Goal: Task Accomplishment & Management: Use online tool/utility

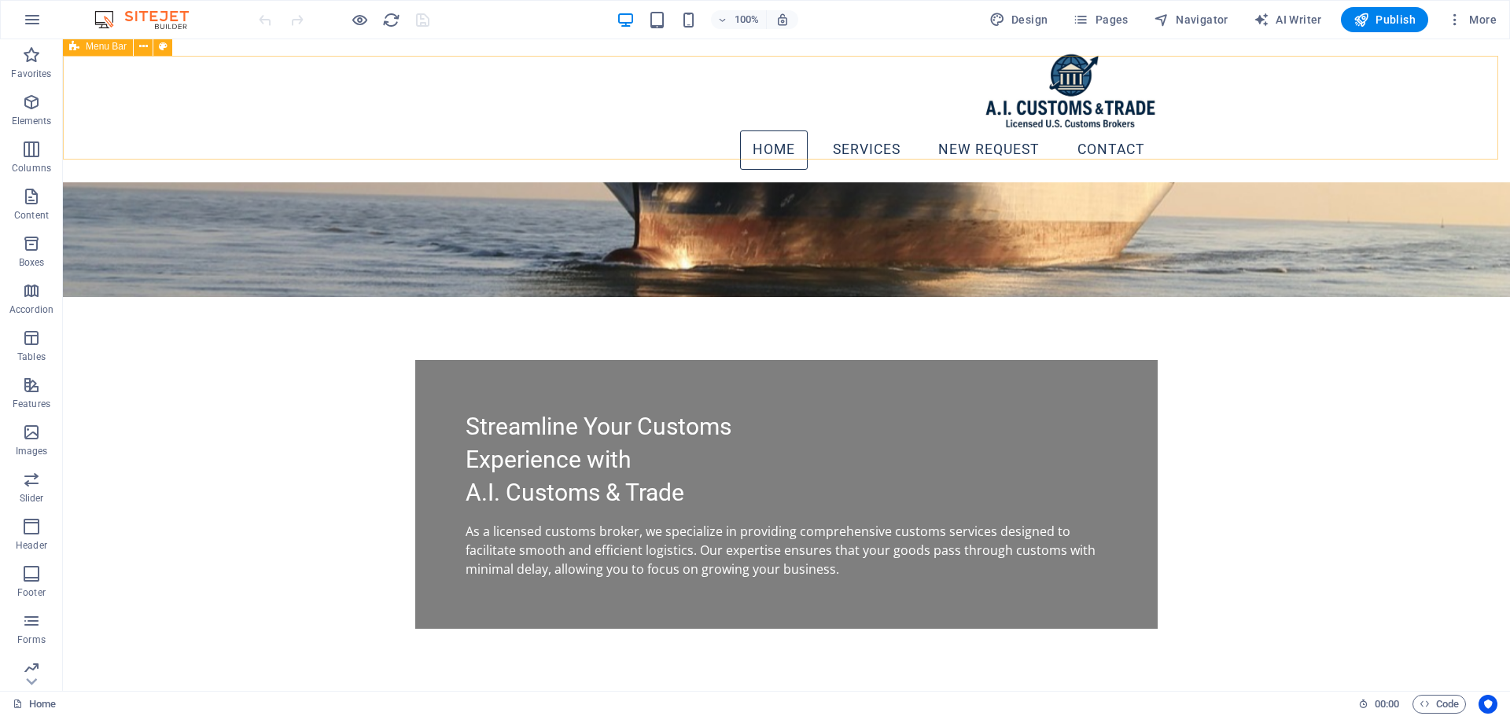
scroll to position [217, 0]
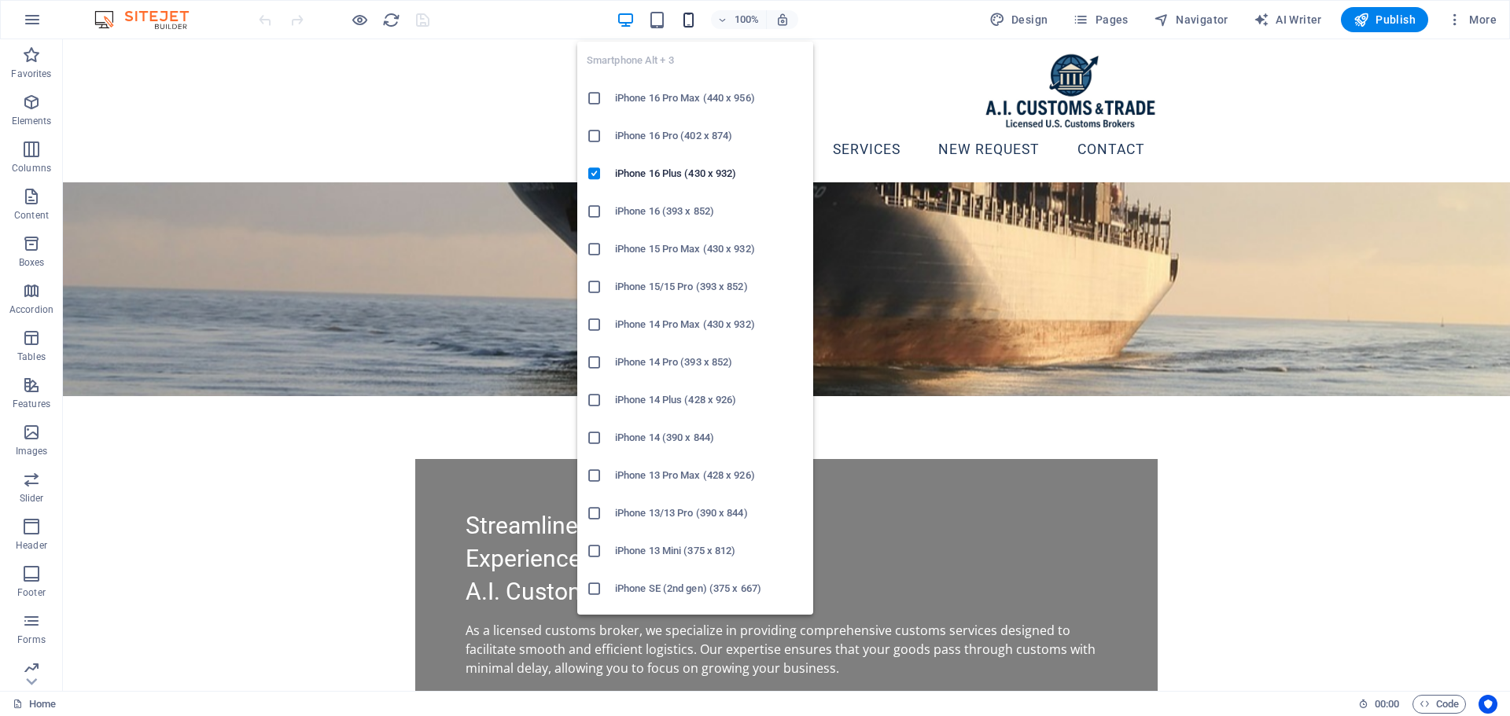
click at [687, 20] on icon "button" at bounding box center [688, 20] width 18 height 18
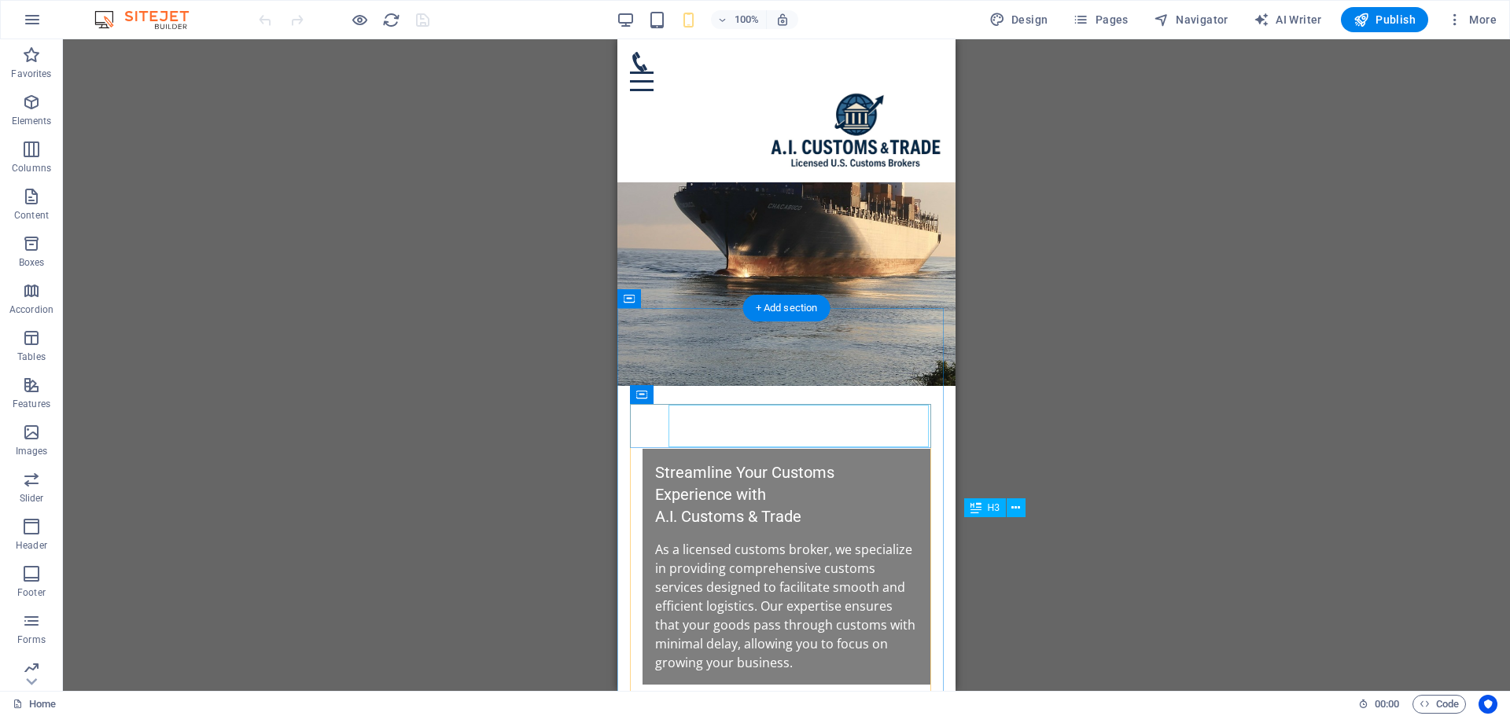
scroll to position [0, 0]
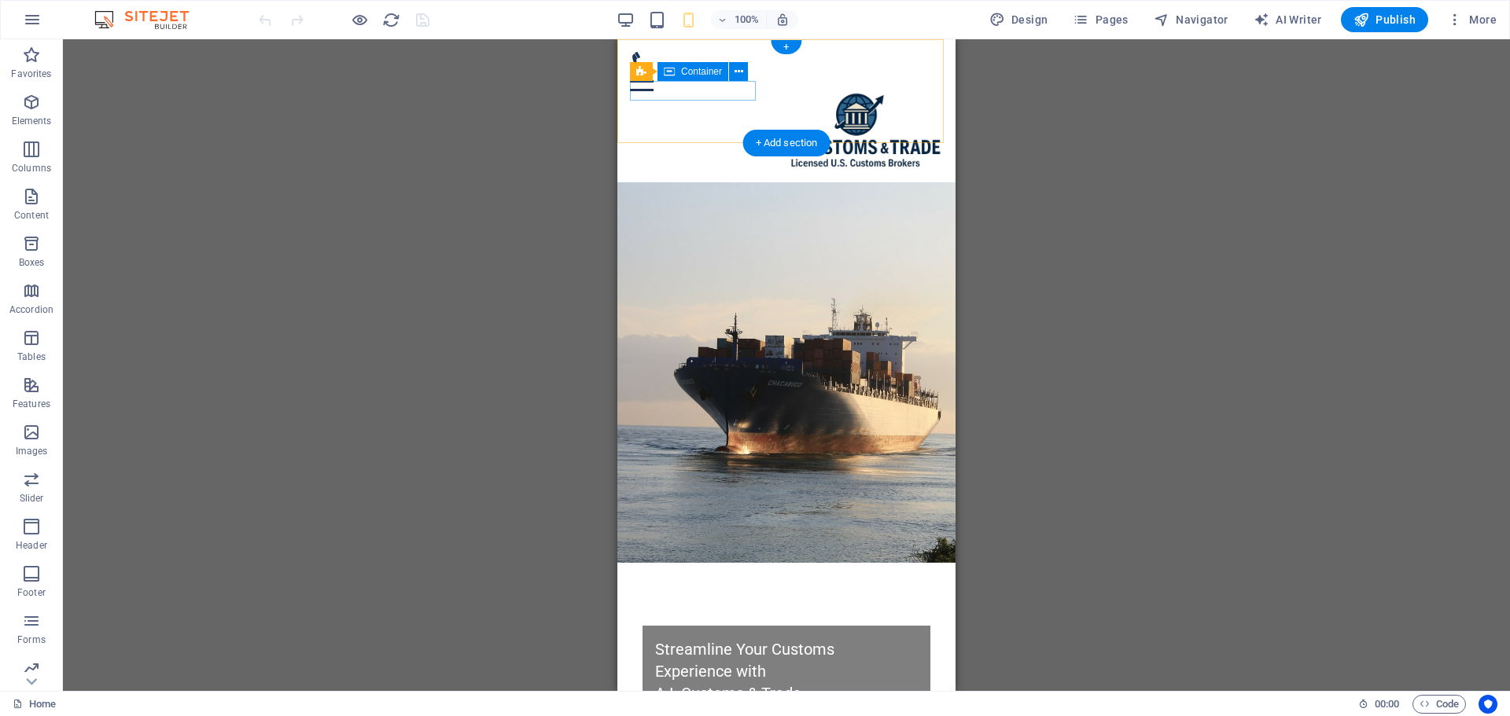
click at [670, 91] on div at bounding box center [786, 71] width 313 height 39
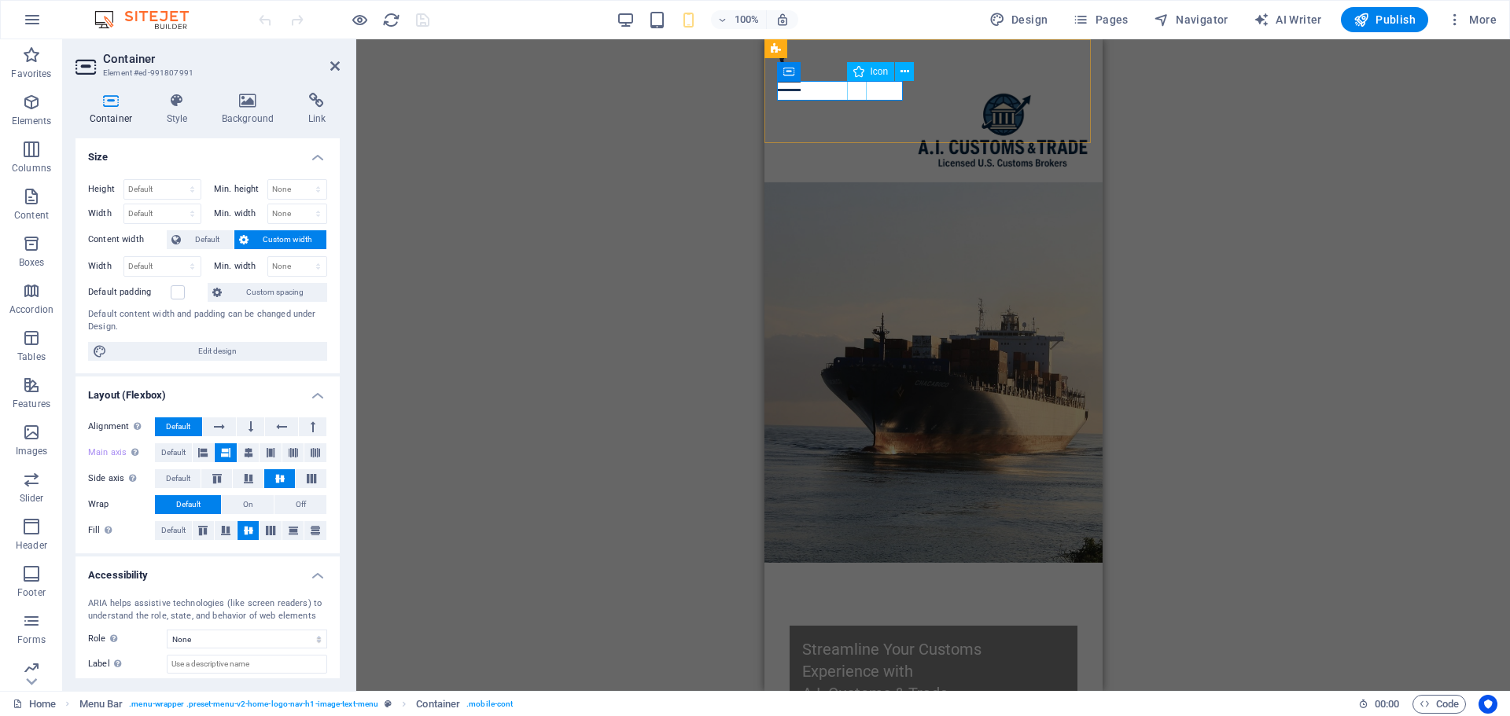
click at [855, 72] on figure at bounding box center [926, 62] width 300 height 20
click at [901, 68] on icon at bounding box center [904, 72] width 9 height 17
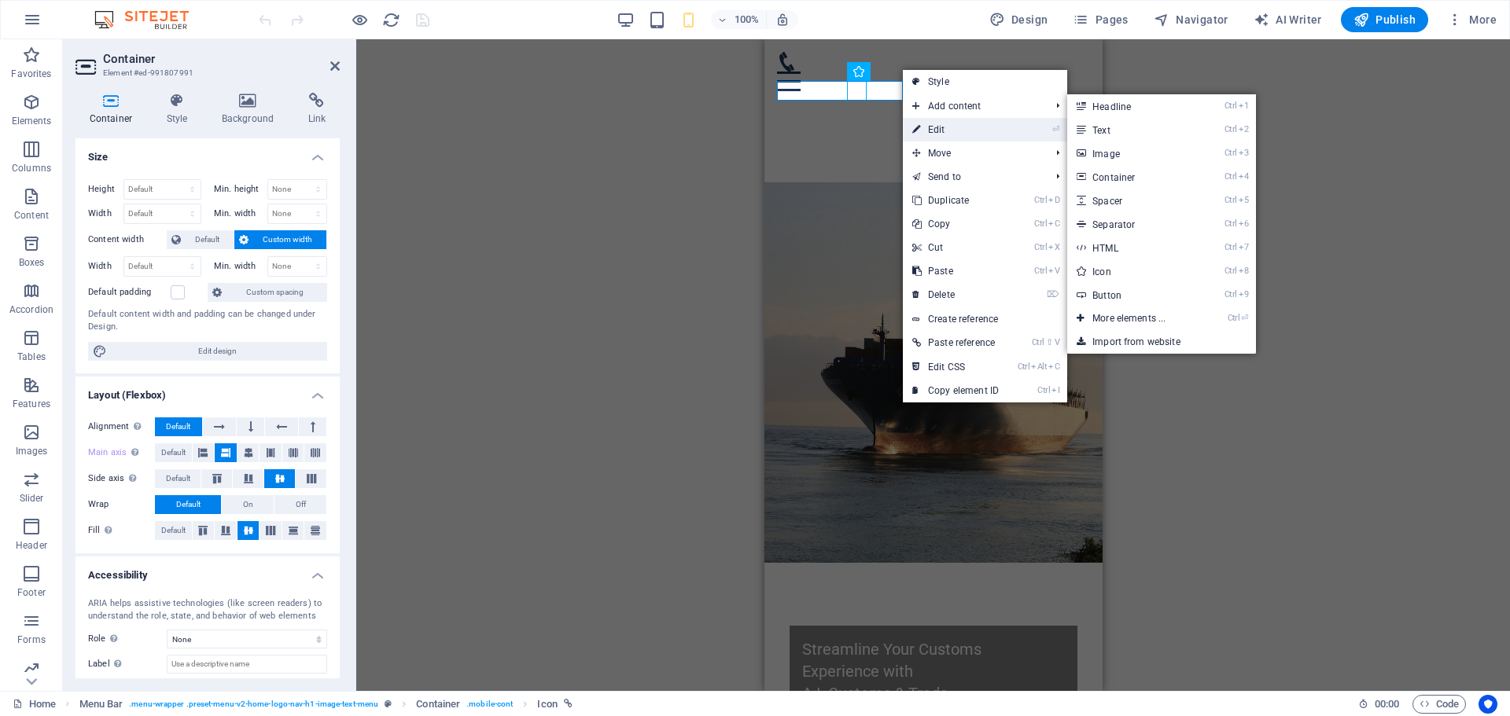
click at [936, 129] on link "⏎ Edit" at bounding box center [955, 130] width 105 height 24
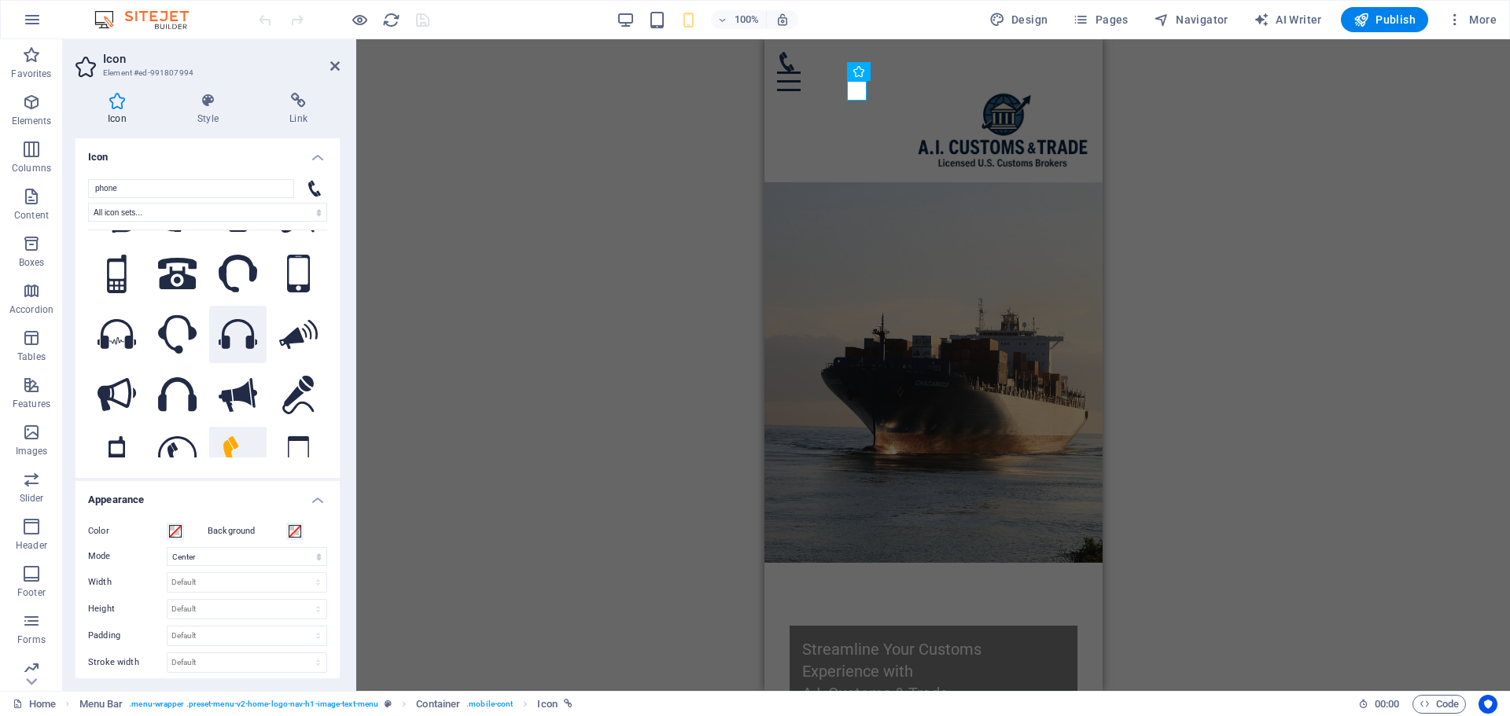
scroll to position [79, 0]
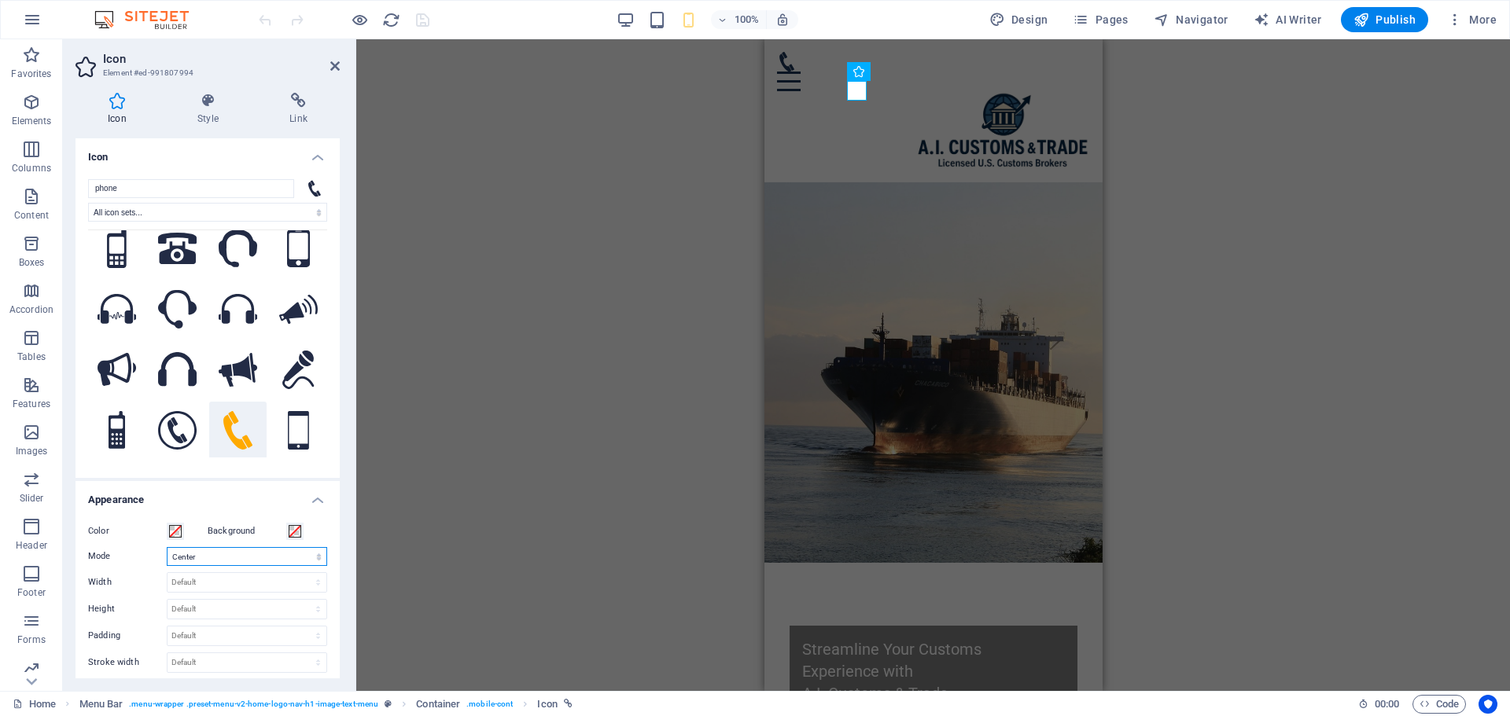
click at [255, 557] on select "Scale Left Center Right" at bounding box center [247, 556] width 160 height 19
click at [167, 547] on select "Scale Left Center Right" at bounding box center [247, 556] width 160 height 19
click at [229, 556] on select "Scale Left Center Right" at bounding box center [247, 556] width 160 height 19
select select "xMidYMid"
click at [167, 547] on select "Scale Left Center Right" at bounding box center [247, 556] width 160 height 19
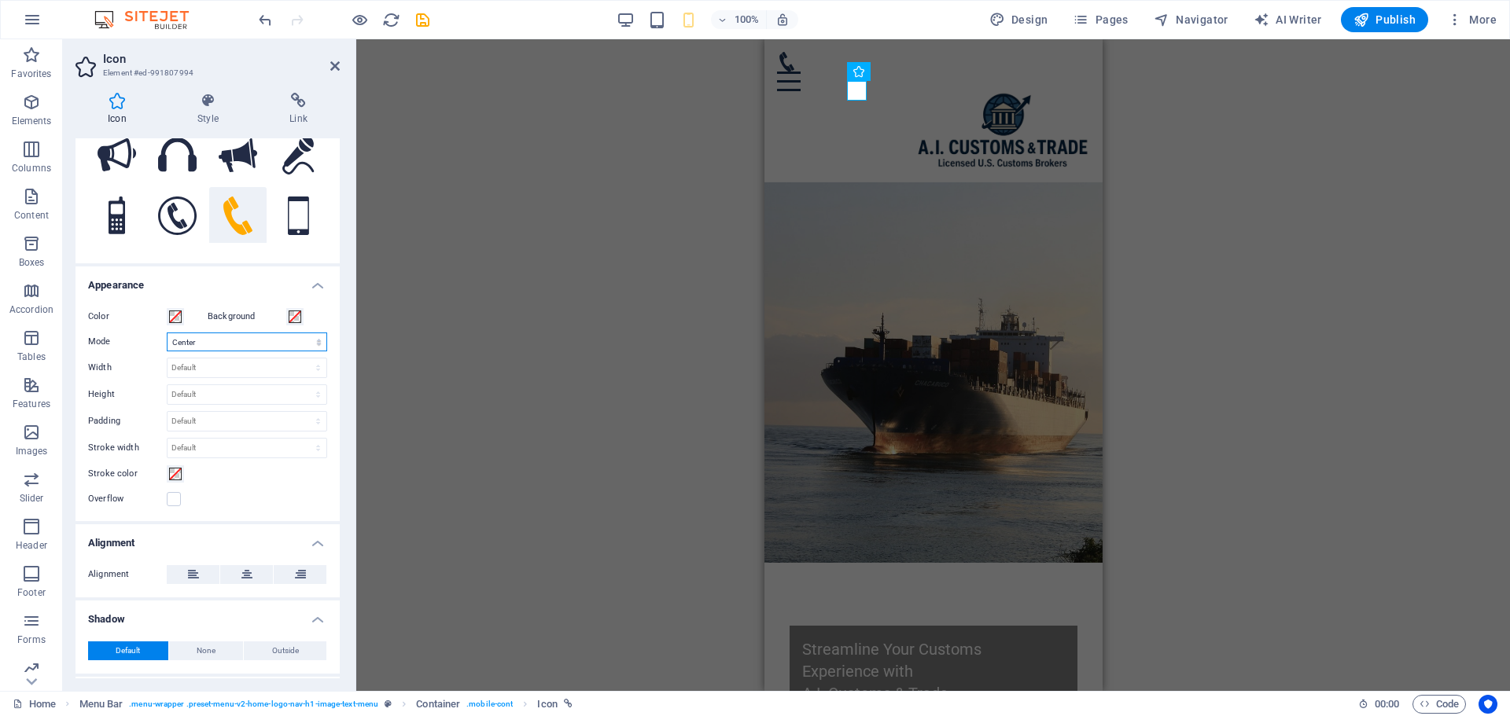
scroll to position [285, 0]
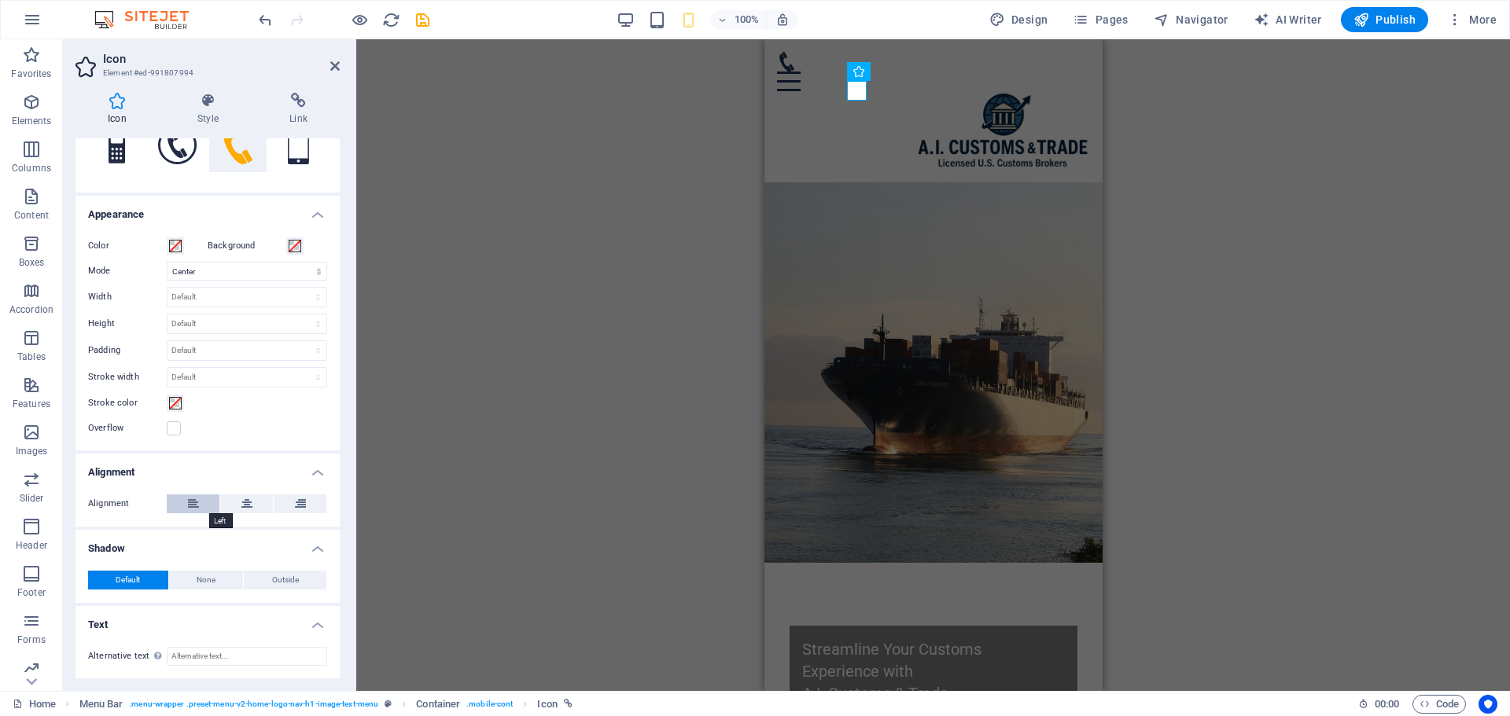
click at [215, 502] on button at bounding box center [193, 504] width 53 height 19
click at [234, 506] on button at bounding box center [246, 504] width 53 height 19
click at [305, 506] on button at bounding box center [300, 504] width 53 height 19
click at [244, 506] on icon at bounding box center [246, 504] width 11 height 19
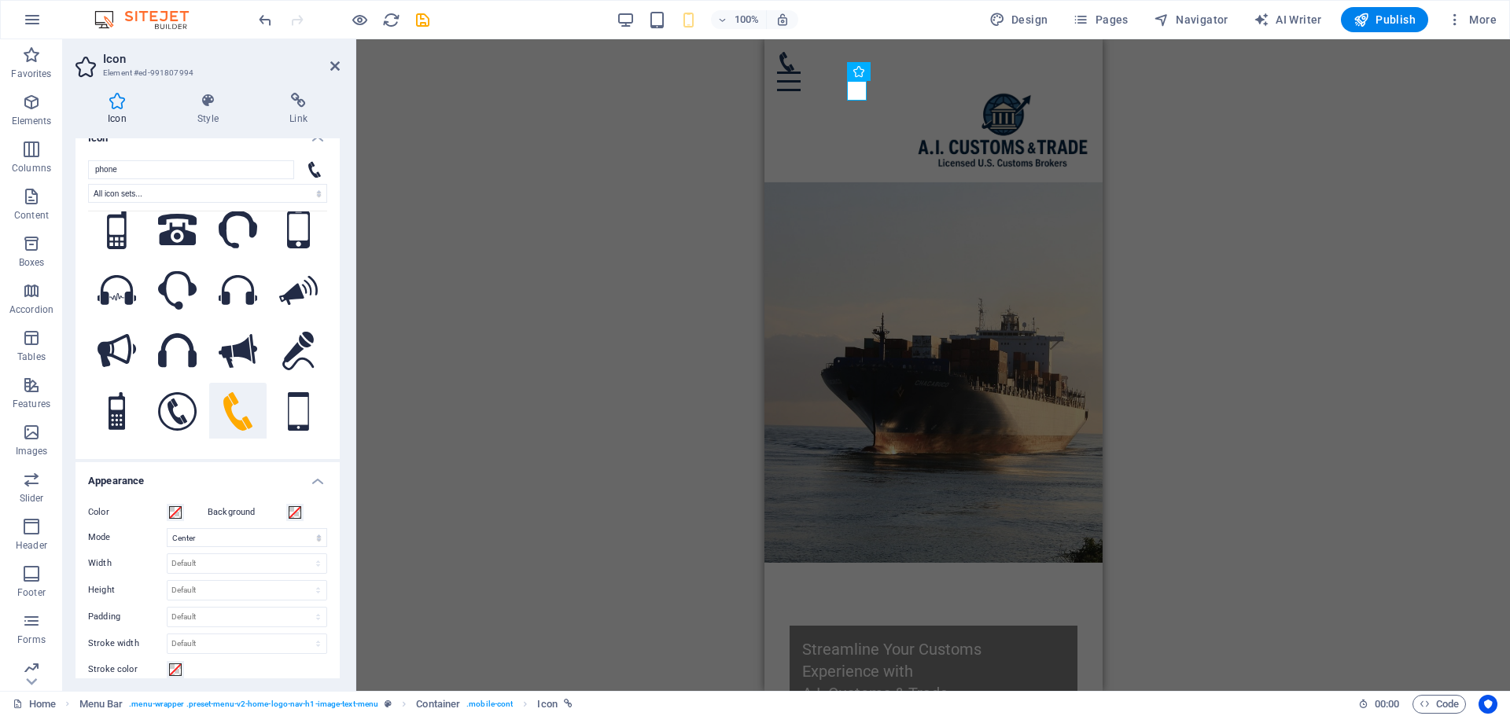
scroll to position [0, 0]
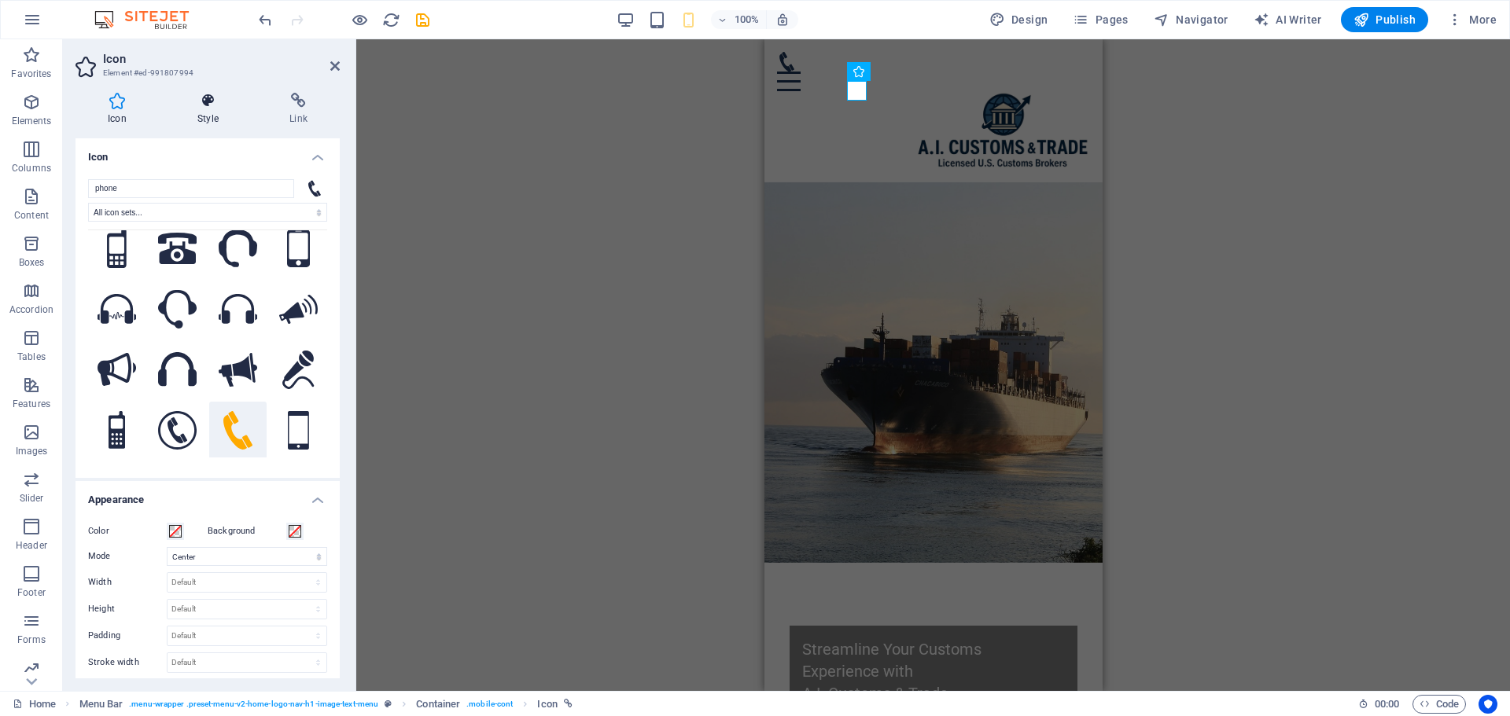
click at [206, 109] on h4 "Style" at bounding box center [211, 109] width 92 height 33
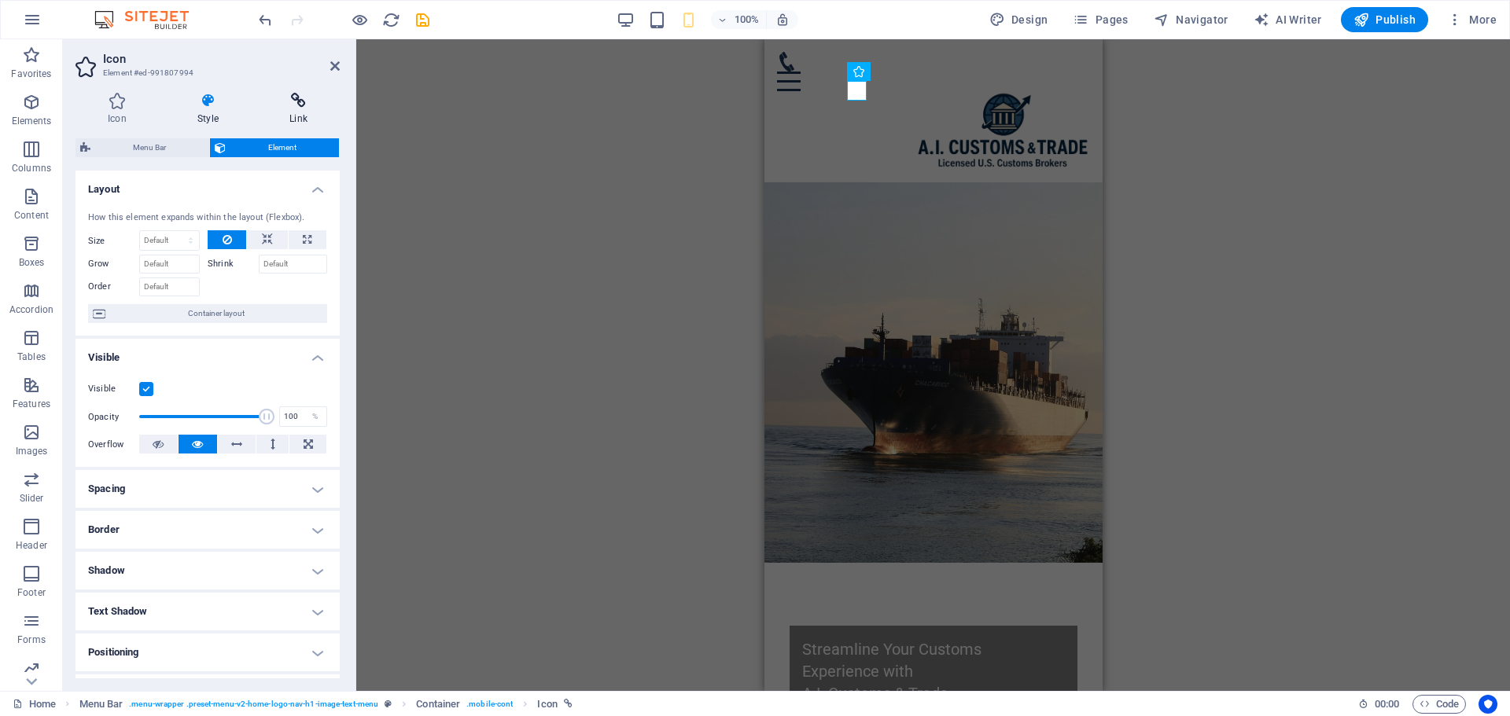
click at [299, 112] on h4 "Link" at bounding box center [298, 109] width 83 height 33
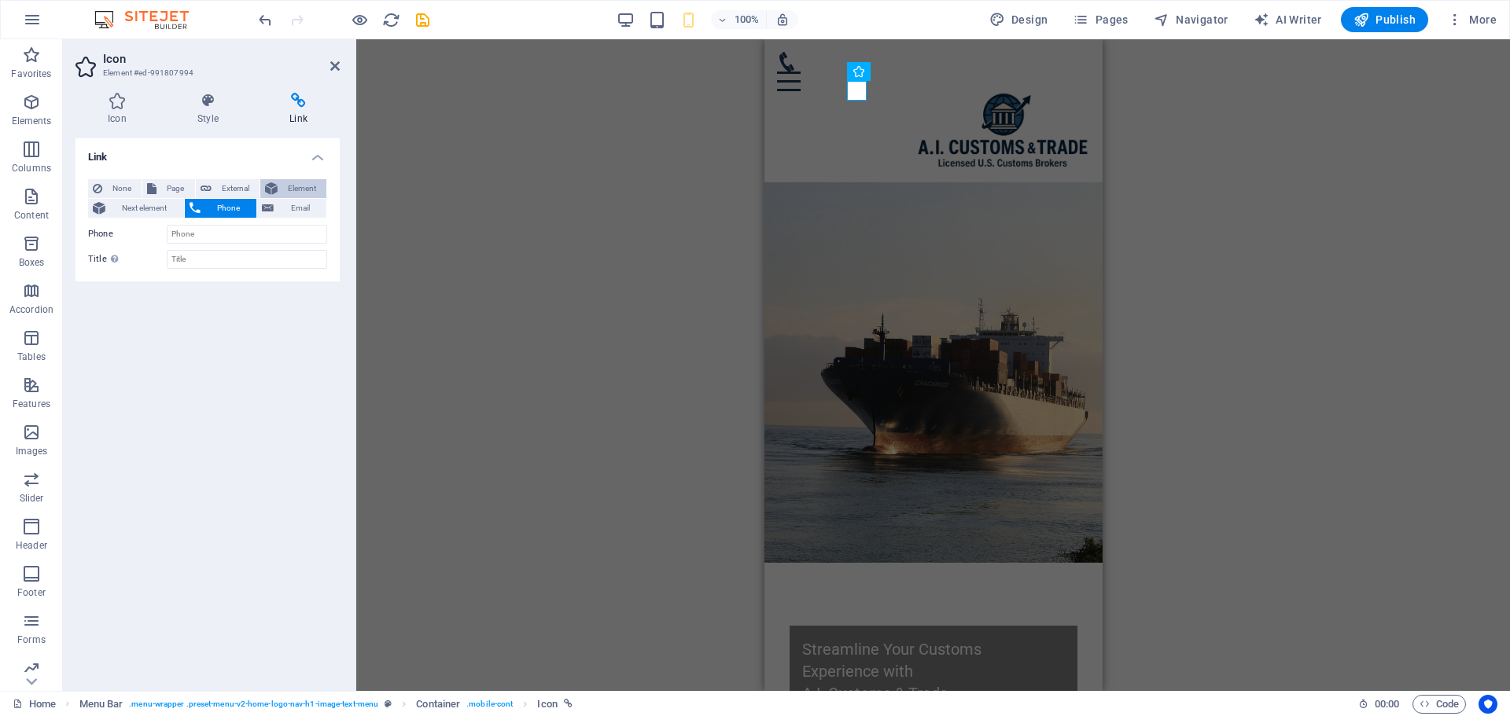
click at [296, 190] on span "Element" at bounding box center [301, 188] width 39 height 19
click at [234, 203] on span "Phone" at bounding box center [228, 208] width 47 height 19
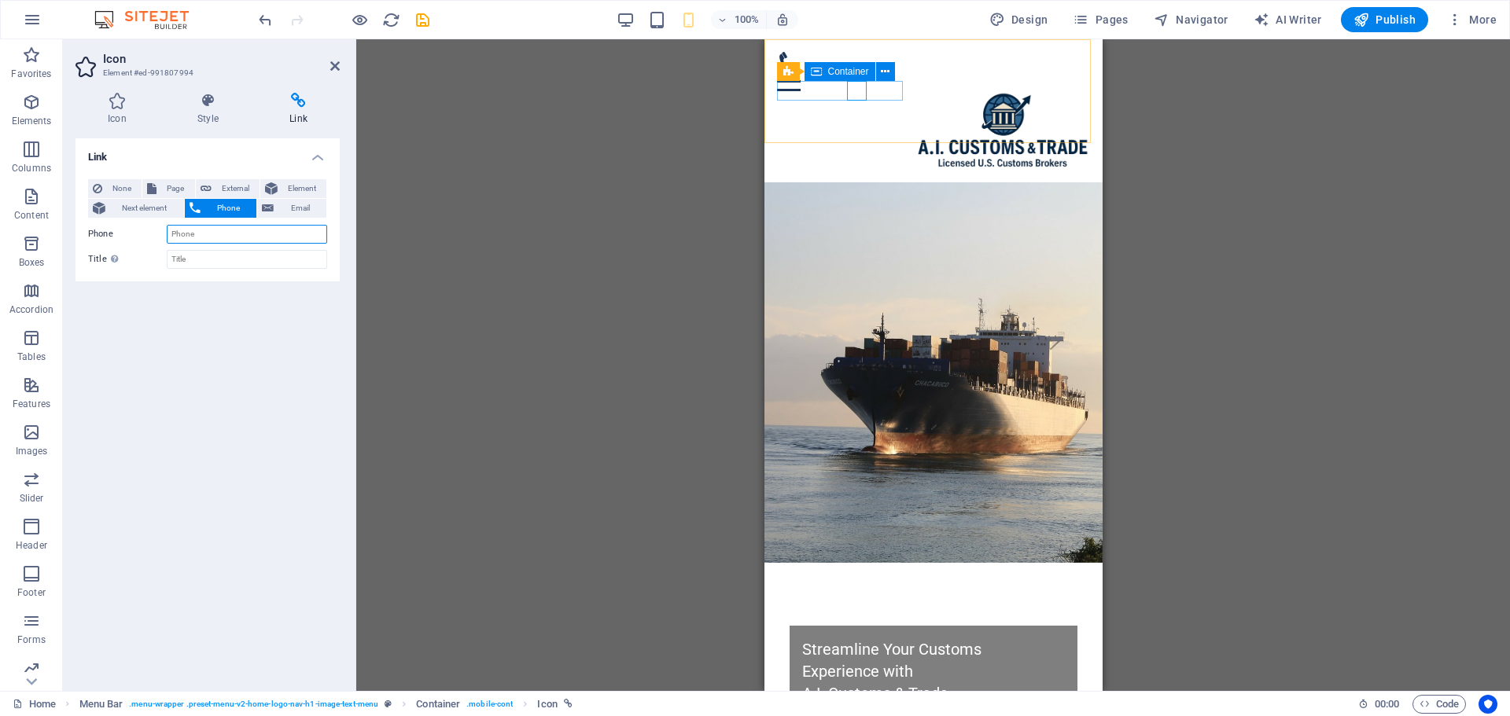
click at [811, 79] on icon at bounding box center [816, 71] width 11 height 19
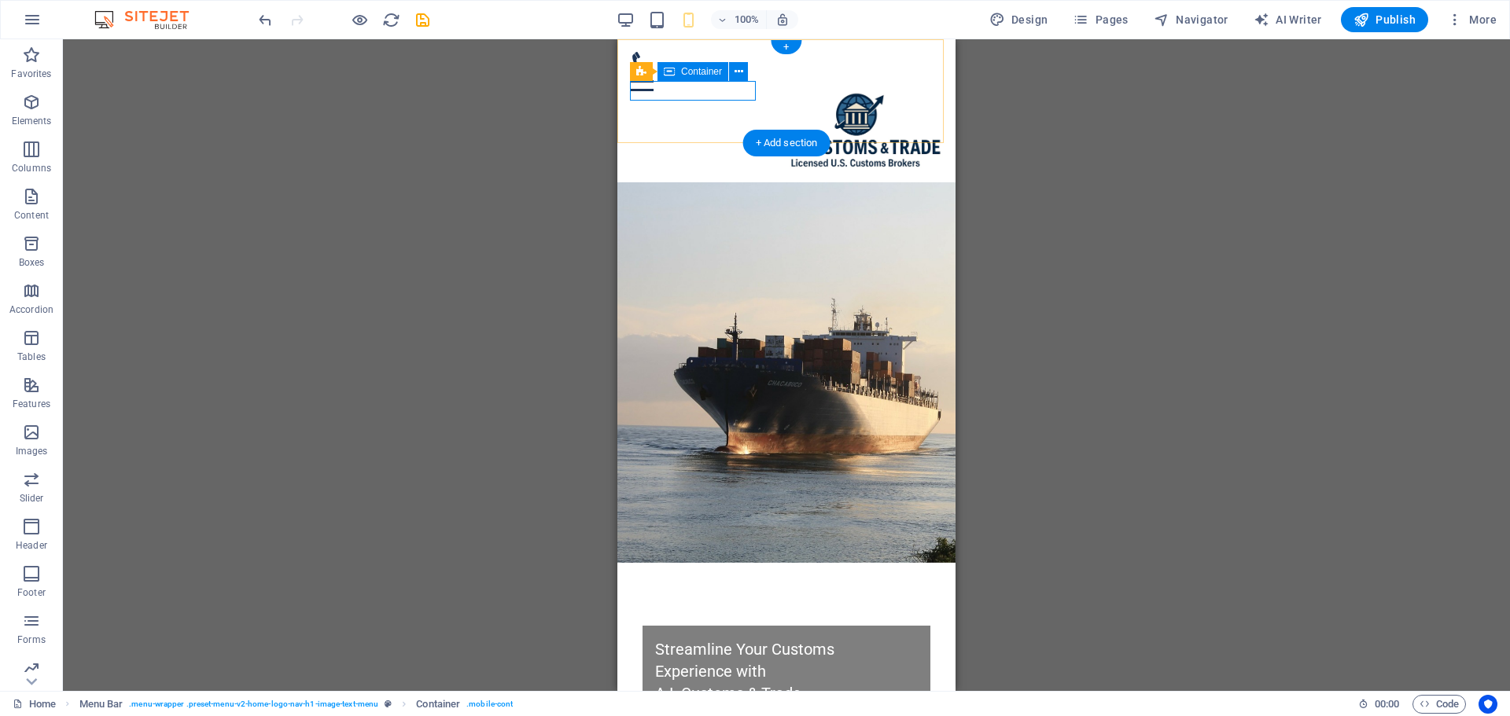
click at [687, 91] on div at bounding box center [786, 71] width 313 height 39
drag, startPoint x: 736, startPoint y: 91, endPoint x: 685, endPoint y: 95, distance: 51.3
click at [742, 68] on icon at bounding box center [743, 71] width 11 height 19
drag, startPoint x: 1358, startPoint y: 112, endPoint x: 703, endPoint y: 106, distance: 655.1
drag, startPoint x: 685, startPoint y: 90, endPoint x: 675, endPoint y: 90, distance: 10.2
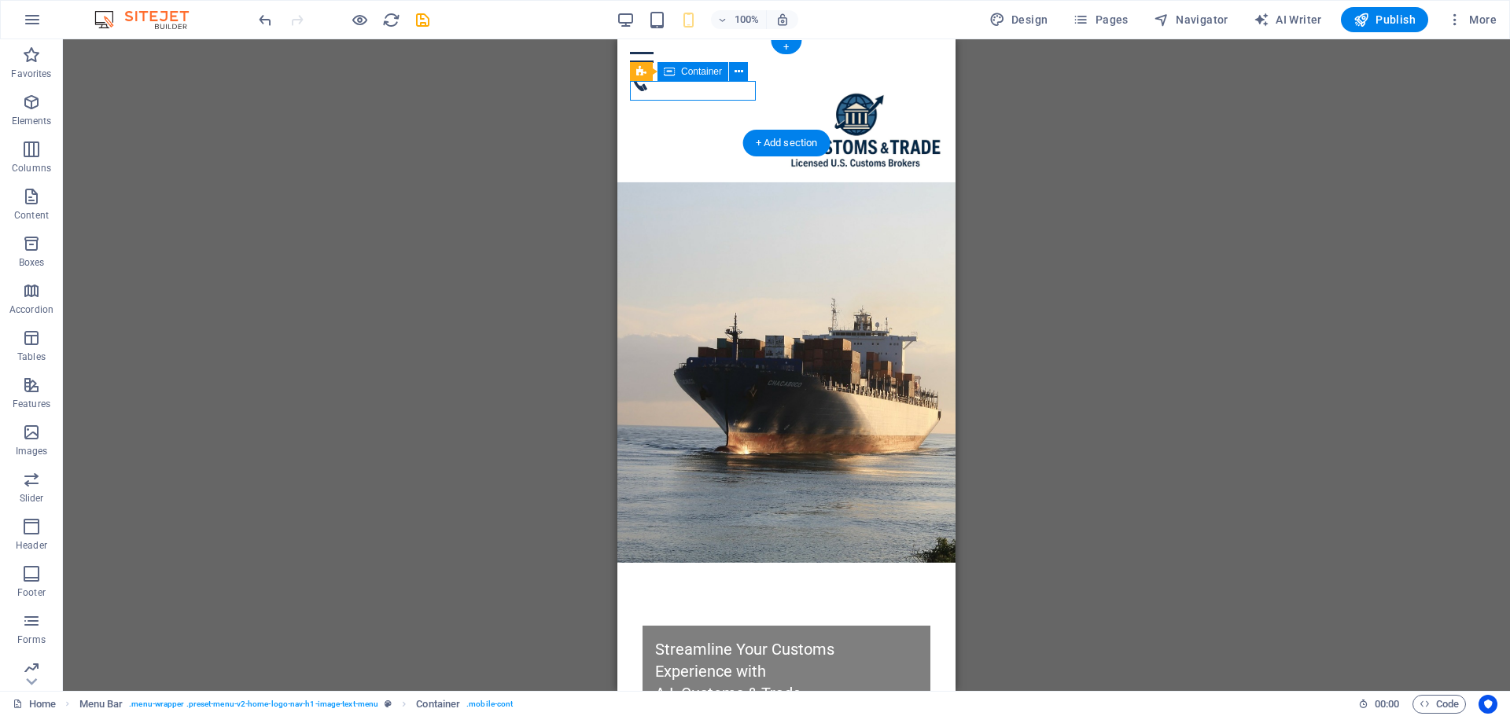
click at [675, 90] on div at bounding box center [786, 71] width 313 height 39
click at [670, 91] on div at bounding box center [786, 71] width 313 height 39
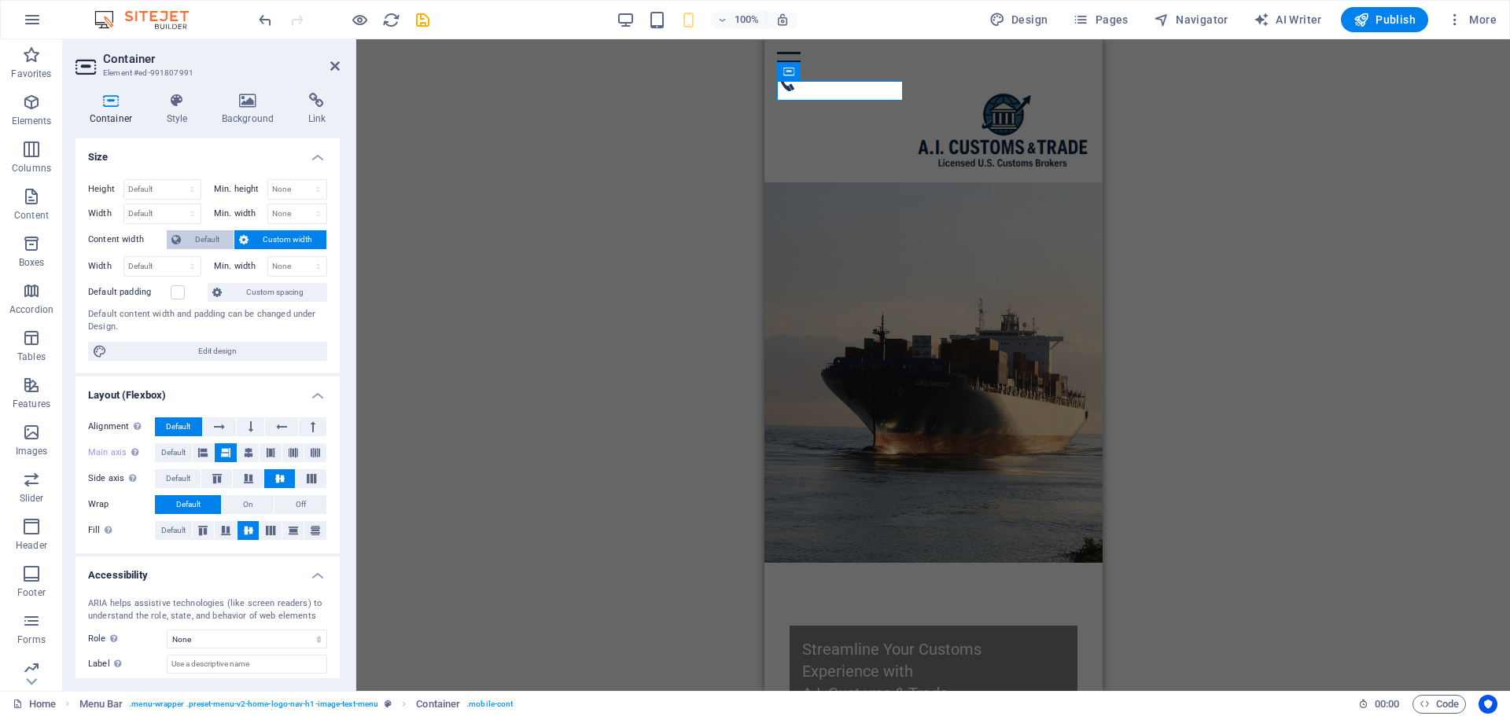
click at [198, 238] on span "Default" at bounding box center [207, 239] width 43 height 19
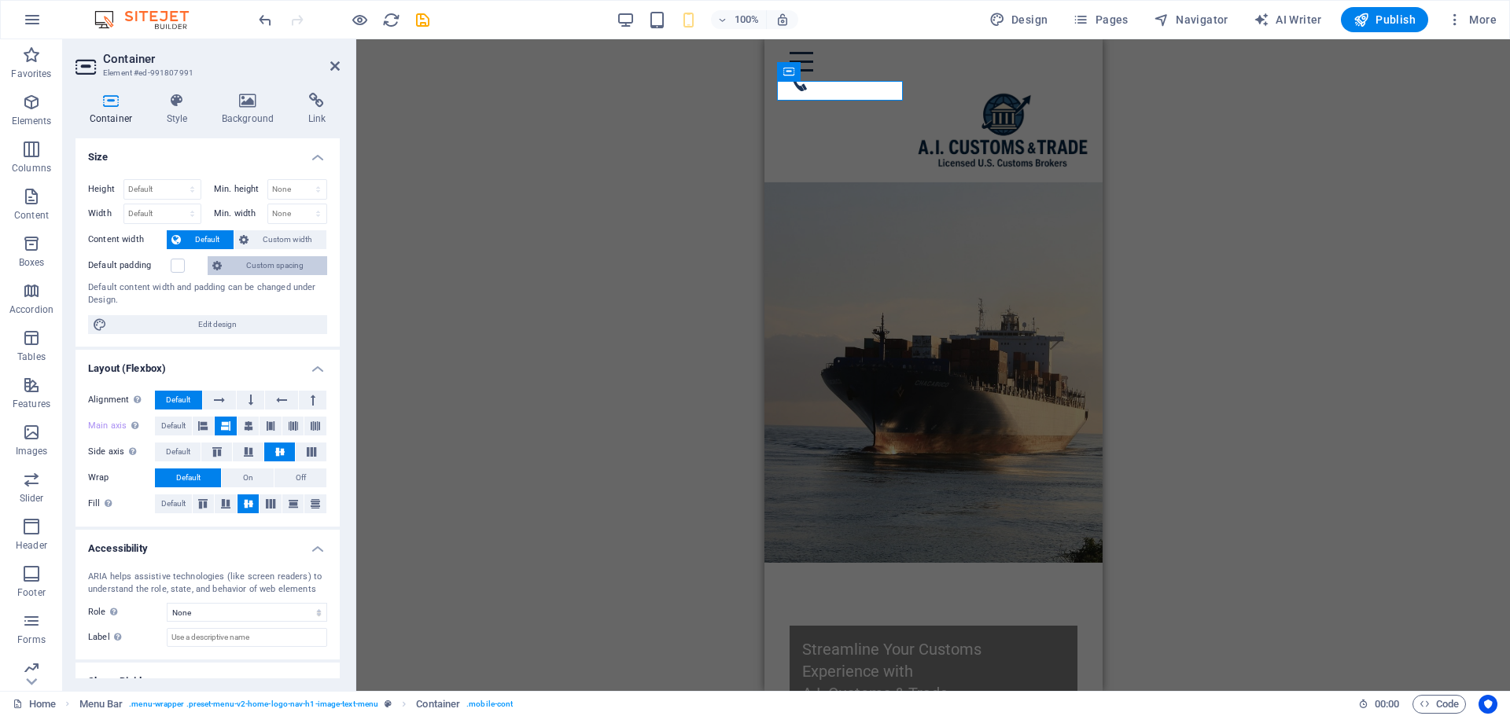
scroll to position [57, 0]
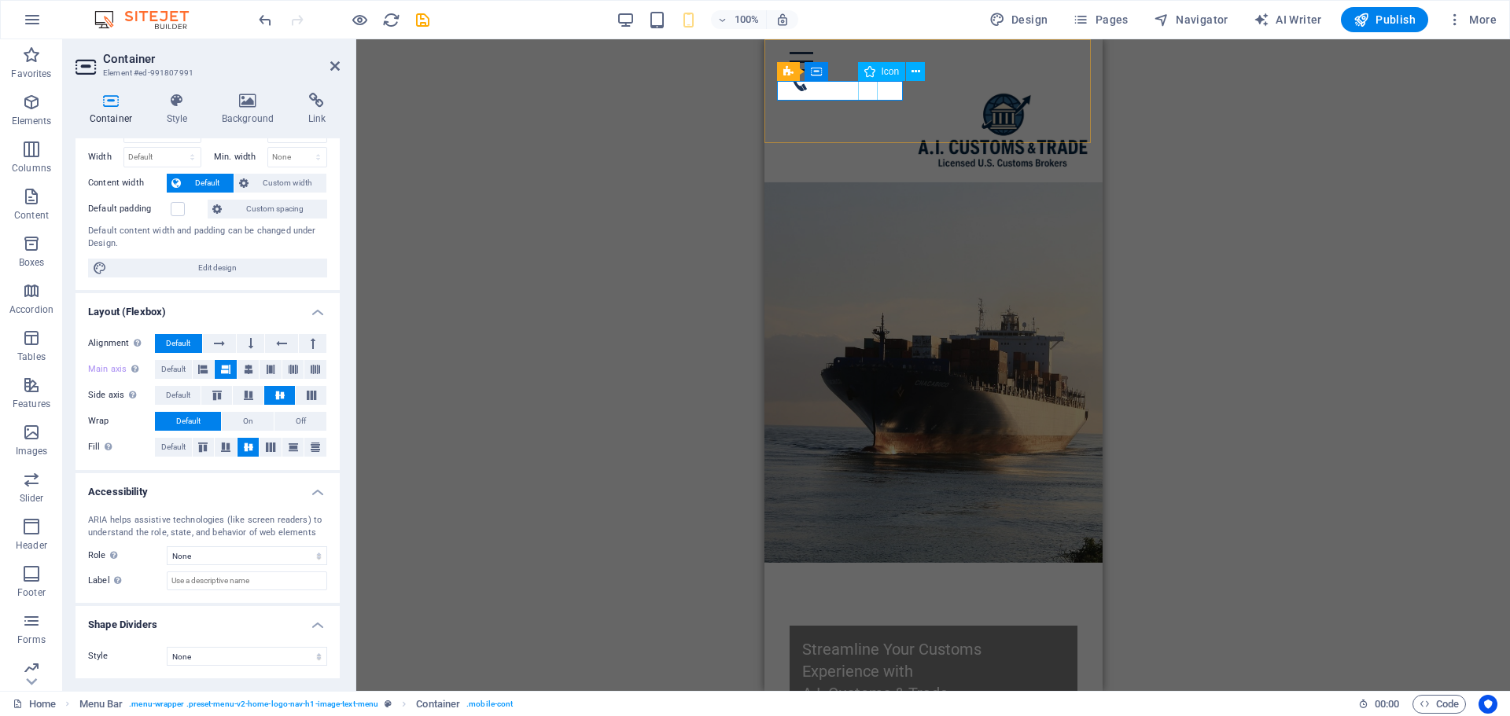
click at [868, 90] on figure at bounding box center [926, 82] width 275 height 20
click at [918, 69] on icon at bounding box center [915, 72] width 9 height 17
click at [847, 72] on div at bounding box center [933, 62] width 288 height 20
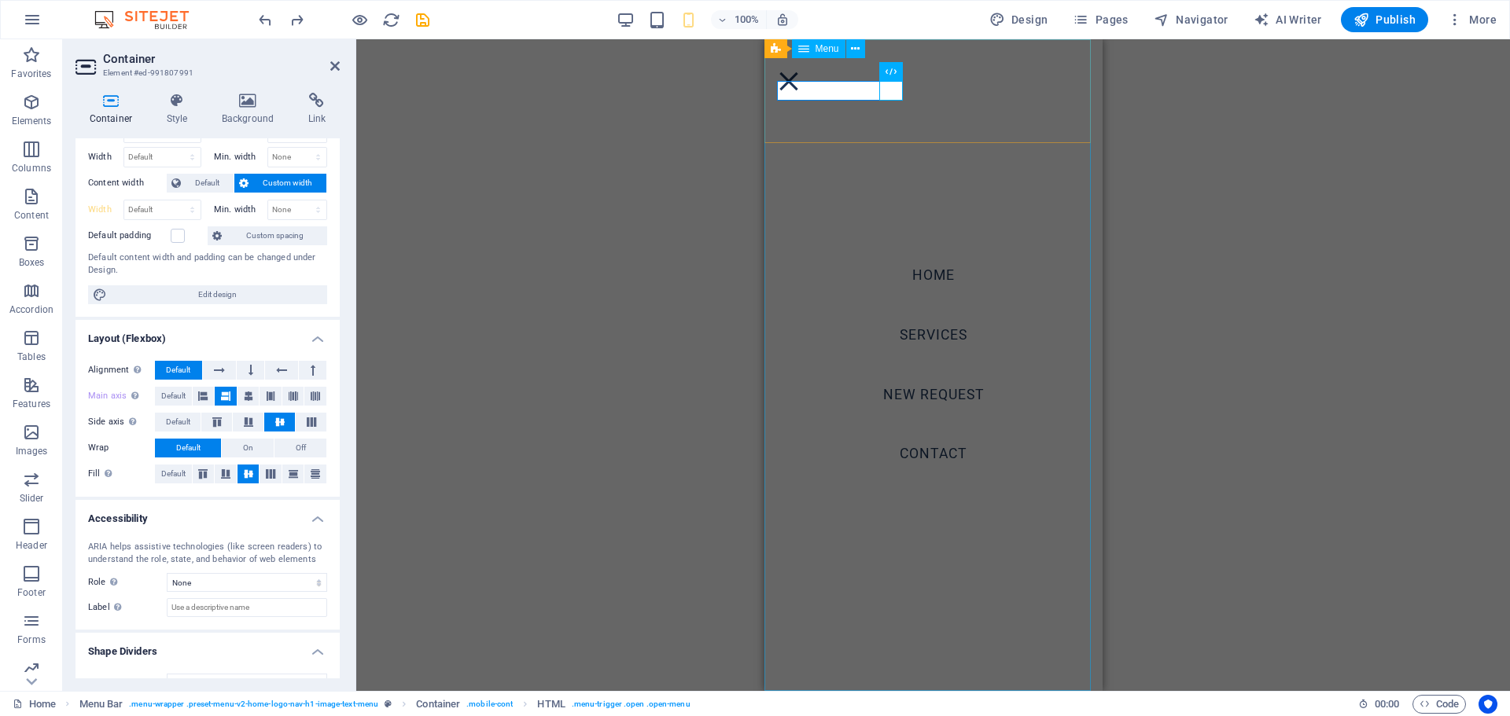
click at [766, 141] on nav "Home Services NEW REQUEST Contact" at bounding box center [933, 365] width 338 height 652
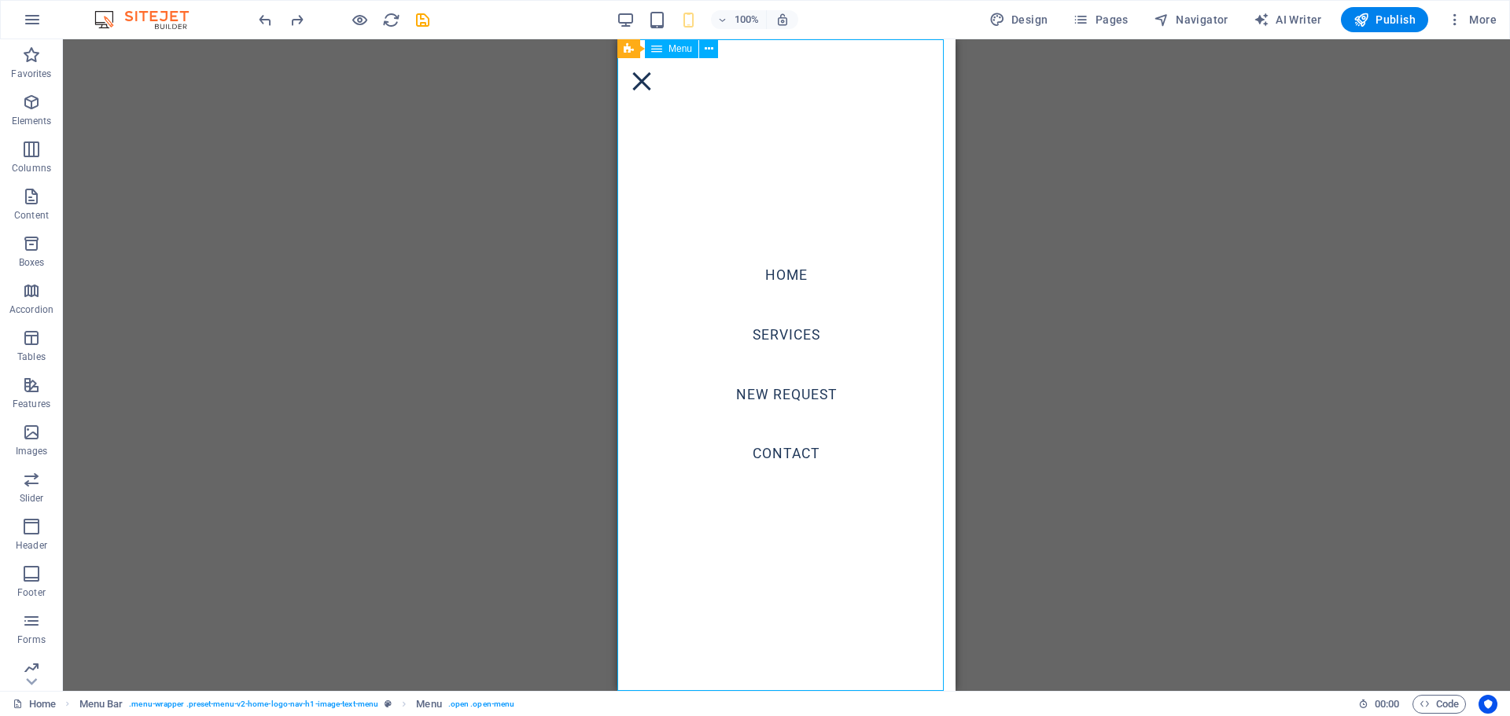
click at [799, 121] on nav "Home Services NEW REQUEST Contact" at bounding box center [786, 365] width 338 height 652
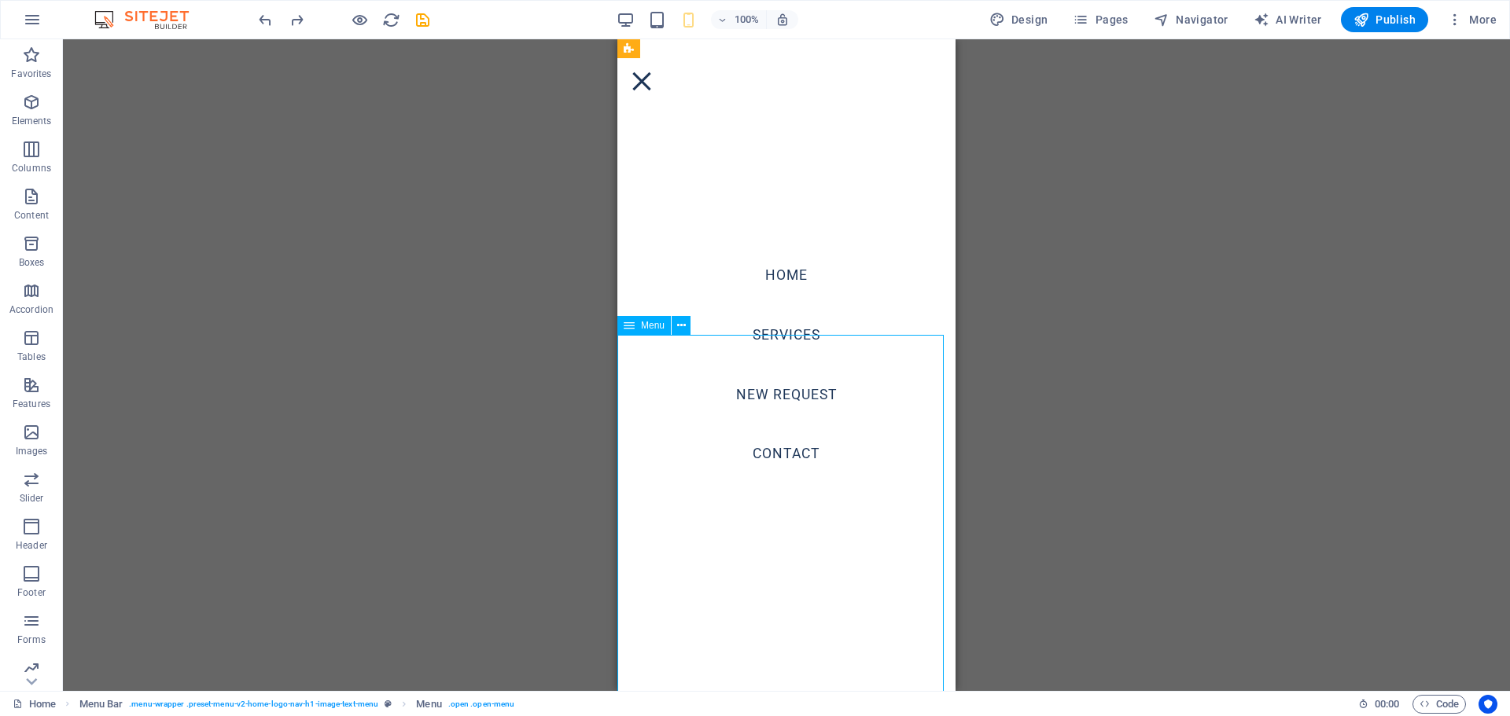
scroll to position [0, 0]
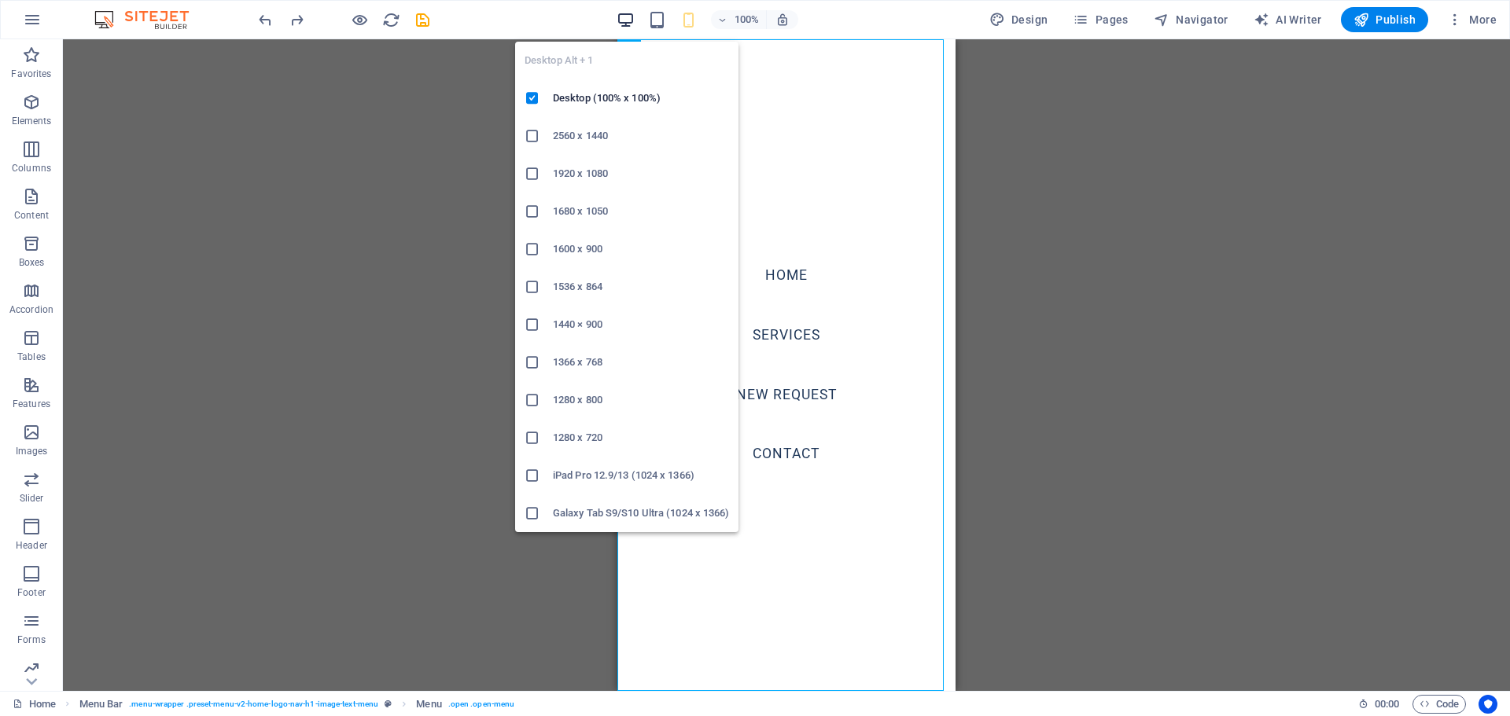
click at [630, 24] on icon "button" at bounding box center [626, 20] width 18 height 18
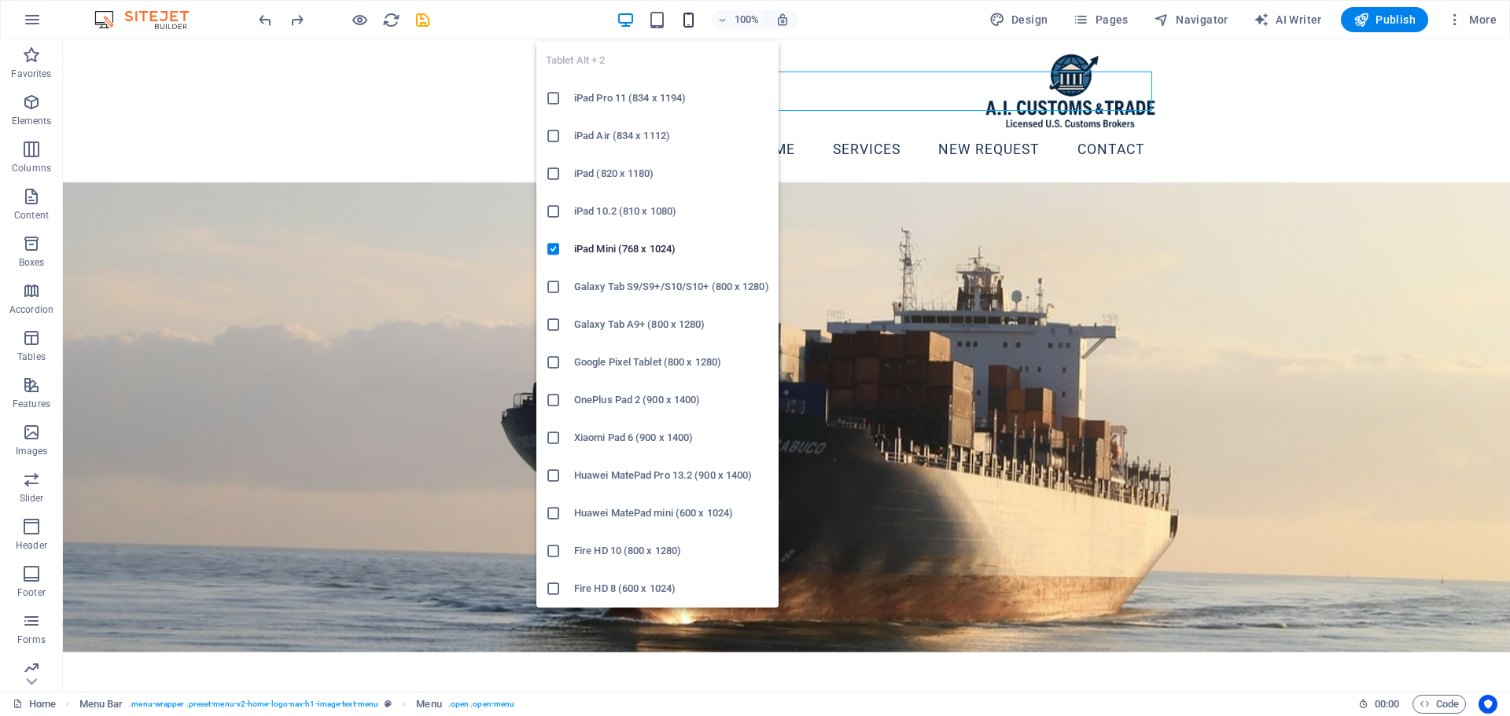
drag, startPoint x: 661, startPoint y: 16, endPoint x: 691, endPoint y: 17, distance: 29.9
click at [661, 17] on icon "button" at bounding box center [657, 20] width 18 height 18
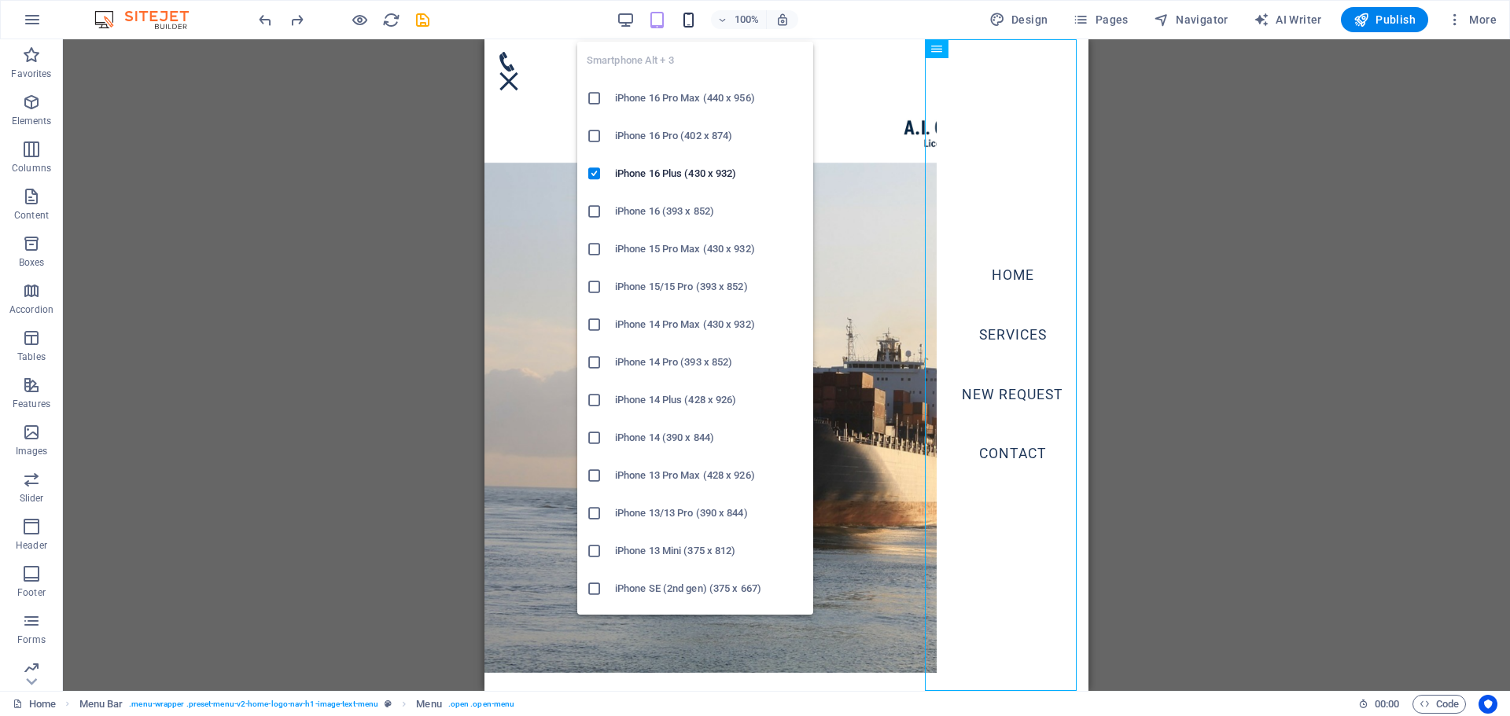
click at [694, 15] on icon "button" at bounding box center [688, 20] width 18 height 18
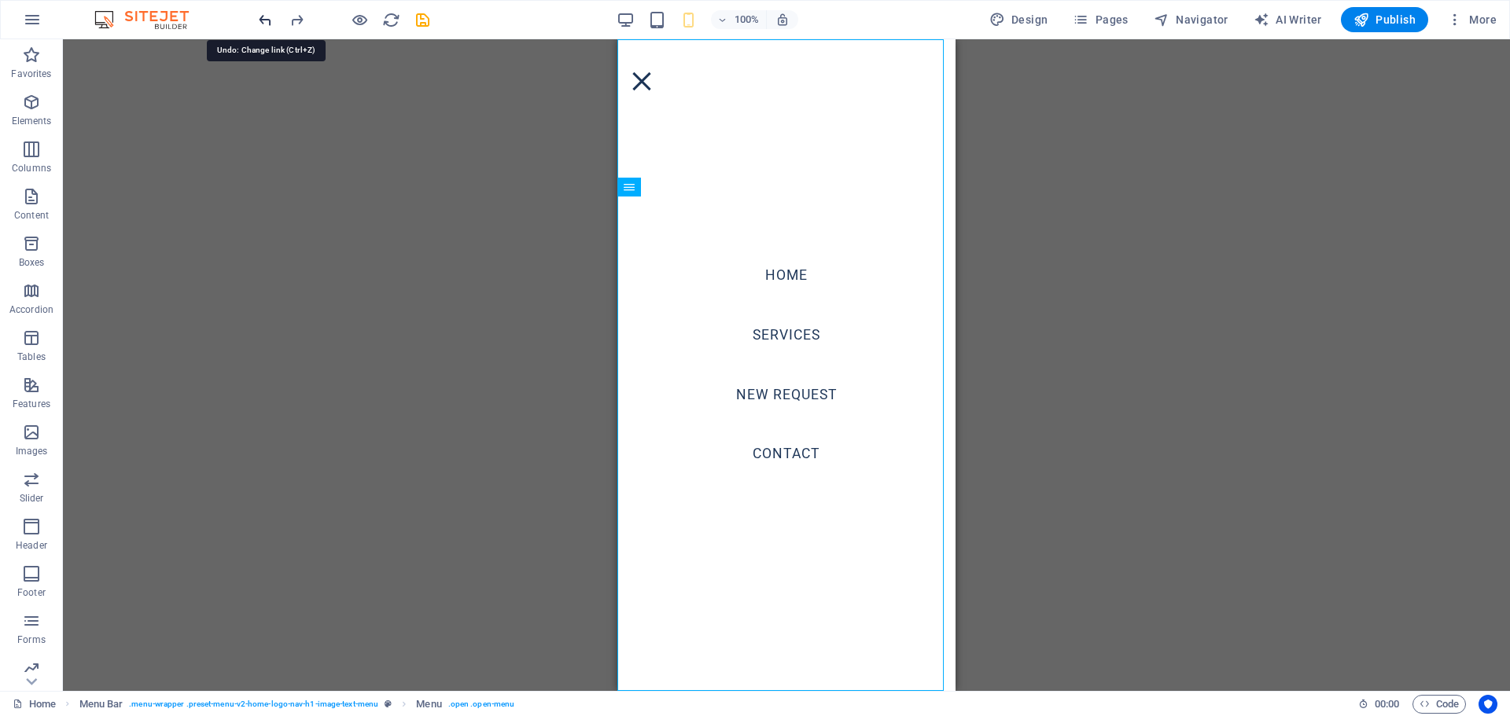
click at [270, 14] on icon "undo" at bounding box center [265, 20] width 18 height 18
click at [267, 20] on icon "undo" at bounding box center [265, 20] width 18 height 18
click at [267, 19] on icon "undo" at bounding box center [265, 20] width 18 height 18
click at [267, 20] on icon "undo" at bounding box center [265, 20] width 18 height 18
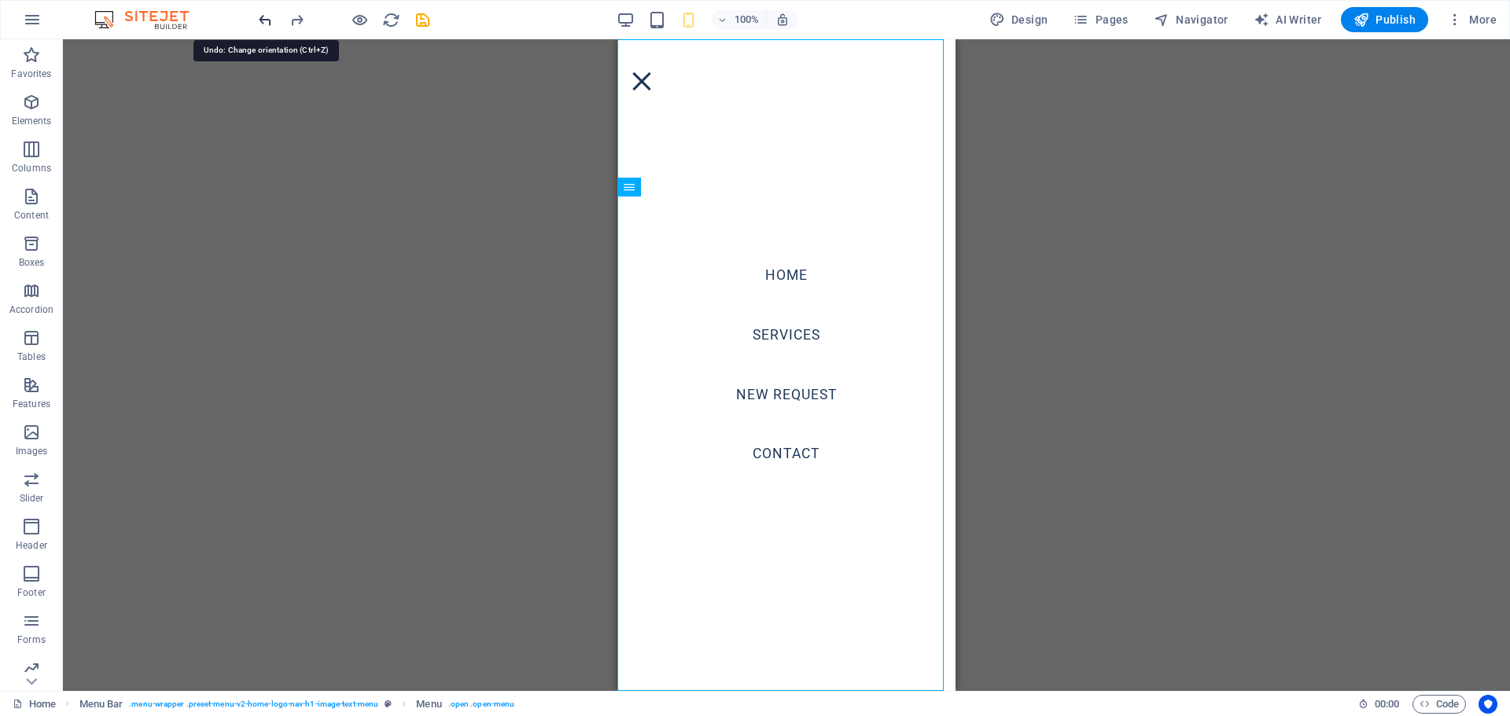
click at [267, 20] on icon "undo" at bounding box center [265, 20] width 18 height 18
click at [267, 20] on div at bounding box center [344, 19] width 176 height 25
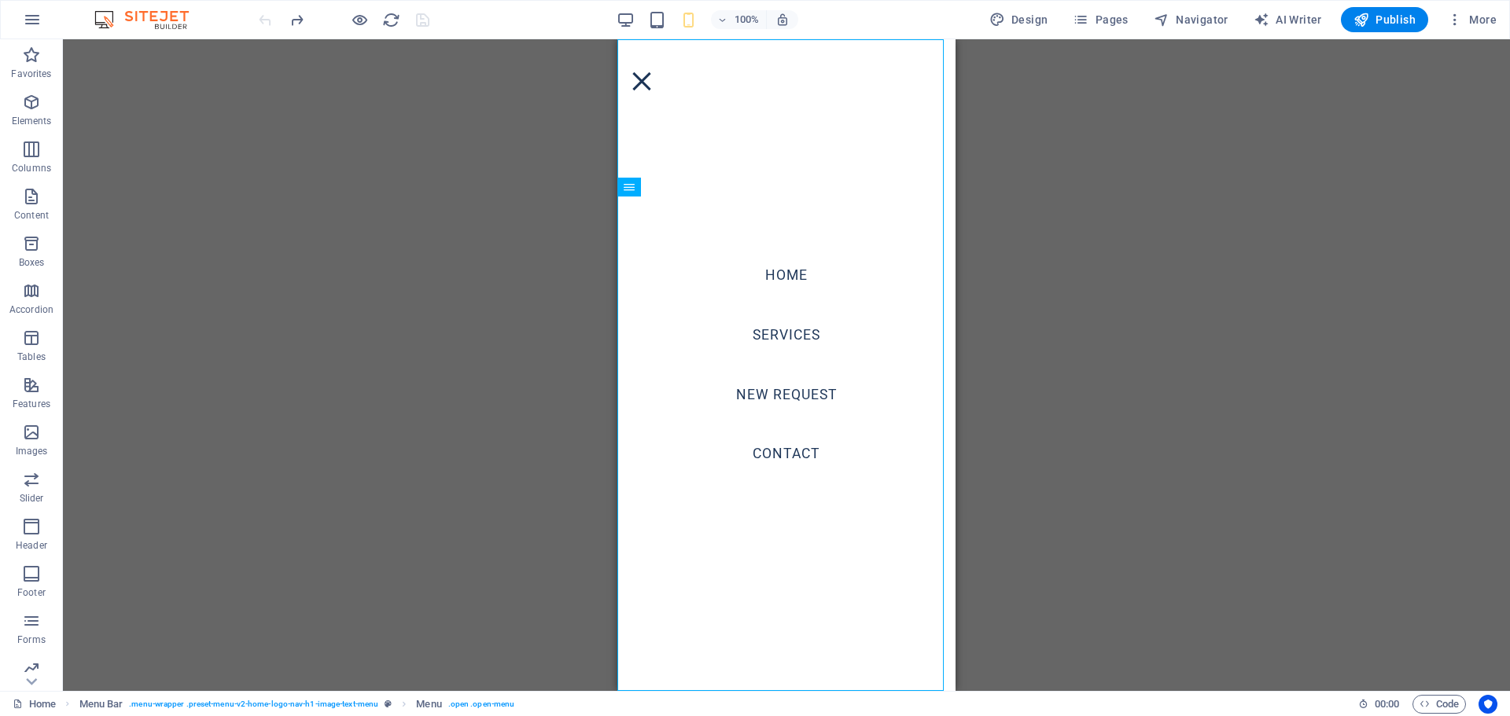
click at [267, 20] on div at bounding box center [344, 19] width 176 height 25
click at [234, 64] on div "Container H2 Text on background Container Menu Bar Menu Bar Menu Spacer Text Co…" at bounding box center [786, 365] width 1447 height 652
click at [42, 24] on button "button" at bounding box center [32, 20] width 38 height 38
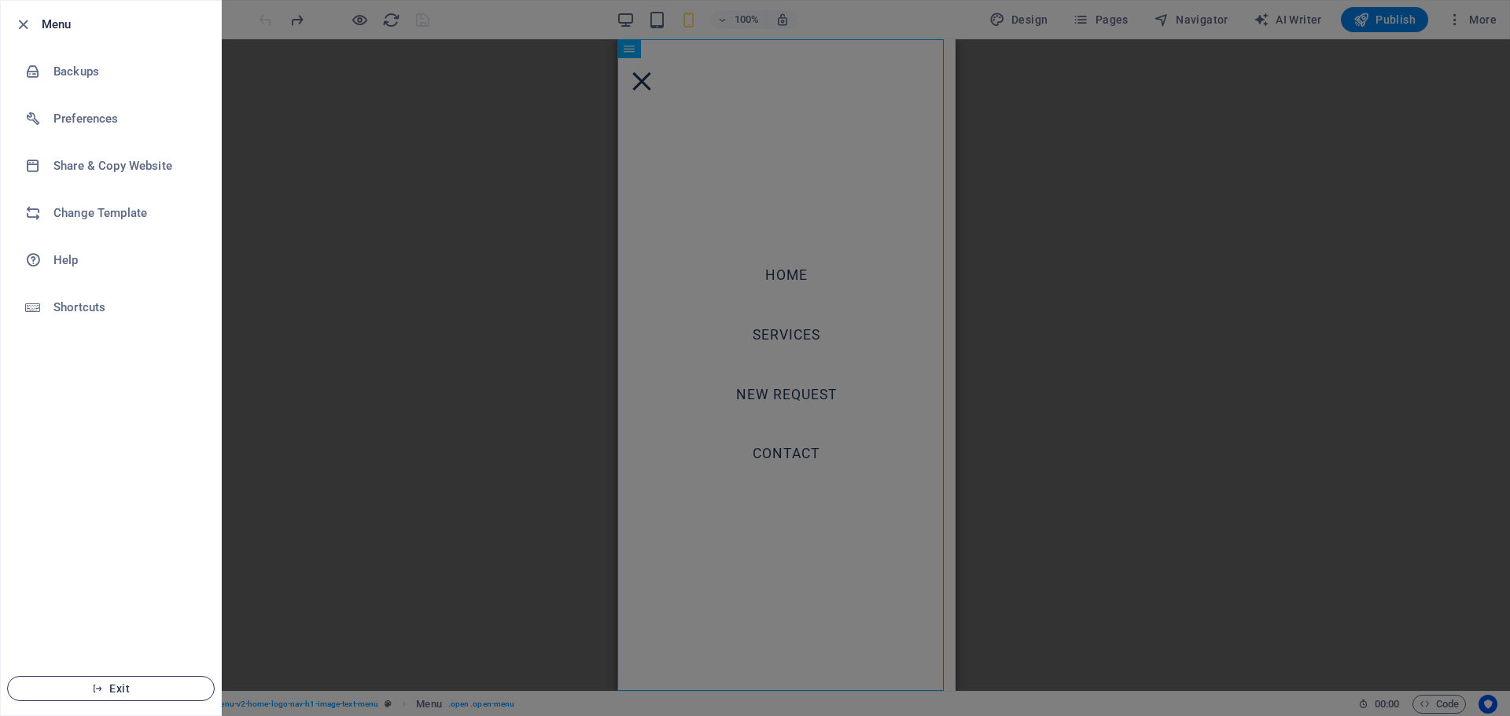
click at [105, 683] on span "Exit" at bounding box center [110, 689] width 181 height 13
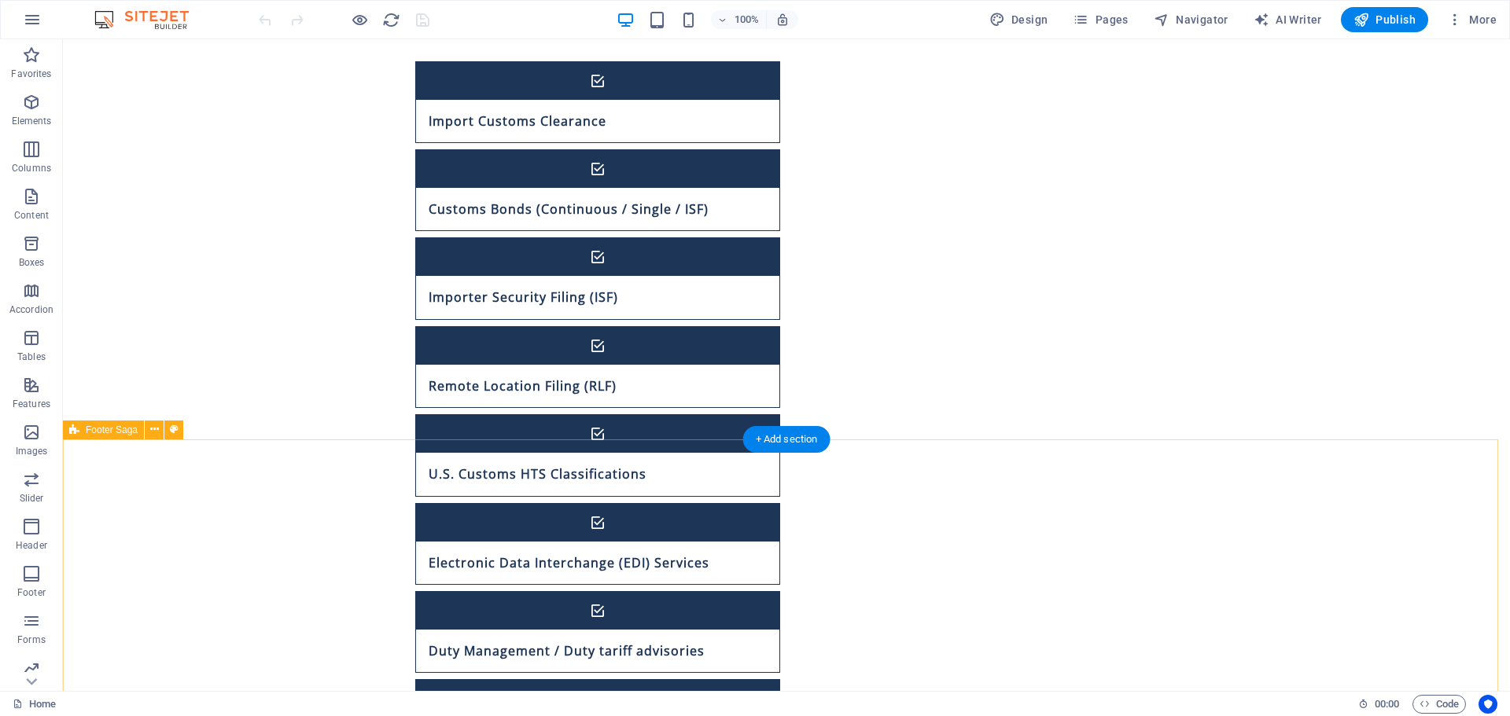
scroll to position [1161, 0]
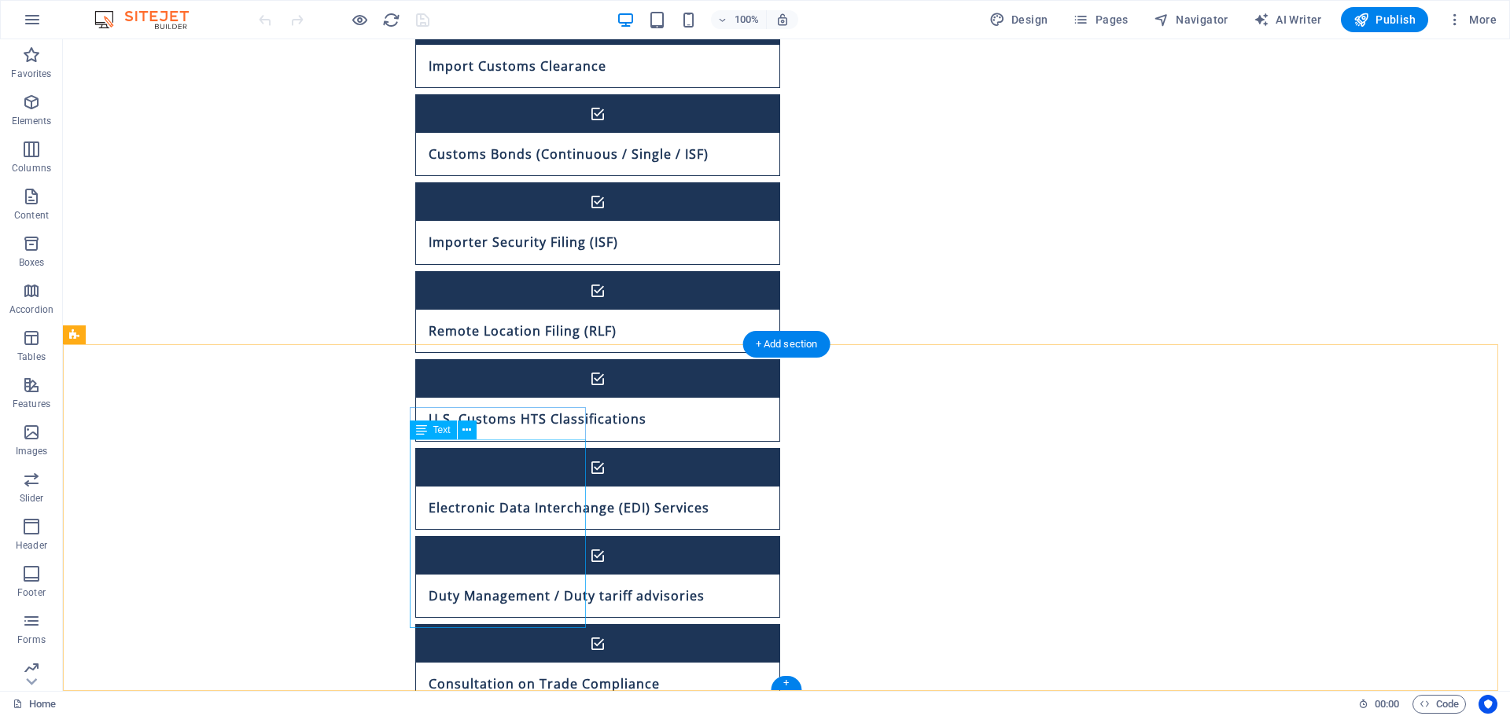
drag, startPoint x: 550, startPoint y: 596, endPoint x: 256, endPoint y: 595, distance: 293.3
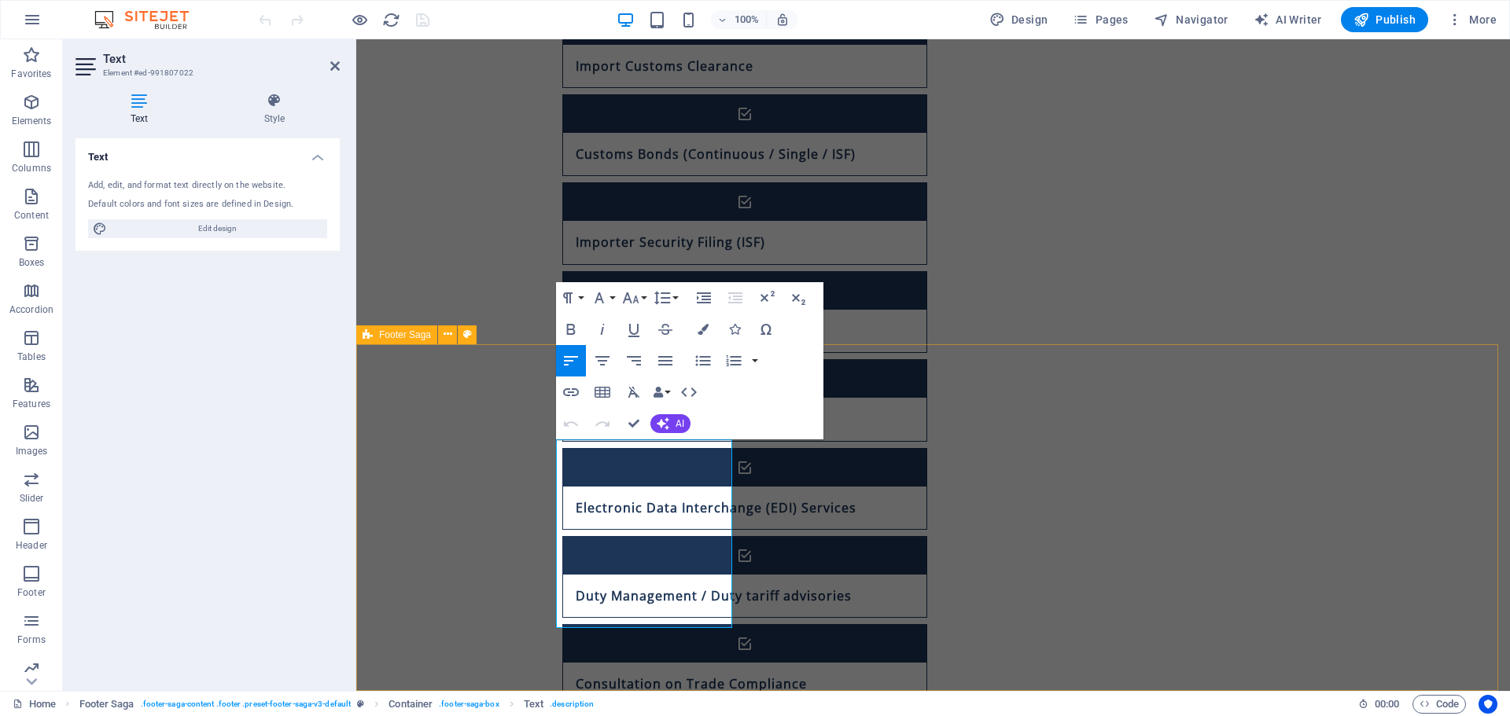
drag, startPoint x: 726, startPoint y: 617, endPoint x: 465, endPoint y: 418, distance: 328.7
copy p "A.I. Customs & Trade Inc. is your trusted partner in navigating the complexitie…"
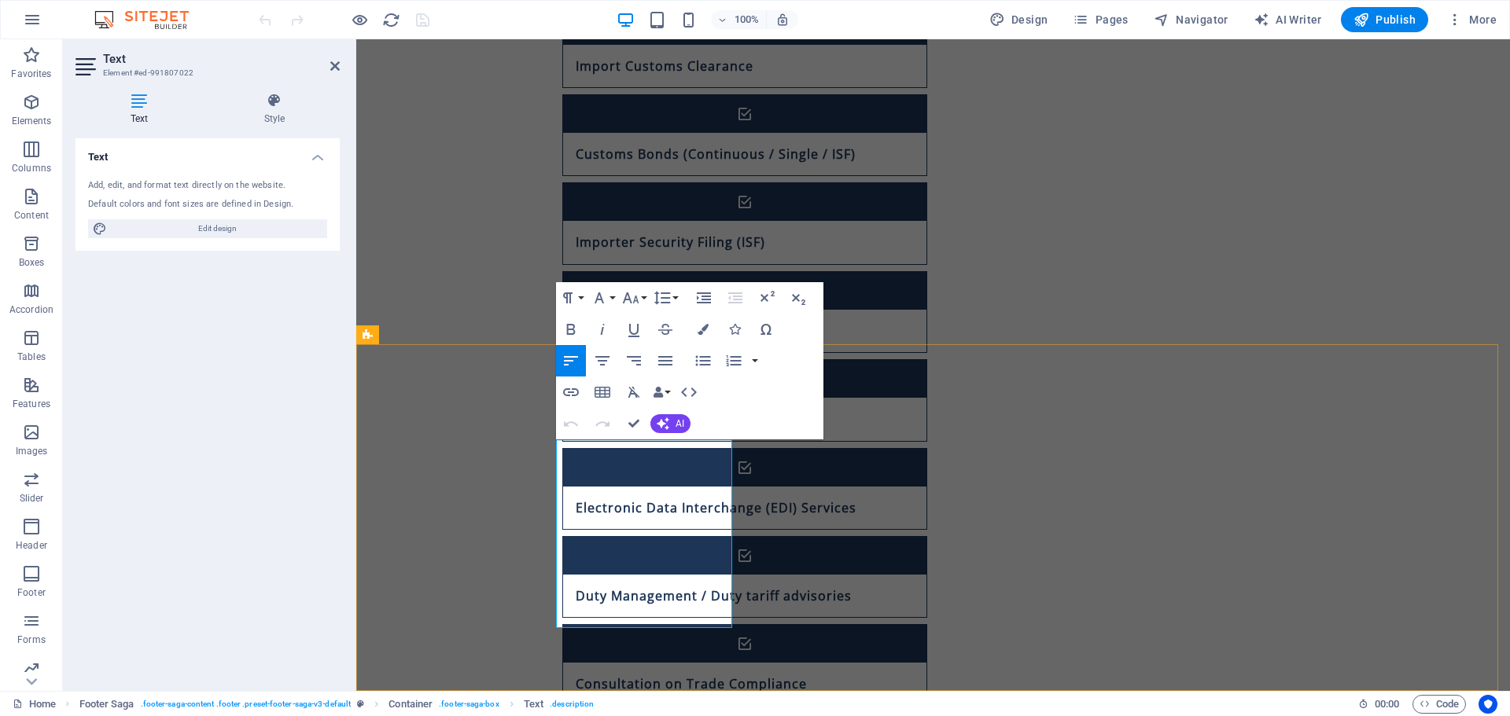
click at [701, 330] on icon "button" at bounding box center [703, 329] width 11 height 11
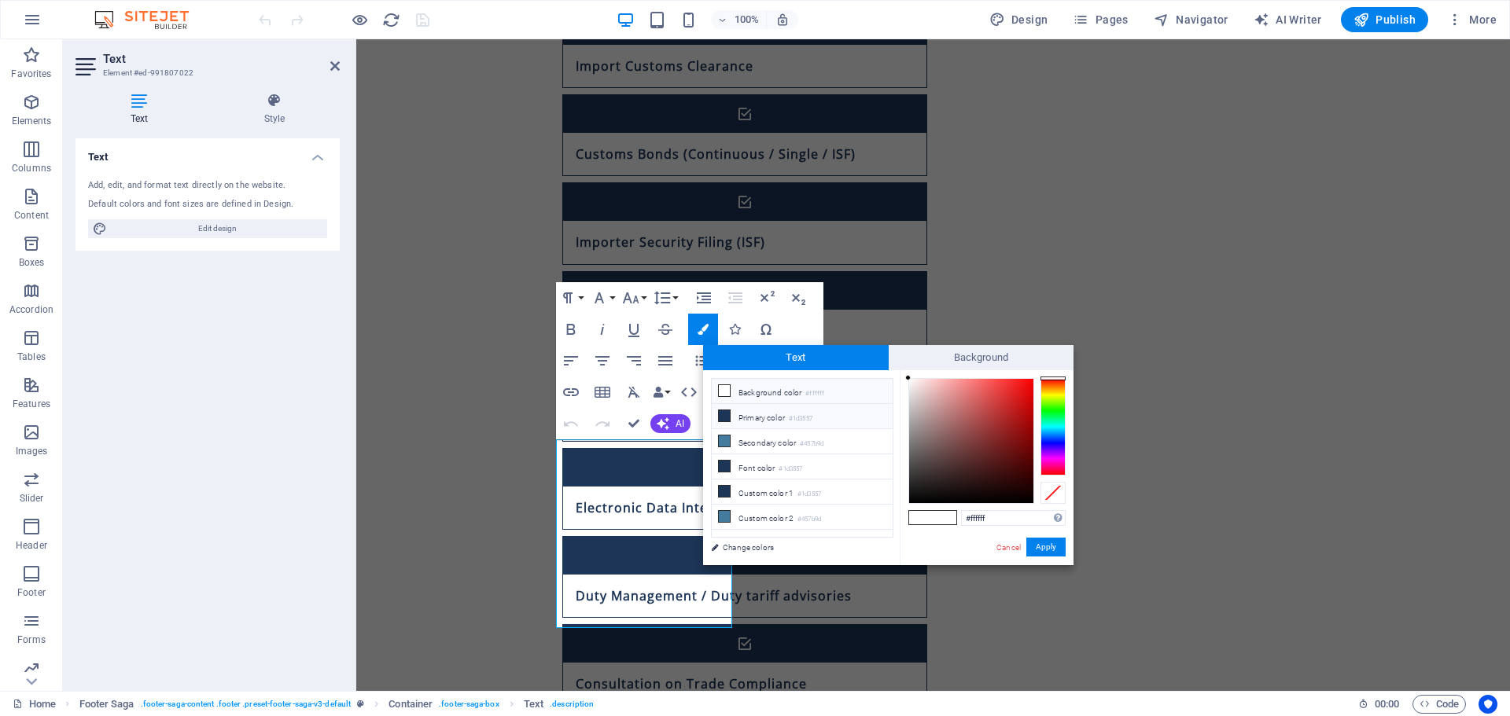
click at [725, 418] on icon at bounding box center [724, 415] width 11 height 11
type input "#1d3557"
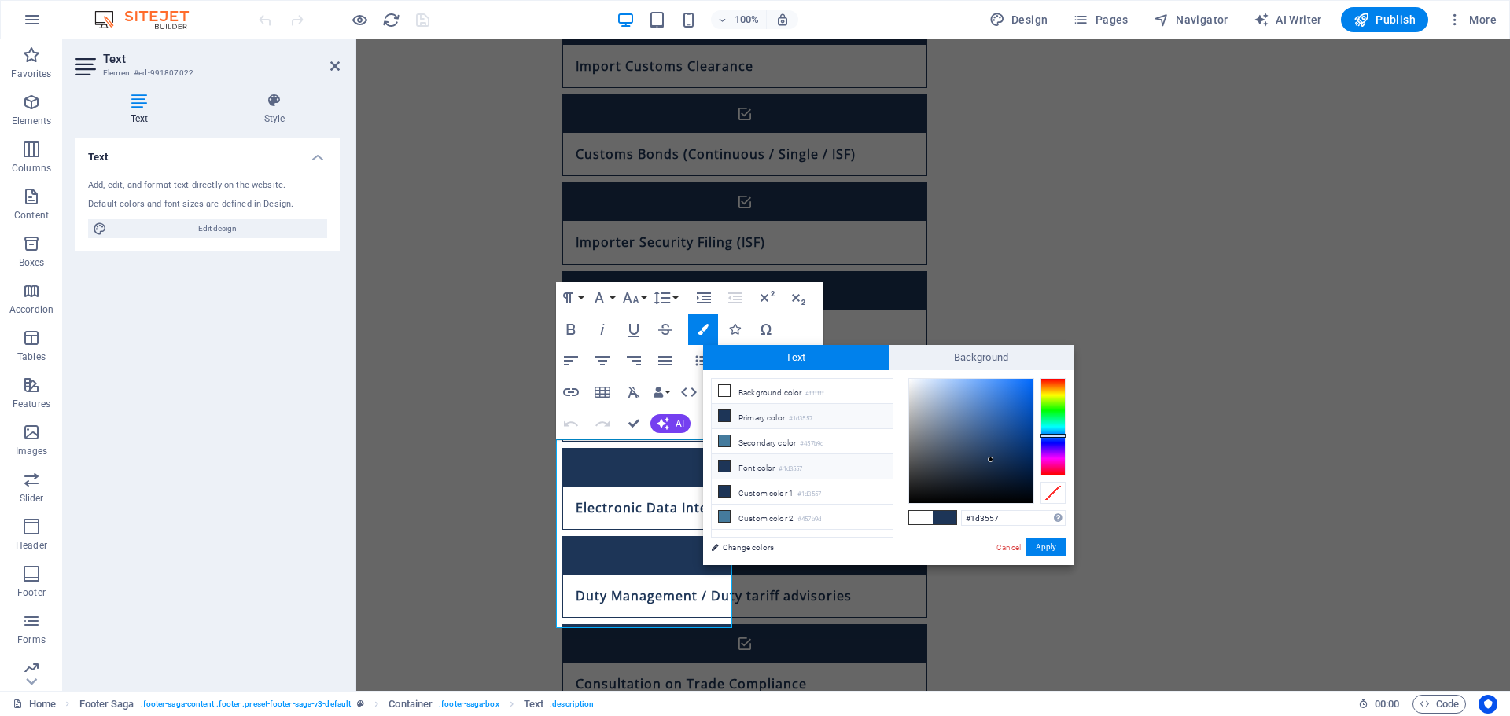
click at [741, 469] on li "Font color #1d3557" at bounding box center [802, 467] width 181 height 25
click at [1038, 543] on button "Apply" at bounding box center [1045, 547] width 39 height 19
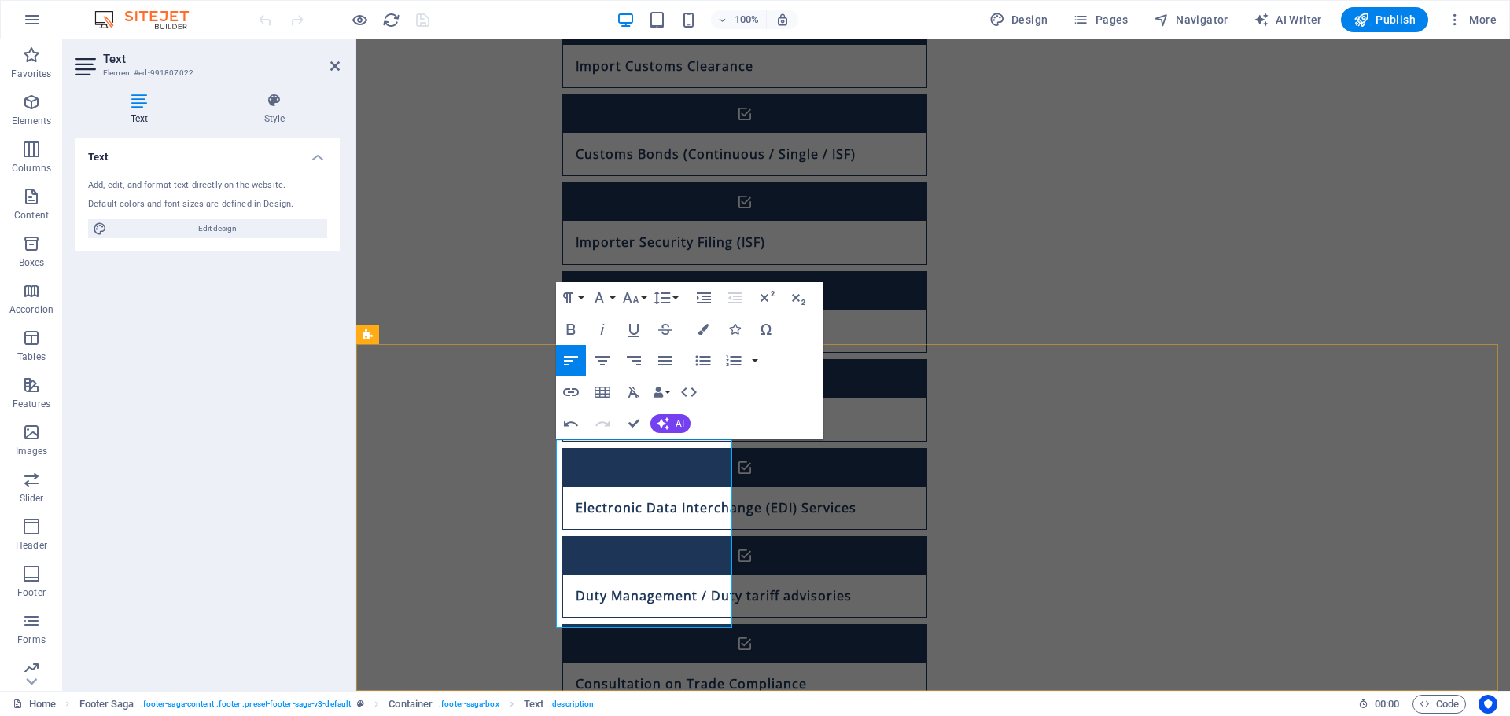
drag, startPoint x: 701, startPoint y: 606, endPoint x: 712, endPoint y: 617, distance: 15.6
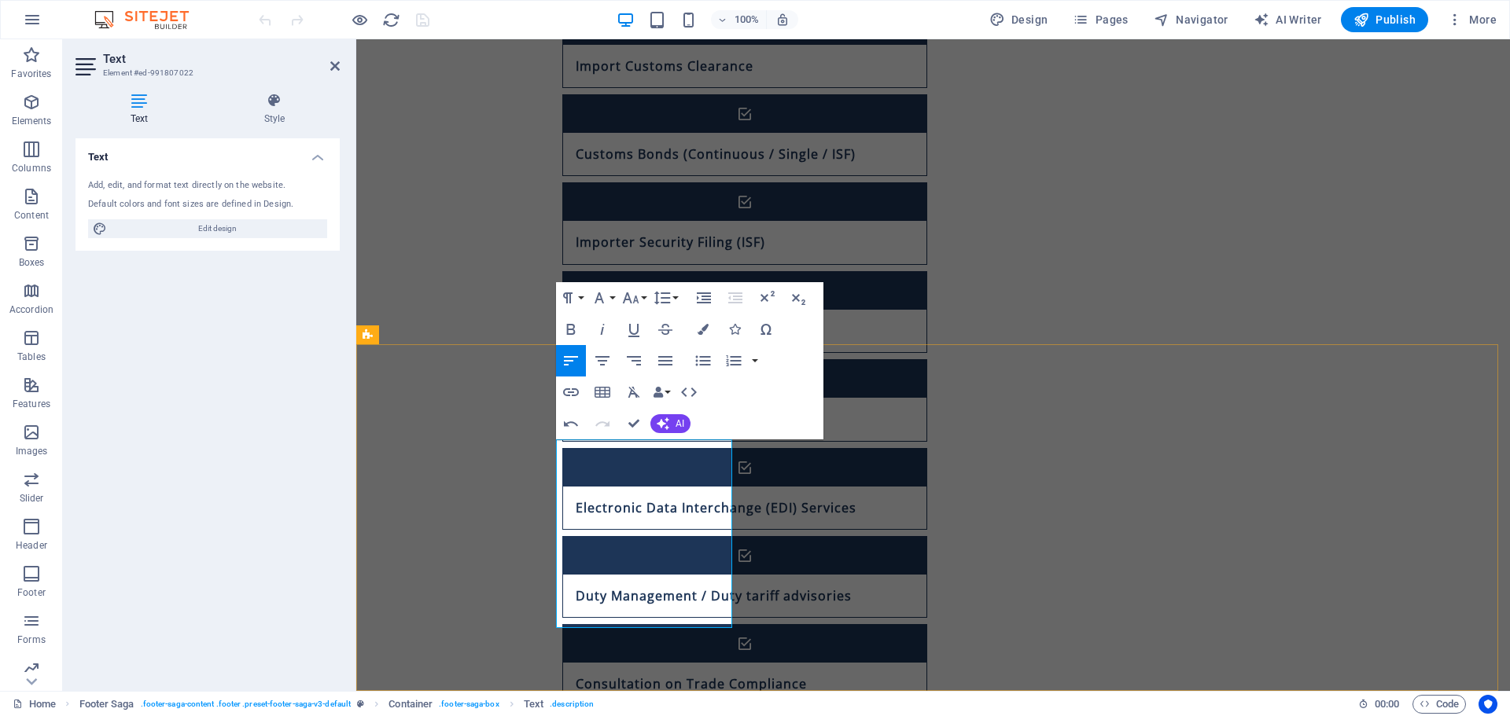
drag, startPoint x: 671, startPoint y: 505, endPoint x: 658, endPoint y: 557, distance: 53.4
copy span "As a licensed customs broker, we provide comprehensive customs services"
drag, startPoint x: 704, startPoint y: 619, endPoint x: 517, endPoint y: 423, distance: 270.9
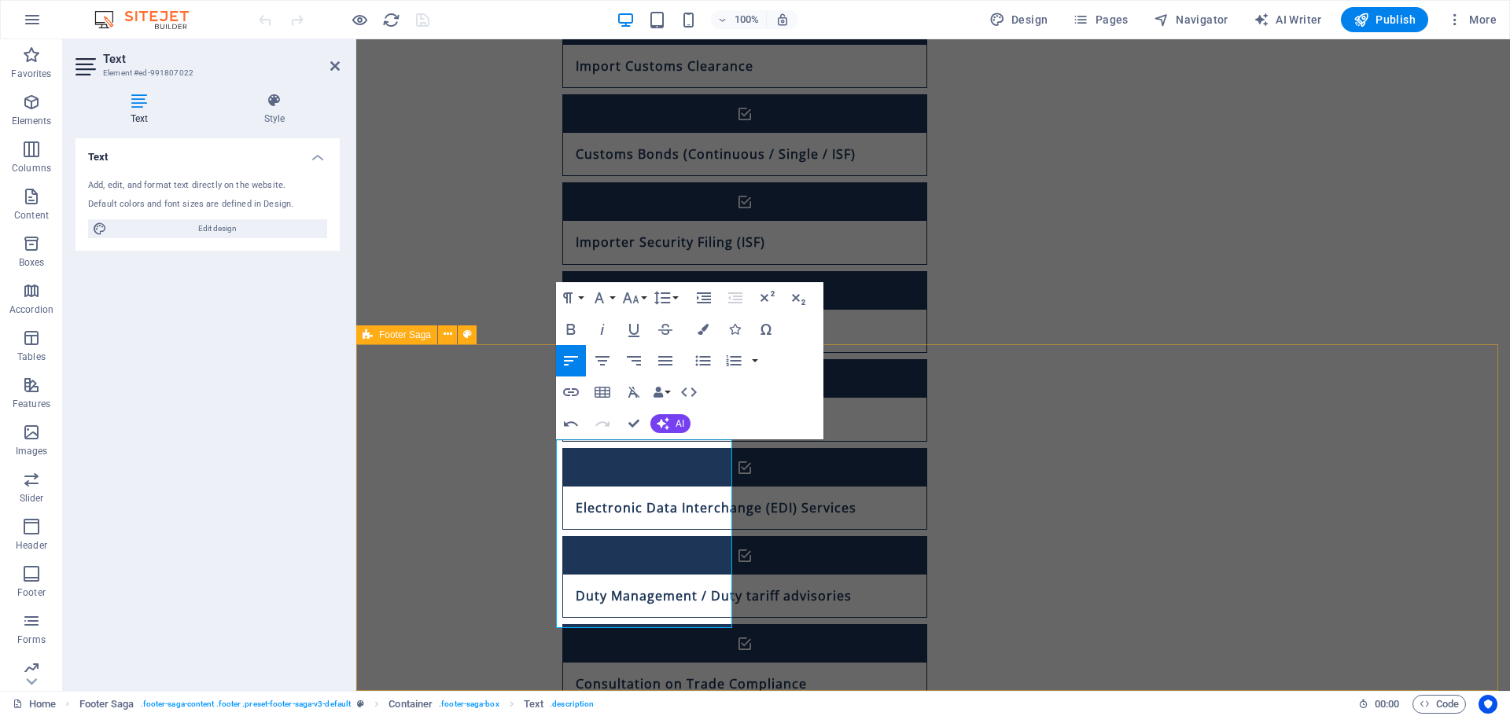
copy span "A.I. Customs & Trade Inc. is your trusted partner in navigating the complexitie…"
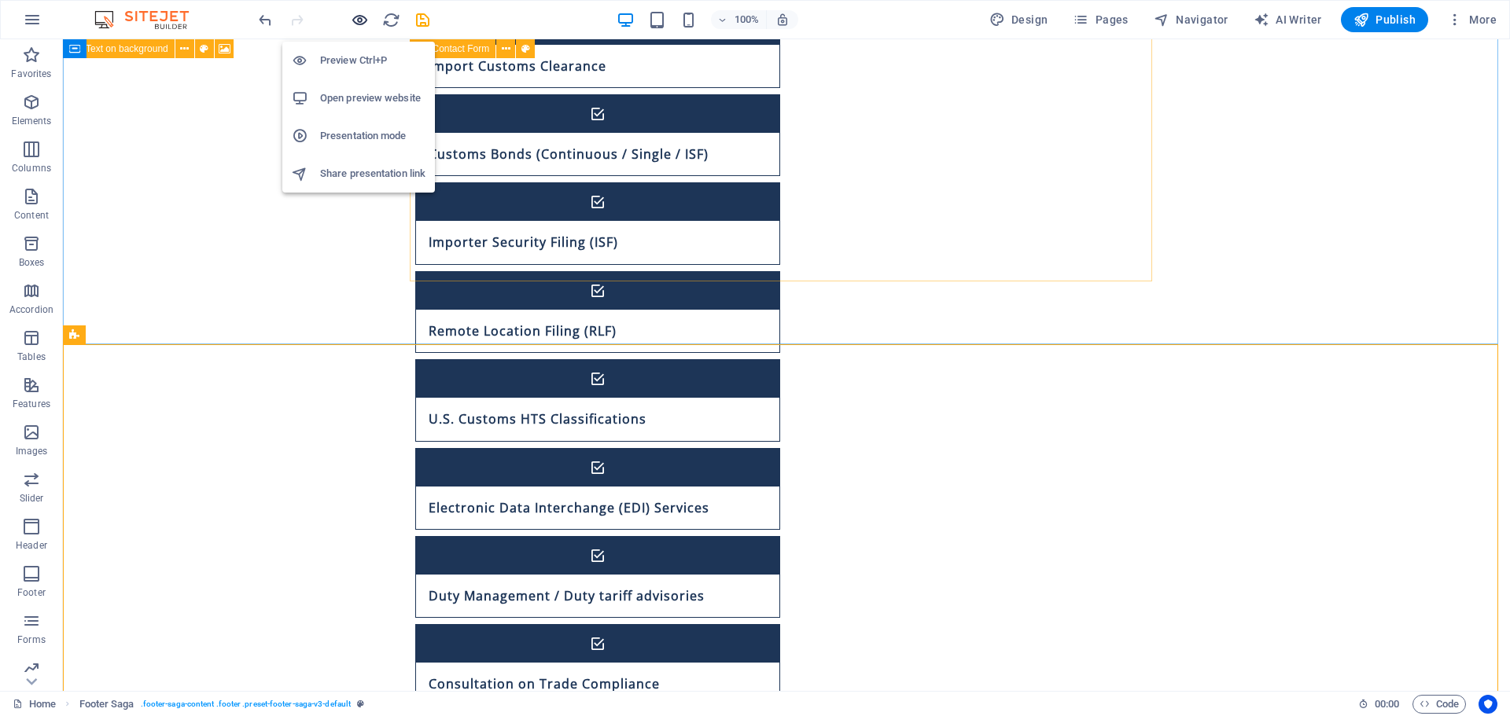
click at [360, 21] on icon "button" at bounding box center [360, 20] width 18 height 18
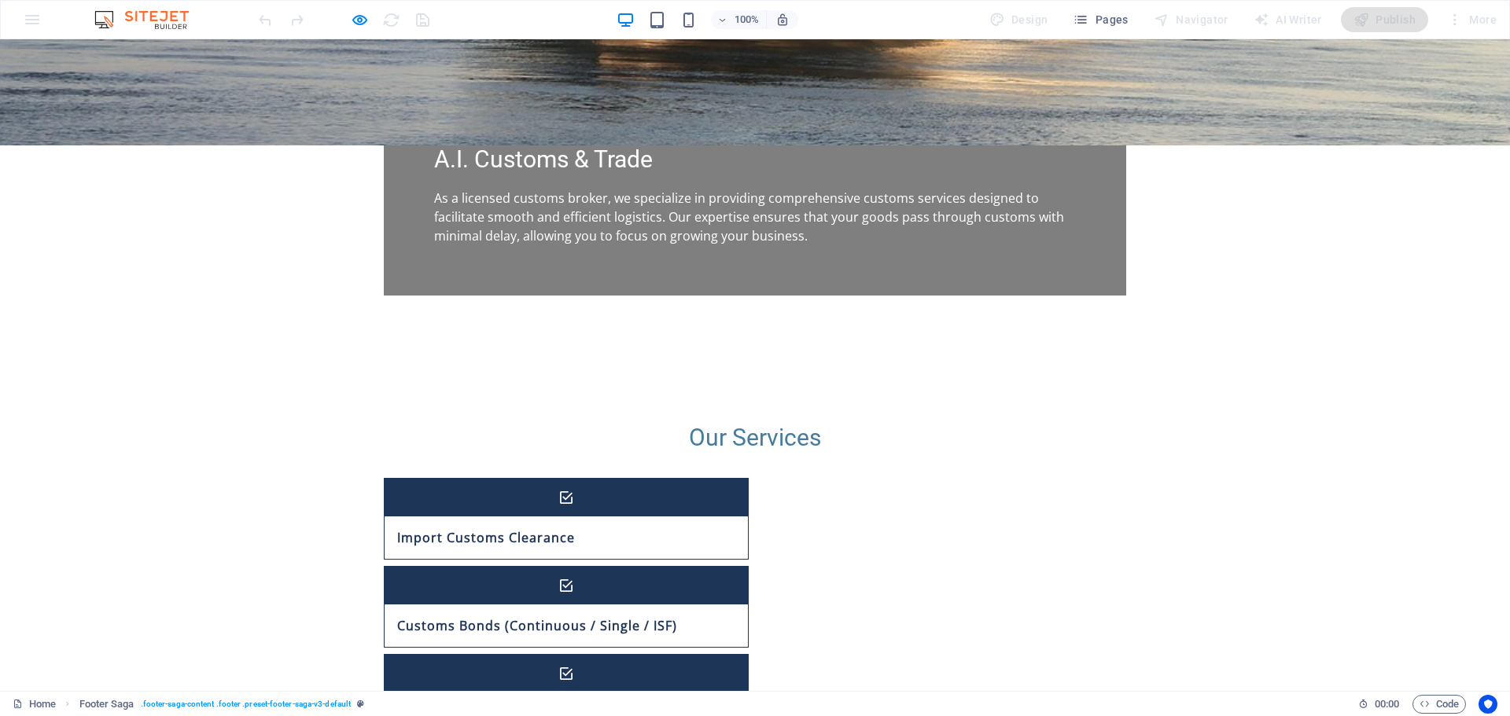
scroll to position [1180, 0]
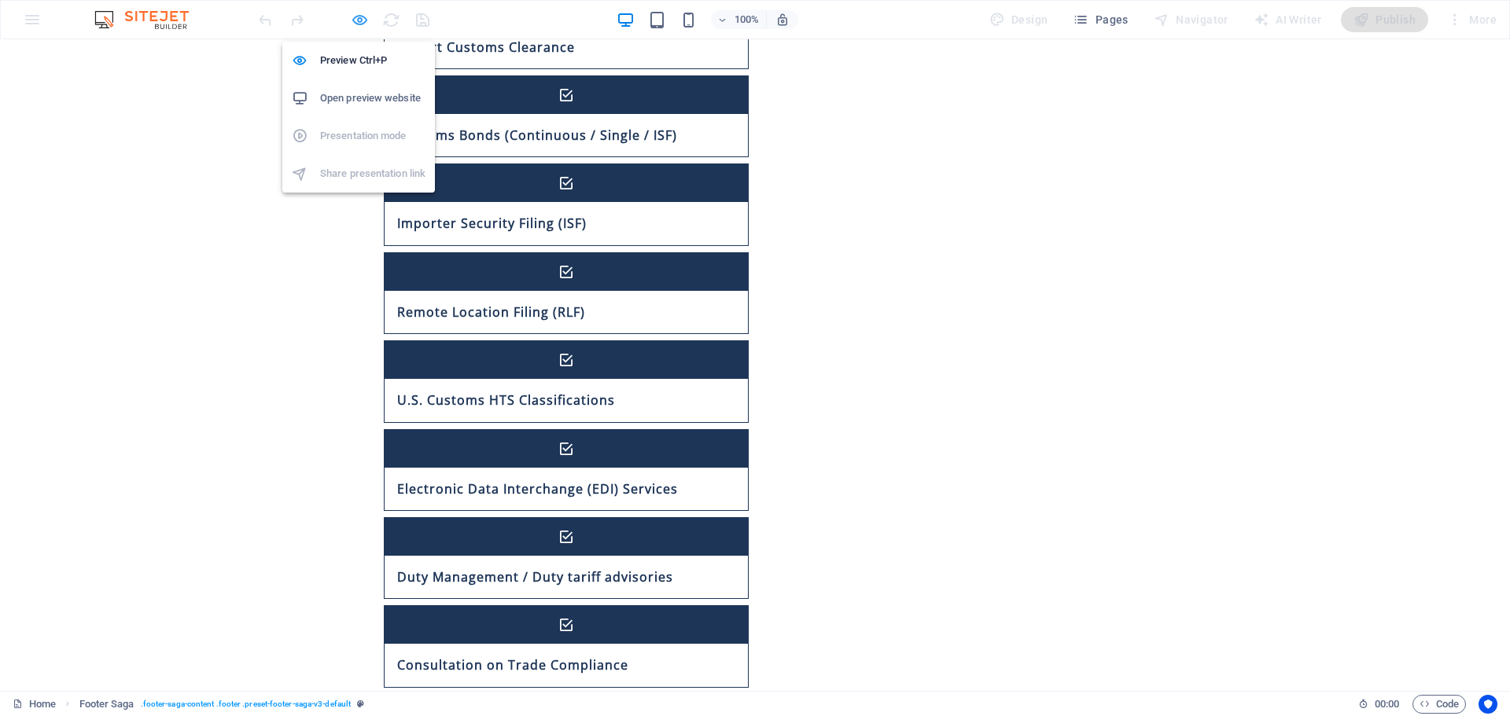
click at [360, 18] on icon "button" at bounding box center [360, 20] width 18 height 18
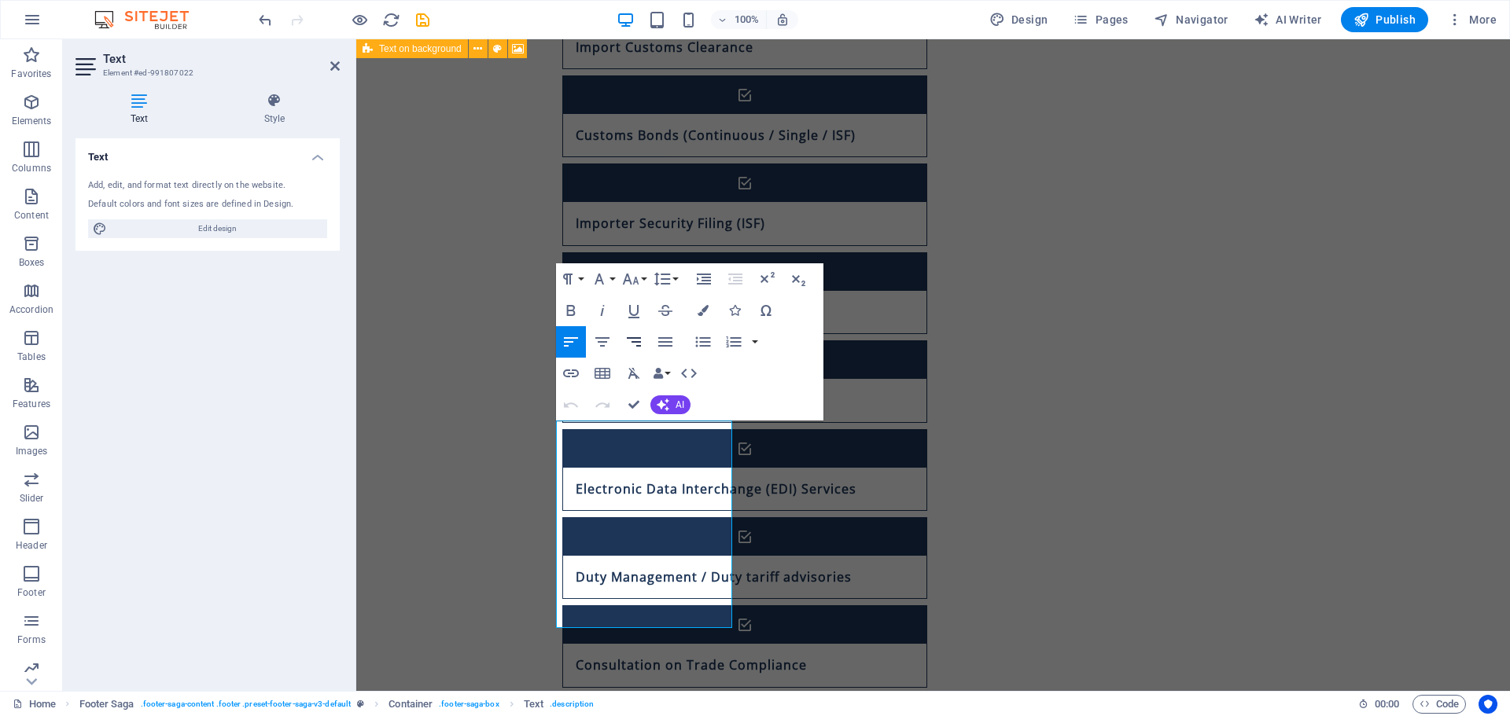
click at [643, 345] on button "Align Right" at bounding box center [634, 341] width 30 height 31
click at [607, 345] on icon "button" at bounding box center [602, 342] width 19 height 19
click at [663, 337] on icon "button" at bounding box center [665, 342] width 19 height 19
click at [610, 347] on icon "button" at bounding box center [602, 342] width 19 height 19
click at [566, 344] on icon "button" at bounding box center [570, 342] width 19 height 19
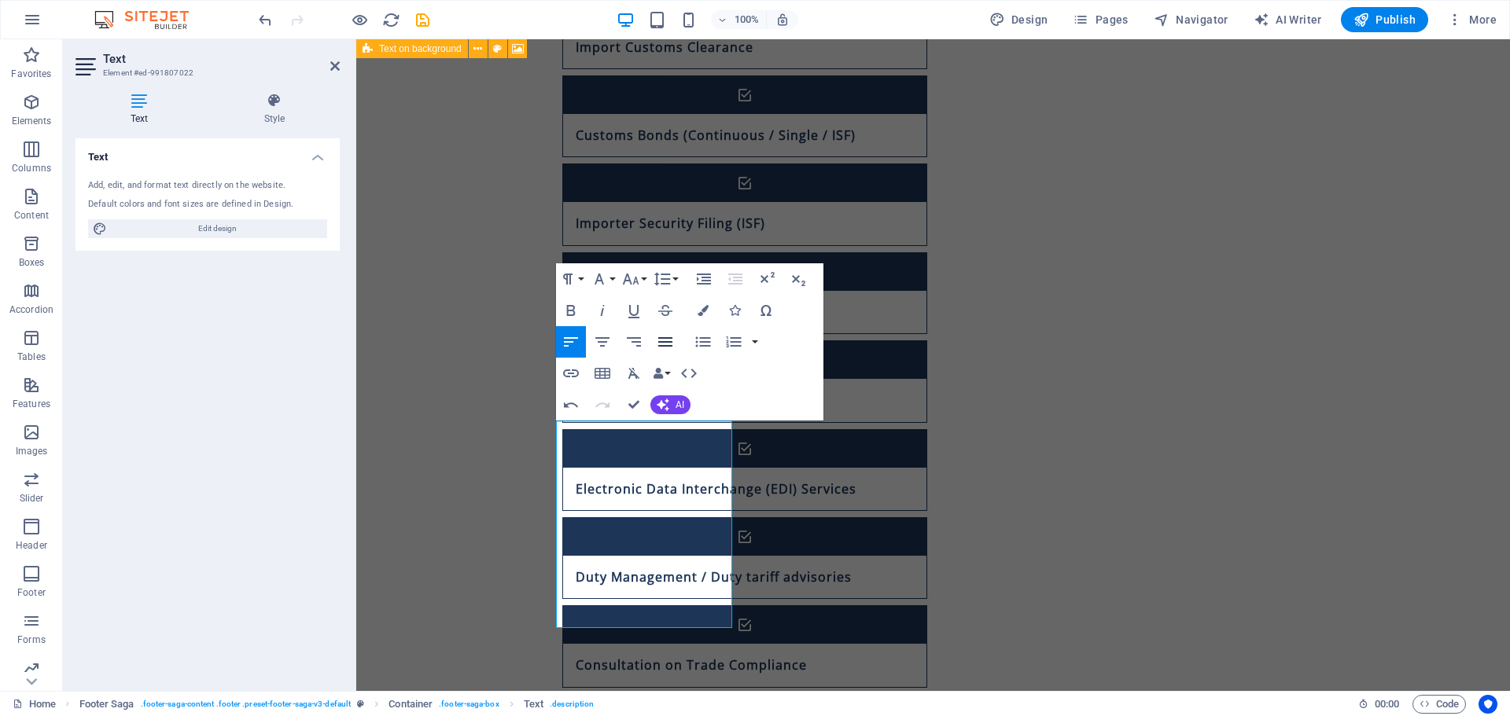
click at [661, 345] on icon "button" at bounding box center [665, 342] width 19 height 19
drag, startPoint x: 823, startPoint y: 594, endPoint x: 1092, endPoint y: 596, distance: 269.0
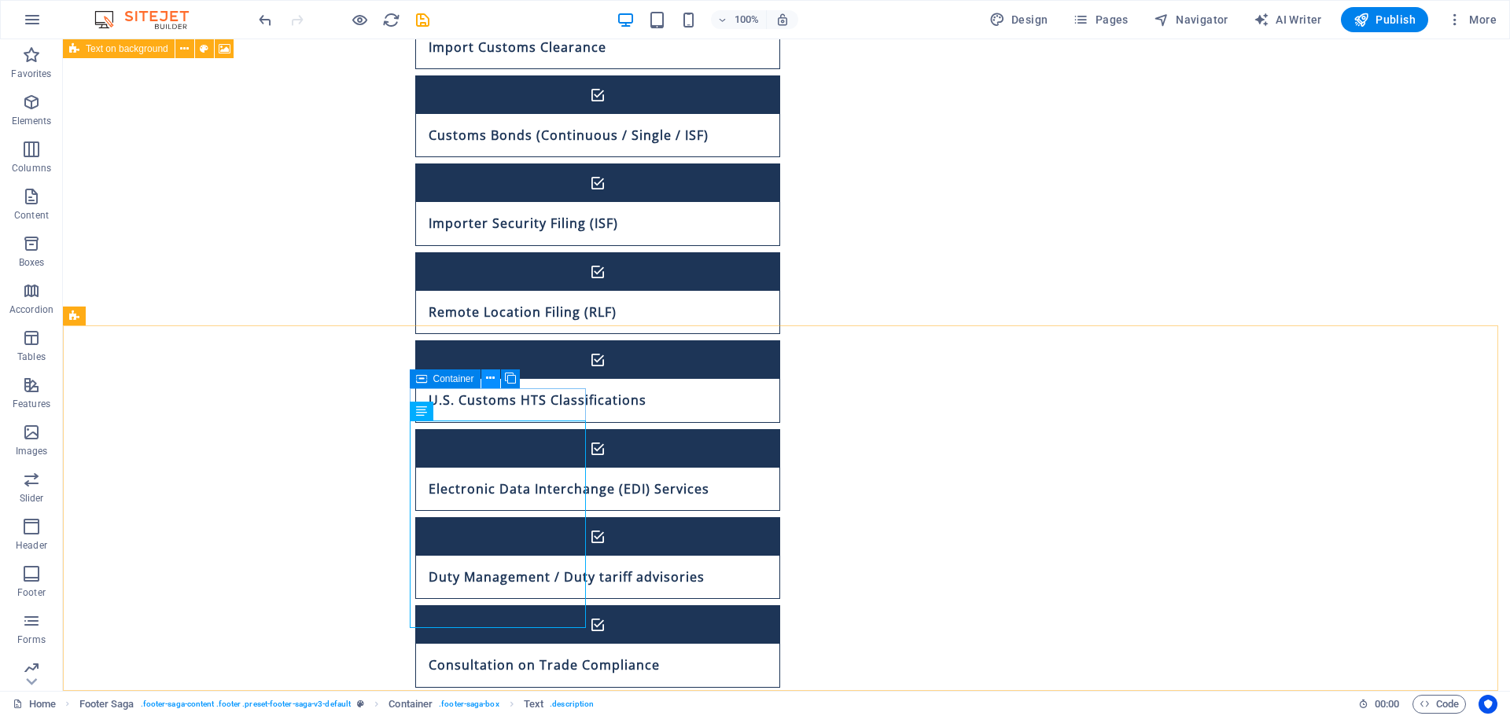
click at [489, 377] on icon at bounding box center [490, 378] width 9 height 17
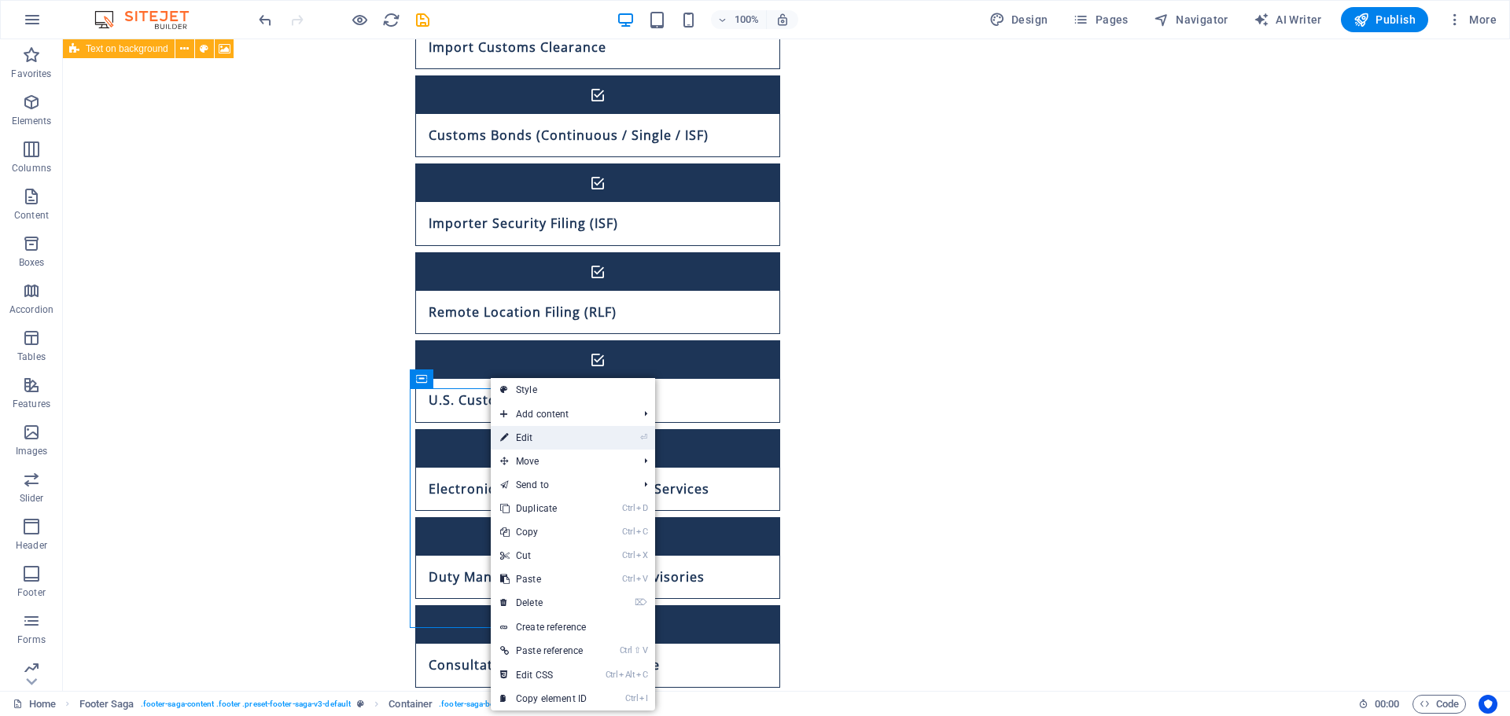
click at [558, 441] on link "⏎ Edit" at bounding box center [543, 438] width 105 height 24
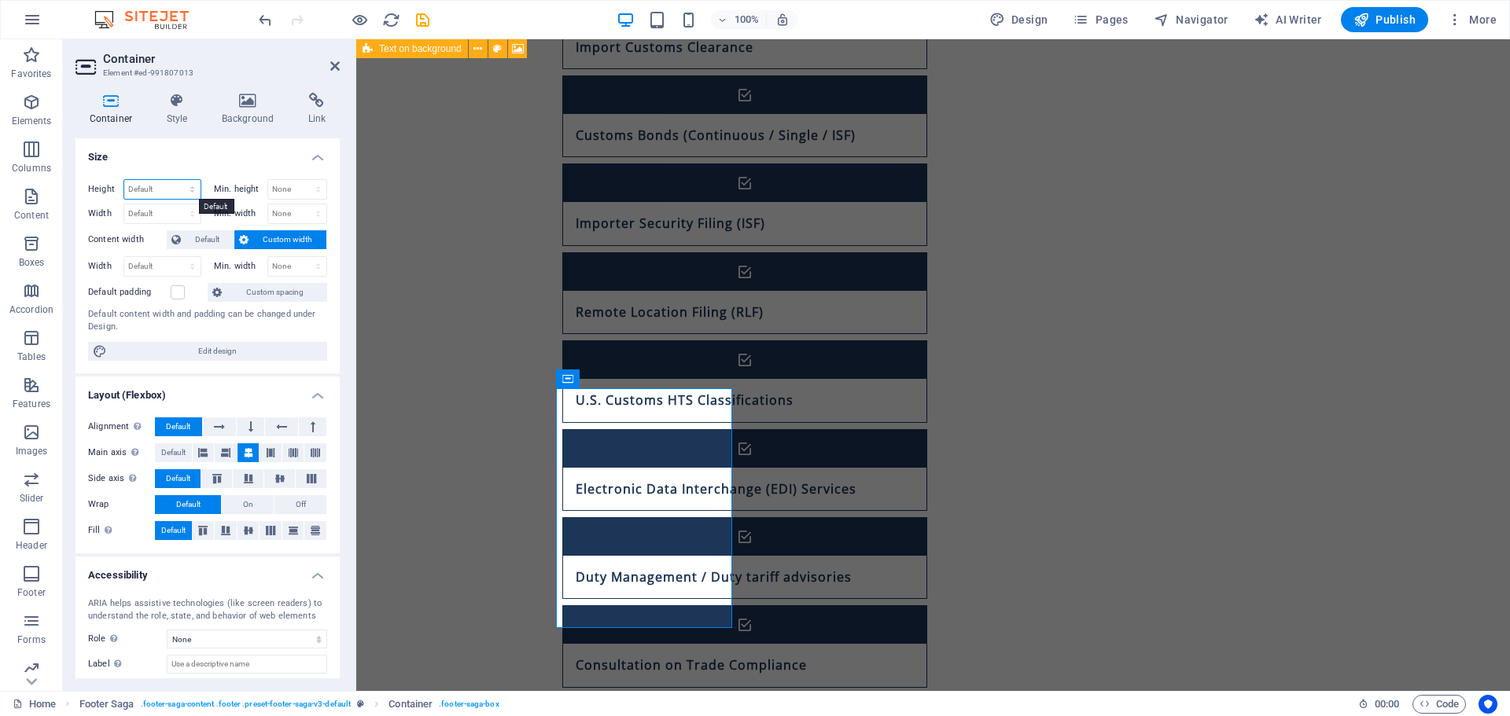
click at [182, 188] on select "Default px rem % vh vw" at bounding box center [162, 189] width 76 height 19
click at [186, 267] on select "Default px rem % em vh vw" at bounding box center [162, 266] width 76 height 19
select select "px"
click at [177, 257] on select "Default px rem % em vh vw" at bounding box center [162, 266] width 76 height 19
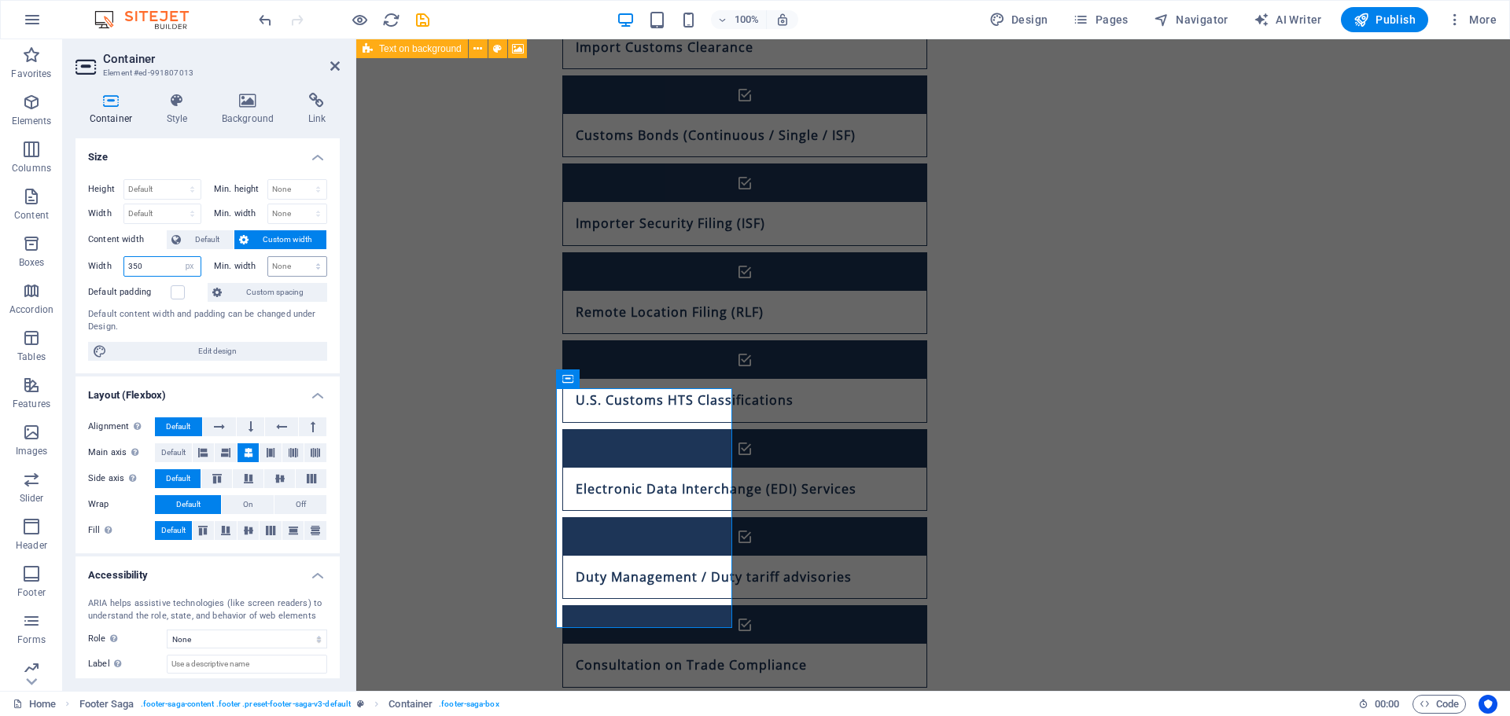
type input "350"
click at [269, 261] on select "None px rem % vh vw" at bounding box center [297, 266] width 58 height 19
click at [271, 262] on select "None px rem % vh vw" at bounding box center [297, 266] width 58 height 19
click at [218, 232] on span "Default" at bounding box center [207, 239] width 43 height 19
select select "DISABLED_OPTION_VALUE"
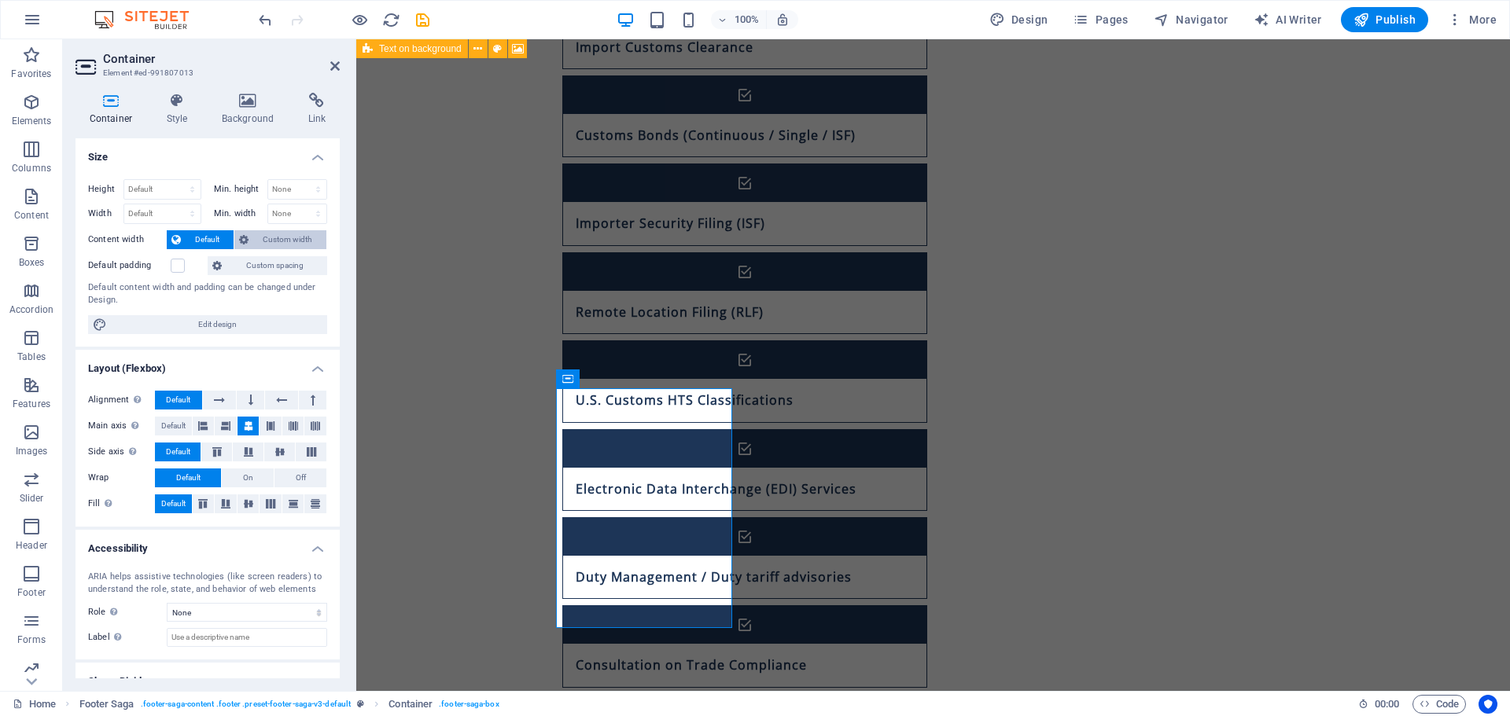
click at [241, 235] on icon at bounding box center [243, 239] width 9 height 19
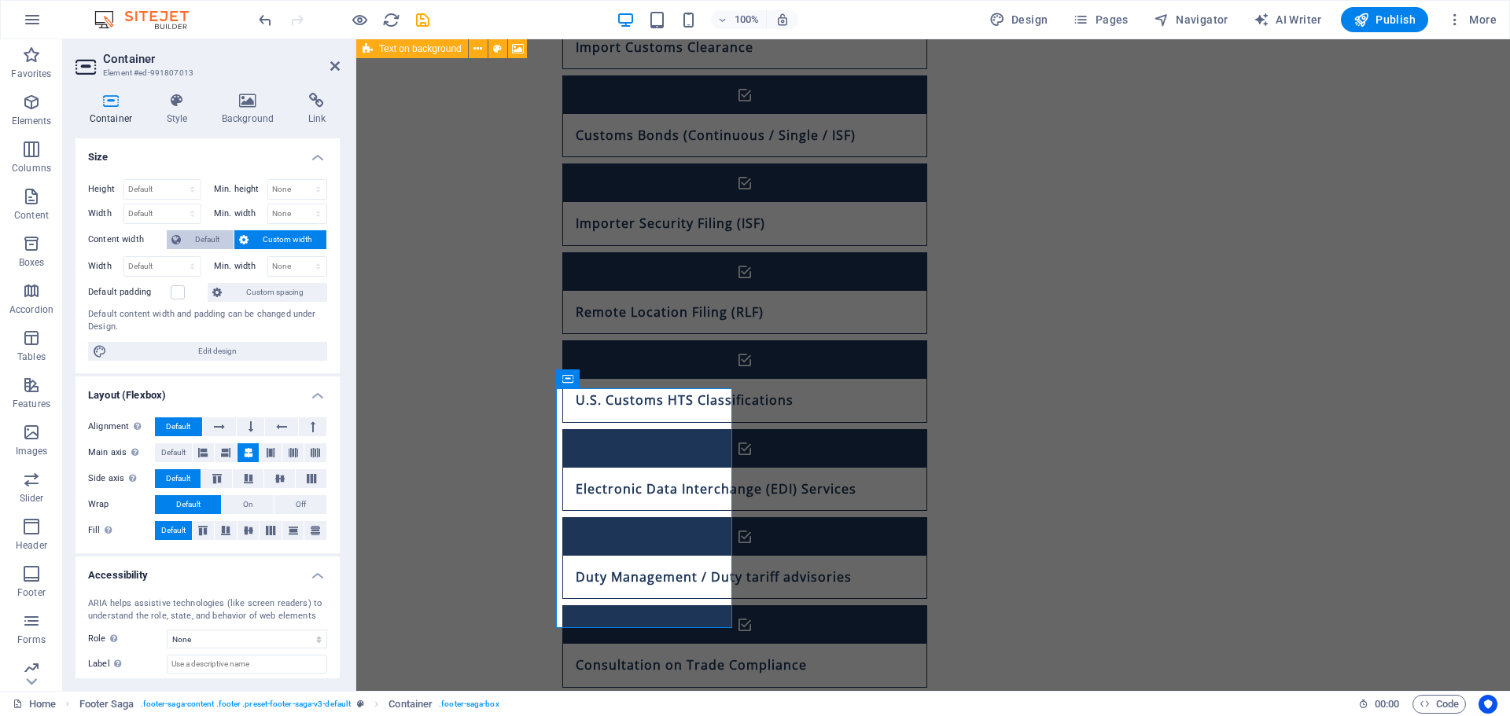
click at [188, 244] on span "Default" at bounding box center [207, 239] width 43 height 19
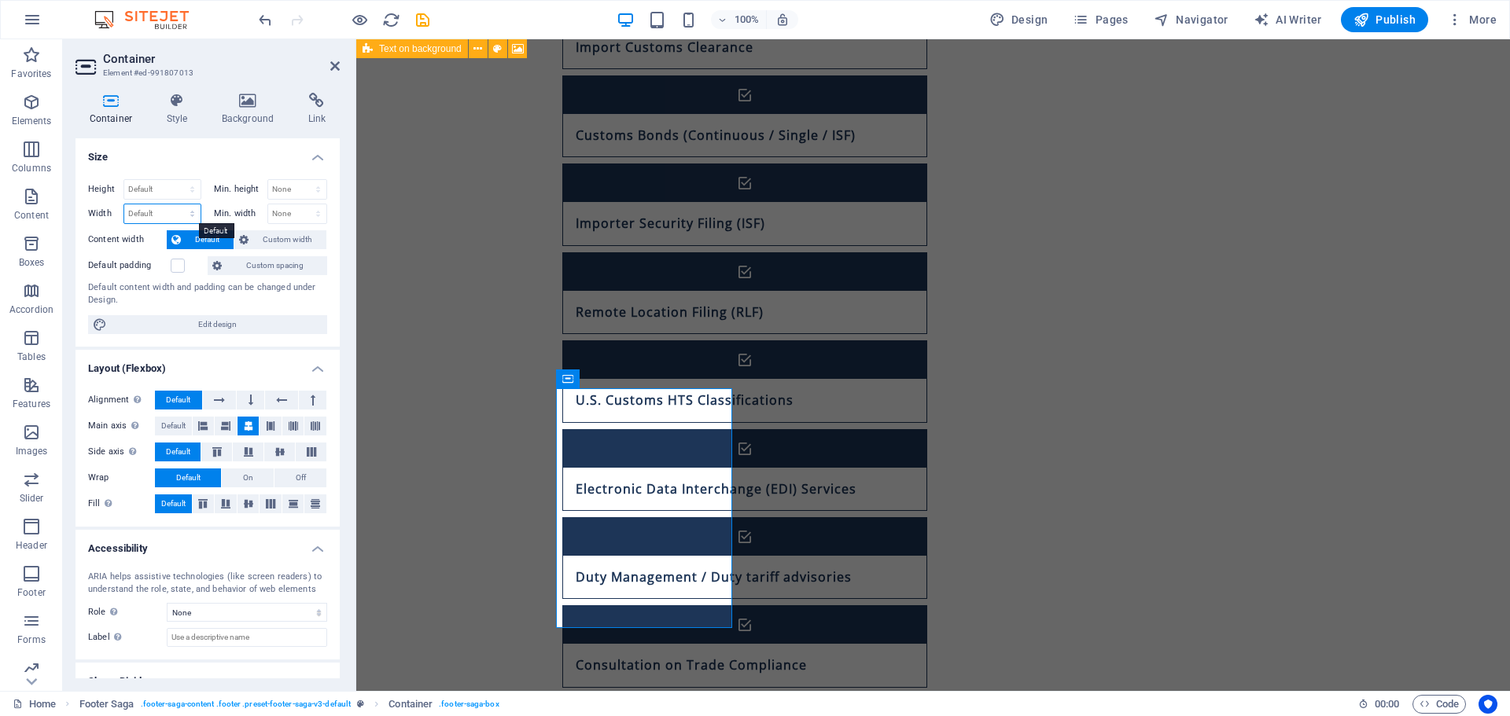
click at [165, 216] on select "Default px rem % em vh vw" at bounding box center [162, 213] width 76 height 19
select select "px"
click at [177, 204] on select "Default px rem % em vh vw" at bounding box center [162, 213] width 76 height 19
type input "350"
click at [209, 168] on div "Height Default px rem % vh vw Min. height None px rem % vh vw Width 350 Default…" at bounding box center [207, 257] width 264 height 180
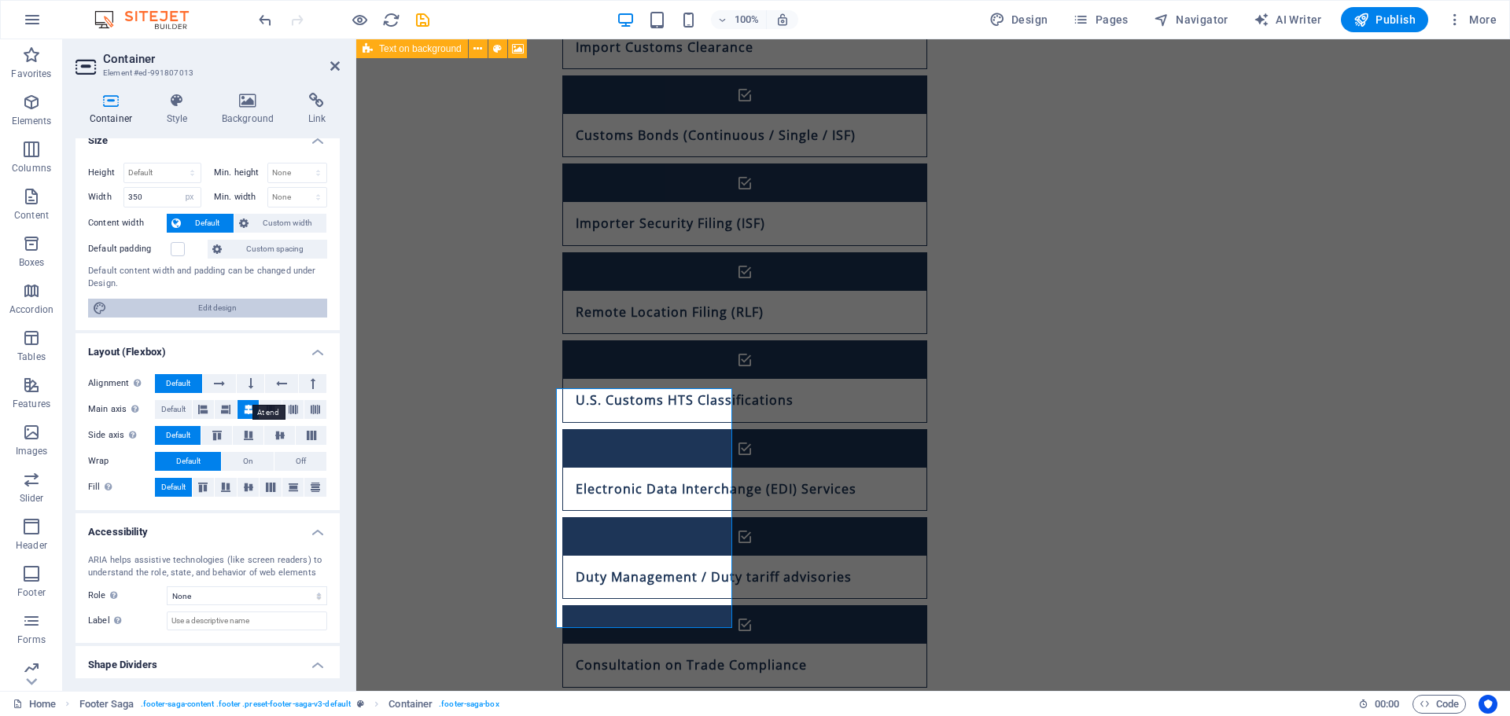
scroll to position [0, 0]
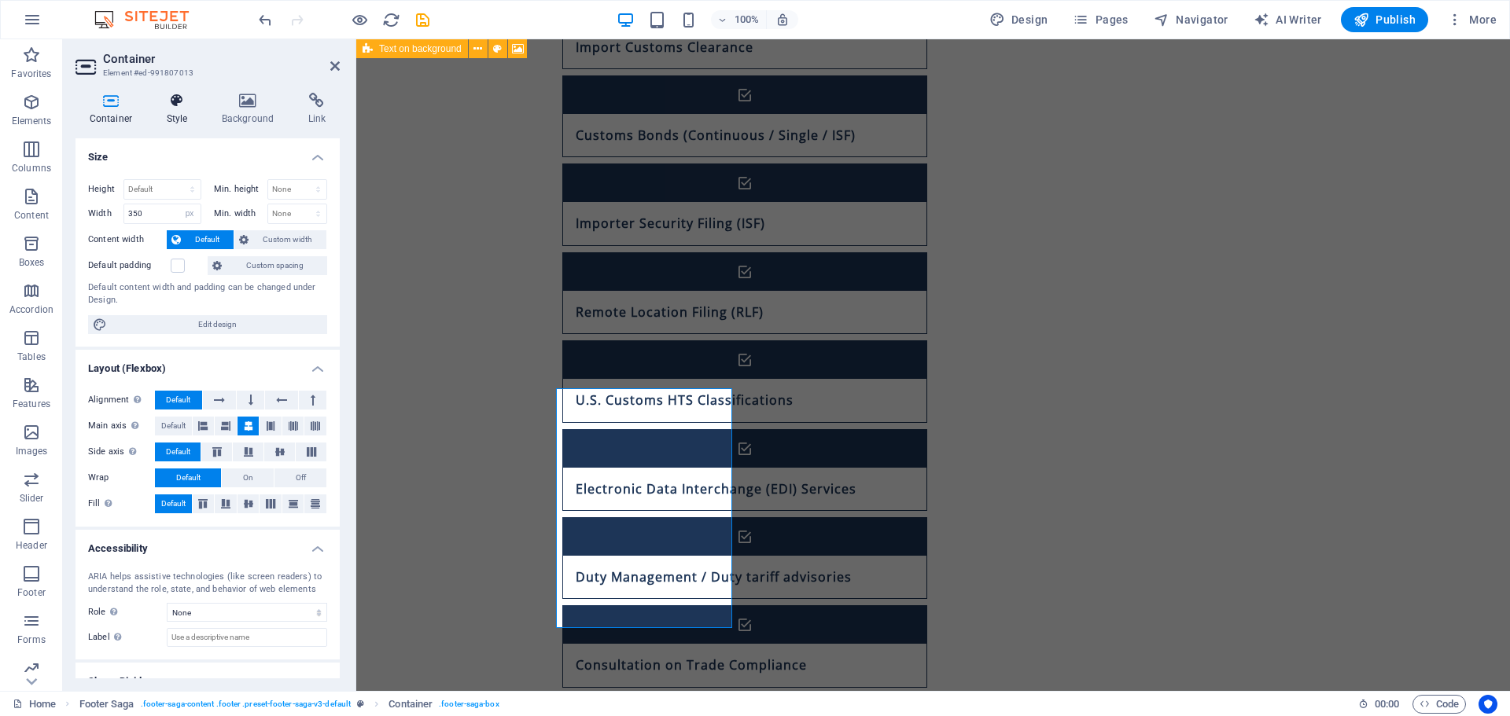
click at [187, 103] on icon at bounding box center [177, 101] width 49 height 16
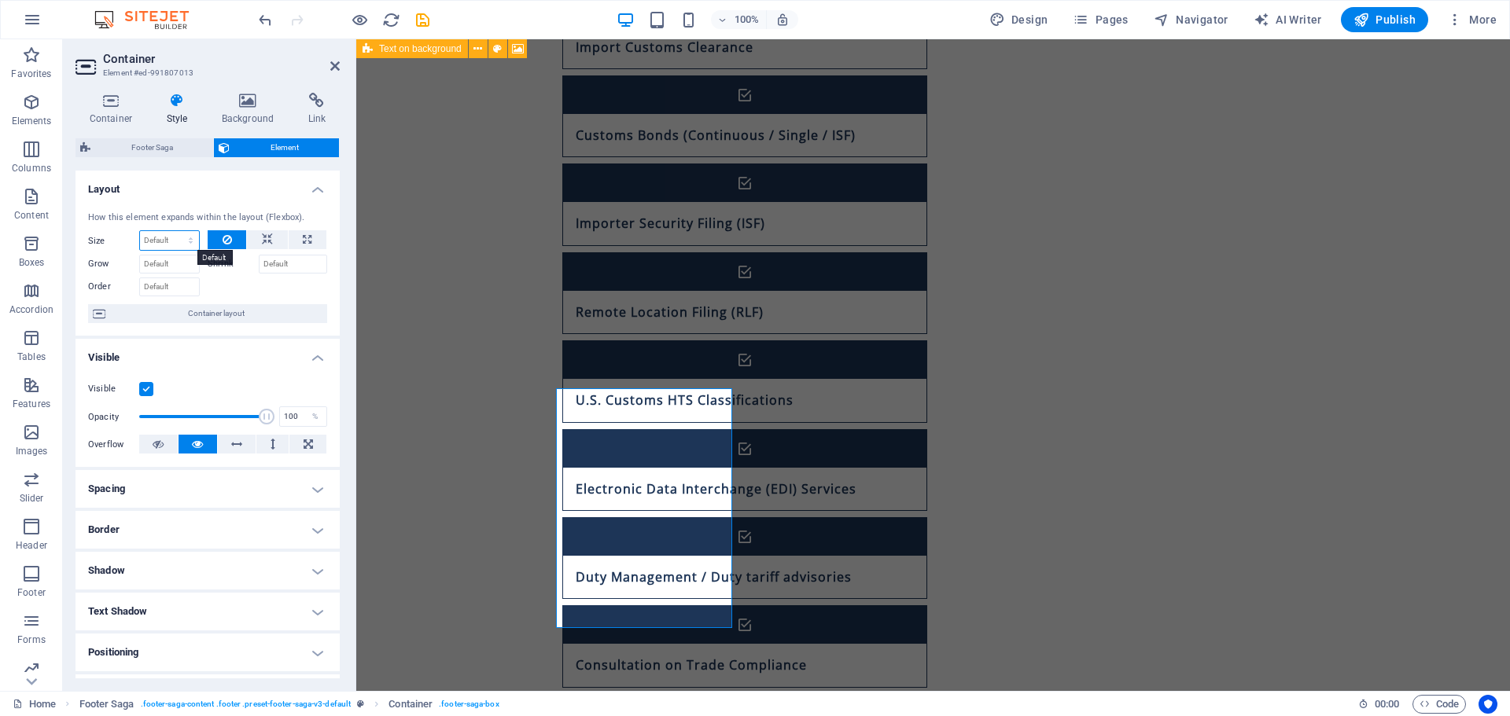
click at [174, 239] on select "Default auto px % 1/1 1/2 1/3 1/4 1/5 1/6 1/7 1/8 1/9 1/10" at bounding box center [169, 240] width 59 height 19
click at [175, 263] on input "Grow" at bounding box center [169, 264] width 61 height 19
click at [303, 240] on icon at bounding box center [307, 239] width 9 height 19
type input "100"
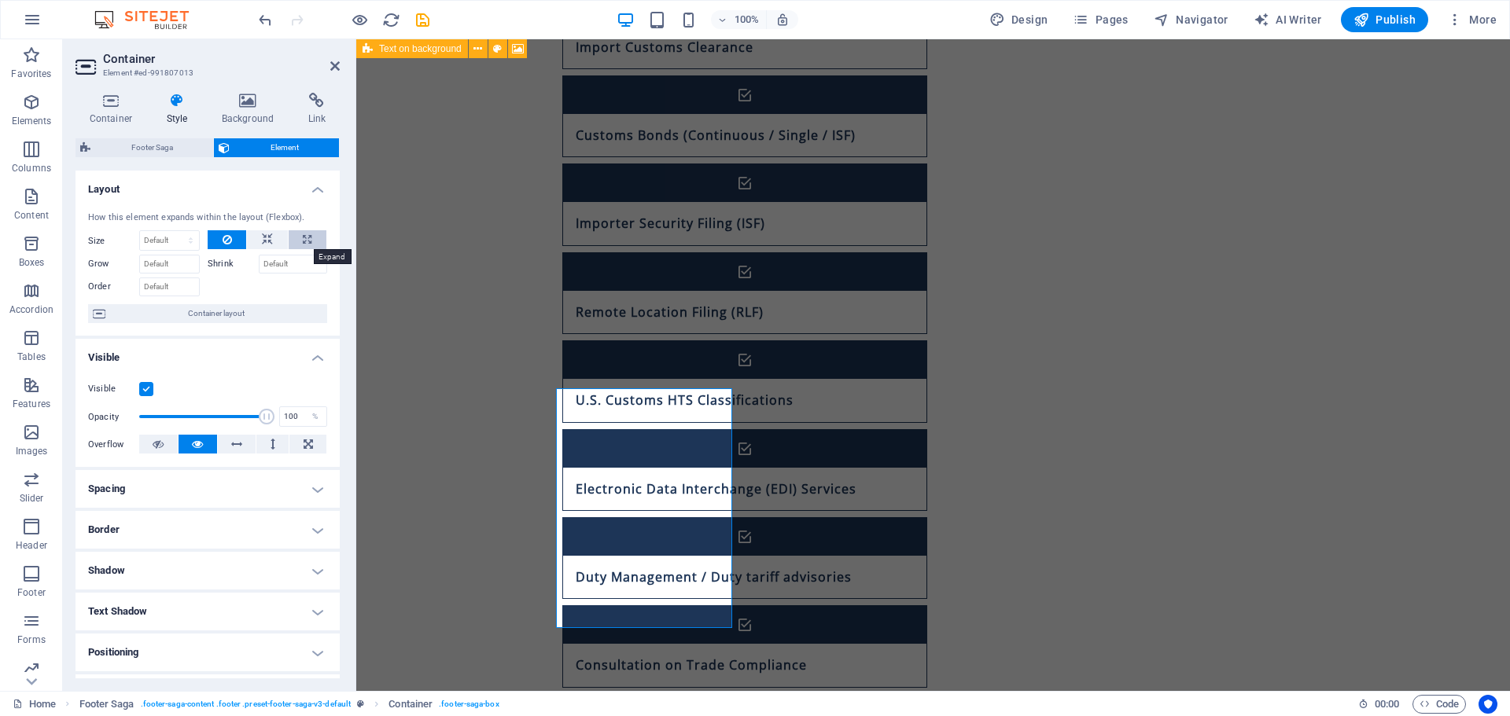
select select "%"
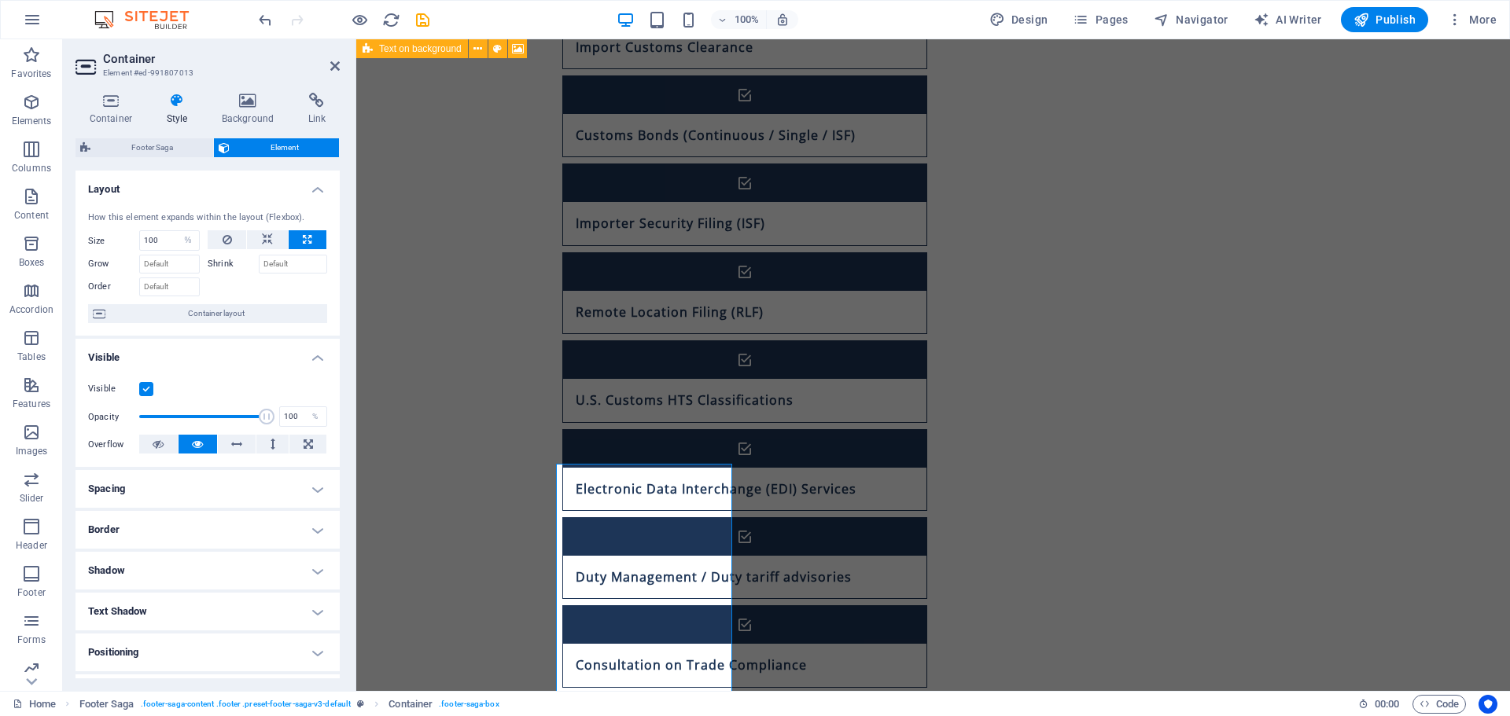
scroll to position [1104, 0]
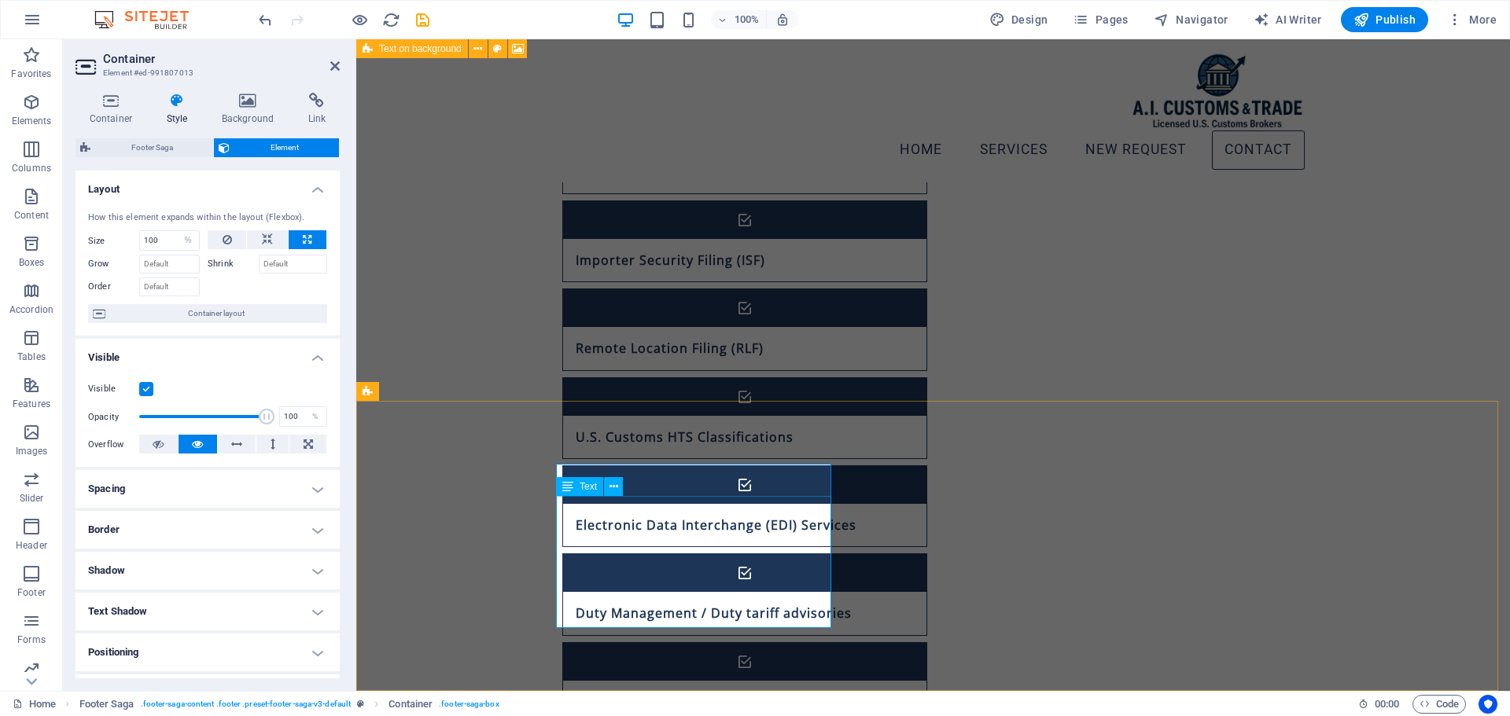
click at [617, 488] on icon at bounding box center [613, 487] width 9 height 17
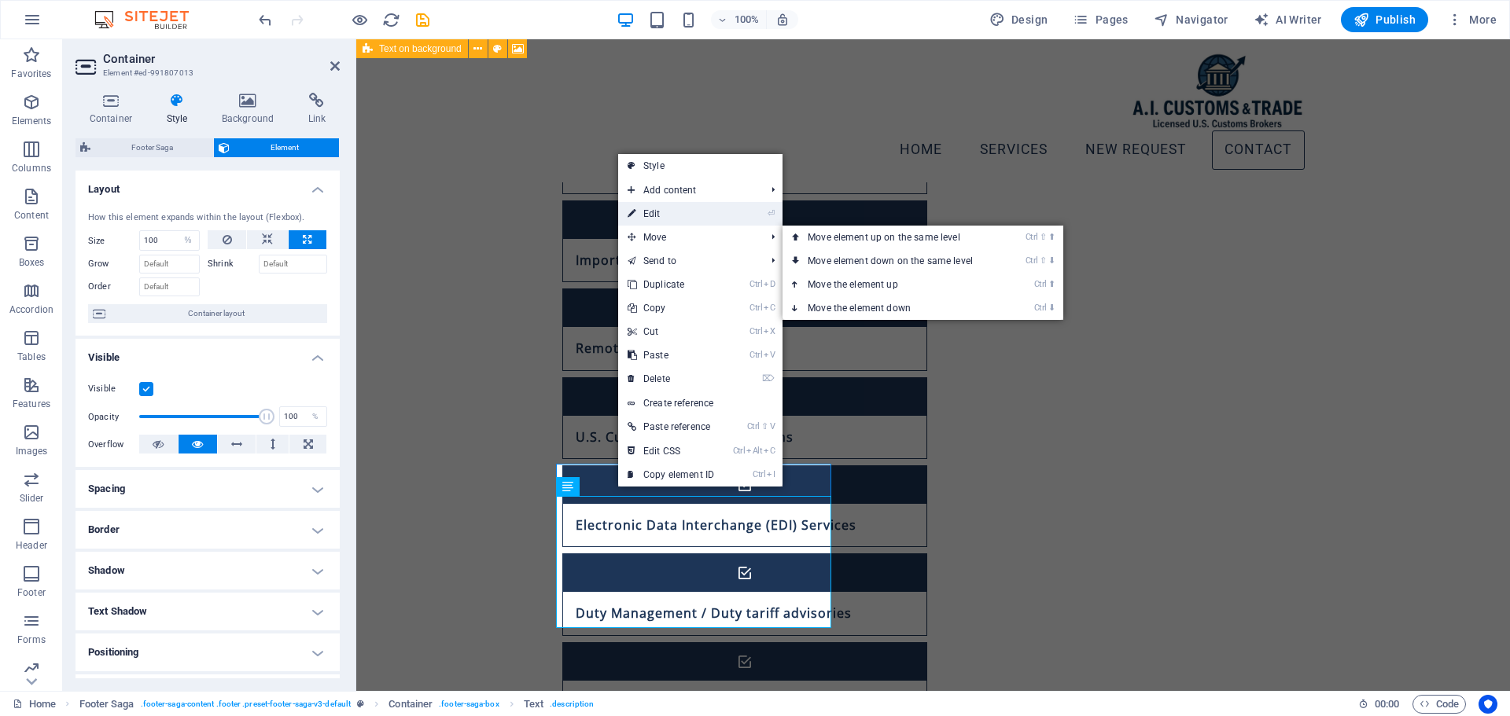
click at [690, 210] on link "⏎ Edit" at bounding box center [670, 214] width 105 height 24
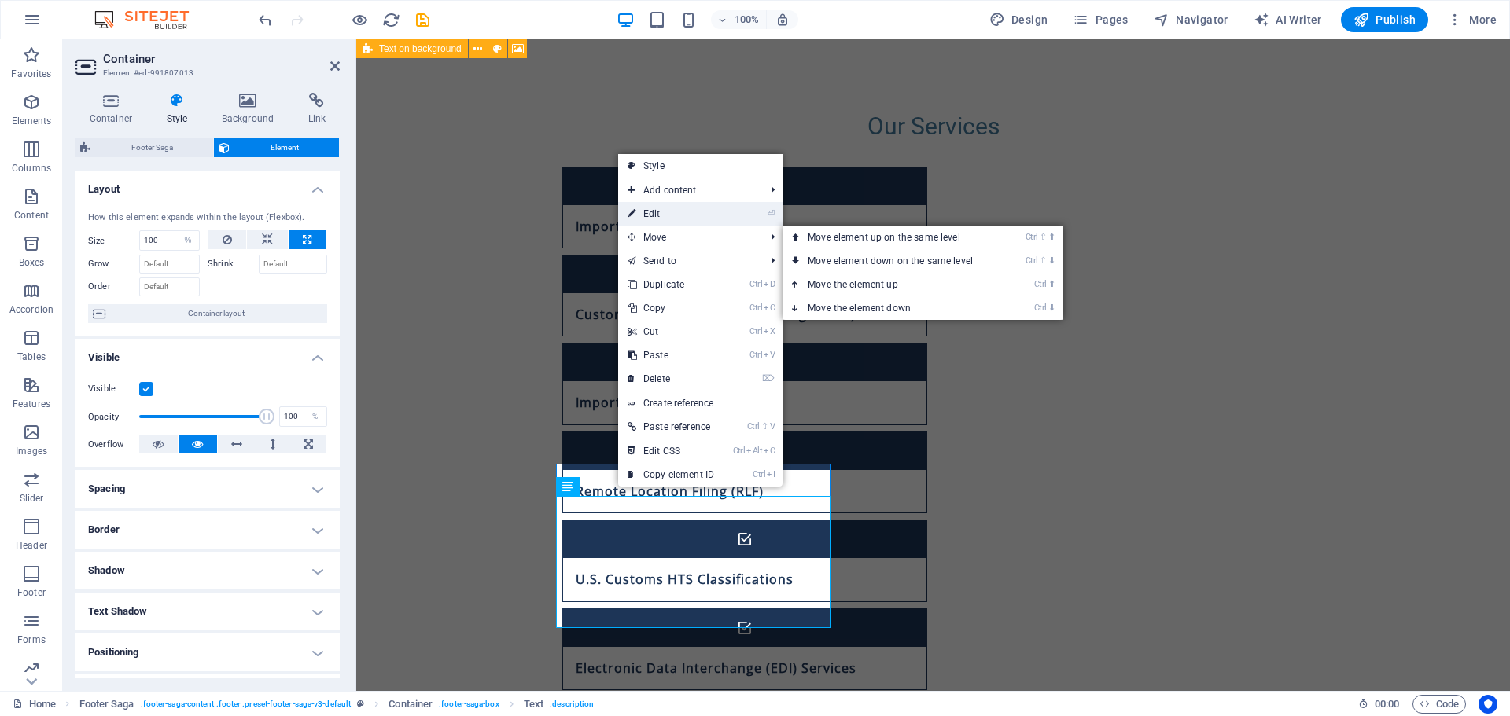
scroll to position [1087, 0]
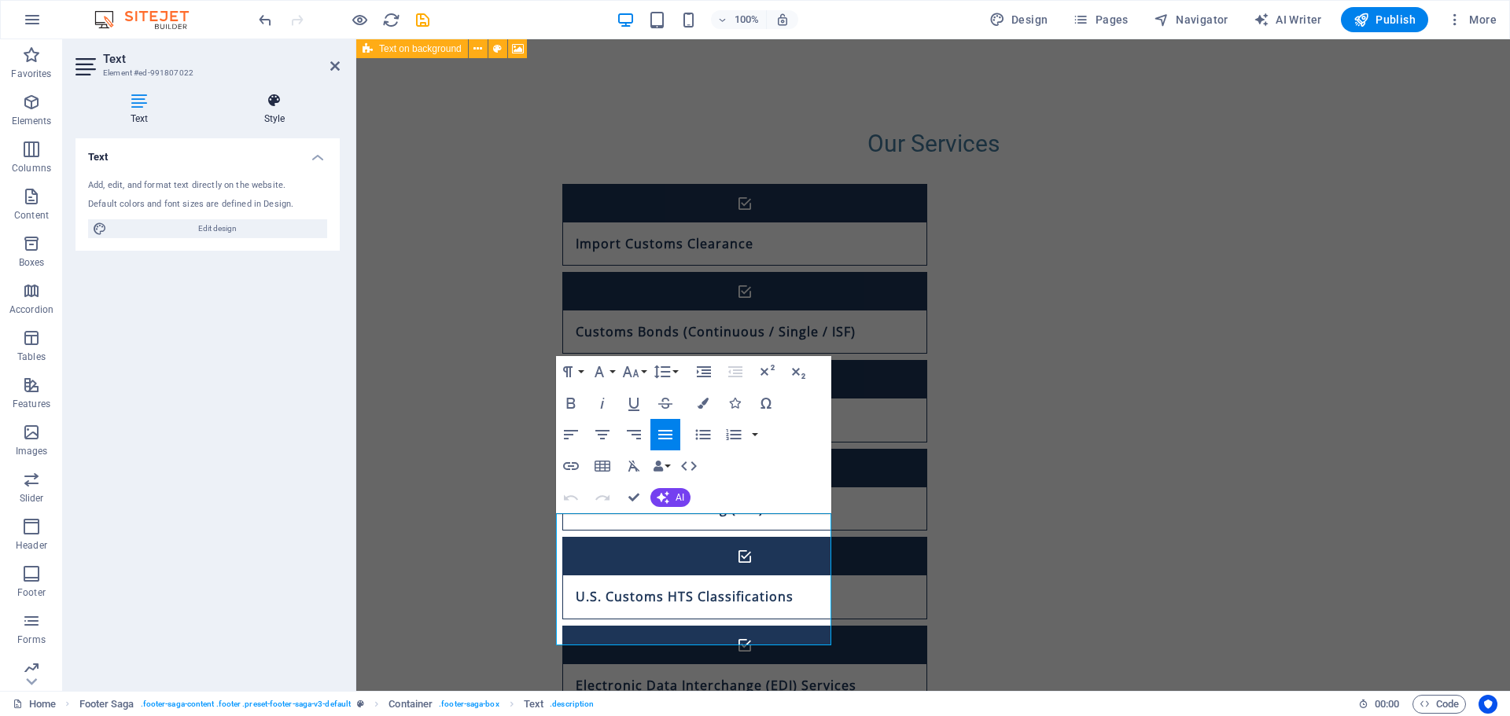
click at [284, 108] on icon at bounding box center [274, 101] width 131 height 16
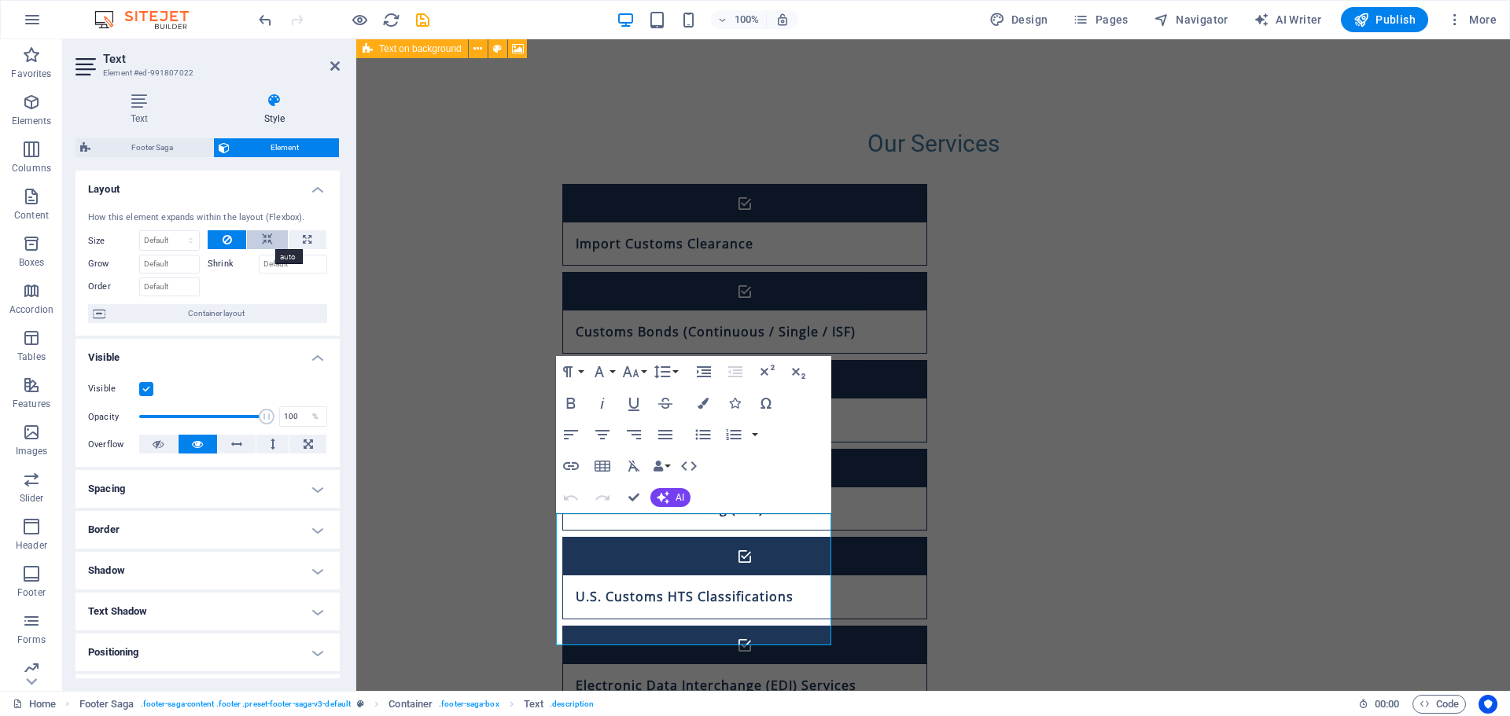
click at [266, 236] on icon at bounding box center [267, 239] width 11 height 19
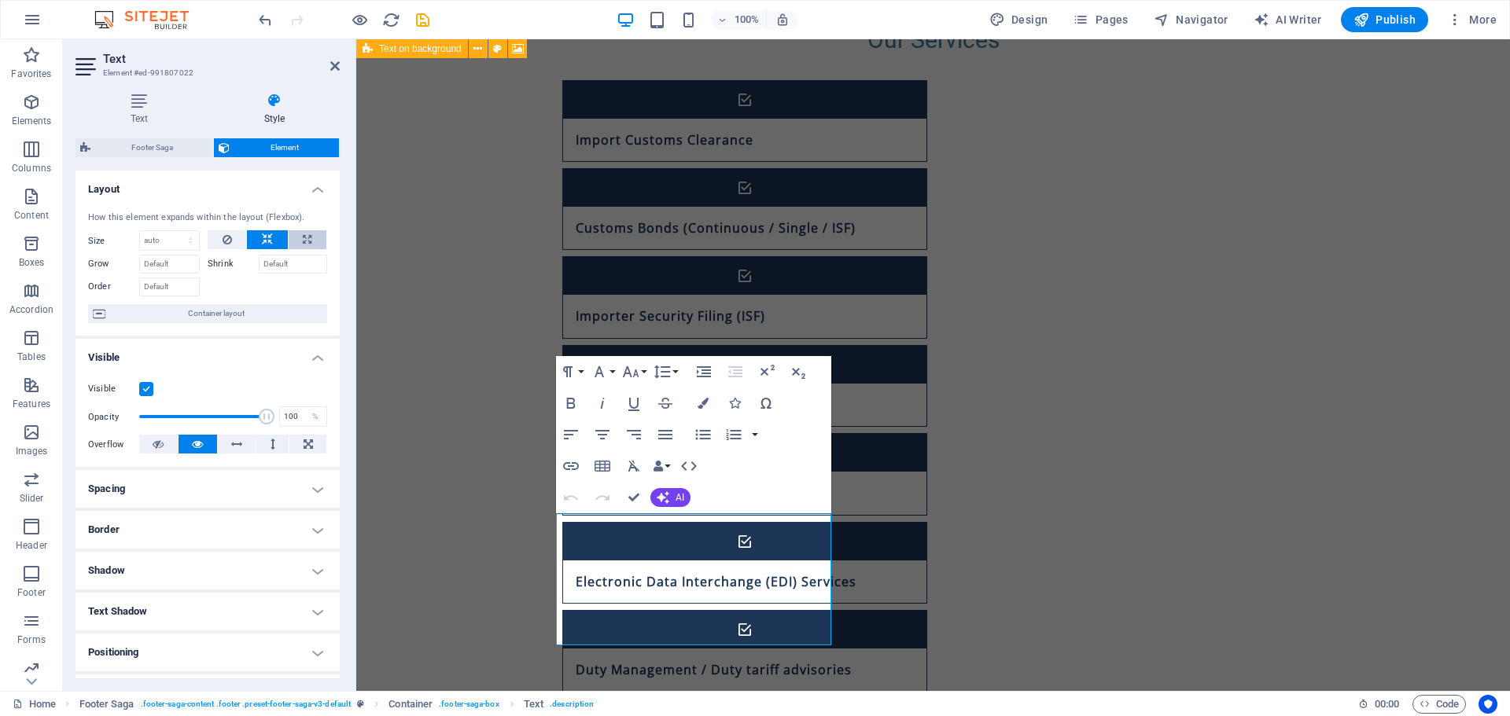
click at [307, 241] on icon at bounding box center [307, 239] width 9 height 19
type input "100"
select select "%"
click at [265, 237] on icon at bounding box center [267, 239] width 11 height 19
select select "DISABLED_OPTION_VALUE"
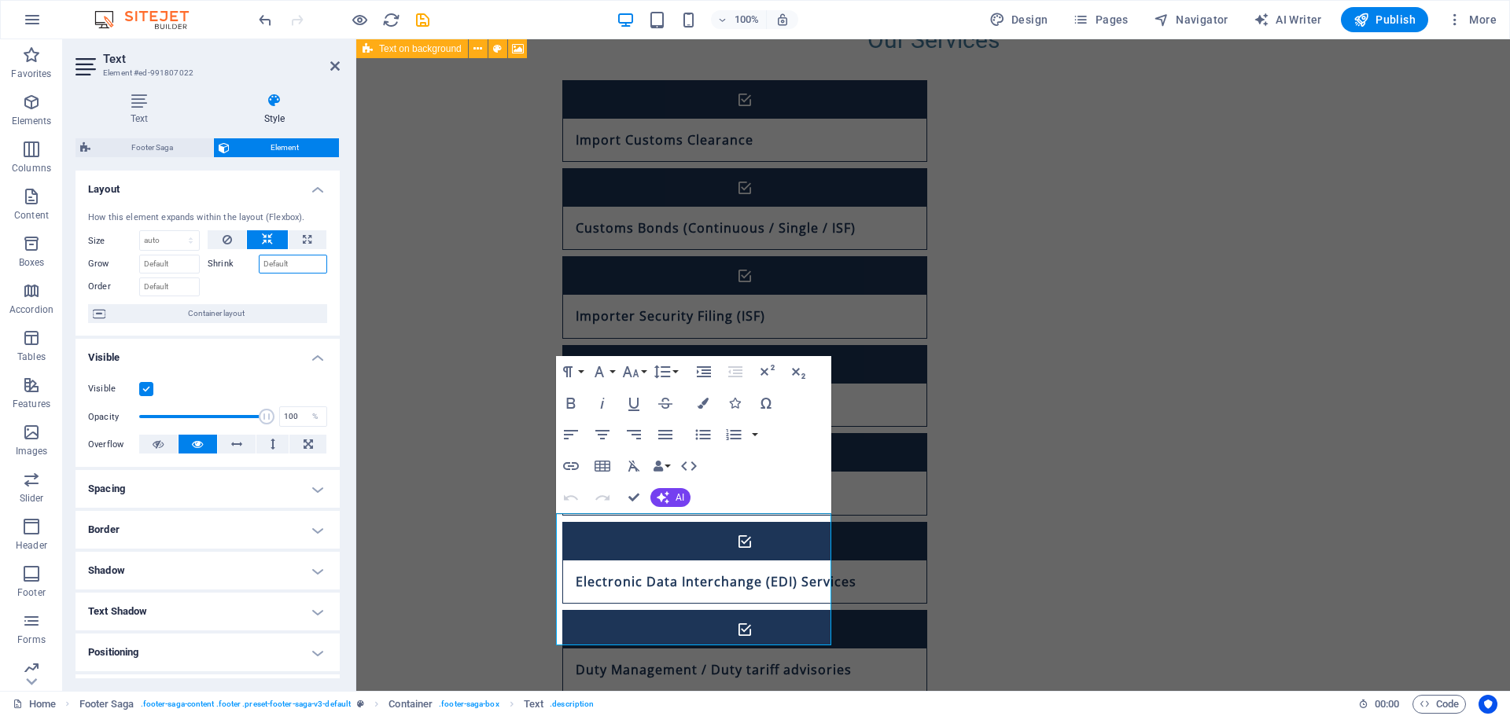
click at [296, 260] on input "Shrink" at bounding box center [293, 264] width 68 height 19
click at [244, 241] on button at bounding box center [227, 239] width 39 height 19
click at [289, 265] on input "Shrink" at bounding box center [293, 264] width 68 height 19
type input "5"
click at [248, 313] on span "Container layout" at bounding box center [216, 313] width 212 height 19
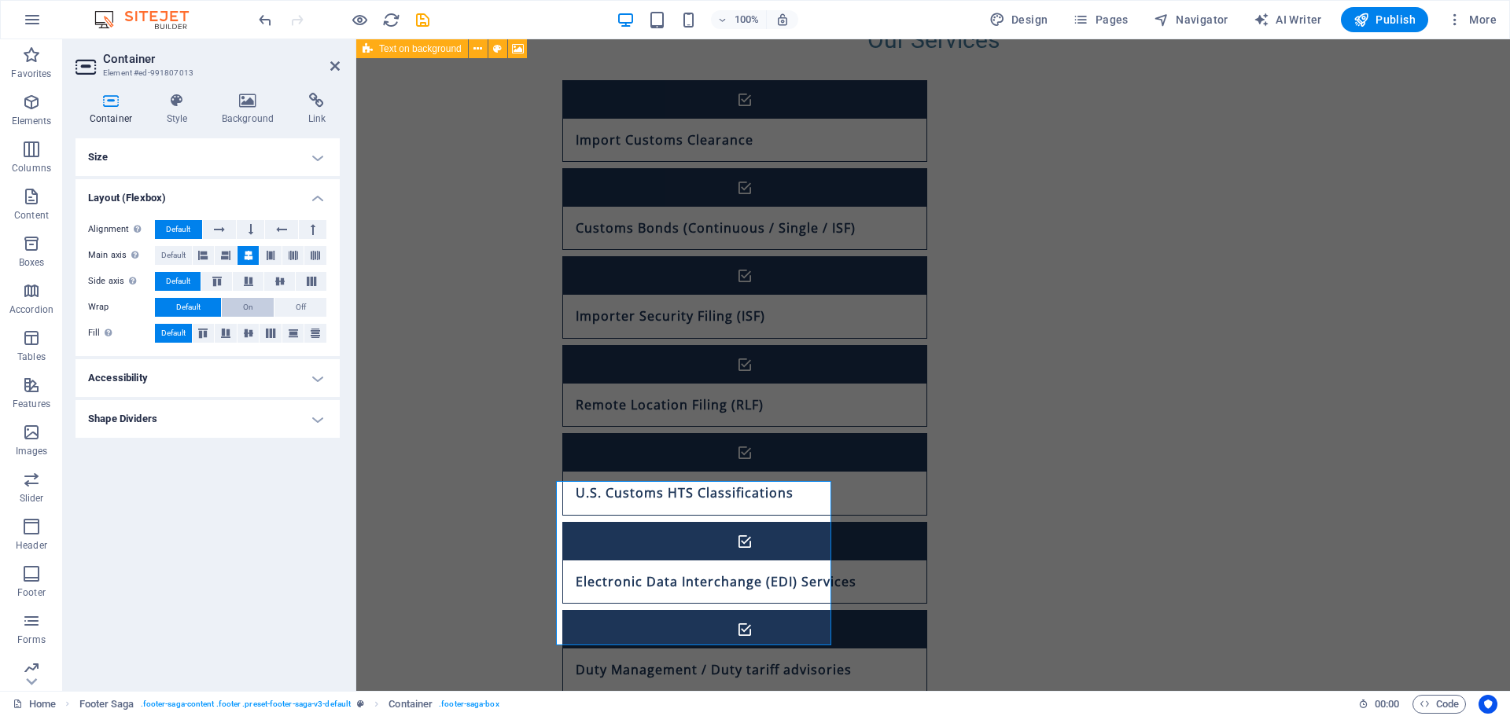
click at [271, 308] on button "On" at bounding box center [248, 307] width 52 height 19
click at [296, 307] on span "Off" at bounding box center [301, 307] width 10 height 19
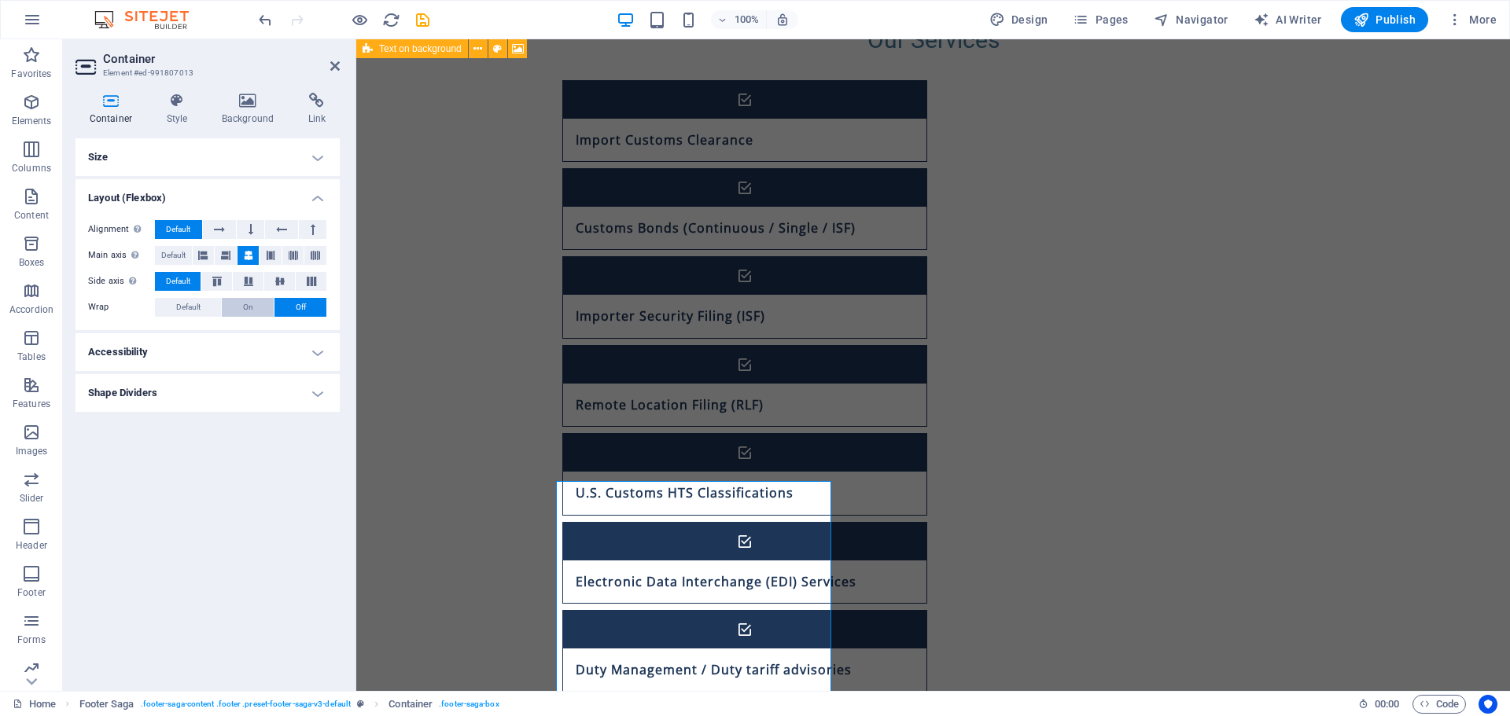
click at [254, 307] on button "On" at bounding box center [248, 307] width 52 height 19
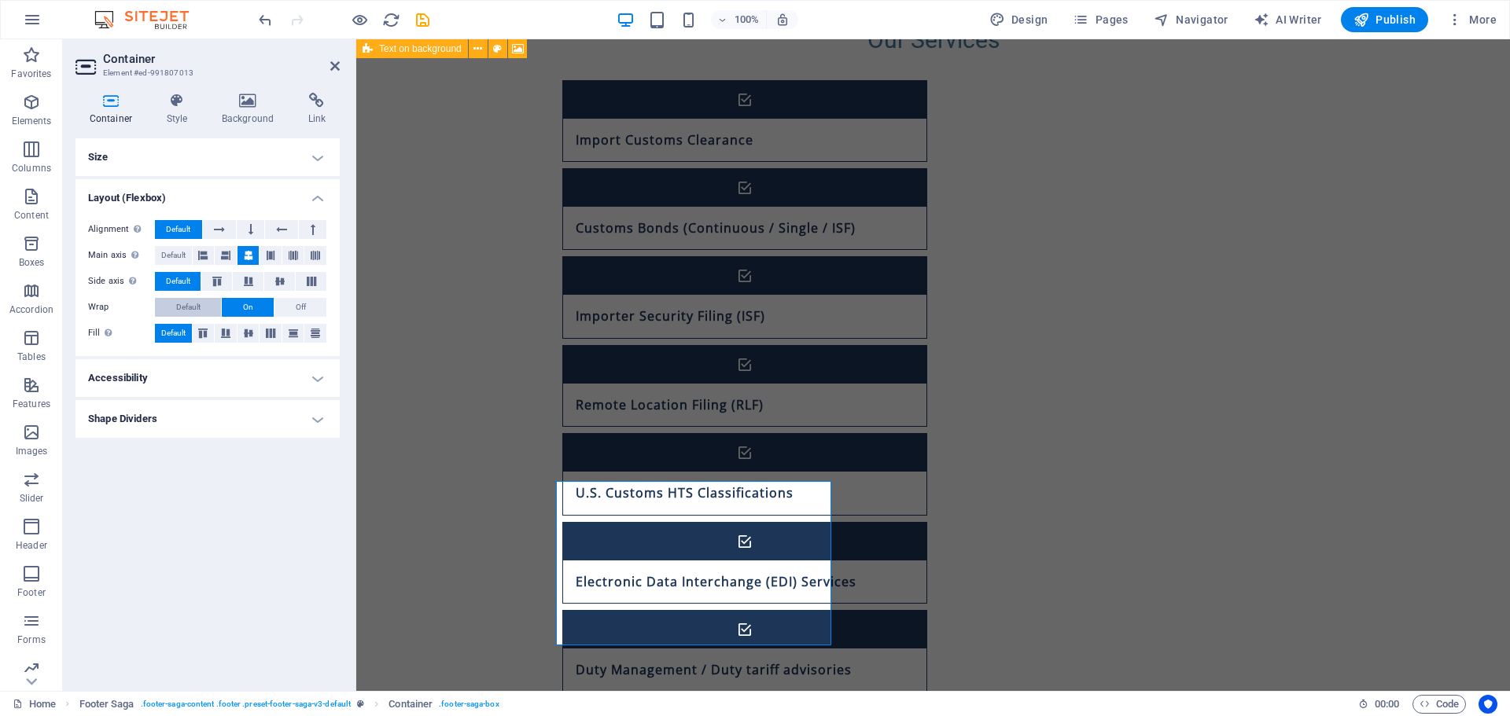
click at [204, 312] on button "Default" at bounding box center [188, 307] width 66 height 19
click at [227, 230] on button at bounding box center [220, 229] width 34 height 19
click at [227, 229] on button at bounding box center [220, 229] width 34 height 19
click at [289, 234] on button at bounding box center [282, 229] width 34 height 19
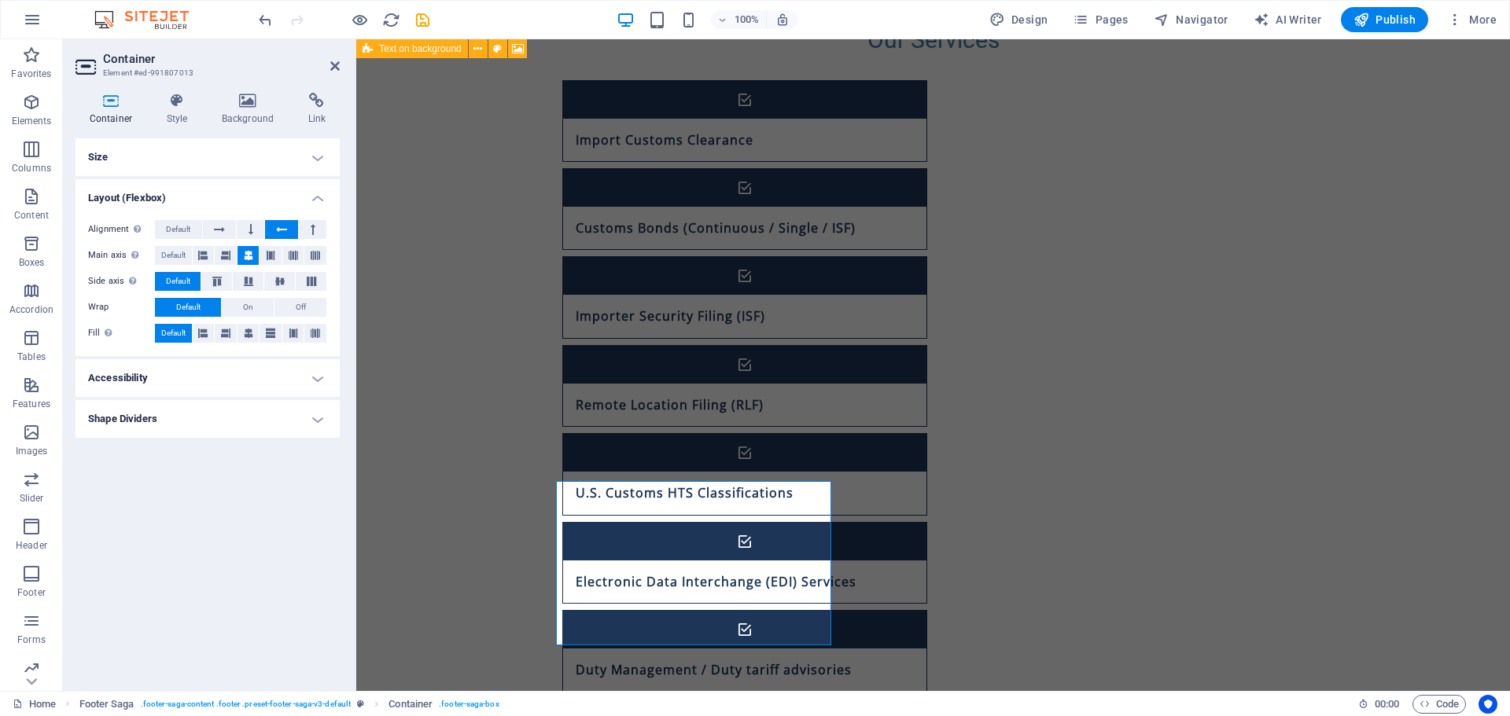
click at [289, 234] on button at bounding box center [282, 229] width 34 height 19
click at [247, 235] on button at bounding box center [251, 229] width 28 height 19
click at [322, 230] on button at bounding box center [313, 229] width 28 height 19
click at [316, 230] on button at bounding box center [313, 229] width 28 height 19
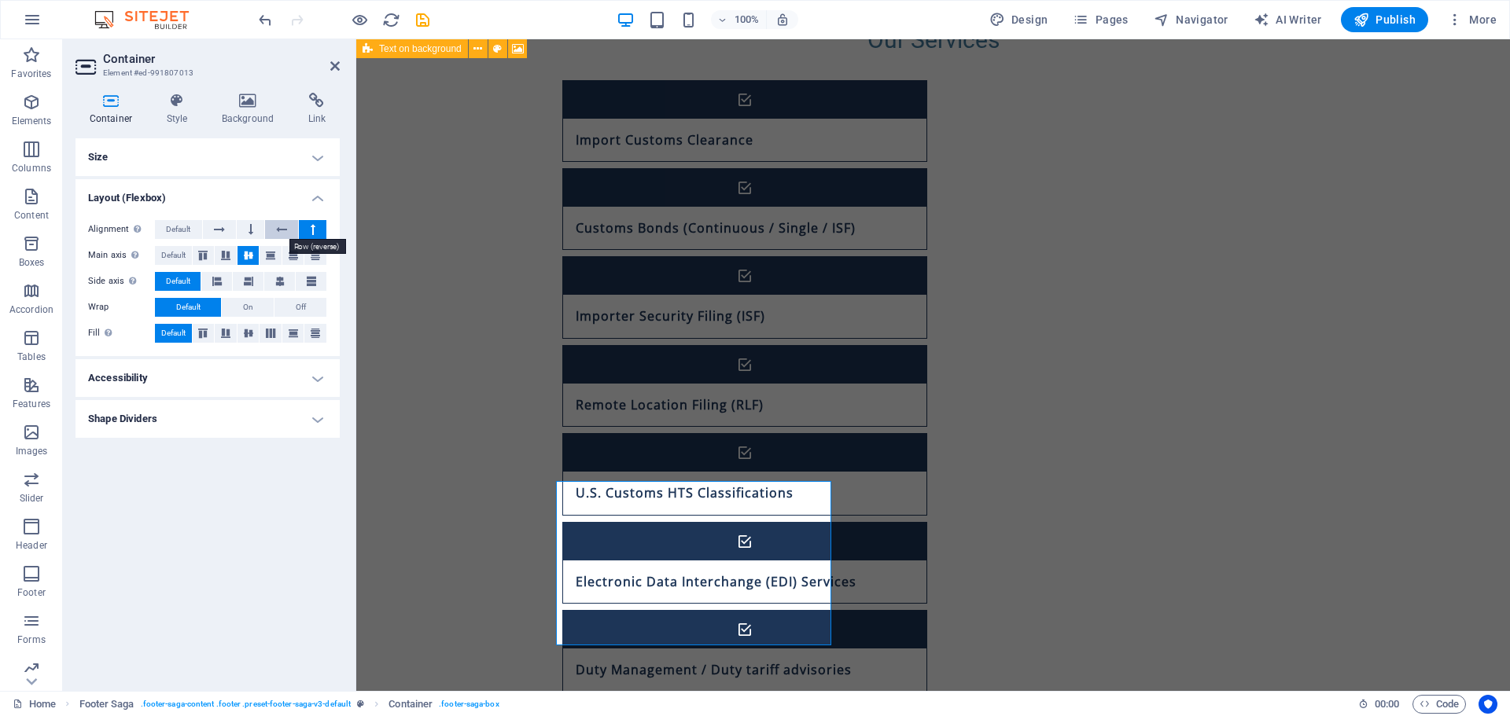
click at [275, 234] on button at bounding box center [282, 229] width 34 height 19
click at [249, 233] on button at bounding box center [251, 229] width 28 height 19
click at [224, 230] on icon at bounding box center [219, 229] width 11 height 19
click at [250, 223] on icon at bounding box center [250, 229] width 5 height 19
click at [305, 230] on button at bounding box center [313, 229] width 28 height 19
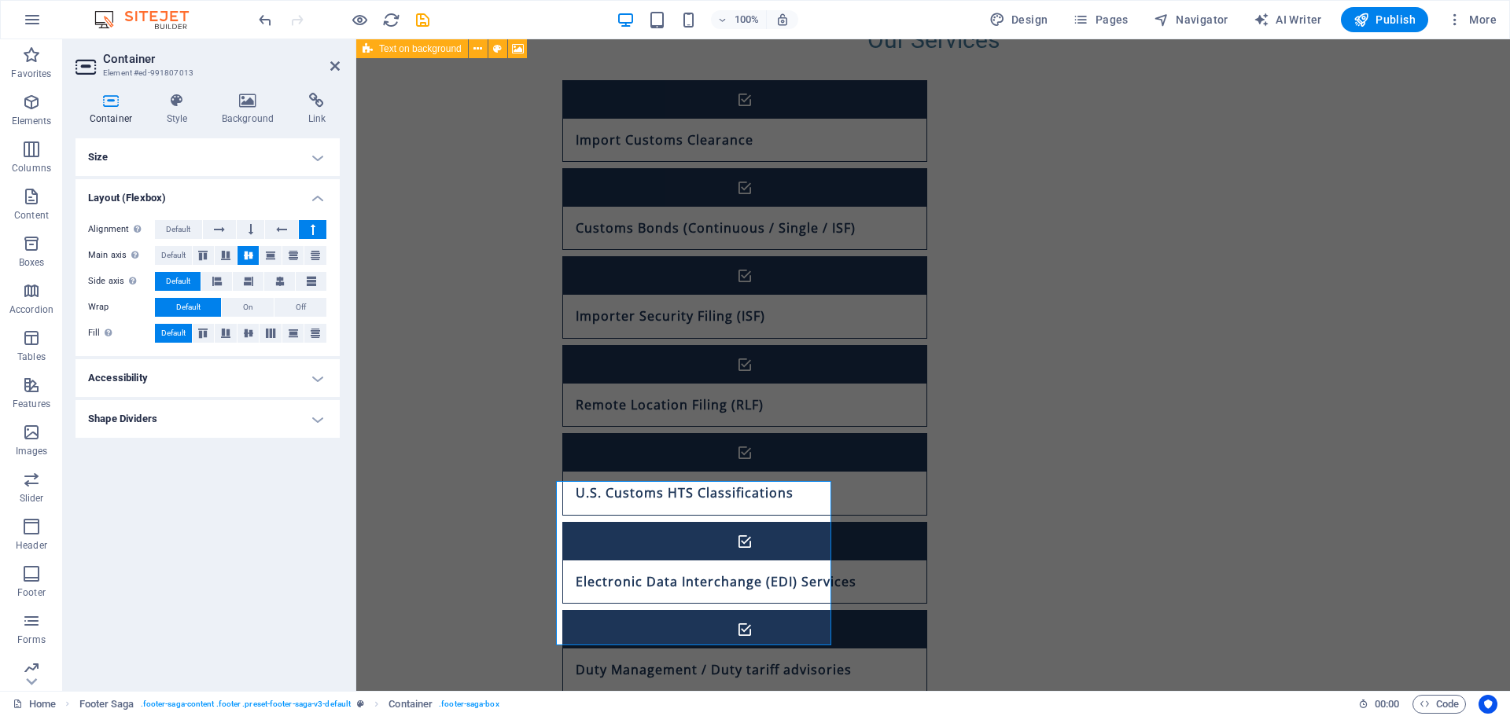
click at [305, 230] on button at bounding box center [313, 229] width 28 height 19
click at [275, 232] on button at bounding box center [282, 229] width 34 height 19
click at [190, 227] on span "Default" at bounding box center [178, 229] width 24 height 19
click at [222, 257] on icon at bounding box center [225, 255] width 9 height 19
click at [251, 252] on icon at bounding box center [248, 255] width 9 height 19
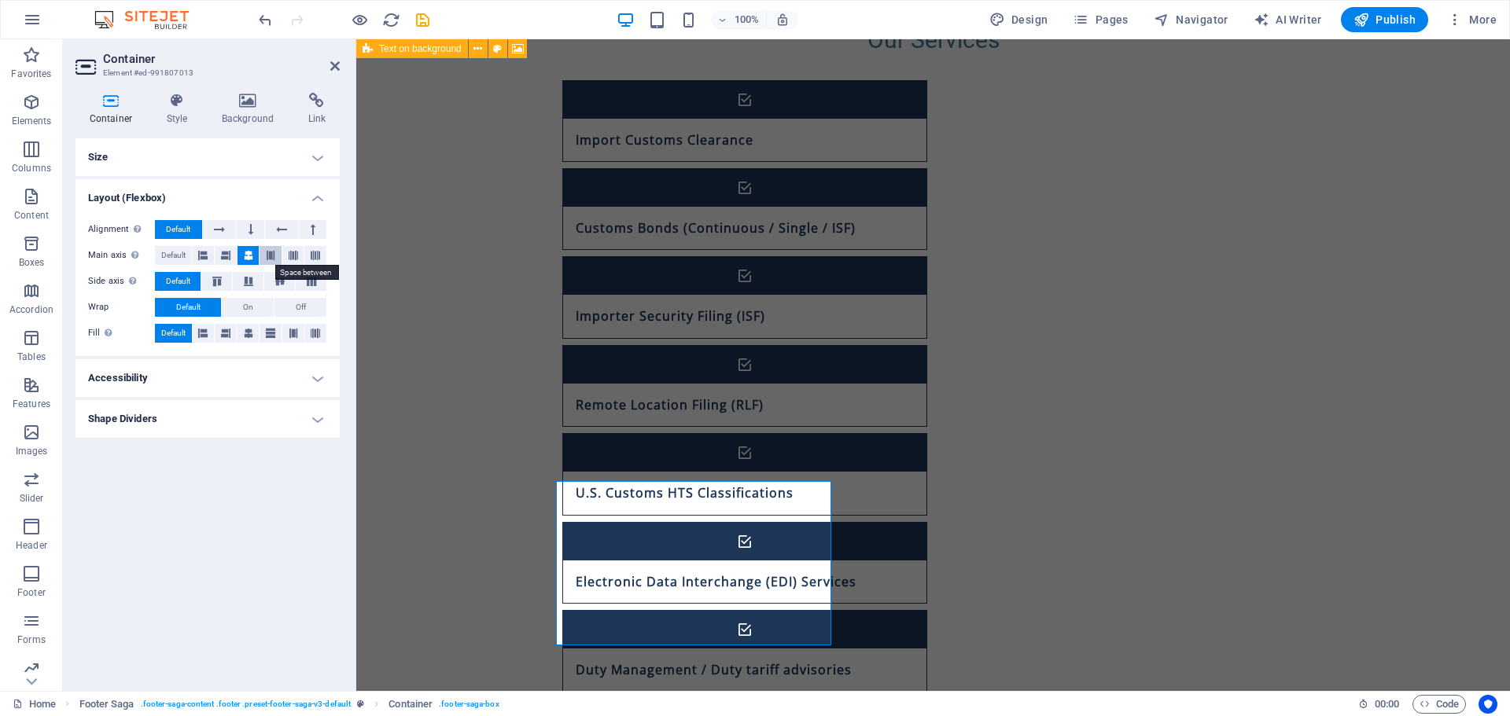
click at [271, 252] on icon at bounding box center [270, 255] width 9 height 19
click at [295, 252] on icon at bounding box center [293, 255] width 9 height 19
click at [316, 252] on icon at bounding box center [315, 255] width 9 height 19
click at [182, 251] on span "Default" at bounding box center [173, 255] width 24 height 19
click at [212, 254] on button at bounding box center [204, 255] width 22 height 19
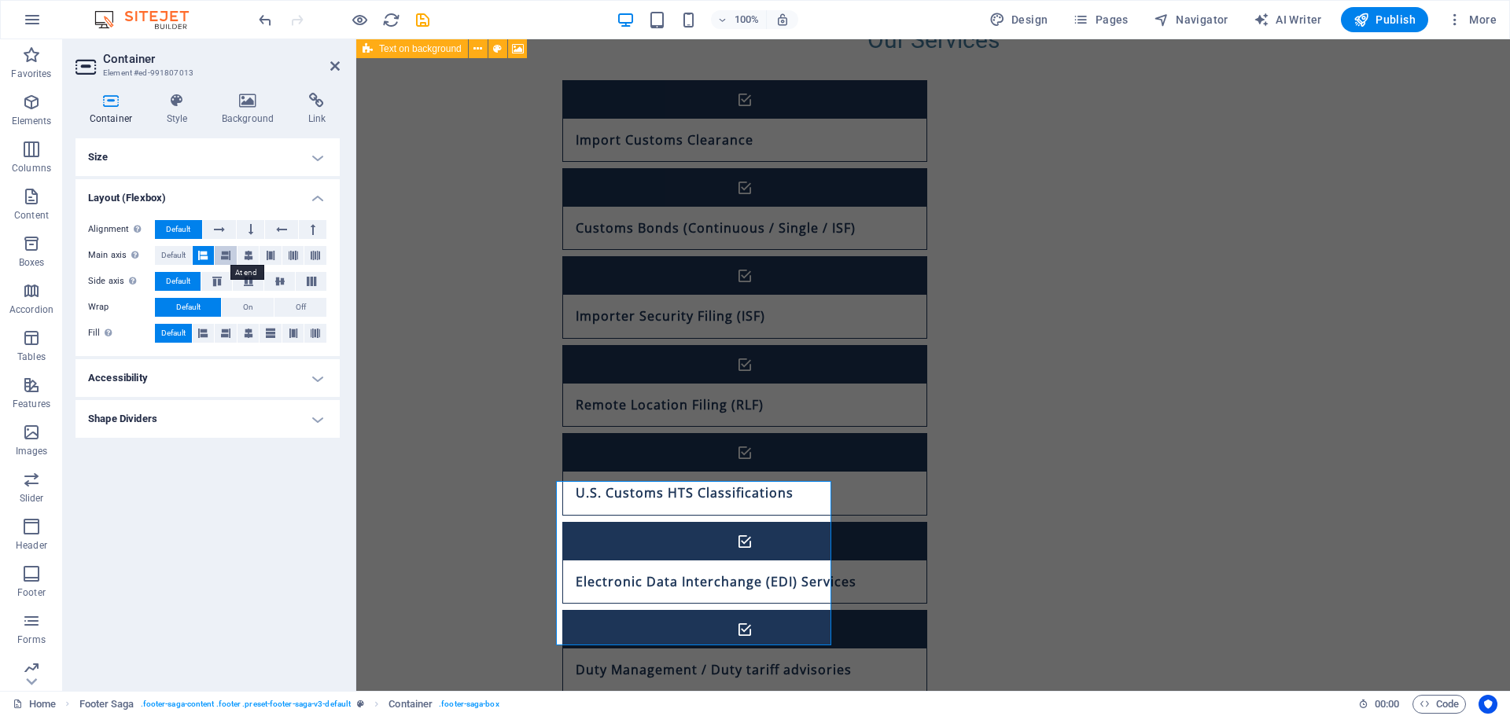
click at [228, 255] on icon at bounding box center [225, 255] width 9 height 19
click at [254, 254] on button at bounding box center [248, 255] width 22 height 19
click at [215, 282] on icon at bounding box center [217, 281] width 19 height 9
click at [251, 279] on icon at bounding box center [248, 281] width 19 height 9
click at [275, 281] on icon at bounding box center [280, 281] width 19 height 9
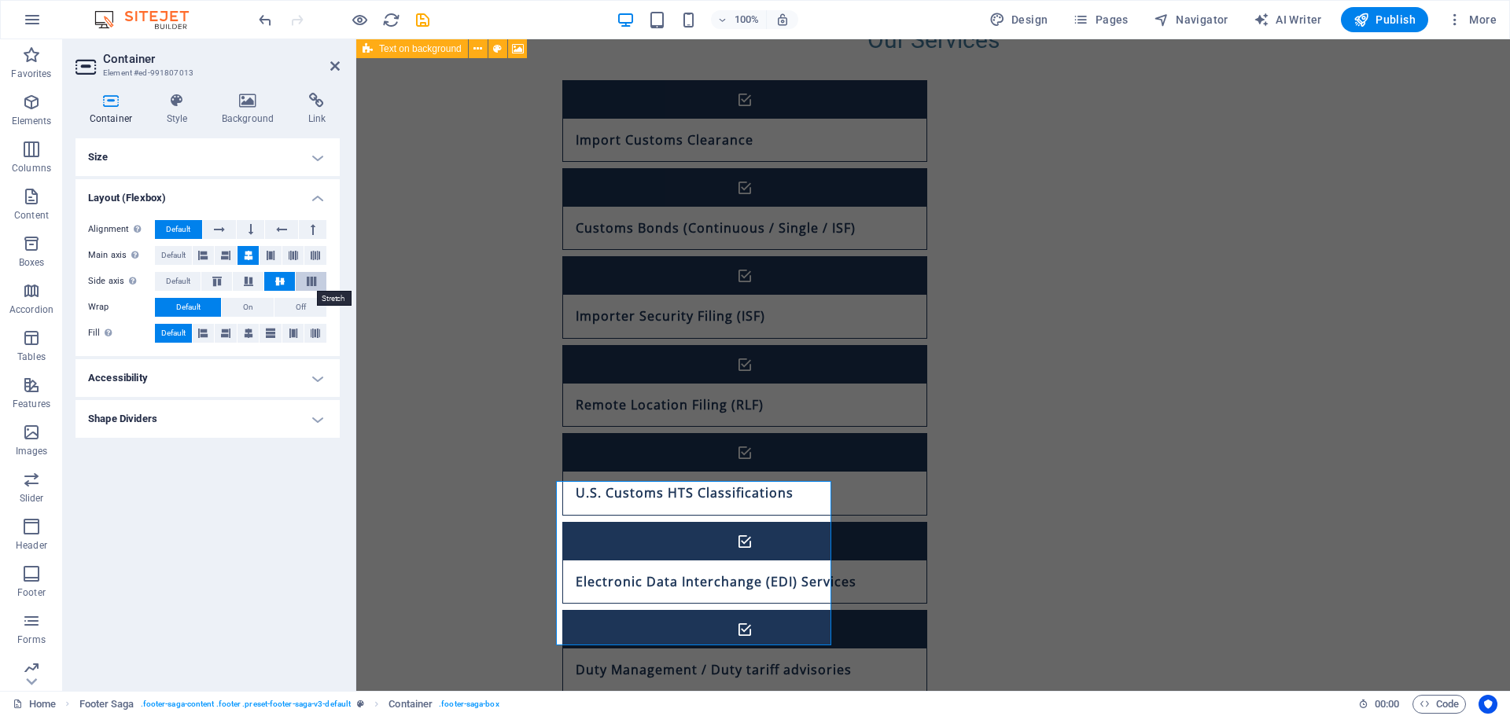
click at [307, 281] on icon at bounding box center [311, 281] width 19 height 9
click at [204, 333] on icon at bounding box center [202, 333] width 9 height 19
click at [226, 333] on icon at bounding box center [225, 333] width 9 height 19
click at [255, 329] on button at bounding box center [248, 333] width 22 height 19
click at [271, 332] on icon at bounding box center [270, 333] width 9 height 19
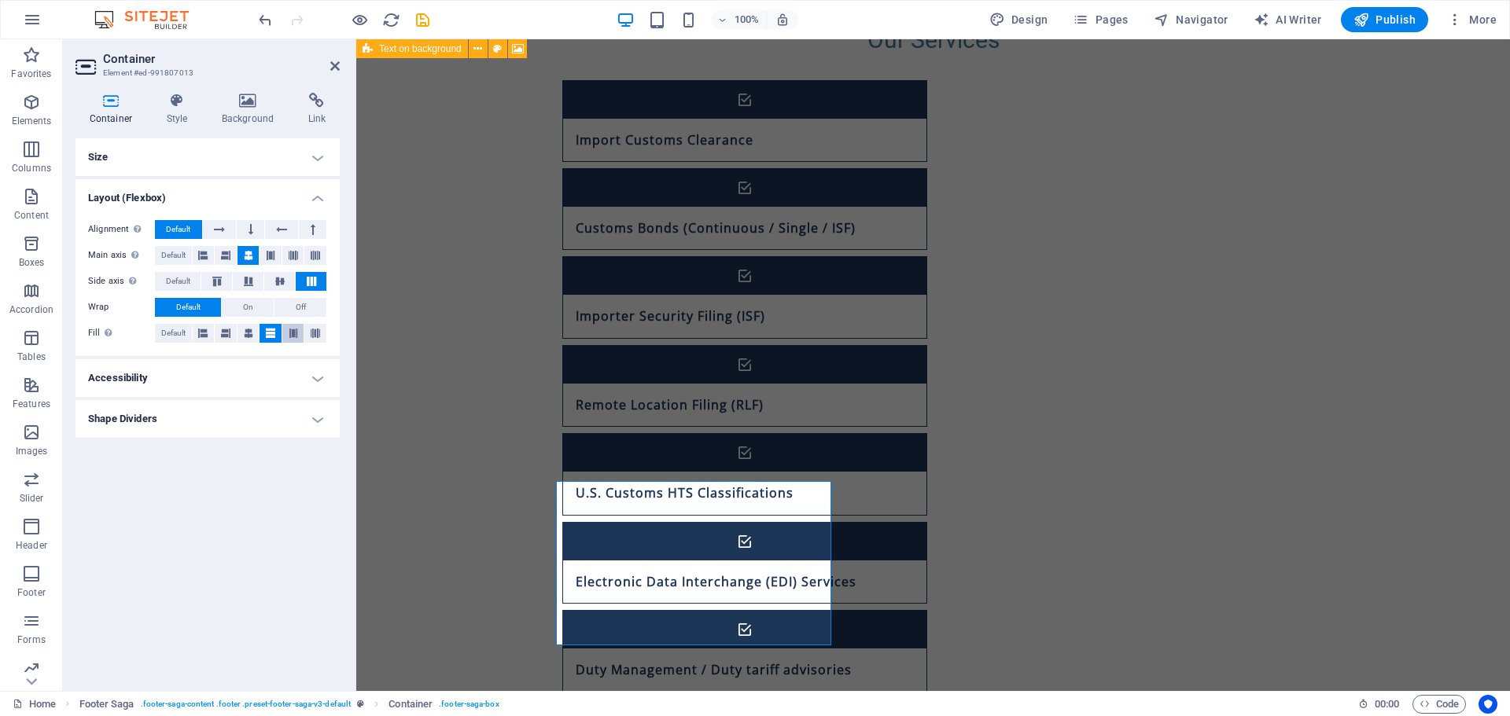
click at [291, 333] on icon at bounding box center [293, 333] width 9 height 19
click at [310, 333] on button at bounding box center [315, 333] width 22 height 19
click at [177, 337] on span "Default" at bounding box center [173, 333] width 24 height 19
click at [186, 284] on span "Default" at bounding box center [178, 281] width 24 height 19
click at [195, 144] on h4 "Size" at bounding box center [207, 157] width 264 height 38
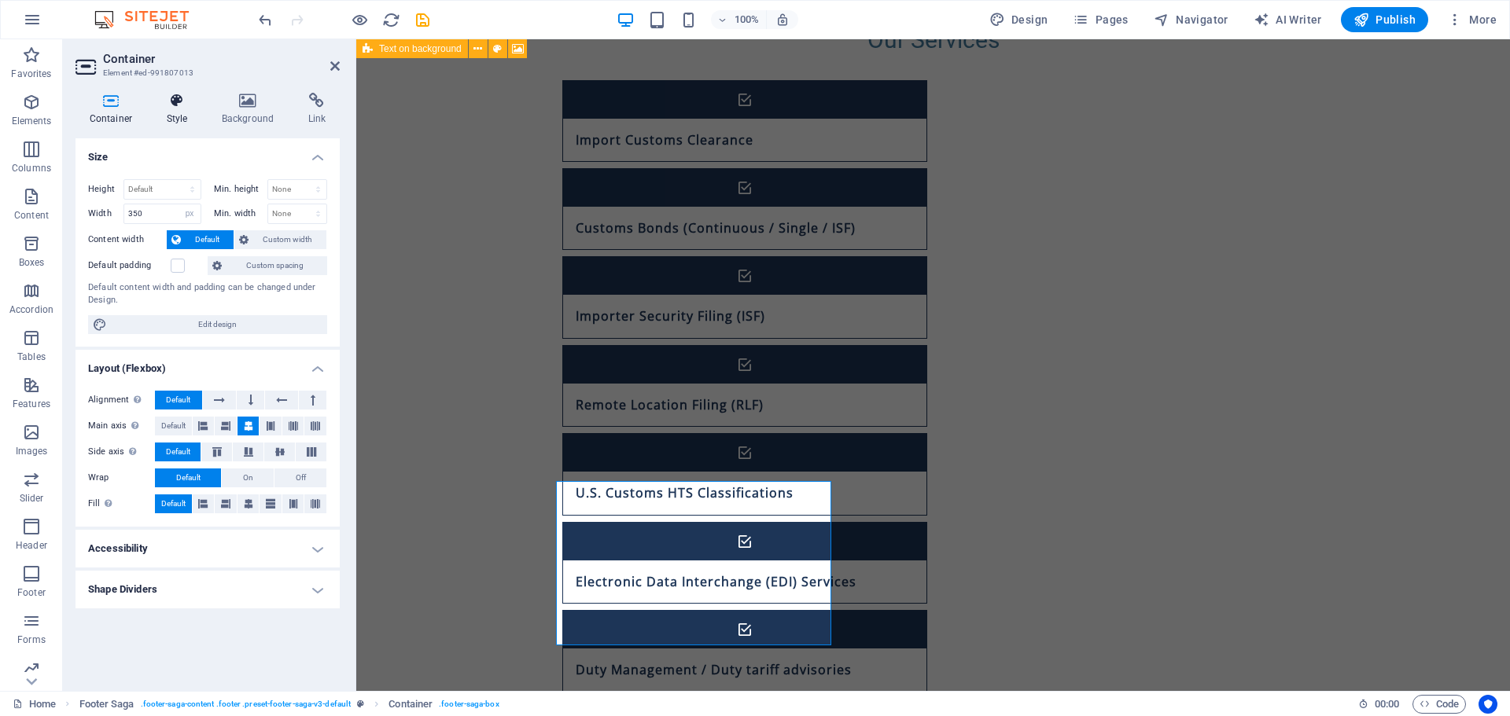
click at [179, 104] on icon at bounding box center [177, 101] width 49 height 16
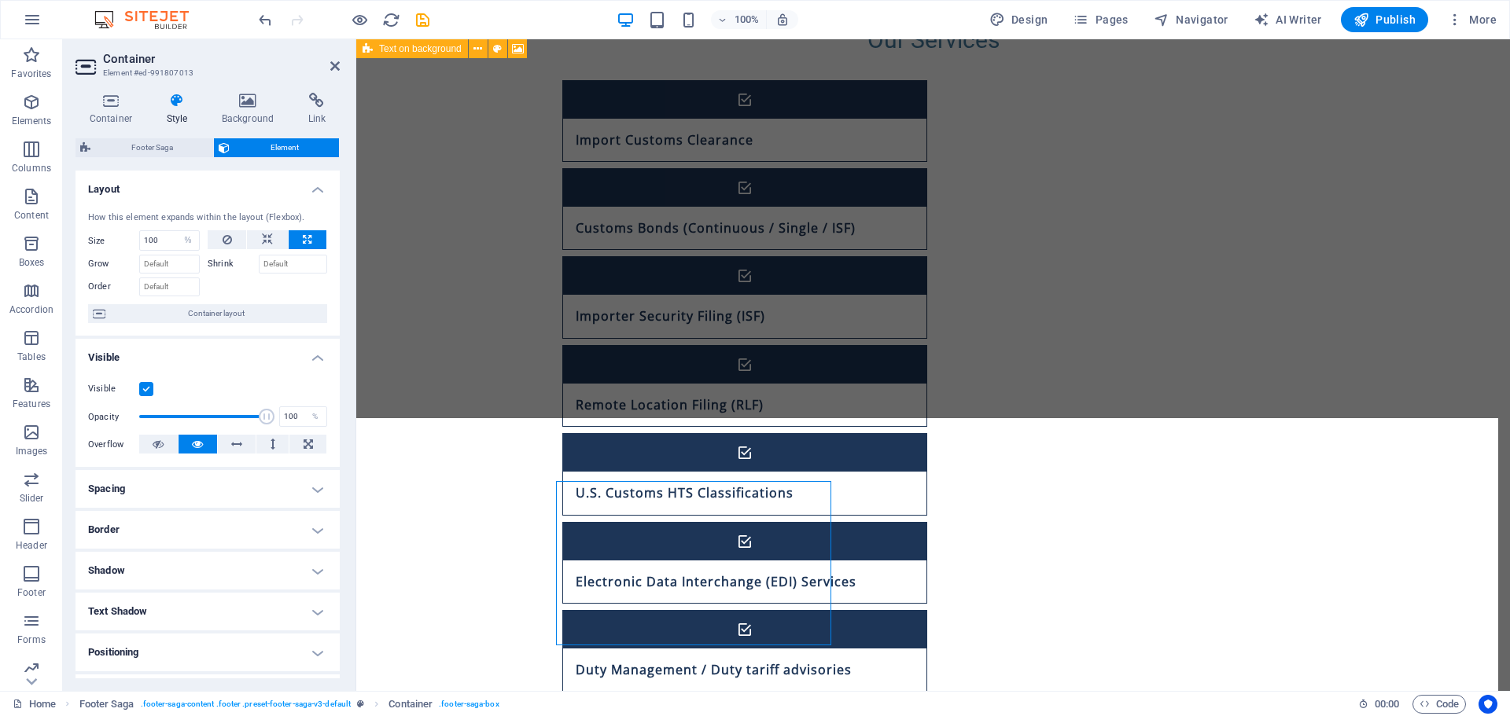
click at [177, 147] on span "Footer Saga" at bounding box center [151, 147] width 113 height 19
select select "rem"
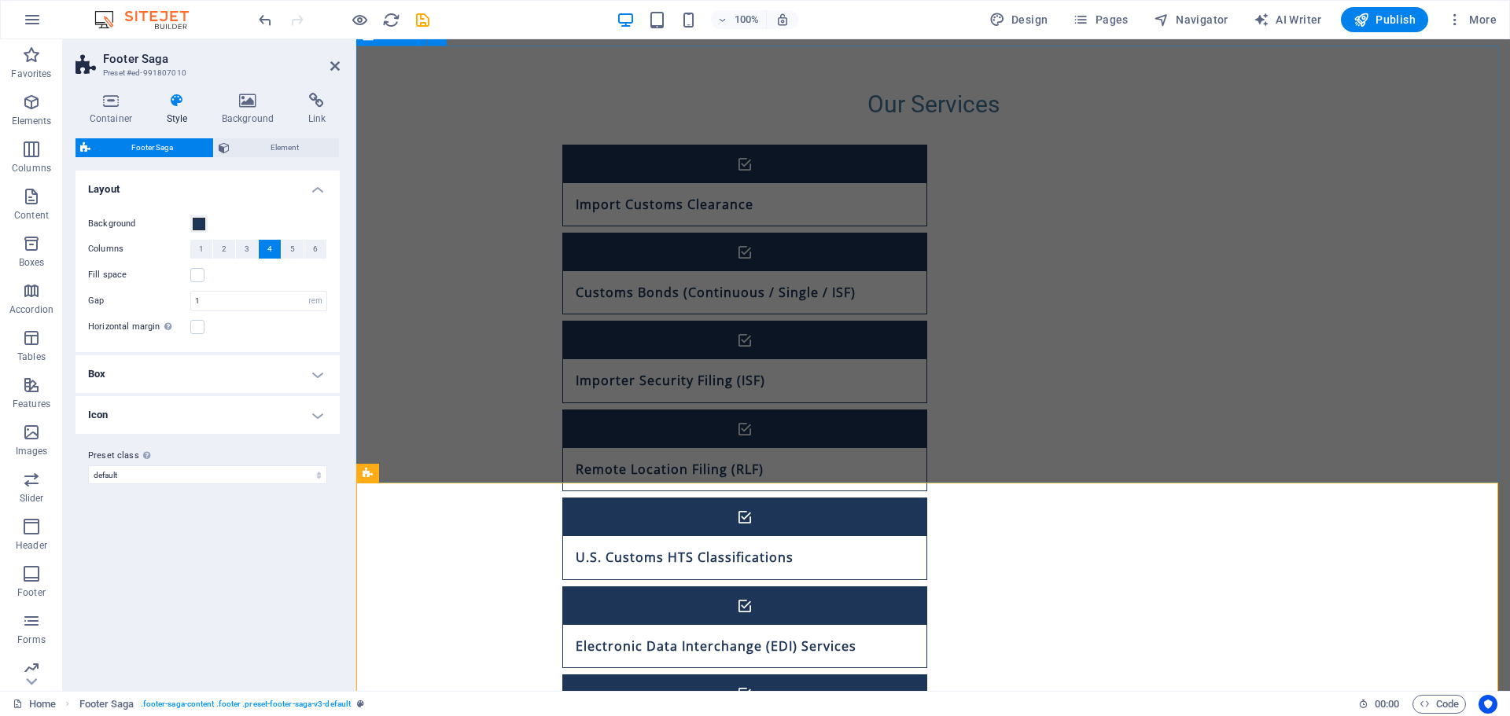
scroll to position [1104, 0]
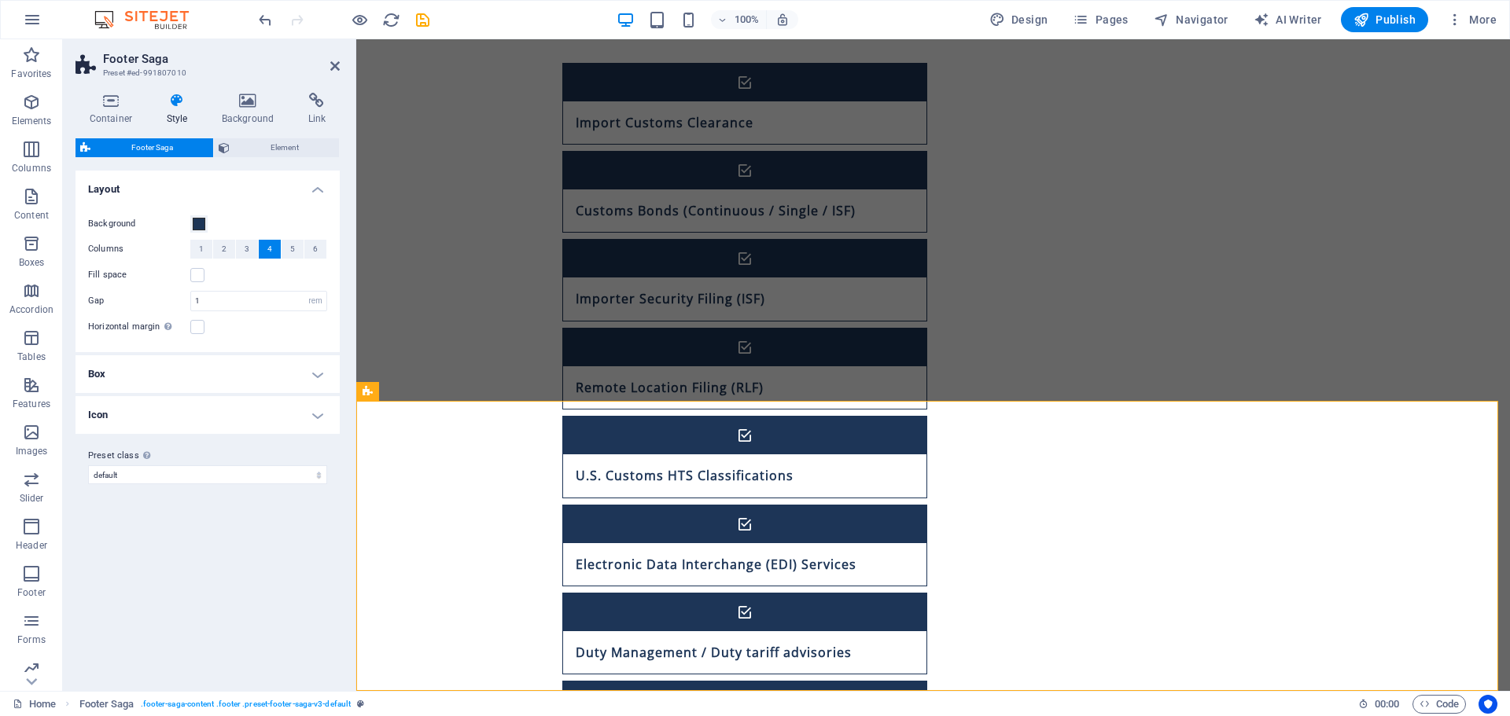
click at [149, 386] on h4 "Box" at bounding box center [207, 374] width 264 height 38
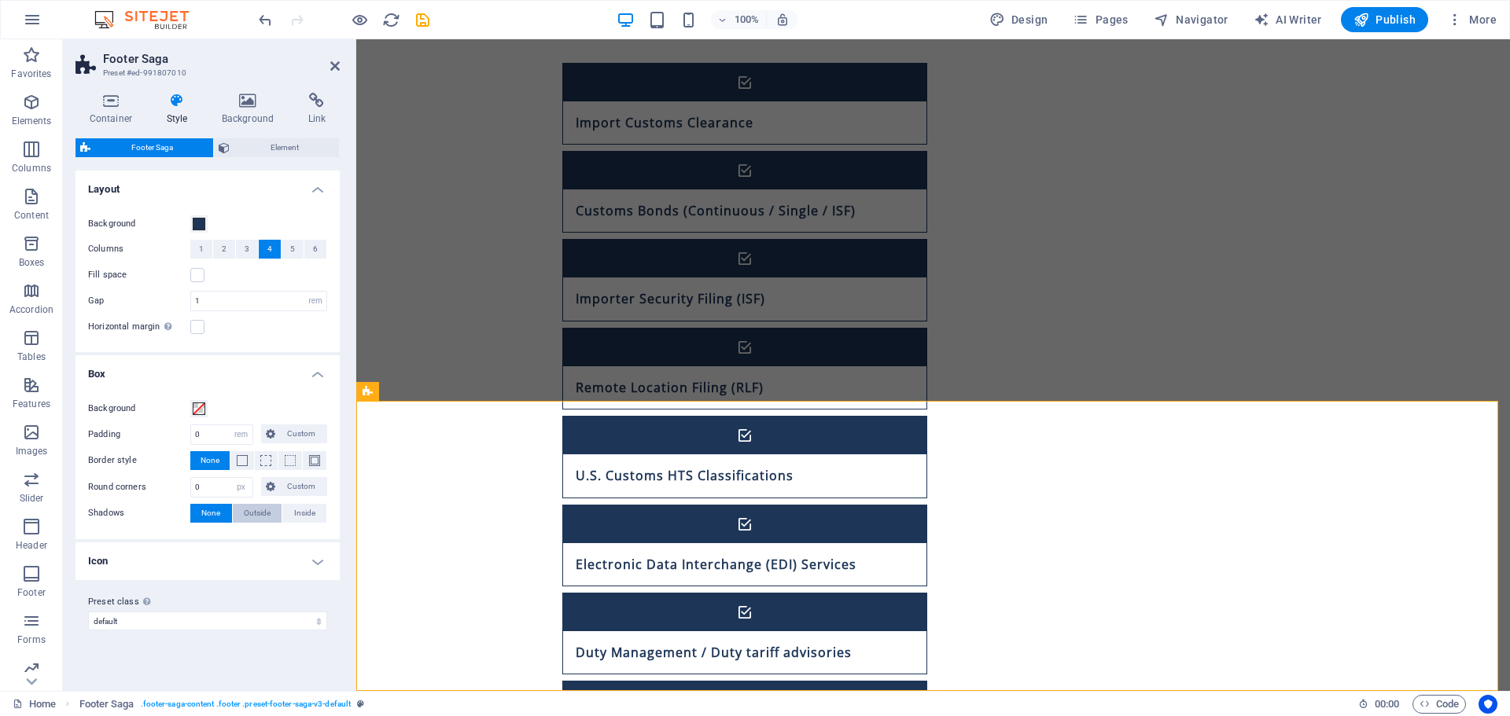
click at [251, 516] on span "Outside" at bounding box center [257, 513] width 27 height 19
type input "2"
type input "4"
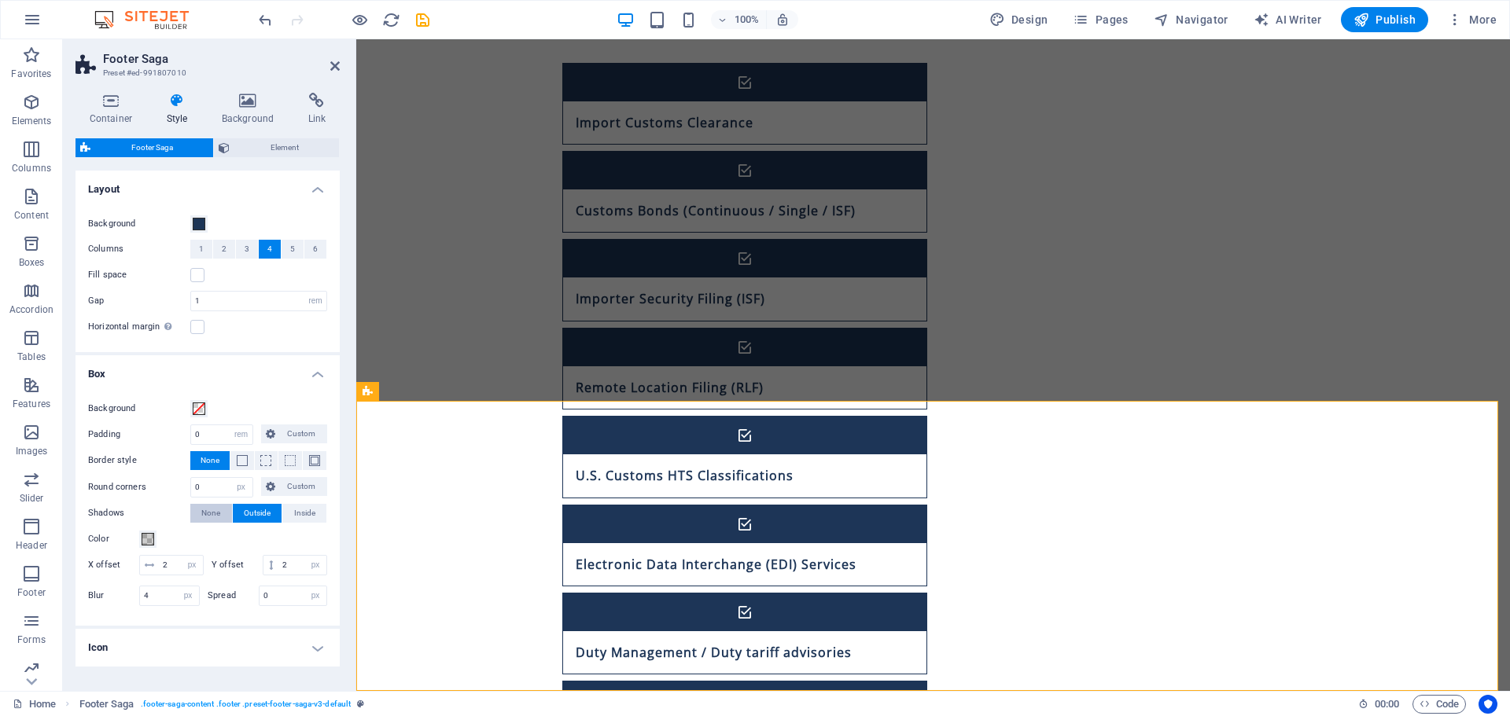
click at [211, 515] on span "None" at bounding box center [210, 513] width 19 height 19
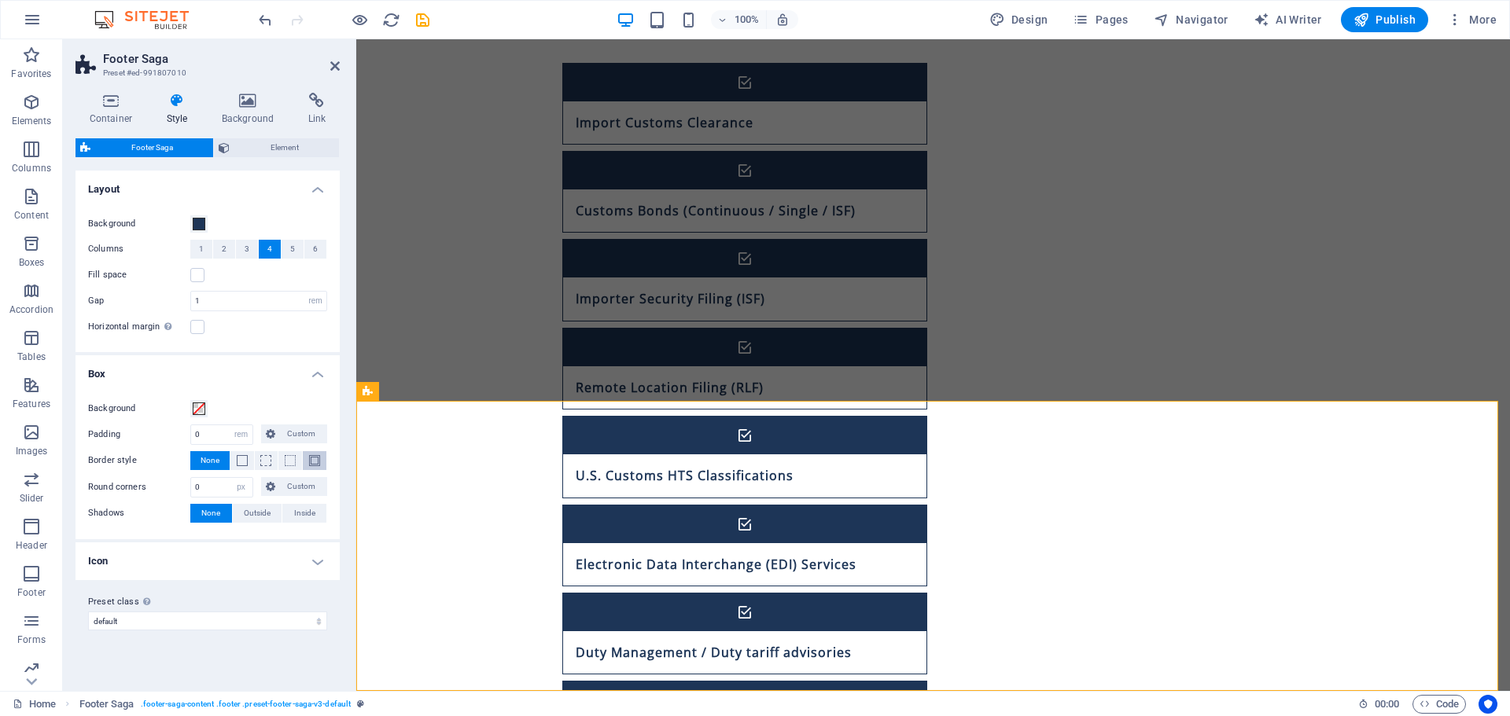
click at [309, 467] on button at bounding box center [315, 460] width 24 height 19
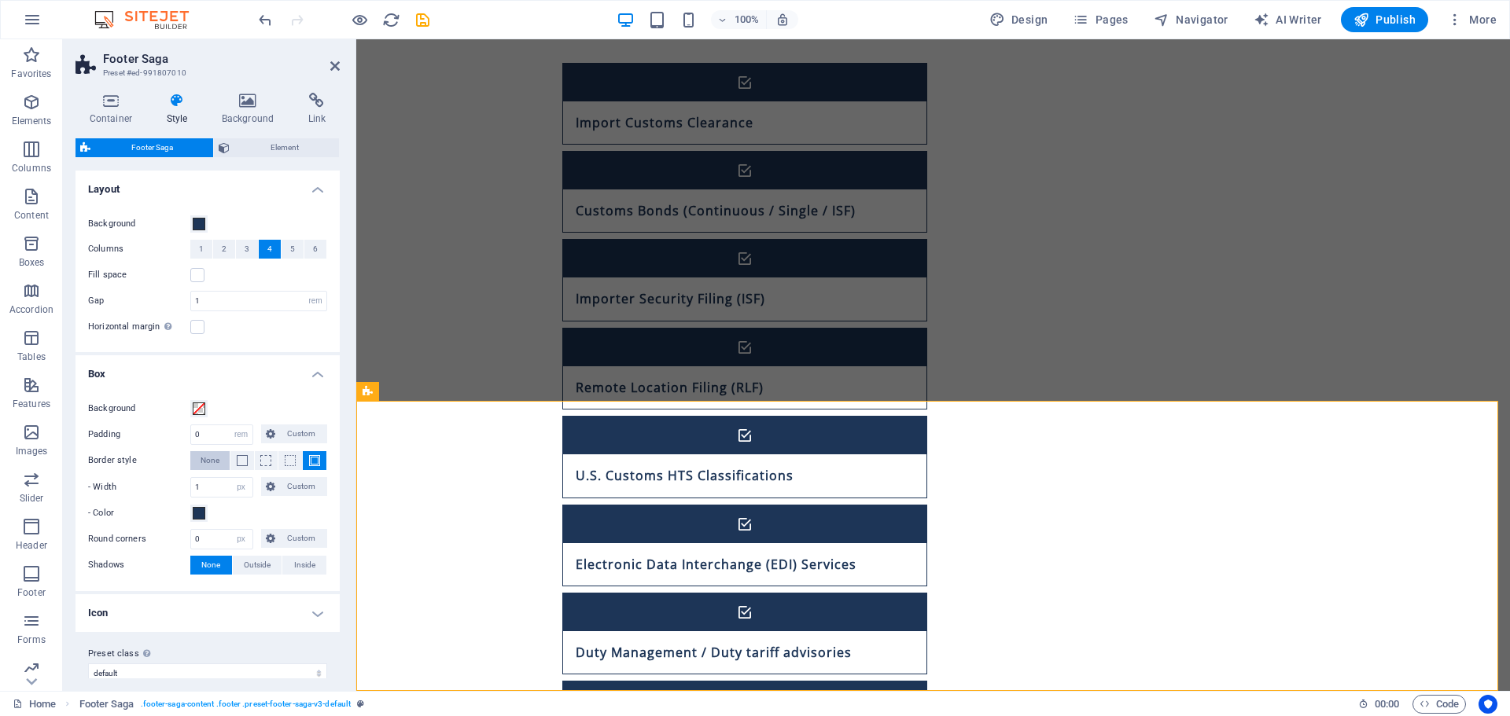
click at [215, 460] on span "None" at bounding box center [210, 460] width 19 height 19
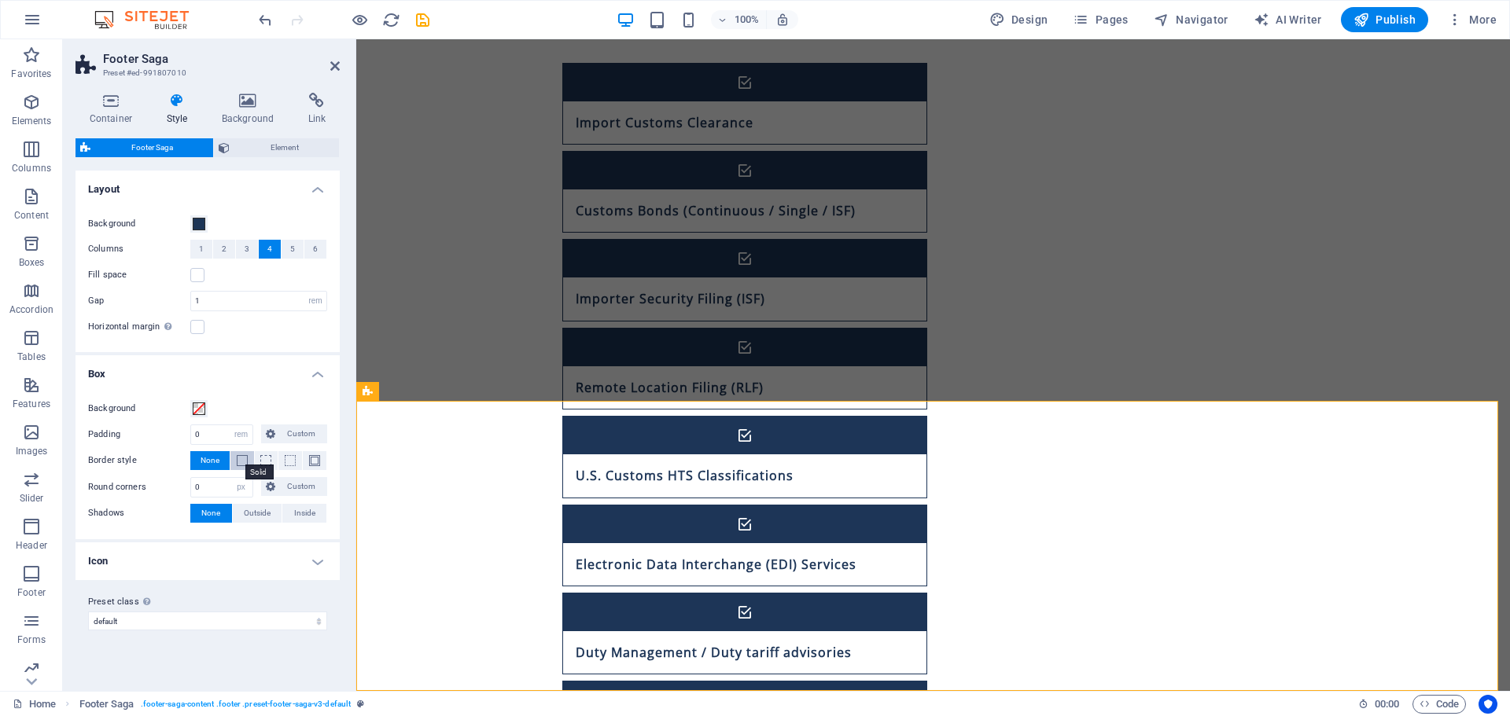
click at [242, 458] on span at bounding box center [242, 460] width 11 height 11
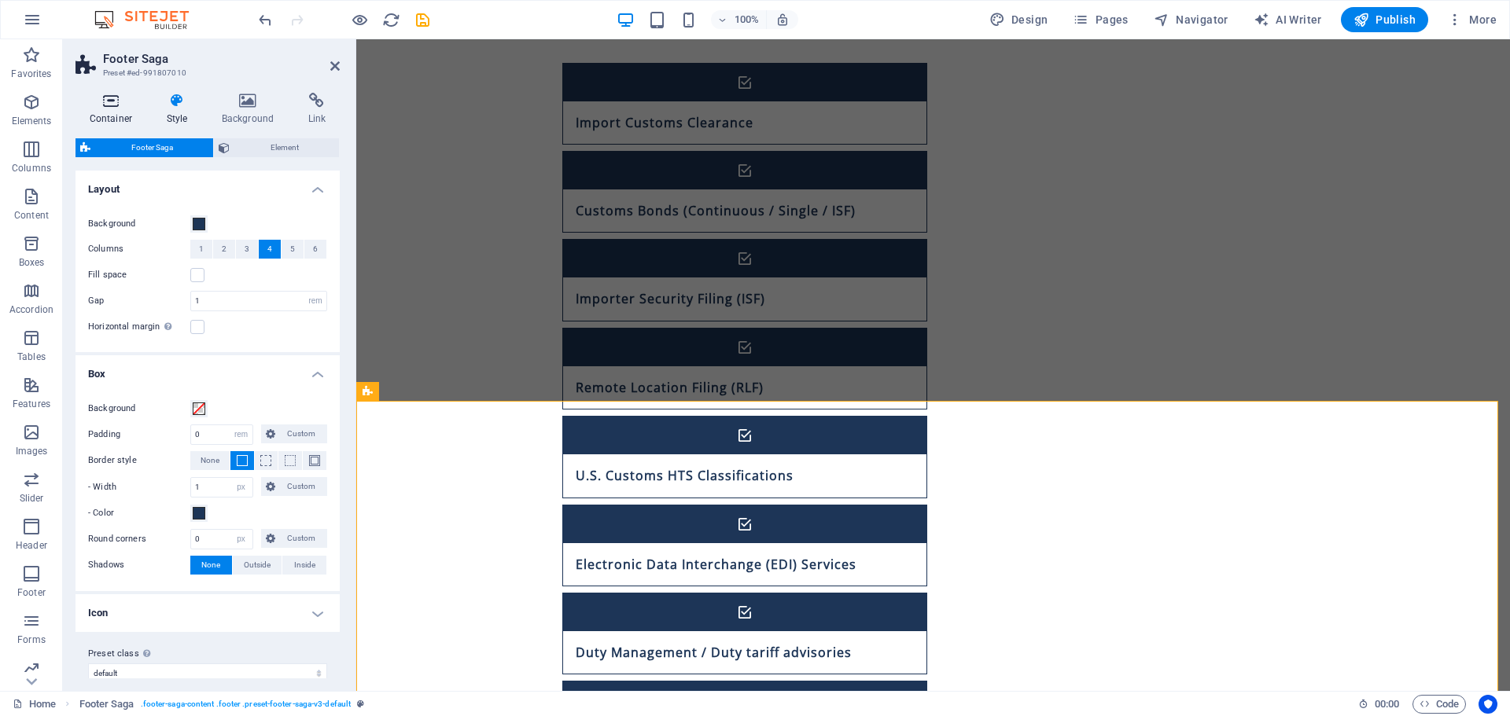
click at [121, 96] on icon at bounding box center [110, 101] width 71 height 16
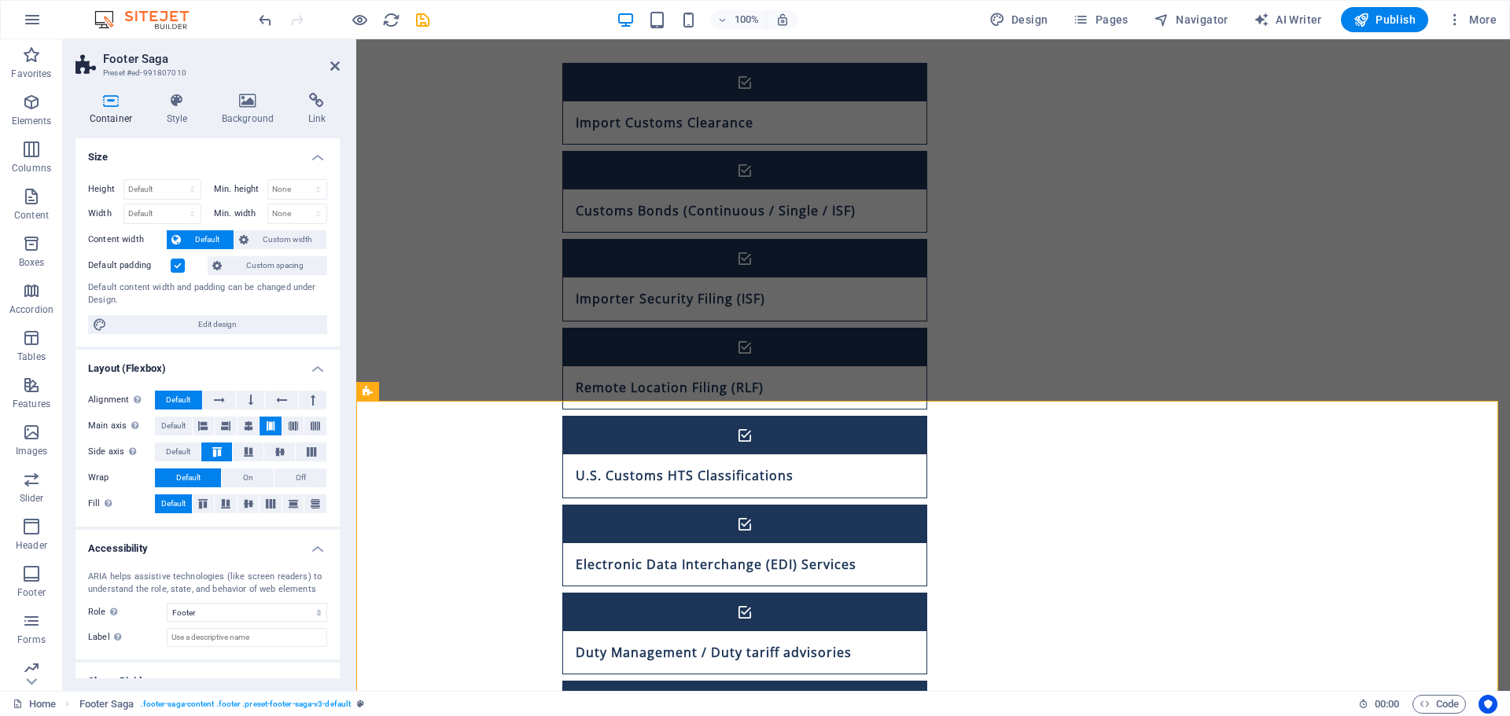
click at [181, 263] on label at bounding box center [178, 266] width 14 height 14
click at [0, 0] on input "Default padding" at bounding box center [0, 0] width 0 height 0
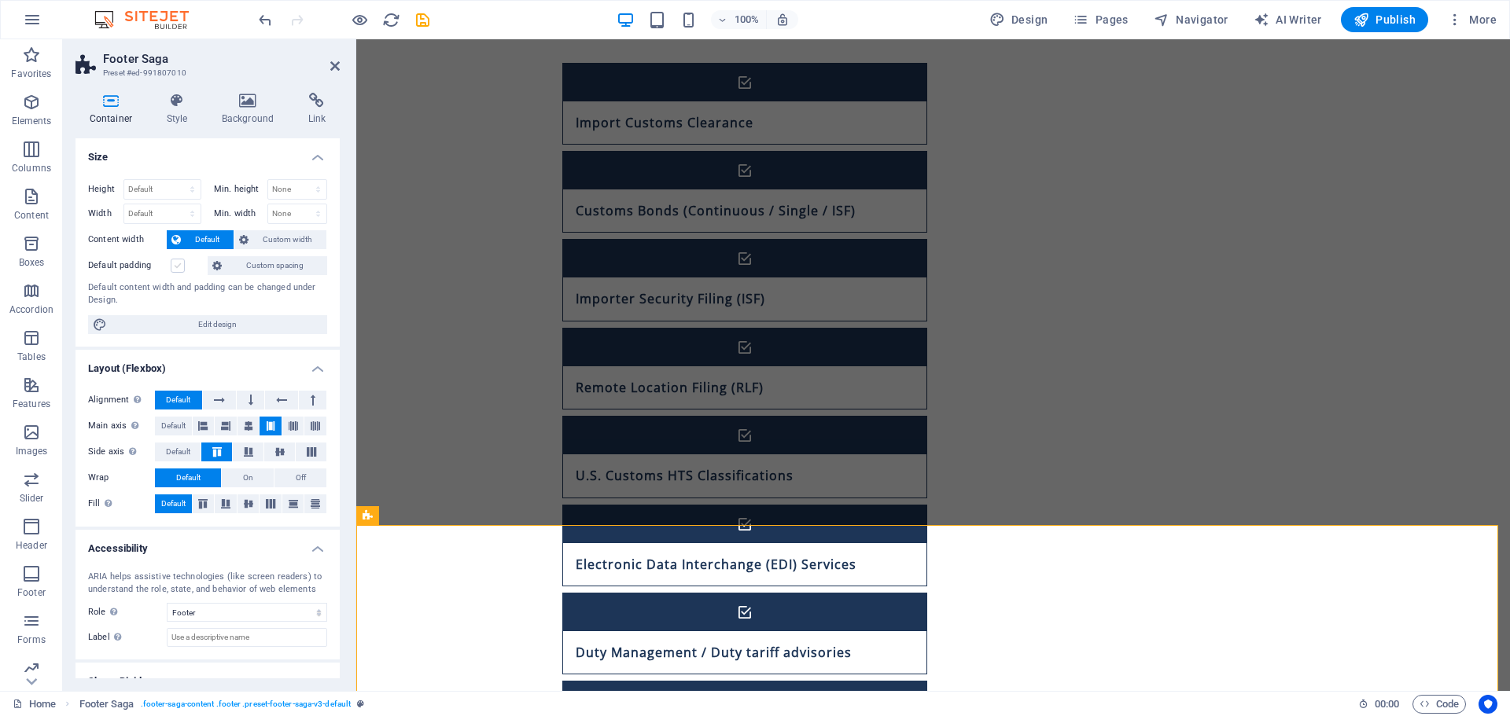
scroll to position [980, 0]
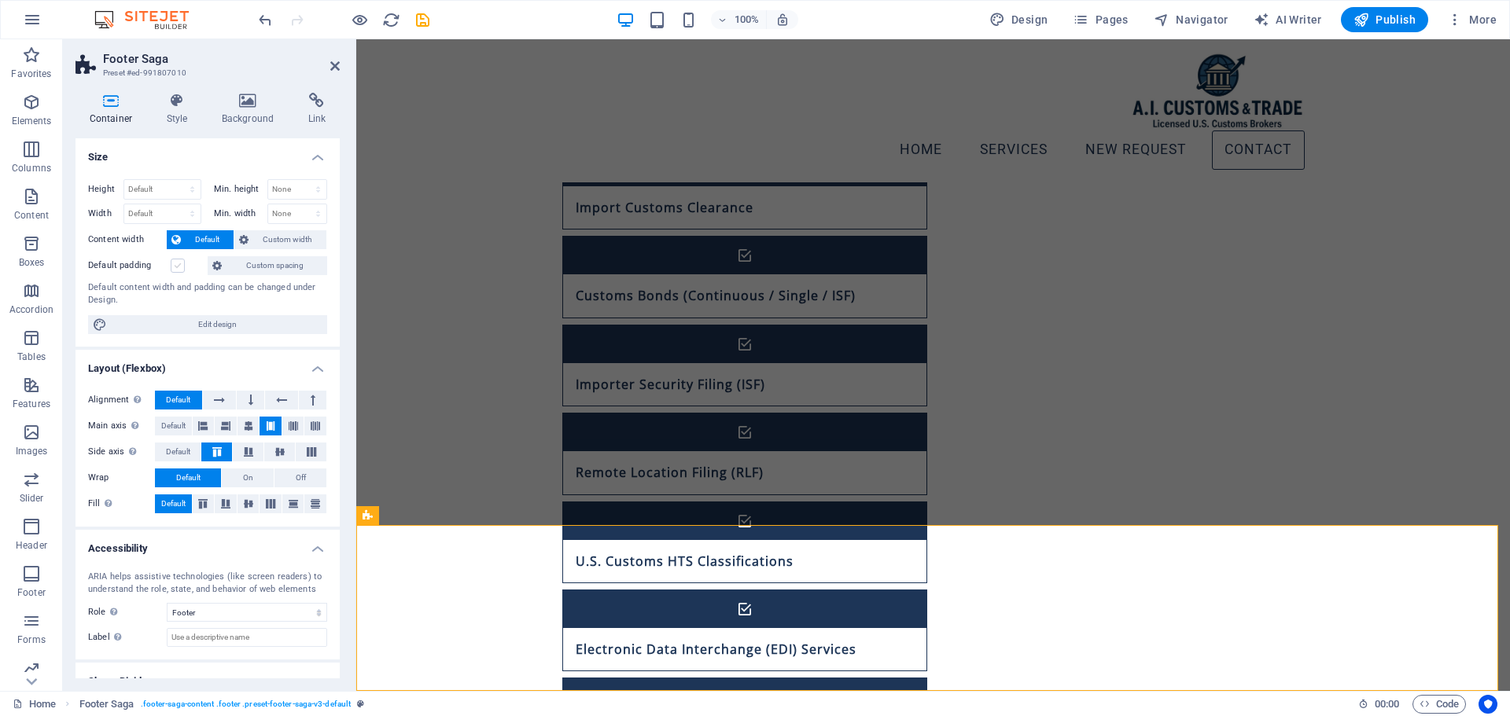
click at [179, 267] on label at bounding box center [178, 266] width 14 height 14
click at [0, 0] on input "Default padding" at bounding box center [0, 0] width 0 height 0
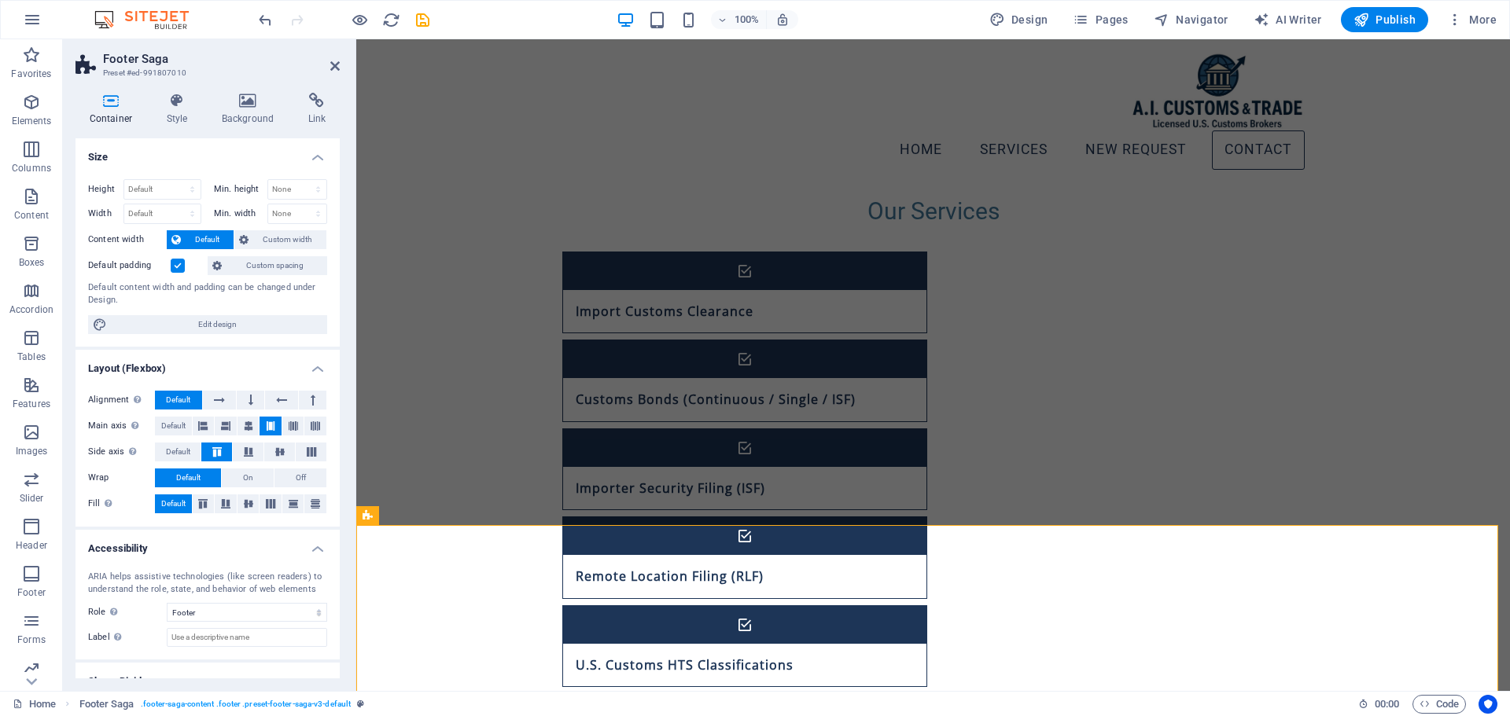
click at [179, 267] on label at bounding box center [178, 266] width 14 height 14
click at [0, 0] on input "Default padding" at bounding box center [0, 0] width 0 height 0
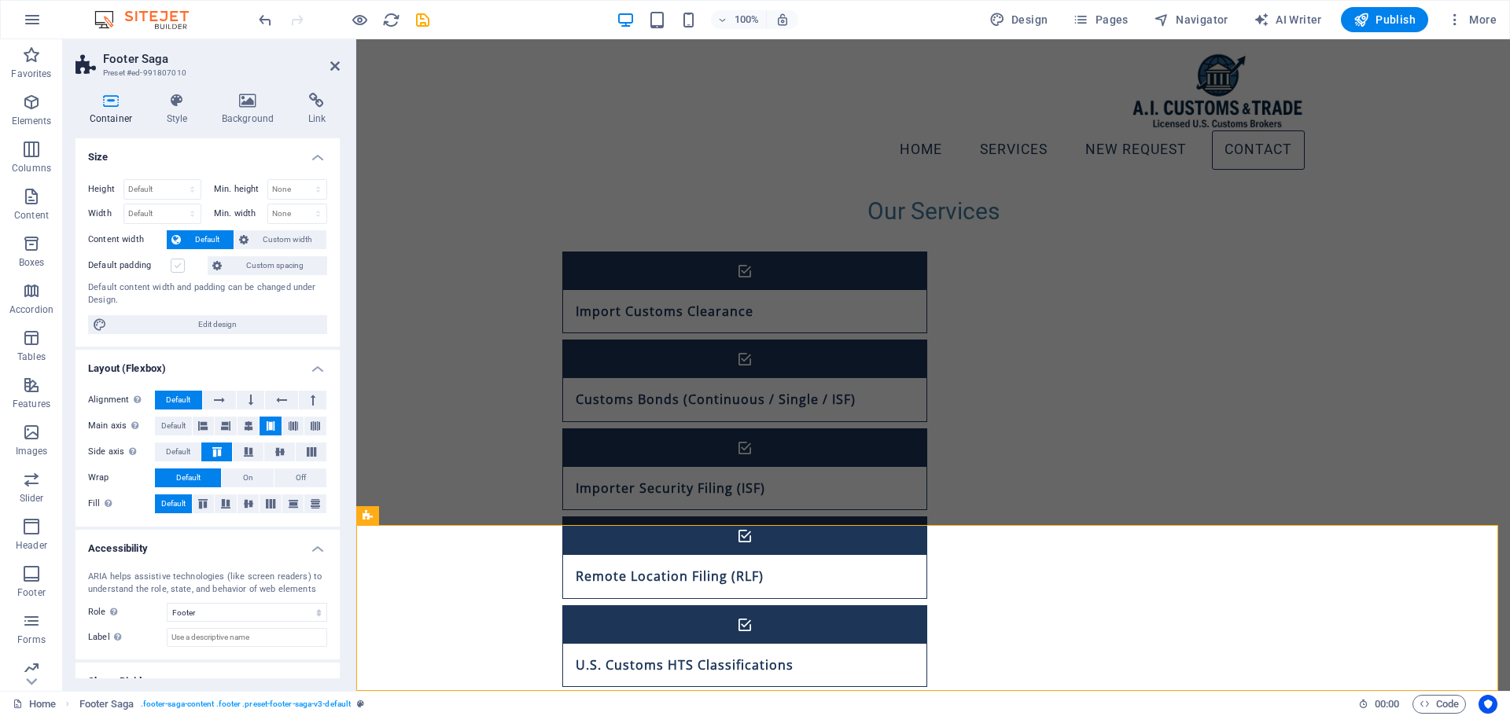
click at [179, 271] on label at bounding box center [178, 266] width 14 height 14
click at [0, 0] on input "Default padding" at bounding box center [0, 0] width 0 height 0
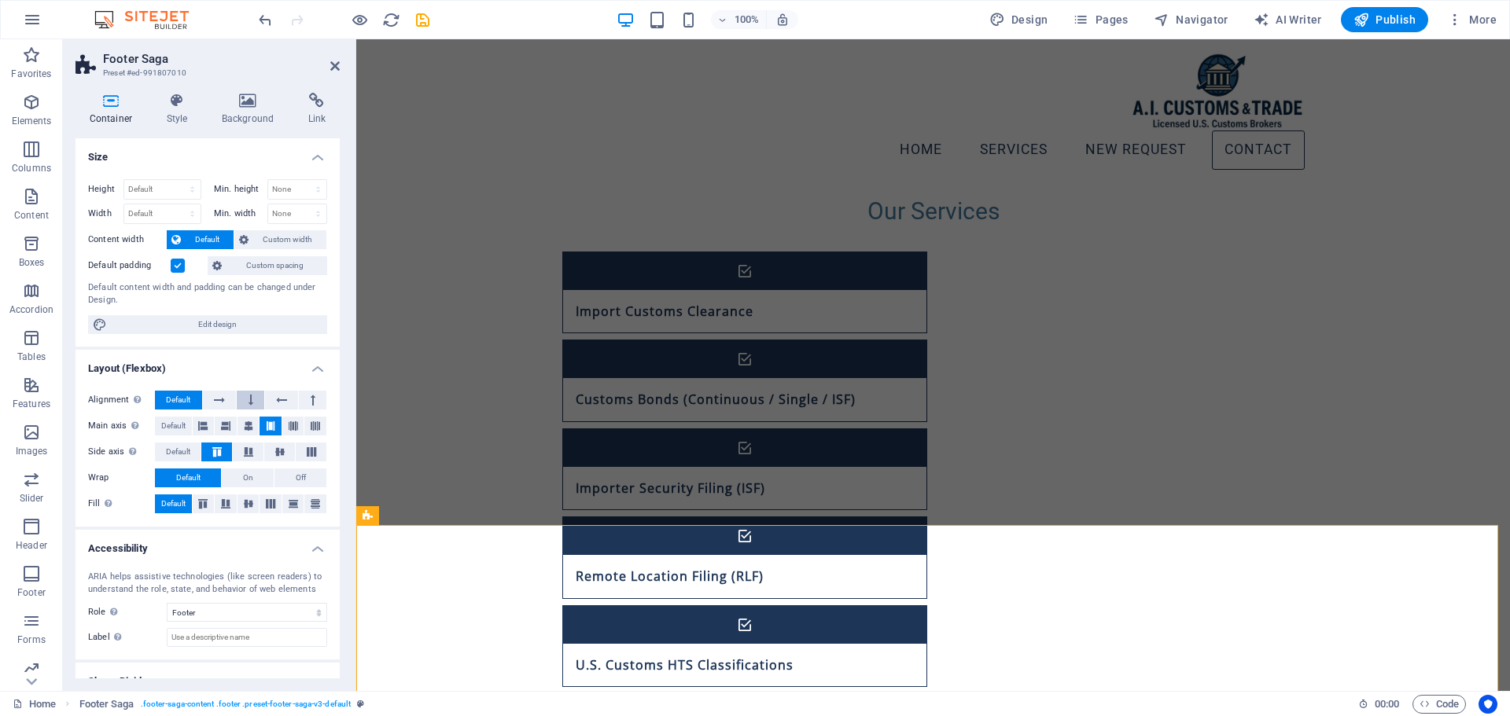
scroll to position [57, 0]
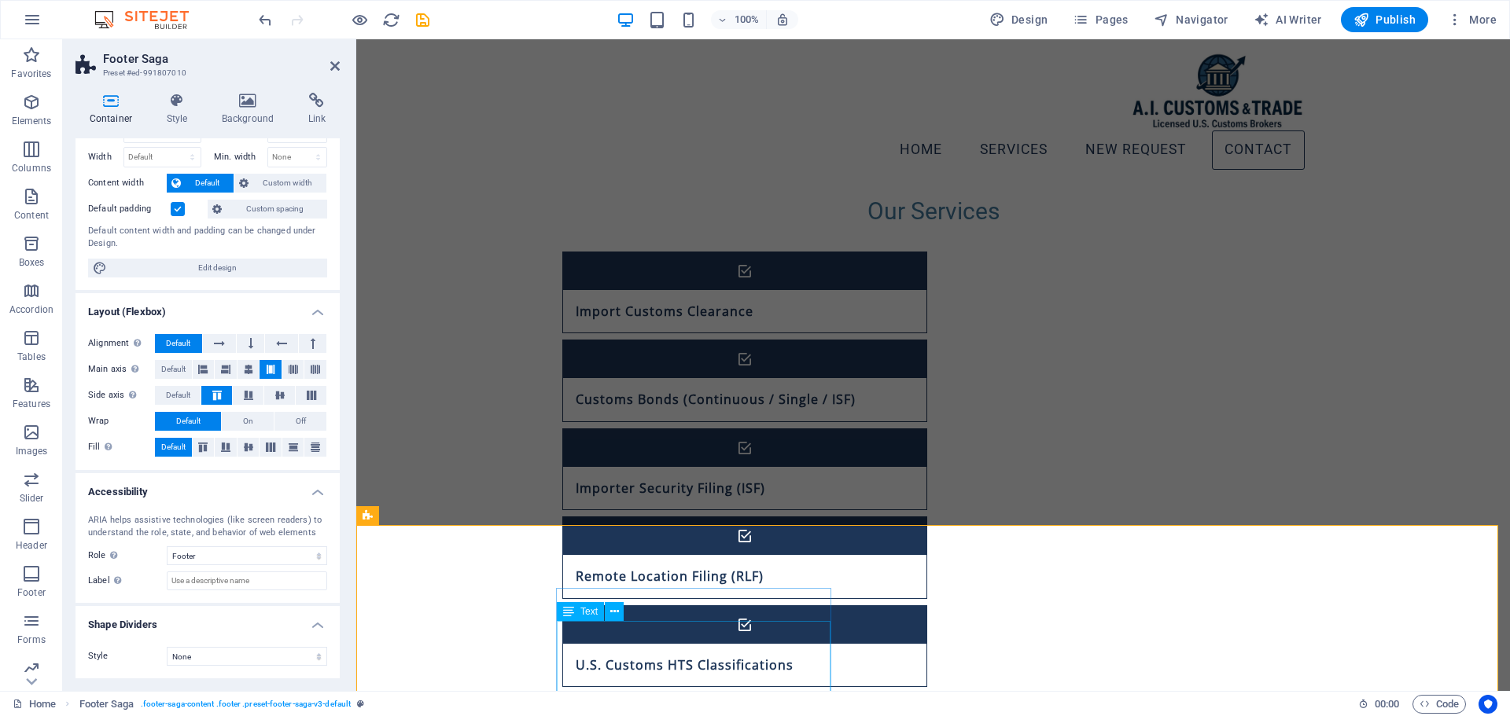
click at [568, 611] on icon at bounding box center [568, 611] width 11 height 19
click at [613, 614] on icon at bounding box center [614, 612] width 9 height 17
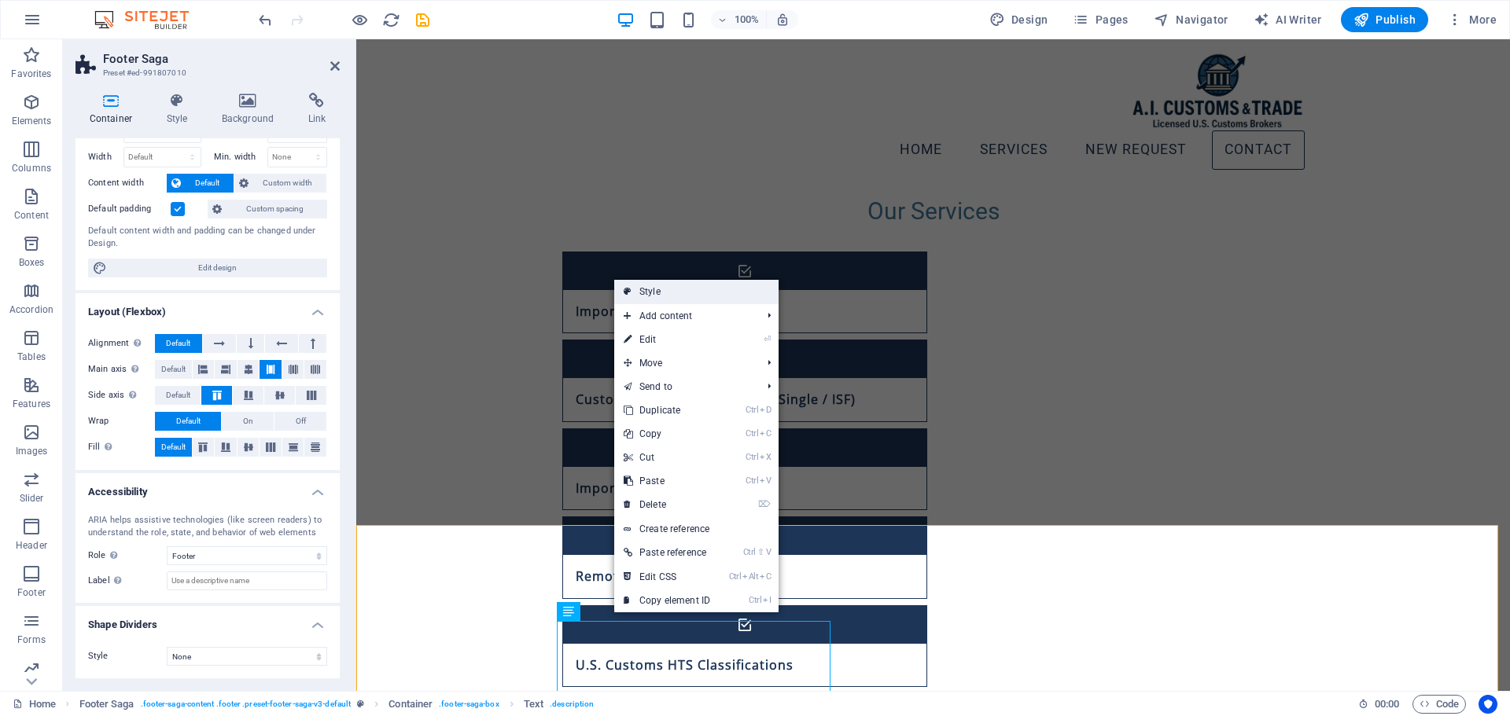
click at [732, 296] on link "Style" at bounding box center [696, 292] width 164 height 24
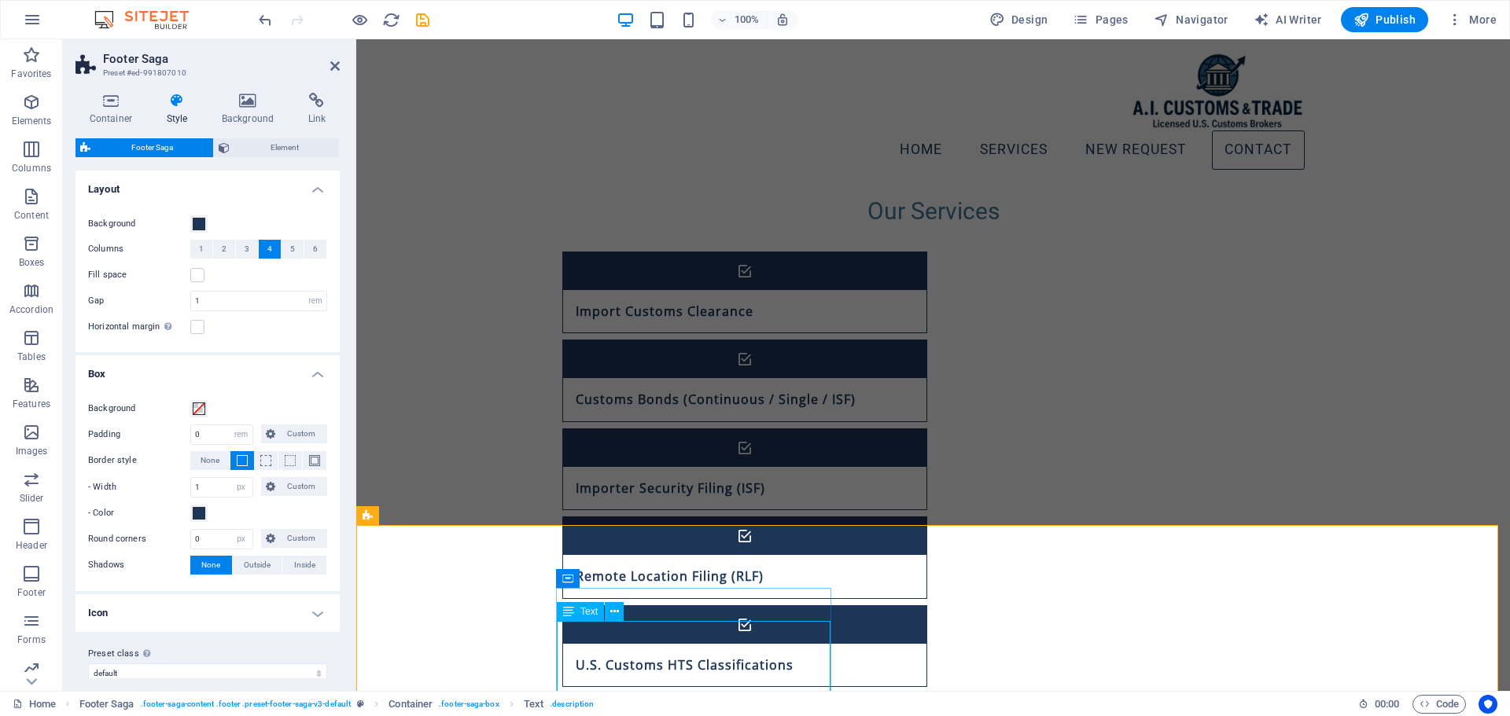
click at [595, 615] on span "Text" at bounding box center [588, 611] width 17 height 9
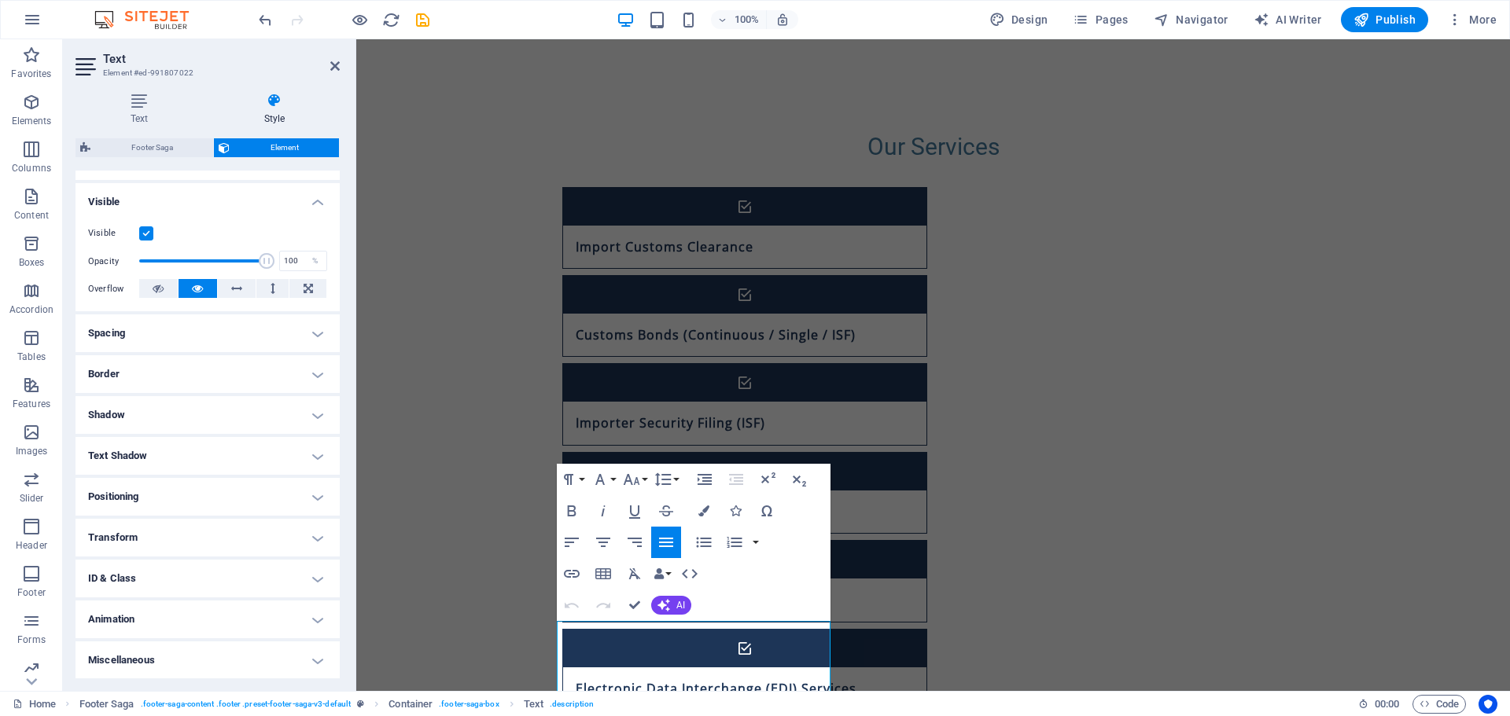
scroll to position [156, 0]
click at [245, 330] on h4 "Spacing" at bounding box center [207, 333] width 264 height 38
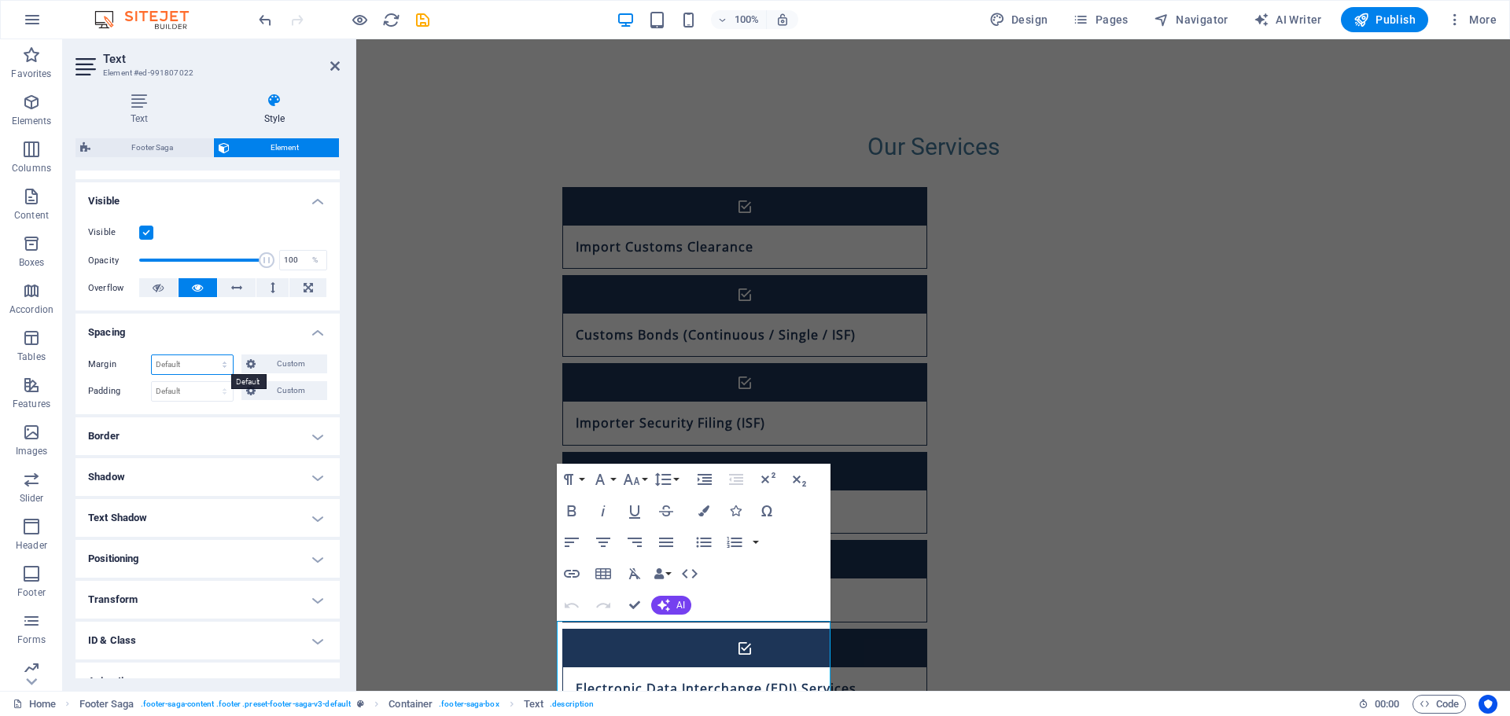
click at [224, 358] on select "Default auto px % rem vw vh Custom" at bounding box center [192, 364] width 81 height 19
drag, startPoint x: 223, startPoint y: 362, endPoint x: 232, endPoint y: 362, distance: 9.4
click at [224, 362] on select "Default auto px % rem vw vh Custom" at bounding box center [192, 364] width 81 height 19
click at [252, 365] on icon at bounding box center [250, 364] width 9 height 19
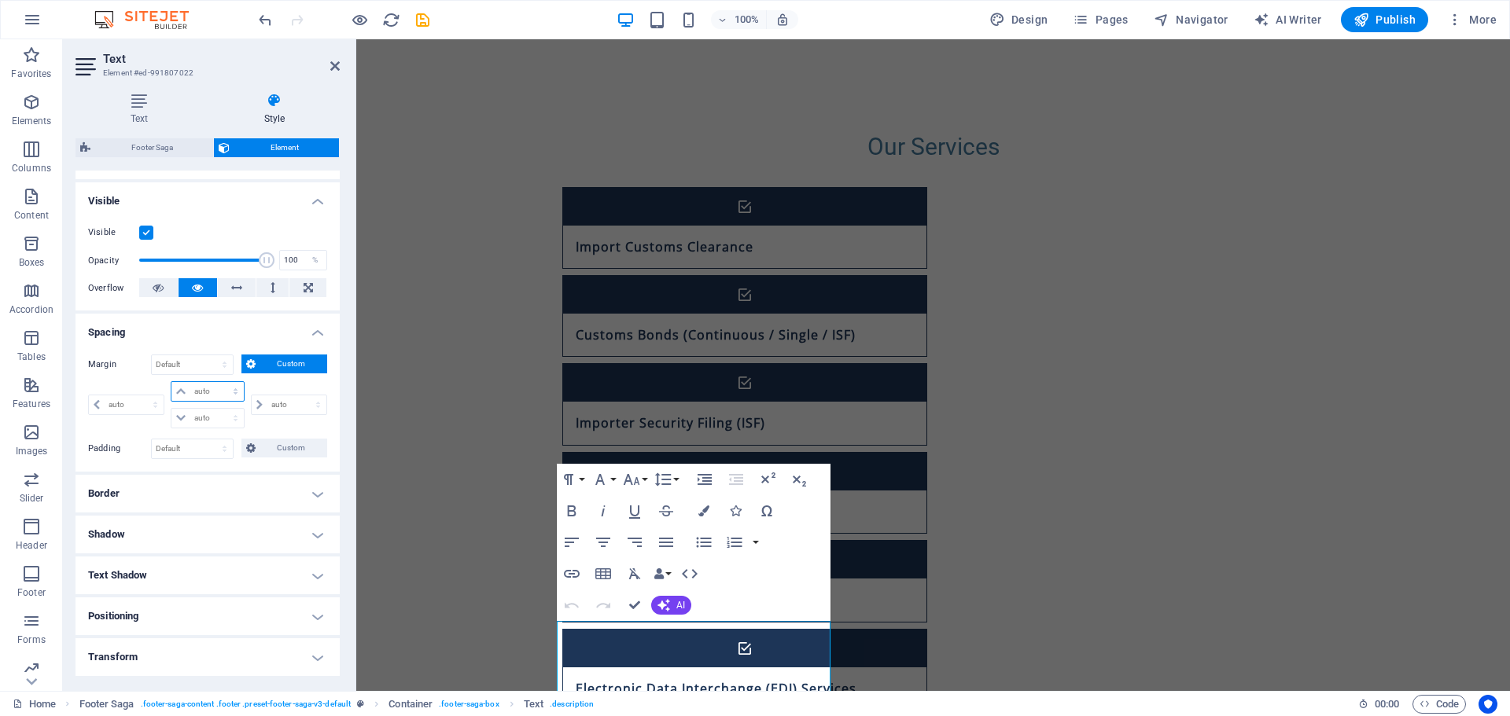
click at [230, 391] on select "auto px % rem vw vh" at bounding box center [207, 391] width 72 height 19
click at [225, 391] on select "auto px % rem vw vh" at bounding box center [207, 391] width 72 height 19
click at [235, 388] on select "auto px % rem vw vh" at bounding box center [207, 391] width 72 height 19
drag, startPoint x: 235, startPoint y: 388, endPoint x: 224, endPoint y: 389, distance: 11.0
click at [235, 388] on select "auto px % rem vw vh" at bounding box center [207, 391] width 72 height 19
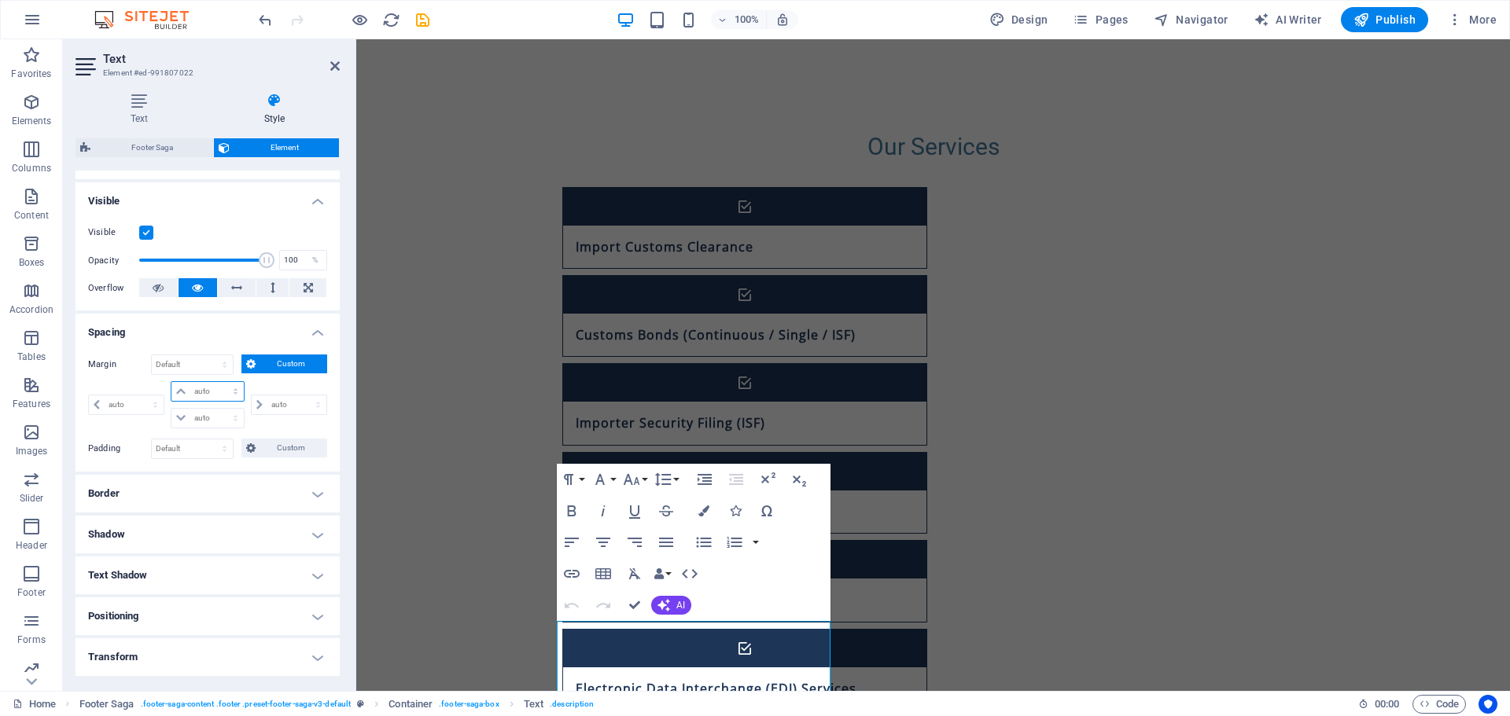
click at [189, 391] on select "auto px % rem vw vh" at bounding box center [207, 391] width 72 height 19
click at [182, 391] on select "auto px % rem vw vh" at bounding box center [207, 391] width 72 height 19
click at [218, 392] on select "auto px % rem vw vh" at bounding box center [207, 391] width 72 height 19
select select "px"
click at [219, 382] on select "auto px % rem vw vh" at bounding box center [207, 391] width 72 height 19
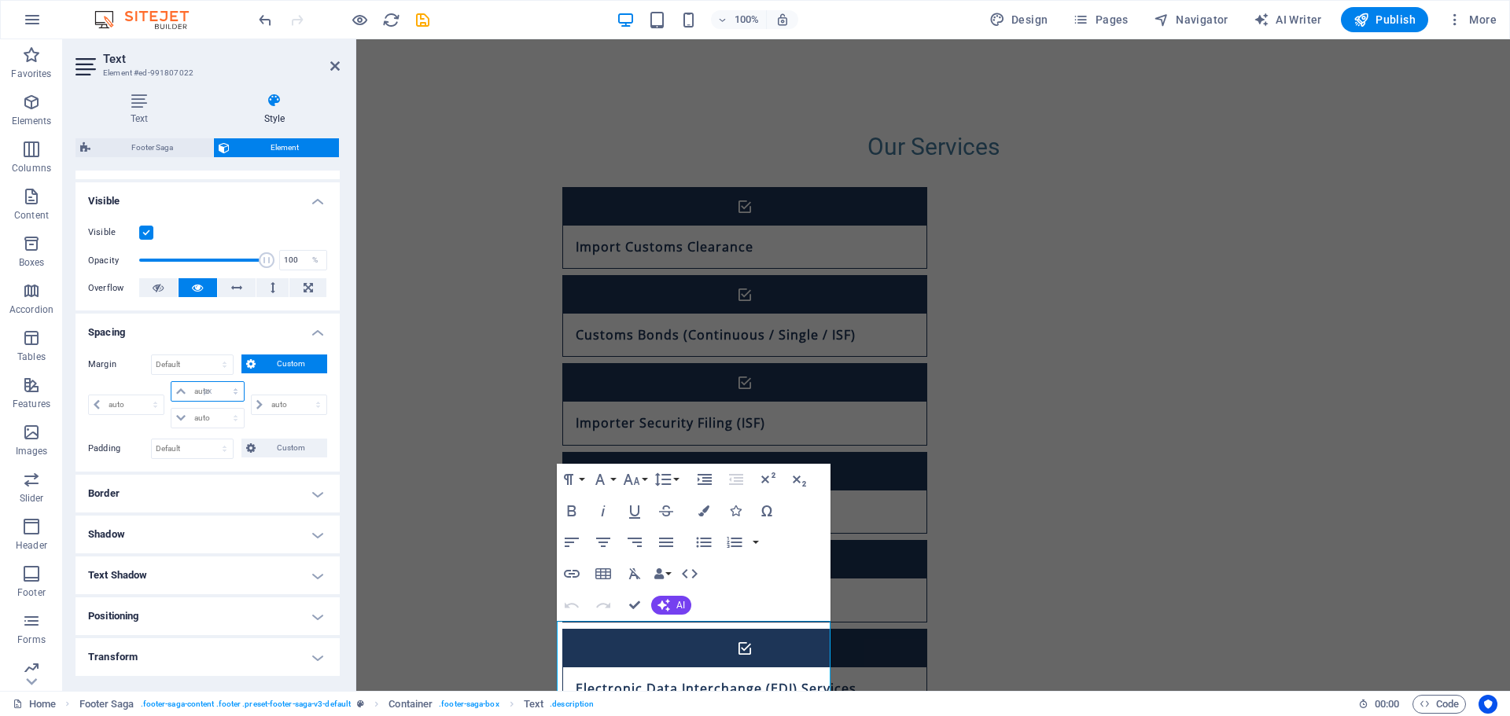
type input "0"
select select "px"
type input "0"
select select "px"
type input "0"
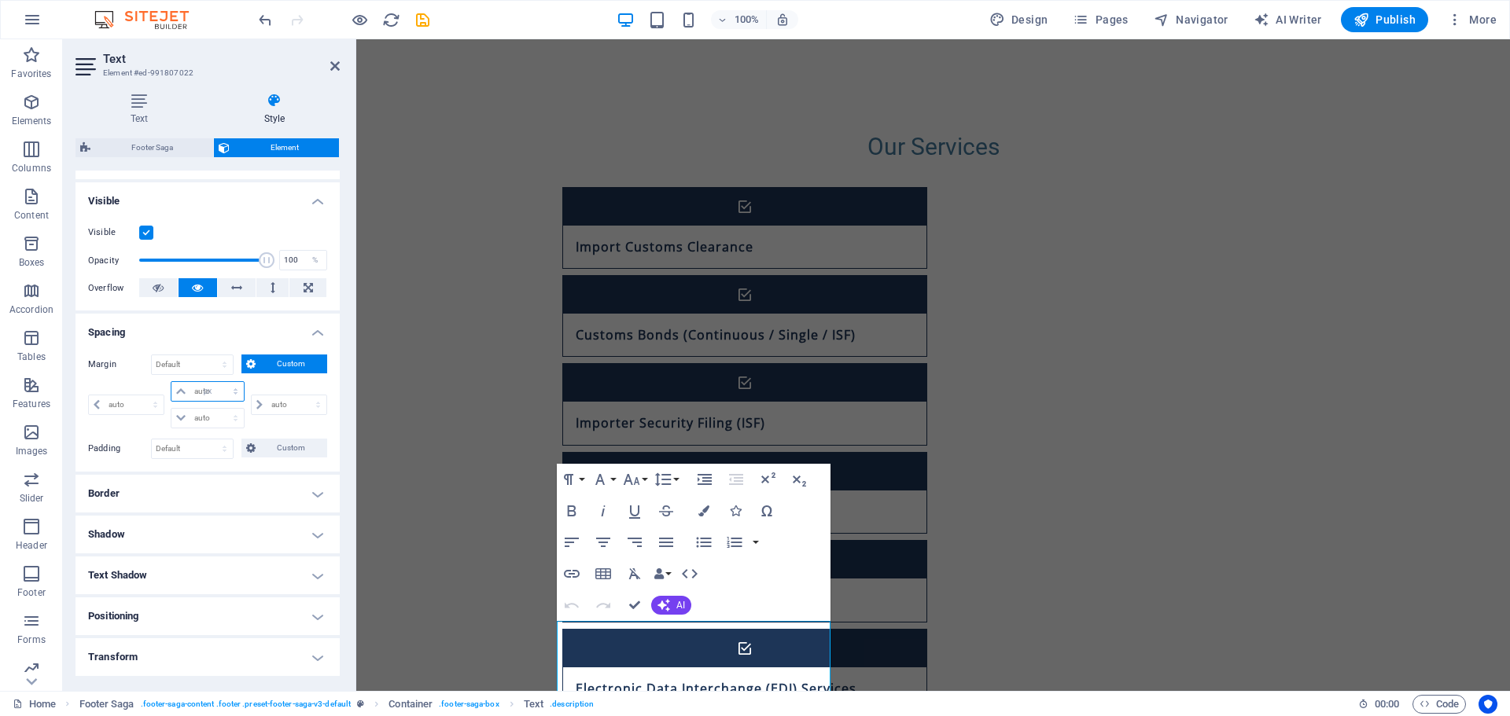
type input "0"
select select "px"
type input "0"
select select "px"
click at [212, 391] on input "0" at bounding box center [216, 391] width 53 height 19
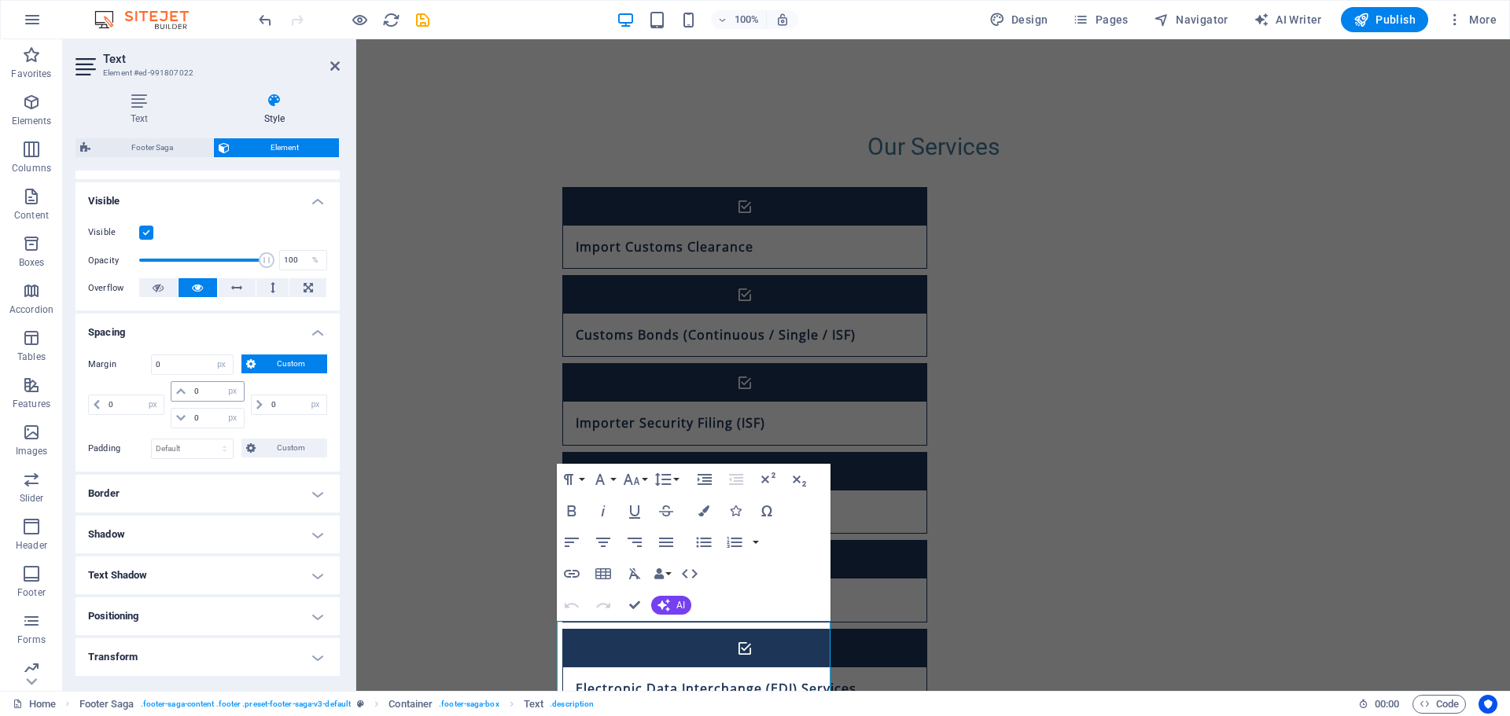
click at [182, 395] on icon at bounding box center [180, 391] width 9 height 9
click at [218, 391] on input "0" at bounding box center [216, 391] width 53 height 19
drag, startPoint x: 198, startPoint y: 390, endPoint x: 186, endPoint y: 391, distance: 12.6
click at [186, 391] on div "0 auto px % rem vw vh" at bounding box center [207, 391] width 73 height 20
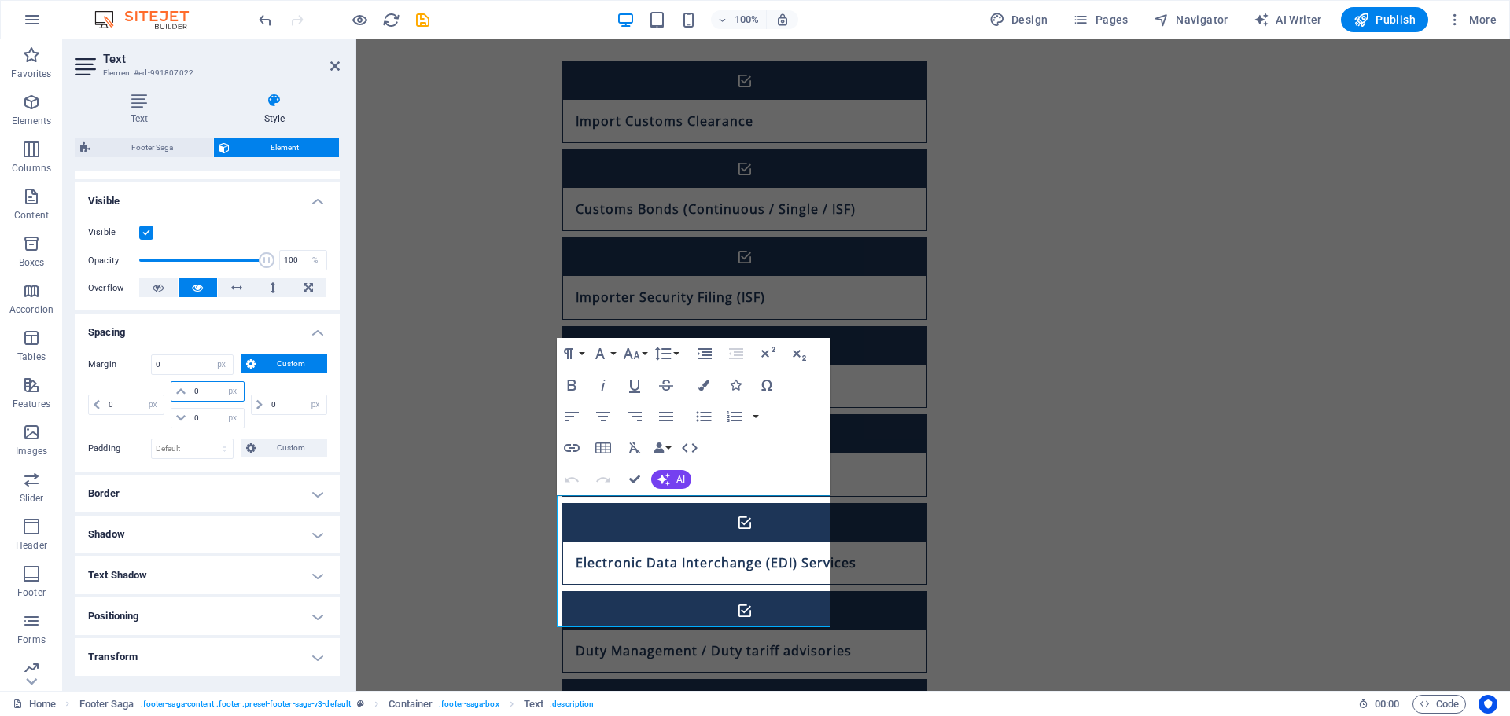
type input "5"
select select "DISABLED_OPTION_VALUE"
type input "1"
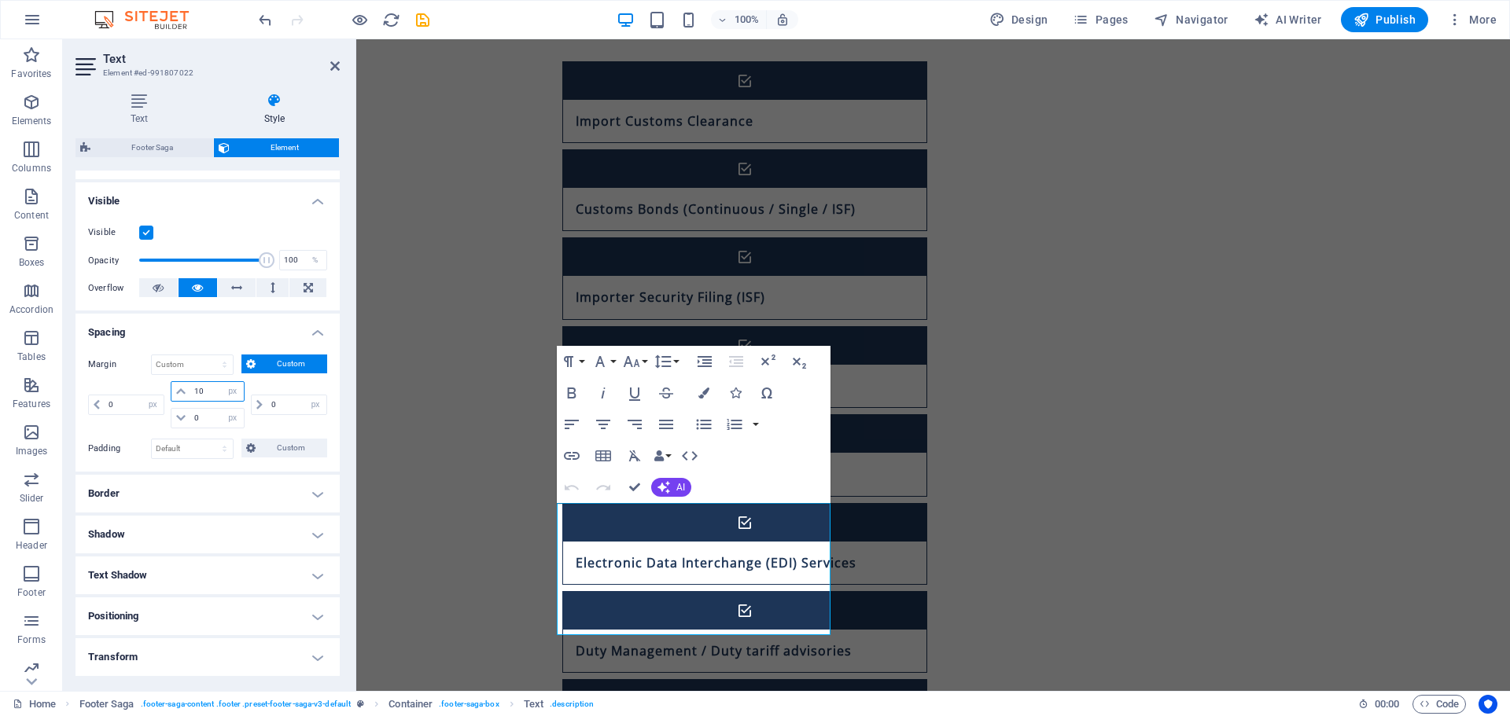
type input "1"
type input "0"
select select "px"
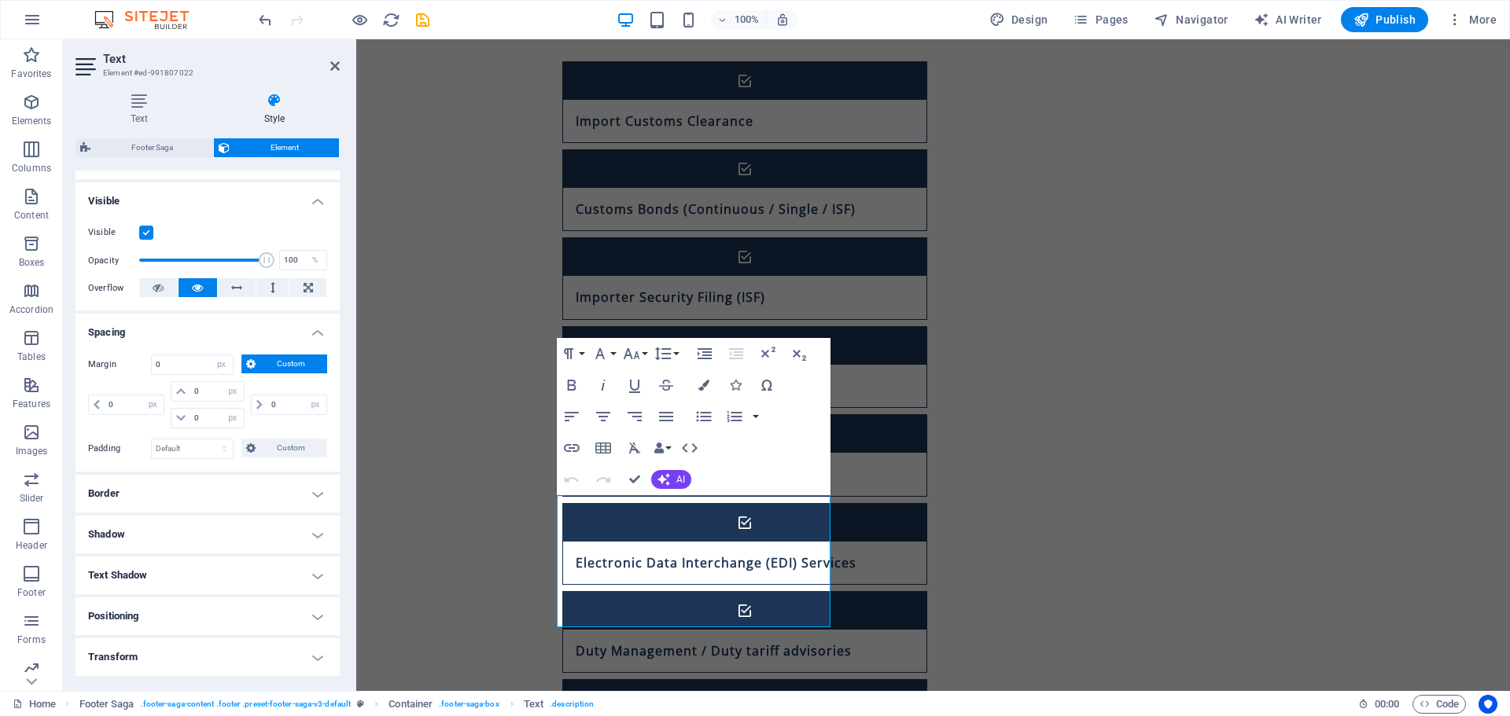
click at [193, 481] on h4 "Border" at bounding box center [207, 494] width 264 height 38
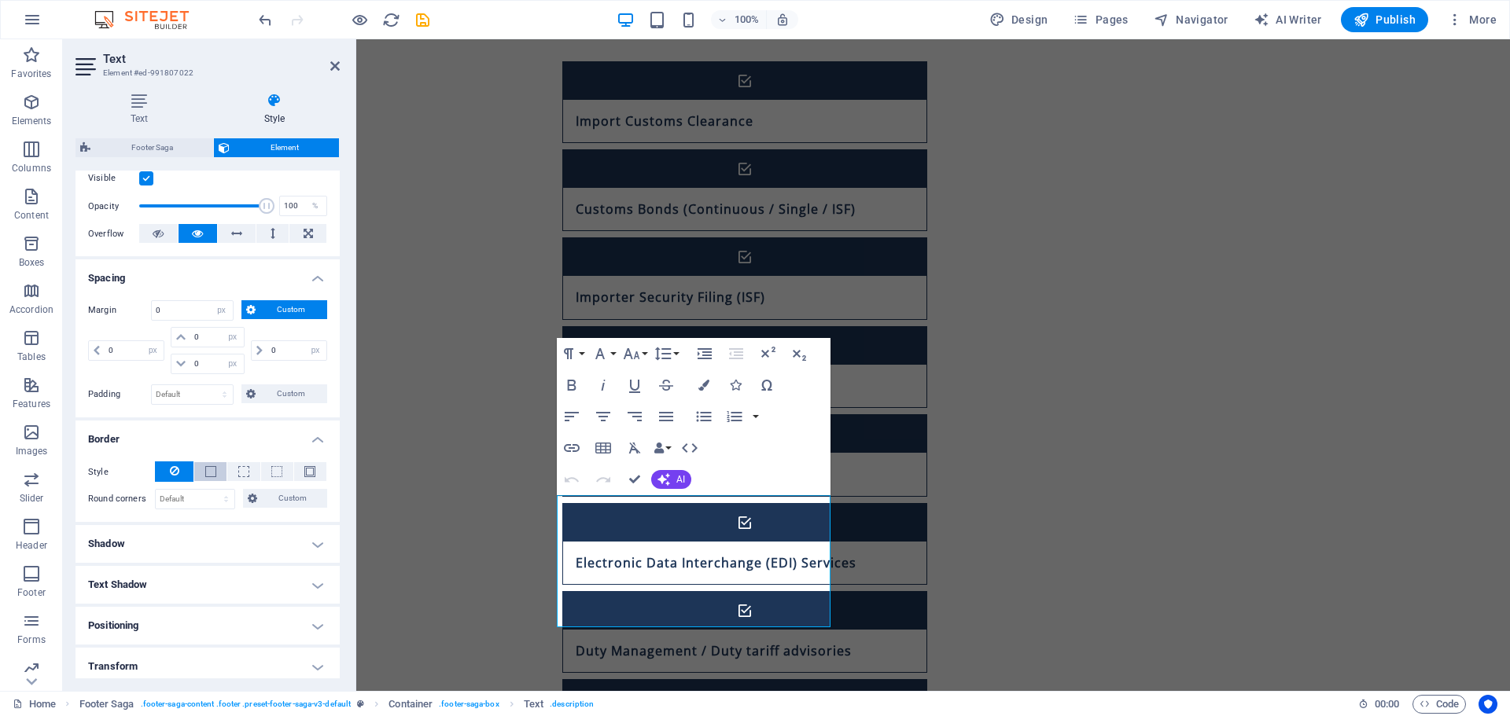
scroll to position [235, 0]
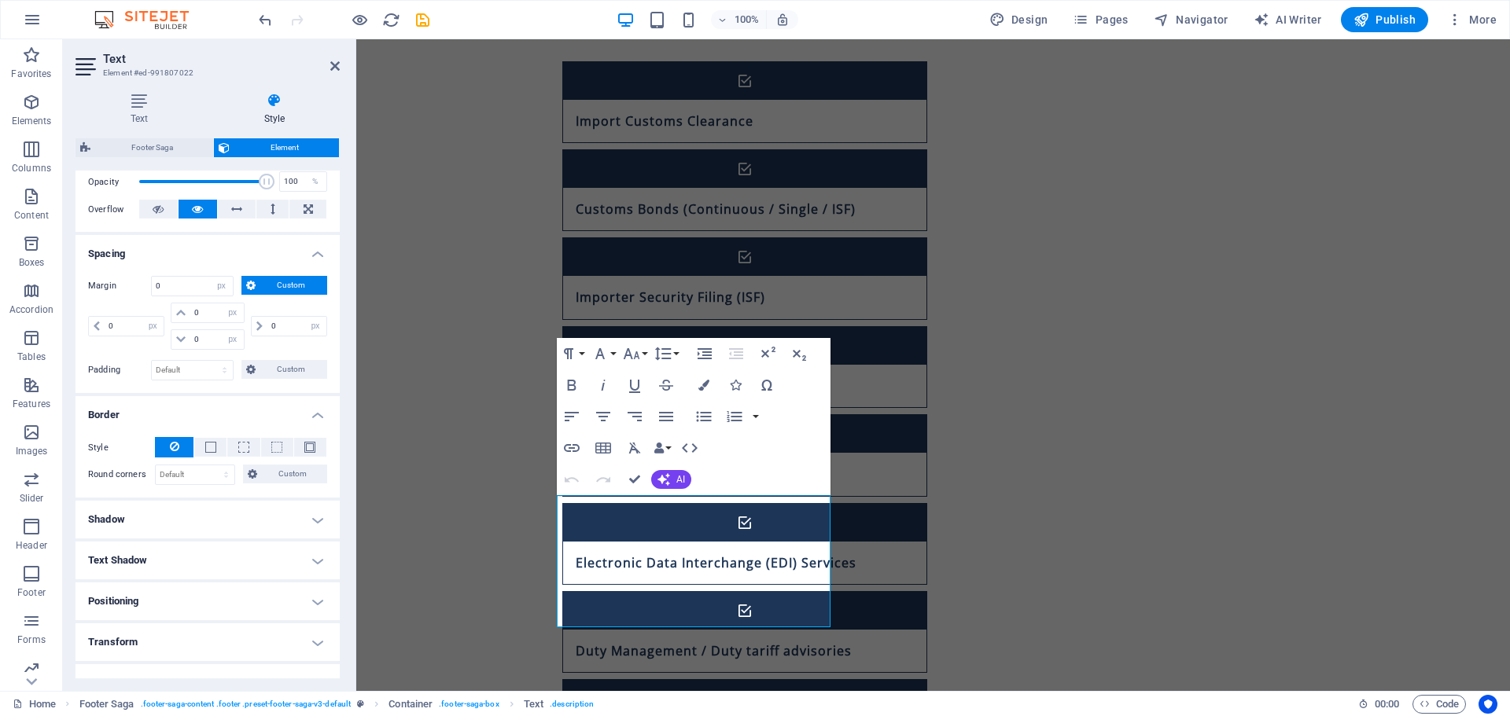
click at [162, 604] on h4 "Positioning" at bounding box center [207, 602] width 264 height 38
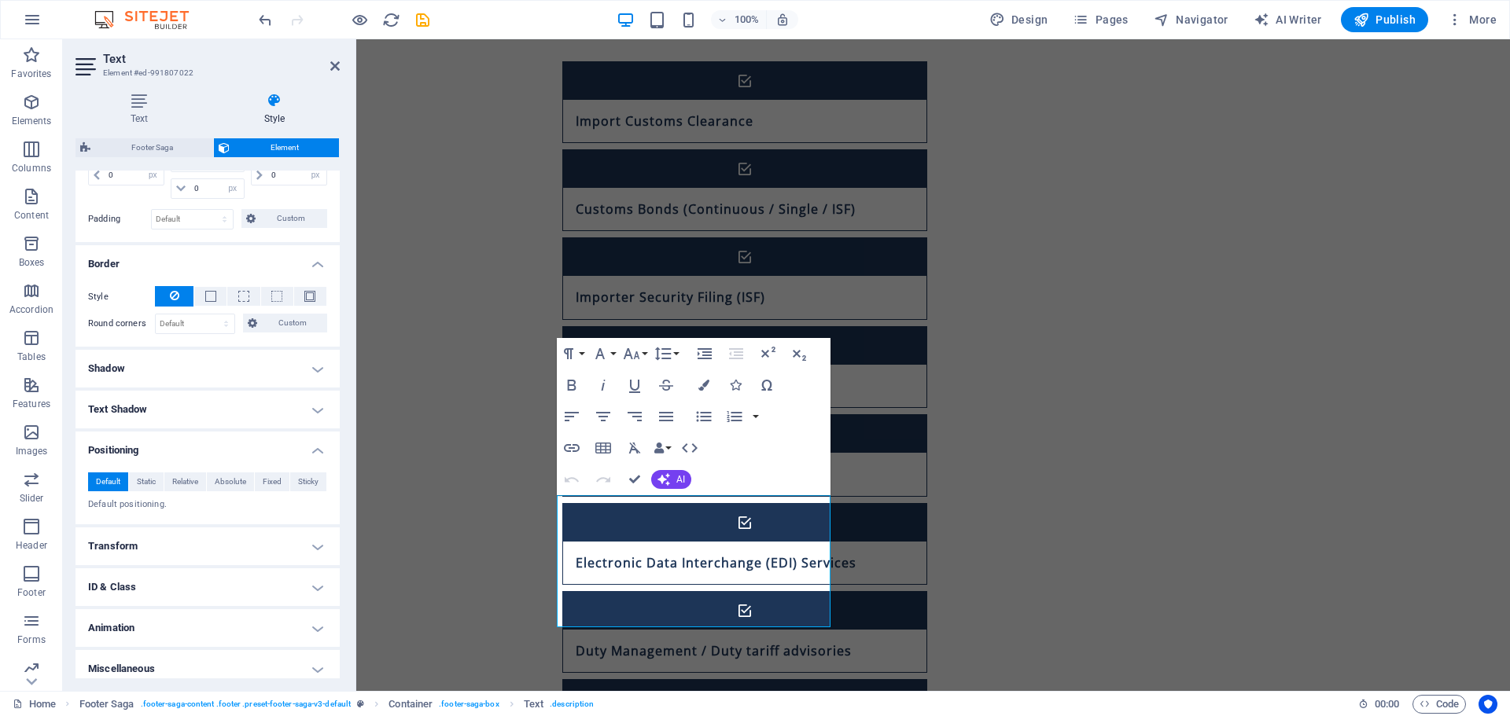
scroll to position [392, 0]
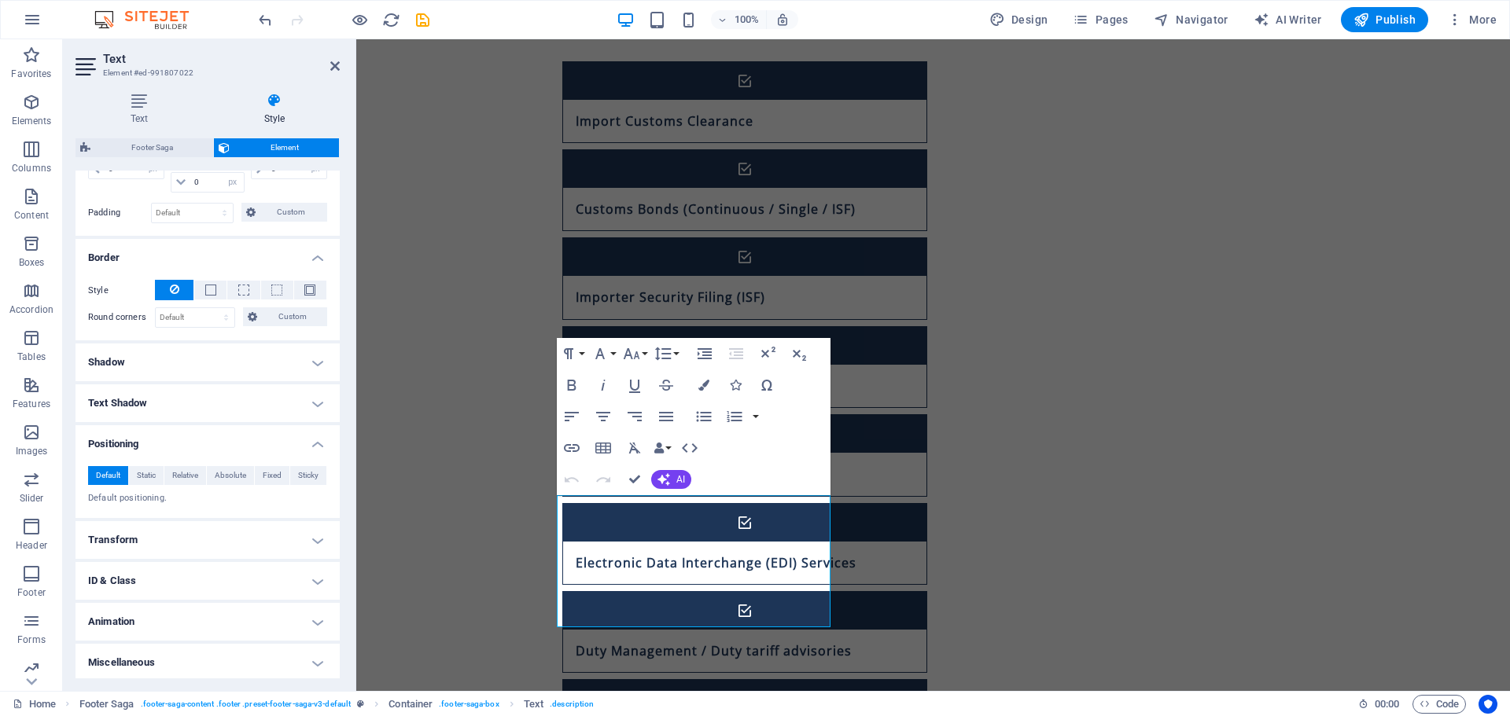
click at [179, 543] on h4 "Transform" at bounding box center [207, 540] width 264 height 38
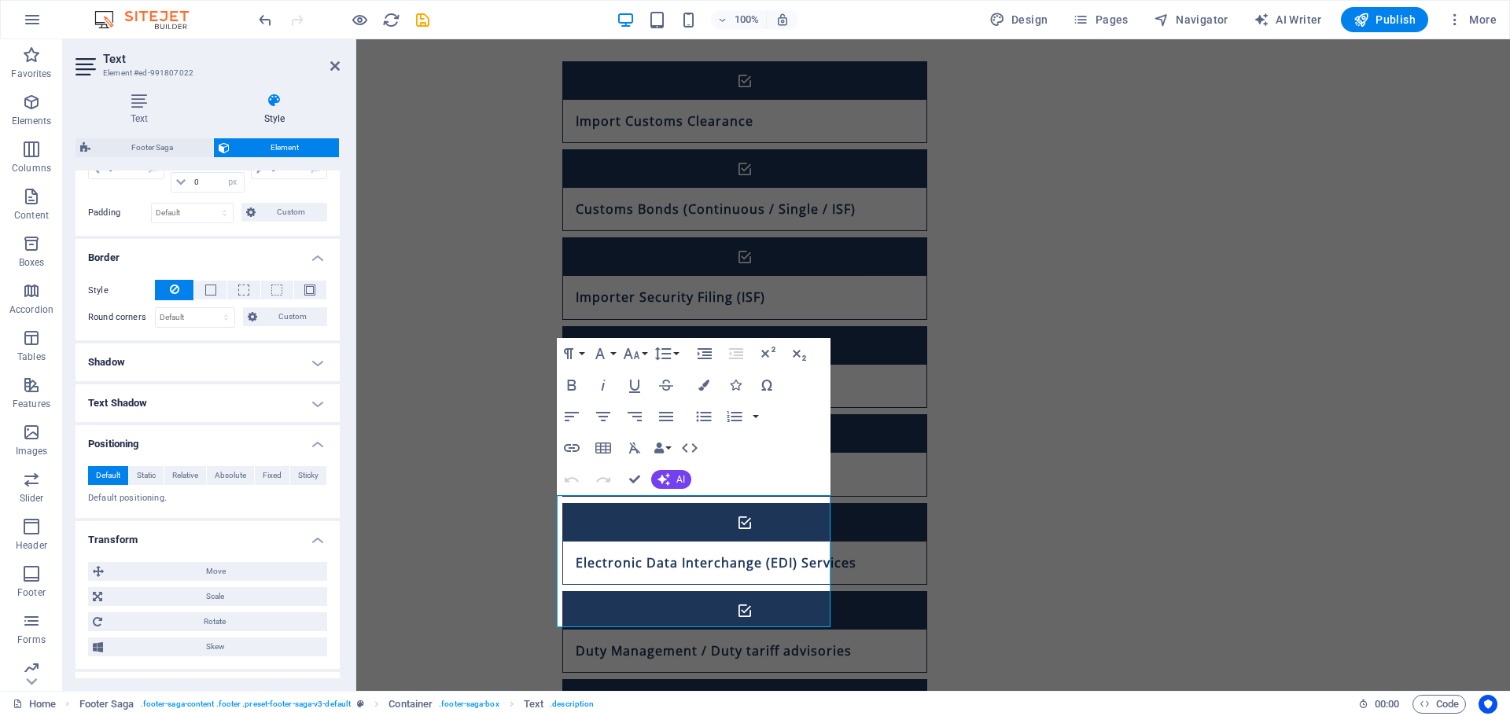
click at [195, 536] on h4 "Transform" at bounding box center [207, 535] width 264 height 28
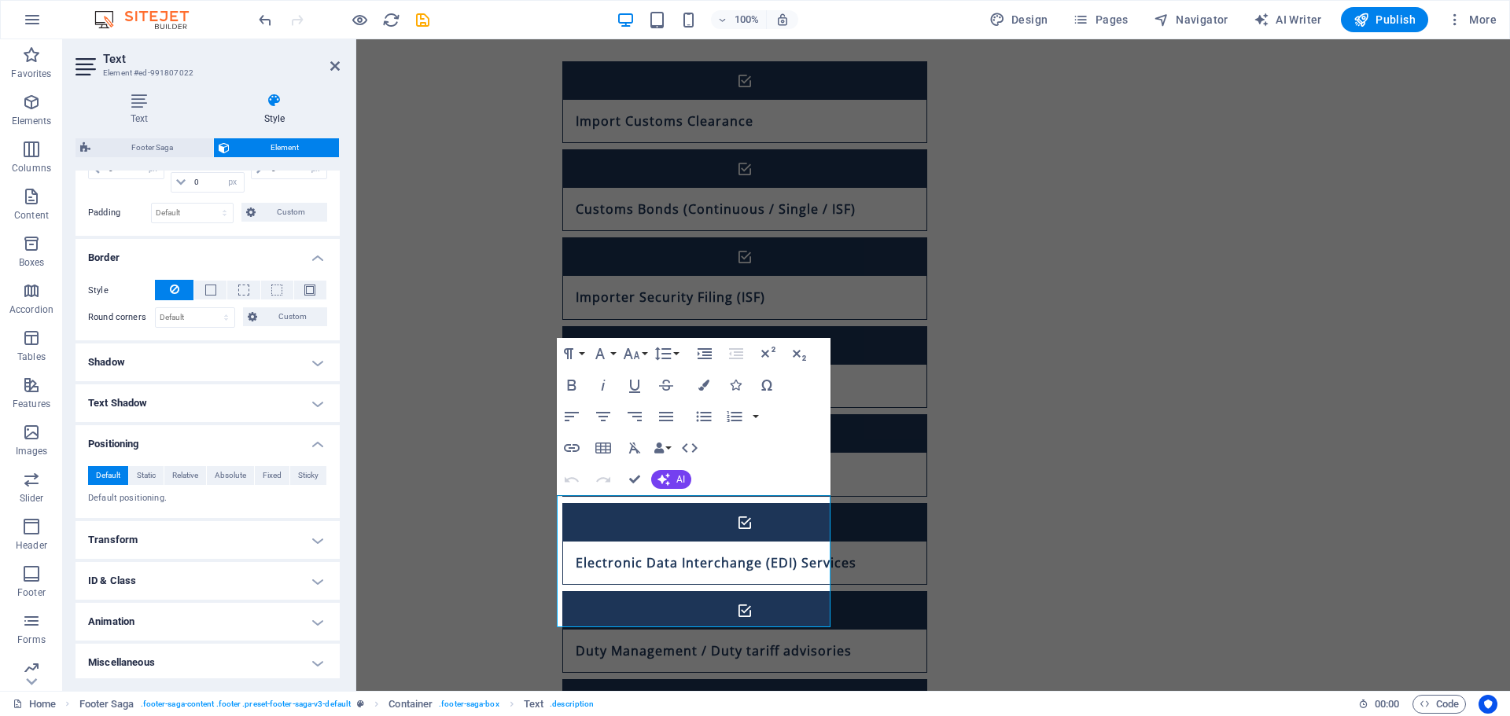
click at [167, 631] on h4 "Animation" at bounding box center [207, 622] width 264 height 38
click at [171, 624] on h4 "Animation" at bounding box center [207, 617] width 264 height 28
click at [153, 483] on span "Static" at bounding box center [146, 475] width 19 height 19
click at [175, 475] on span "Relative" at bounding box center [185, 475] width 26 height 19
click at [223, 473] on span "Absolute" at bounding box center [230, 475] width 31 height 19
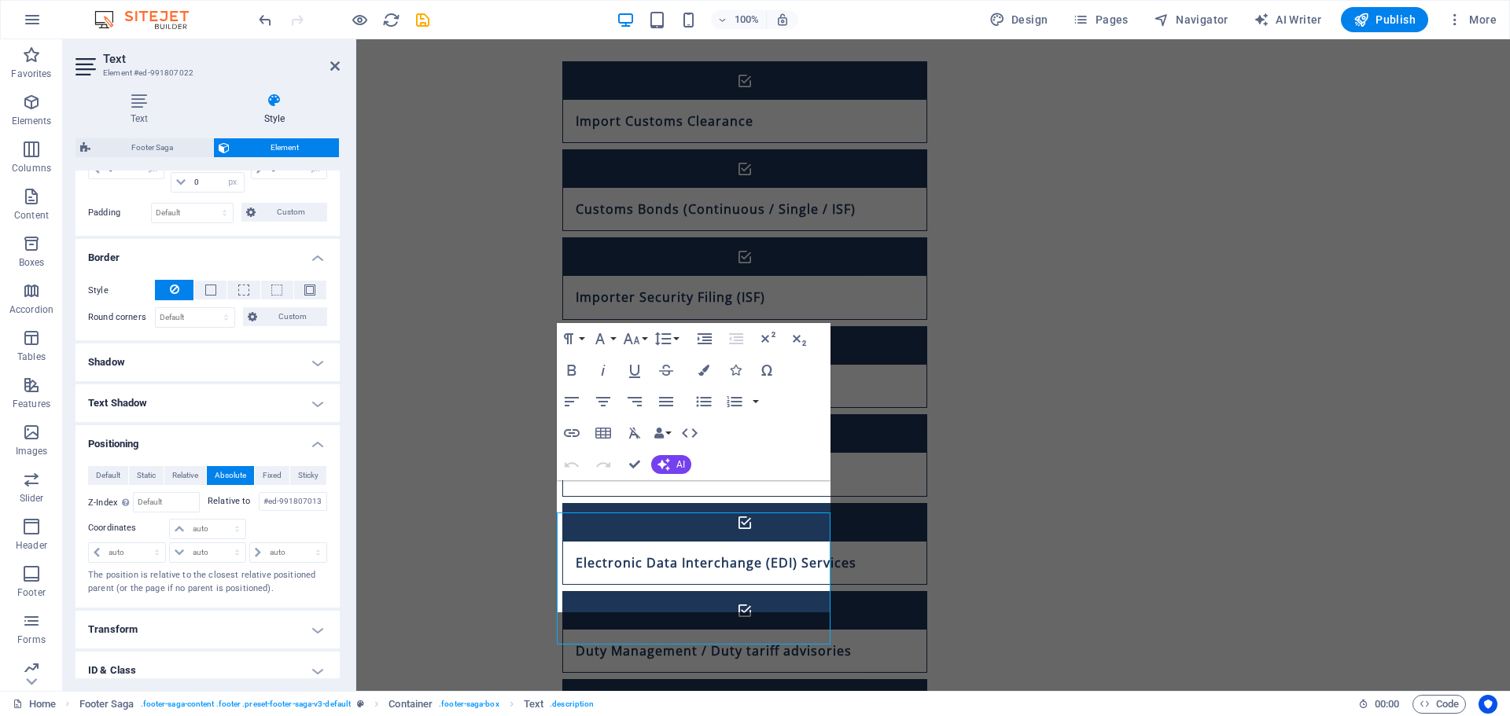
scroll to position [1088, 0]
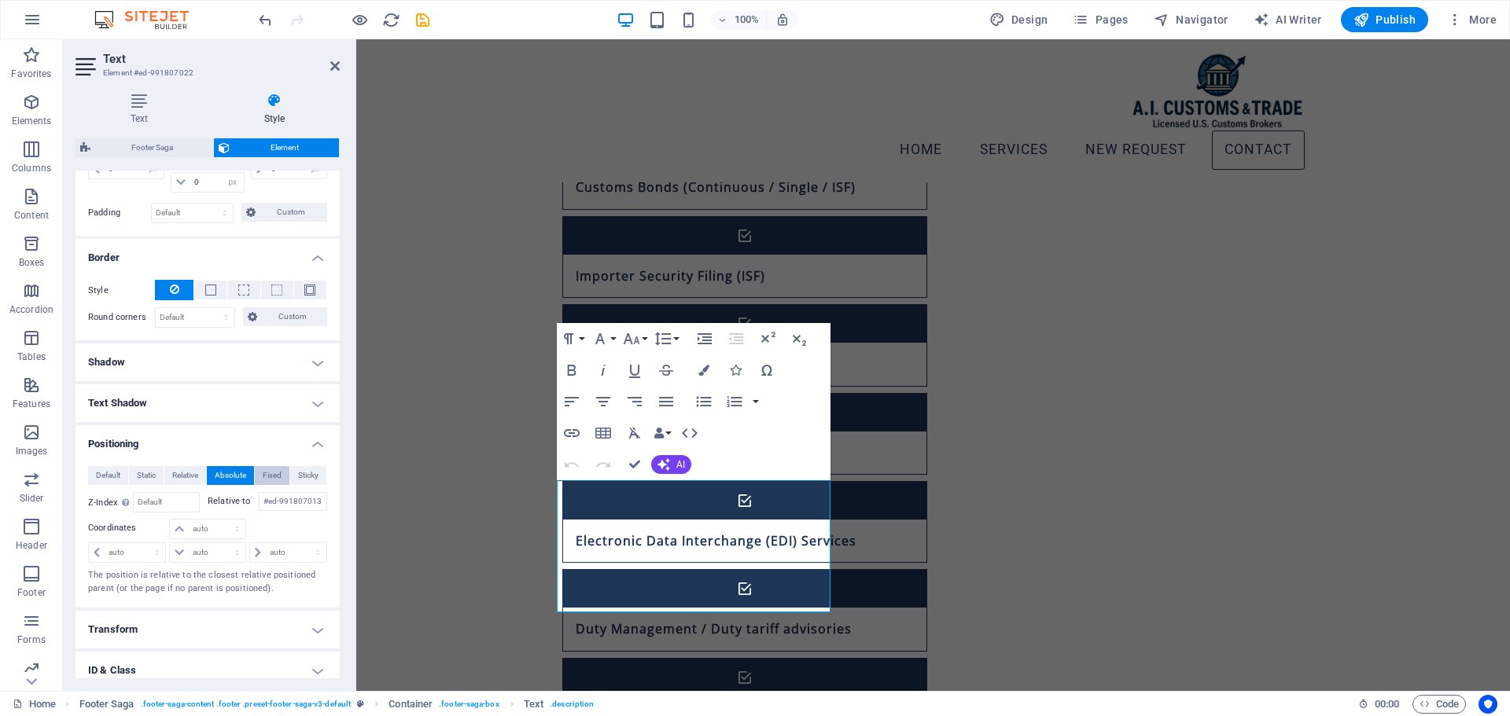
click at [273, 469] on span "Fixed" at bounding box center [272, 475] width 19 height 19
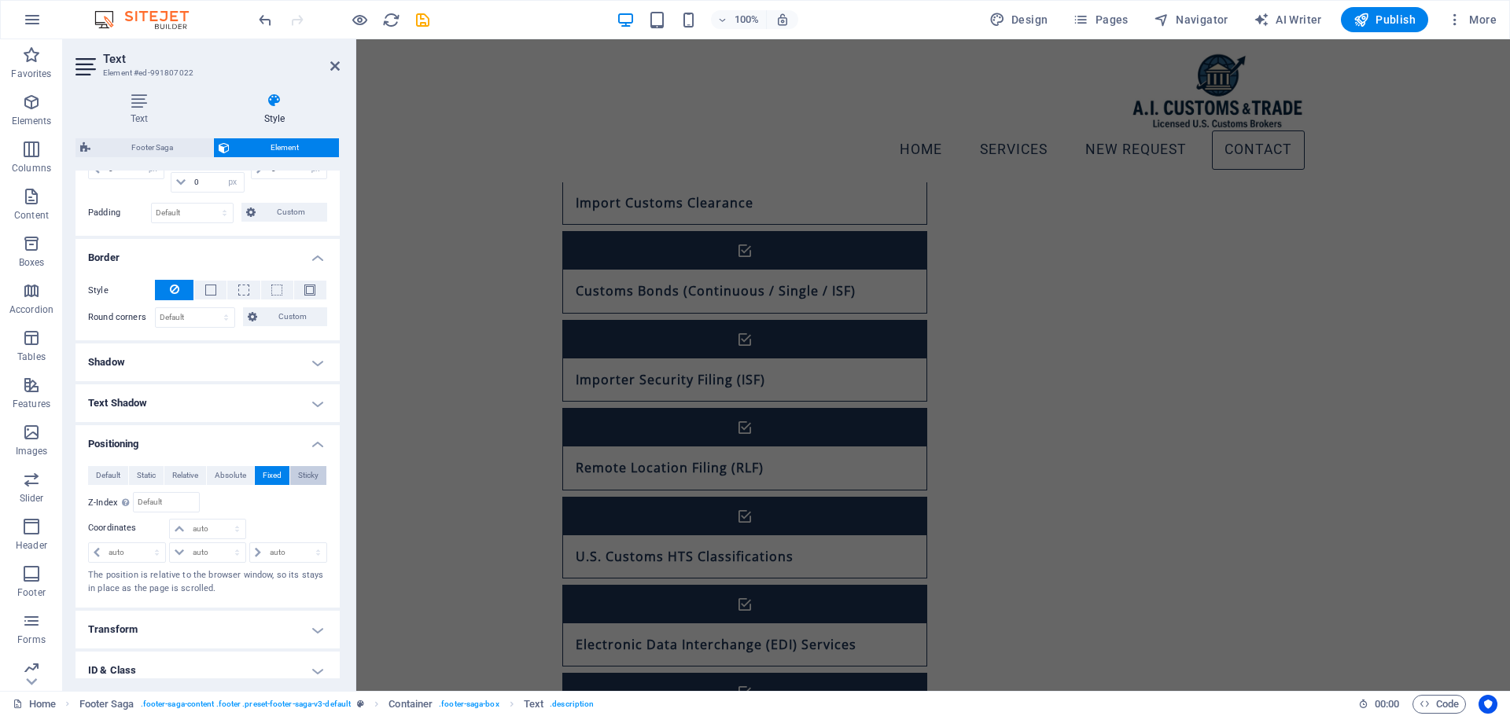
click at [302, 474] on span "Sticky" at bounding box center [308, 475] width 20 height 19
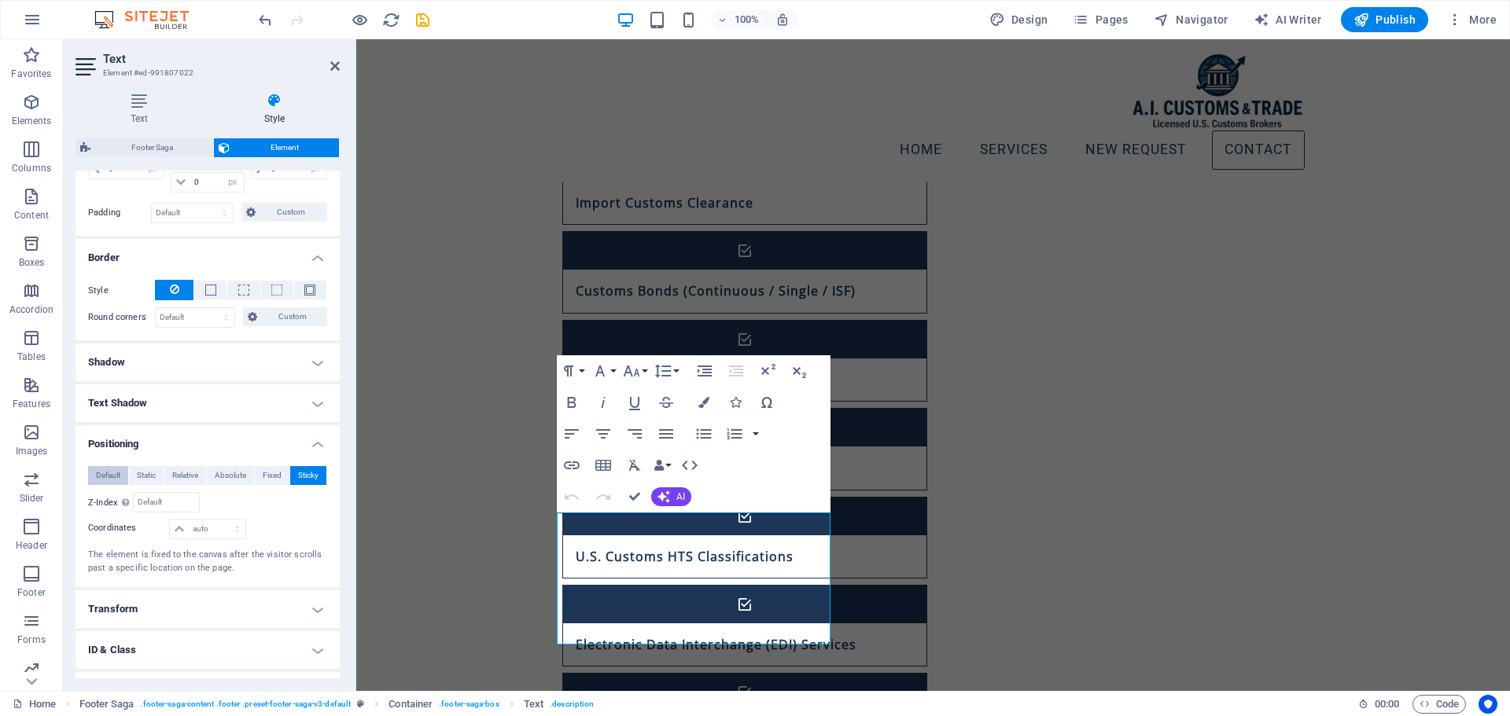
click at [100, 473] on span "Default" at bounding box center [108, 475] width 24 height 19
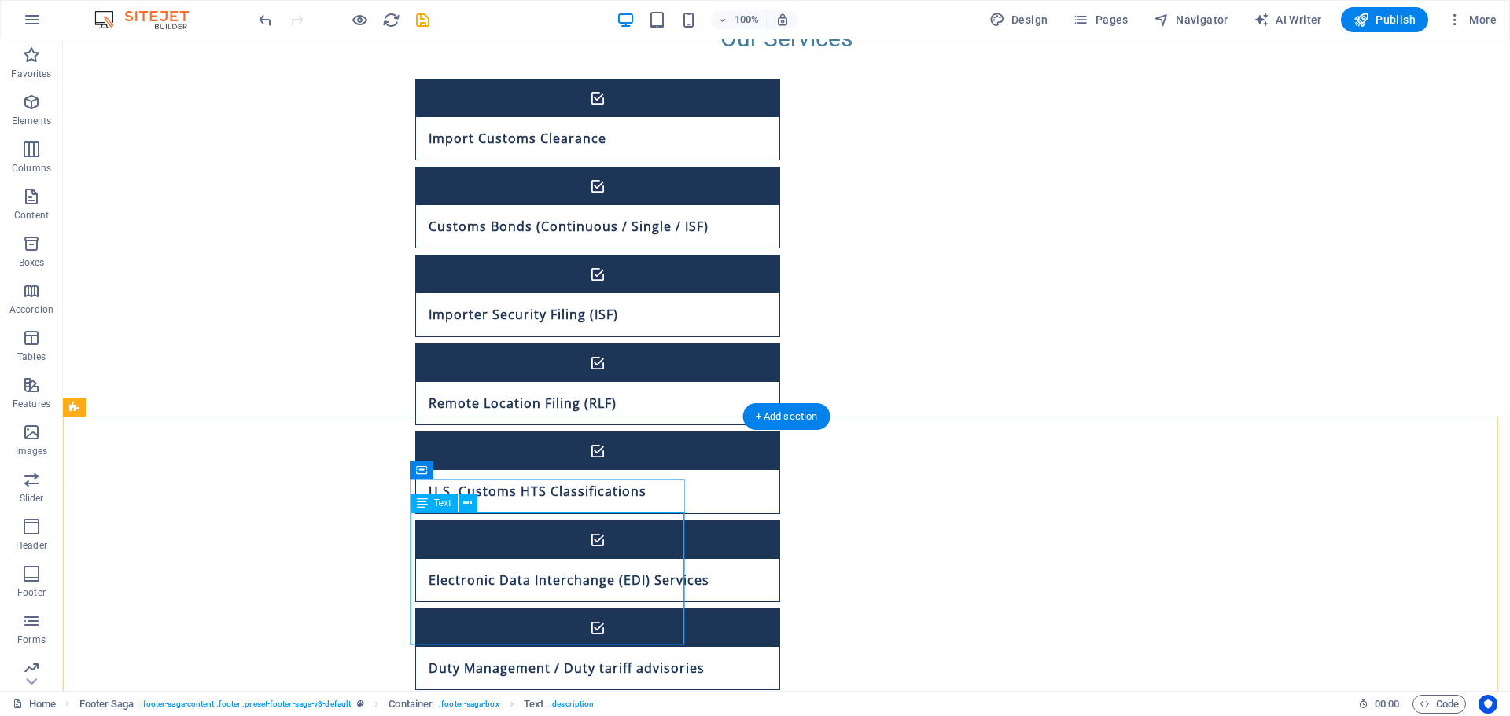
select select "px"
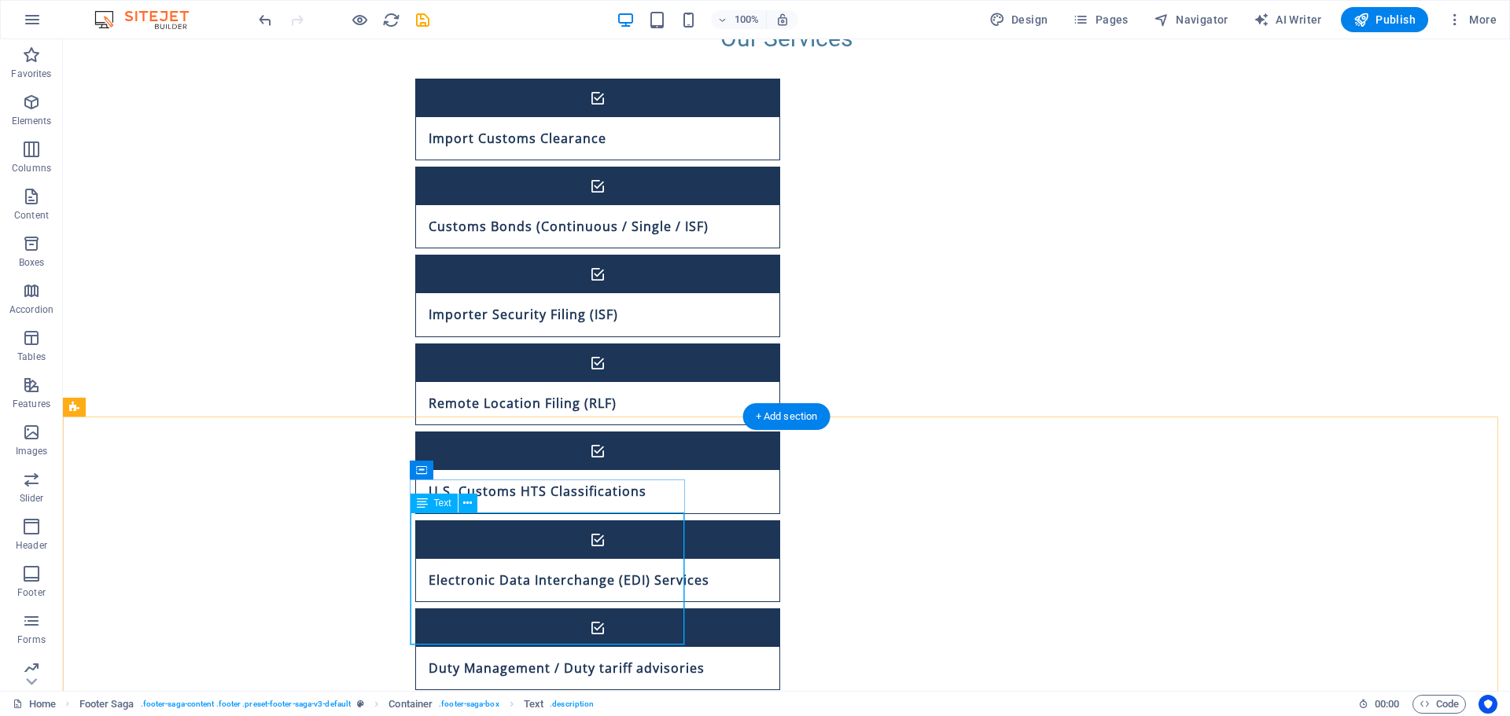
select select "px"
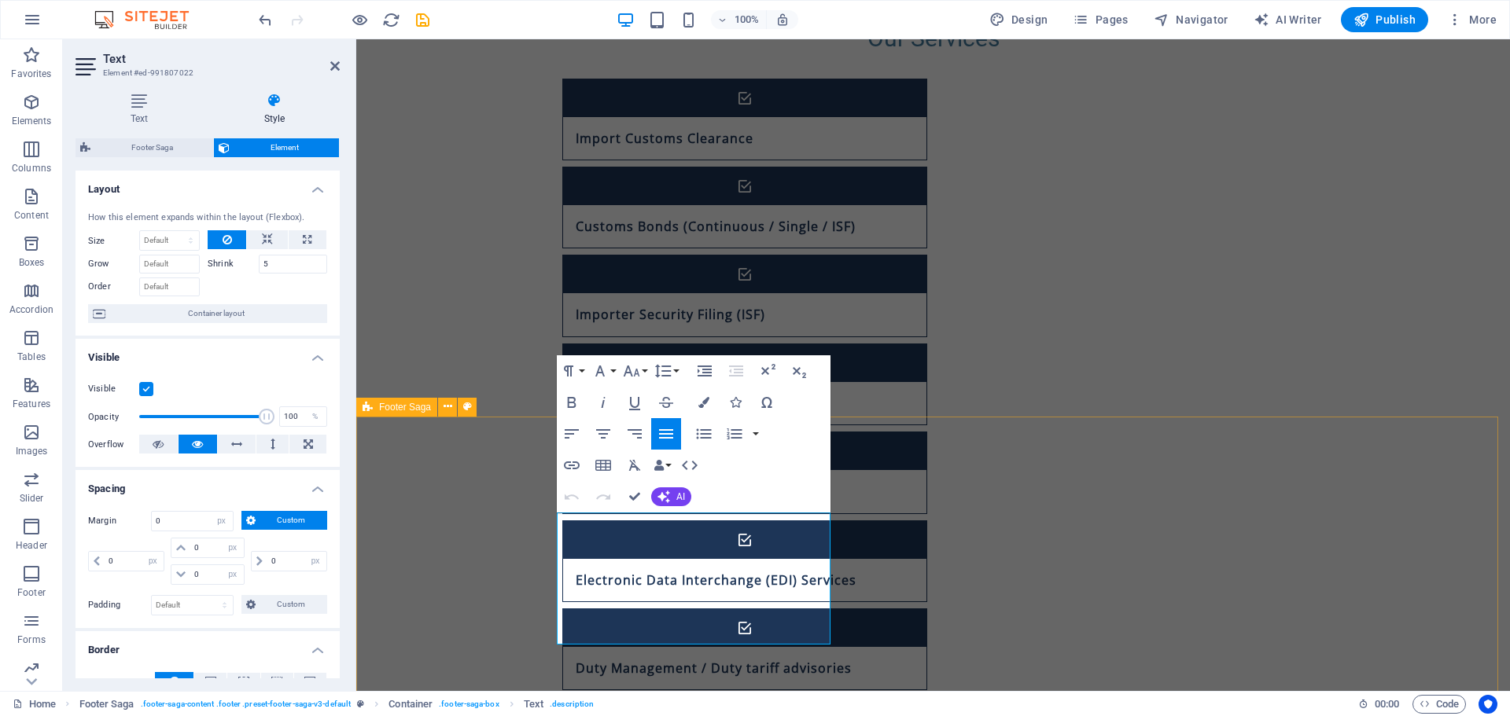
drag, startPoint x: 655, startPoint y: 637, endPoint x: 431, endPoint y: 464, distance: 283.1
click at [606, 434] on icon "button" at bounding box center [603, 433] width 14 height 9
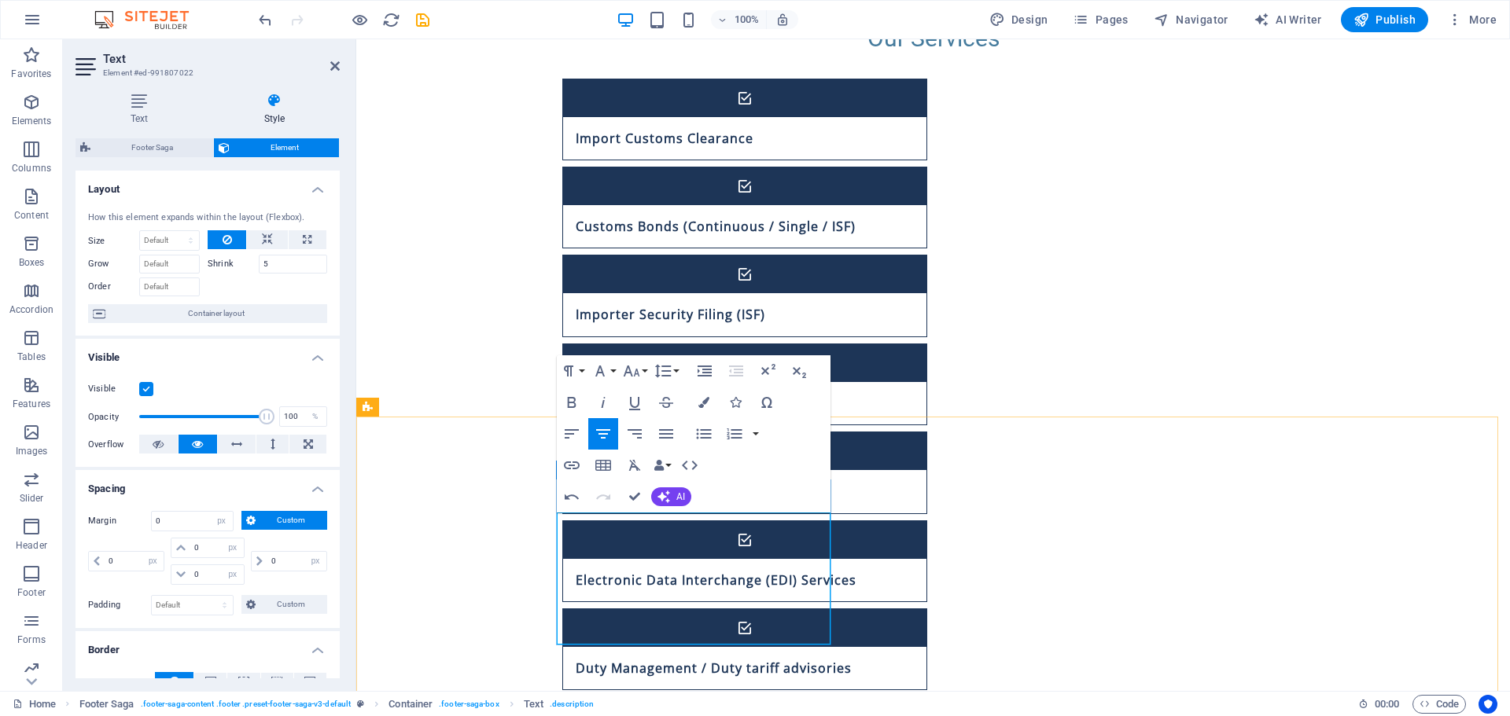
drag, startPoint x: 720, startPoint y: 618, endPoint x: 510, endPoint y: 480, distance: 251.5
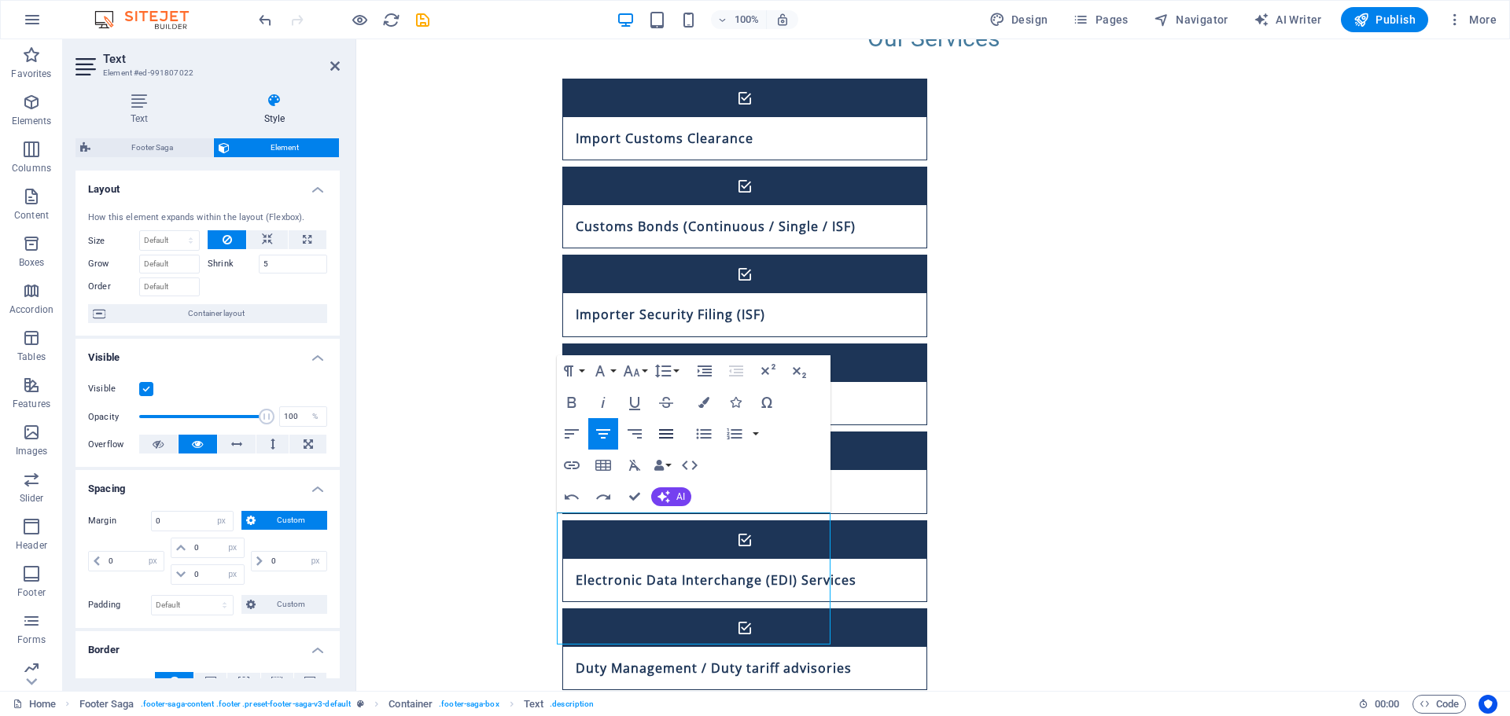
click at [665, 441] on icon "button" at bounding box center [666, 434] width 19 height 19
click at [711, 369] on icon "button" at bounding box center [704, 371] width 19 height 19
click at [733, 374] on icon "button" at bounding box center [736, 371] width 19 height 19
click at [708, 376] on icon "button" at bounding box center [705, 371] width 14 height 11
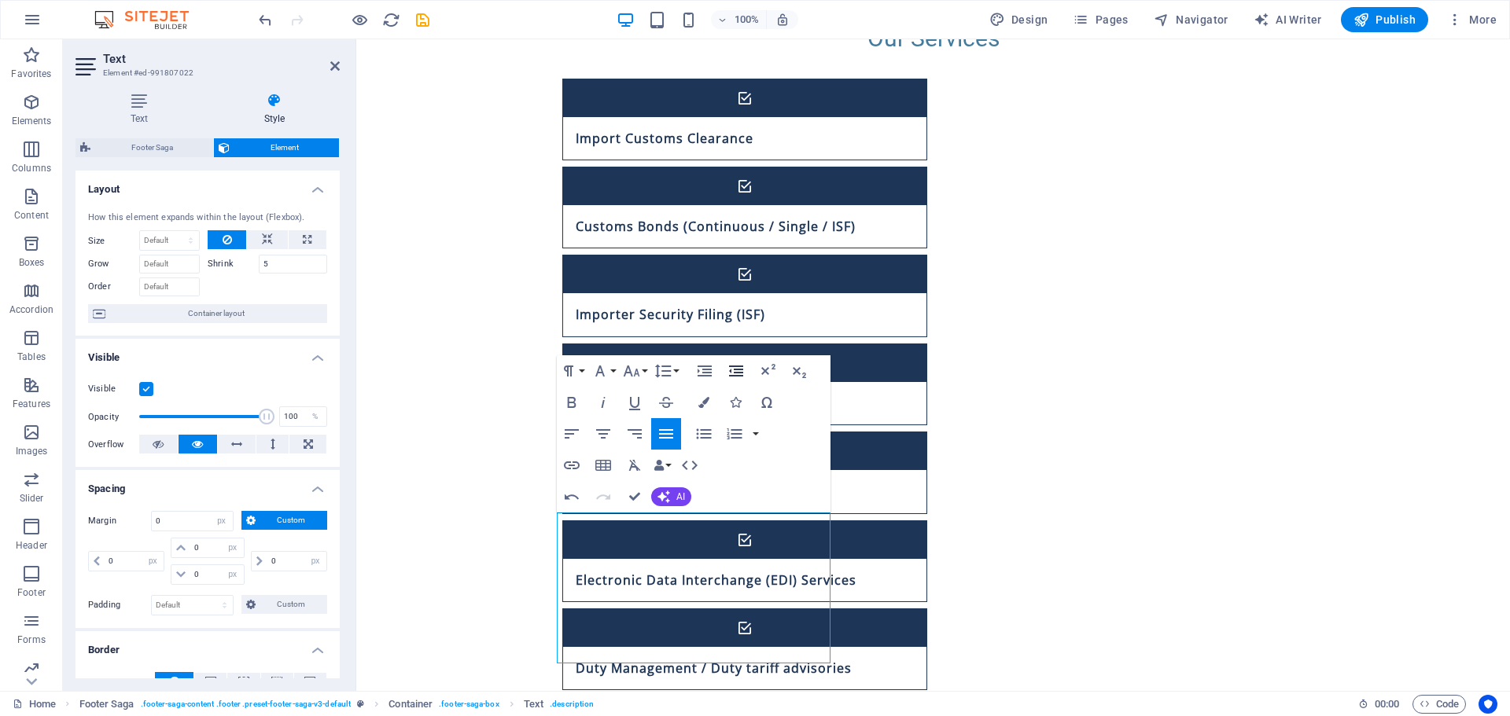
click at [735, 376] on icon "button" at bounding box center [736, 371] width 14 height 11
click at [706, 377] on icon "button" at bounding box center [705, 371] width 14 height 11
click at [739, 369] on icon "button" at bounding box center [736, 371] width 19 height 19
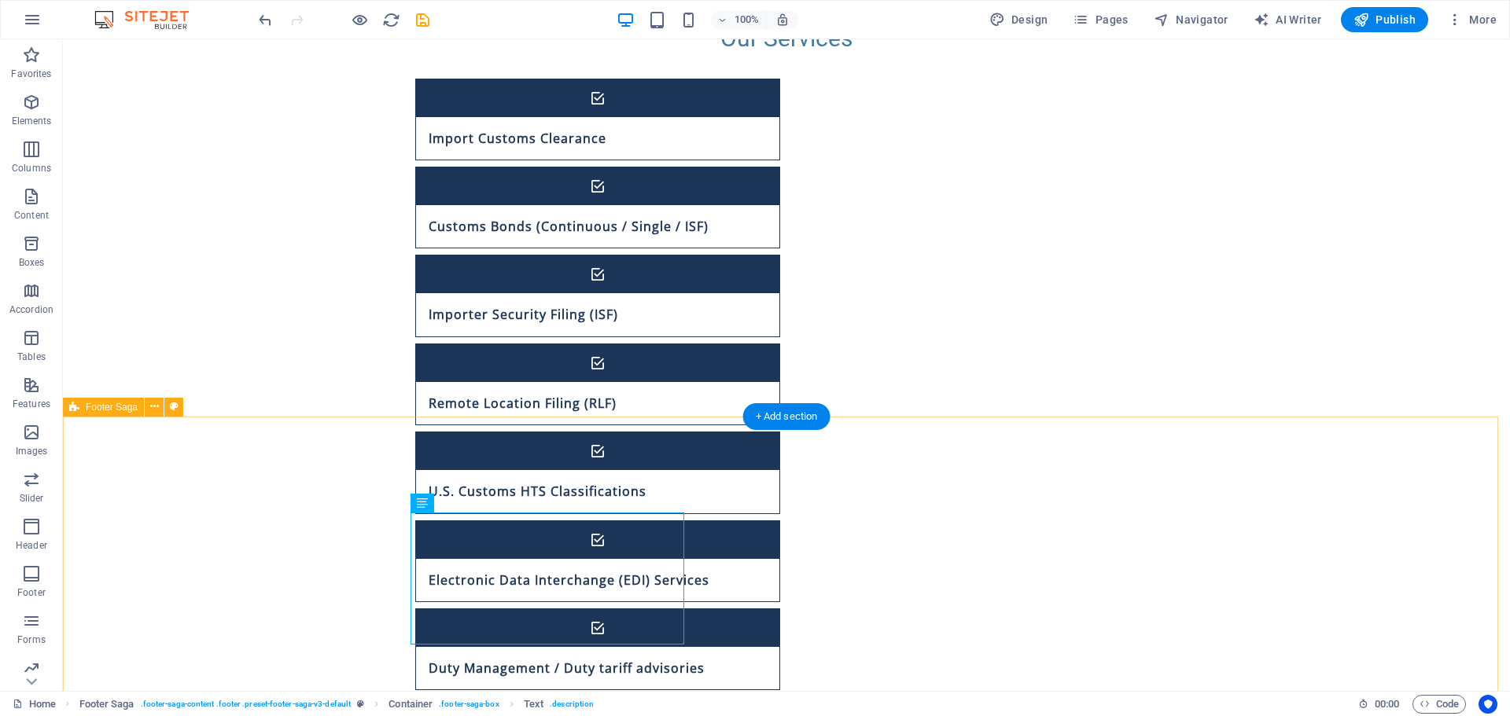
click at [468, 506] on icon at bounding box center [467, 503] width 9 height 17
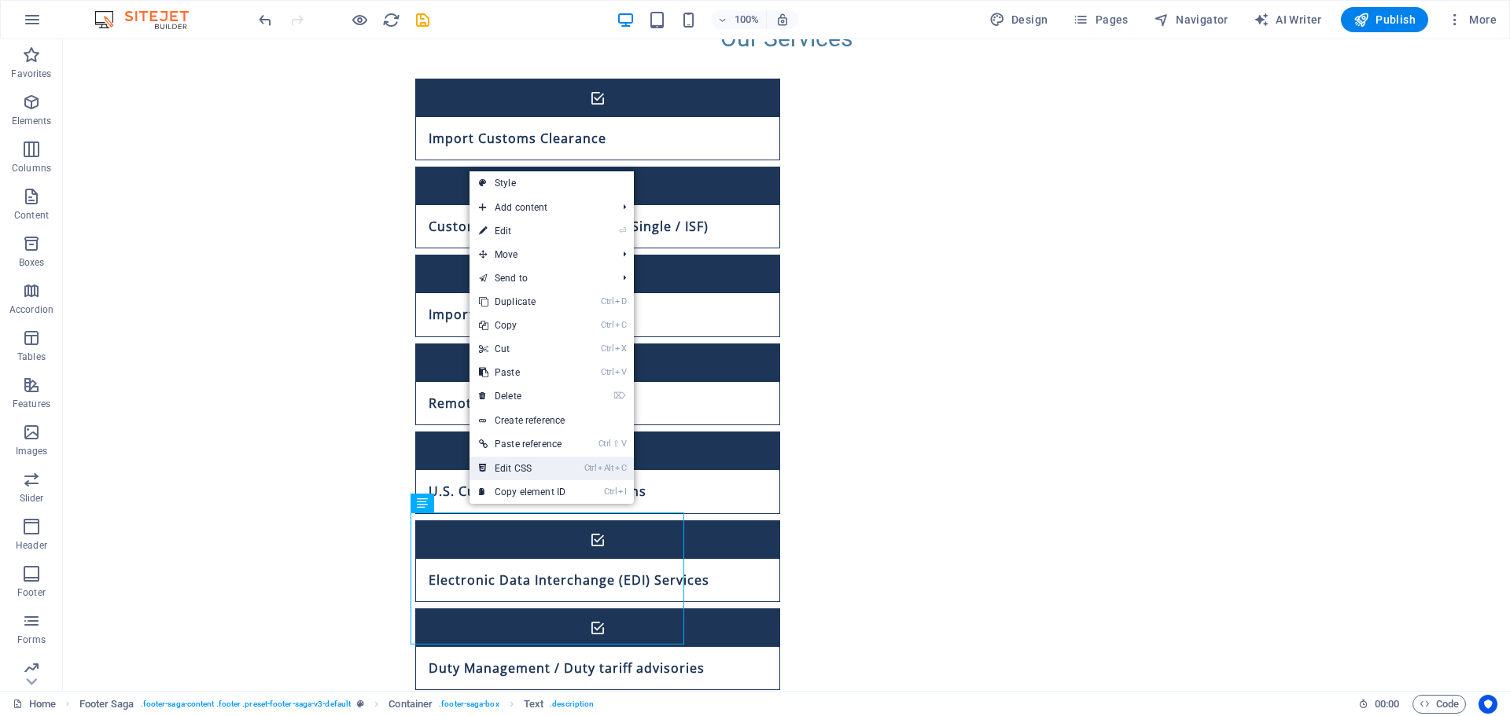
click at [517, 466] on link "Ctrl Alt C Edit CSS" at bounding box center [521, 469] width 105 height 24
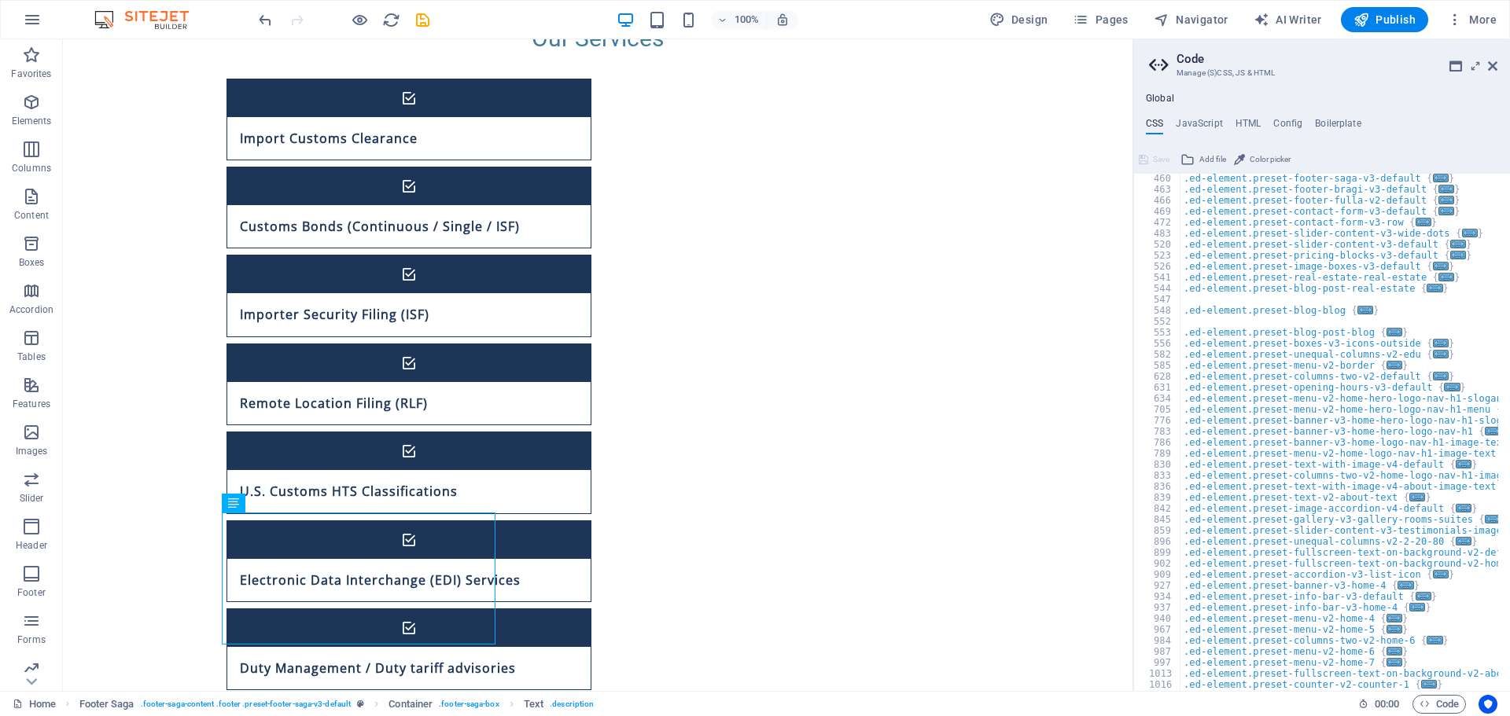
scroll to position [452, 0]
click at [1496, 68] on icon at bounding box center [1492, 66] width 9 height 13
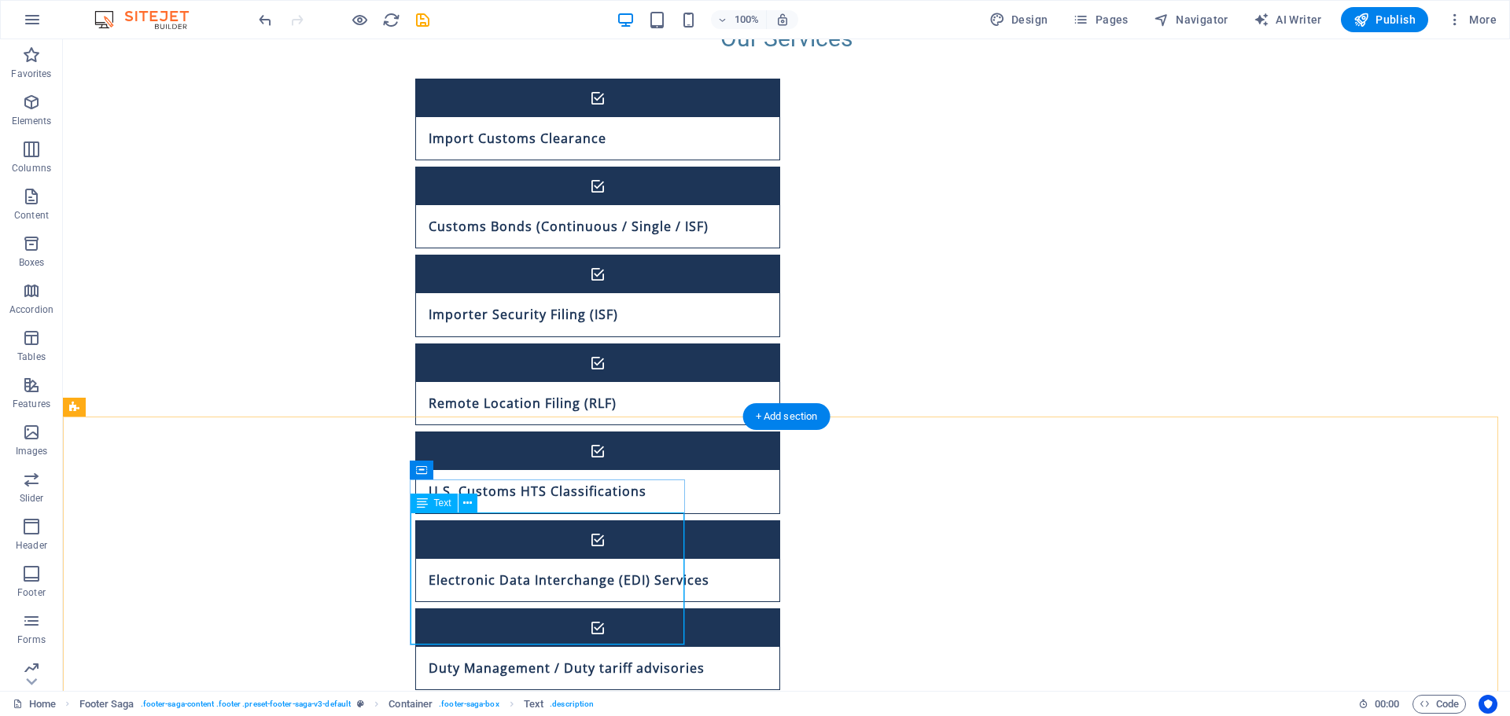
click at [472, 503] on icon at bounding box center [467, 503] width 9 height 17
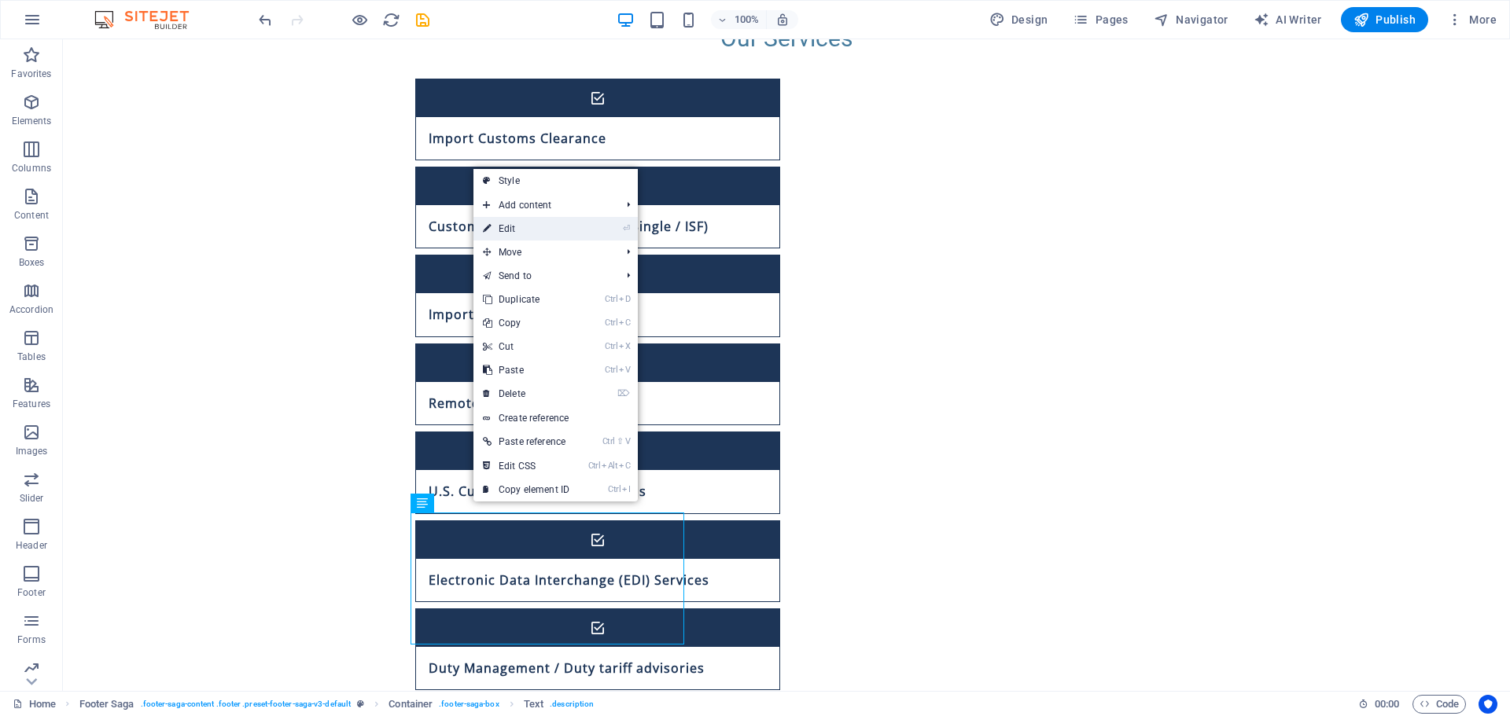
click at [577, 235] on link "⏎ Edit" at bounding box center [525, 229] width 105 height 24
select select "px"
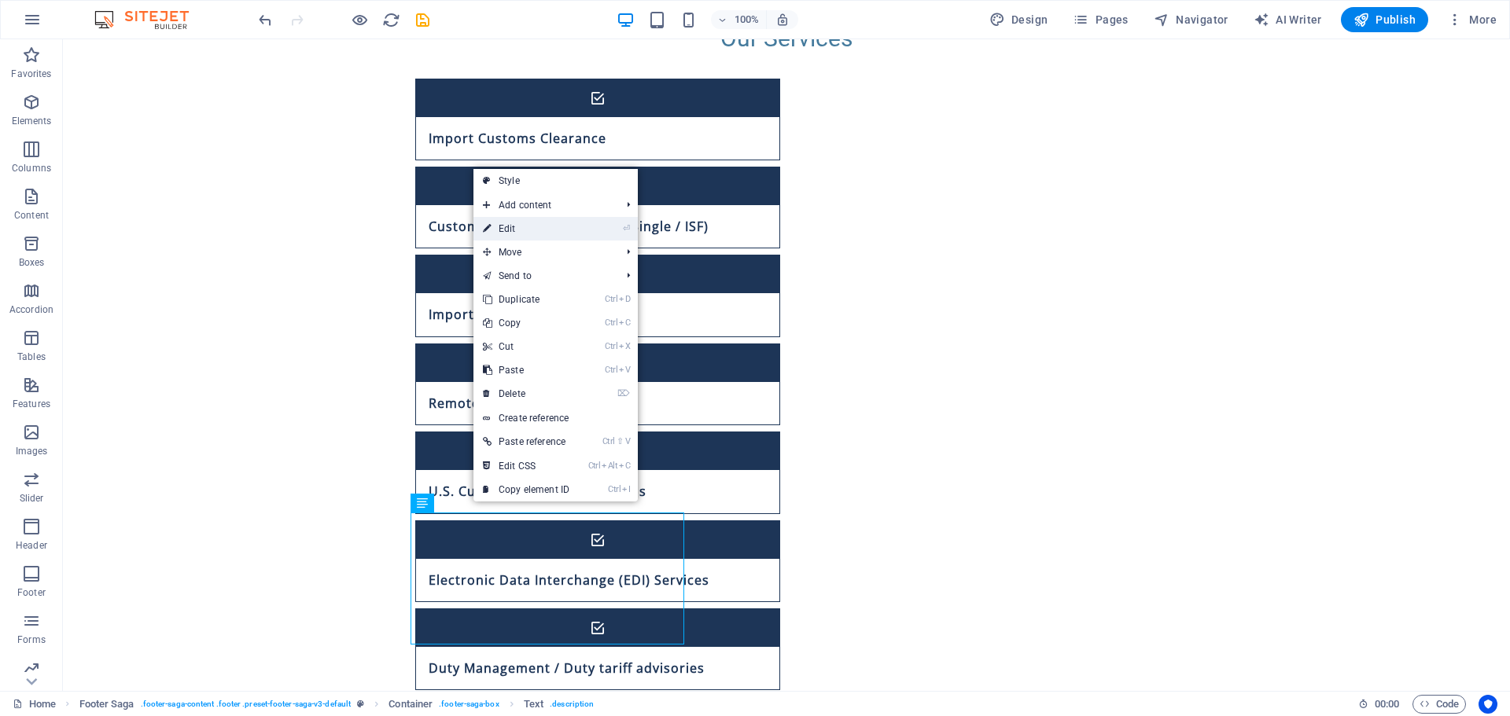
select select "px"
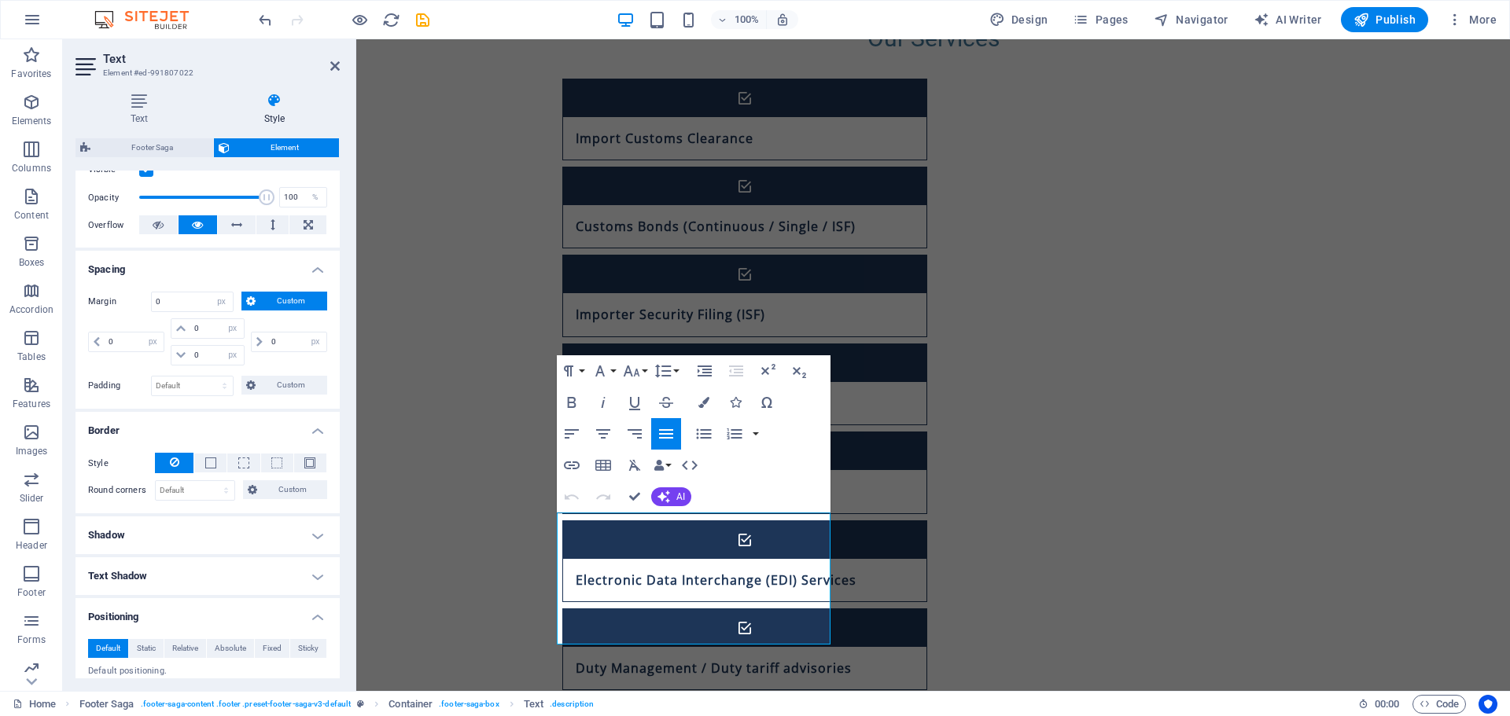
scroll to position [236, 0]
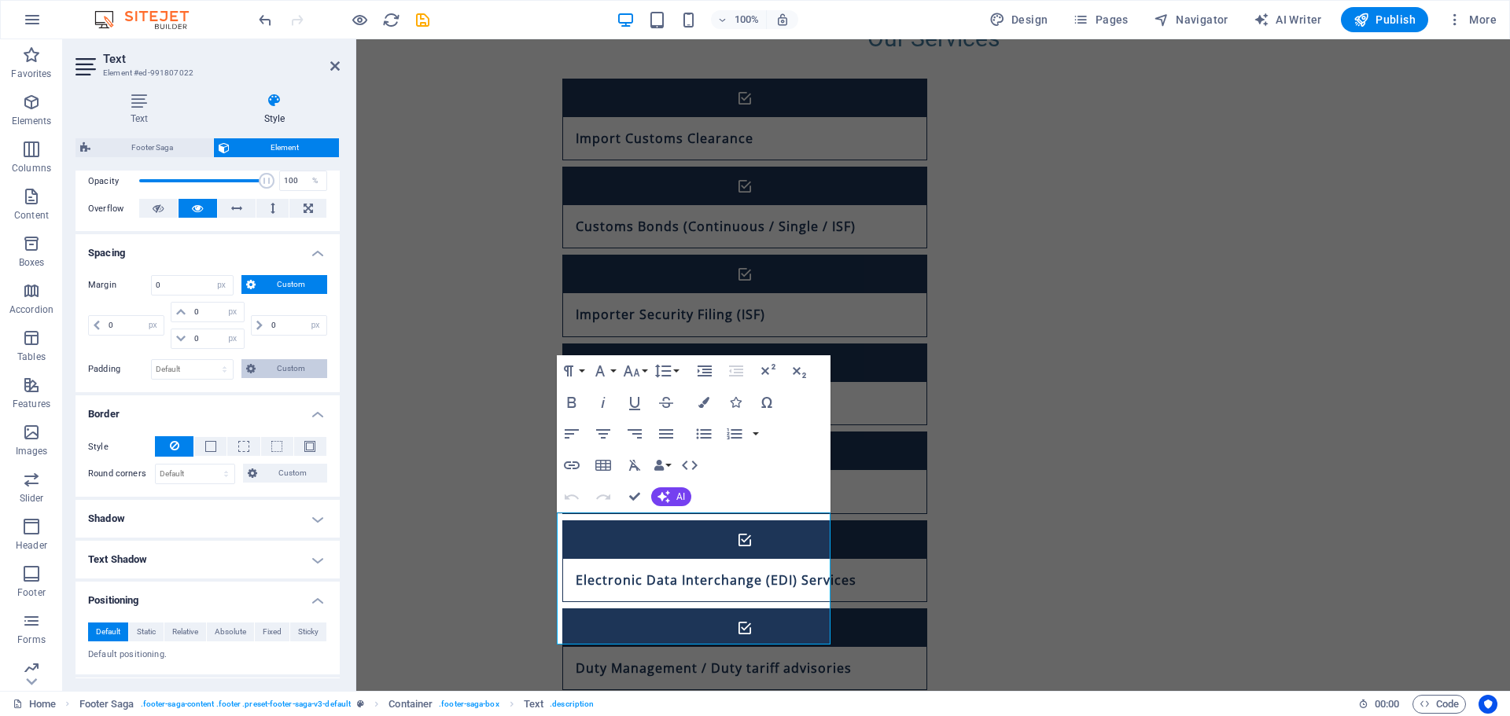
click at [275, 370] on span "Custom" at bounding box center [291, 368] width 63 height 19
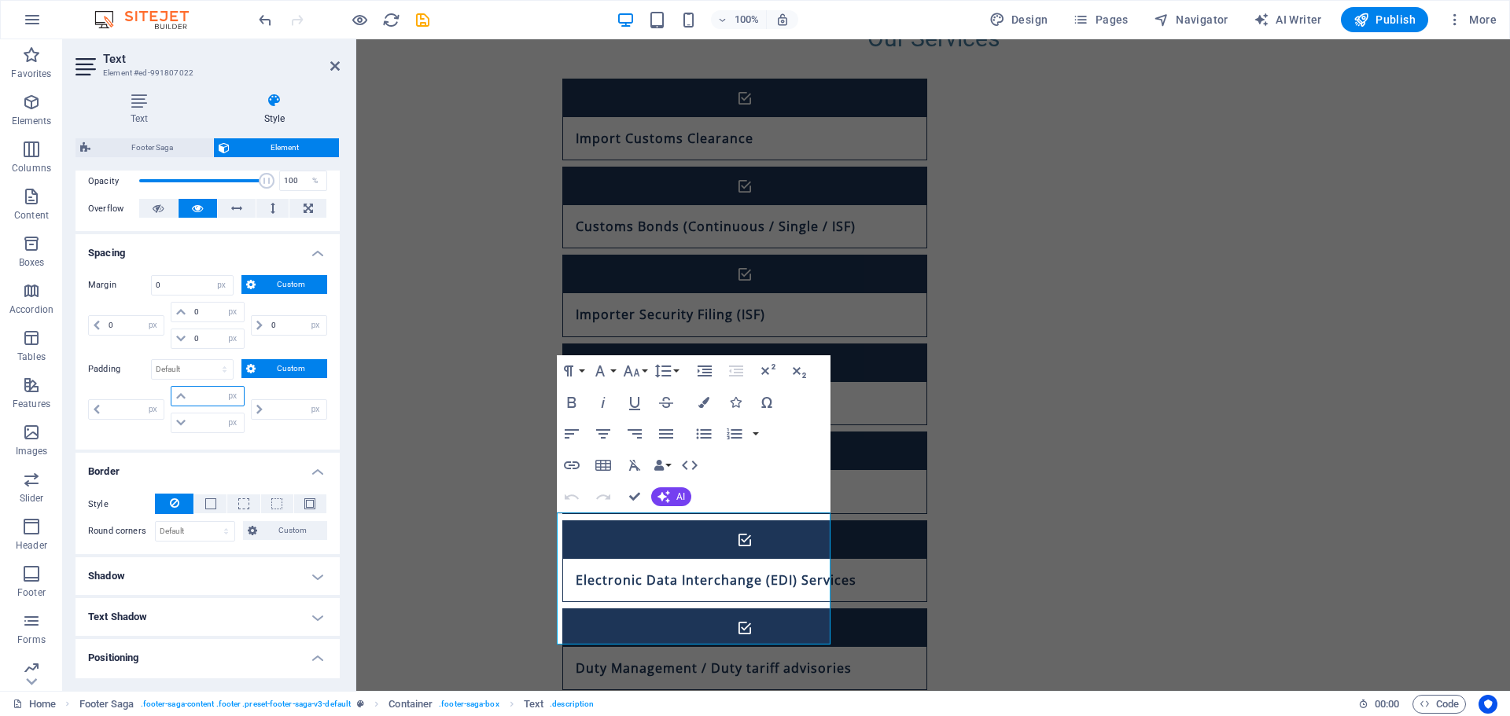
click at [197, 398] on input "number" at bounding box center [216, 396] width 53 height 19
type input "25"
type input "0"
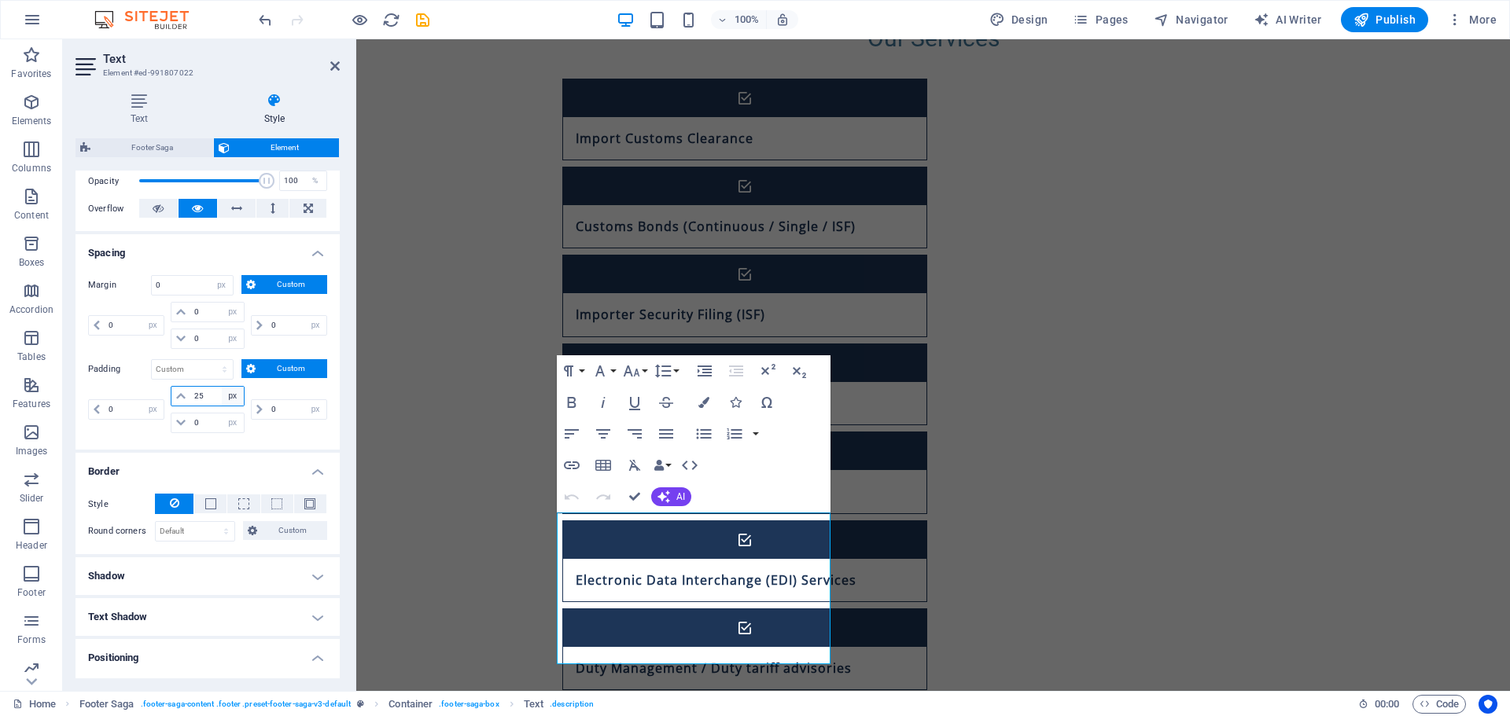
type input "2"
drag, startPoint x: 131, startPoint y: 403, endPoint x: 81, endPoint y: 398, distance: 50.6
click at [80, 400] on div "Margin 0 Default auto px % rem vw vh Custom Custom 0 auto px % rem vw vh 0 auto…" at bounding box center [207, 356] width 264 height 187
type input "20"
type input "25"
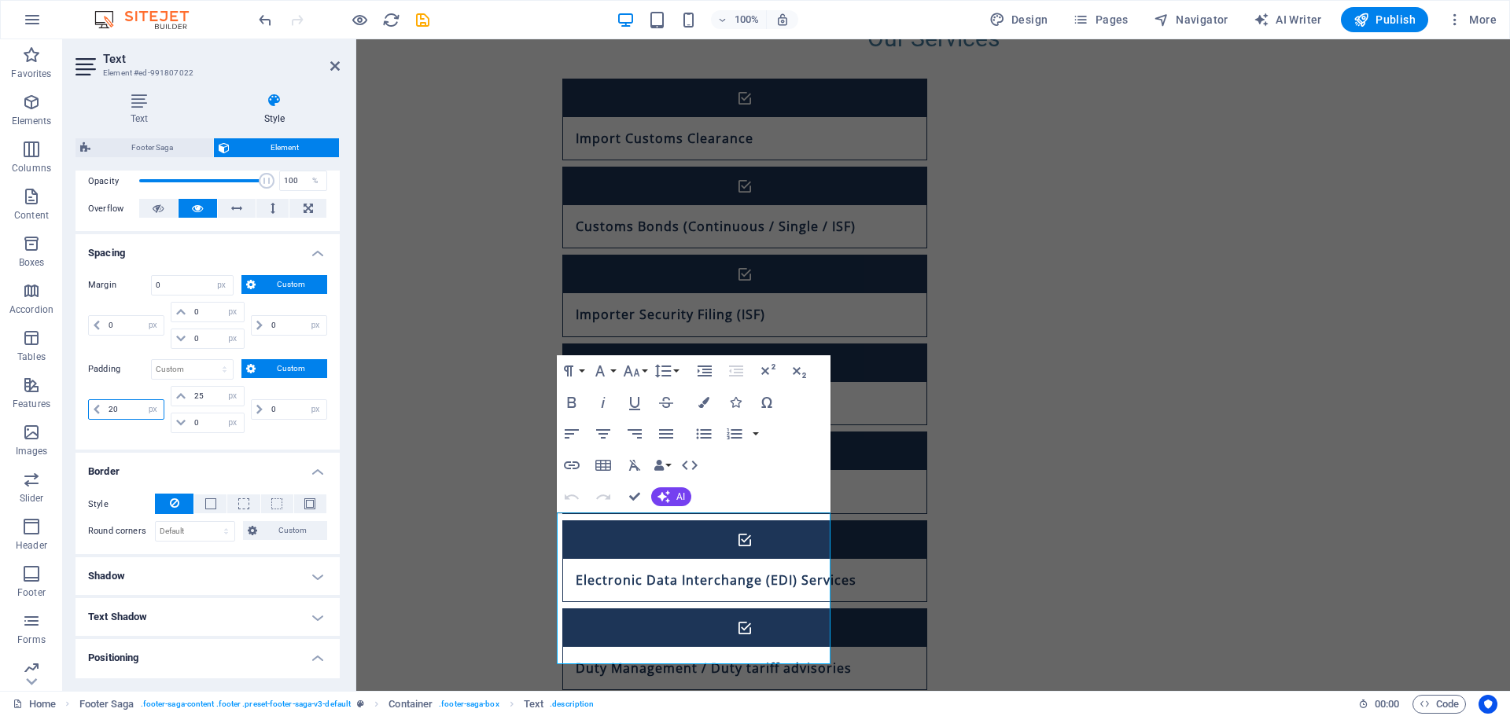
drag, startPoint x: 133, startPoint y: 405, endPoint x: 102, endPoint y: 408, distance: 30.8
click at [102, 408] on div "20 px rem % vh vw" at bounding box center [126, 409] width 76 height 20
type input "5"
drag, startPoint x: 286, startPoint y: 409, endPoint x: 238, endPoint y: 394, distance: 50.2
click at [235, 401] on div "5 px rem % vh vw 25 px rem % vh vw 0 px rem % vh vw 0 px rem % vh vw" at bounding box center [207, 409] width 239 height 47
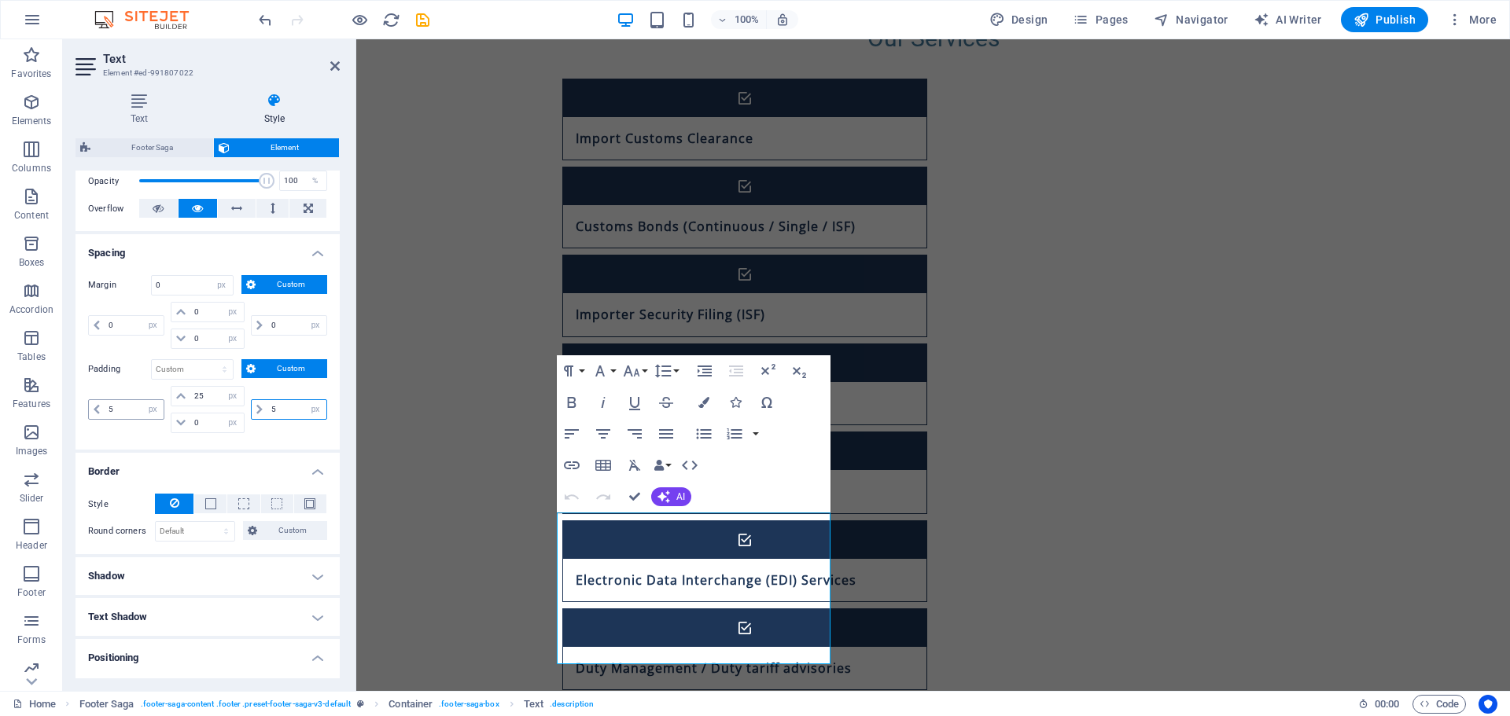
type input "5"
drag, startPoint x: 115, startPoint y: 403, endPoint x: 102, endPoint y: 403, distance: 12.6
click at [102, 403] on div "5 px rem % vh vw" at bounding box center [126, 409] width 76 height 20
type input "3"
drag, startPoint x: 255, startPoint y: 404, endPoint x: 243, endPoint y: 403, distance: 11.9
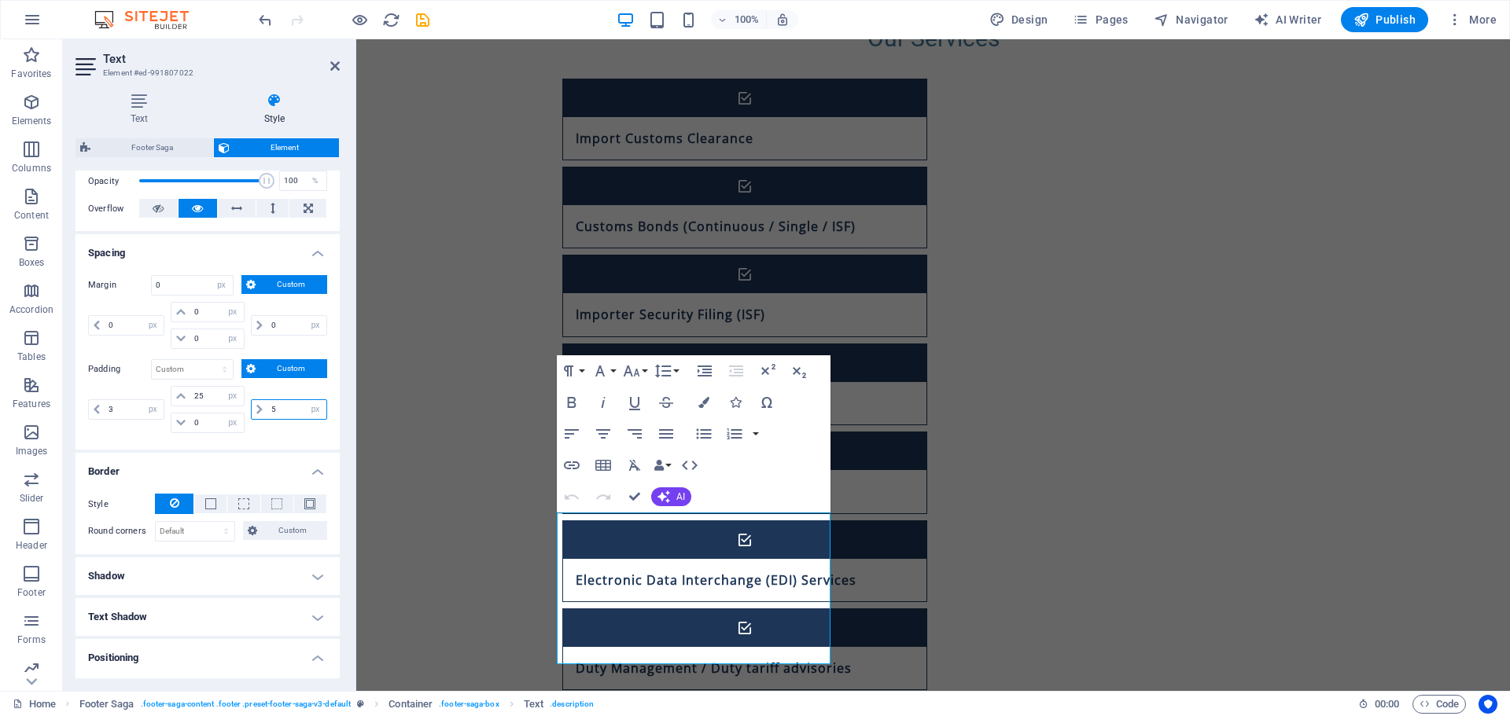
click at [243, 403] on div "3 px rem % vh vw 25 px rem % vh vw 0 px rem % vh vw 5 px rem % vh vw" at bounding box center [207, 409] width 239 height 47
type input "3"
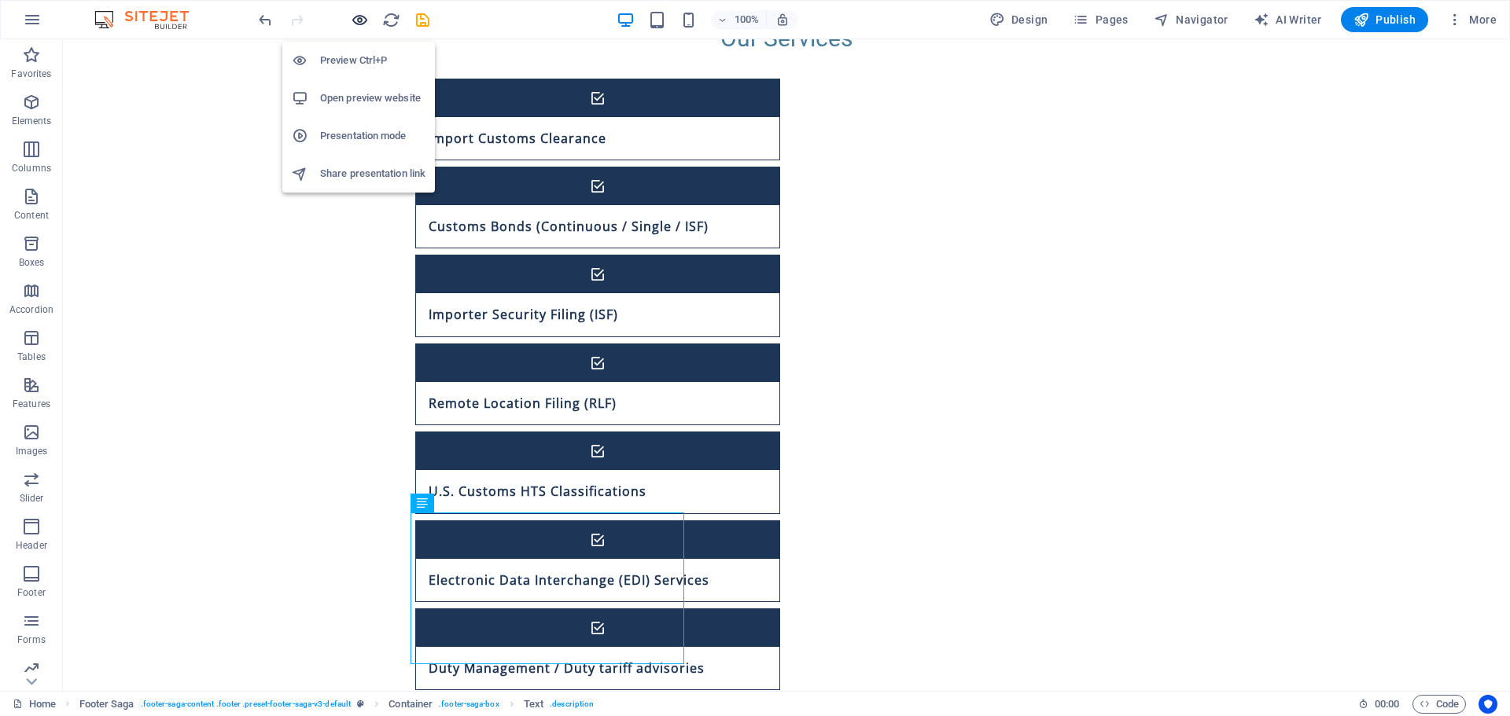
click at [358, 22] on icon "button" at bounding box center [360, 20] width 18 height 18
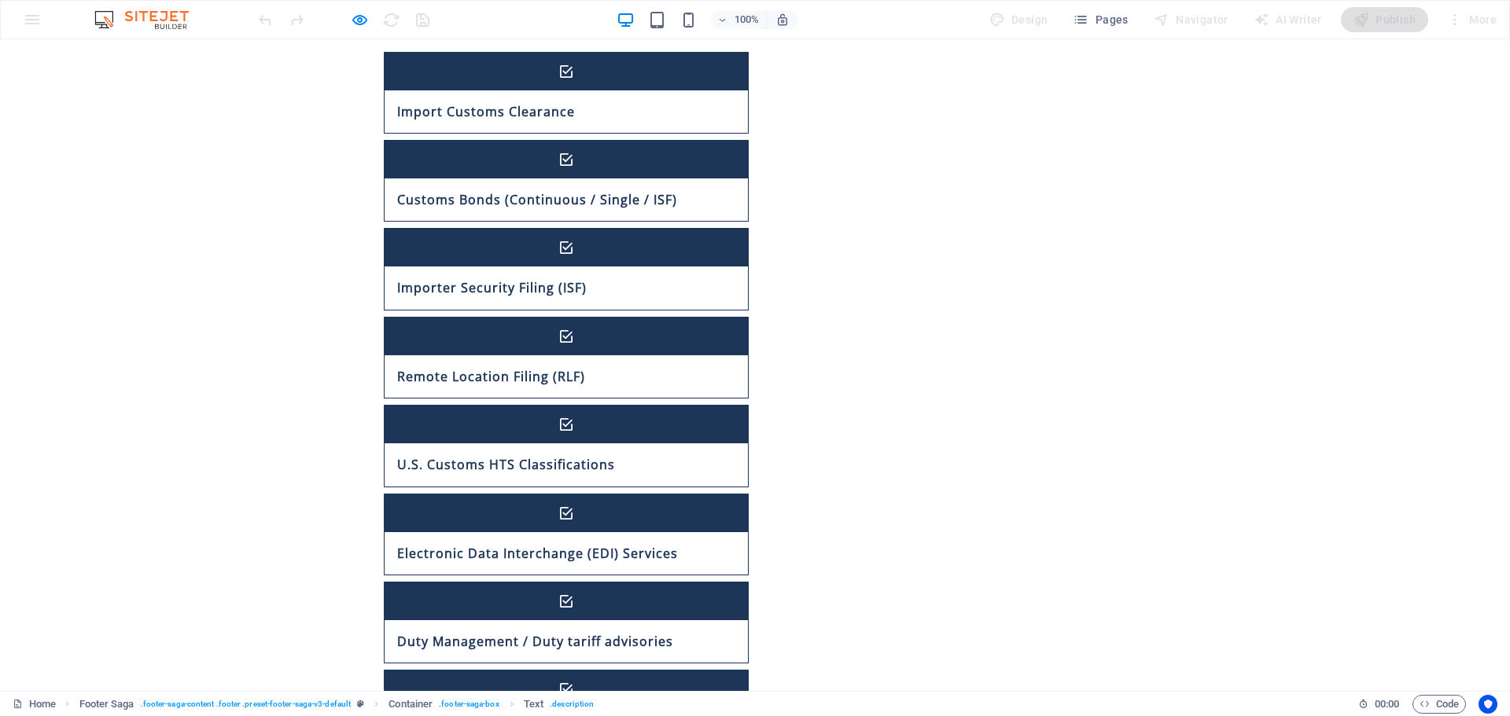
scroll to position [1125, 0]
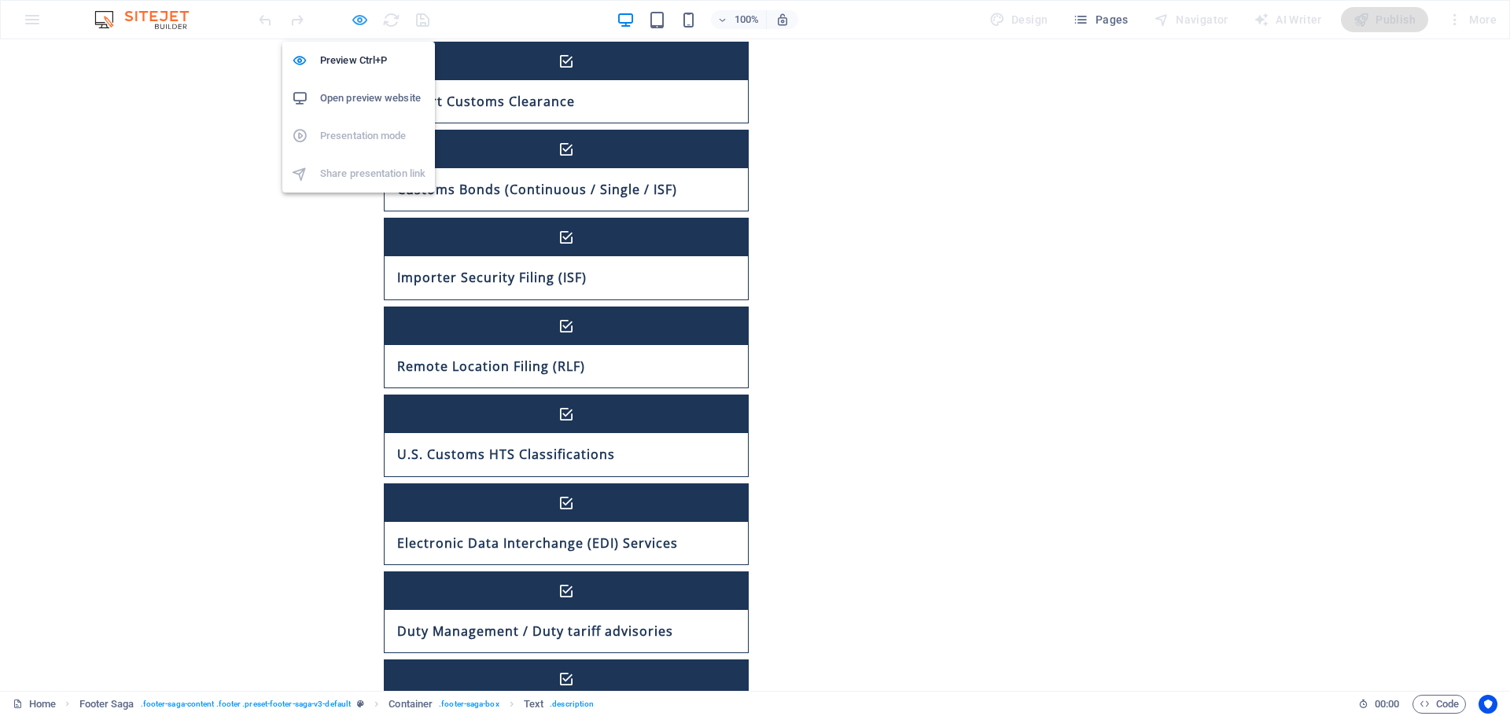
click at [361, 27] on icon "button" at bounding box center [360, 20] width 18 height 18
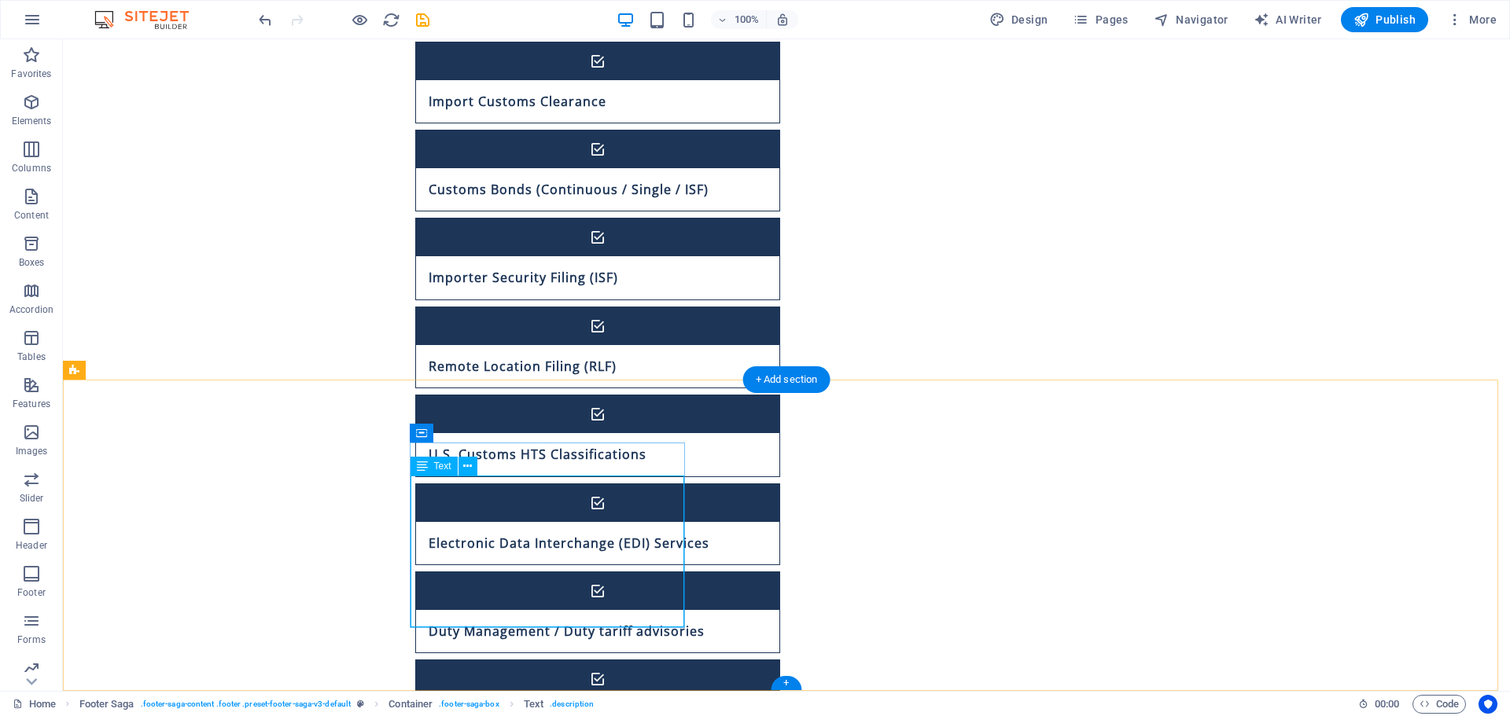
select select "px"
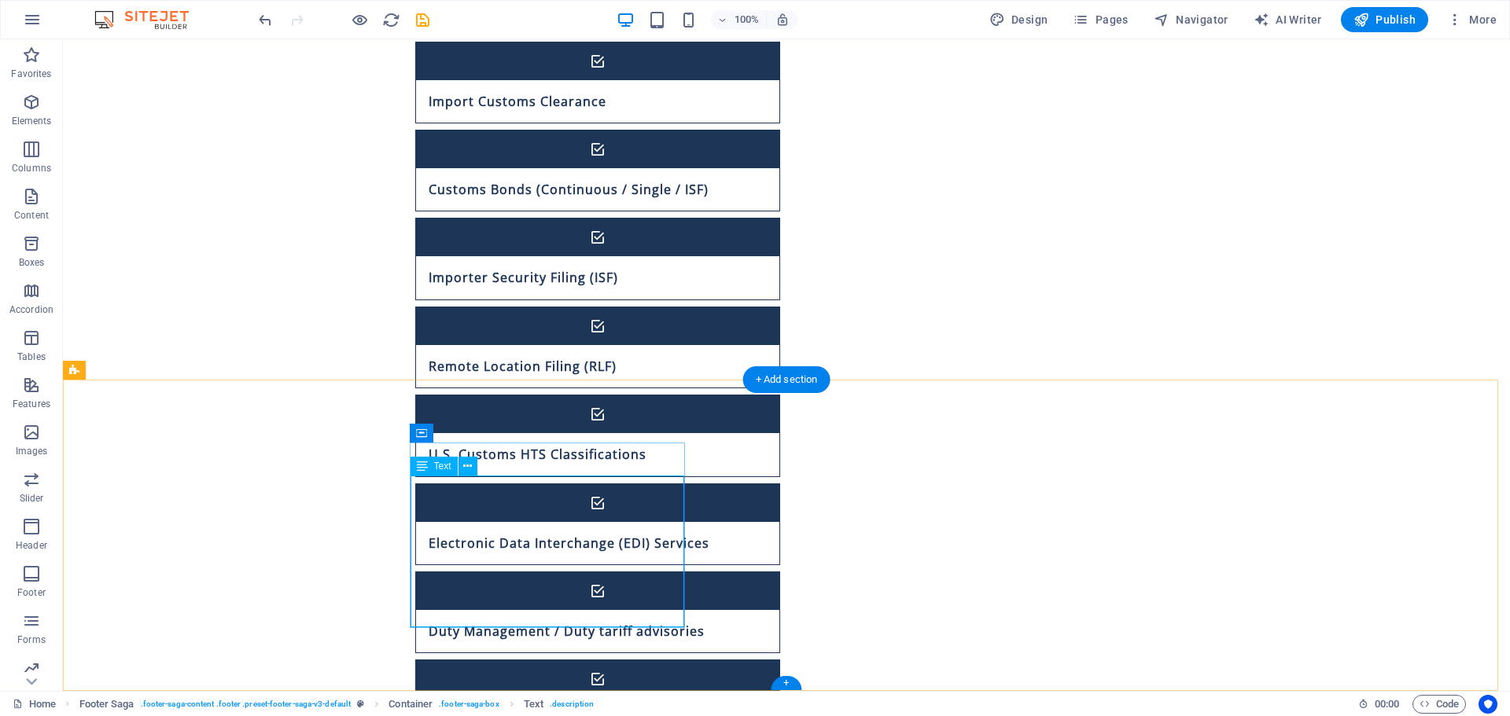
select select "px"
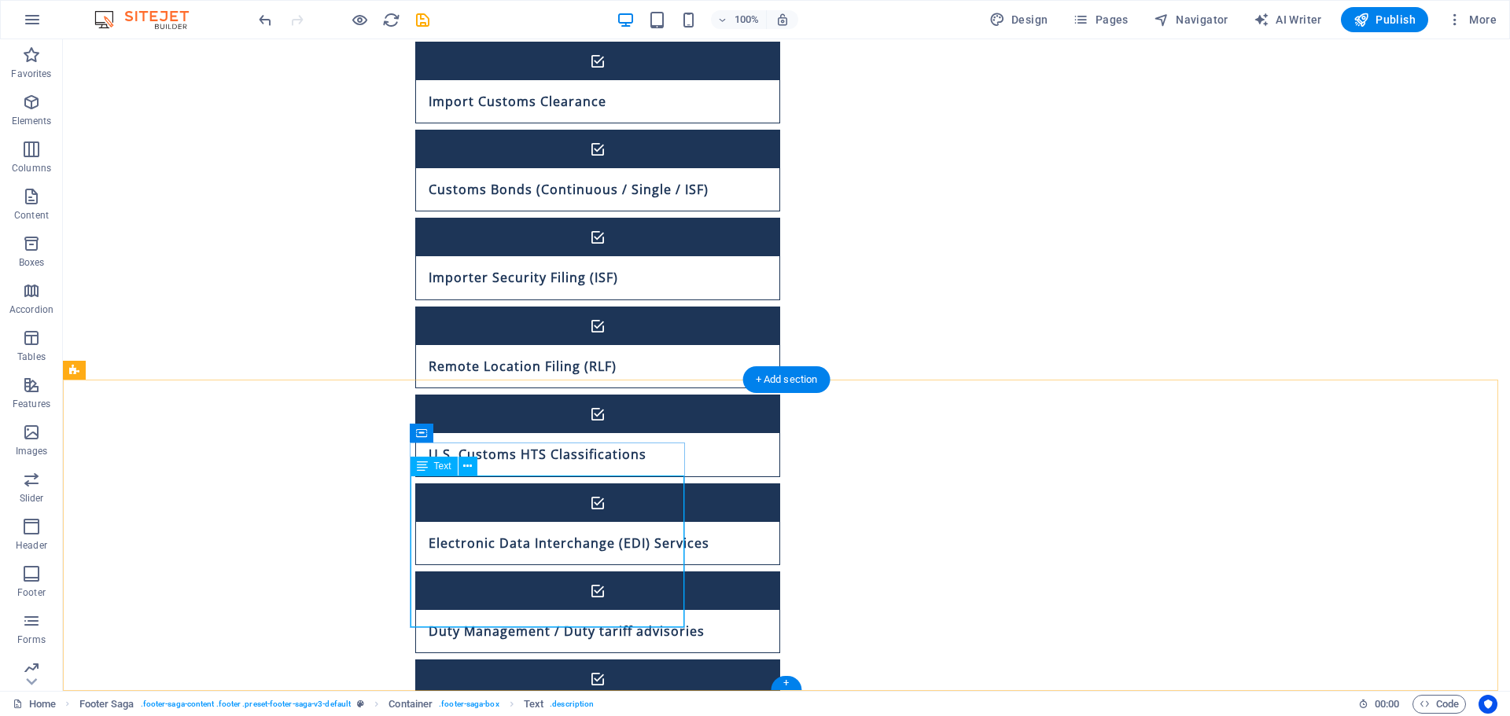
select select "px"
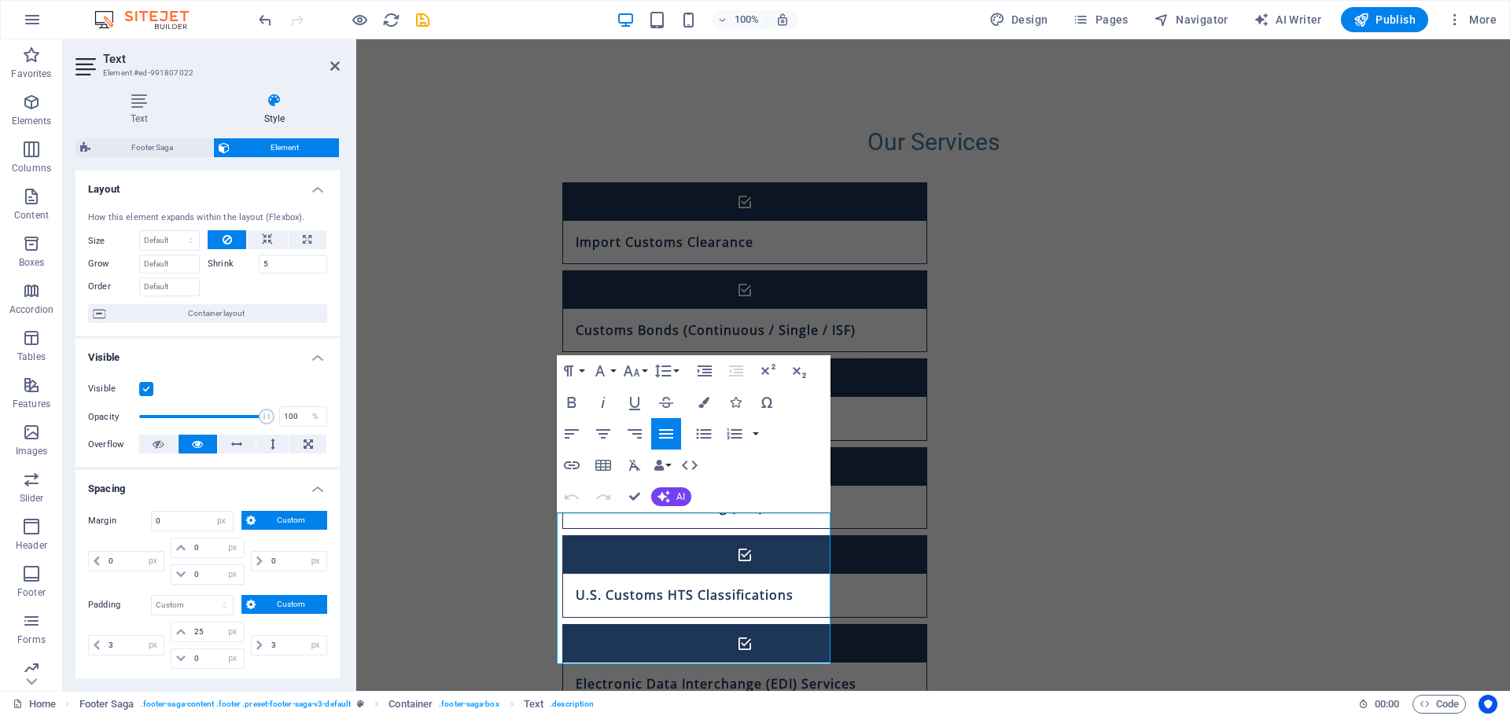
scroll to position [79, 0]
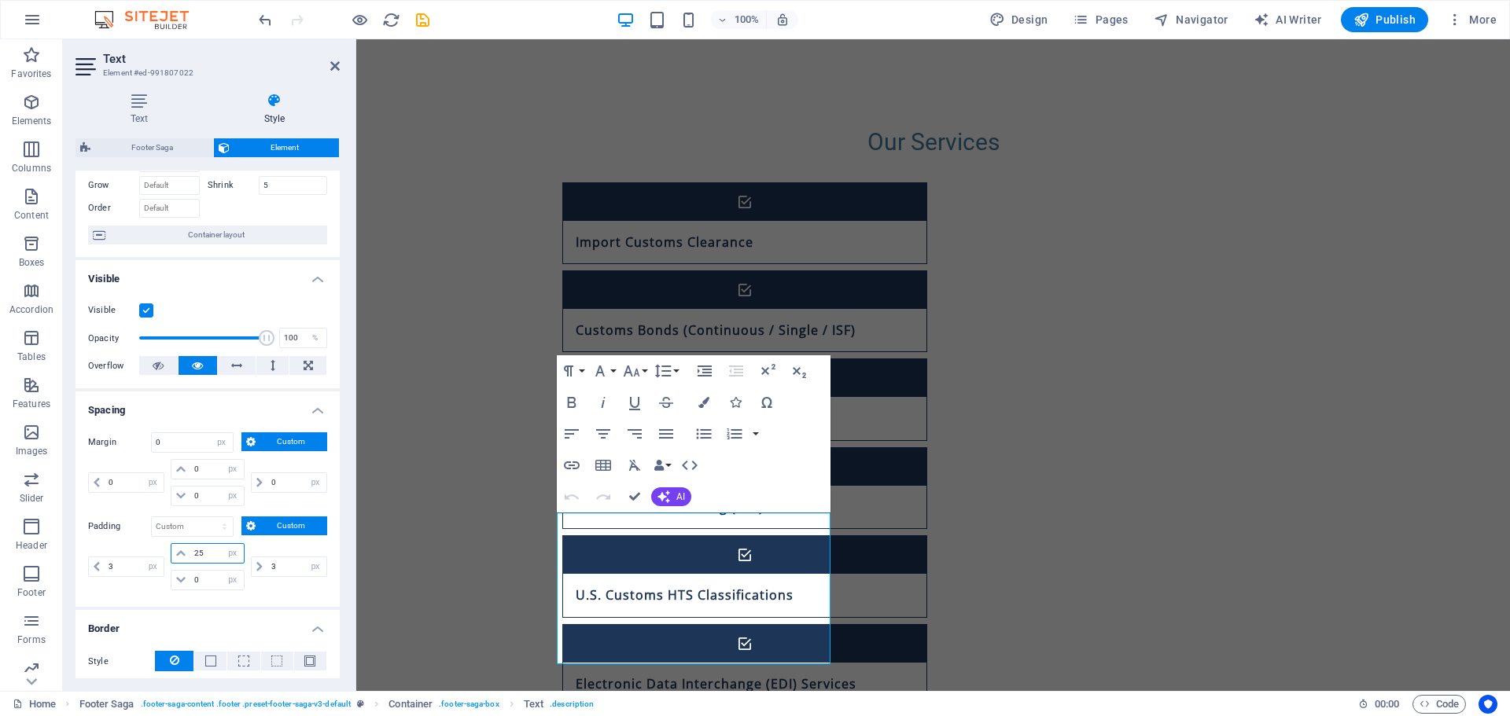
drag, startPoint x: 220, startPoint y: 553, endPoint x: 210, endPoint y: 554, distance: 10.3
click at [210, 554] on div "25 px rem % vh vw" at bounding box center [207, 553] width 73 height 20
drag, startPoint x: 210, startPoint y: 554, endPoint x: 164, endPoint y: 556, distance: 45.7
click at [164, 556] on div "3 px rem % vh vw 25 px rem % vh vw 0 px rem % vh vw 3 px rem % vh vw" at bounding box center [207, 566] width 239 height 47
type input "0"
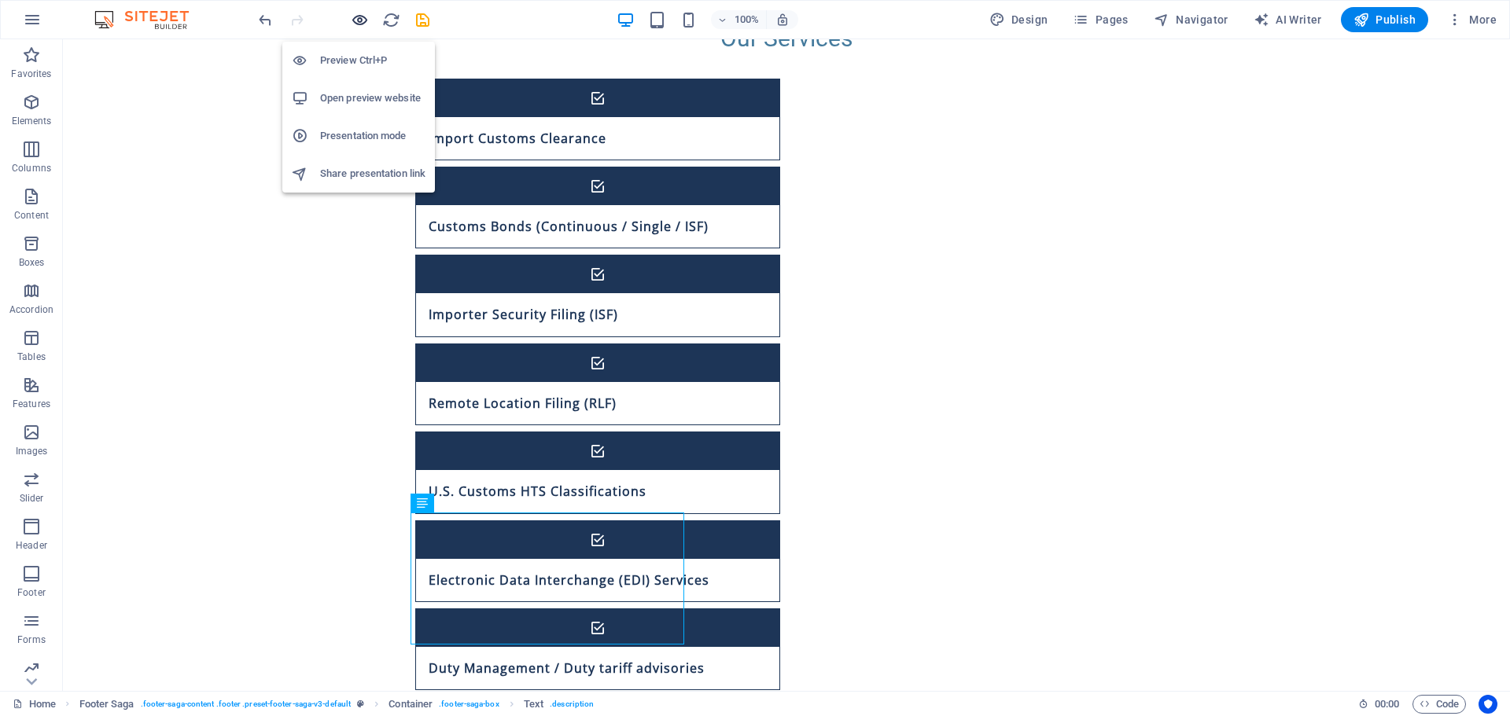
click at [360, 22] on icon "button" at bounding box center [360, 20] width 18 height 18
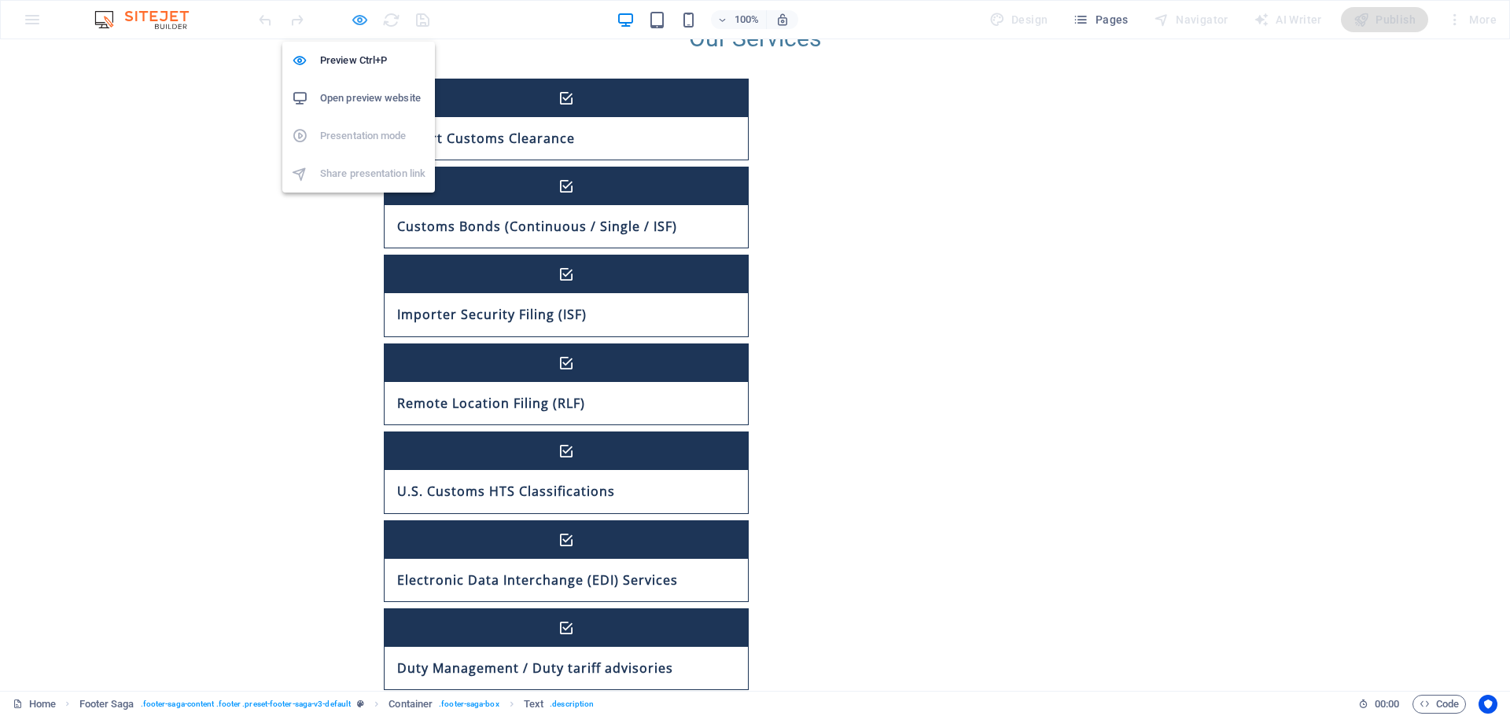
click at [363, 21] on icon "button" at bounding box center [360, 20] width 18 height 18
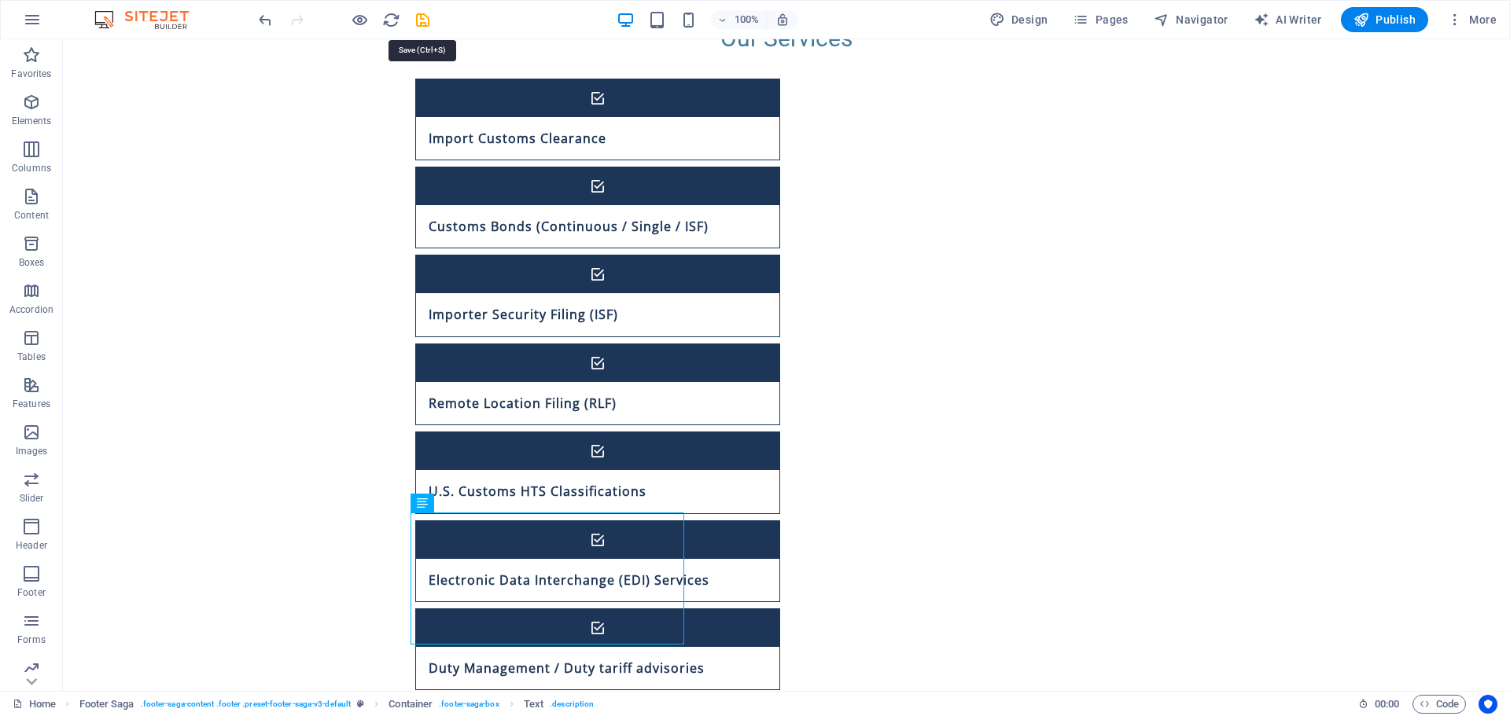
click at [425, 22] on icon "save" at bounding box center [423, 20] width 18 height 18
checkbox input "false"
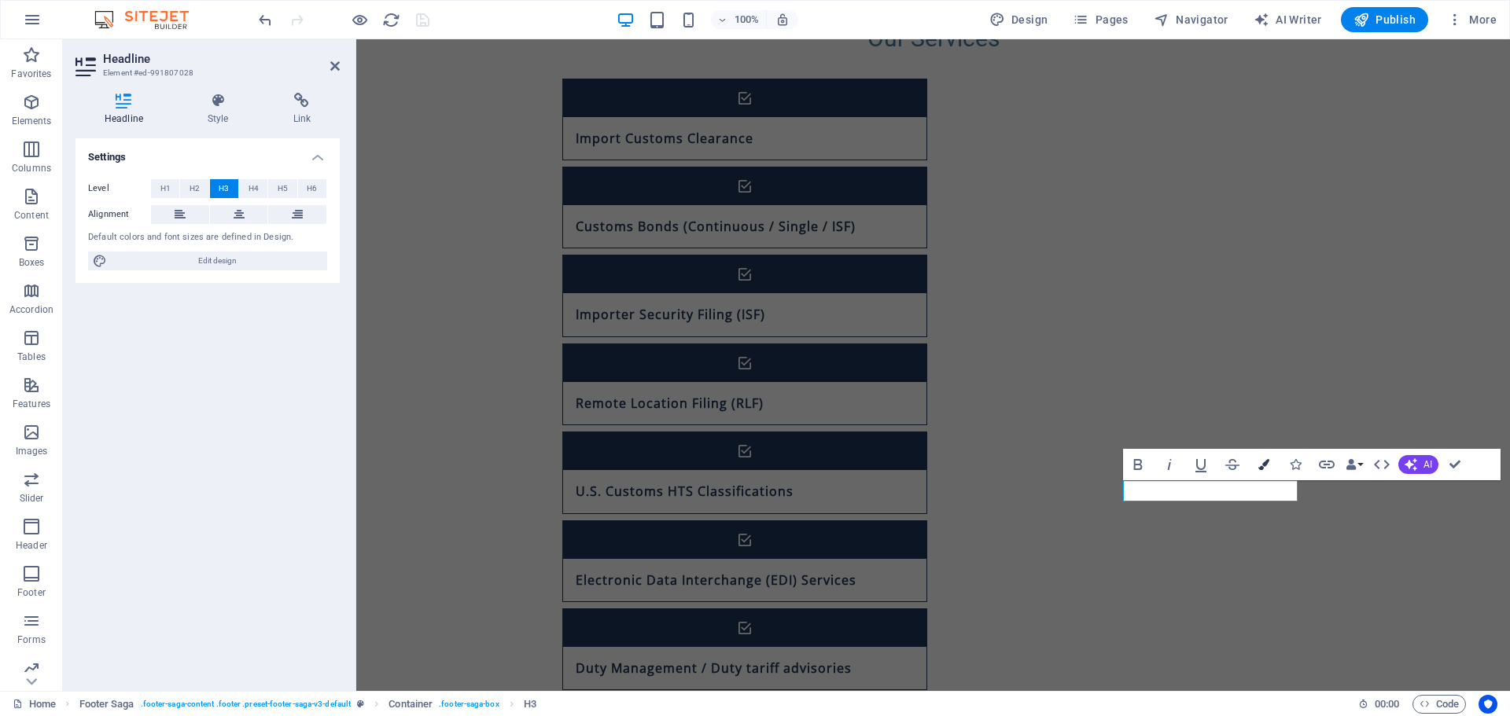
click at [1266, 464] on icon "button" at bounding box center [1263, 464] width 11 height 11
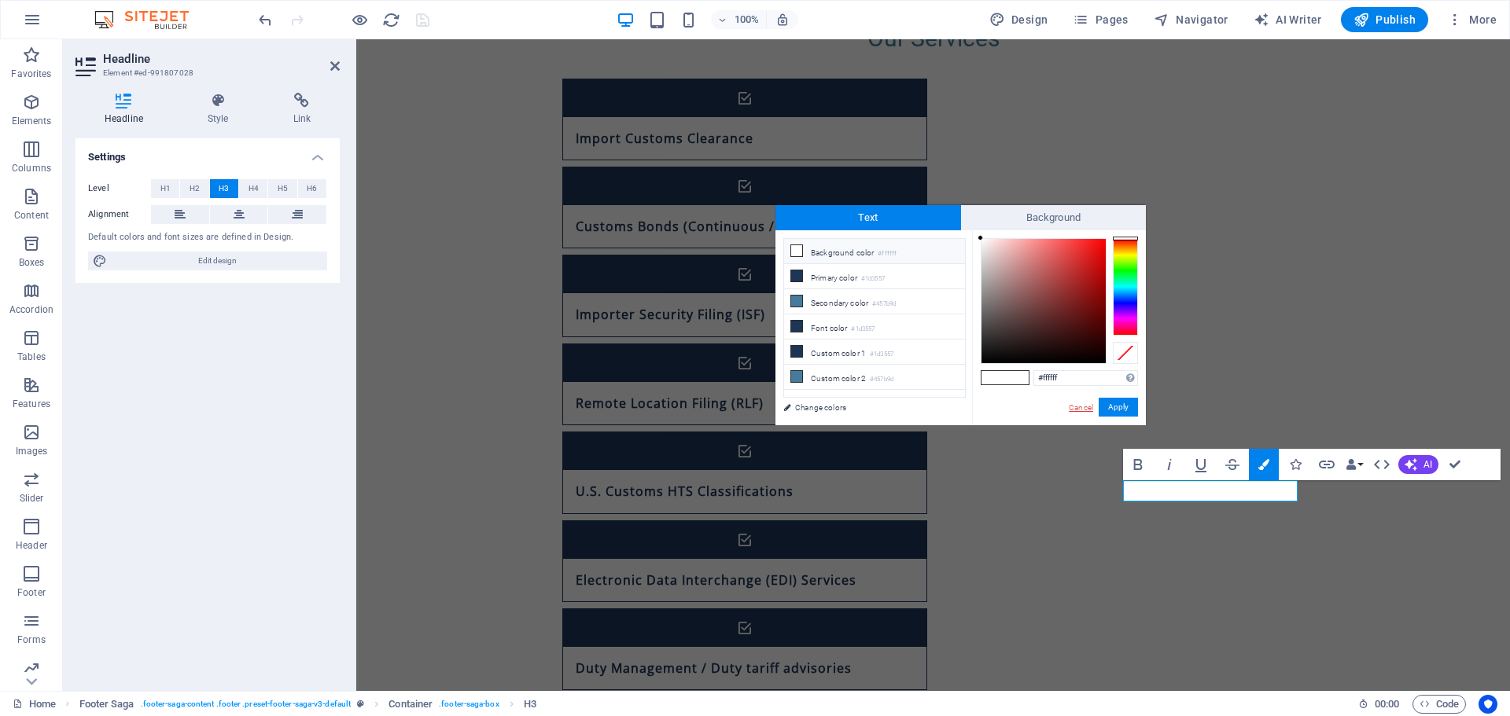
click at [1071, 410] on link "Cancel" at bounding box center [1081, 408] width 28 height 12
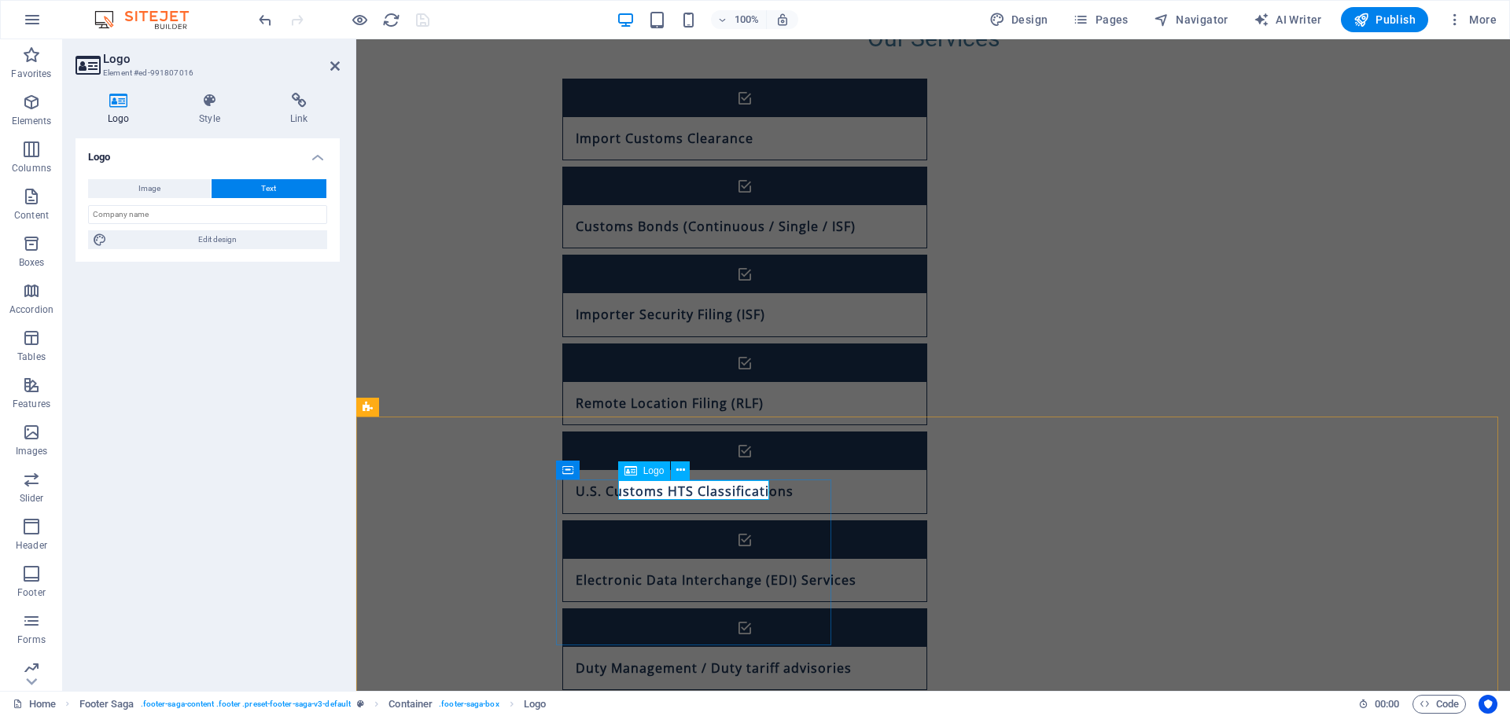
click at [680, 471] on icon at bounding box center [680, 470] width 9 height 17
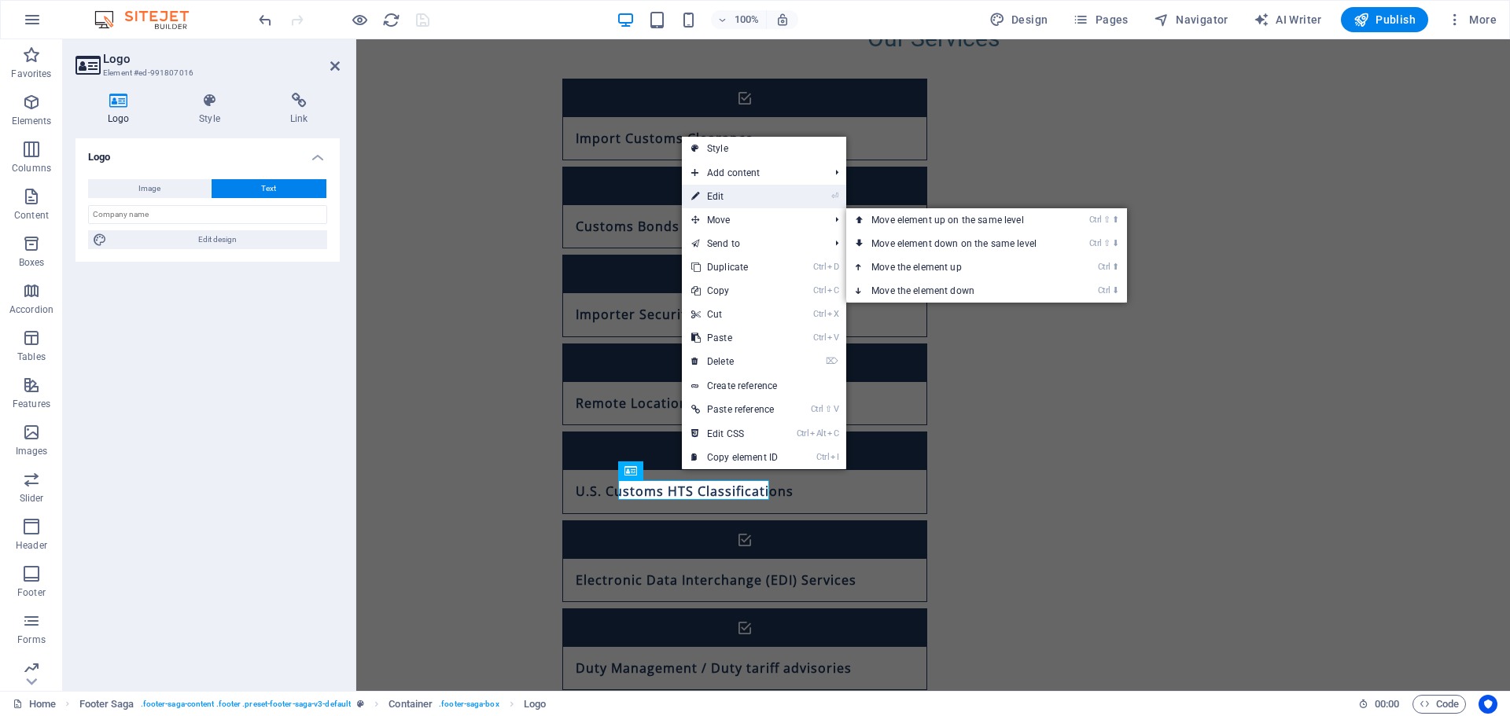
click at [765, 199] on link "⏎ Edit" at bounding box center [734, 197] width 105 height 24
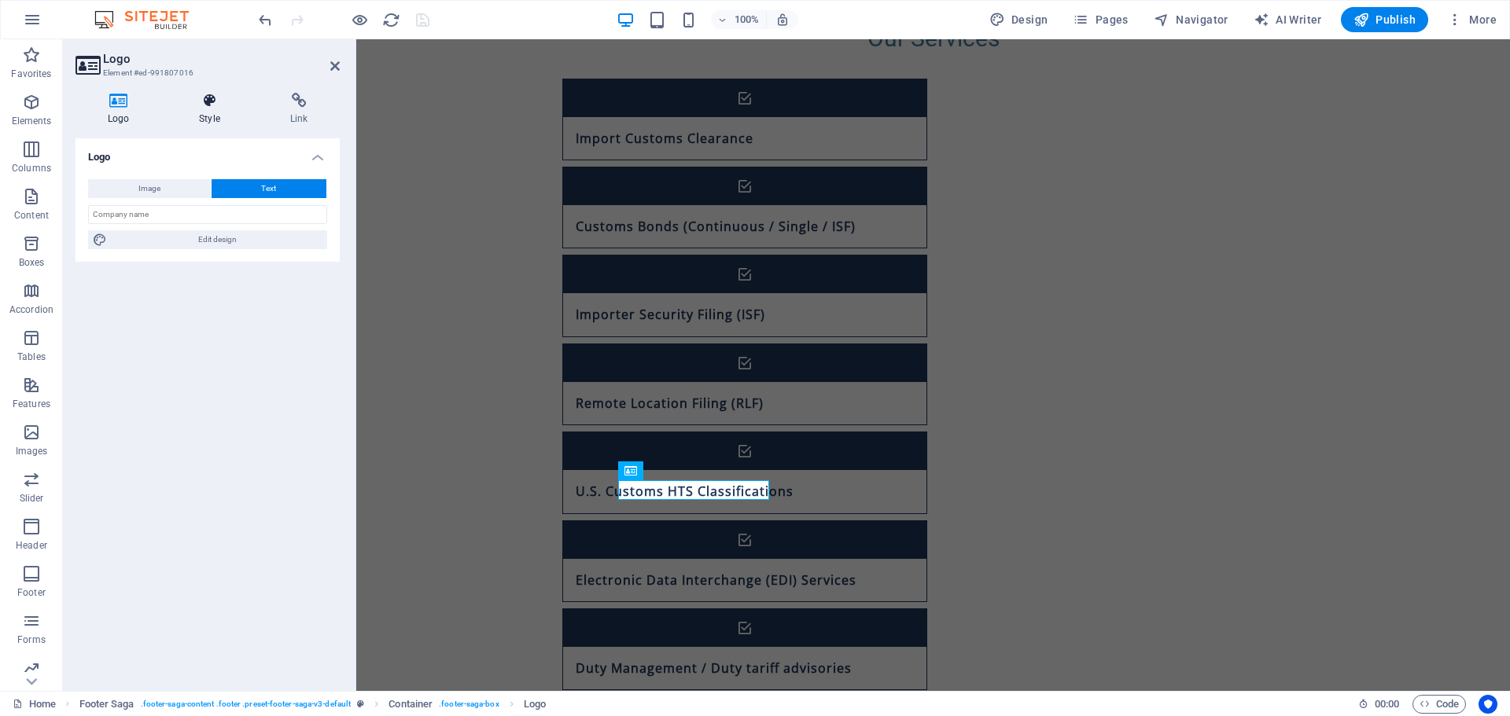
click at [214, 106] on icon at bounding box center [209, 101] width 85 height 16
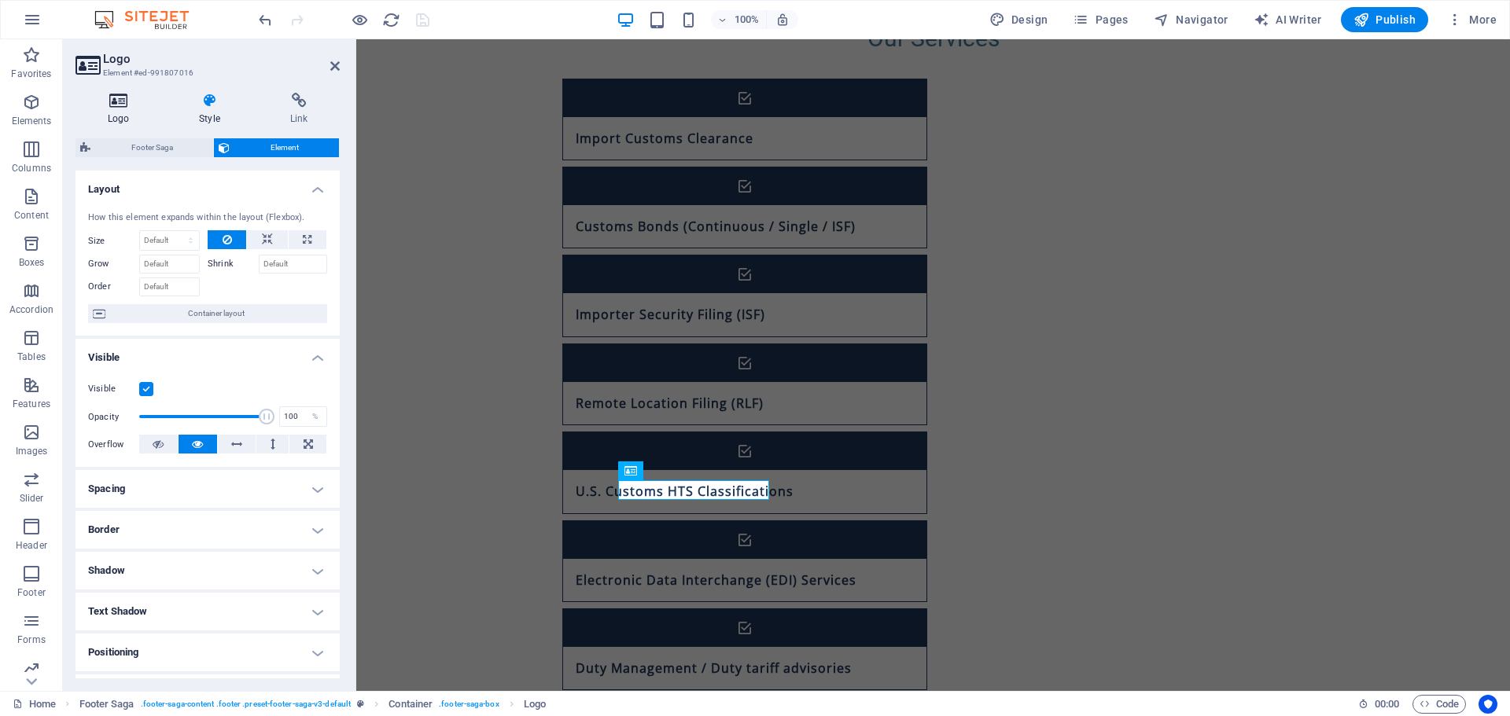
click at [118, 108] on icon at bounding box center [118, 101] width 86 height 16
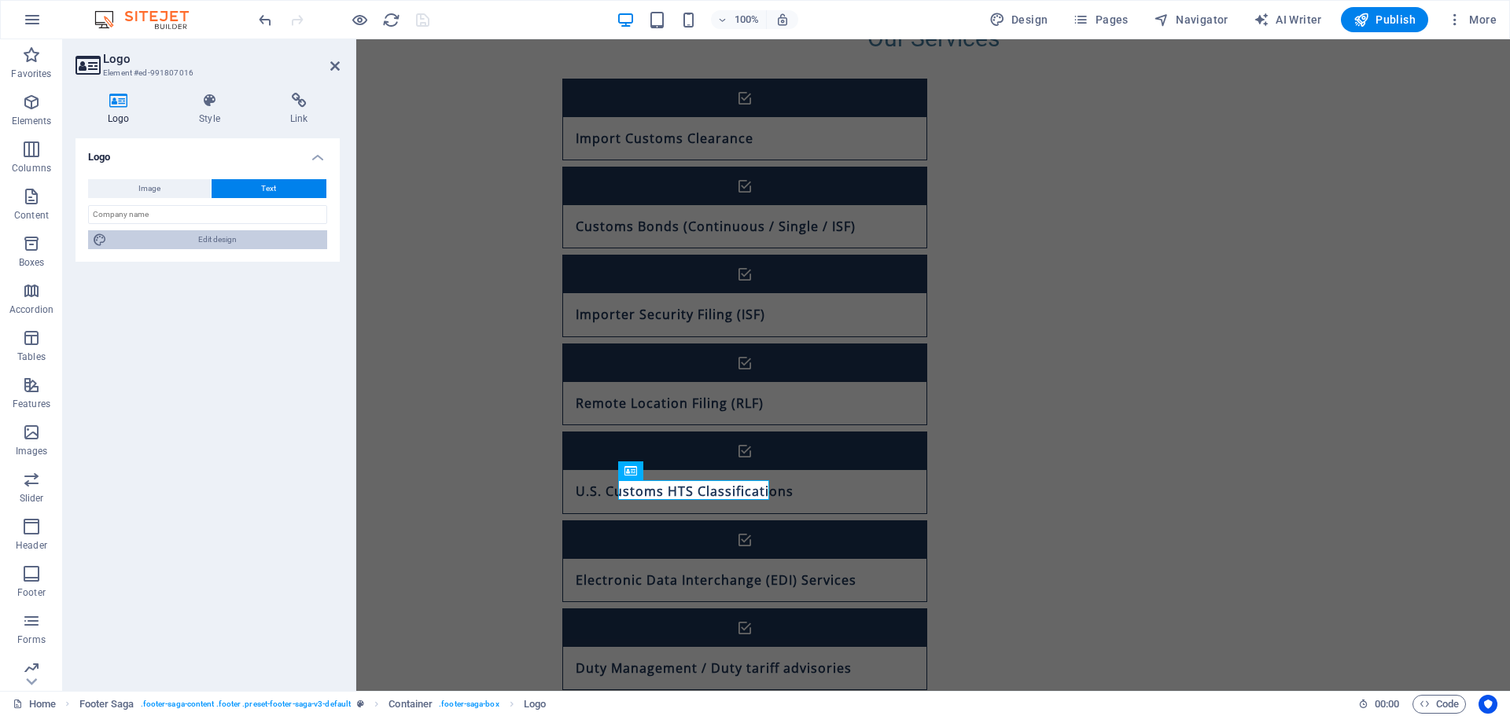
click at [215, 236] on span "Edit design" at bounding box center [217, 239] width 211 height 19
select select "rem"
select select "700"
select select "px"
select select "rem"
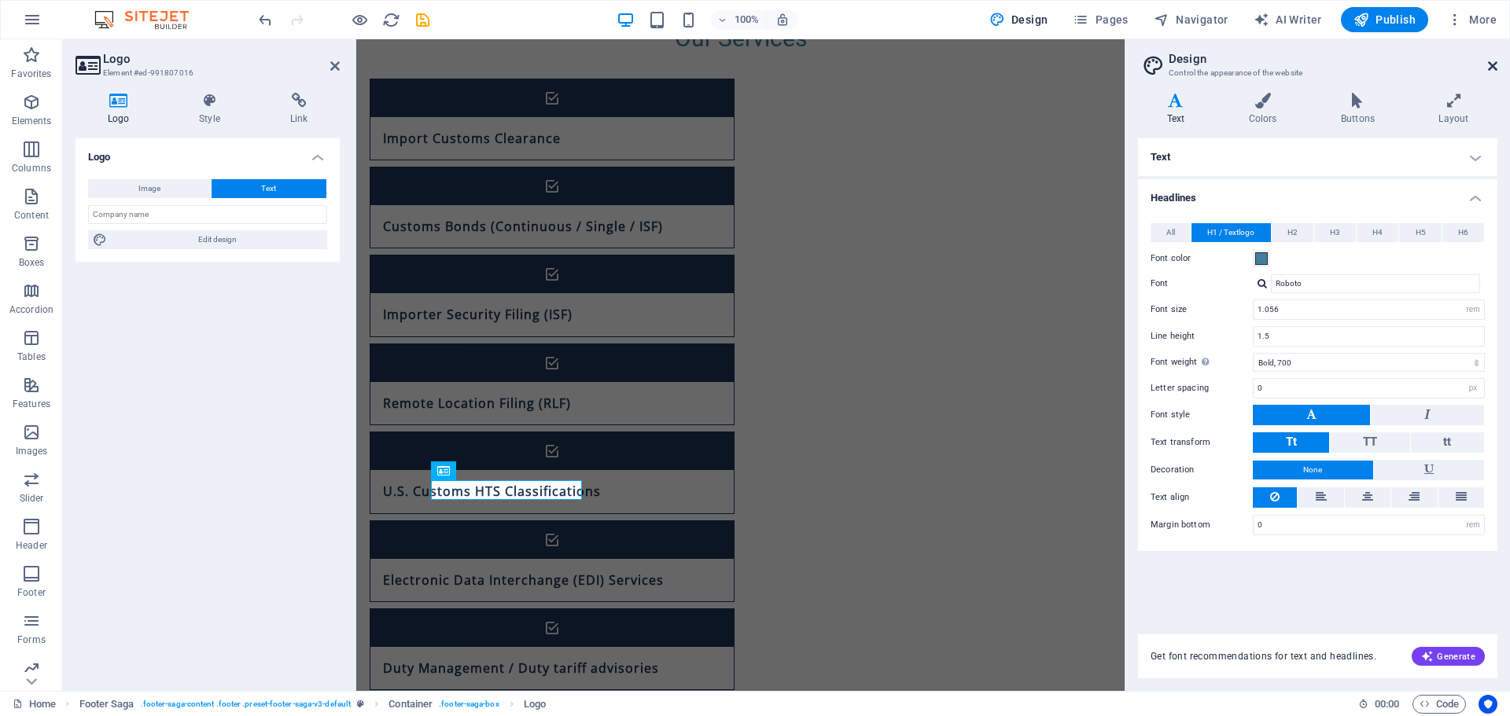
click at [1493, 64] on icon at bounding box center [1492, 66] width 9 height 13
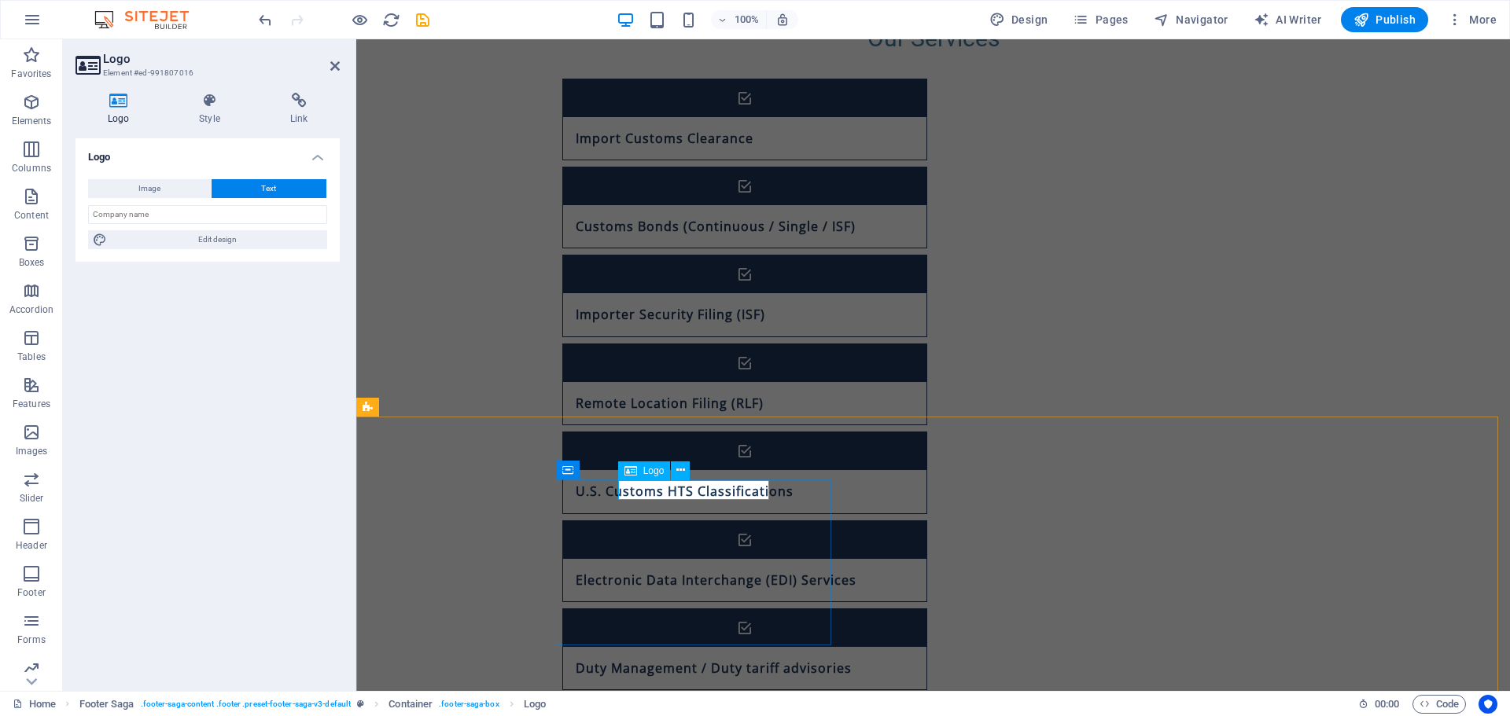
click at [213, 247] on span "Edit design" at bounding box center [217, 239] width 211 height 19
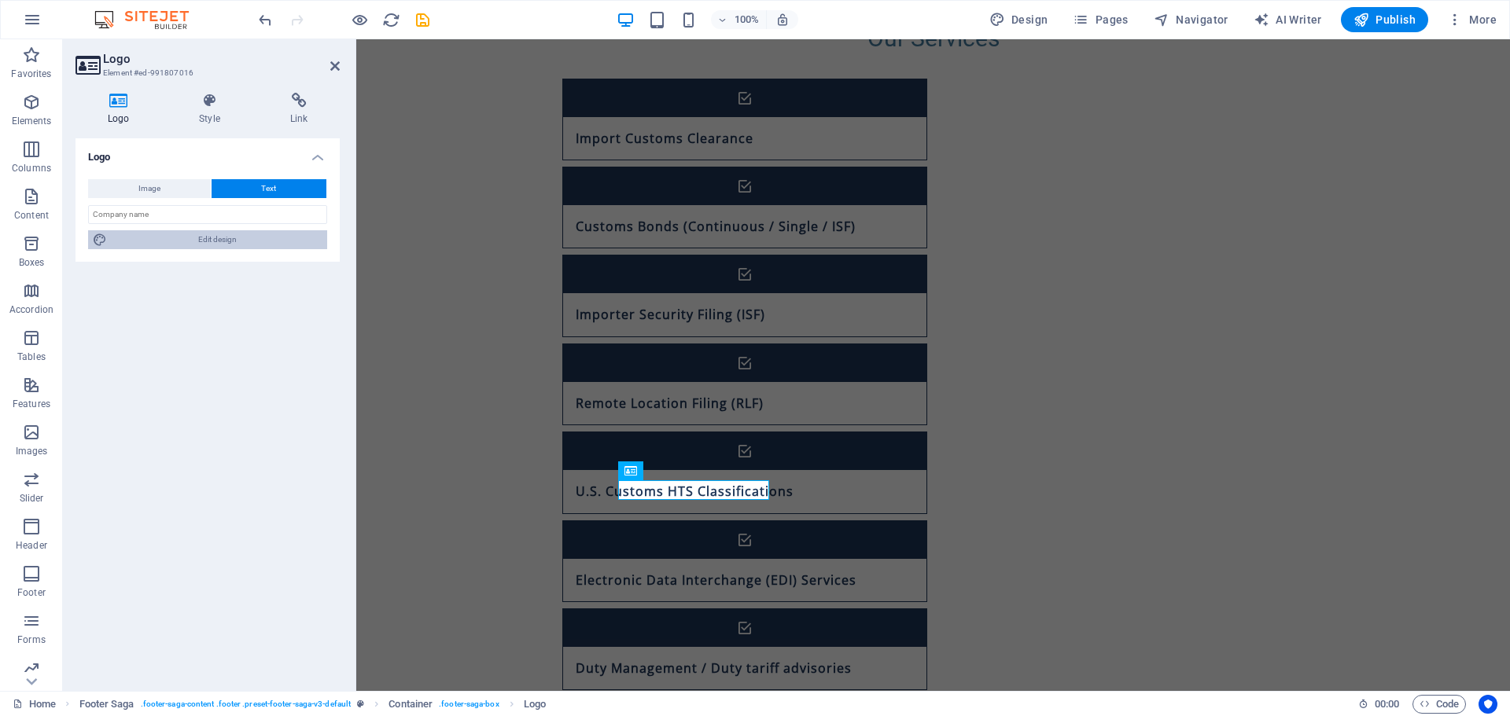
select select "rem"
select select "700"
select select "px"
select select "rem"
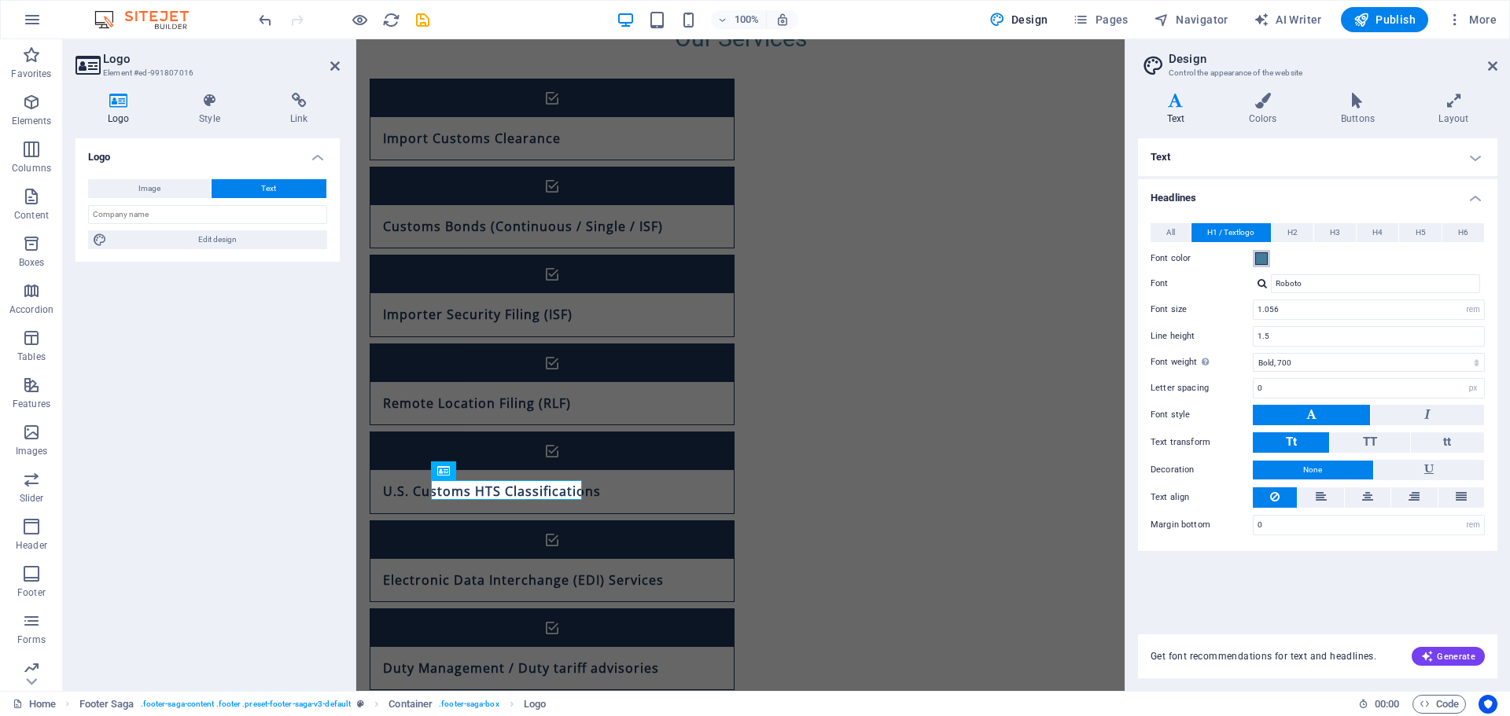
click at [1257, 255] on span at bounding box center [1261, 258] width 13 height 13
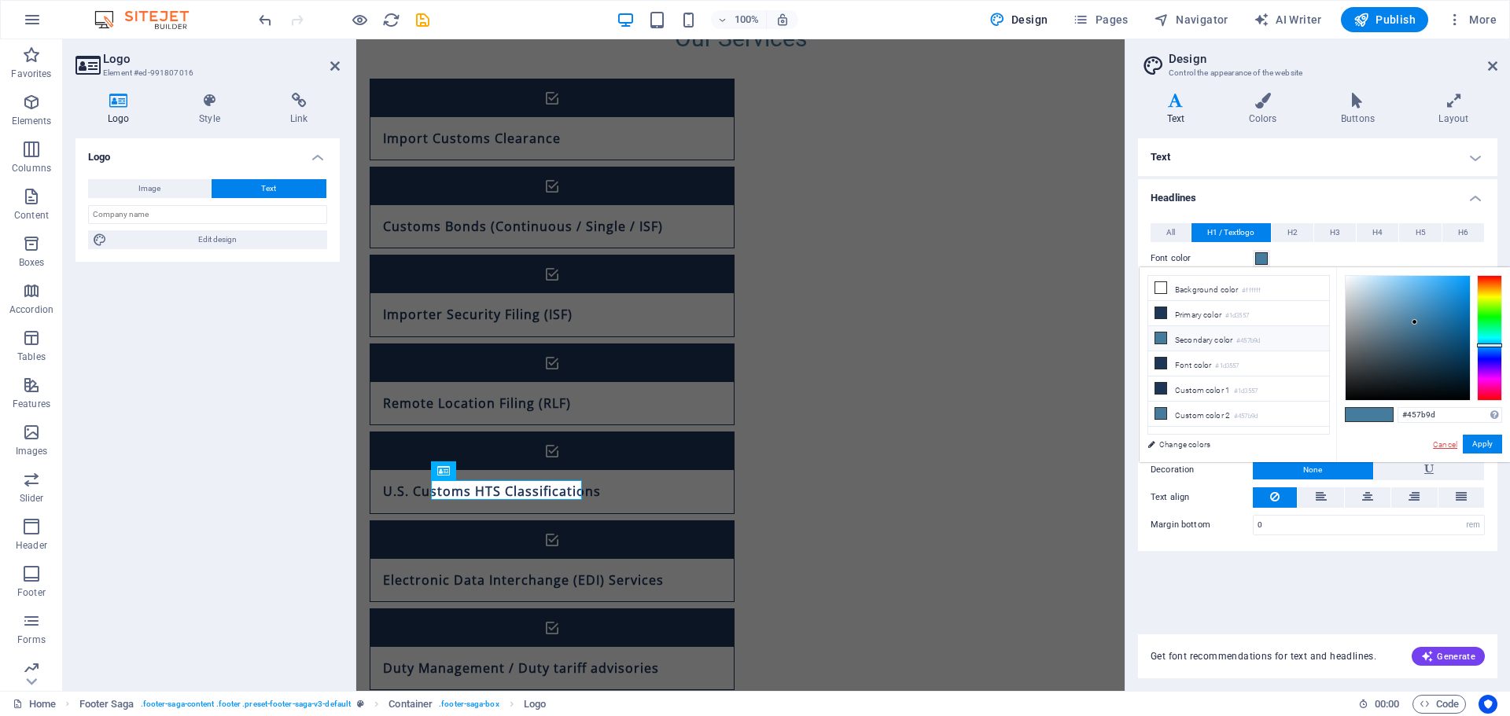
click at [1452, 447] on link "Cancel" at bounding box center [1445, 445] width 28 height 12
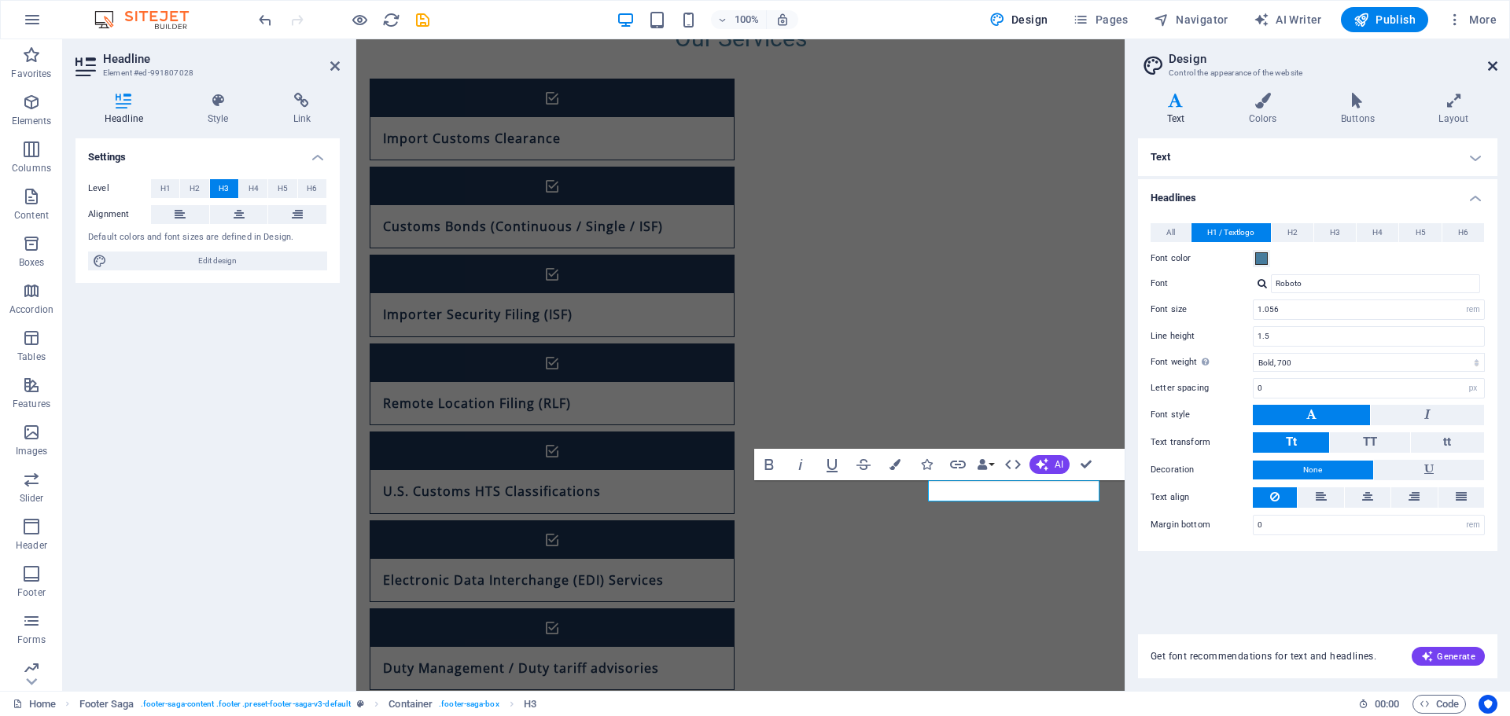
click at [1493, 68] on icon at bounding box center [1492, 66] width 9 height 13
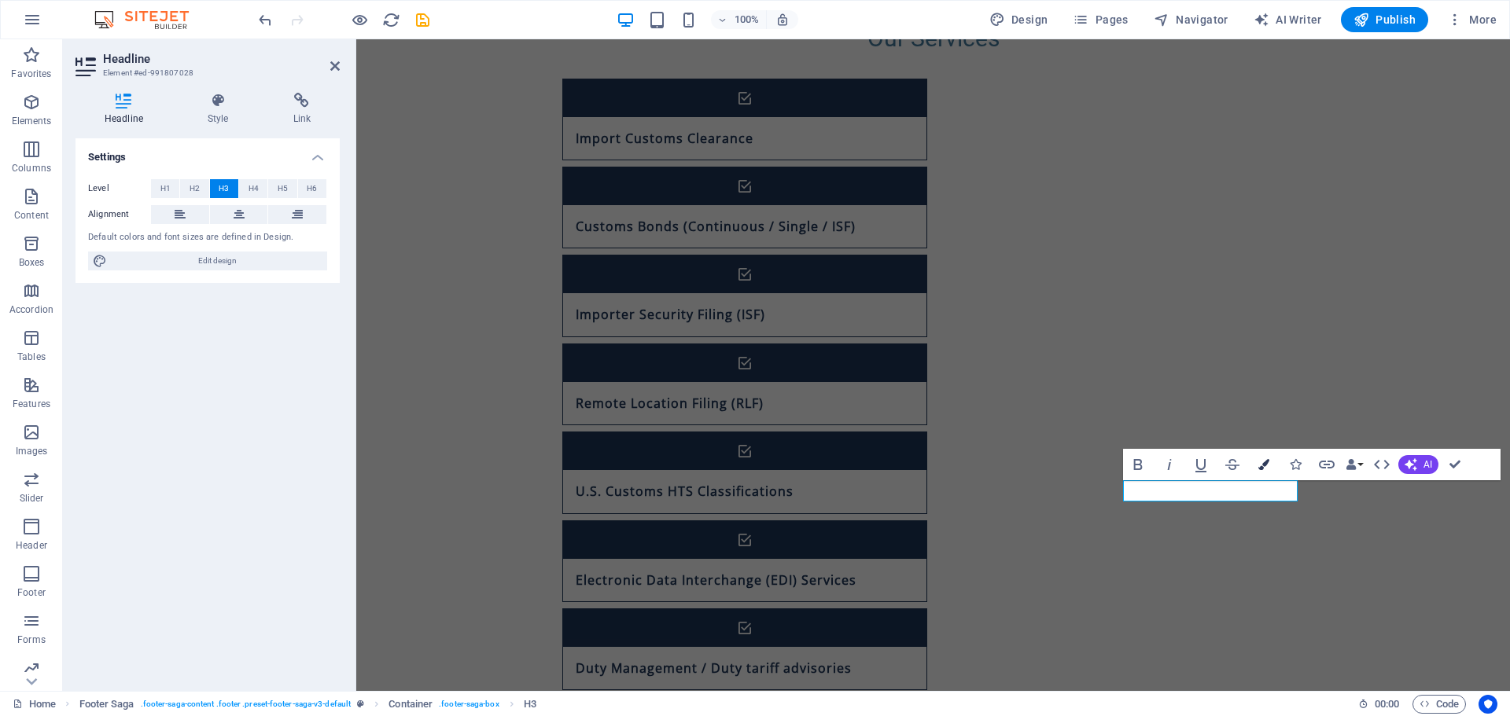
click at [1261, 465] on icon "button" at bounding box center [1263, 464] width 11 height 11
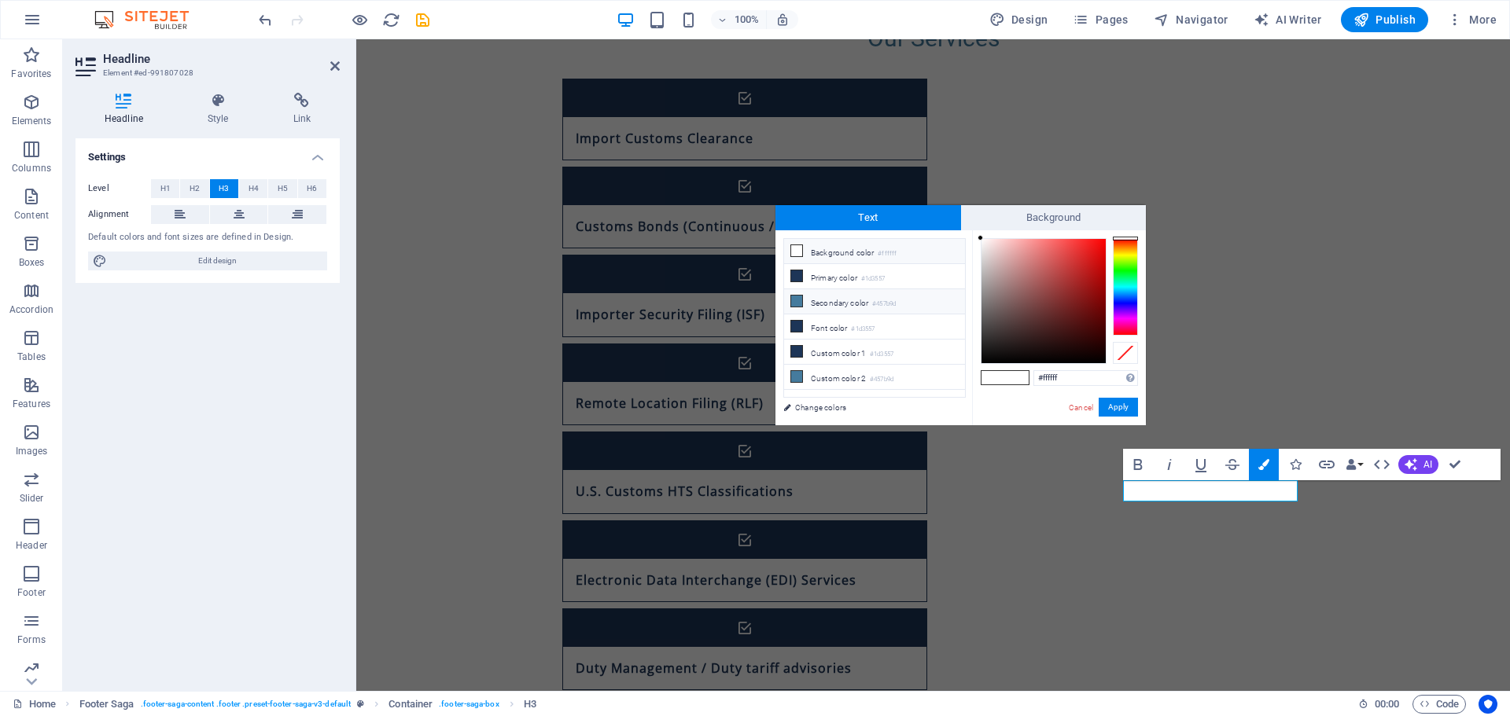
click at [816, 300] on li "Secondary color #457b9d" at bounding box center [874, 301] width 181 height 25
type input "#457b9d"
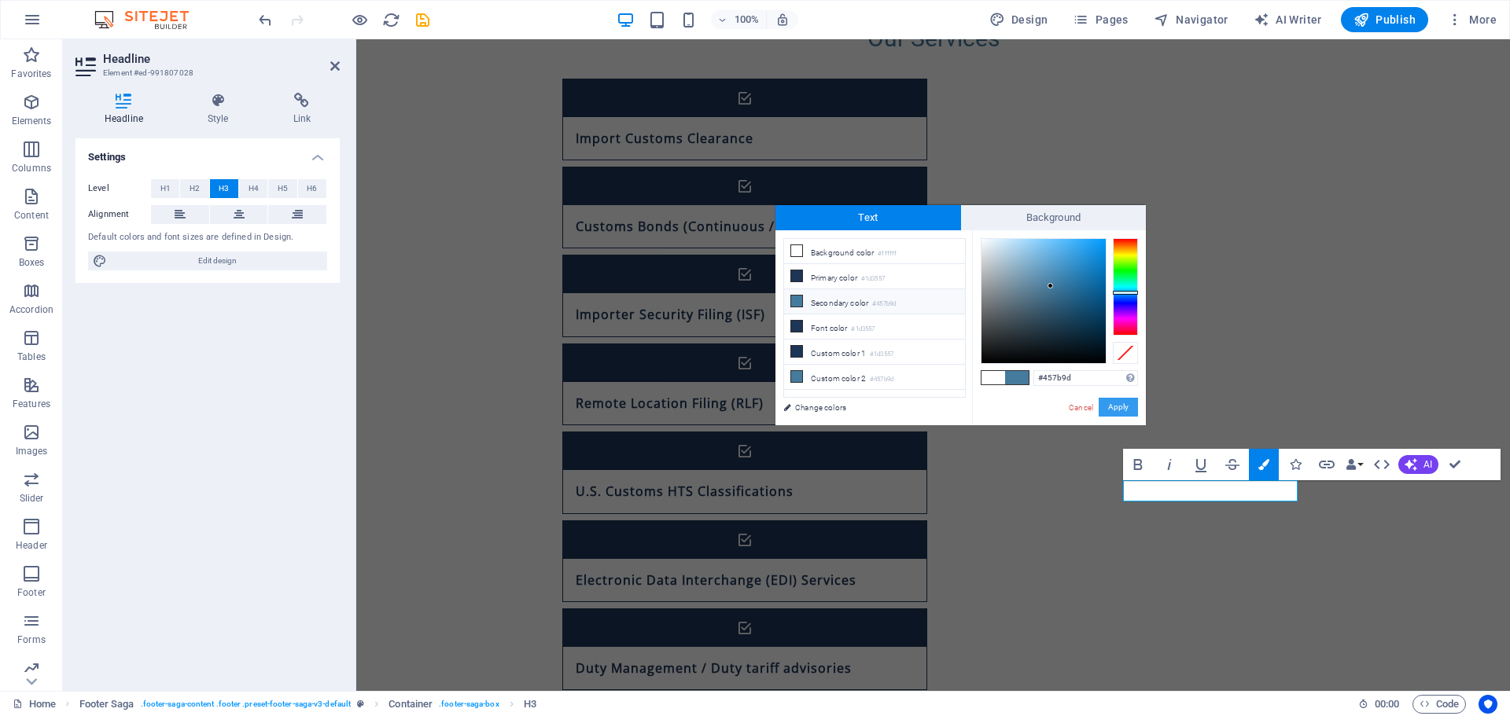
click at [1123, 403] on button "Apply" at bounding box center [1118, 407] width 39 height 19
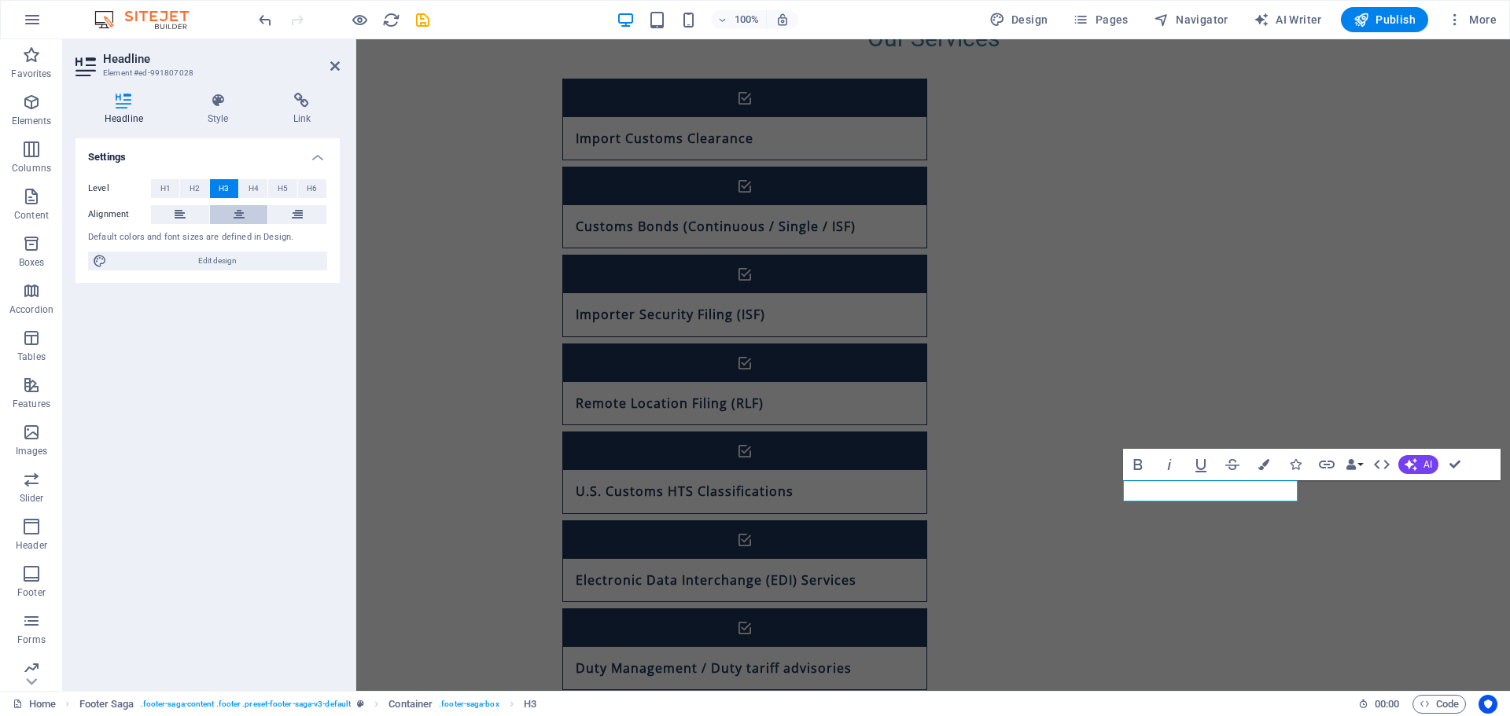
click at [239, 217] on icon at bounding box center [239, 214] width 11 height 19
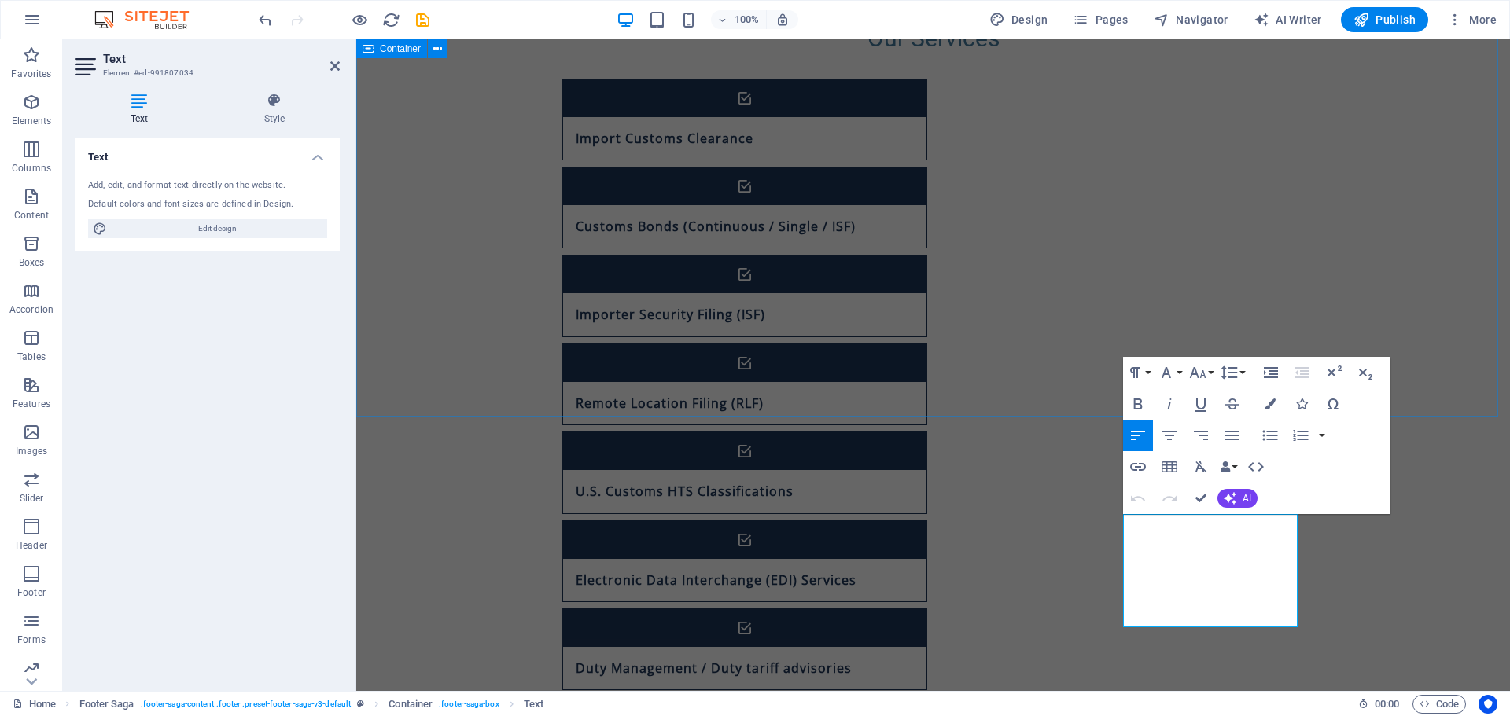
drag, startPoint x: 1282, startPoint y: 619, endPoint x: 979, endPoint y: 407, distance: 369.3
click at [979, 407] on div "Home Services NEW REQUEST Contact Streamline Your Customs Experience with A.I. …" at bounding box center [933, 431] width 1154 height 2960
click at [1272, 408] on icon "button" at bounding box center [1270, 404] width 11 height 11
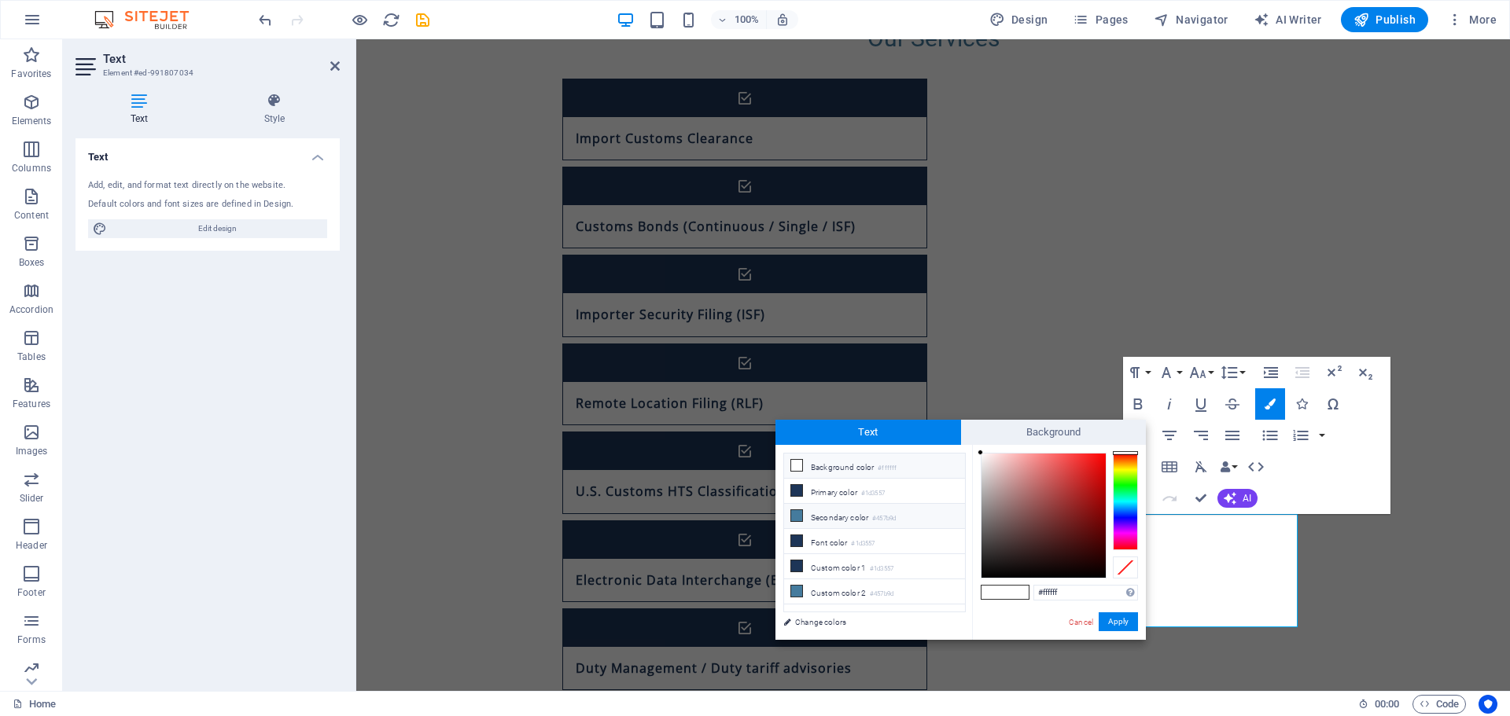
click at [826, 520] on li "Secondary color #457b9d" at bounding box center [874, 516] width 181 height 25
type input "#457b9d"
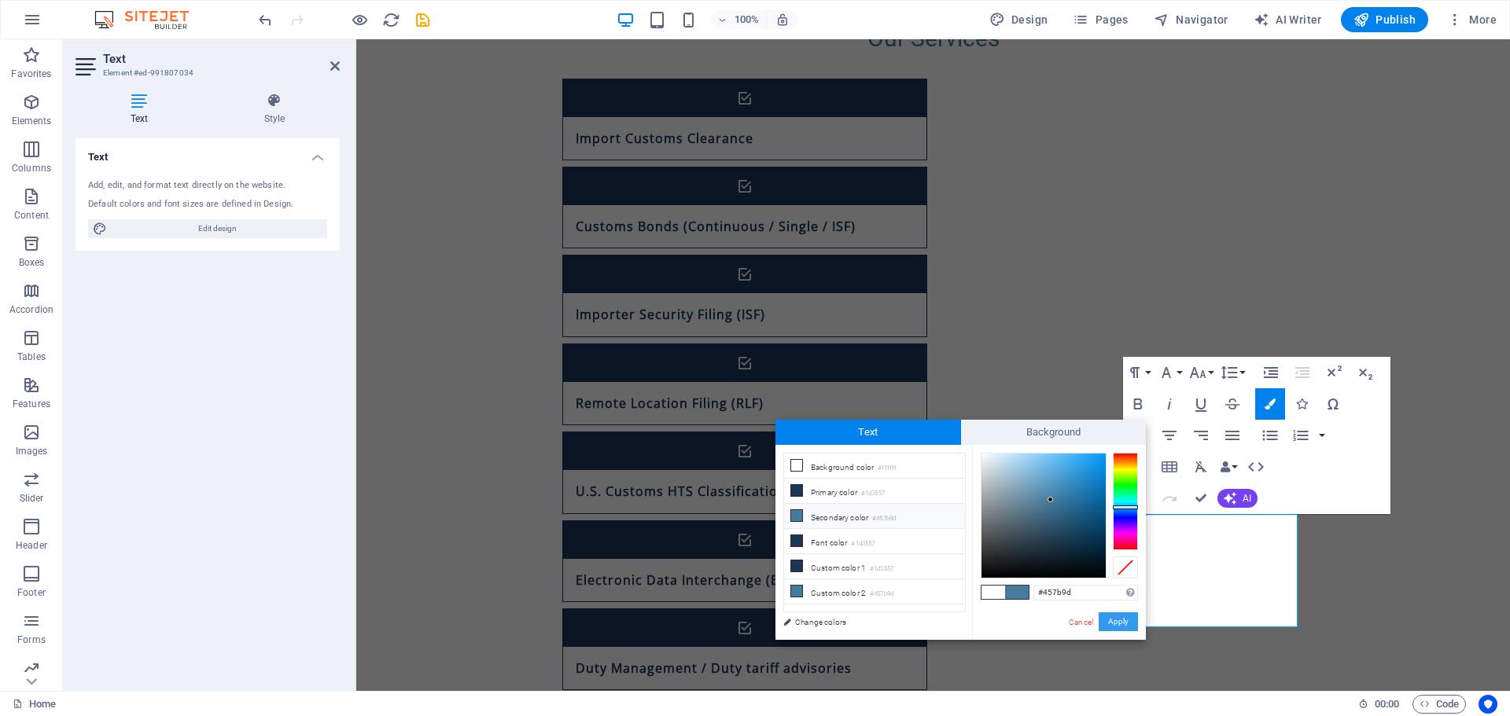
click at [1115, 616] on button "Apply" at bounding box center [1118, 622] width 39 height 19
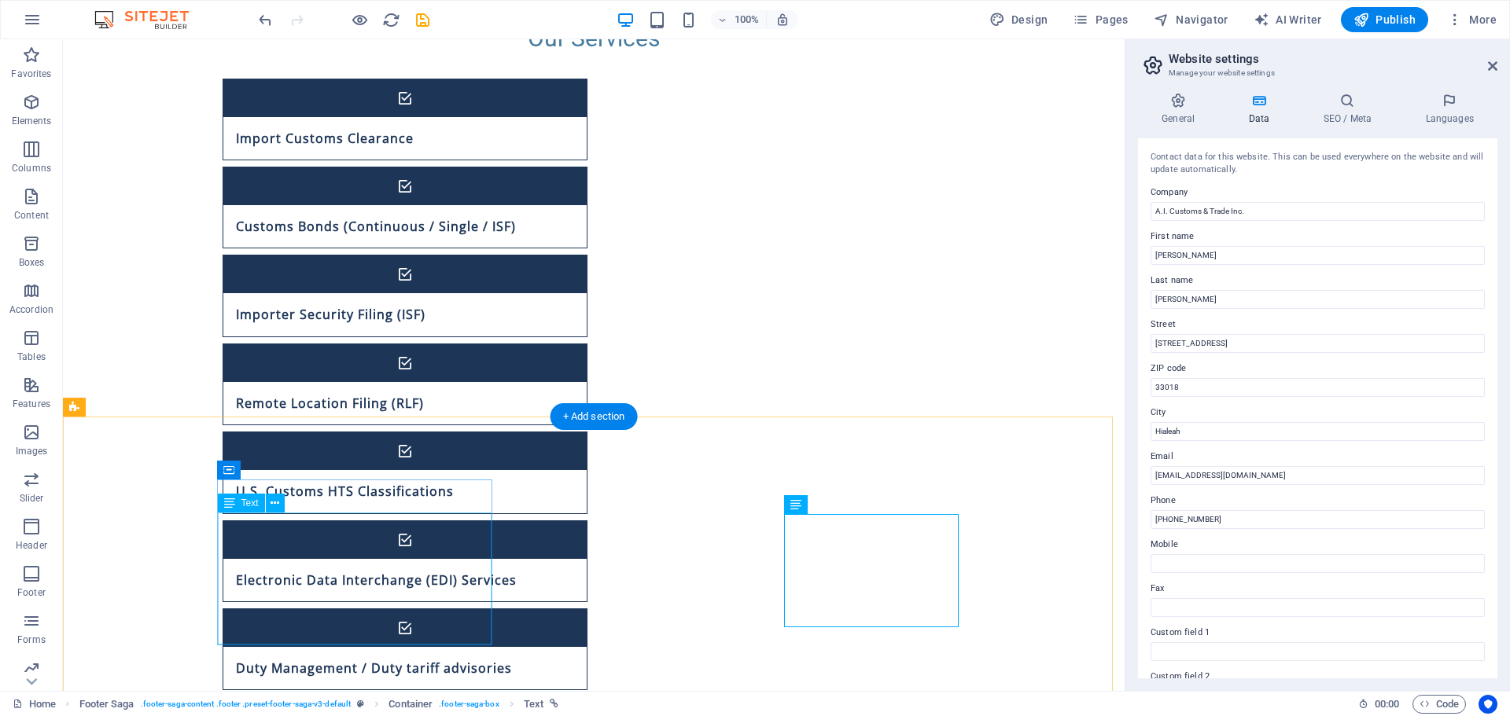
select select "px"
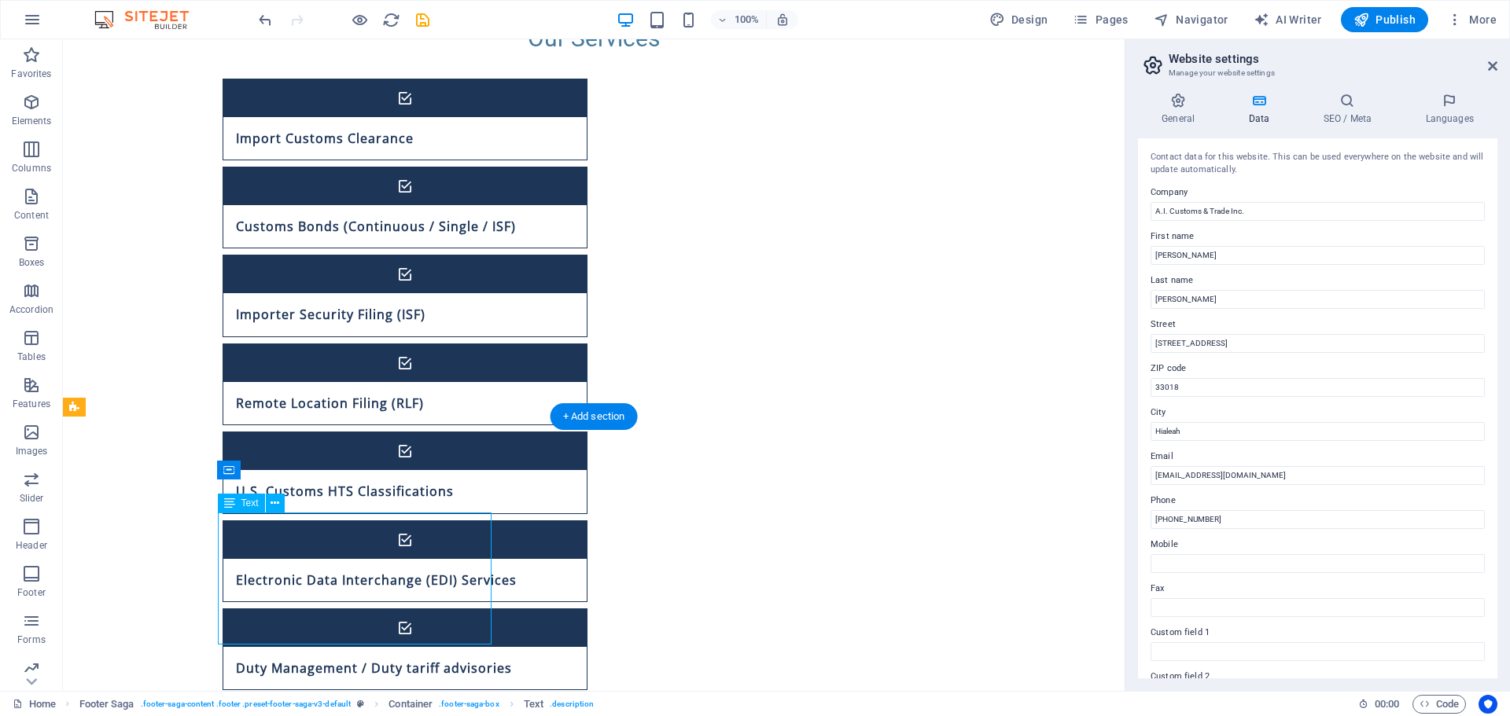
select select "px"
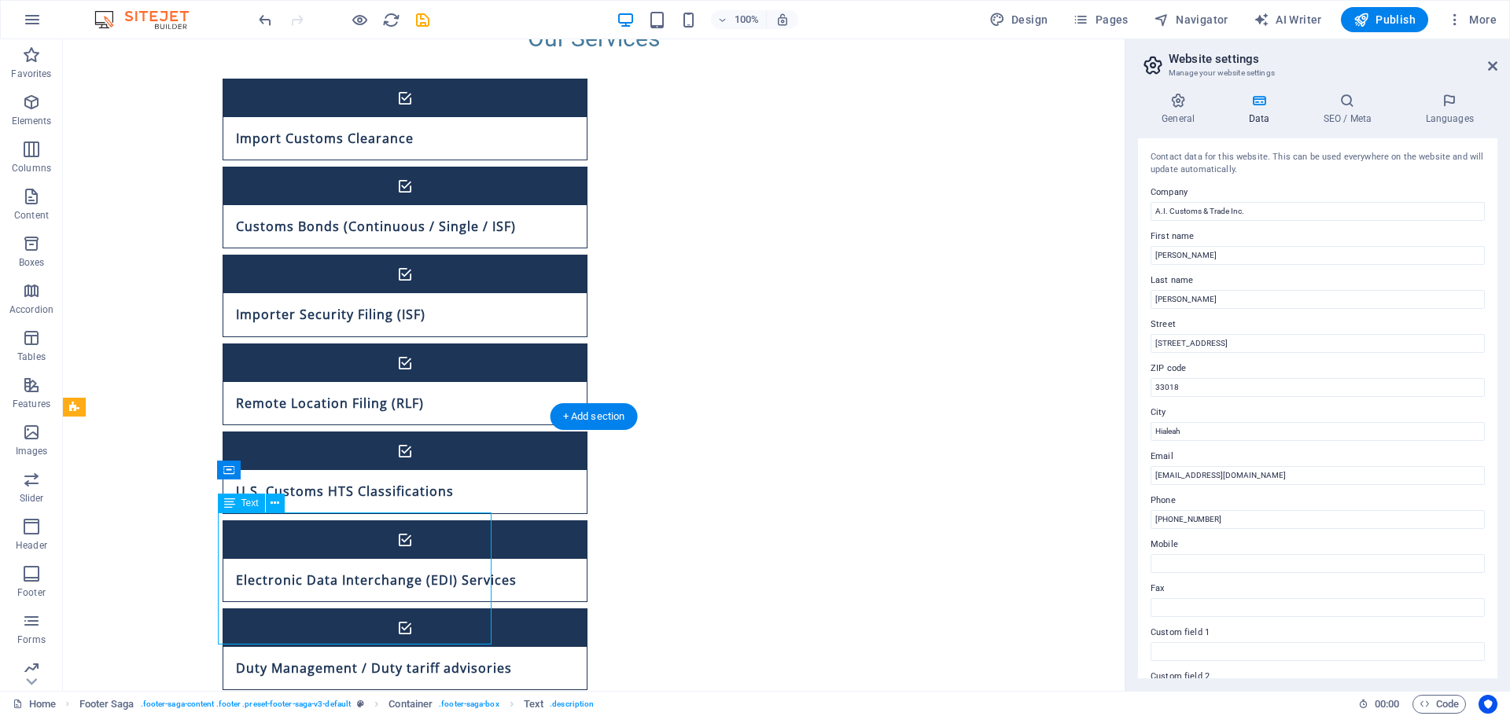
select select "px"
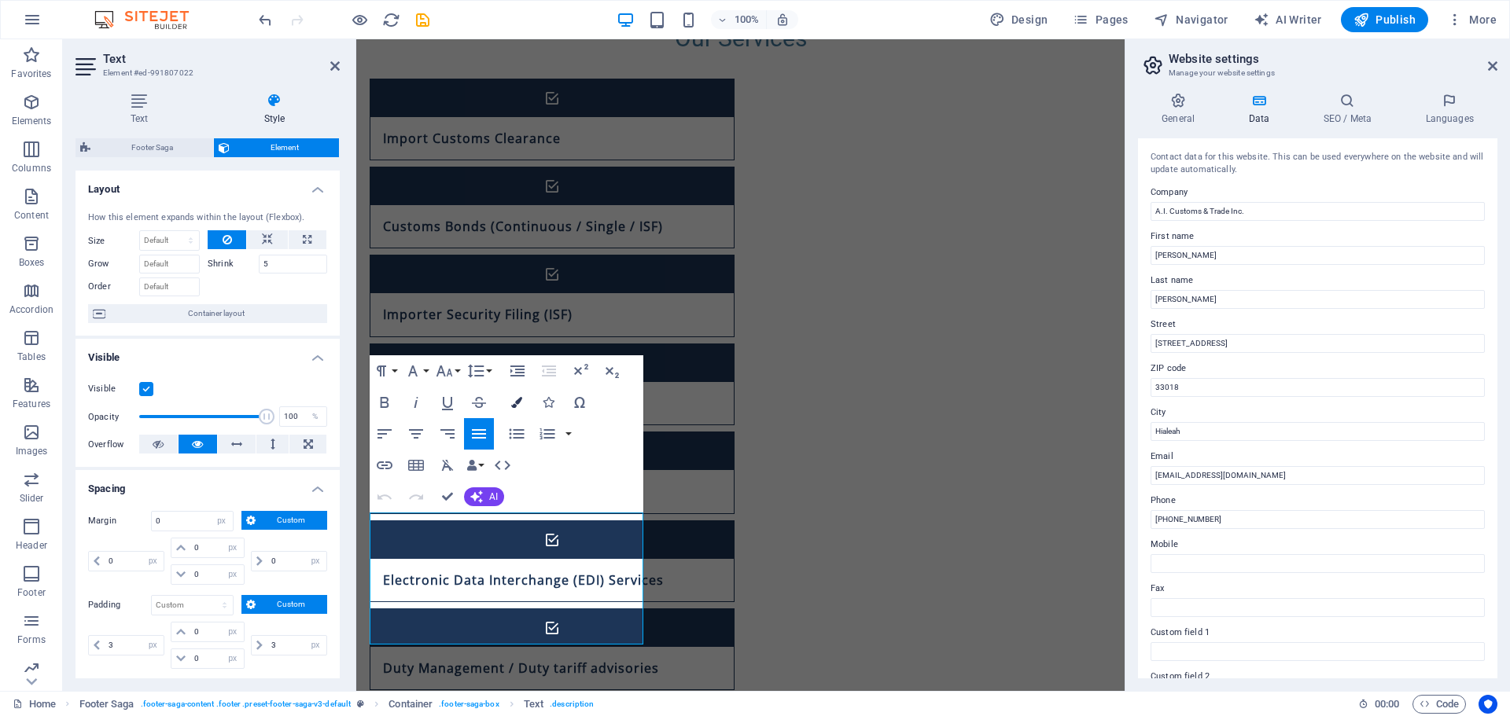
click at [526, 396] on button "Colors" at bounding box center [517, 402] width 30 height 31
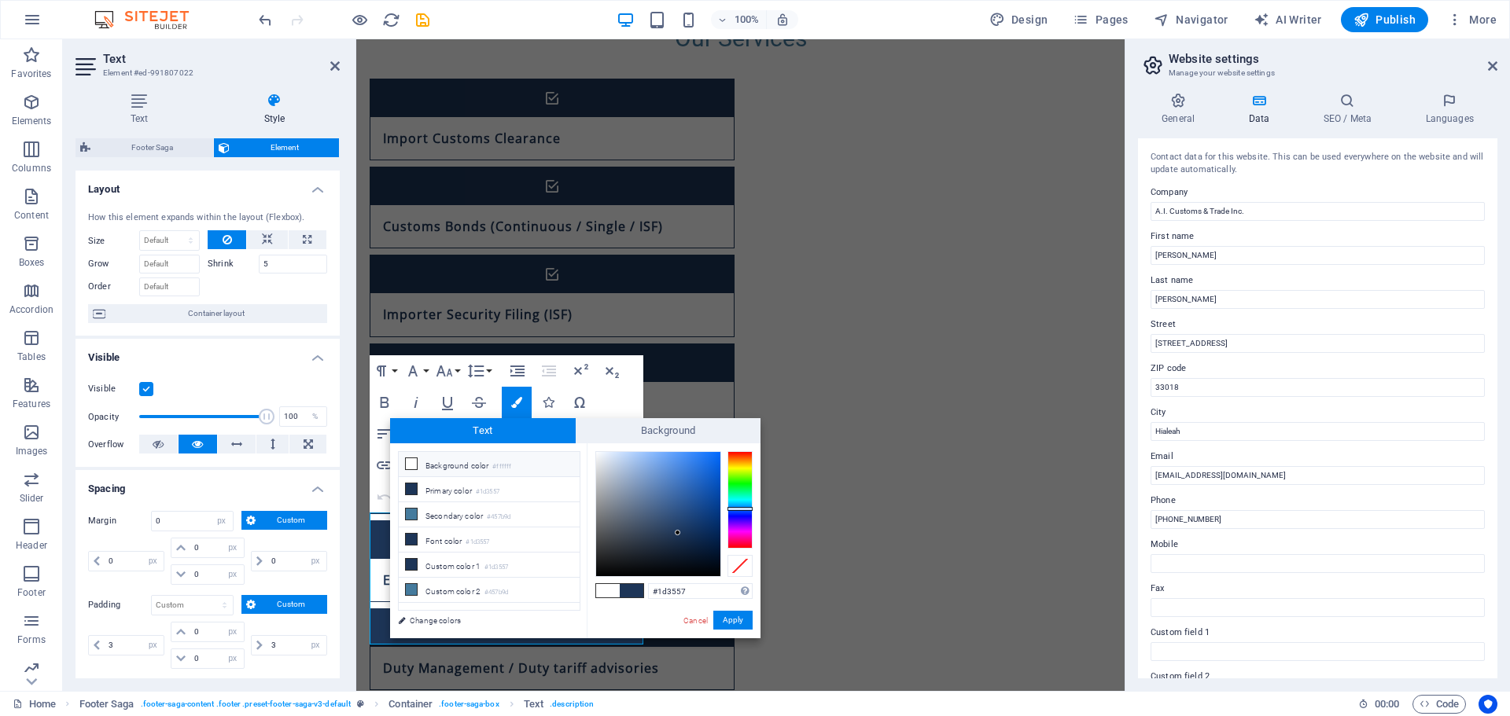
drag, startPoint x: 704, startPoint y: 592, endPoint x: 629, endPoint y: 601, distance: 75.2
click at [629, 601] on div "#1d3557 Supported formats #0852ed rgb(8, 82, 237) rgba(8, 82, 237, 90%) hsv(221…" at bounding box center [674, 655] width 174 height 423
click at [698, 624] on link "Cancel" at bounding box center [696, 621] width 28 height 12
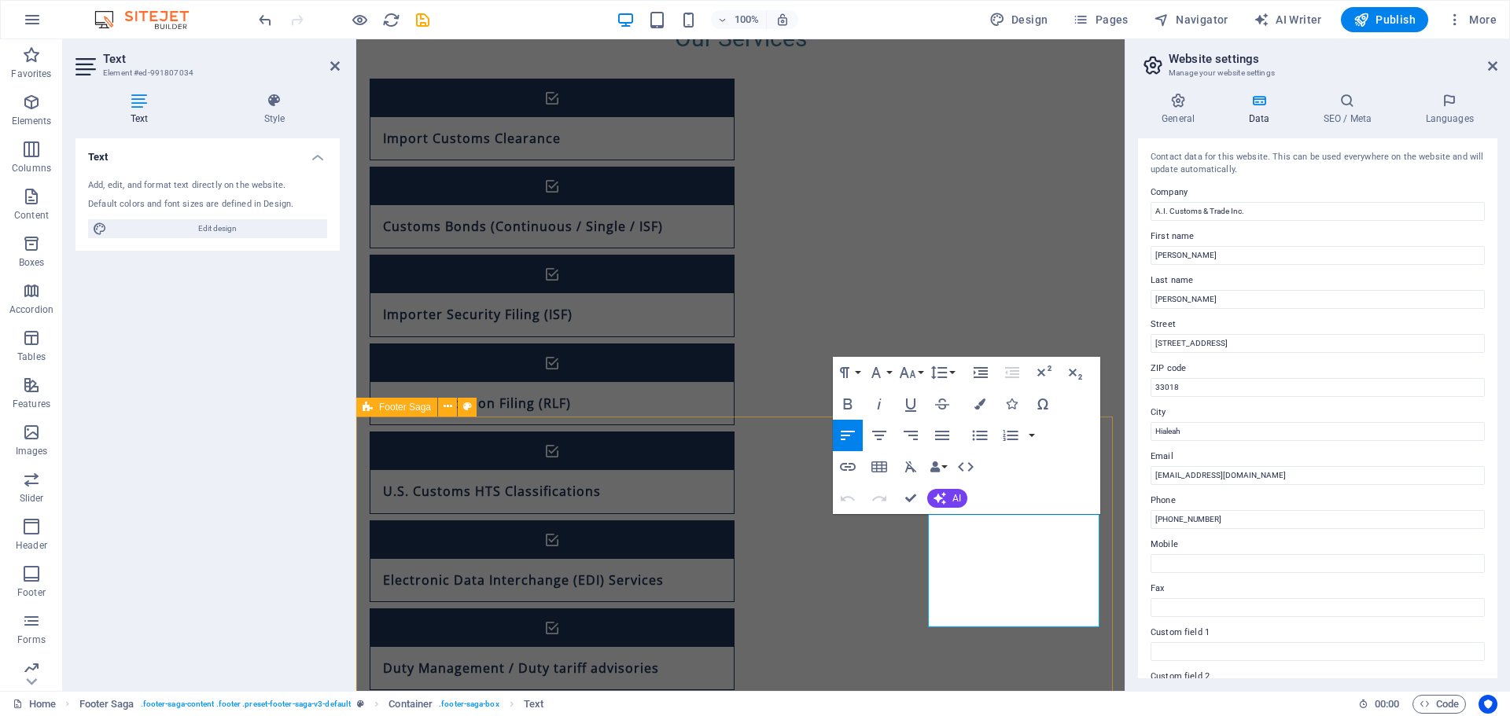
drag, startPoint x: 1086, startPoint y: 619, endPoint x: 809, endPoint y: 453, distance: 322.7
click at [985, 406] on button "Colors" at bounding box center [980, 403] width 30 height 31
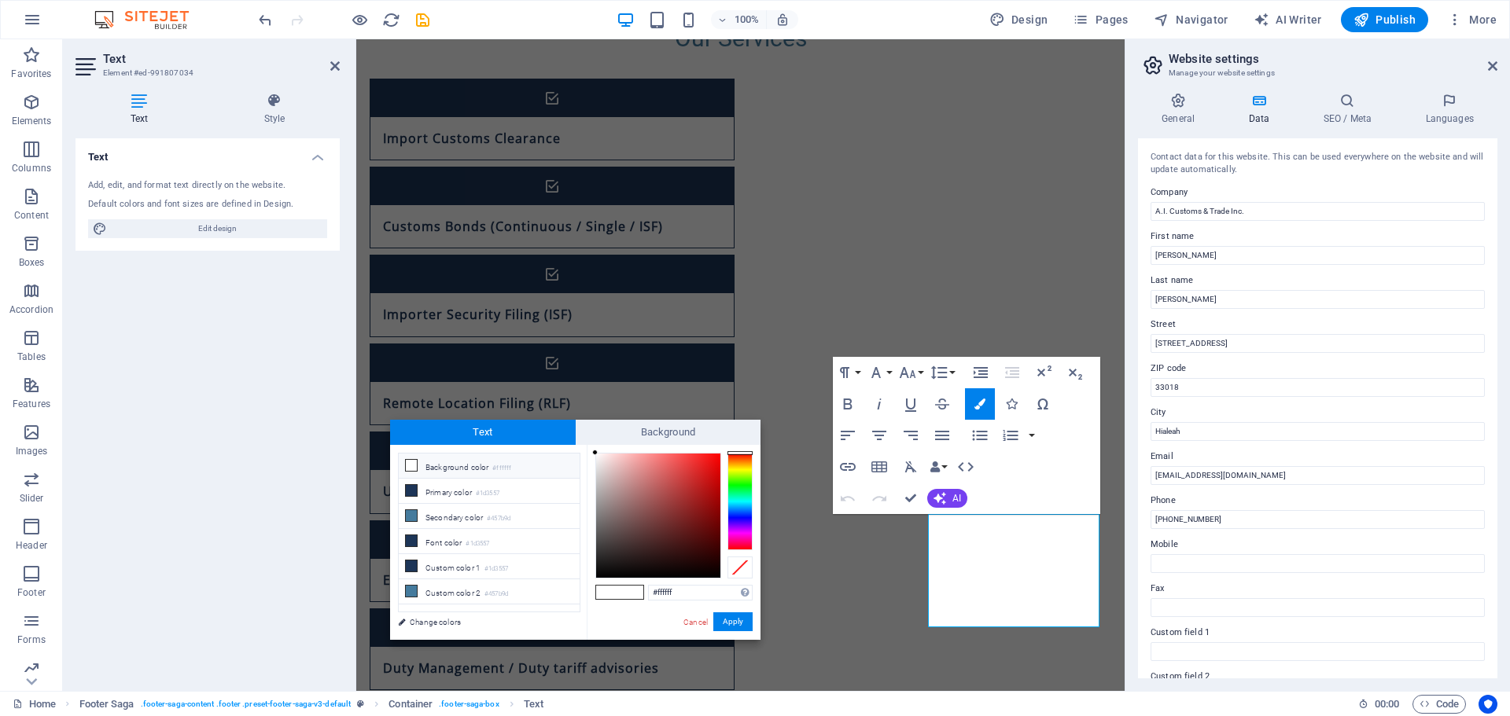
drag, startPoint x: 699, startPoint y: 589, endPoint x: 517, endPoint y: 601, distance: 182.0
click at [517, 601] on div "less Background color #ffffff Primary color #1d3557 Secondary color #457b9d Fon…" at bounding box center [575, 542] width 370 height 195
type input "#1d3557"
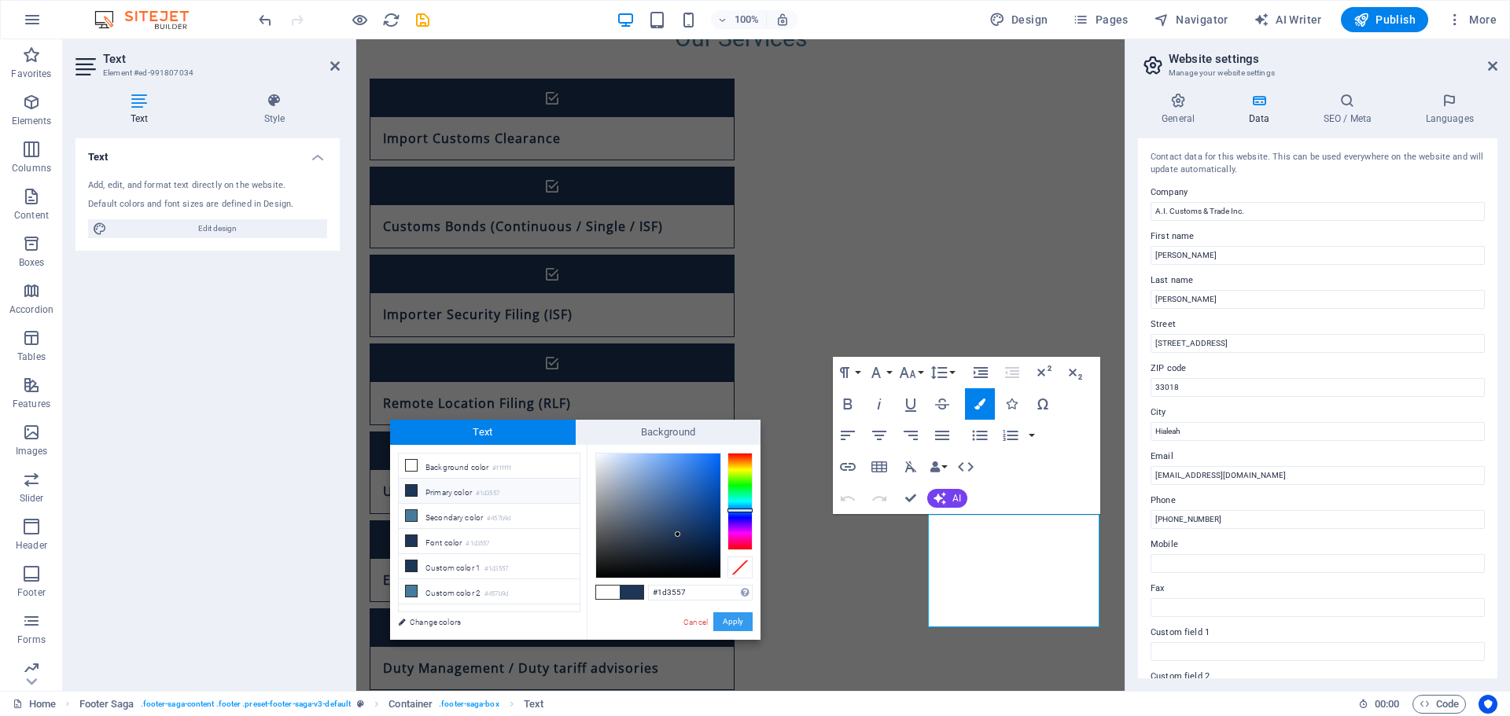
click at [723, 619] on button "Apply" at bounding box center [732, 622] width 39 height 19
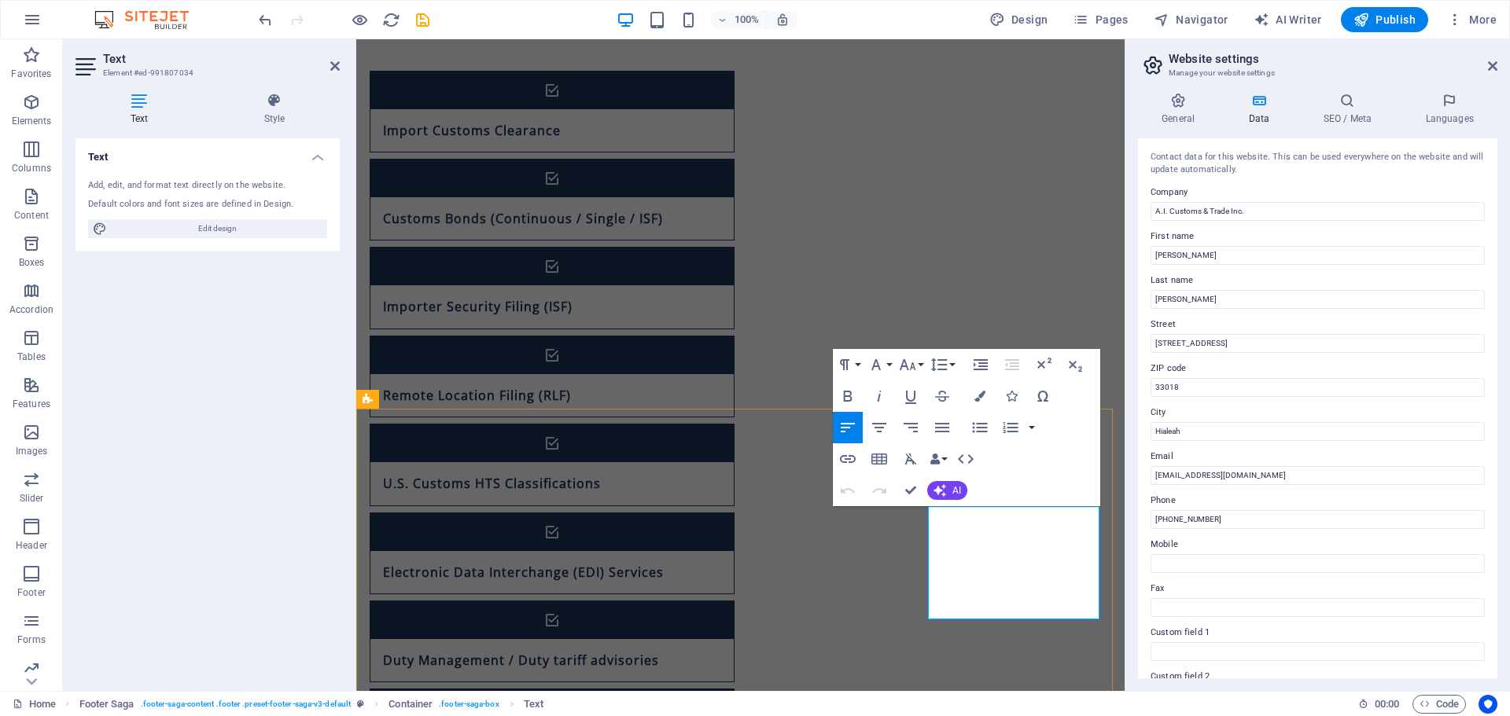
drag, startPoint x: 1004, startPoint y: 586, endPoint x: 987, endPoint y: 590, distance: 17.7
click at [922, 425] on button "Align Right" at bounding box center [911, 427] width 30 height 31
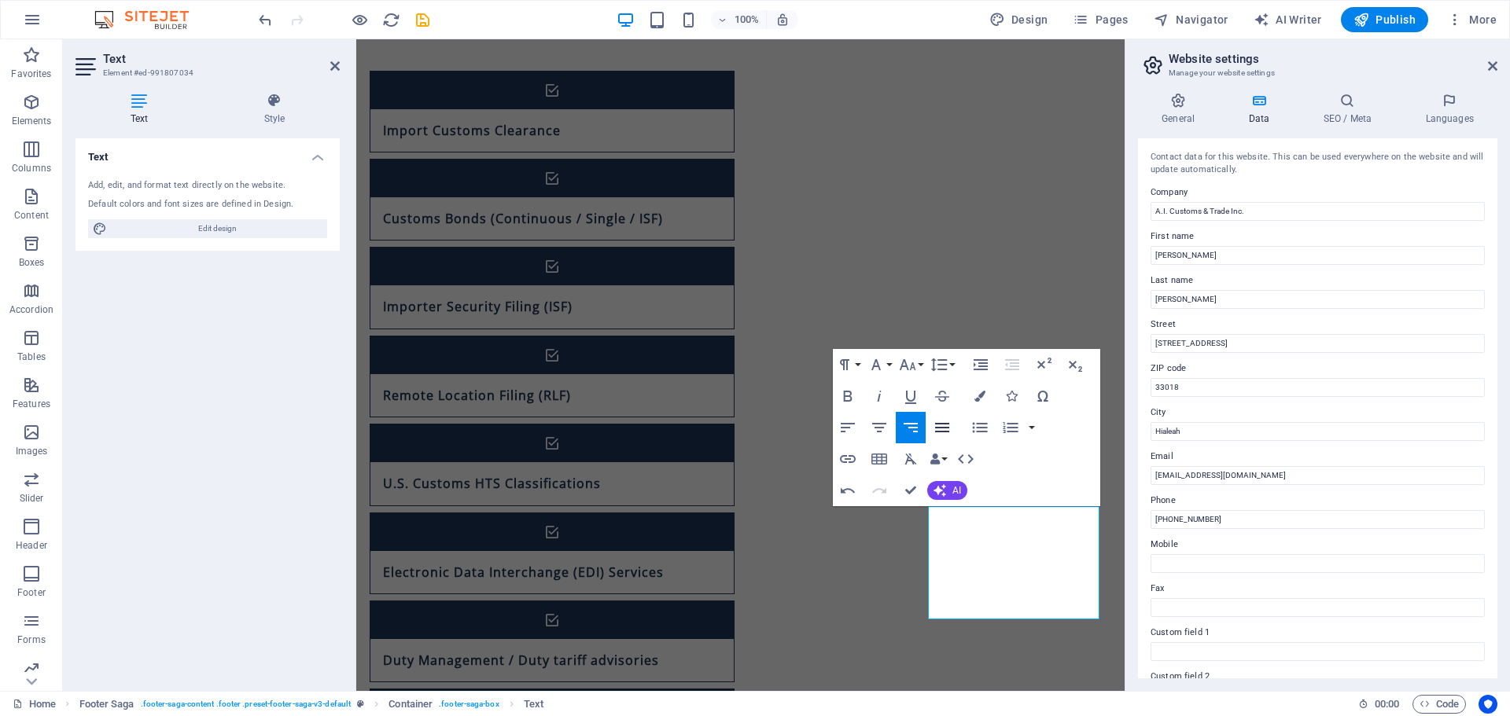
click at [951, 430] on icon "button" at bounding box center [942, 427] width 19 height 19
click at [855, 429] on icon "button" at bounding box center [847, 427] width 19 height 19
click at [880, 432] on icon "button" at bounding box center [879, 427] width 14 height 9
click at [271, 17] on icon "undo" at bounding box center [265, 20] width 18 height 18
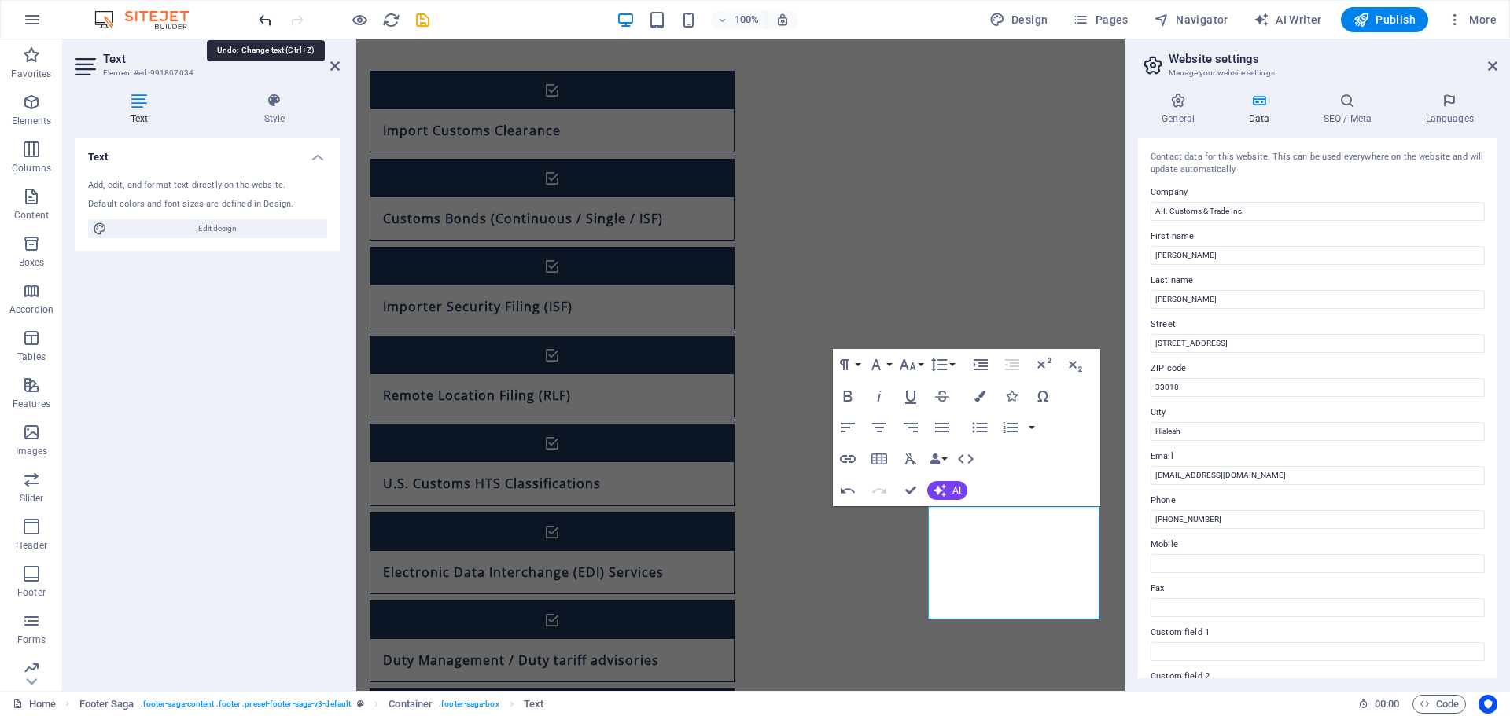
click at [267, 20] on icon "undo" at bounding box center [265, 20] width 18 height 18
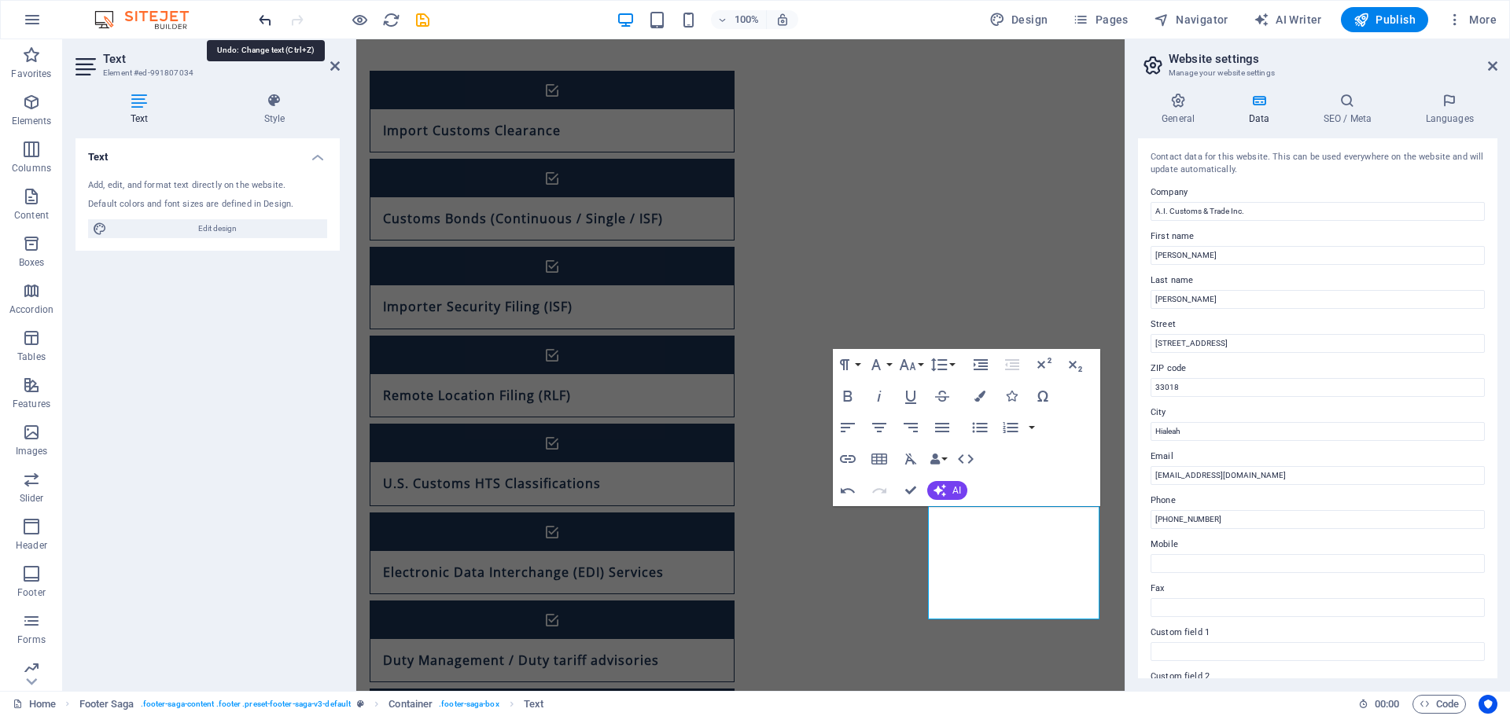
click at [267, 20] on icon "undo" at bounding box center [265, 20] width 18 height 18
click at [849, 491] on icon "button" at bounding box center [847, 490] width 19 height 19
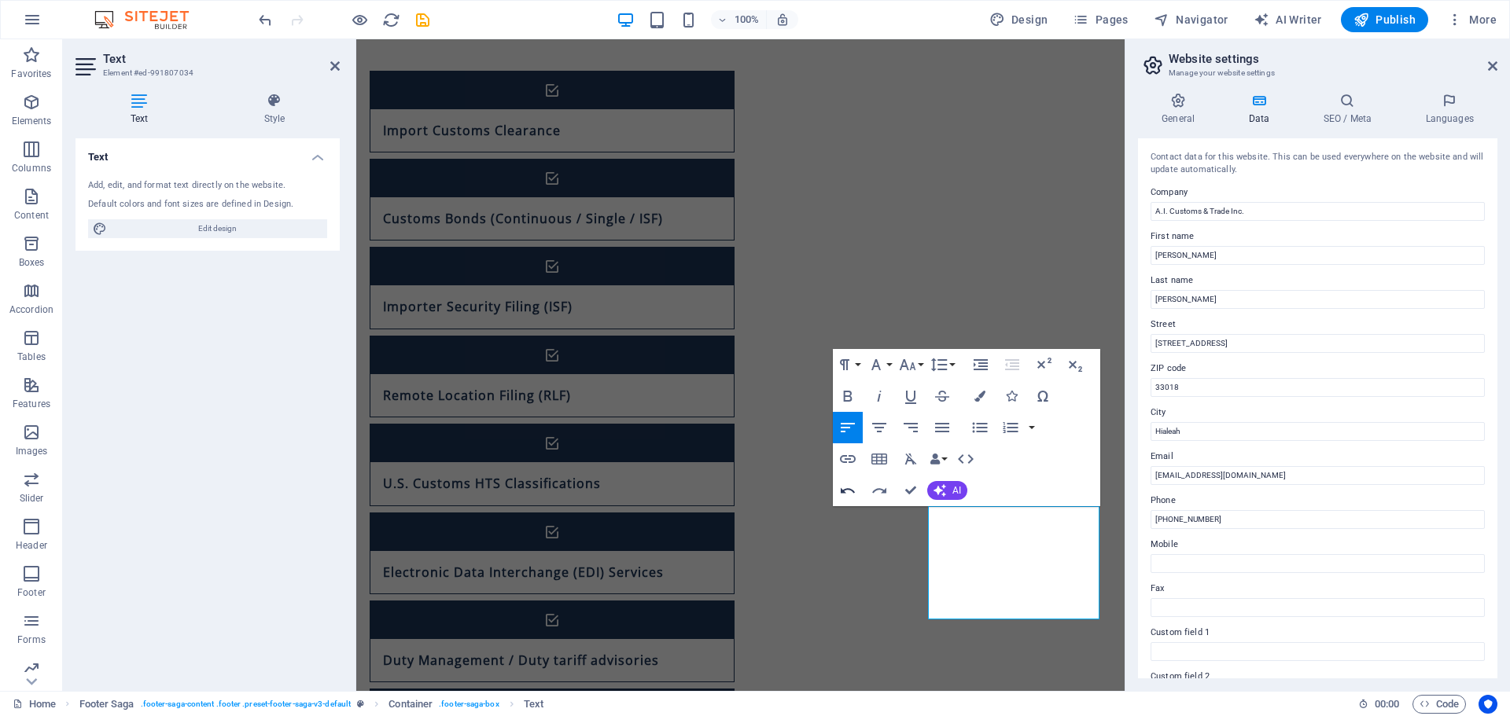
click at [849, 491] on icon "button" at bounding box center [847, 490] width 19 height 19
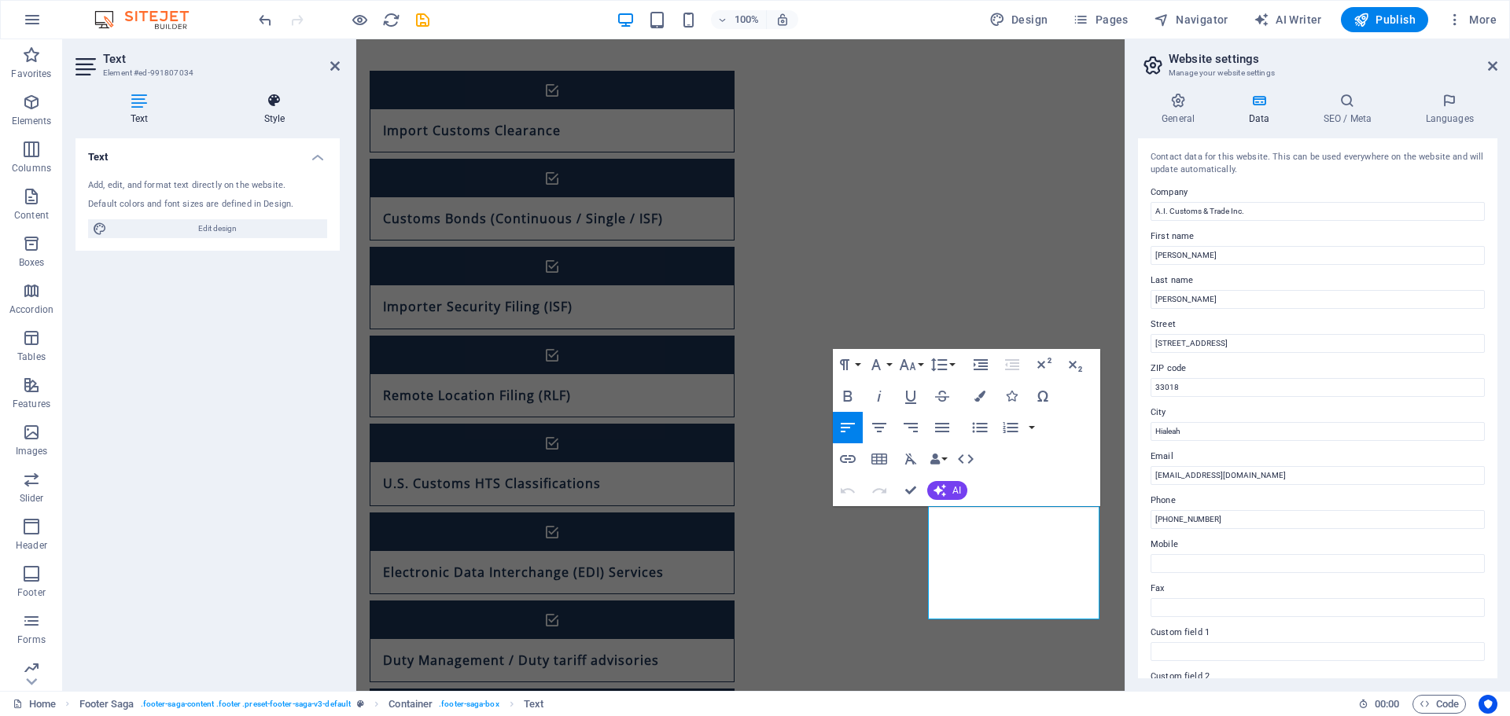
drag, startPoint x: 276, startPoint y: 101, endPoint x: 266, endPoint y: 102, distance: 10.3
click at [276, 100] on icon at bounding box center [274, 101] width 131 height 16
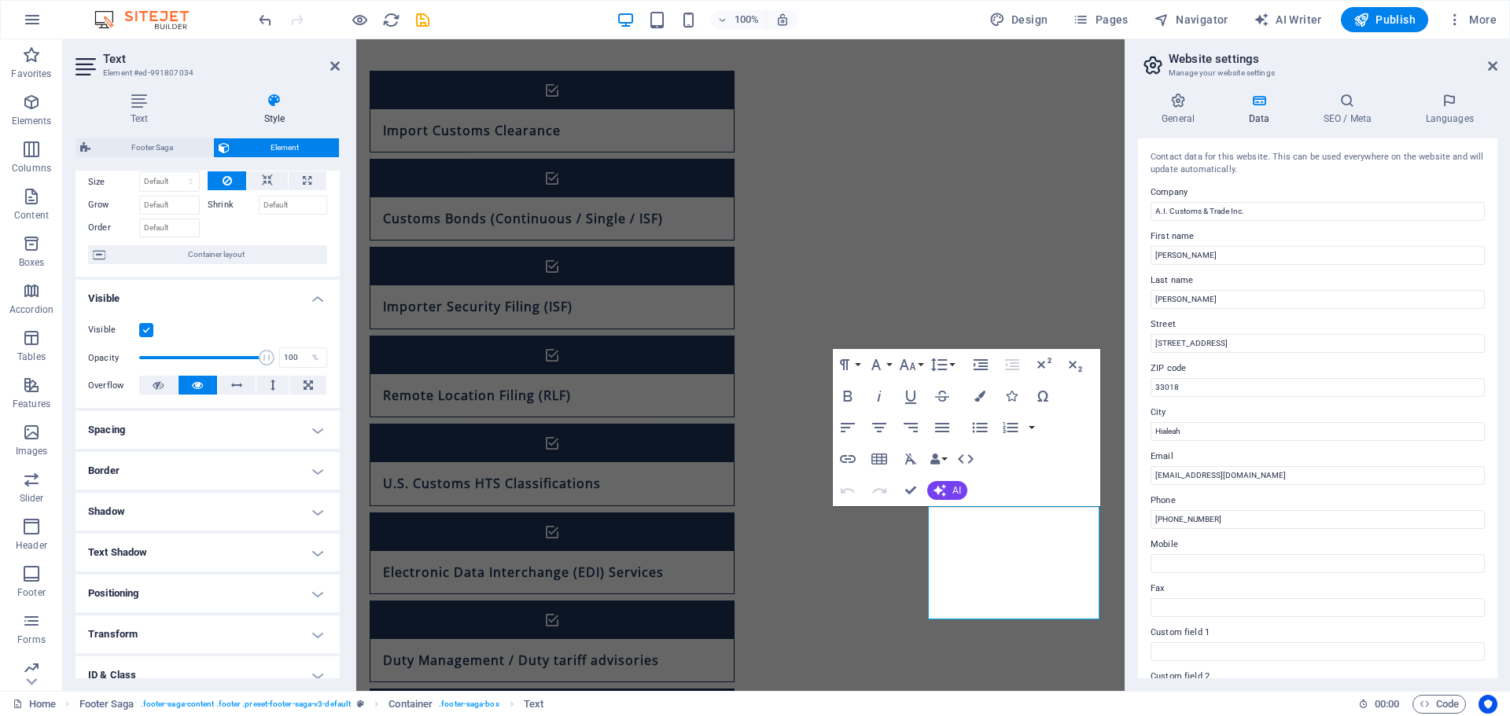
scroll to position [0, 0]
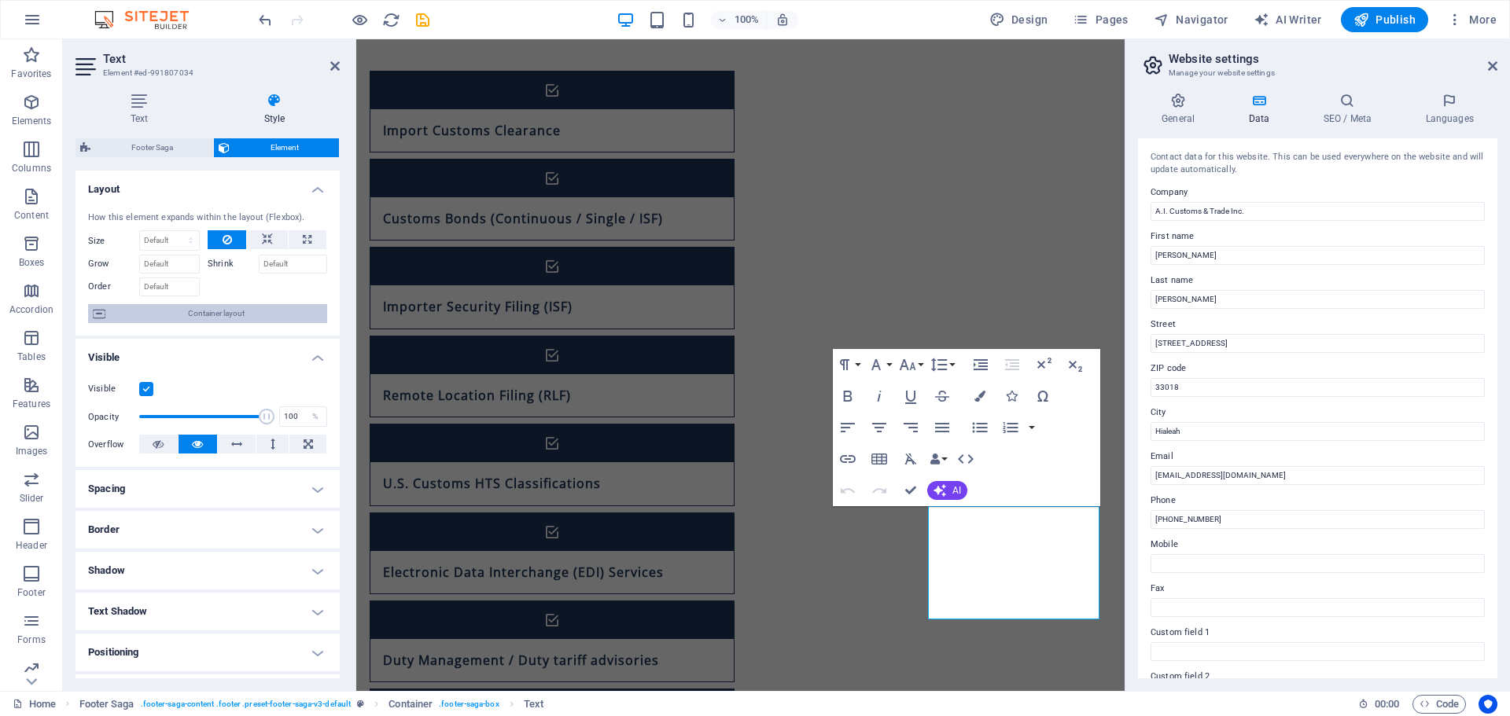
click at [212, 315] on span "Container layout" at bounding box center [216, 313] width 212 height 19
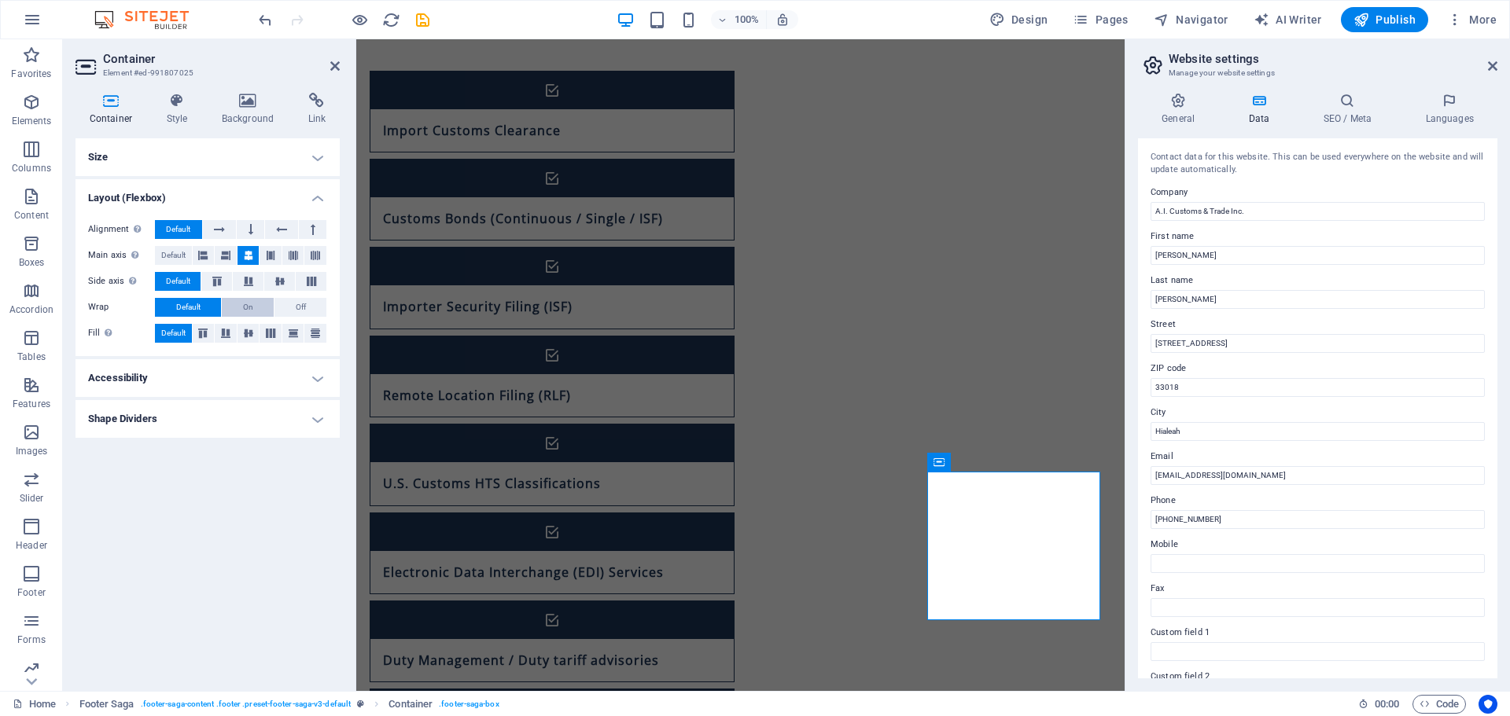
click at [247, 299] on span "On" at bounding box center [248, 307] width 10 height 19
click at [292, 304] on button "Off" at bounding box center [300, 307] width 52 height 19
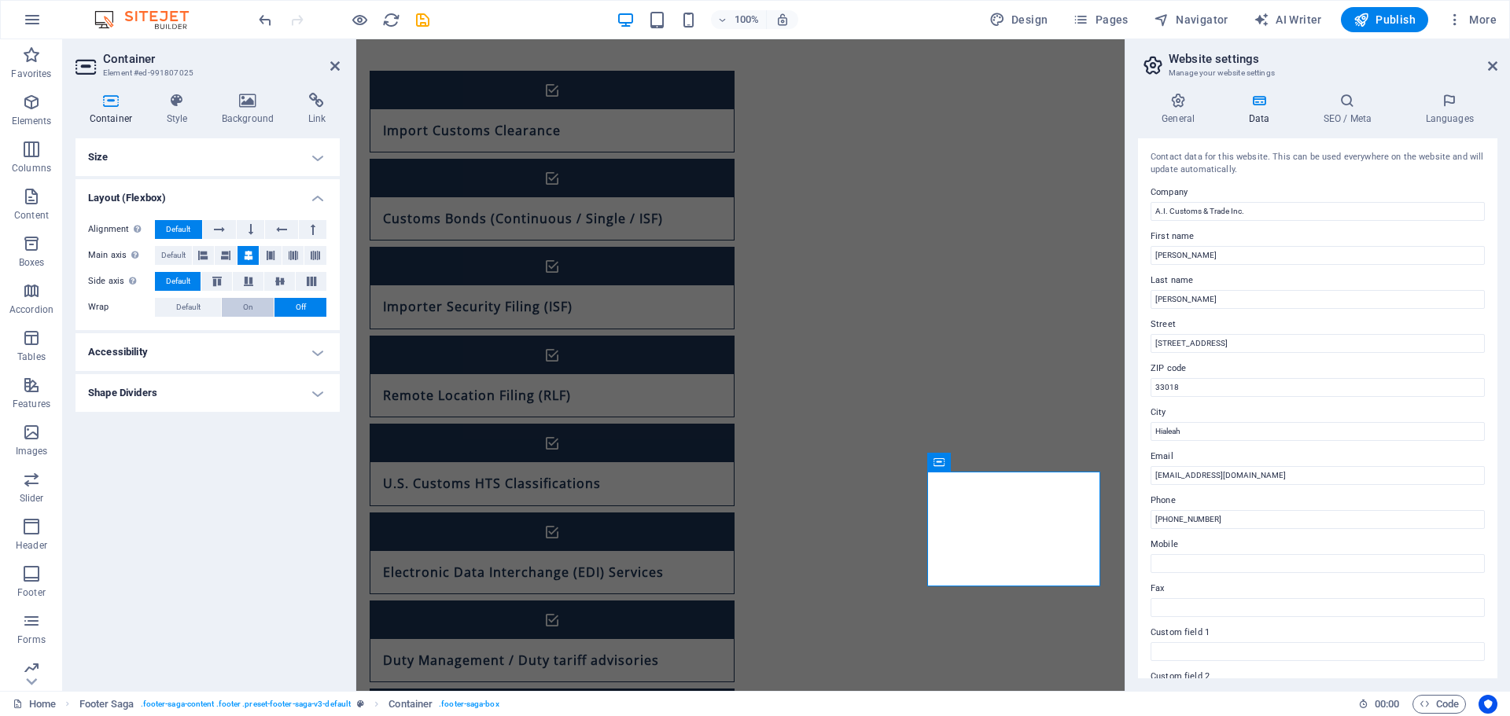
click at [241, 314] on button "On" at bounding box center [248, 307] width 52 height 19
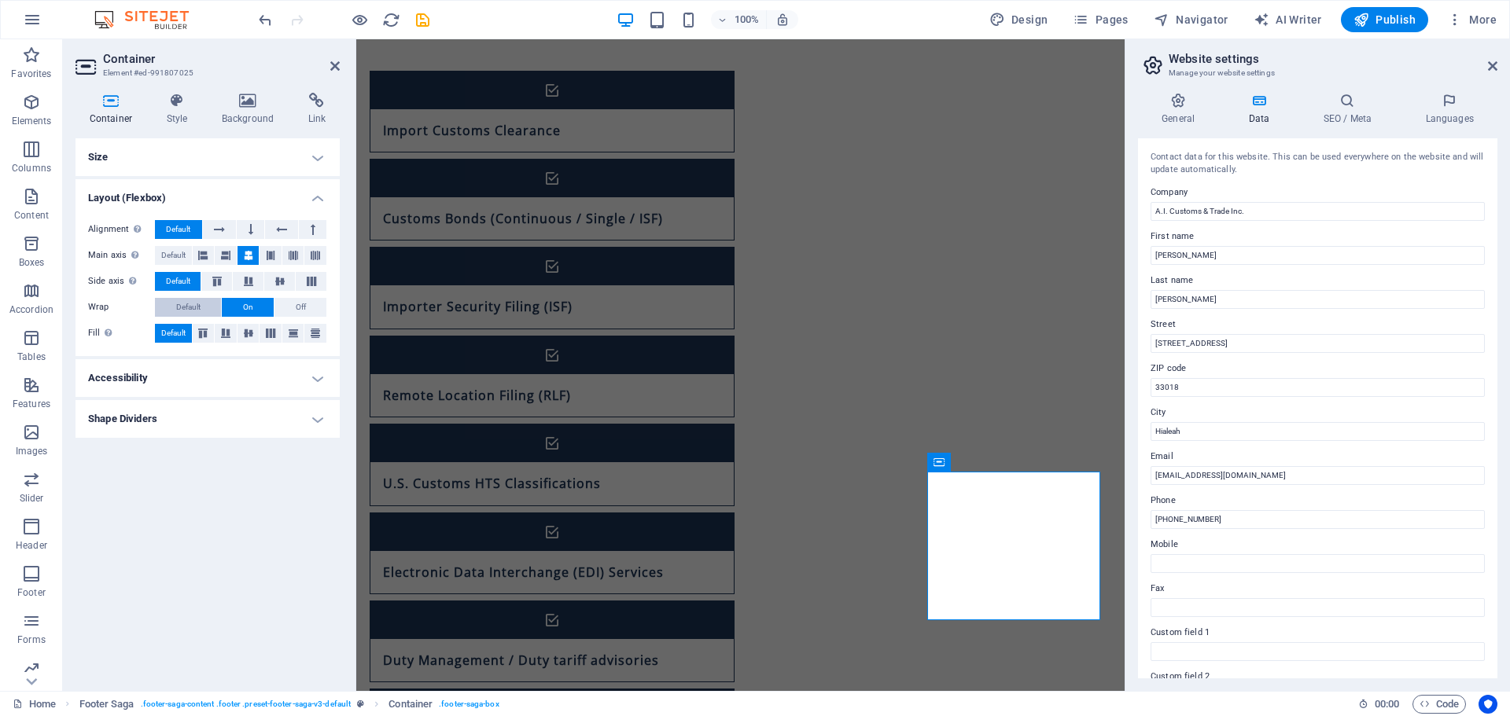
click at [187, 302] on span "Default" at bounding box center [188, 307] width 24 height 19
click at [254, 309] on button "On" at bounding box center [248, 307] width 52 height 19
click at [170, 381] on h4 "Accessibility" at bounding box center [207, 378] width 264 height 38
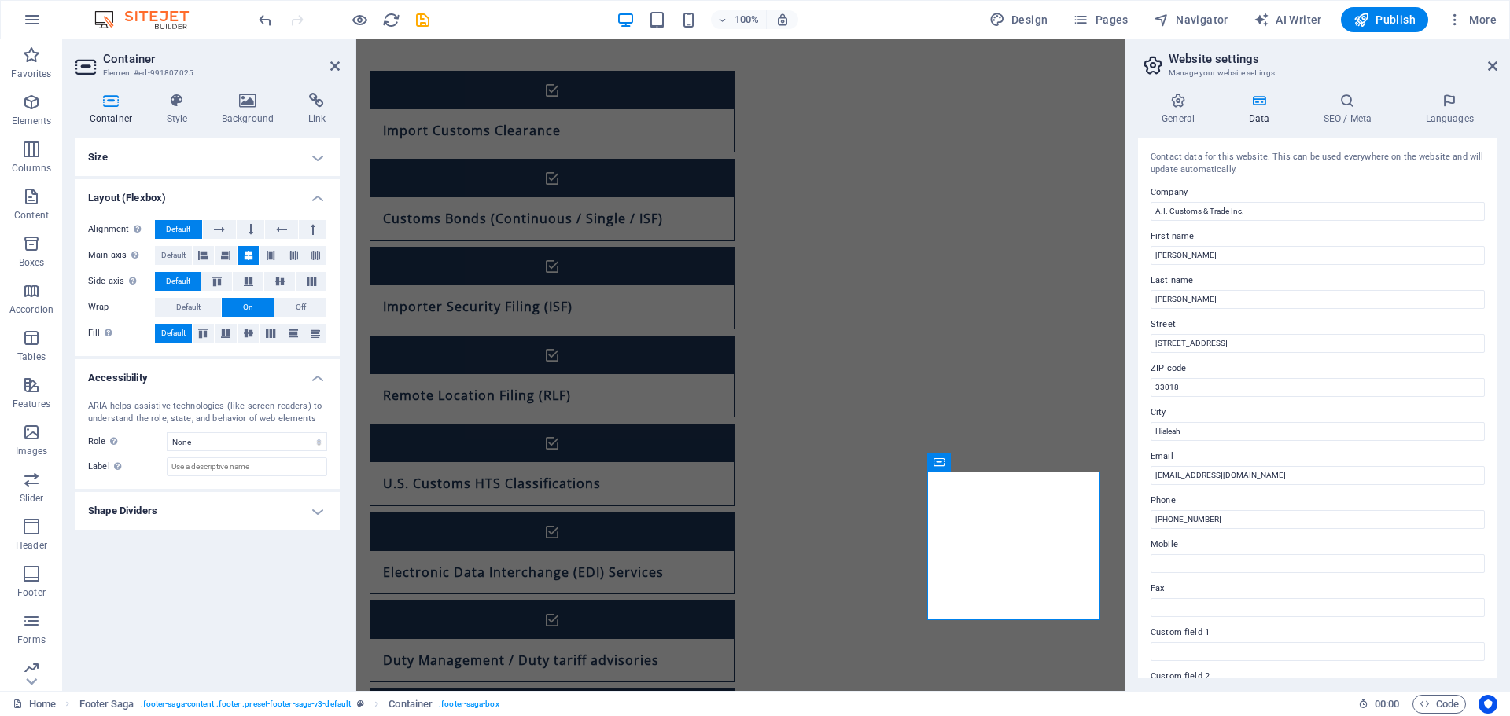
click at [175, 381] on h4 "Accessibility" at bounding box center [207, 373] width 264 height 28
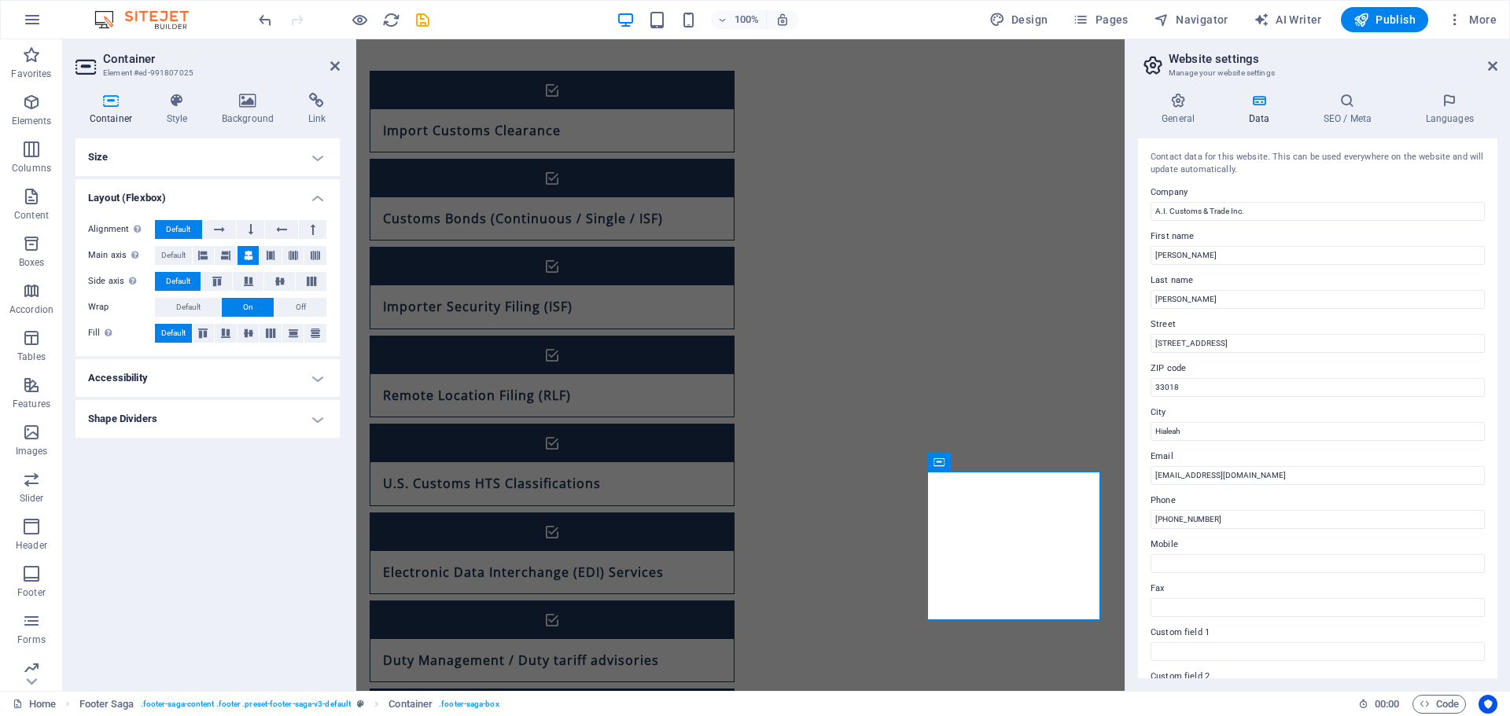
click at [168, 431] on h4 "Shape Dividers" at bounding box center [207, 419] width 264 height 38
click at [171, 423] on h4 "Shape Dividers" at bounding box center [207, 414] width 264 height 28
click at [226, 230] on button at bounding box center [220, 229] width 34 height 19
click at [252, 231] on icon at bounding box center [250, 229] width 5 height 19
click at [218, 231] on icon at bounding box center [219, 229] width 11 height 19
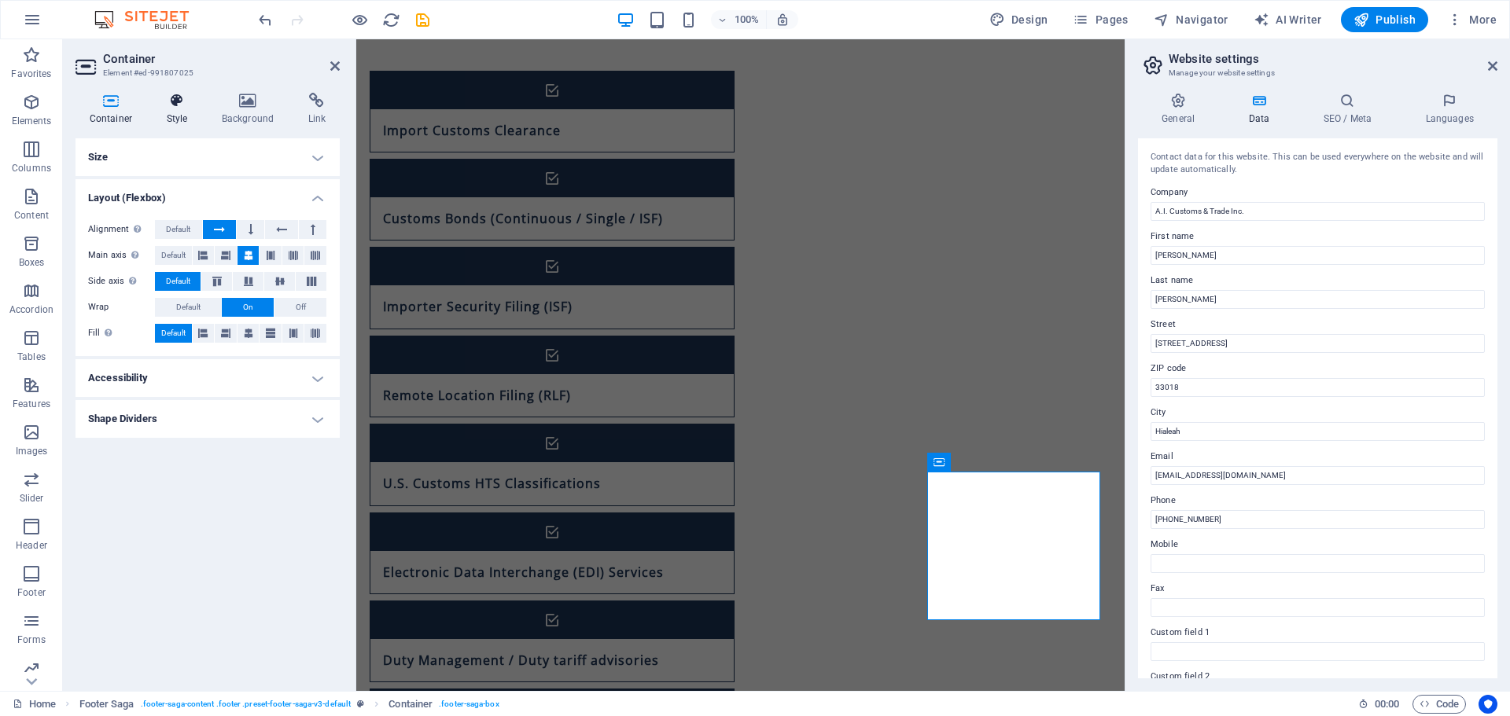
click at [170, 97] on icon at bounding box center [177, 101] width 49 height 16
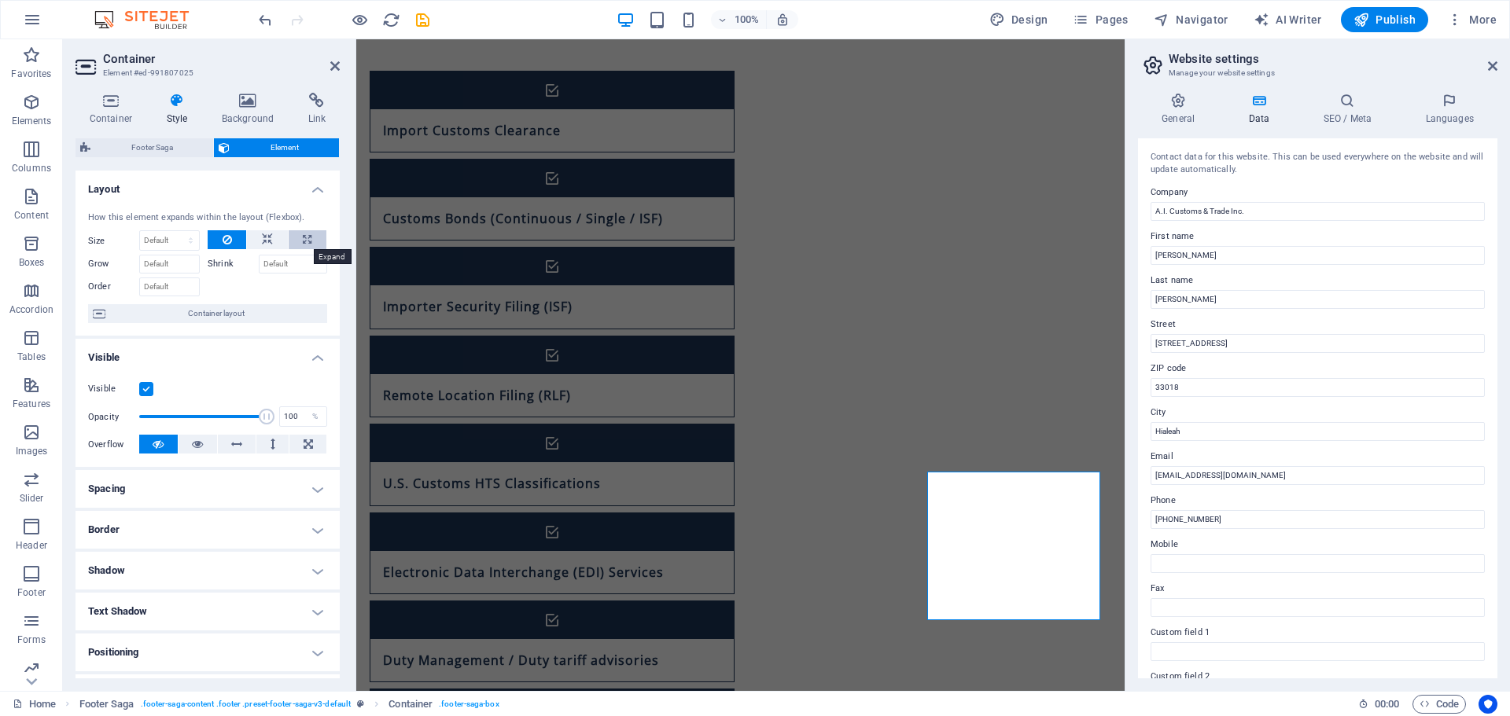
click at [310, 236] on button at bounding box center [308, 239] width 38 height 19
type input "100"
select select "%"
click at [270, 238] on icon at bounding box center [267, 239] width 11 height 19
select select "DISABLED_OPTION_VALUE"
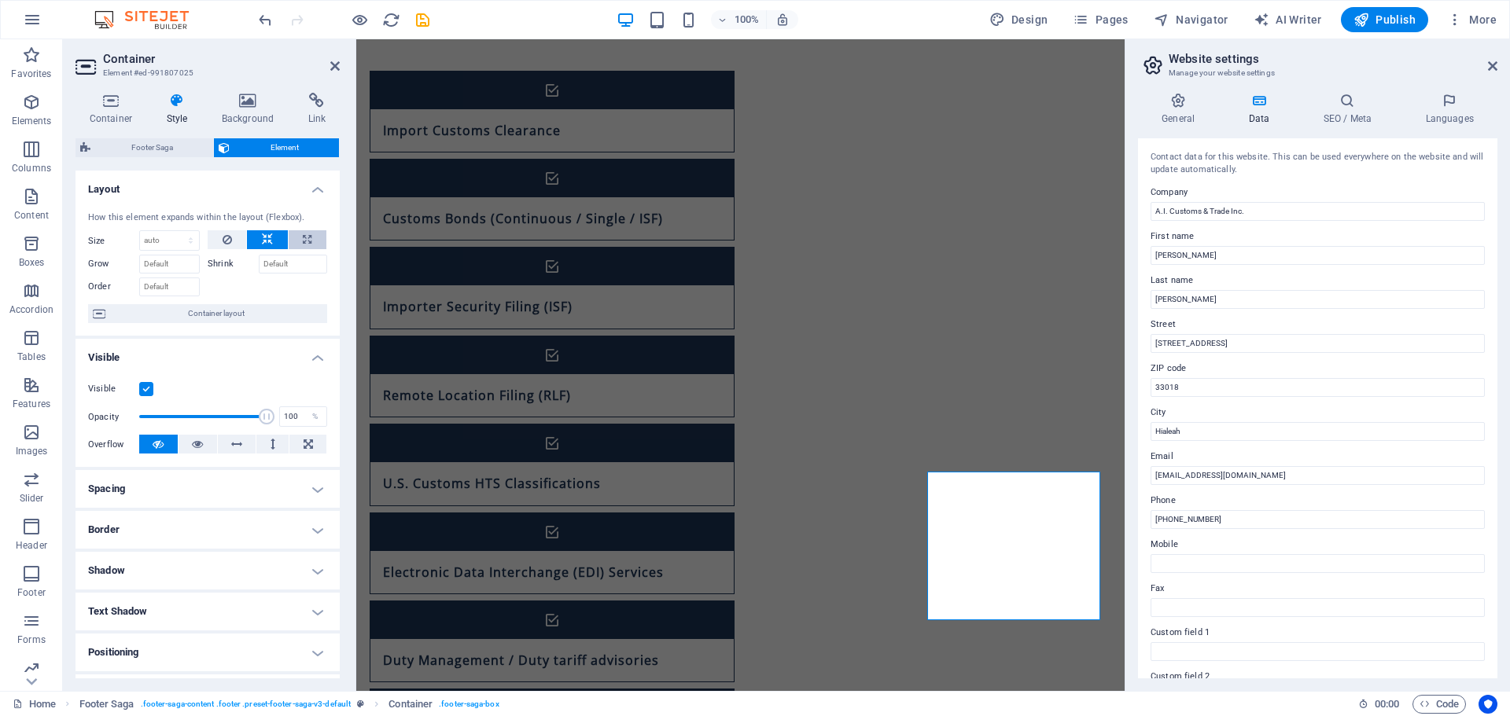
click at [304, 241] on icon at bounding box center [307, 239] width 9 height 19
type input "100"
select select "%"
click at [263, 315] on span "Container layout" at bounding box center [216, 313] width 212 height 19
select select "rem"
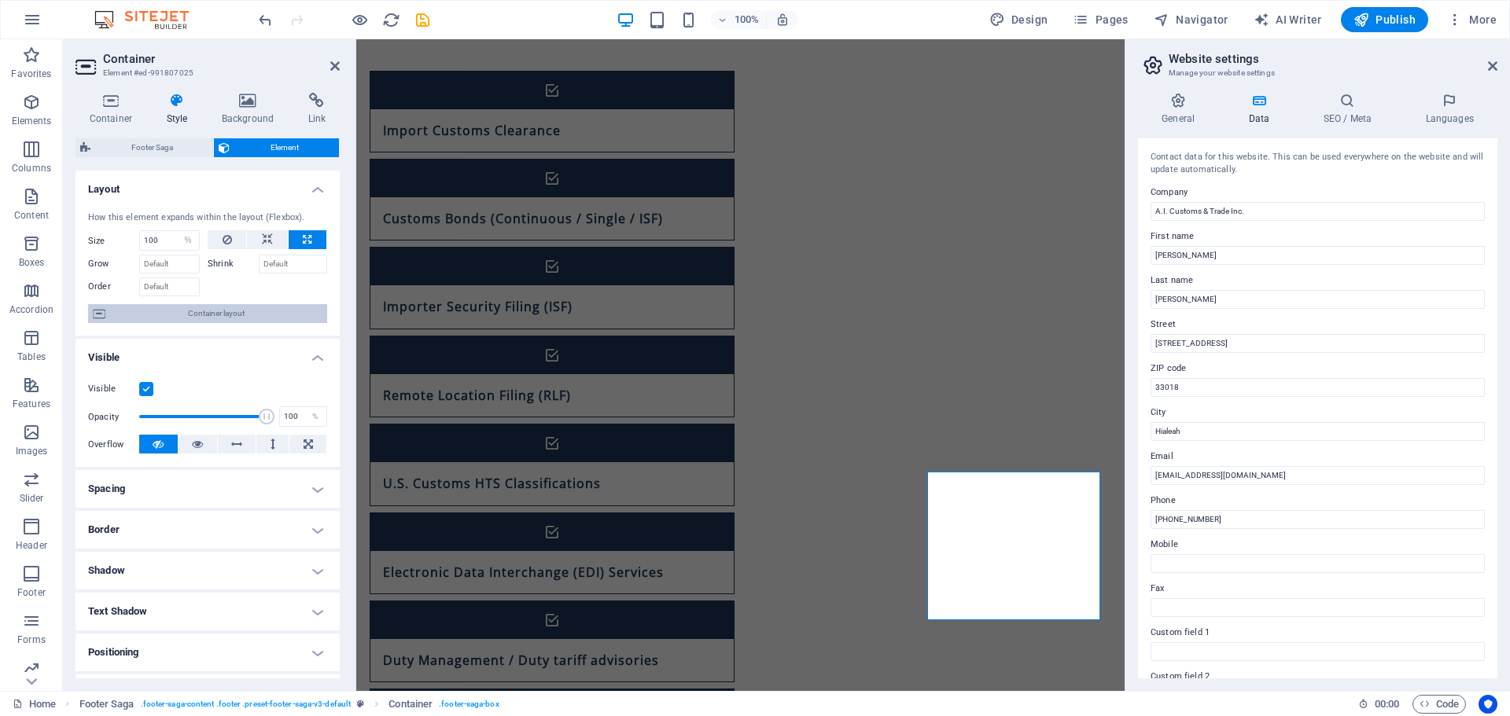
select select "rem"
select select "px"
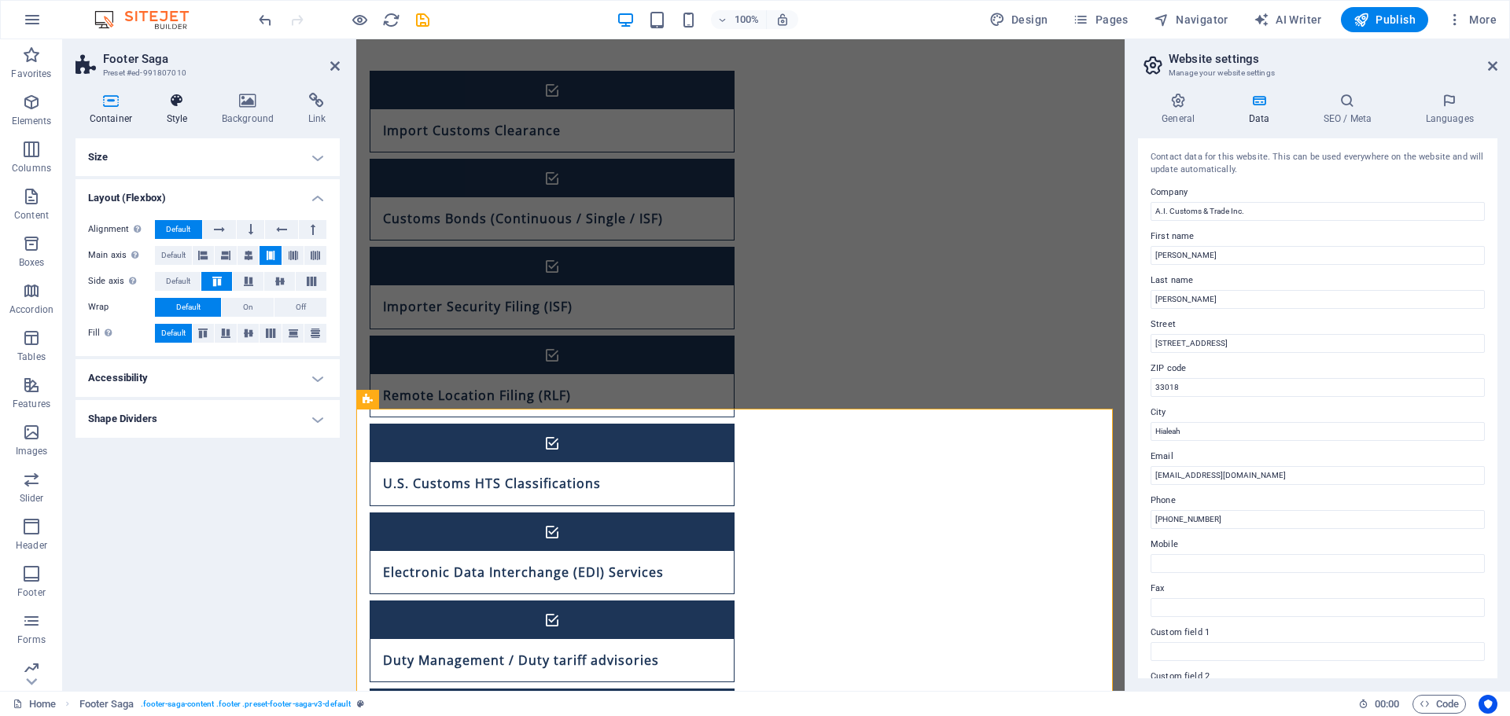
click at [185, 111] on h4 "Style" at bounding box center [180, 109] width 55 height 33
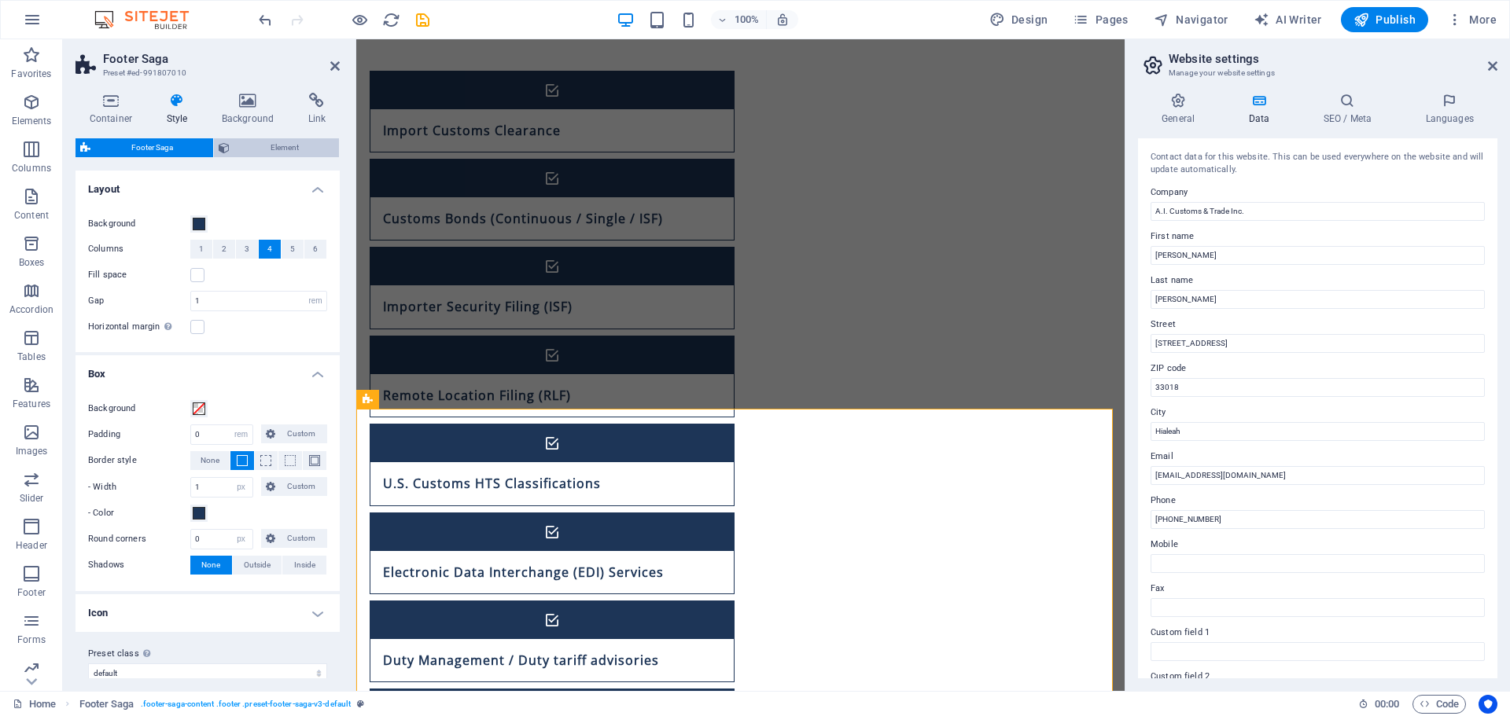
click at [259, 144] on span "Element" at bounding box center [284, 147] width 100 height 19
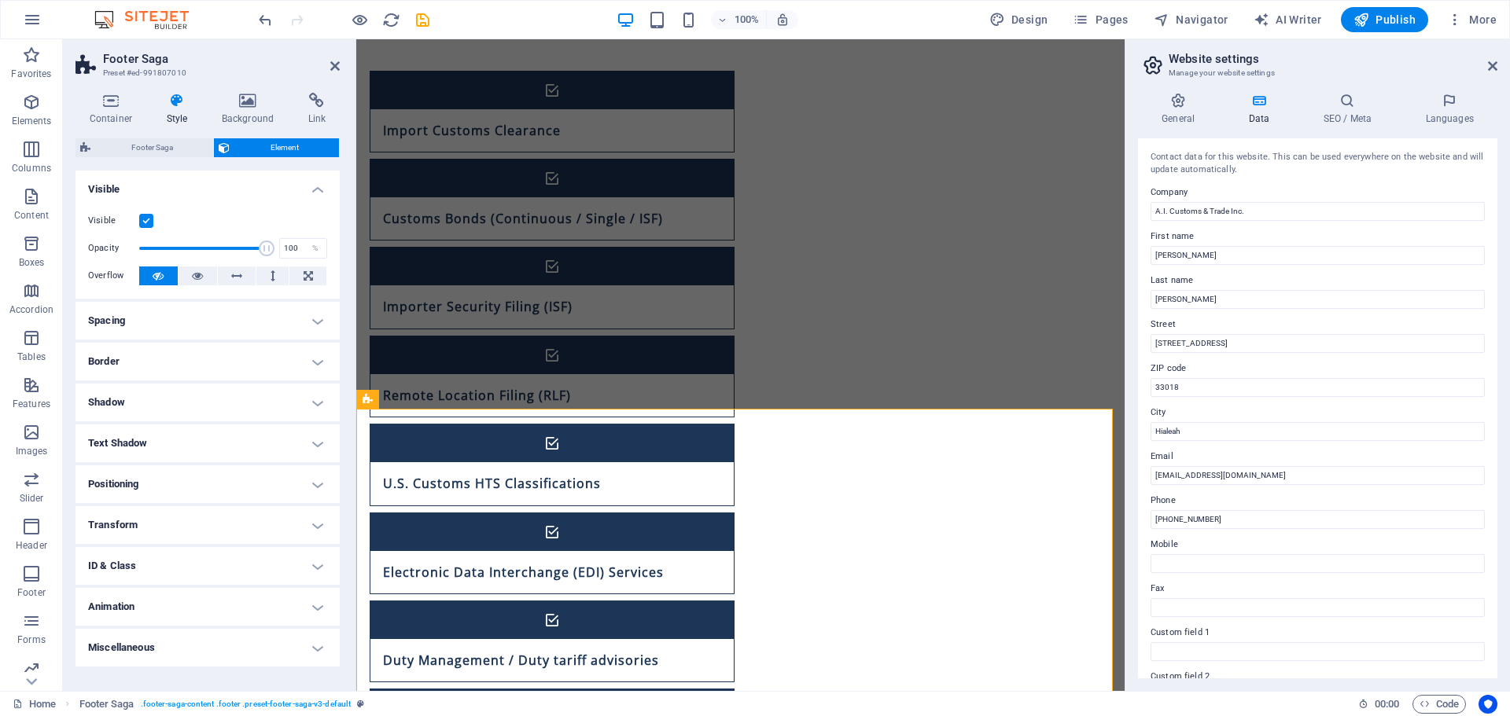
click at [180, 327] on h4 "Spacing" at bounding box center [207, 321] width 264 height 38
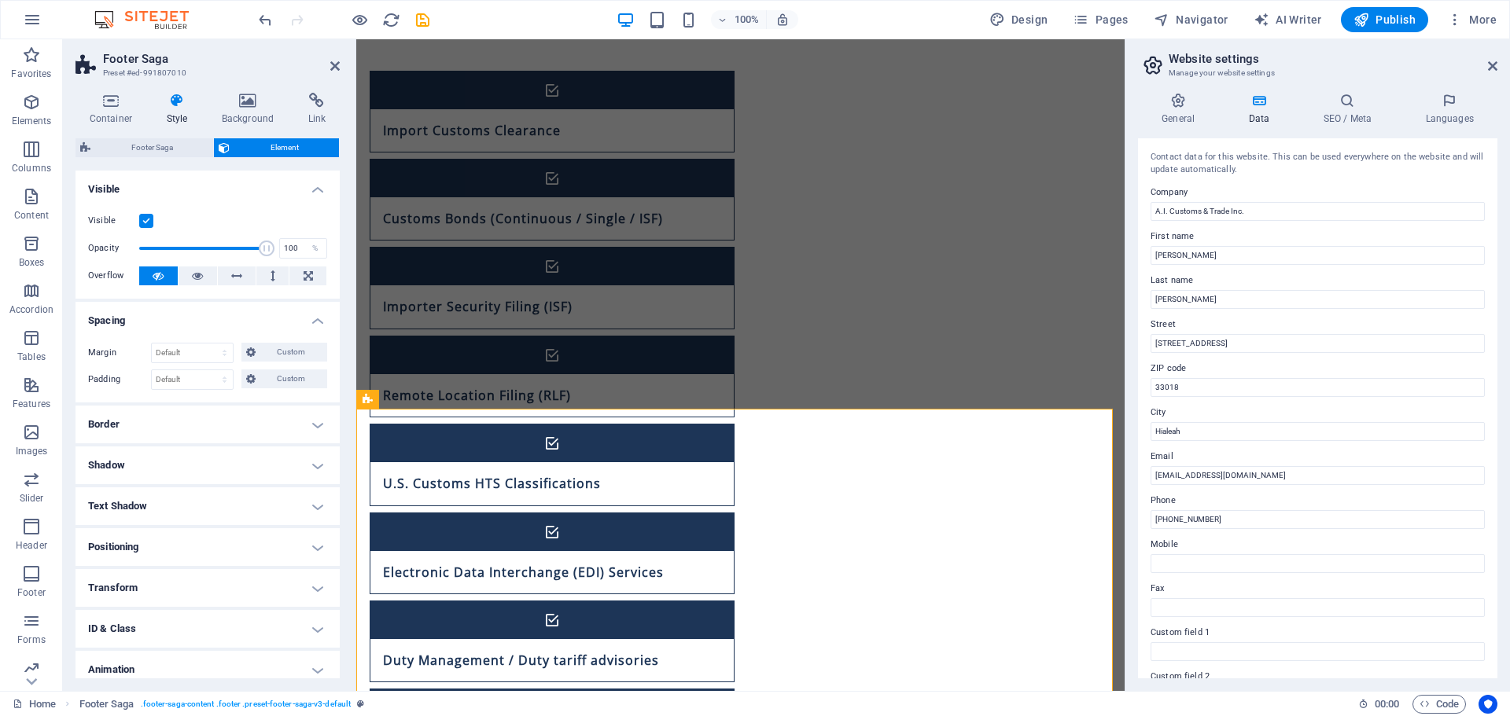
click at [193, 316] on h4 "Spacing" at bounding box center [207, 316] width 264 height 28
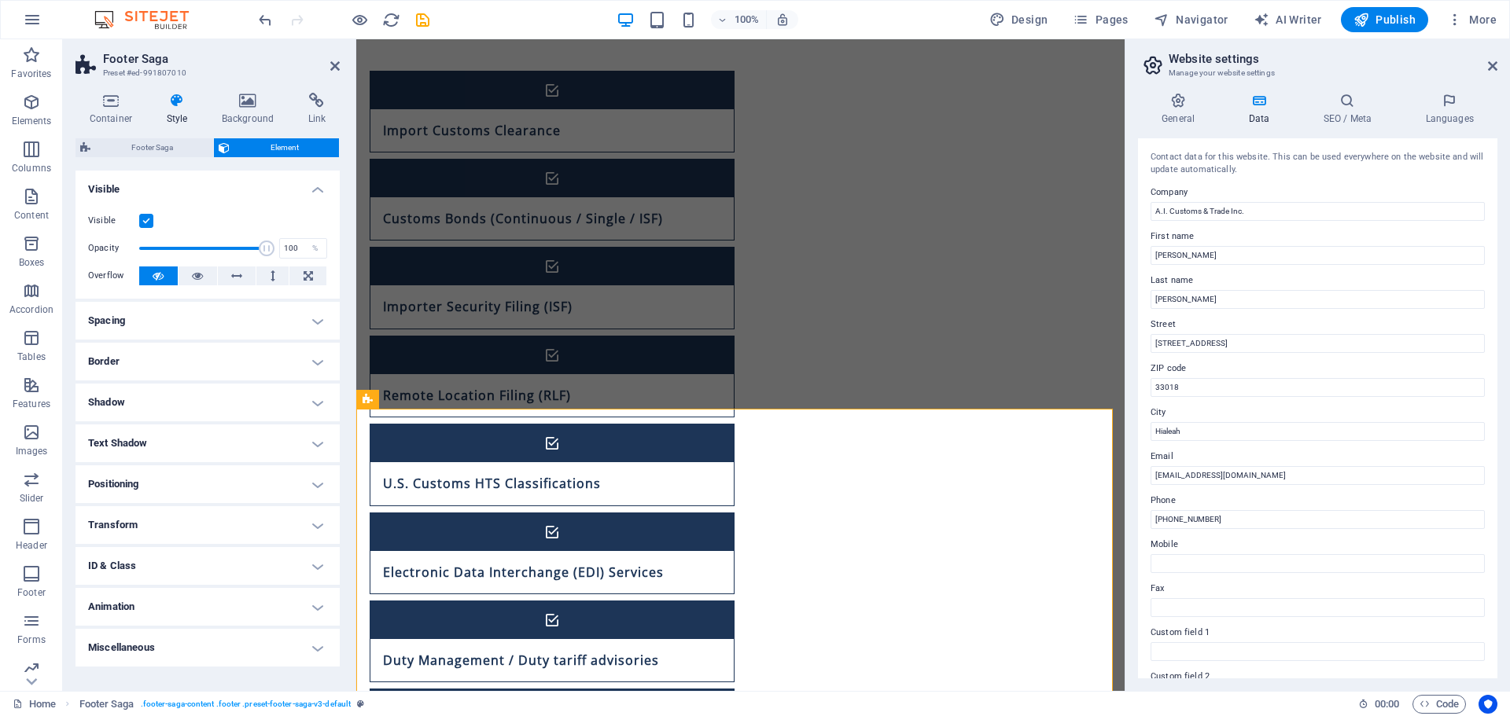
click at [157, 438] on h4 "Text Shadow" at bounding box center [207, 444] width 264 height 38
click at [157, 437] on h4 "Text Shadow" at bounding box center [207, 439] width 264 height 28
click at [178, 352] on h4 "Border" at bounding box center [207, 362] width 264 height 38
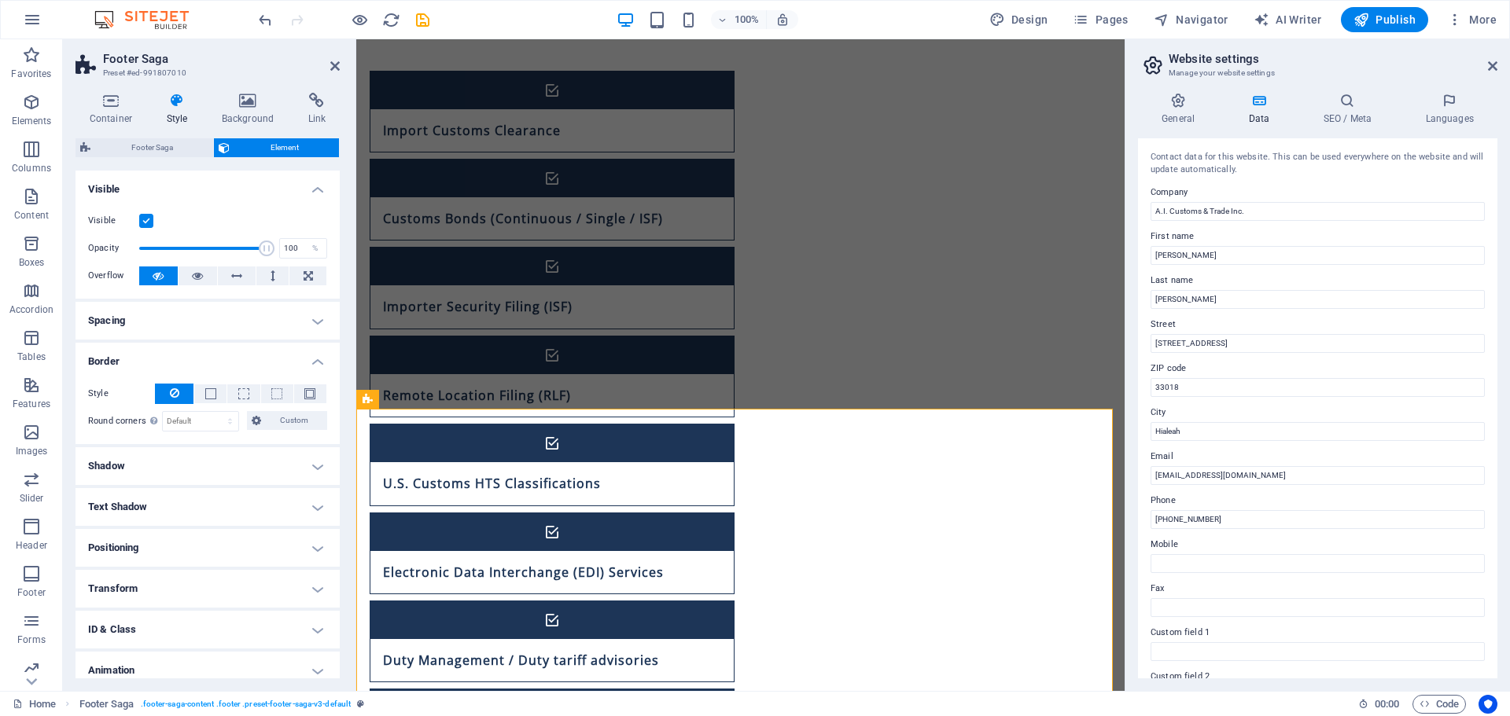
click at [178, 352] on h4 "Border" at bounding box center [207, 357] width 264 height 28
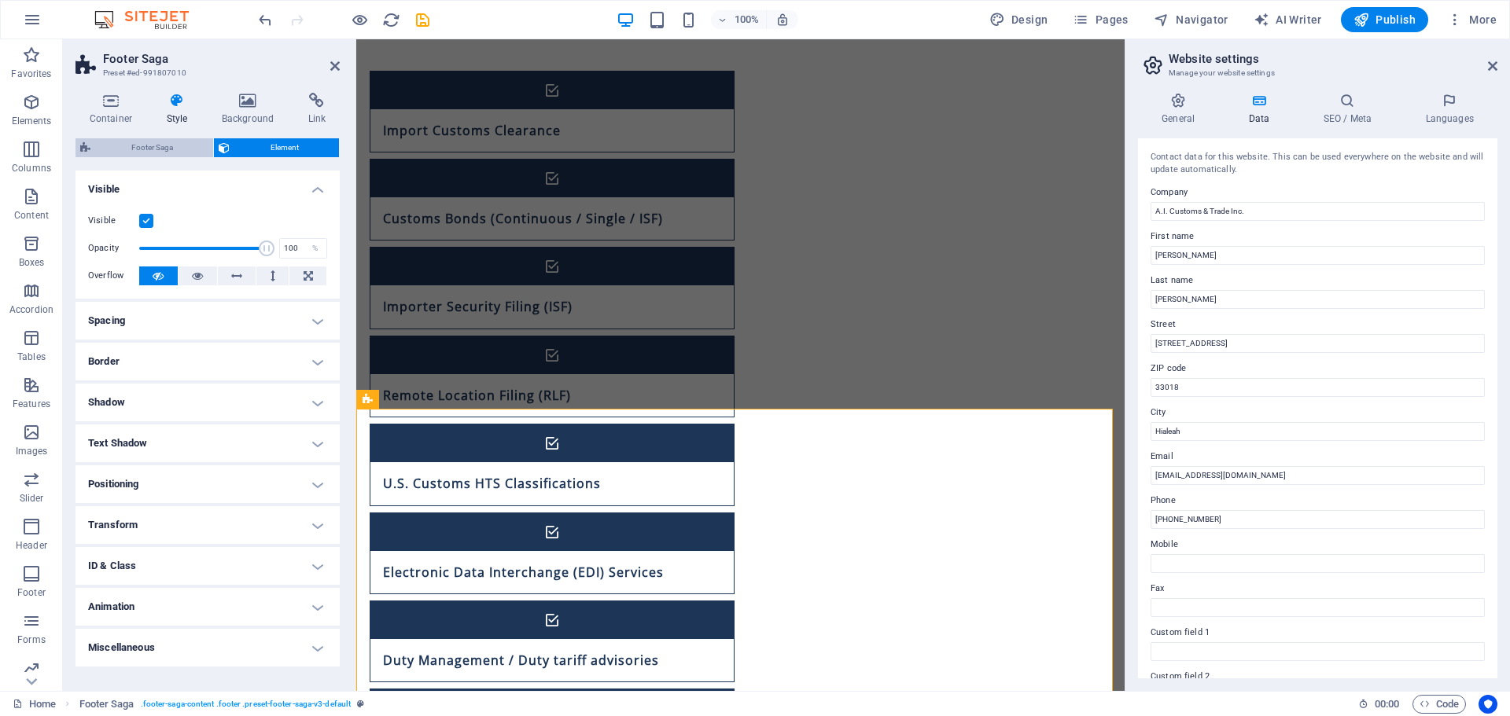
click at [173, 148] on span "Footer Saga" at bounding box center [151, 147] width 113 height 19
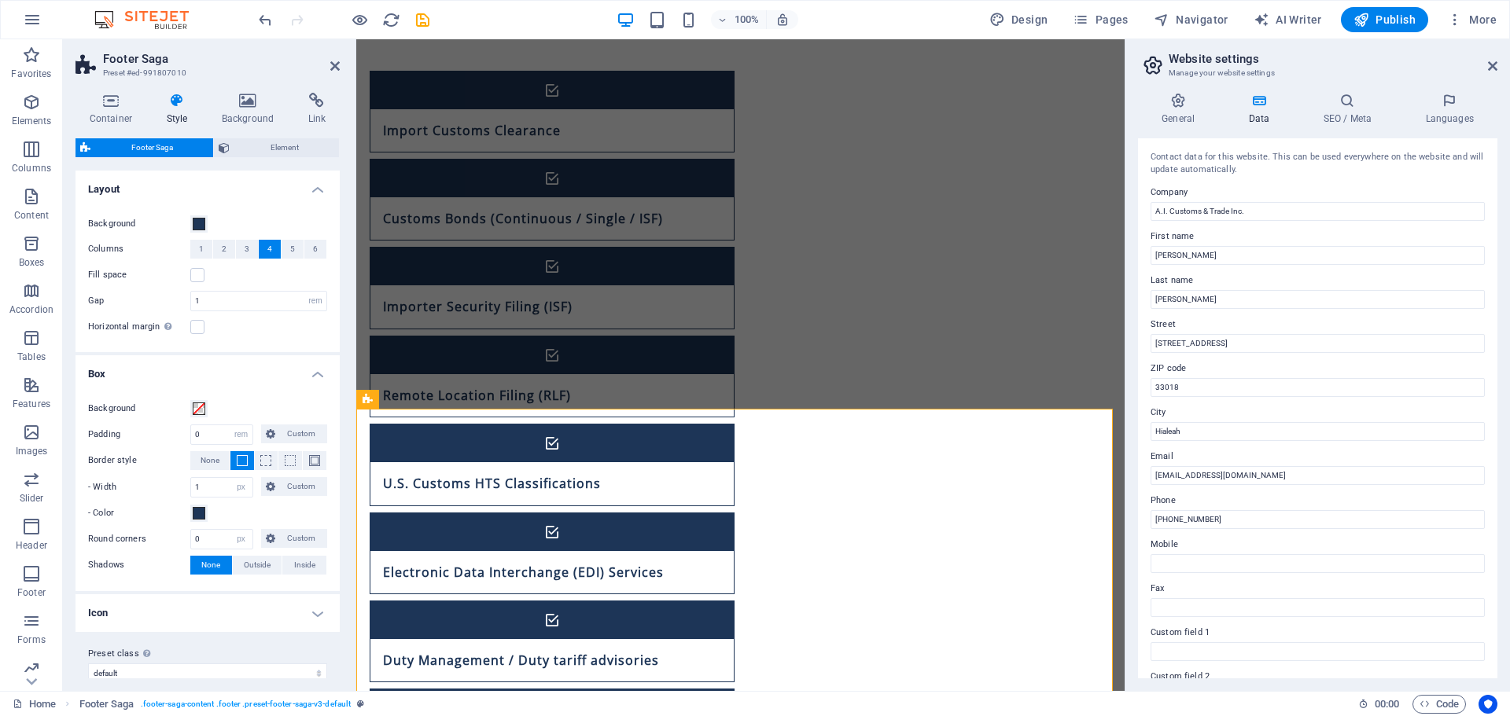
scroll to position [17, 0]
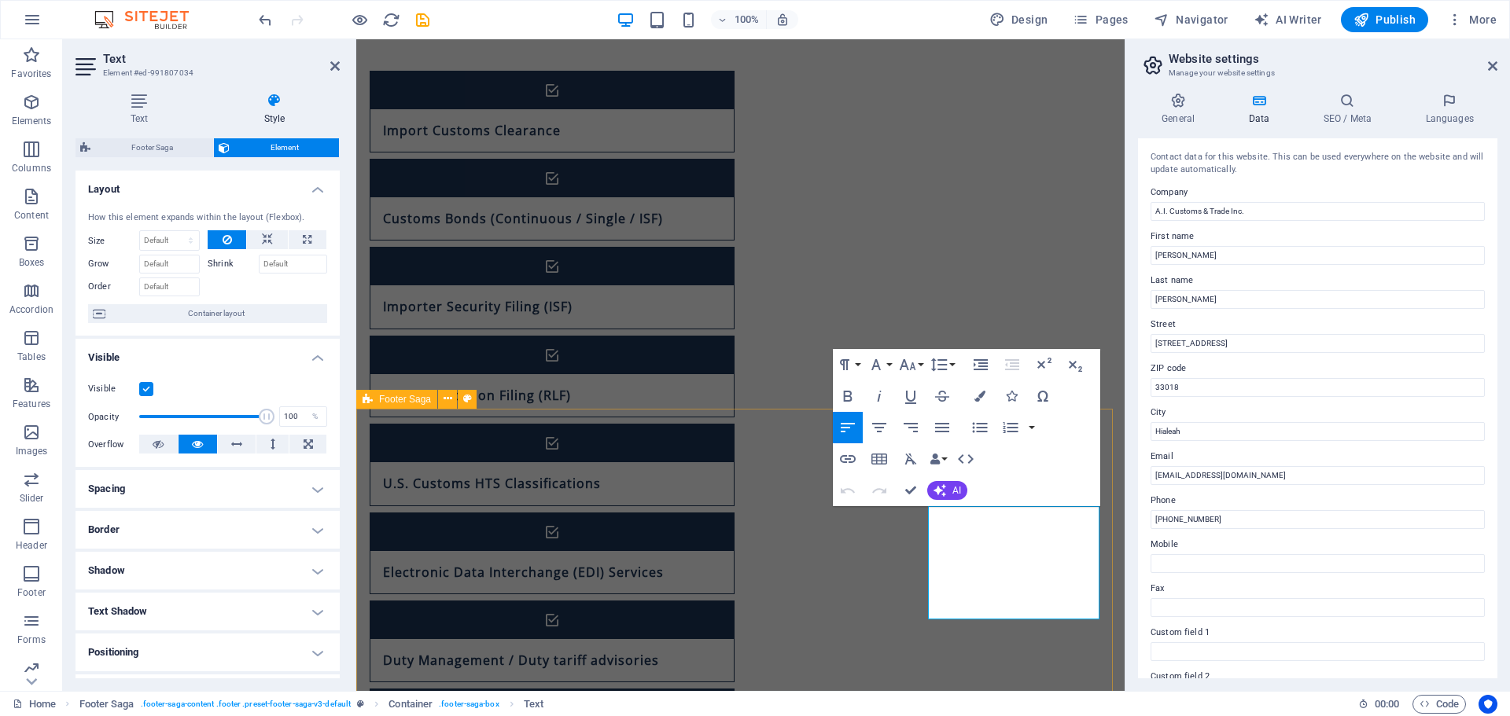
drag, startPoint x: 1085, startPoint y: 611, endPoint x: 785, endPoint y: 433, distance: 349.4
click at [981, 395] on icon "button" at bounding box center [979, 396] width 11 height 11
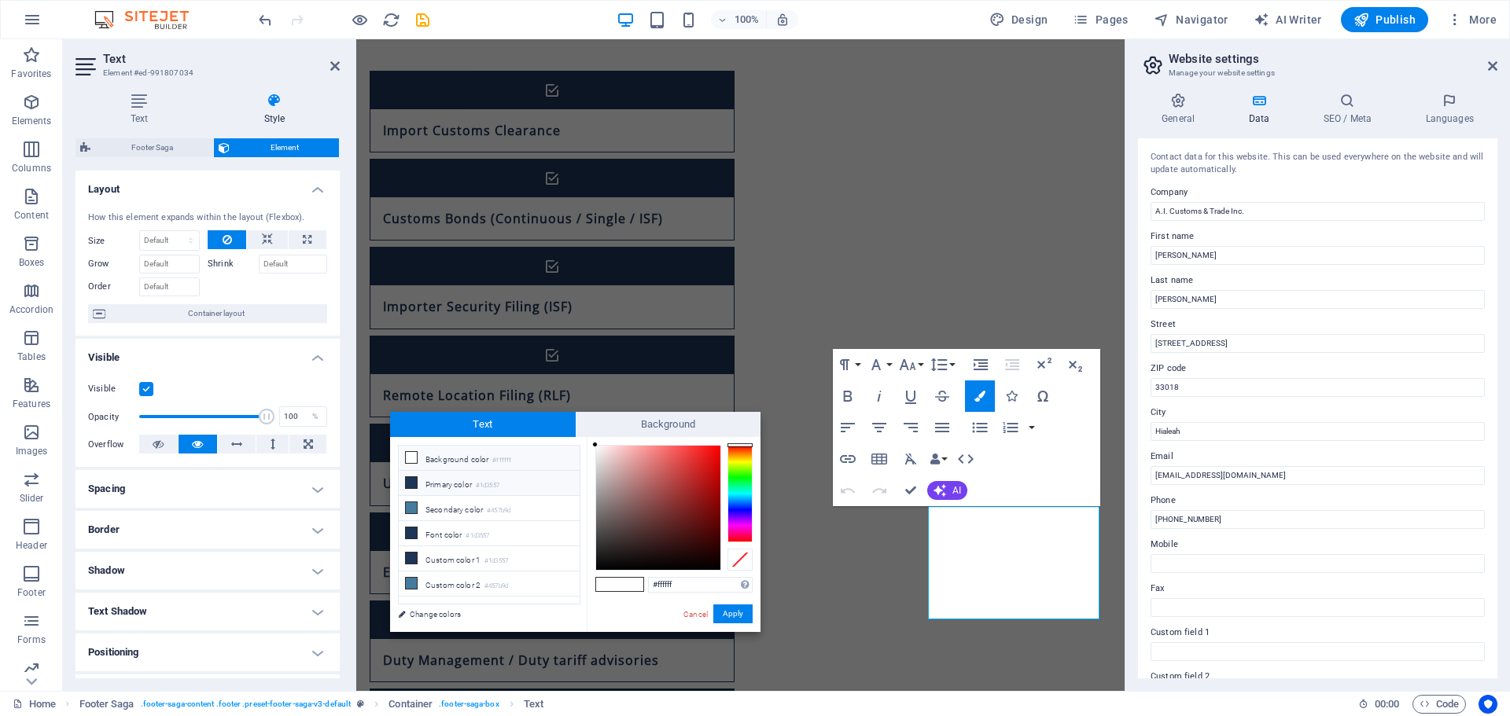
click at [445, 489] on li "Primary color #1d3557" at bounding box center [489, 483] width 181 height 25
type input "#1d3557"
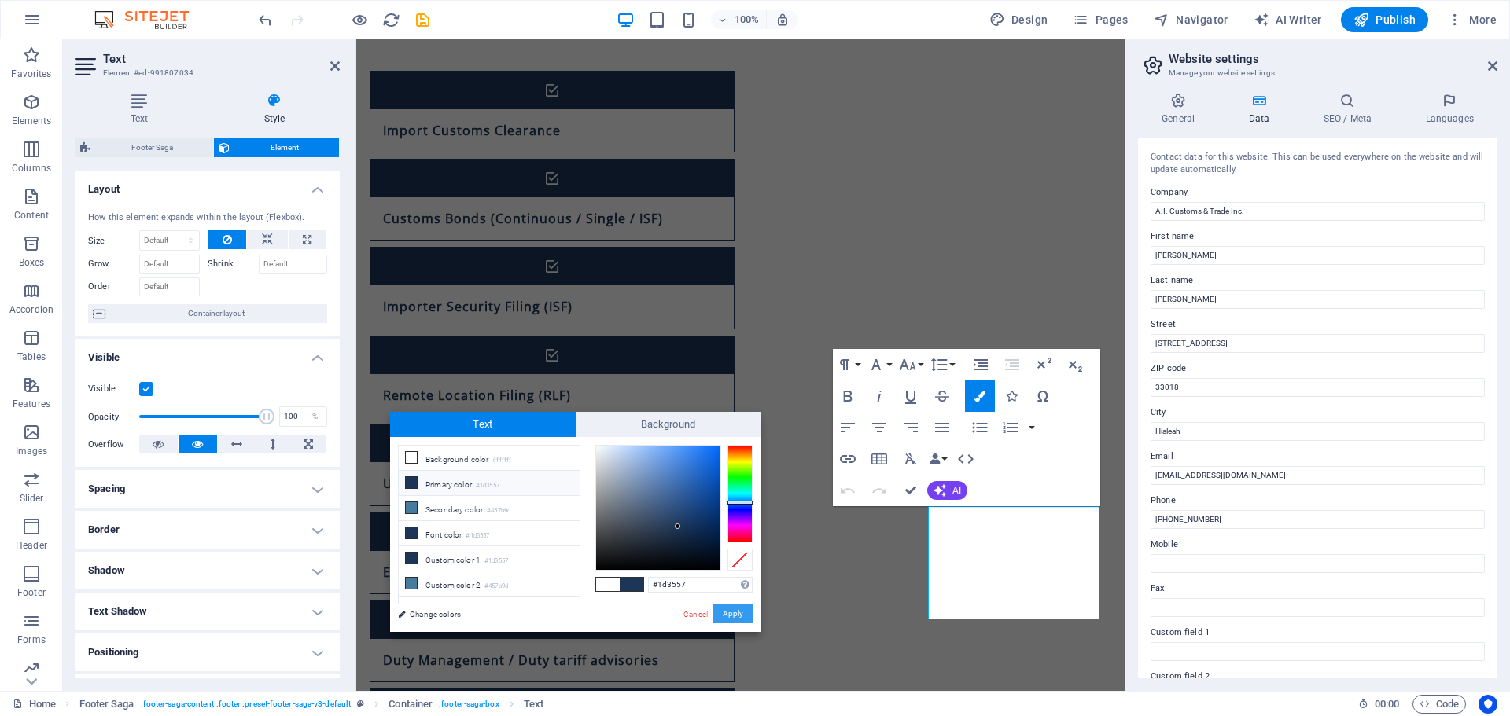
click at [734, 611] on button "Apply" at bounding box center [732, 614] width 39 height 19
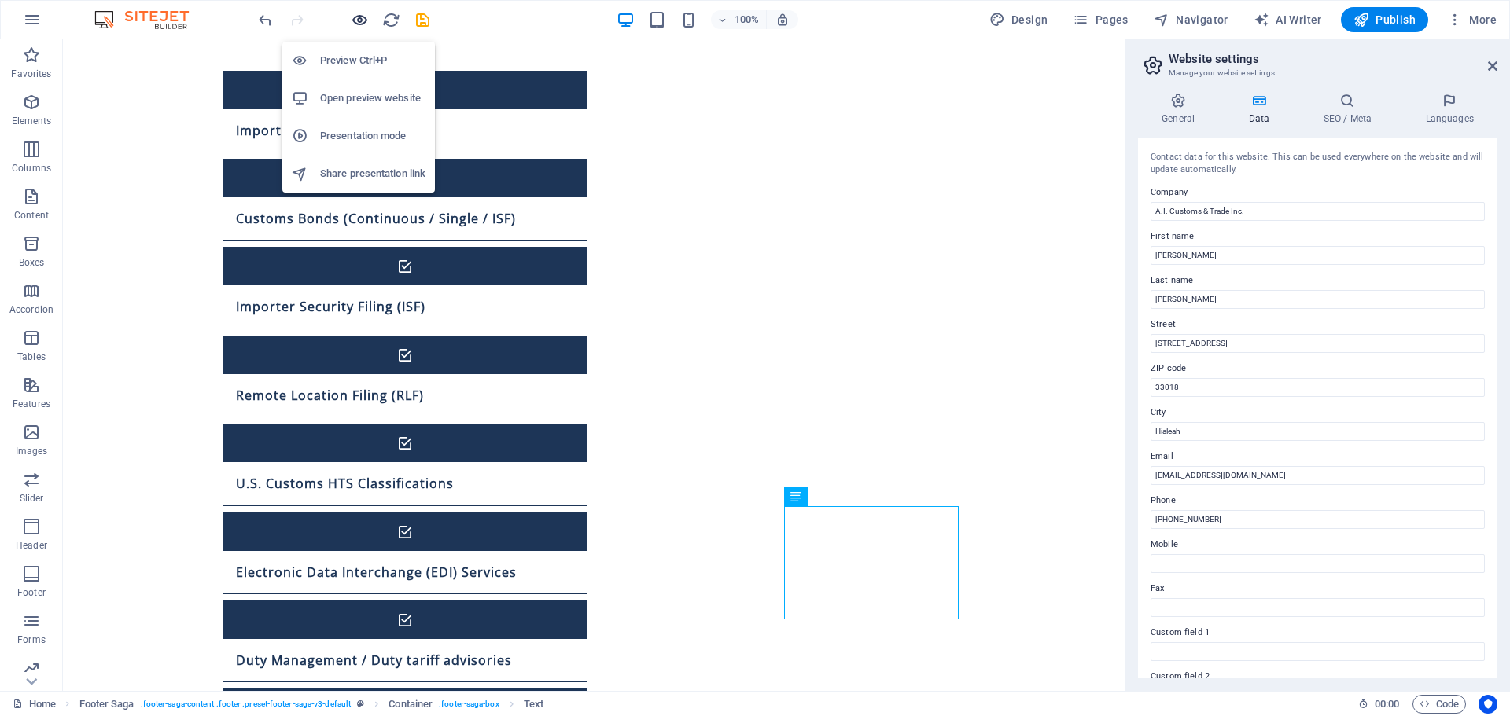
click at [363, 19] on icon "button" at bounding box center [360, 20] width 18 height 18
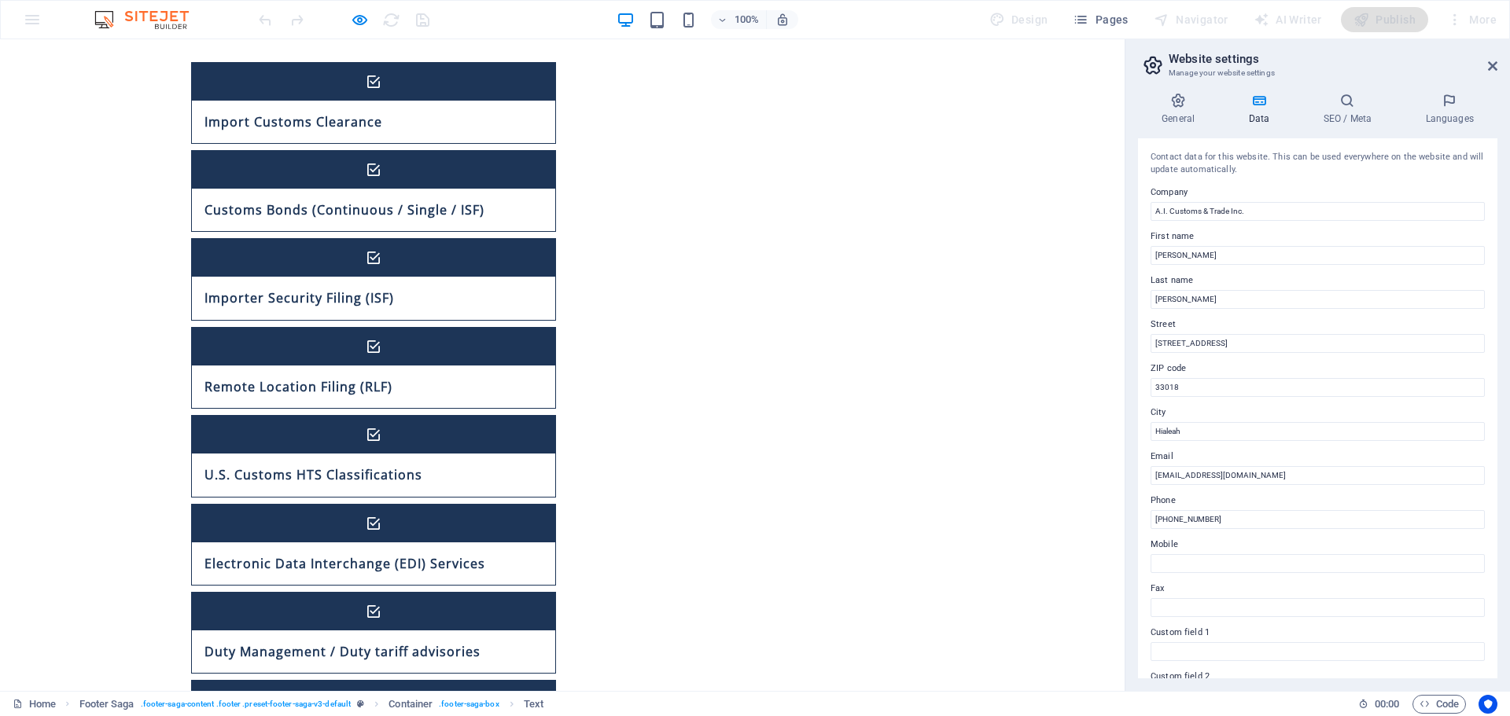
scroll to position [1106, 0]
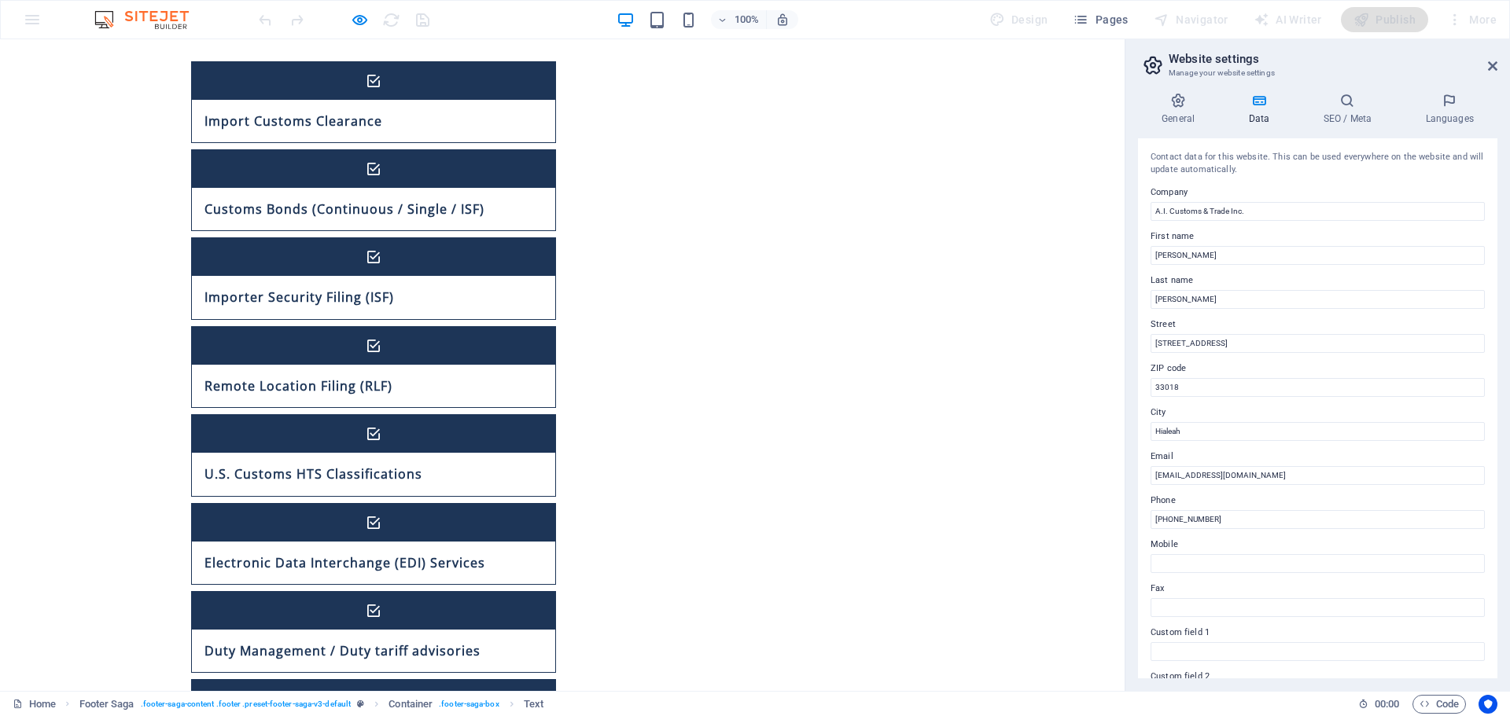
drag, startPoint x: 878, startPoint y: 595, endPoint x: 713, endPoint y: 607, distance: 164.8
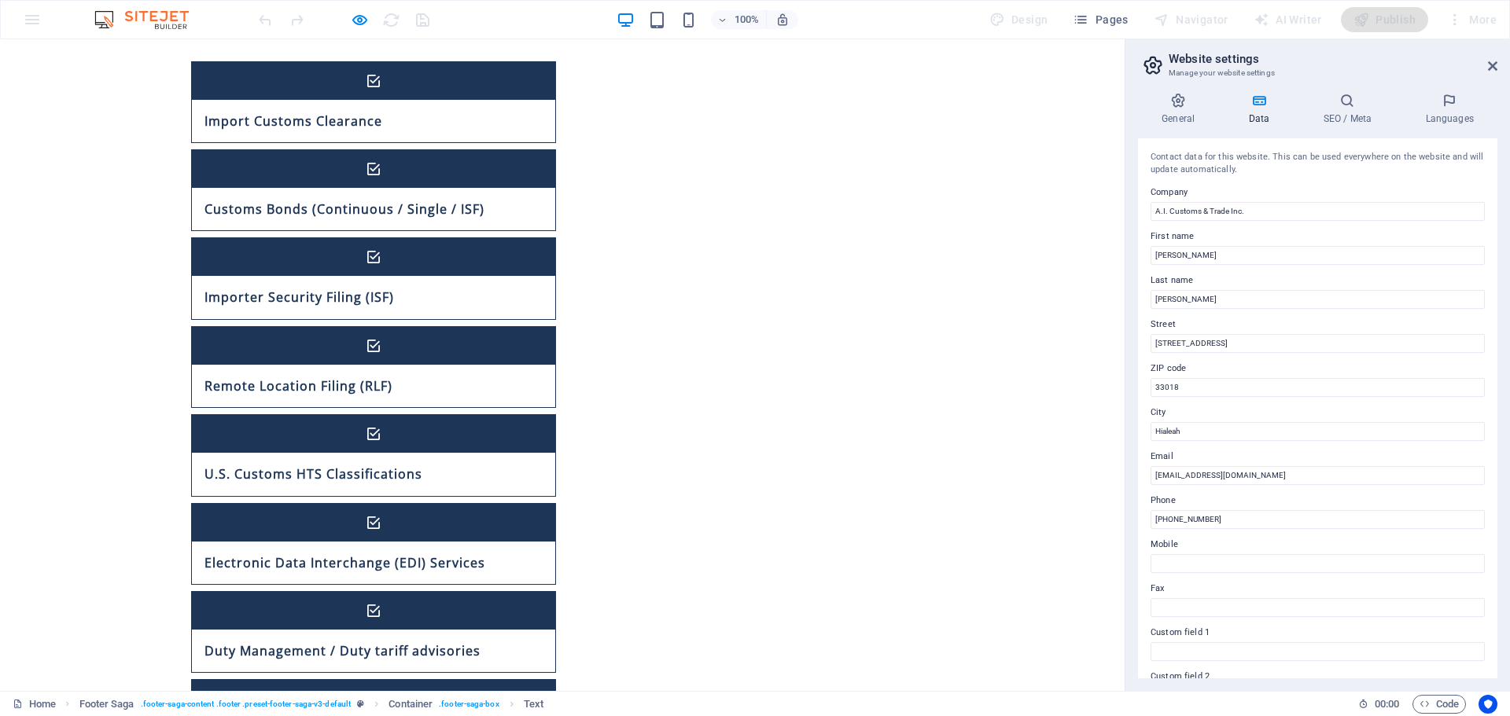
drag, startPoint x: 875, startPoint y: 492, endPoint x: 771, endPoint y: 528, distance: 110.7
drag, startPoint x: 871, startPoint y: 567, endPoint x: 809, endPoint y: 571, distance: 61.5
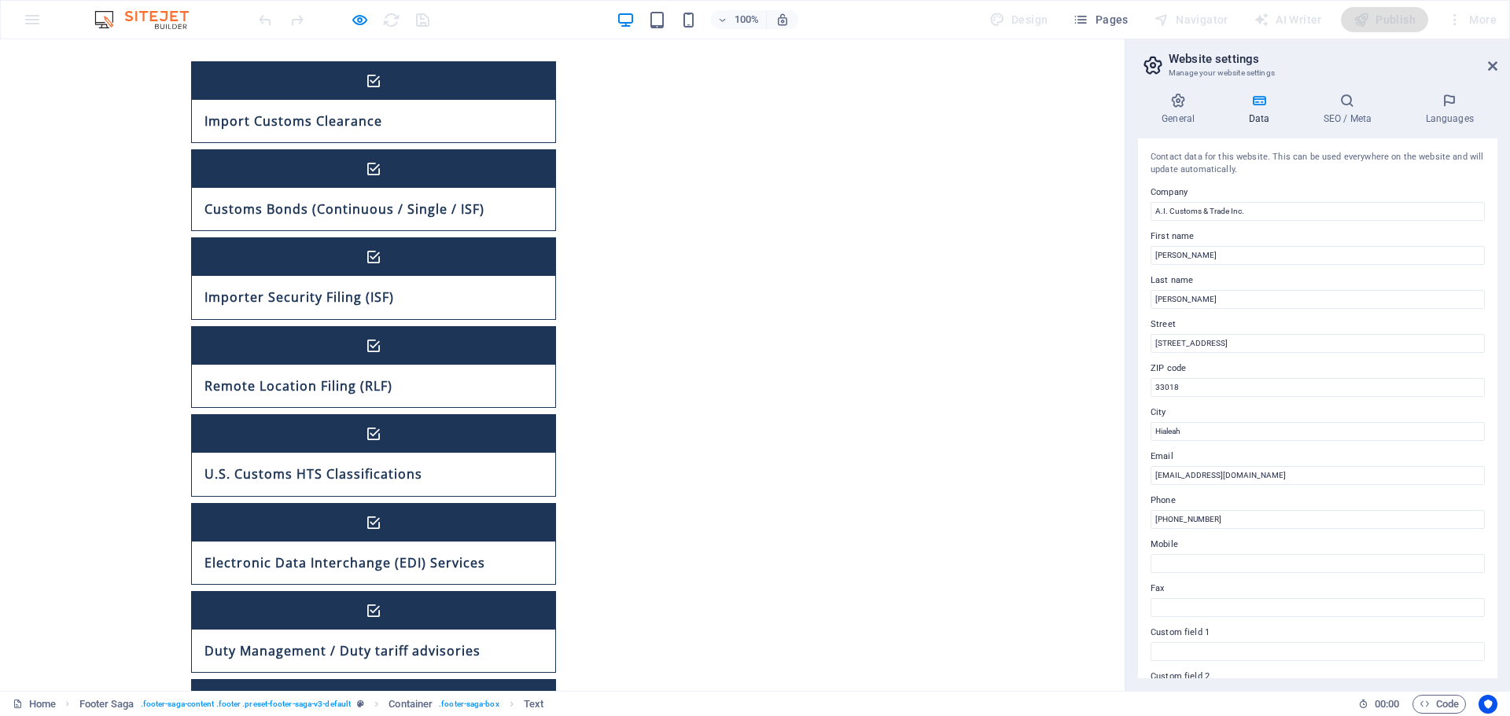
drag, startPoint x: 896, startPoint y: 565, endPoint x: 787, endPoint y: 572, distance: 109.5
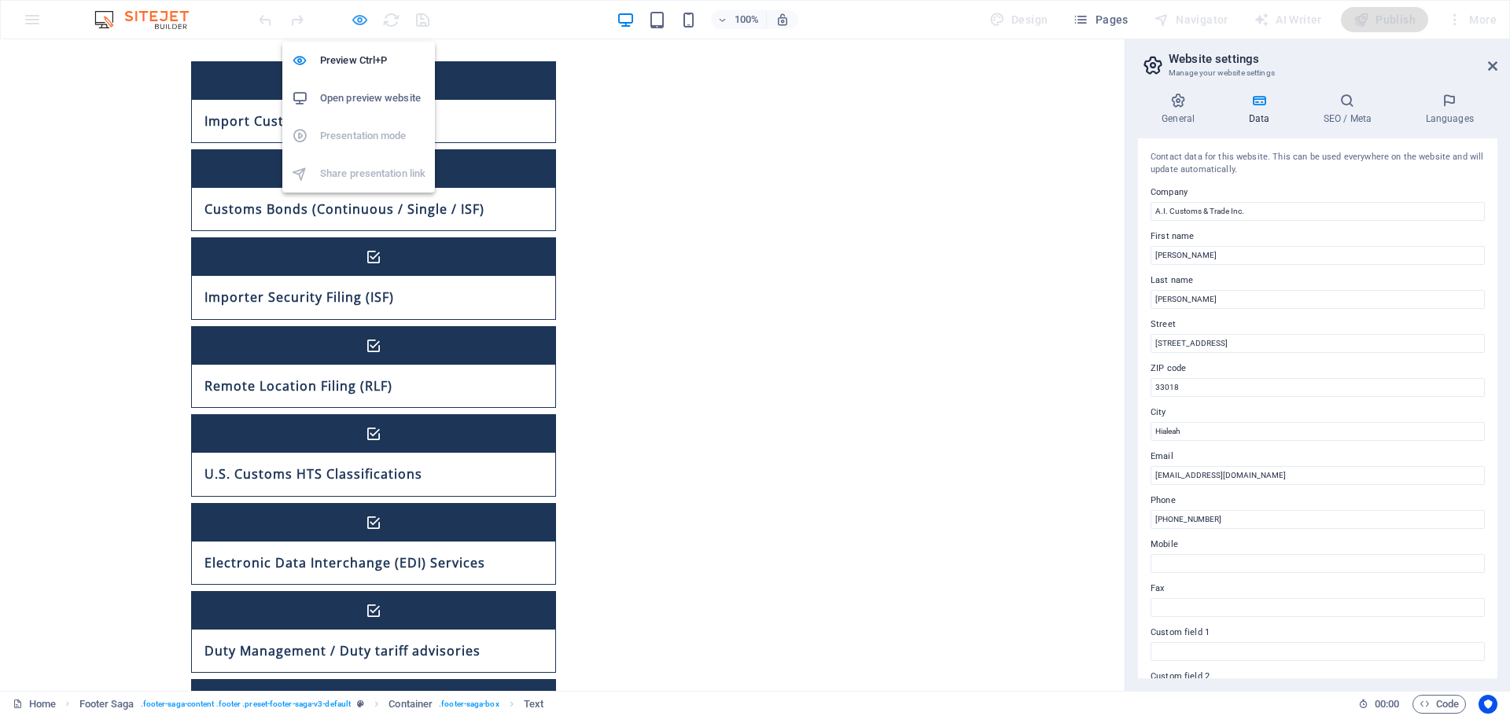
click at [357, 18] on icon "button" at bounding box center [360, 20] width 18 height 18
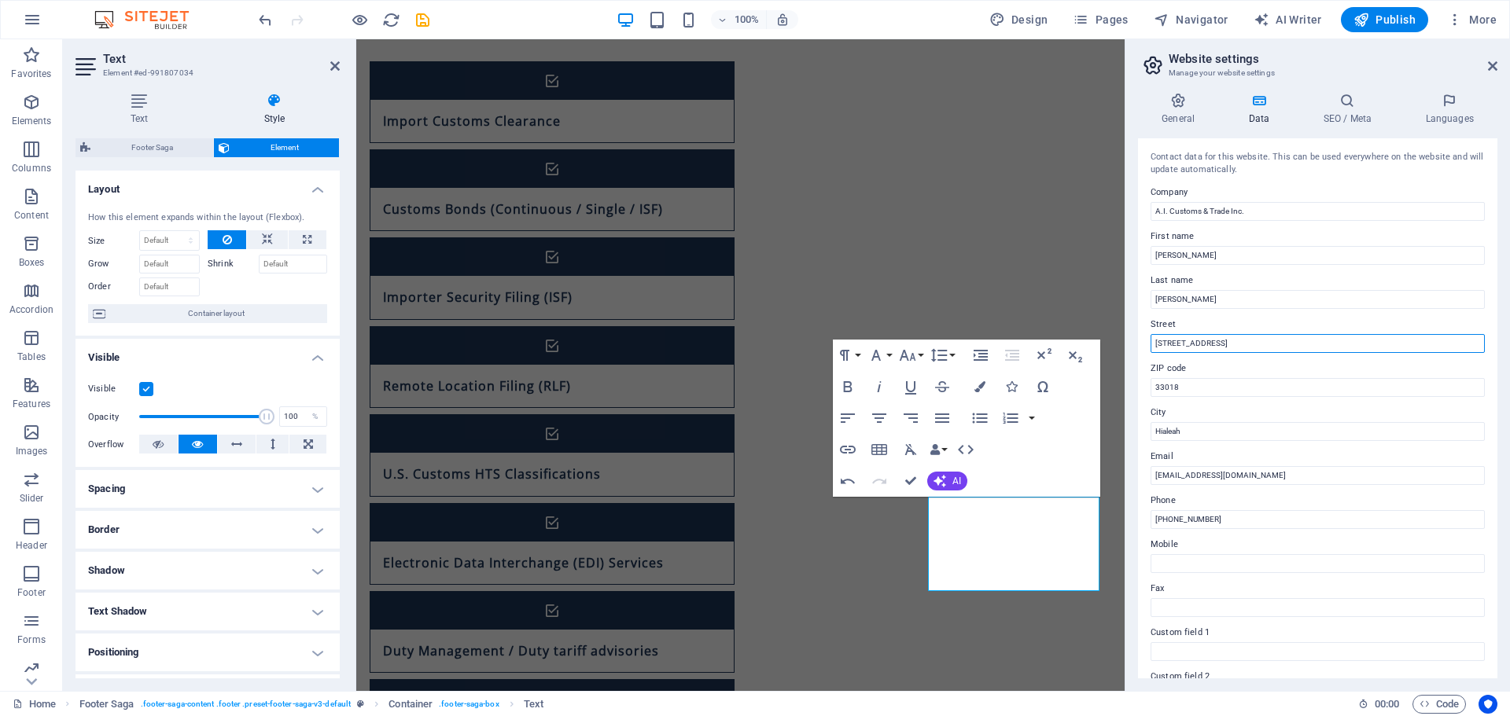
click at [1235, 347] on input "[STREET_ADDRESS]" at bounding box center [1317, 343] width 334 height 19
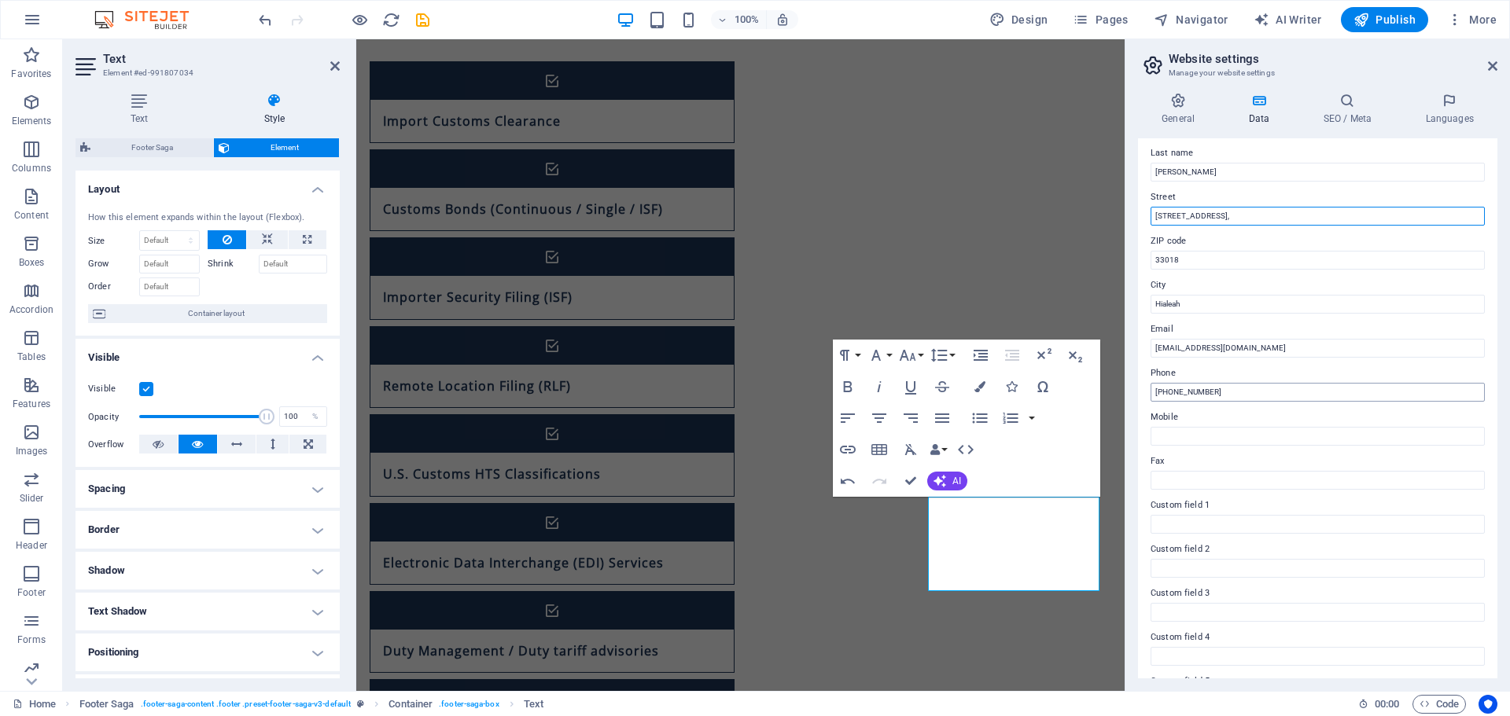
scroll to position [0, 0]
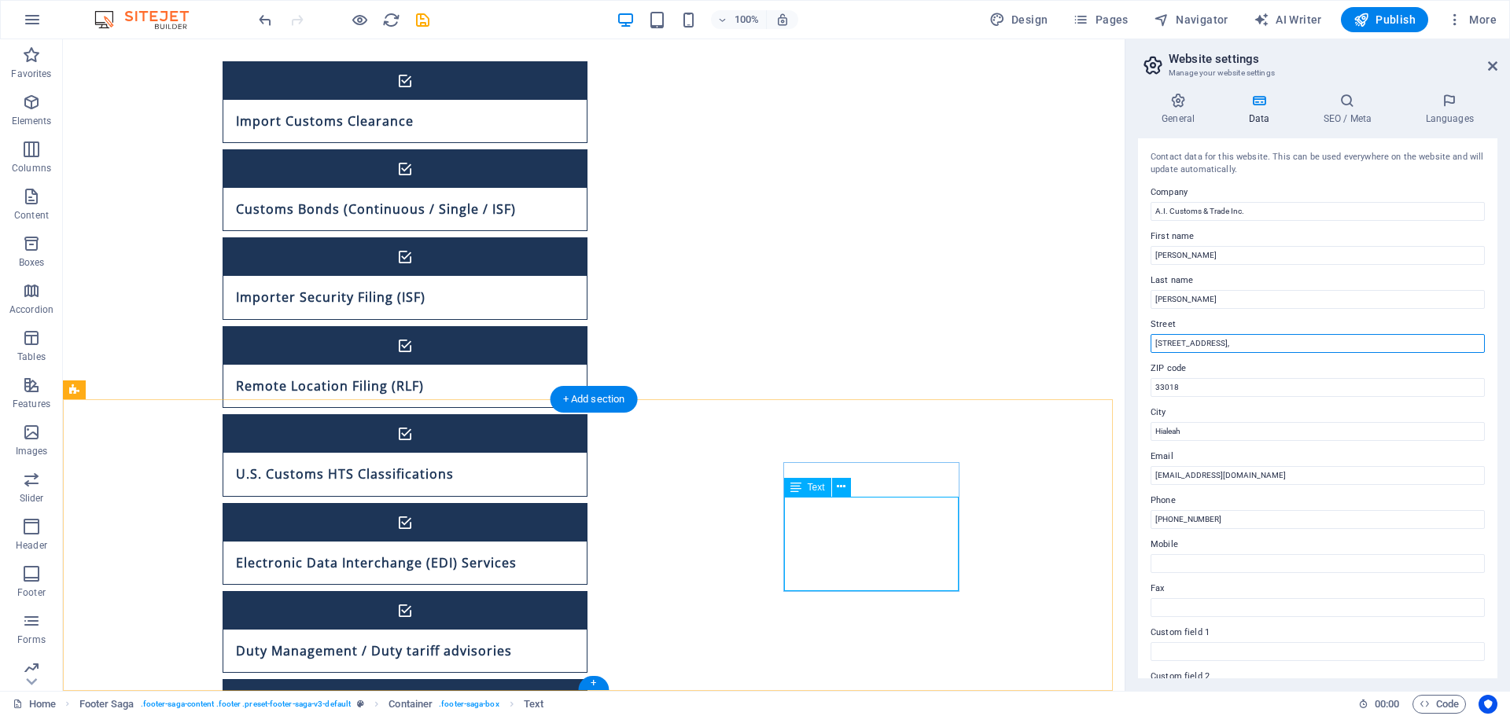
type input "[STREET_ADDRESS],"
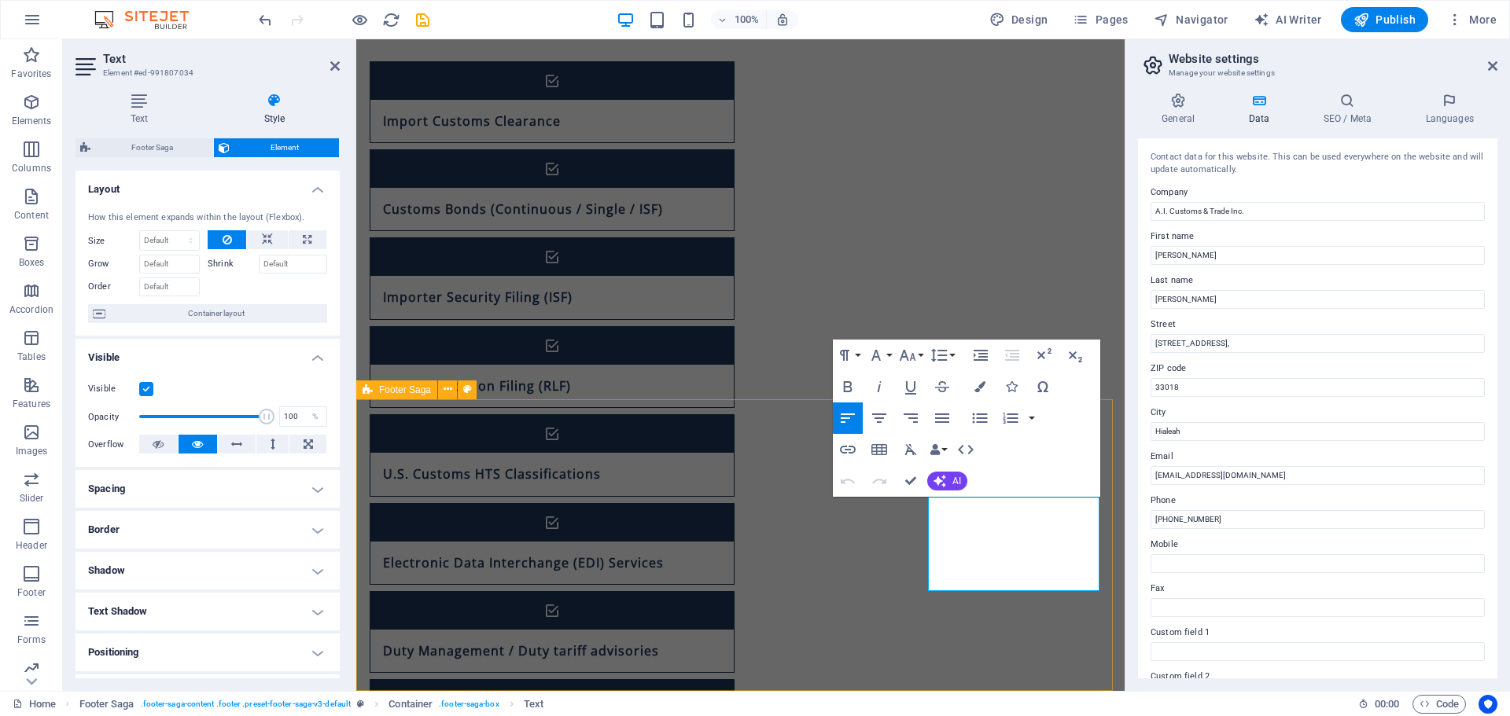
drag, startPoint x: 1087, startPoint y: 582, endPoint x: 792, endPoint y: 435, distance: 329.5
click at [980, 388] on icon "button" at bounding box center [979, 386] width 11 height 11
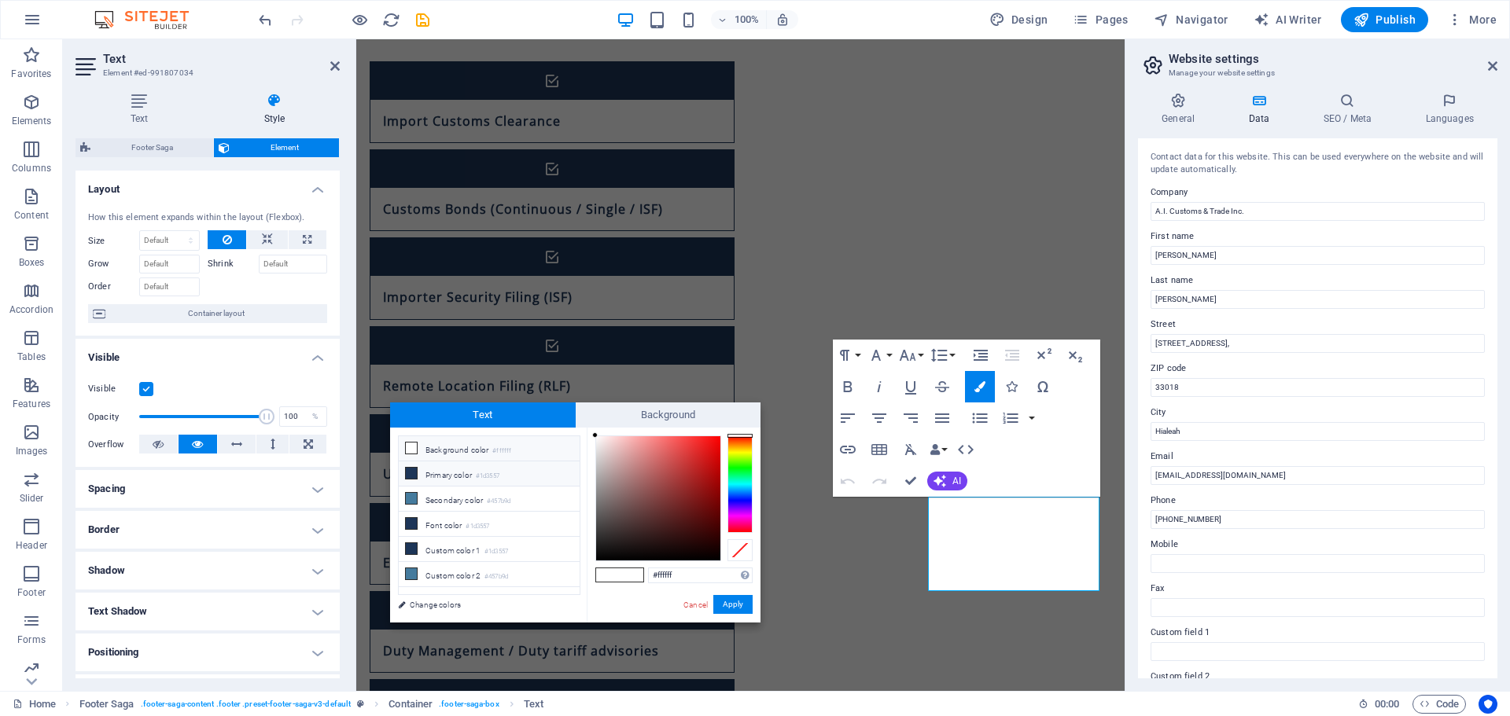
click at [449, 476] on li "Primary color #1d3557" at bounding box center [489, 474] width 181 height 25
type input "#1d3557"
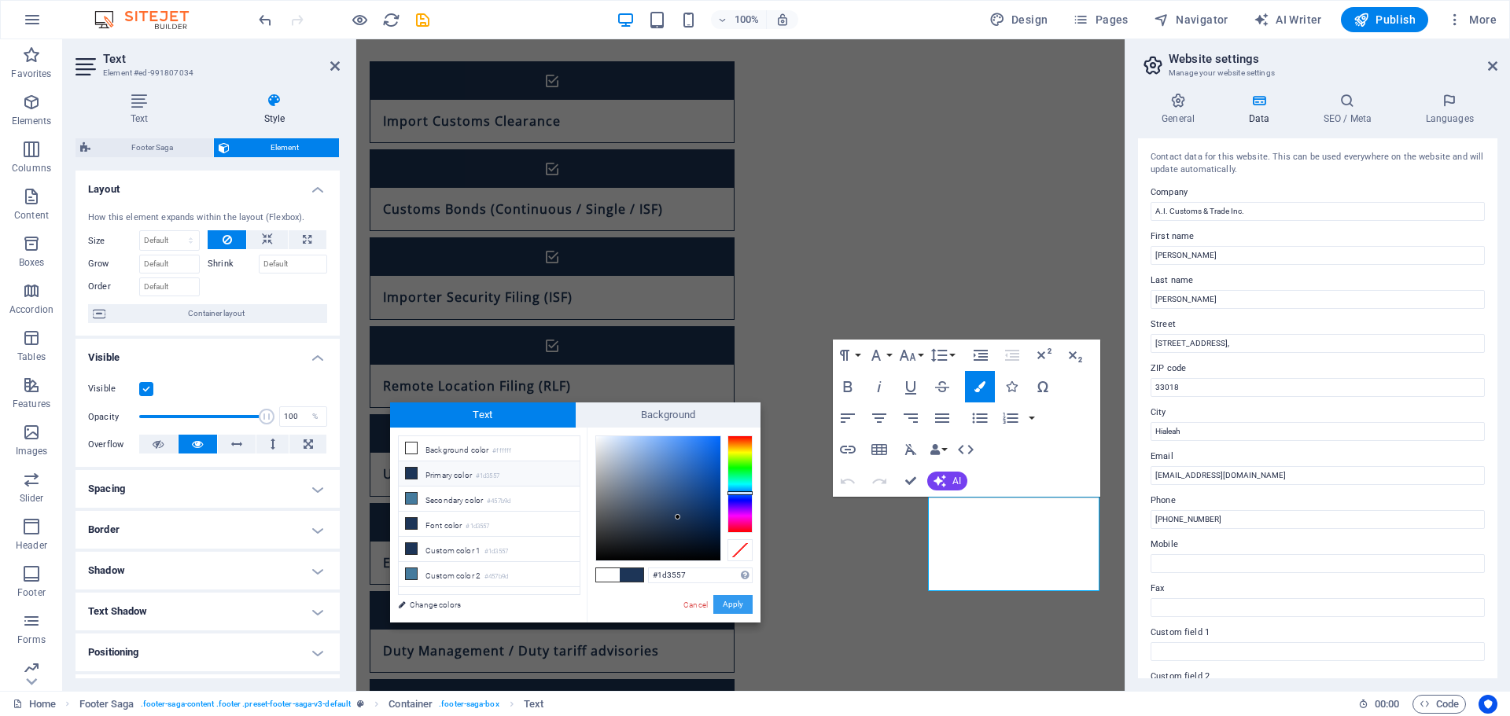
click at [731, 605] on button "Apply" at bounding box center [732, 604] width 39 height 19
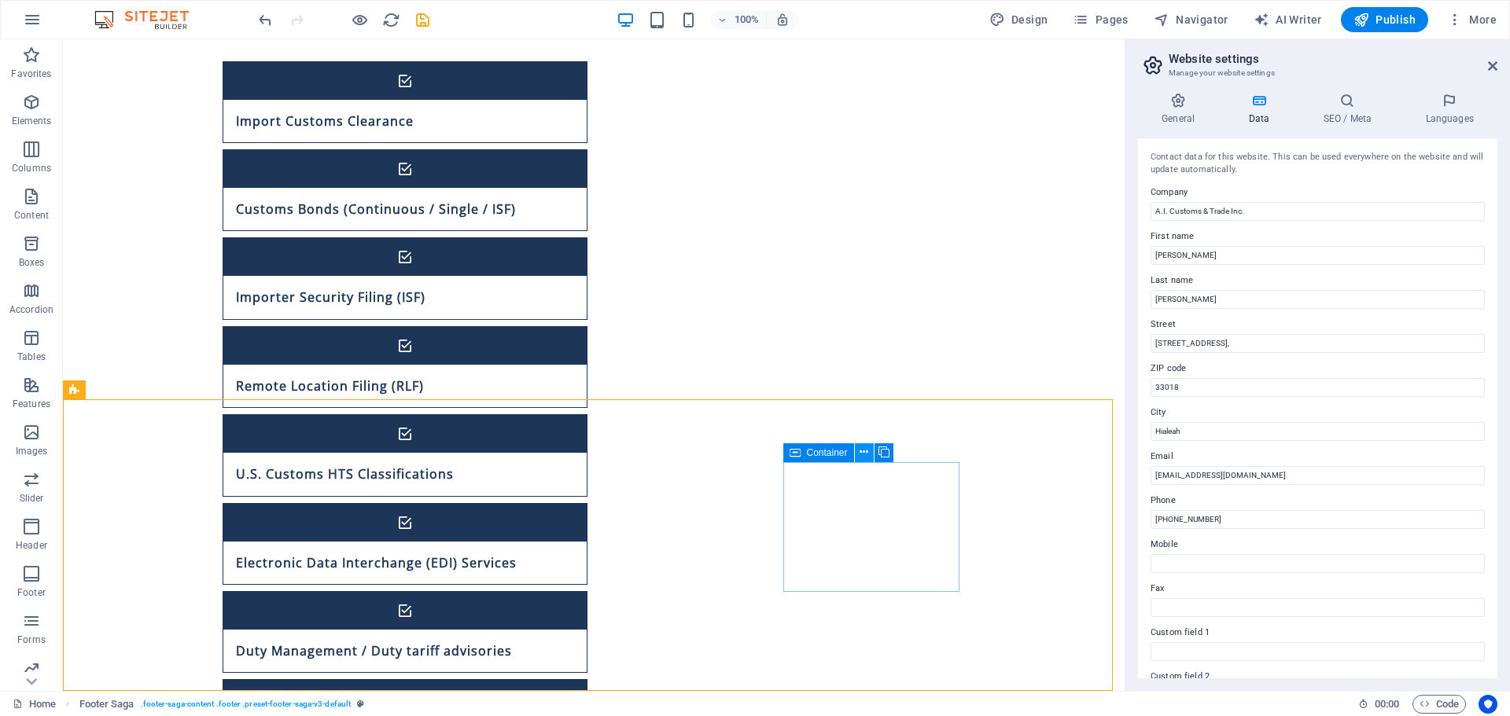
click at [867, 452] on icon at bounding box center [864, 452] width 9 height 17
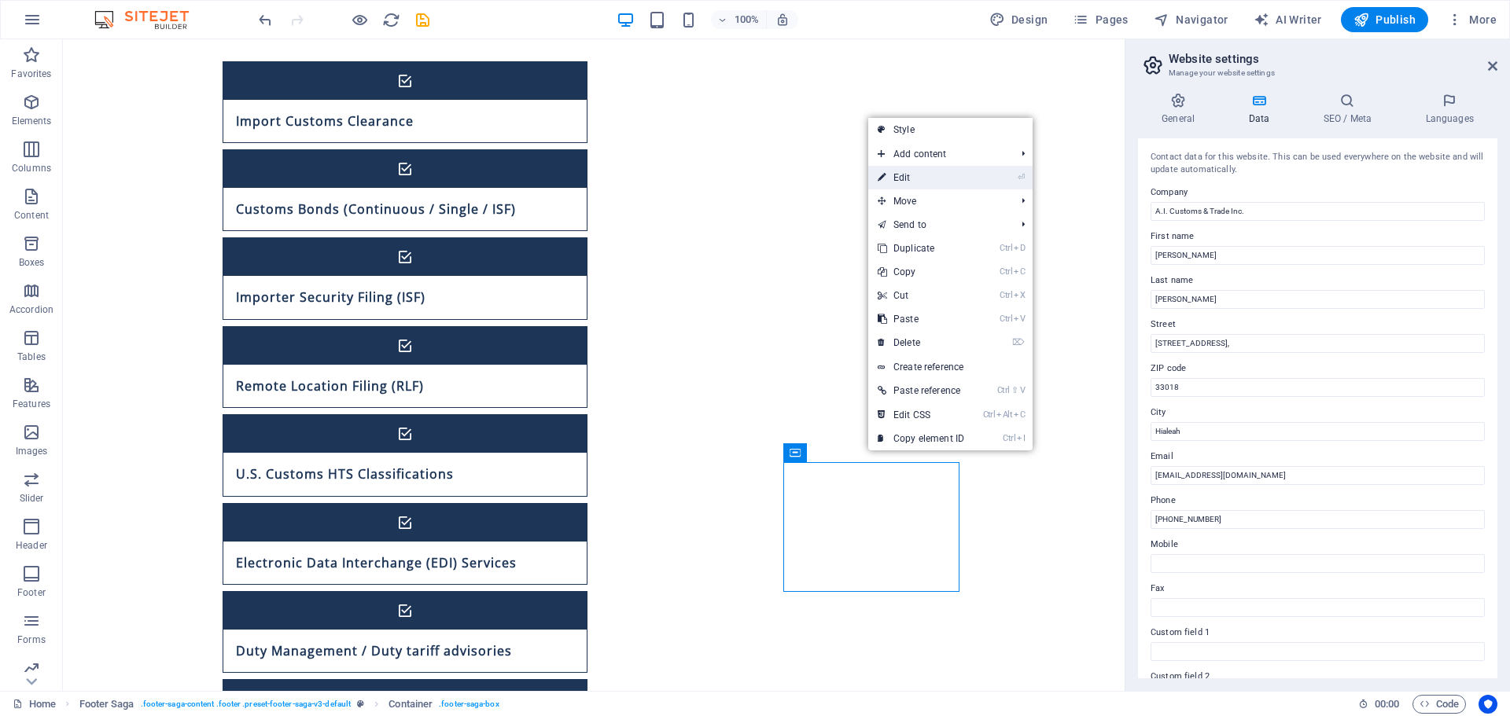
click at [941, 183] on link "⏎ Edit" at bounding box center [920, 178] width 105 height 24
select select "%"
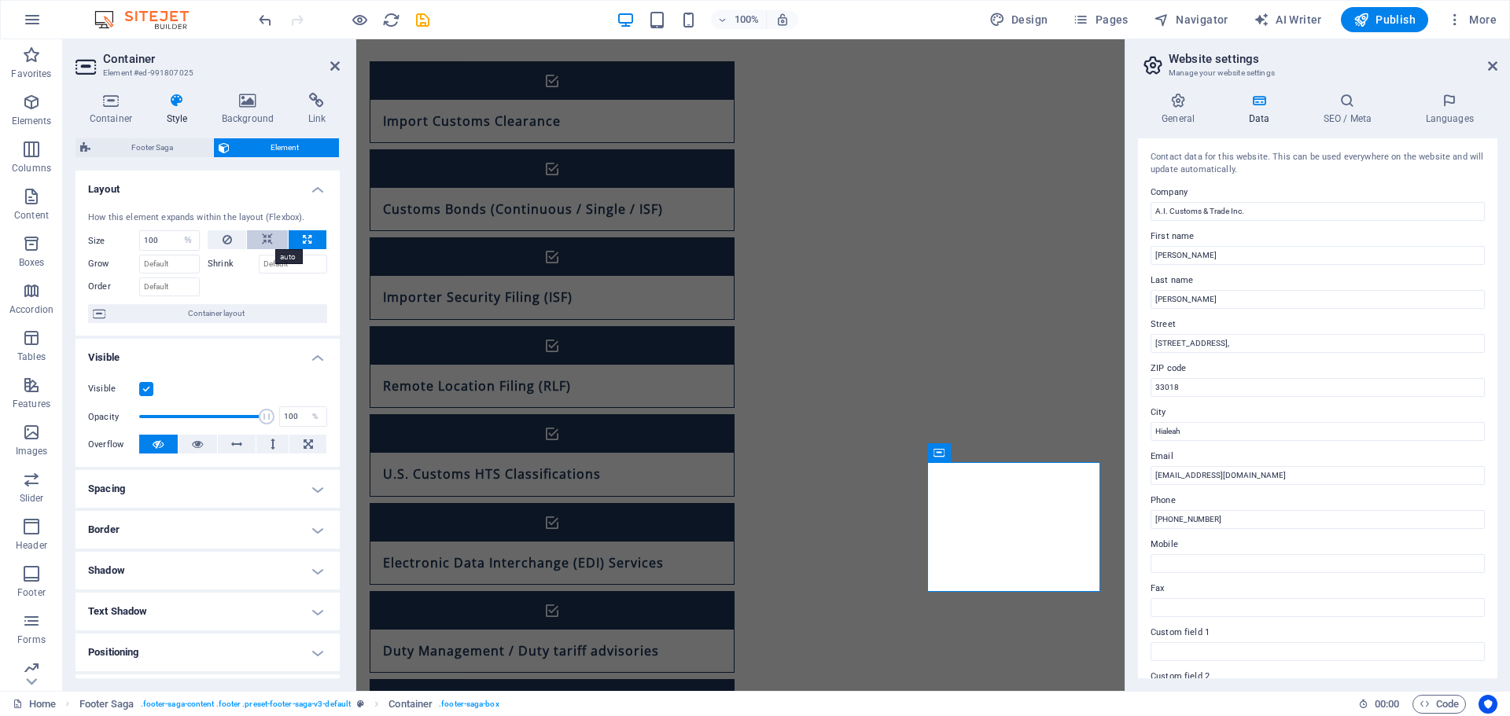
click at [265, 239] on icon at bounding box center [267, 239] width 11 height 19
click at [182, 241] on select "Default auto px % 1/1 1/2 1/3 1/4 1/5 1/6 1/7 1/8 1/9 1/10" at bounding box center [169, 240] width 59 height 19
select select "px"
click at [175, 231] on select "Default auto px % 1/1 1/2 1/3 1/4 1/5 1/6 1/7 1/8 1/9 1/10" at bounding box center [169, 240] width 59 height 19
type input "3"
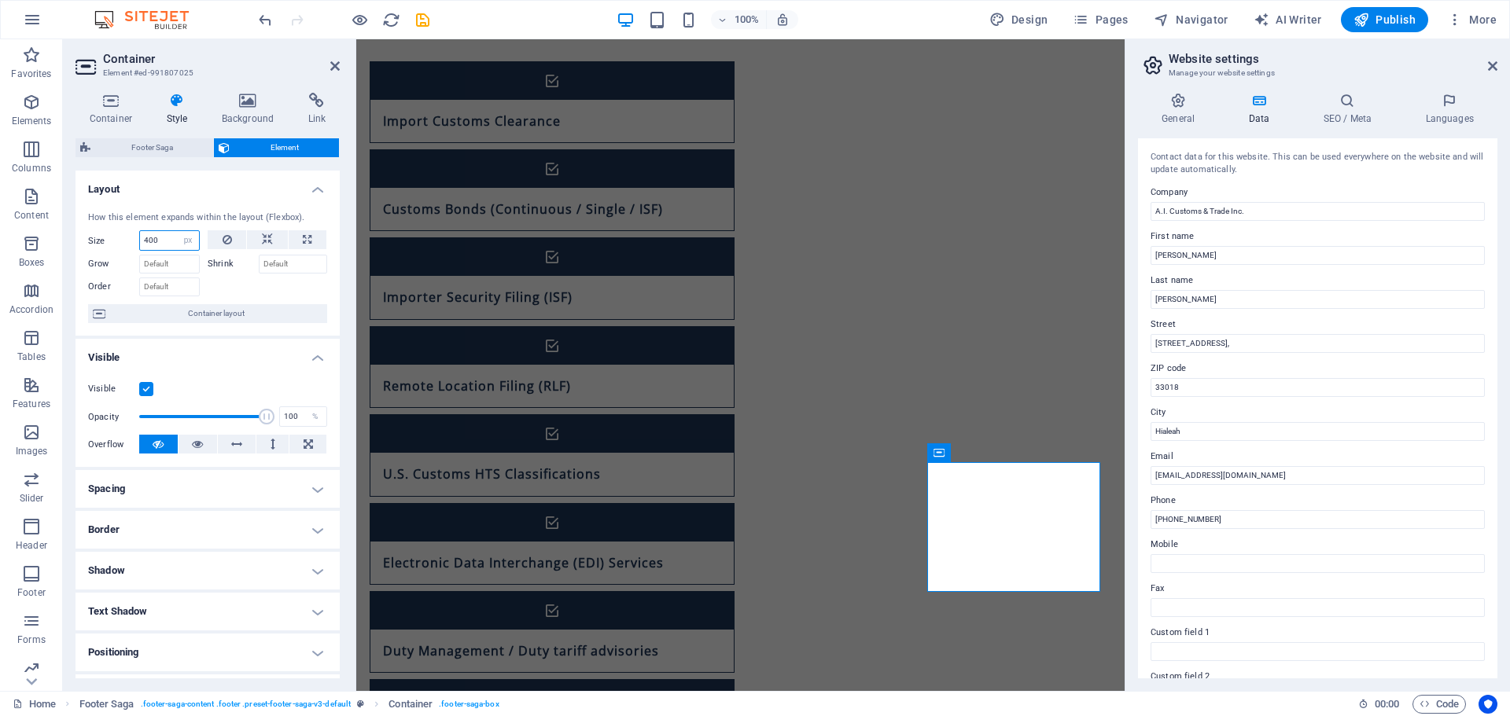
type input "400"
click at [229, 289] on div at bounding box center [268, 285] width 120 height 23
click at [211, 313] on span "Container layout" at bounding box center [216, 313] width 212 height 19
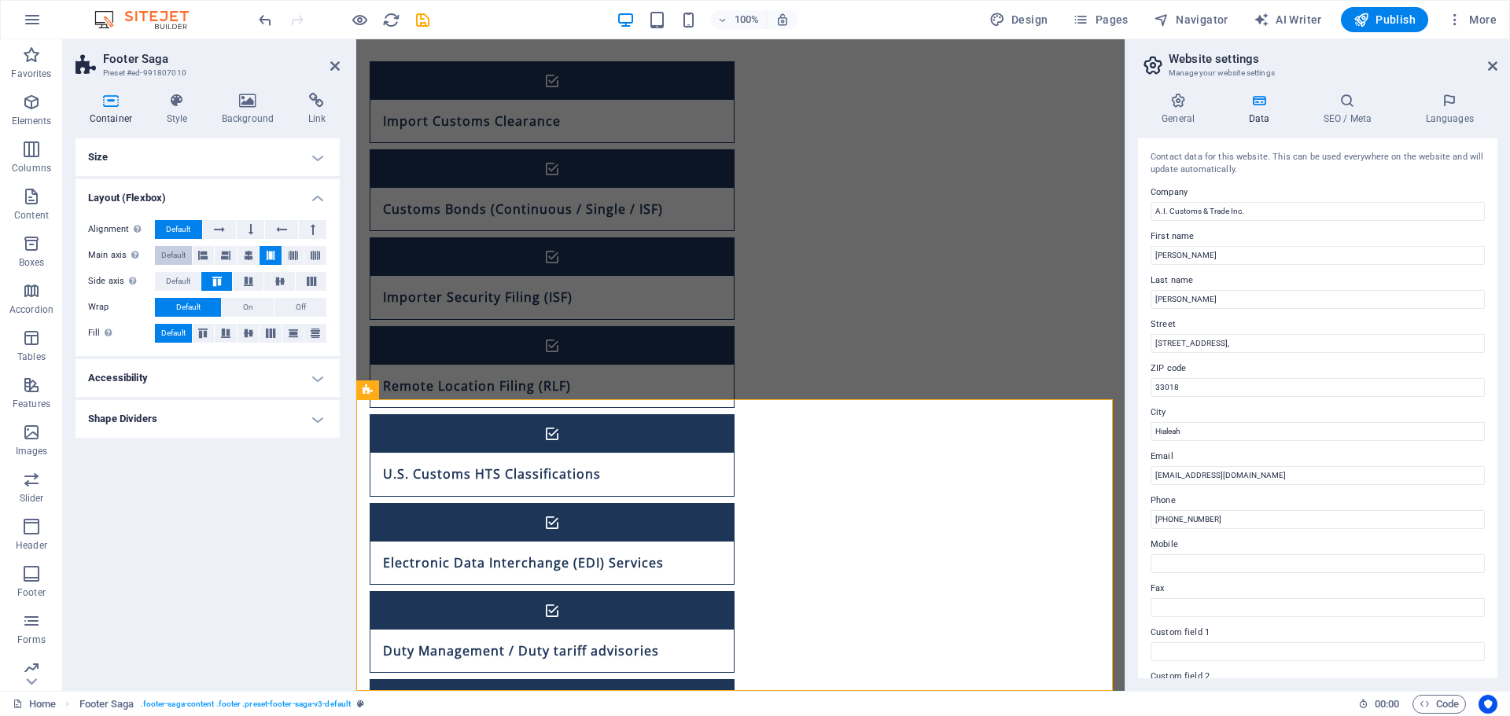
click at [171, 252] on span "Default" at bounding box center [173, 255] width 24 height 19
click at [172, 283] on span "Default" at bounding box center [178, 281] width 24 height 19
click at [197, 256] on button at bounding box center [204, 255] width 22 height 19
click at [231, 258] on button at bounding box center [226, 255] width 22 height 19
click at [165, 254] on span "Default" at bounding box center [173, 255] width 24 height 19
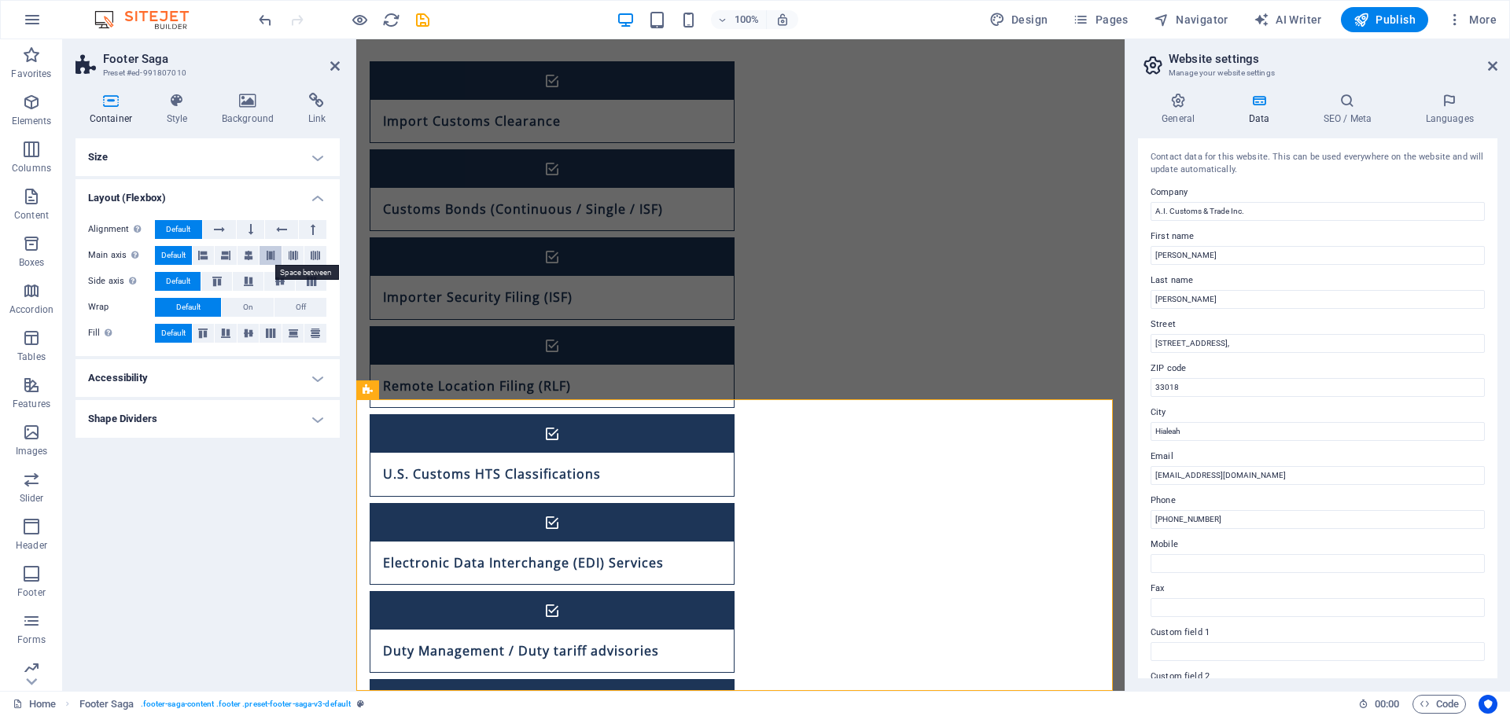
click at [276, 260] on button at bounding box center [271, 255] width 22 height 19
click at [296, 257] on icon at bounding box center [293, 255] width 9 height 19
click at [315, 257] on icon at bounding box center [315, 255] width 9 height 19
click at [223, 281] on icon at bounding box center [217, 281] width 19 height 9
click at [183, 282] on span "Default" at bounding box center [178, 281] width 24 height 19
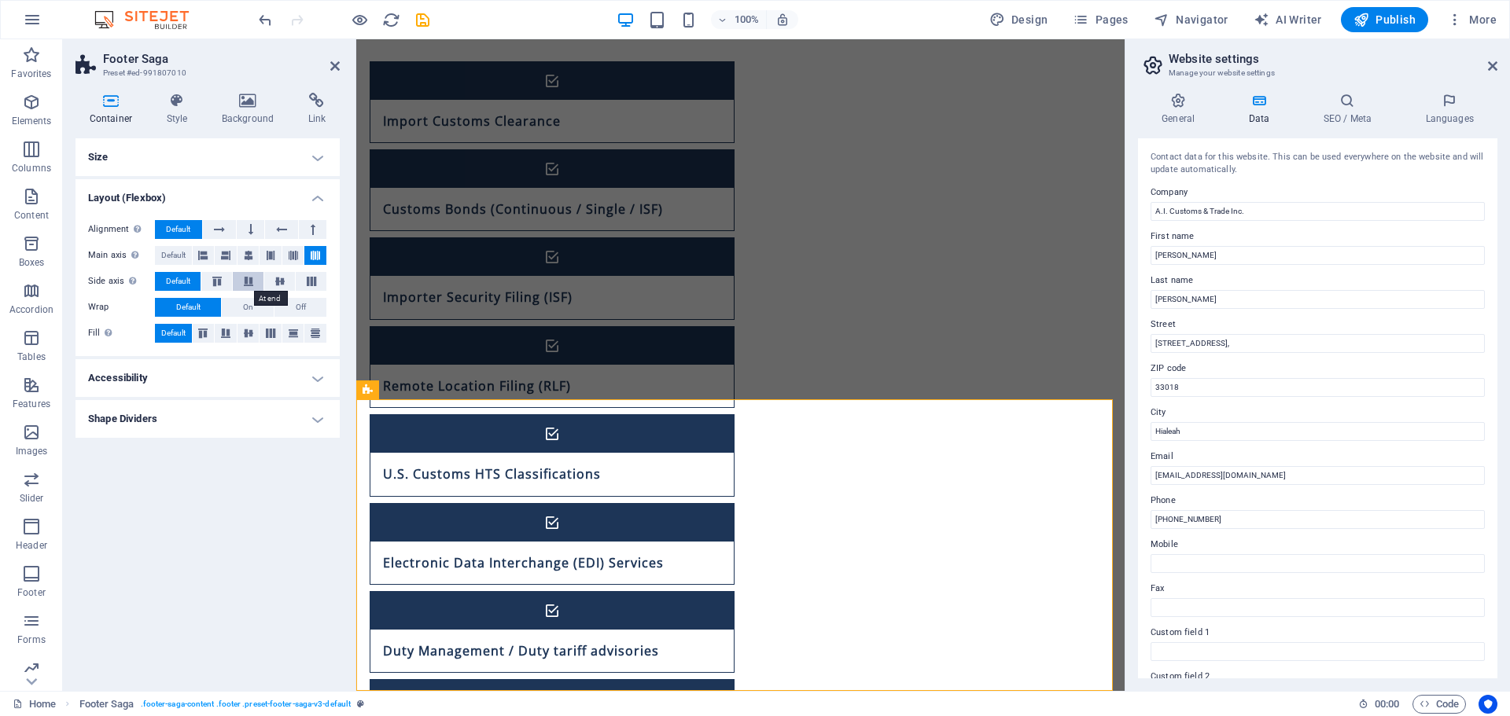
click at [250, 288] on button at bounding box center [248, 281] width 31 height 19
click at [280, 289] on button at bounding box center [279, 281] width 31 height 19
click at [308, 286] on button at bounding box center [311, 281] width 31 height 19
click at [182, 285] on span "Default" at bounding box center [178, 281] width 24 height 19
click at [252, 305] on span "On" at bounding box center [248, 307] width 10 height 19
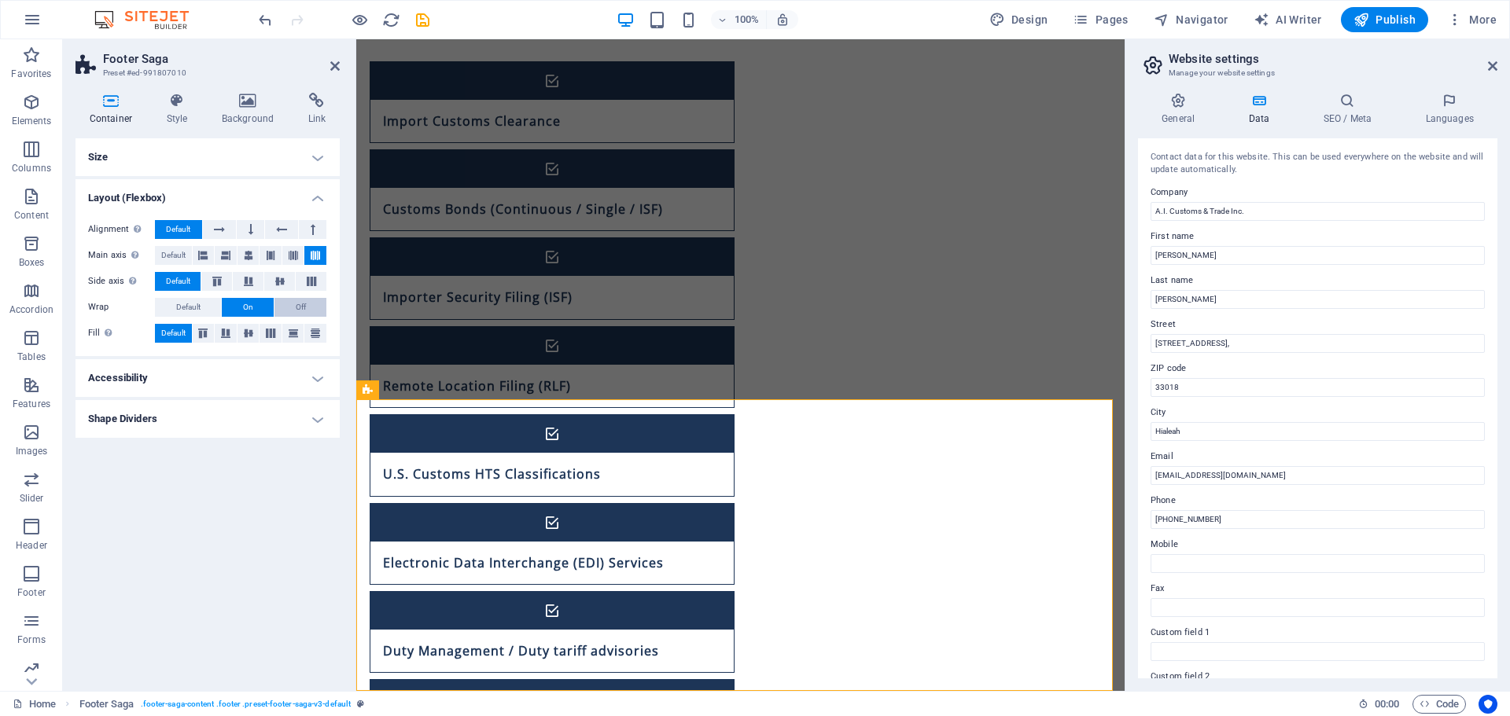
click at [296, 308] on span "Off" at bounding box center [301, 307] width 10 height 19
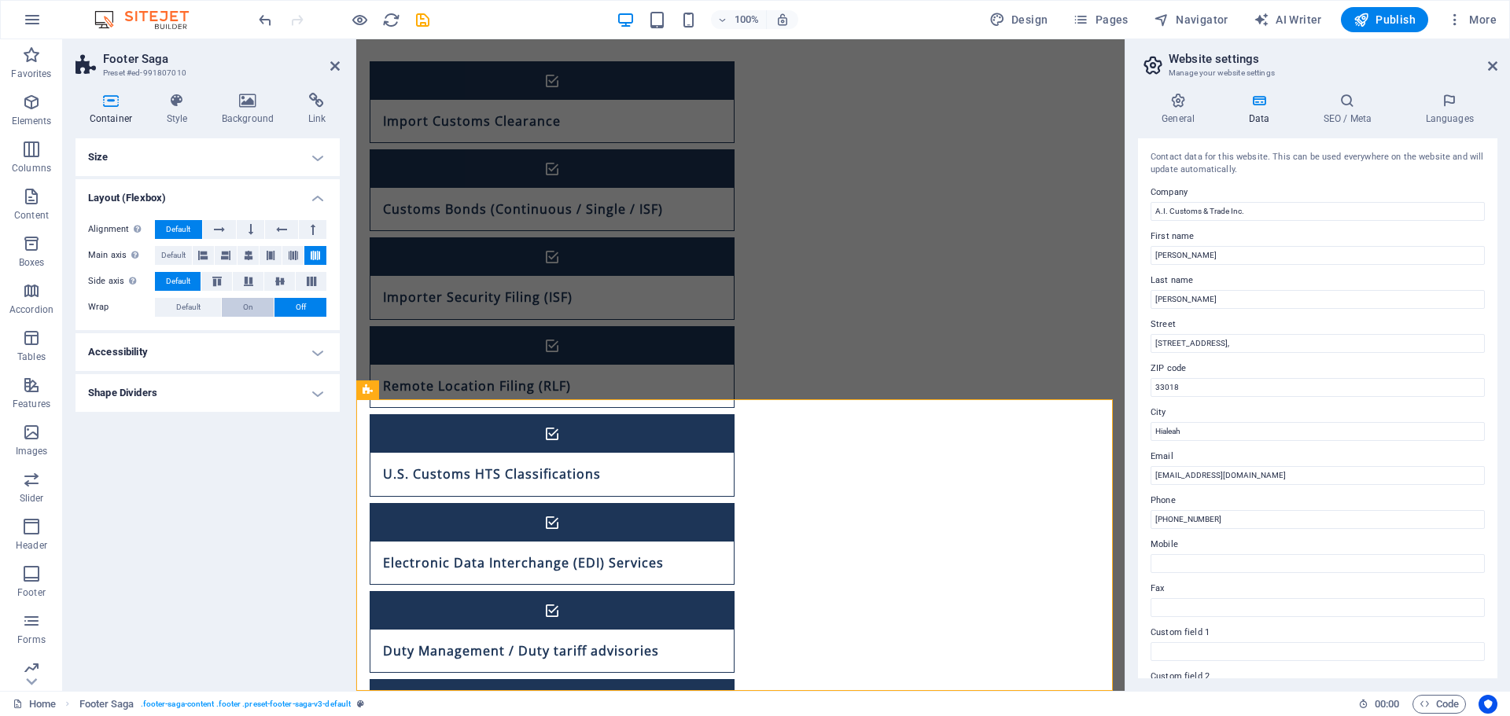
click at [258, 307] on button "On" at bounding box center [248, 307] width 52 height 19
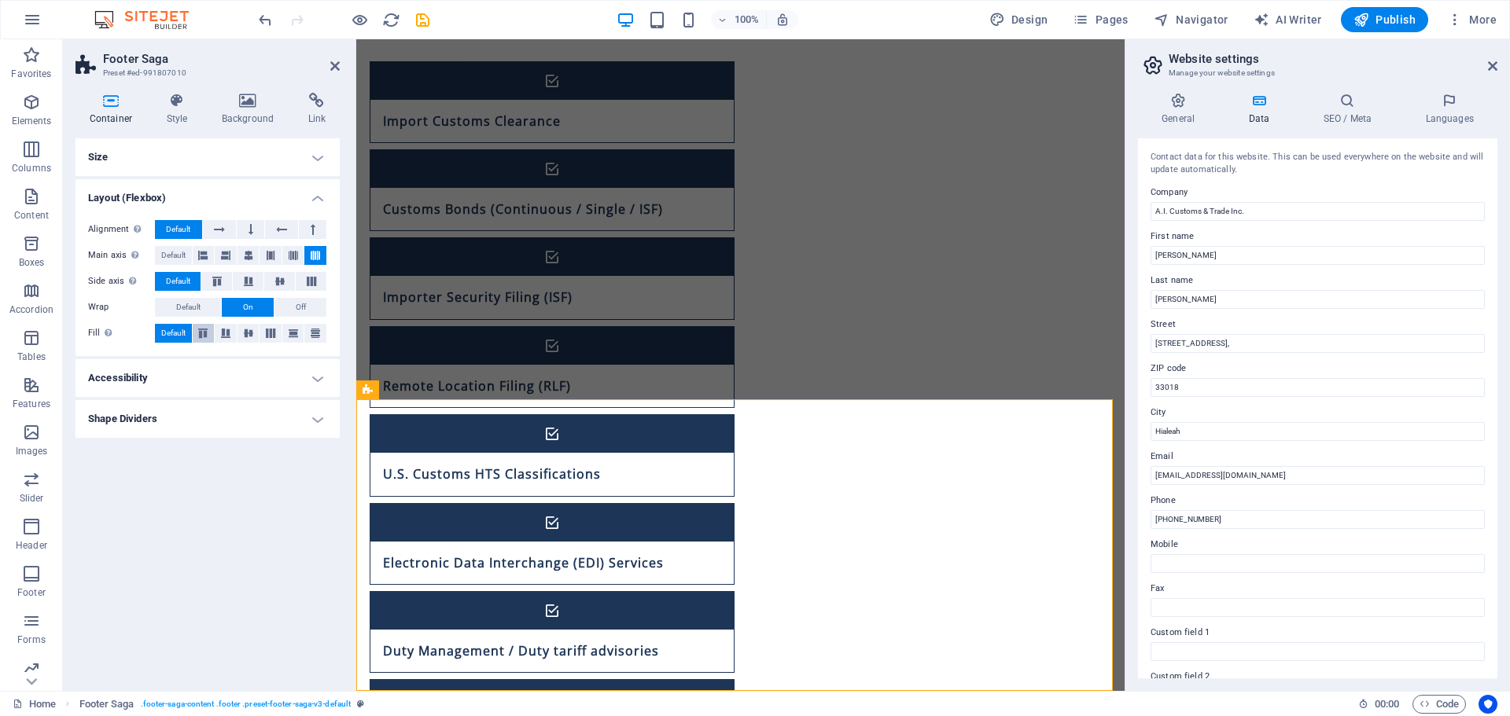
click at [203, 330] on icon at bounding box center [202, 333] width 19 height 9
click at [236, 330] on button at bounding box center [226, 333] width 22 height 19
click at [275, 338] on button at bounding box center [271, 333] width 22 height 19
click at [294, 338] on button at bounding box center [293, 333] width 22 height 19
click at [190, 327] on button "Default" at bounding box center [173, 333] width 37 height 19
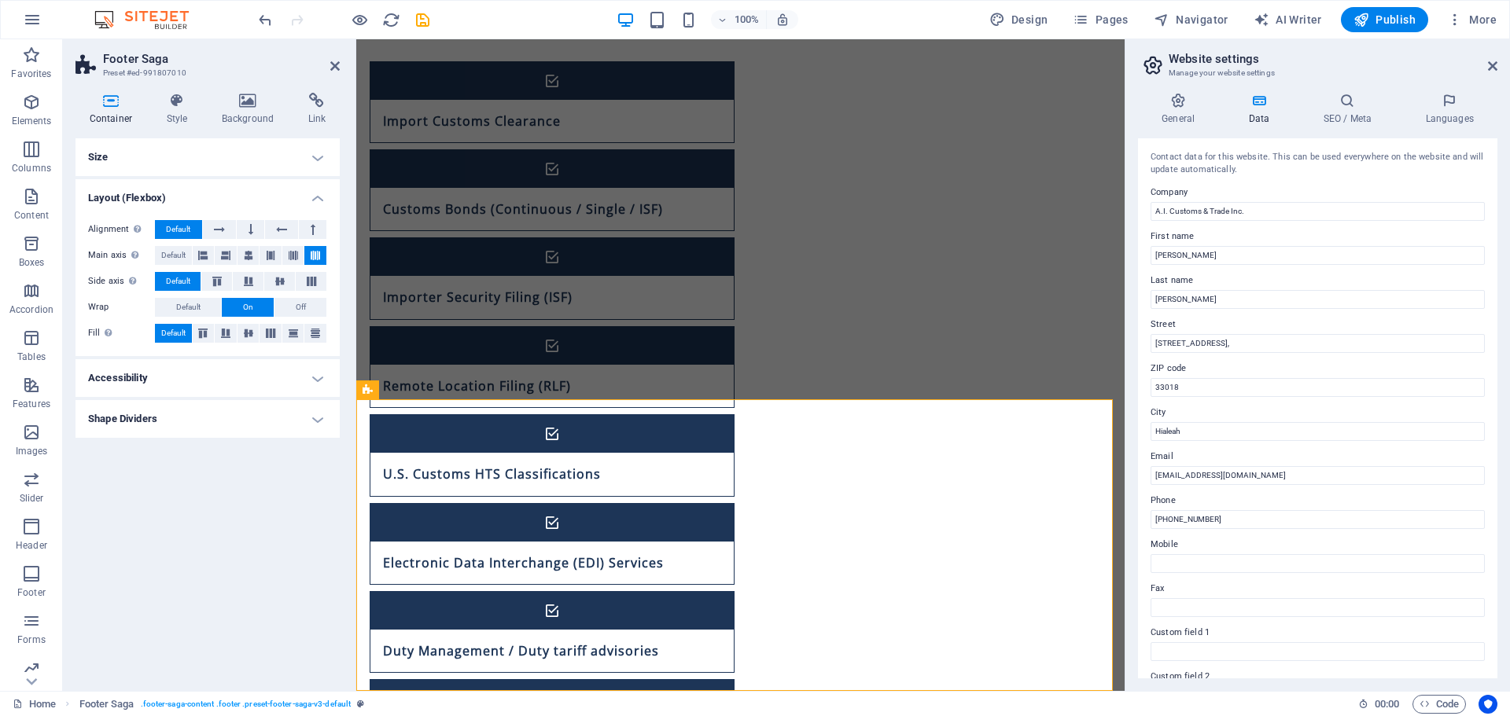
click at [209, 385] on h4 "Accessibility" at bounding box center [207, 378] width 264 height 38
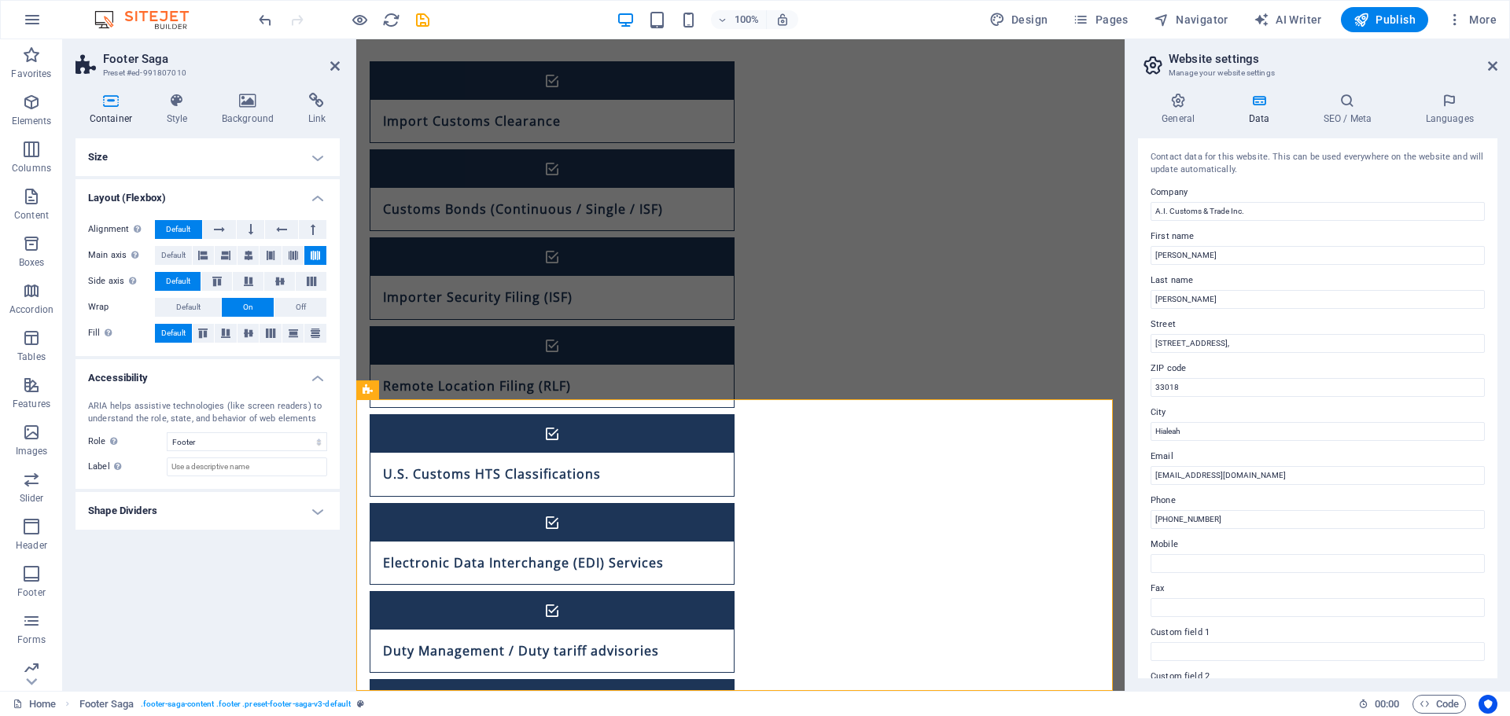
drag, startPoint x: 219, startPoint y: 377, endPoint x: 211, endPoint y: 389, distance: 14.8
click at [219, 377] on h4 "Accessibility" at bounding box center [207, 373] width 264 height 28
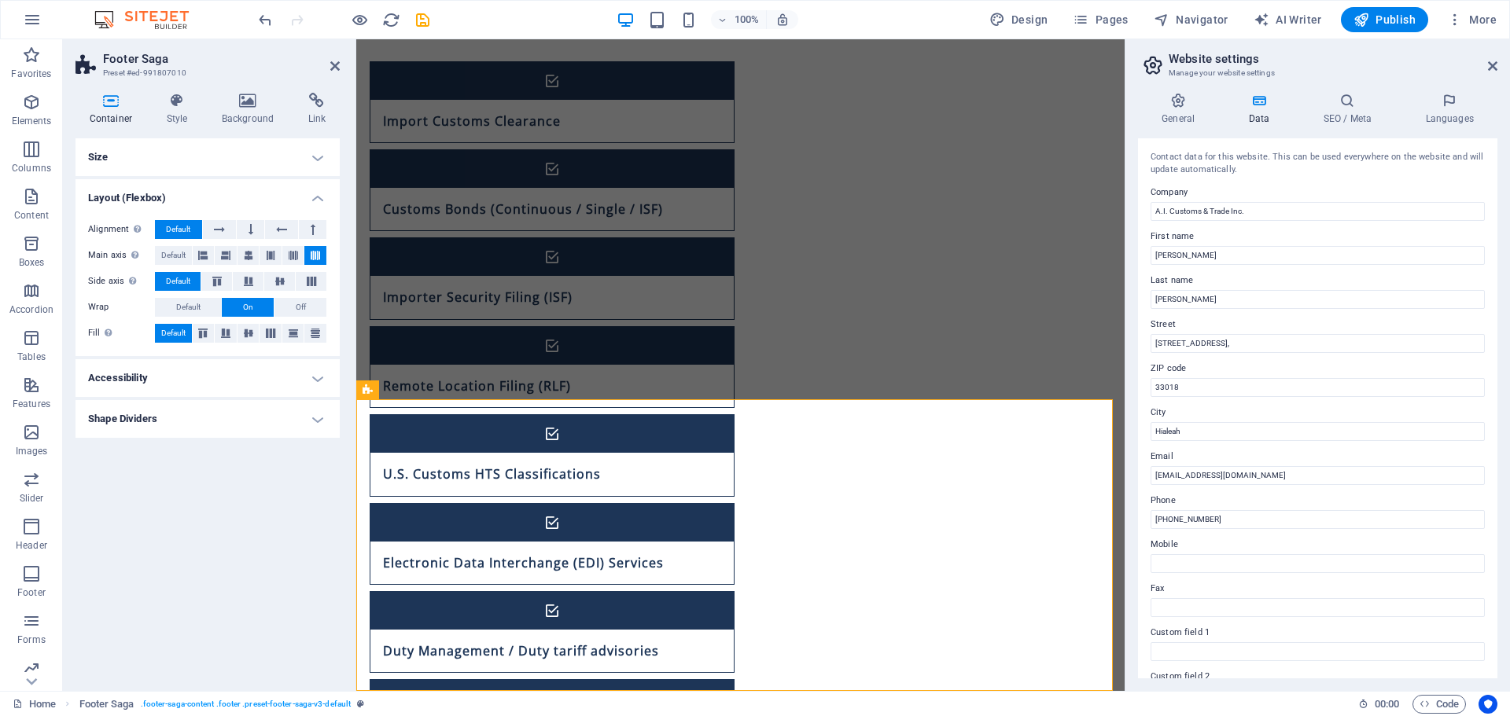
click at [205, 427] on h4 "Shape Dividers" at bounding box center [207, 419] width 264 height 38
click at [221, 420] on h4 "Shape Dividers" at bounding box center [207, 414] width 264 height 28
click at [153, 151] on h4 "Size" at bounding box center [207, 157] width 264 height 38
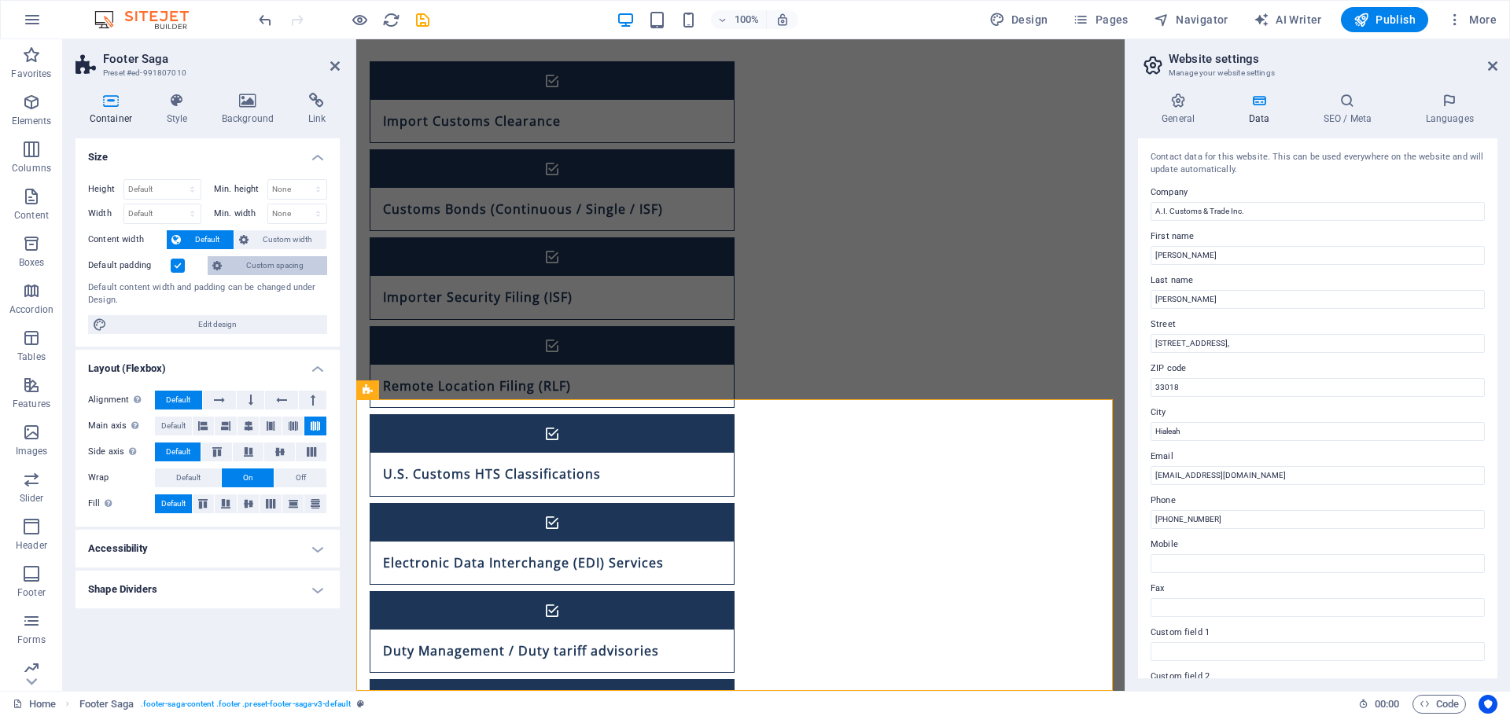
click at [260, 268] on span "Custom spacing" at bounding box center [274, 265] width 96 height 19
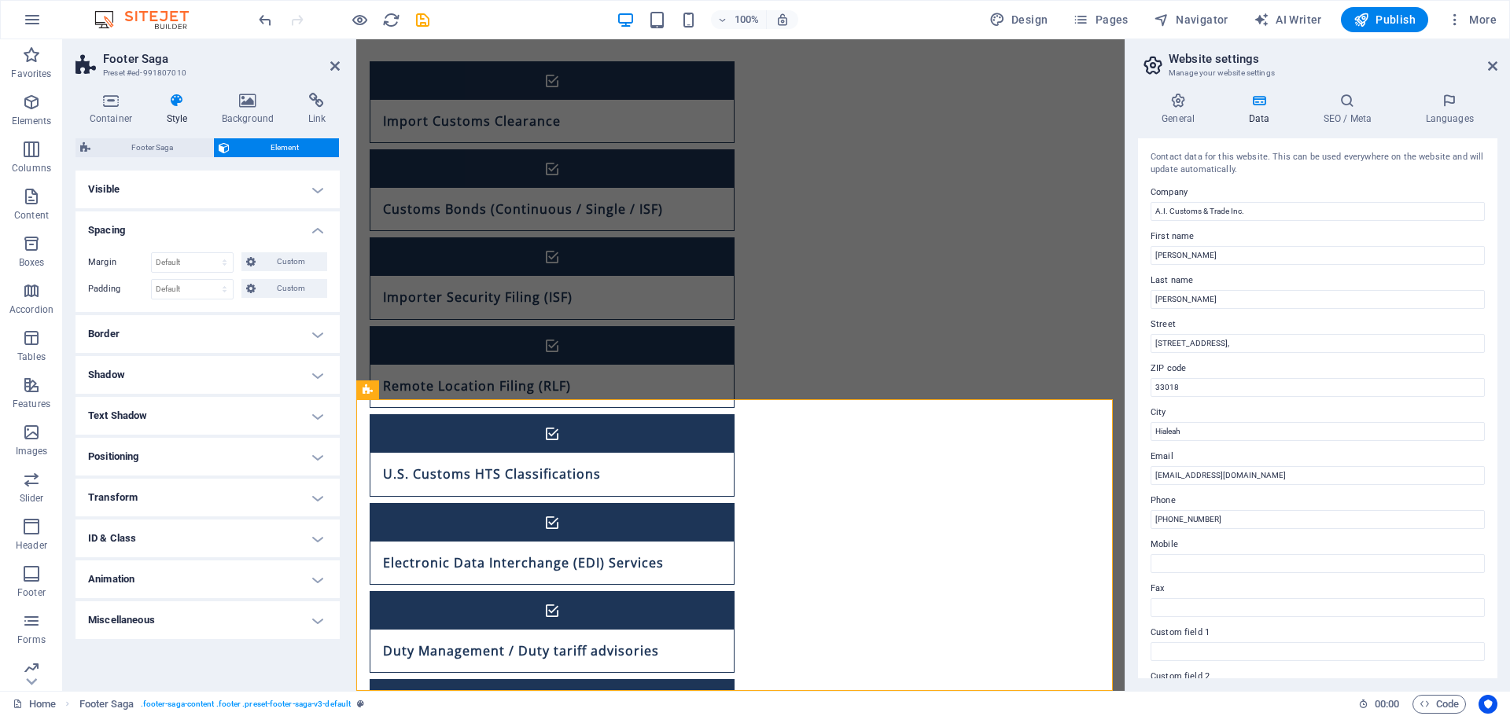
click at [254, 194] on h4 "Visible" at bounding box center [207, 190] width 264 height 38
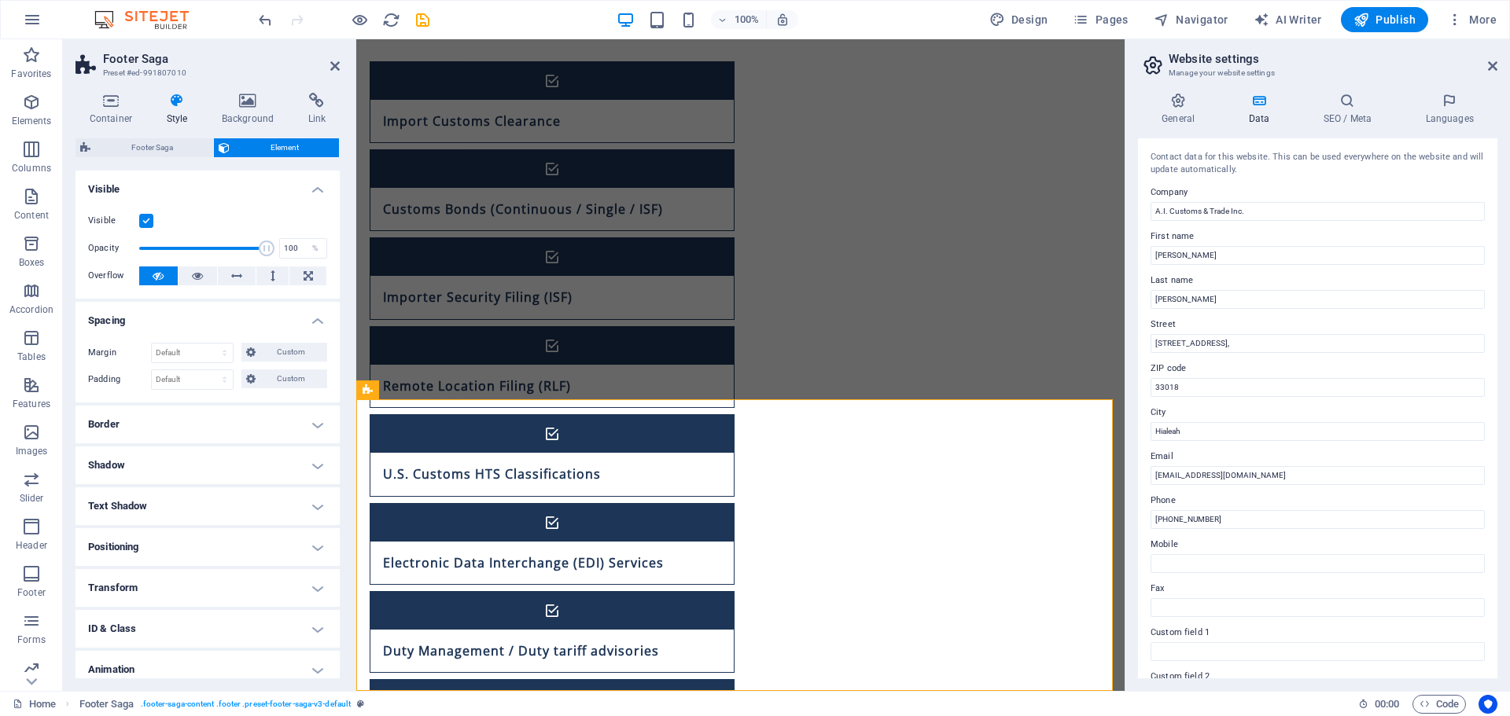
click at [273, 188] on h4 "Visible" at bounding box center [207, 185] width 264 height 28
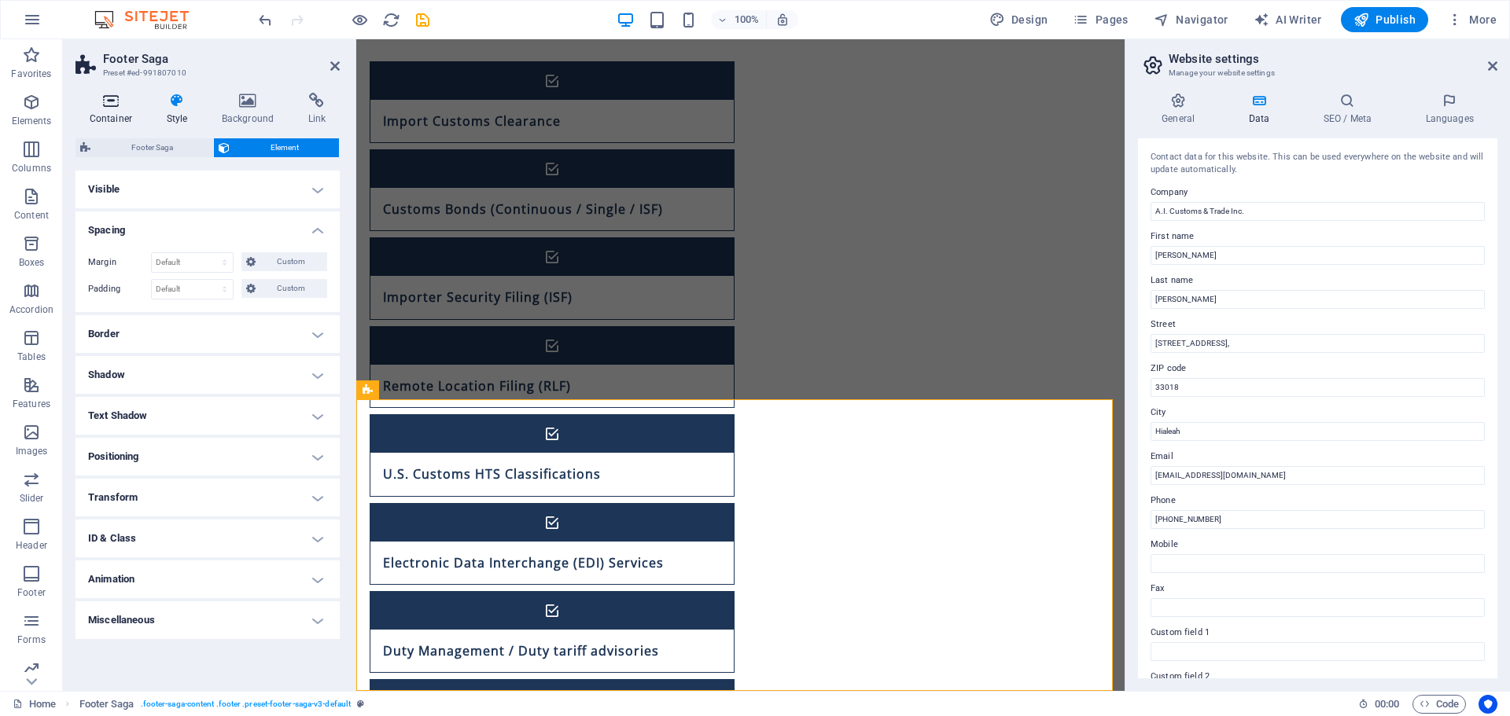
click at [116, 106] on icon at bounding box center [110, 101] width 71 height 16
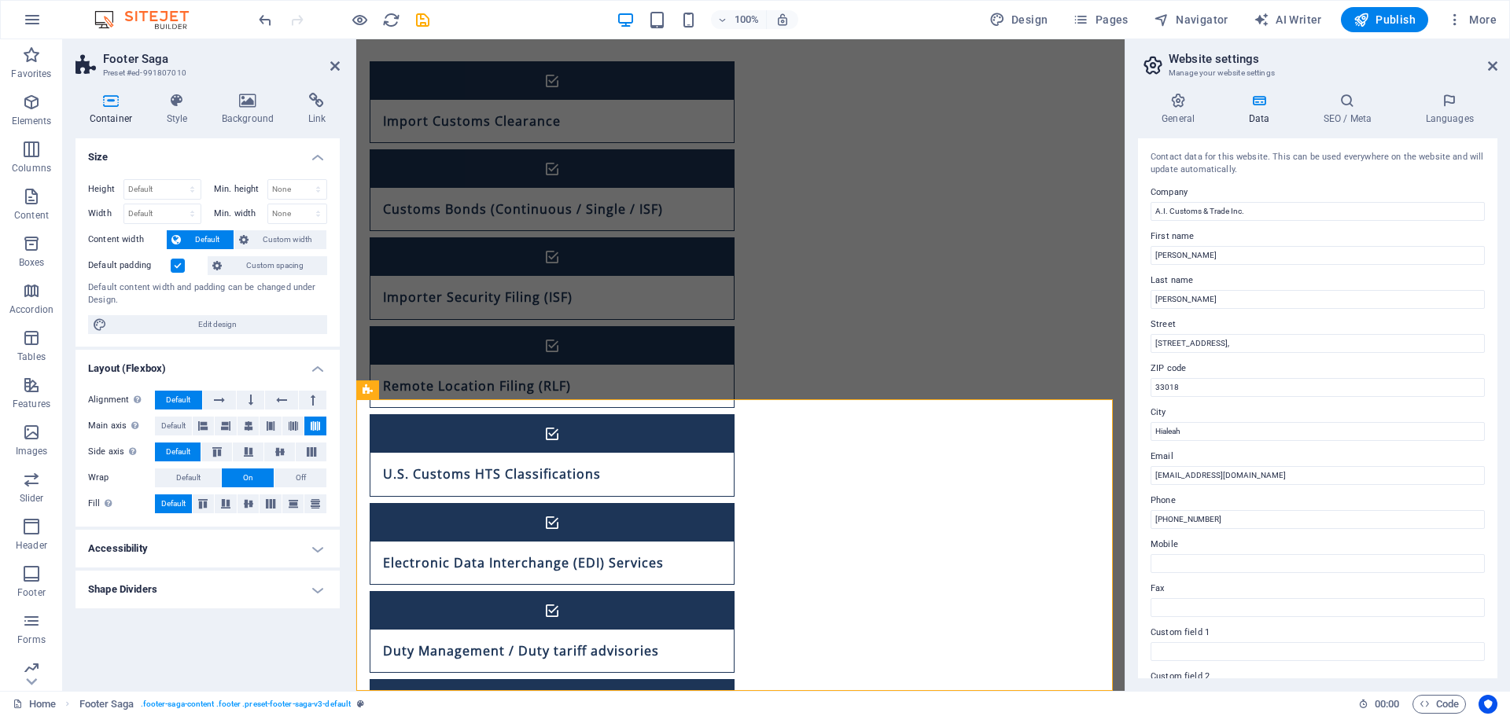
click at [181, 263] on label at bounding box center [178, 266] width 14 height 14
click at [0, 0] on input "Default padding" at bounding box center [0, 0] width 0 height 0
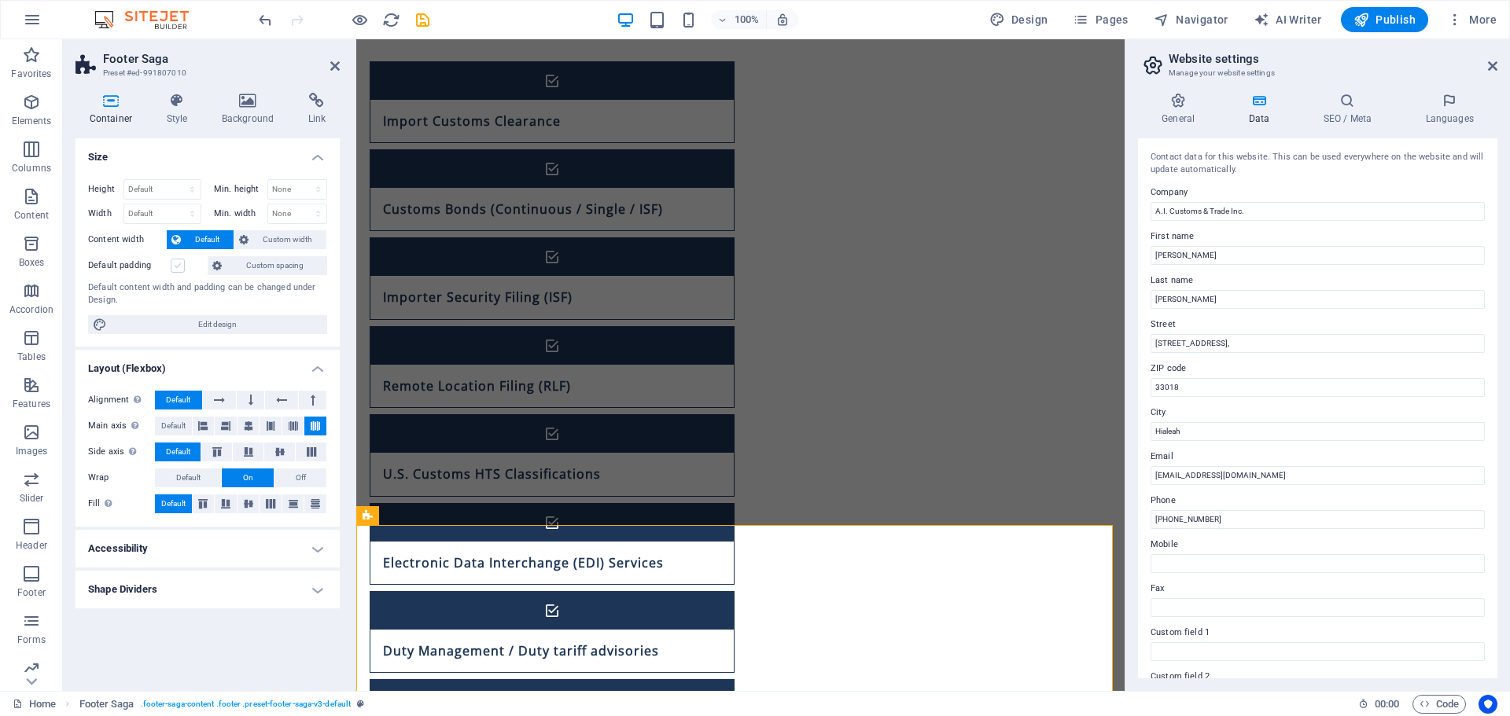
scroll to position [980, 0]
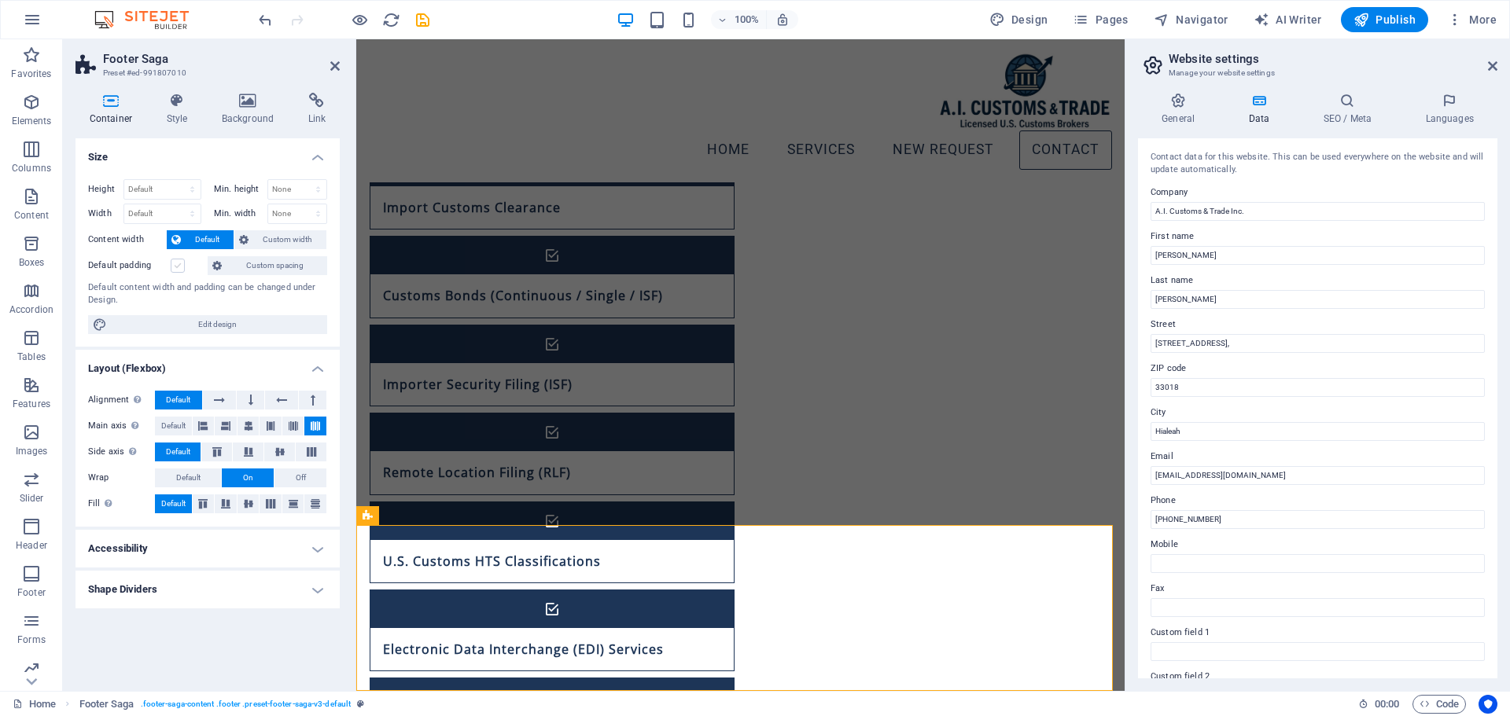
click at [181, 266] on label at bounding box center [178, 266] width 14 height 14
click at [0, 0] on input "Default padding" at bounding box center [0, 0] width 0 height 0
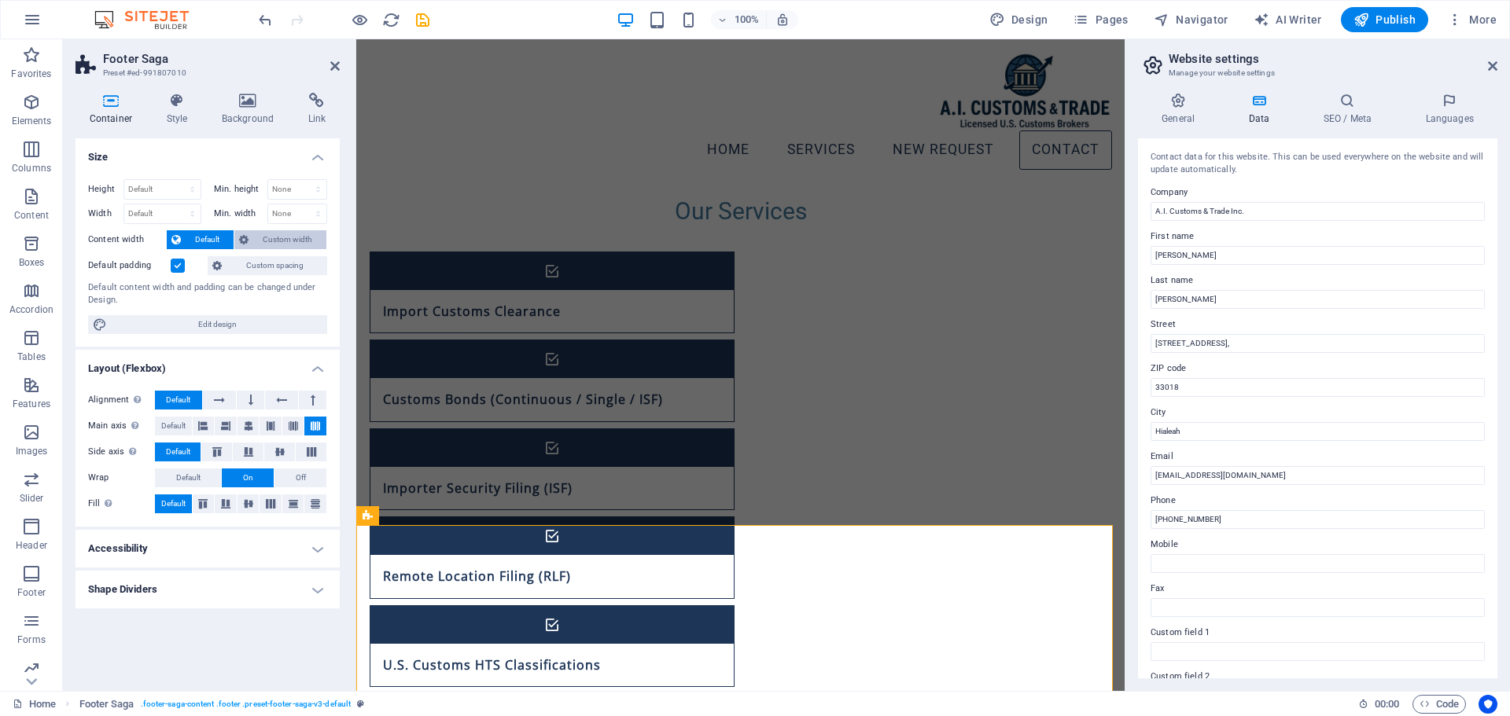
click at [282, 245] on span "Custom width" at bounding box center [287, 239] width 68 height 19
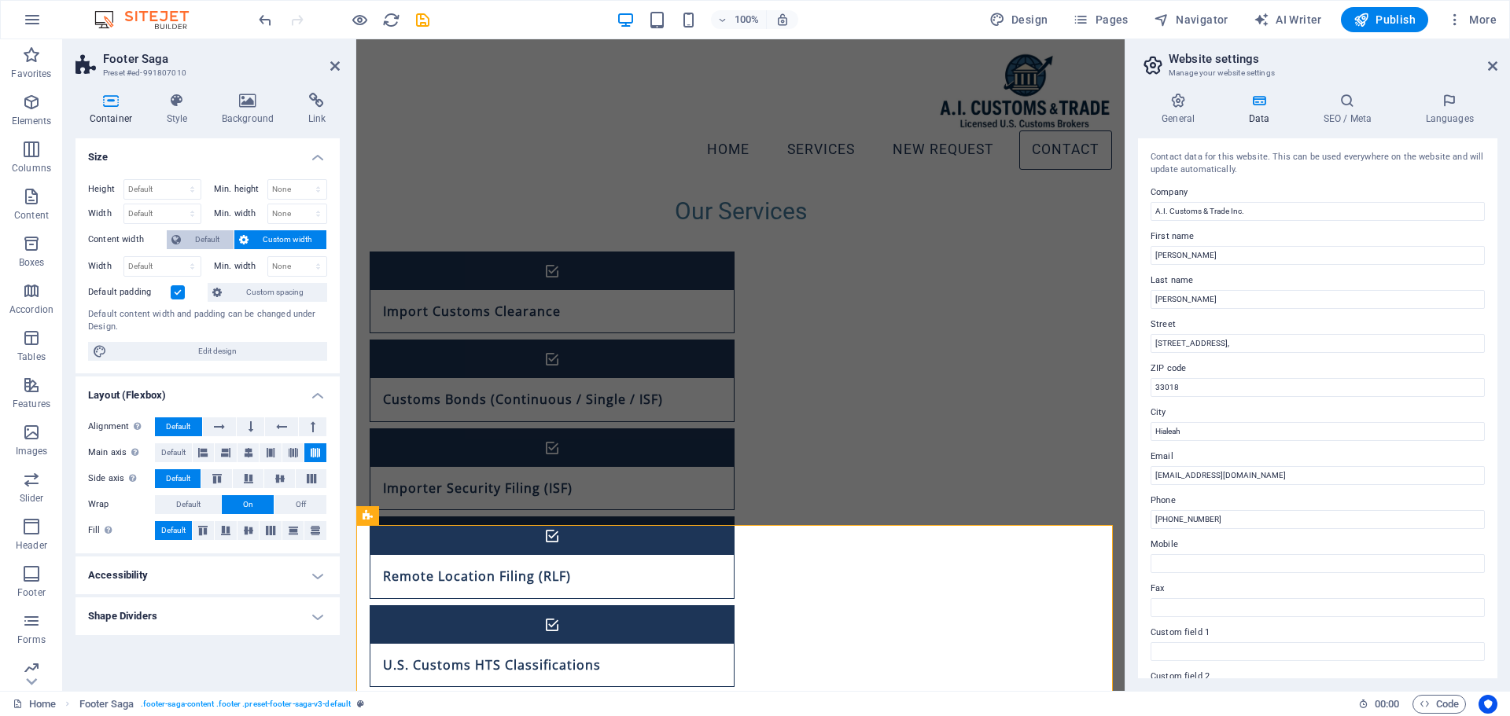
click at [205, 234] on span "Default" at bounding box center [207, 239] width 43 height 19
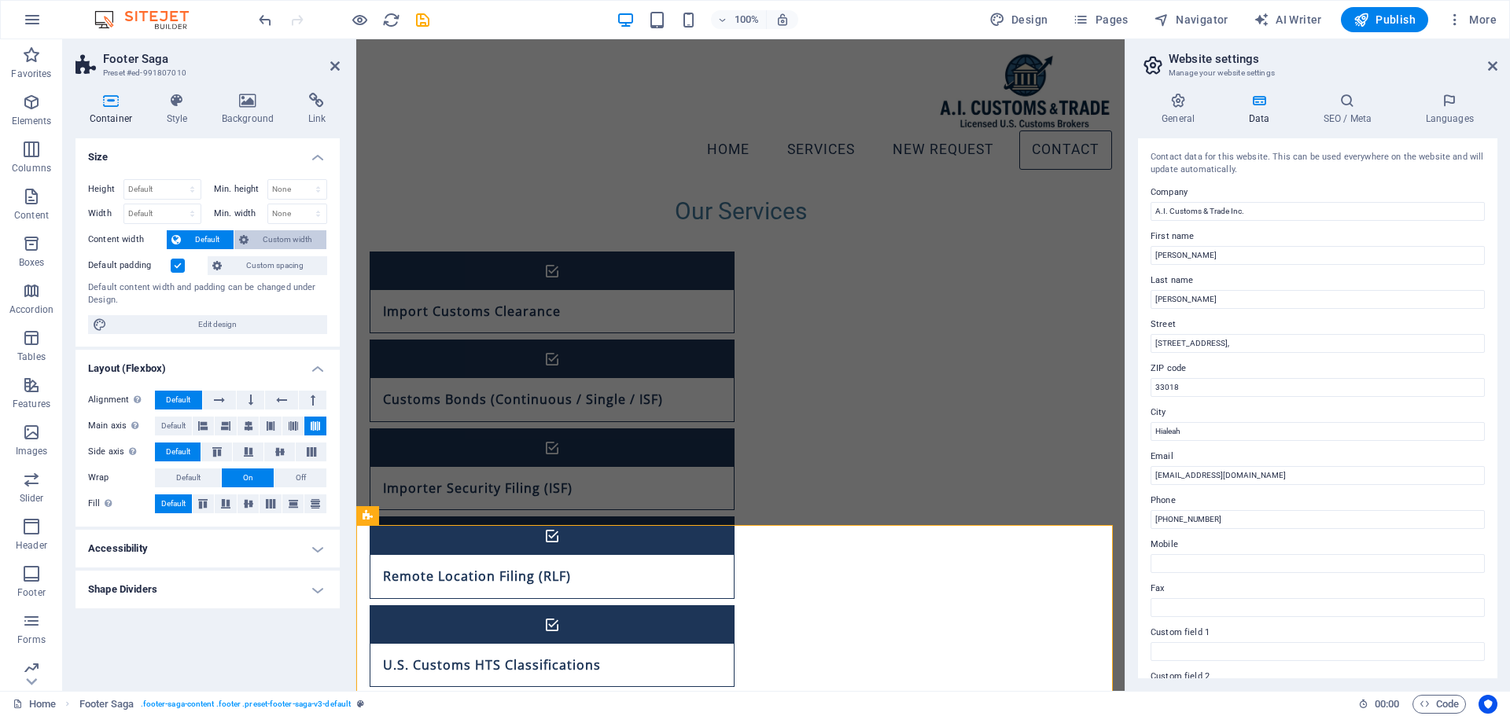
click at [260, 234] on span "Custom width" at bounding box center [287, 239] width 68 height 19
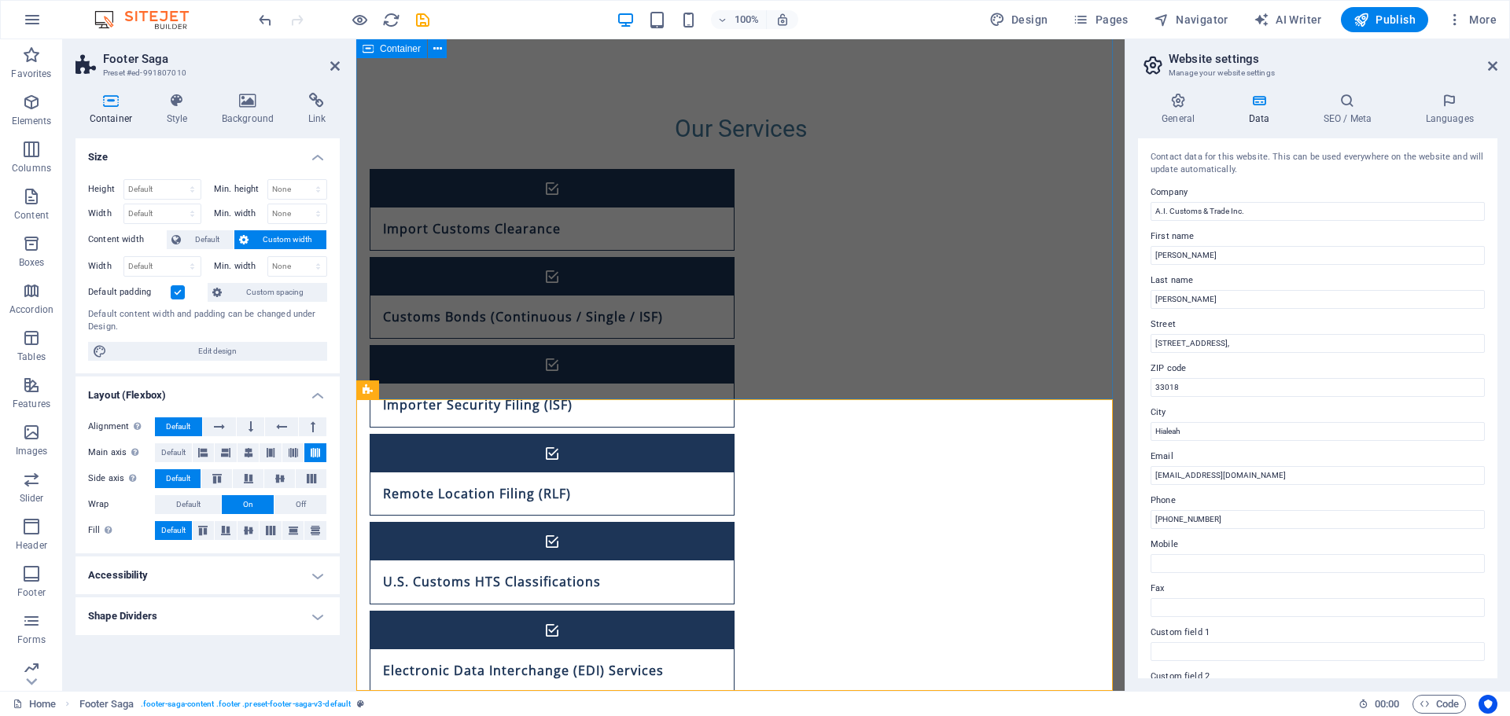
scroll to position [1106, 0]
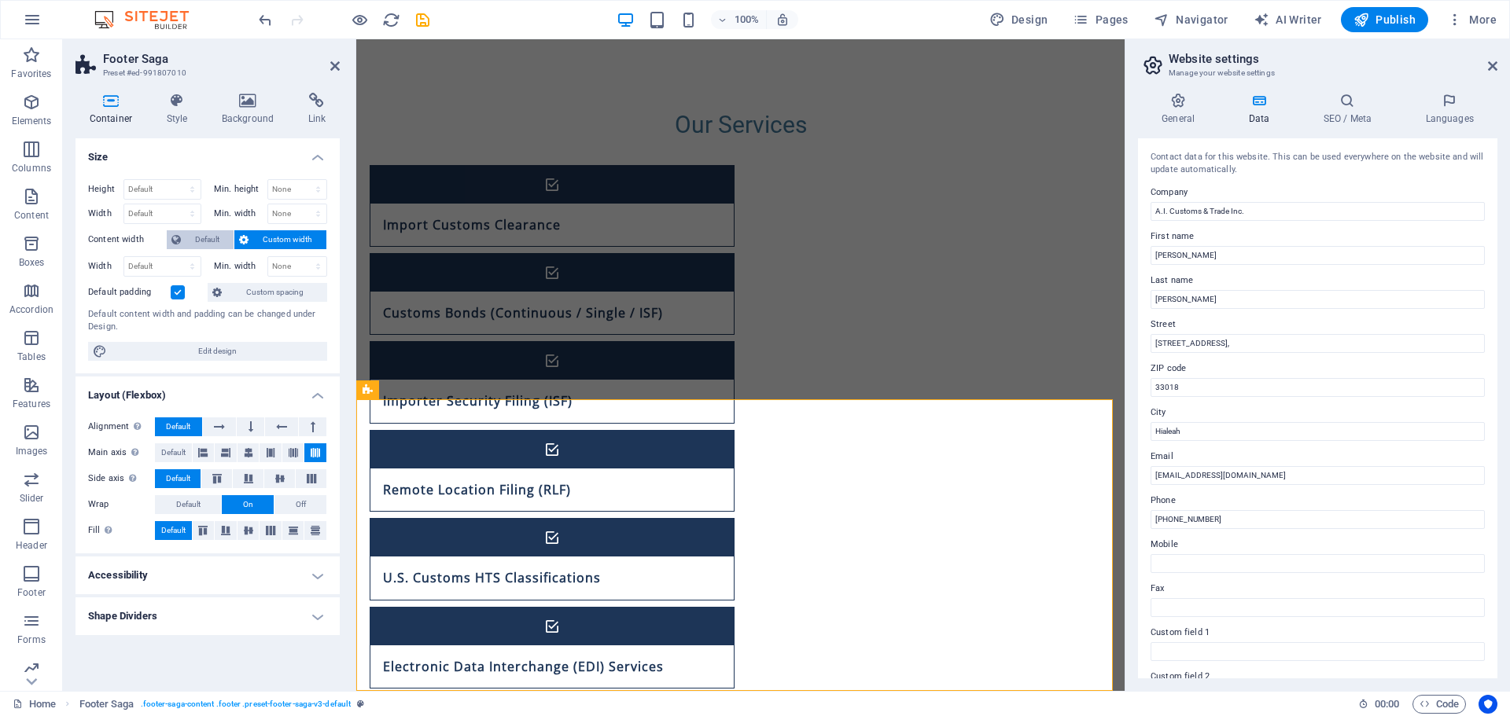
click at [211, 241] on span "Default" at bounding box center [207, 239] width 43 height 19
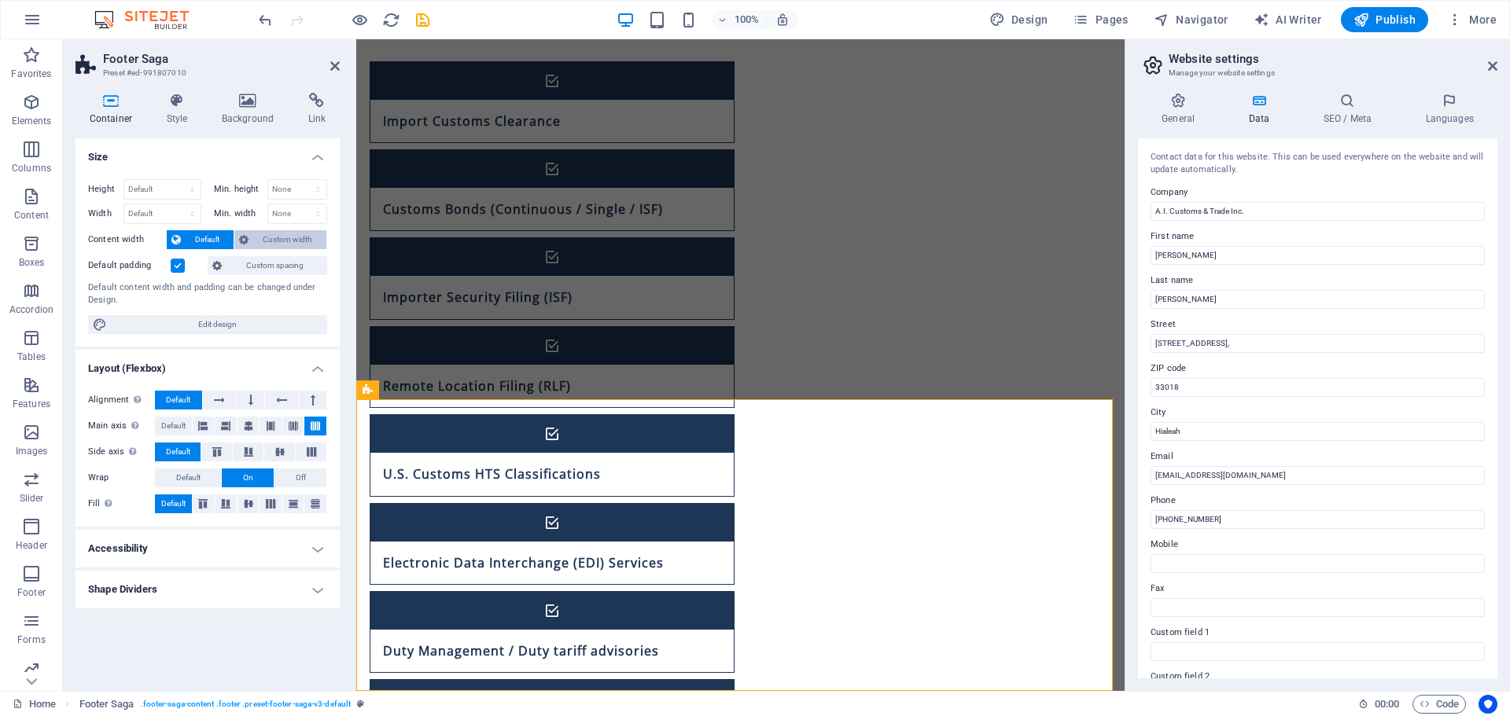
click at [260, 245] on span "Custom width" at bounding box center [287, 239] width 68 height 19
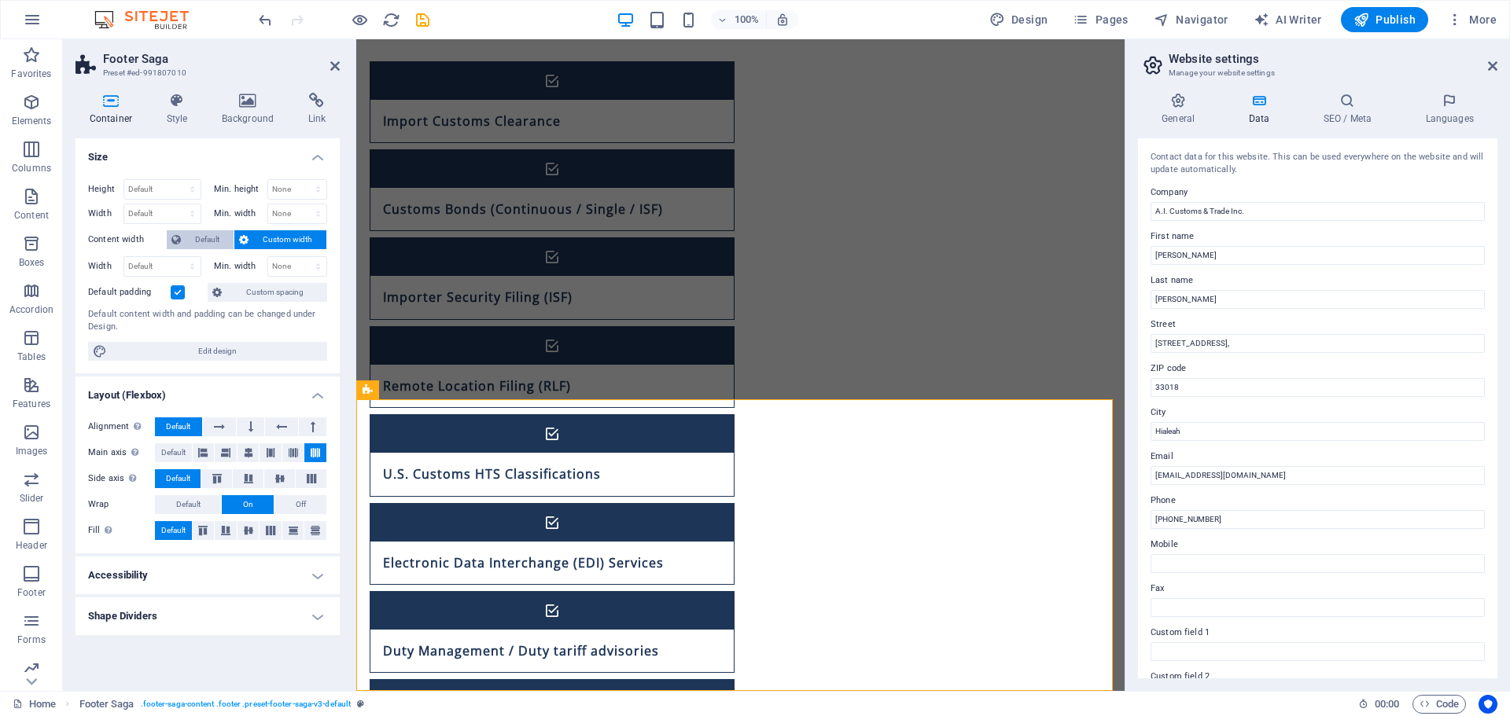
click at [199, 240] on span "Default" at bounding box center [207, 239] width 43 height 19
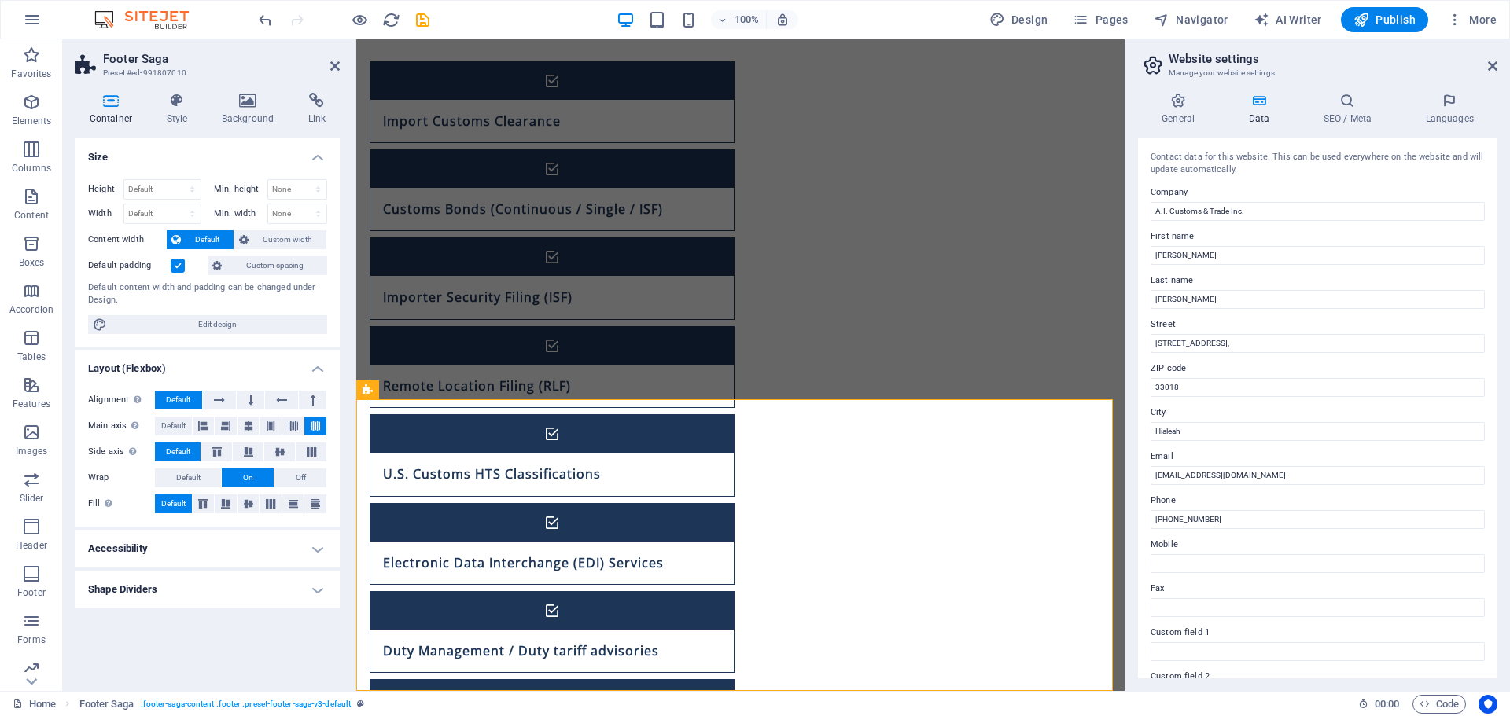
click at [157, 582] on h4 "Shape Dividers" at bounding box center [207, 590] width 264 height 38
click at [186, 581] on h4 "Shape Dividers" at bounding box center [207, 585] width 264 height 28
click at [193, 554] on h4 "Accessibility" at bounding box center [207, 549] width 264 height 38
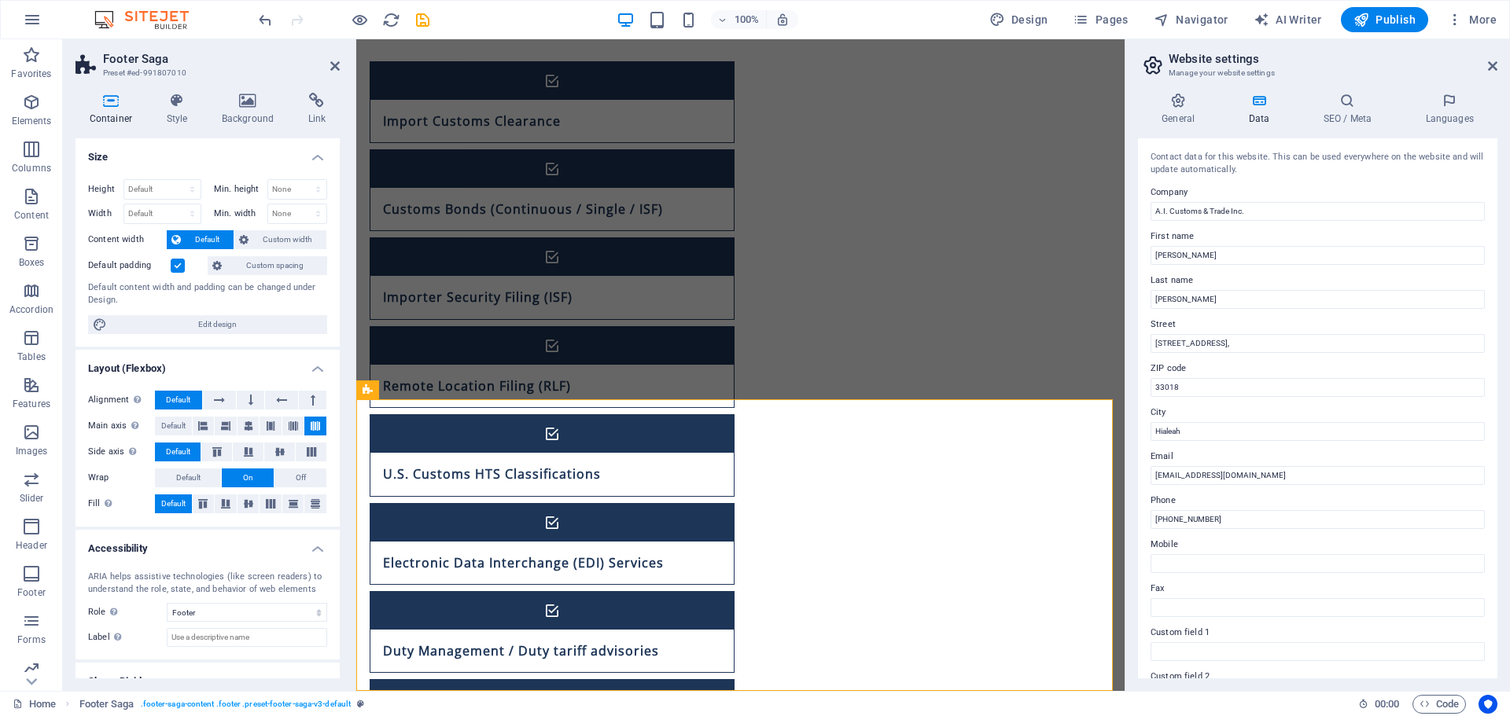
click at [193, 554] on h4 "Accessibility" at bounding box center [207, 544] width 264 height 28
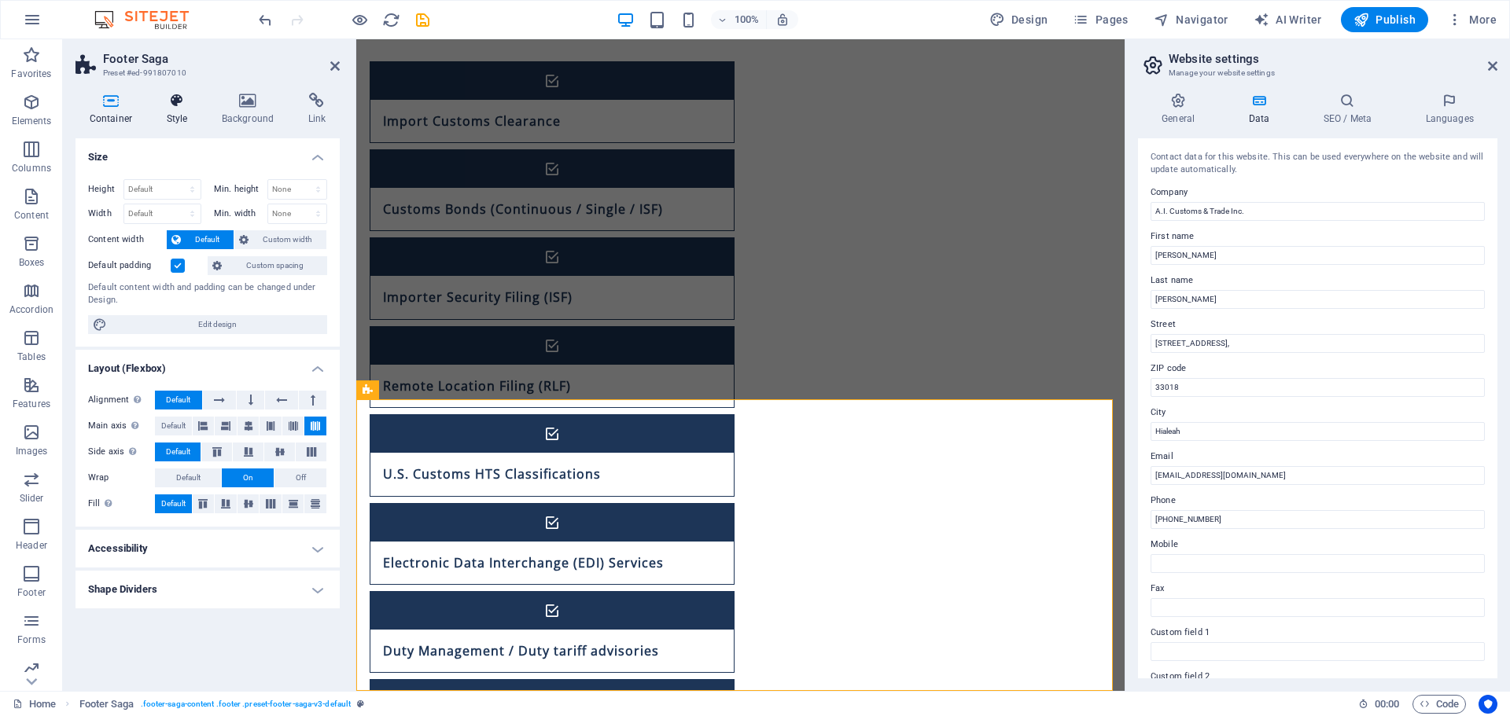
click at [167, 120] on h4 "Style" at bounding box center [180, 109] width 55 height 33
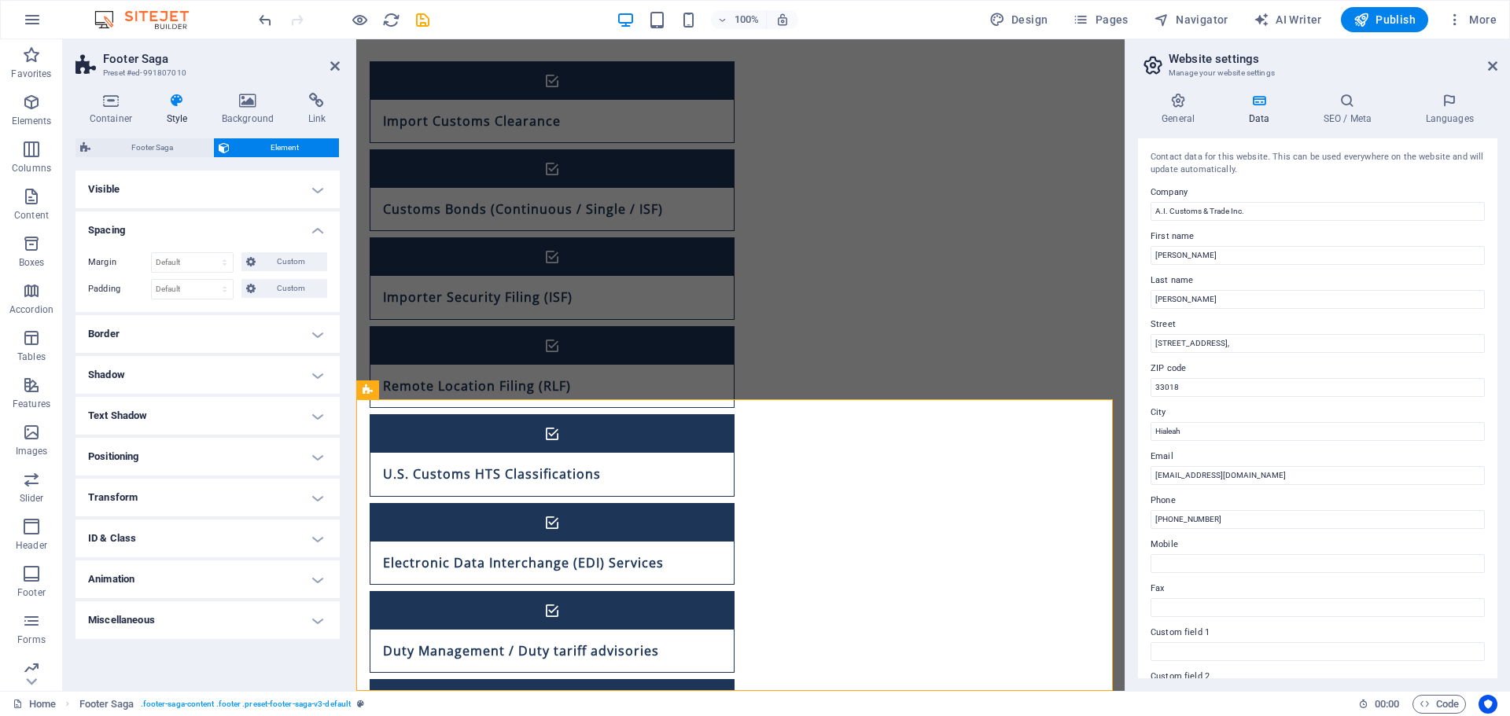
click at [212, 344] on h4 "Border" at bounding box center [207, 334] width 264 height 38
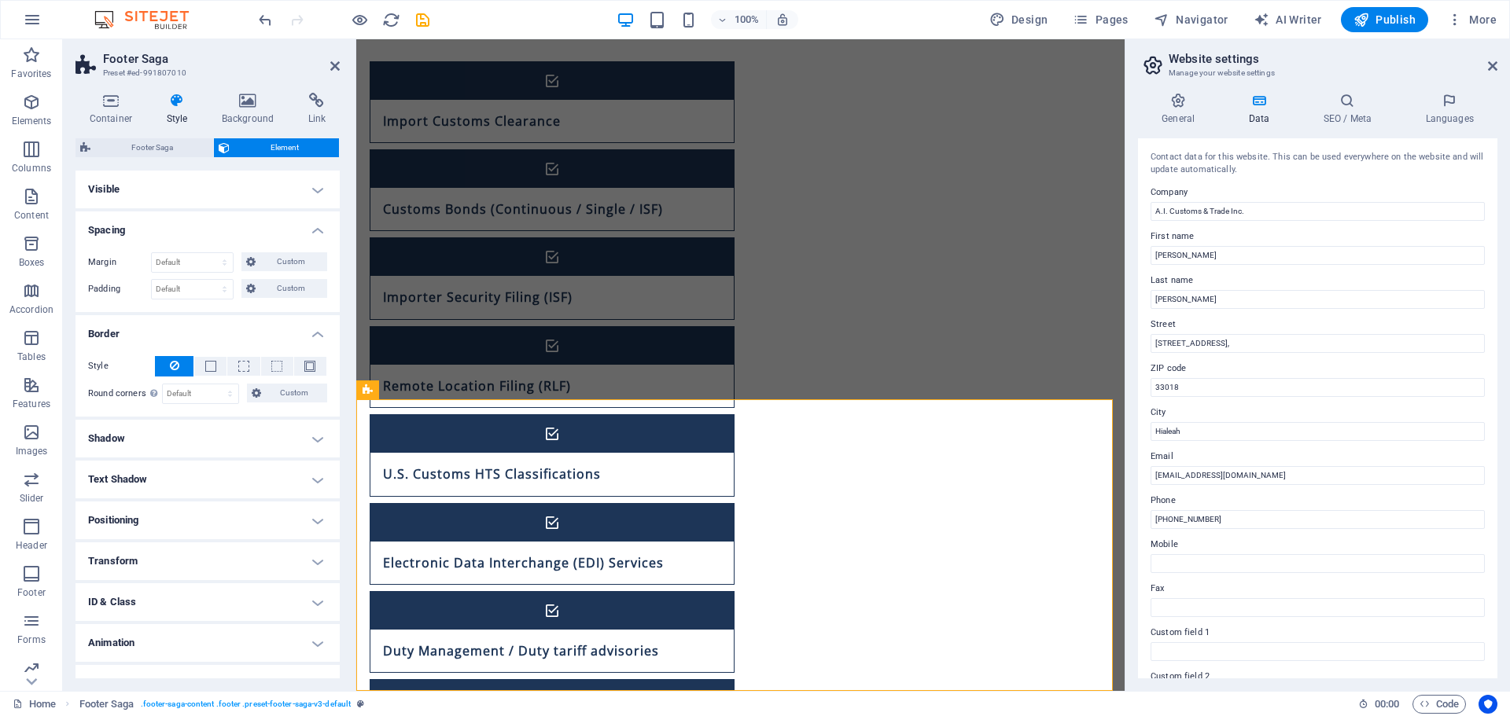
click at [215, 337] on h4 "Border" at bounding box center [207, 329] width 264 height 28
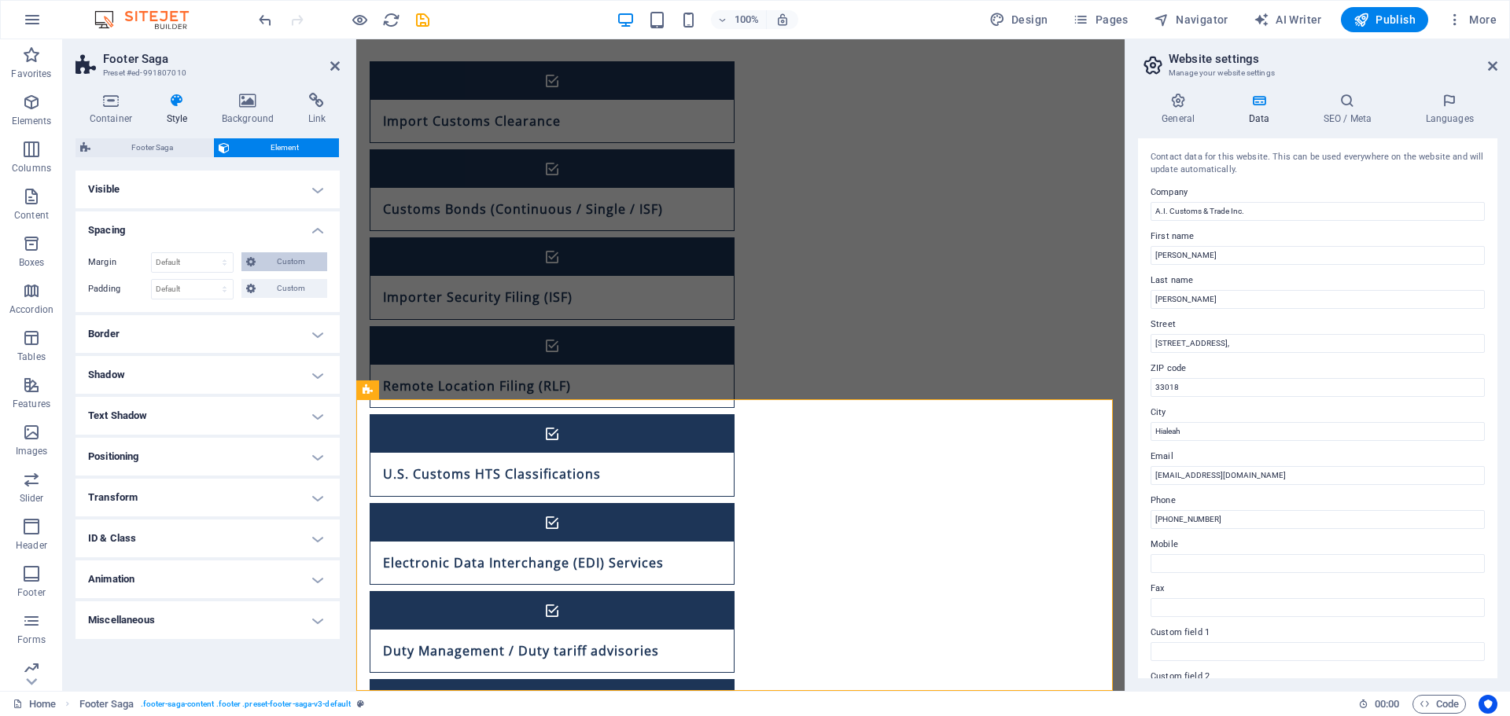
click at [273, 260] on span "Custom" at bounding box center [291, 261] width 63 height 19
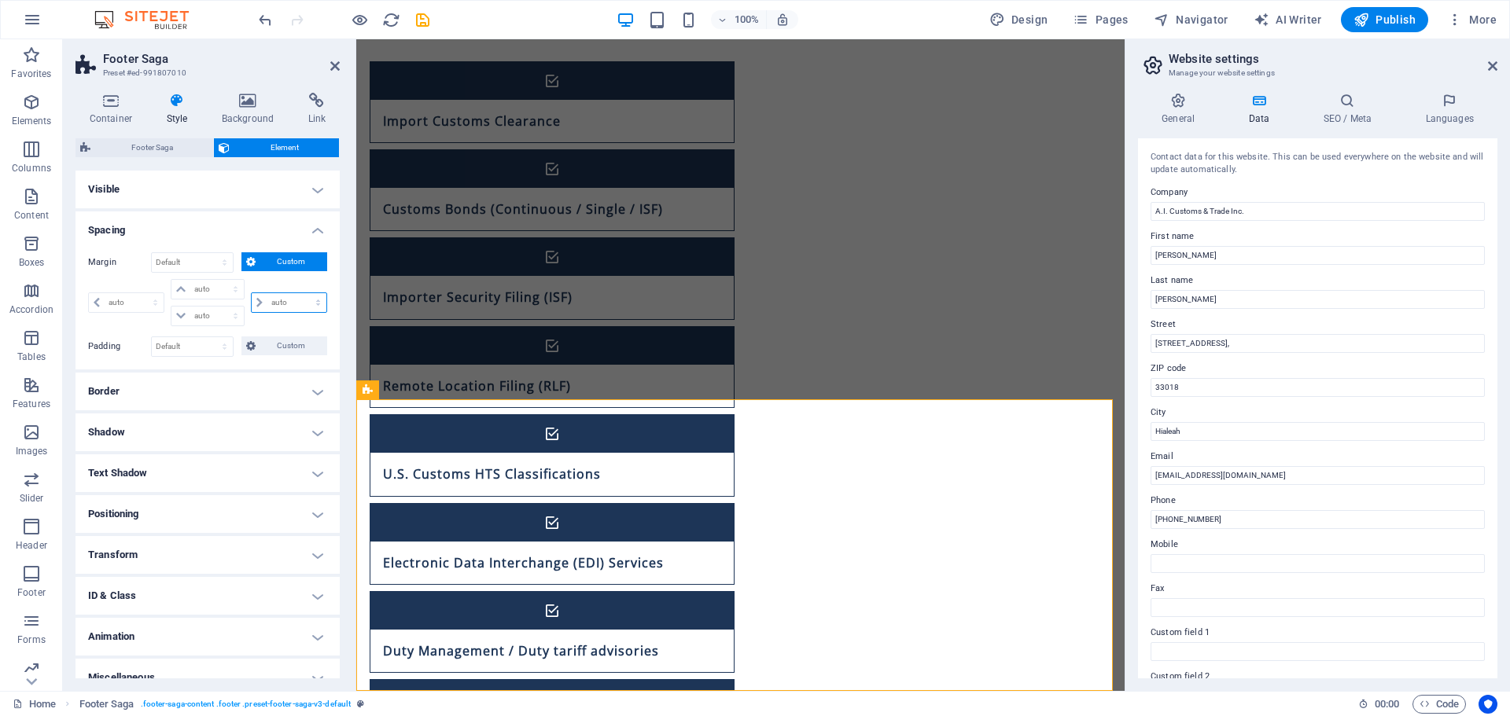
click at [276, 294] on select "auto px % rem vw vh" at bounding box center [289, 302] width 75 height 19
select select "px"
click at [301, 293] on select "auto px % rem vw vh" at bounding box center [289, 302] width 75 height 19
type input "0"
select select "px"
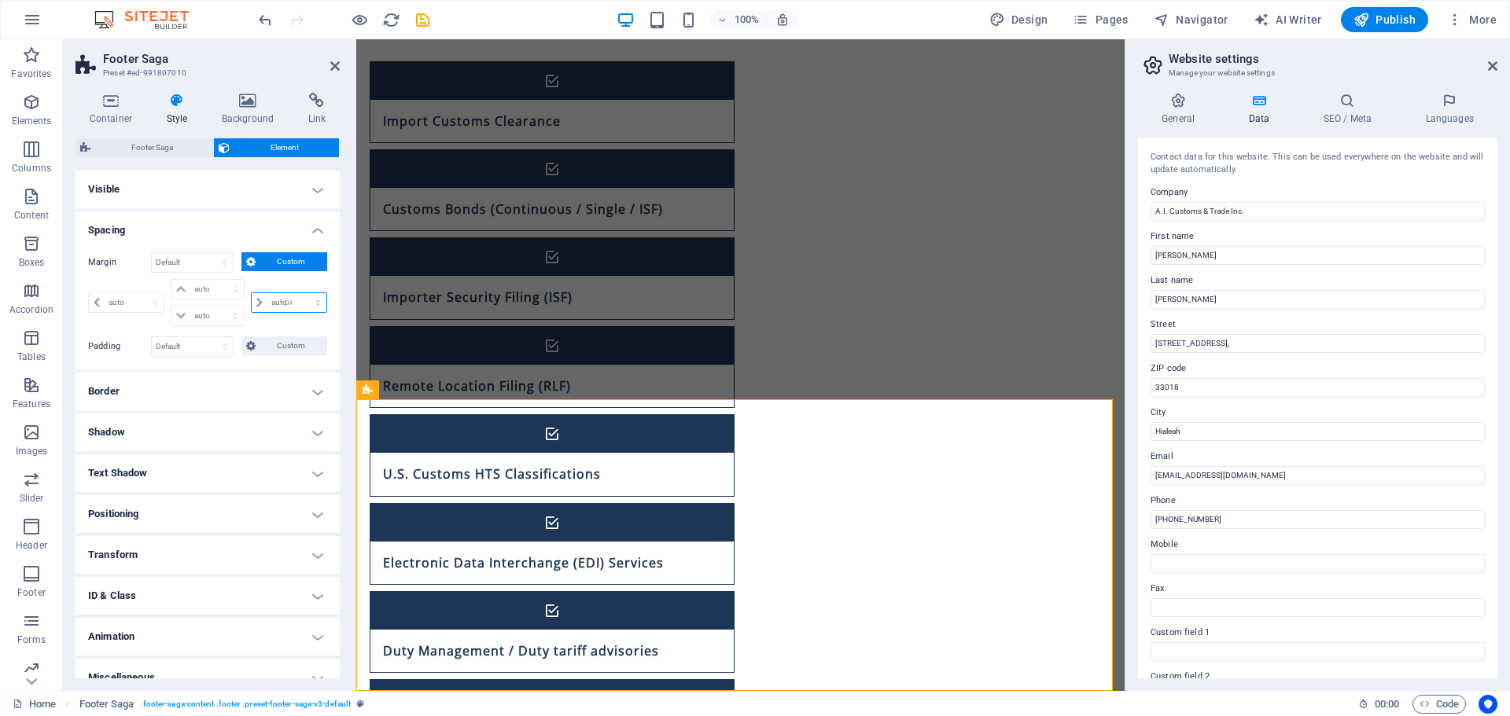
type input "0"
select select "px"
type input "0"
select select "px"
type input "0"
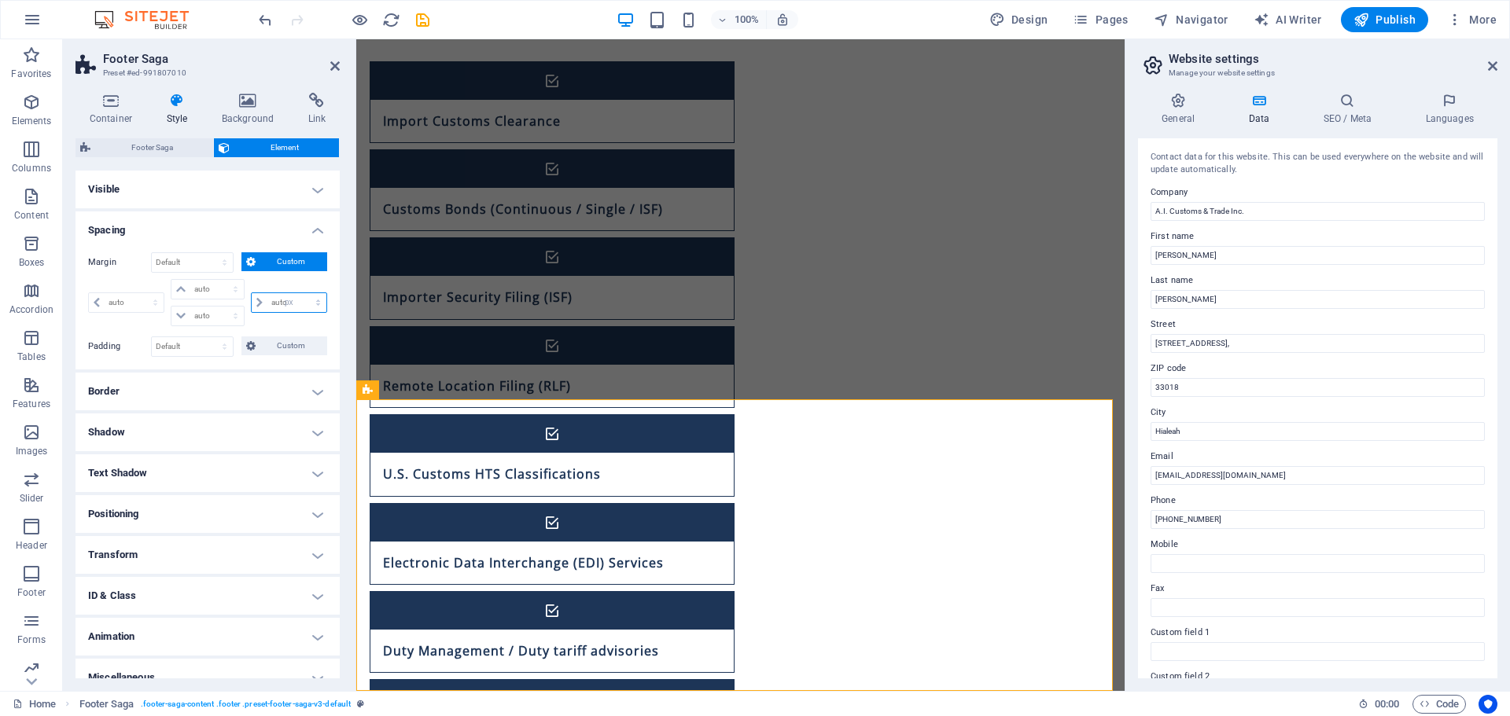
select select "px"
type input "5"
select select "DISABLED_OPTION_VALUE"
type input "1"
type input "0"
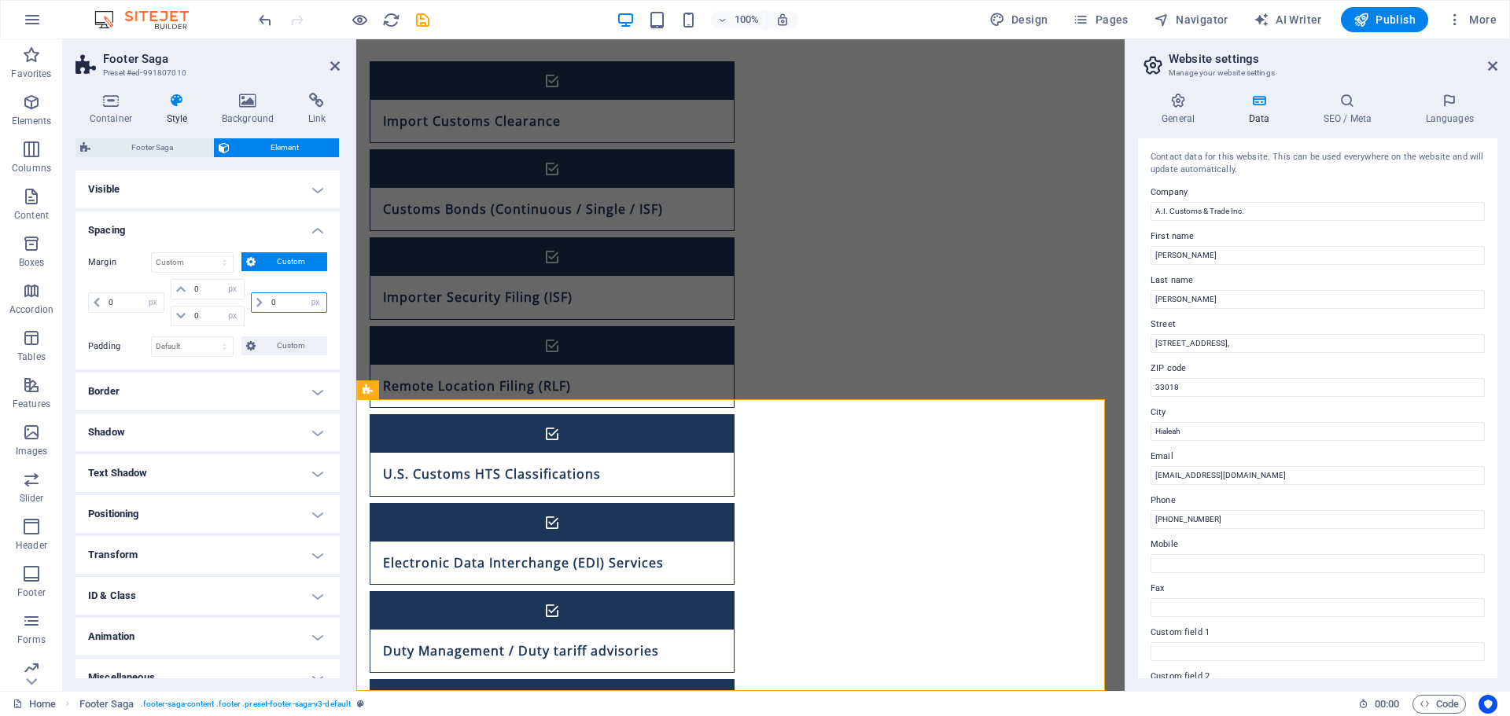
type input "0"
select select "px"
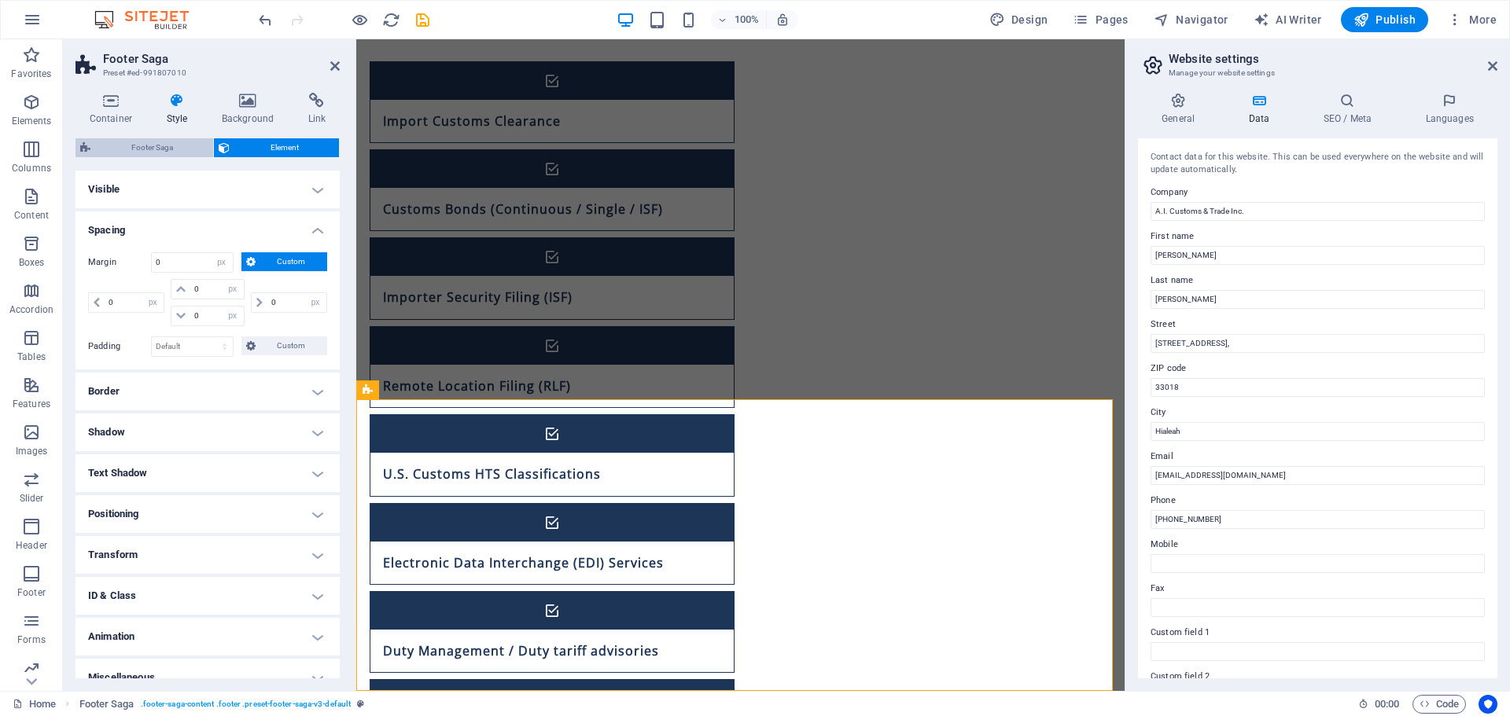
click at [174, 144] on span "Footer Saga" at bounding box center [151, 147] width 113 height 19
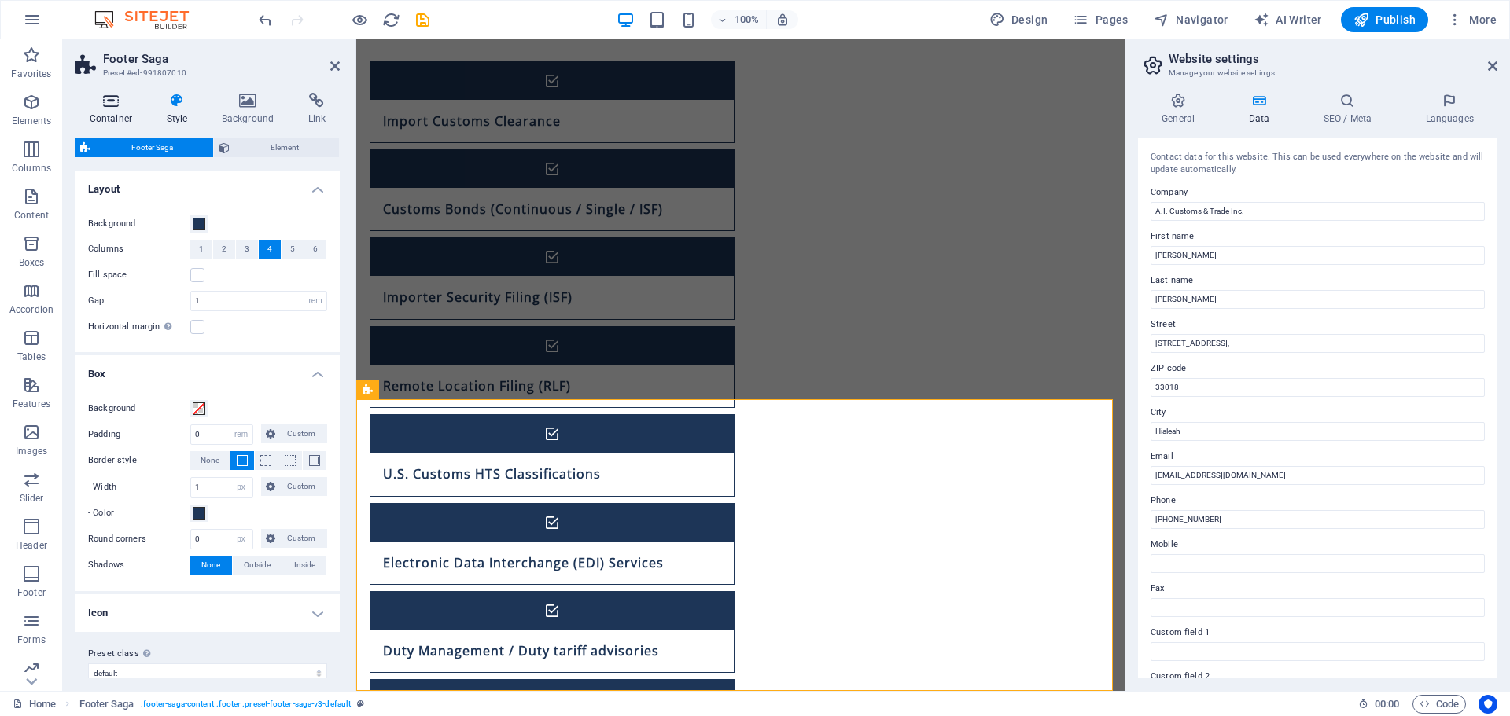
click at [112, 98] on icon at bounding box center [110, 101] width 71 height 16
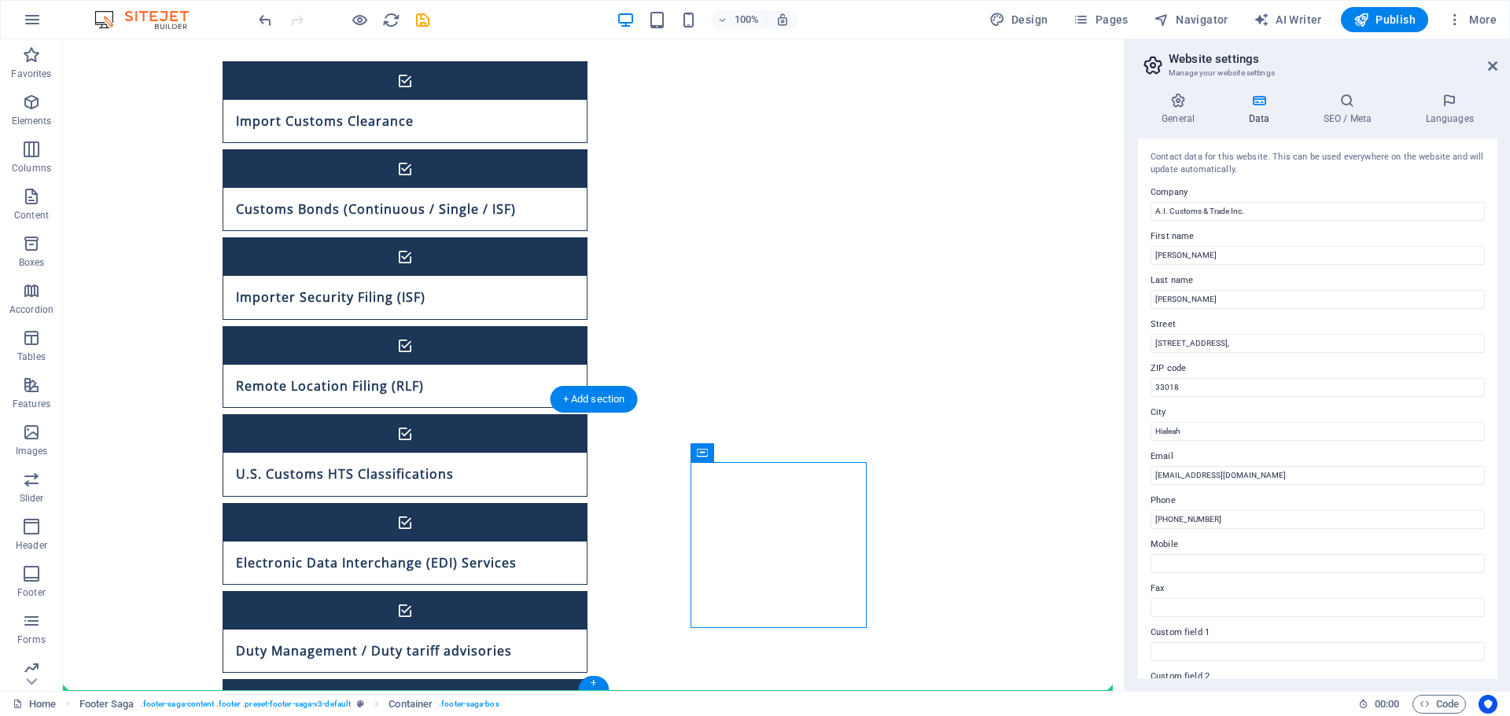
drag, startPoint x: 701, startPoint y: 624, endPoint x: 974, endPoint y: 620, distance: 272.9
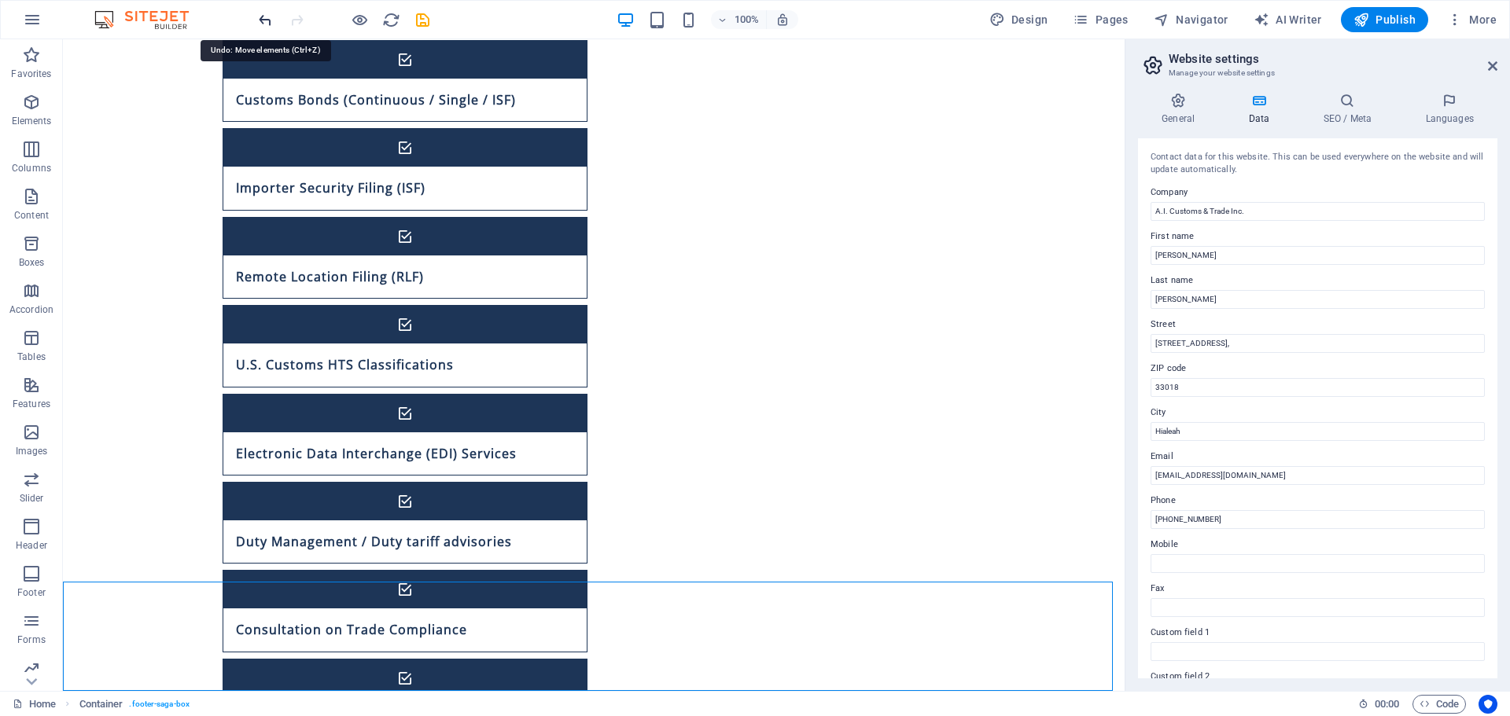
click at [267, 15] on icon "undo" at bounding box center [265, 20] width 18 height 18
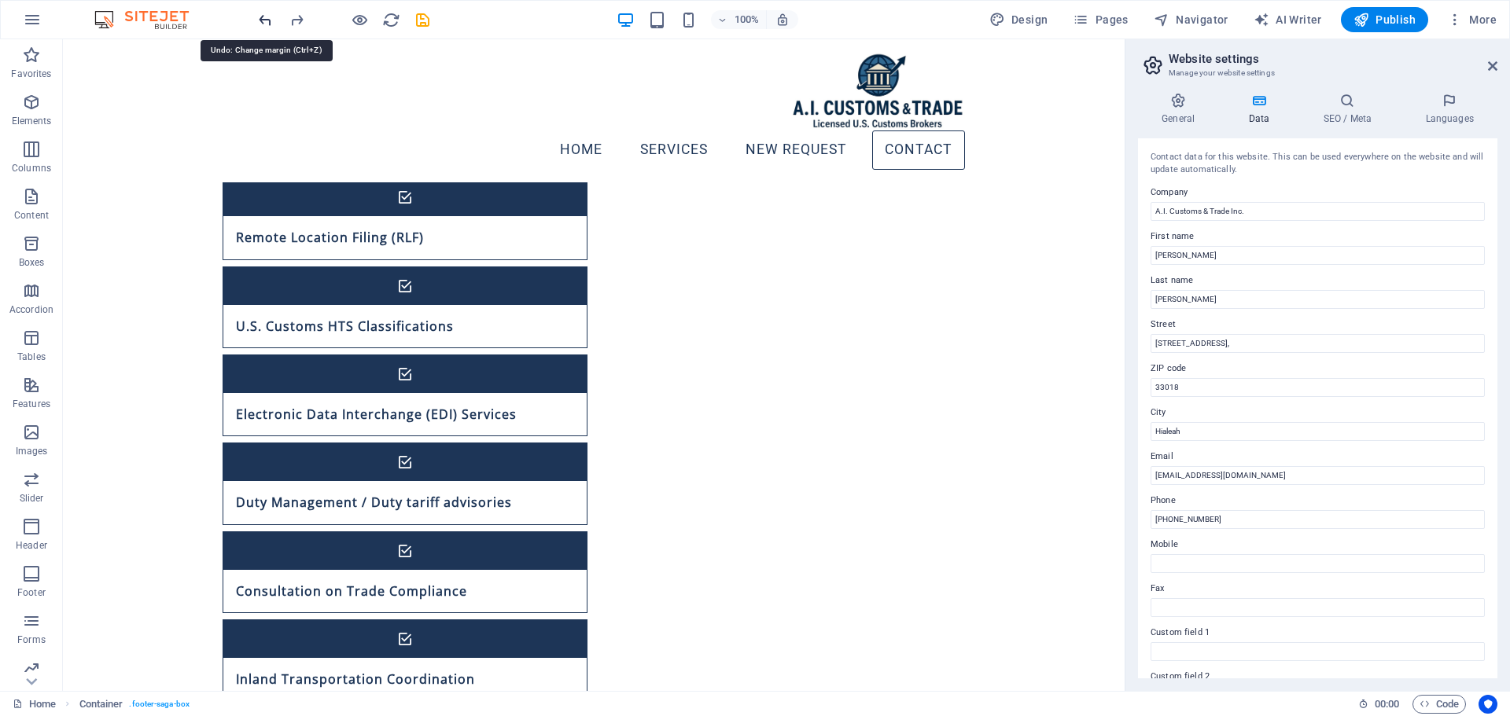
scroll to position [1106, 0]
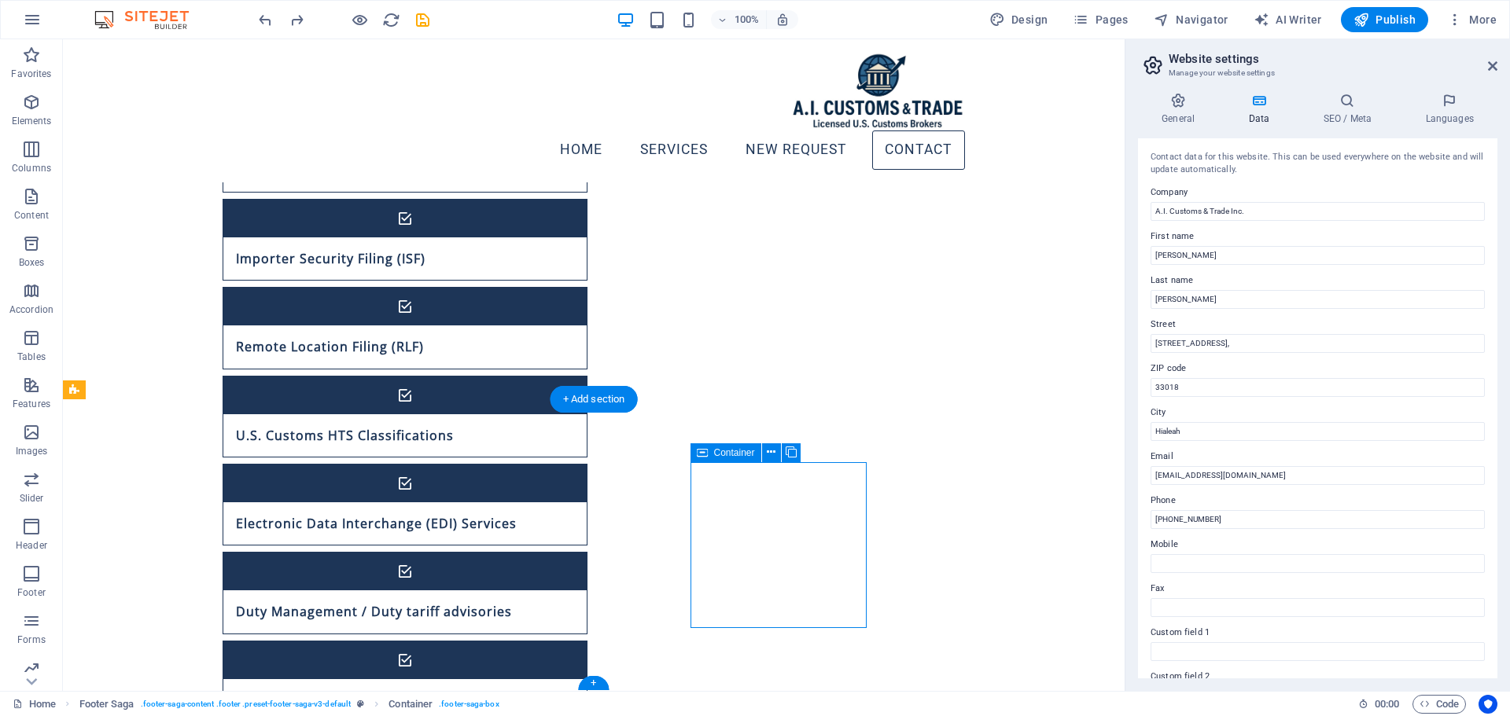
select select "px"
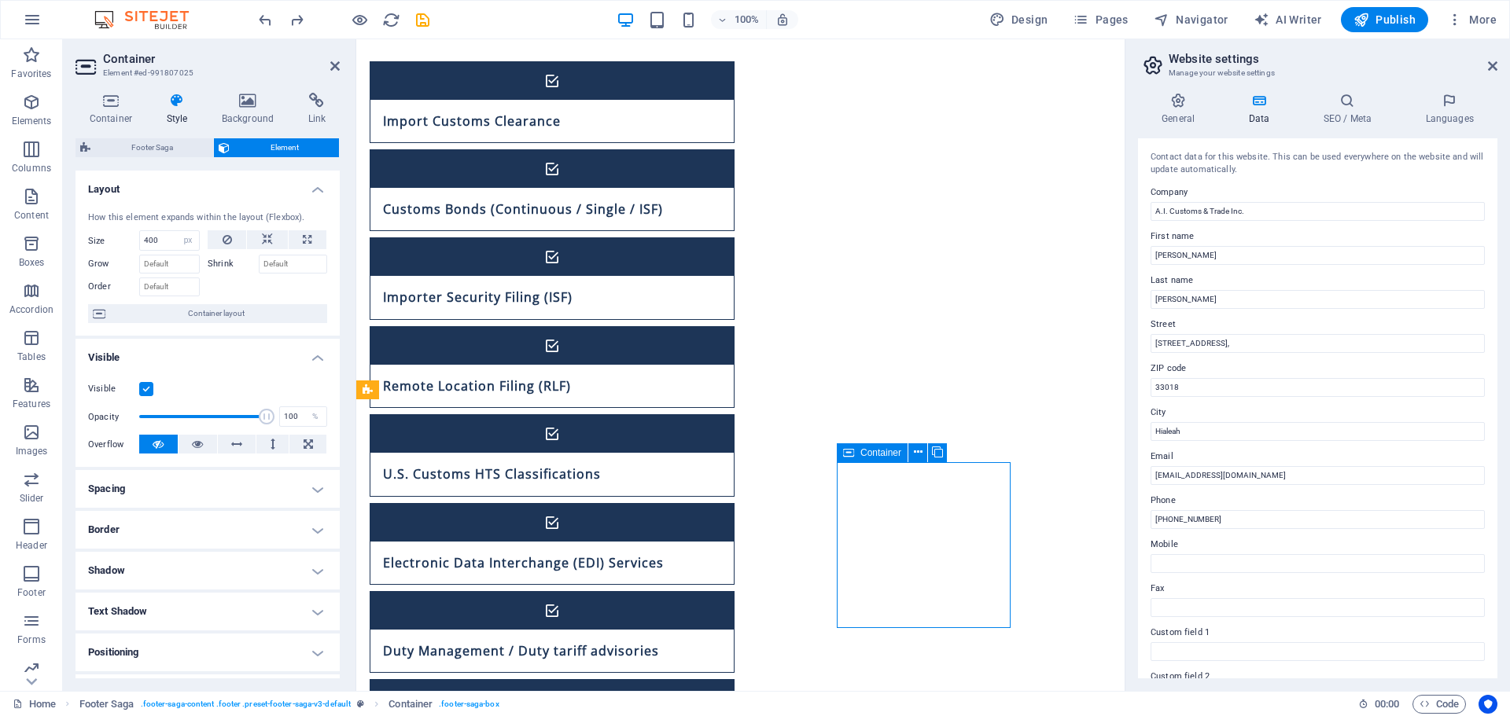
drag, startPoint x: 977, startPoint y: 619, endPoint x: 944, endPoint y: 616, distance: 34.0
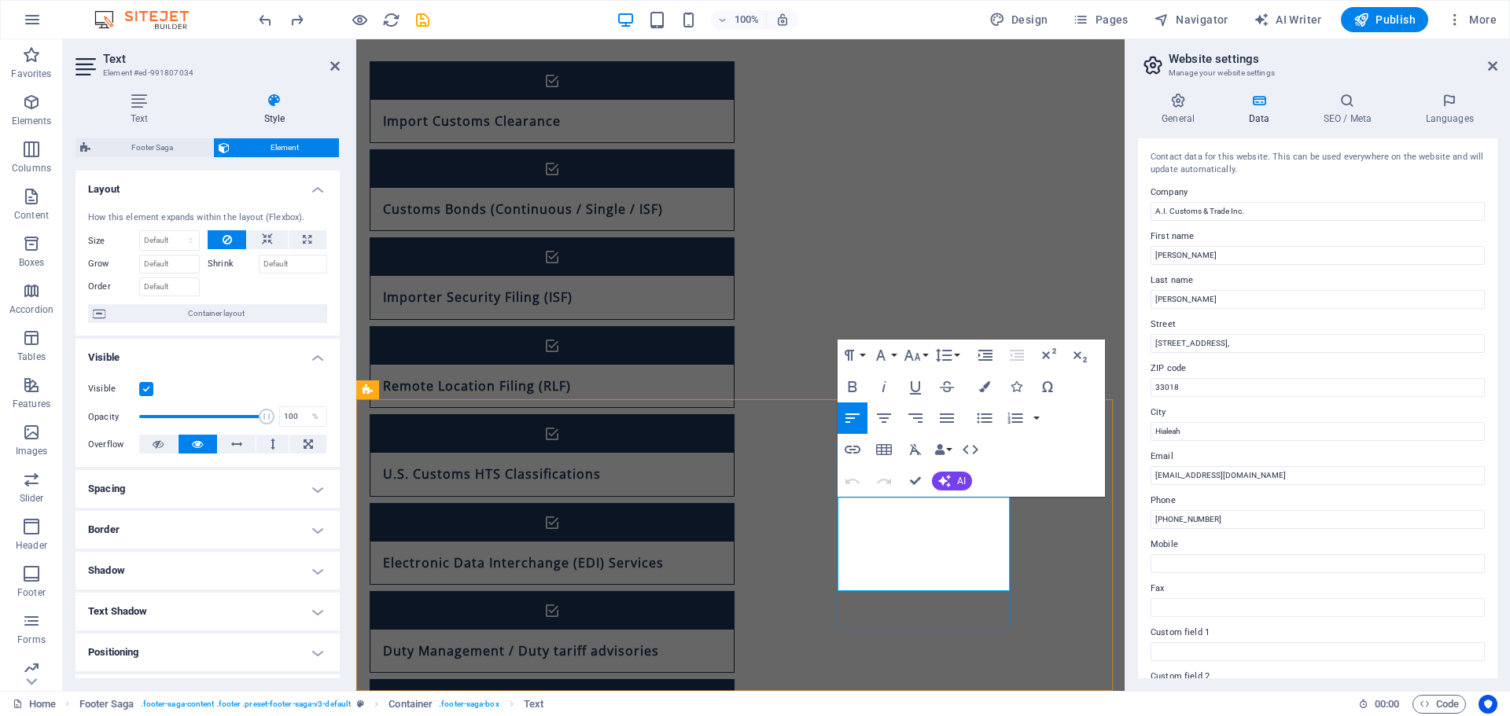
click at [986, 388] on icon "button" at bounding box center [984, 386] width 11 height 11
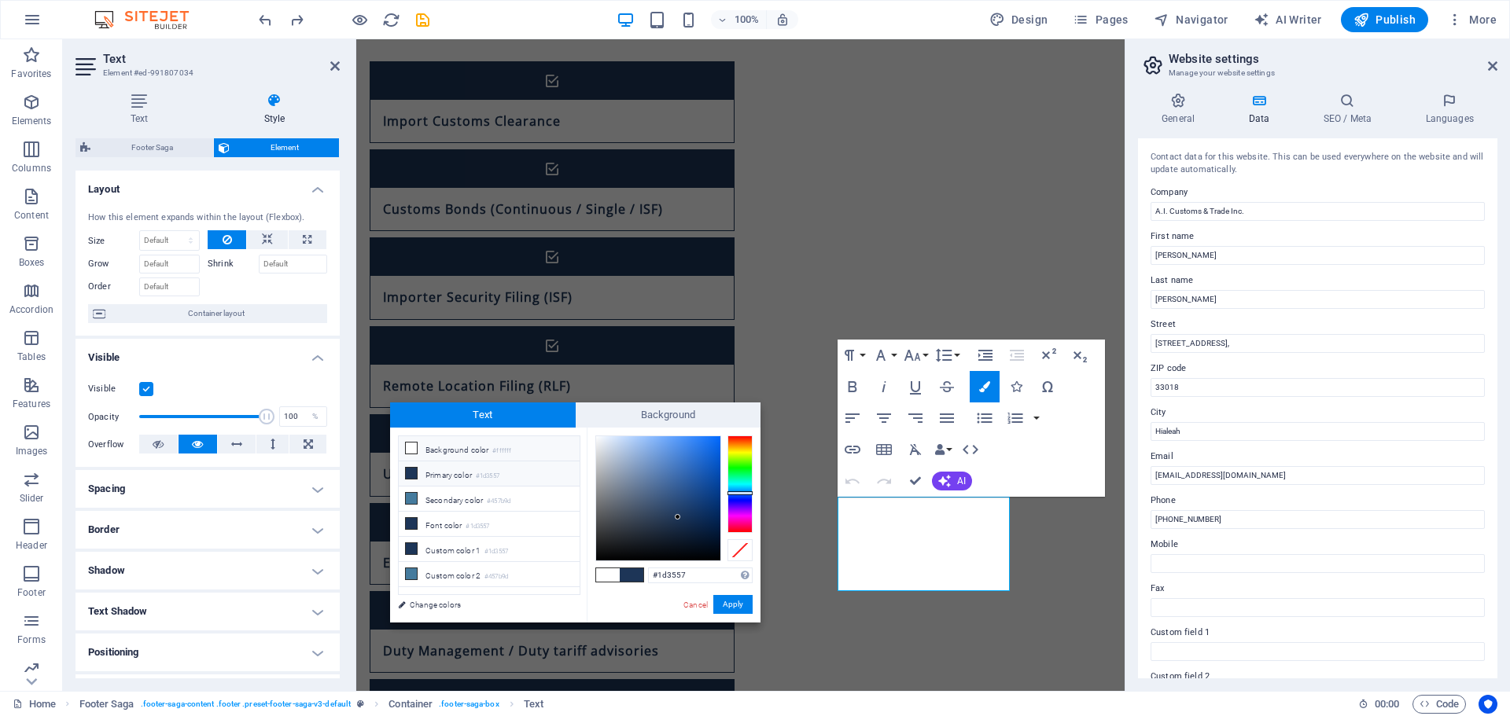
click at [463, 470] on li "Primary color #1d3557" at bounding box center [489, 474] width 181 height 25
click at [743, 601] on button "Apply" at bounding box center [732, 604] width 39 height 19
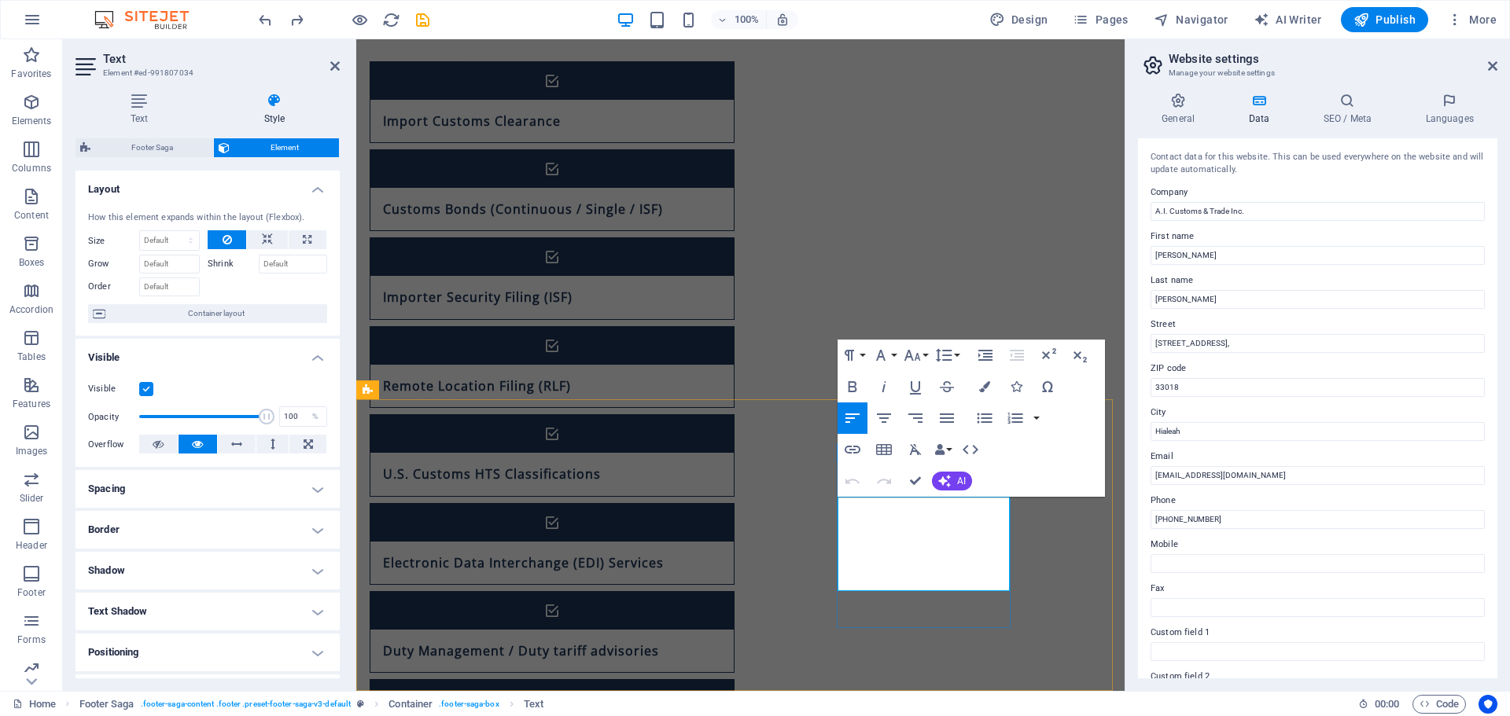
drag, startPoint x: 870, startPoint y: 562, endPoint x: 852, endPoint y: 562, distance: 18.1
drag, startPoint x: 878, startPoint y: 564, endPoint x: 809, endPoint y: 572, distance: 69.6
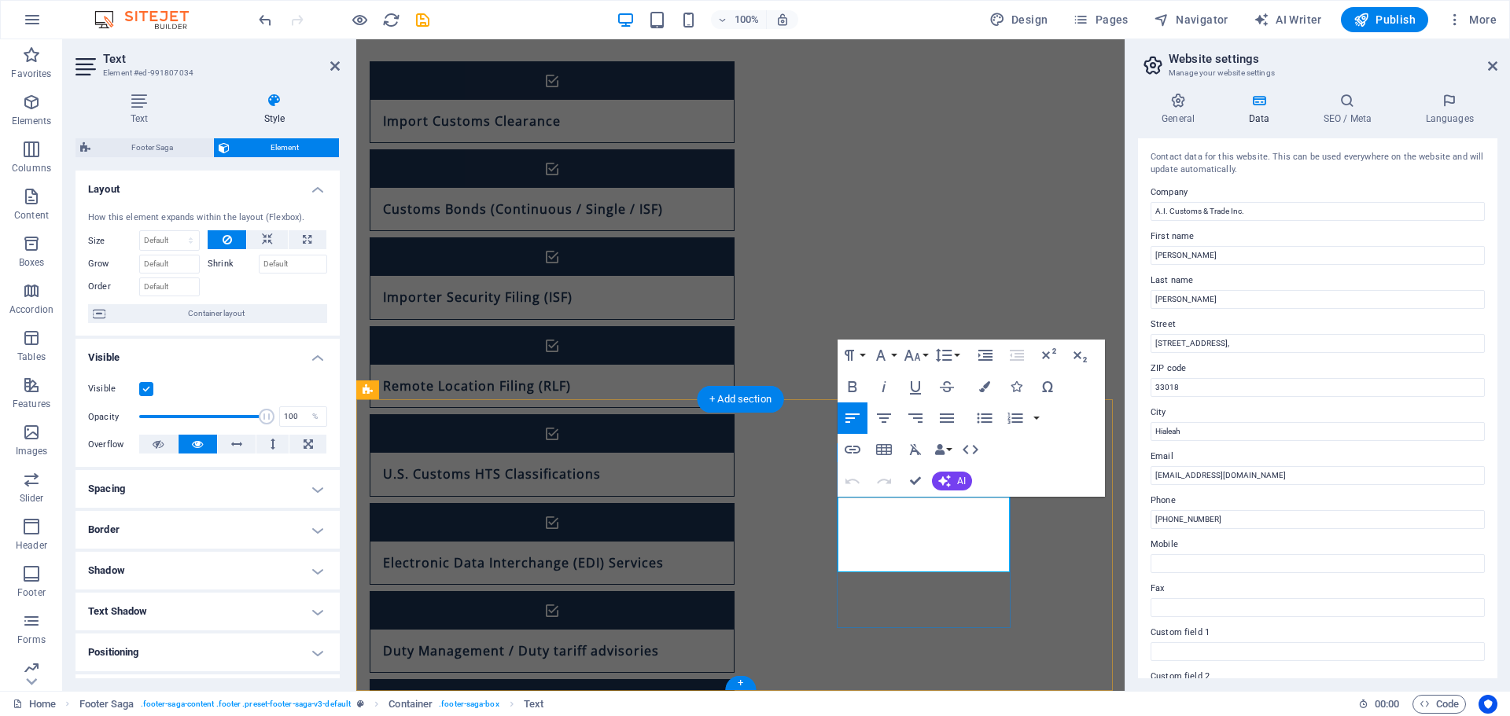
click at [267, 14] on icon "undo" at bounding box center [265, 20] width 18 height 18
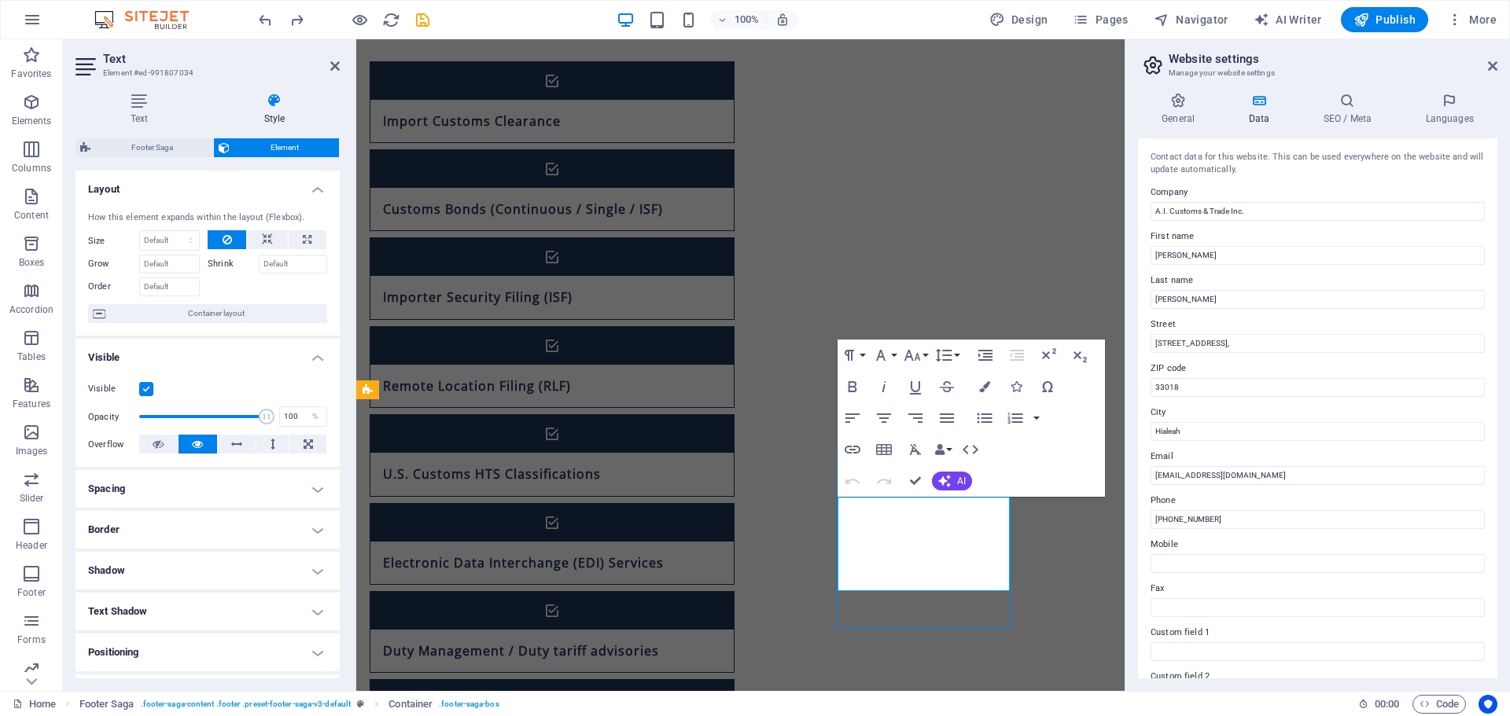
select select "px"
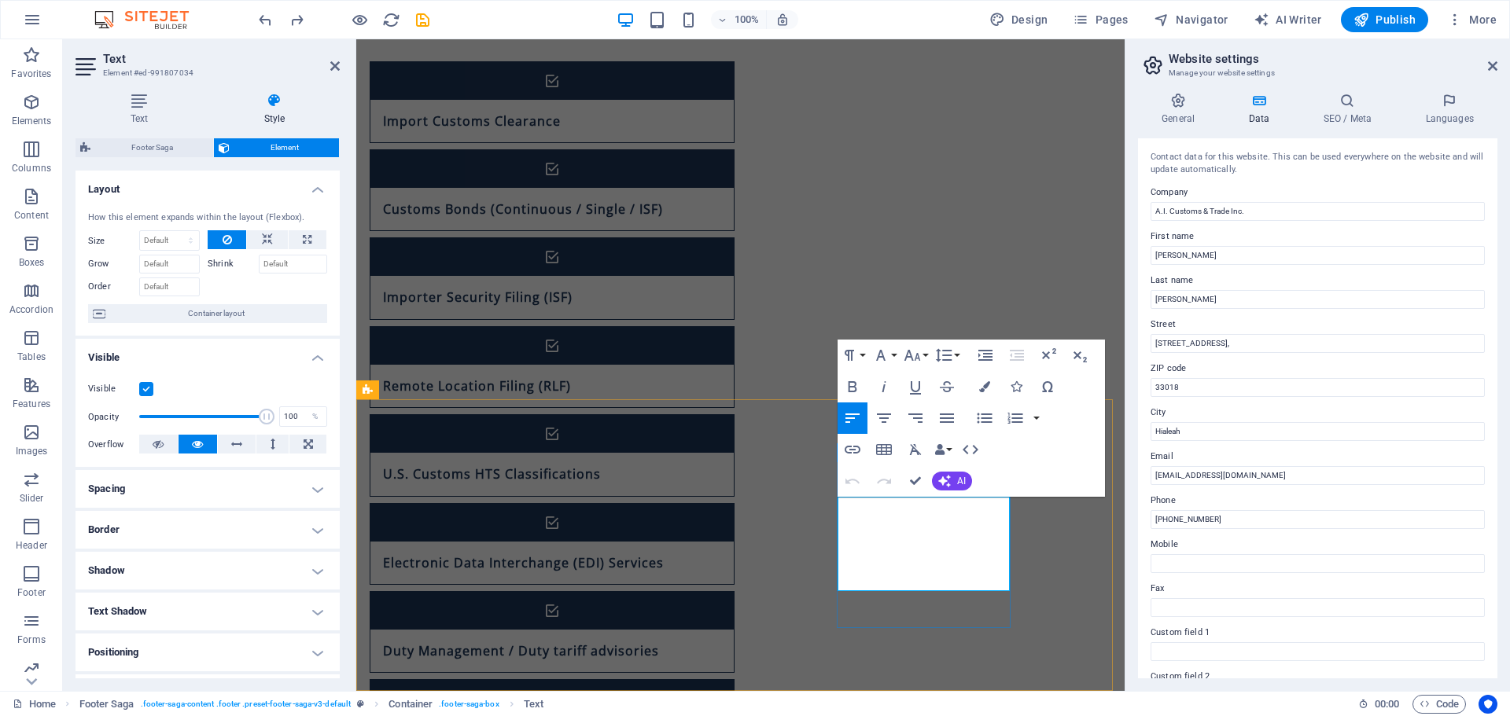
drag, startPoint x: 974, startPoint y: 583, endPoint x: 1249, endPoint y: 616, distance: 276.4
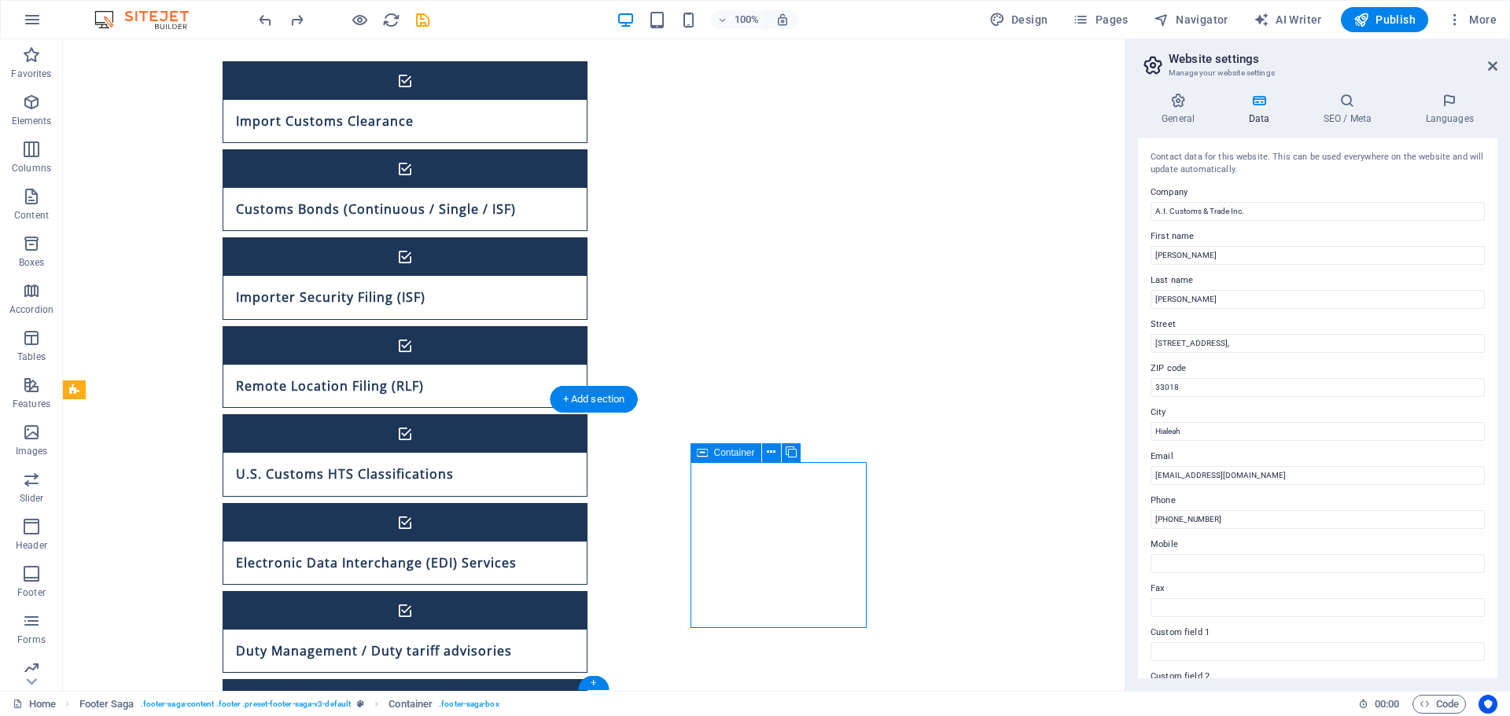
select select "px"
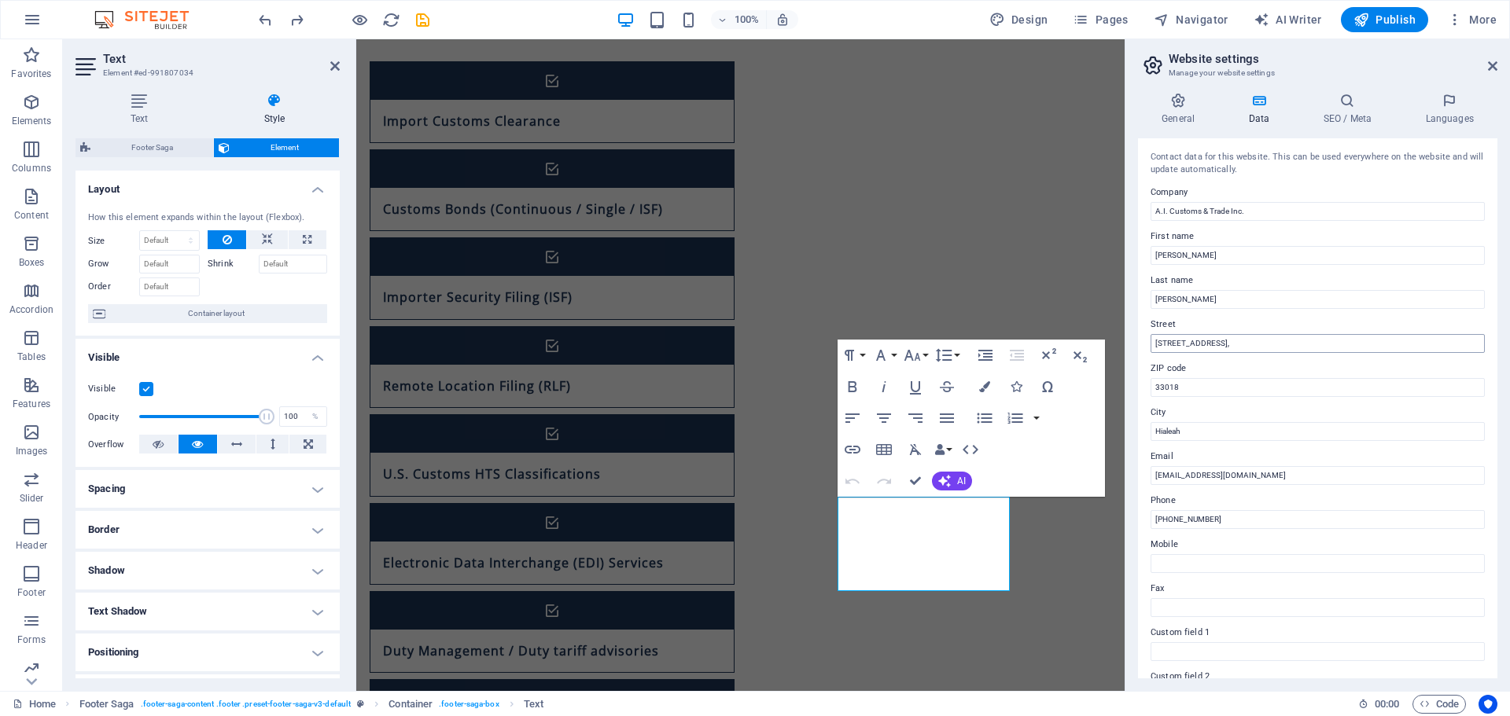
click at [1236, 341] on input "[STREET_ADDRESS]," at bounding box center [1317, 343] width 334 height 19
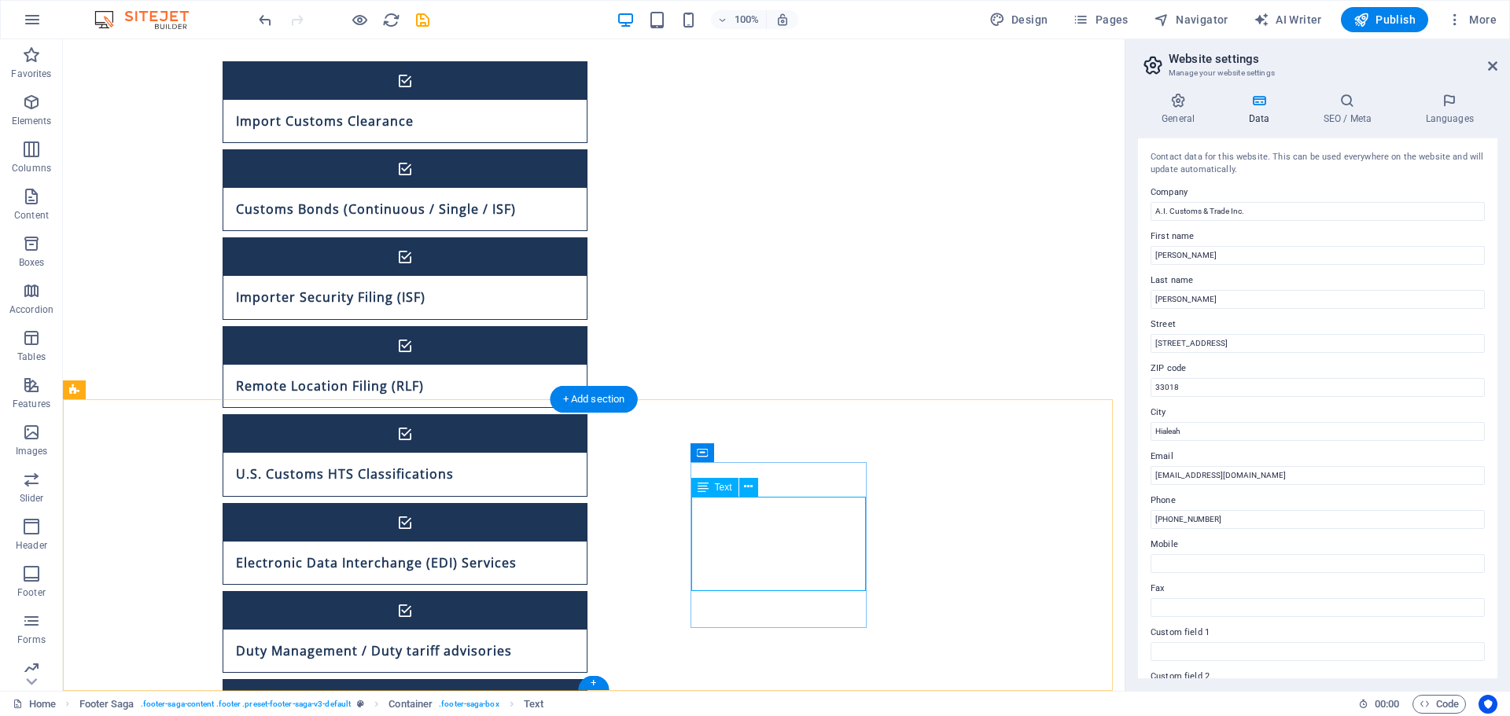
type input "[STREET_ADDRESS]"
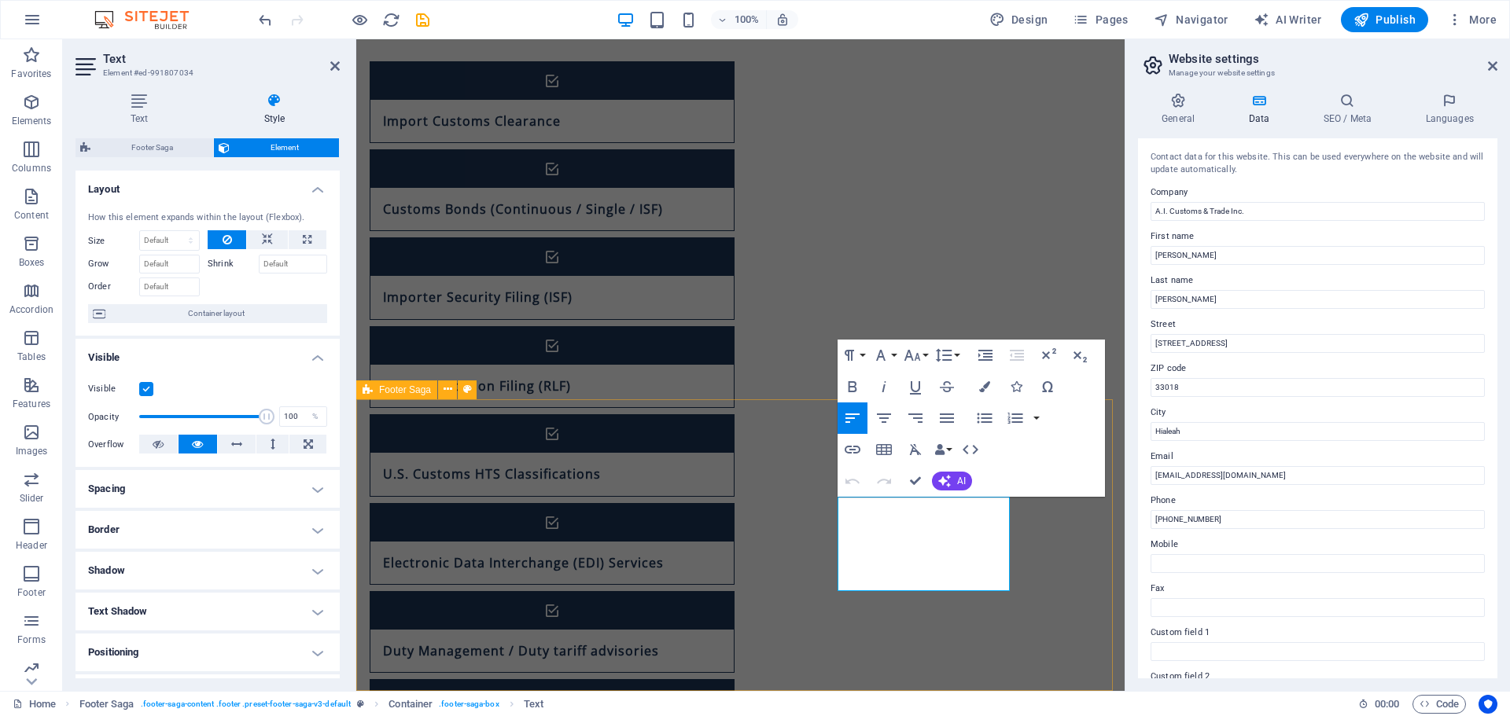
drag, startPoint x: 999, startPoint y: 588, endPoint x: 731, endPoint y: 457, distance: 298.6
click at [990, 384] on button "Colors" at bounding box center [985, 386] width 30 height 31
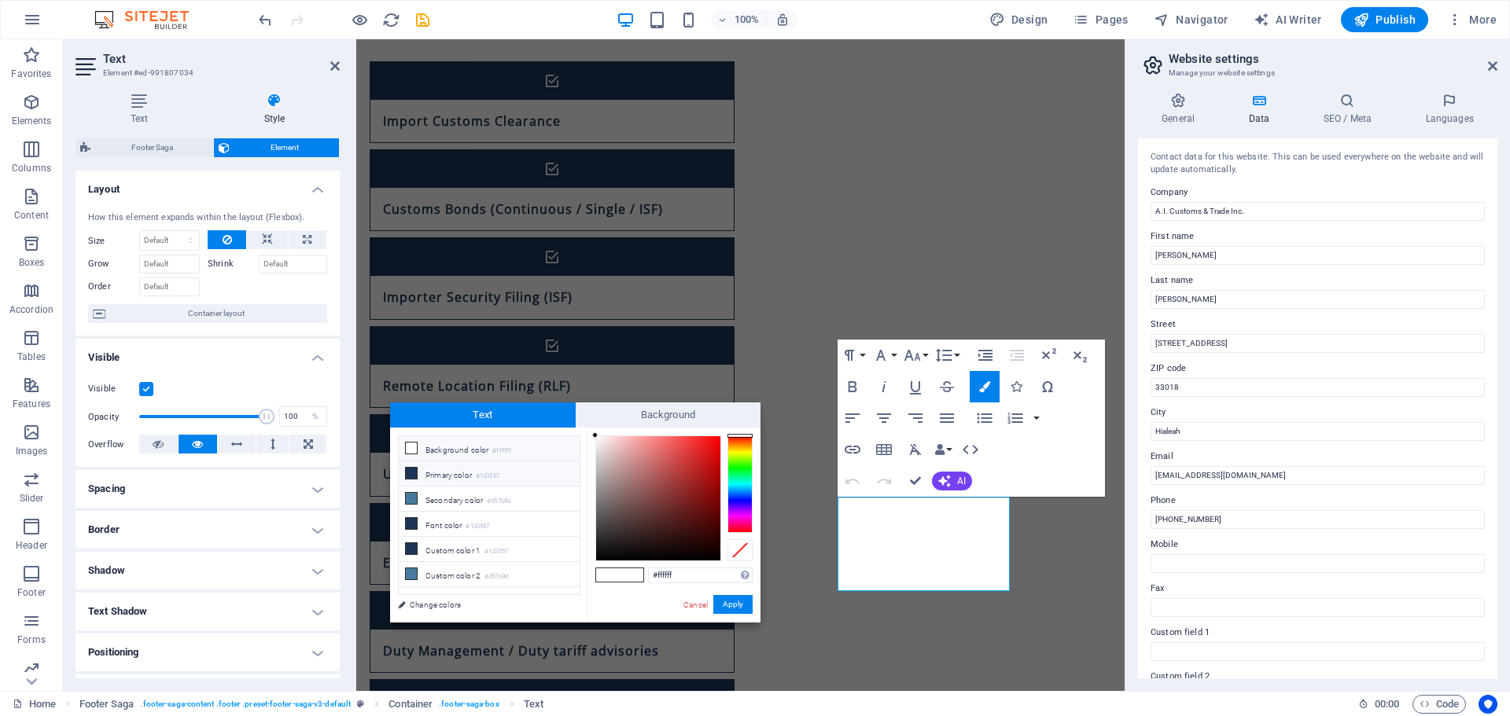
click at [474, 477] on li "Primary color #1d3557" at bounding box center [489, 474] width 181 height 25
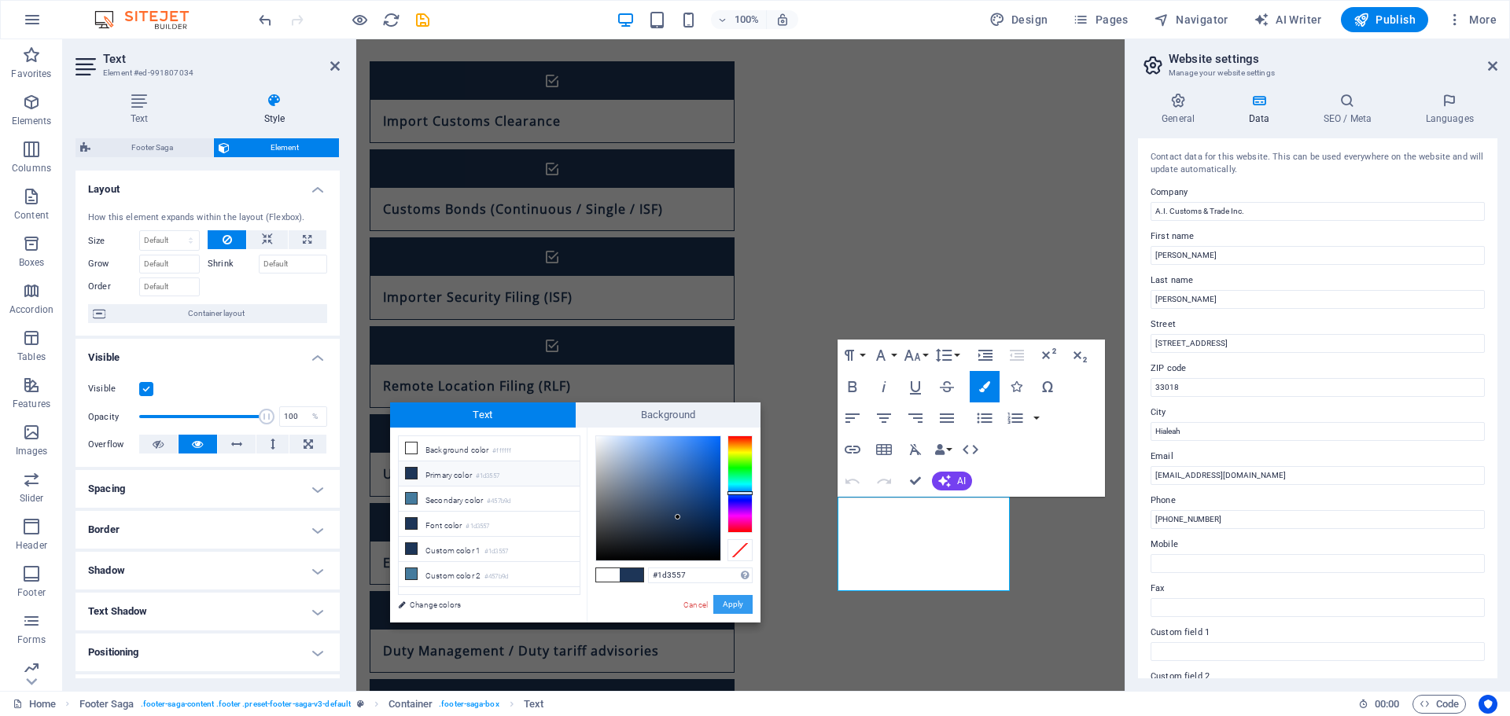
click at [738, 604] on button "Apply" at bounding box center [732, 604] width 39 height 19
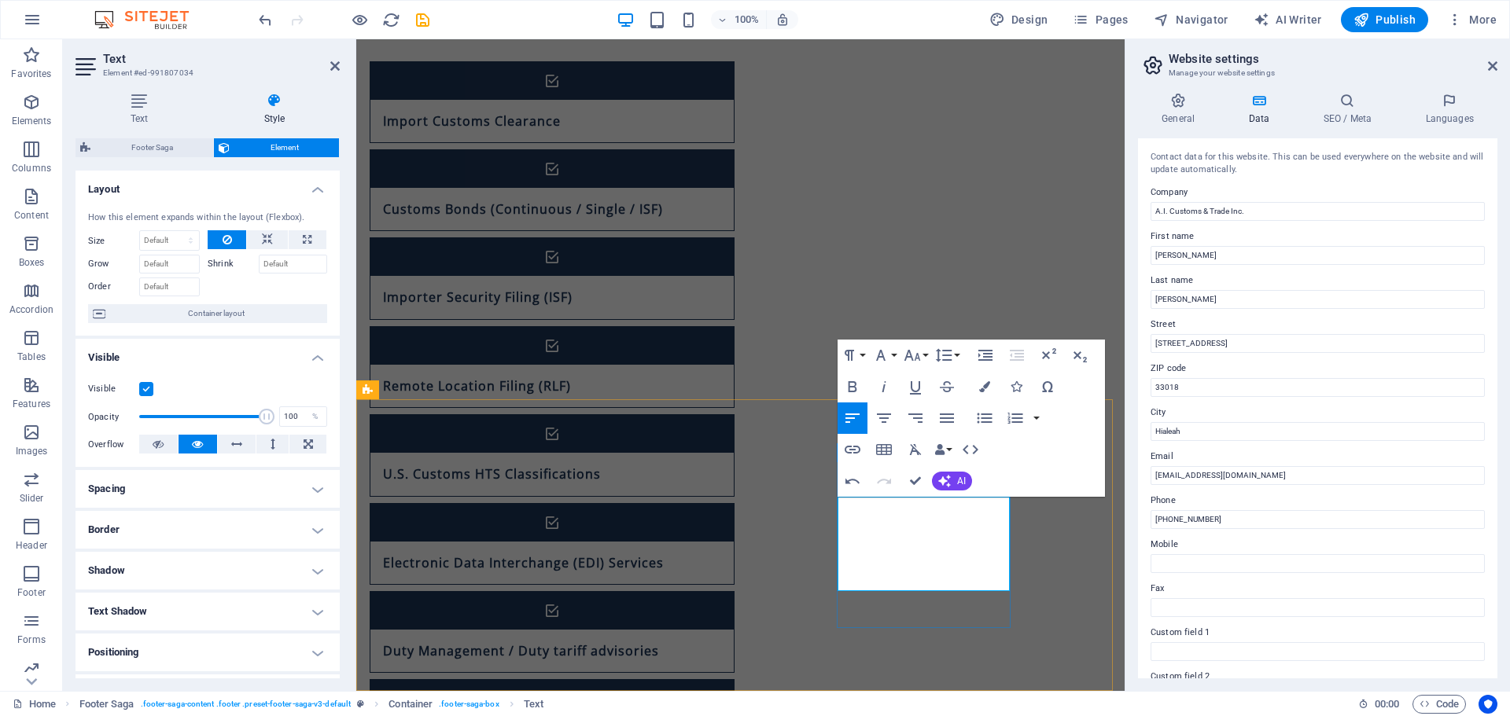
drag, startPoint x: 917, startPoint y: 567, endPoint x: 1009, endPoint y: 606, distance: 99.7
click at [985, 386] on icon "button" at bounding box center [984, 386] width 11 height 11
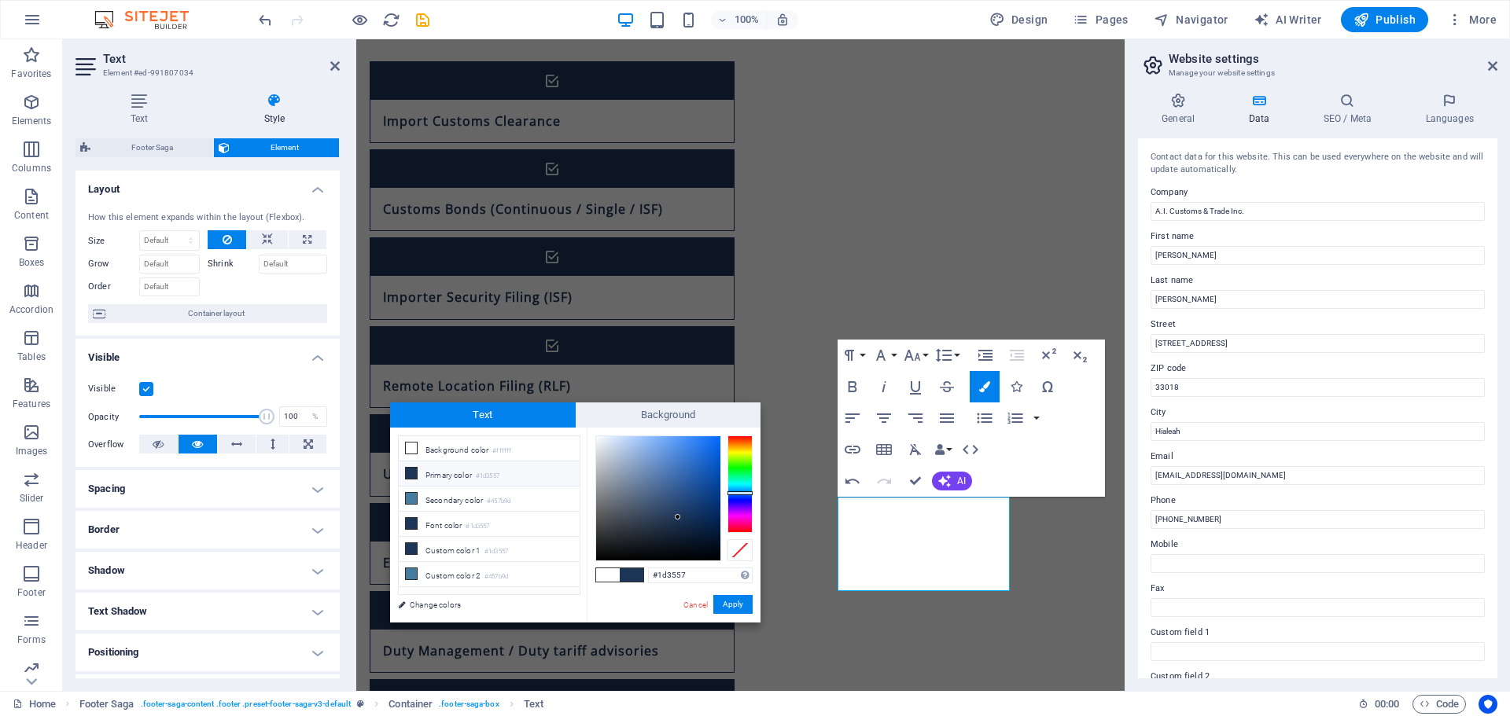
click at [607, 574] on span at bounding box center [608, 575] width 24 height 13
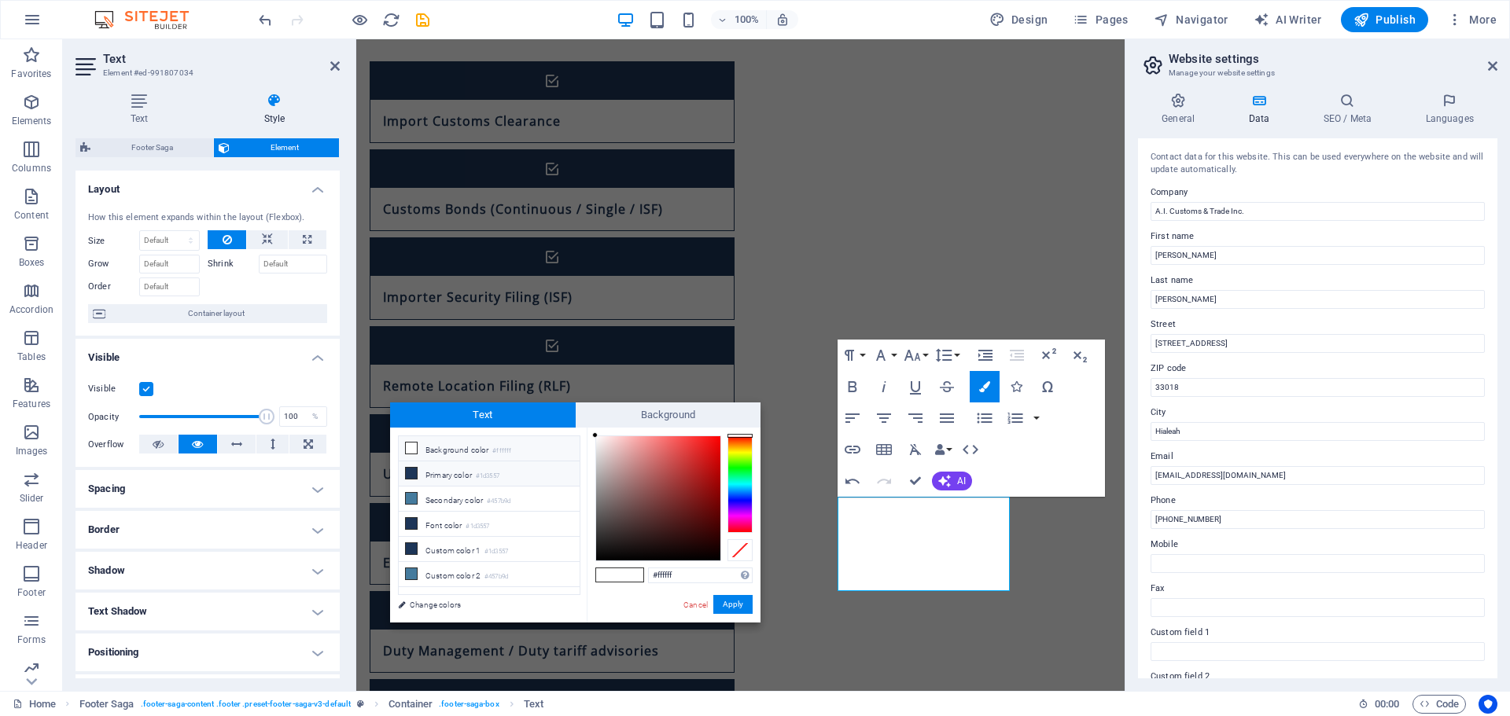
click at [470, 473] on li "Primary color #1d3557" at bounding box center [489, 474] width 181 height 25
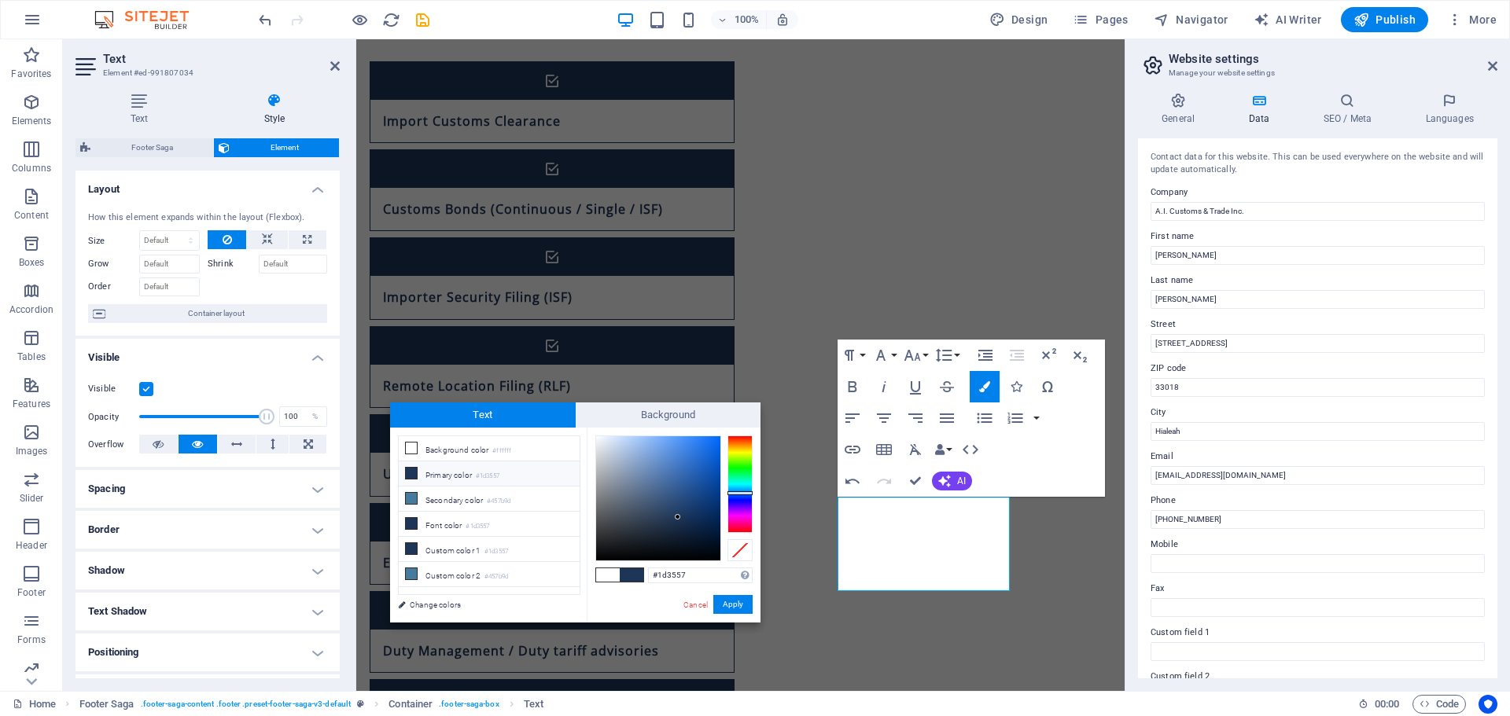
click at [624, 572] on span at bounding box center [632, 575] width 24 height 13
click at [613, 574] on span at bounding box center [608, 575] width 24 height 13
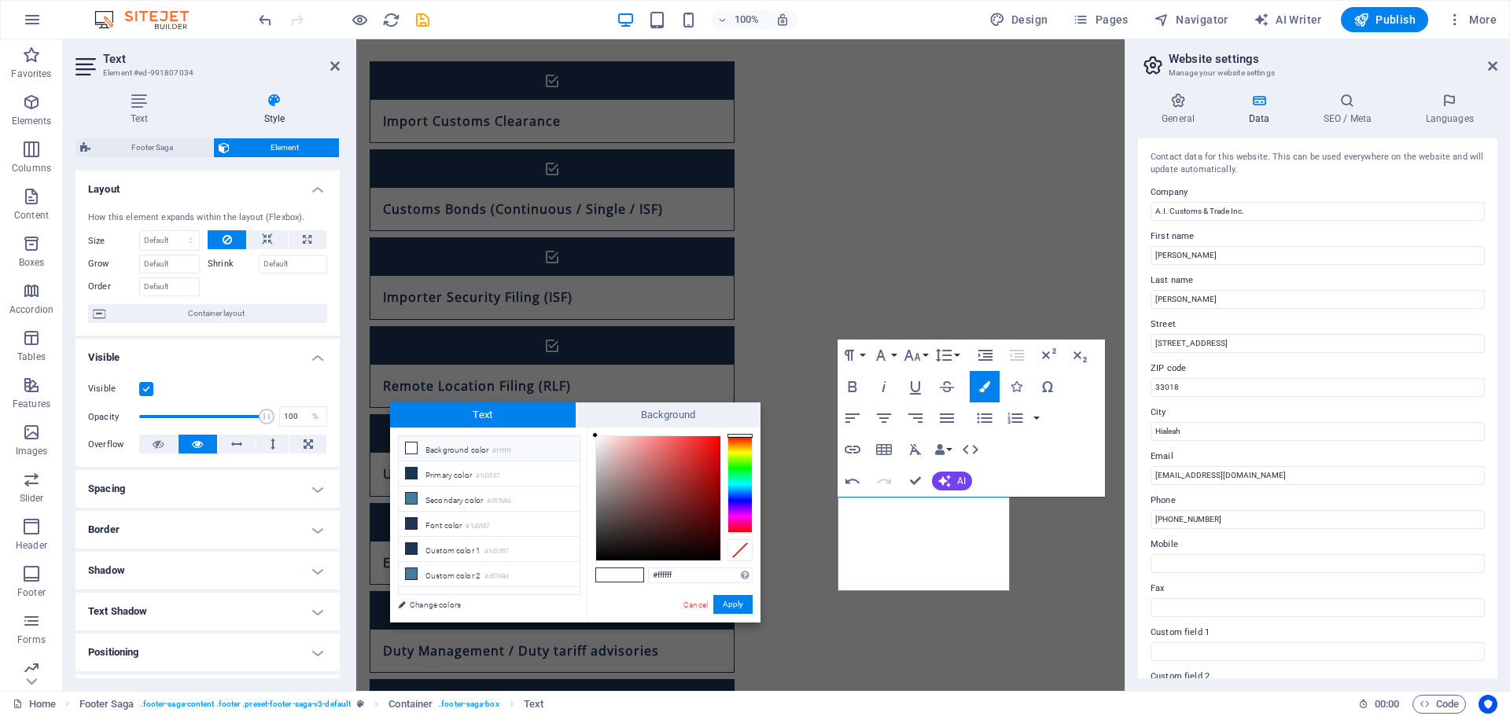
click at [613, 574] on span at bounding box center [608, 575] width 24 height 13
click at [635, 577] on span at bounding box center [632, 575] width 24 height 13
click at [617, 578] on span at bounding box center [608, 575] width 24 height 13
click at [607, 572] on span at bounding box center [608, 575] width 24 height 13
click at [456, 503] on li "Secondary color #457b9d" at bounding box center [489, 499] width 181 height 25
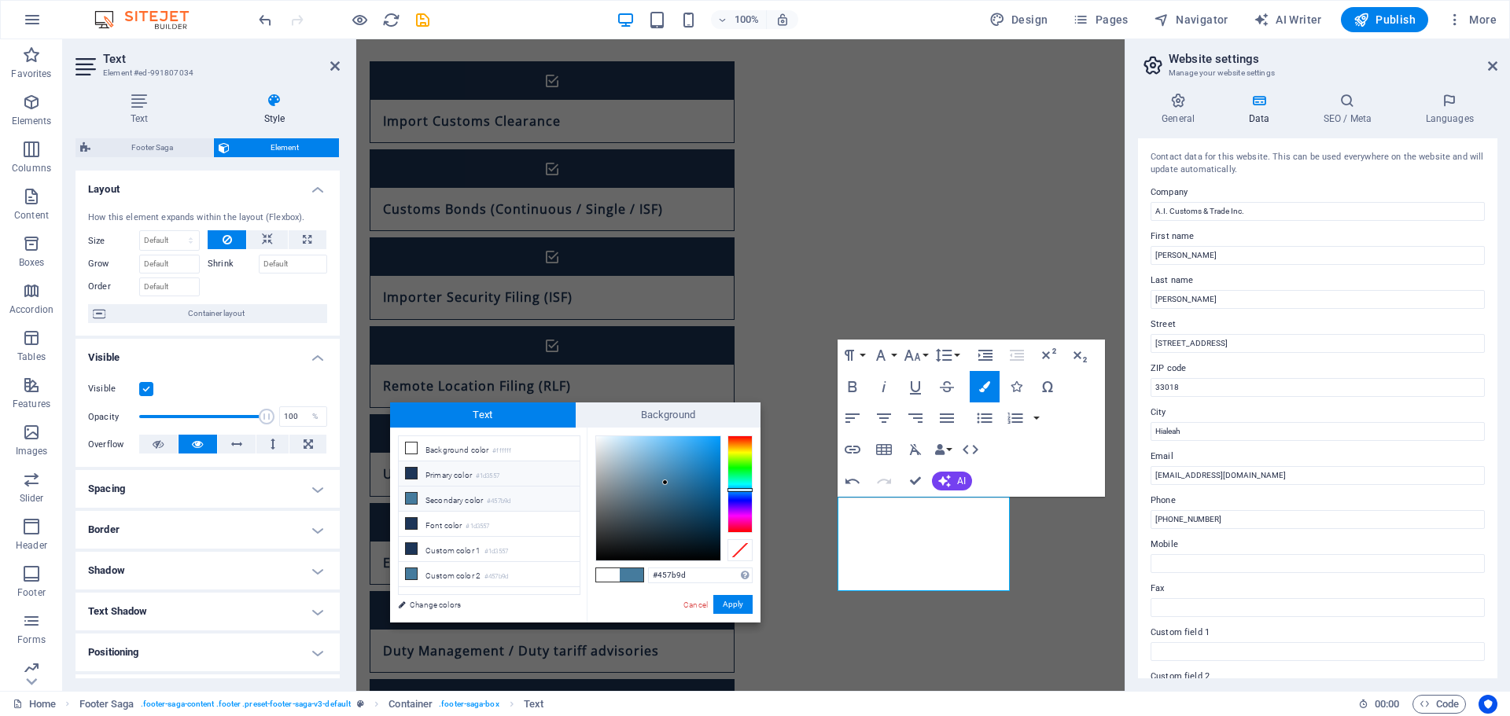
click at [458, 475] on li "Primary color #1d3557" at bounding box center [489, 474] width 181 height 25
click at [446, 495] on li "Secondary color #457b9d" at bounding box center [489, 499] width 181 height 25
drag, startPoint x: 628, startPoint y: 574, endPoint x: 600, endPoint y: 572, distance: 27.6
click at [600, 572] on div at bounding box center [619, 575] width 47 height 13
click at [428, 604] on link "Change colors" at bounding box center [481, 605] width 182 height 20
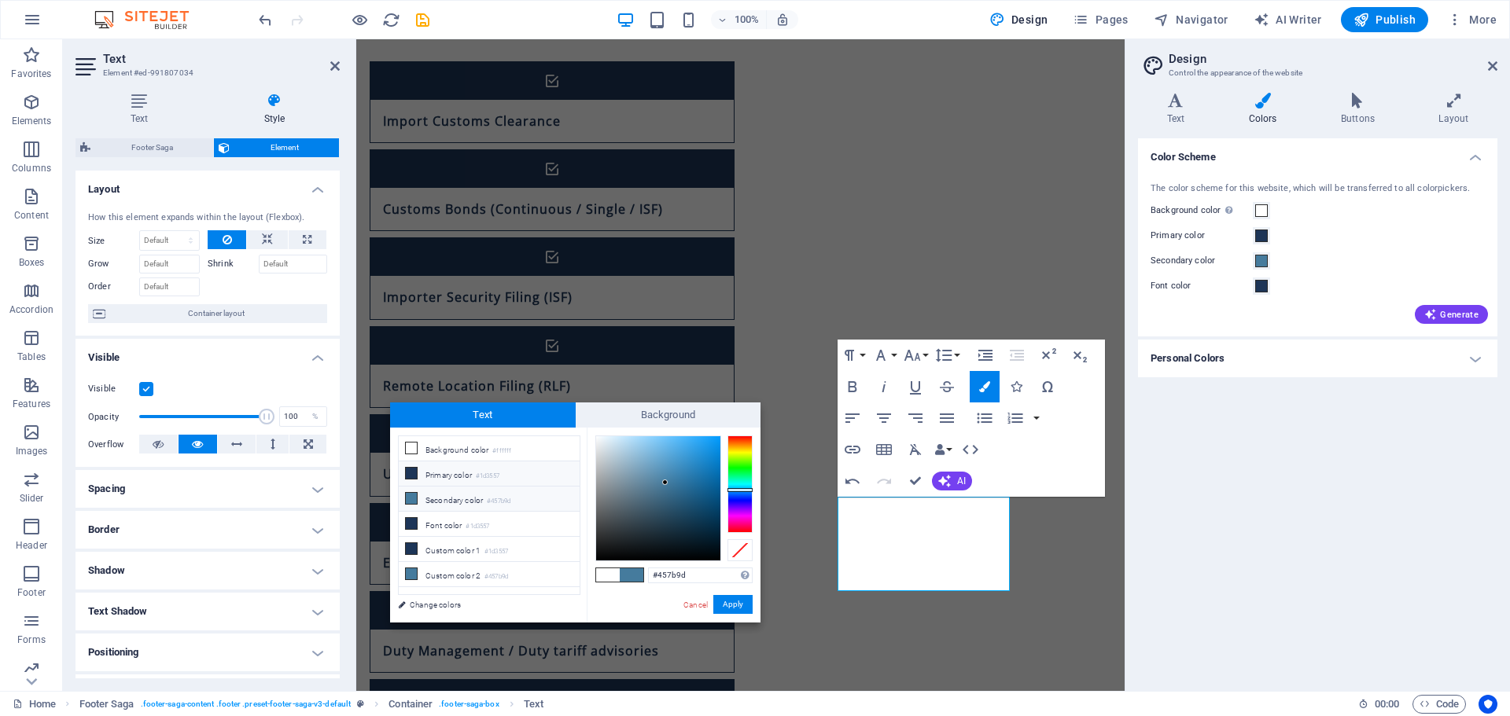
click at [462, 483] on li "Primary color #1d3557" at bounding box center [489, 474] width 181 height 25
type input "#1d3557"
click at [732, 607] on button "Apply" at bounding box center [732, 604] width 39 height 19
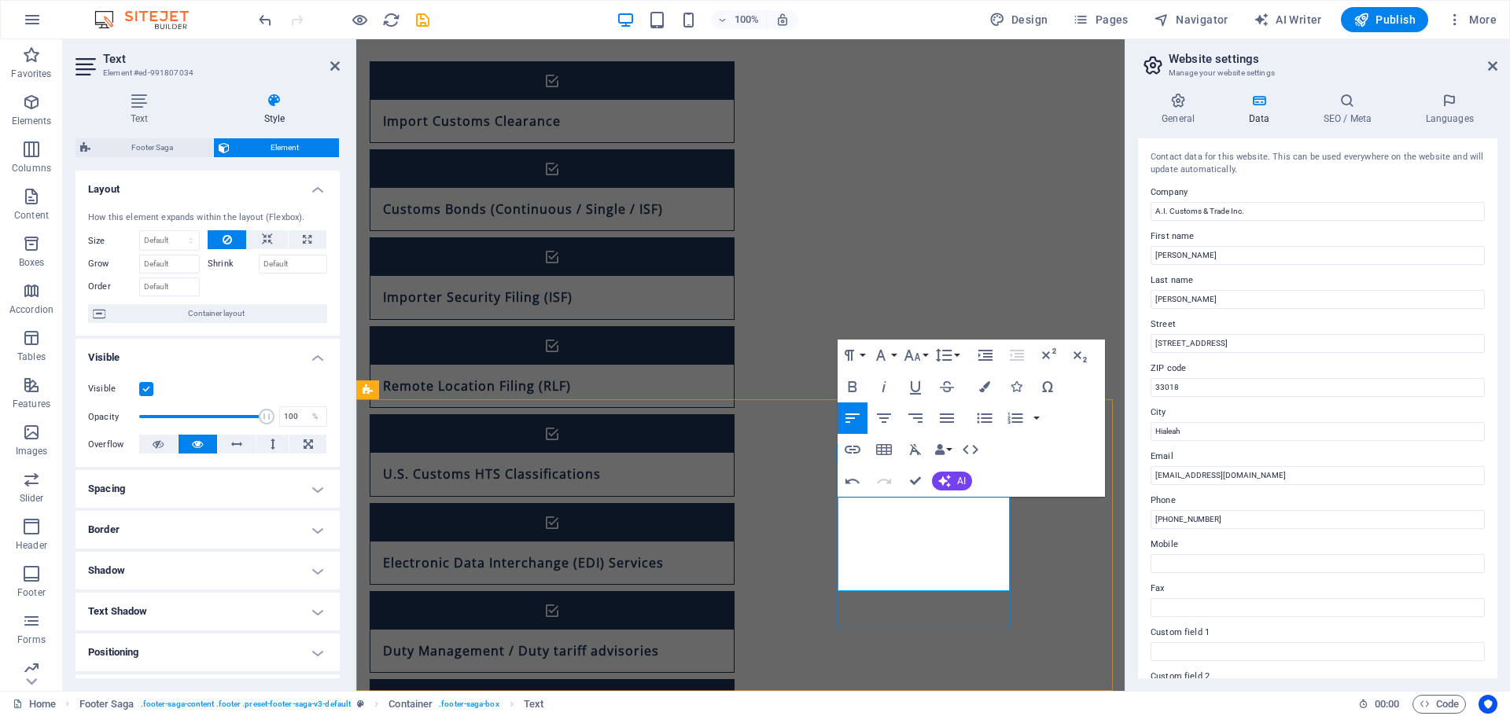
drag, startPoint x: 995, startPoint y: 583, endPoint x: 815, endPoint y: 561, distance: 181.3
click at [938, 421] on icon "button" at bounding box center [946, 418] width 19 height 19
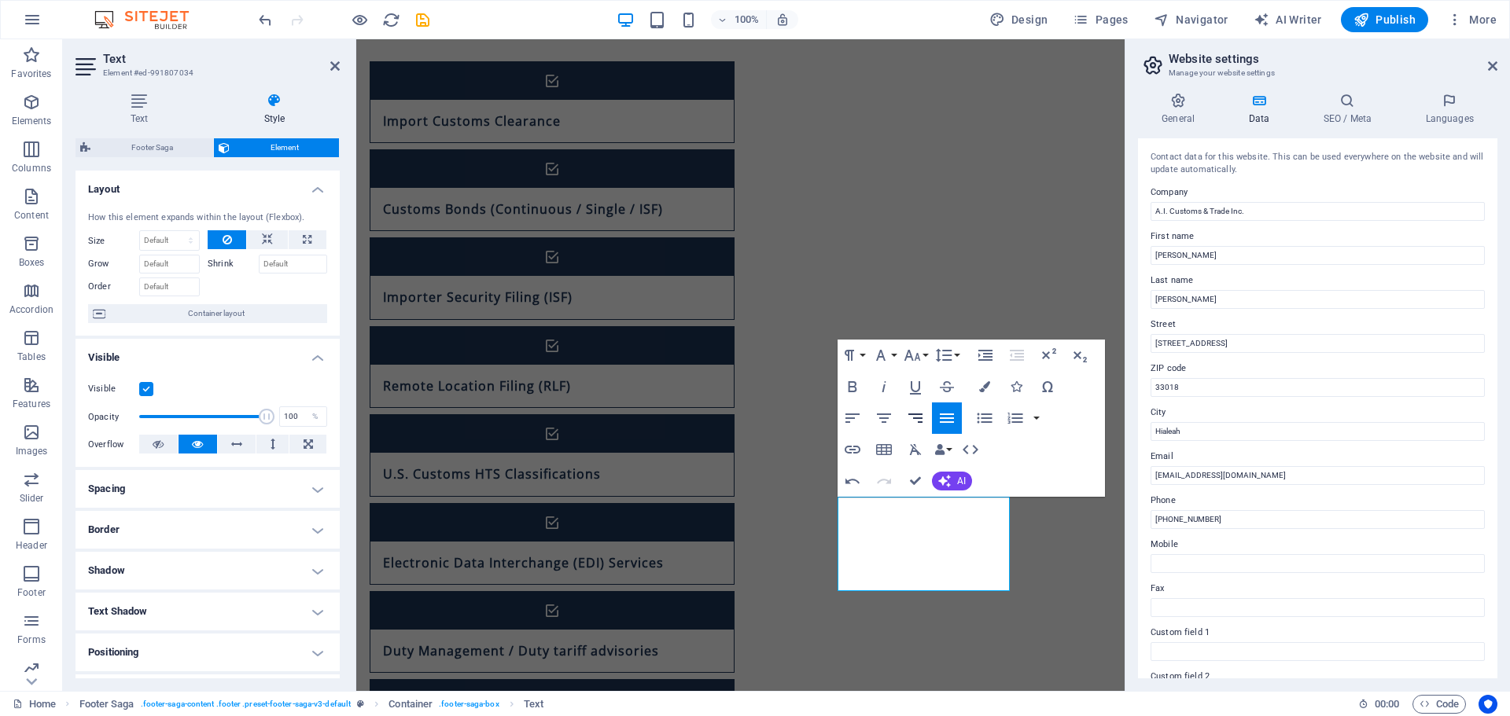
click at [913, 423] on icon "button" at bounding box center [915, 418] width 19 height 19
click at [894, 421] on button "Align Center" at bounding box center [884, 418] width 30 height 31
click at [855, 422] on icon "button" at bounding box center [852, 418] width 19 height 19
click at [917, 420] on icon "button" at bounding box center [915, 418] width 19 height 19
click at [947, 420] on icon "button" at bounding box center [946, 418] width 19 height 19
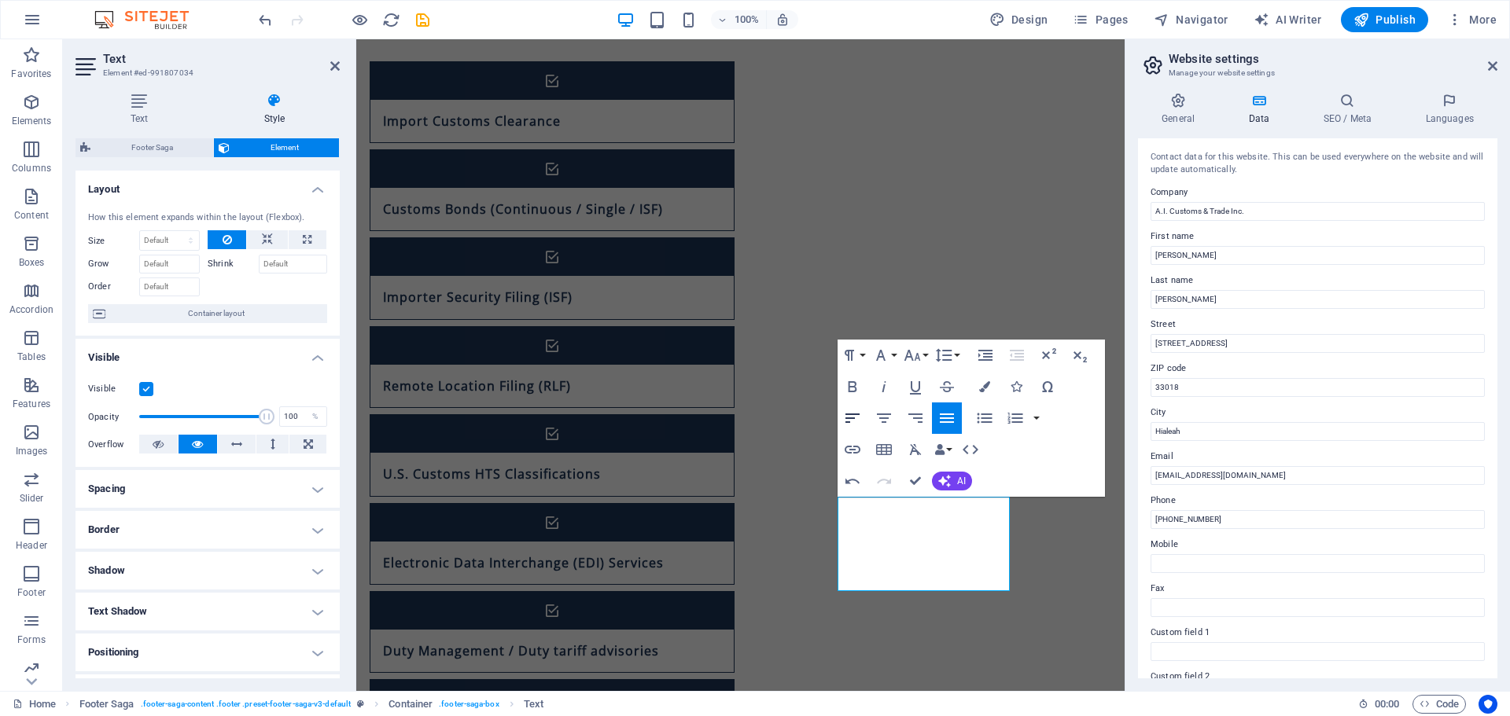
click at [849, 425] on icon "button" at bounding box center [852, 418] width 19 height 19
click at [873, 449] on button "Insert Table" at bounding box center [884, 449] width 30 height 31
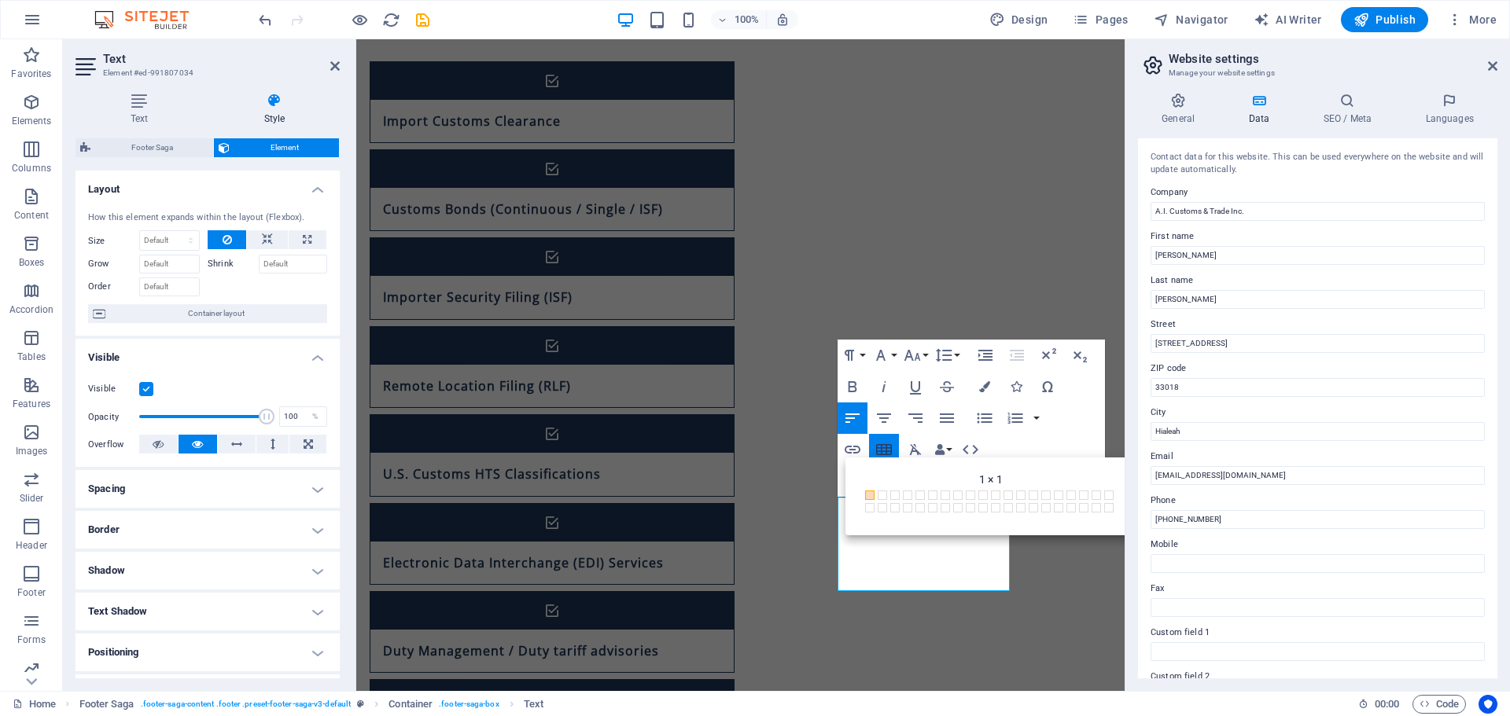
click at [880, 451] on icon "button" at bounding box center [884, 449] width 16 height 11
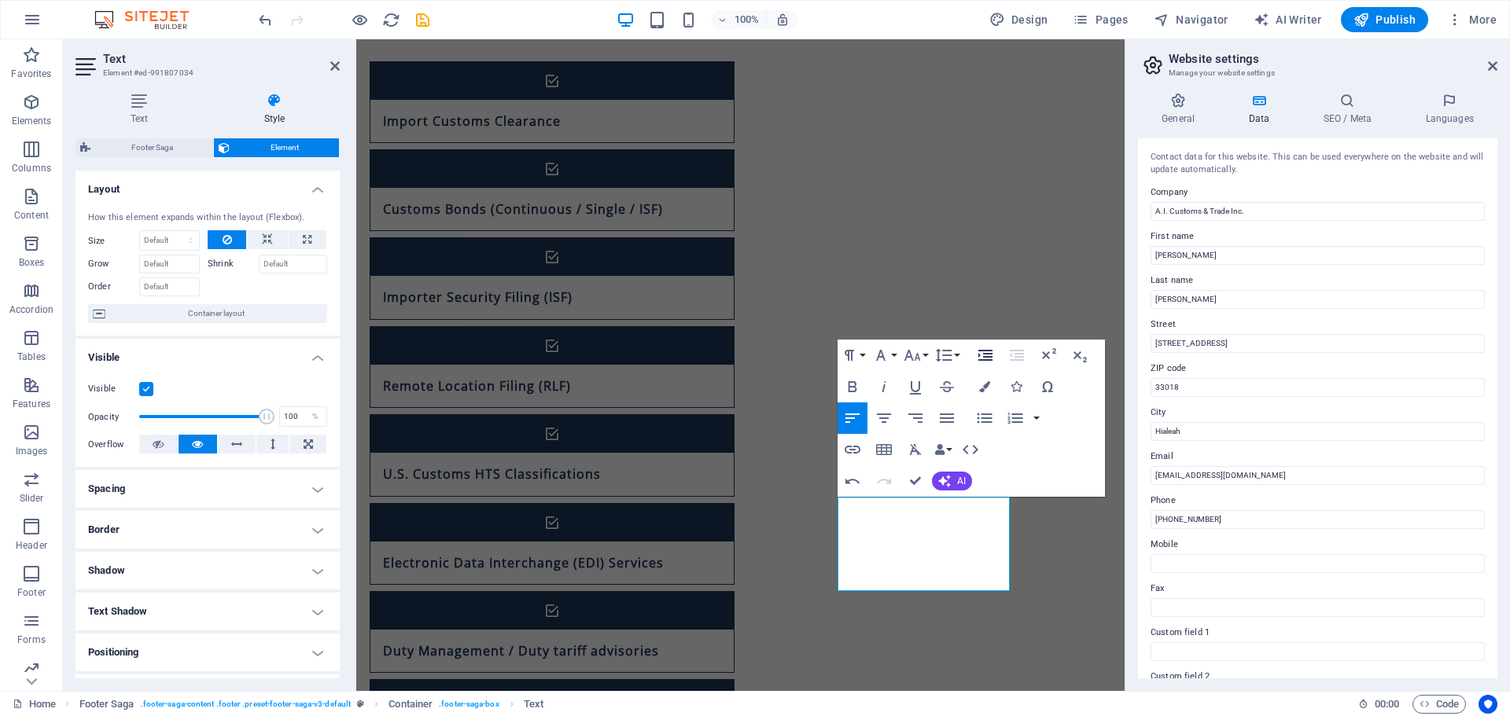
click at [993, 360] on icon "button" at bounding box center [985, 355] width 19 height 19
click at [1017, 359] on icon "button" at bounding box center [1016, 355] width 19 height 19
drag, startPoint x: 914, startPoint y: 479, endPoint x: 865, endPoint y: 477, distance: 48.8
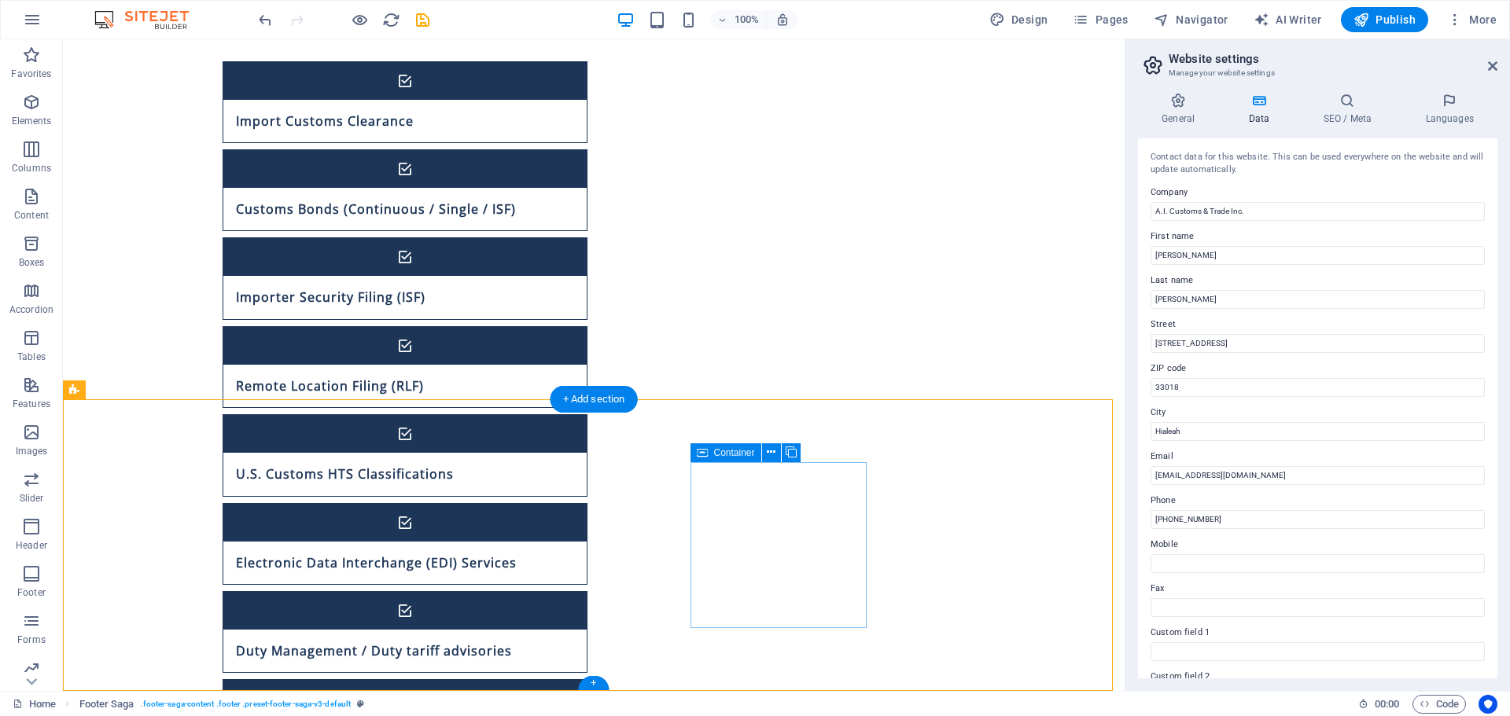
select select "px"
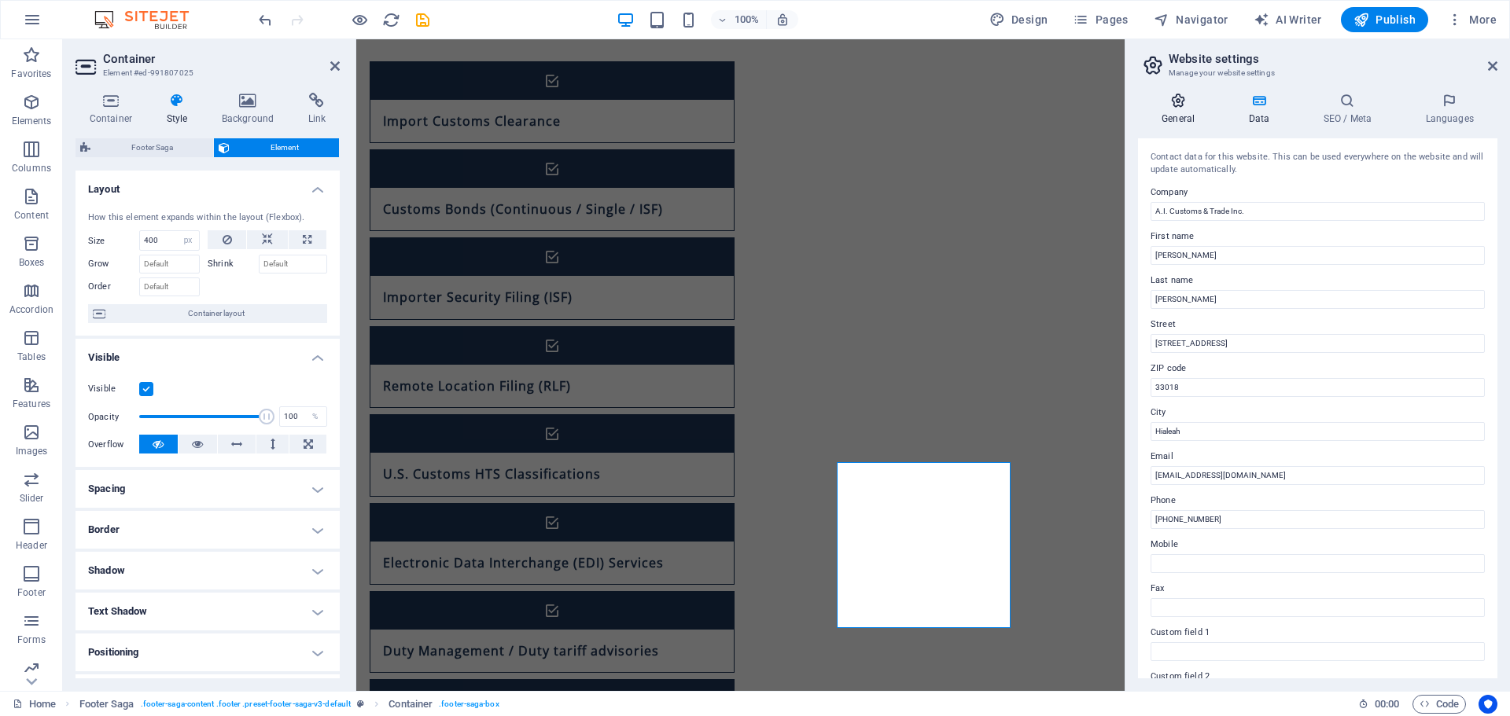
click at [1185, 105] on icon at bounding box center [1178, 101] width 80 height 16
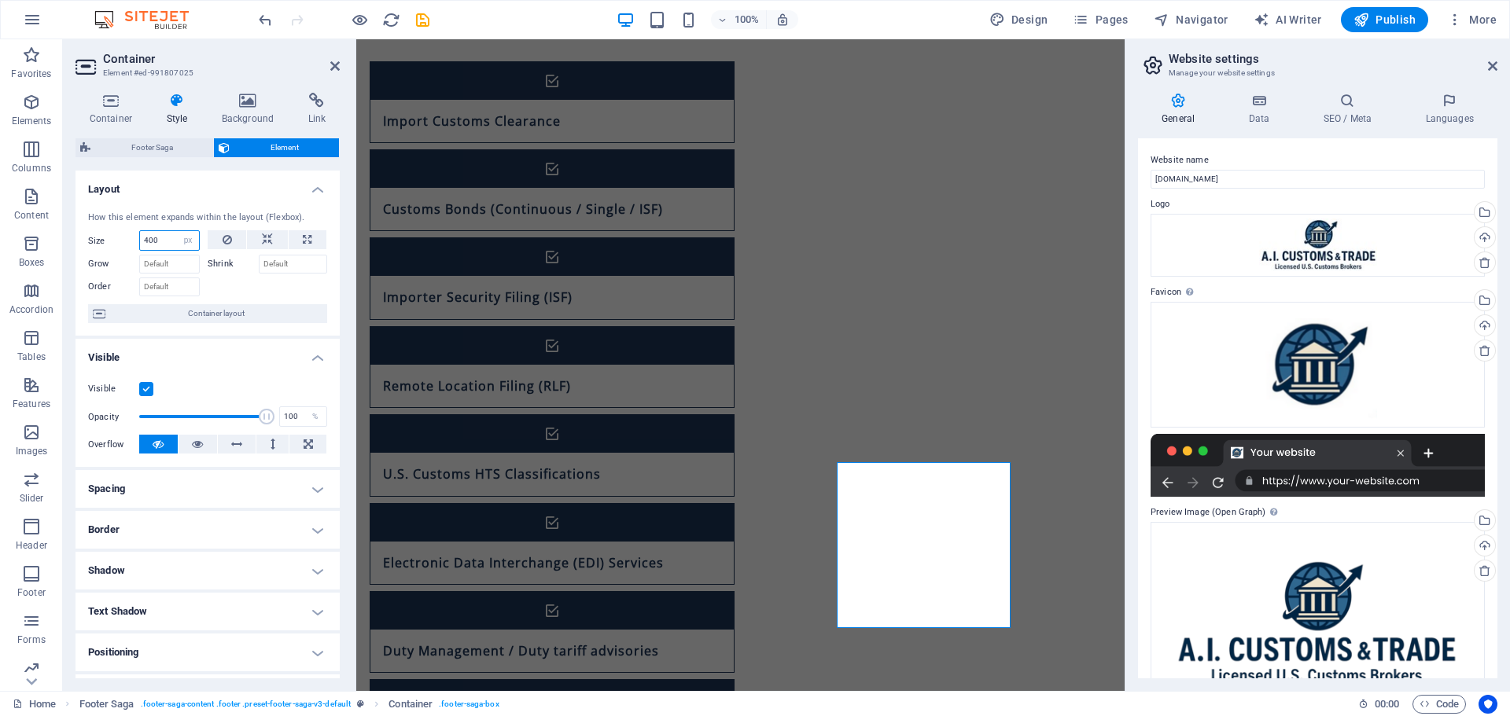
drag, startPoint x: 161, startPoint y: 244, endPoint x: 100, endPoint y: 219, distance: 66.0
click at [108, 229] on div "How this element expands within the layout (Flexbox). Size 400 Default auto px …" at bounding box center [207, 268] width 264 height 138
type input "350"
click at [230, 243] on icon at bounding box center [227, 239] width 9 height 19
select select "DISABLED_OPTION_VALUE"
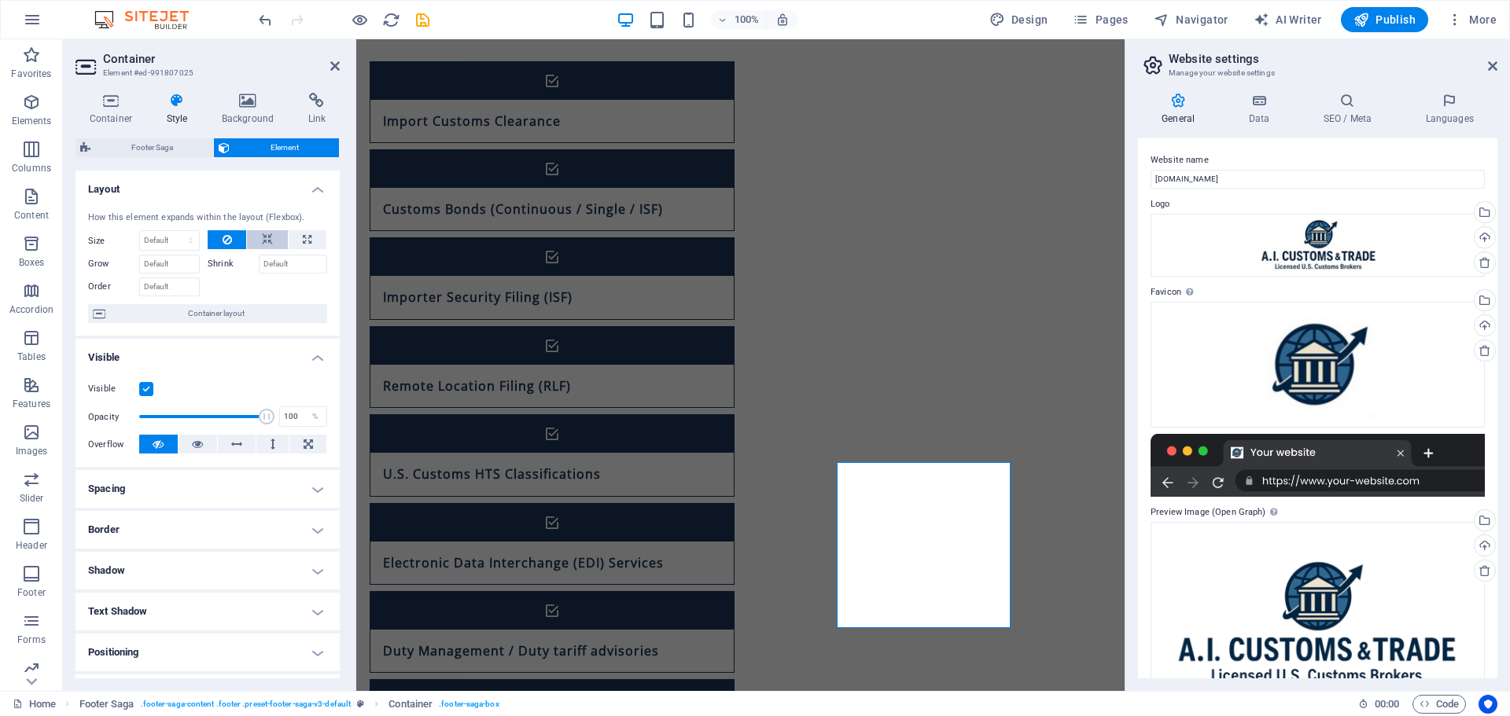
click at [262, 237] on icon at bounding box center [267, 239] width 11 height 19
click at [294, 240] on button at bounding box center [308, 239] width 38 height 19
type input "100"
select select "%"
click at [175, 258] on input "Grow" at bounding box center [169, 264] width 61 height 19
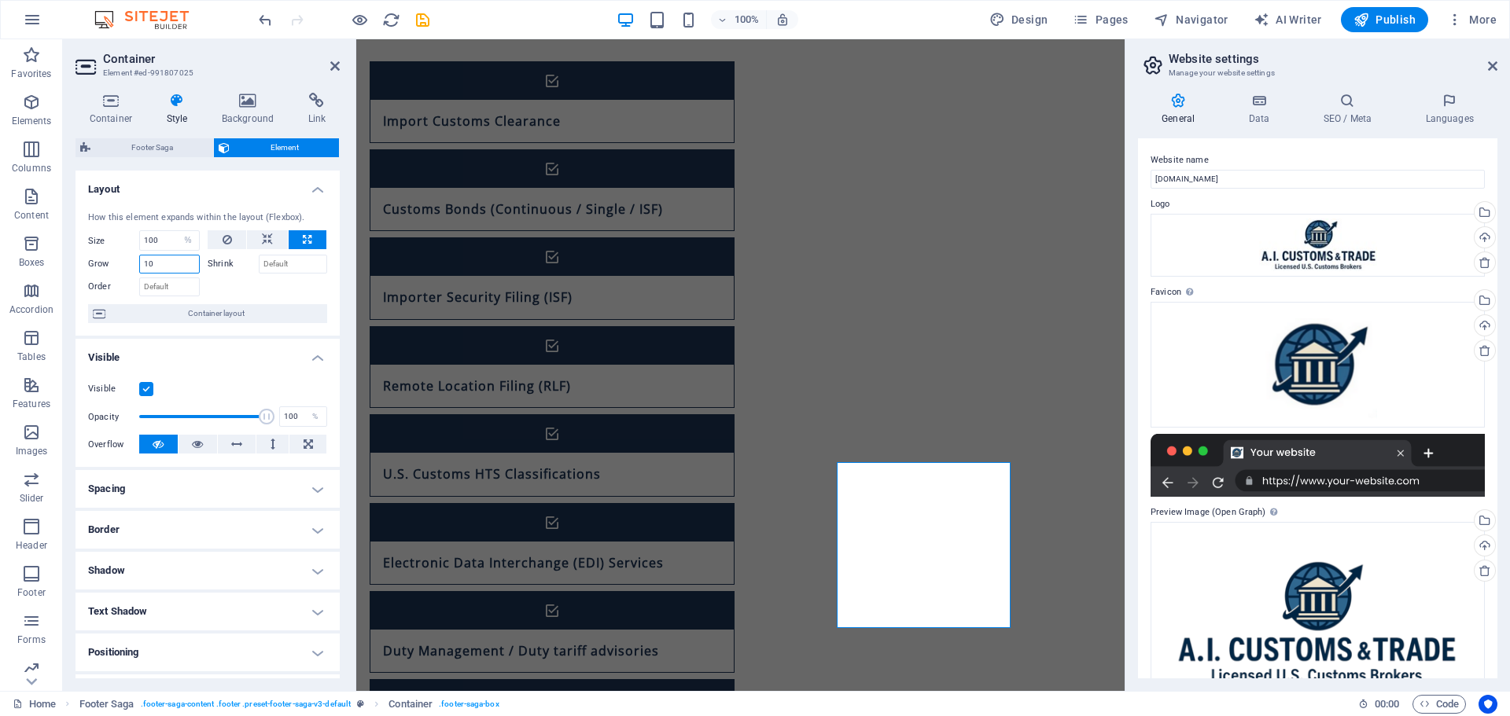
type input "1"
click at [201, 317] on span "Container layout" at bounding box center [216, 313] width 212 height 19
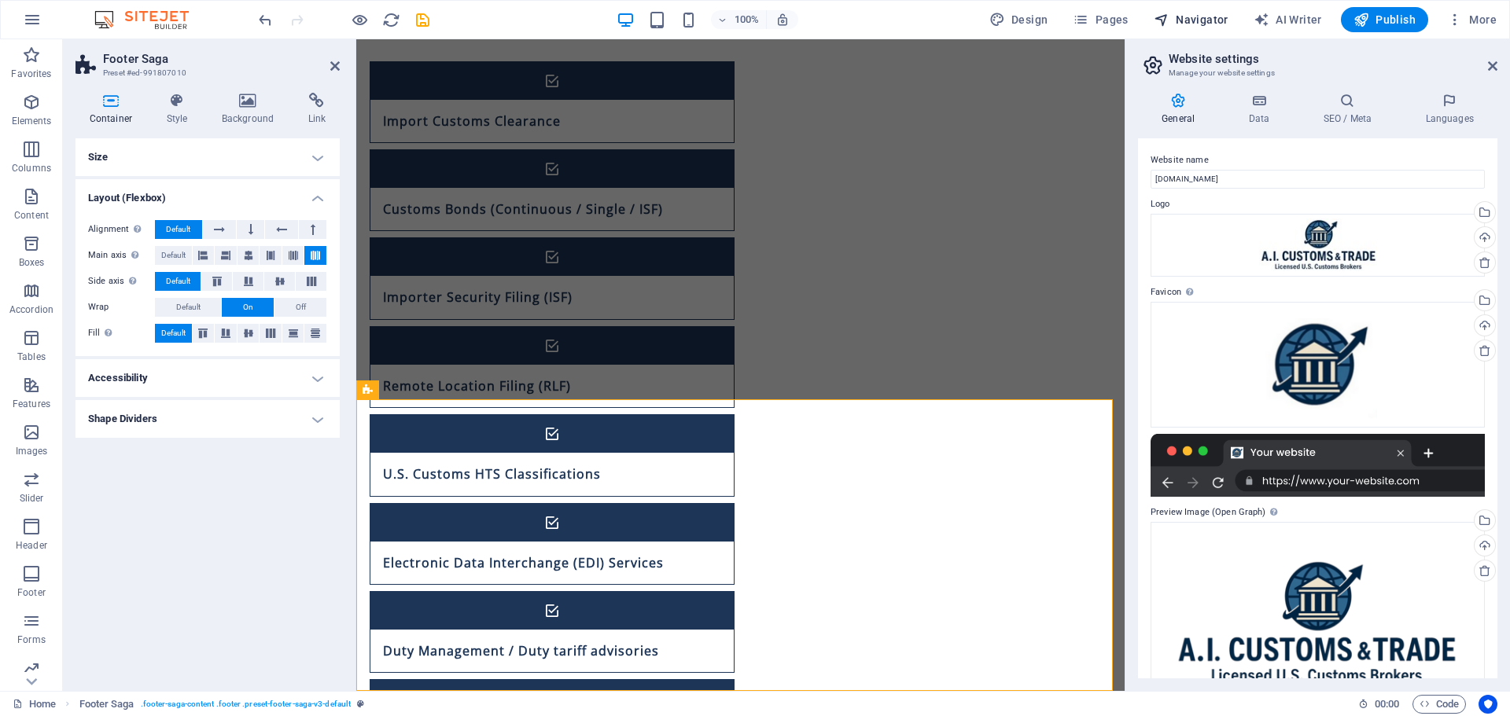
click at [1183, 7] on div "100% Design Pages Navigator AI Writer Publish More" at bounding box center [755, 20] width 1508 height 38
click at [1192, 17] on span "Navigator" at bounding box center [1191, 20] width 75 height 16
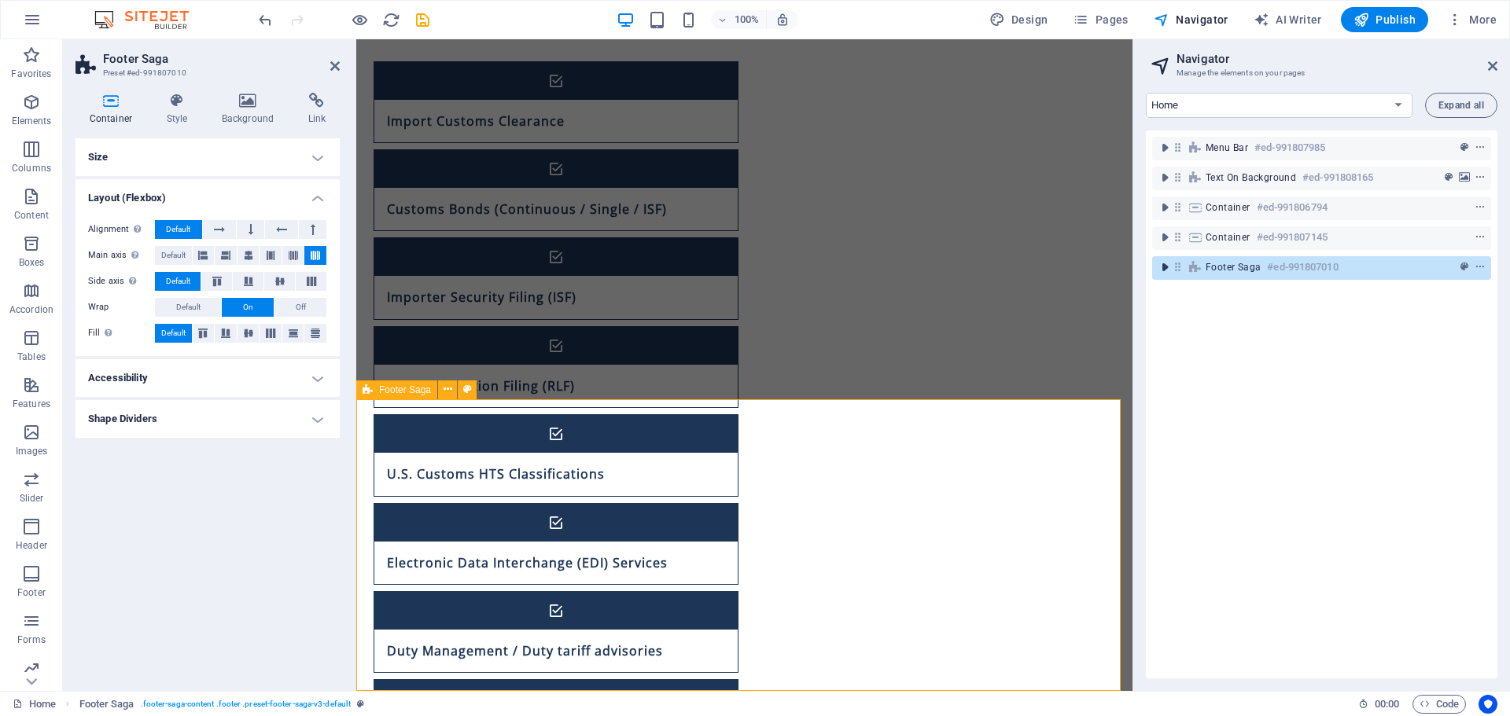
click at [1168, 272] on icon "toggle-expand" at bounding box center [1165, 268] width 16 height 16
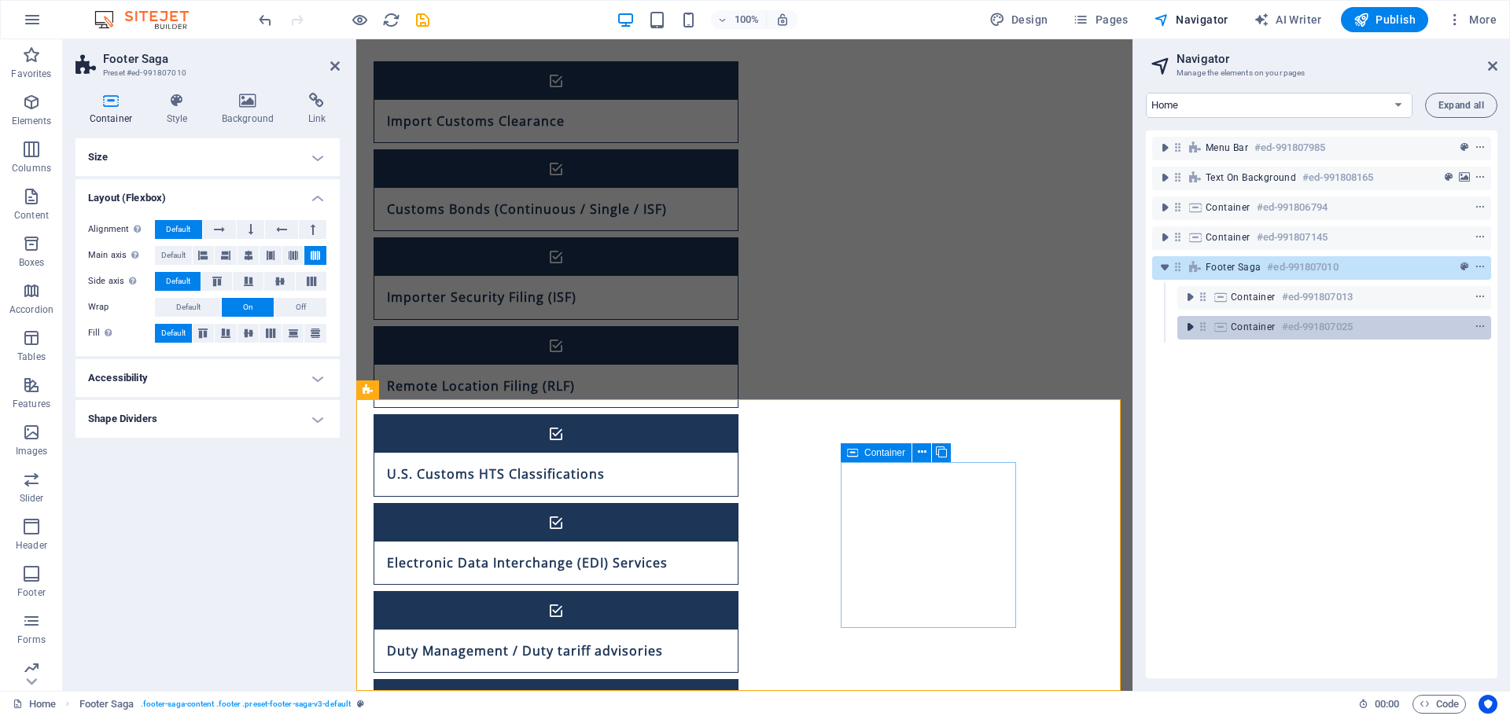
click at [1191, 323] on icon "toggle-expand" at bounding box center [1190, 327] width 16 height 16
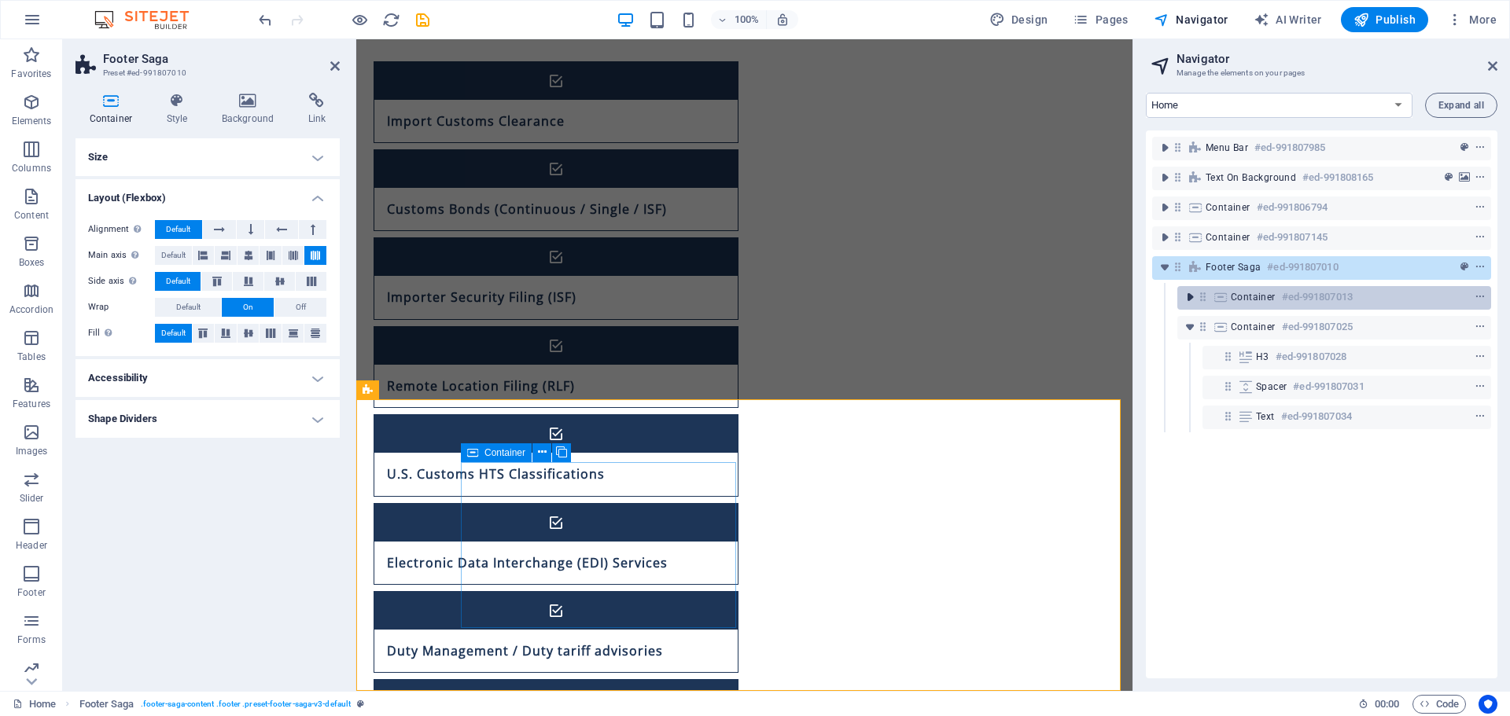
click at [1185, 296] on icon "toggle-expand" at bounding box center [1190, 297] width 16 height 16
click at [1187, 306] on button "toggle-expand" at bounding box center [1189, 297] width 19 height 19
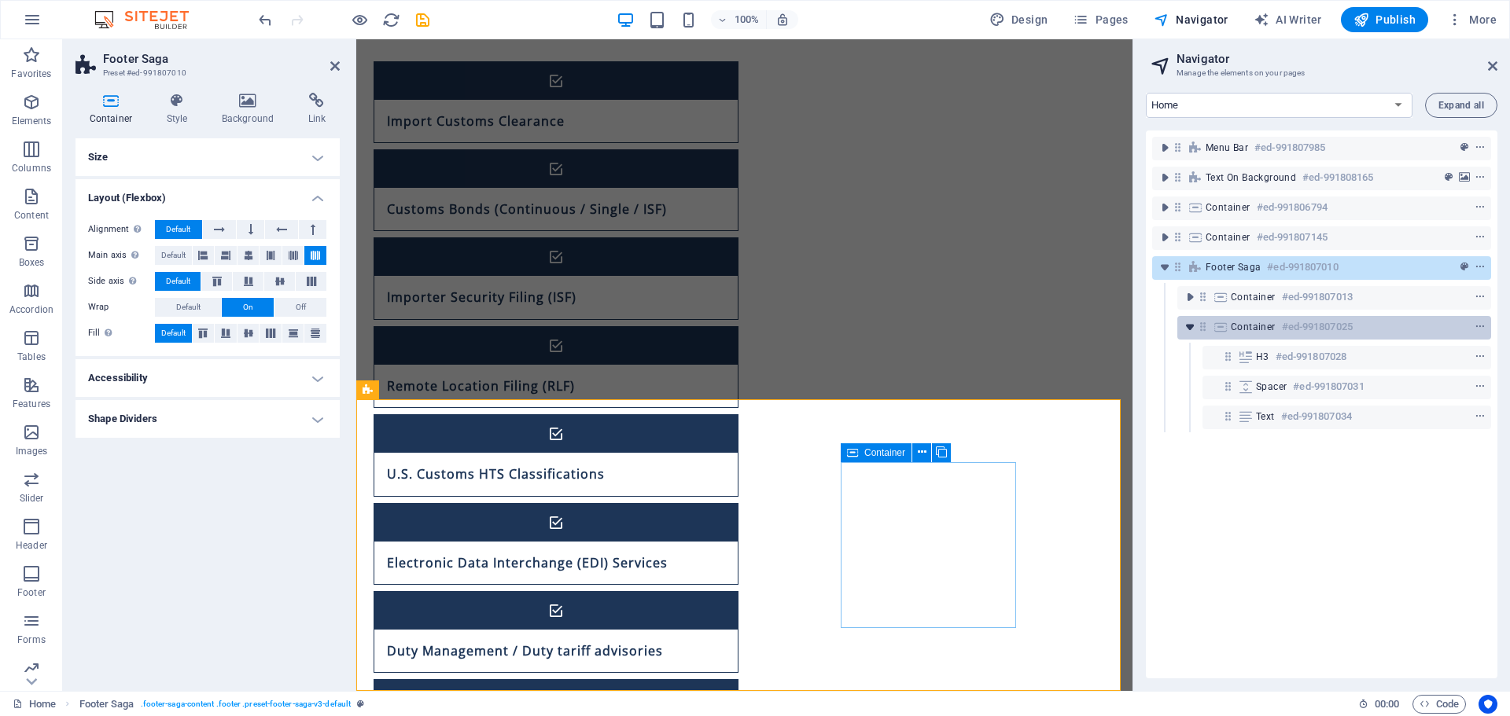
click at [1187, 327] on icon "toggle-expand" at bounding box center [1190, 327] width 16 height 16
click at [1248, 329] on span "Container" at bounding box center [1253, 327] width 45 height 13
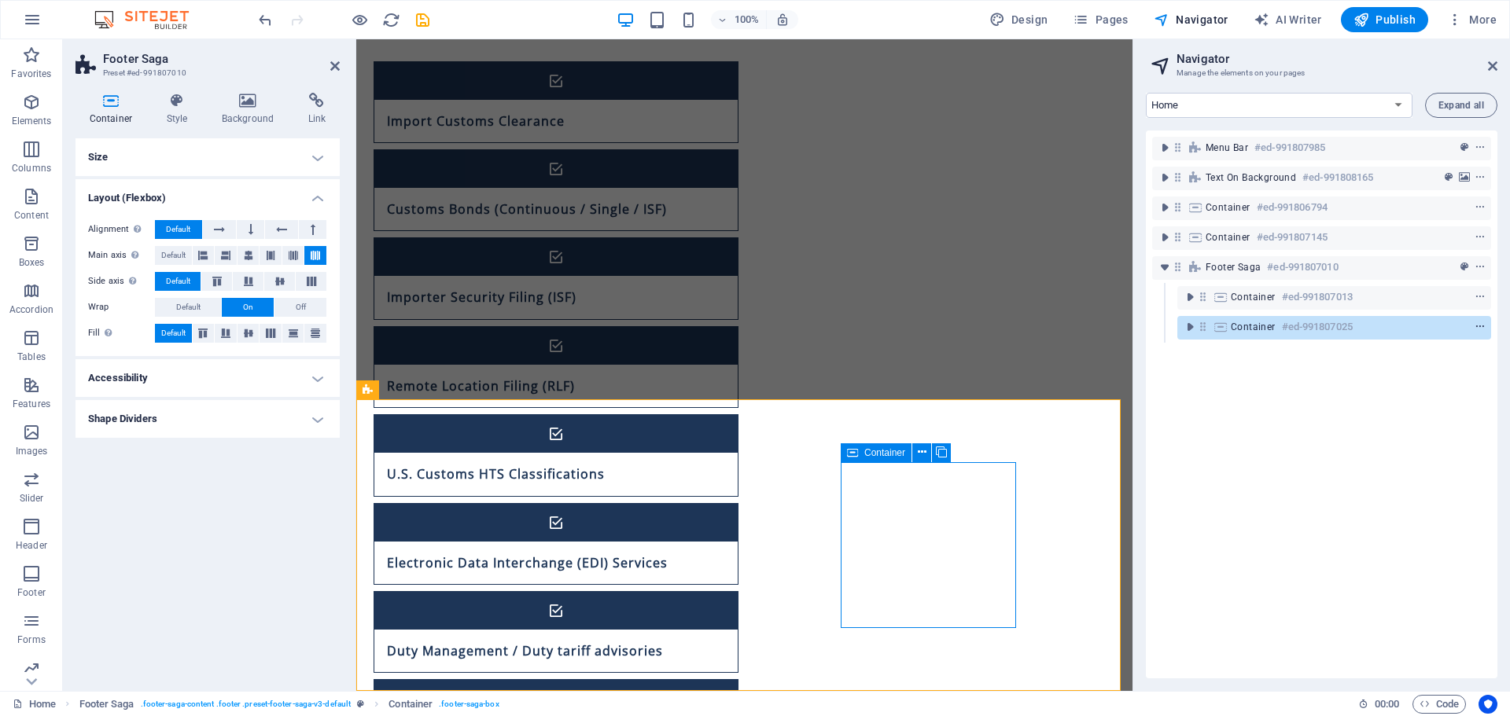
click at [1475, 332] on icon "context-menu" at bounding box center [1479, 327] width 11 height 11
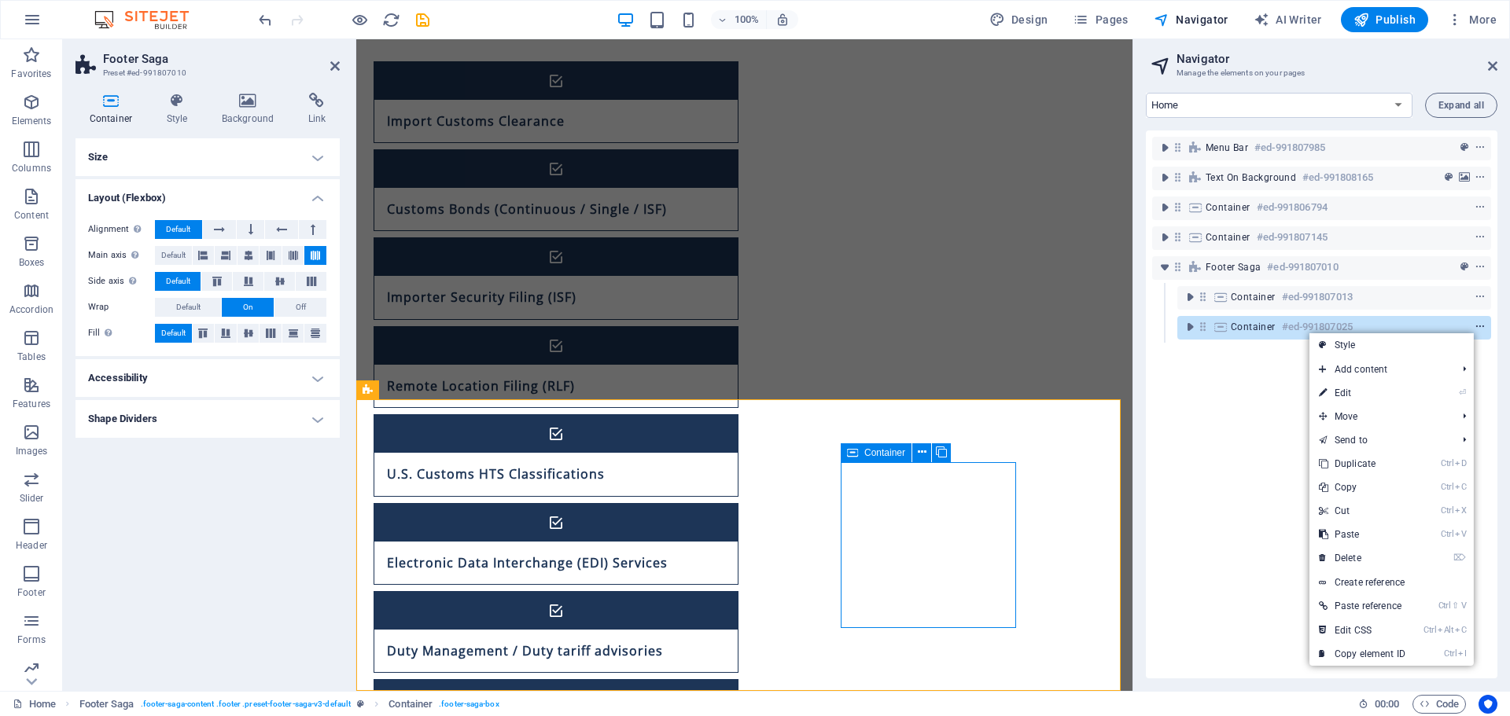
click at [1480, 328] on icon "context-menu" at bounding box center [1479, 327] width 11 height 11
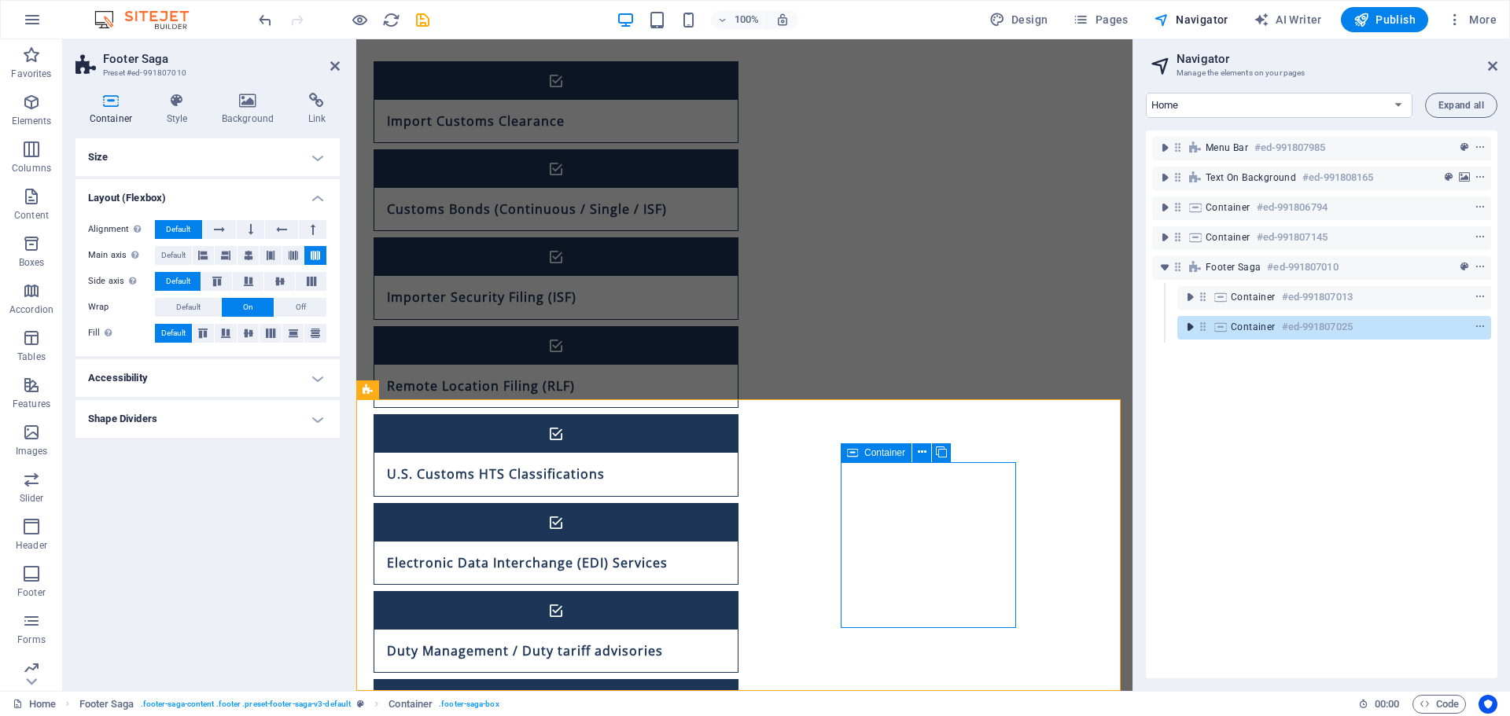
click at [1190, 330] on icon "toggle-expand" at bounding box center [1190, 327] width 16 height 16
click at [1195, 326] on icon "toggle-expand" at bounding box center [1190, 327] width 16 height 16
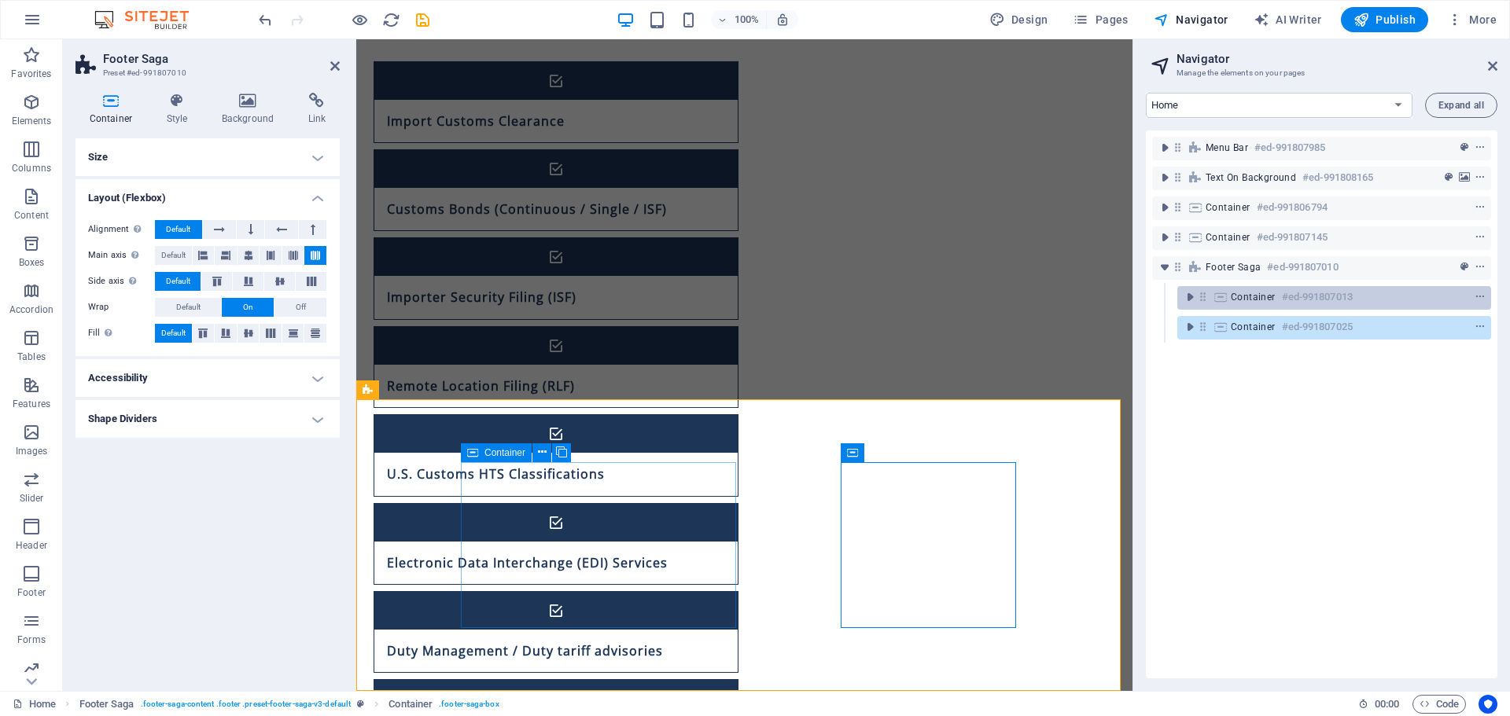
click at [1263, 301] on span "Container" at bounding box center [1253, 297] width 45 height 13
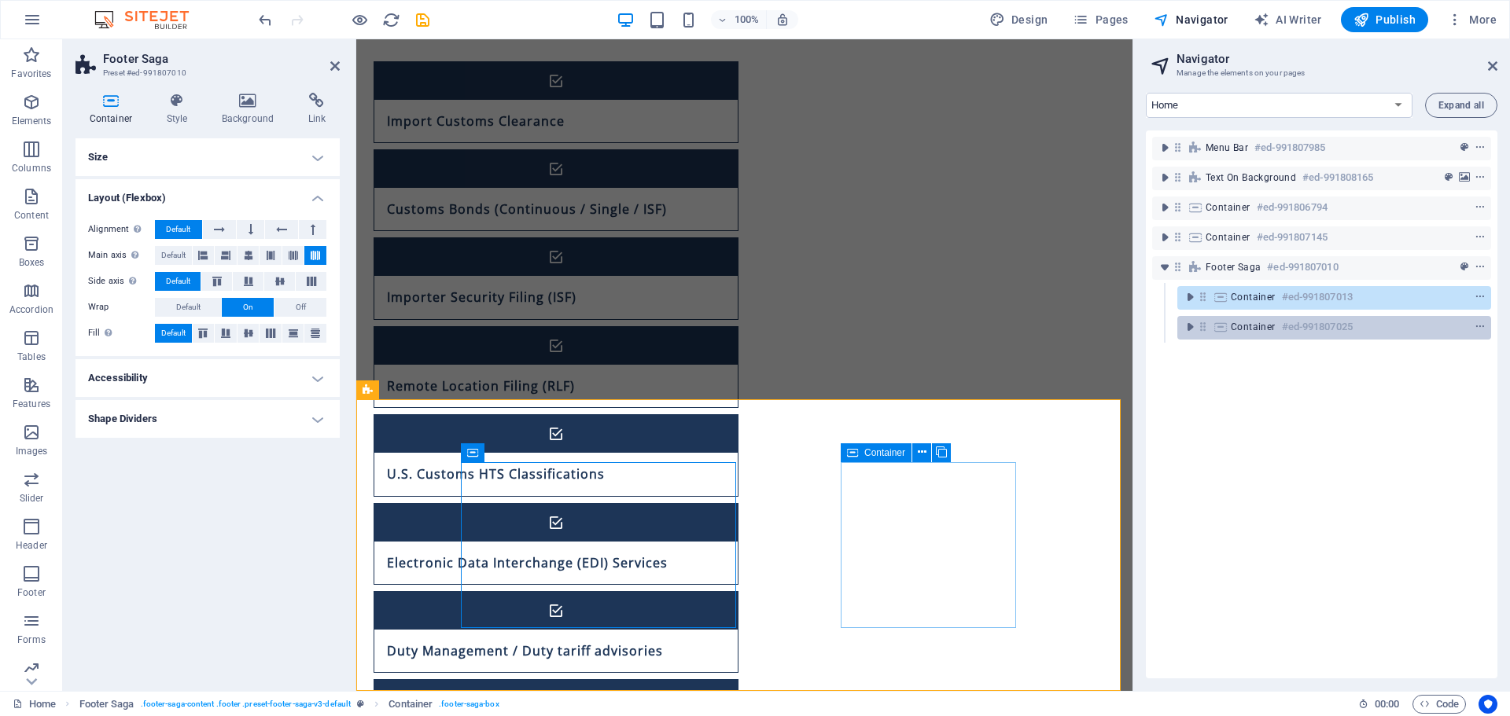
click at [1274, 325] on span "Container" at bounding box center [1253, 327] width 45 height 13
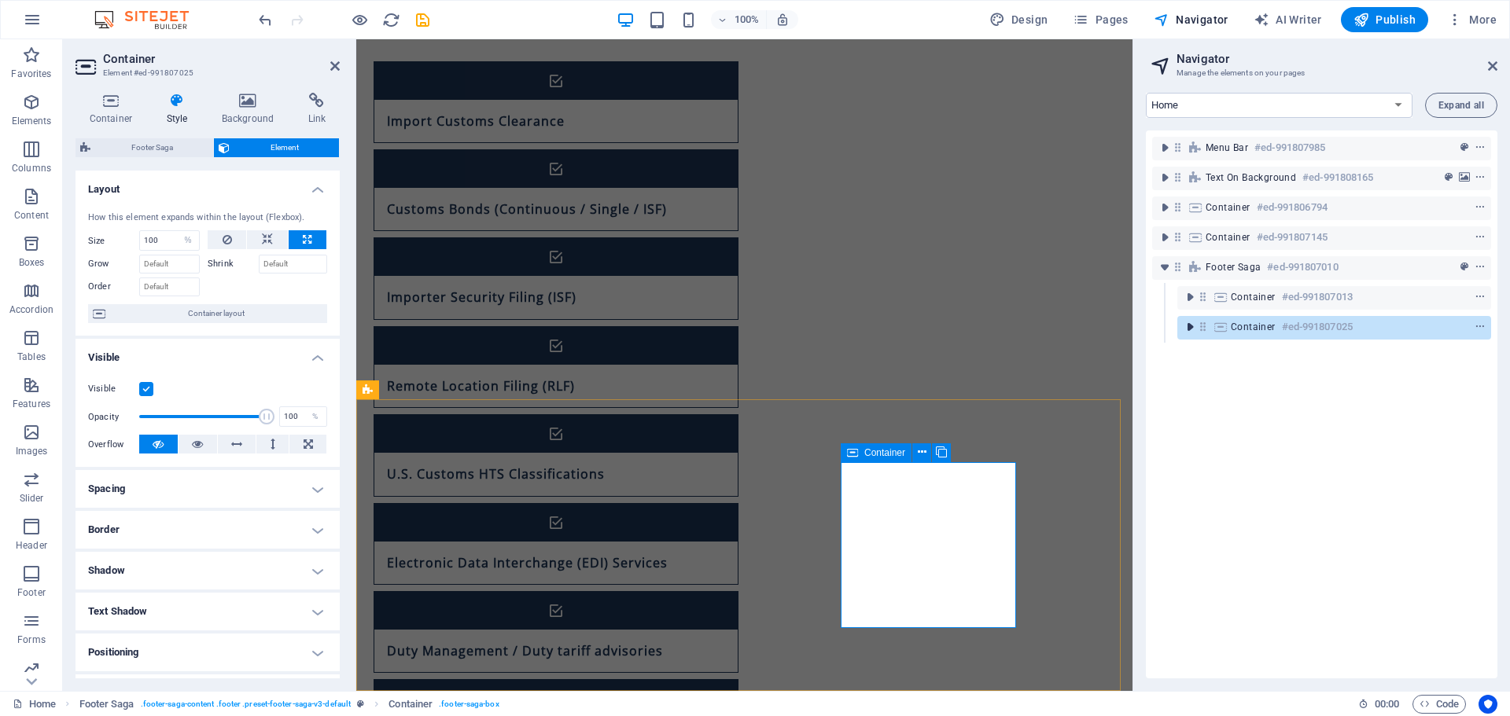
click at [1188, 323] on icon "toggle-expand" at bounding box center [1190, 327] width 16 height 16
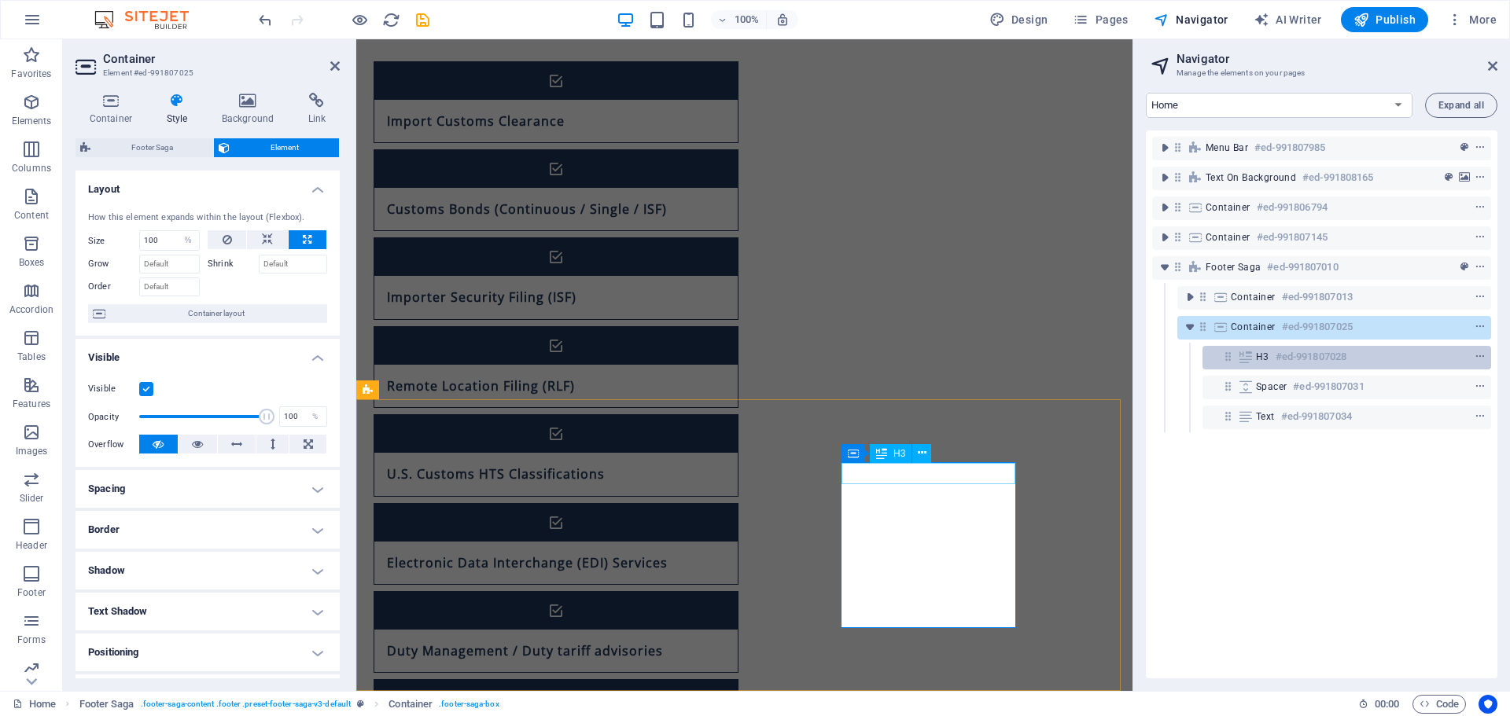
click at [1330, 362] on h6 "#ed-991807028" at bounding box center [1311, 357] width 71 height 19
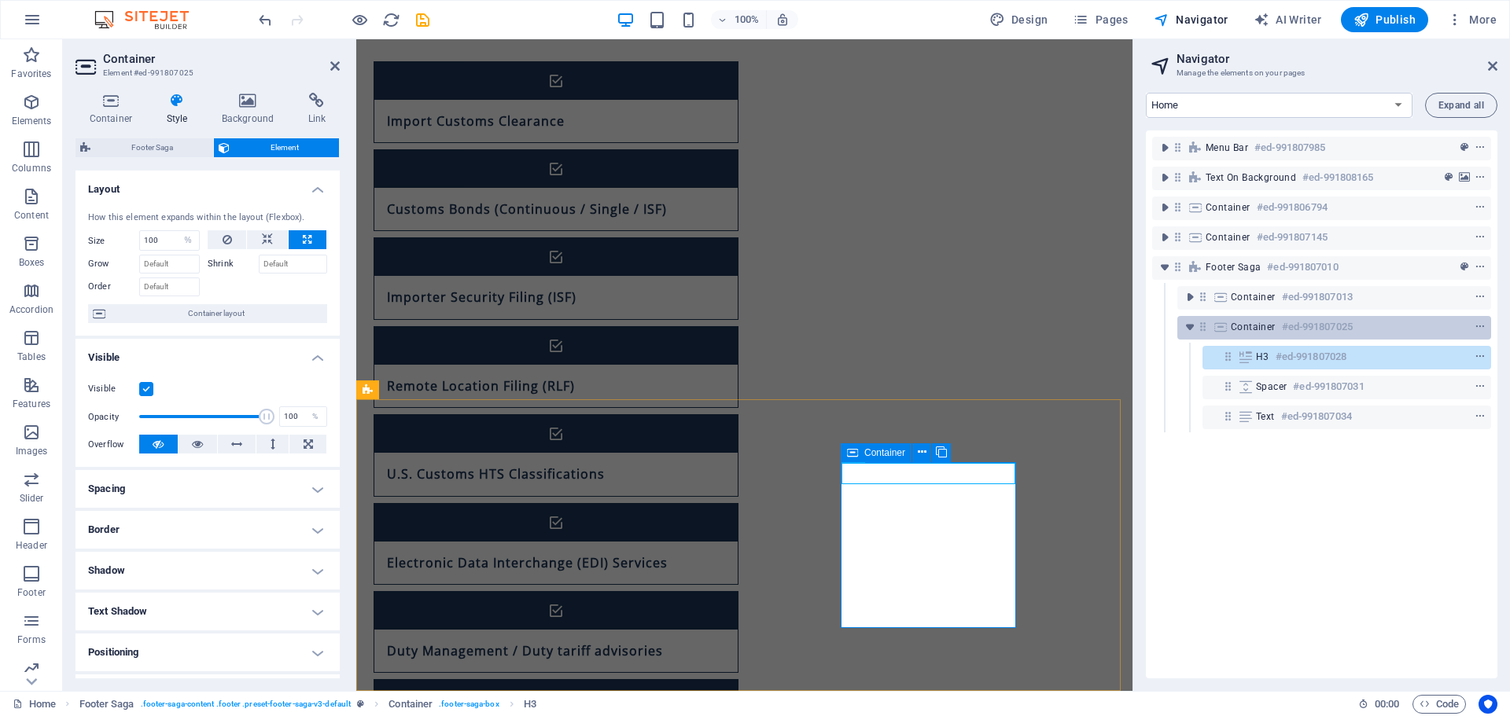
click at [1364, 337] on div "Container #ed-991807025" at bounding box center [1334, 328] width 314 height 24
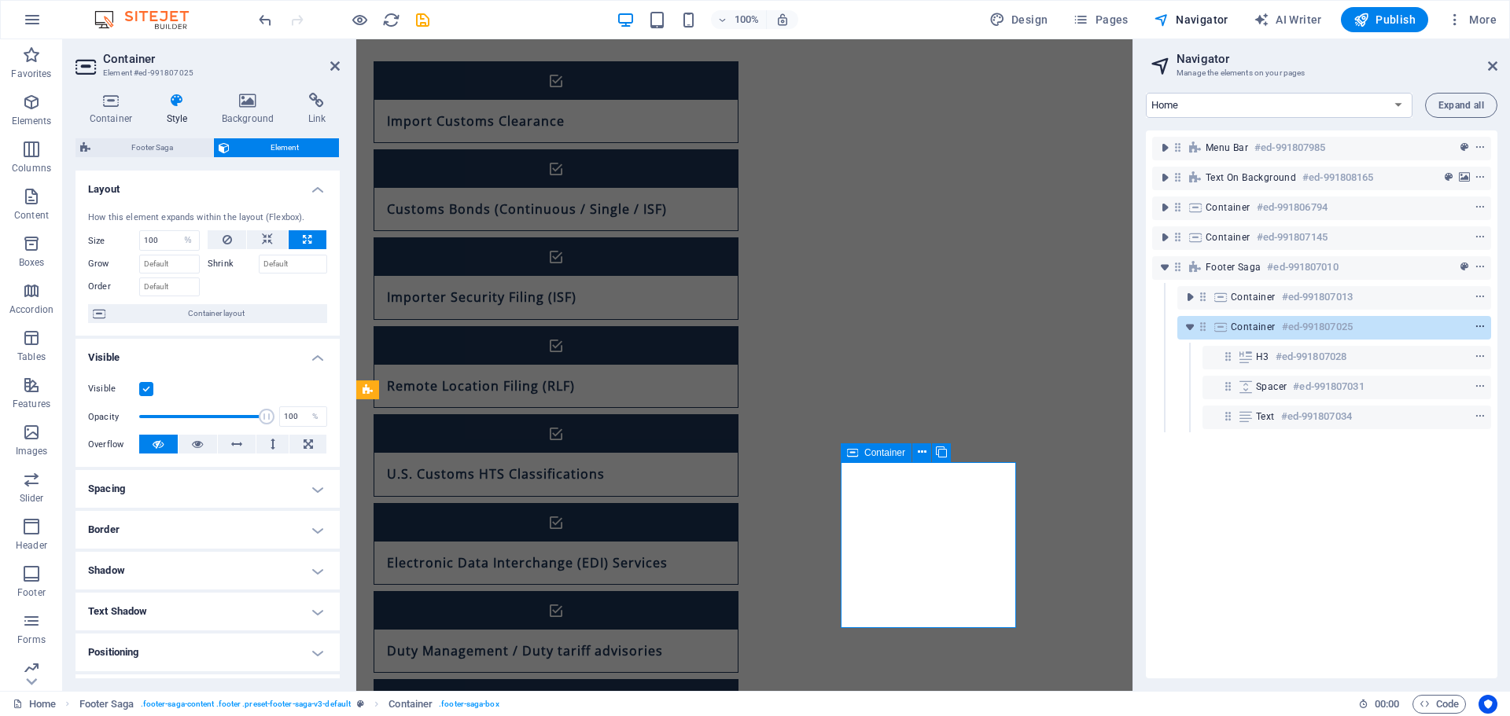
click at [1479, 324] on icon "context-menu" at bounding box center [1479, 327] width 11 height 11
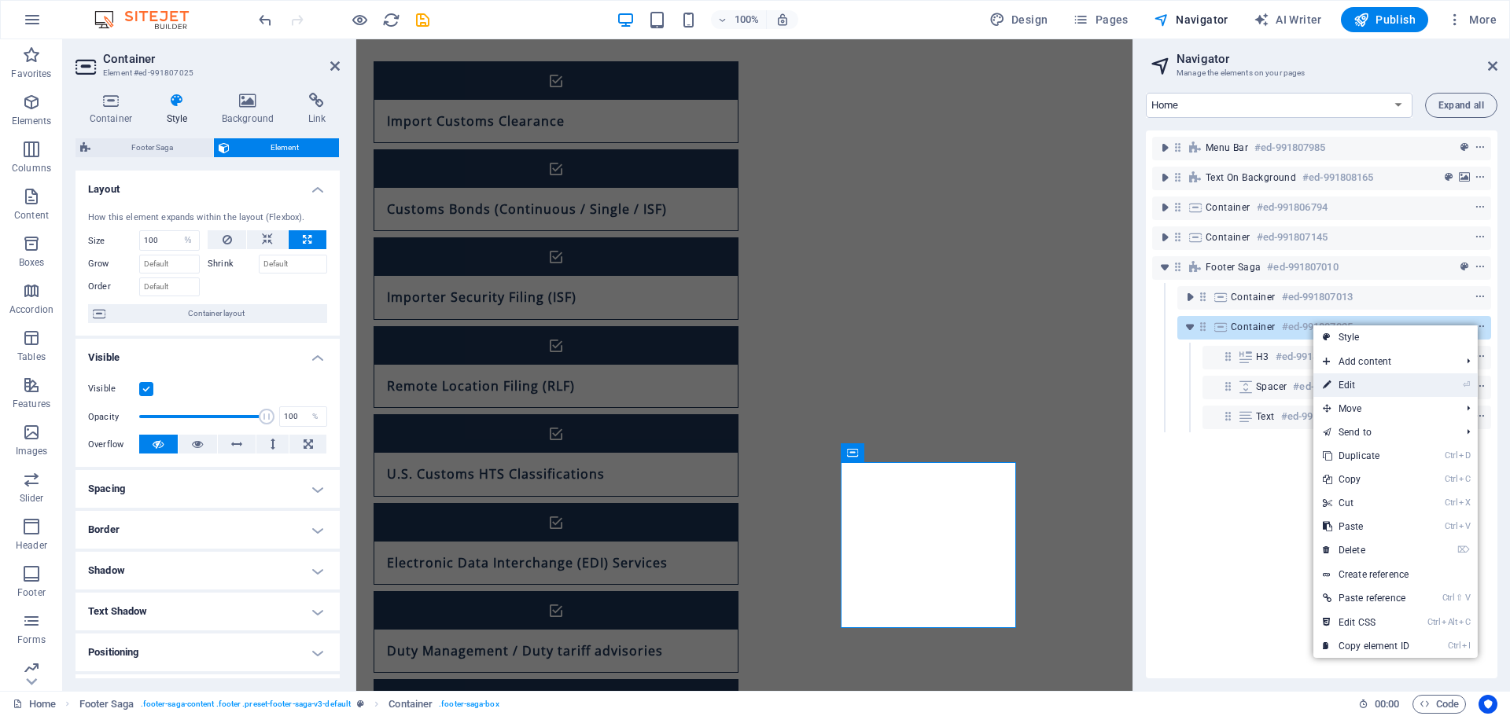
click at [1408, 379] on link "⏎ Edit" at bounding box center [1365, 386] width 105 height 24
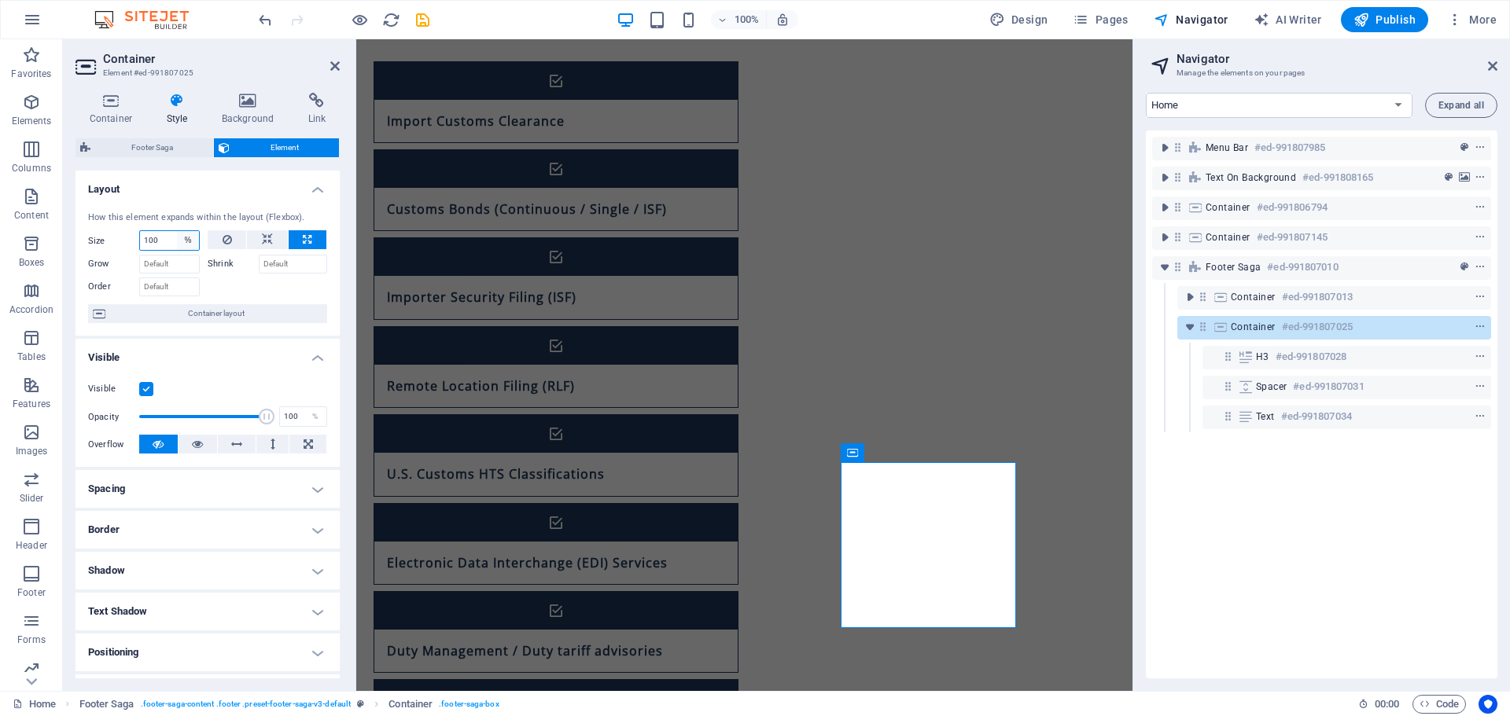
click at [190, 242] on select "Default auto px % 1/1 1/2 1/3 1/4 1/5 1/6 1/7 1/8 1/9 1/10" at bounding box center [188, 240] width 22 height 19
click at [184, 241] on select "Default auto px % 1/1 1/2 1/3 1/4 1/5 1/6 1/7 1/8 1/9 1/10" at bounding box center [188, 240] width 22 height 19
click at [189, 239] on select "Default auto px % 1/1 1/2 1/3 1/4 1/5 1/6 1/7 1/8 1/9 1/10" at bounding box center [188, 240] width 22 height 19
select select "eocehpmvmp8"
click at [177, 231] on select "Default auto px % 1/1 1/2 1/3 1/4 1/5 1/6 1/7 1/8 1/9 1/10" at bounding box center [188, 240] width 22 height 19
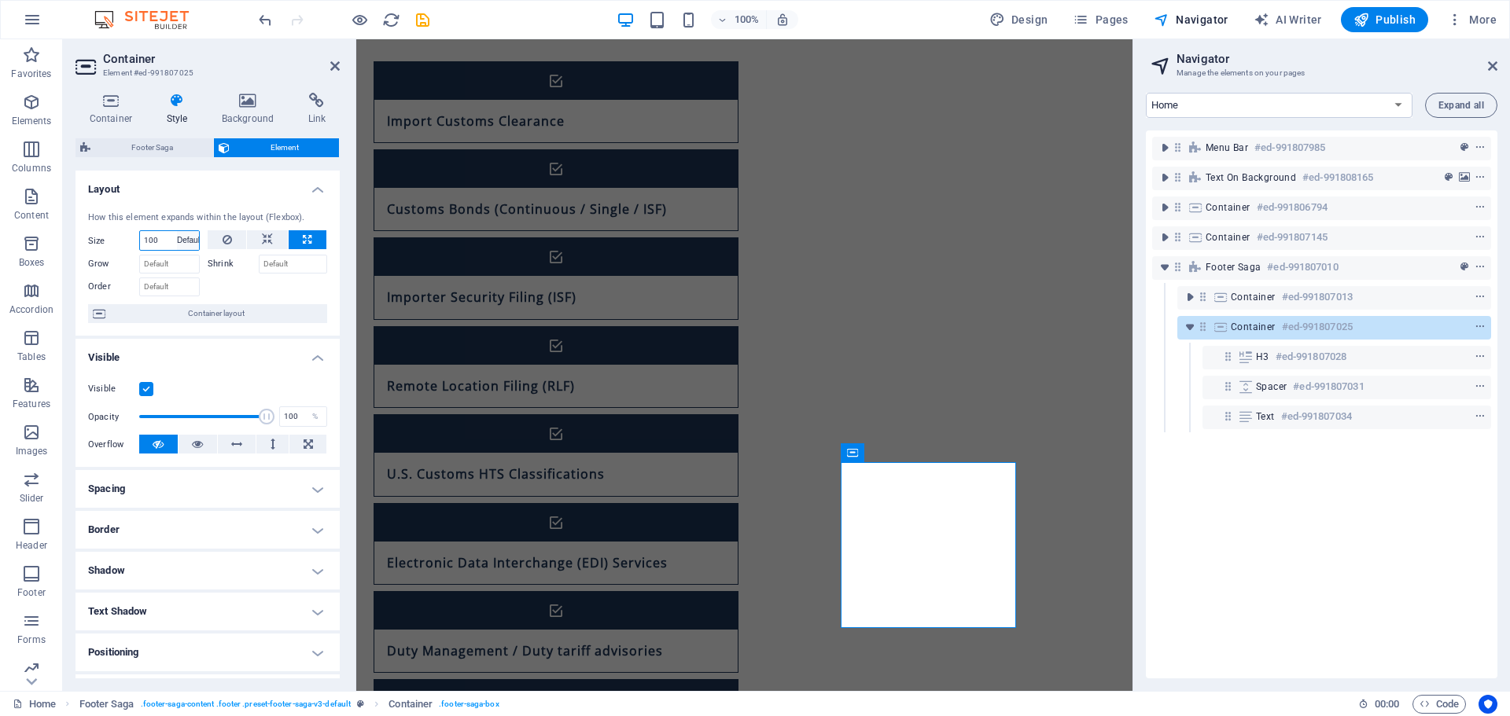
select select "DISABLED_OPTION_VALUE"
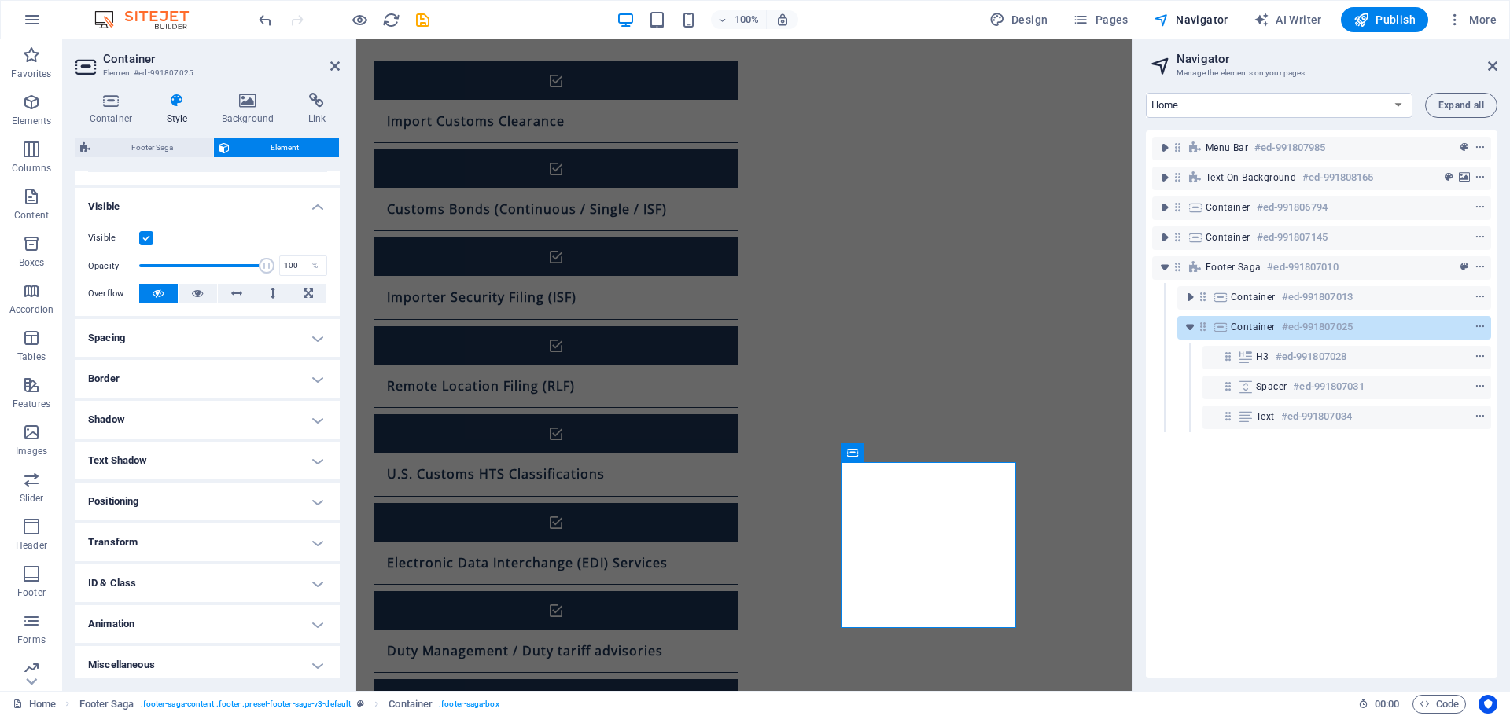
scroll to position [156, 0]
click at [190, 336] on h4 "Spacing" at bounding box center [207, 333] width 264 height 38
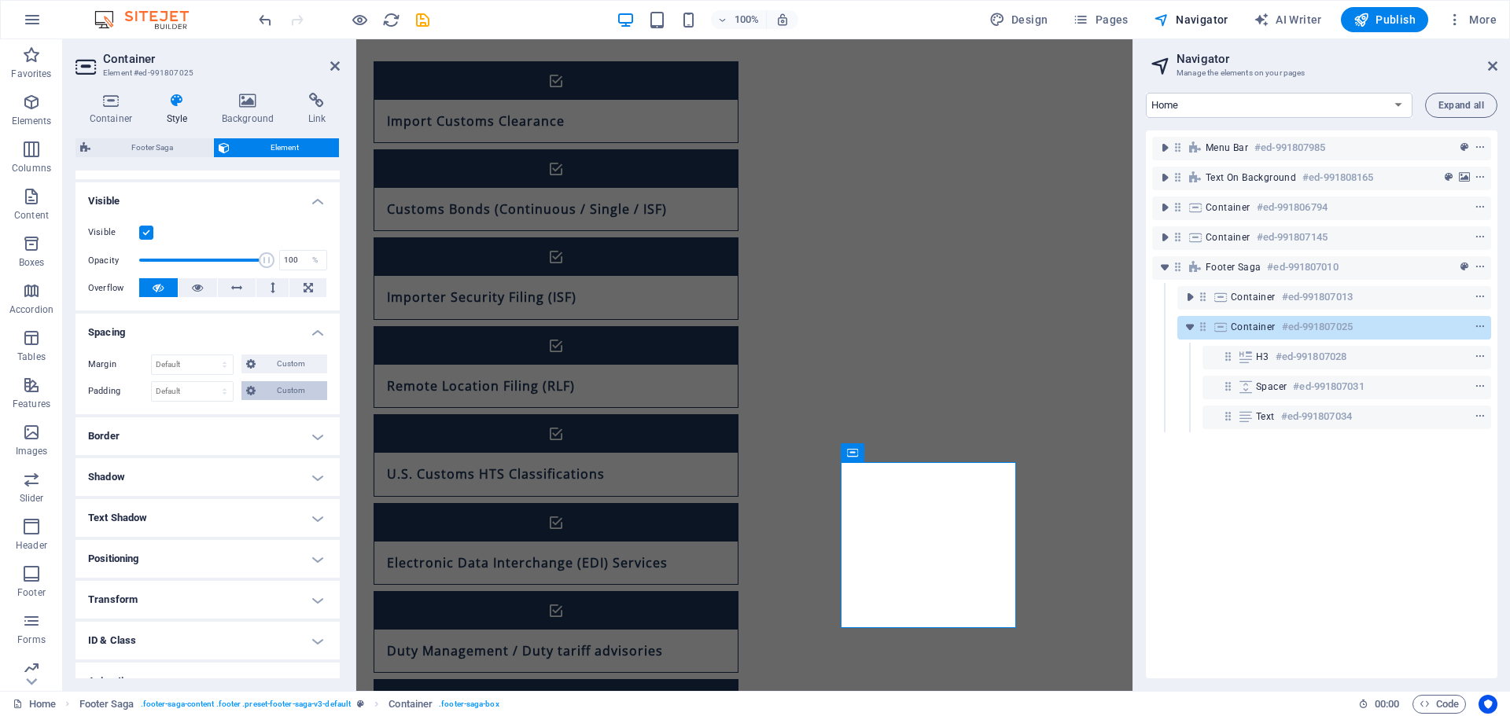
click at [258, 392] on button "Custom" at bounding box center [284, 390] width 87 height 19
click at [199, 418] on input "number" at bounding box center [216, 418] width 53 height 19
click at [271, 430] on input "number" at bounding box center [296, 431] width 59 height 19
click at [129, 428] on input "number" at bounding box center [134, 431] width 59 height 19
type input "3"
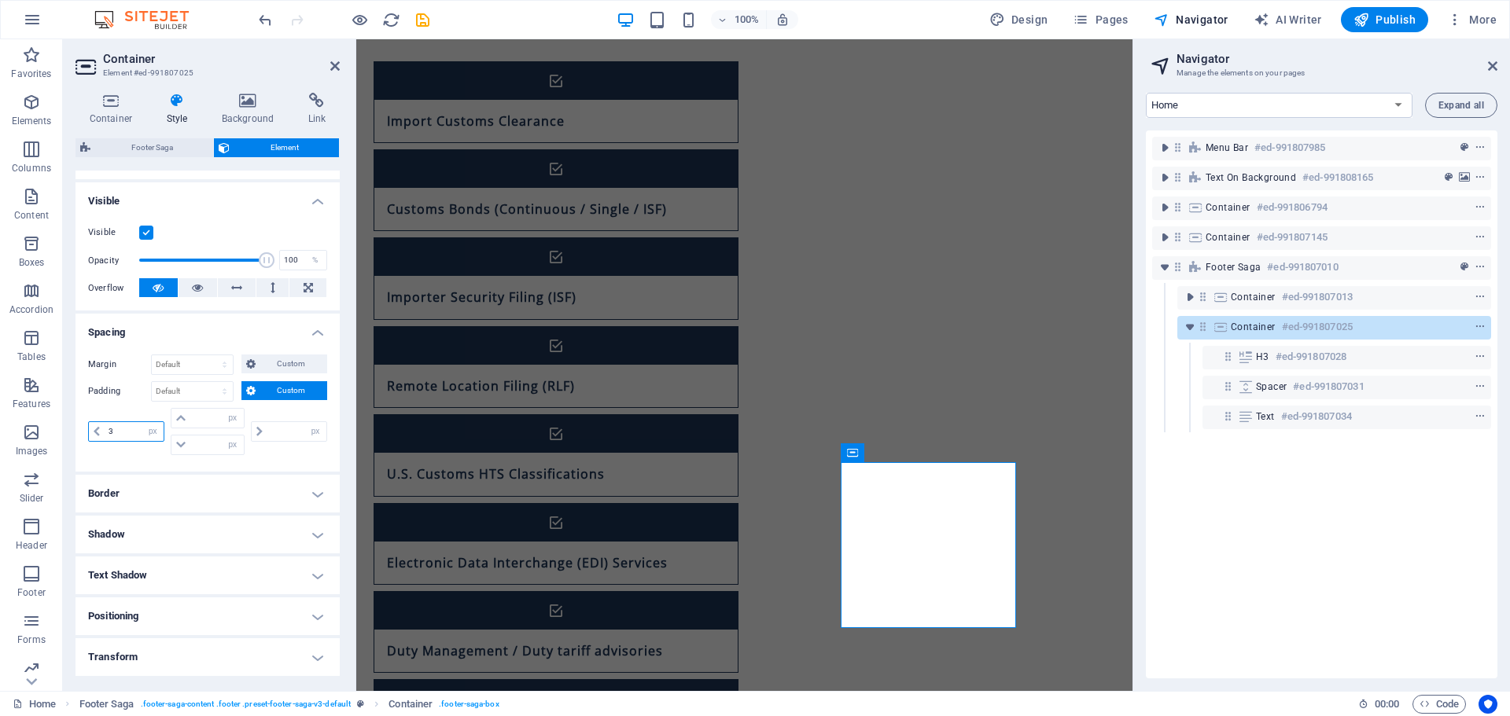
type input "0"
type input "3"
click at [260, 365] on span "Custom" at bounding box center [291, 364] width 63 height 19
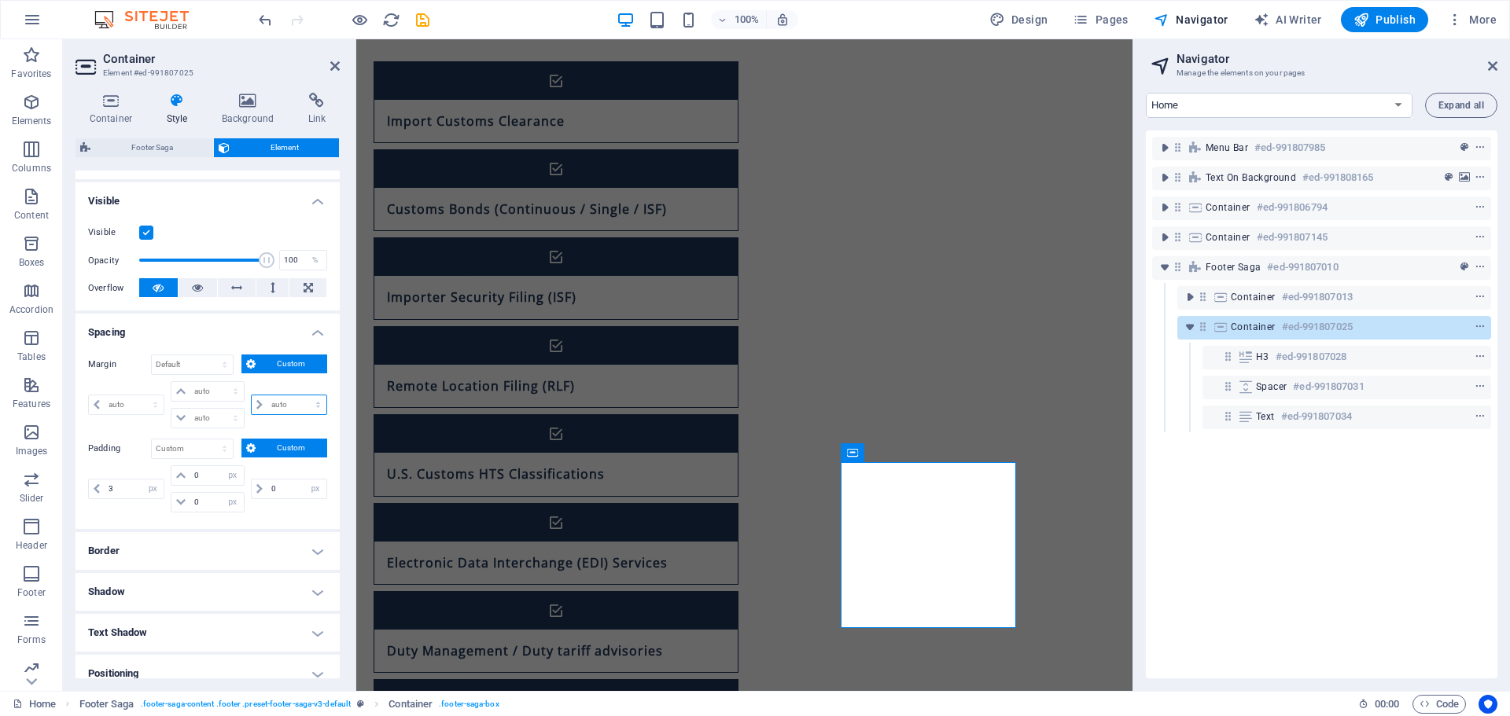
click at [281, 405] on select "auto px % rem vw vh" at bounding box center [289, 405] width 75 height 19
select select "px"
click at [301, 396] on select "auto px % rem vw vh" at bounding box center [289, 405] width 75 height 19
type input "0"
select select "px"
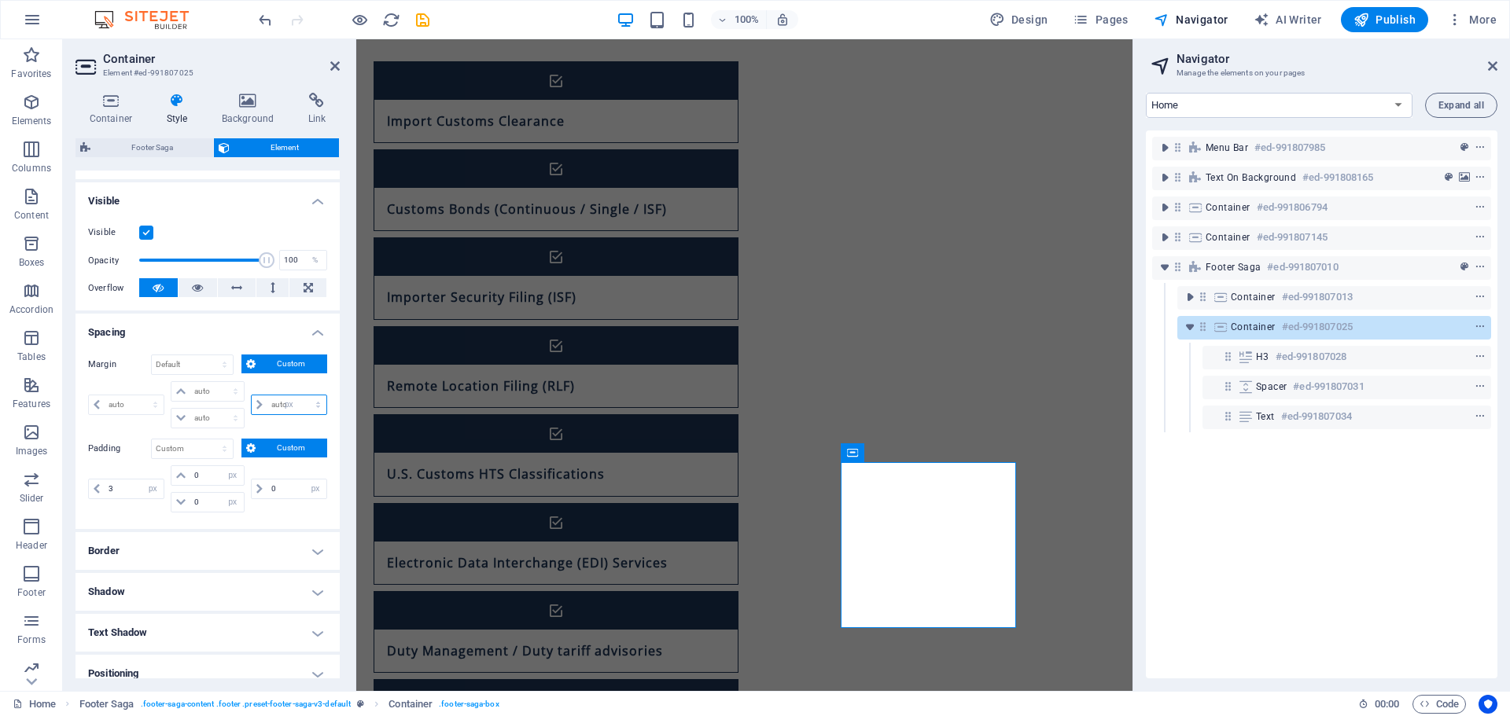
type input "0"
select select "px"
type input "0"
select select "px"
type input "0"
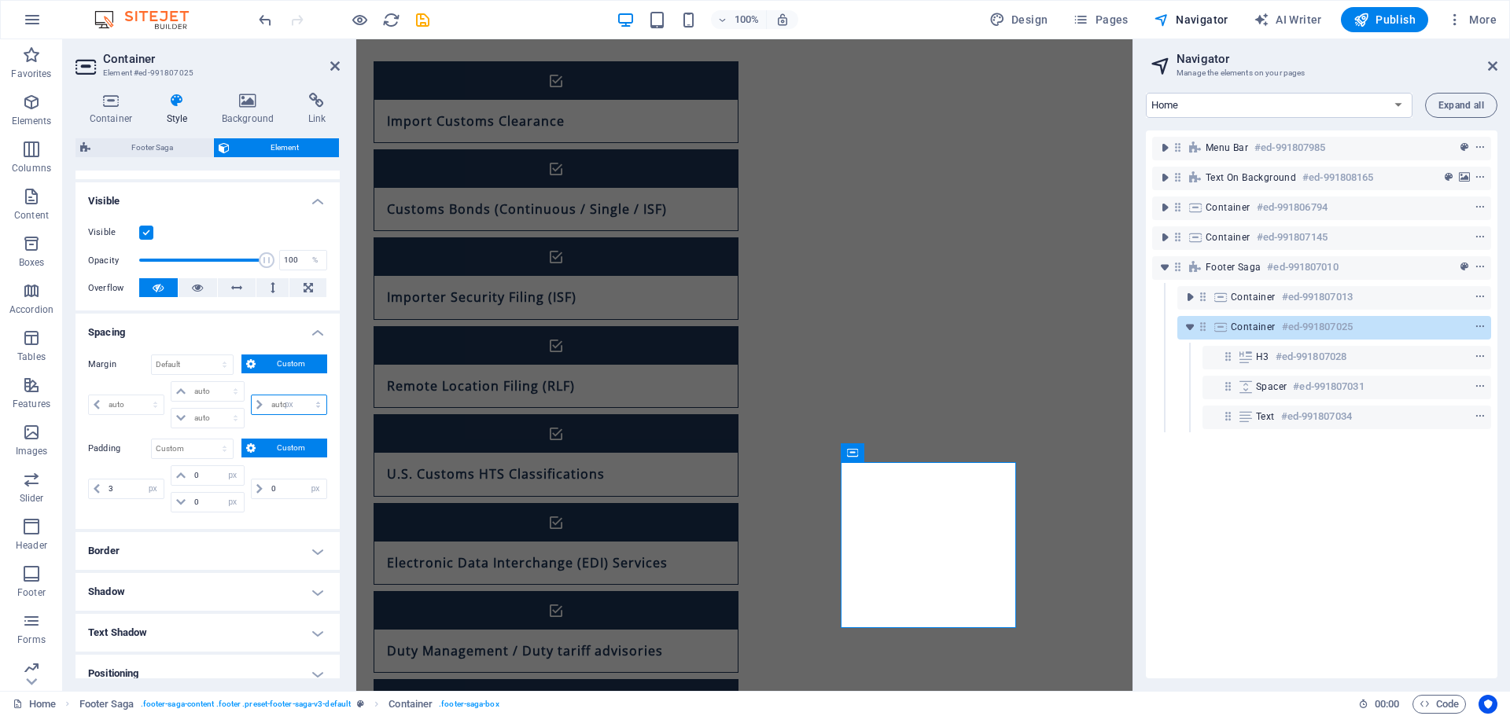
select select "px"
type input "5"
select select "DISABLED_OPTION_VALUE"
drag, startPoint x: 282, startPoint y: 407, endPoint x: 237, endPoint y: 410, distance: 44.9
click at [237, 410] on div "0 auto px % rem vw vh 0 auto px % rem vw vh 0 auto px % rem vw vh 5 auto px % r…" at bounding box center [207, 404] width 239 height 47
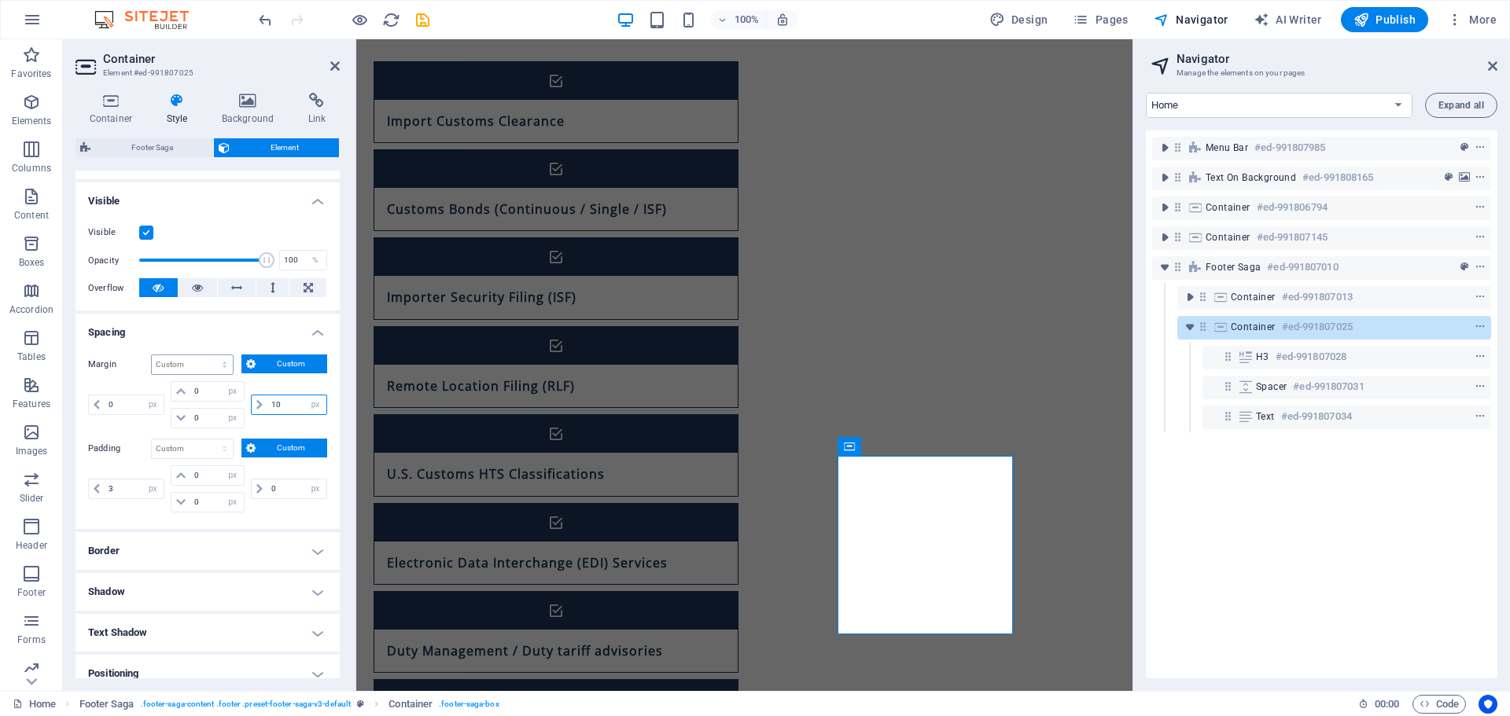
type input "10"
click at [221, 365] on select "Default auto px % rem vw vh Custom" at bounding box center [192, 364] width 81 height 19
click at [152, 355] on select "Default auto px % rem vw vh Custom" at bounding box center [192, 364] width 81 height 19
select select "DISABLED_OPTION_VALUE"
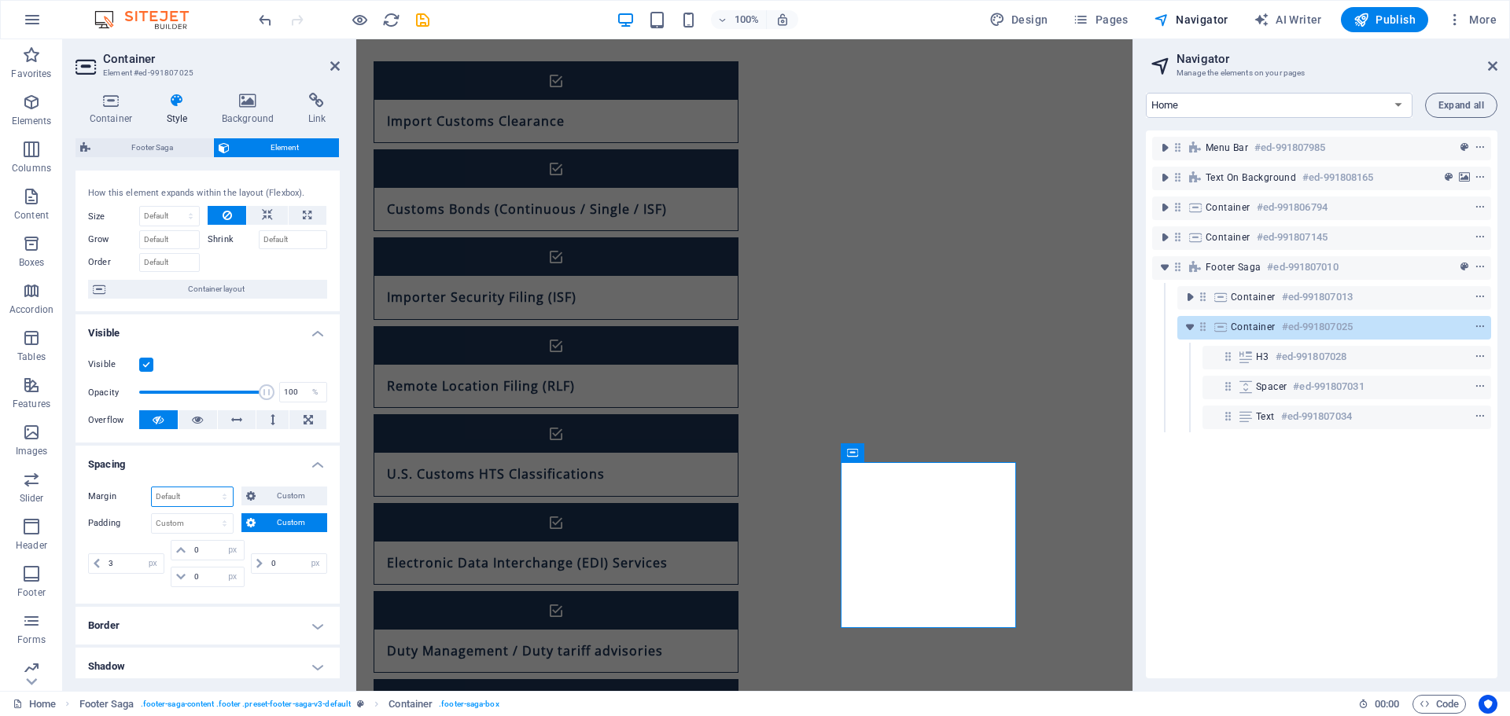
scroll to position [0, 0]
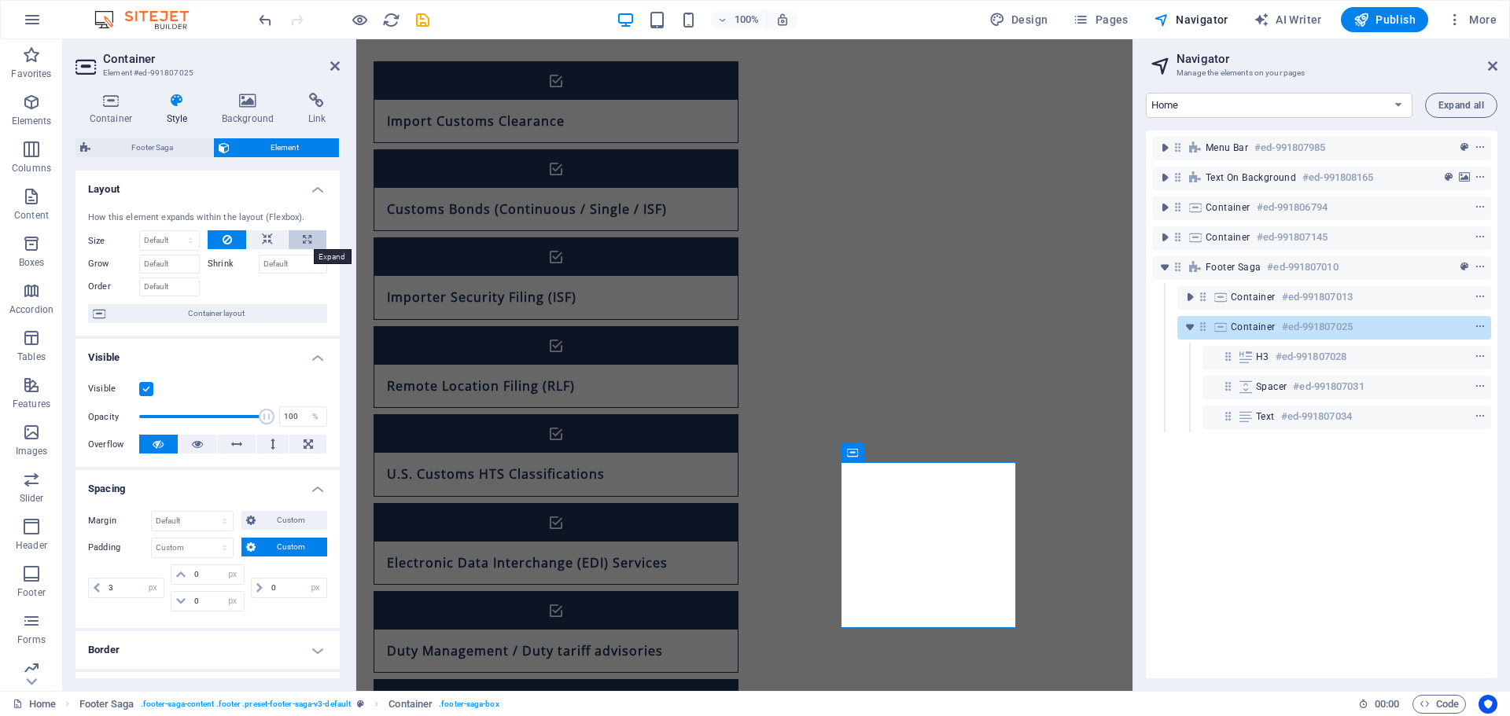
click at [297, 245] on button at bounding box center [308, 239] width 38 height 19
type input "100"
click at [187, 237] on select "Default auto px % 1/1 1/2 1/3 1/4 1/5 1/6 1/7 1/8 1/9 1/10" at bounding box center [188, 240] width 22 height 19
select select "px"
click at [177, 231] on select "Default auto px % 1/1 1/2 1/3 1/4 1/5 1/6 1/7 1/8 1/9 1/10" at bounding box center [188, 240] width 22 height 19
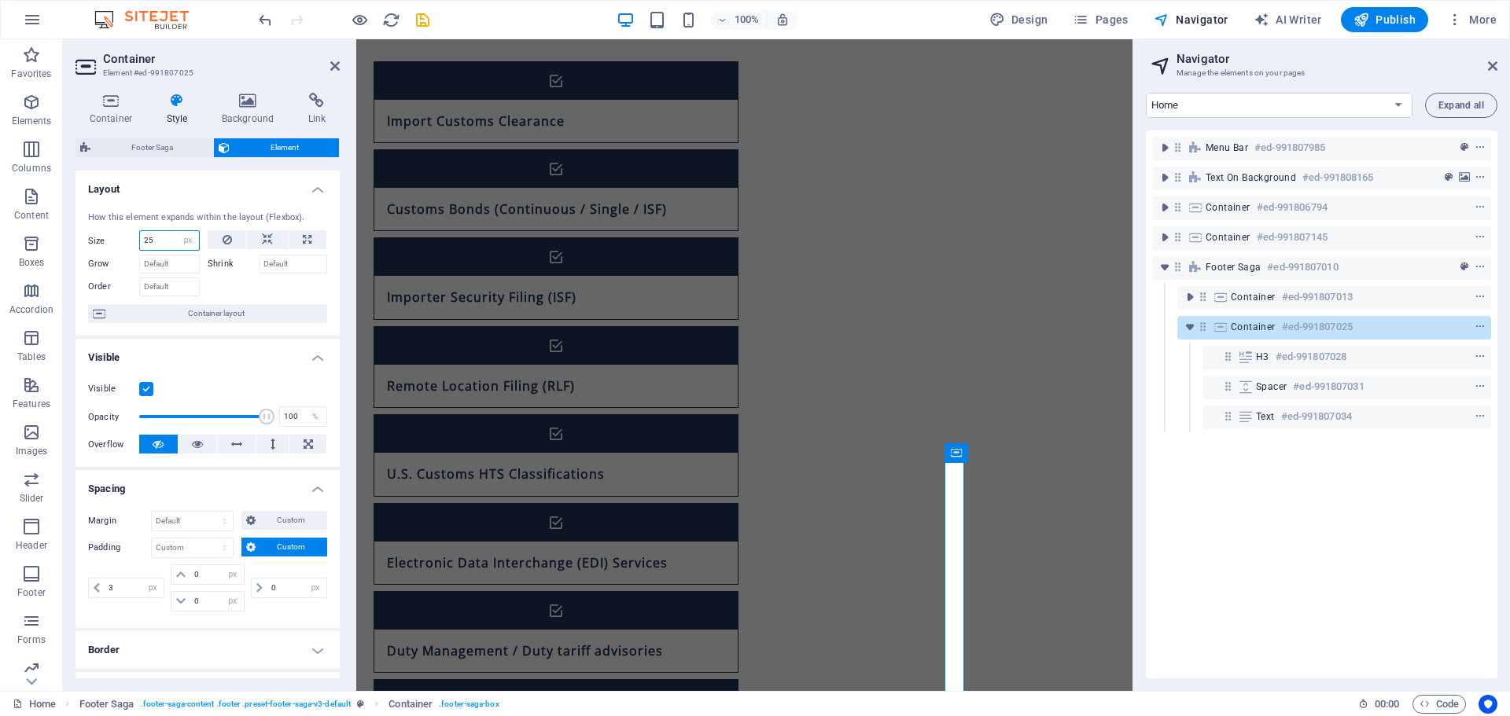
type input "2"
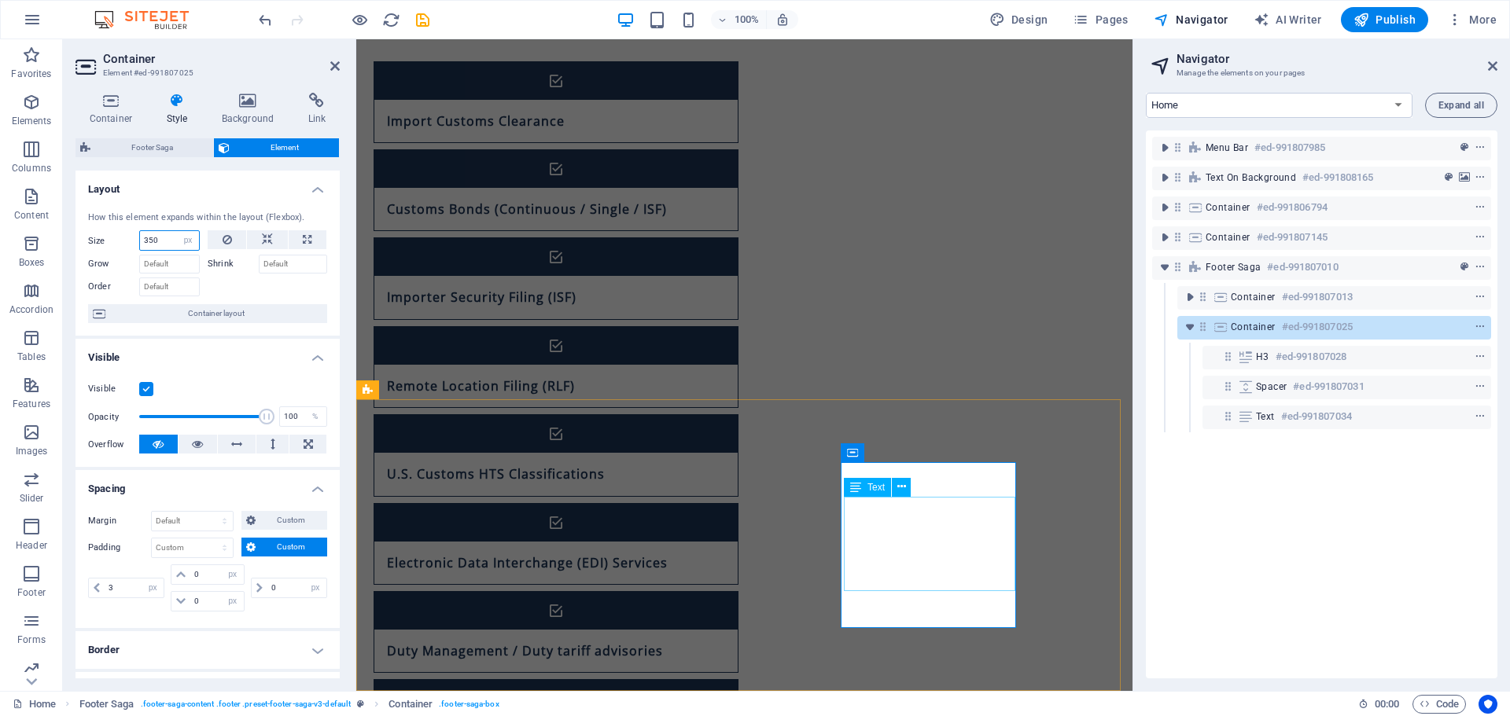
type input "350"
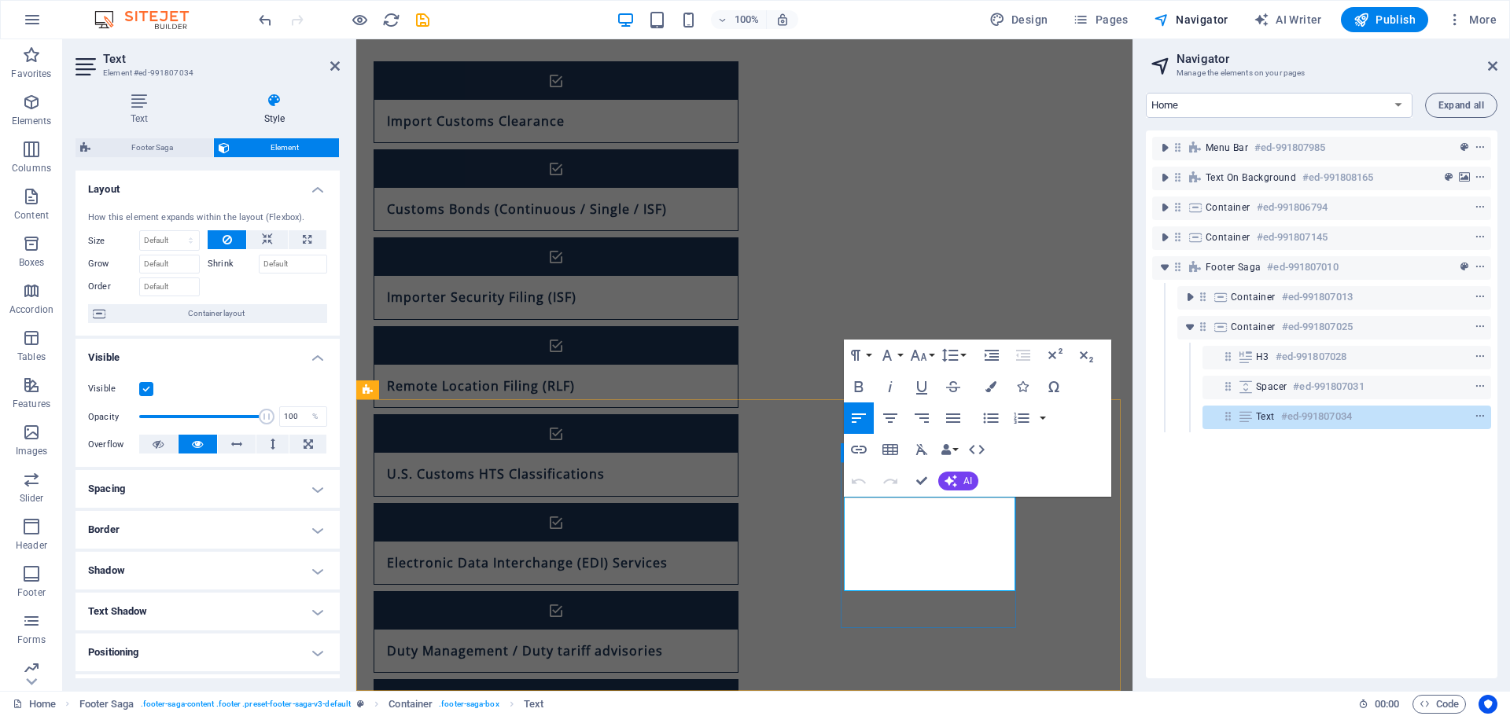
drag, startPoint x: 845, startPoint y: 561, endPoint x: 860, endPoint y: 561, distance: 15.0
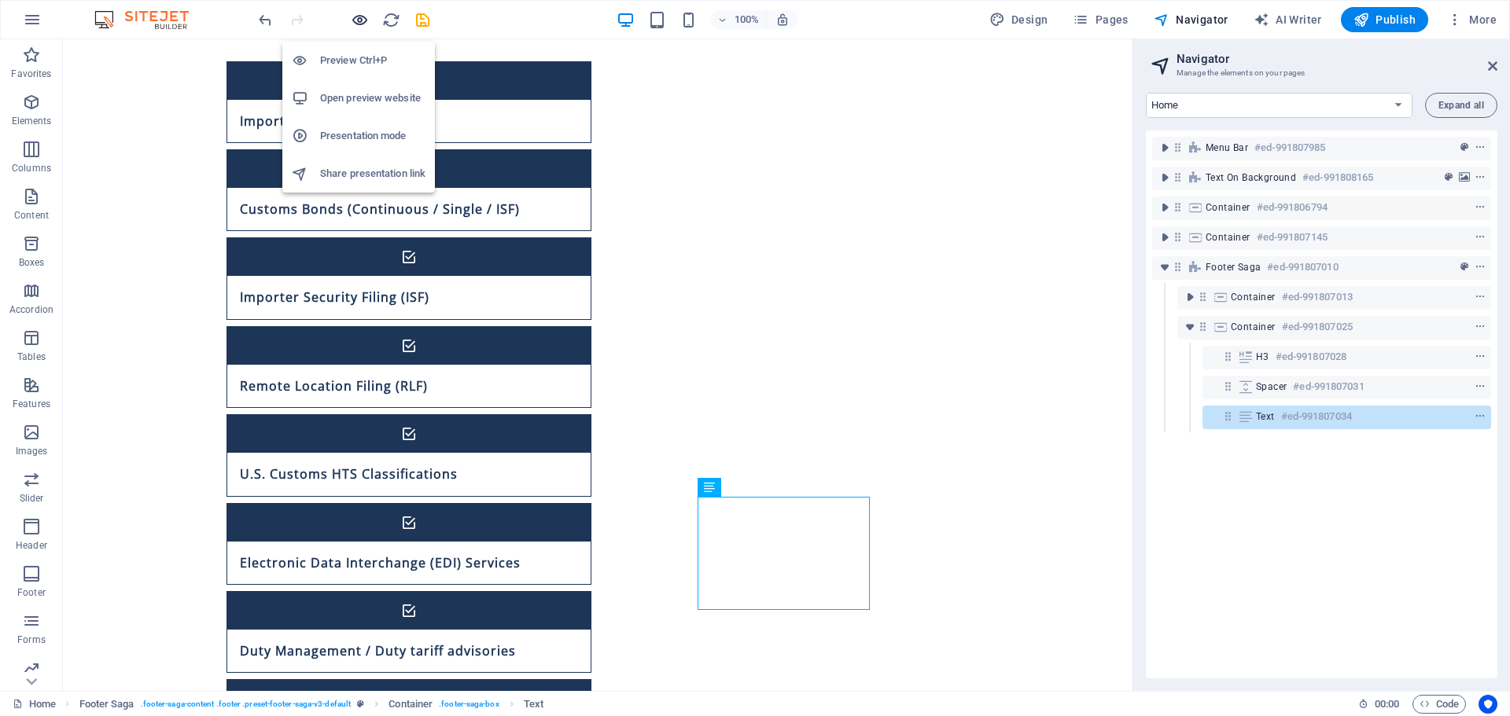
click at [357, 18] on icon "button" at bounding box center [360, 20] width 18 height 18
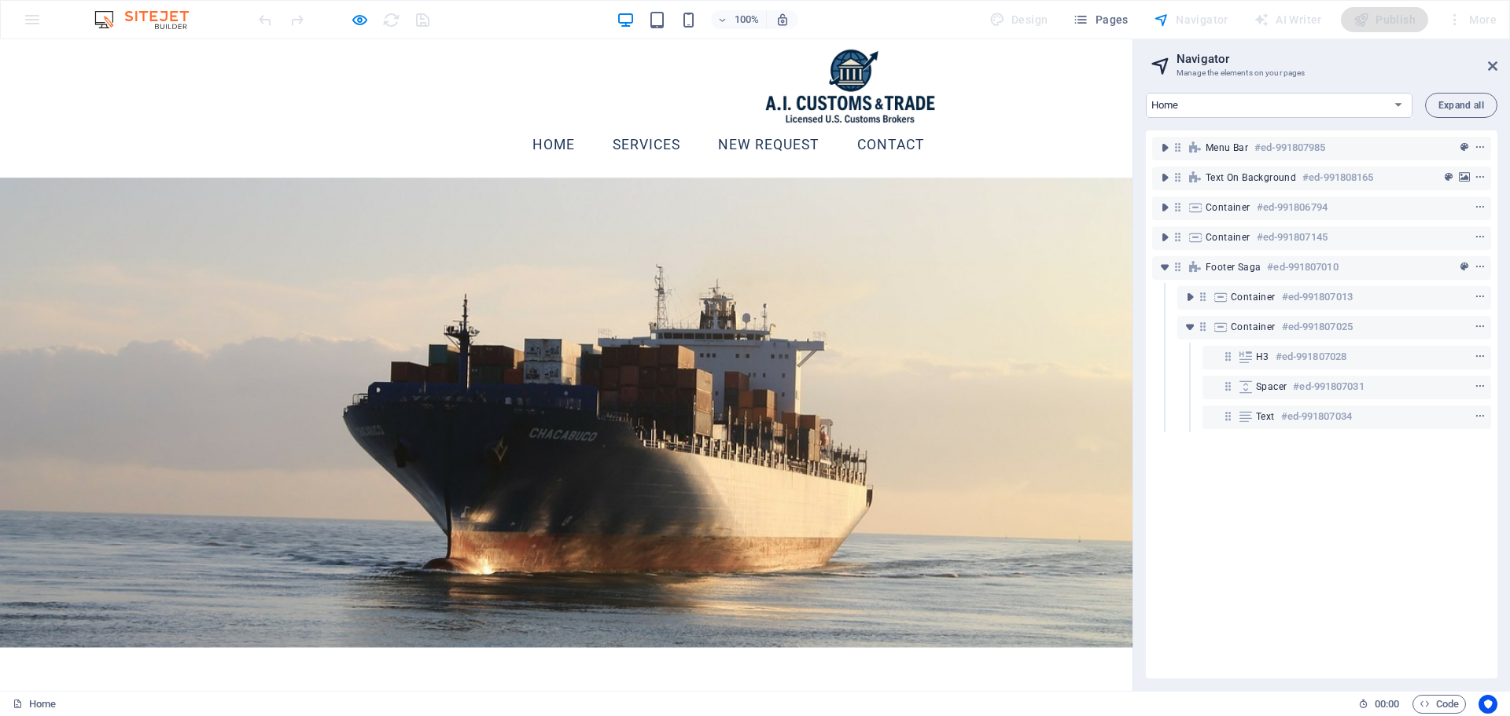
click at [882, 126] on link "Contact" at bounding box center [891, 145] width 93 height 39
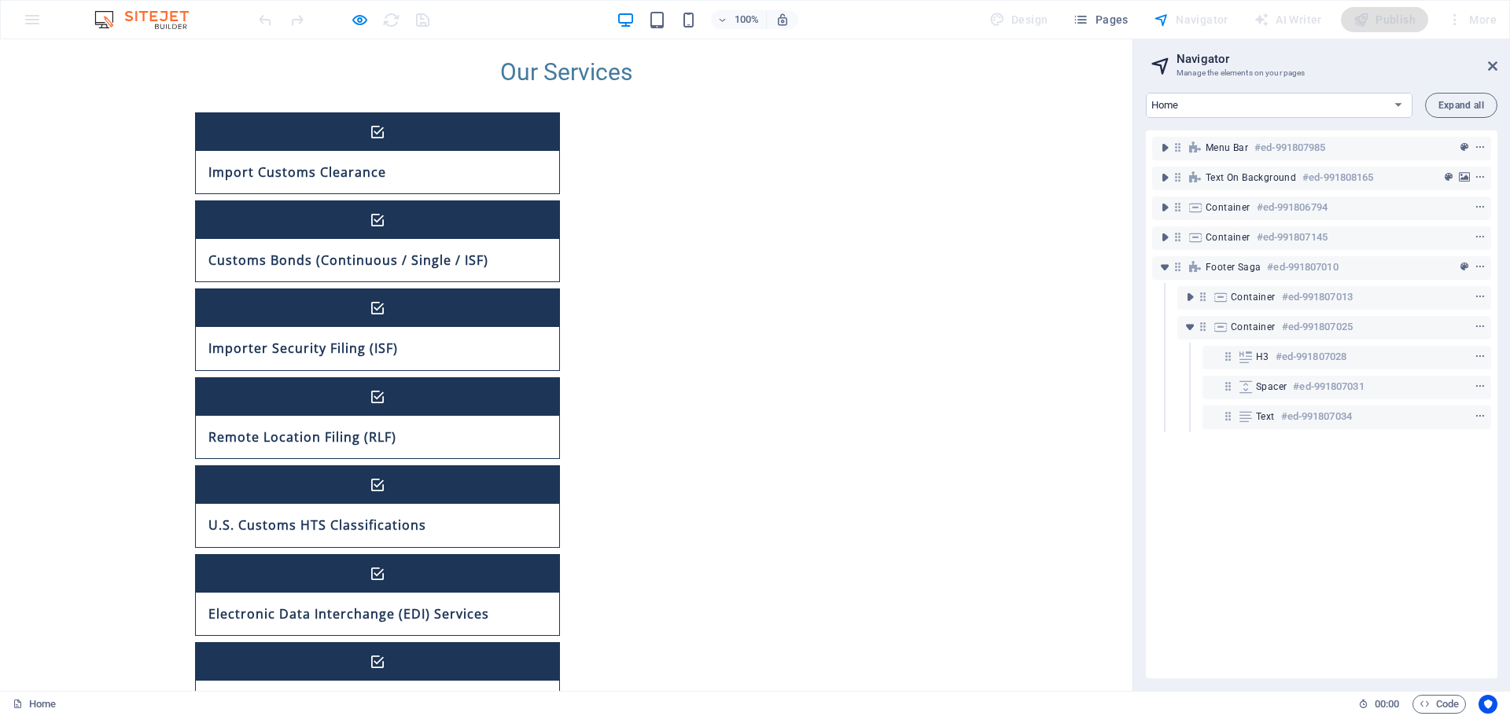
scroll to position [1092, 0]
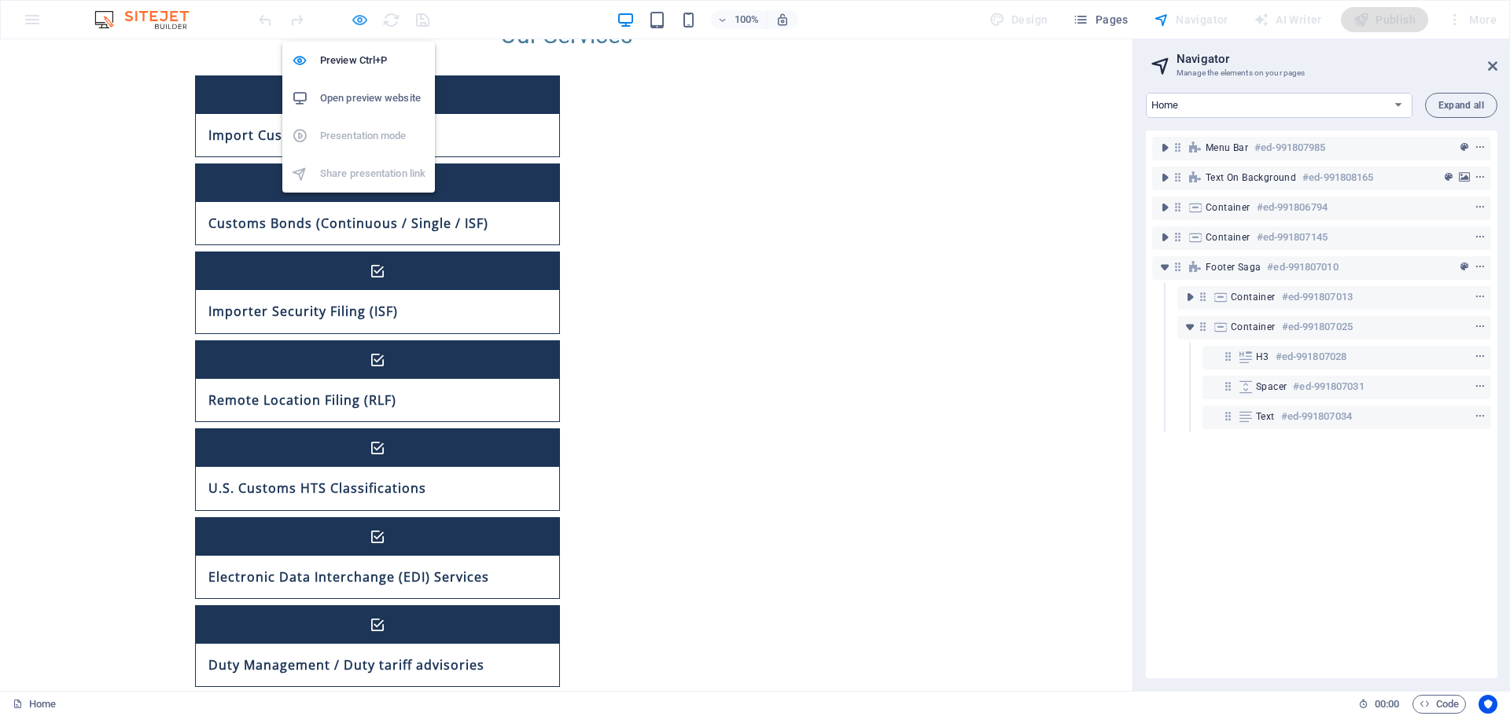
click at [359, 24] on icon "button" at bounding box center [360, 20] width 18 height 18
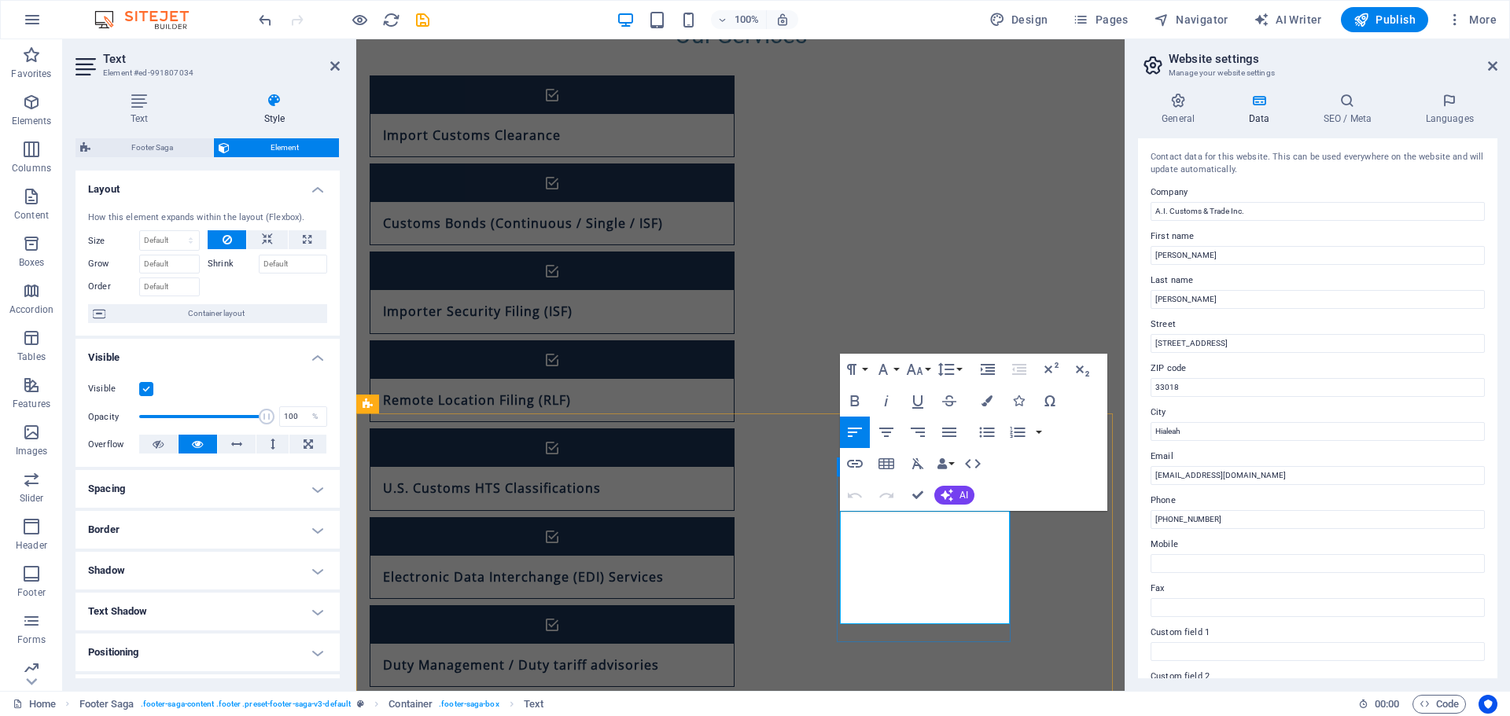
drag, startPoint x: 908, startPoint y: 558, endPoint x: 894, endPoint y: 559, distance: 14.2
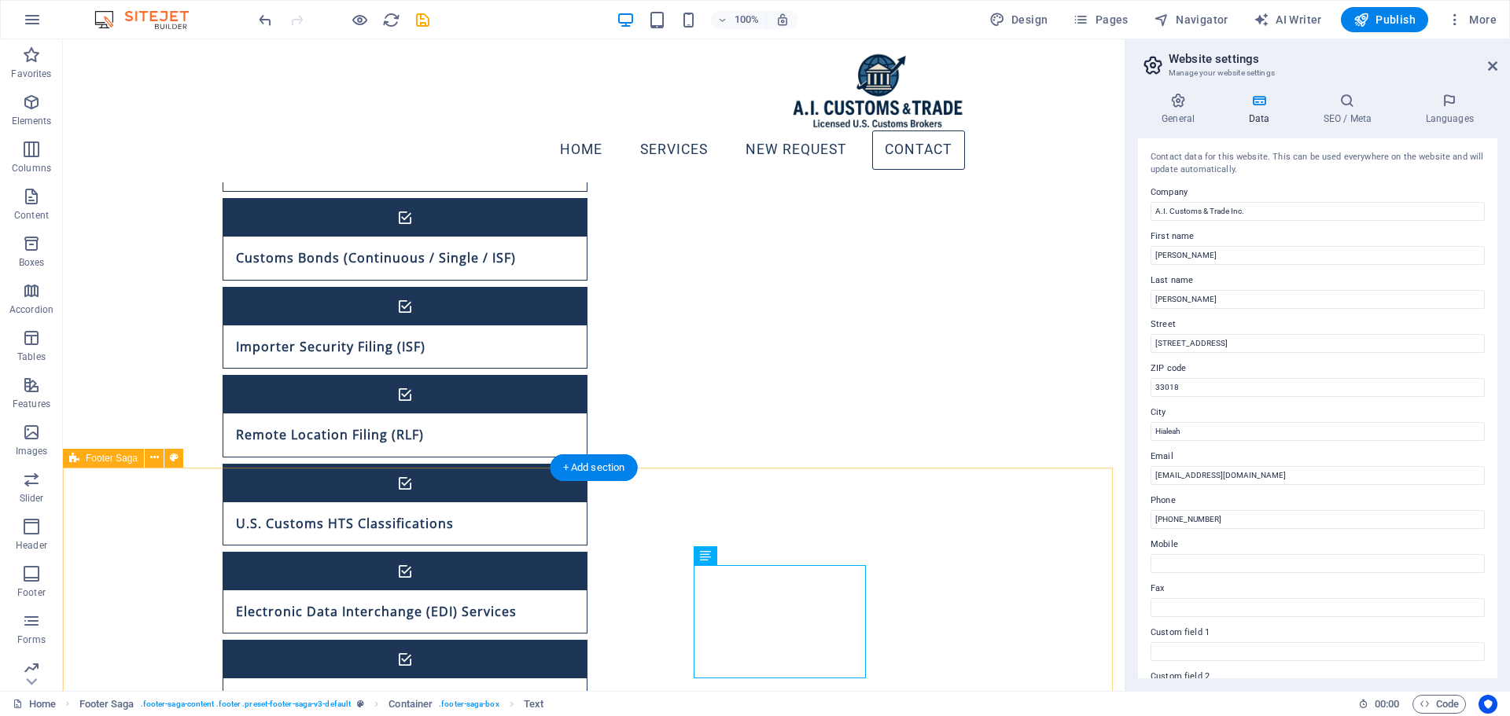
scroll to position [934, 0]
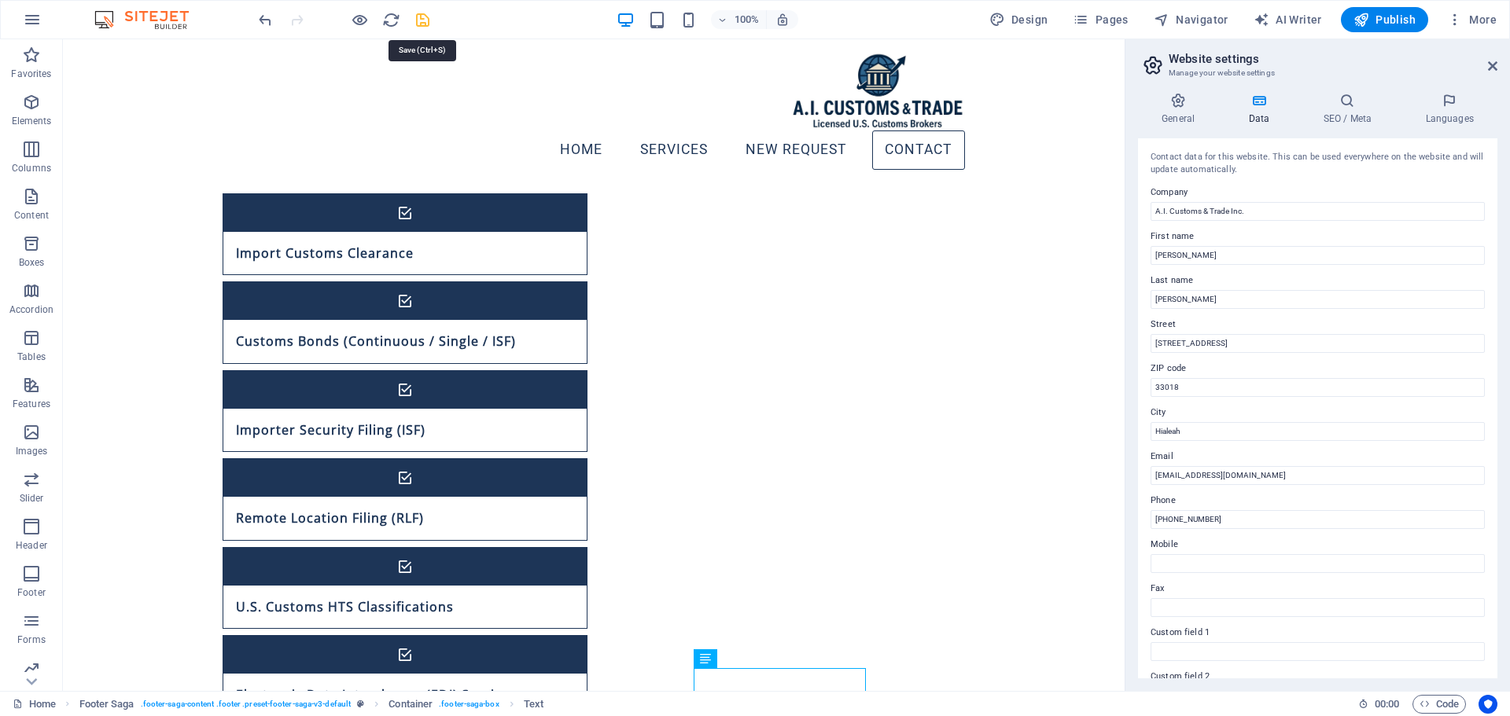
click at [429, 17] on icon "save" at bounding box center [423, 20] width 18 height 18
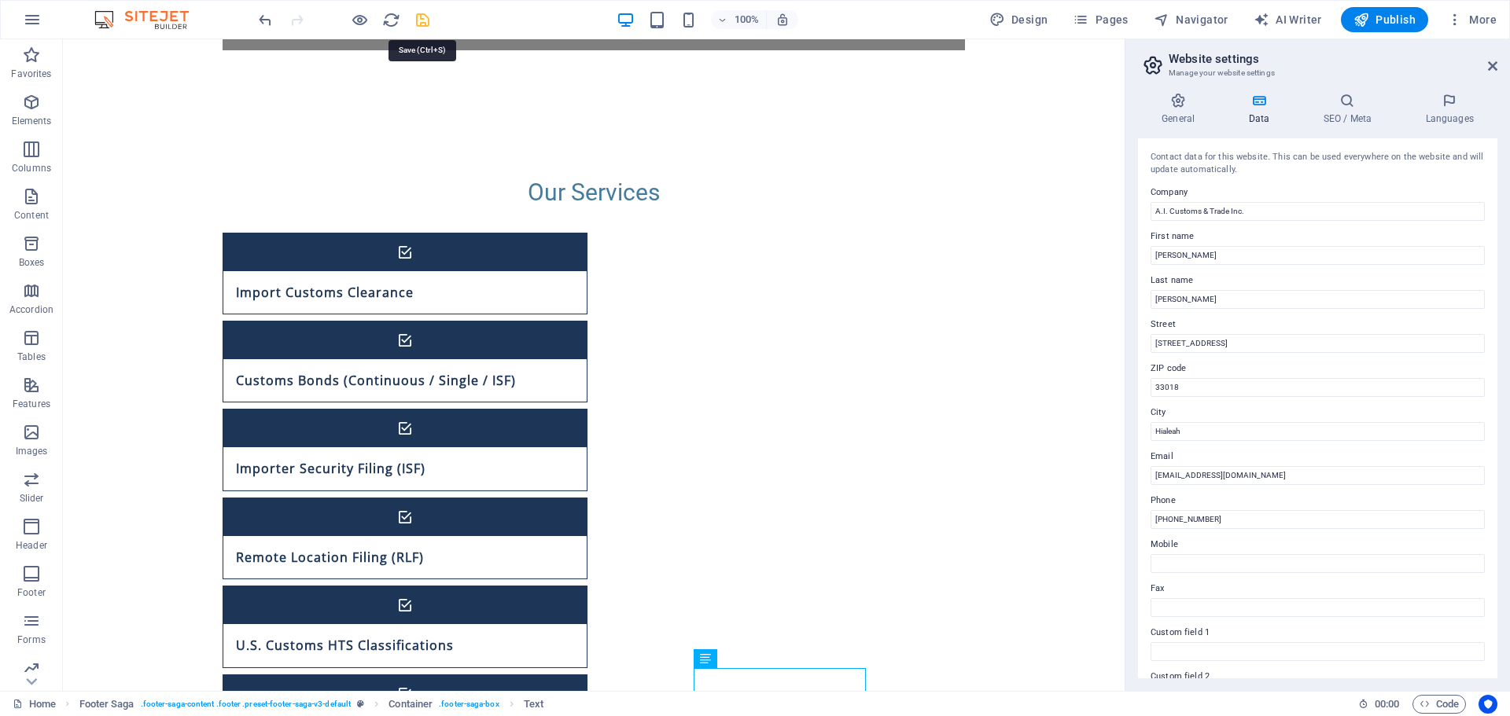
checkbox input "false"
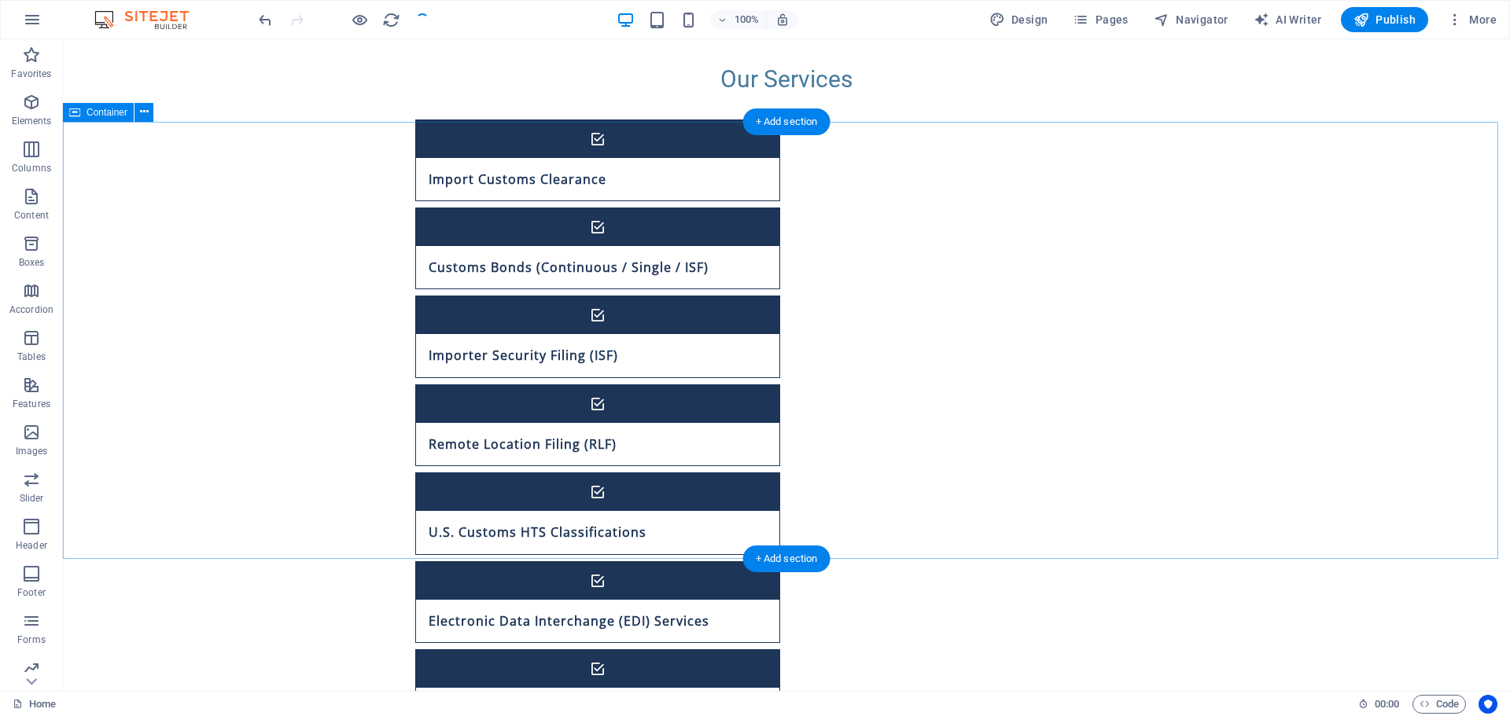
scroll to position [1106, 0]
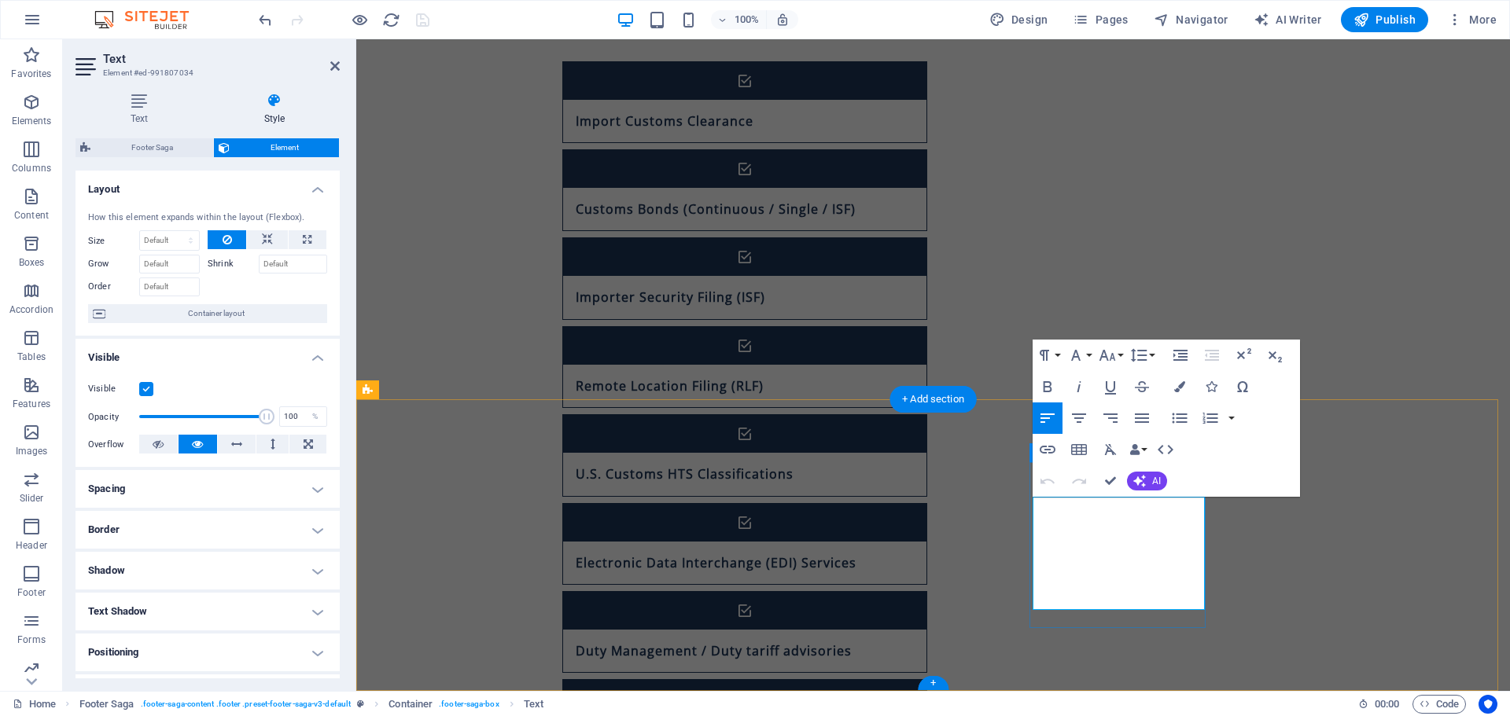
drag, startPoint x: 1171, startPoint y: 545, endPoint x: 1147, endPoint y: 554, distance: 25.9
drag, startPoint x: 1168, startPoint y: 578, endPoint x: 1132, endPoint y: 571, distance: 36.9
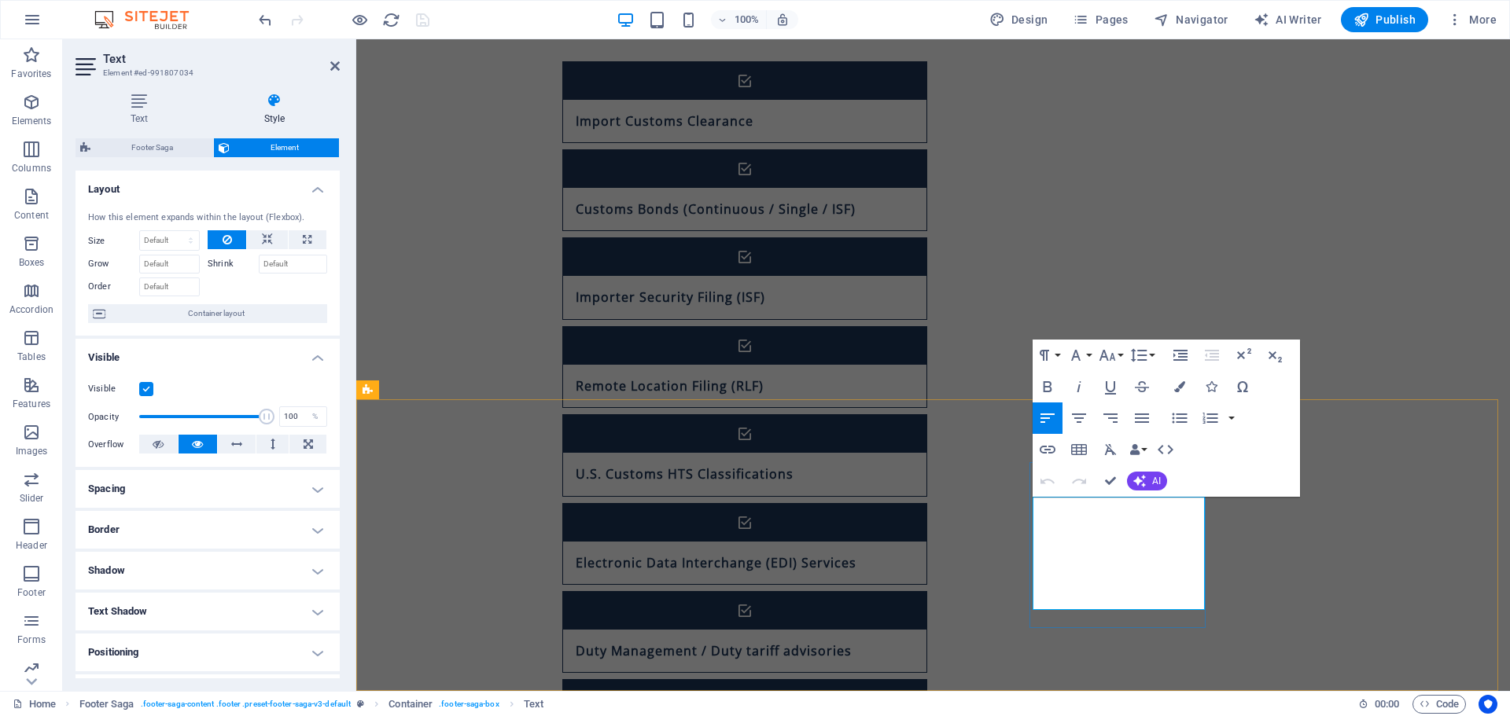
click at [1174, 394] on button "Colors" at bounding box center [1180, 386] width 30 height 31
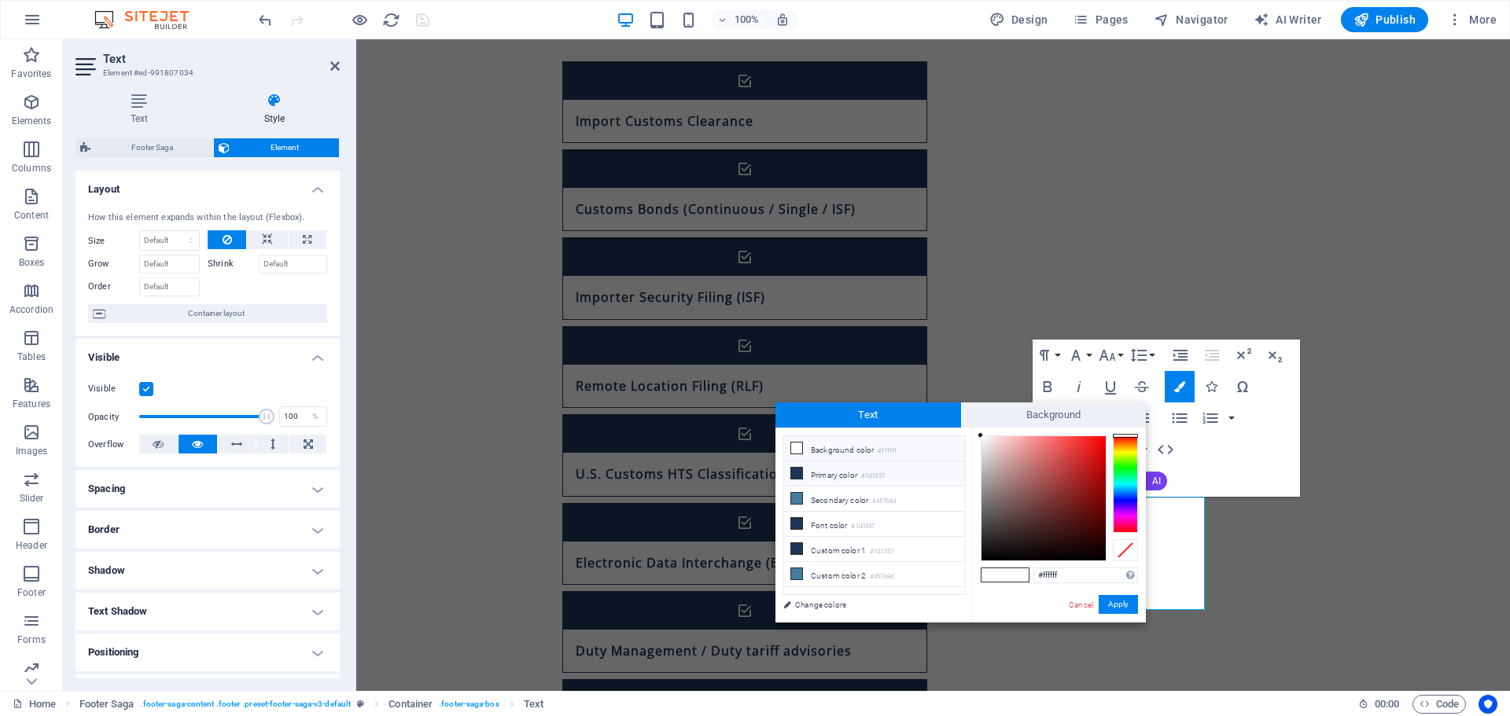
click at [837, 472] on li "Primary color #1d3557" at bounding box center [874, 474] width 181 height 25
type input "#1d3557"
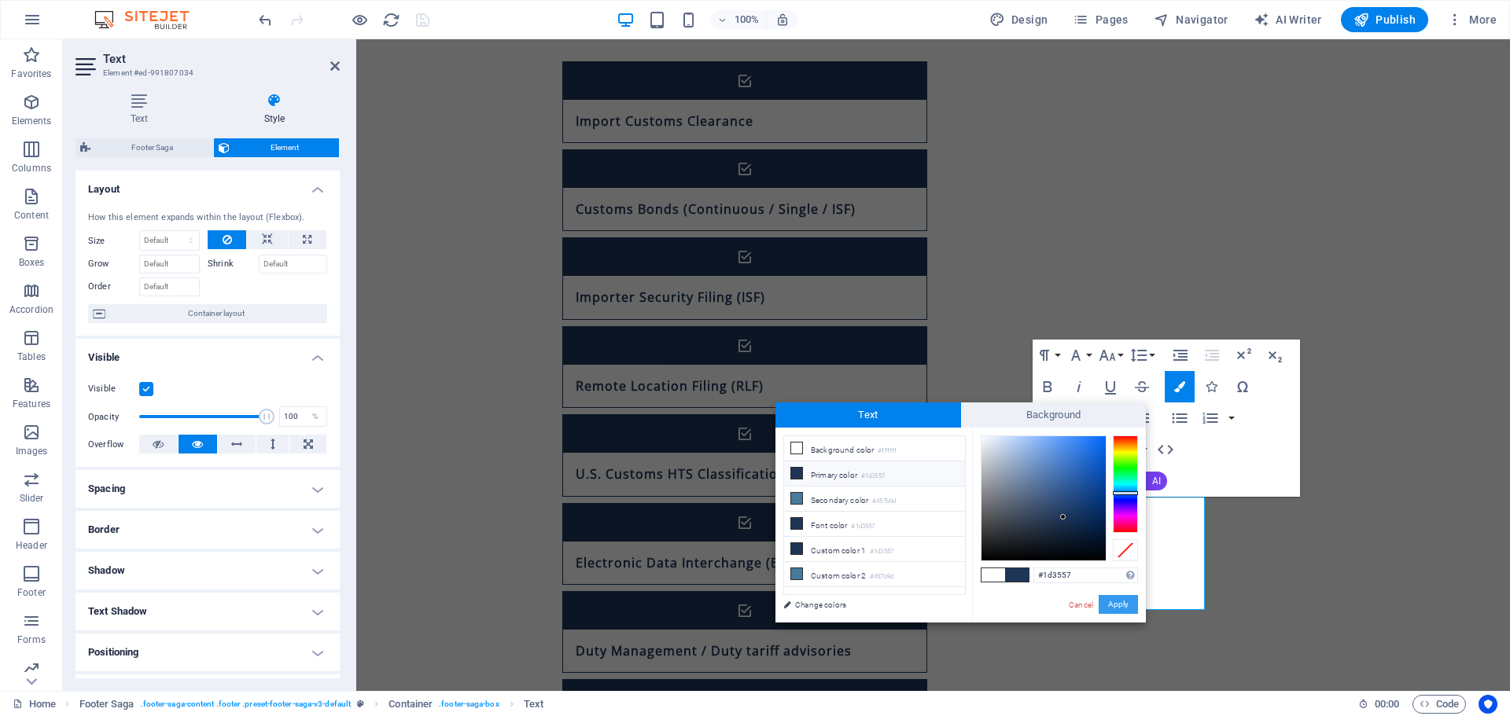
click at [1119, 602] on button "Apply" at bounding box center [1118, 604] width 39 height 19
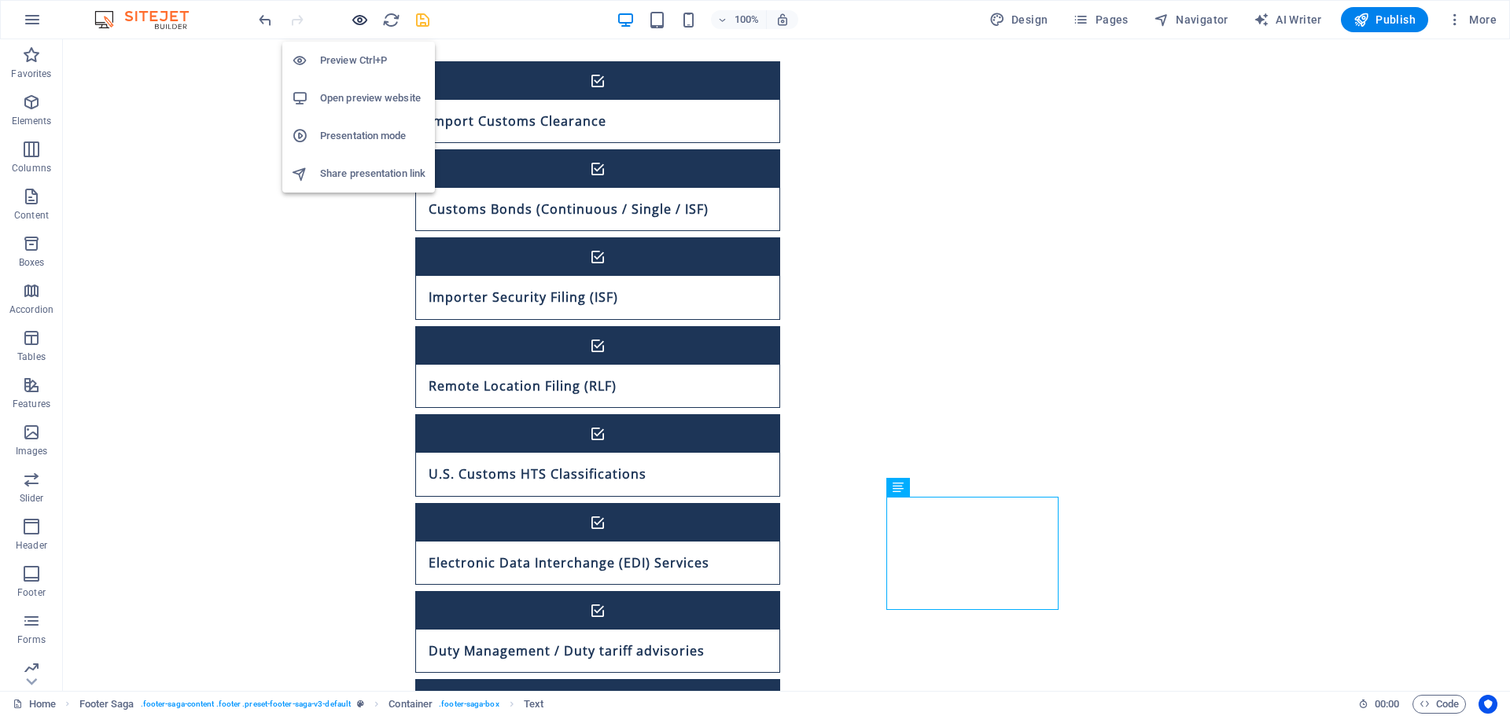
click at [357, 21] on icon "button" at bounding box center [360, 20] width 18 height 18
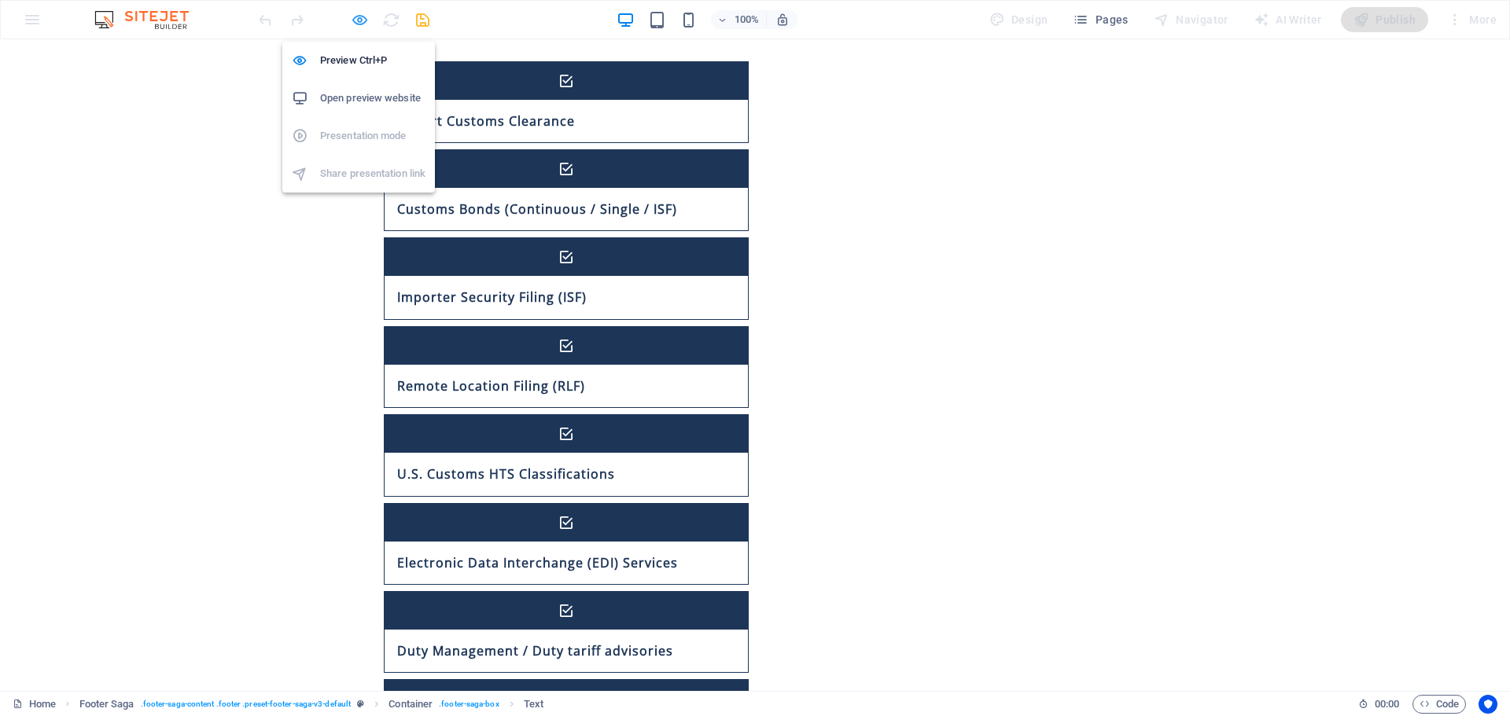
click at [361, 24] on icon "button" at bounding box center [360, 20] width 18 height 18
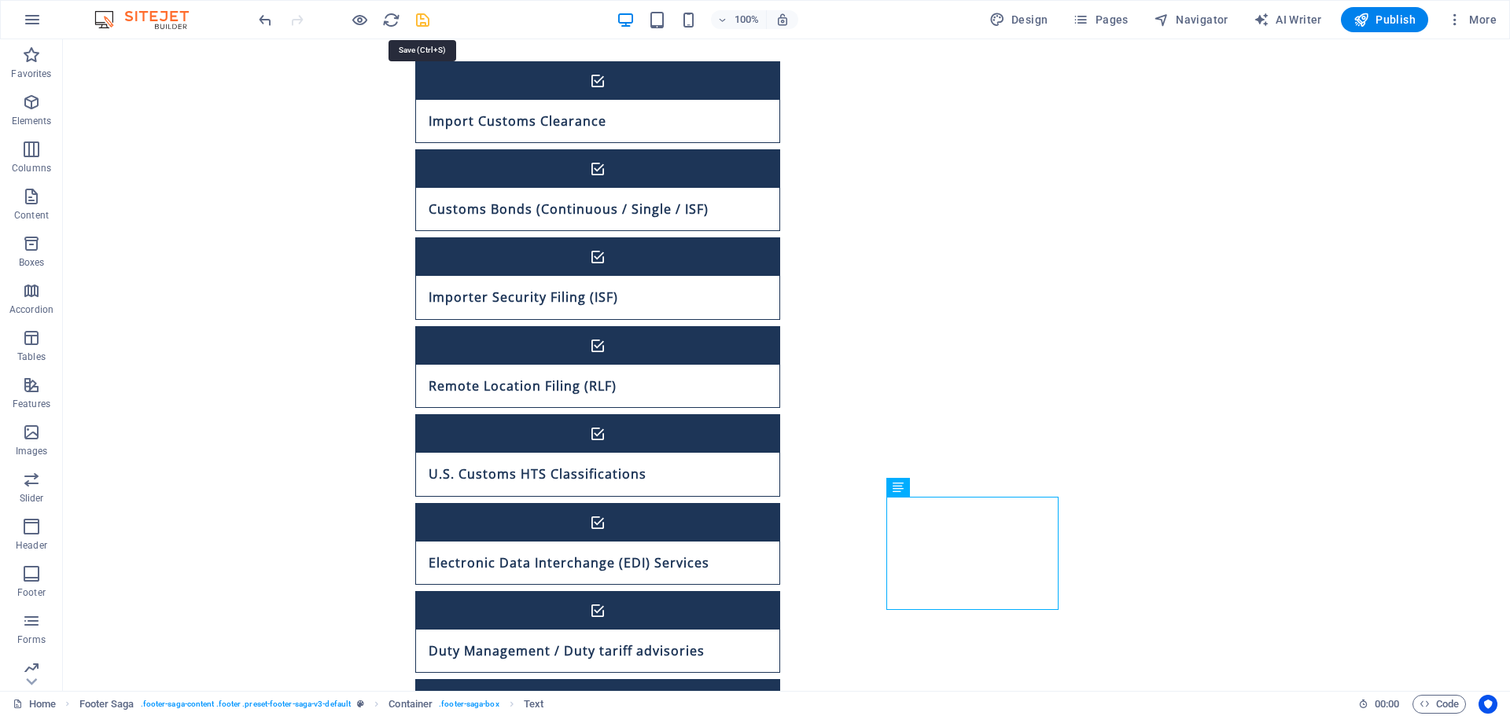
click at [425, 24] on icon "save" at bounding box center [423, 20] width 18 height 18
checkbox input "false"
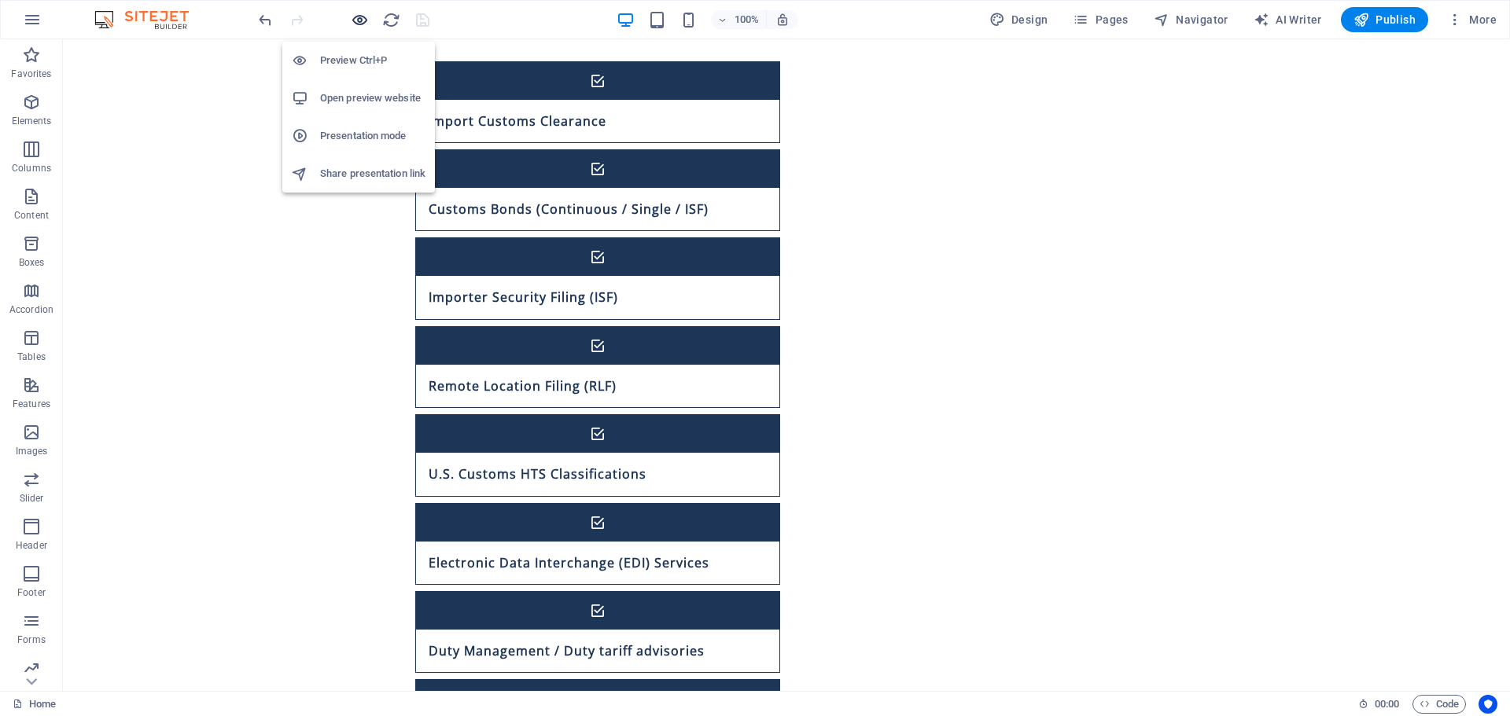
click at [358, 19] on icon "button" at bounding box center [360, 20] width 18 height 18
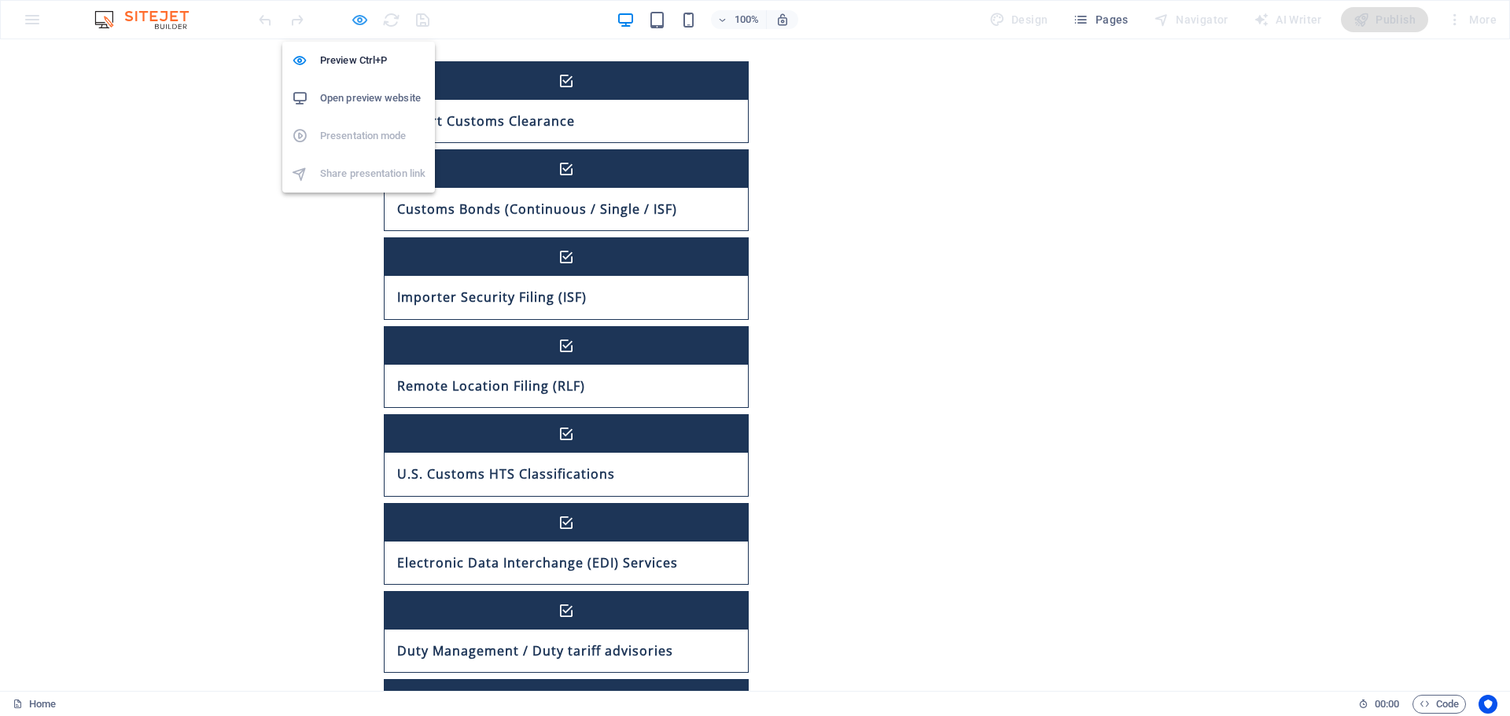
click at [357, 20] on icon "button" at bounding box center [360, 20] width 18 height 18
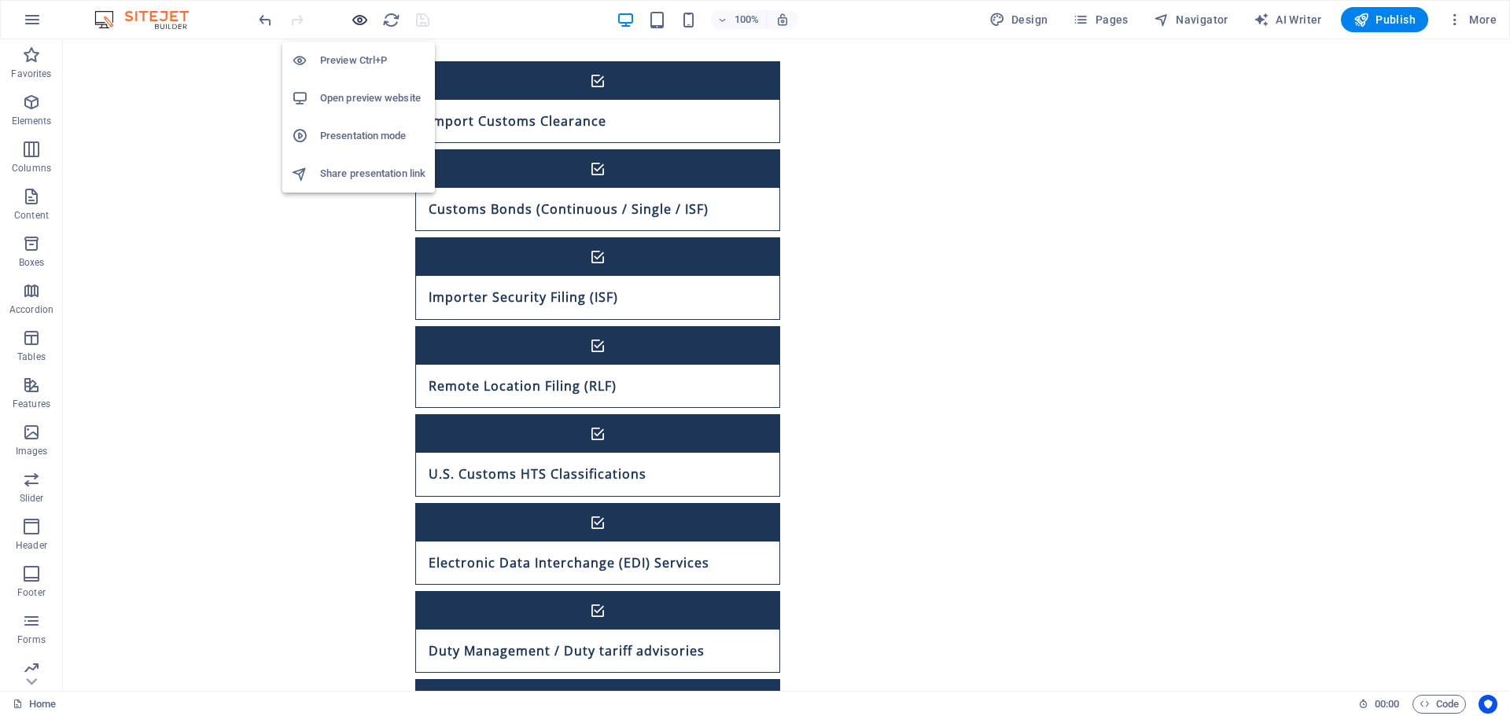
click at [357, 20] on icon "button" at bounding box center [360, 20] width 18 height 18
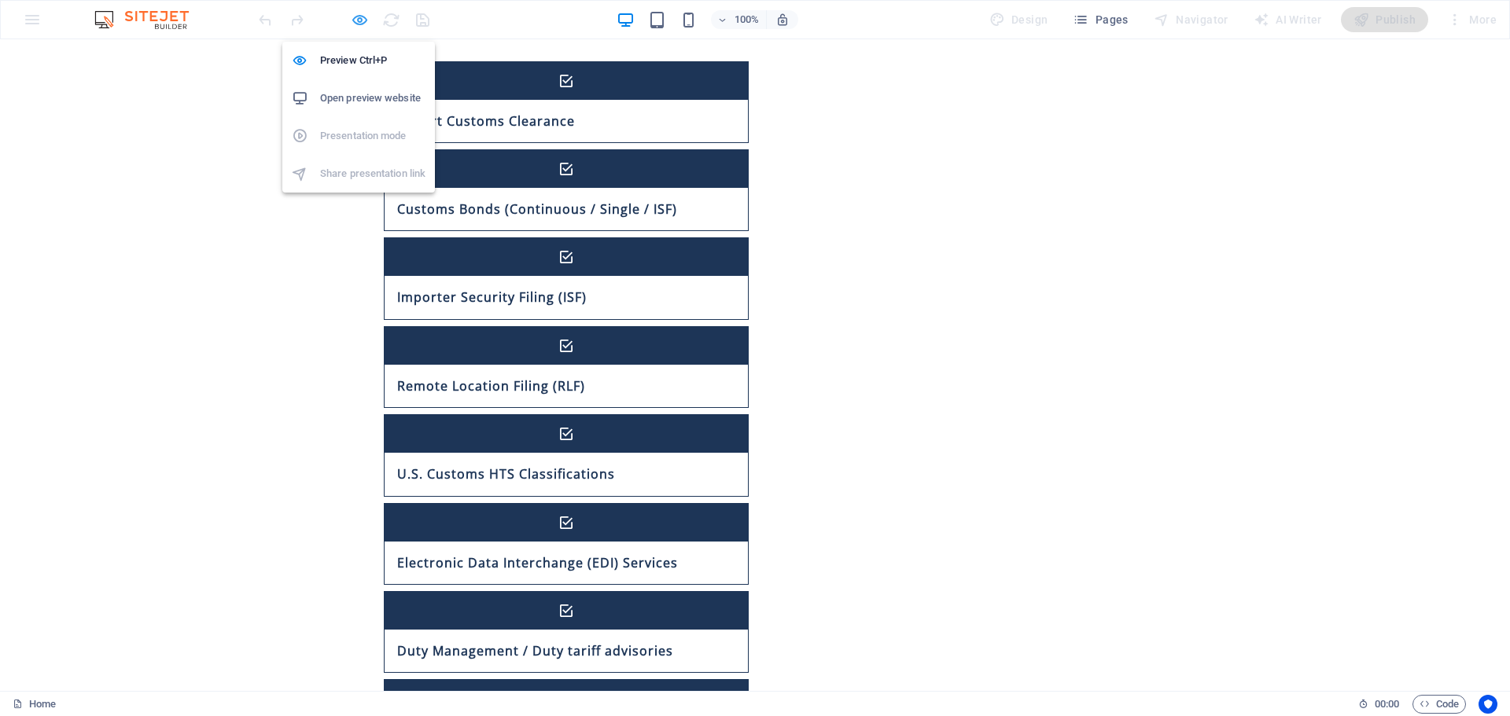
click at [359, 20] on icon "button" at bounding box center [360, 20] width 18 height 18
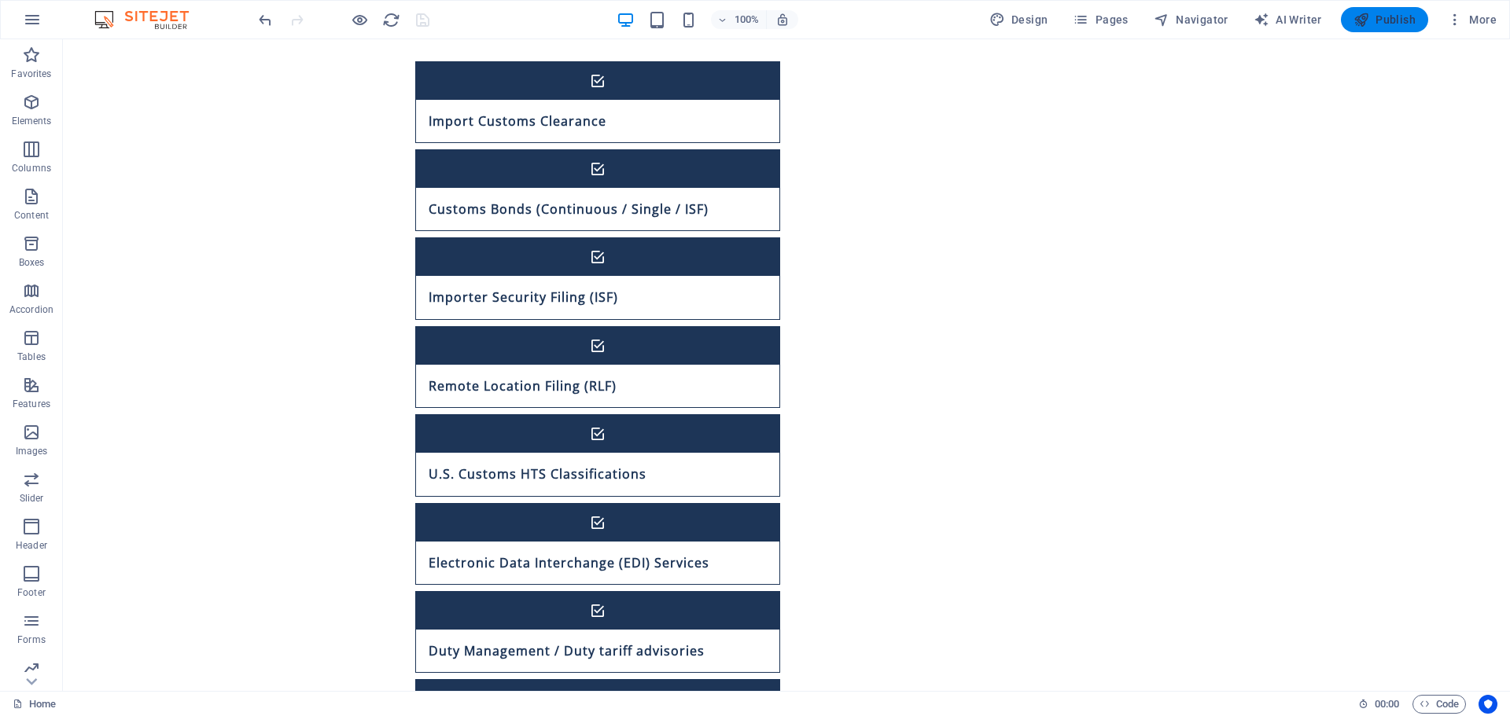
click at [1379, 22] on span "Publish" at bounding box center [1384, 20] width 62 height 16
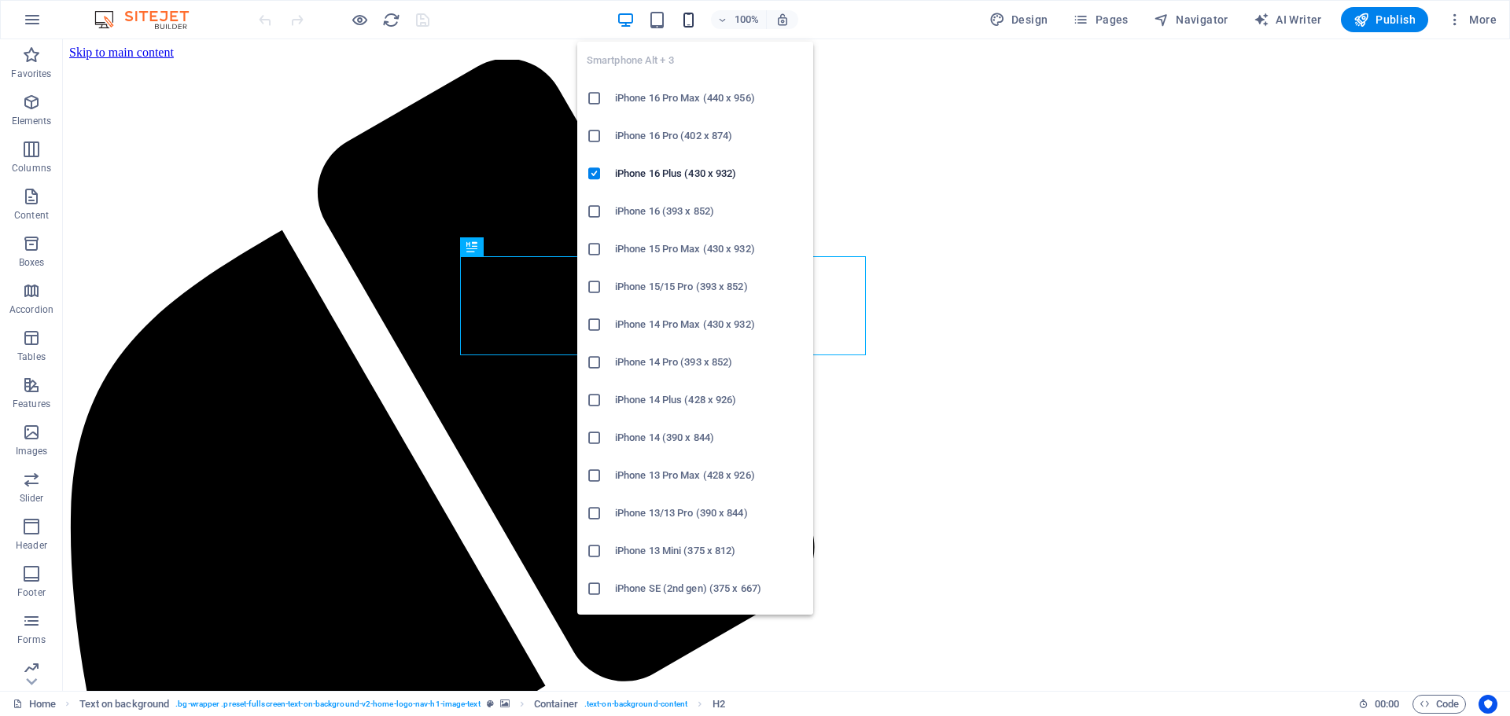
click at [689, 23] on icon "button" at bounding box center [688, 20] width 18 height 18
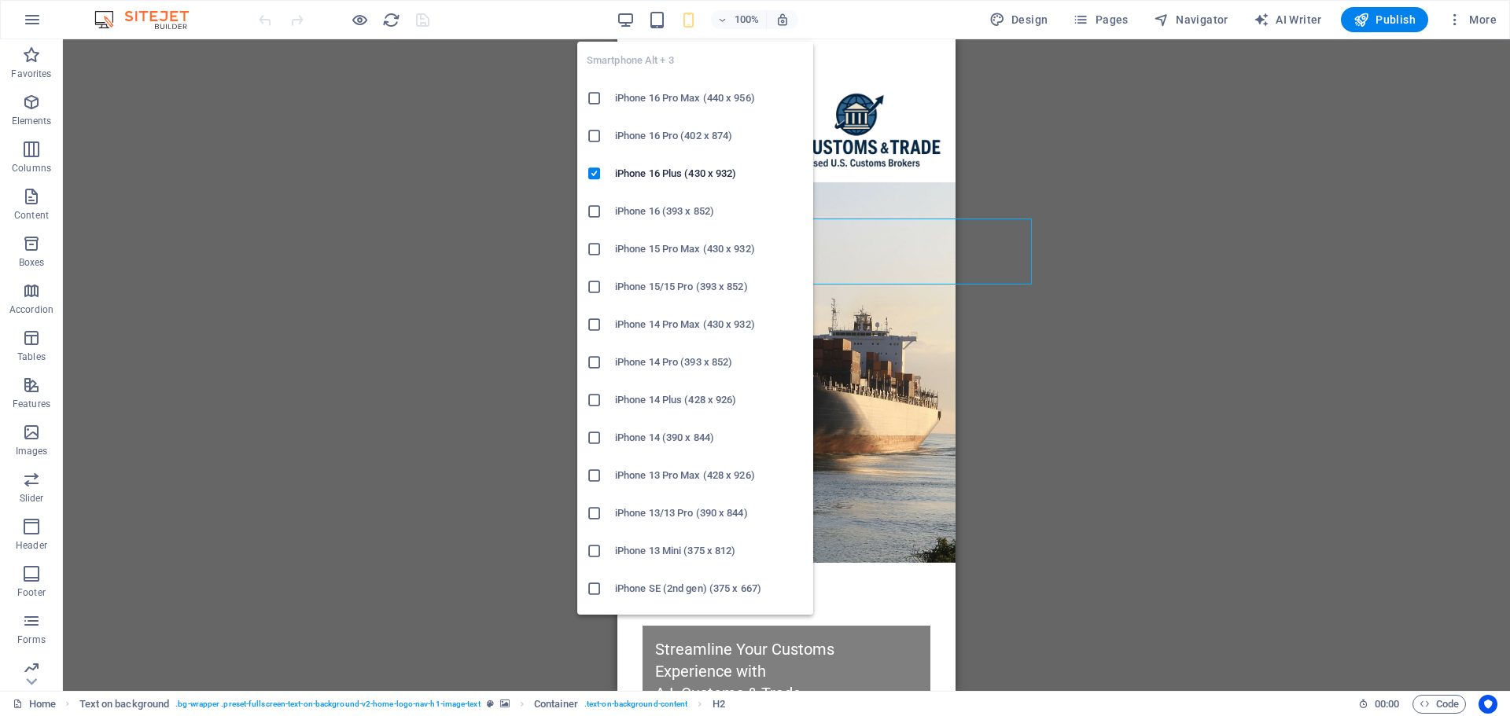
click at [643, 95] on h6 "iPhone 16 Pro Max (440 x 956)" at bounding box center [709, 98] width 189 height 19
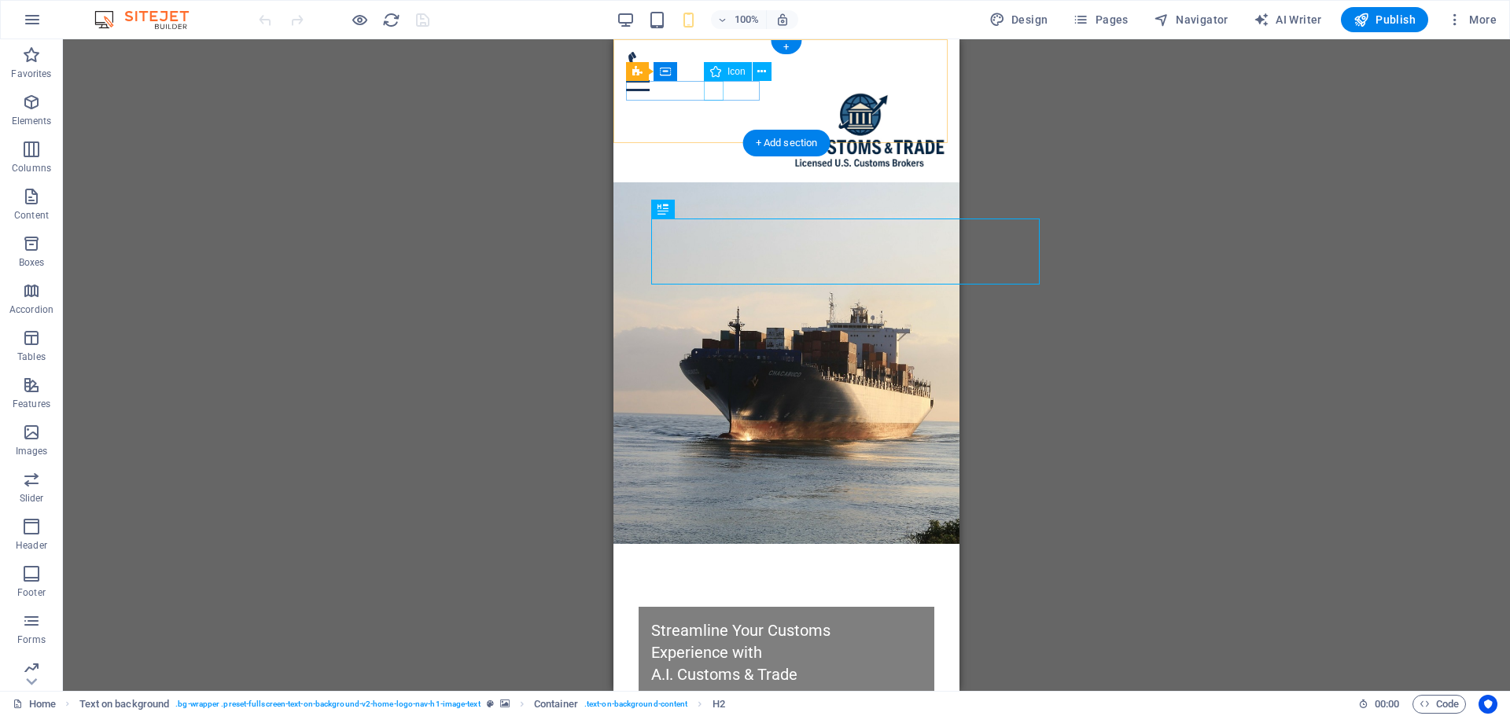
click at [712, 72] on figure at bounding box center [780, 62] width 308 height 20
select select "xMidYMid"
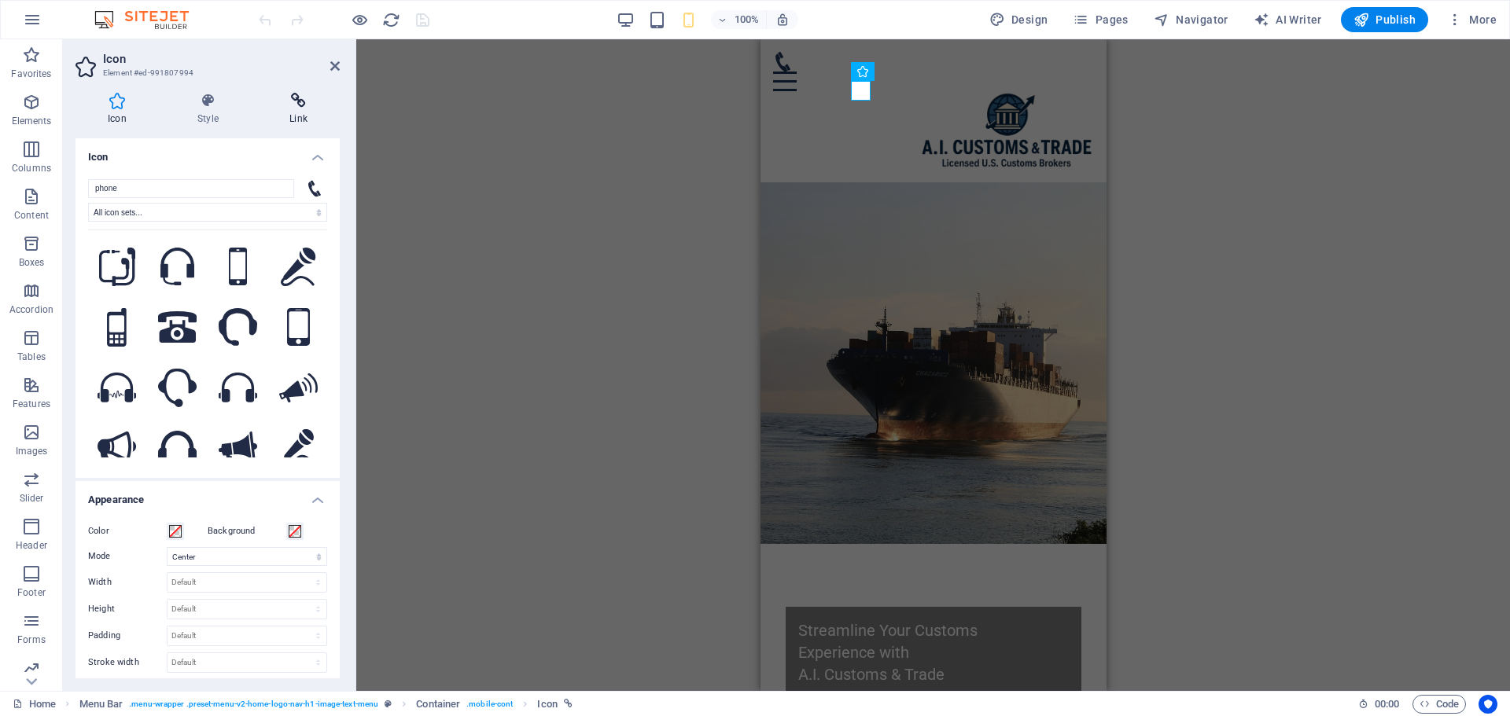
click at [290, 111] on h4 "Link" at bounding box center [298, 109] width 83 height 33
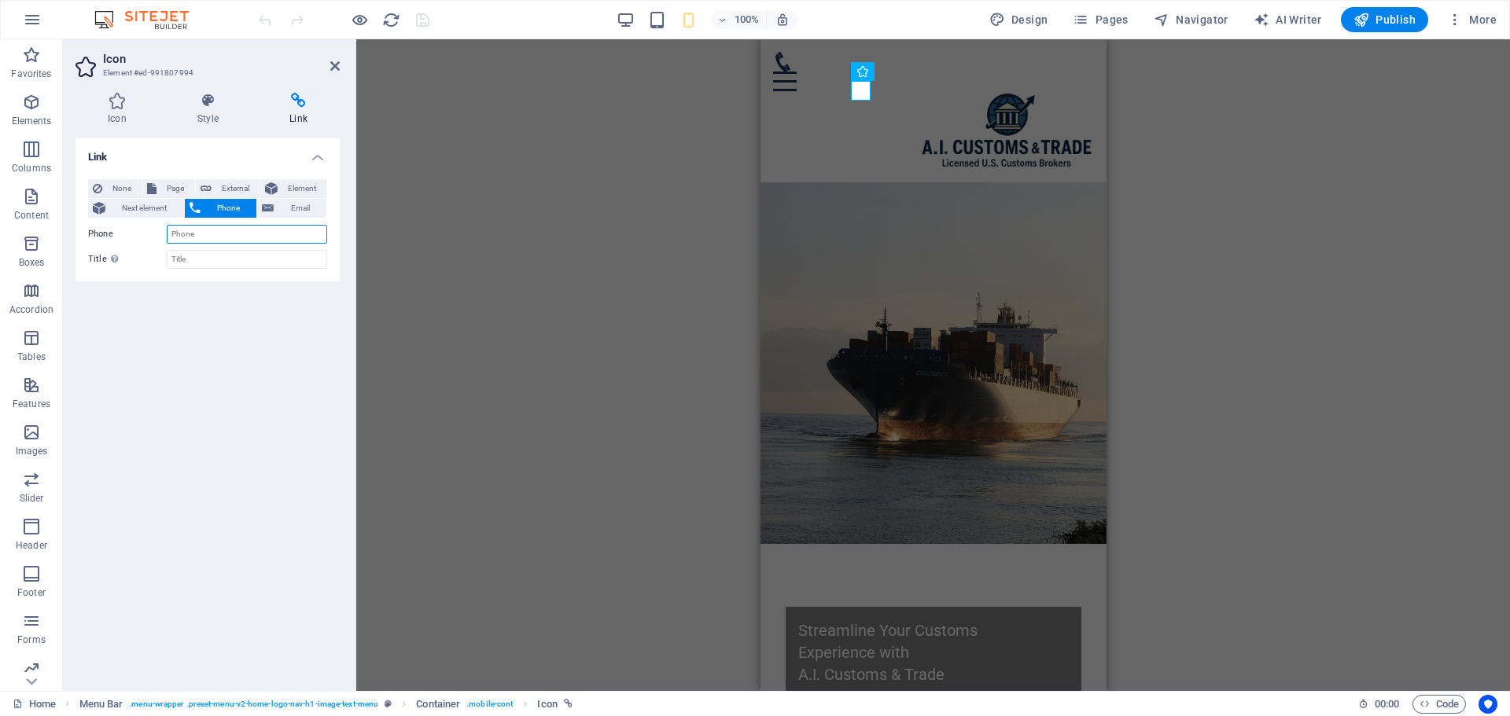
click at [217, 236] on input "Phone" at bounding box center [247, 234] width 160 height 19
click at [182, 234] on input "+1(786) 661-9988" at bounding box center [247, 234] width 160 height 19
click at [180, 233] on input "+1(786) 661-9988" at bounding box center [247, 234] width 160 height 19
type input "+1 (786) 661-9988"
click at [425, 20] on icon "save" at bounding box center [423, 20] width 18 height 18
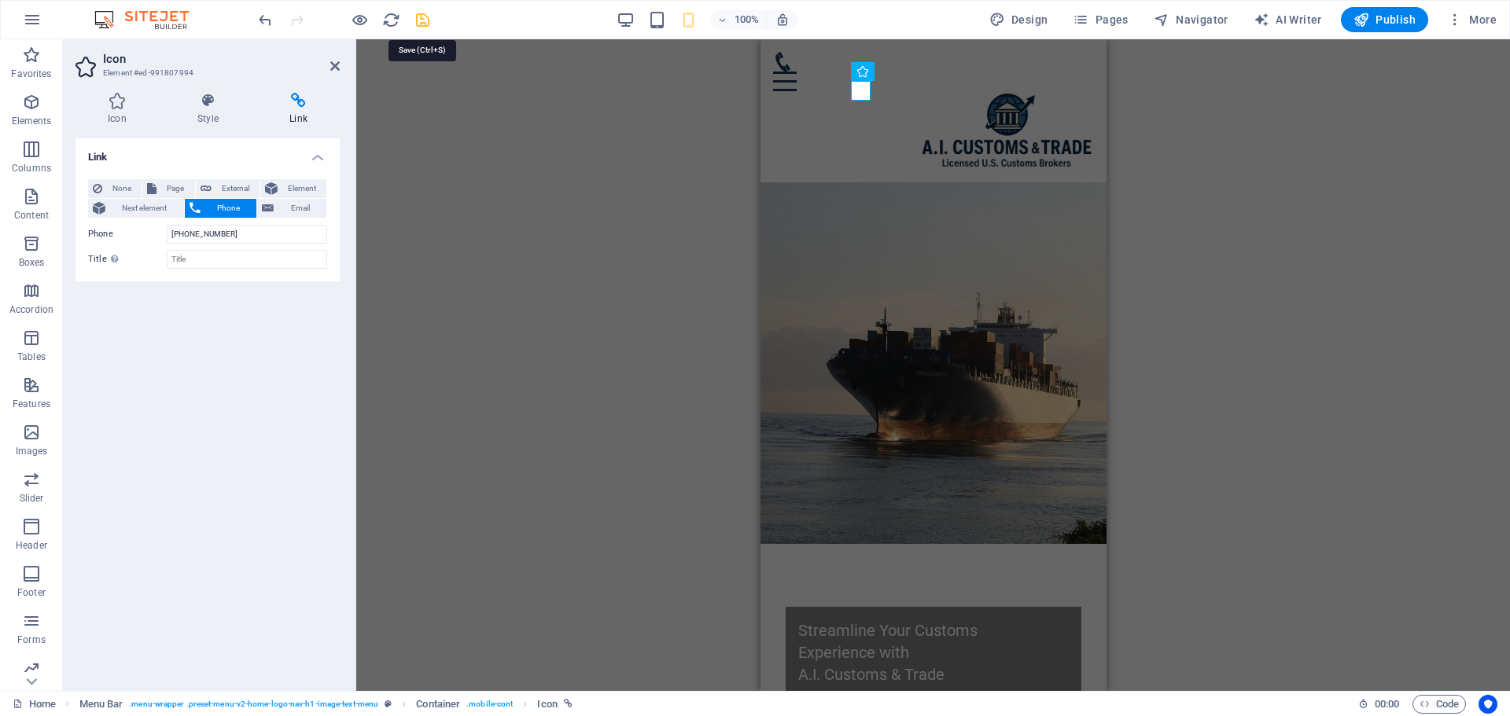
checkbox input "false"
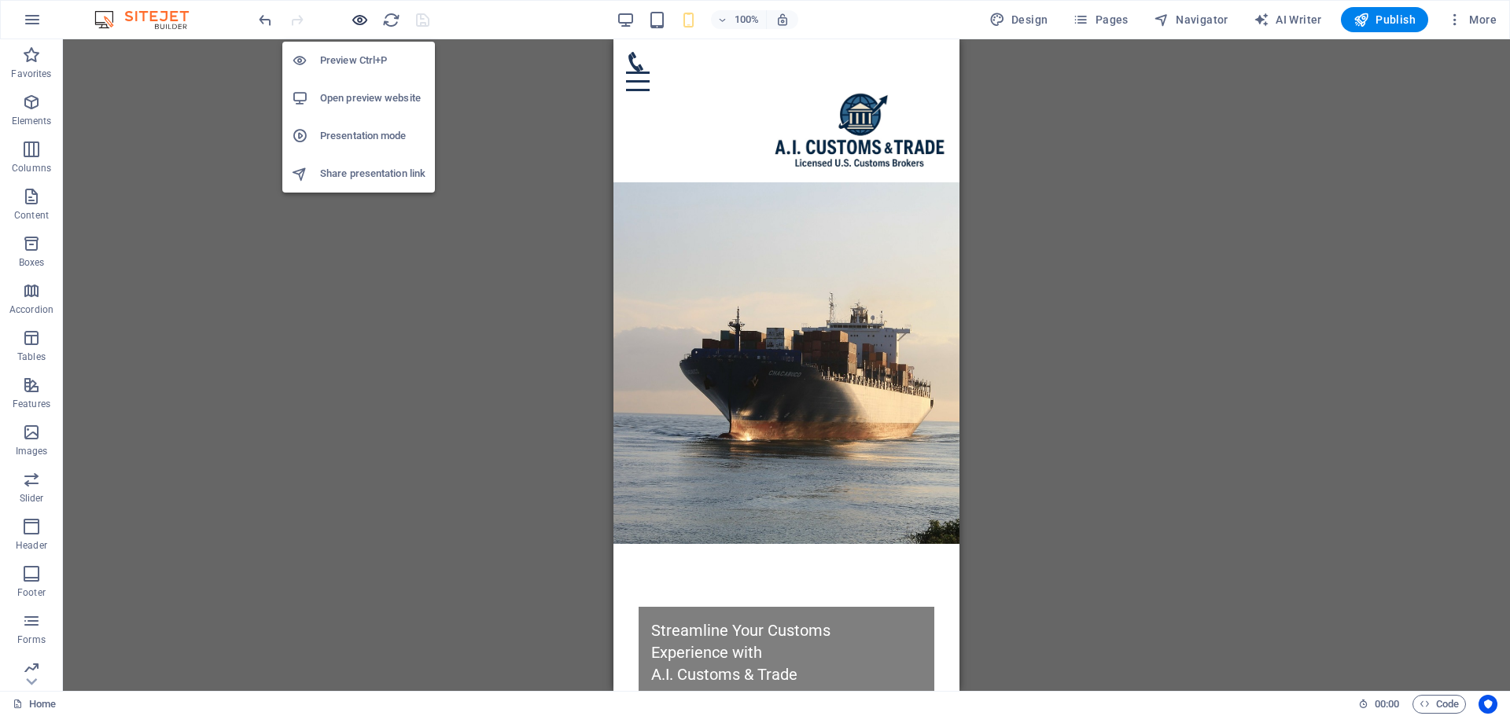
click at [361, 26] on icon "button" at bounding box center [360, 20] width 18 height 18
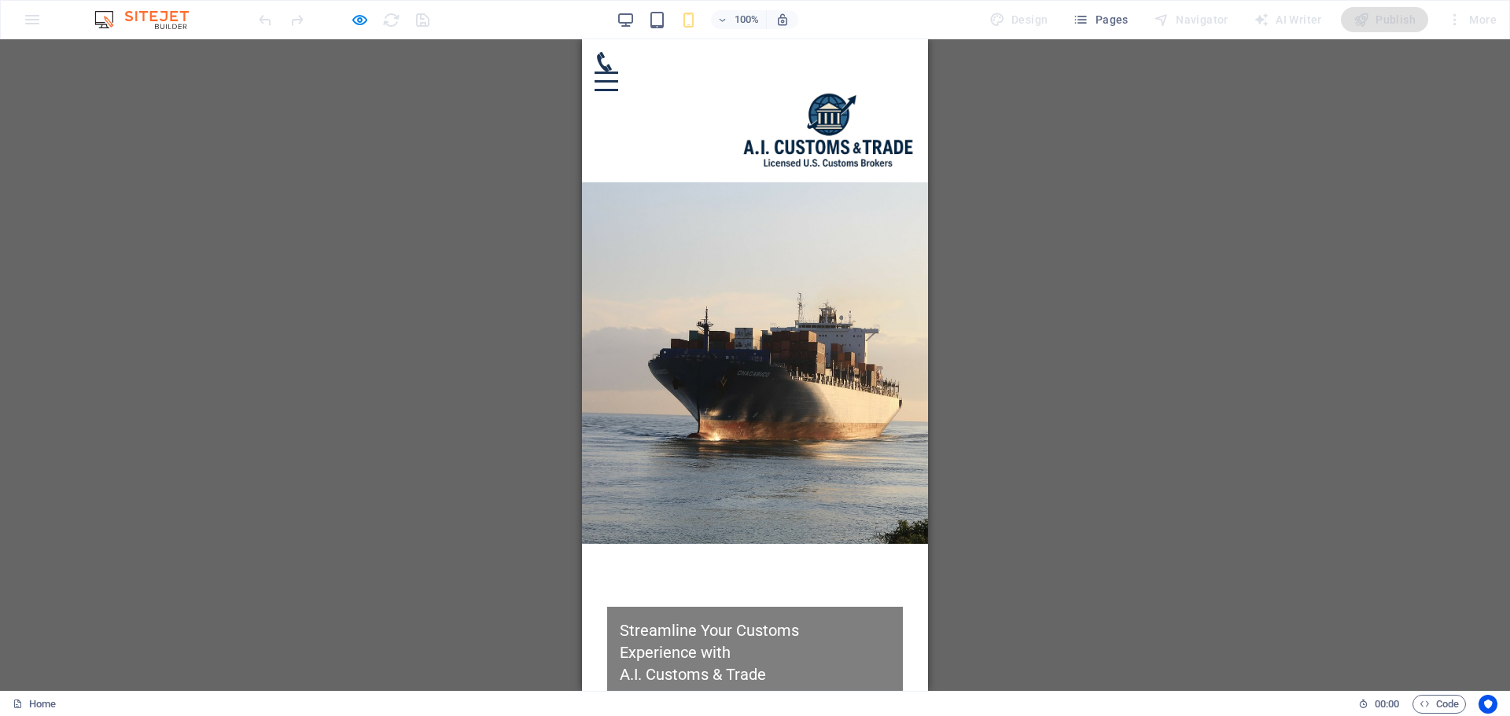
click at [614, 72] on icon at bounding box center [605, 62] width 20 height 20
click at [495, 352] on div "Container H2 Text on background Container Menu Bar Menu Container Menu Bar Icon…" at bounding box center [755, 365] width 1510 height 652
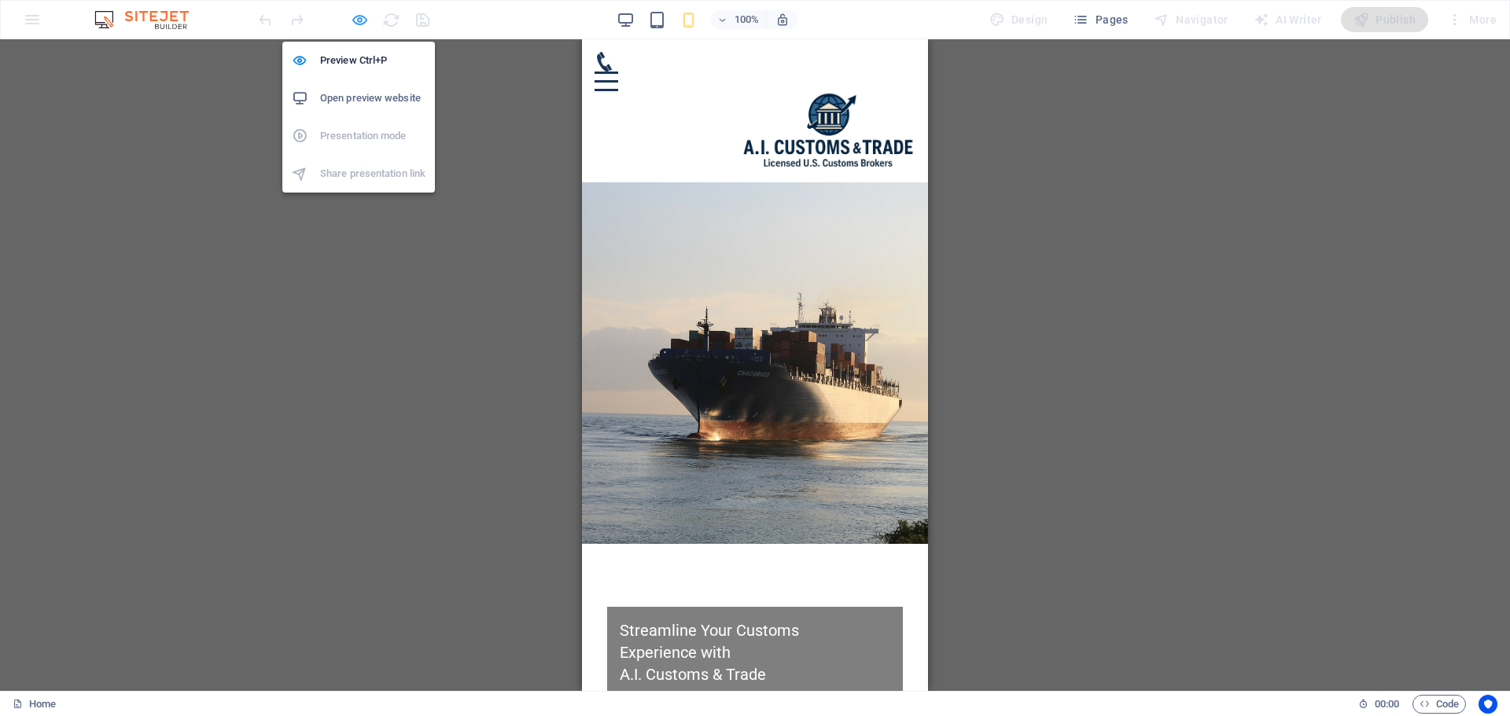
click at [367, 18] on icon "button" at bounding box center [360, 20] width 18 height 18
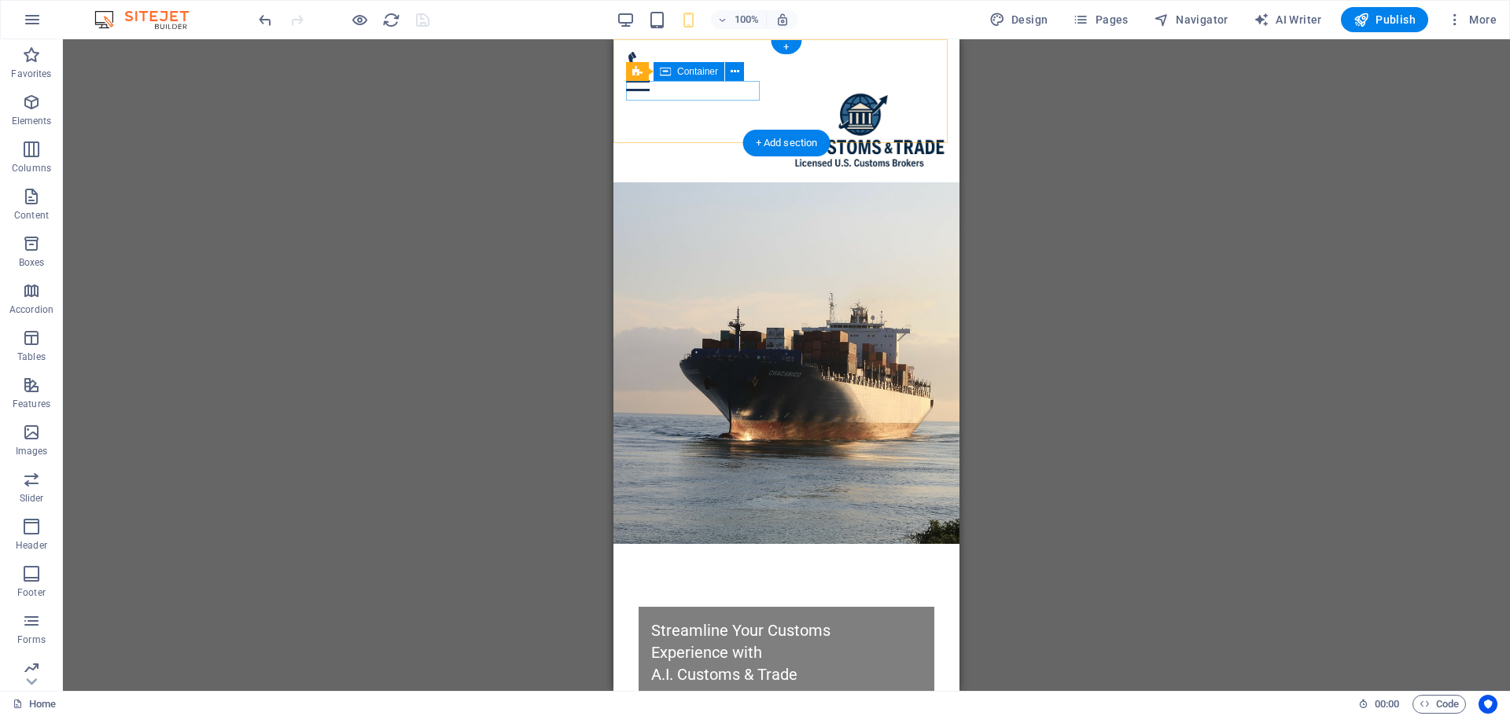
click at [679, 91] on div at bounding box center [786, 71] width 321 height 39
click at [735, 68] on icon at bounding box center [735, 72] width 9 height 17
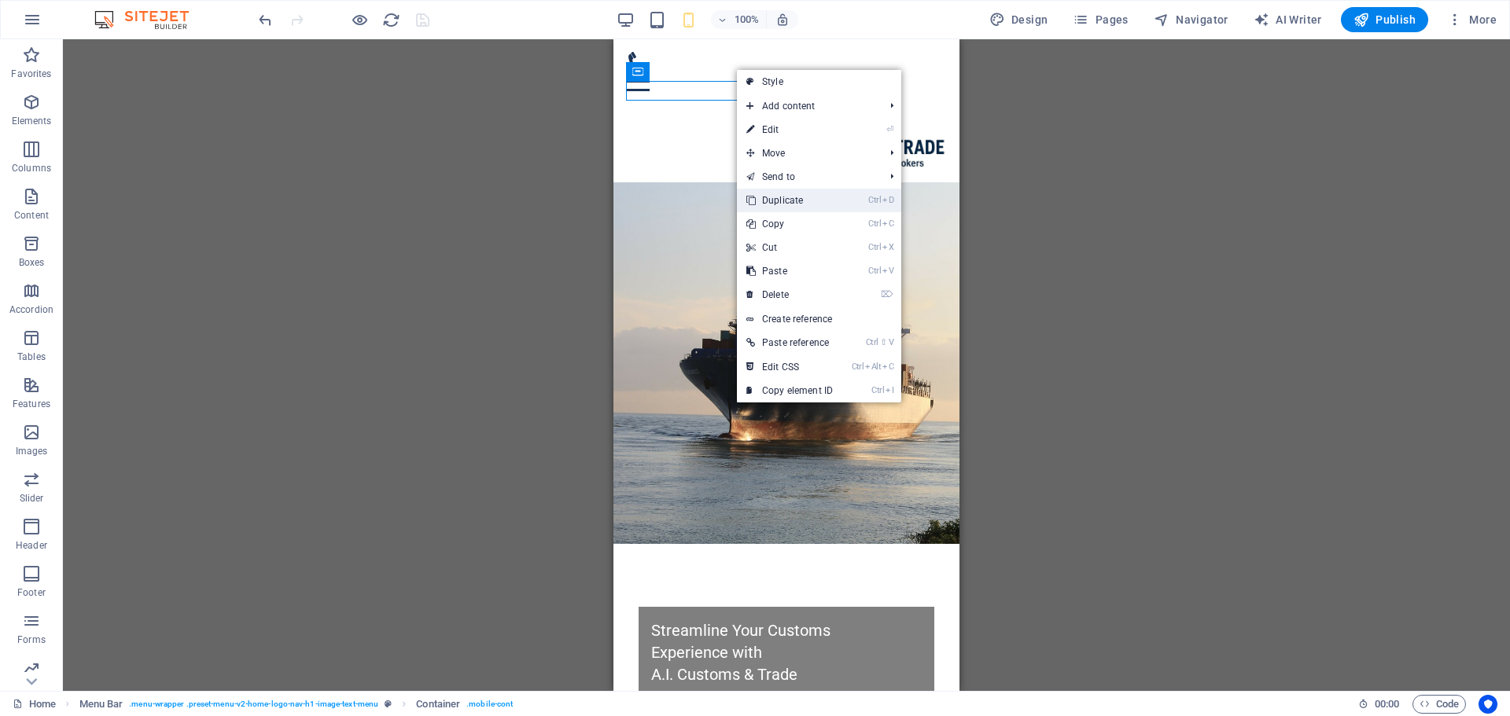
click at [786, 199] on link "Ctrl D Duplicate" at bounding box center [789, 201] width 105 height 24
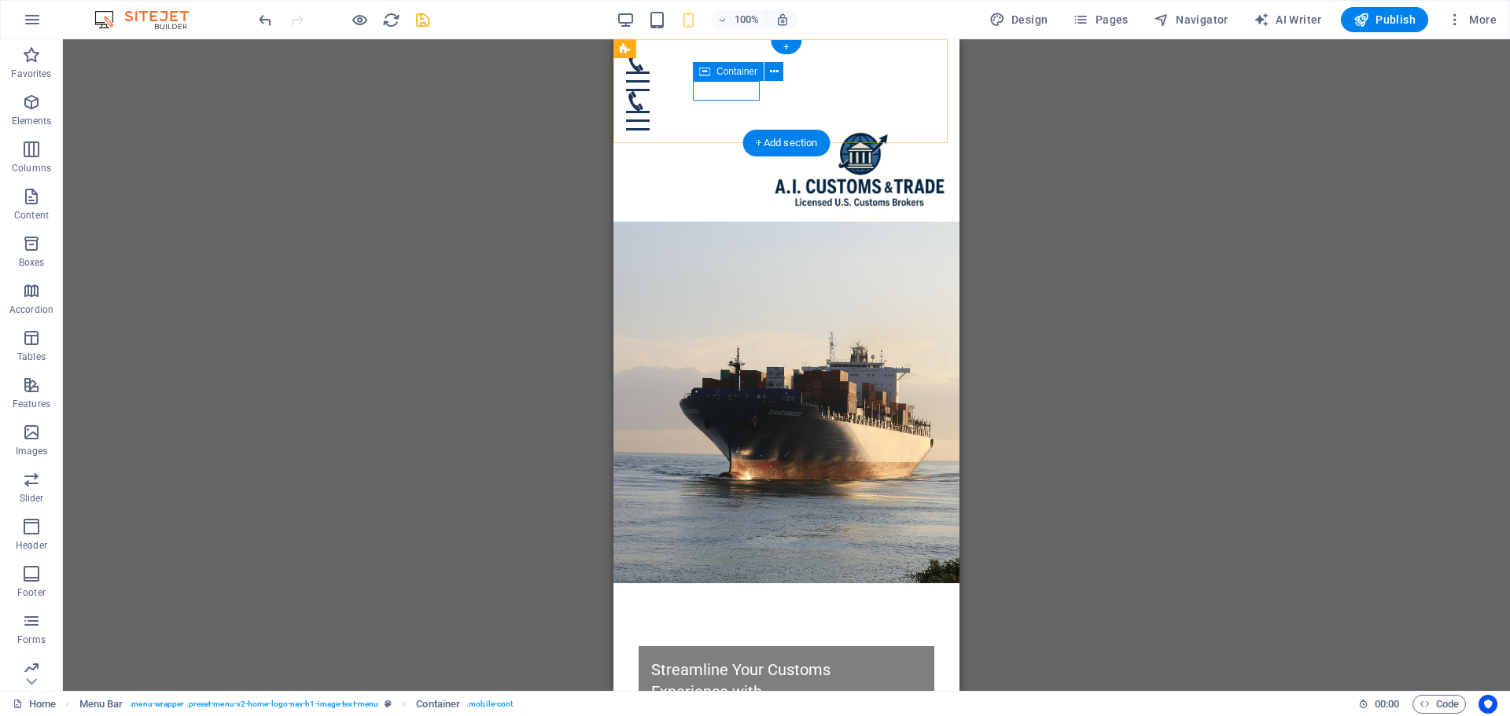
click at [729, 96] on div at bounding box center [786, 110] width 321 height 39
click at [649, 72] on figure at bounding box center [780, 62] width 308 height 20
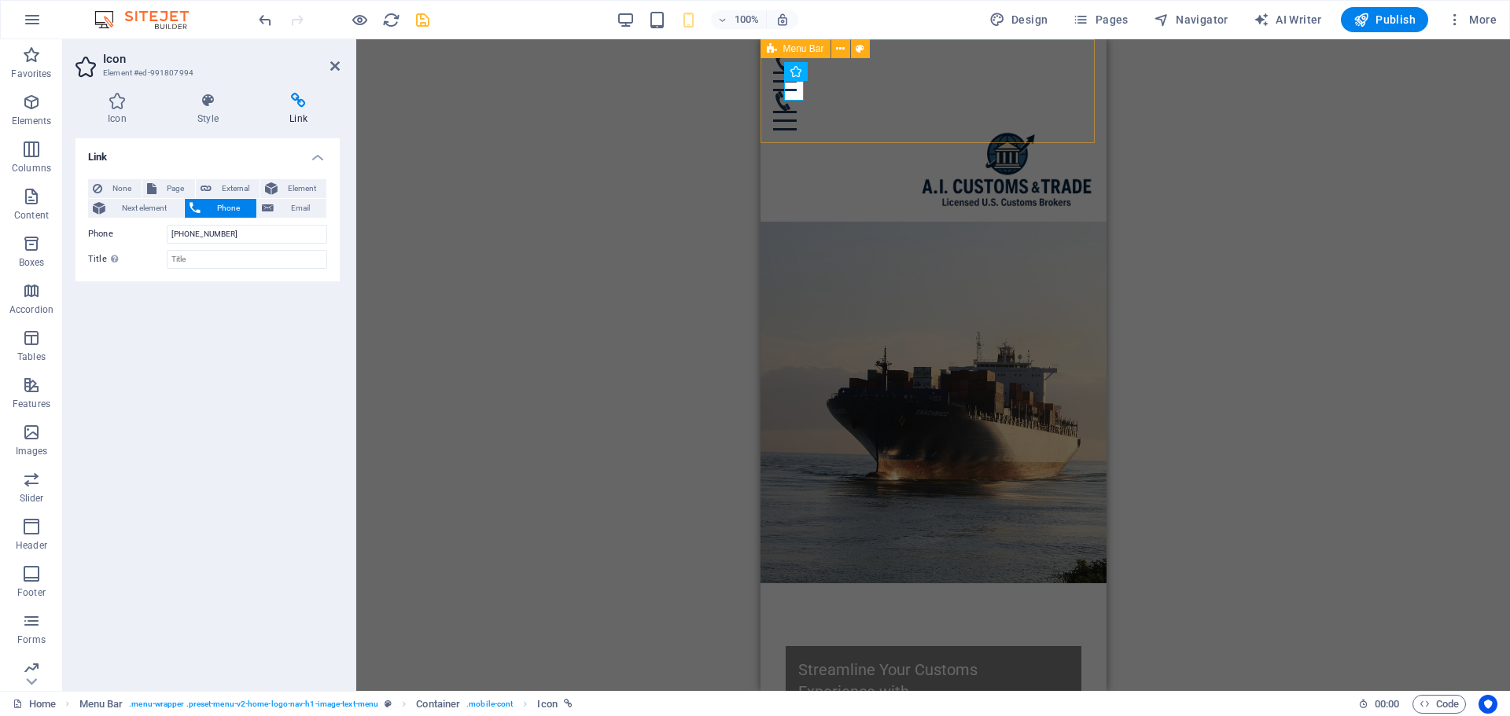
click at [783, 116] on div "Home Services NEW REQUEST Contact" at bounding box center [933, 130] width 346 height 182
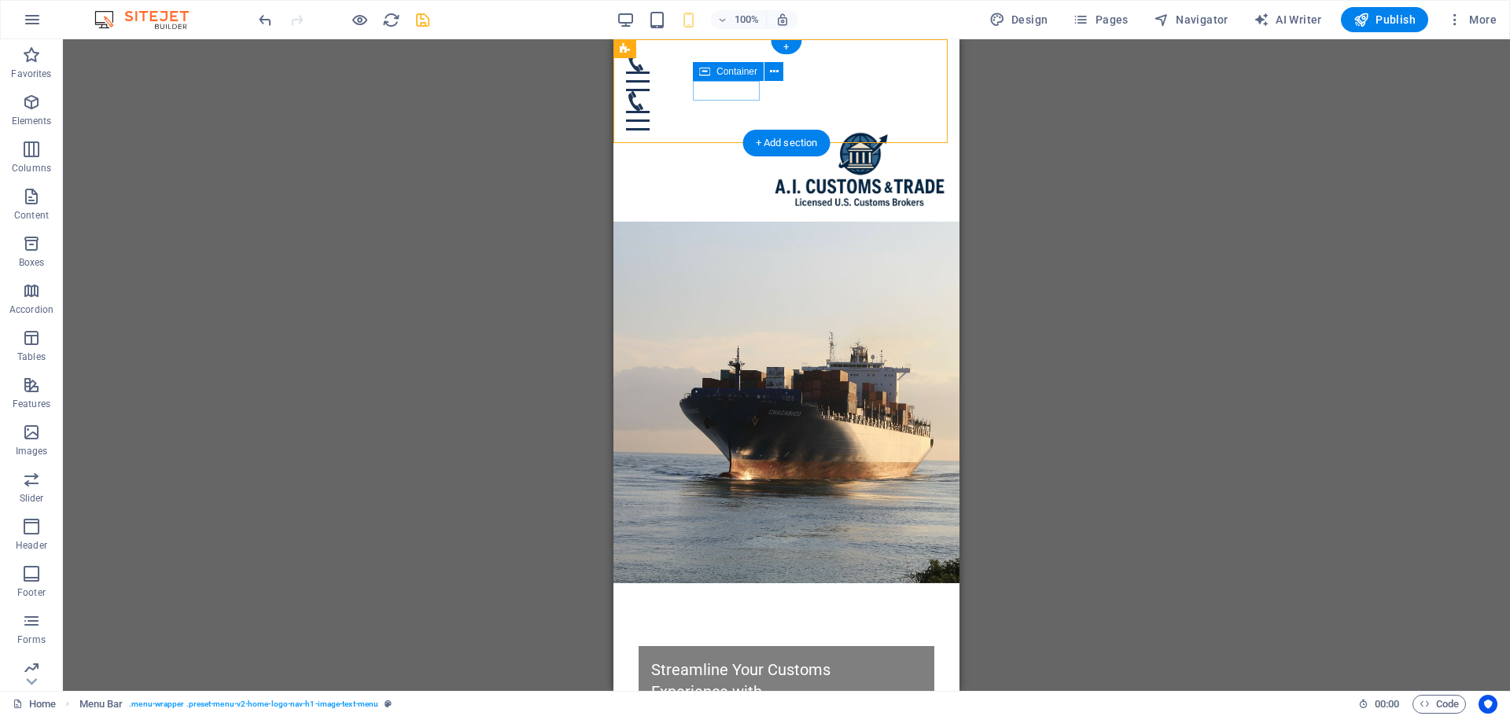
click at [698, 94] on div at bounding box center [786, 110] width 321 height 39
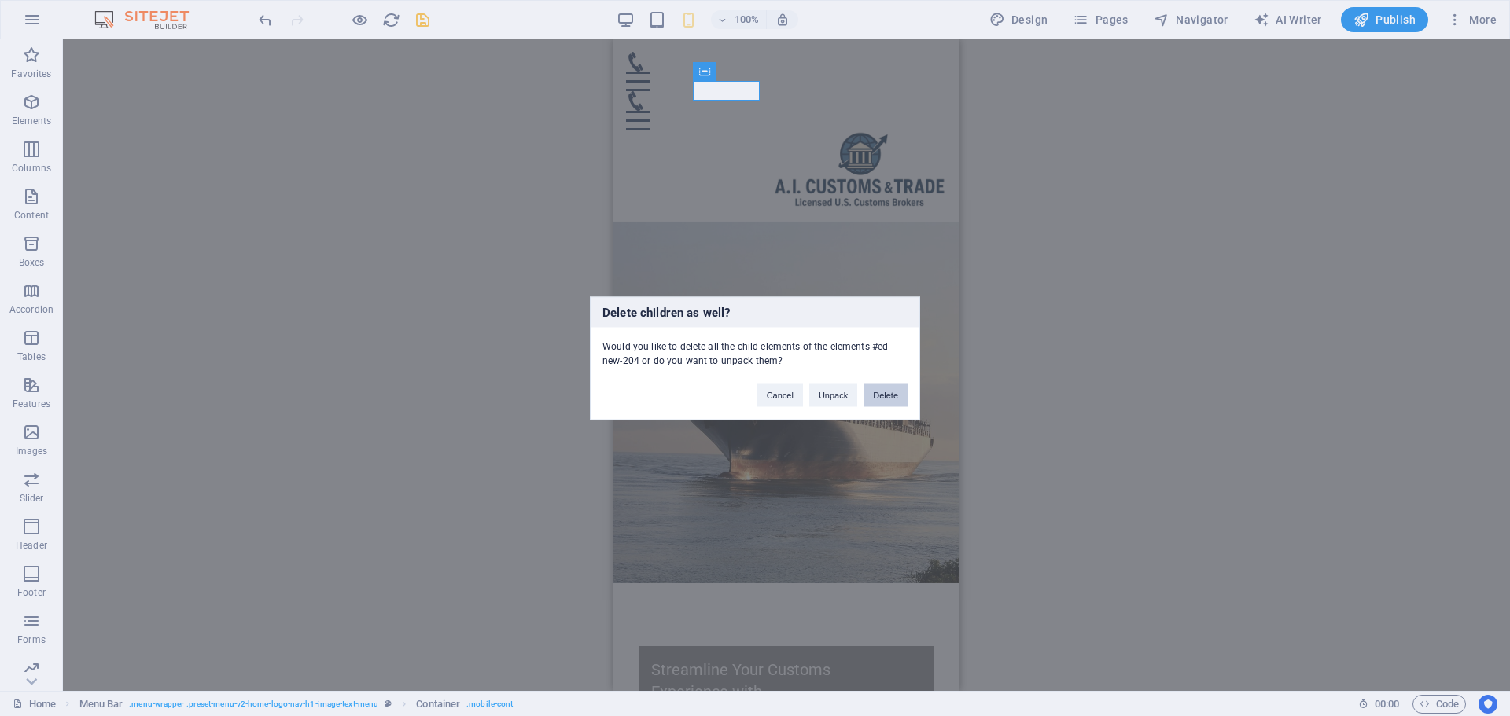
click at [889, 396] on button "Delete" at bounding box center [885, 395] width 44 height 24
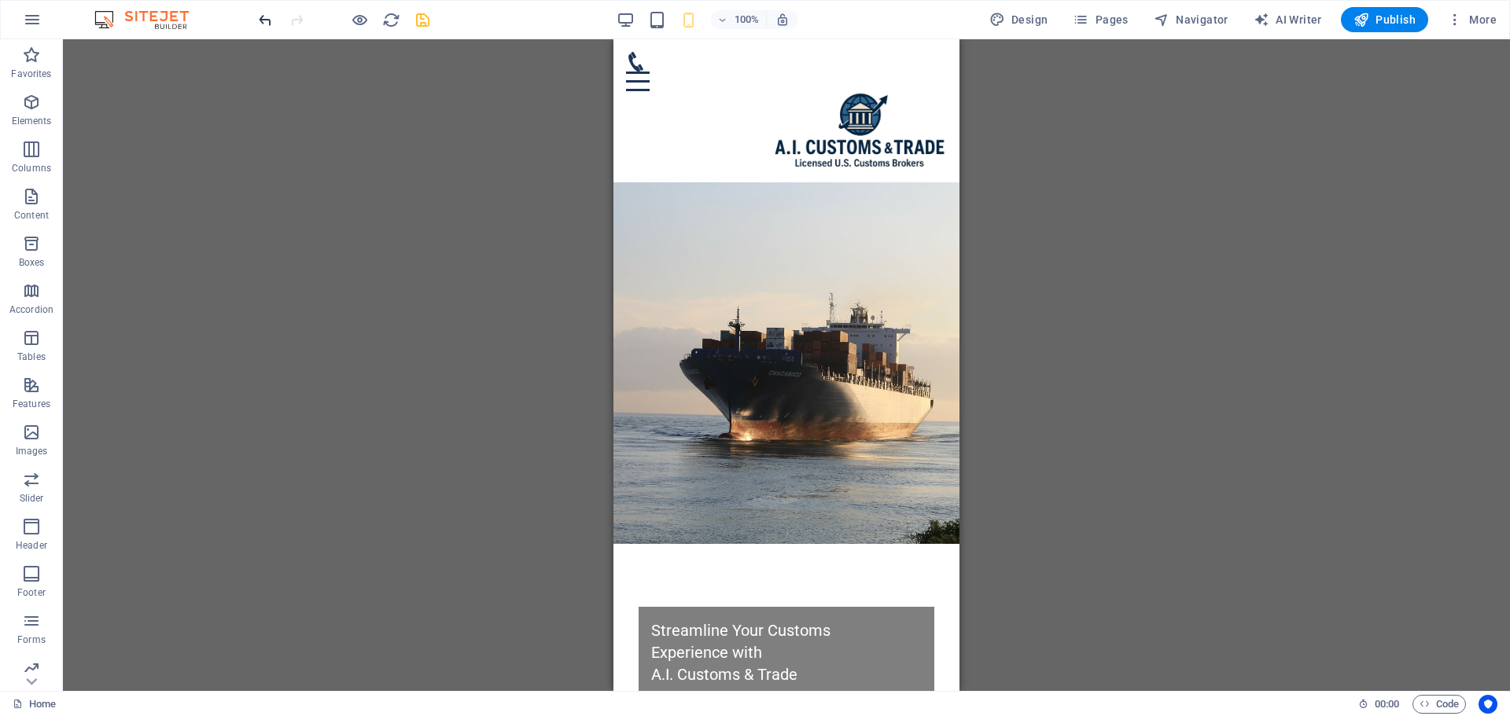
click at [257, 17] on icon "undo" at bounding box center [265, 20] width 18 height 18
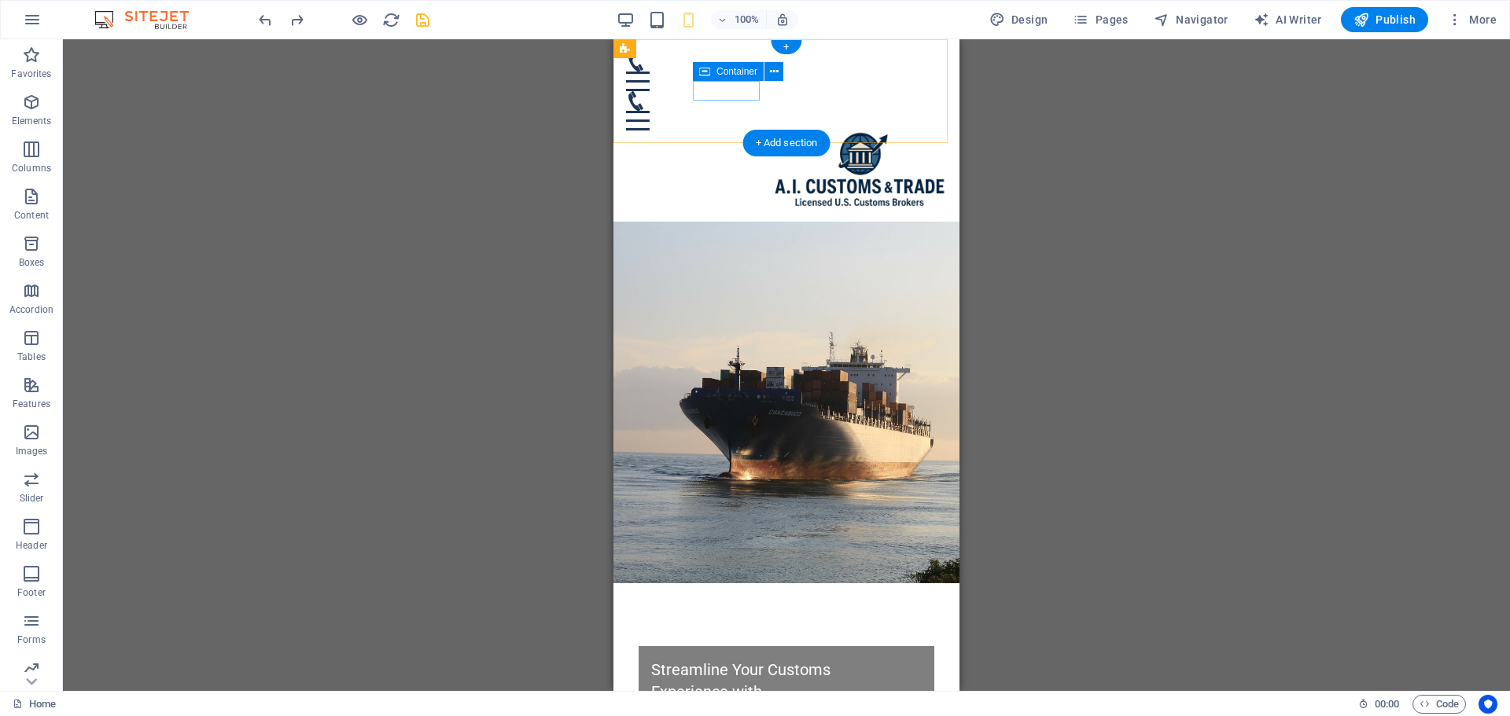
click at [733, 94] on div at bounding box center [786, 110] width 321 height 39
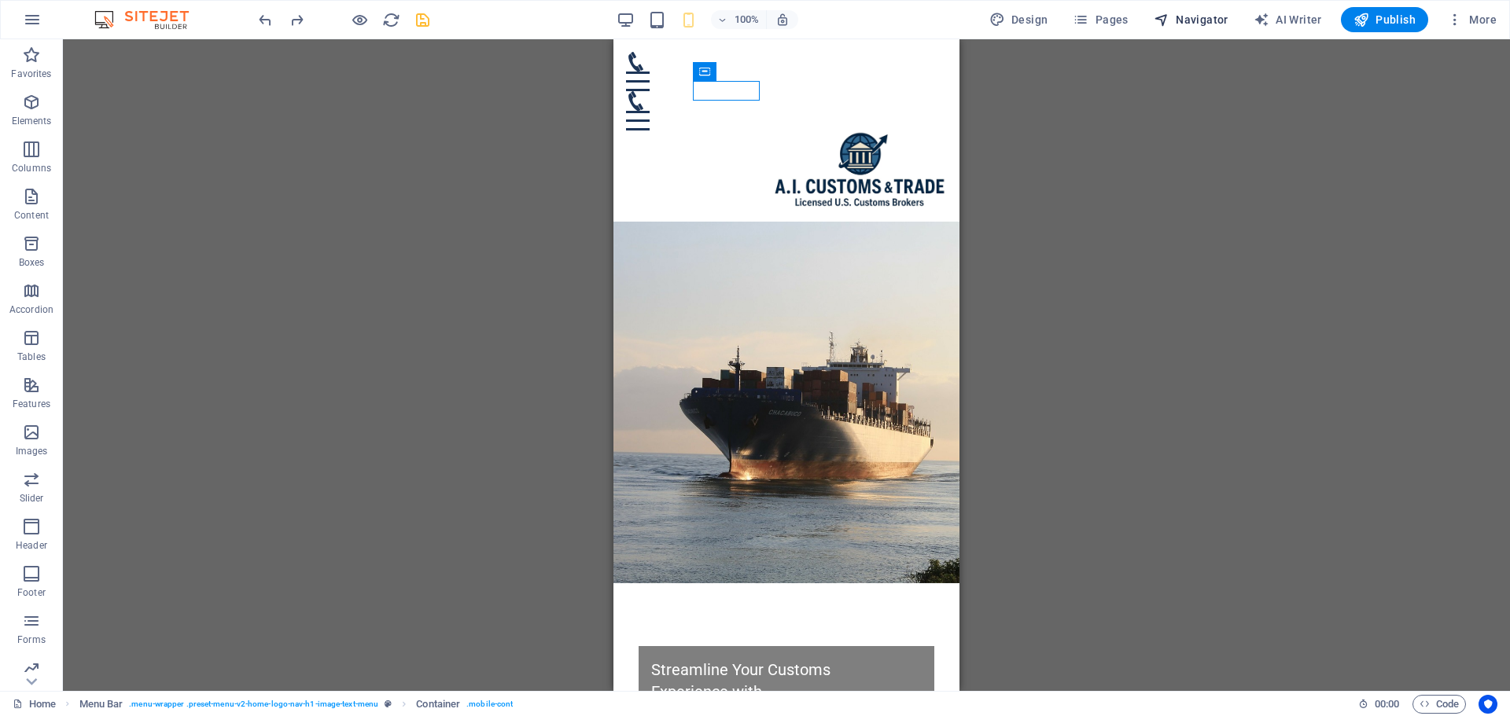
click at [1181, 12] on span "Navigator" at bounding box center [1191, 20] width 75 height 16
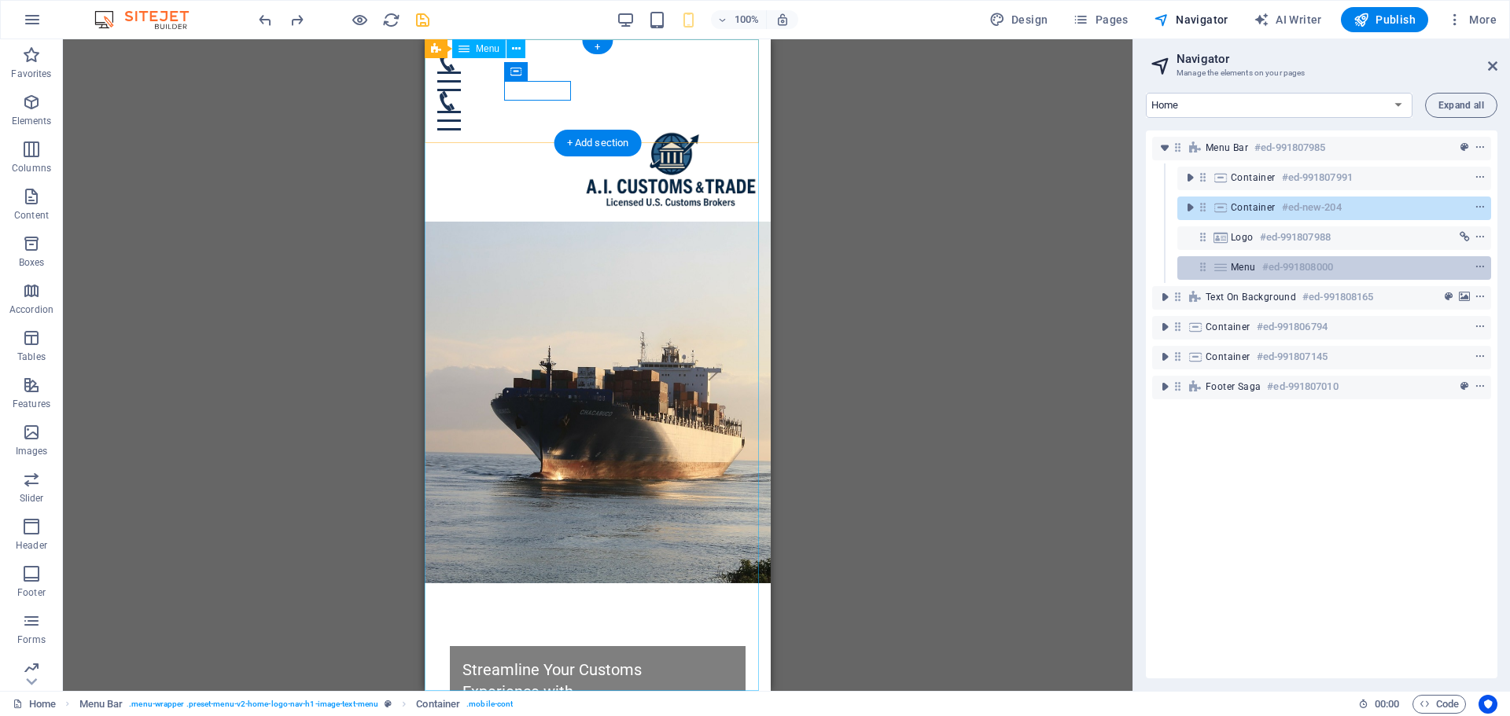
click at [1236, 263] on span "Menu" at bounding box center [1243, 267] width 25 height 13
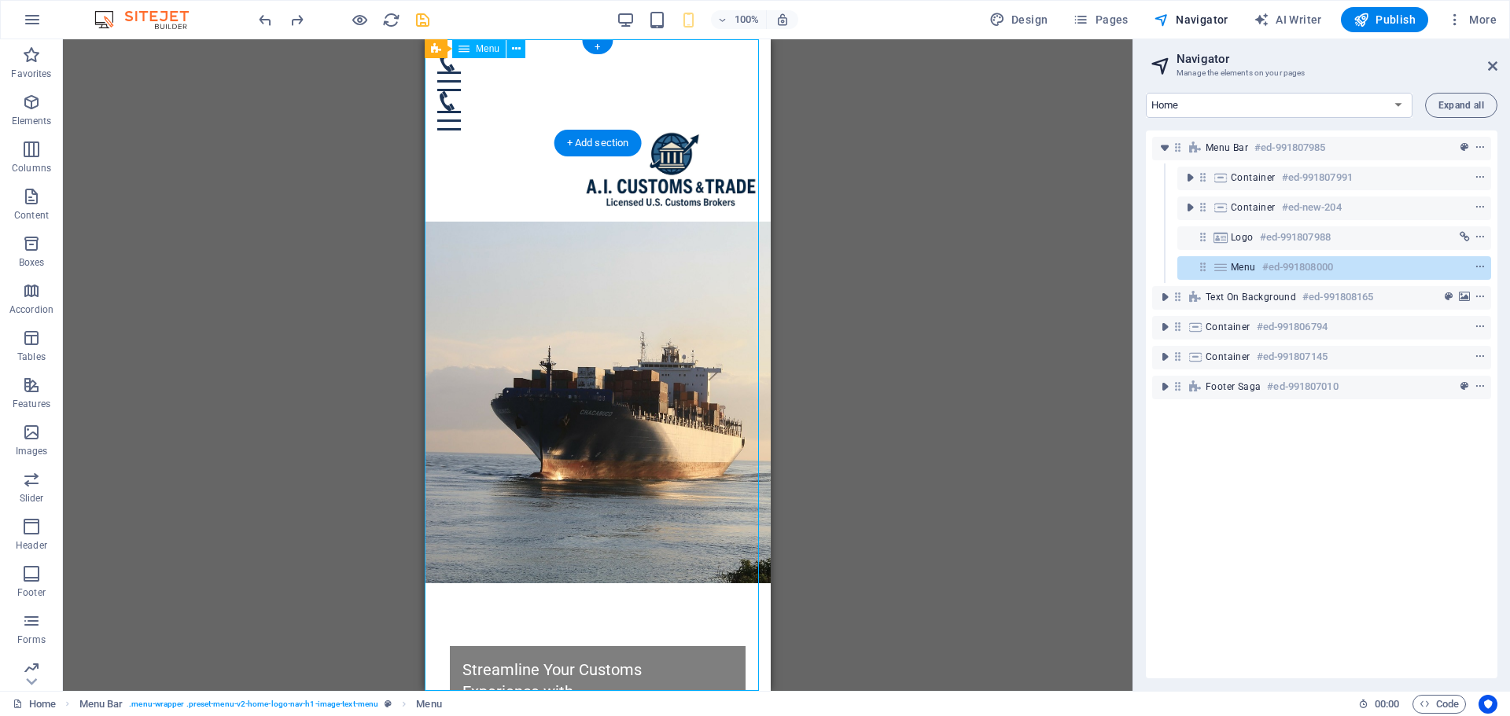
click at [1235, 271] on span "Menu" at bounding box center [1243, 267] width 25 height 13
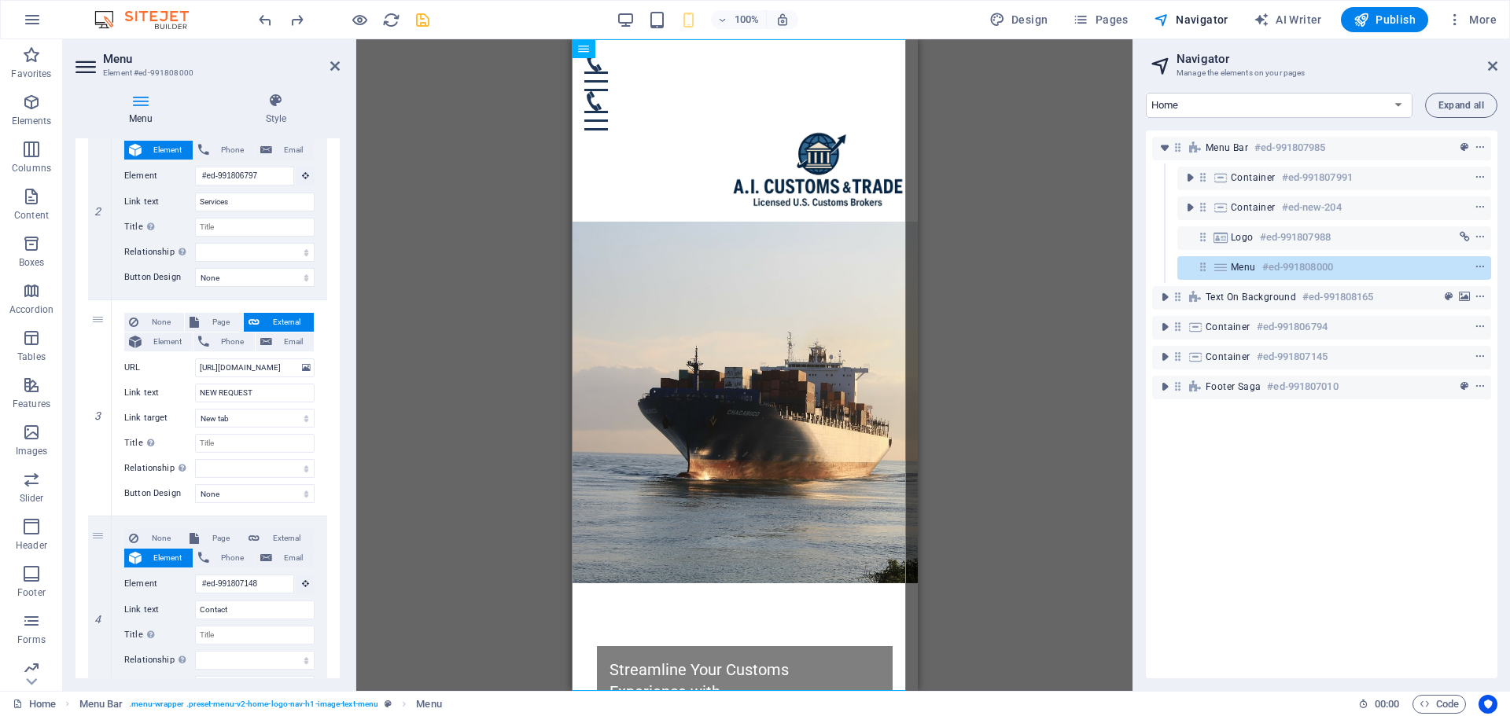
scroll to position [444, 0]
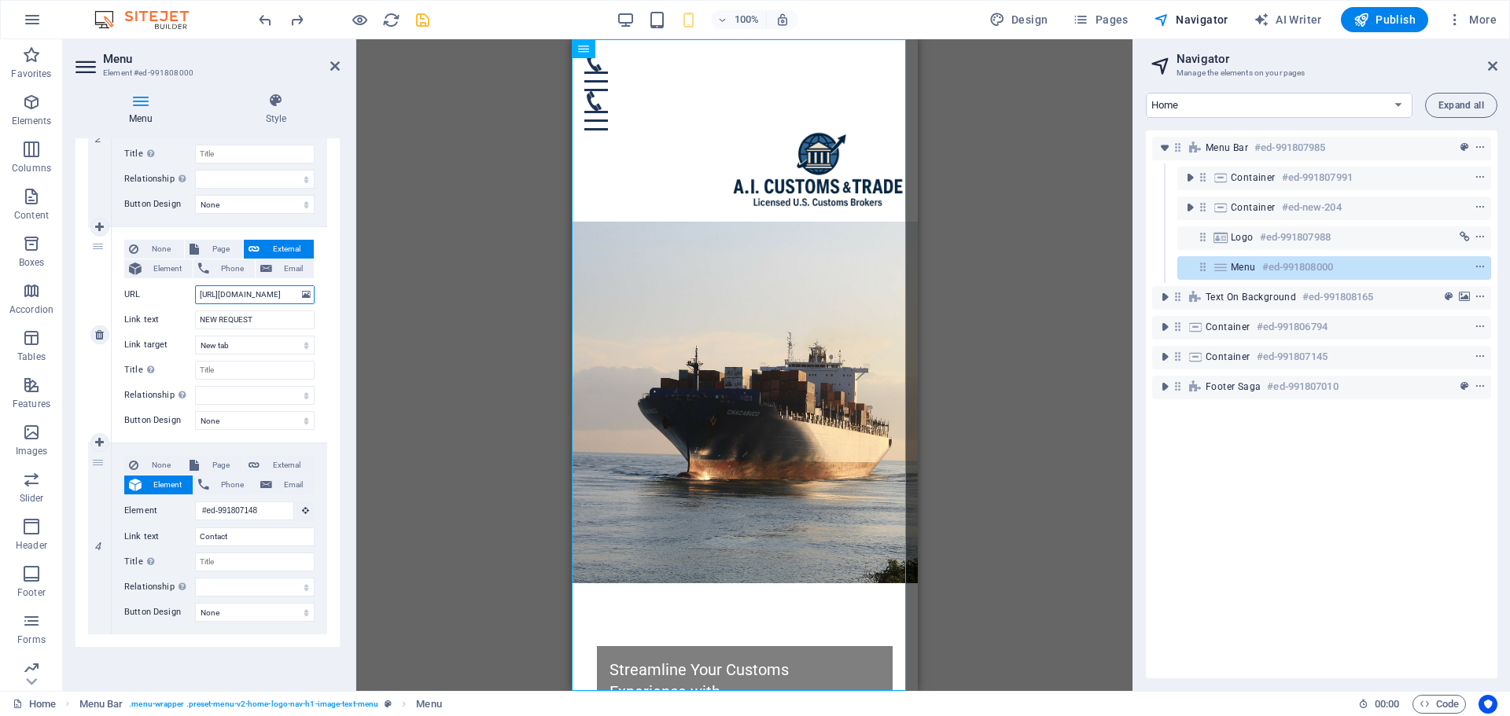
click at [274, 296] on input "https://aicustomstrade.com/home" at bounding box center [255, 294] width 120 height 19
type input "https://qraicustomstrade.com/home"
select select
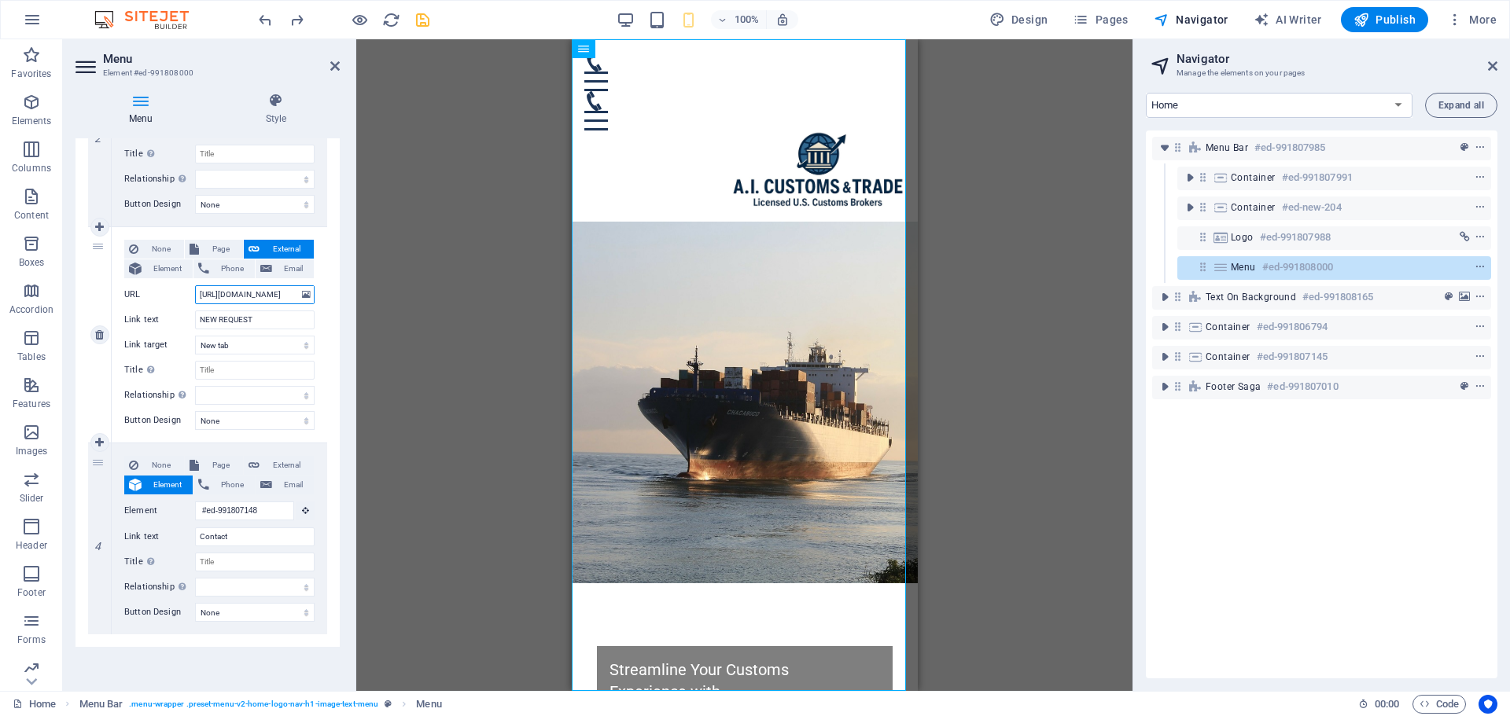
select select
type input "https://qr.aicustomstrade.com/home"
select select
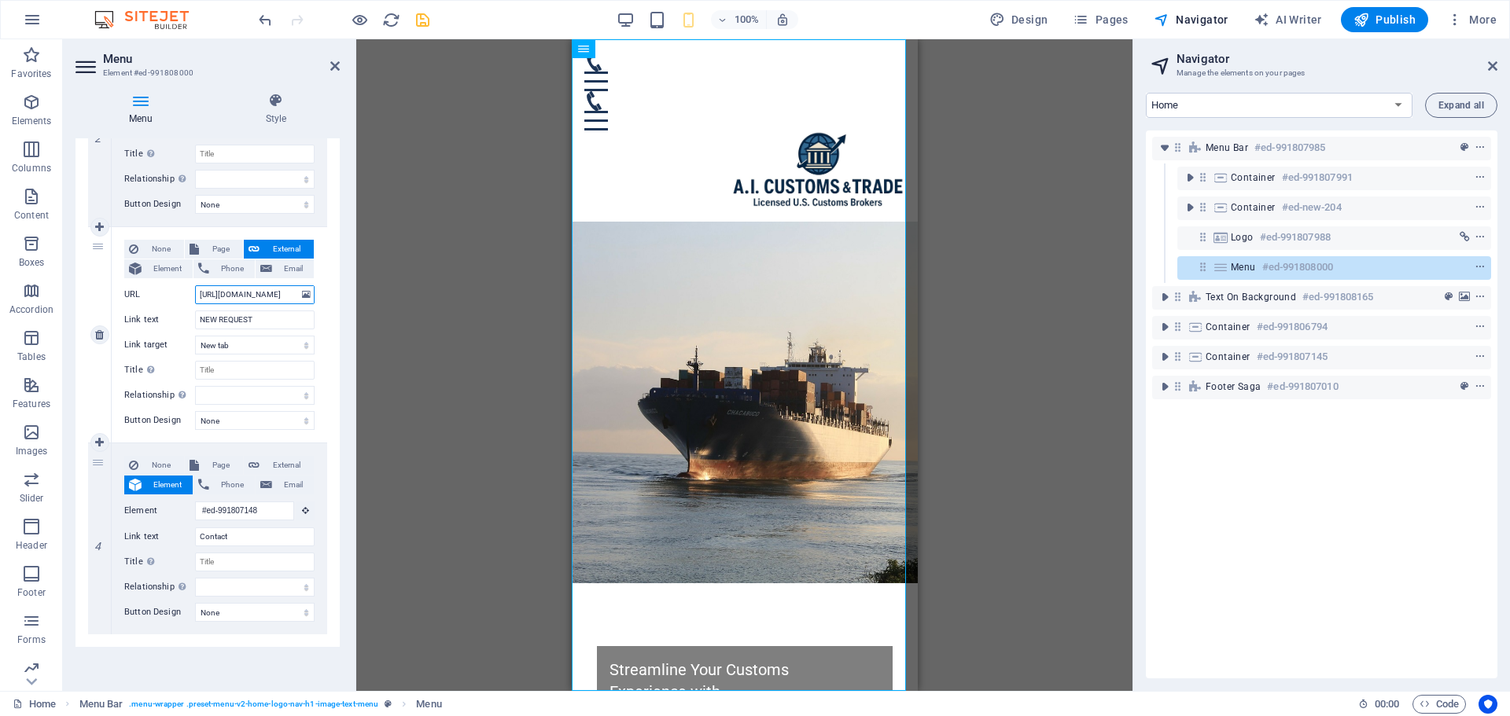
select select
type input "https://qr.aicustomstrade.com"
select select
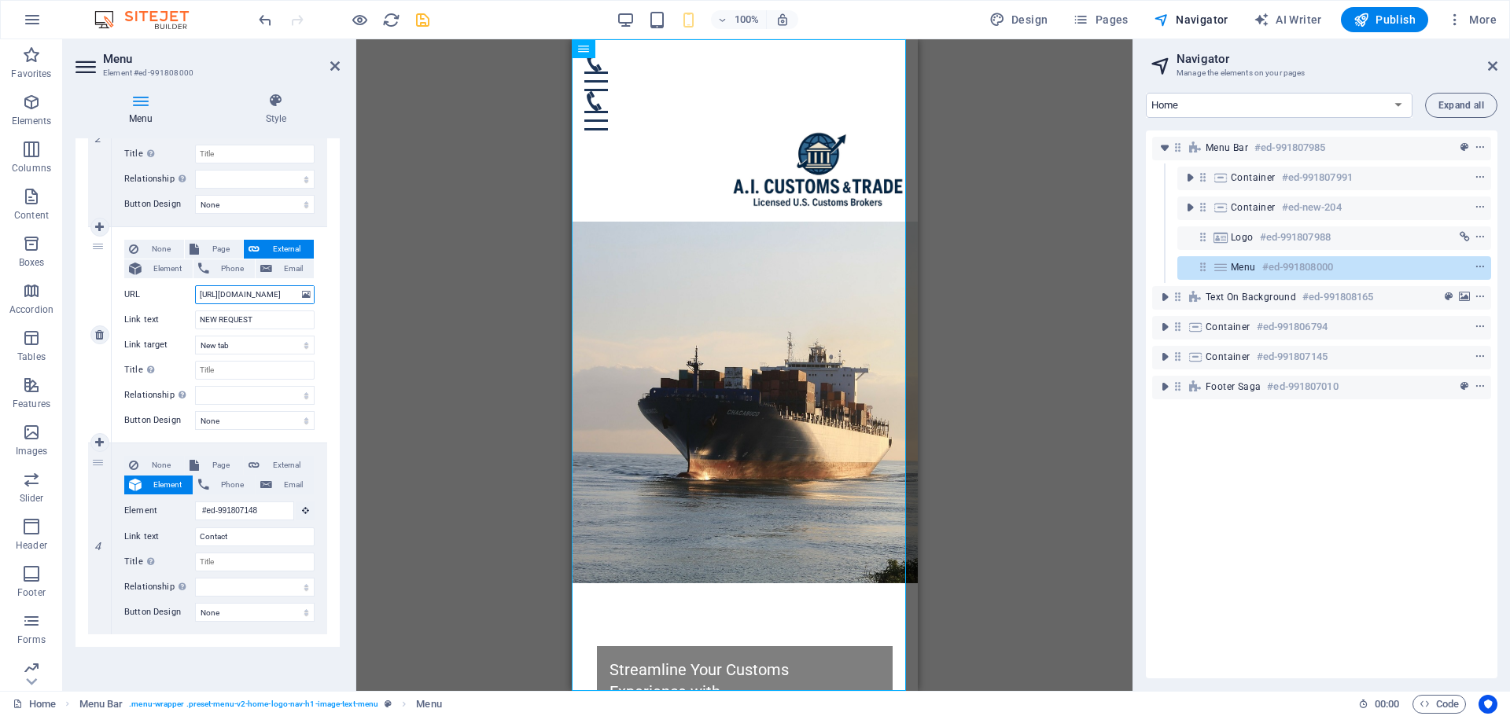
select select
type input "https://qr.aicustomstrade.com"
click at [429, 12] on icon "save" at bounding box center [423, 20] width 18 height 18
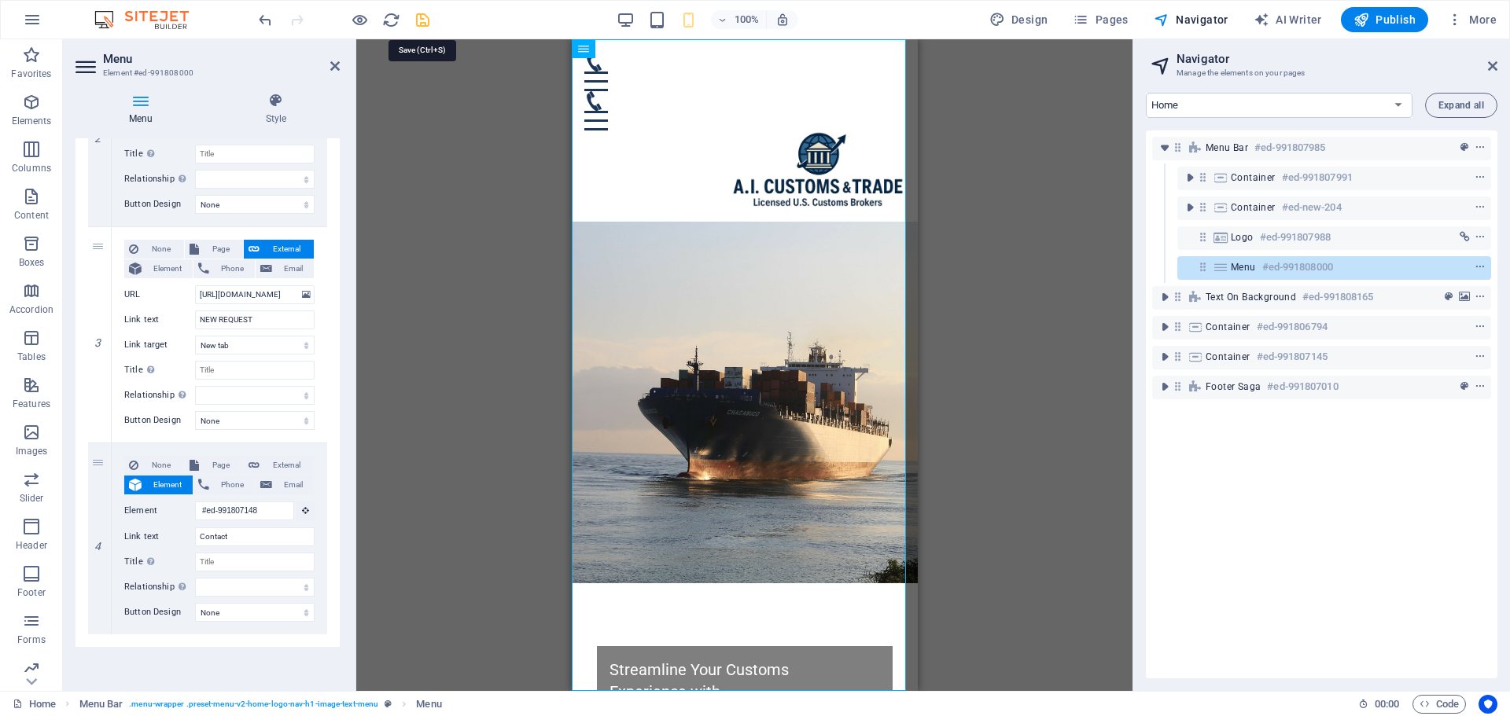
checkbox input "false"
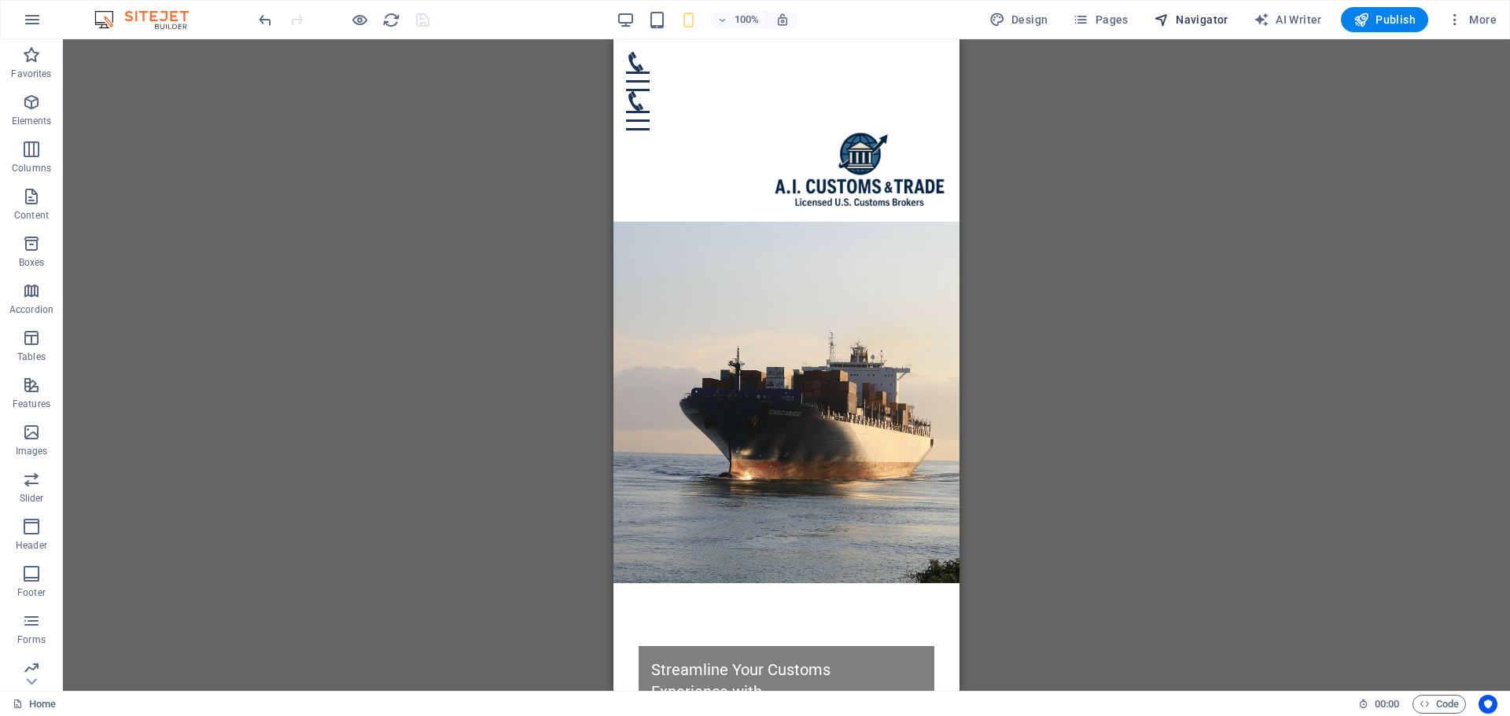
click at [1183, 21] on span "Navigator" at bounding box center [1191, 20] width 75 height 16
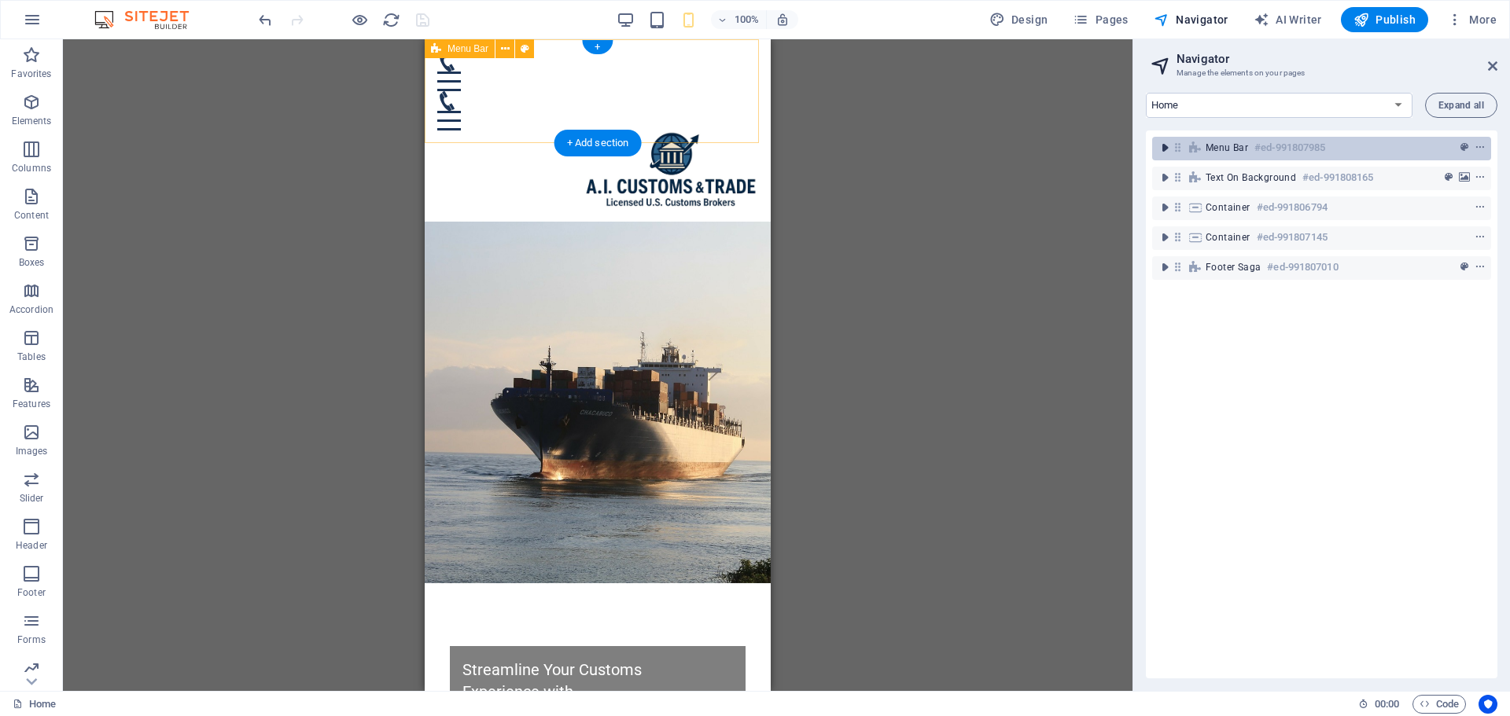
click at [1165, 150] on icon "toggle-expand" at bounding box center [1165, 148] width 16 height 16
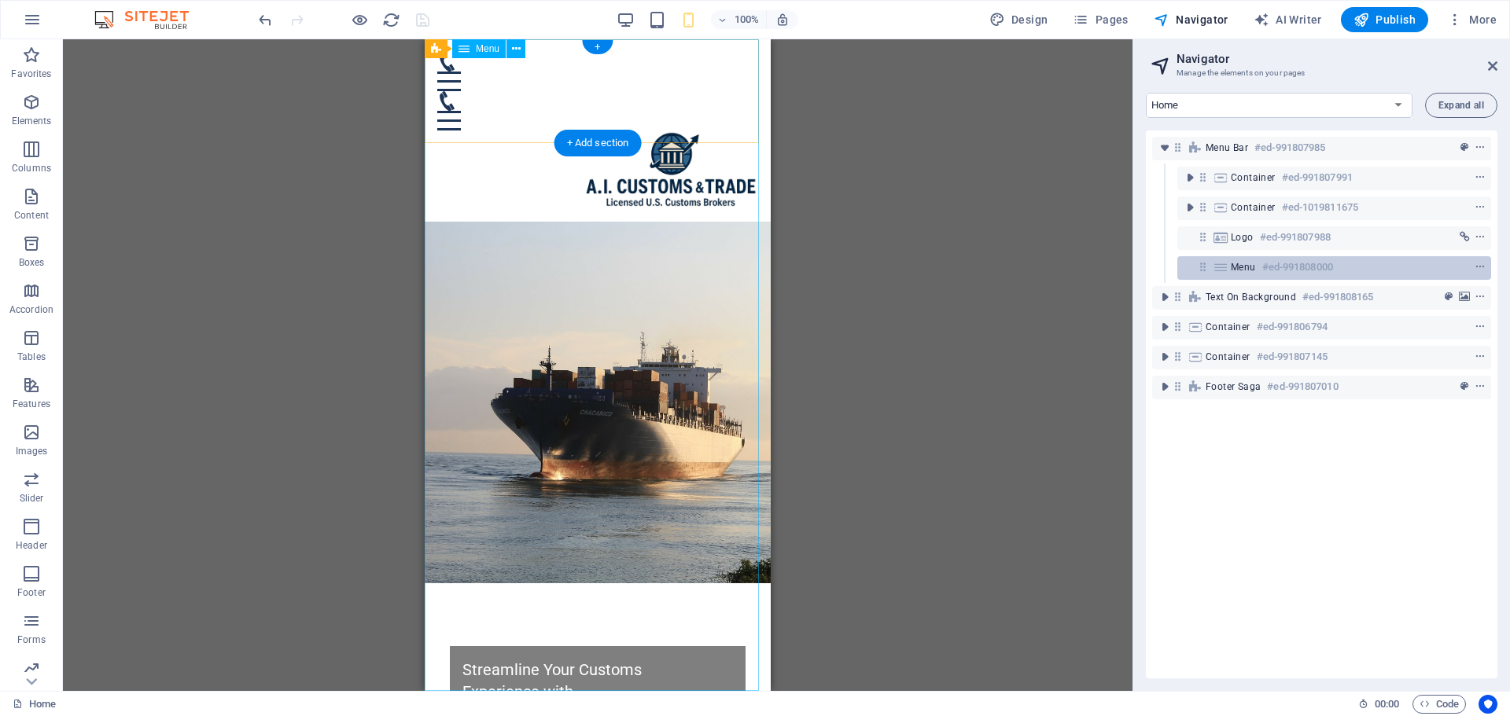
click at [1237, 258] on div "Menu #ed-991808000" at bounding box center [1322, 267] width 182 height 19
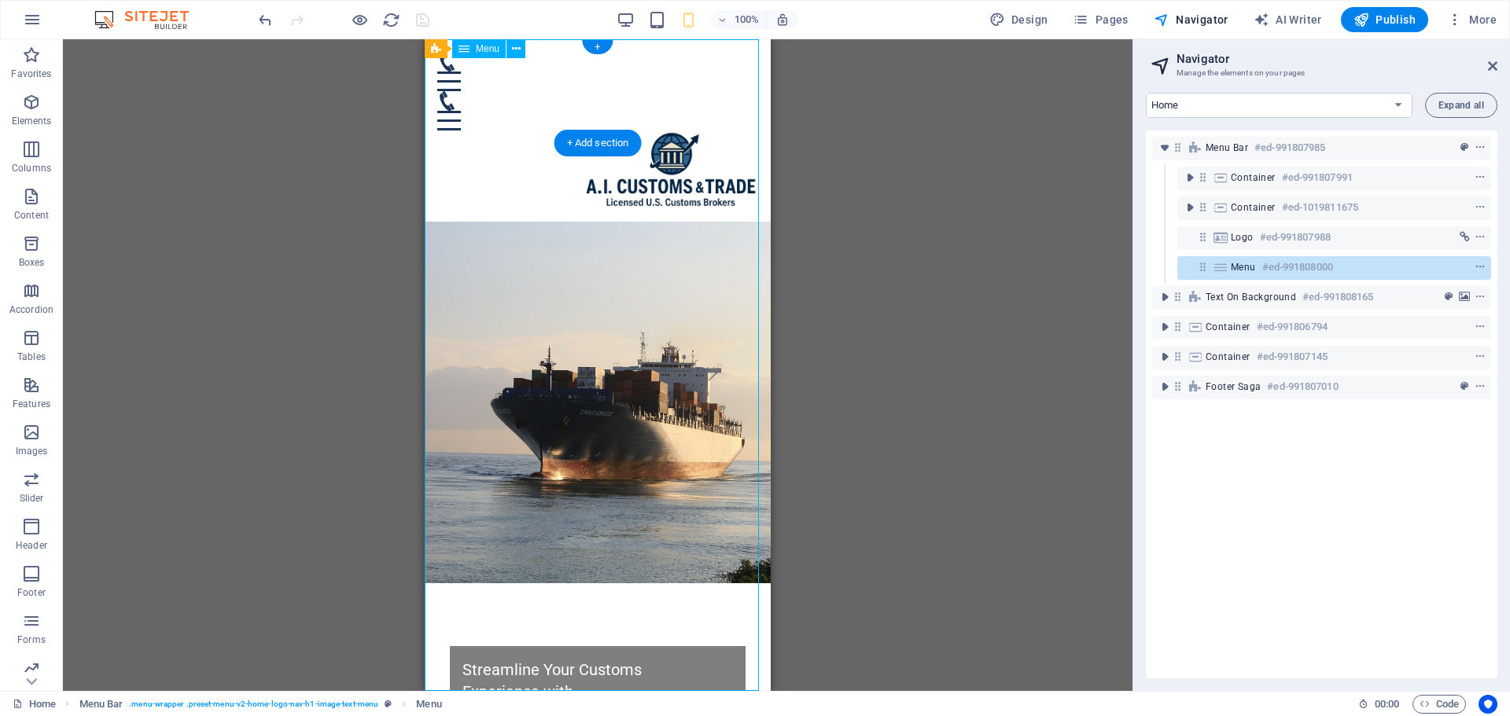
click at [1237, 258] on div "Menu #ed-991808000" at bounding box center [1322, 267] width 182 height 19
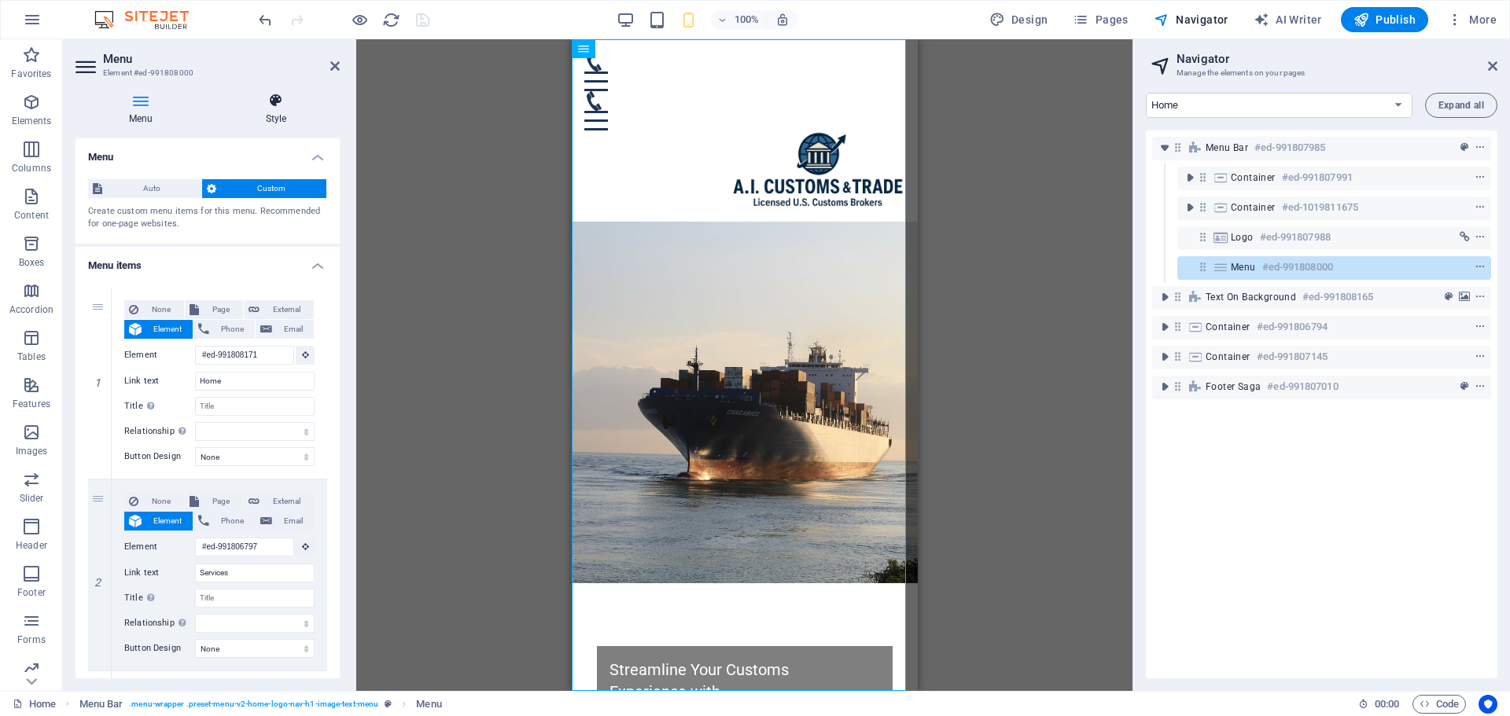
click at [271, 105] on icon at bounding box center [275, 101] width 127 height 16
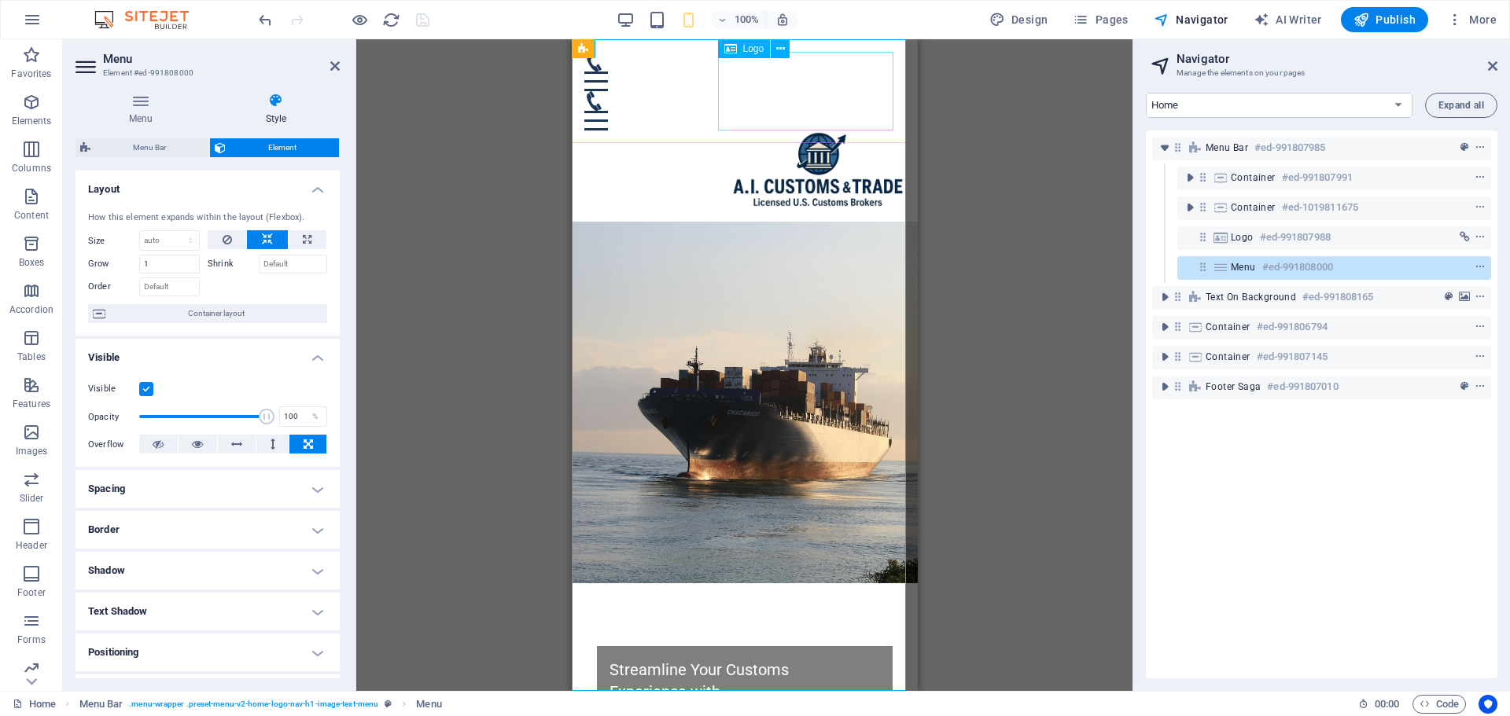
click at [808, 131] on div at bounding box center [743, 170] width 321 height 79
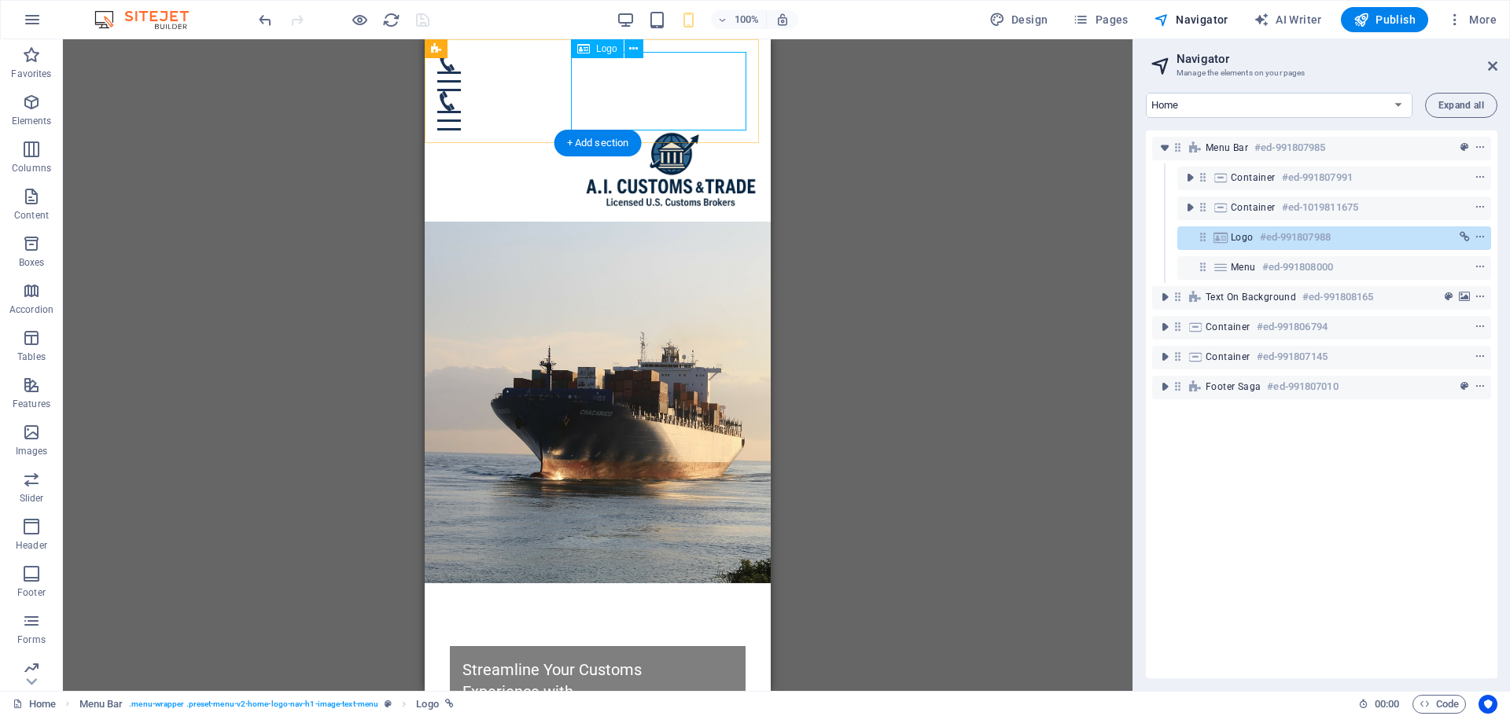
click at [660, 131] on div at bounding box center [597, 170] width 321 height 79
select select "px"
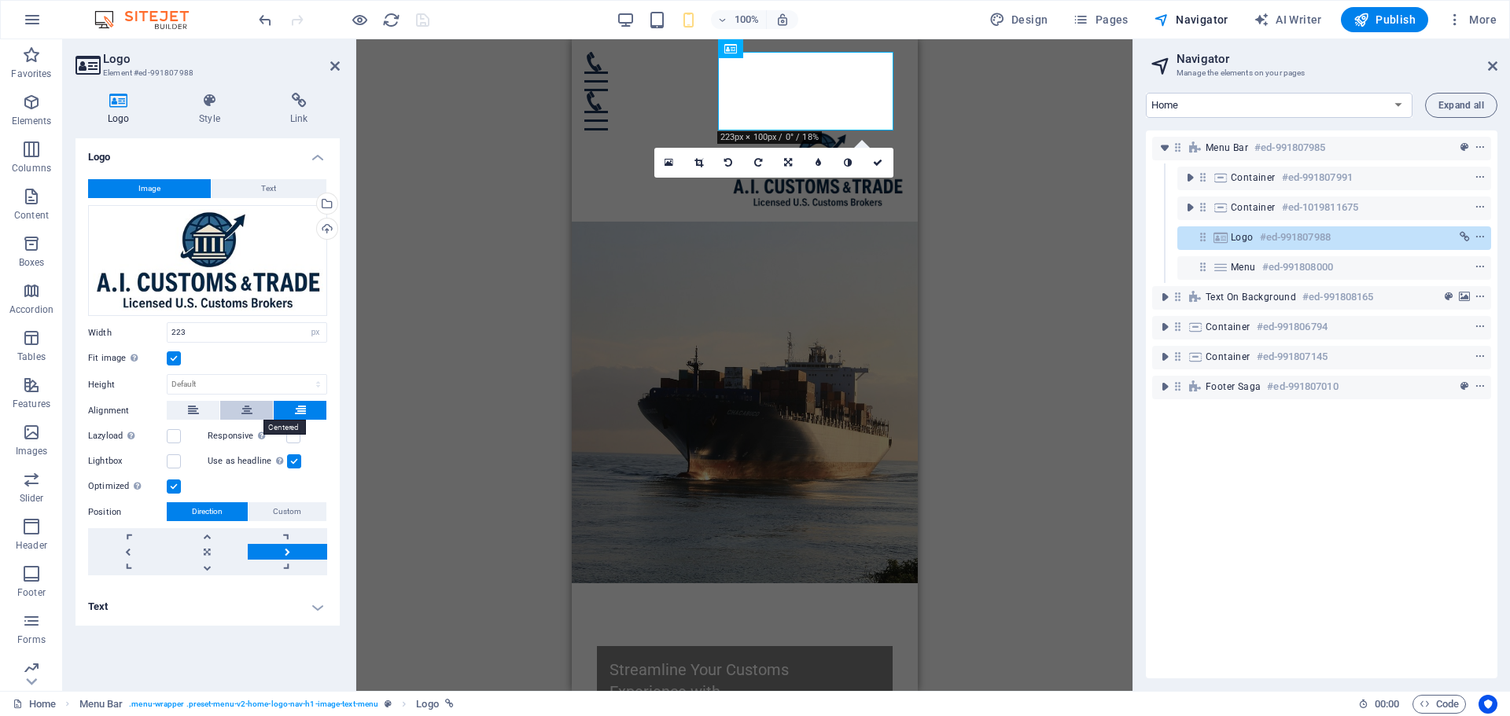
click at [252, 403] on button at bounding box center [246, 410] width 53 height 19
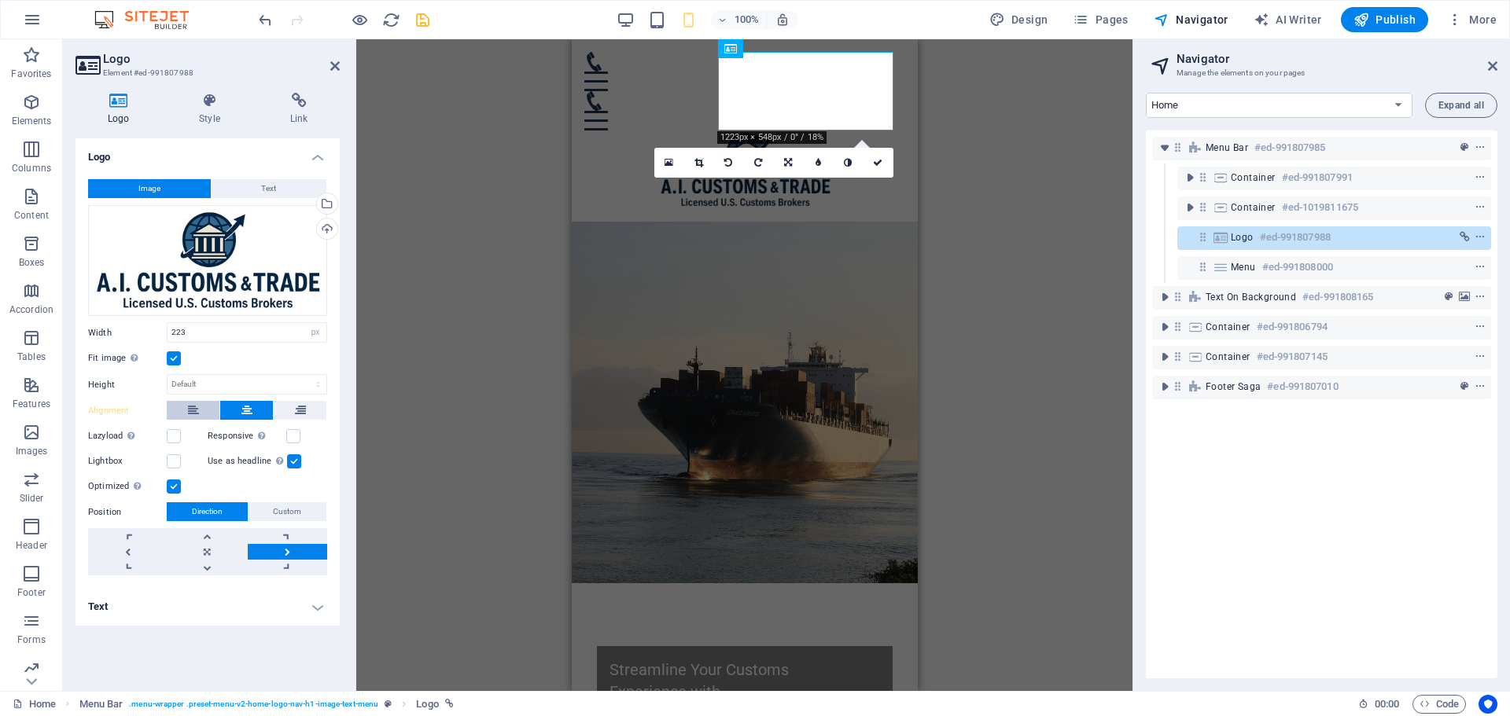
click at [208, 403] on button at bounding box center [193, 410] width 53 height 19
click at [239, 415] on button at bounding box center [246, 410] width 53 height 19
click at [175, 364] on label at bounding box center [174, 359] width 14 height 14
click at [0, 0] on input "Fit image Automatically fit image to a fixed width and height" at bounding box center [0, 0] width 0 height 0
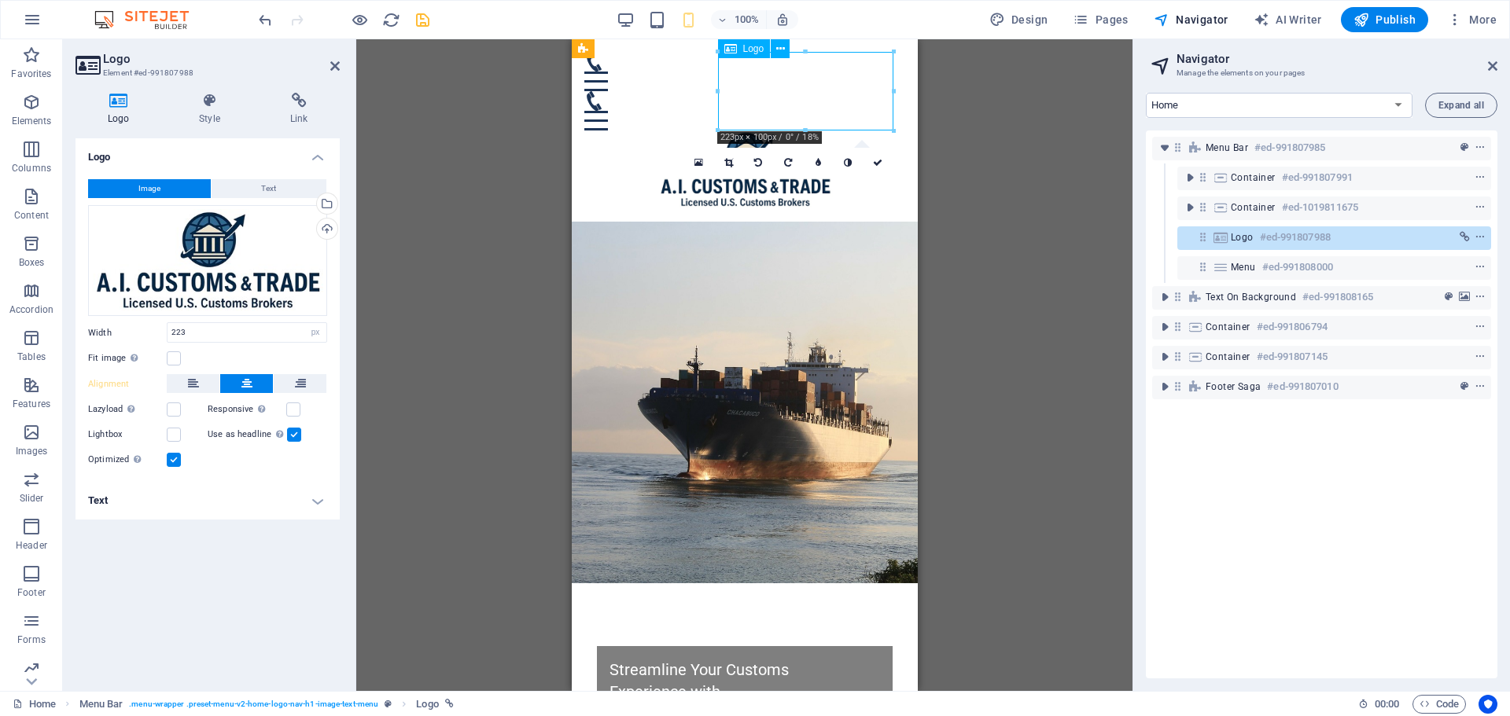
drag, startPoint x: 771, startPoint y: 98, endPoint x: 726, endPoint y: 103, distance: 45.9
click at [719, 131] on div at bounding box center [743, 170] width 321 height 79
click at [203, 381] on button at bounding box center [193, 383] width 53 height 19
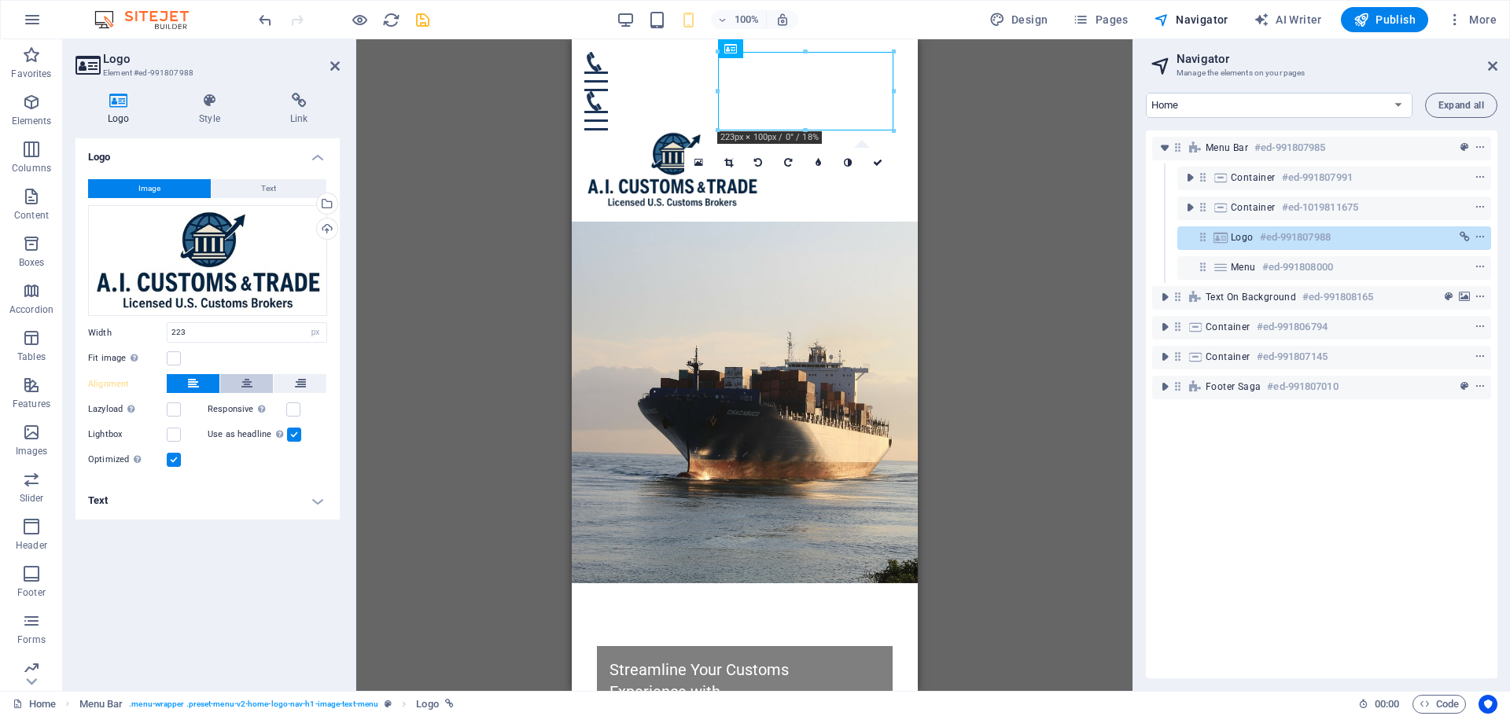
click at [246, 384] on icon at bounding box center [246, 383] width 11 height 19
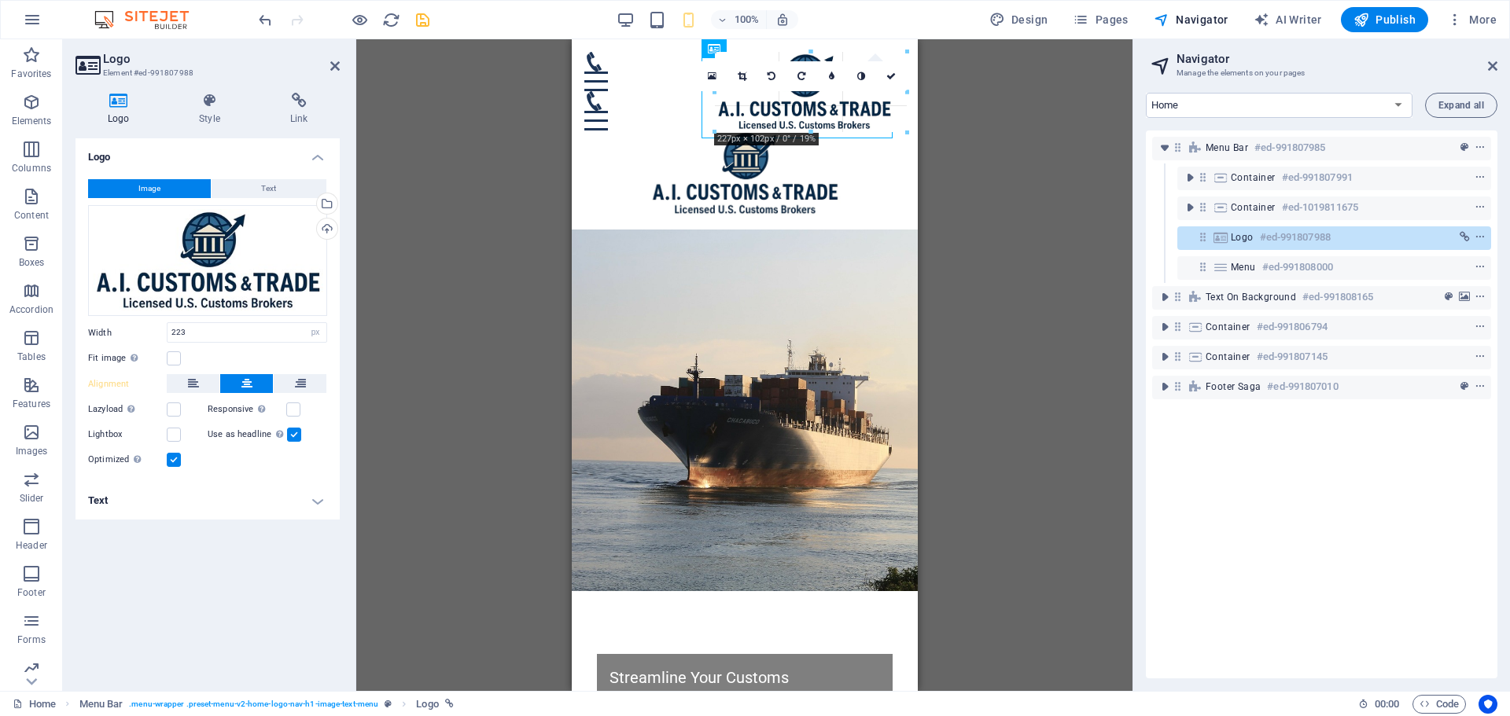
drag, startPoint x: 717, startPoint y: 129, endPoint x: 712, endPoint y: 137, distance: 9.2
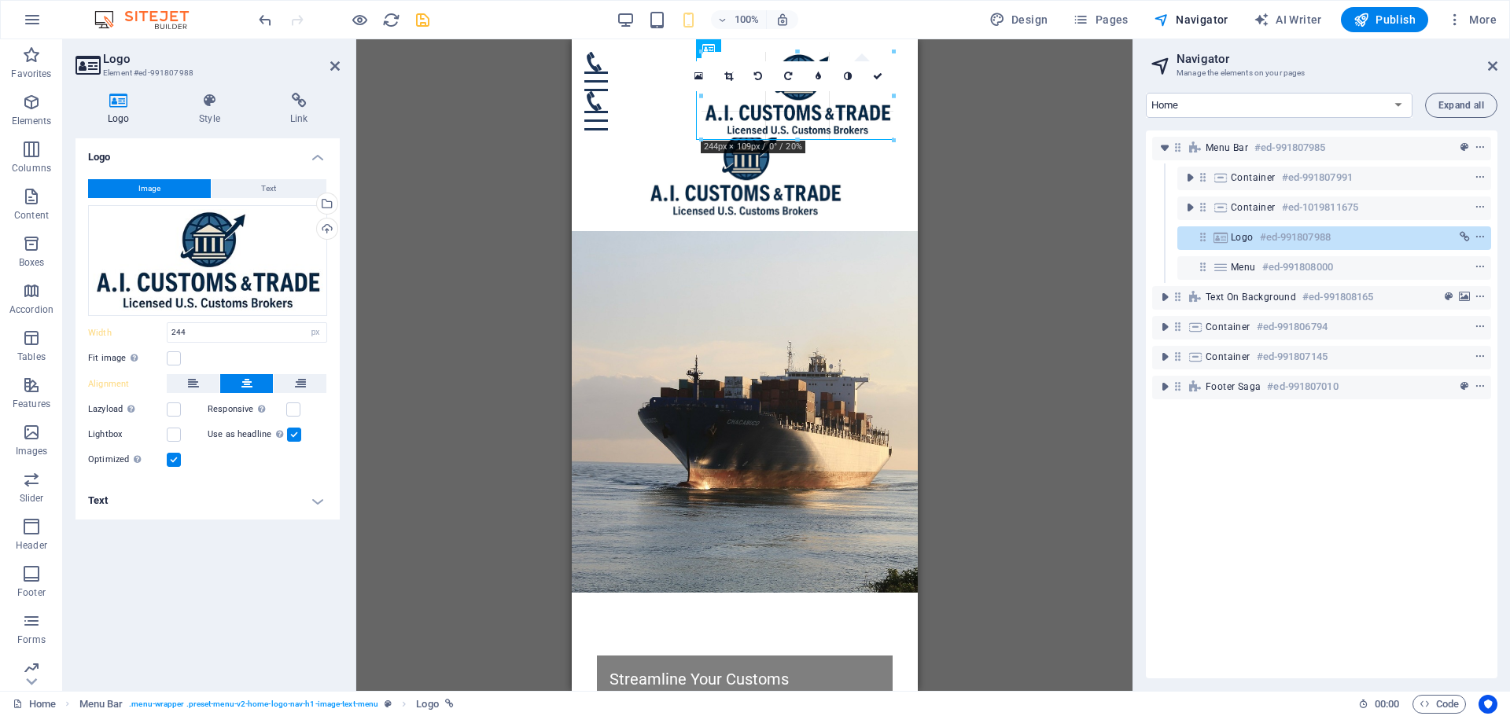
type input "251"
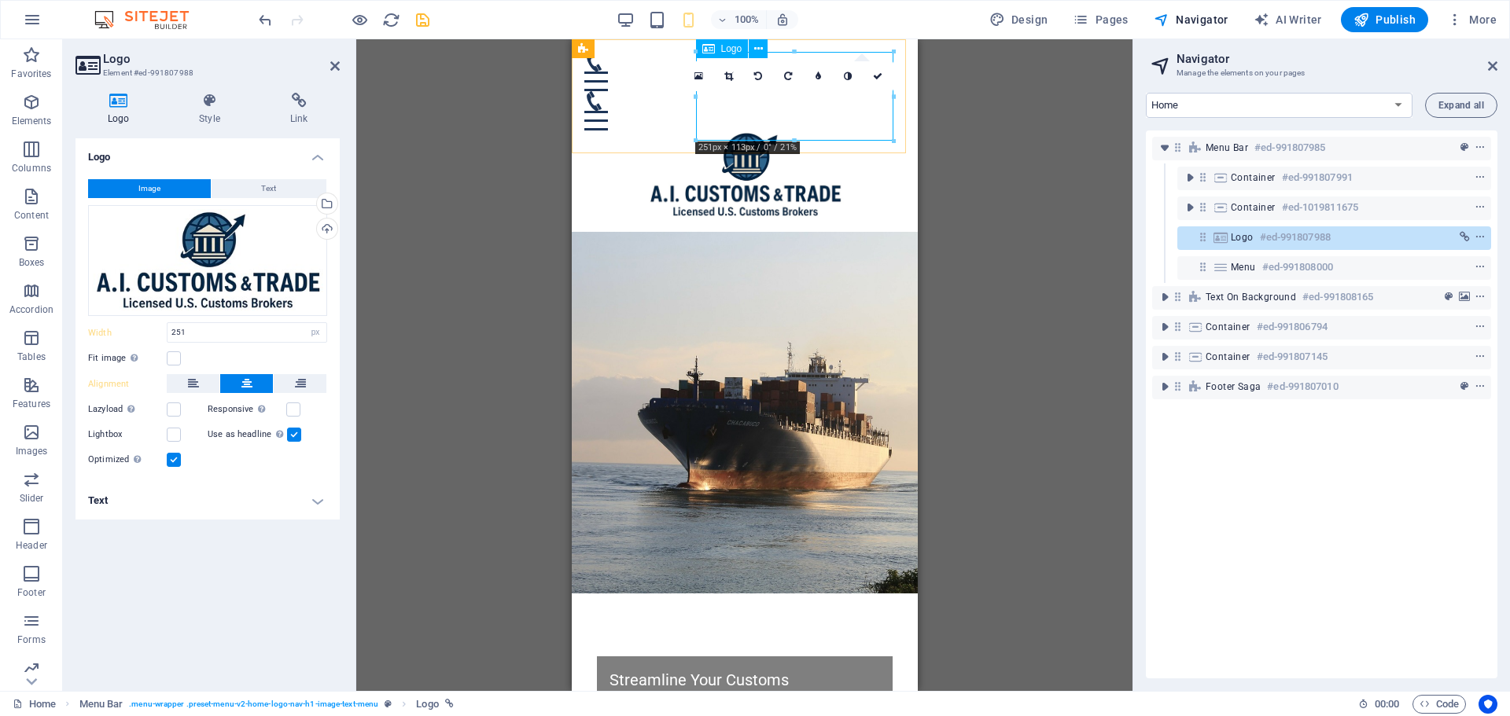
click at [759, 131] on div at bounding box center [743, 175] width 321 height 89
click at [212, 276] on div "Drag files here, click to choose files or select files from Files or our free s…" at bounding box center [207, 261] width 239 height 112
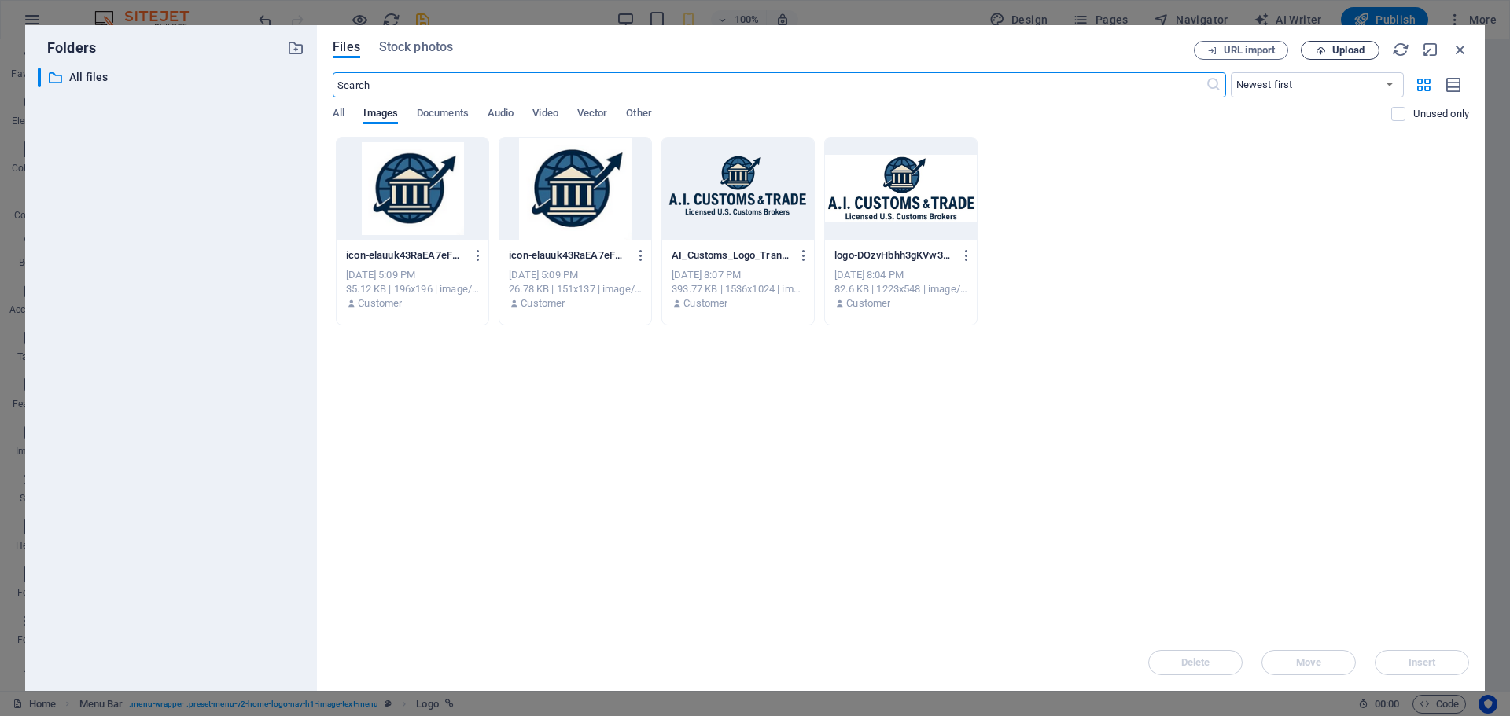
click at [1344, 52] on span "Upload" at bounding box center [1348, 50] width 32 height 9
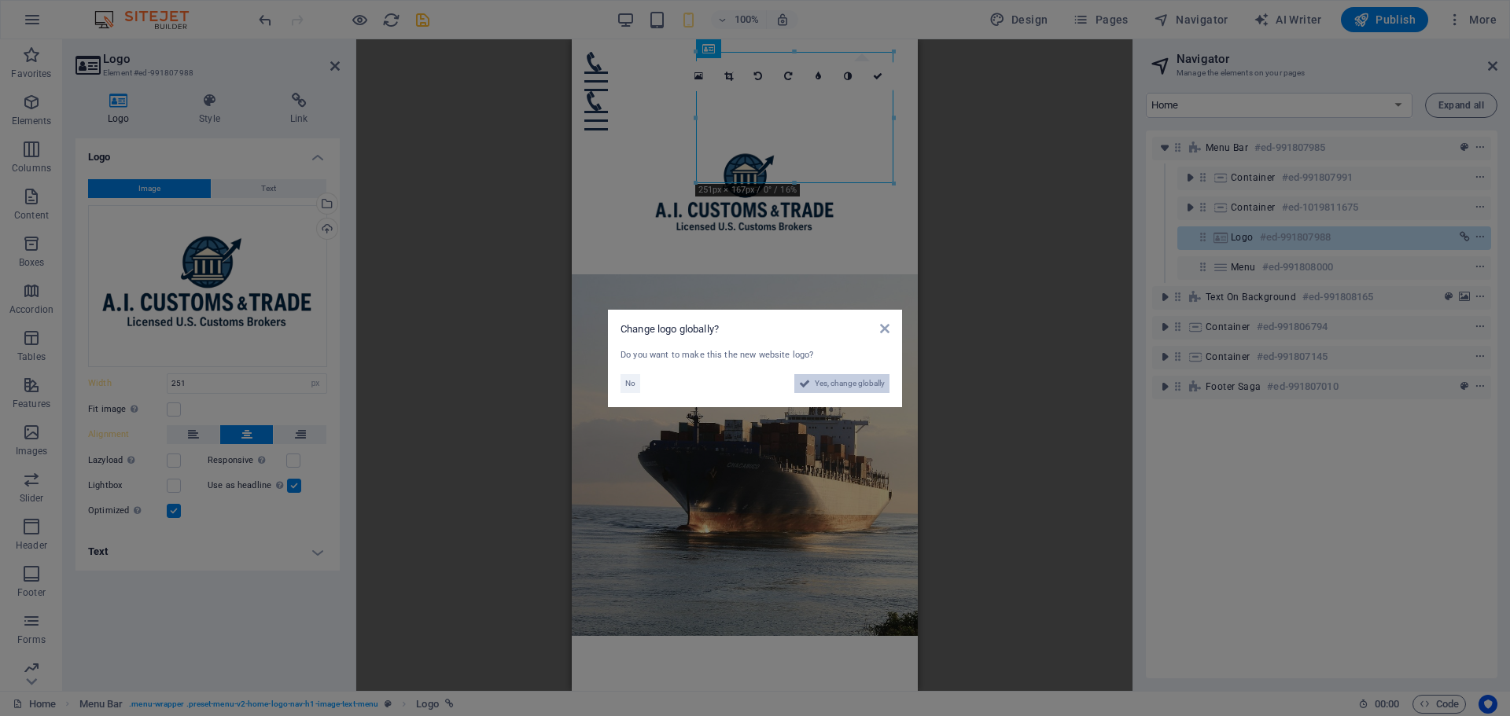
click at [824, 381] on span "Yes, change globally" at bounding box center [850, 383] width 70 height 19
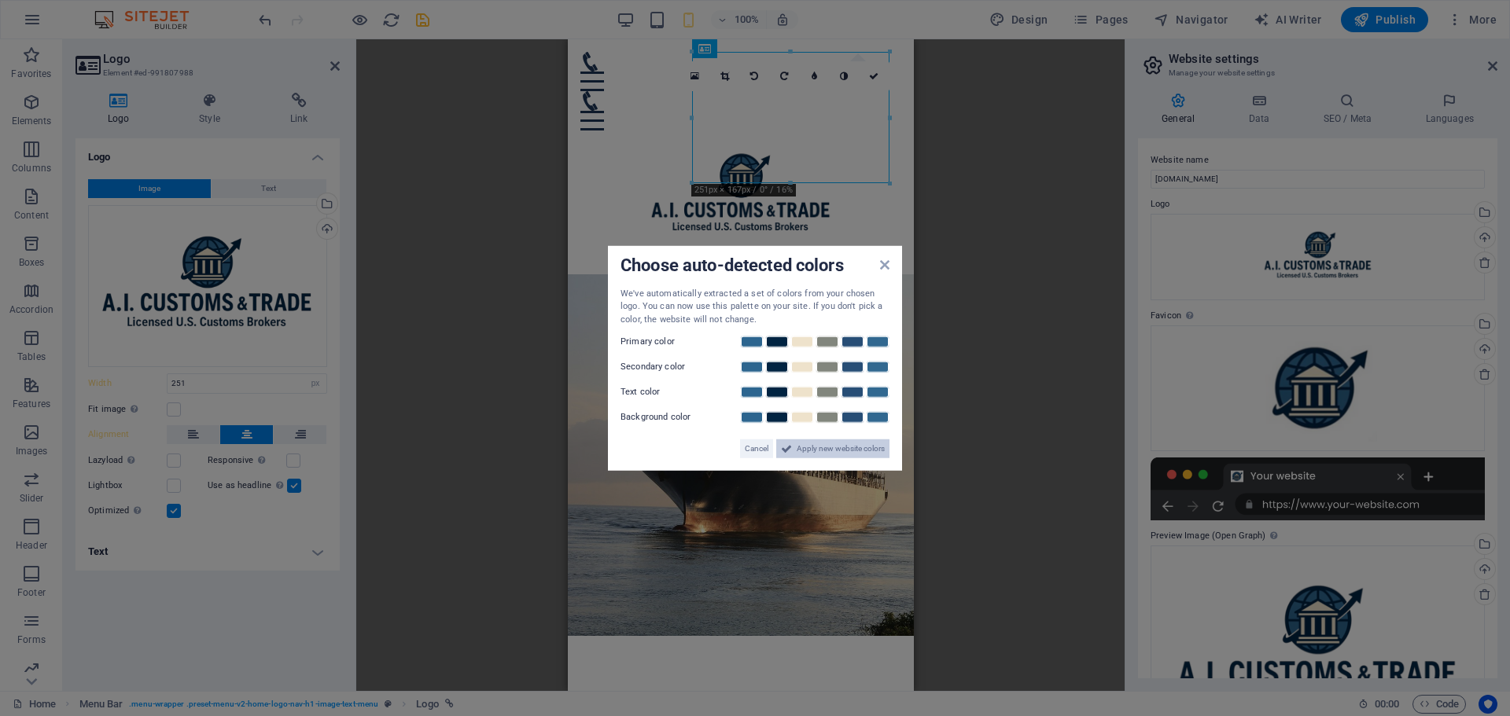
click at [815, 449] on span "Apply new website colors" at bounding box center [841, 449] width 88 height 19
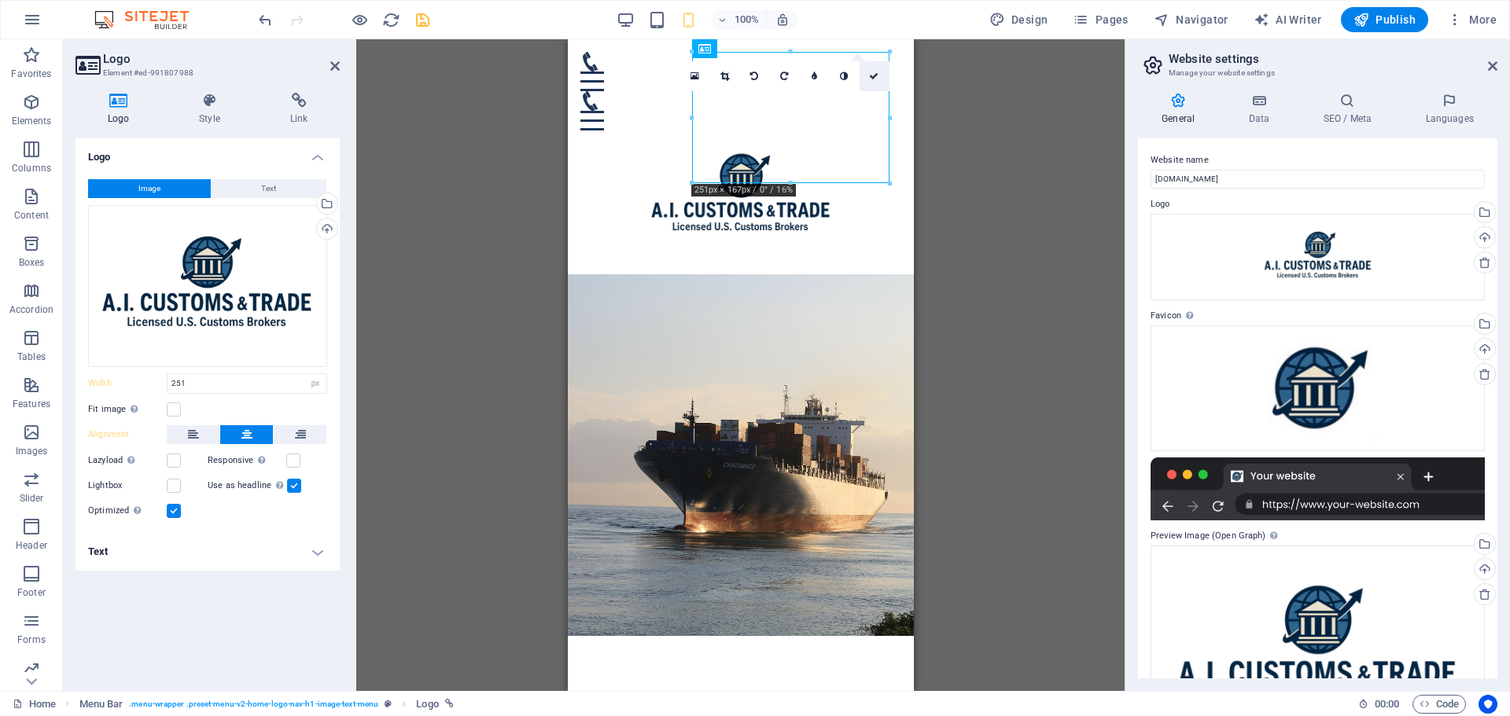
click at [878, 75] on icon at bounding box center [873, 76] width 9 height 9
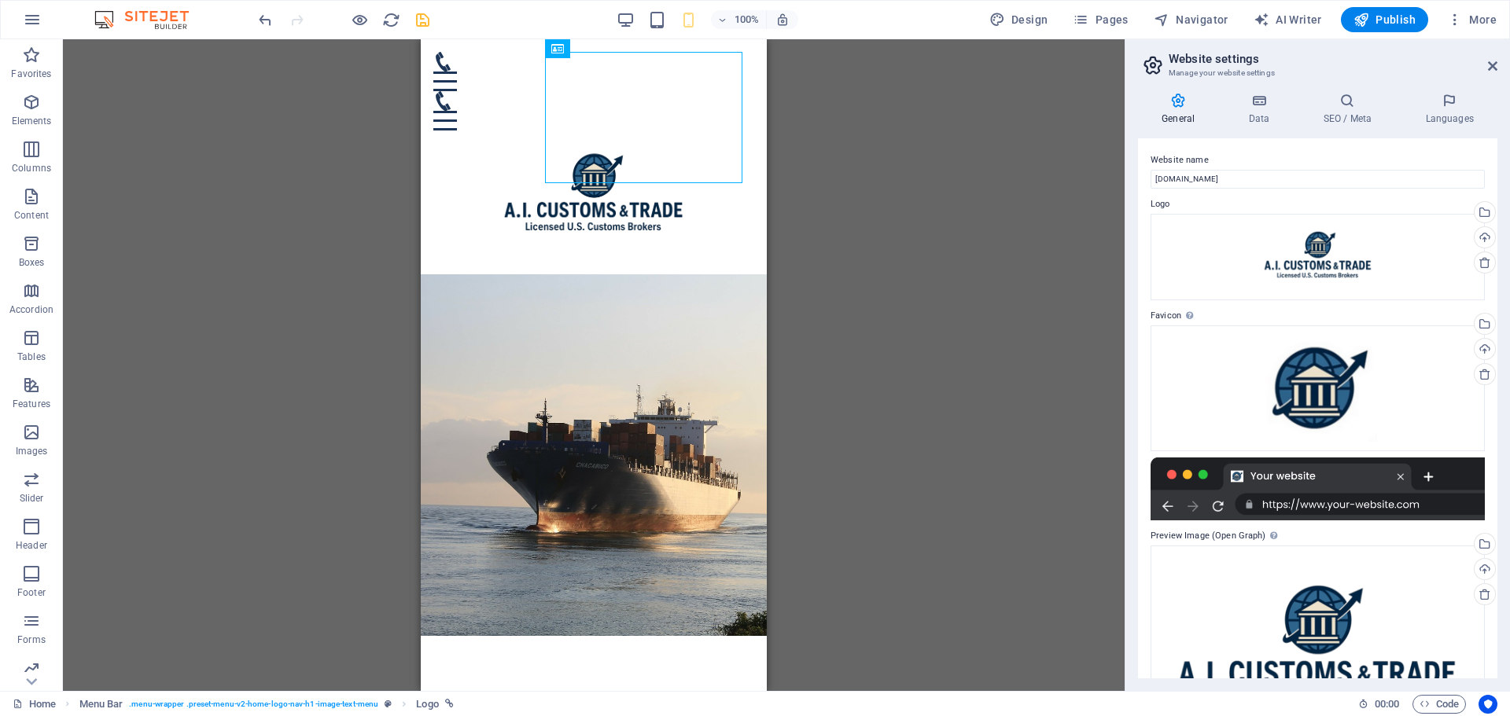
click at [1499, 64] on aside "Website settings Manage your website settings General Data SEO / Meta Languages…" at bounding box center [1317, 365] width 385 height 652
click at [1491, 72] on icon at bounding box center [1492, 66] width 9 height 13
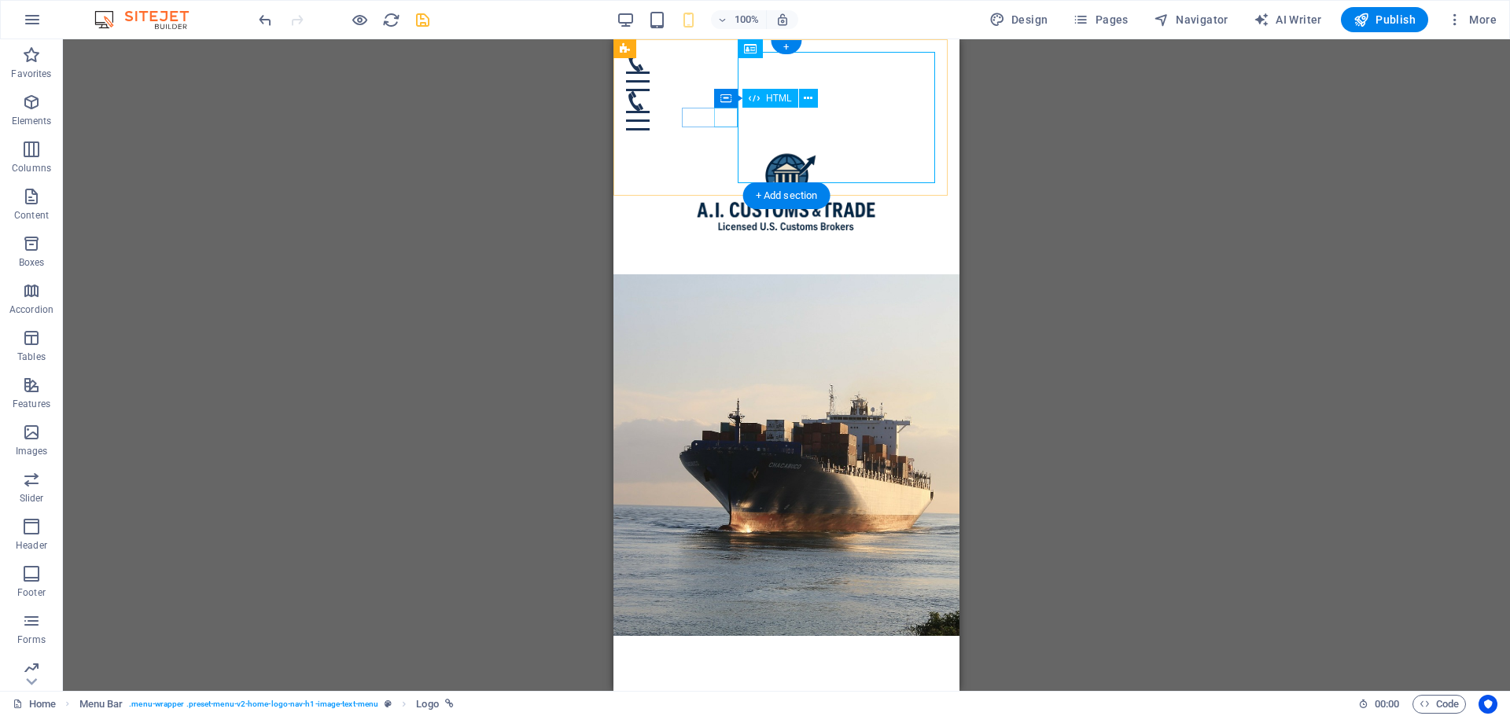
click at [718, 126] on div at bounding box center [786, 121] width 321 height 20
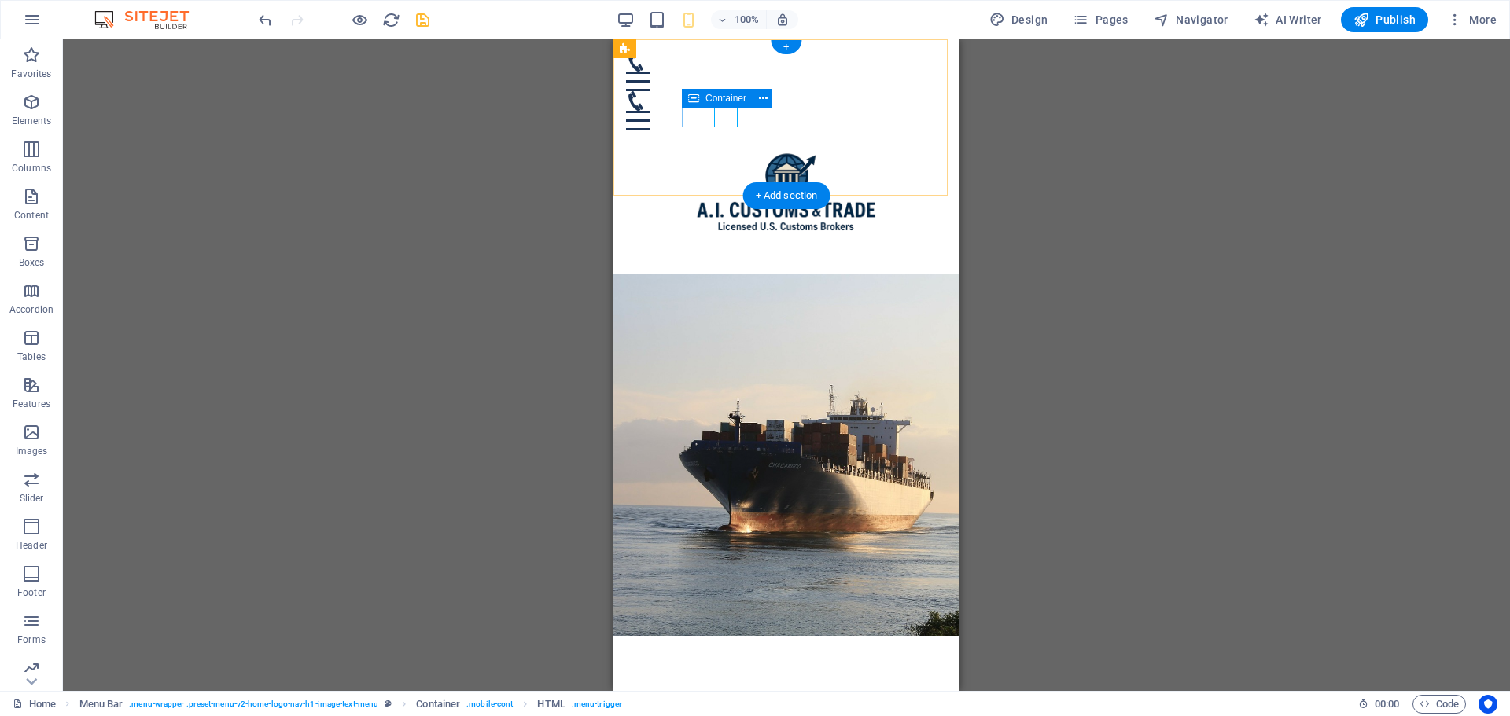
click at [709, 116] on div at bounding box center [786, 110] width 321 height 39
drag, startPoint x: 709, startPoint y: 117, endPoint x: 668, endPoint y: 145, distance: 49.7
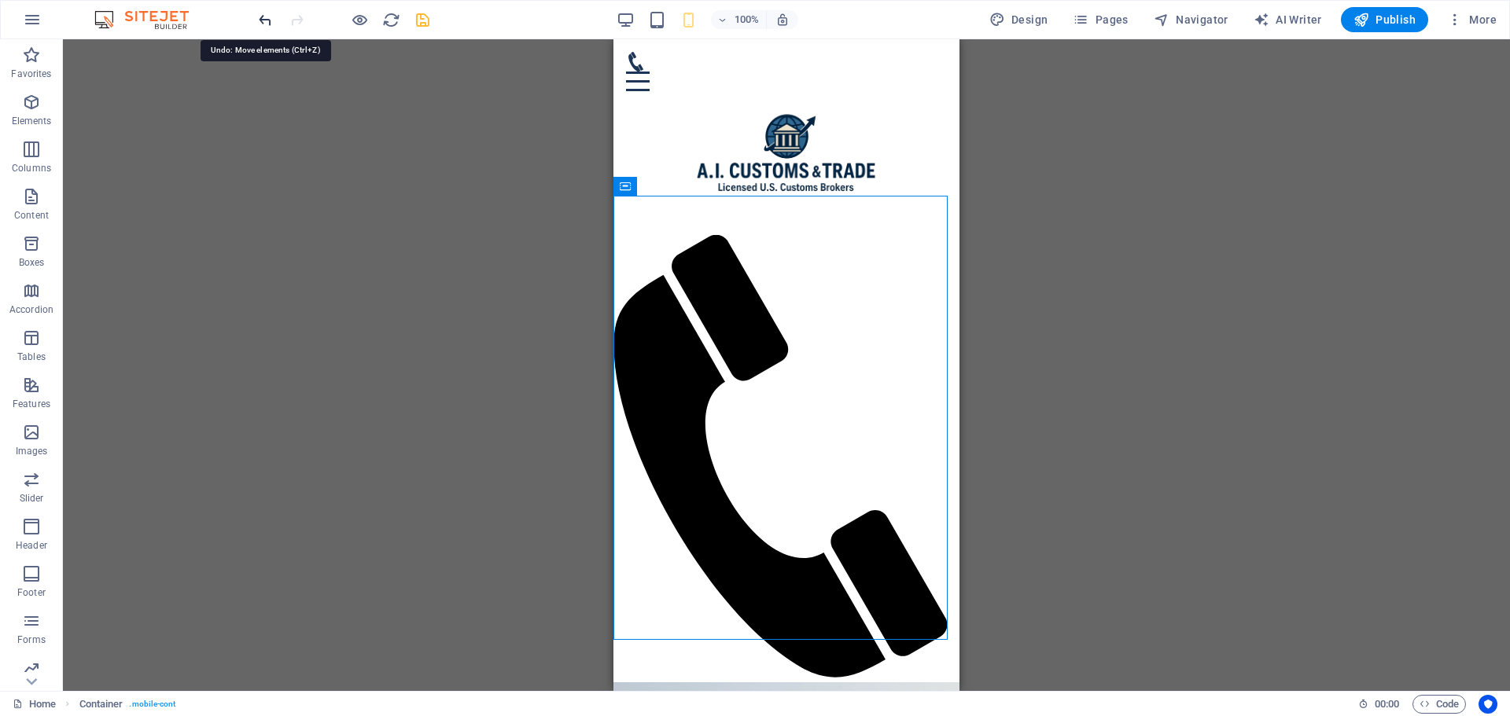
click at [264, 19] on icon "undo" at bounding box center [265, 20] width 18 height 18
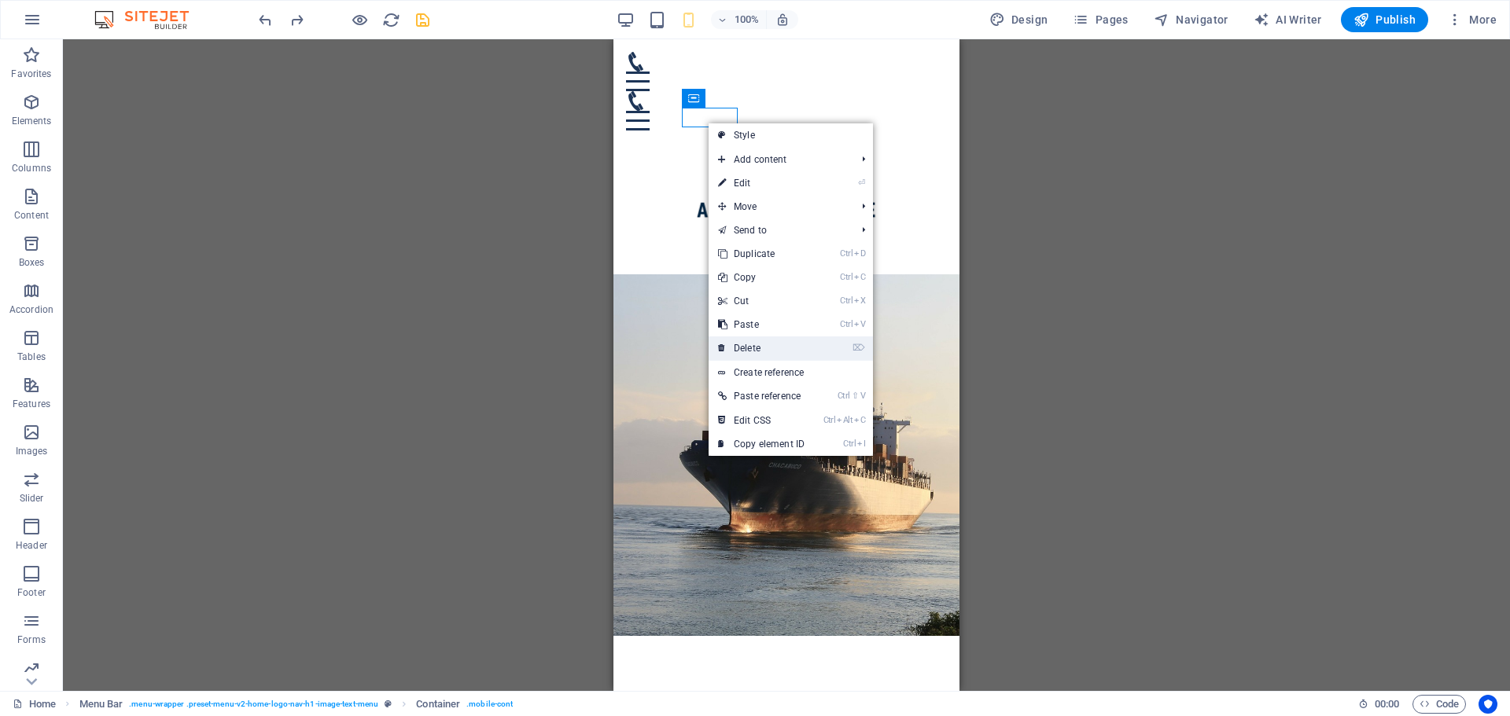
click at [758, 347] on link "⌦ Delete" at bounding box center [761, 349] width 105 height 24
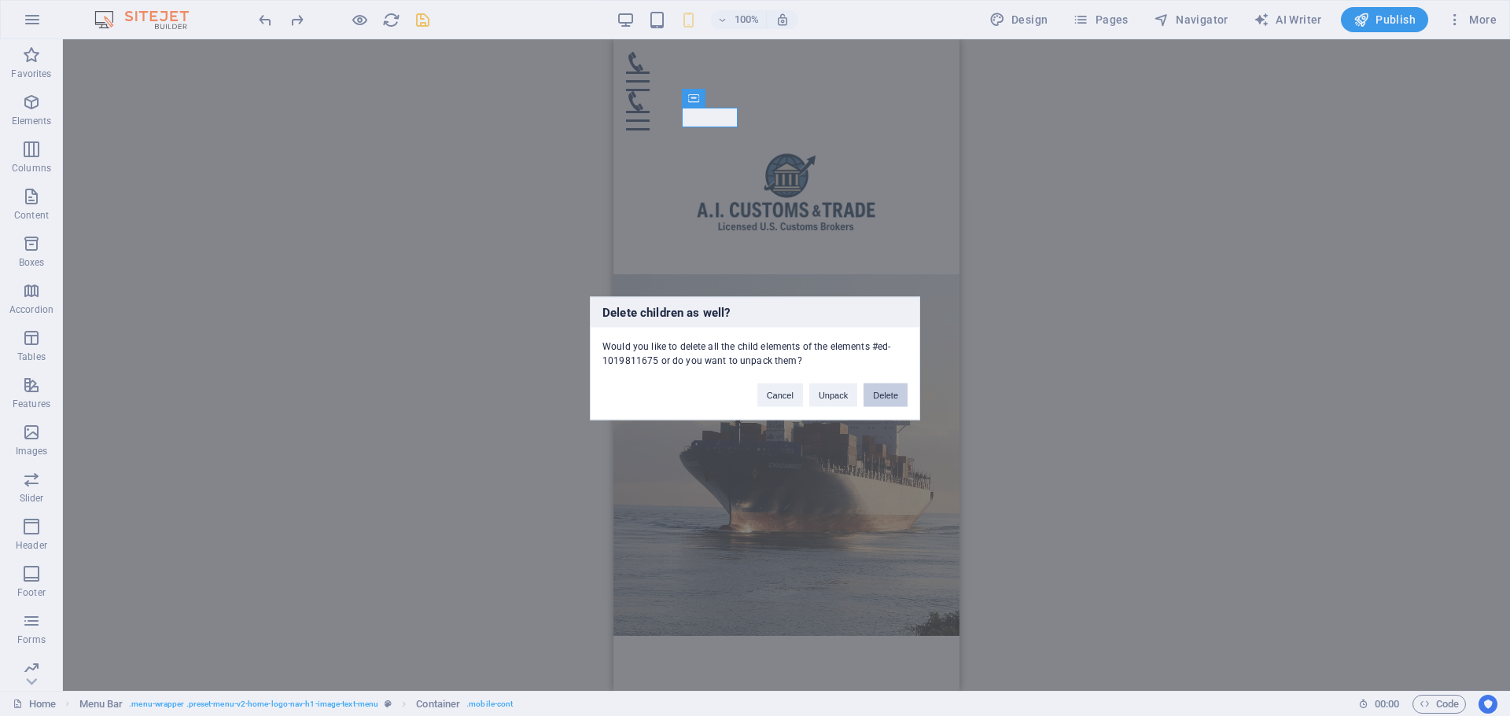
drag, startPoint x: 874, startPoint y: 396, endPoint x: 261, endPoint y: 357, distance: 614.6
click at [874, 396] on button "Delete" at bounding box center [885, 395] width 44 height 24
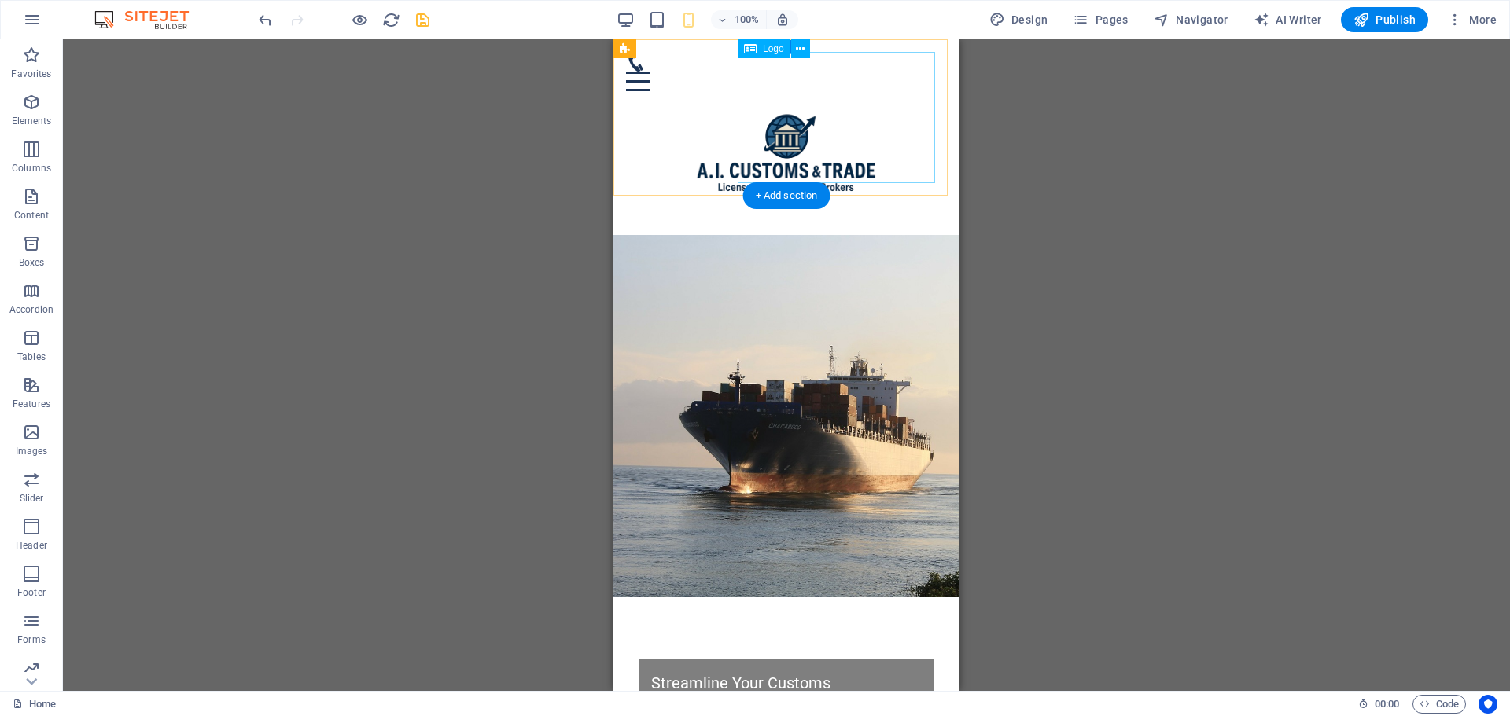
click at [826, 131] on div at bounding box center [786, 156] width 321 height 131
click at [793, 120] on div at bounding box center [786, 156] width 321 height 131
select select "px"
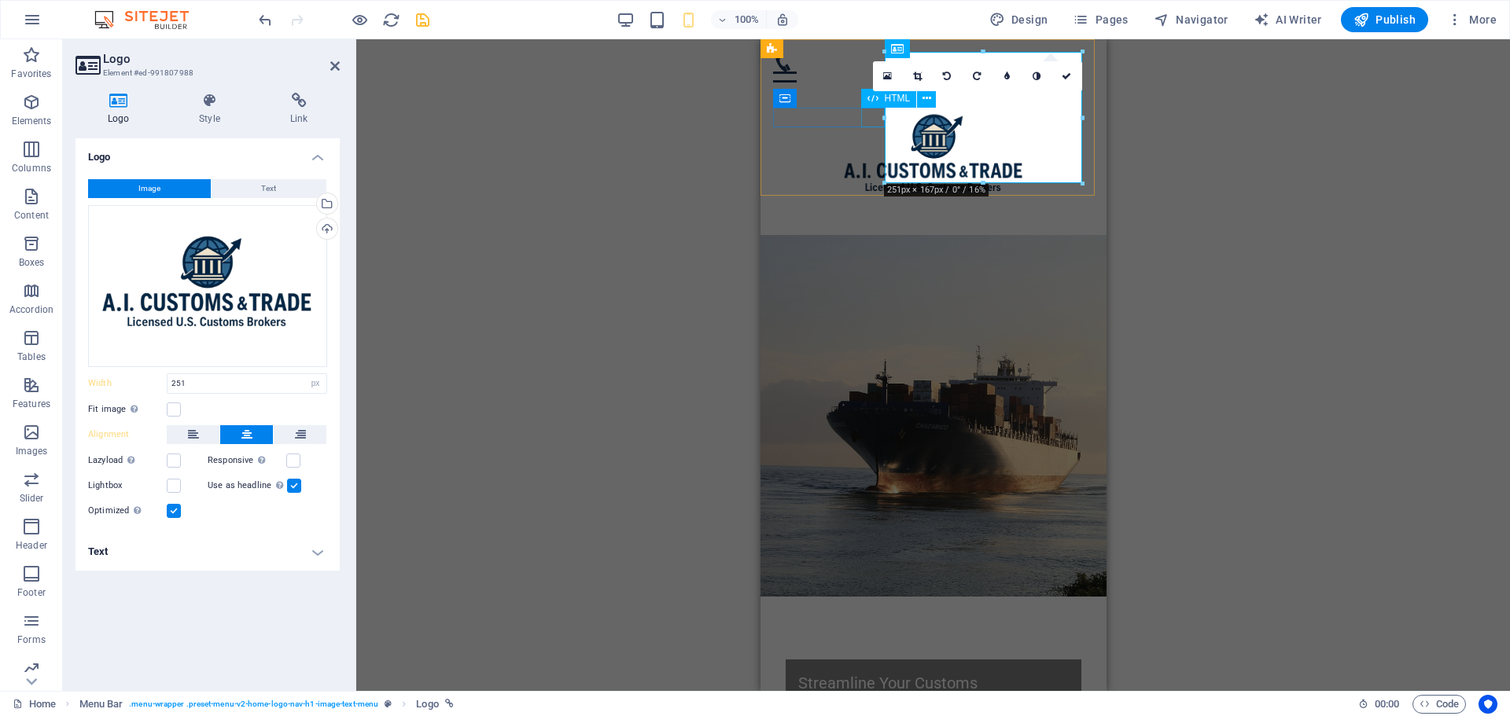
drag, startPoint x: 1641, startPoint y: 157, endPoint x: 867, endPoint y: 118, distance: 774.8
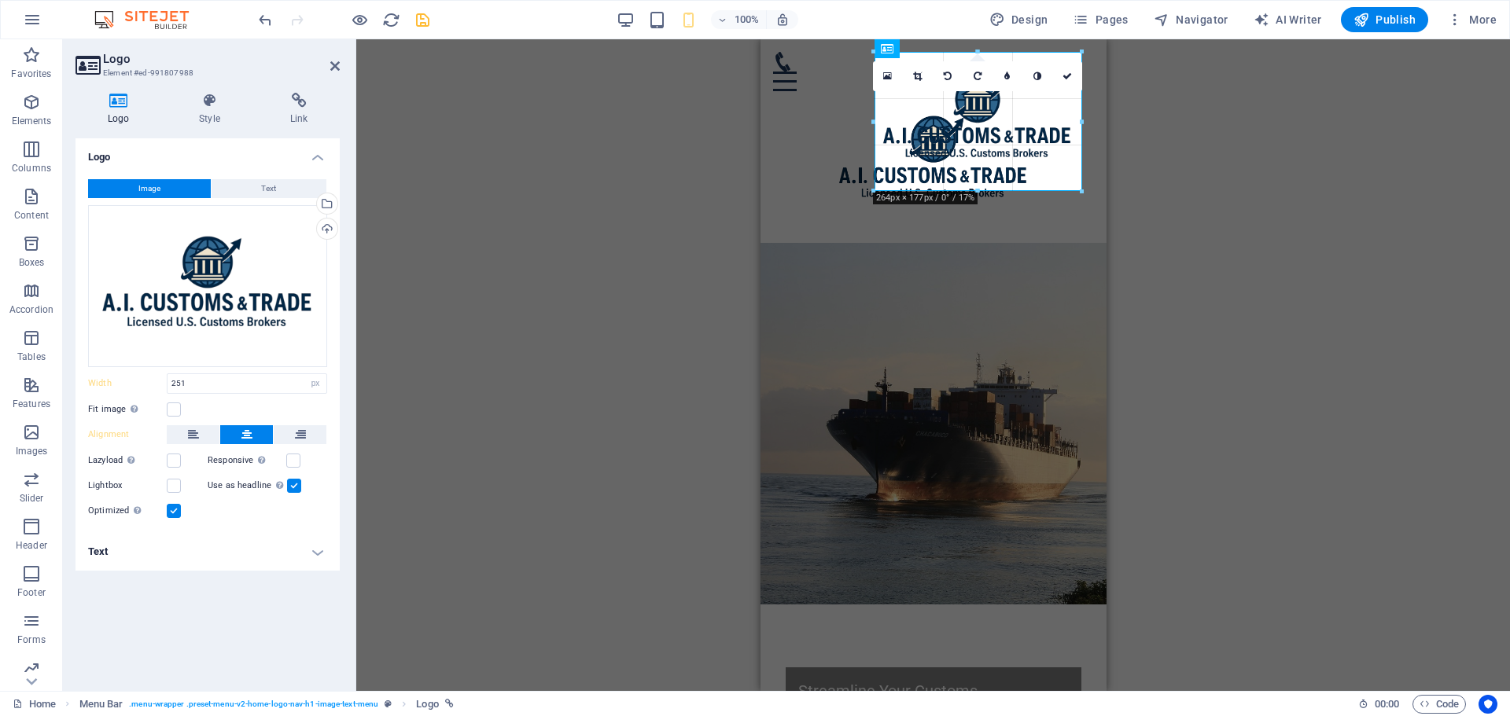
drag, startPoint x: 884, startPoint y: 118, endPoint x: 871, endPoint y: 118, distance: 13.4
click at [173, 461] on label at bounding box center [174, 461] width 14 height 14
click at [0, 0] on input "Lazyload Loading images after the page loads improves page speed." at bounding box center [0, 0] width 0 height 0
click at [244, 386] on input "264" at bounding box center [246, 383] width 159 height 19
drag, startPoint x: 223, startPoint y: 386, endPoint x: 154, endPoint y: 371, distance: 70.0
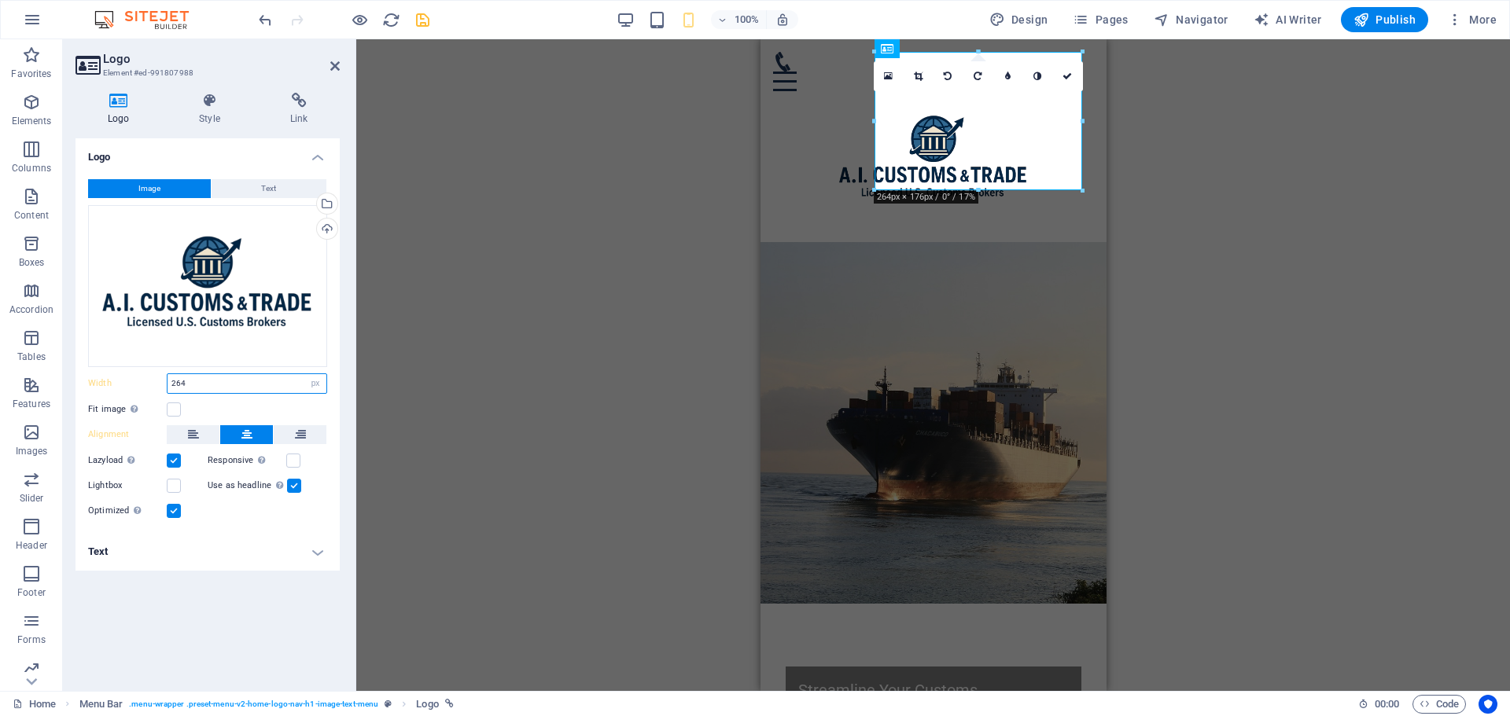
click at [154, 371] on div "Image Text Drag files here, click to choose files or select files from Files or…" at bounding box center [207, 350] width 264 height 366
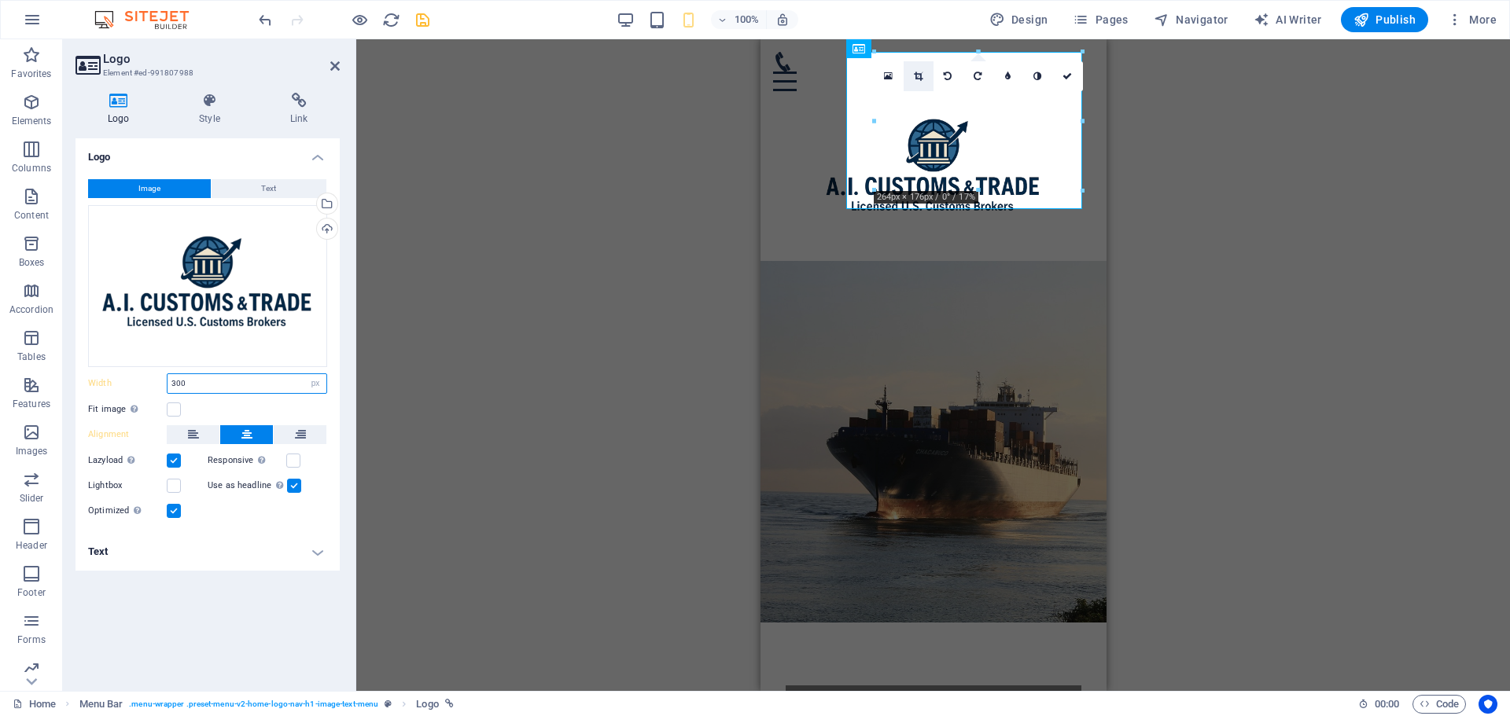
type input "300"
click at [918, 74] on icon at bounding box center [918, 76] width 9 height 9
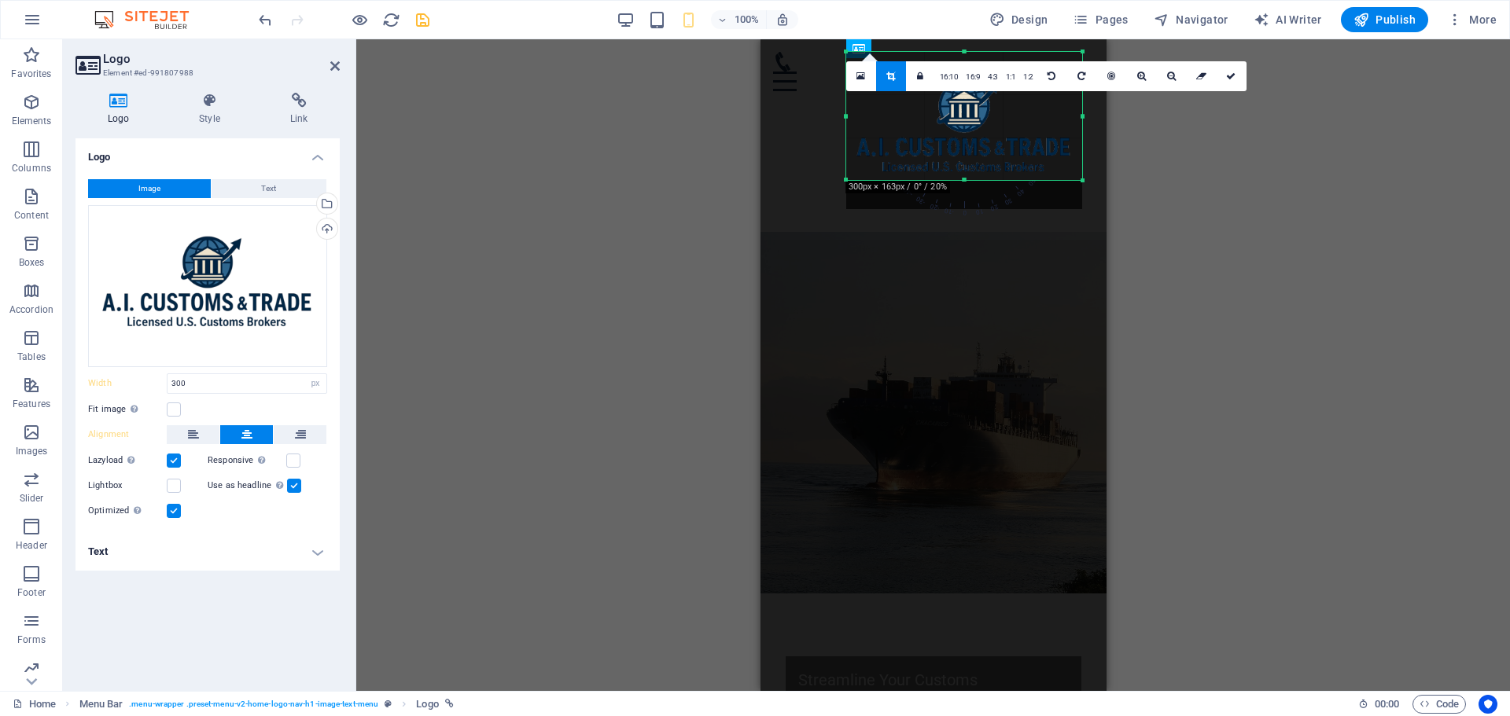
drag, startPoint x: 964, startPoint y: 208, endPoint x: 964, endPoint y: 179, distance: 29.1
click at [964, 179] on div at bounding box center [964, 181] width 236 height 6
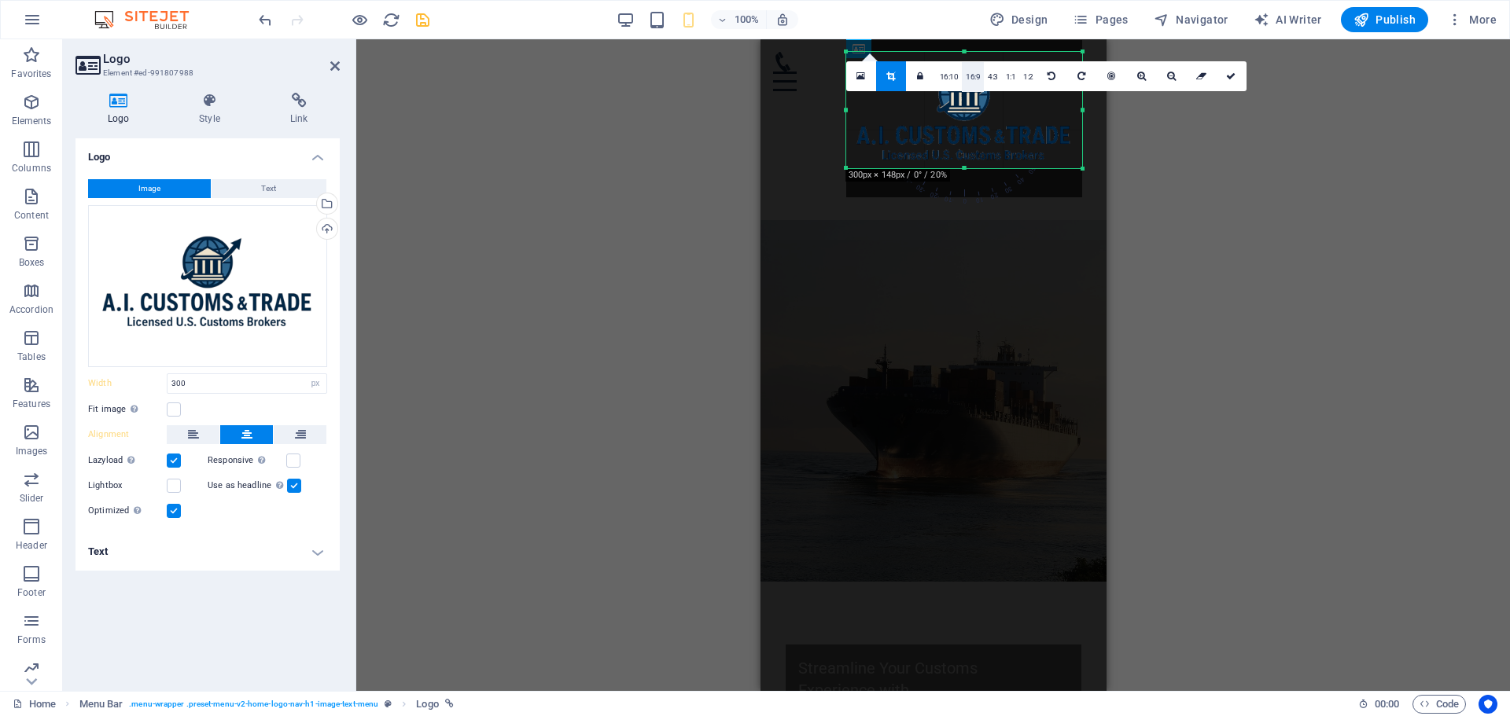
drag, startPoint x: 966, startPoint y: 50, endPoint x: 968, endPoint y: 62, distance: 11.9
click at [968, 62] on div "180 170 160 150 140 130 120 110 100 90 80 70 60 50 40 30 20 10 0 -10 -20 -30 -4…" at bounding box center [964, 110] width 236 height 116
drag, startPoint x: 1229, startPoint y: 76, endPoint x: 1187, endPoint y: 117, distance: 59.0
click at [1227, 76] on icon at bounding box center [1230, 76] width 9 height 9
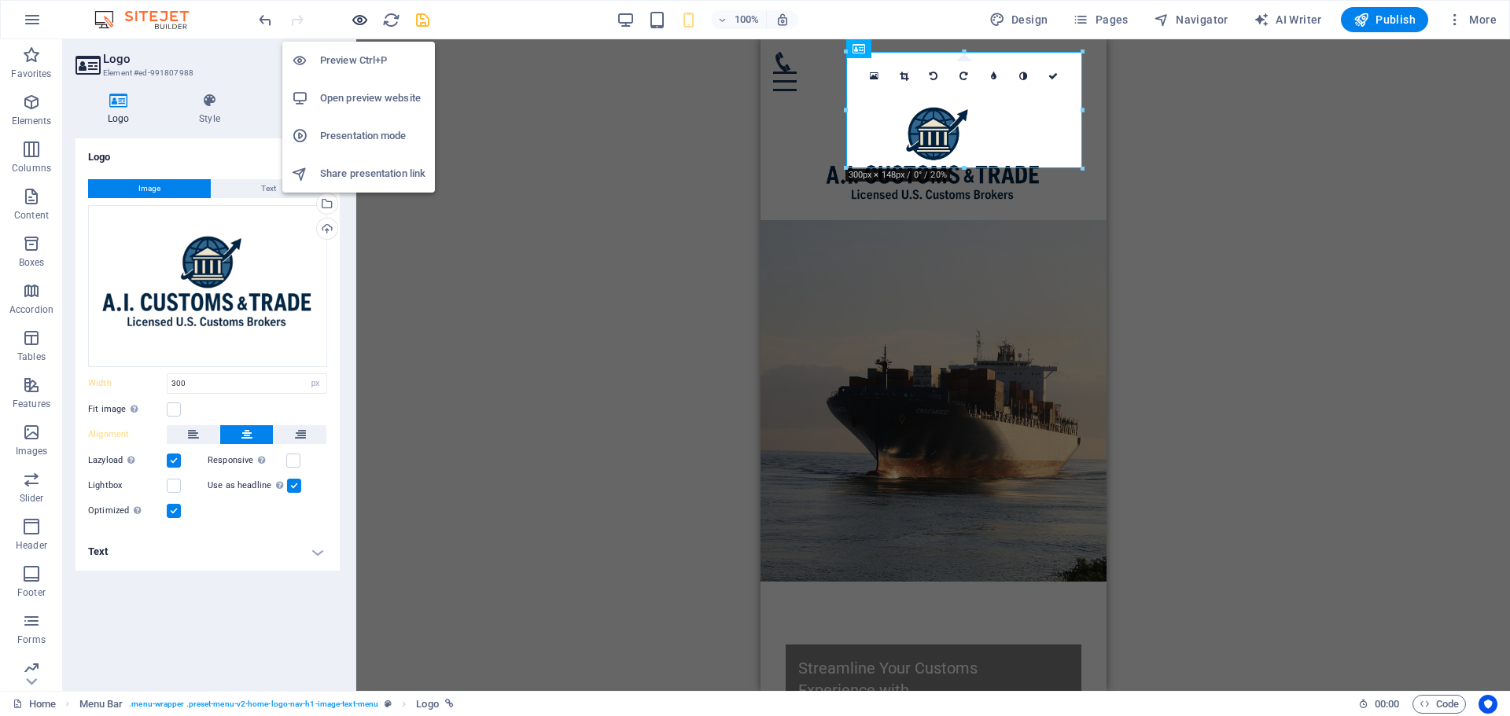
click at [358, 20] on icon "button" at bounding box center [360, 20] width 18 height 18
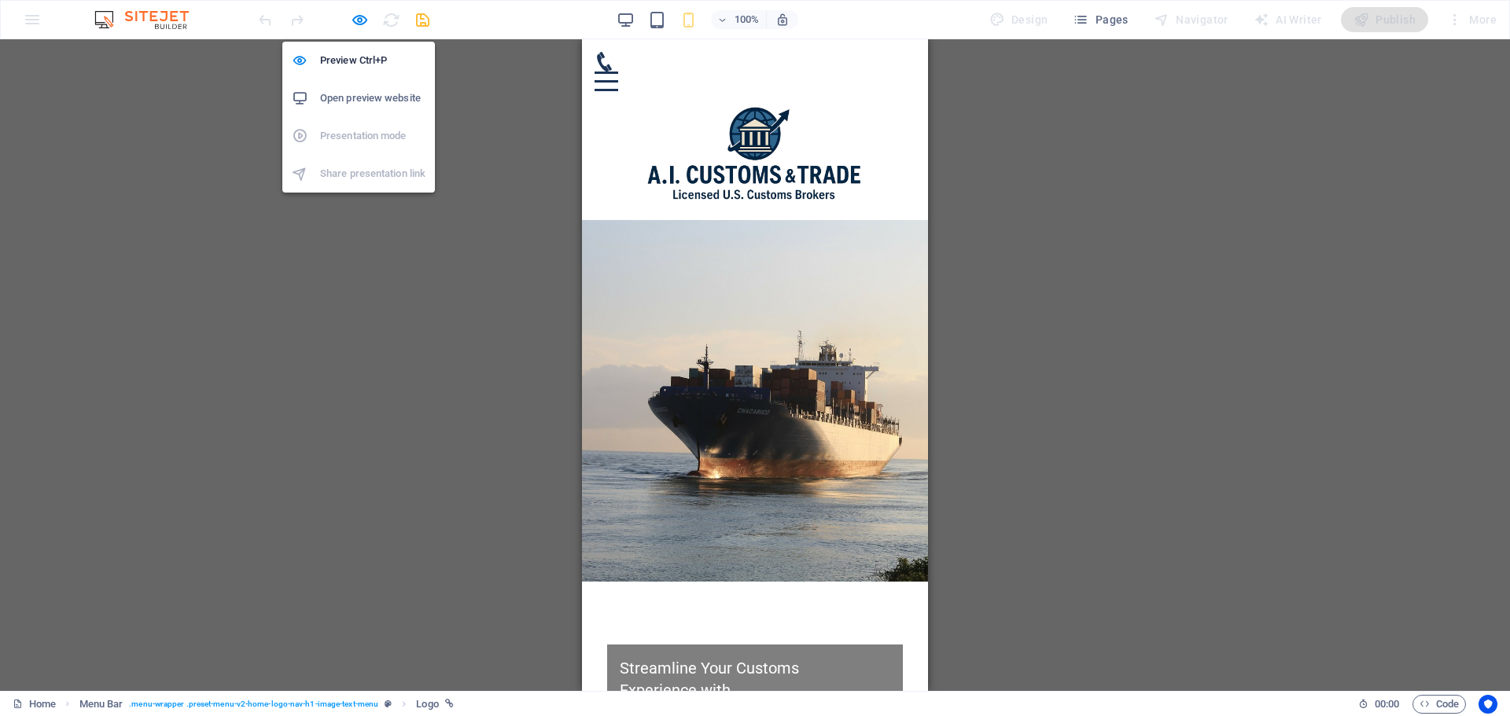
drag, startPoint x: 363, startPoint y: 20, endPoint x: 377, endPoint y: 31, distance: 18.6
click at [363, 20] on icon "button" at bounding box center [360, 20] width 18 height 18
select select "px"
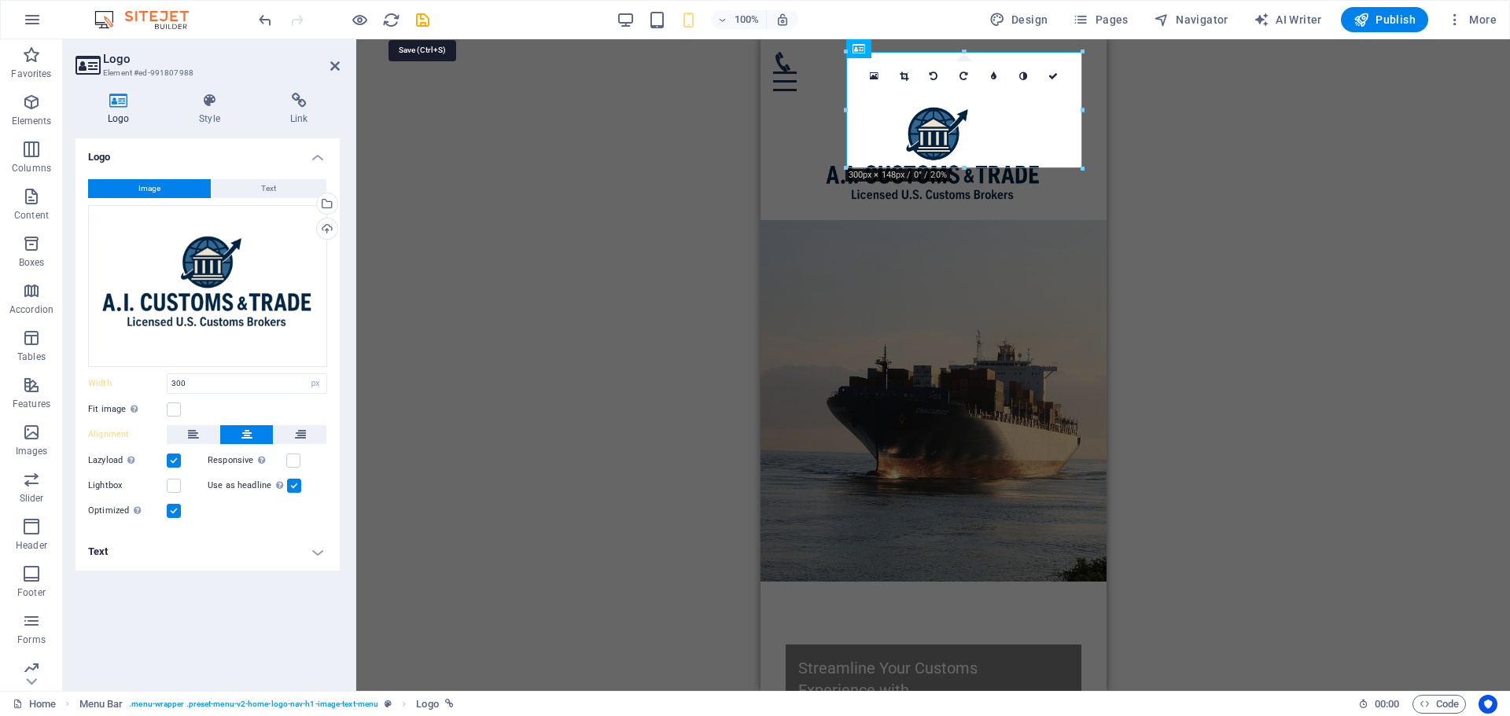
click at [425, 17] on icon "save" at bounding box center [423, 20] width 18 height 18
checkbox input "false"
select select "px"
click at [908, 116] on div at bounding box center [932, 149] width 321 height 116
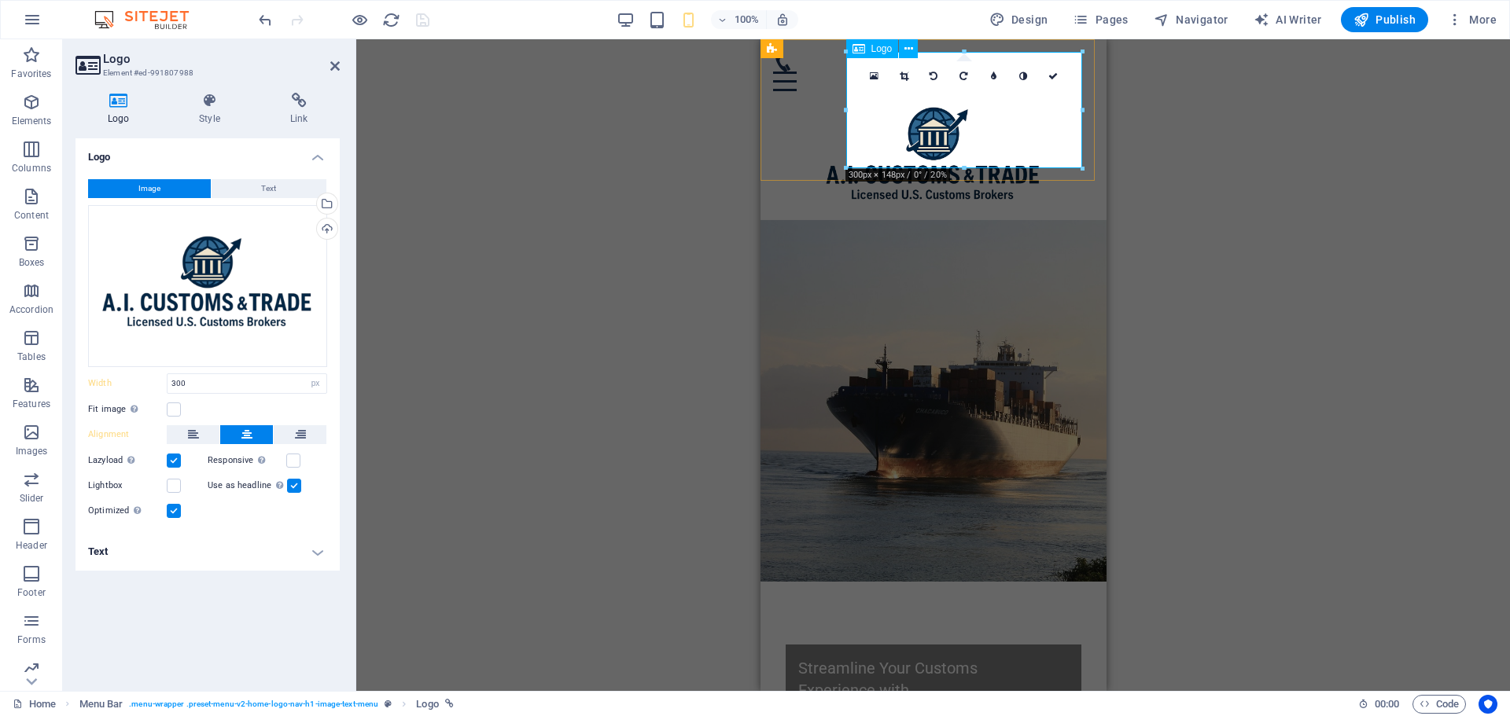
click at [908, 116] on div at bounding box center [932, 149] width 321 height 116
click at [806, 175] on div "Home Services NEW REQUEST Contact" at bounding box center [933, 129] width 346 height 181
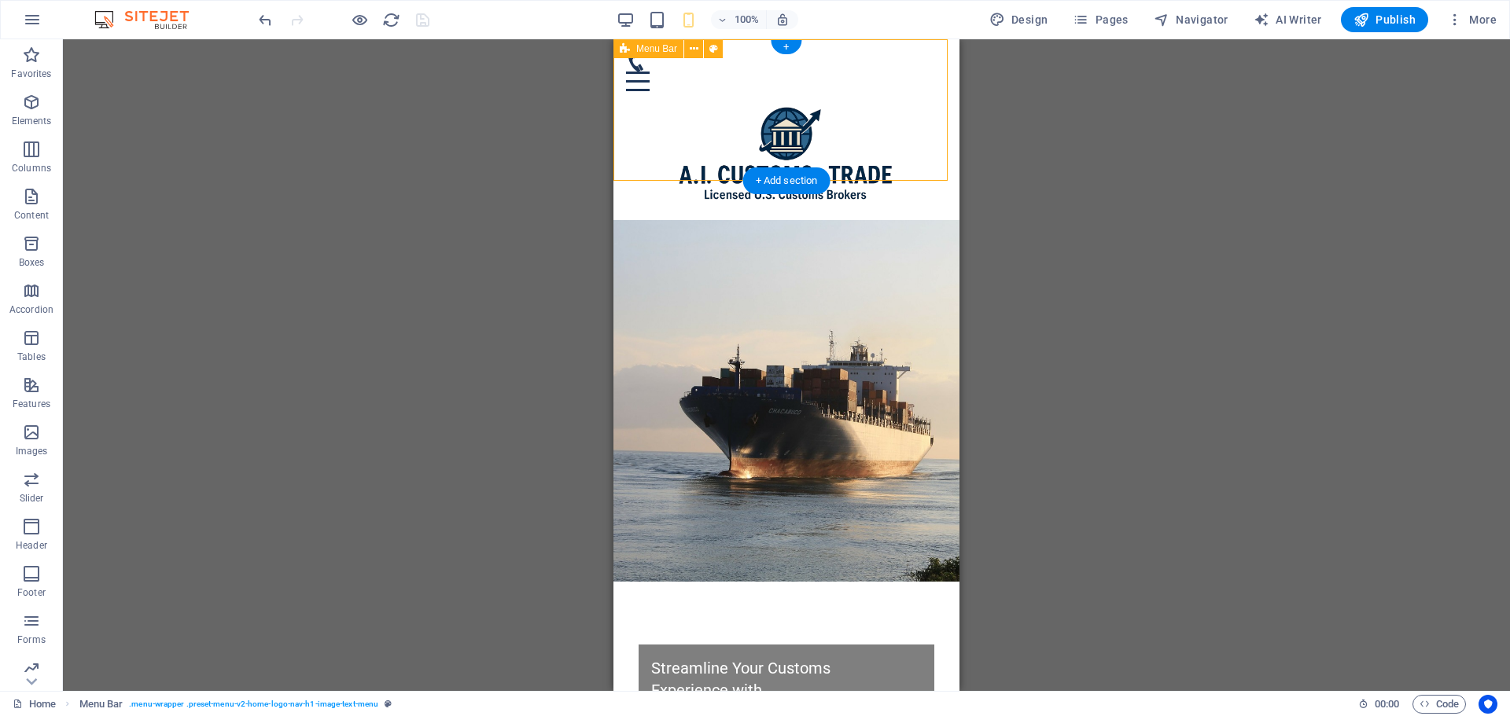
click at [639, 174] on div "Home Services NEW REQUEST Contact" at bounding box center [786, 129] width 346 height 181
select select "header"
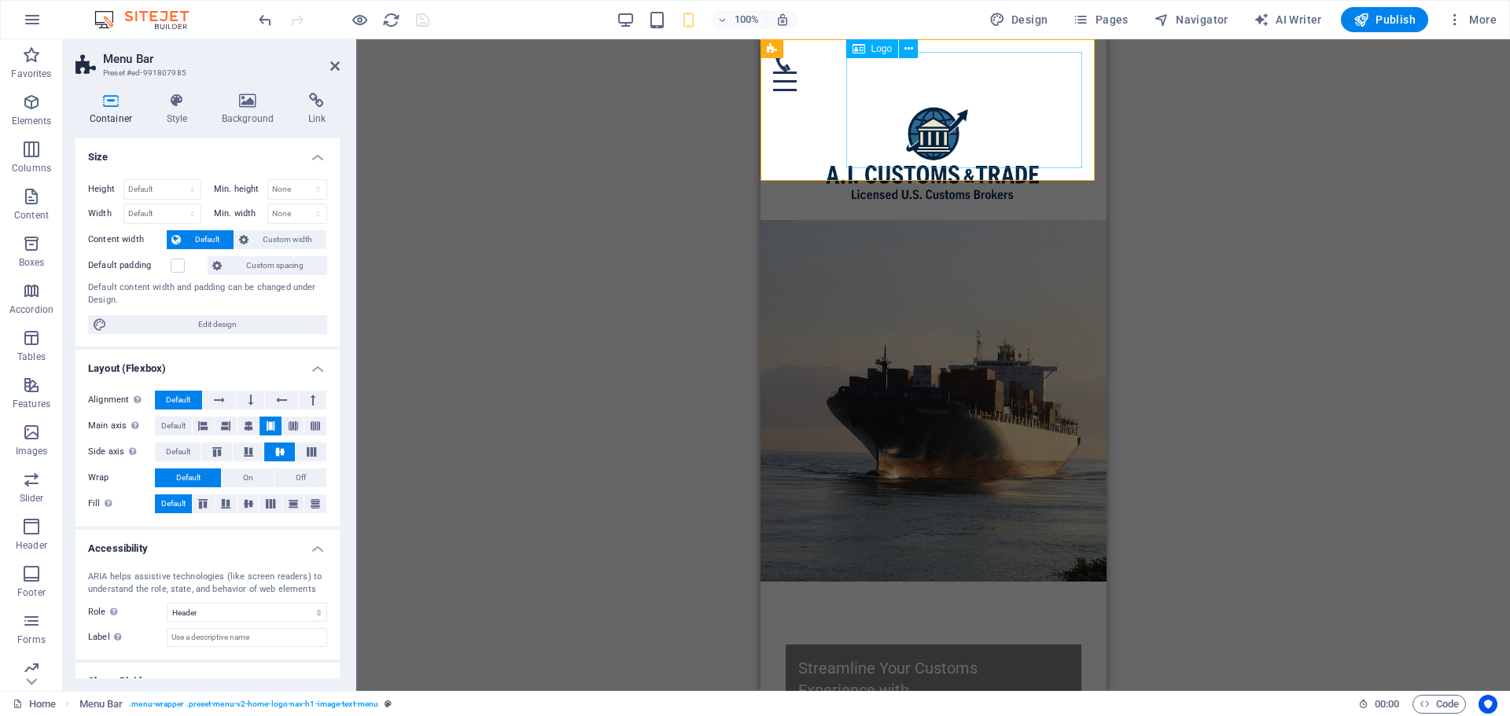
click at [888, 126] on div at bounding box center [932, 149] width 321 height 116
select select "px"
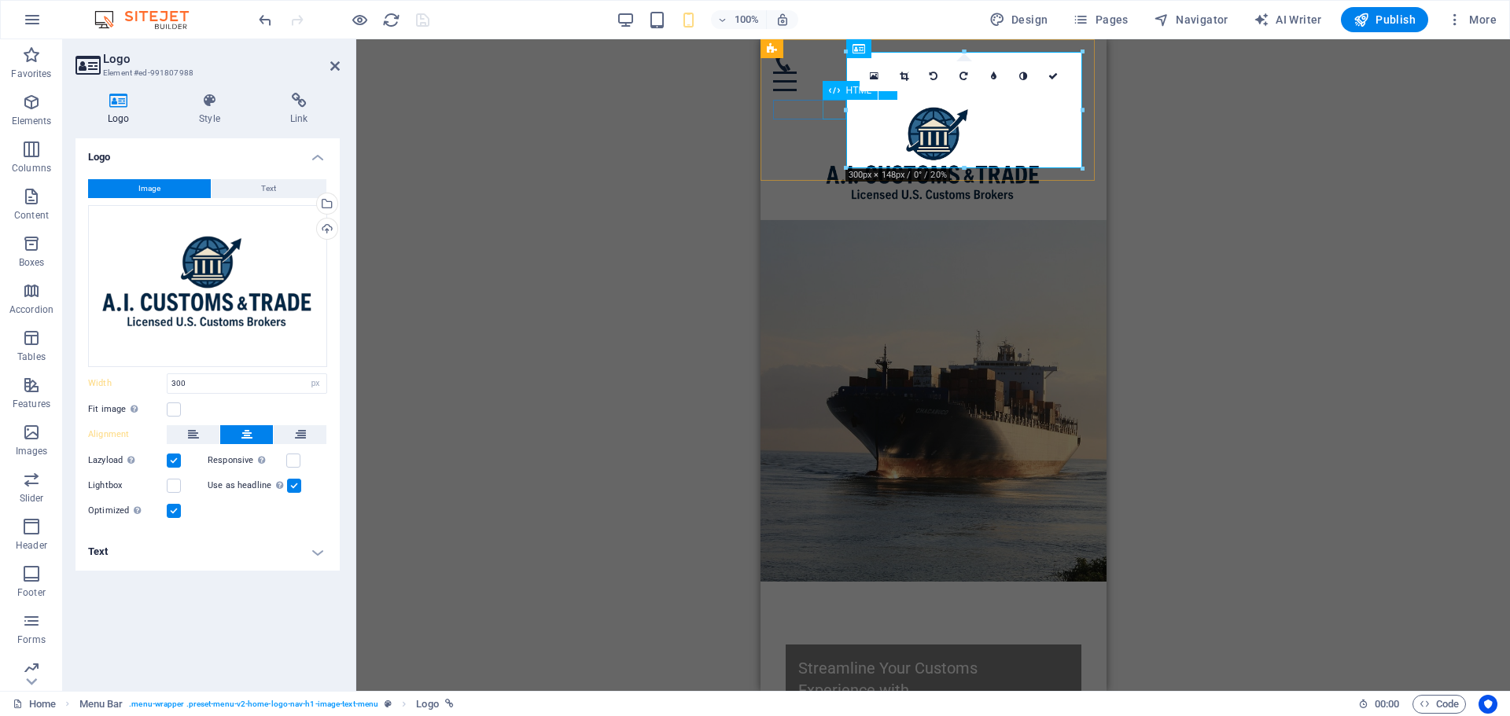
drag, startPoint x: 1603, startPoint y: 149, endPoint x: 841, endPoint y: 113, distance: 762.1
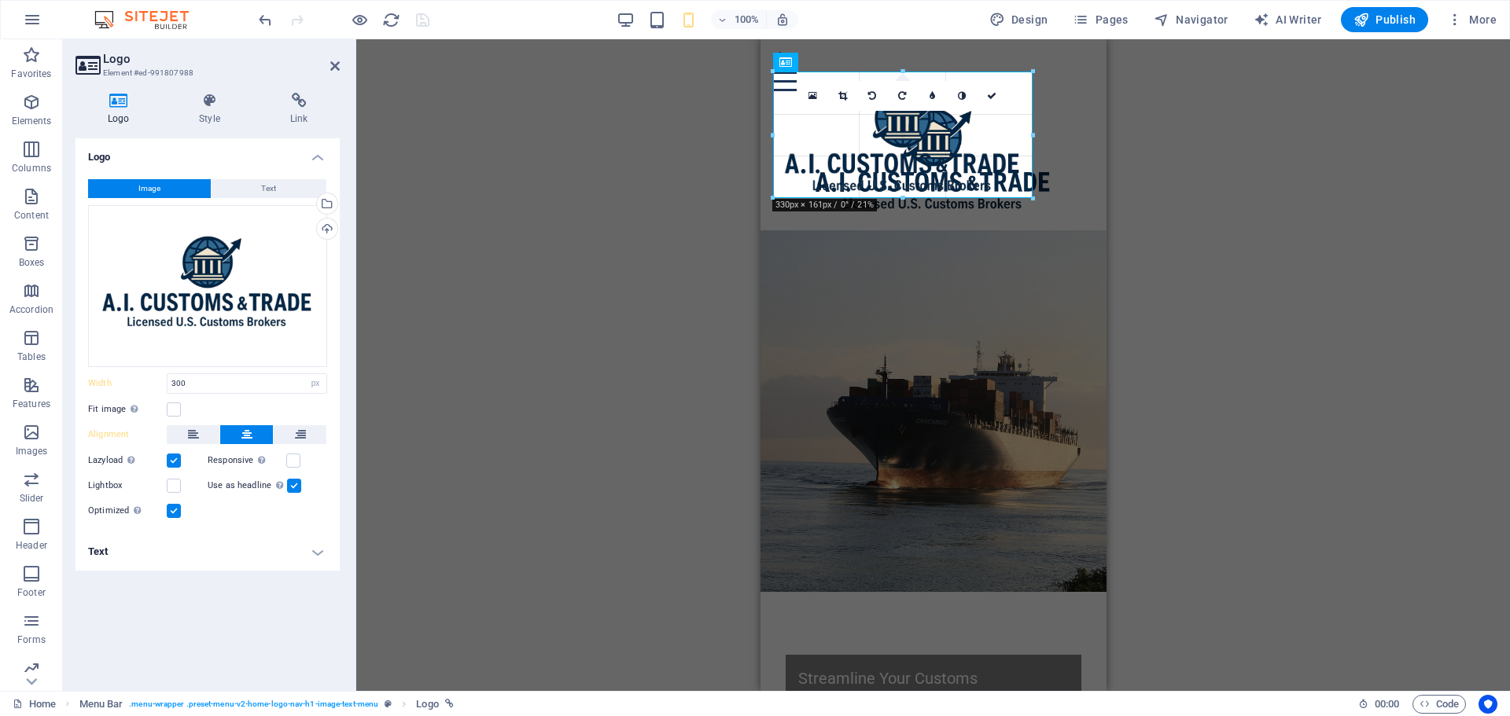
type input "330"
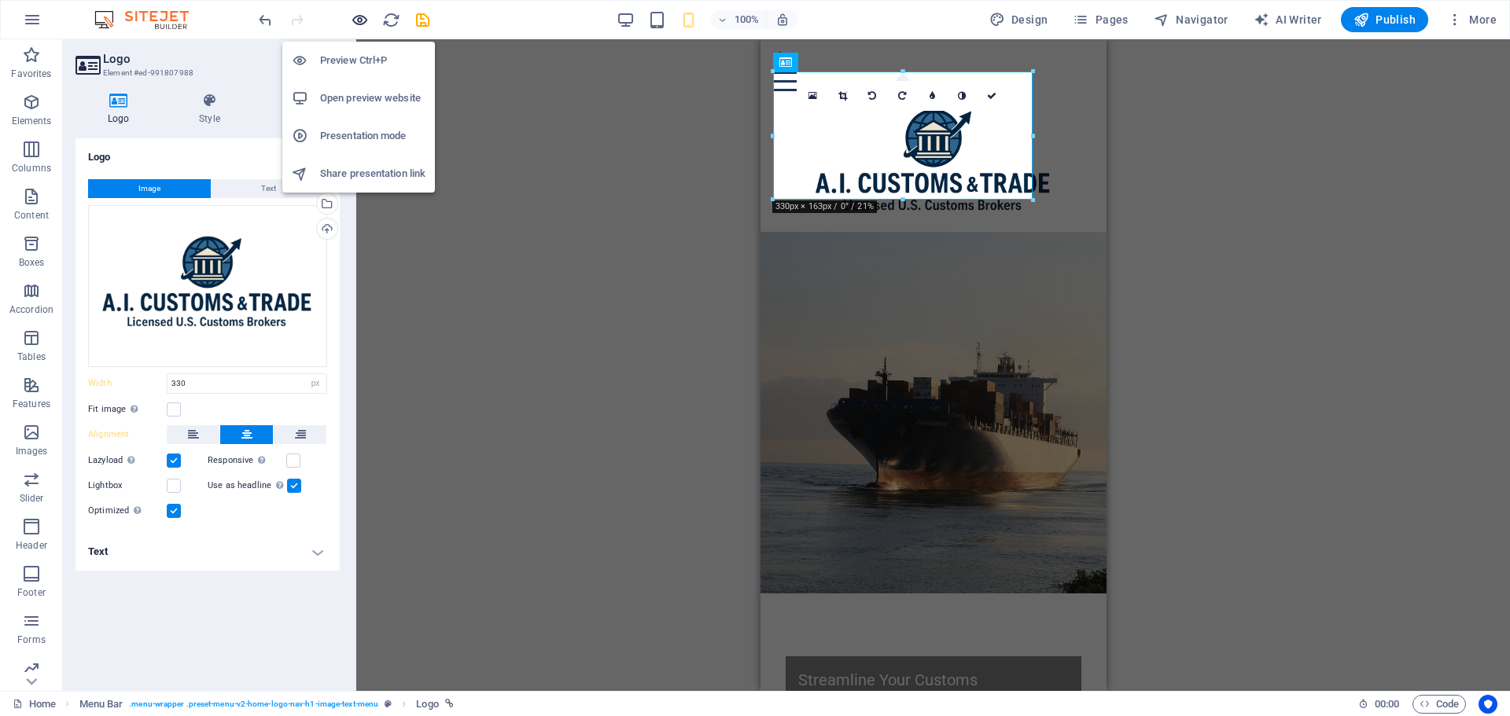
click at [355, 22] on icon "button" at bounding box center [360, 20] width 18 height 18
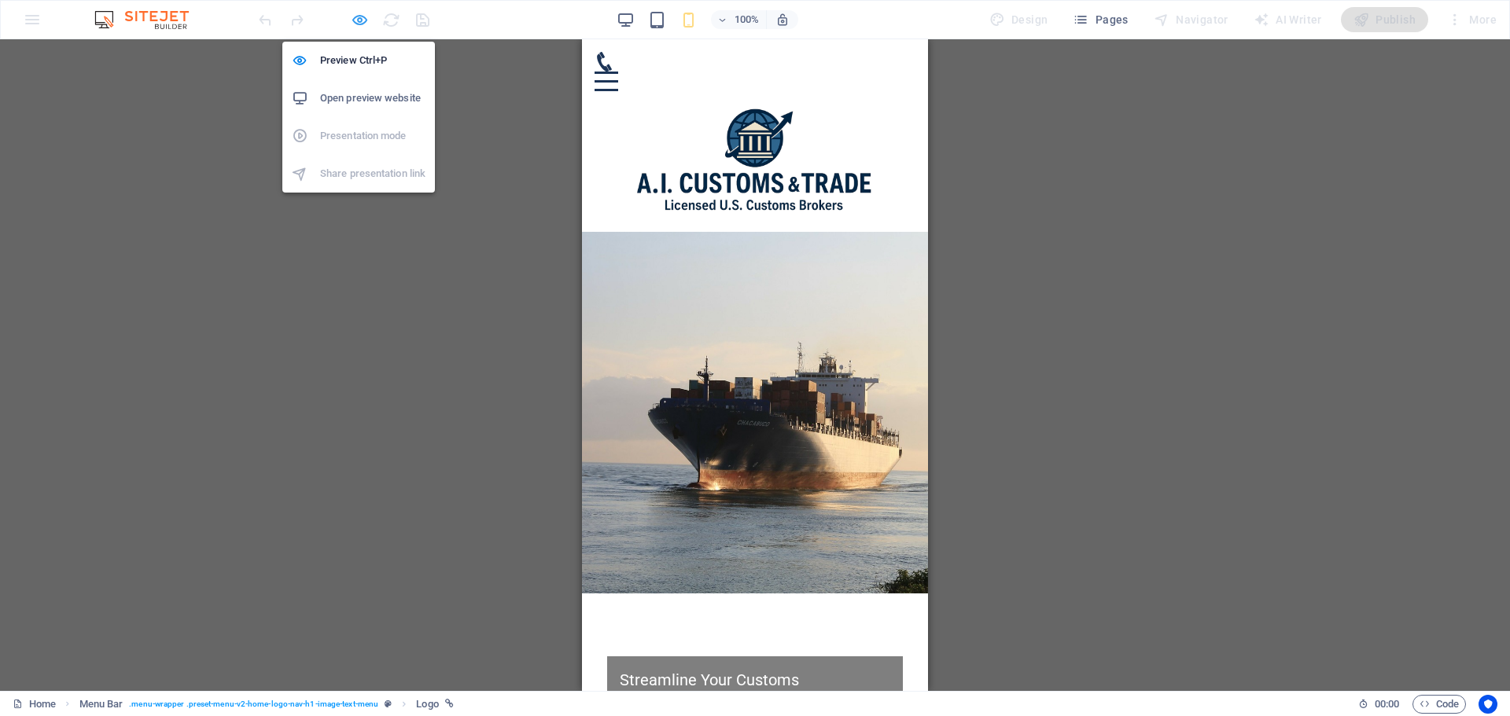
click at [355, 17] on icon "button" at bounding box center [360, 20] width 18 height 18
select select "px"
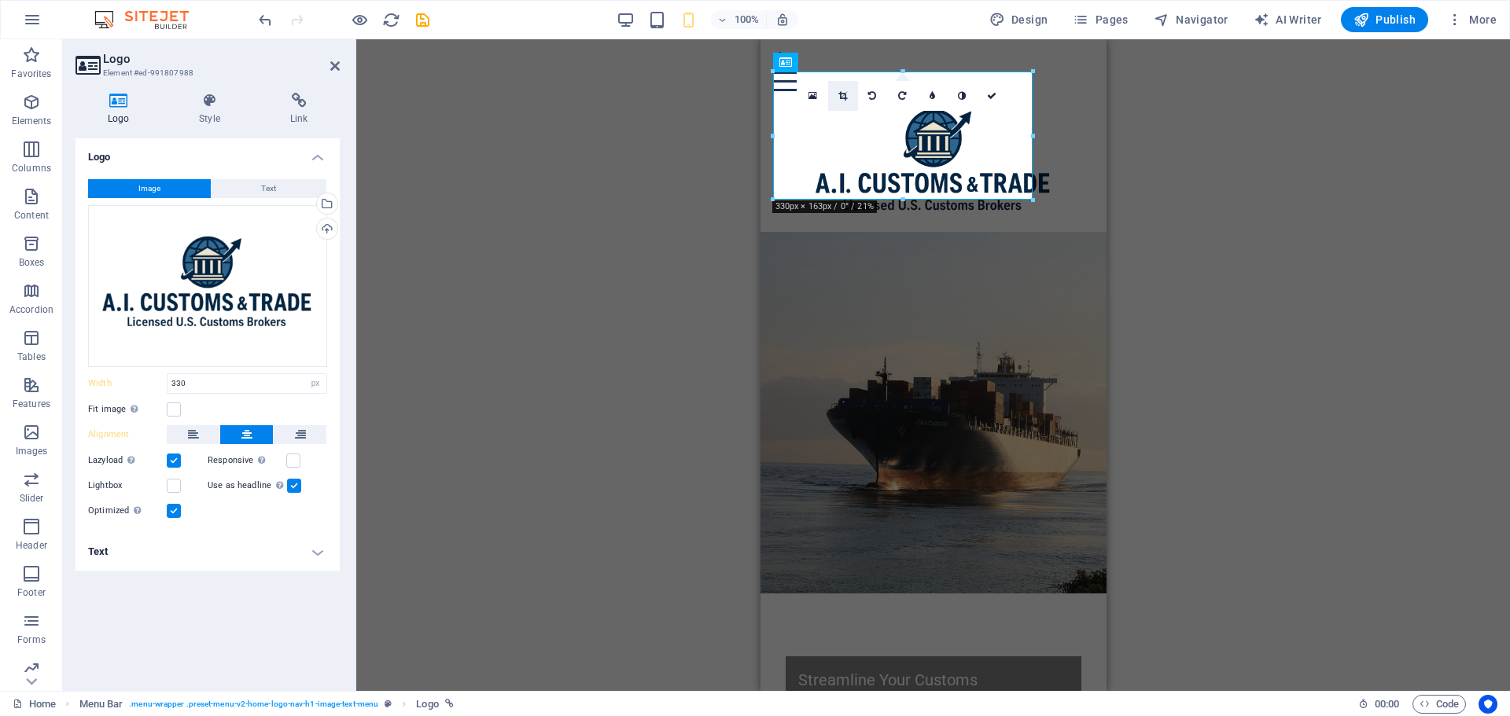
click at [846, 90] on link at bounding box center [843, 96] width 30 height 30
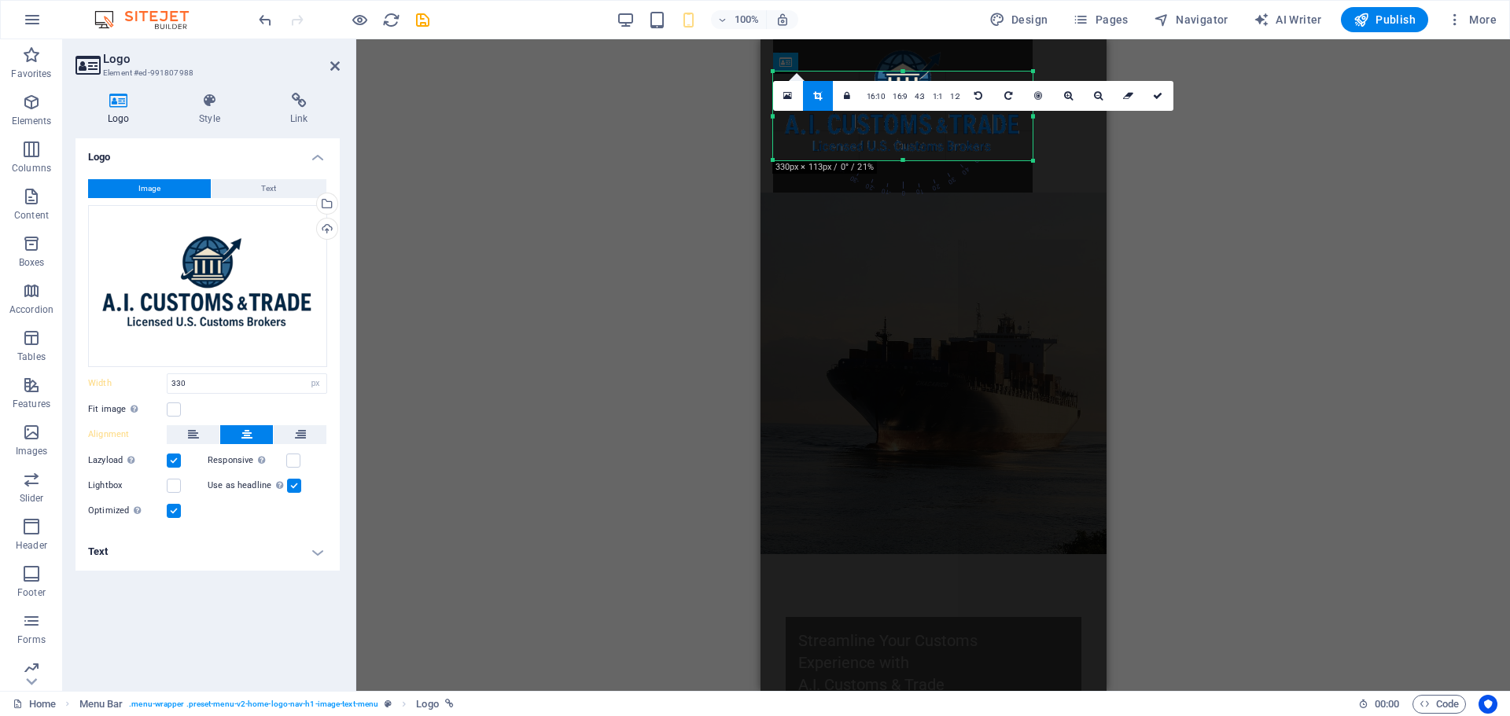
drag, startPoint x: 902, startPoint y: 72, endPoint x: 871, endPoint y: 112, distance: 49.9
click at [871, 112] on div "180 170 160 150 140 130 120 110 100 90 80 70 60 50 40 30 20 10 0 -10 -20 -30 -4…" at bounding box center [903, 116] width 260 height 89
click at [267, 25] on icon "undo" at bounding box center [265, 20] width 18 height 18
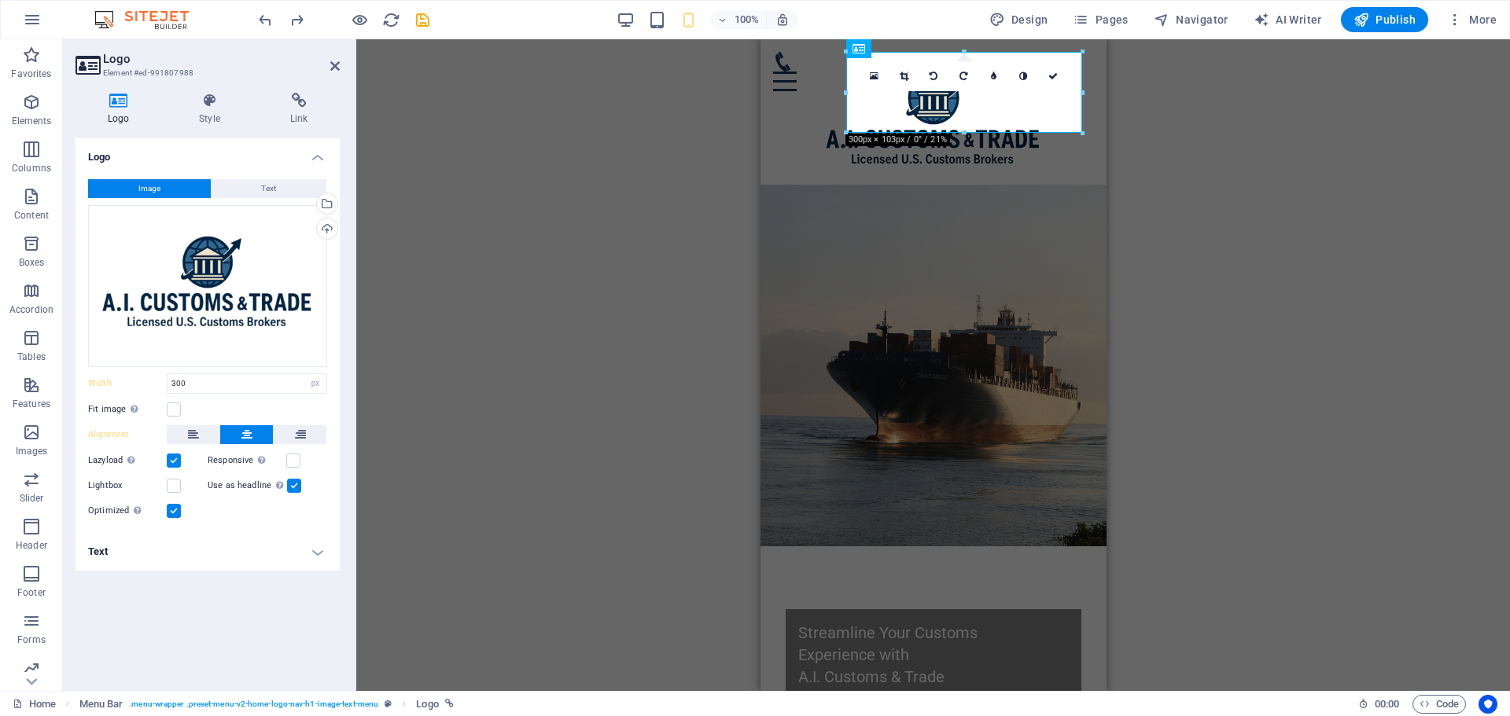
click at [738, 194] on div "H2 Text on background Container Menu Bar Menu Container Container Icon Logo HTM…" at bounding box center [933, 365] width 1154 height 652
click at [260, 20] on icon "undo" at bounding box center [265, 20] width 18 height 18
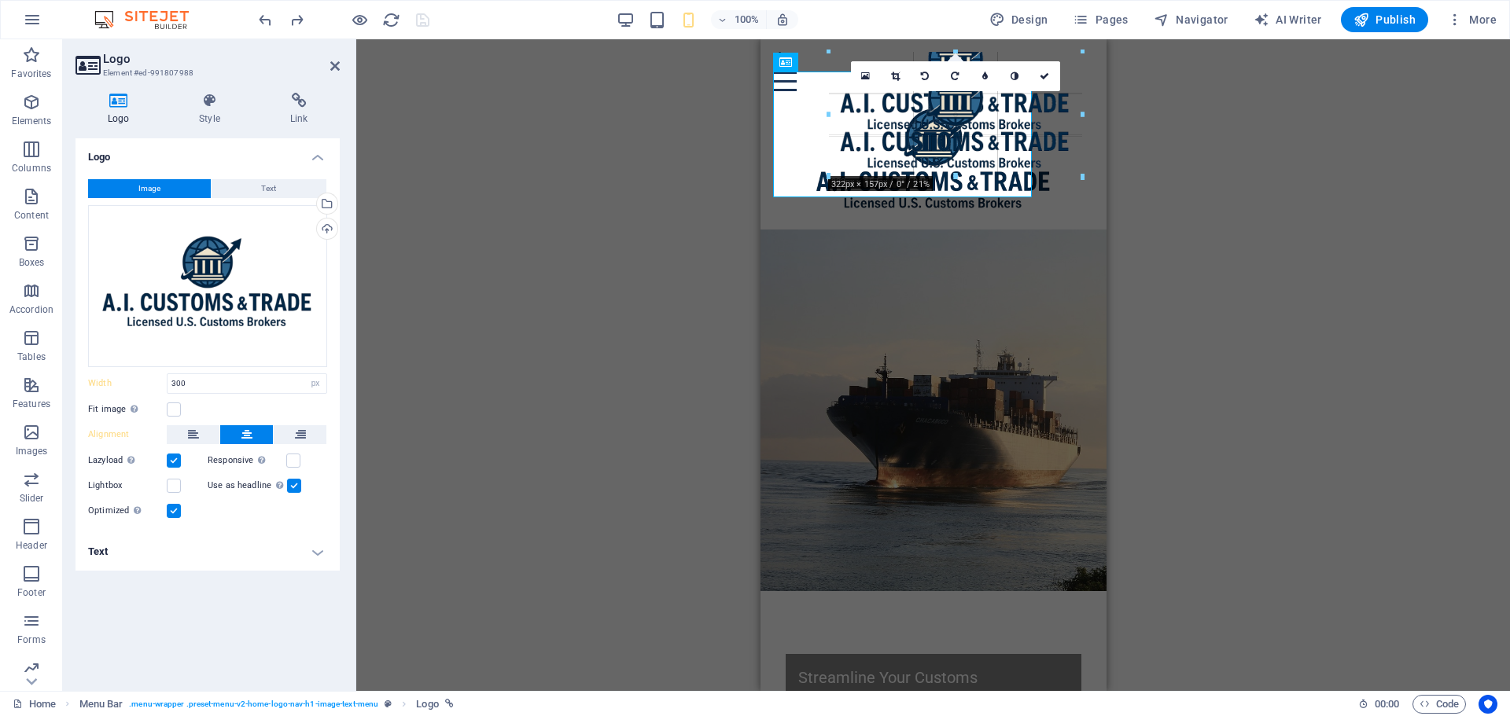
drag, startPoint x: 846, startPoint y: 112, endPoint x: 823, endPoint y: 114, distance: 22.9
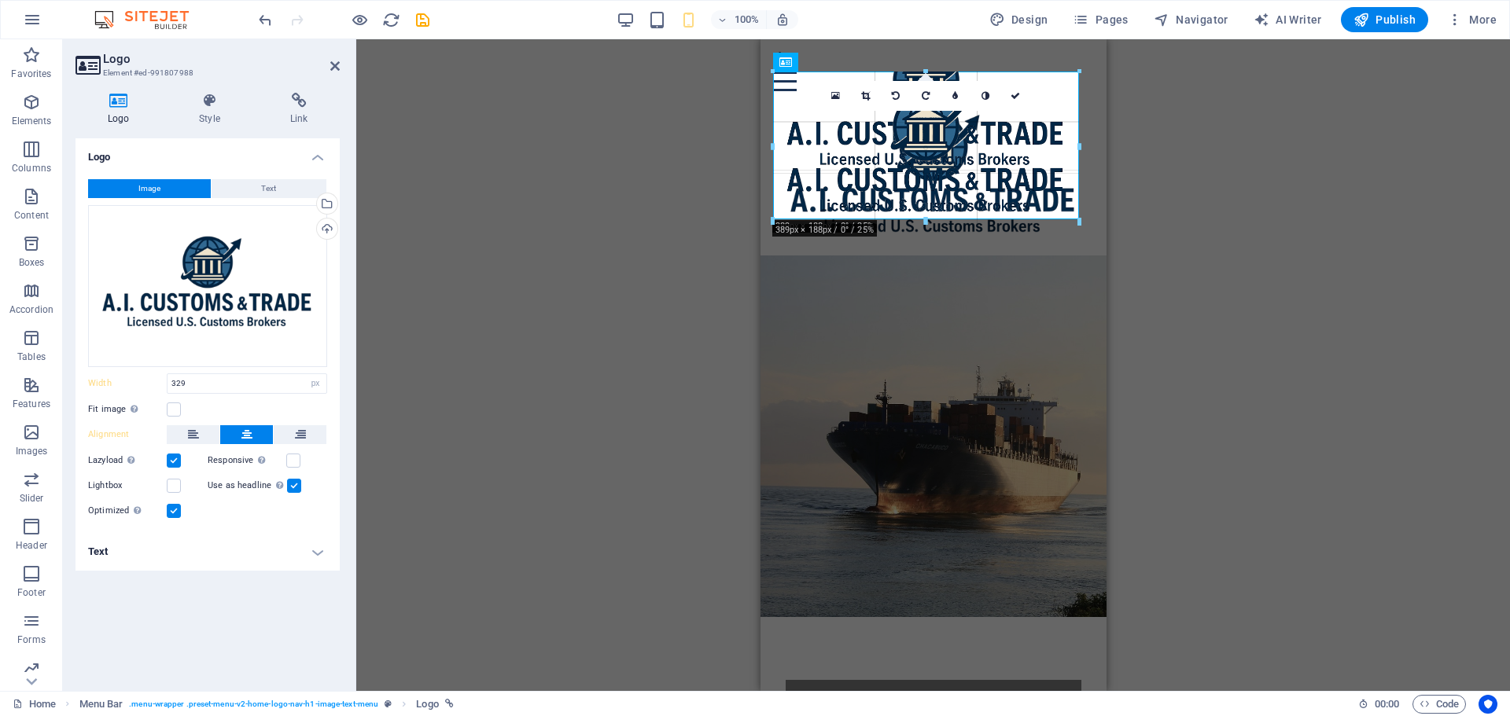
drag, startPoint x: 1033, startPoint y: 74, endPoint x: 1088, endPoint y: 68, distance: 56.2
type input "393"
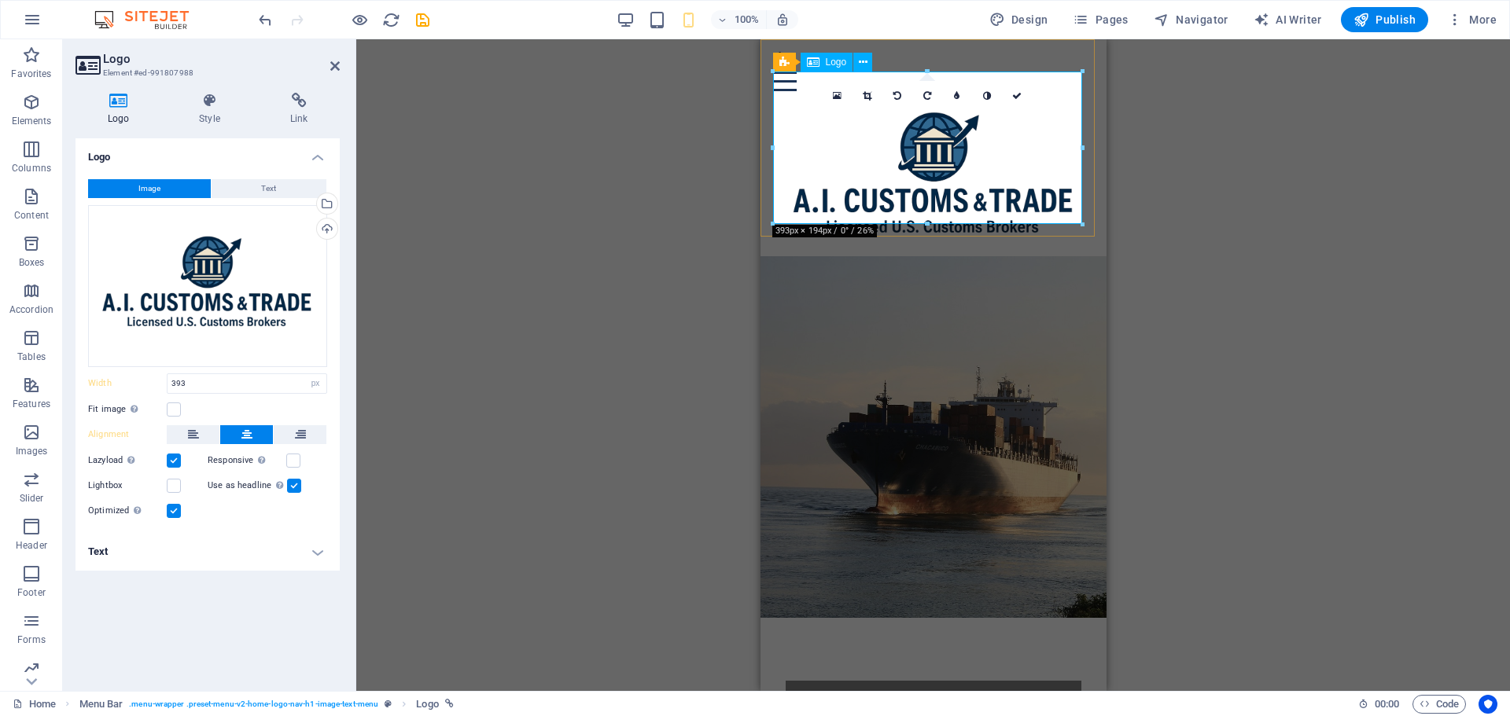
click at [930, 165] on div at bounding box center [932, 167] width 321 height 153
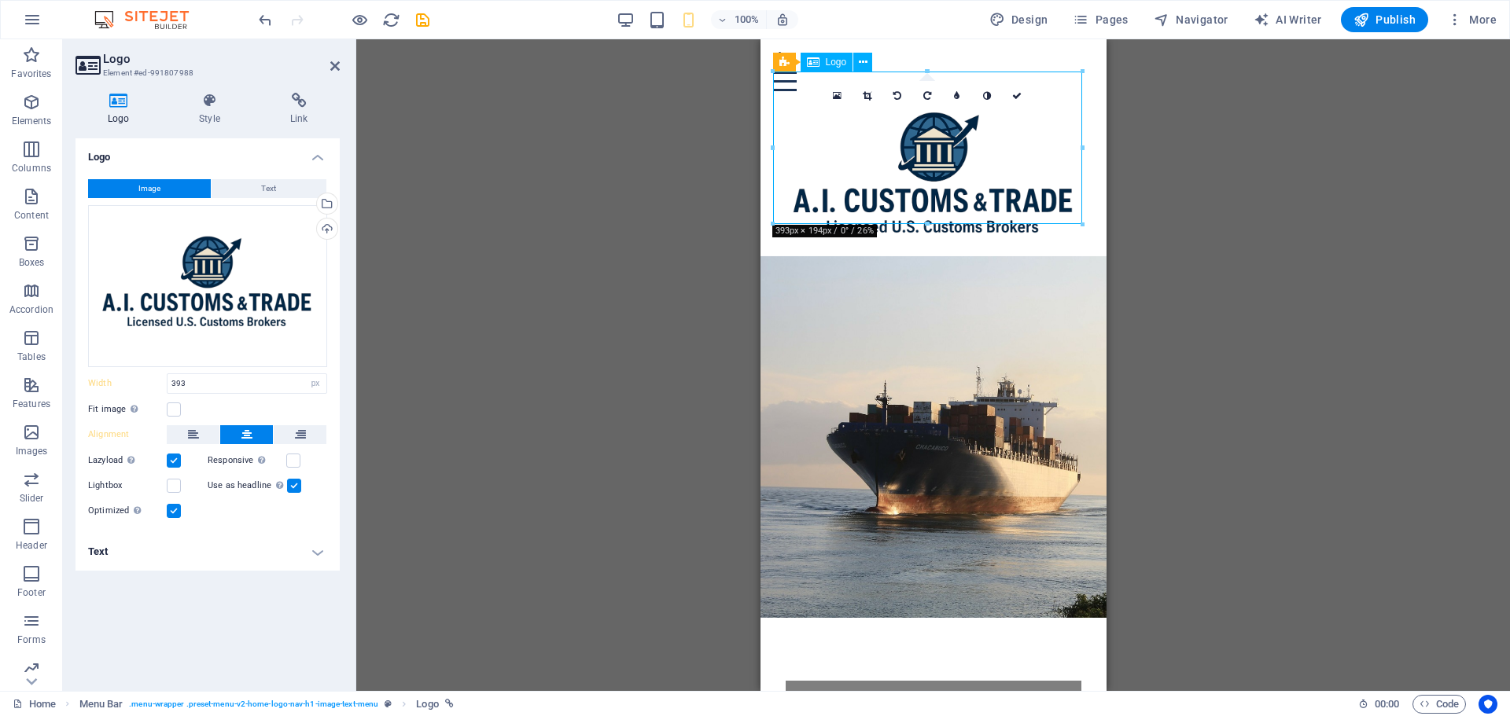
drag, startPoint x: 925, startPoint y: 160, endPoint x: 928, endPoint y: 123, distance: 37.1
click at [928, 123] on div at bounding box center [932, 167] width 321 height 153
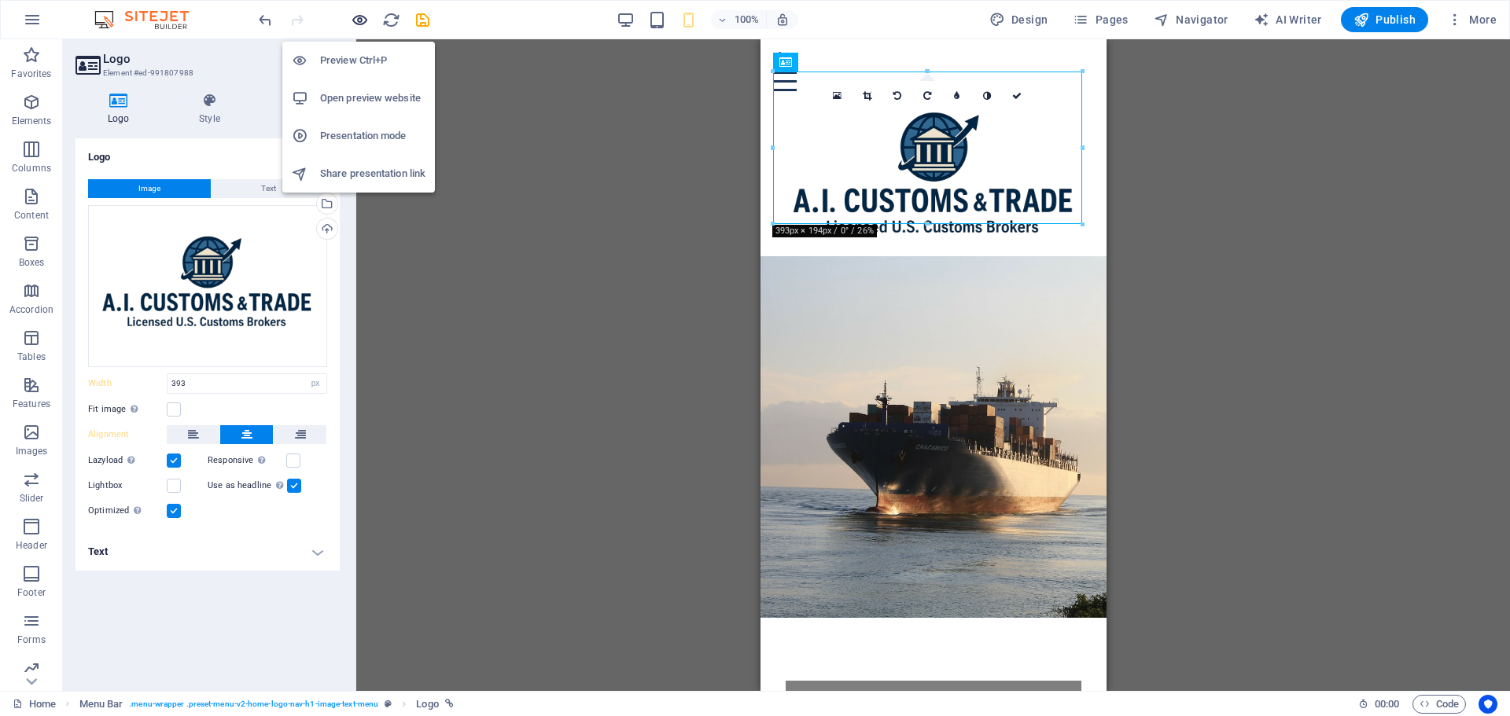
click at [362, 18] on icon "button" at bounding box center [360, 20] width 18 height 18
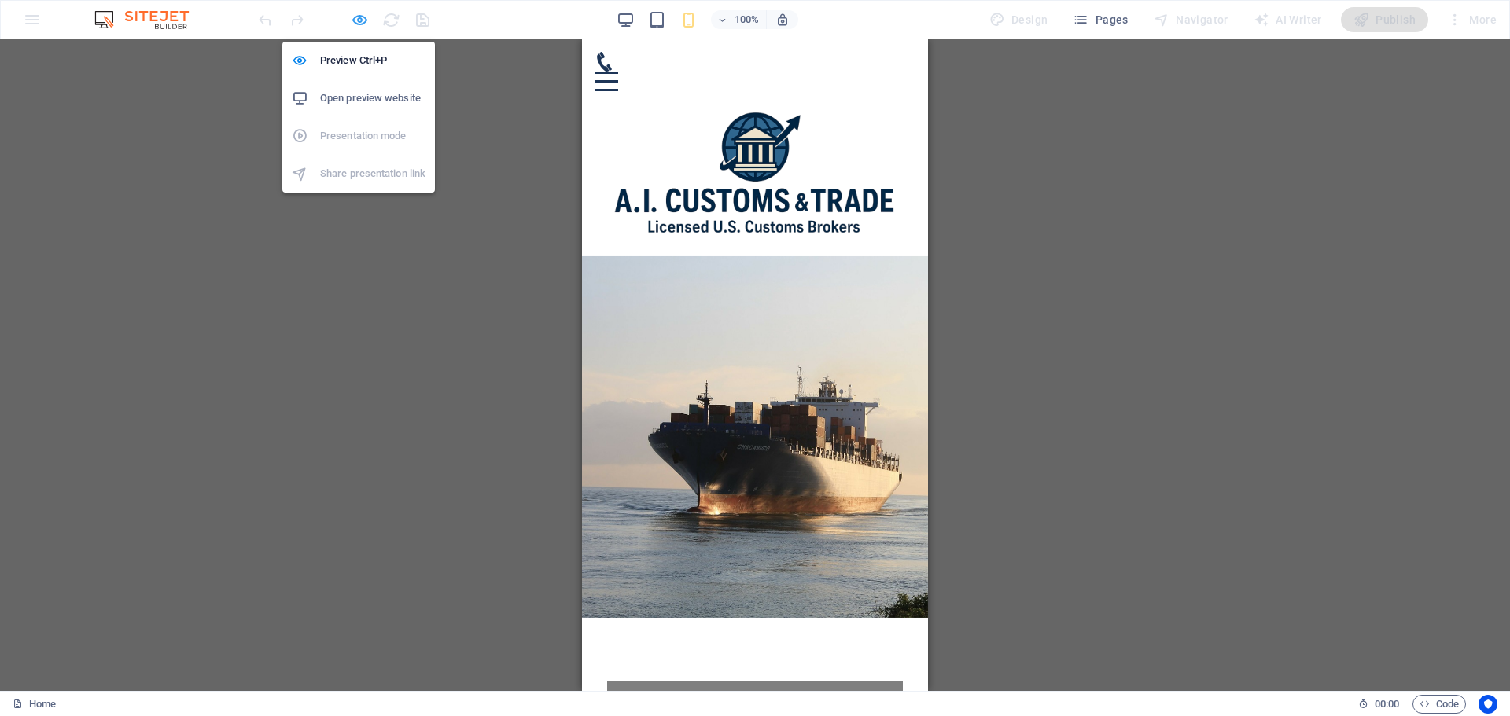
click at [363, 20] on icon "button" at bounding box center [360, 20] width 18 height 18
select select "px"
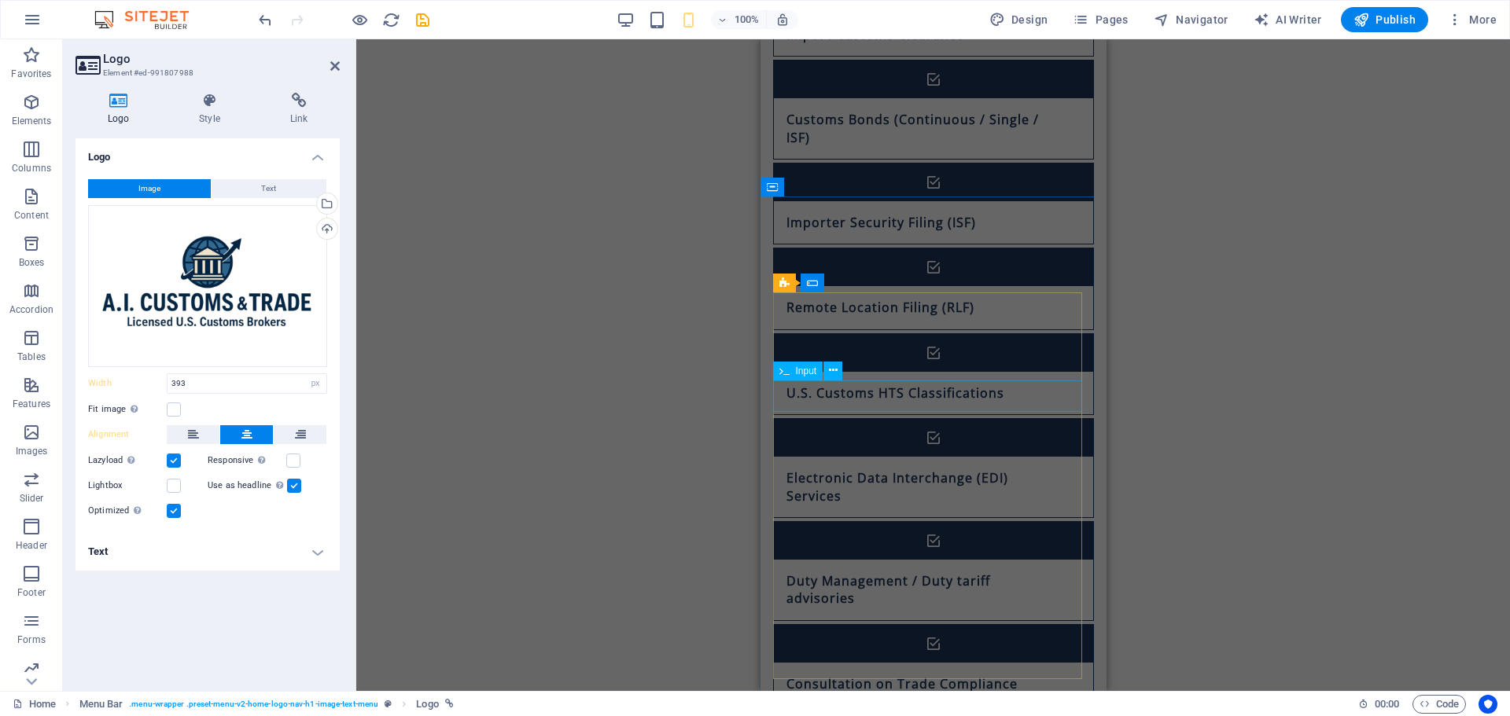
scroll to position [1541, 0]
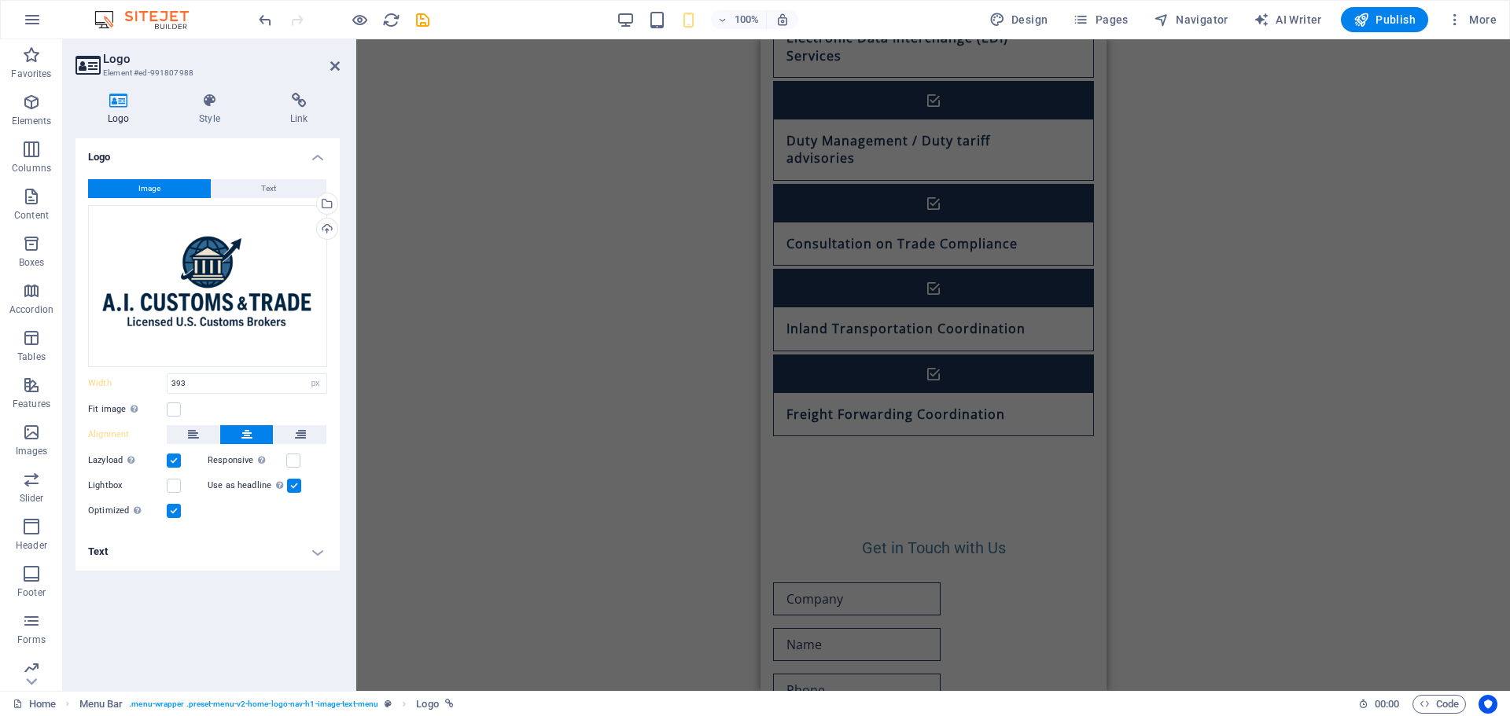
click at [265, 31] on div at bounding box center [344, 19] width 176 height 25
click at [267, 25] on icon "undo" at bounding box center [265, 20] width 18 height 18
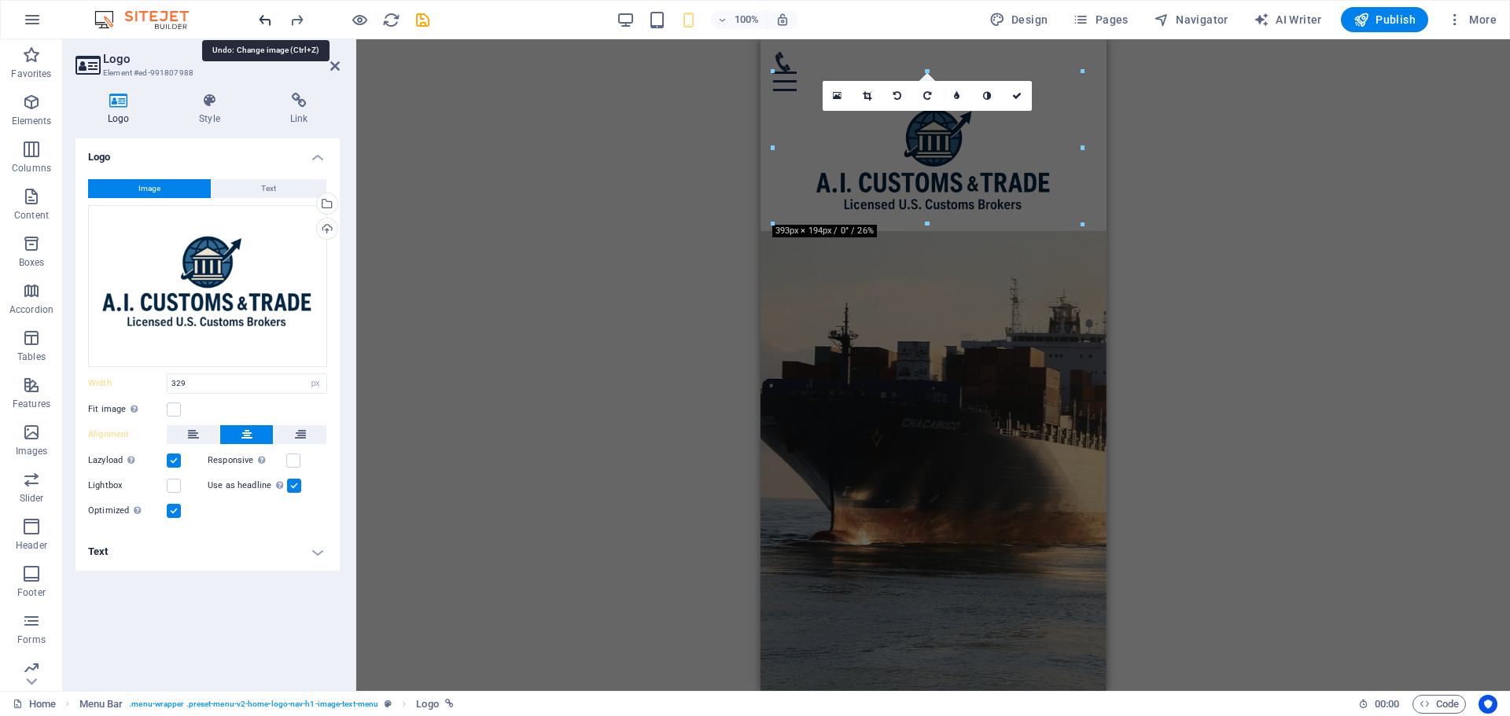
scroll to position [0, 0]
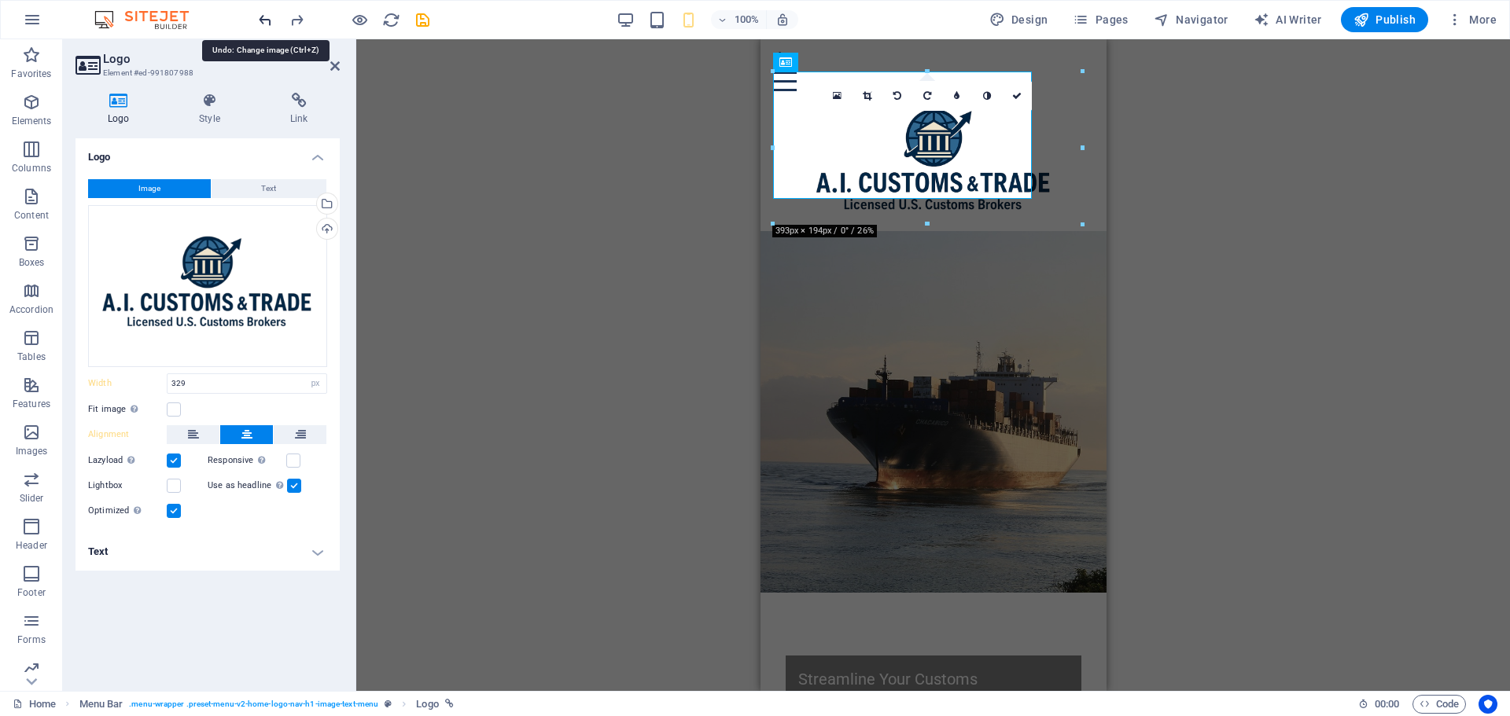
click at [267, 25] on icon "undo" at bounding box center [265, 20] width 18 height 18
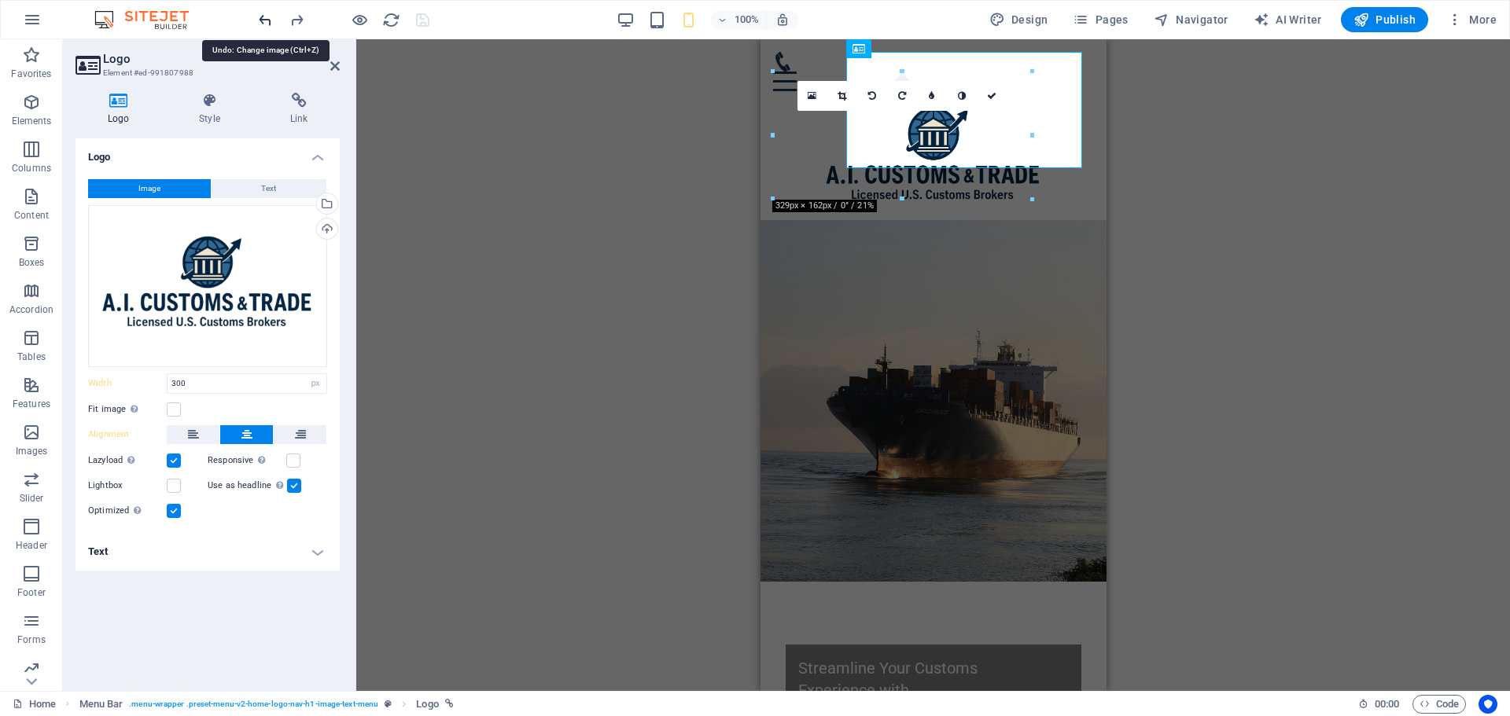
click at [267, 25] on icon "undo" at bounding box center [265, 20] width 18 height 18
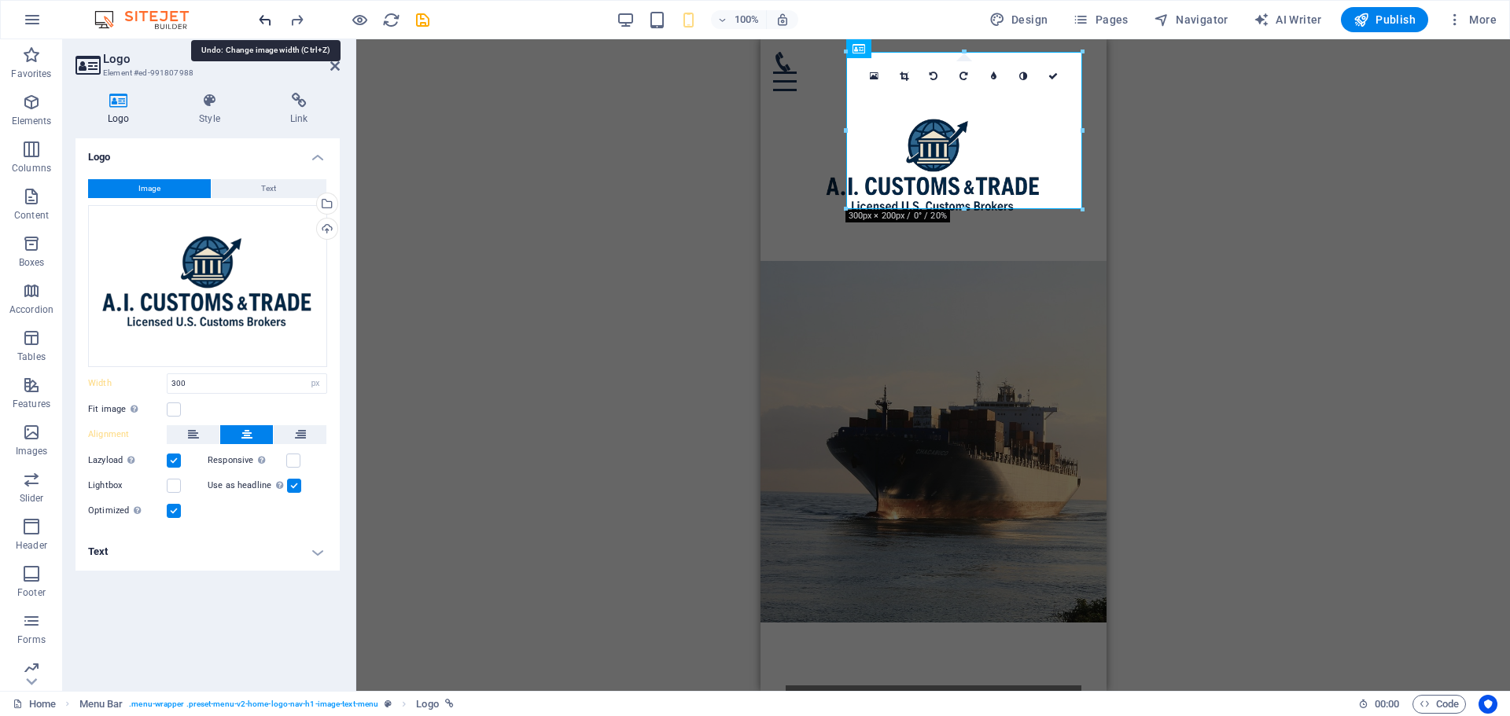
click at [267, 24] on icon "undo" at bounding box center [265, 20] width 18 height 18
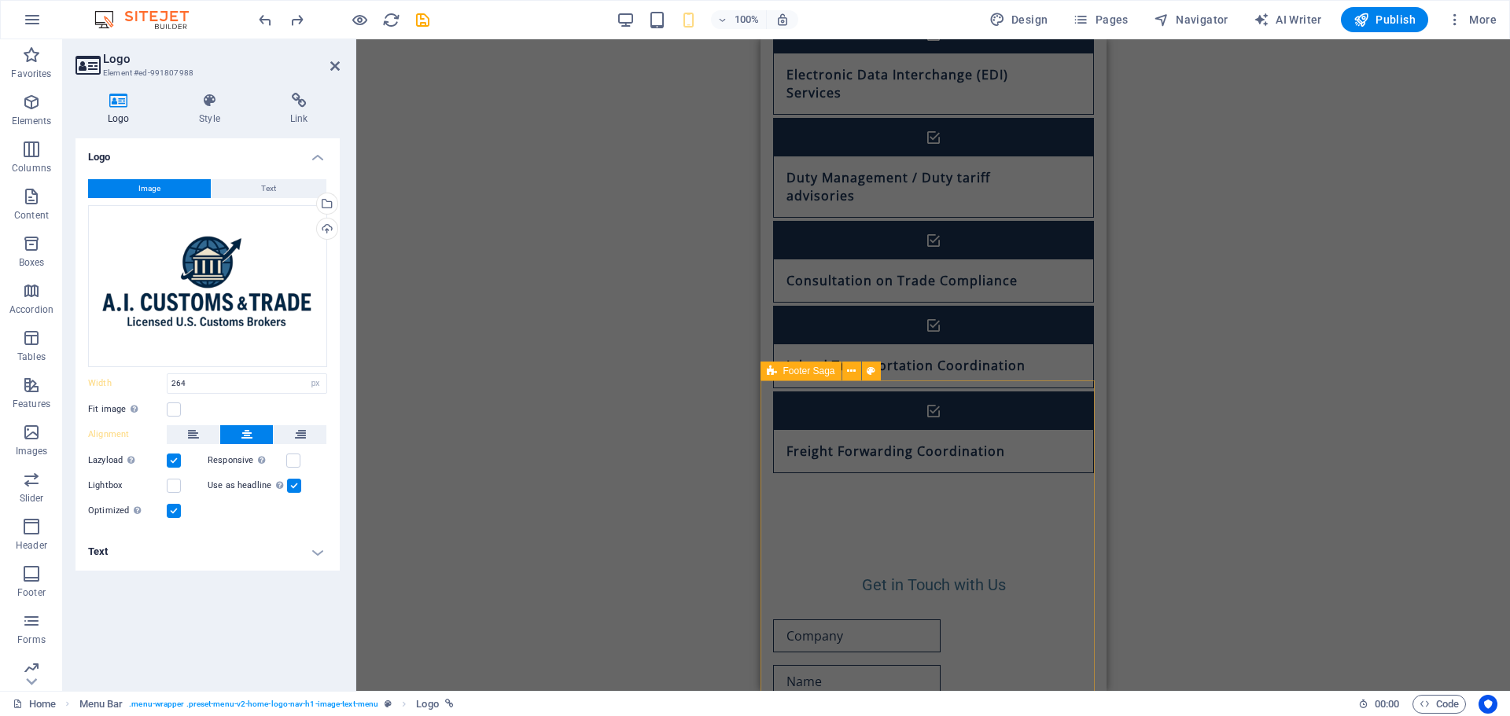
scroll to position [1507, 0]
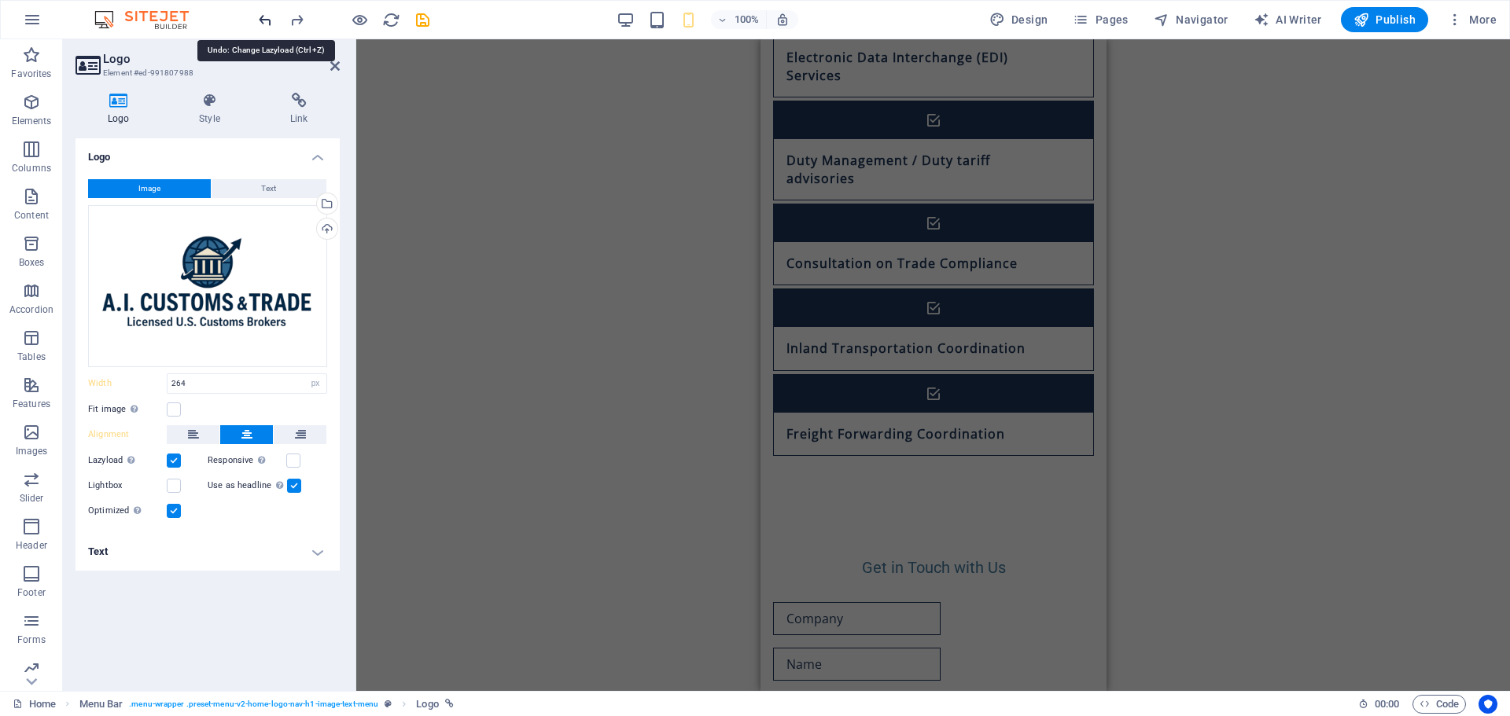
click at [264, 20] on icon "undo" at bounding box center [265, 20] width 18 height 18
click at [262, 22] on icon "undo" at bounding box center [265, 20] width 18 height 18
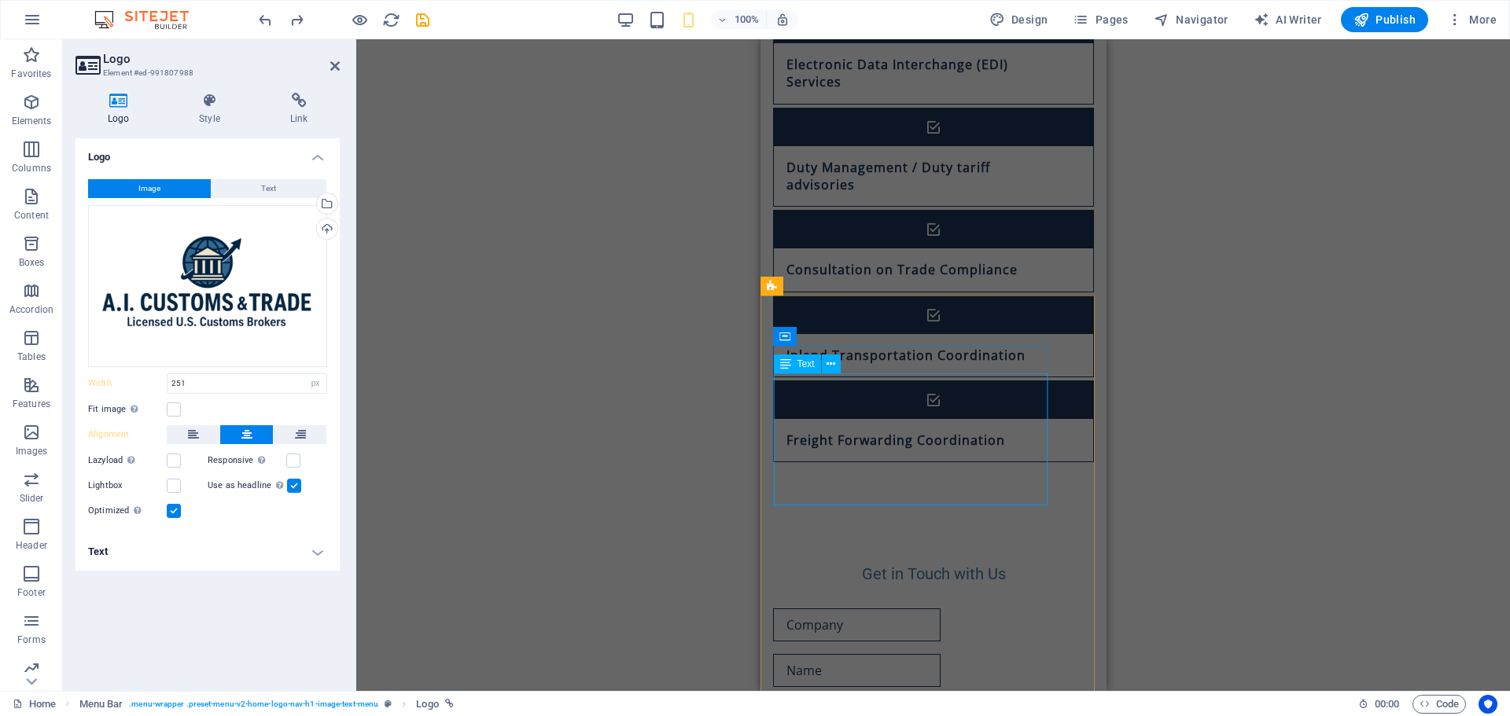
scroll to position [1500, 0]
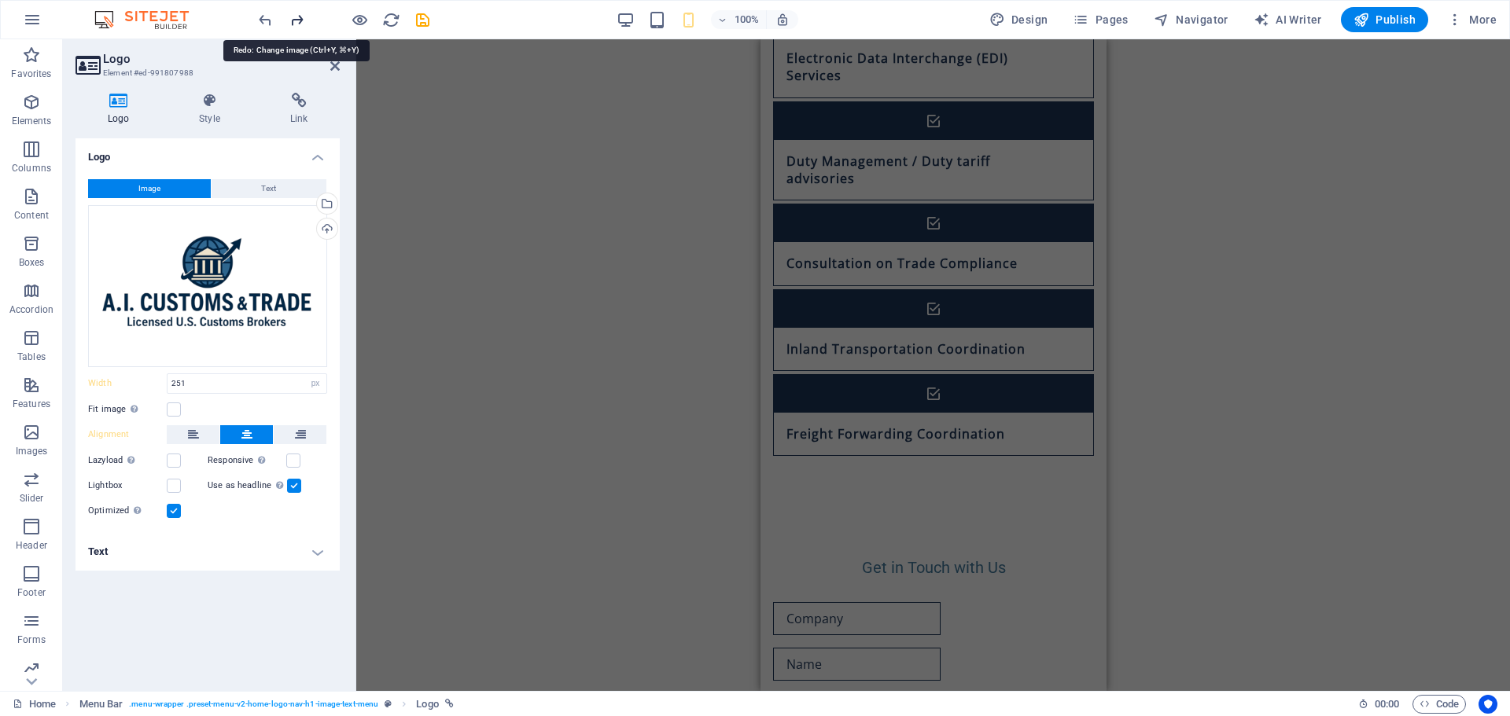
click at [295, 17] on icon "redo" at bounding box center [297, 20] width 18 height 18
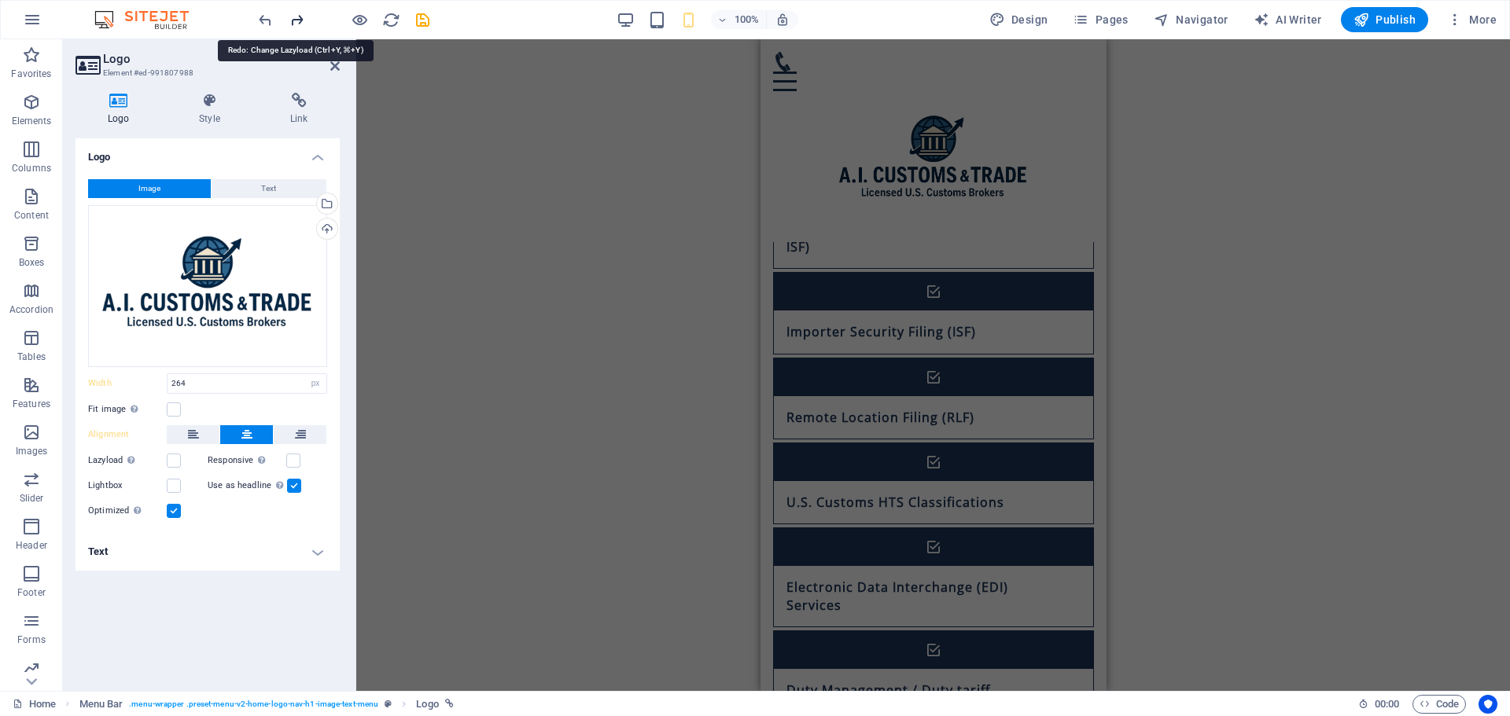
scroll to position [0, 0]
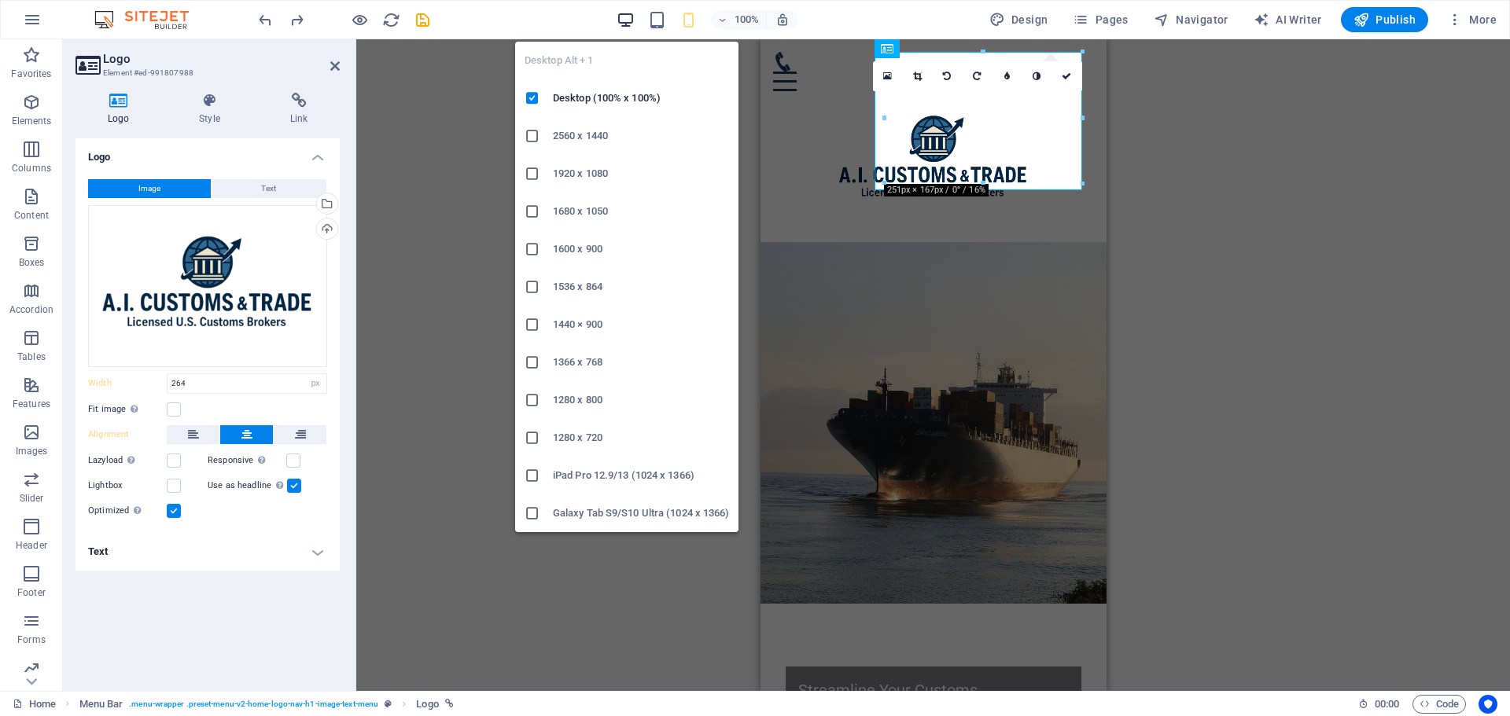
click at [624, 24] on icon "button" at bounding box center [626, 20] width 18 height 18
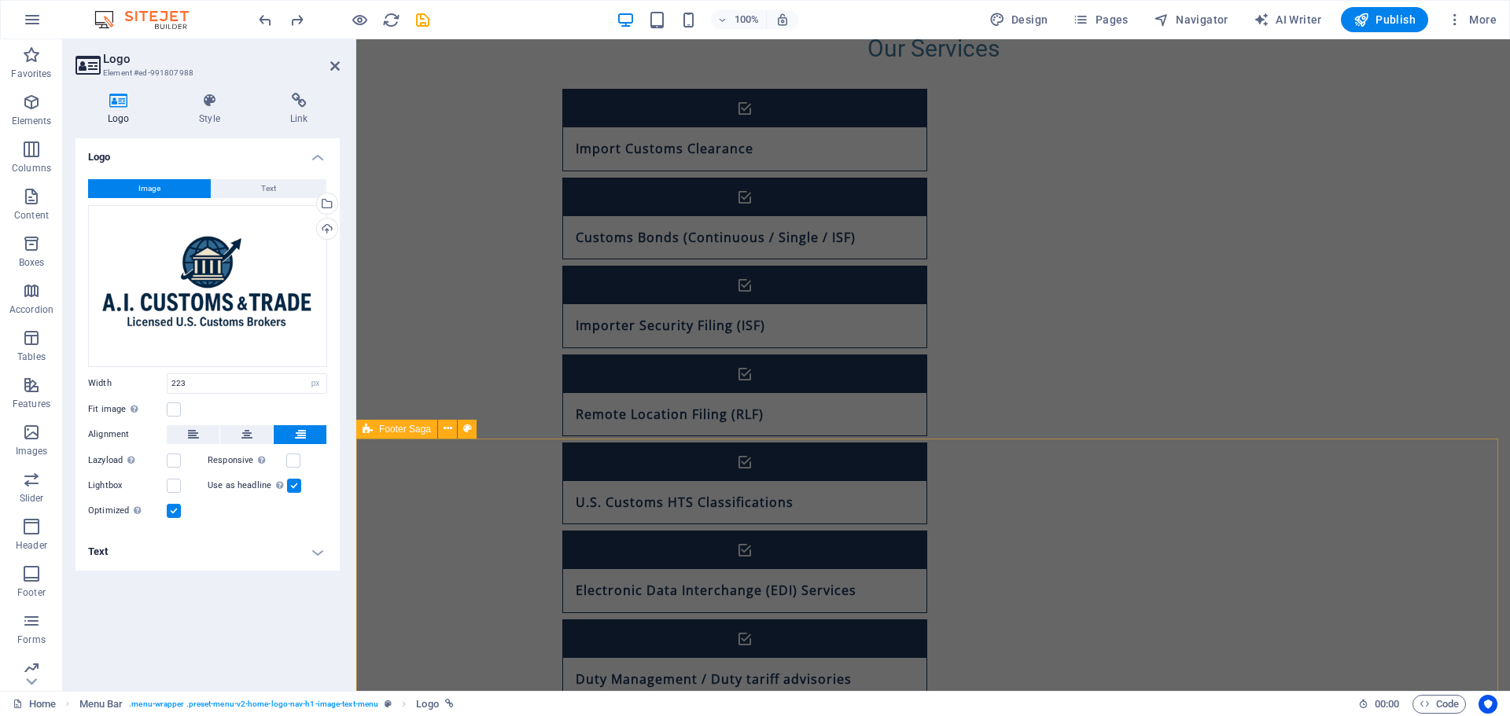
scroll to position [1144, 0]
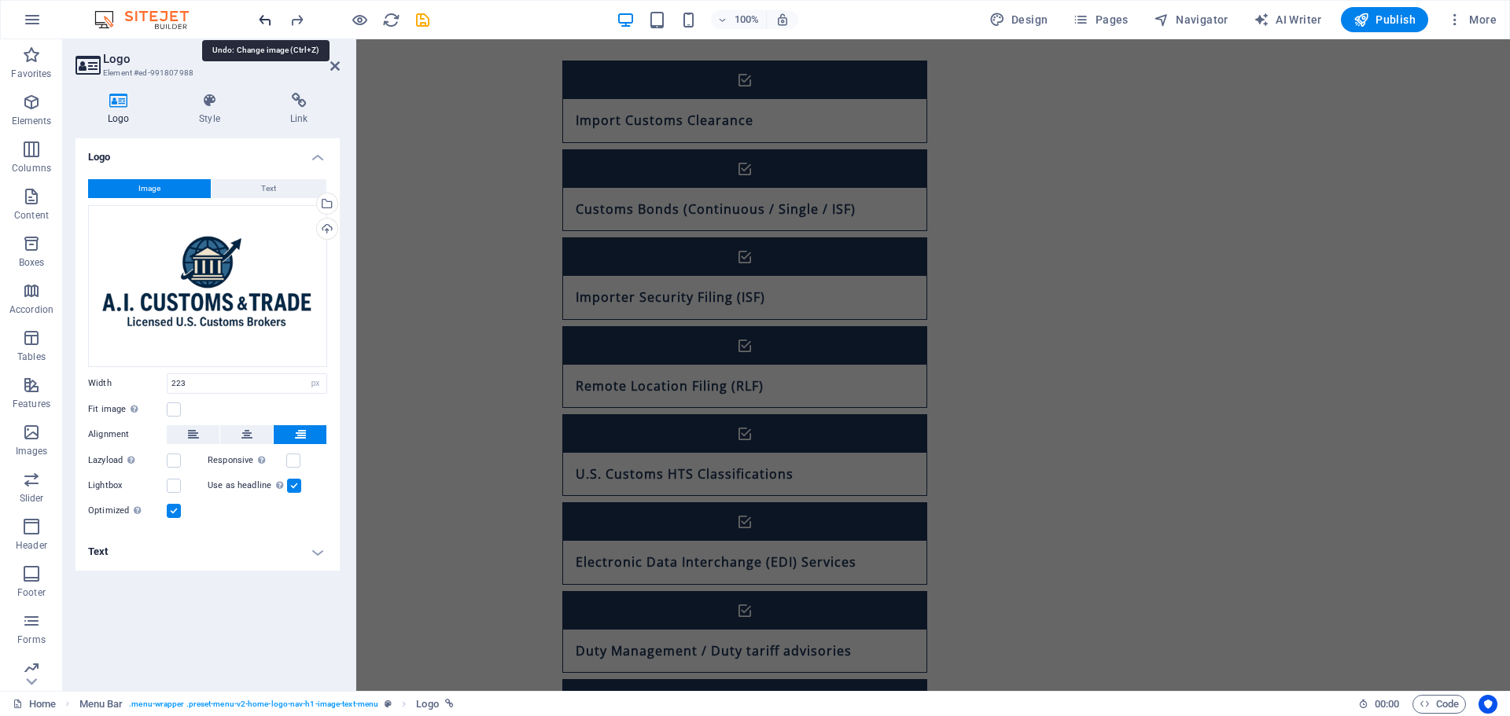
click at [269, 17] on icon "undo" at bounding box center [265, 20] width 18 height 18
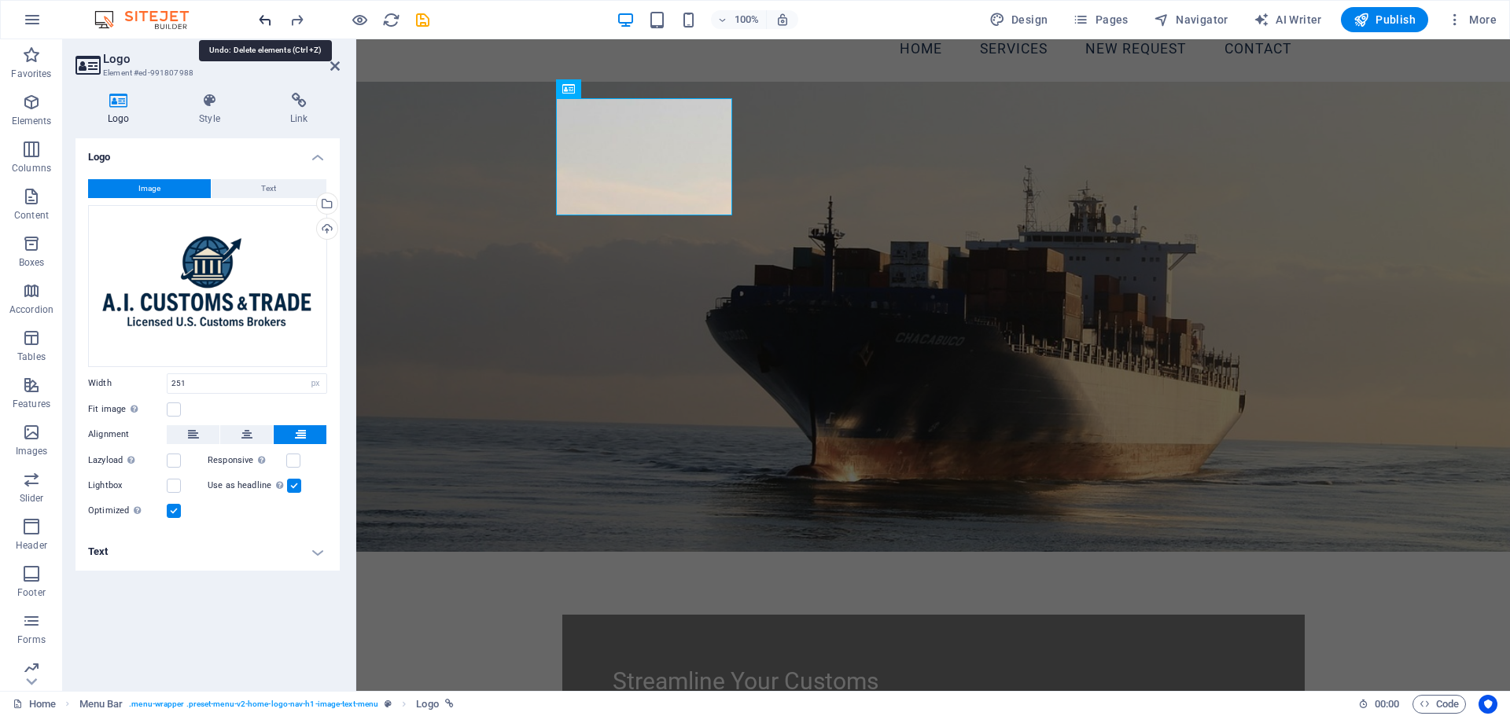
scroll to position [0, 0]
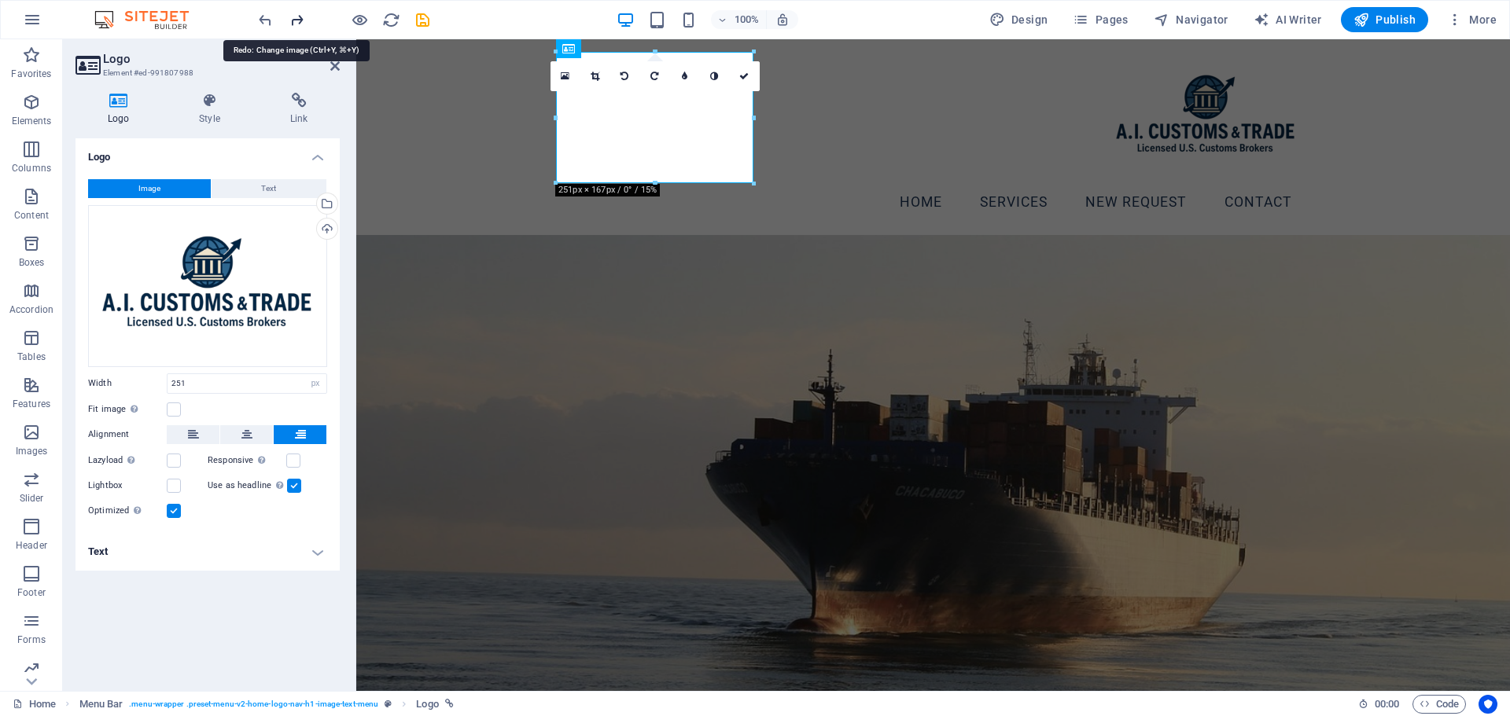
click at [293, 20] on icon "redo" at bounding box center [297, 20] width 18 height 18
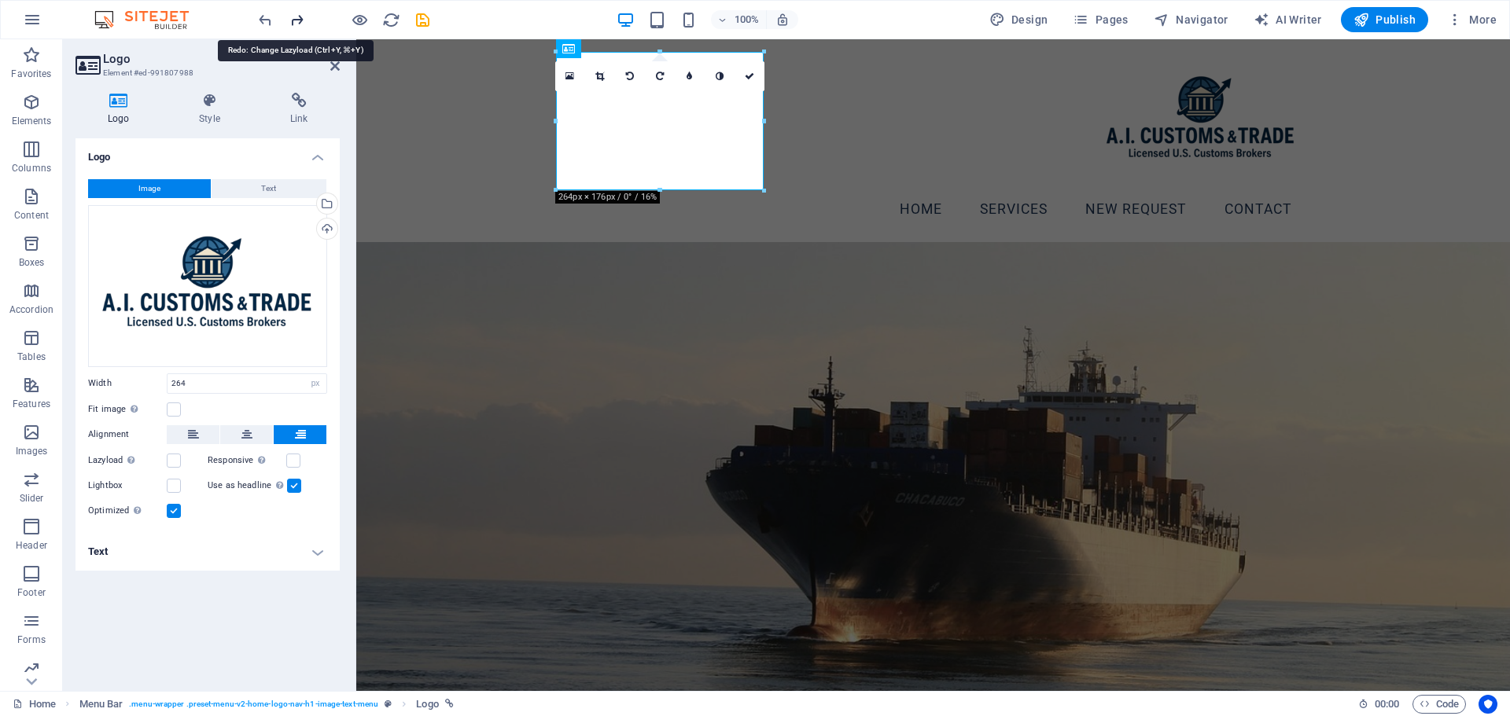
click at [293, 20] on icon "redo" at bounding box center [297, 20] width 18 height 18
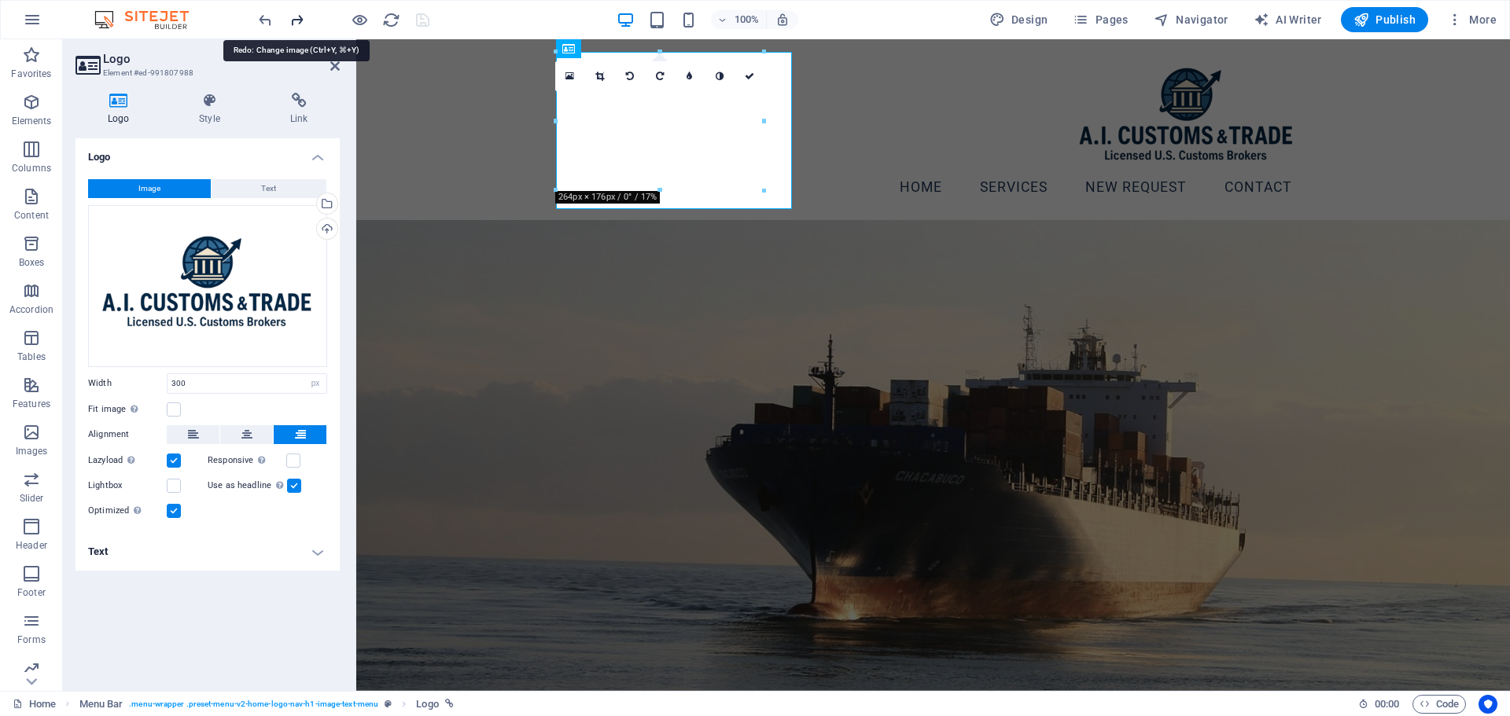
click at [293, 20] on icon "redo" at bounding box center [297, 20] width 18 height 18
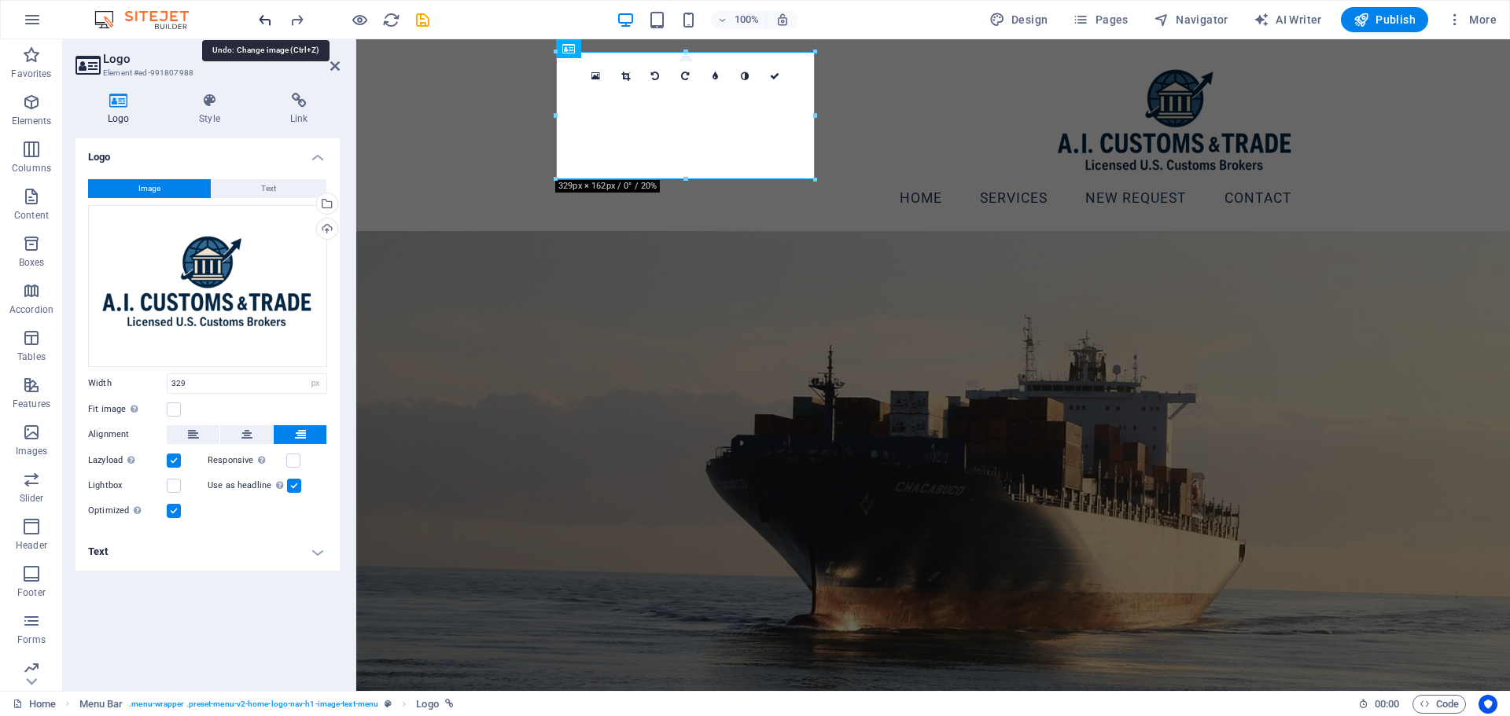
click at [260, 15] on icon "undo" at bounding box center [265, 20] width 18 height 18
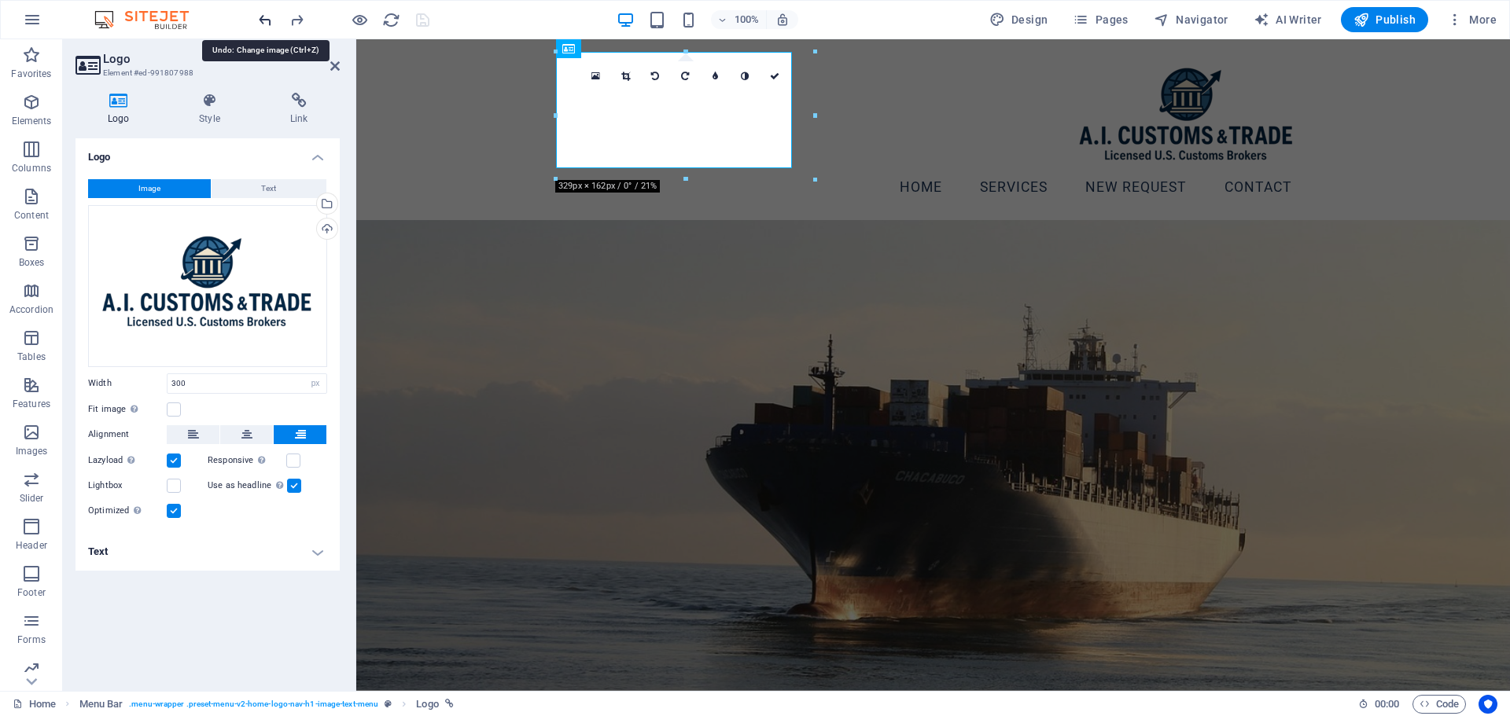
click at [260, 15] on icon "undo" at bounding box center [265, 20] width 18 height 18
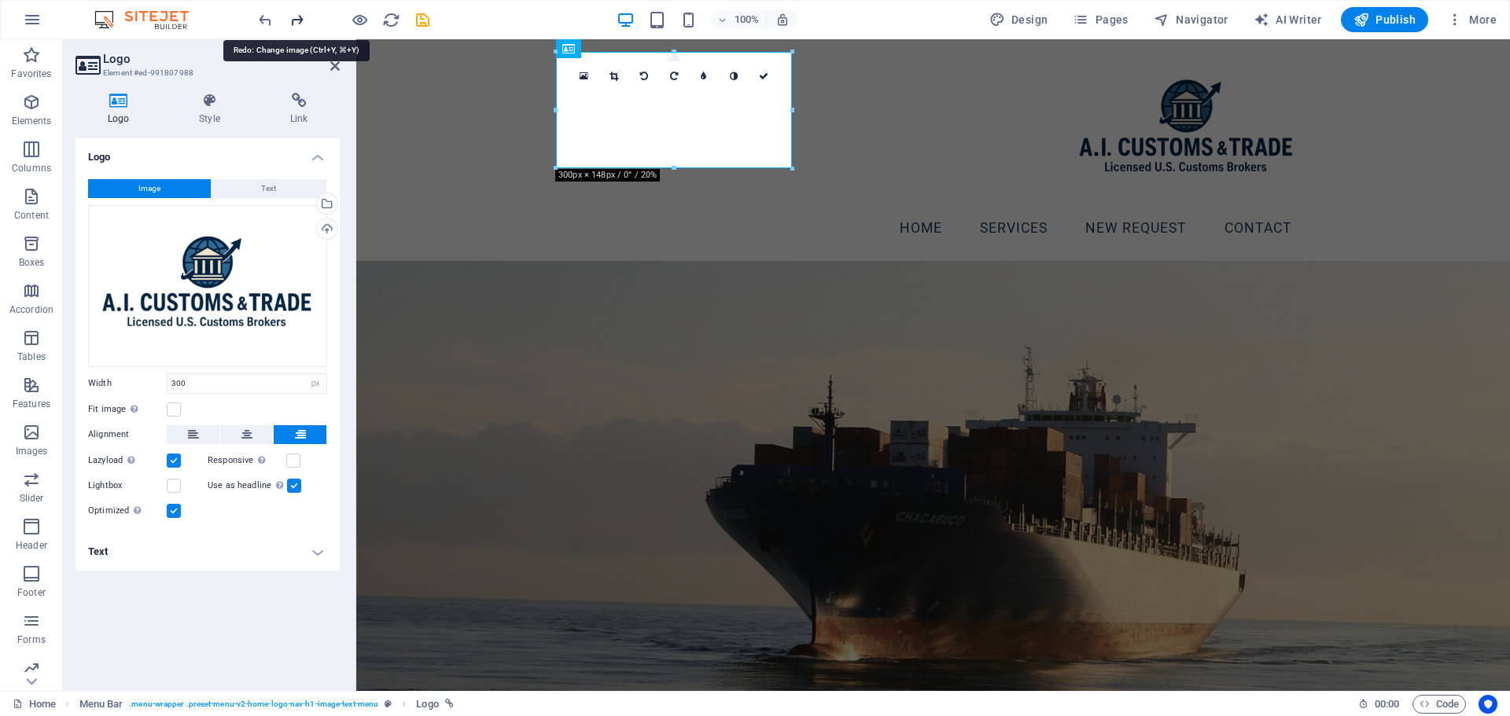
click at [299, 21] on icon "redo" at bounding box center [297, 20] width 18 height 18
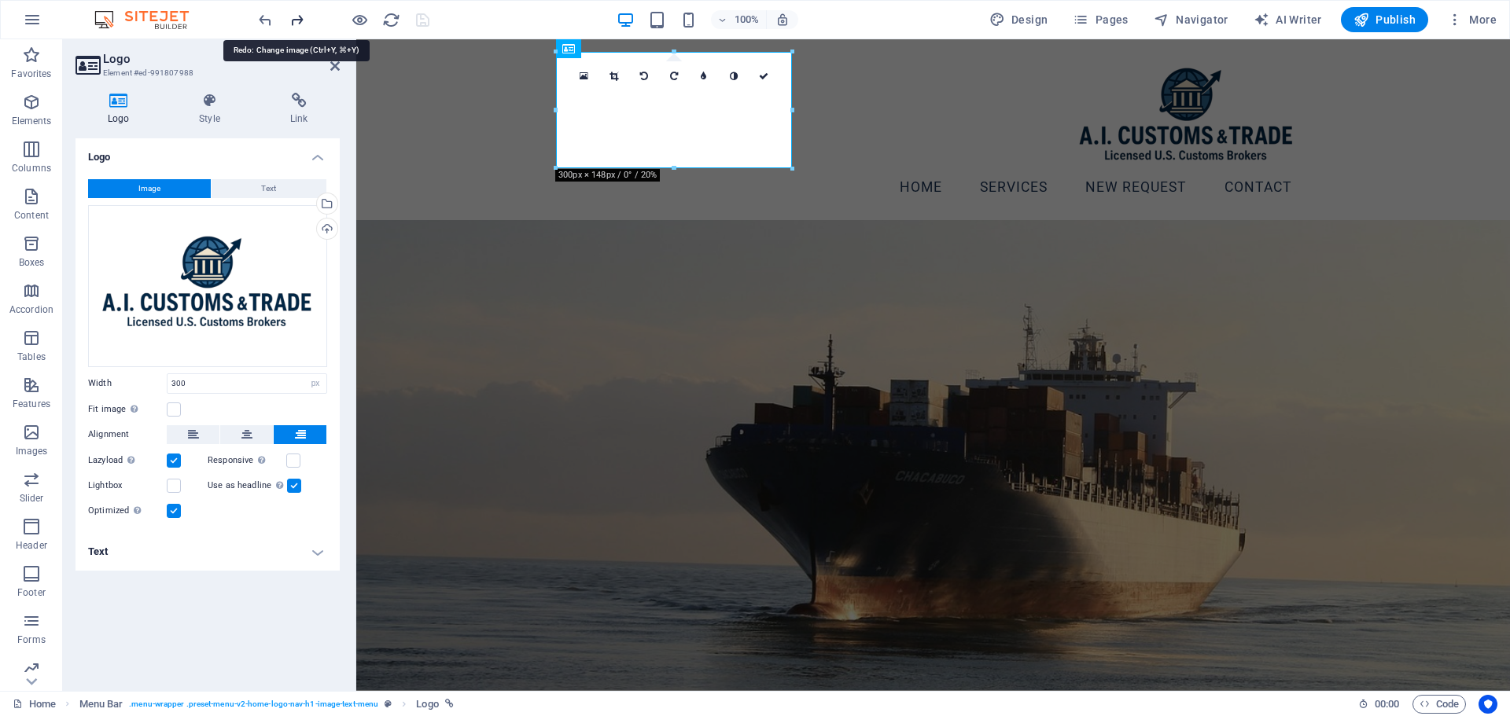
click at [299, 21] on icon "redo" at bounding box center [297, 20] width 18 height 18
type input "329"
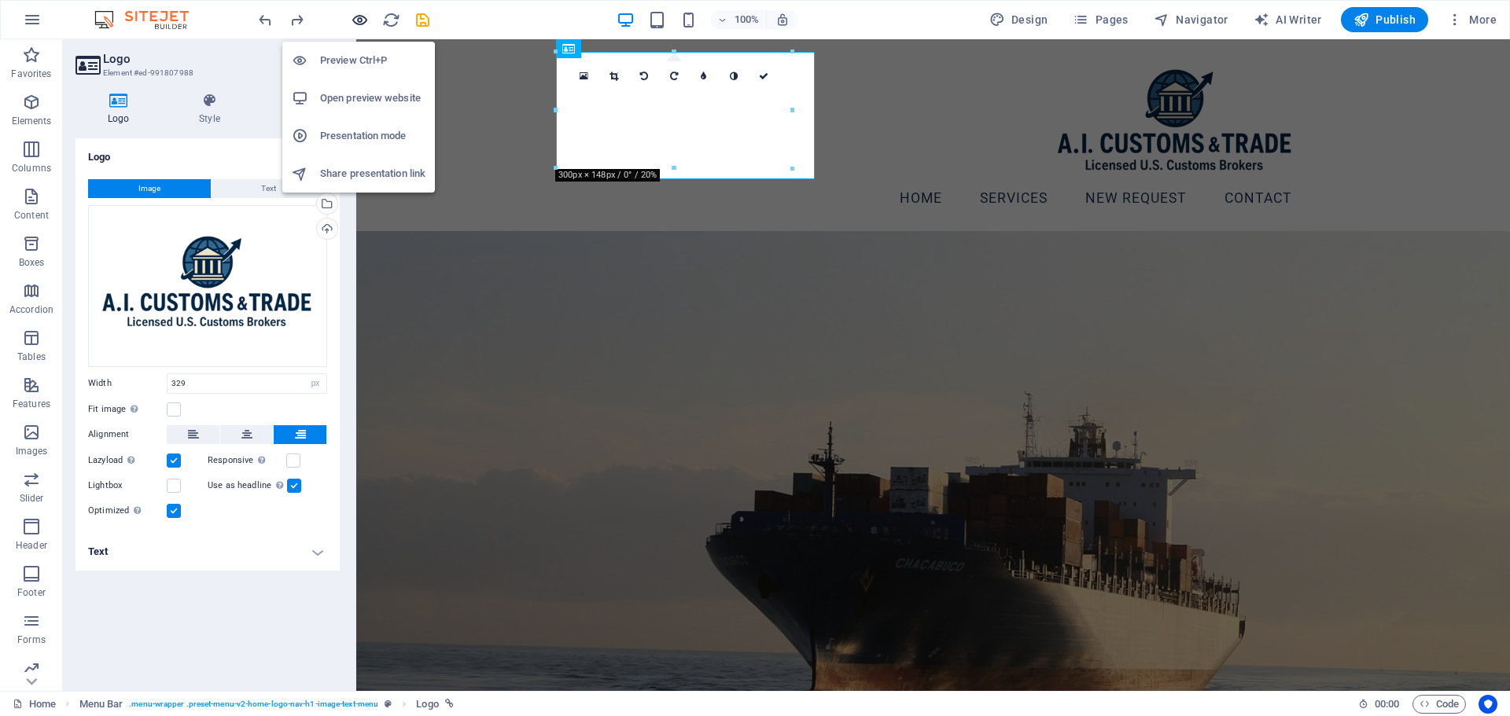
click at [363, 17] on icon "button" at bounding box center [360, 20] width 18 height 18
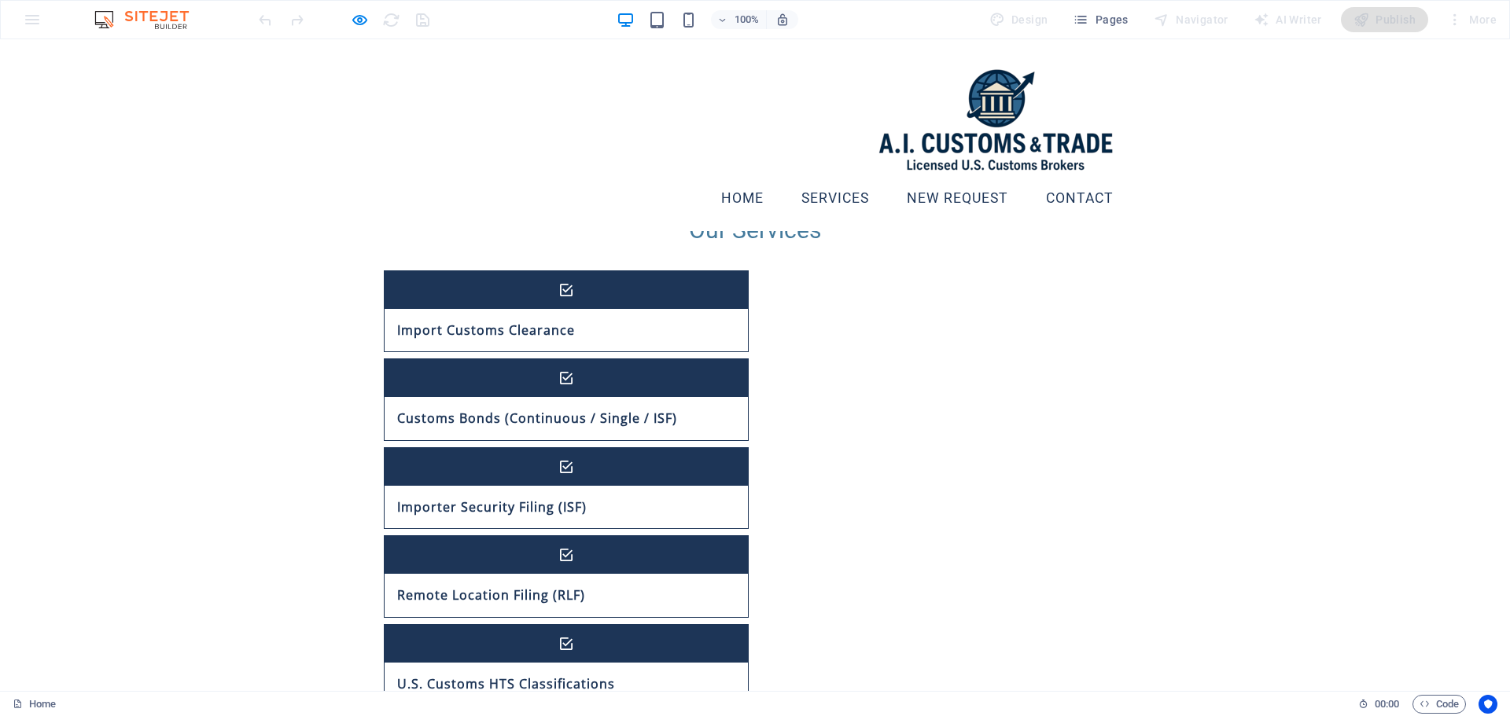
scroll to position [761, 0]
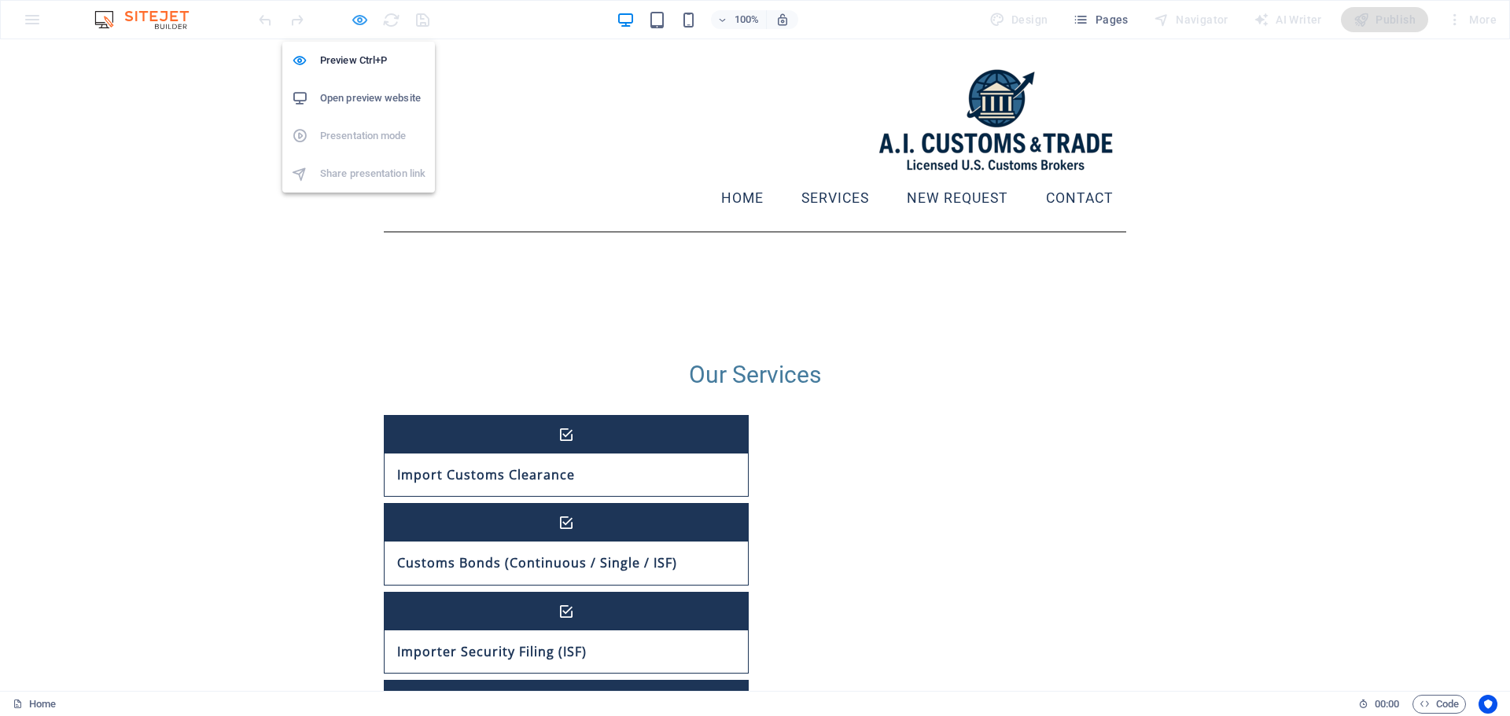
click at [356, 21] on icon "button" at bounding box center [360, 20] width 18 height 18
select select "px"
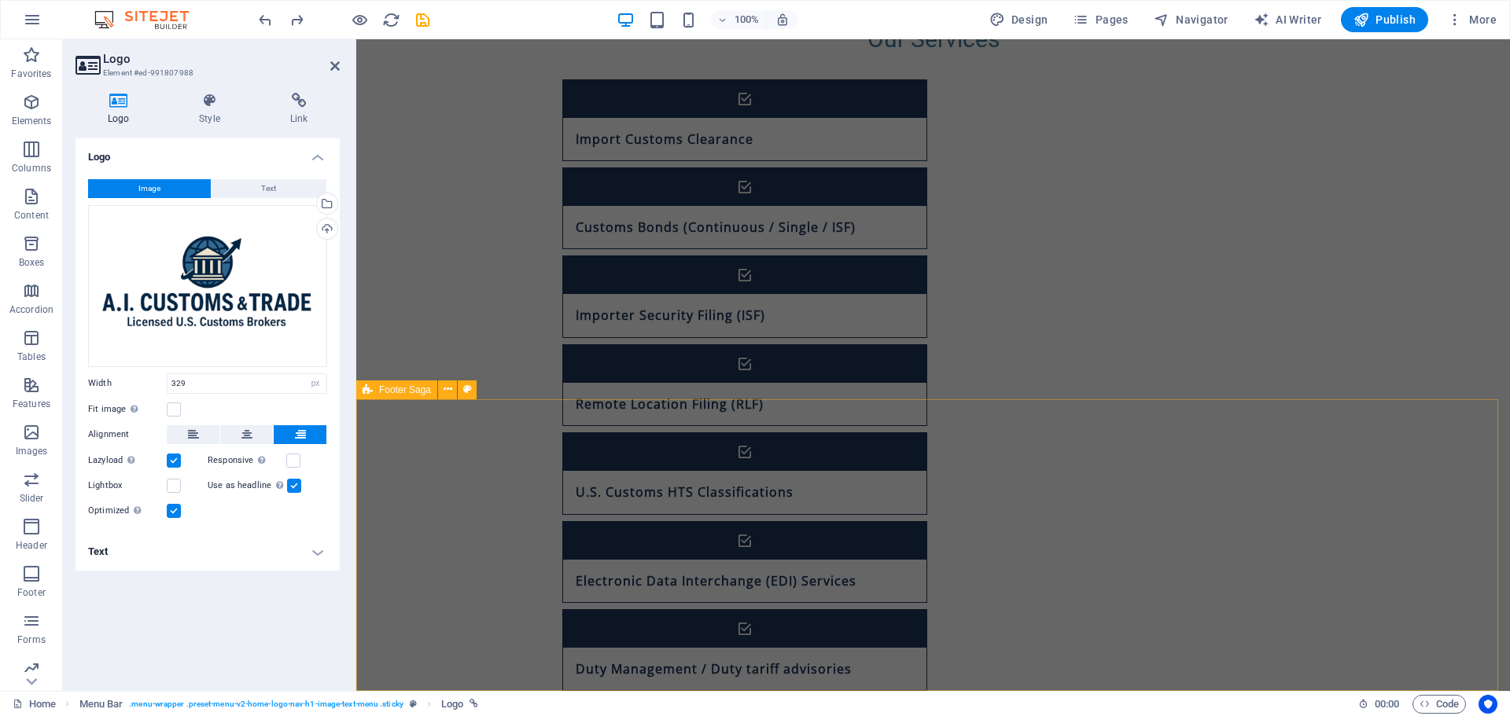
scroll to position [1154, 0]
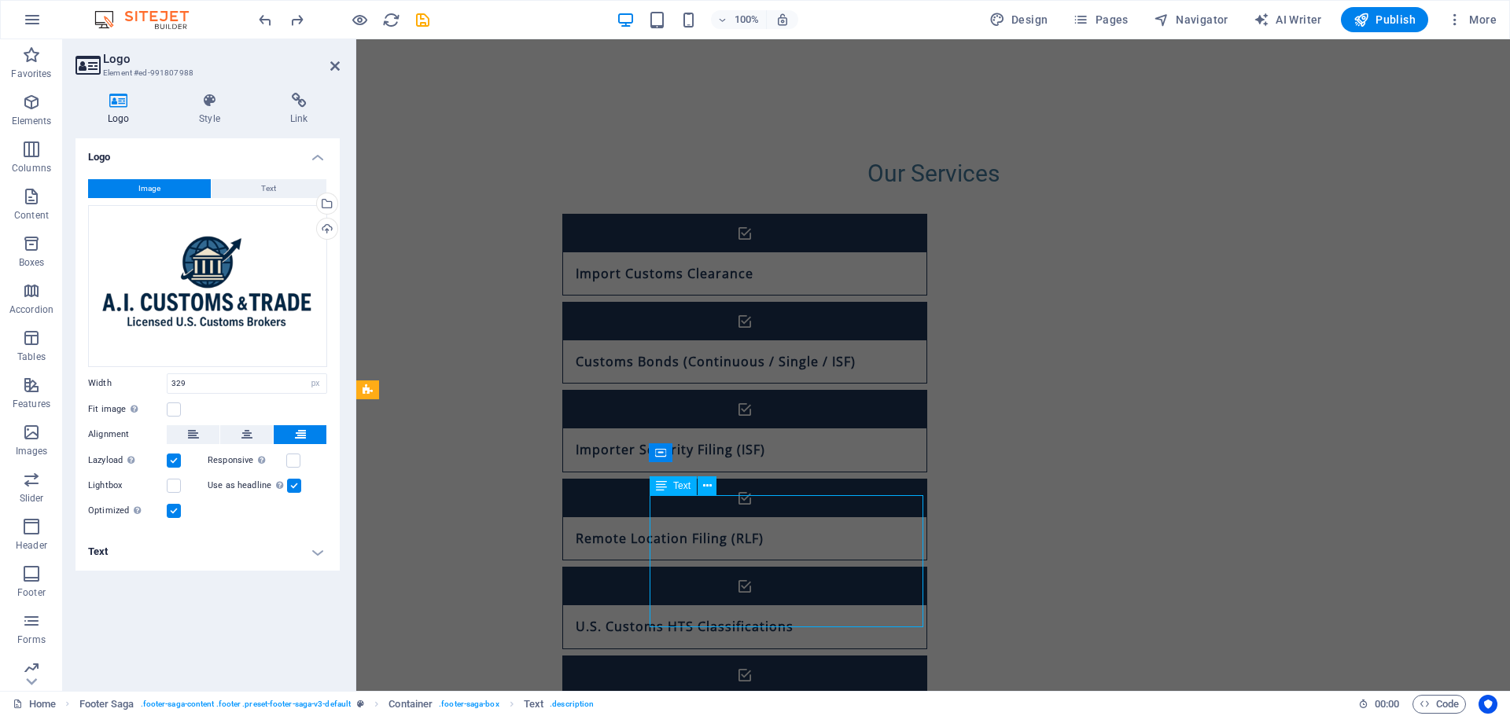
scroll to position [1137, 0]
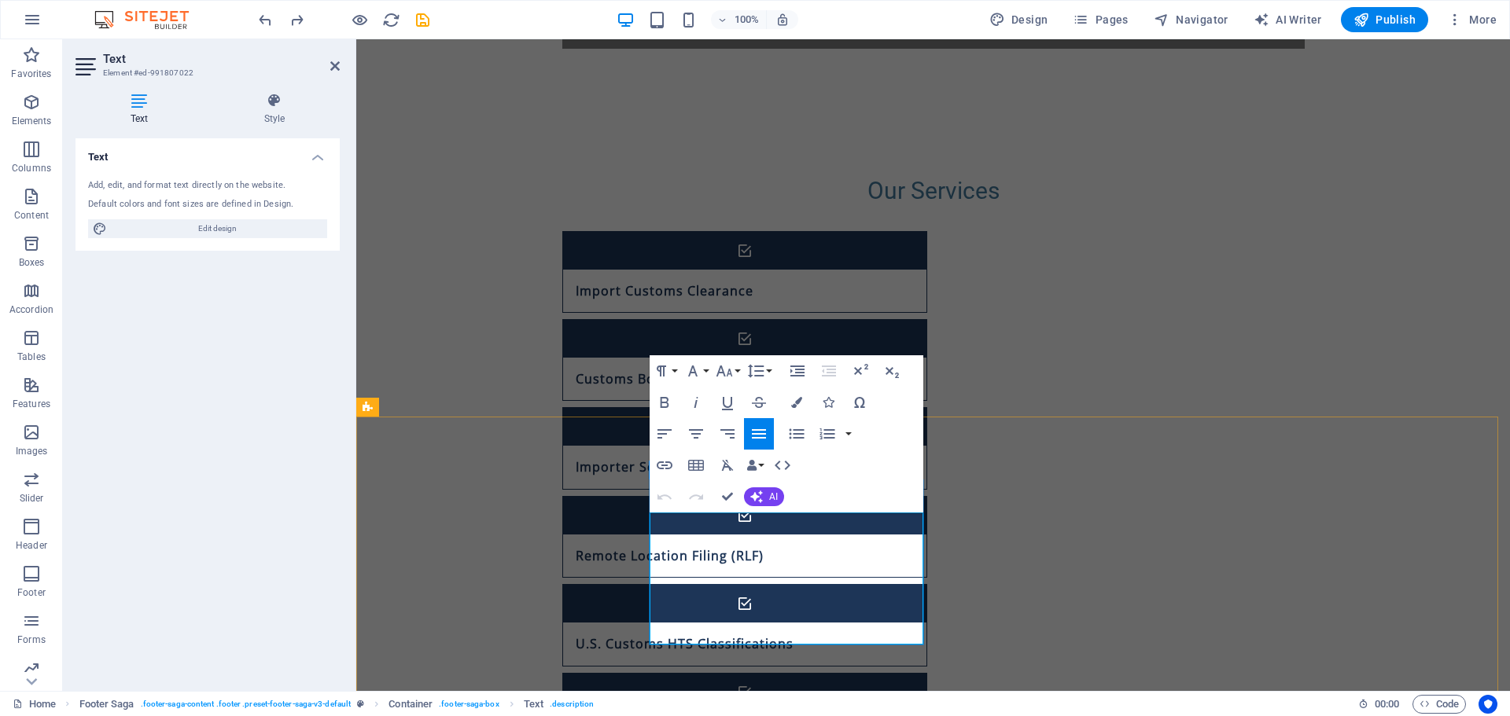
drag, startPoint x: 899, startPoint y: 635, endPoint x: 547, endPoint y: 469, distance: 389.4
click at [795, 406] on icon "button" at bounding box center [796, 402] width 11 height 11
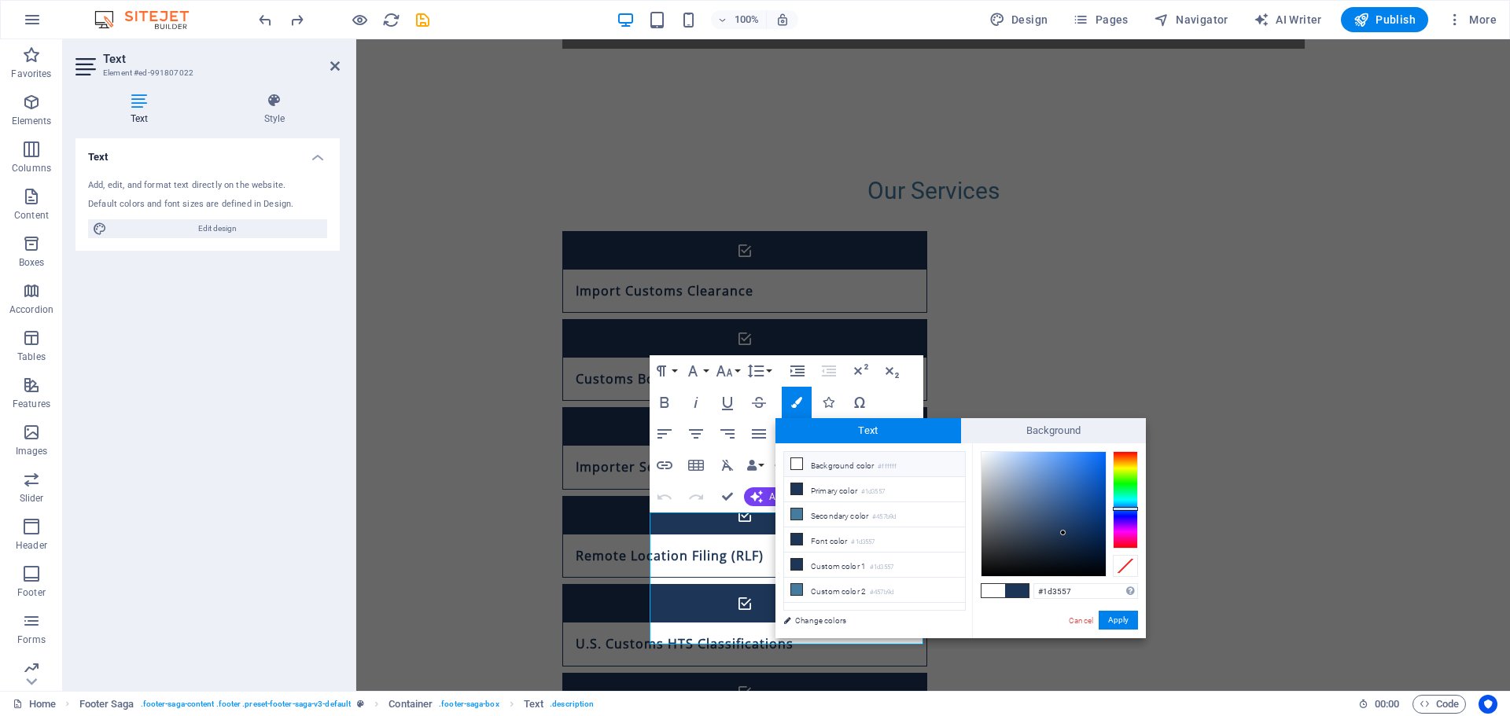
click at [806, 466] on li "Background color #ffffff" at bounding box center [874, 464] width 181 height 25
type input "#ffffff"
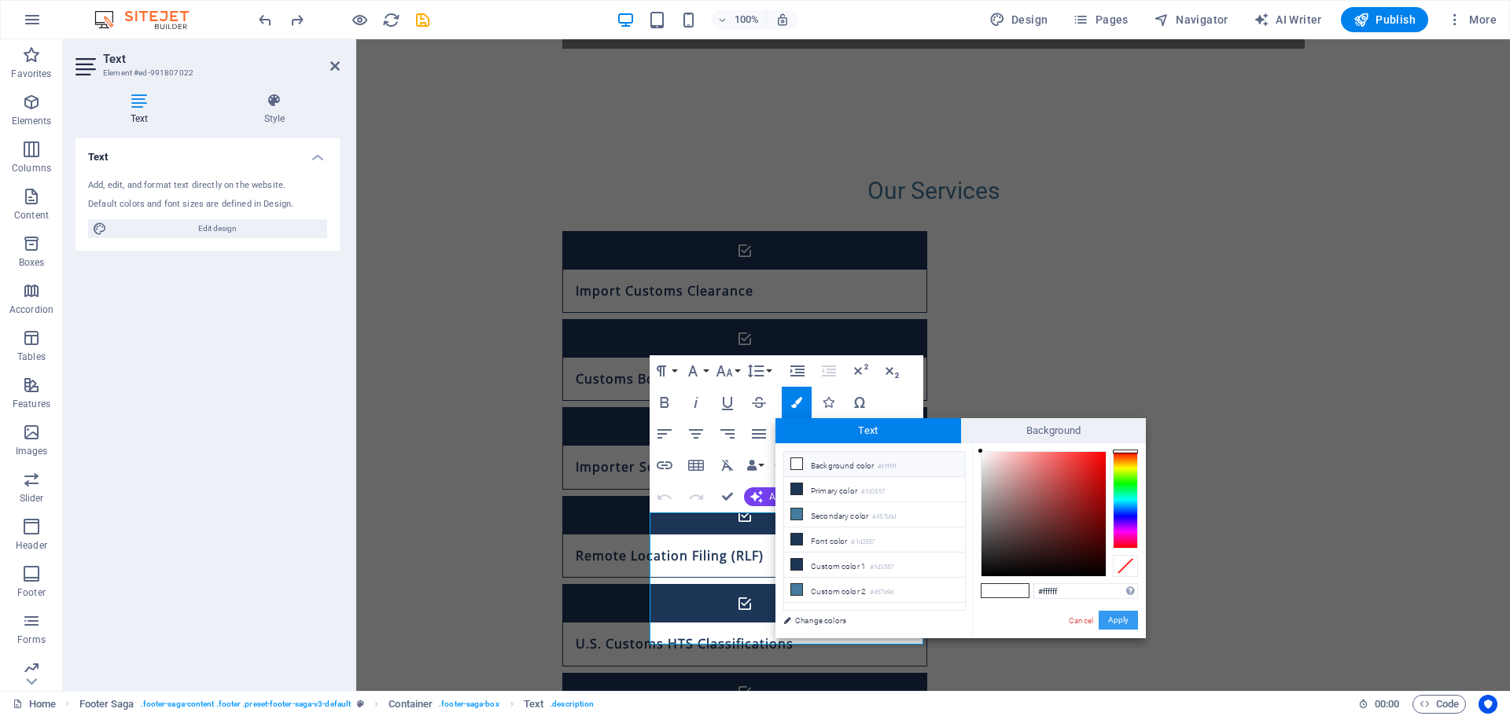
drag, startPoint x: 1117, startPoint y: 618, endPoint x: 757, endPoint y: 577, distance: 362.5
click at [1117, 617] on button "Apply" at bounding box center [1118, 620] width 39 height 19
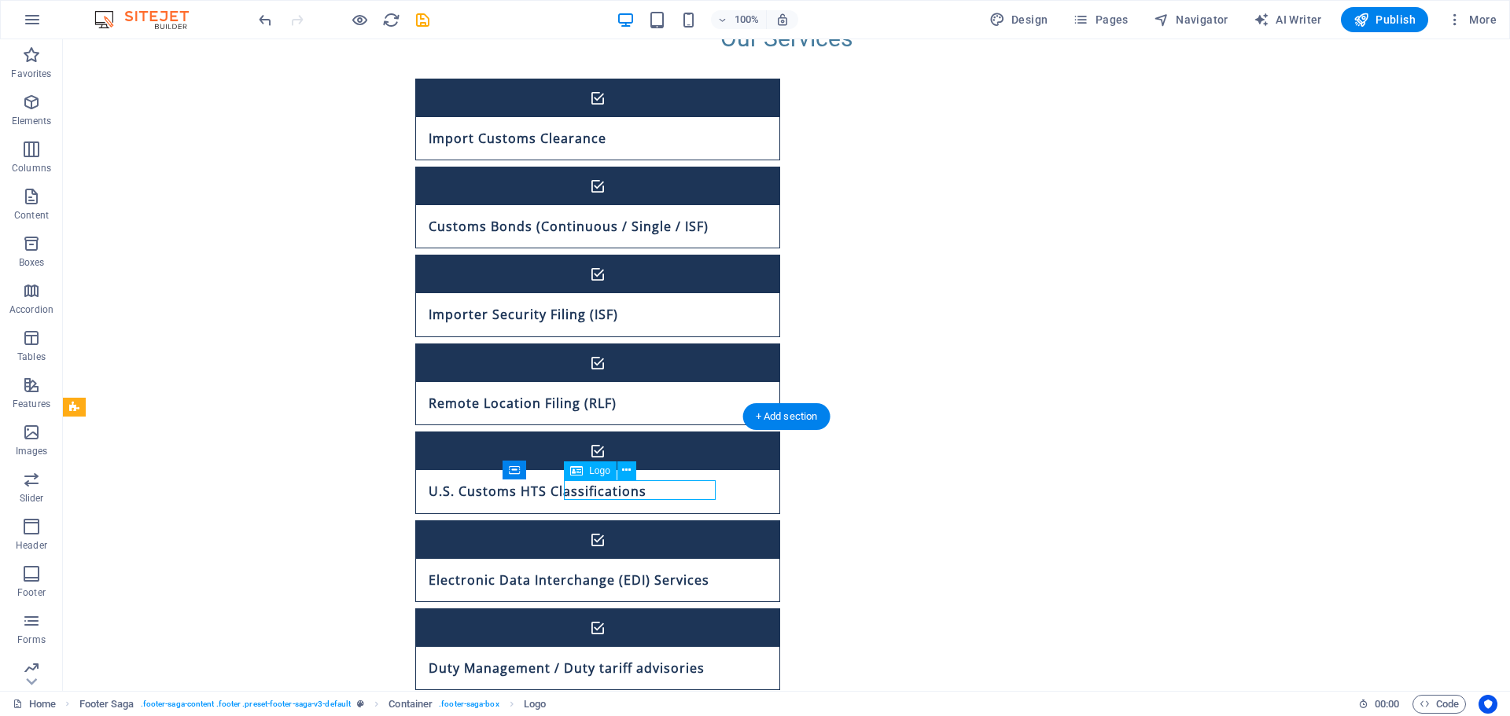
drag, startPoint x: 616, startPoint y: 489, endPoint x: 323, endPoint y: 489, distance: 292.5
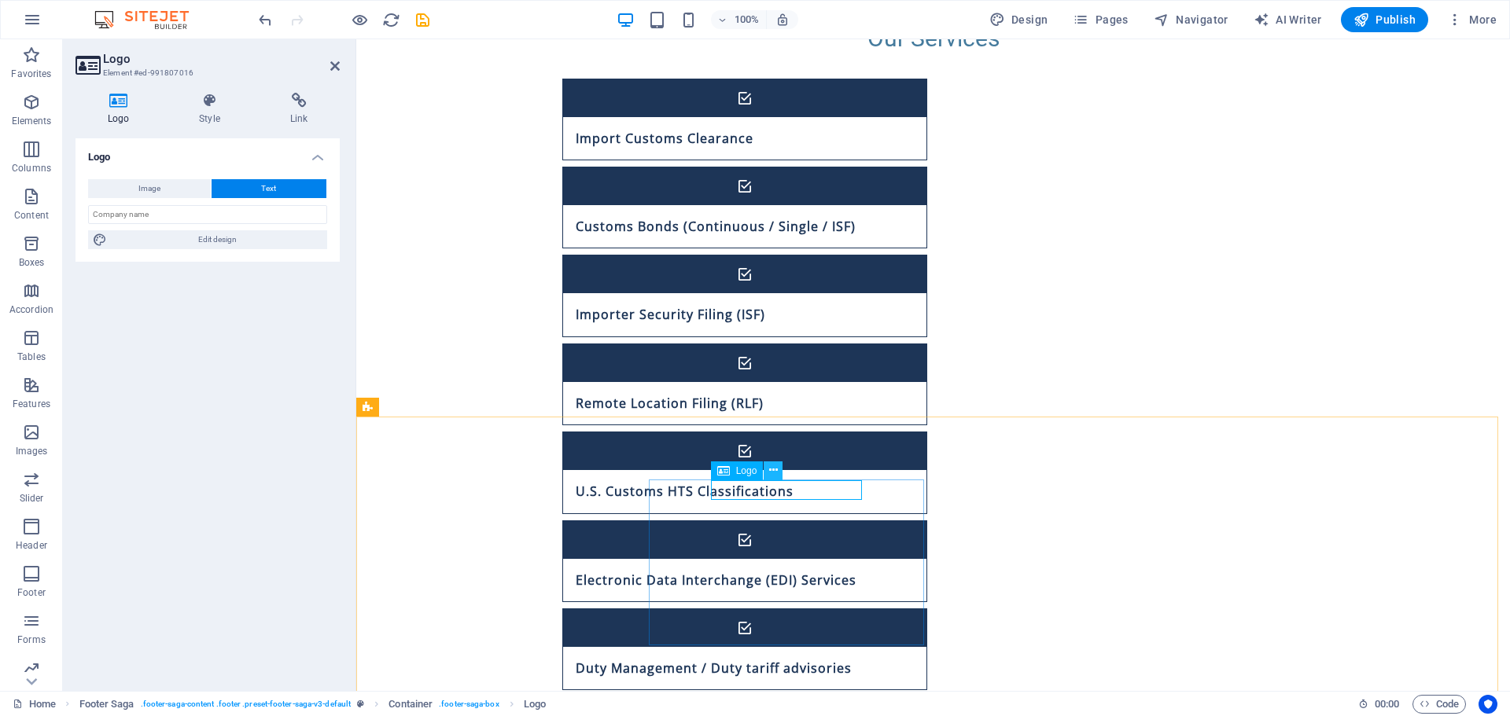
click at [768, 472] on button at bounding box center [773, 471] width 19 height 19
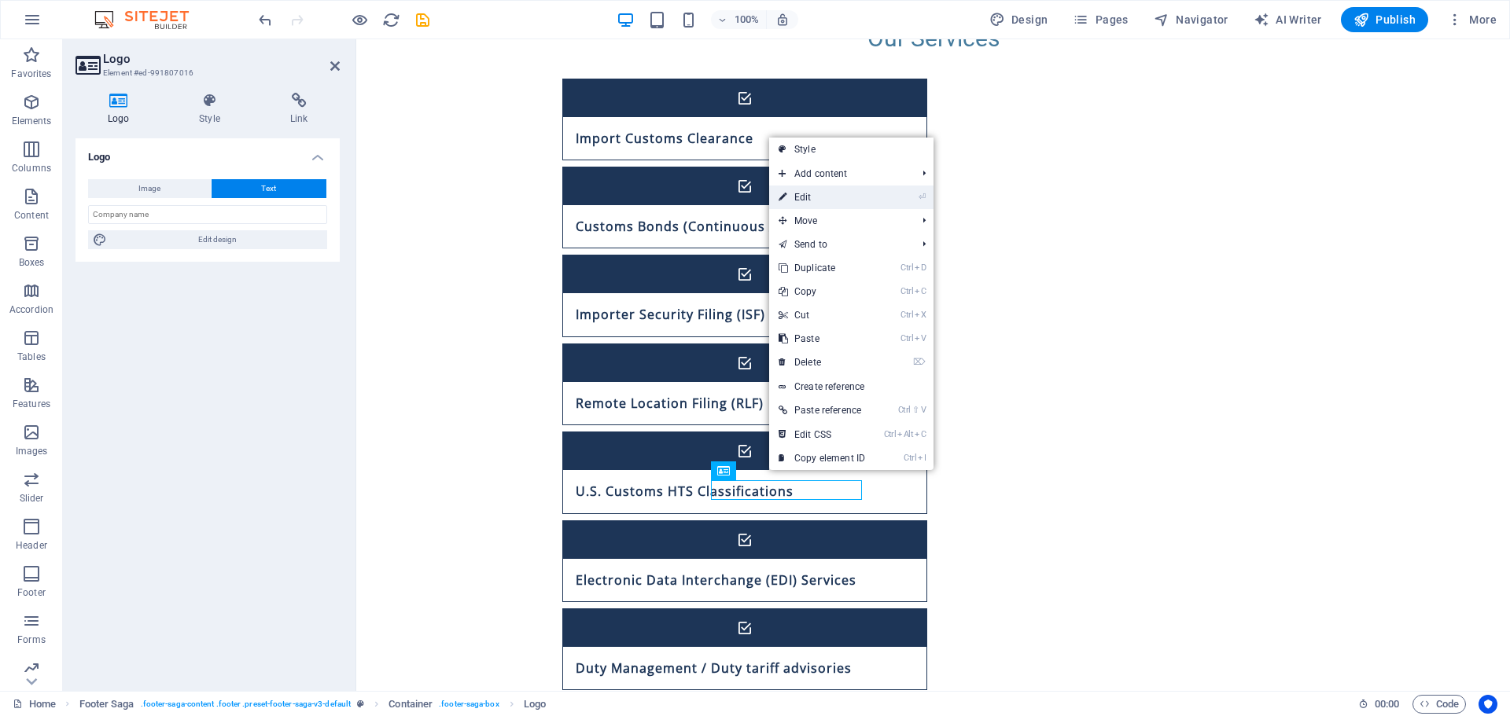
click at [845, 196] on link "⏎ Edit" at bounding box center [821, 198] width 105 height 24
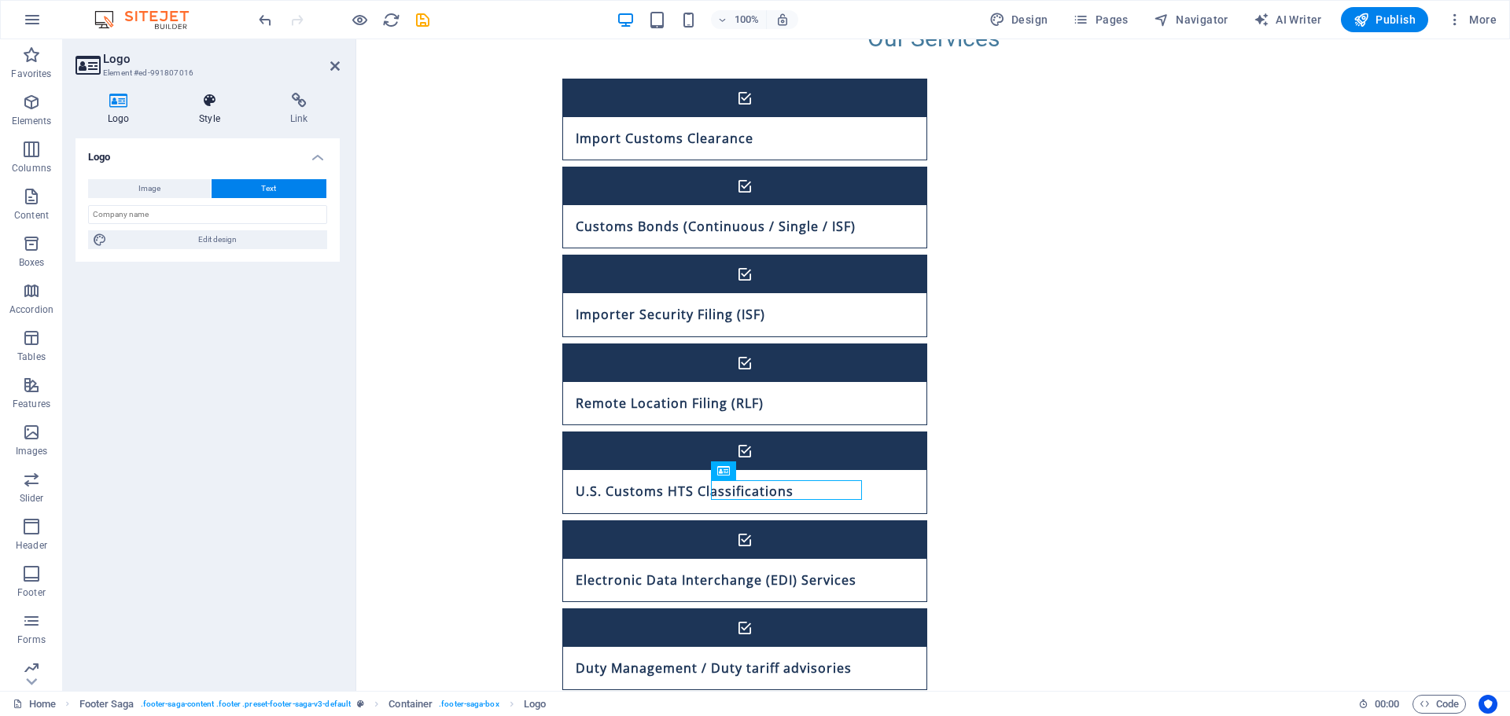
click at [204, 96] on div "Logo Style Link Logo Image Text Drag files here, click to choose files or selec…" at bounding box center [207, 385] width 289 height 611
click at [205, 98] on icon at bounding box center [209, 101] width 85 height 16
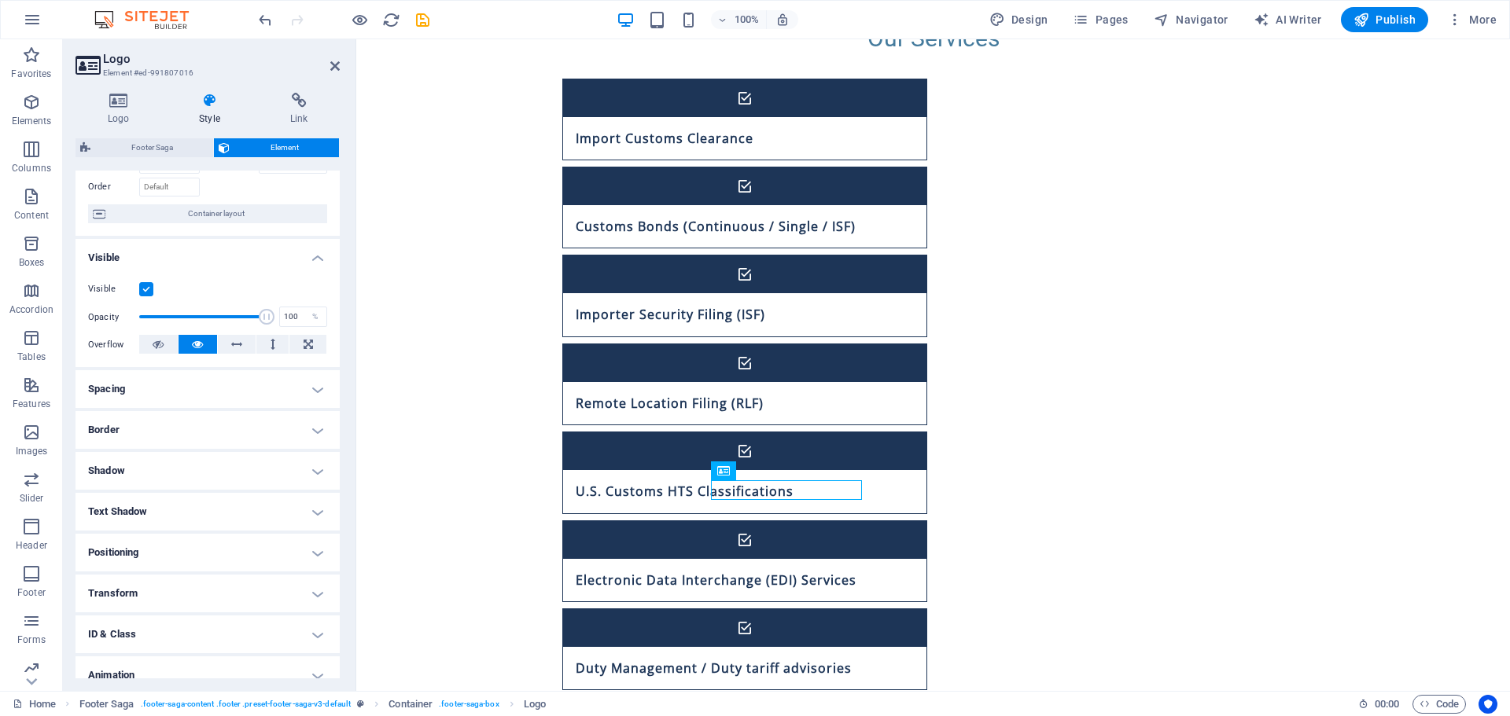
scroll to position [156, 0]
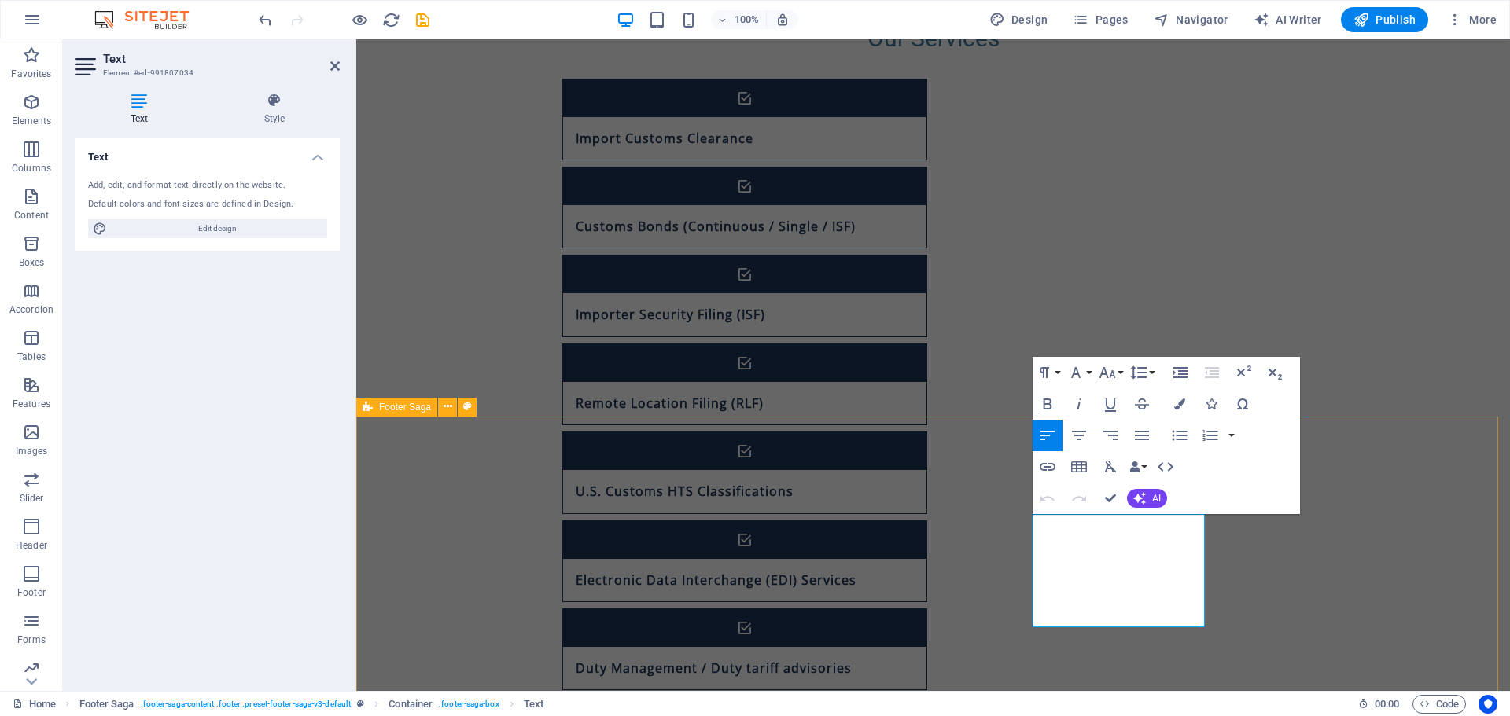
drag, startPoint x: 1193, startPoint y: 620, endPoint x: 924, endPoint y: 467, distance: 309.2
click at [1178, 409] on button "Colors" at bounding box center [1180, 403] width 30 height 31
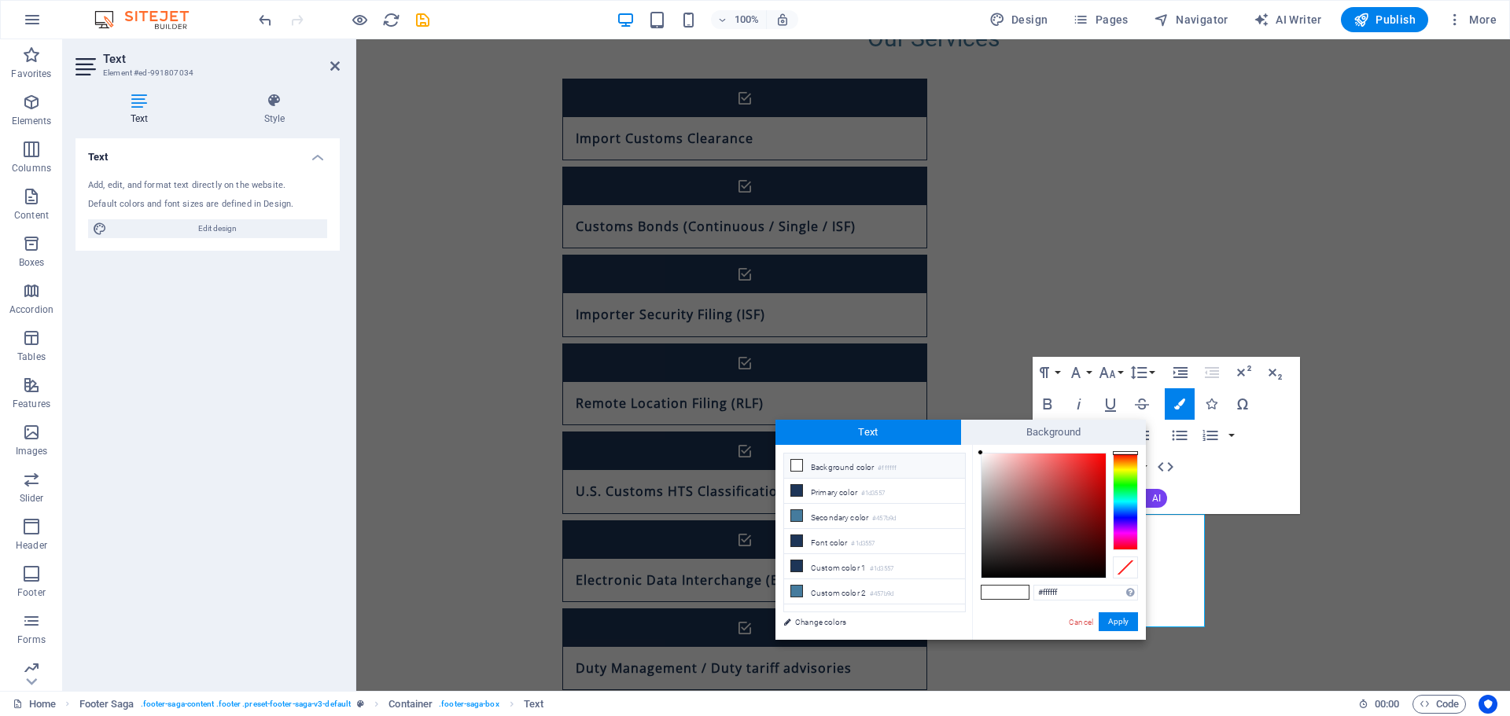
click at [849, 467] on li "Background color #ffffff" at bounding box center [874, 466] width 181 height 25
click at [1114, 624] on button "Apply" at bounding box center [1118, 622] width 39 height 19
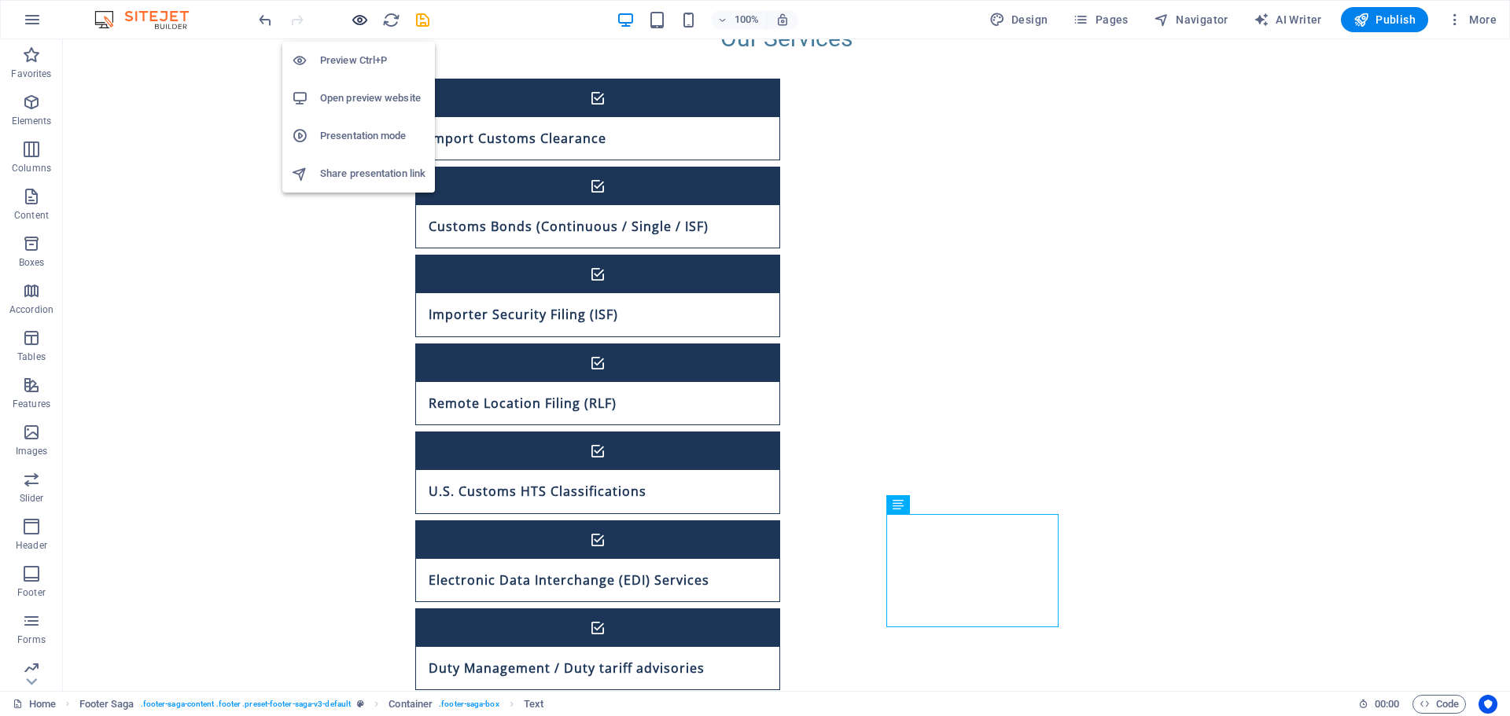
click at [358, 19] on icon "button" at bounding box center [360, 20] width 18 height 18
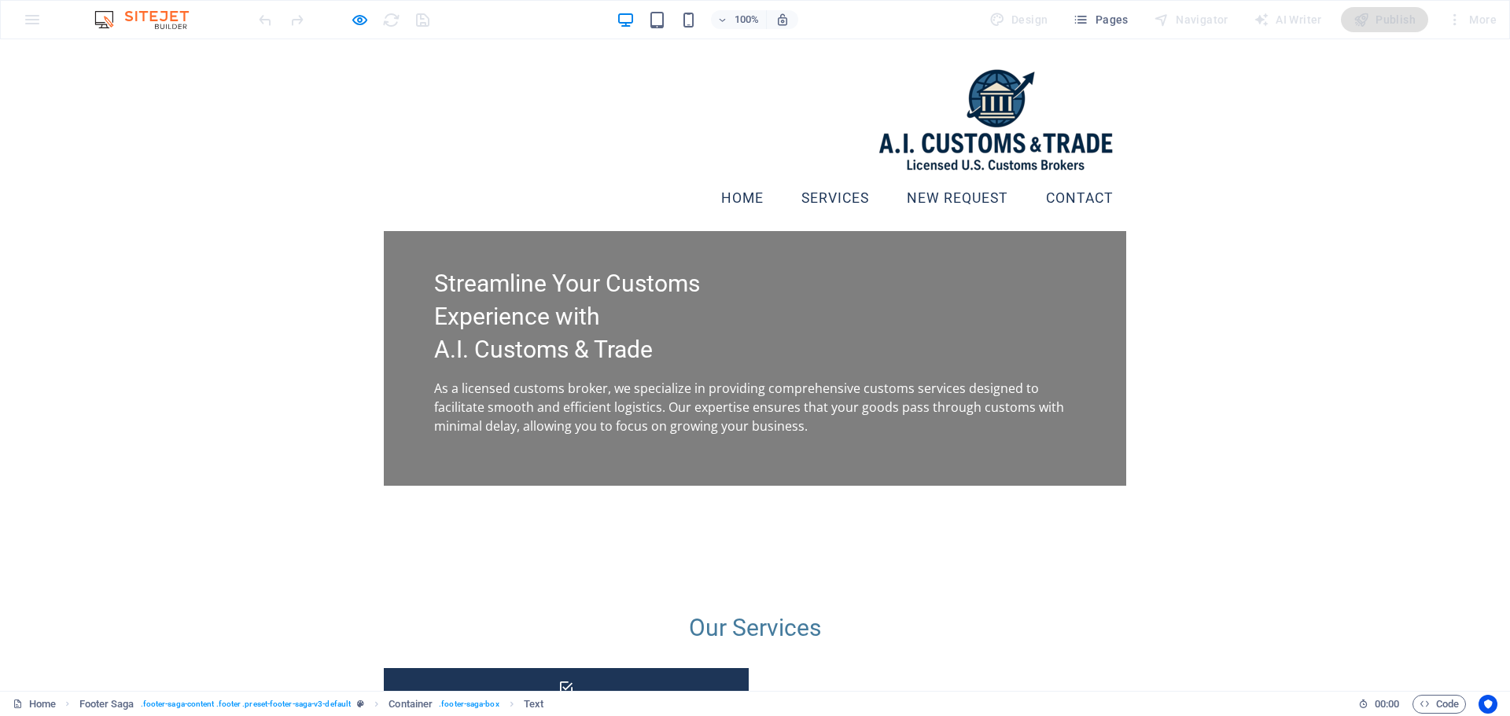
scroll to position [0, 0]
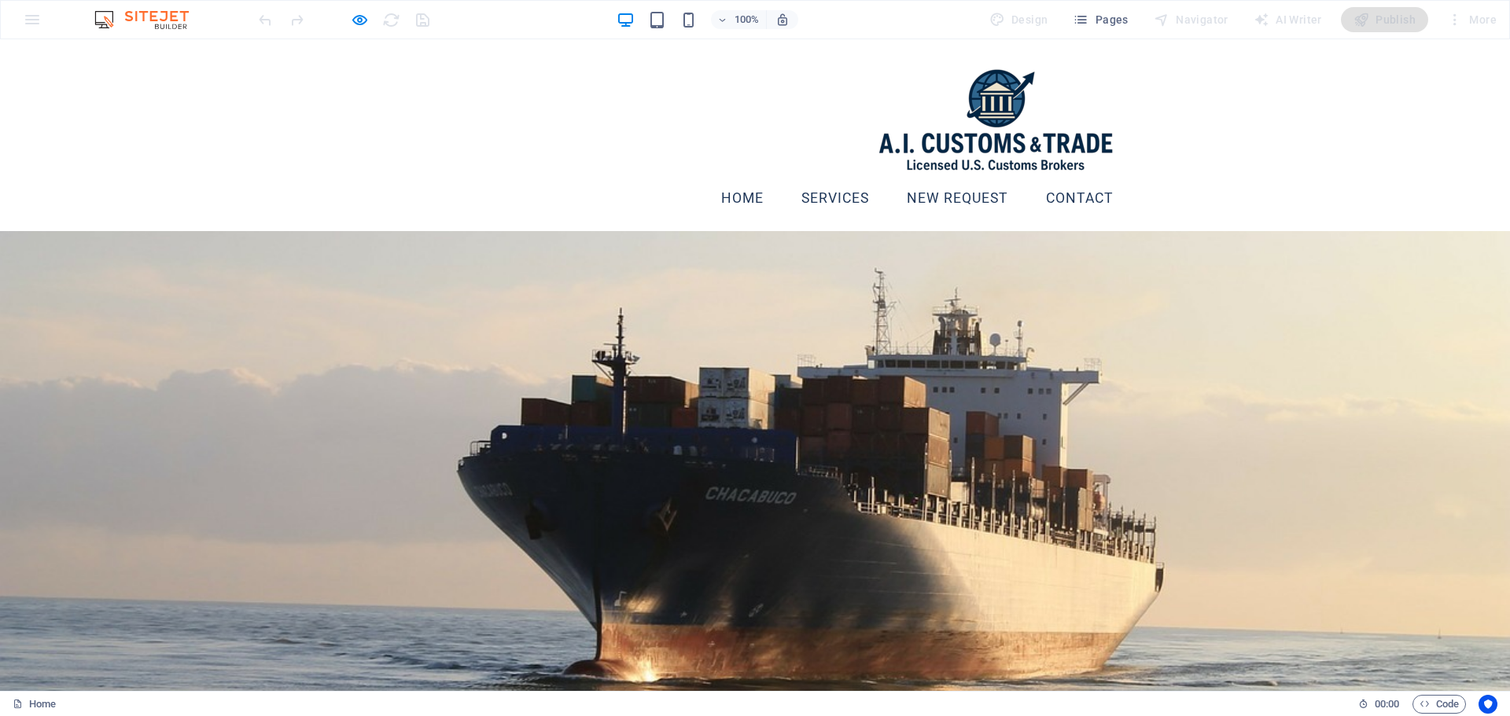
click at [1064, 179] on link "Contact" at bounding box center [1079, 198] width 93 height 39
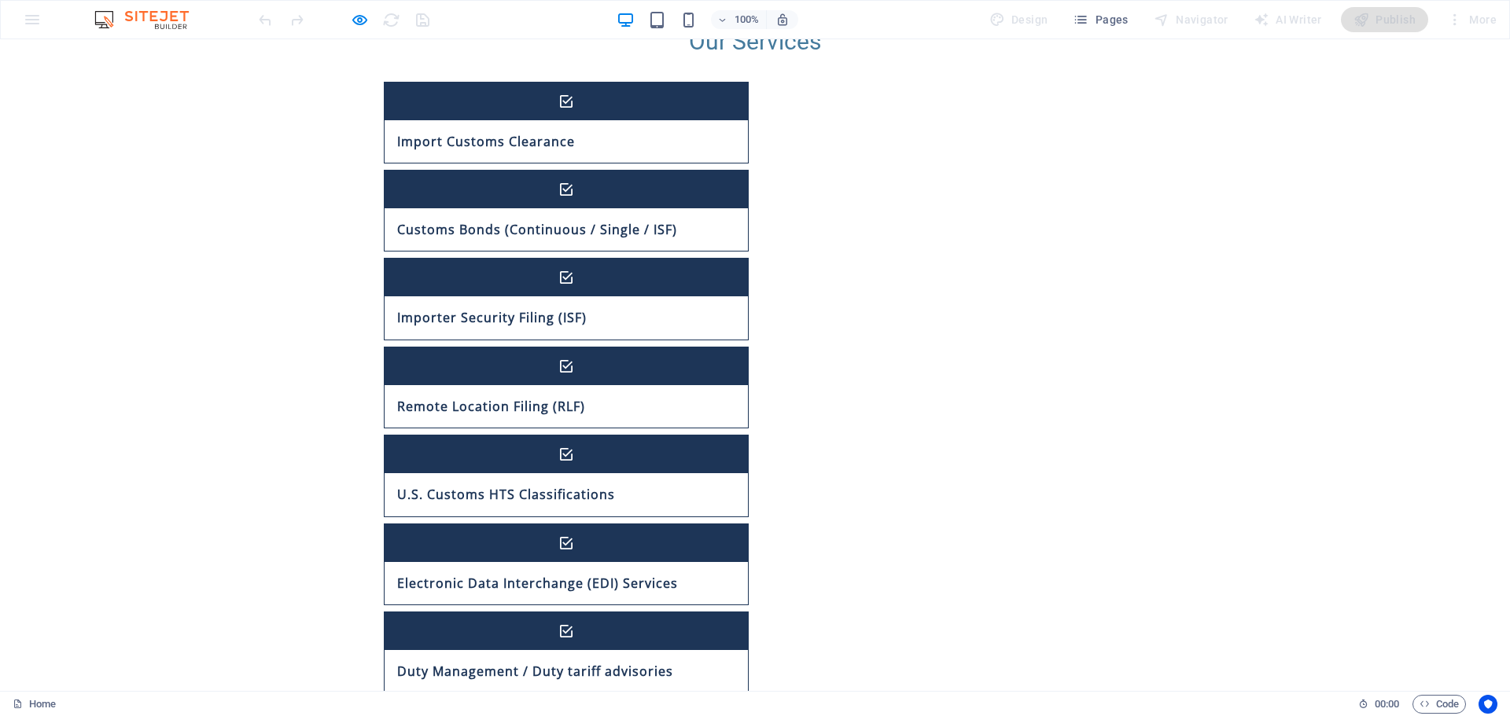
scroll to position [1140, 0]
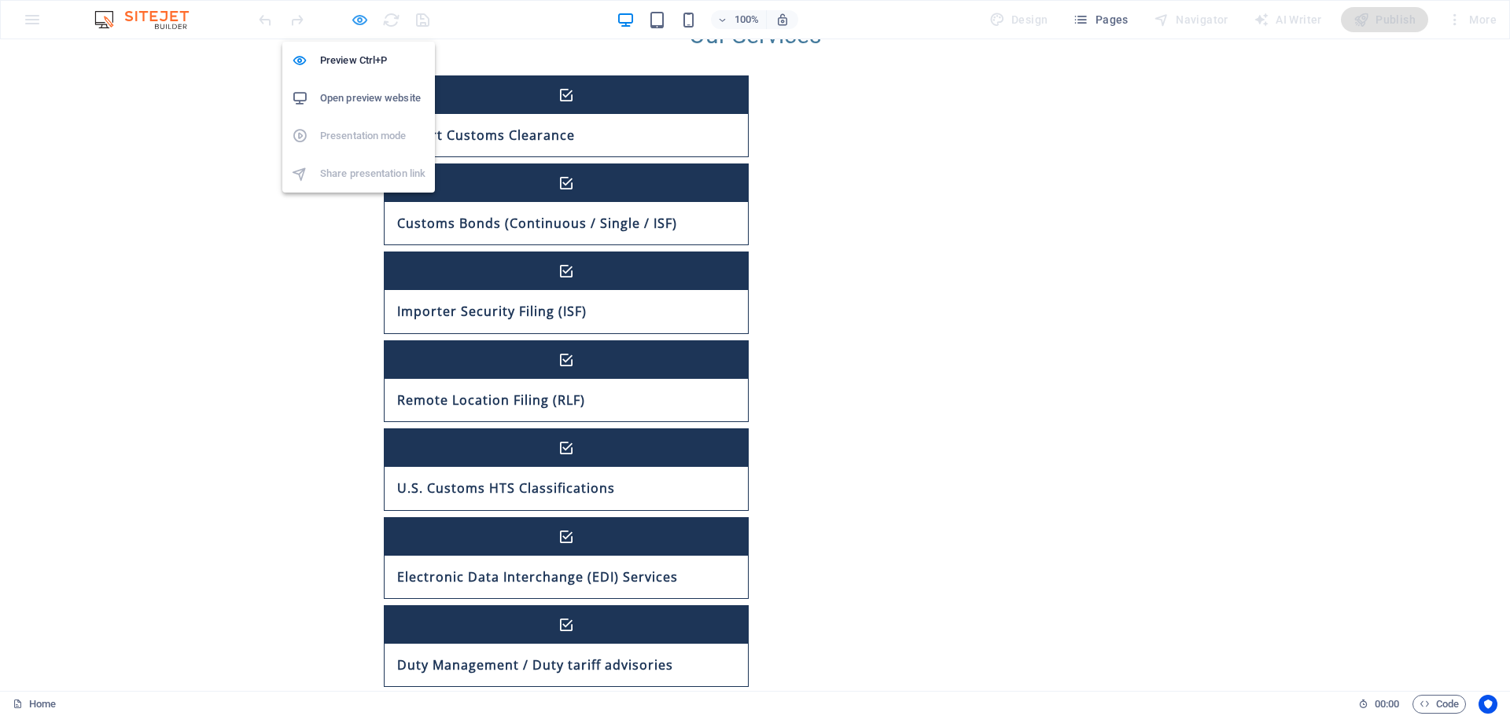
click at [363, 20] on icon "button" at bounding box center [360, 20] width 18 height 18
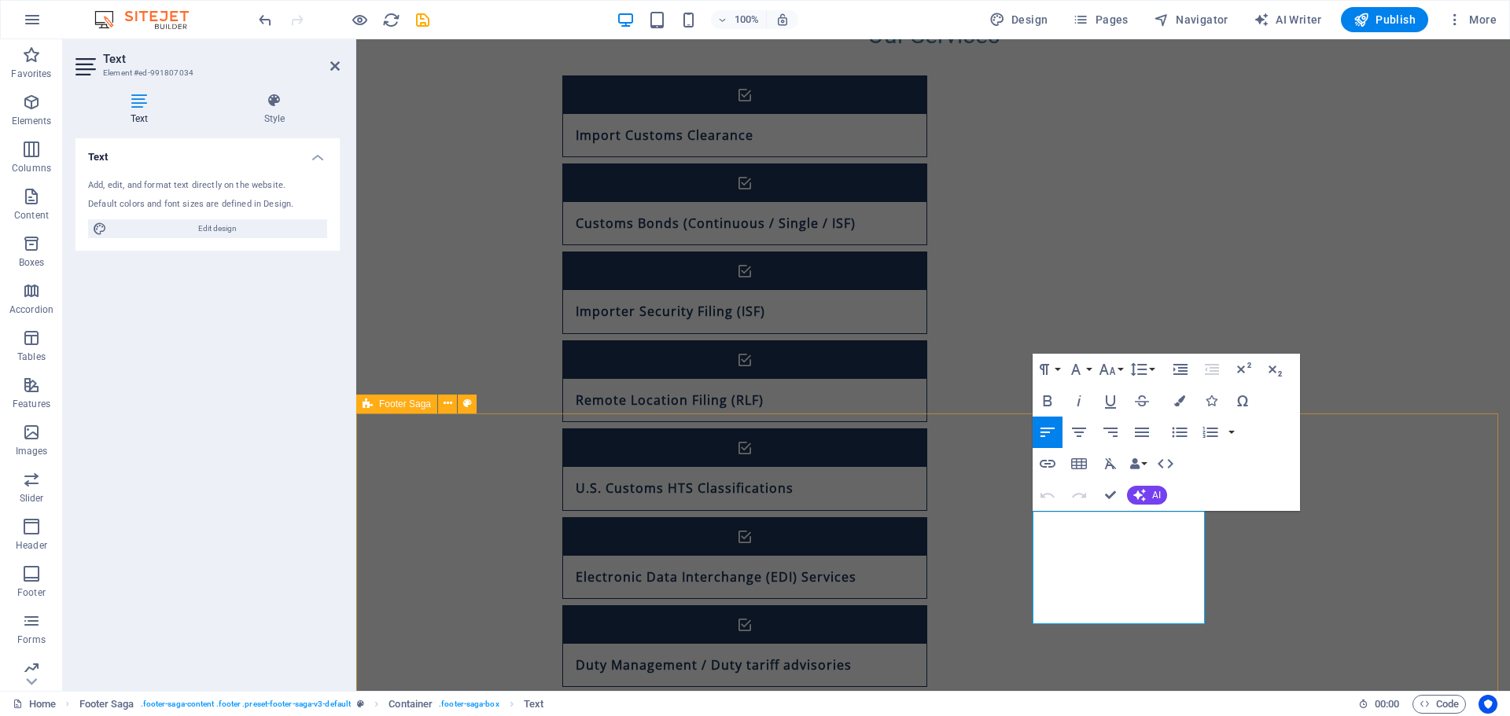
drag, startPoint x: 1190, startPoint y: 617, endPoint x: 953, endPoint y: 482, distance: 272.2
click at [1078, 436] on icon "button" at bounding box center [1079, 432] width 14 height 9
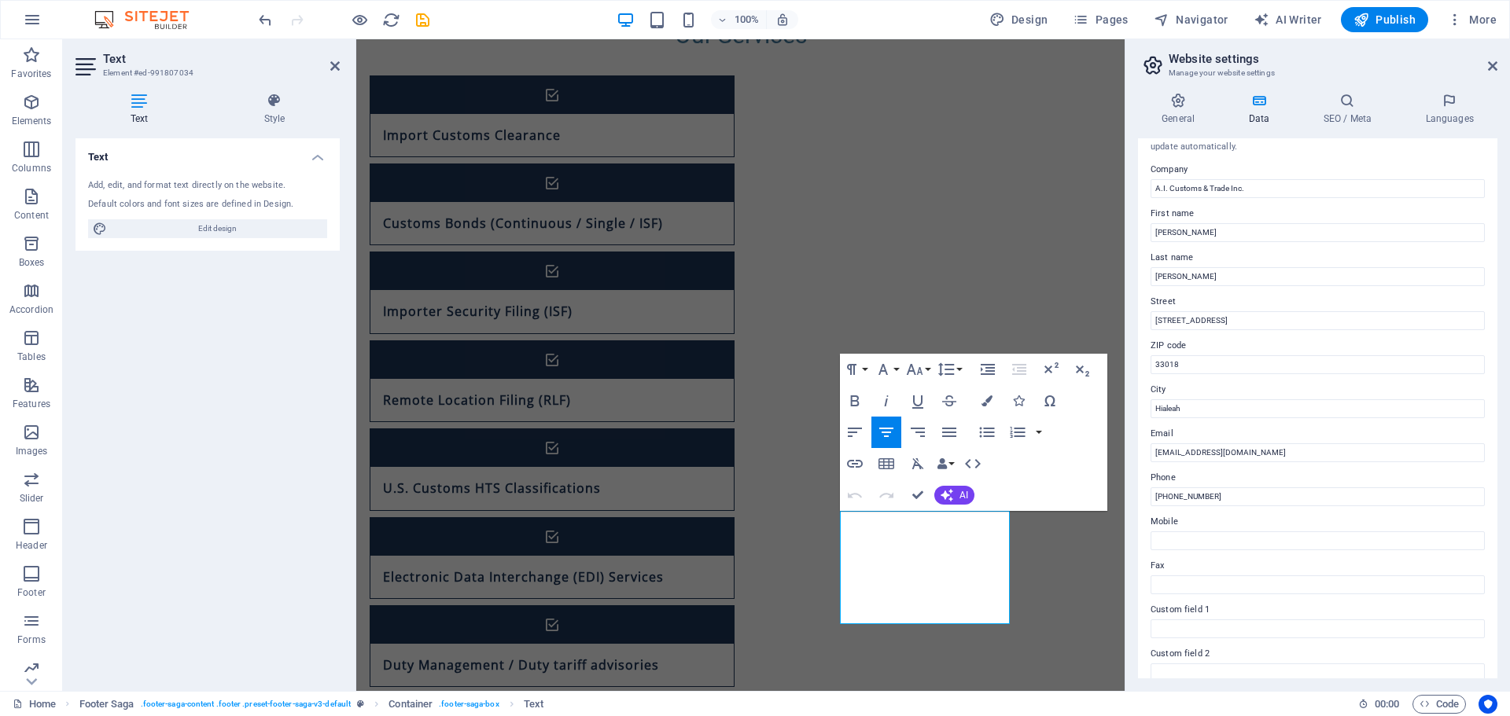
scroll to position [0, 0]
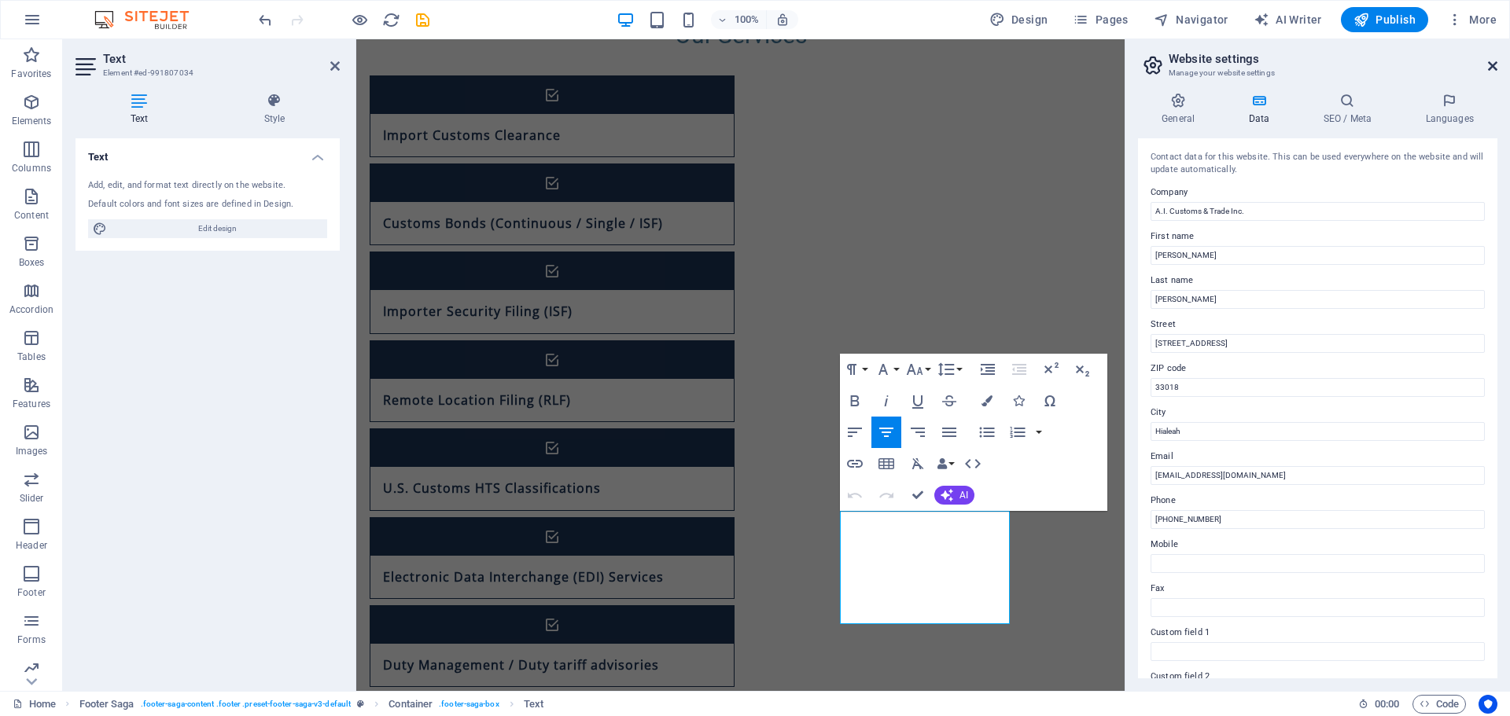
click at [1494, 65] on icon at bounding box center [1492, 66] width 9 height 13
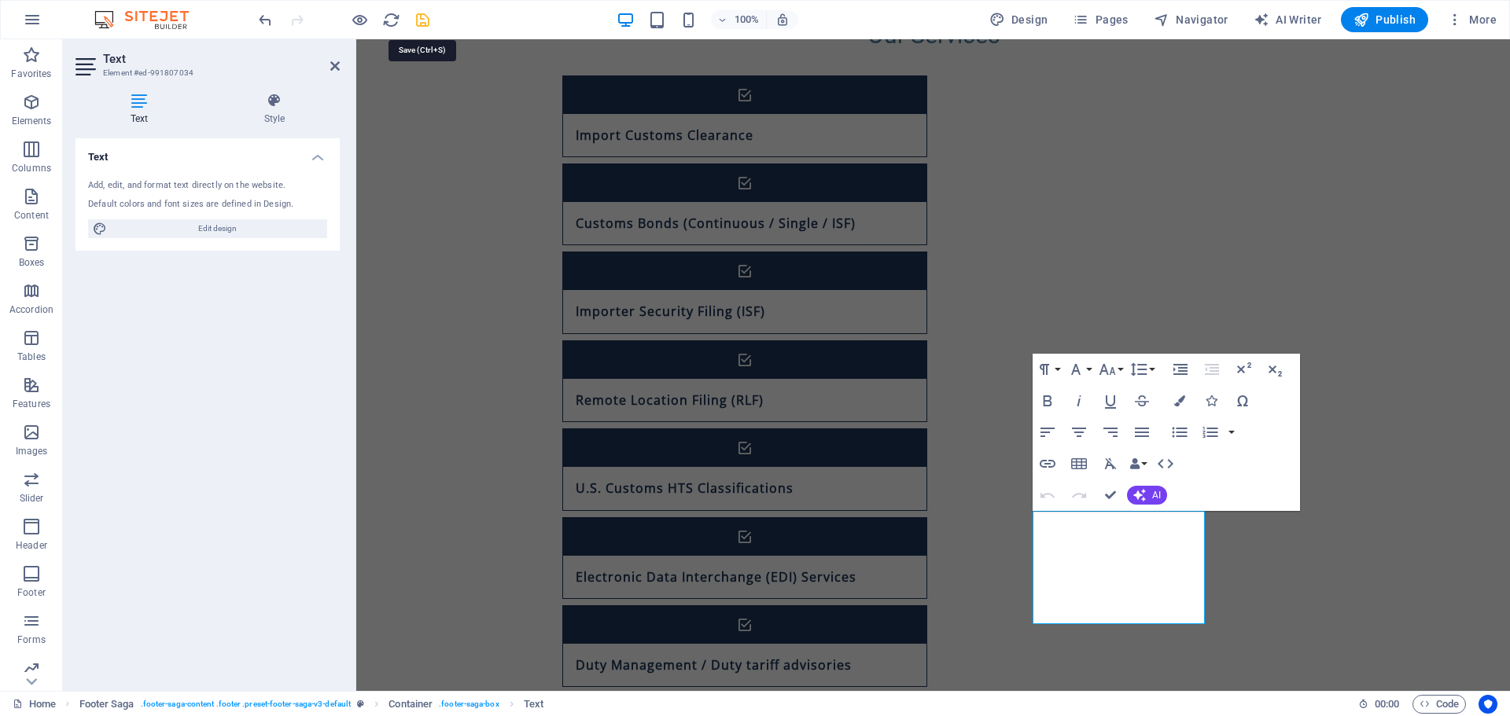
click at [416, 16] on icon "save" at bounding box center [423, 20] width 18 height 18
checkbox input "false"
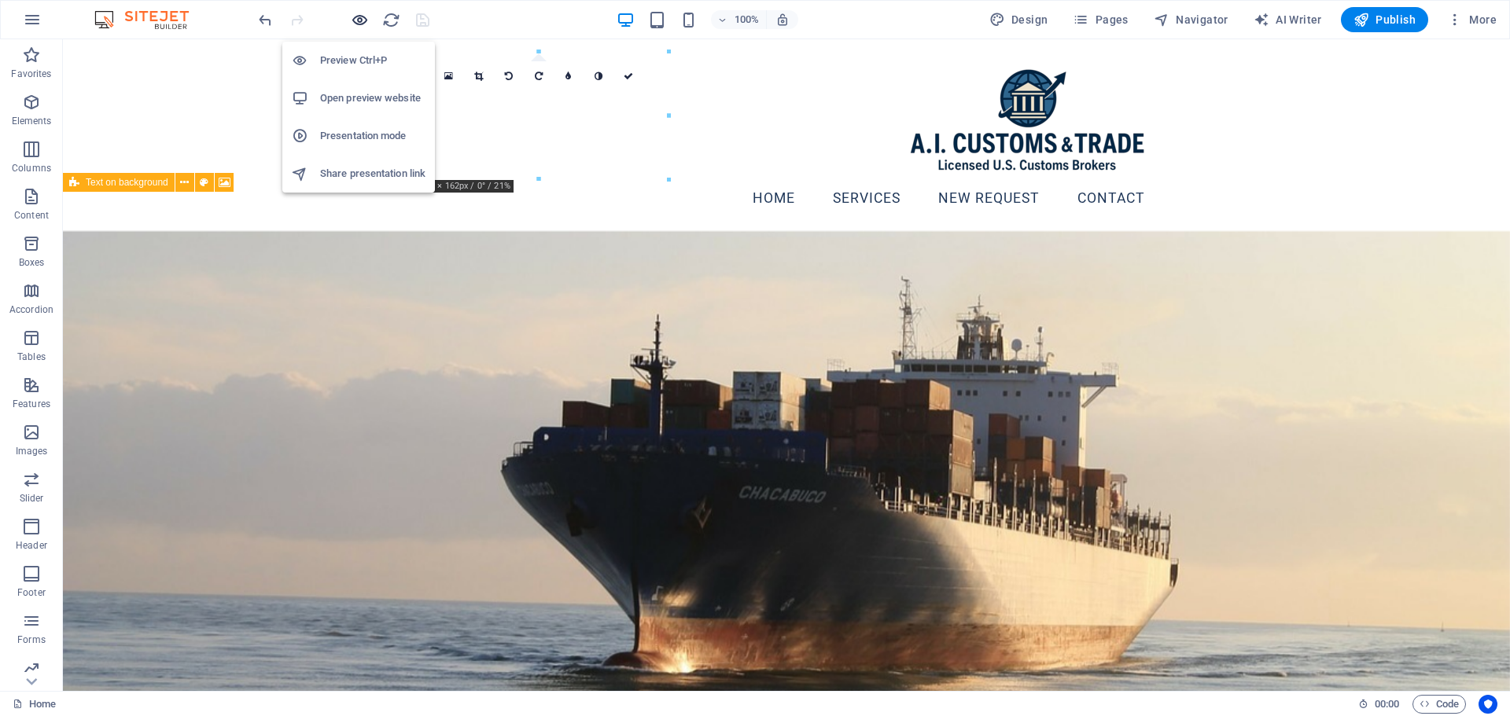
click at [359, 24] on icon "button" at bounding box center [360, 20] width 18 height 18
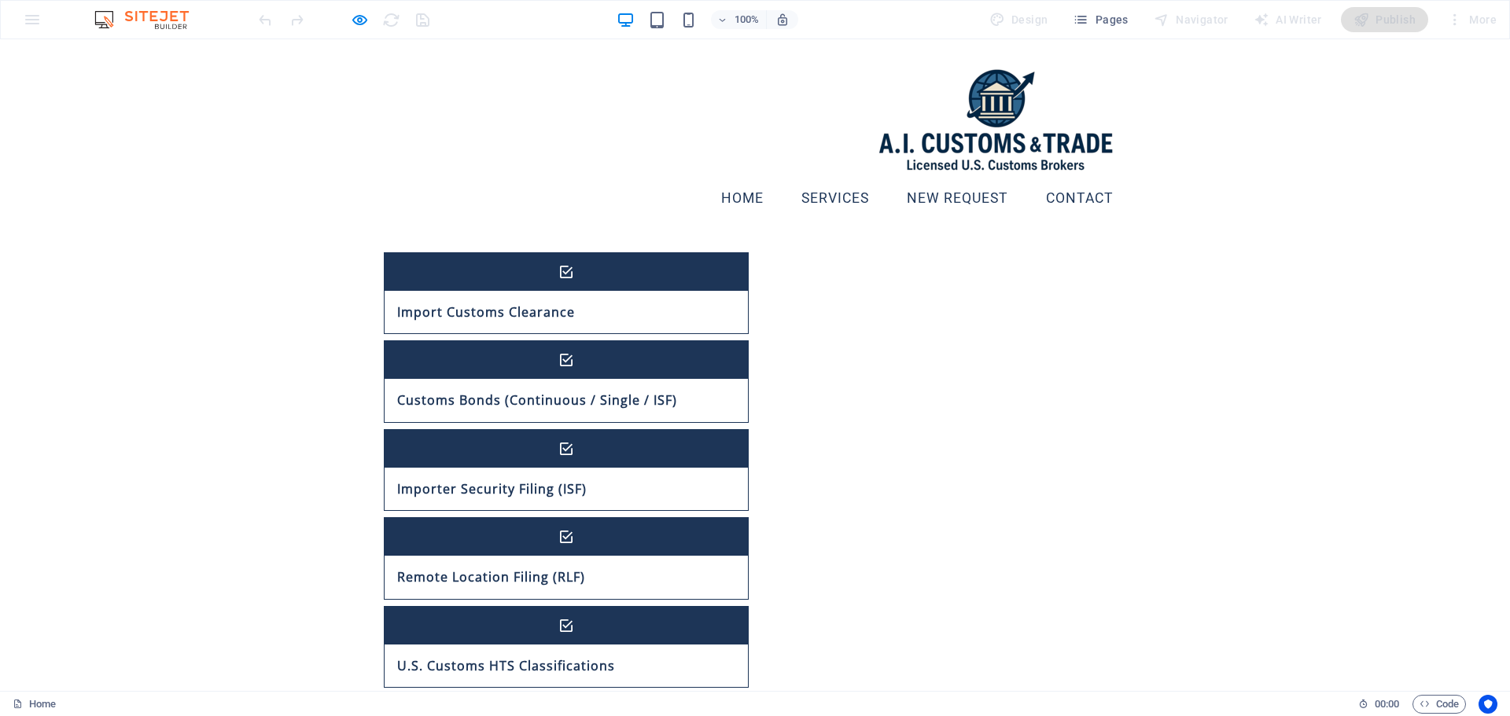
scroll to position [918, 0]
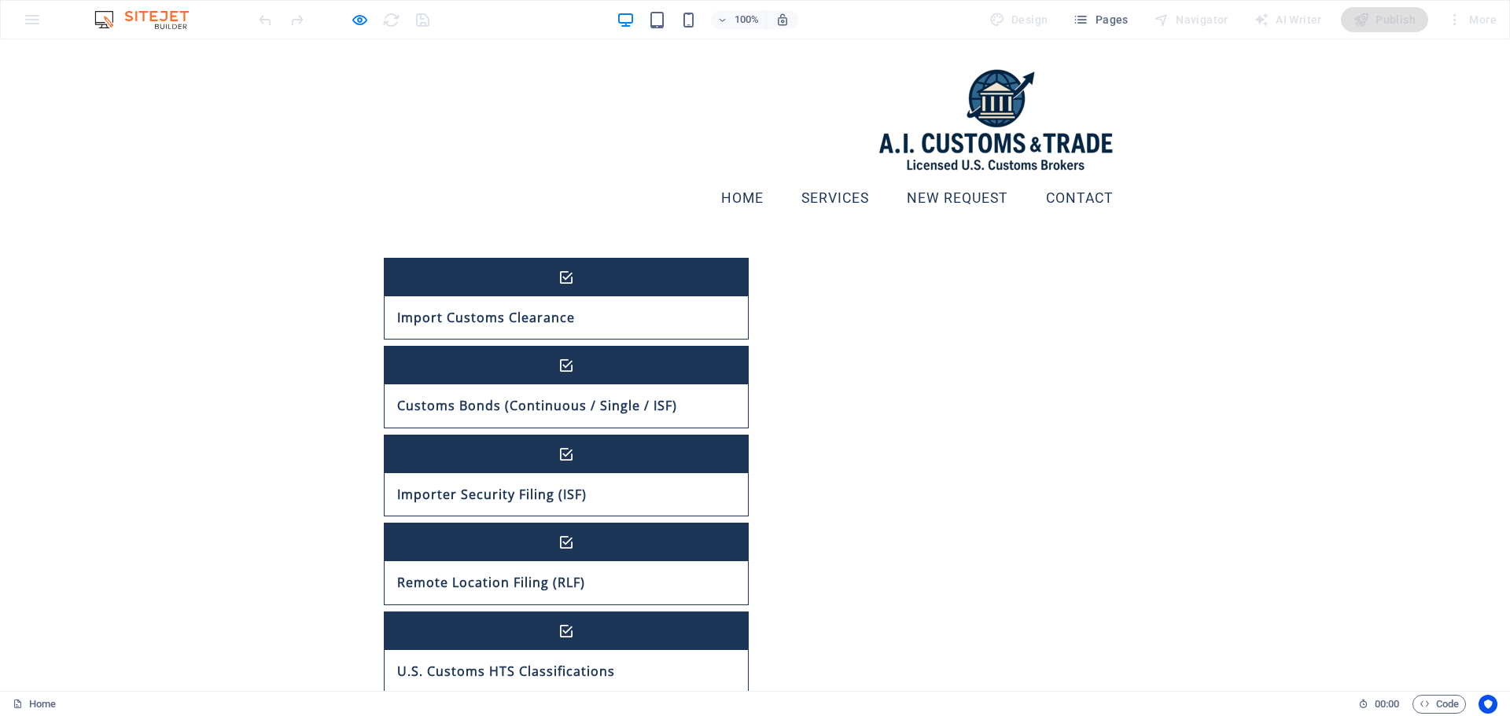
click at [867, 134] on img at bounding box center [996, 115] width 259 height 127
click at [729, 179] on link "Home" at bounding box center [743, 198] width 68 height 39
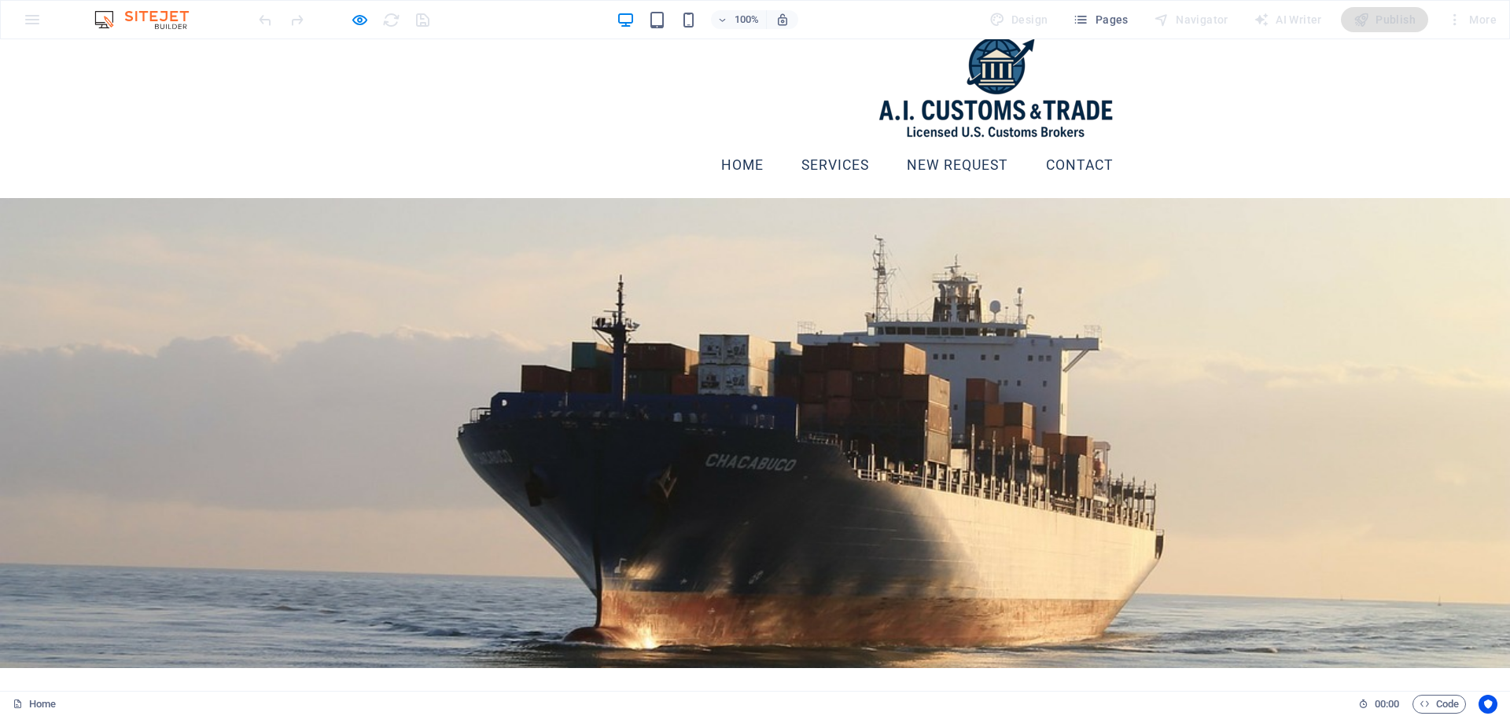
scroll to position [0, 0]
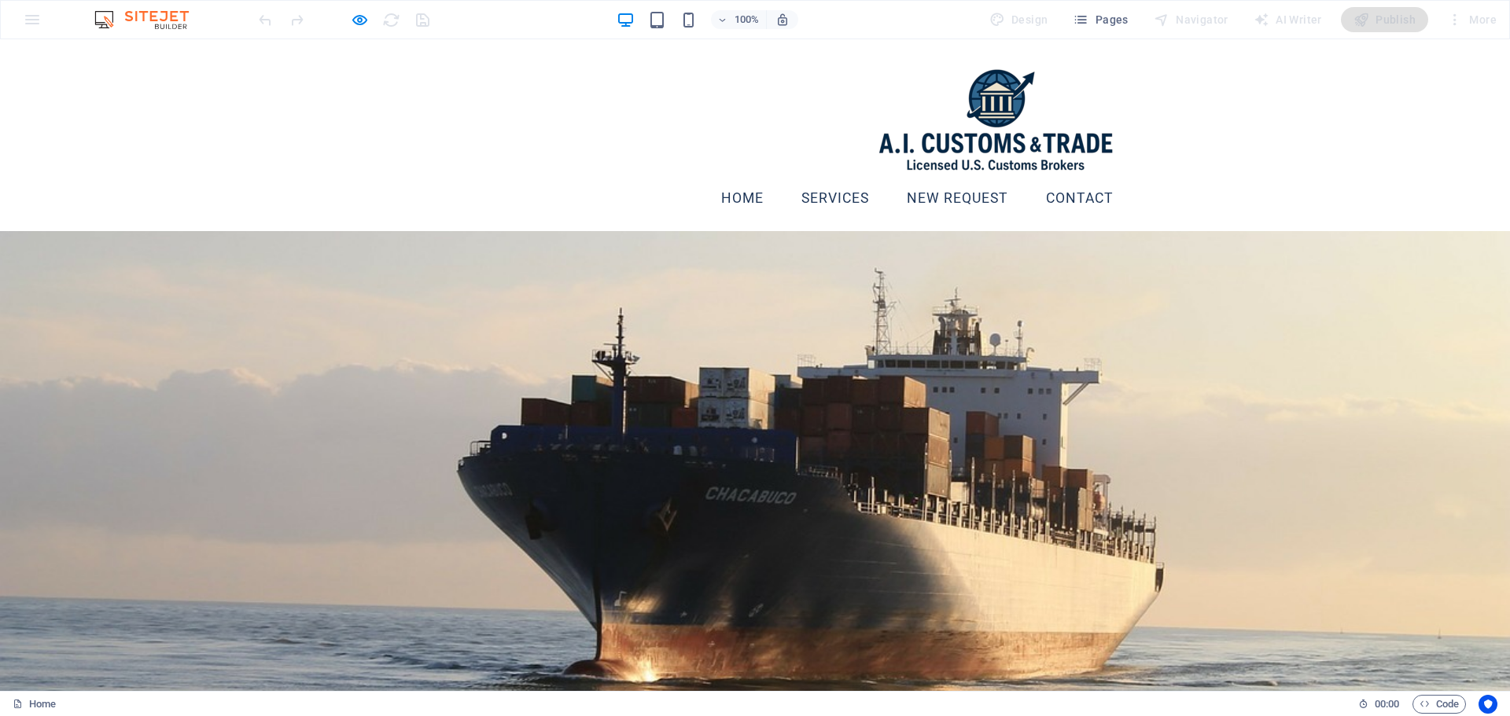
click at [837, 179] on link "Services" at bounding box center [835, 198] width 93 height 39
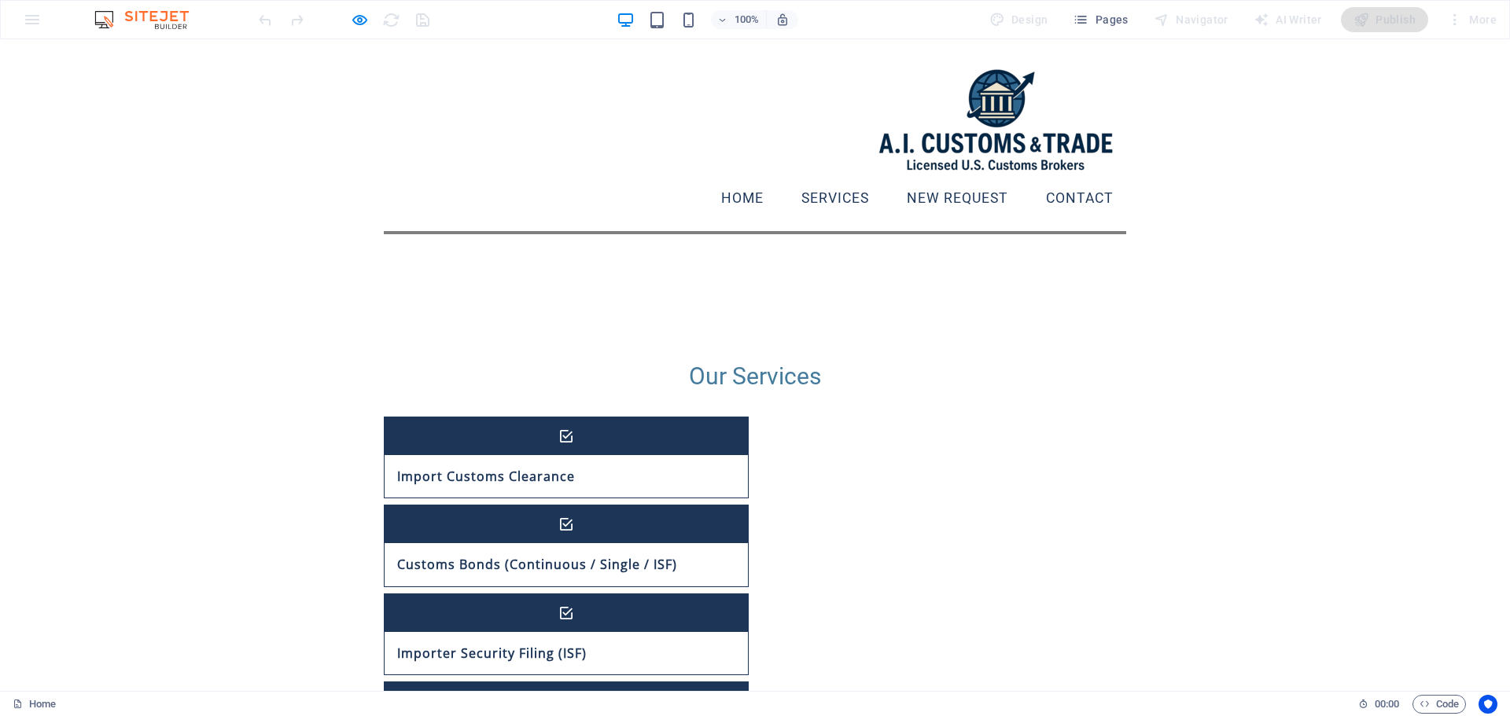
scroll to position [528, 0]
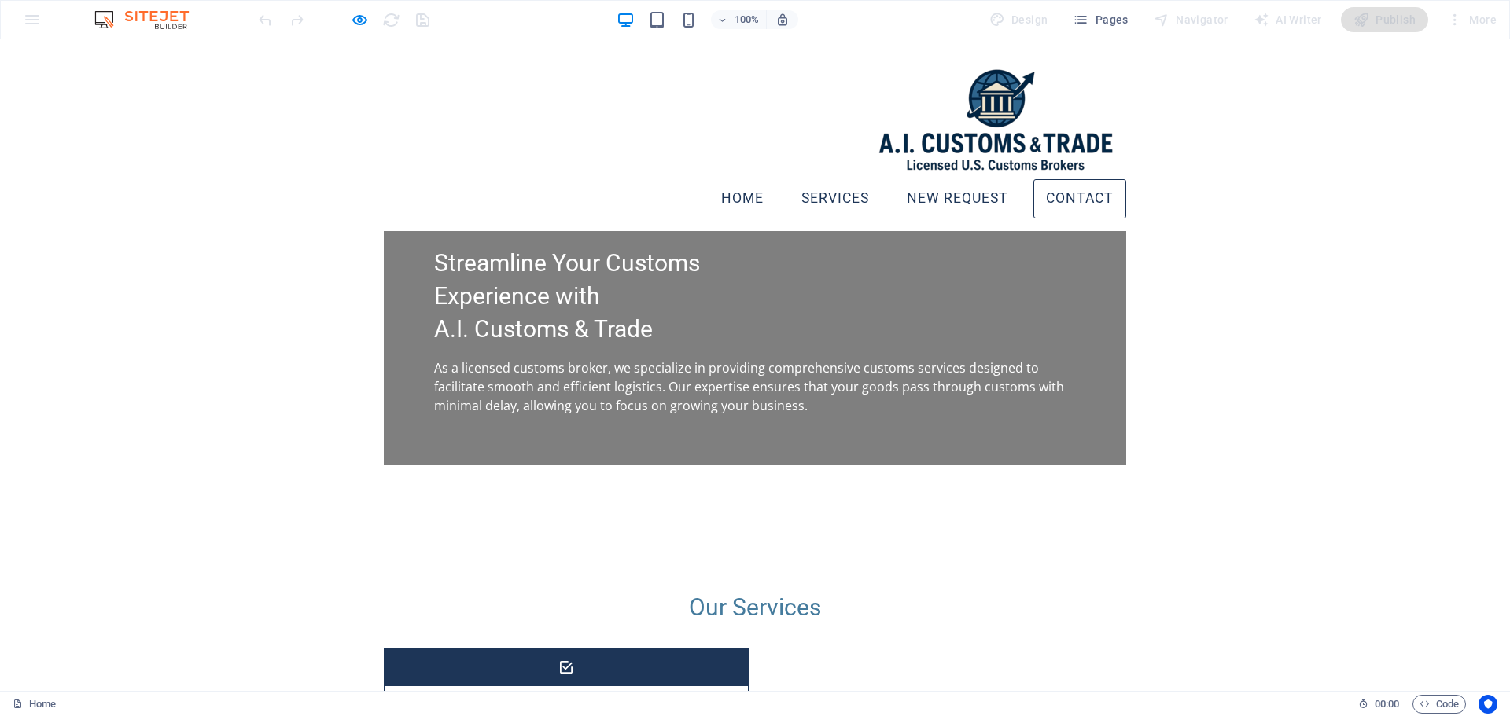
click at [1080, 179] on link "Contact" at bounding box center [1079, 198] width 93 height 39
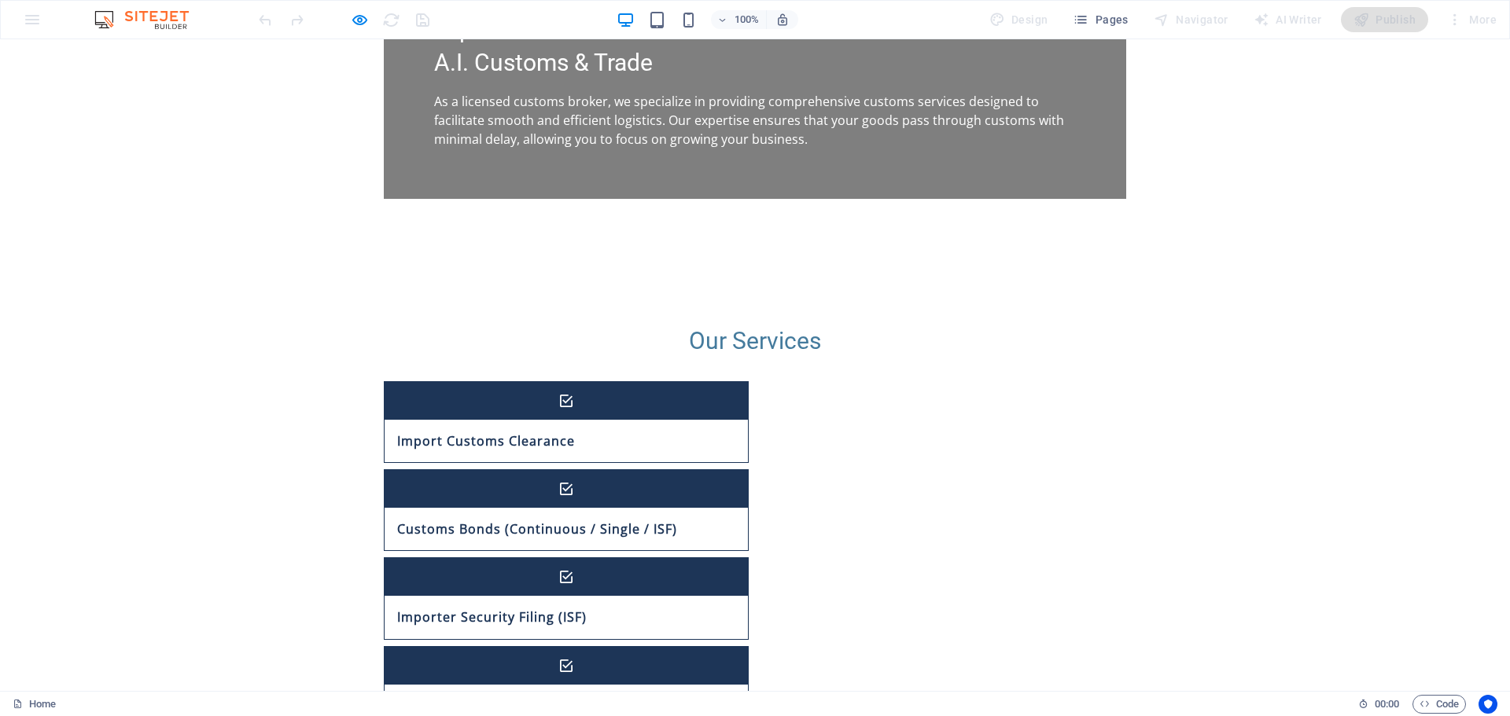
scroll to position [1140, 0]
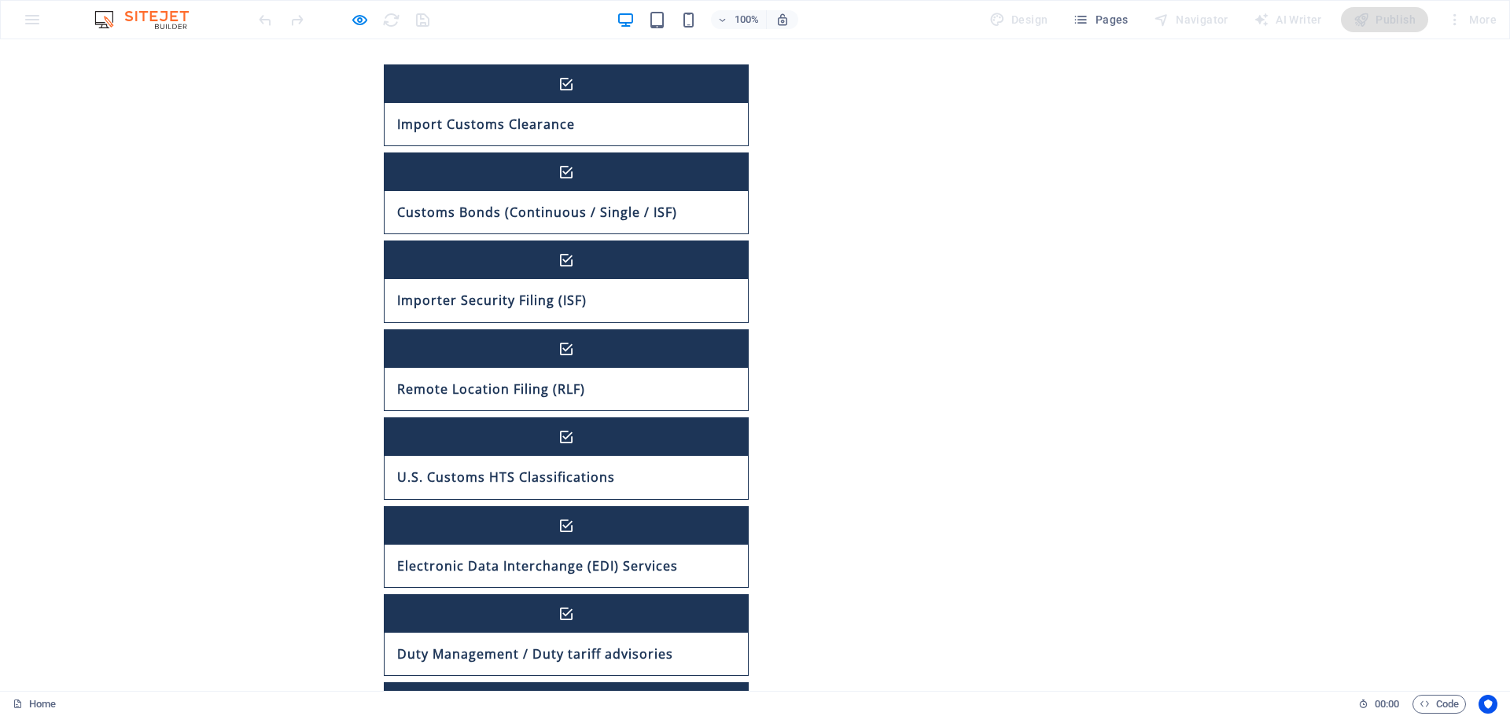
scroll to position [1154, 0]
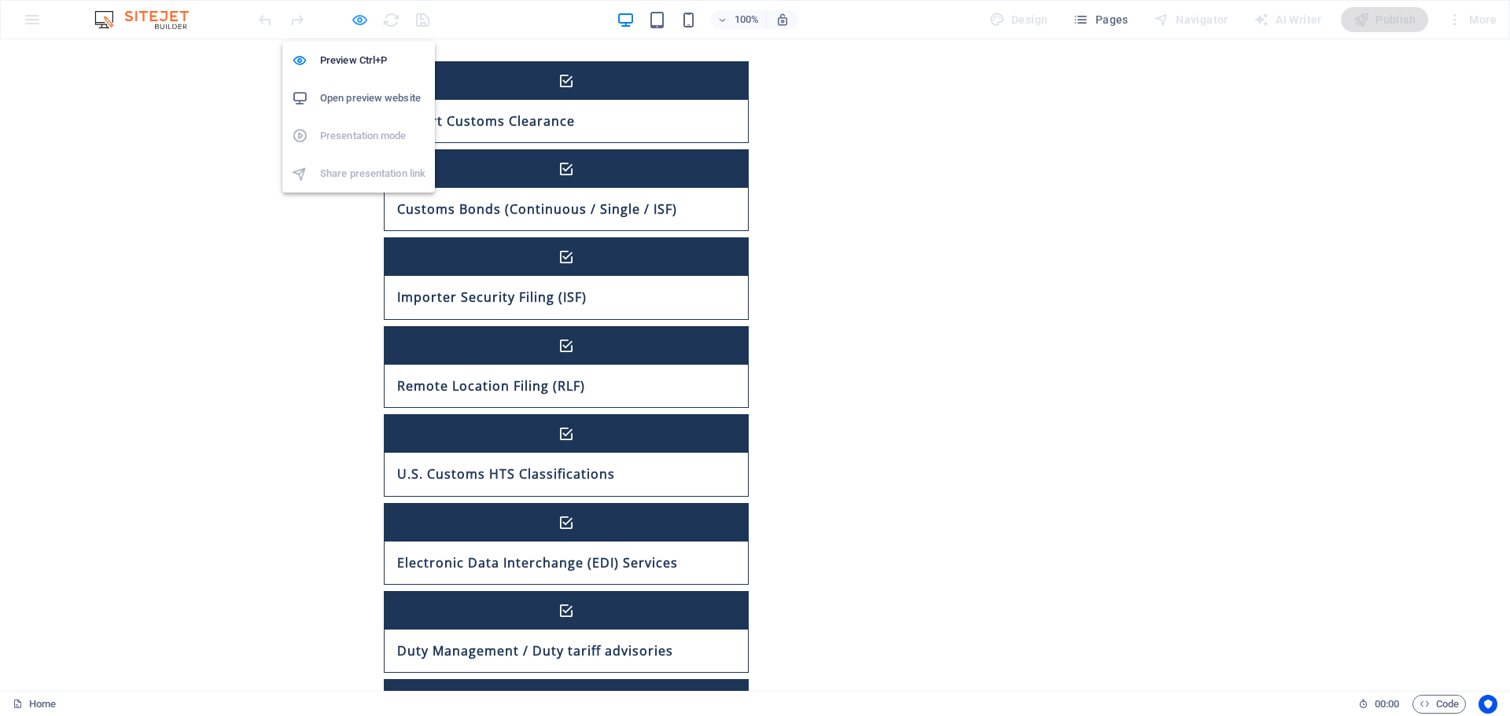
click at [356, 20] on icon "button" at bounding box center [360, 20] width 18 height 18
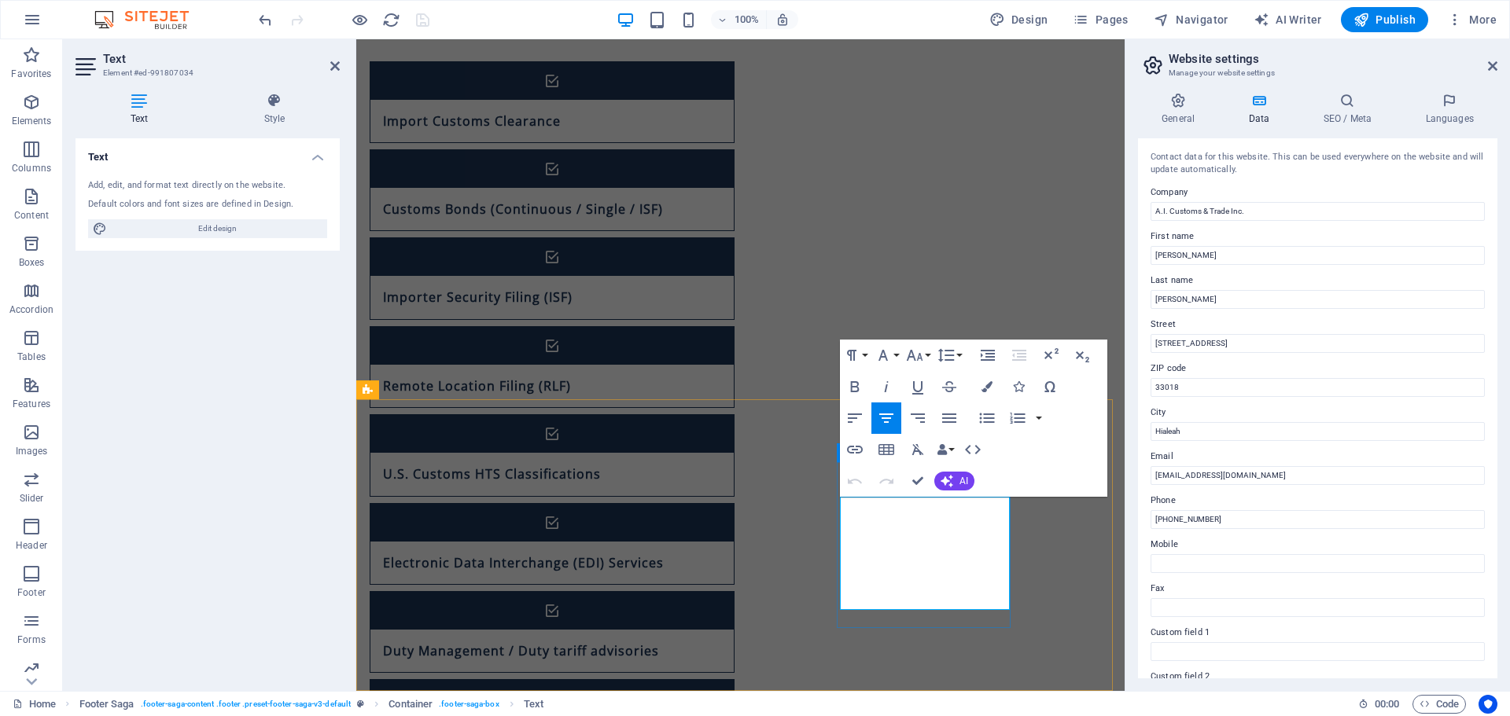
drag, startPoint x: 921, startPoint y: 480, endPoint x: 856, endPoint y: 444, distance: 74.6
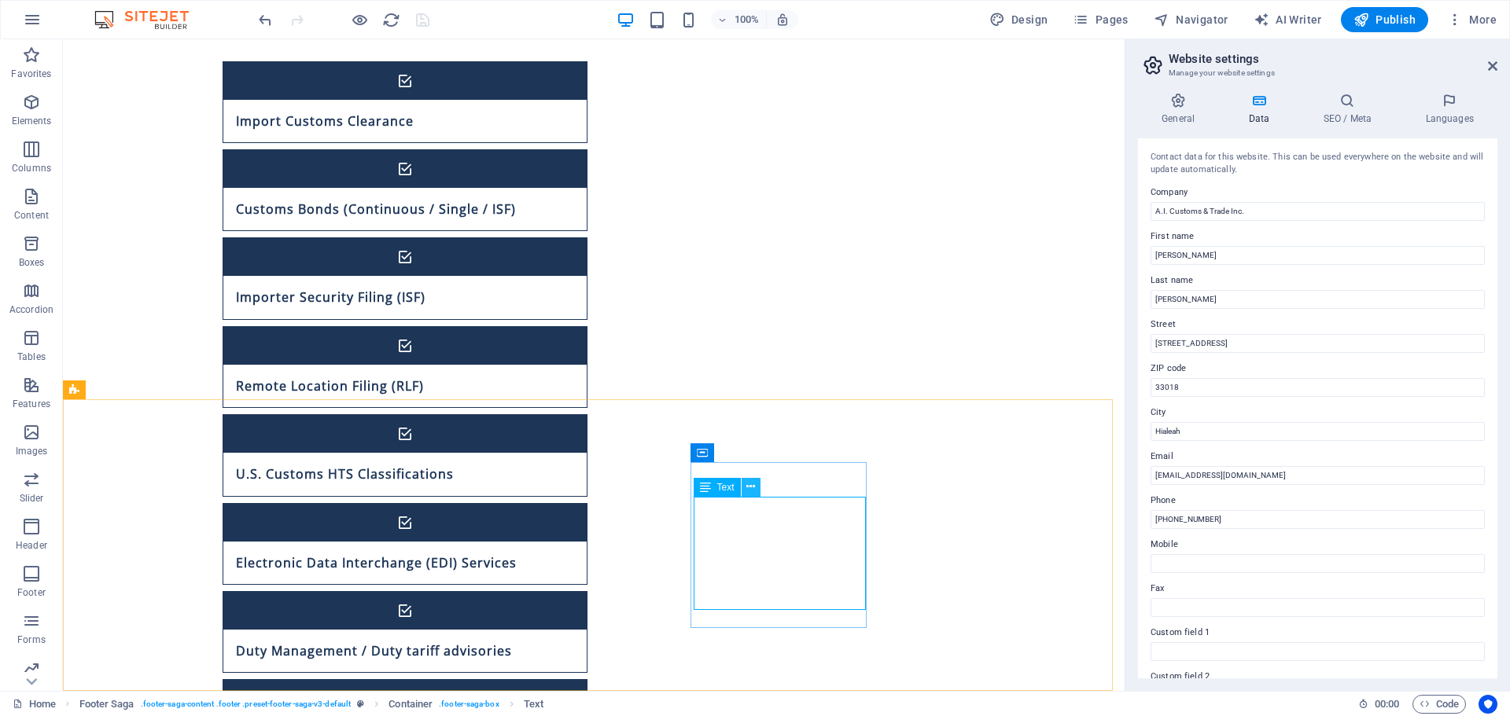
click at [749, 487] on icon at bounding box center [750, 487] width 9 height 17
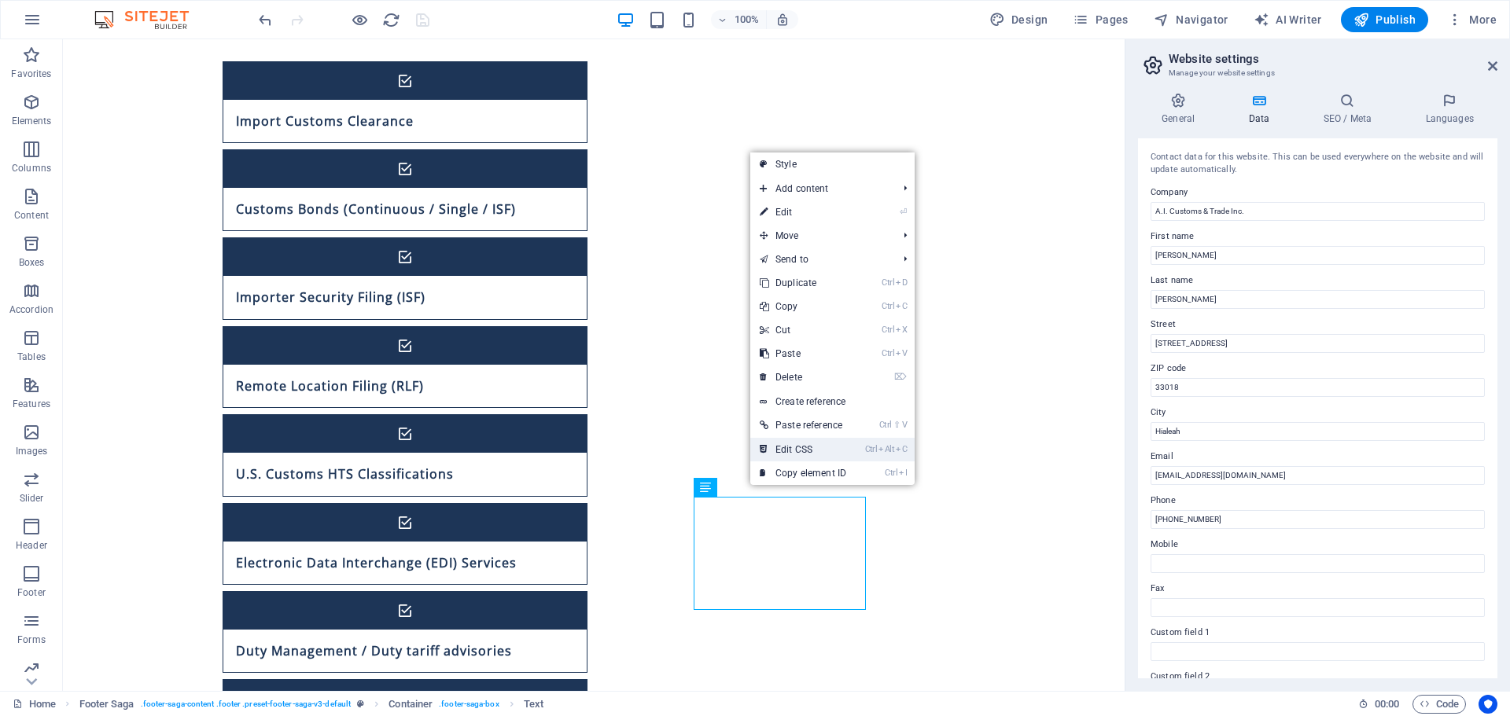
click at [801, 443] on link "Ctrl Alt C Edit CSS" at bounding box center [802, 450] width 105 height 24
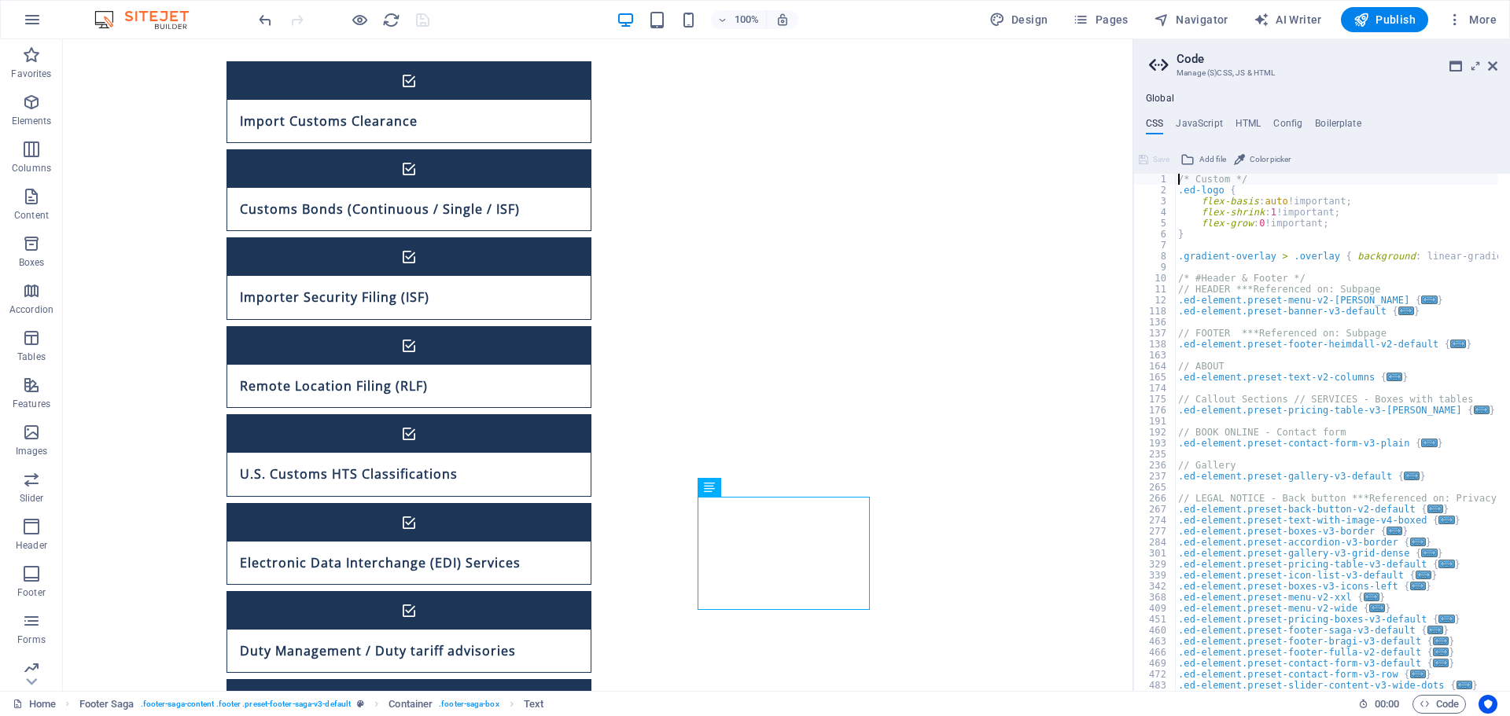
scroll to position [0, 0]
click at [1489, 69] on icon at bounding box center [1492, 66] width 9 height 13
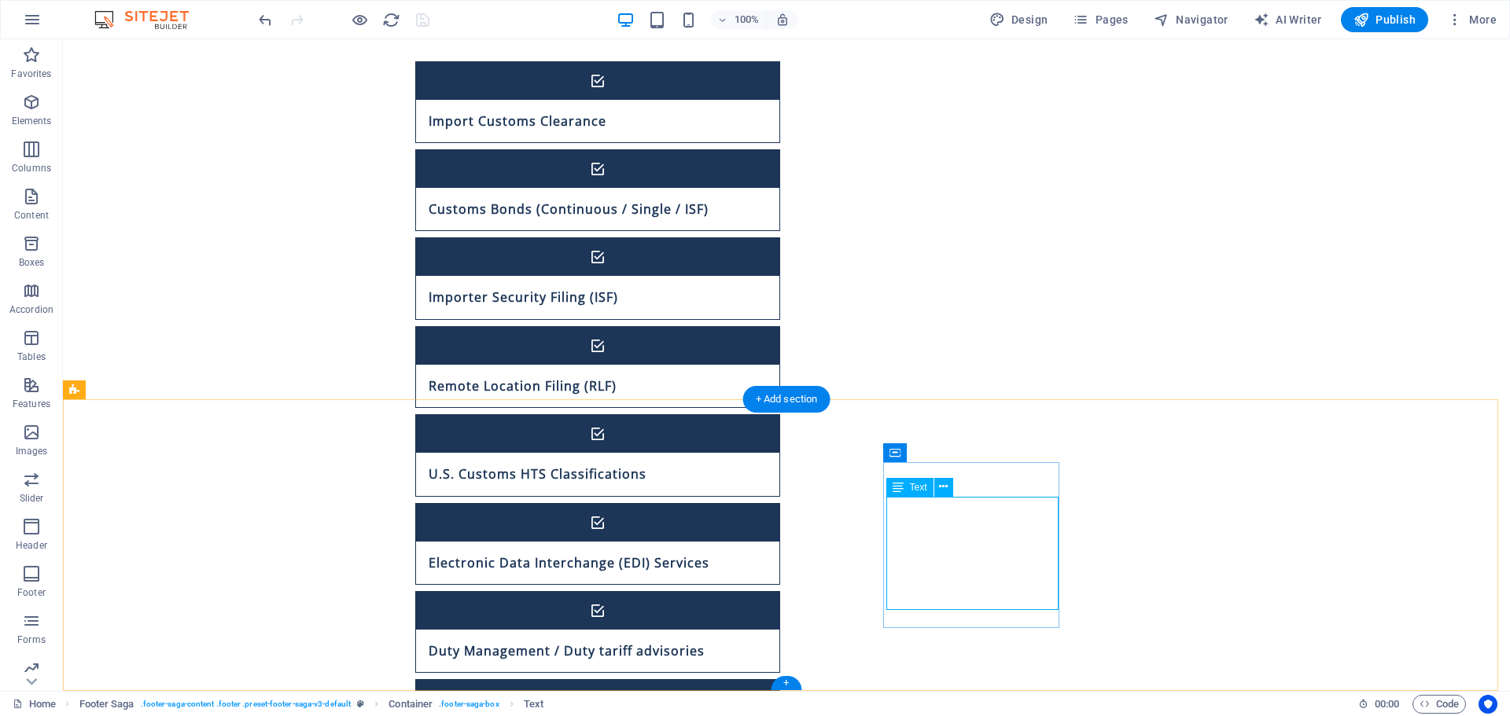
click at [944, 488] on icon at bounding box center [943, 487] width 9 height 17
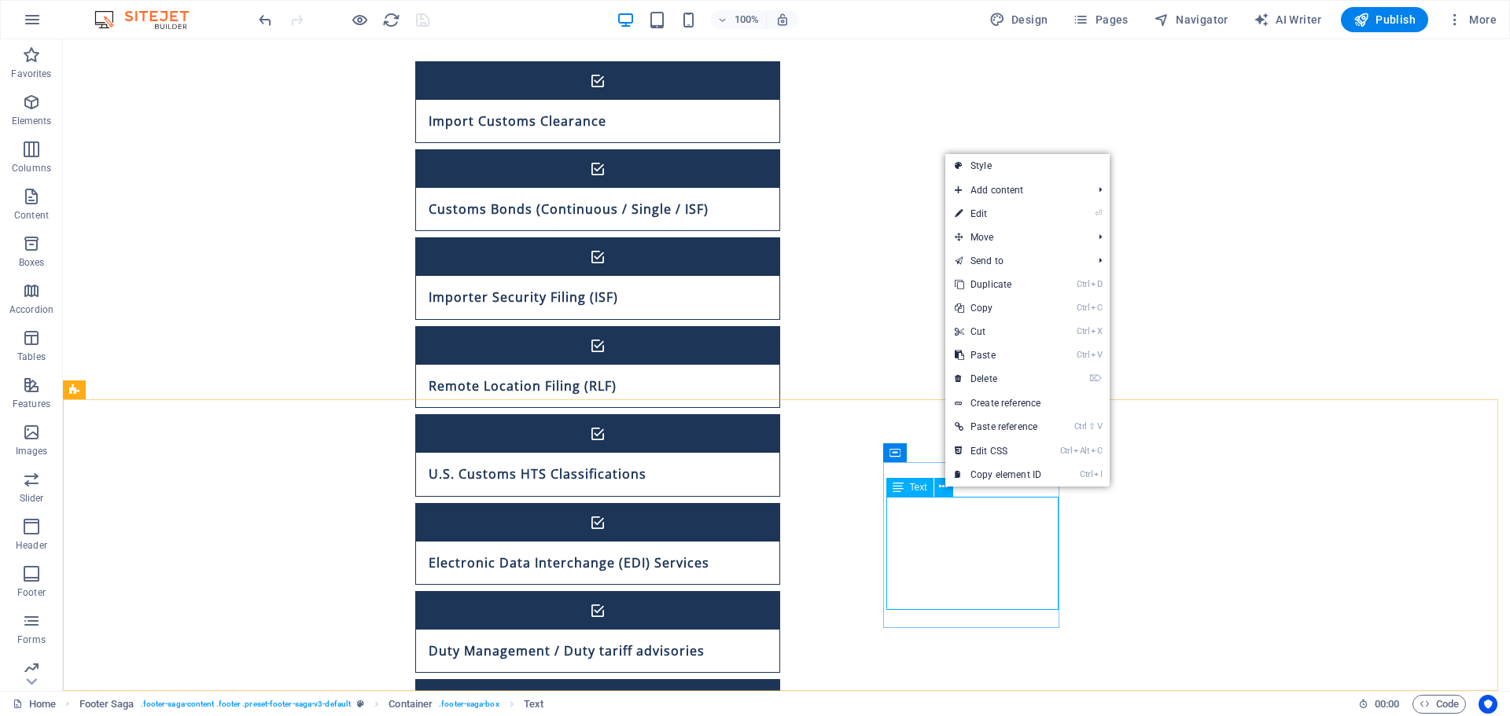
click at [920, 491] on span "Text" at bounding box center [918, 487] width 17 height 9
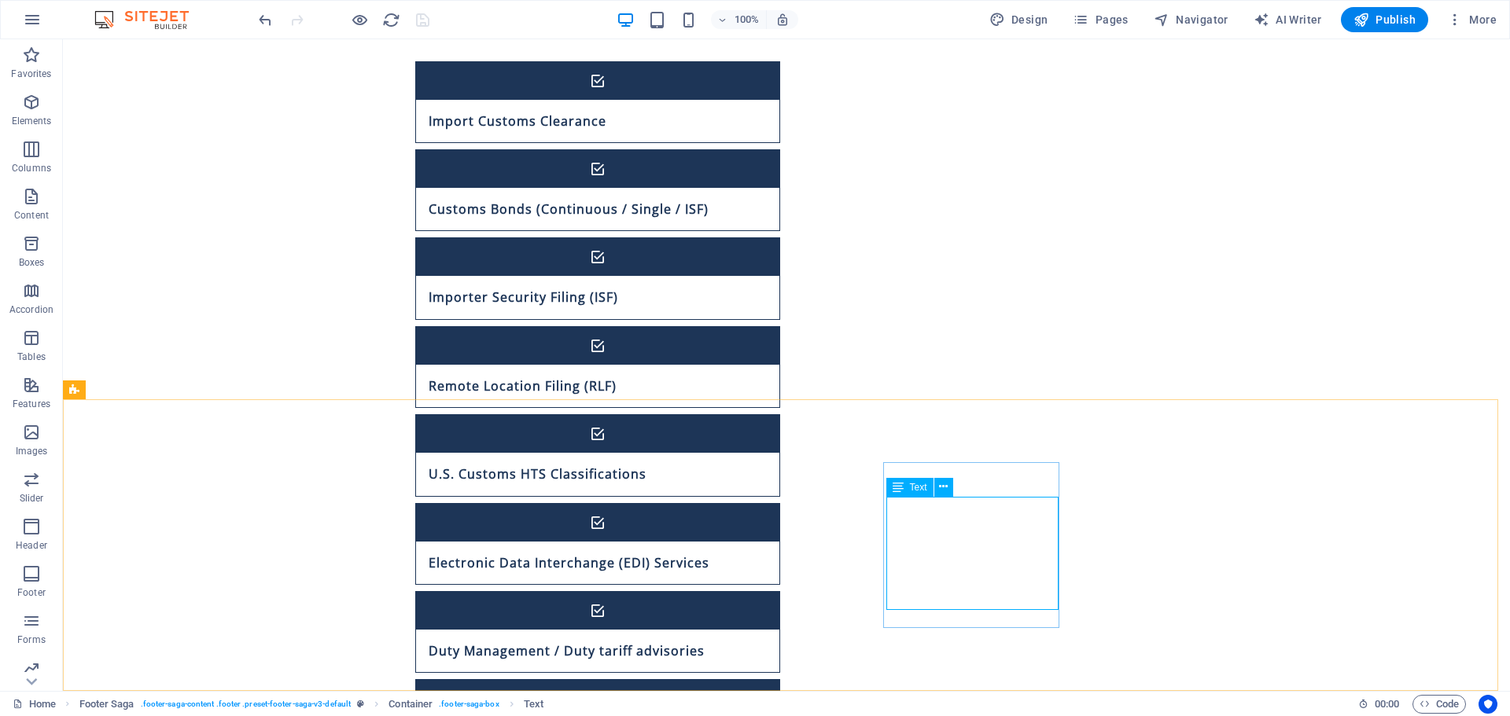
click at [916, 491] on span "Text" at bounding box center [918, 487] width 17 height 9
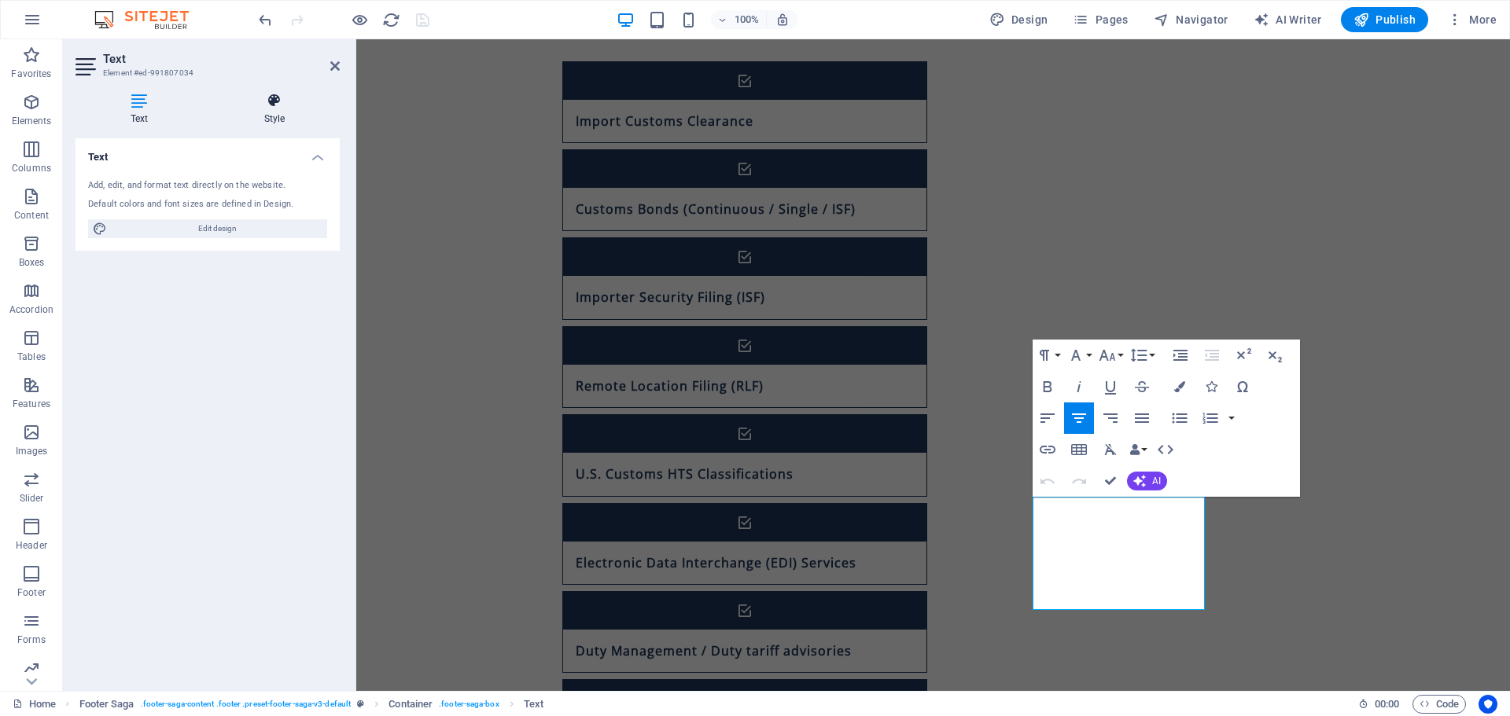
click at [266, 113] on h4 "Style" at bounding box center [274, 109] width 131 height 33
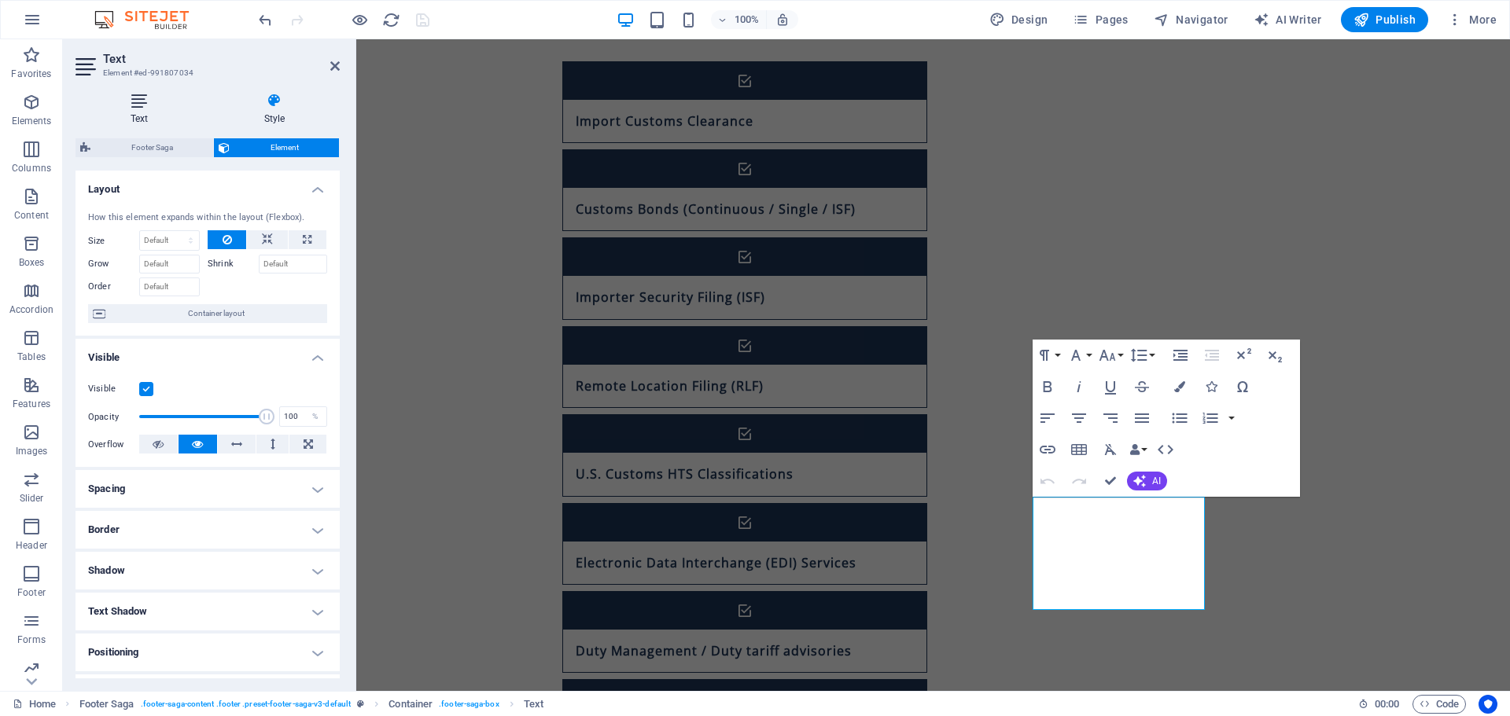
click at [141, 105] on icon at bounding box center [138, 101] width 127 height 16
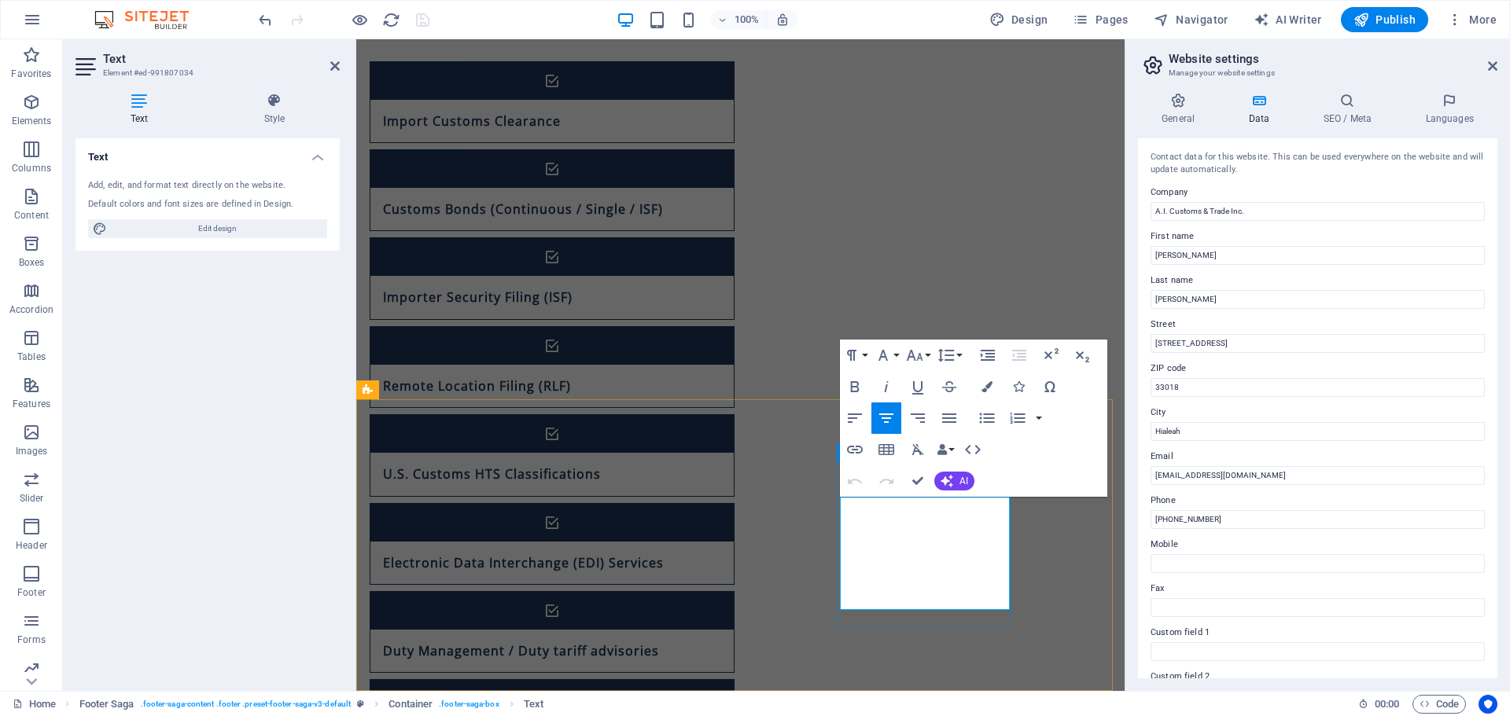
drag, startPoint x: 1000, startPoint y: 605, endPoint x: 849, endPoint y: 606, distance: 151.0
click at [856, 448] on icon "button" at bounding box center [854, 449] width 19 height 19
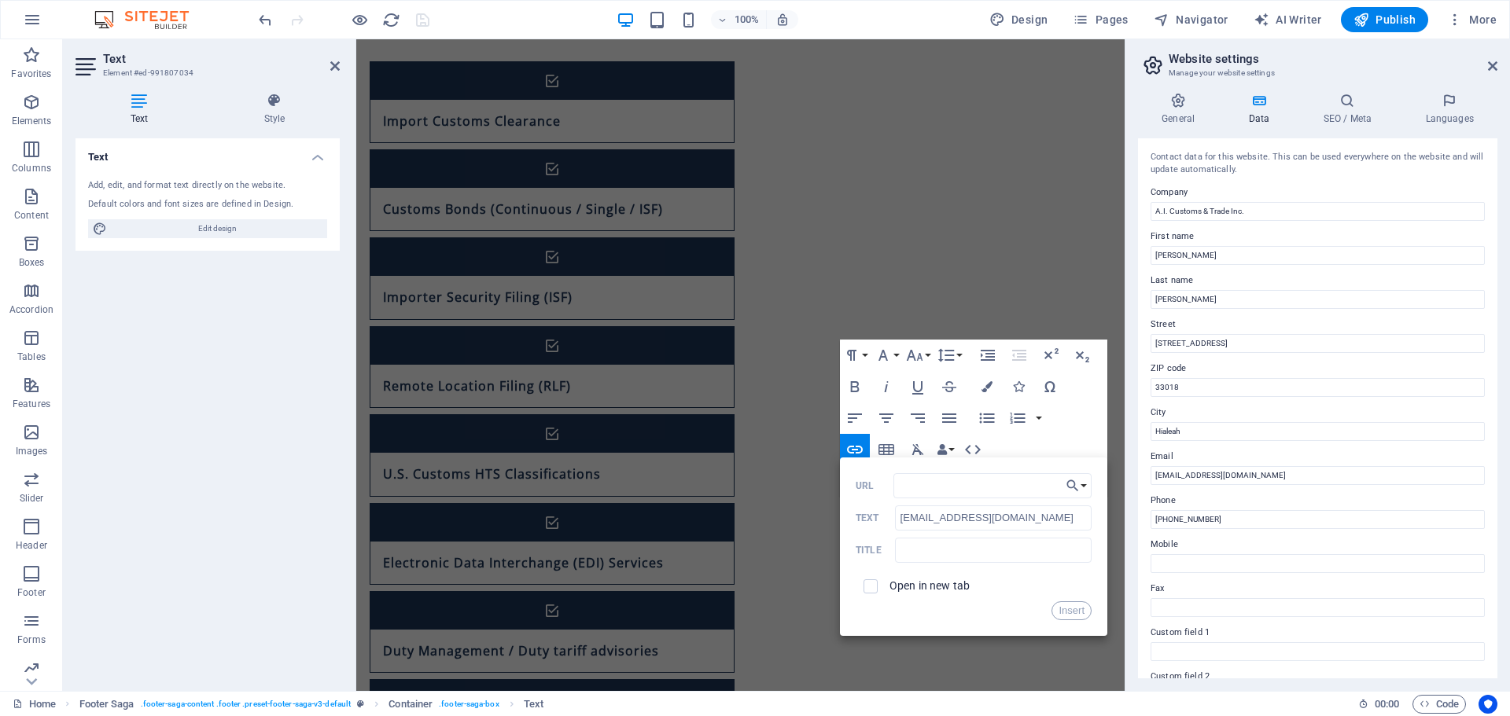
type input "mailto:info@aicustomstrade.com"
click at [1069, 614] on button "Insert" at bounding box center [1071, 611] width 40 height 19
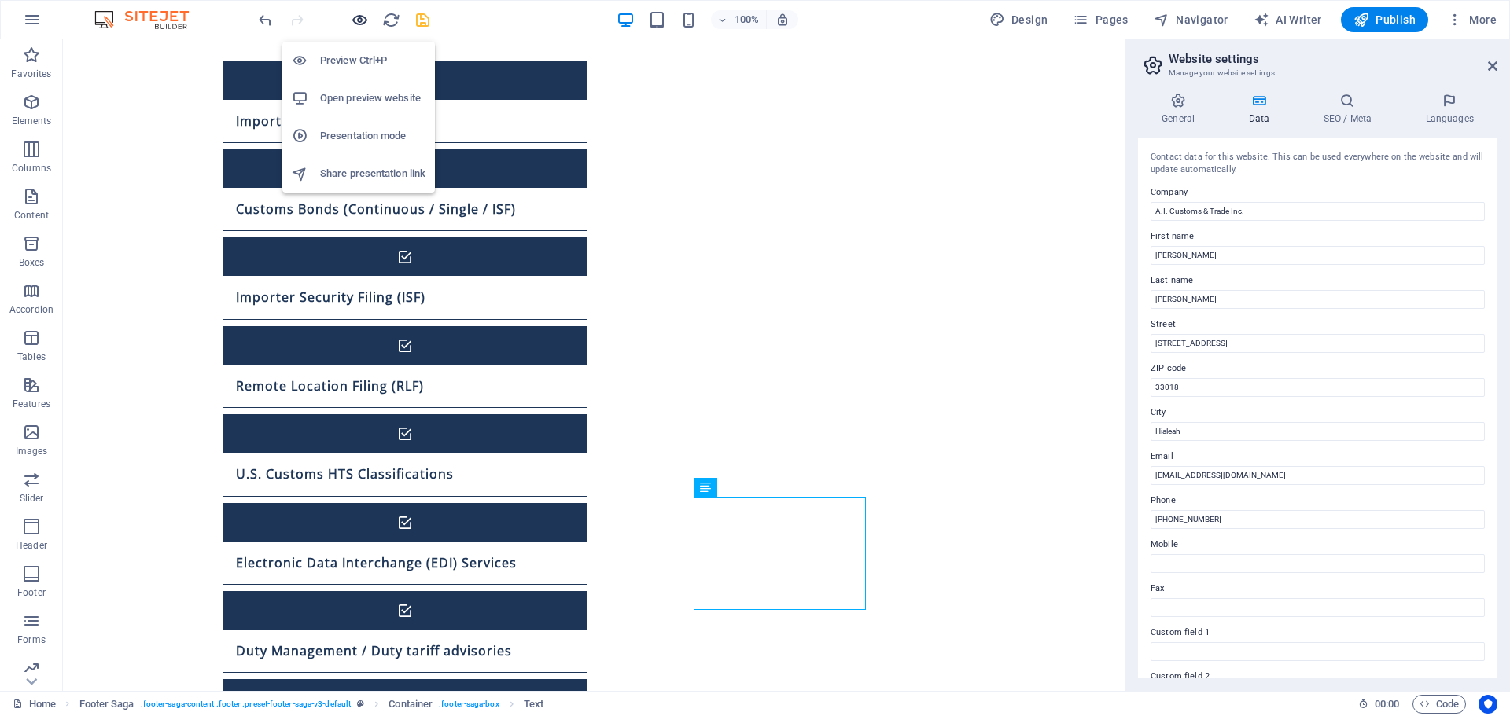
click at [364, 21] on icon "button" at bounding box center [360, 20] width 18 height 18
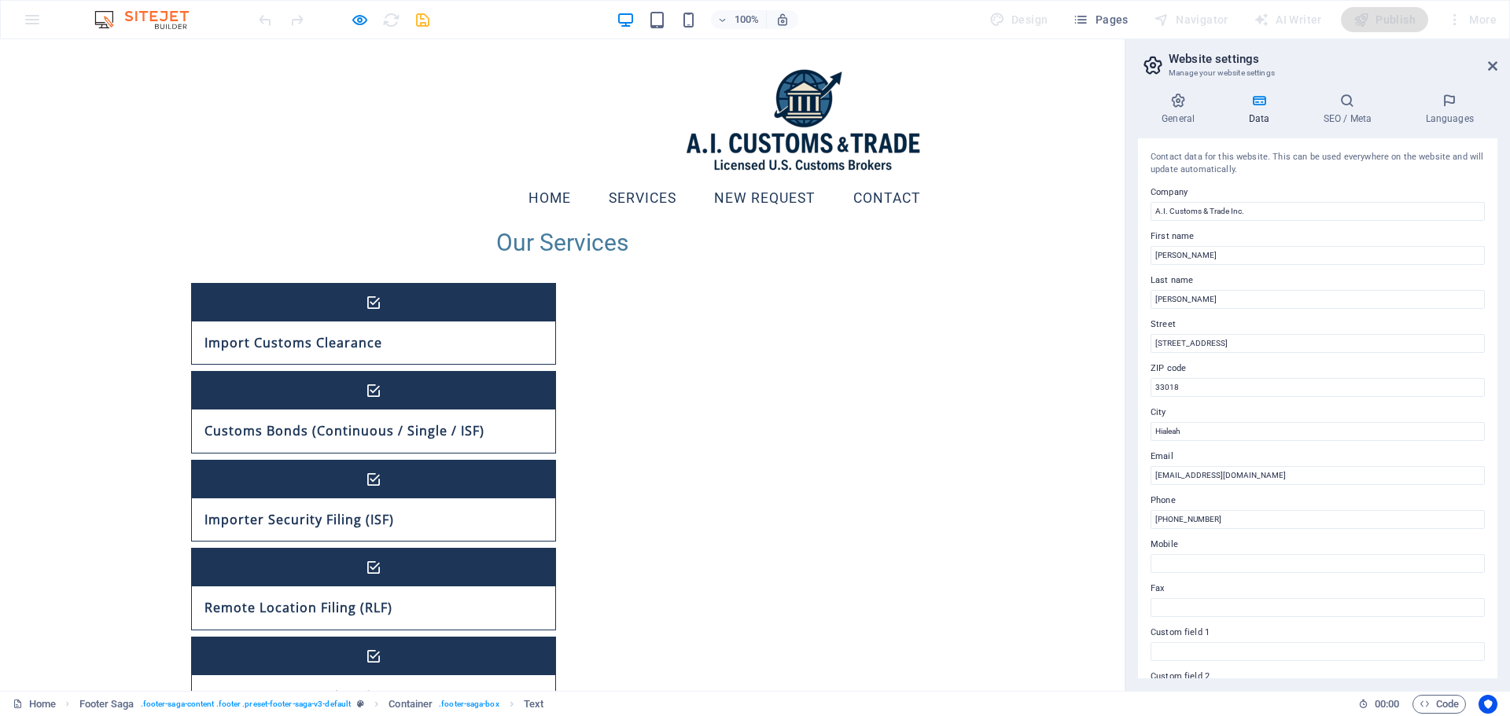
scroll to position [840, 0]
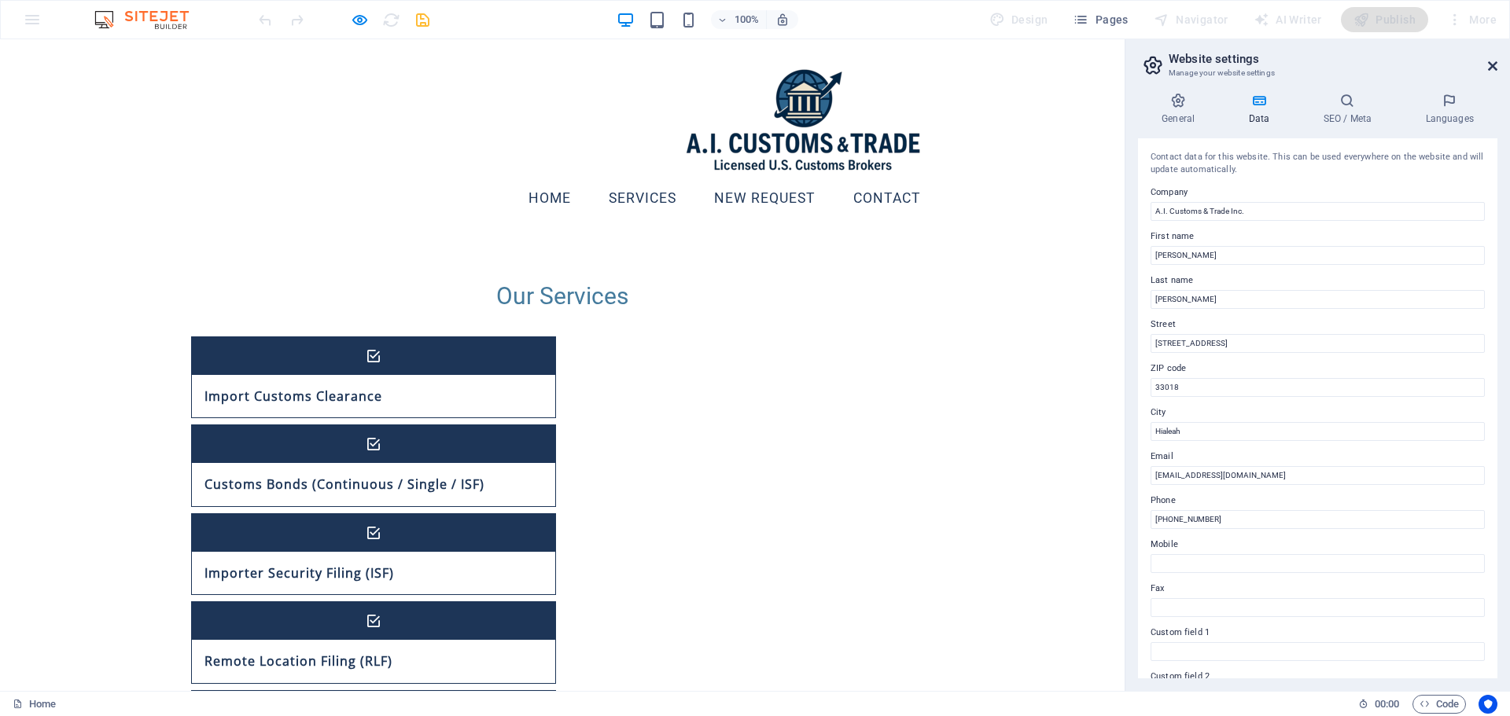
click at [1493, 68] on icon at bounding box center [1492, 66] width 9 height 13
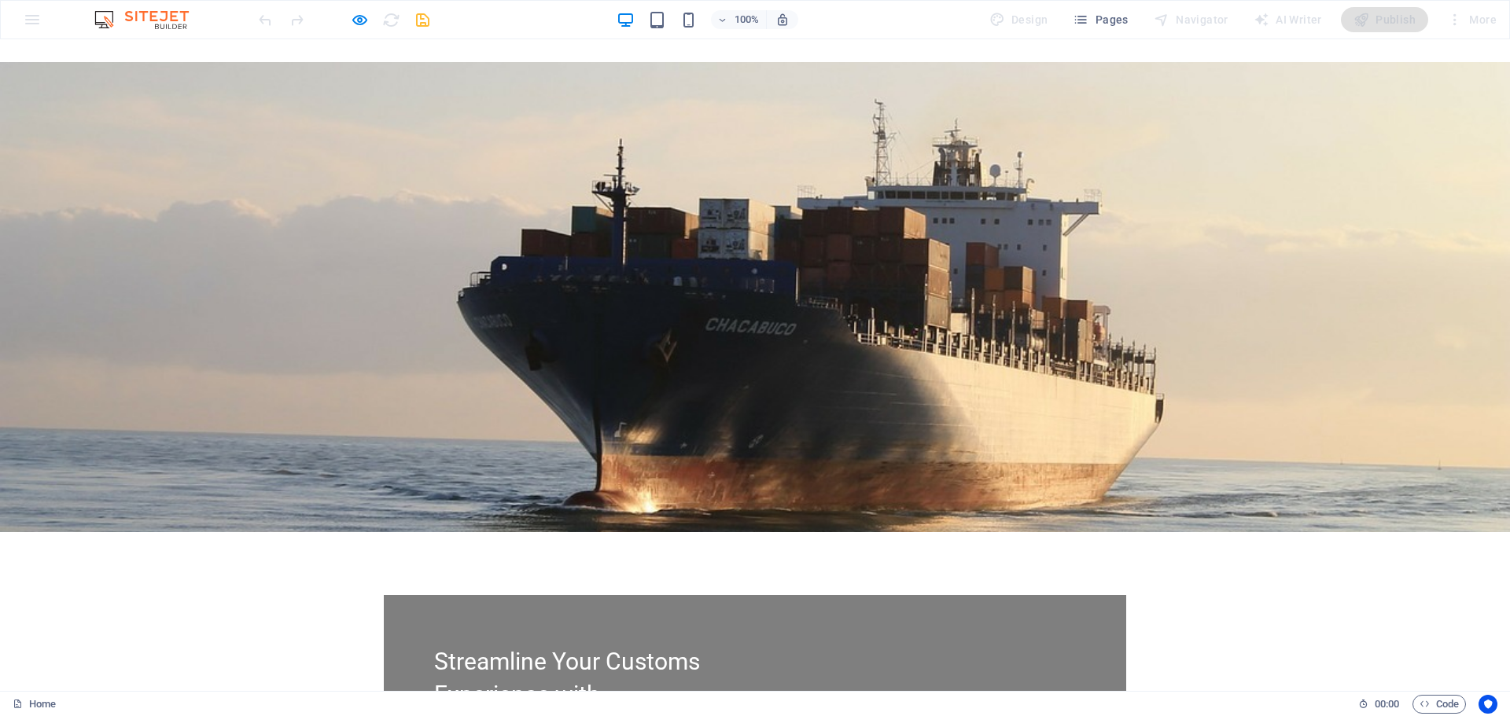
scroll to position [0, 0]
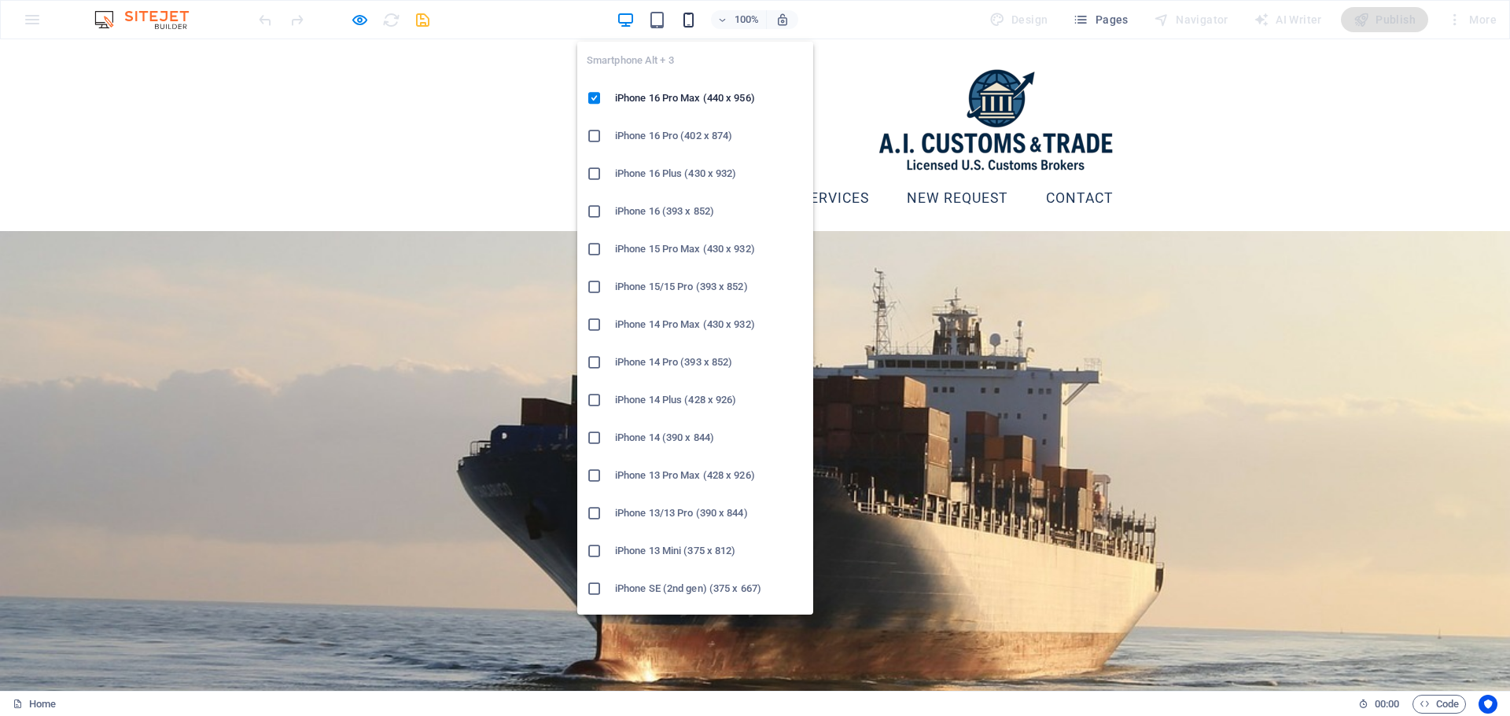
click at [694, 16] on icon "button" at bounding box center [688, 20] width 18 height 18
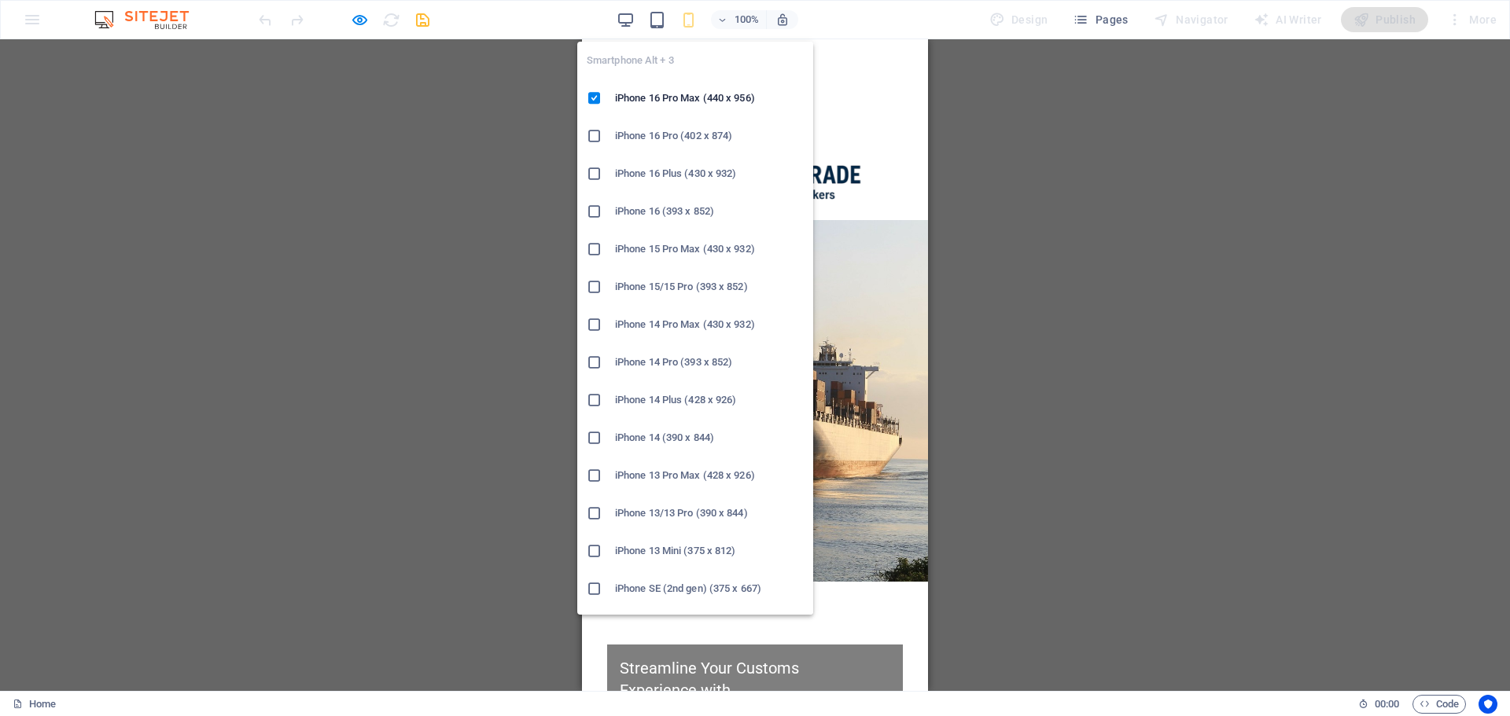
click at [635, 129] on h6 "iPhone 16 Pro (402 x 874)" at bounding box center [709, 136] width 189 height 19
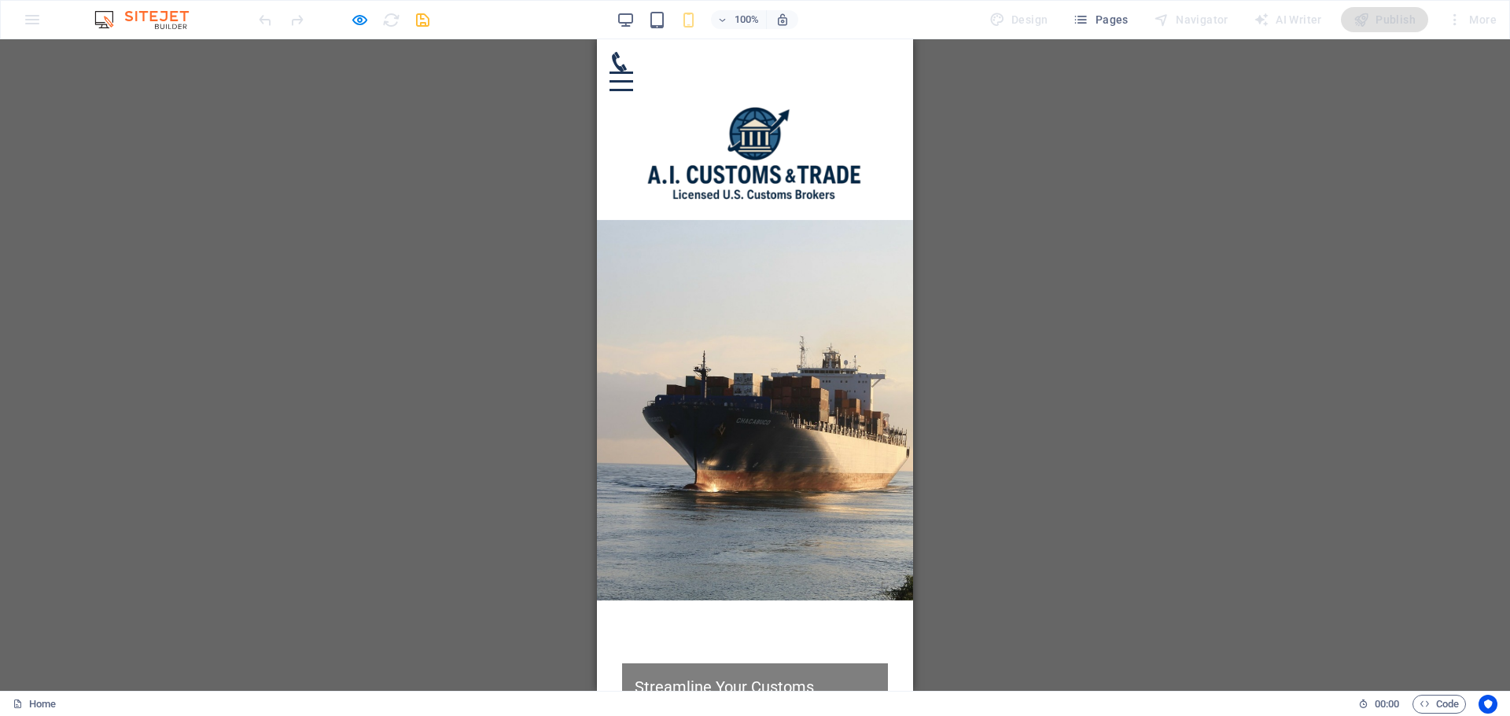
click at [633, 72] on div at bounding box center [621, 82] width 24 height 20
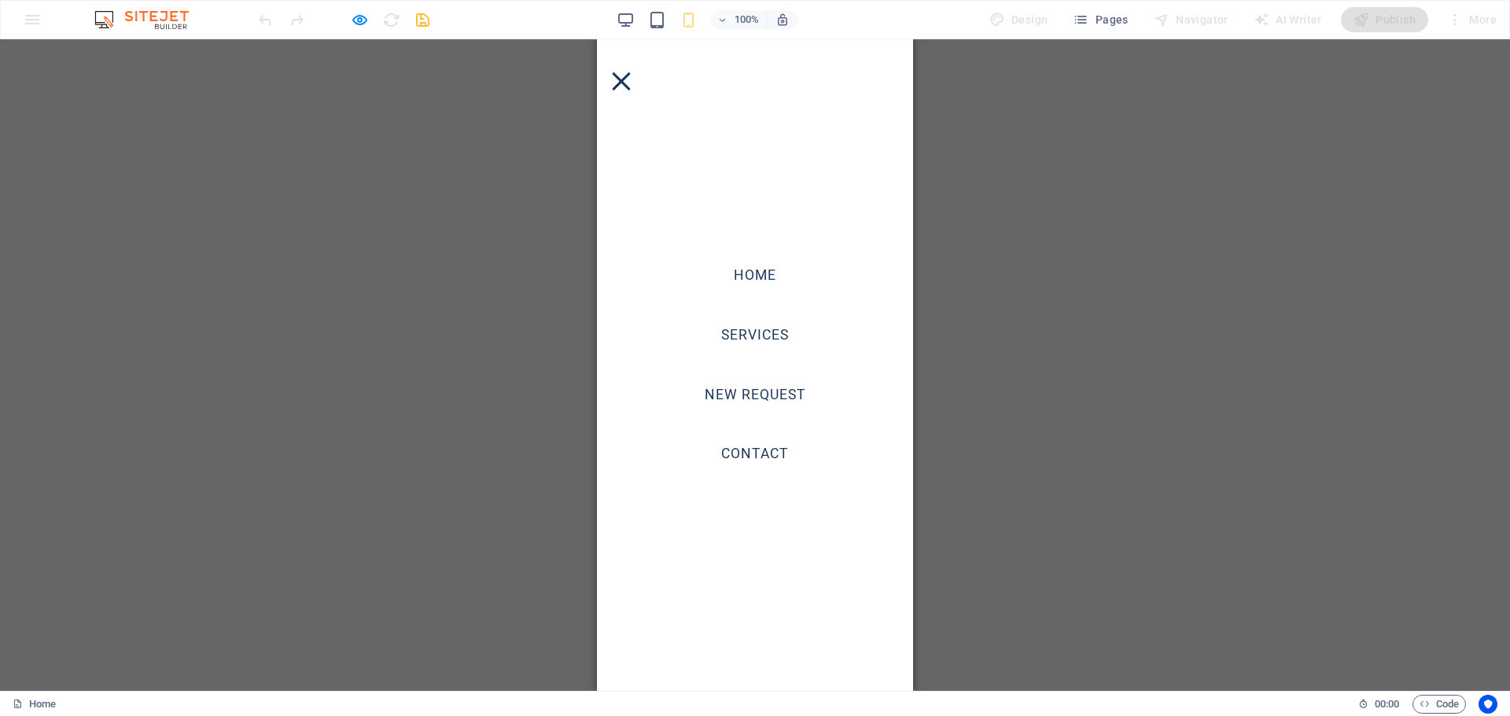
click at [633, 91] on div at bounding box center [621, 82] width 24 height 20
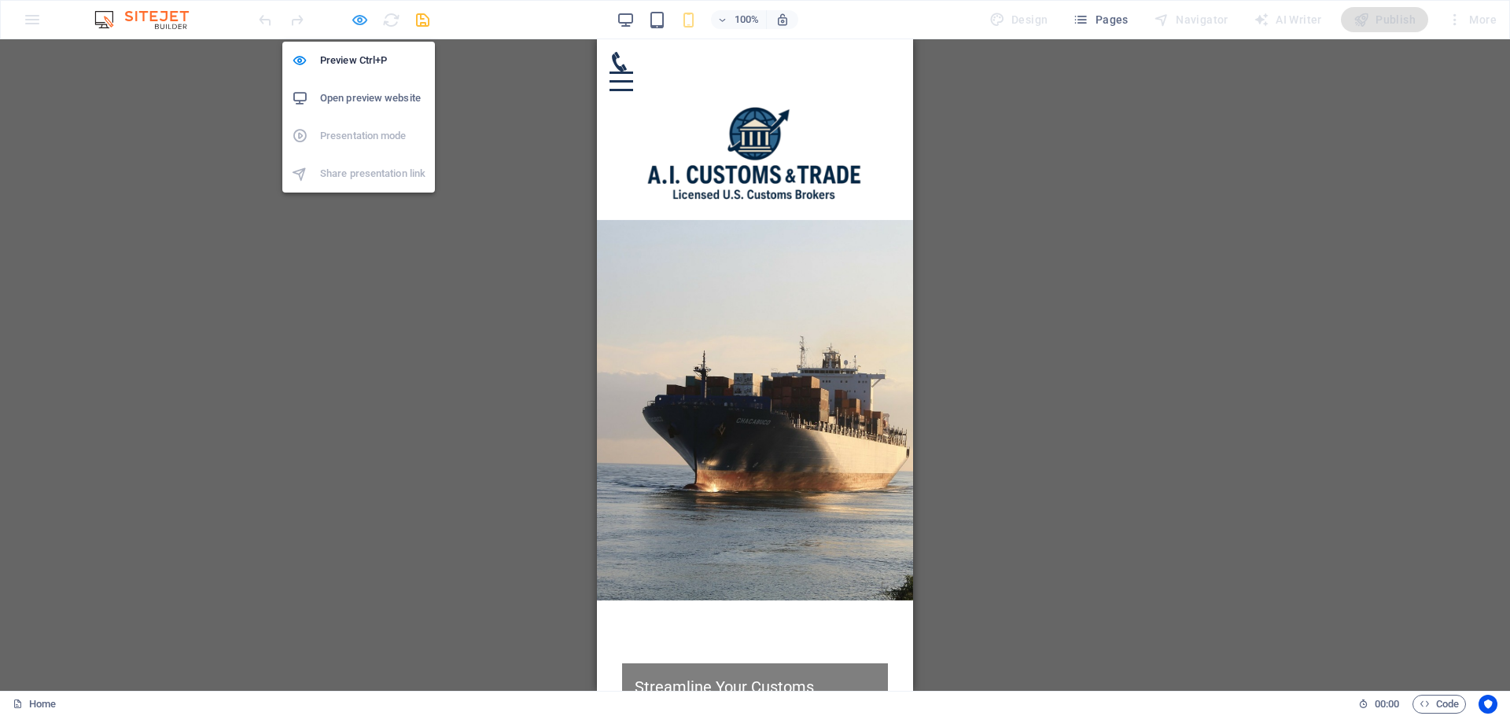
click at [354, 20] on icon "button" at bounding box center [360, 20] width 18 height 18
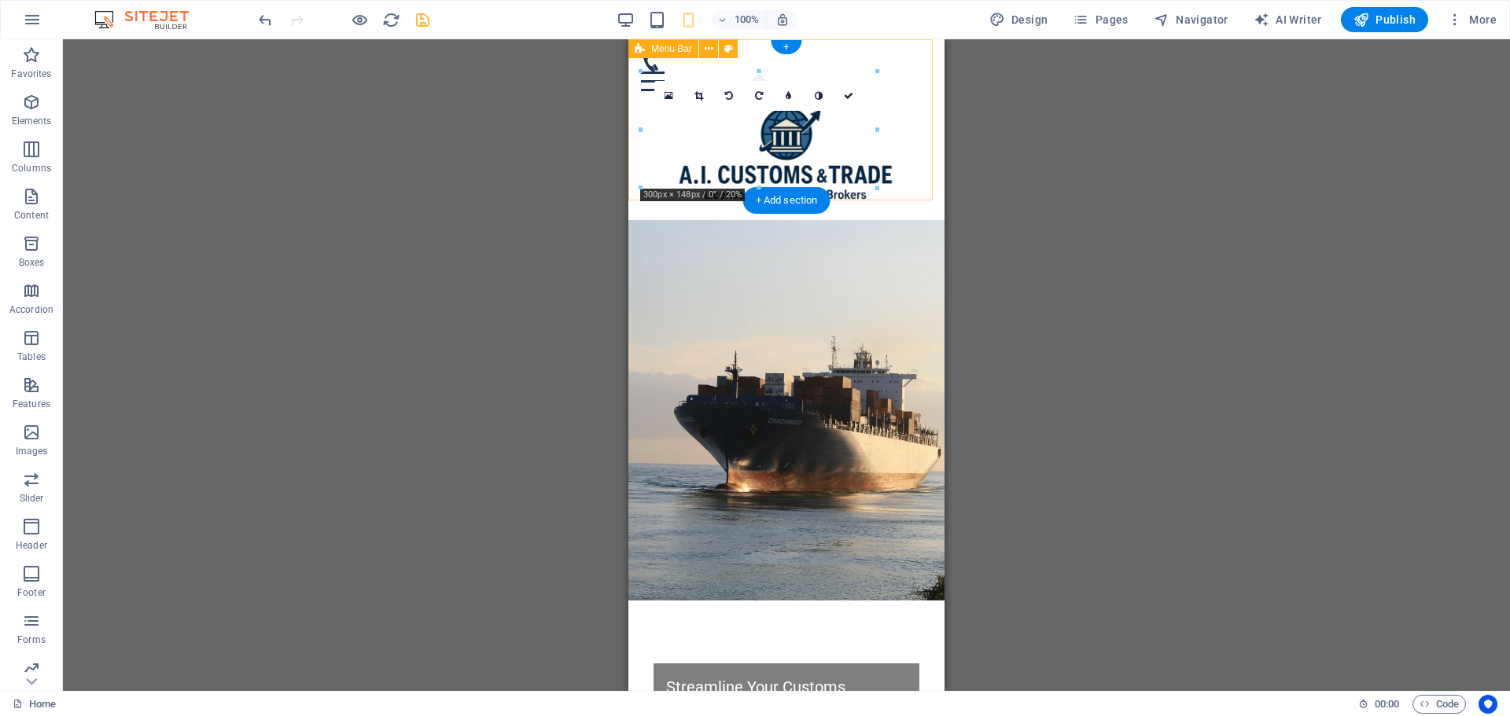
click at [913, 138] on div "Home Services NEW REQUEST Contact" at bounding box center [786, 129] width 316 height 181
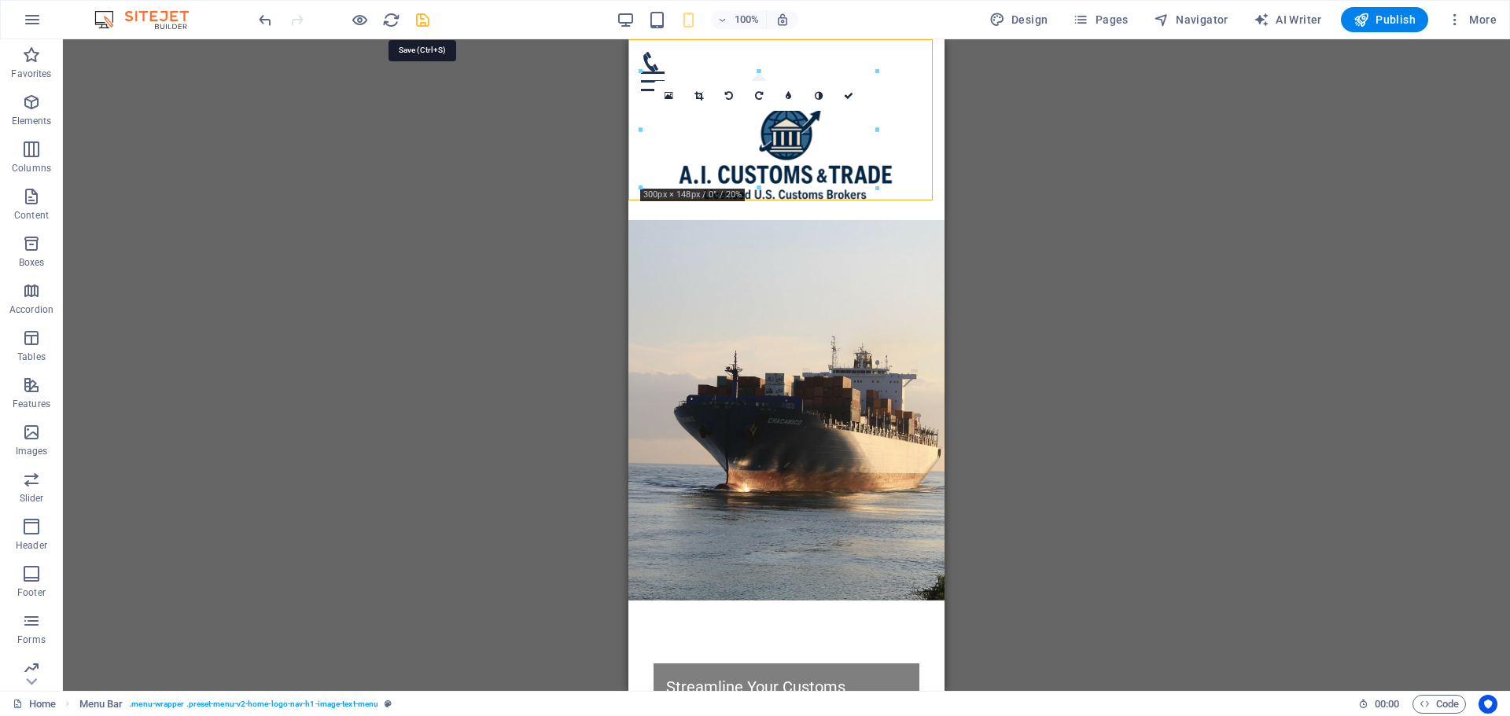
click at [418, 22] on icon "save" at bounding box center [423, 20] width 18 height 18
checkbox input "false"
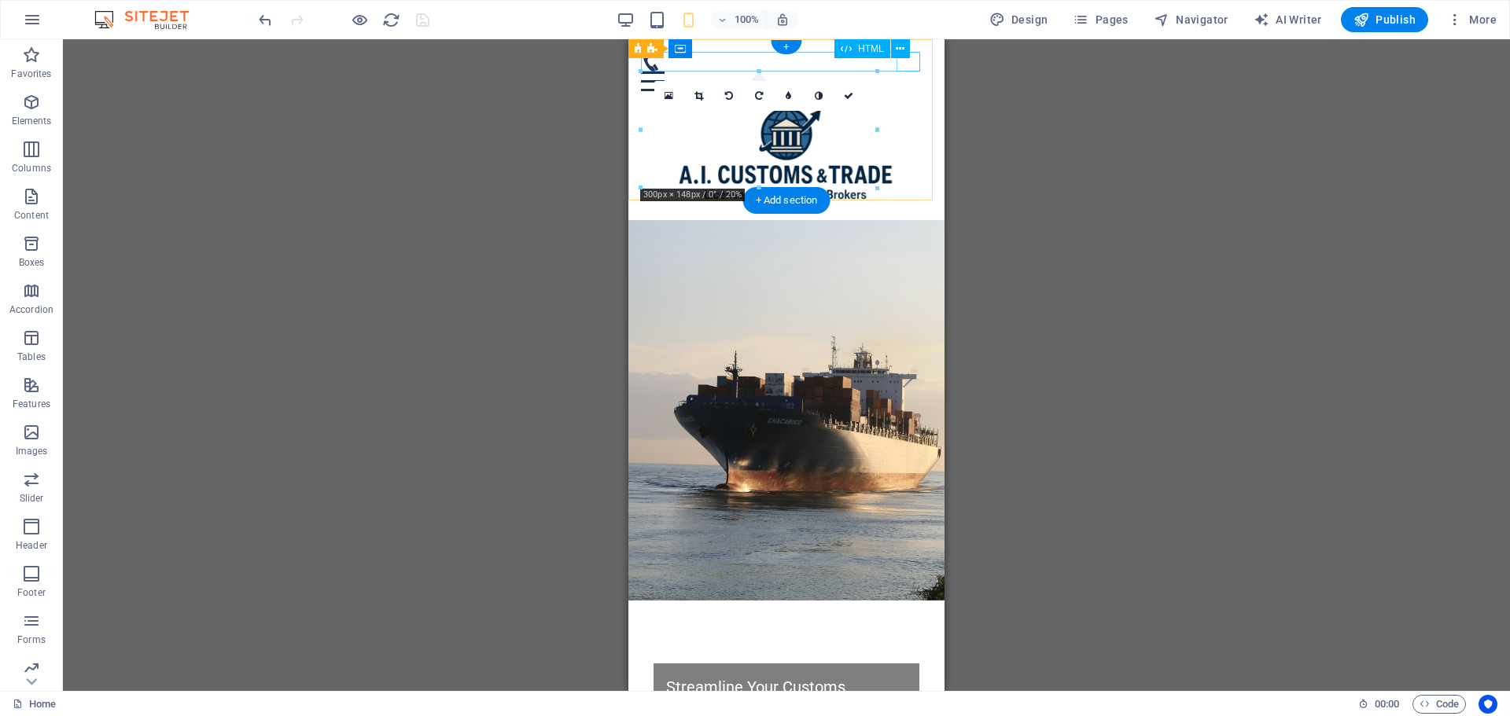
click at [902, 72] on div at bounding box center [786, 82] width 291 height 20
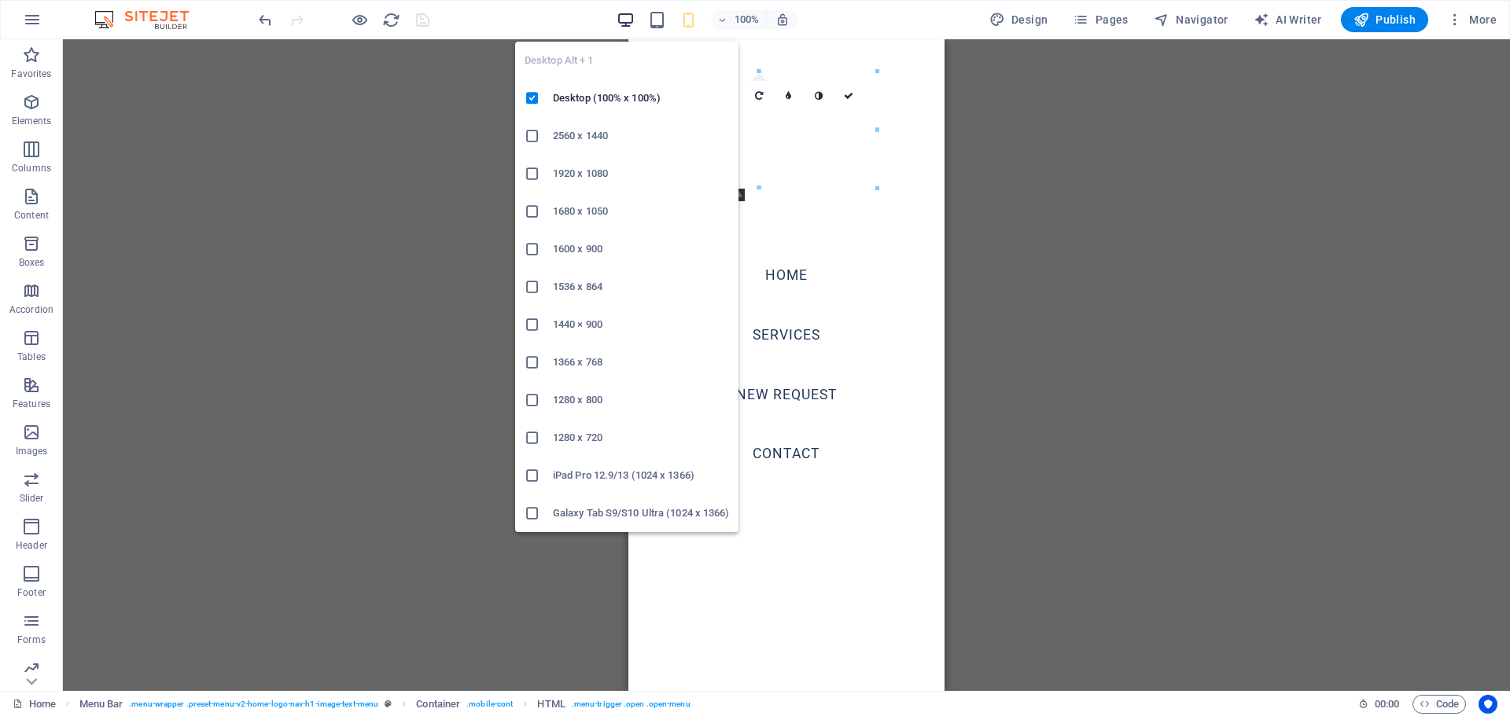
click at [628, 11] on icon "button" at bounding box center [626, 20] width 18 height 18
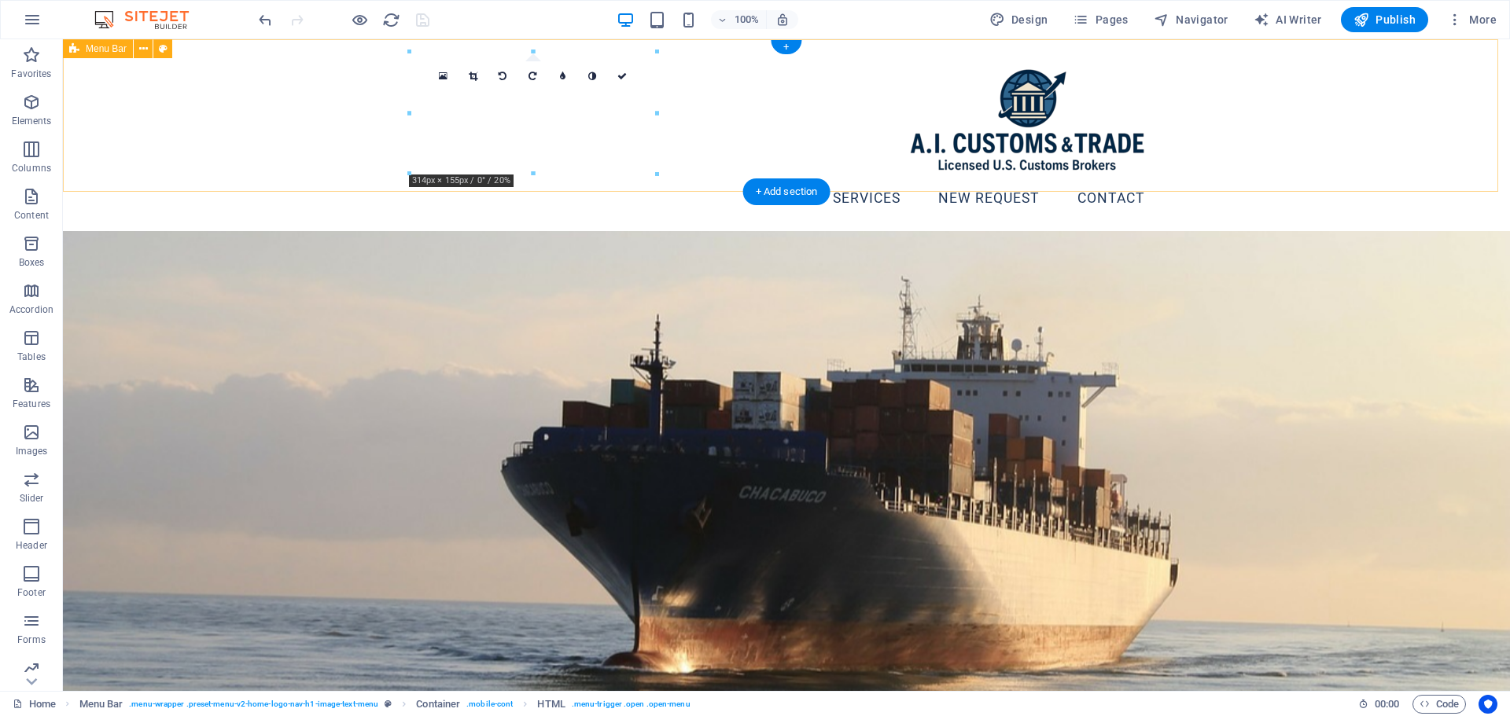
click at [348, 116] on div "Home Services NEW REQUEST Contact" at bounding box center [786, 135] width 1447 height 192
click at [713, 142] on div "Home Services NEW REQUEST Contact" at bounding box center [786, 135] width 1447 height 192
select select "header"
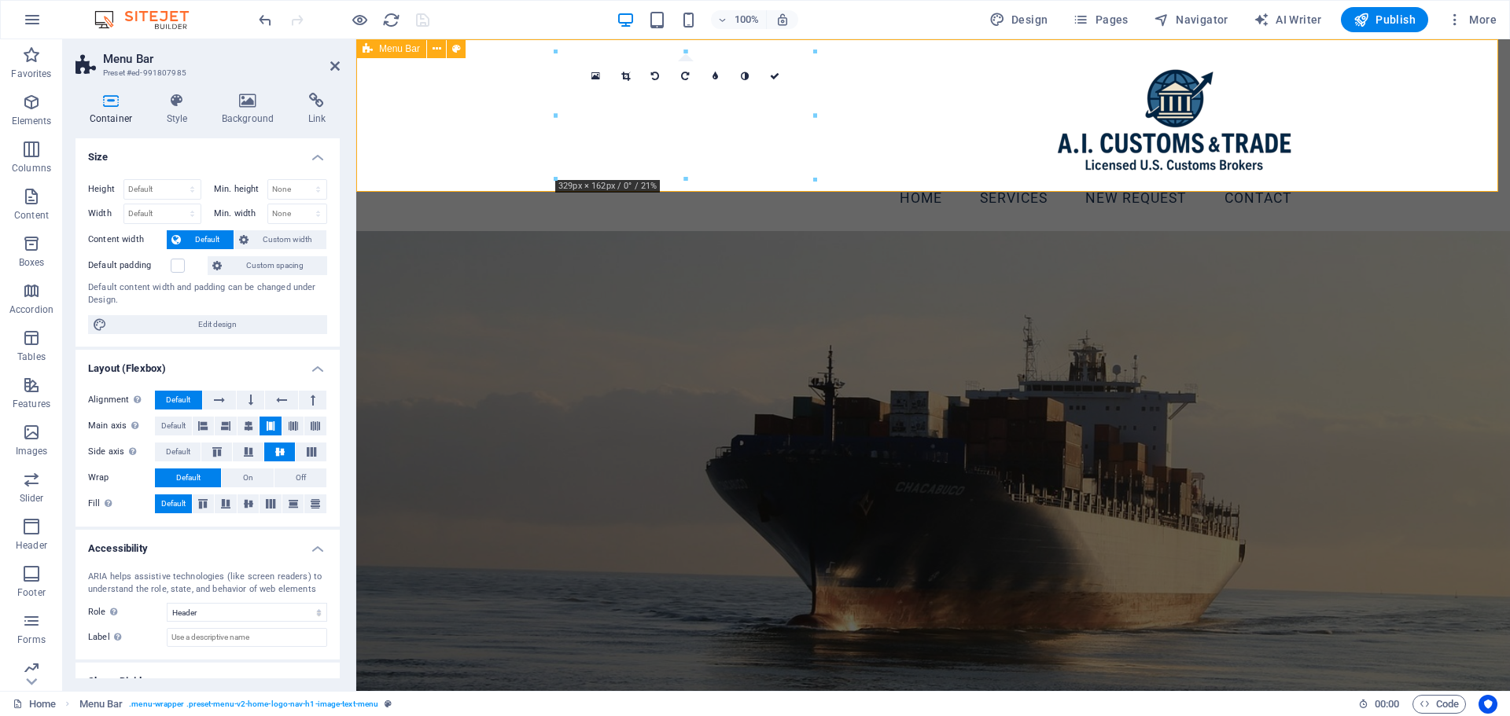
click at [851, 142] on div "Home Services NEW REQUEST Contact" at bounding box center [933, 135] width 1154 height 192
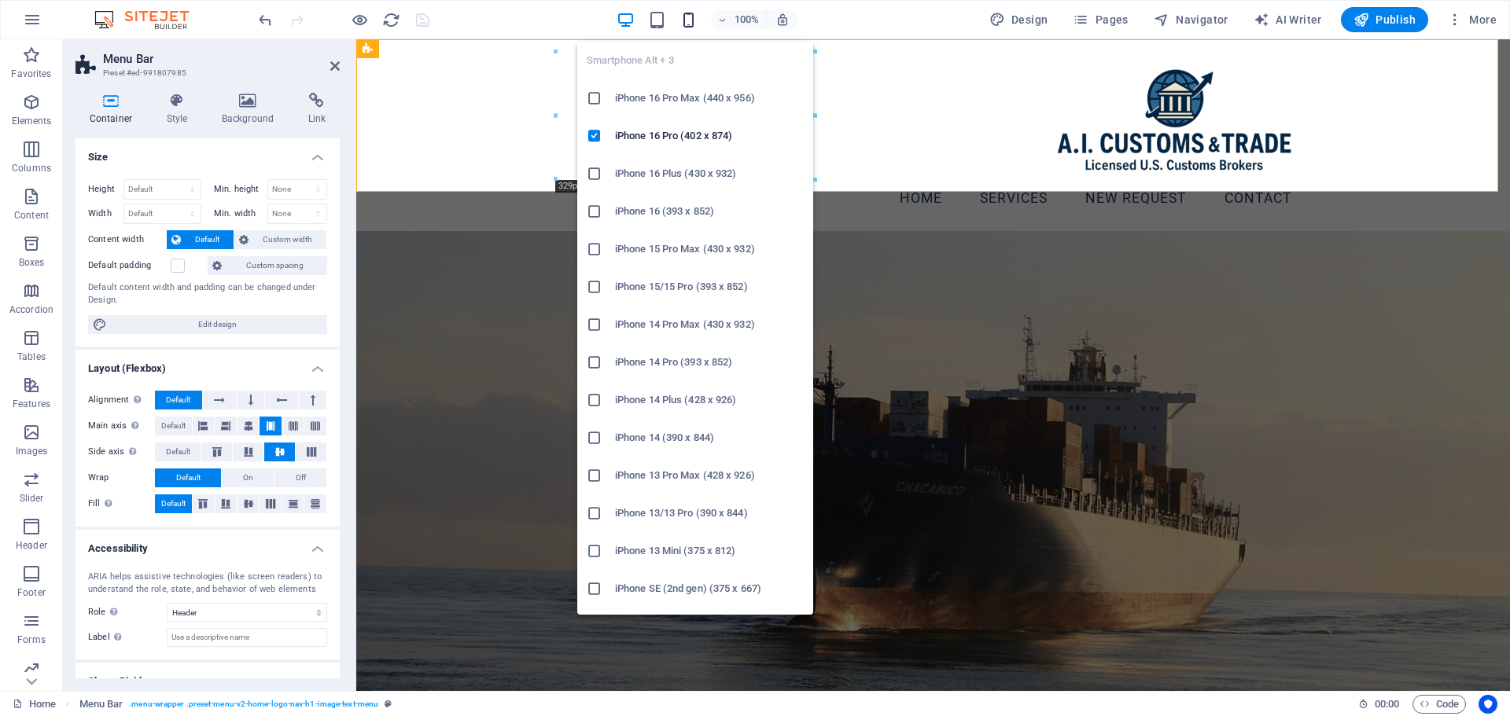
click at [694, 21] on icon "button" at bounding box center [688, 20] width 18 height 18
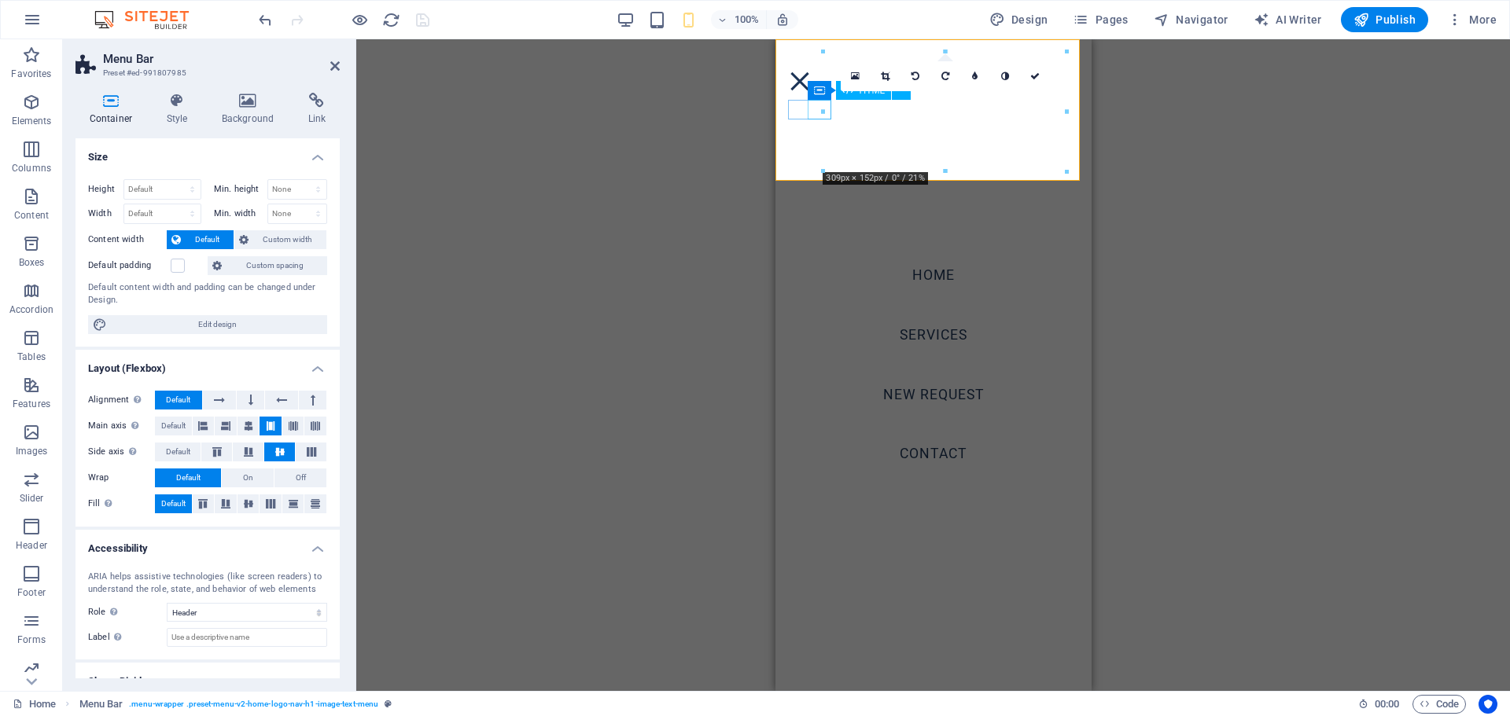
click at [811, 91] on div at bounding box center [799, 82] width 24 height 20
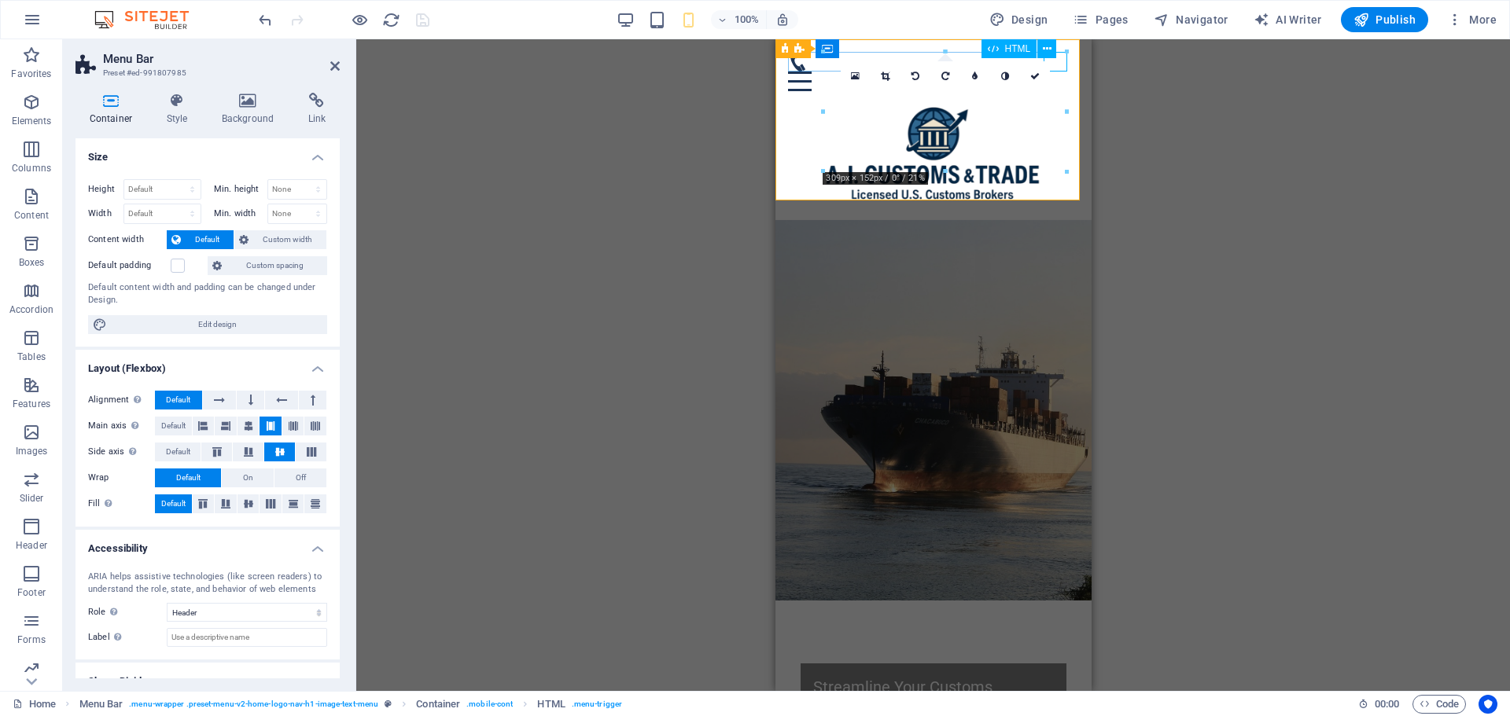
click at [1051, 72] on div at bounding box center [932, 82] width 291 height 20
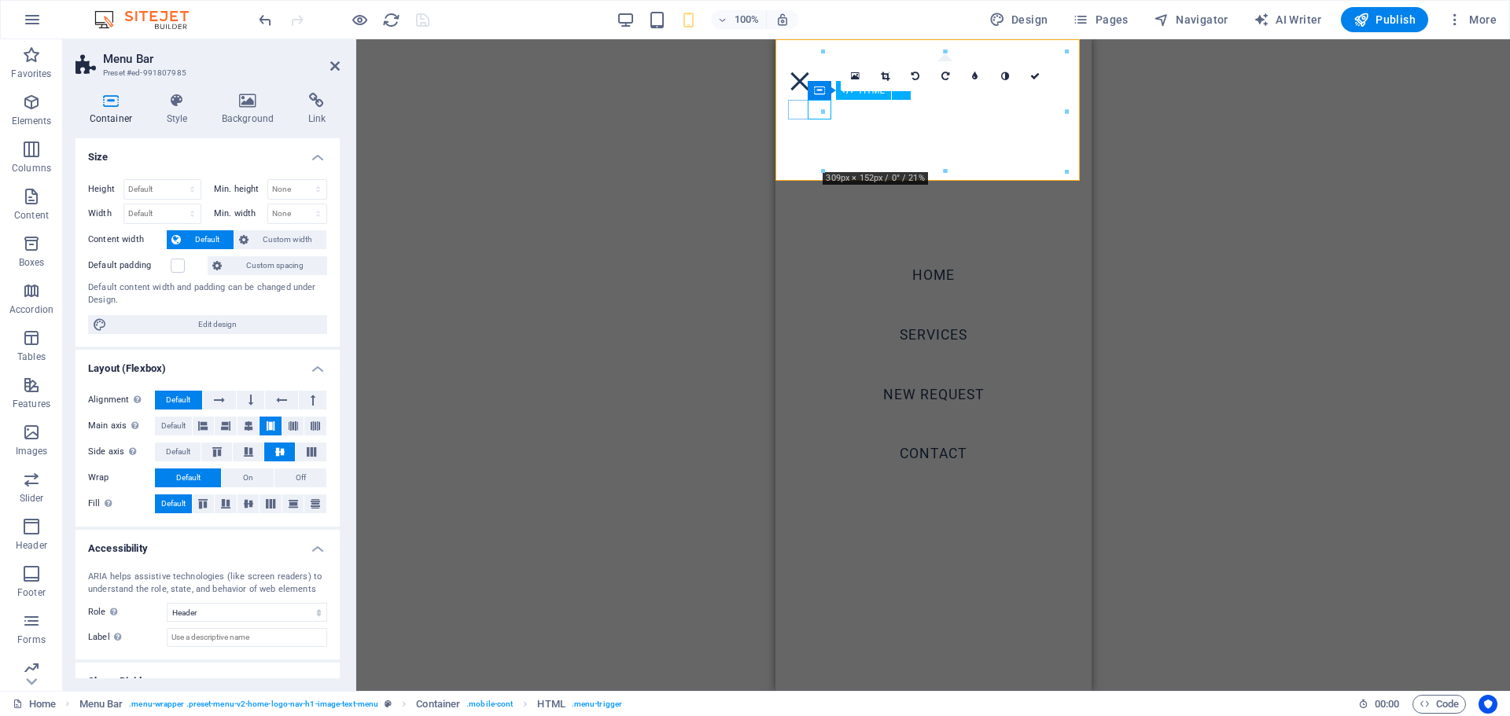
click at [811, 91] on div at bounding box center [799, 82] width 24 height 20
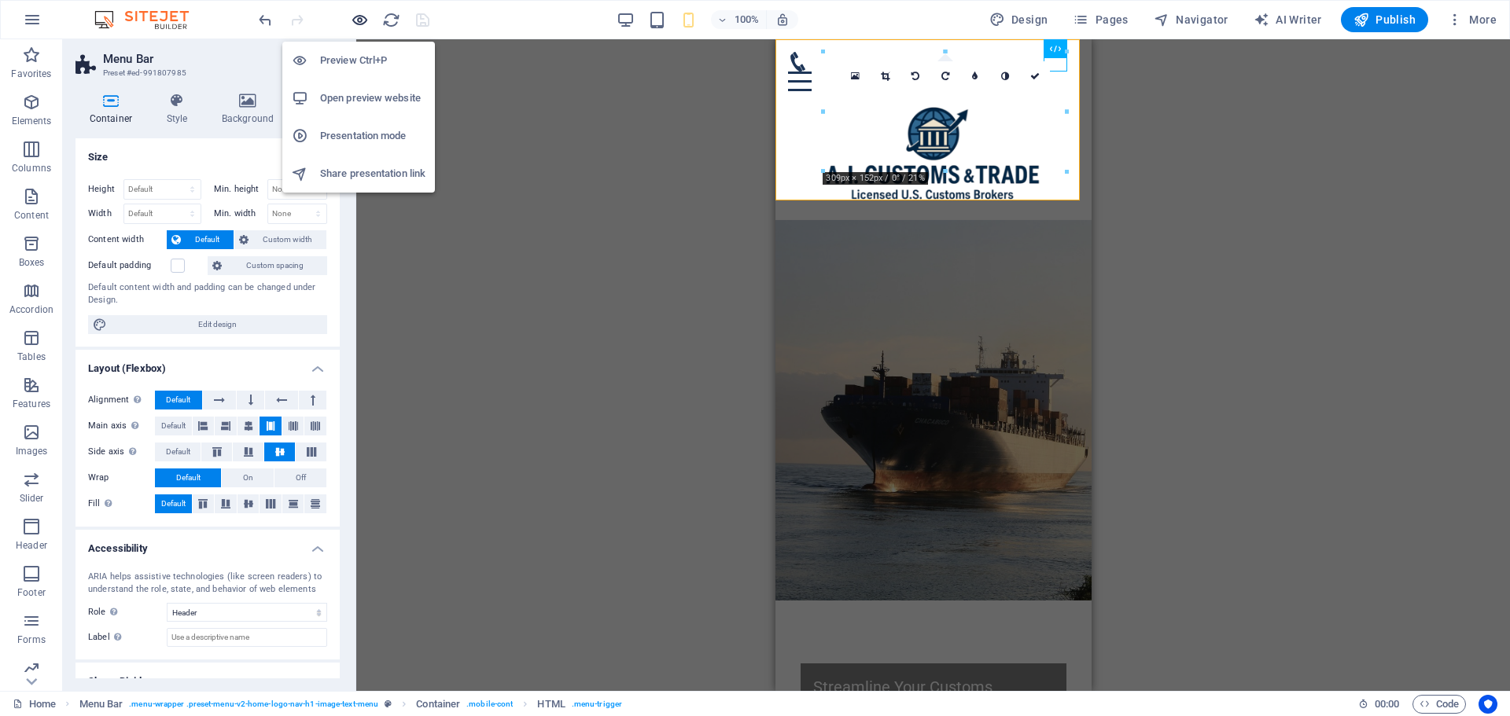
click at [365, 24] on icon "button" at bounding box center [360, 20] width 18 height 18
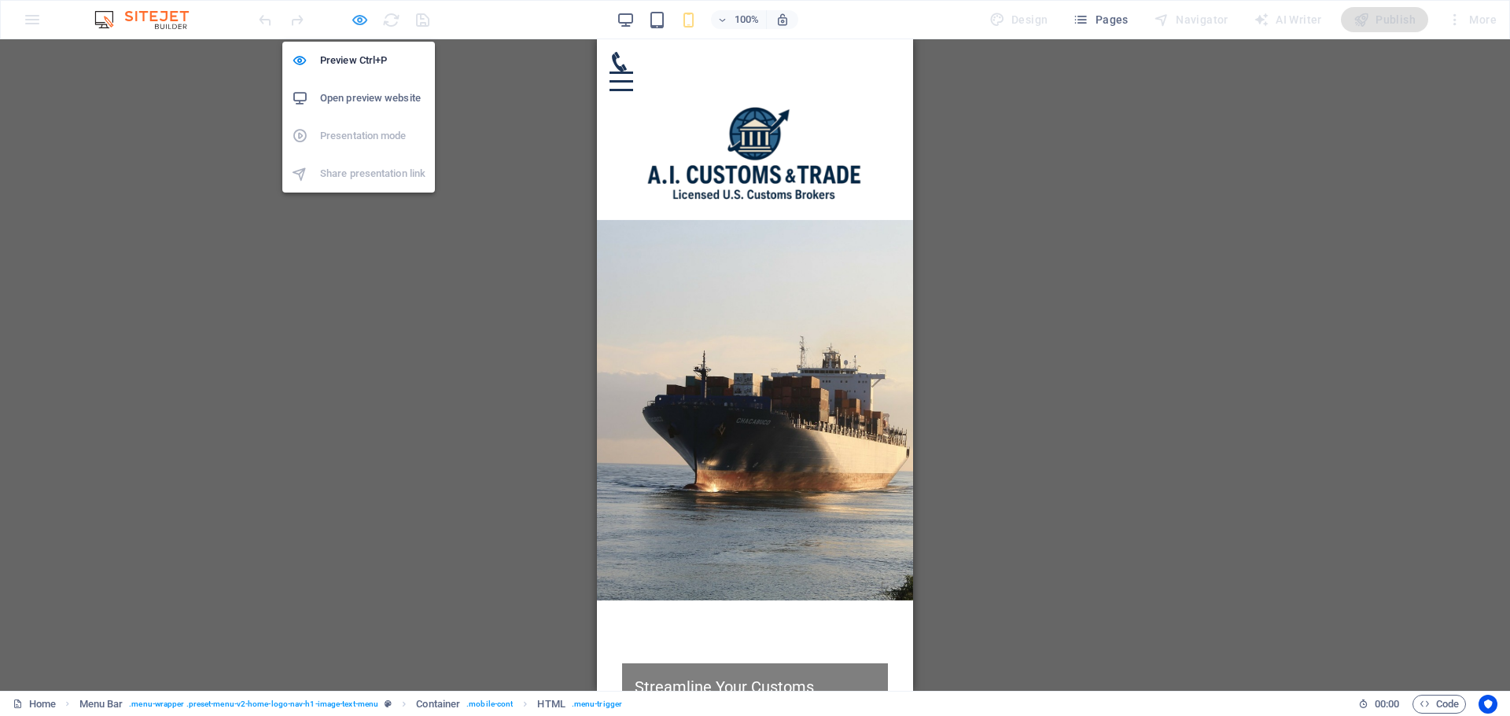
click at [362, 23] on icon "button" at bounding box center [360, 20] width 18 height 18
select select "header"
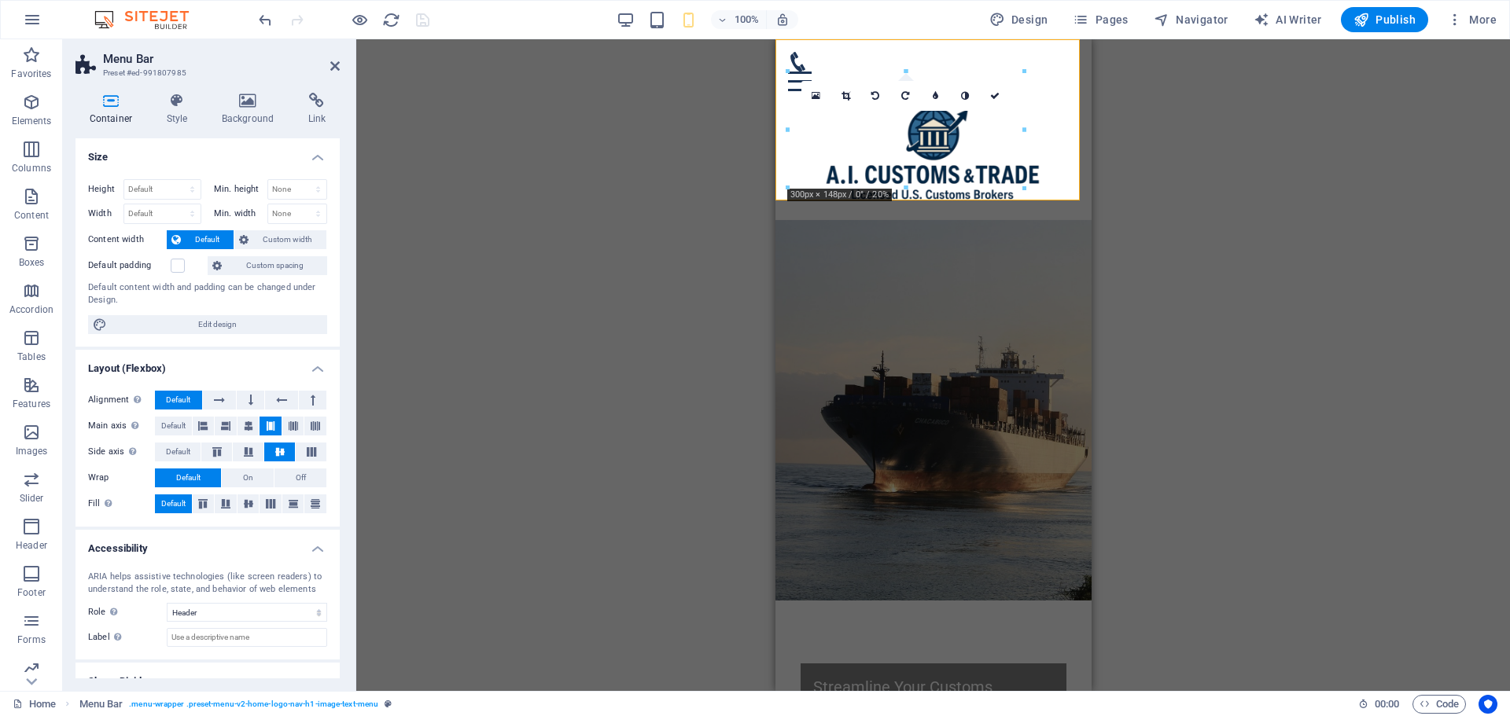
click at [329, 66] on header "Menu Bar Preset #ed-991807985" at bounding box center [207, 59] width 264 height 41
click at [342, 68] on aside "Menu Bar Preset #ed-991807985 Container Style Background Link Size Height Defau…" at bounding box center [209, 365] width 293 height 652
click at [337, 65] on icon at bounding box center [334, 66] width 9 height 13
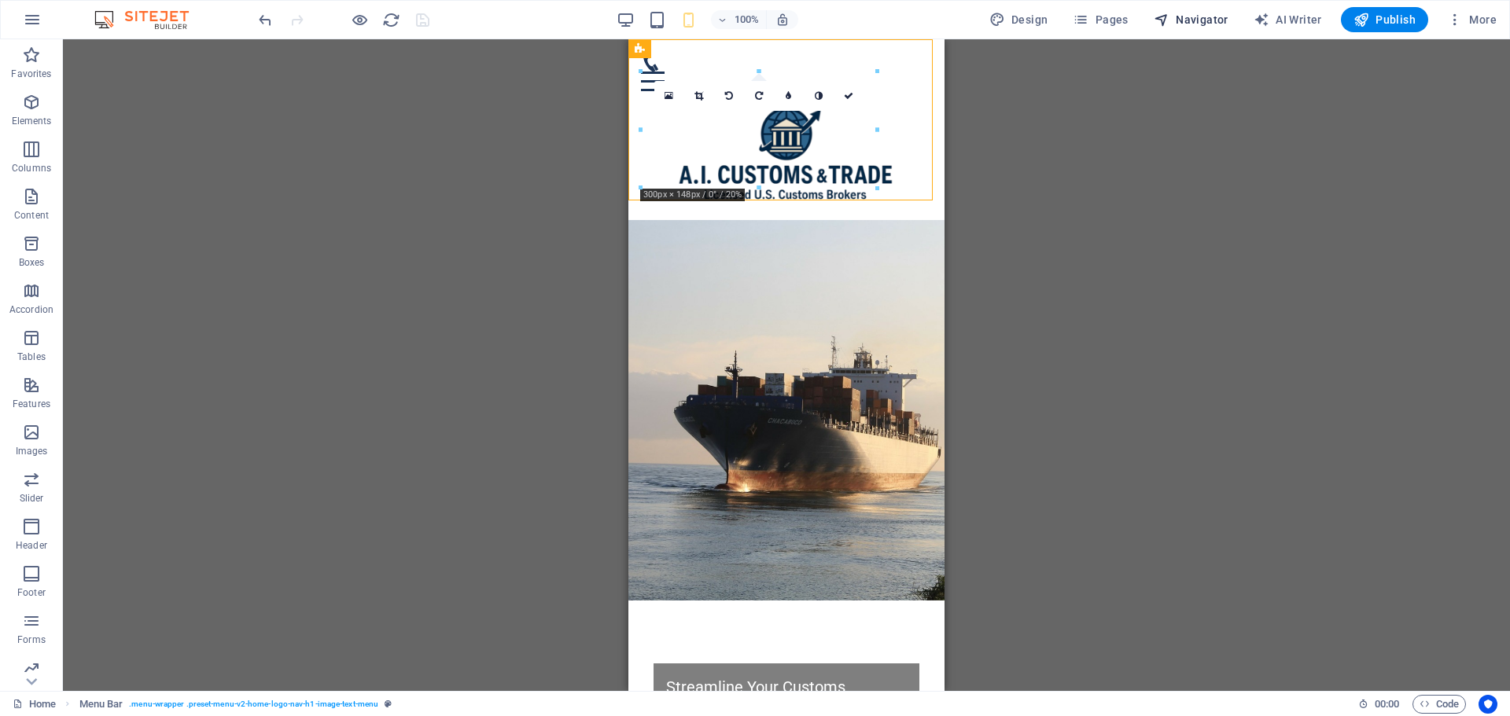
click at [1210, 19] on span "Navigator" at bounding box center [1191, 20] width 75 height 16
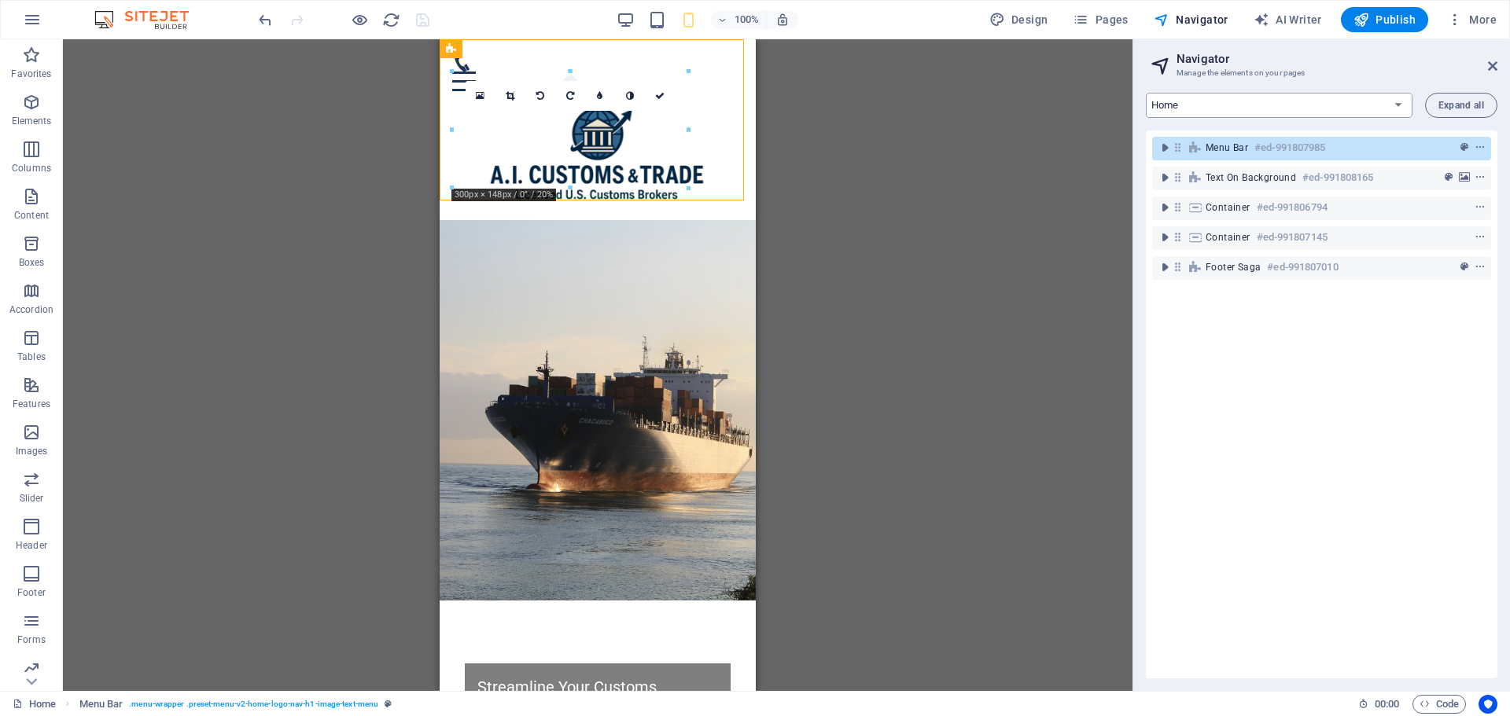
click at [1396, 102] on select "Home Subpage Legal Notice Privacy New Collection: Single Page Layout Real Estat…" at bounding box center [1279, 105] width 267 height 25
drag, startPoint x: 1501, startPoint y: 70, endPoint x: 1493, endPoint y: 66, distance: 9.5
click at [1497, 70] on aside "Navigator Manage the elements on your pages Home Subpage Legal Notice Privacy N…" at bounding box center [1320, 365] width 377 height 652
click at [1492, 65] on icon at bounding box center [1492, 66] width 9 height 13
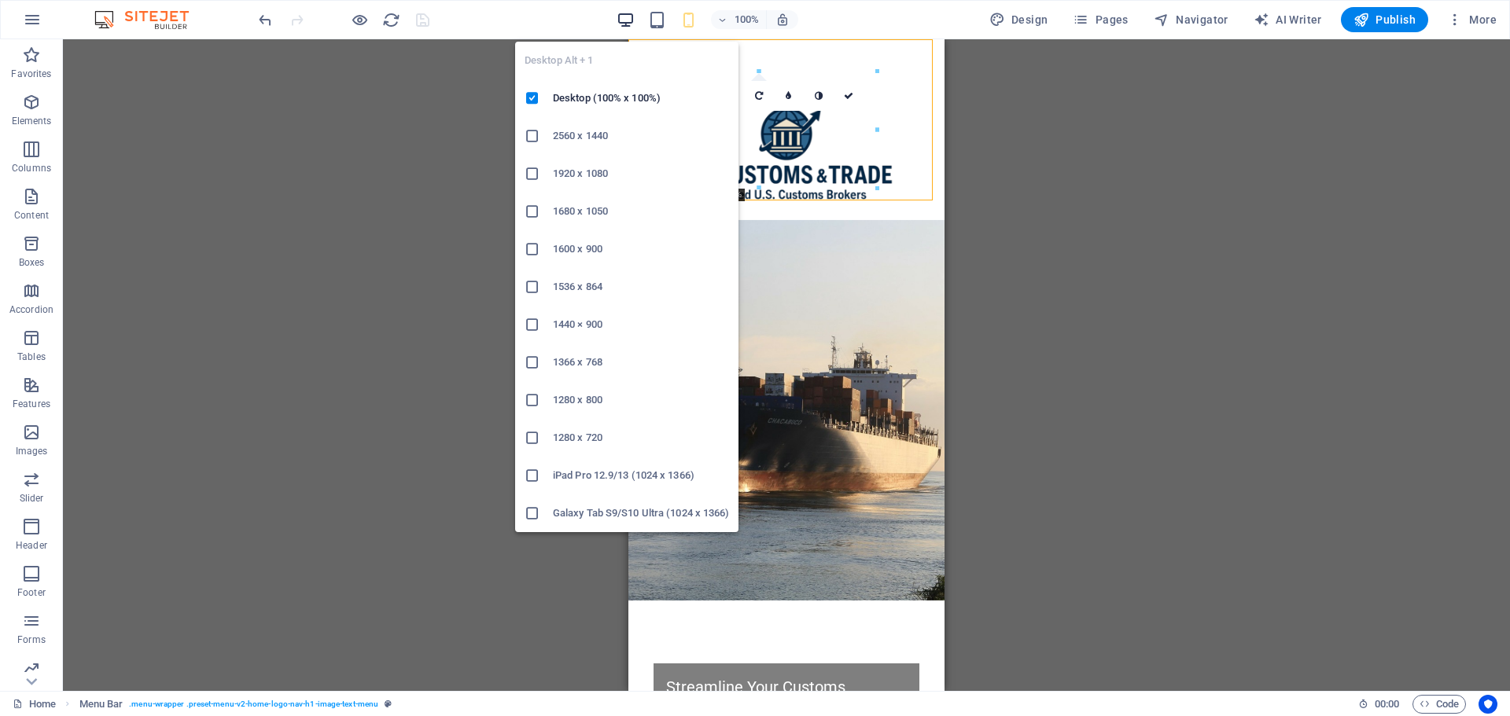
click at [628, 20] on icon "button" at bounding box center [626, 20] width 18 height 18
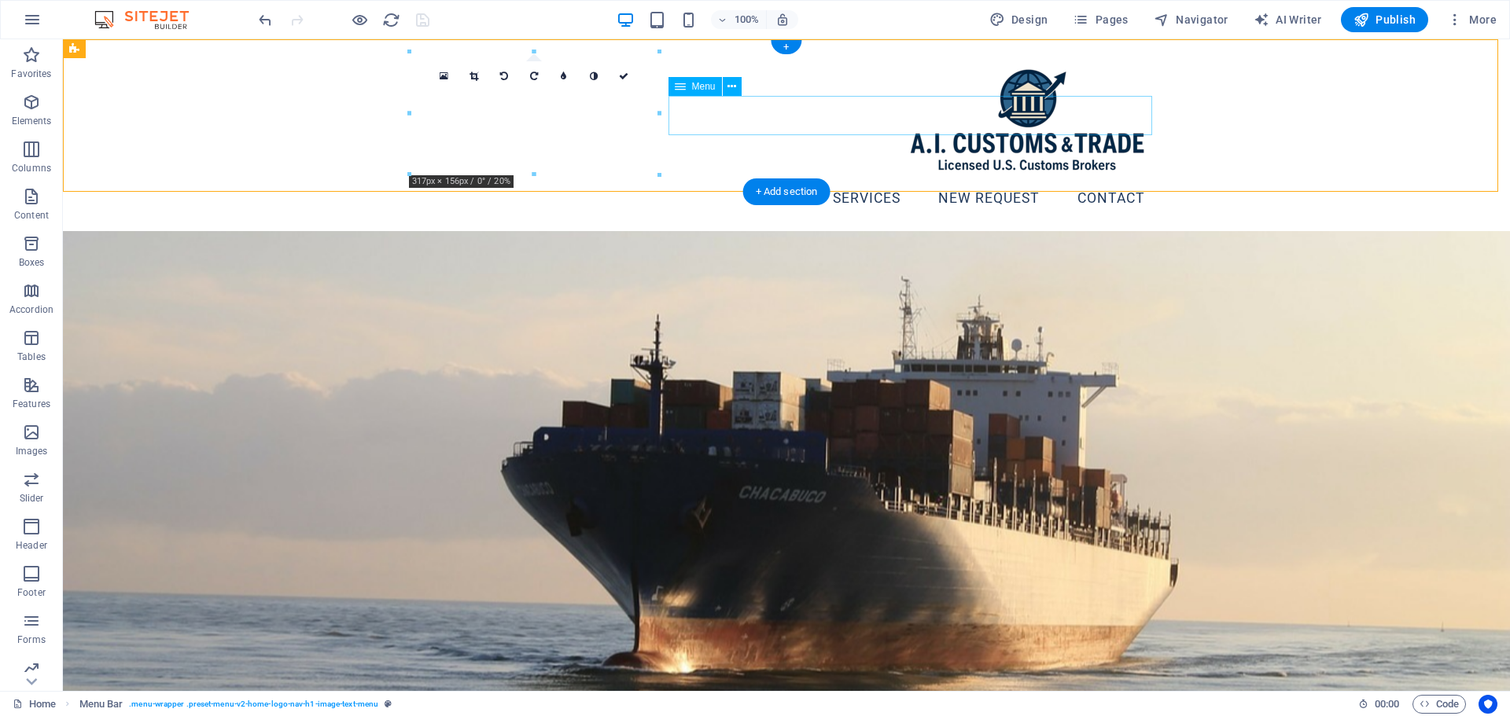
click at [818, 179] on nav "Home Services NEW REQUEST Contact" at bounding box center [786, 198] width 742 height 39
click at [785, 179] on nav "Home Services NEW REQUEST Contact" at bounding box center [786, 198] width 742 height 39
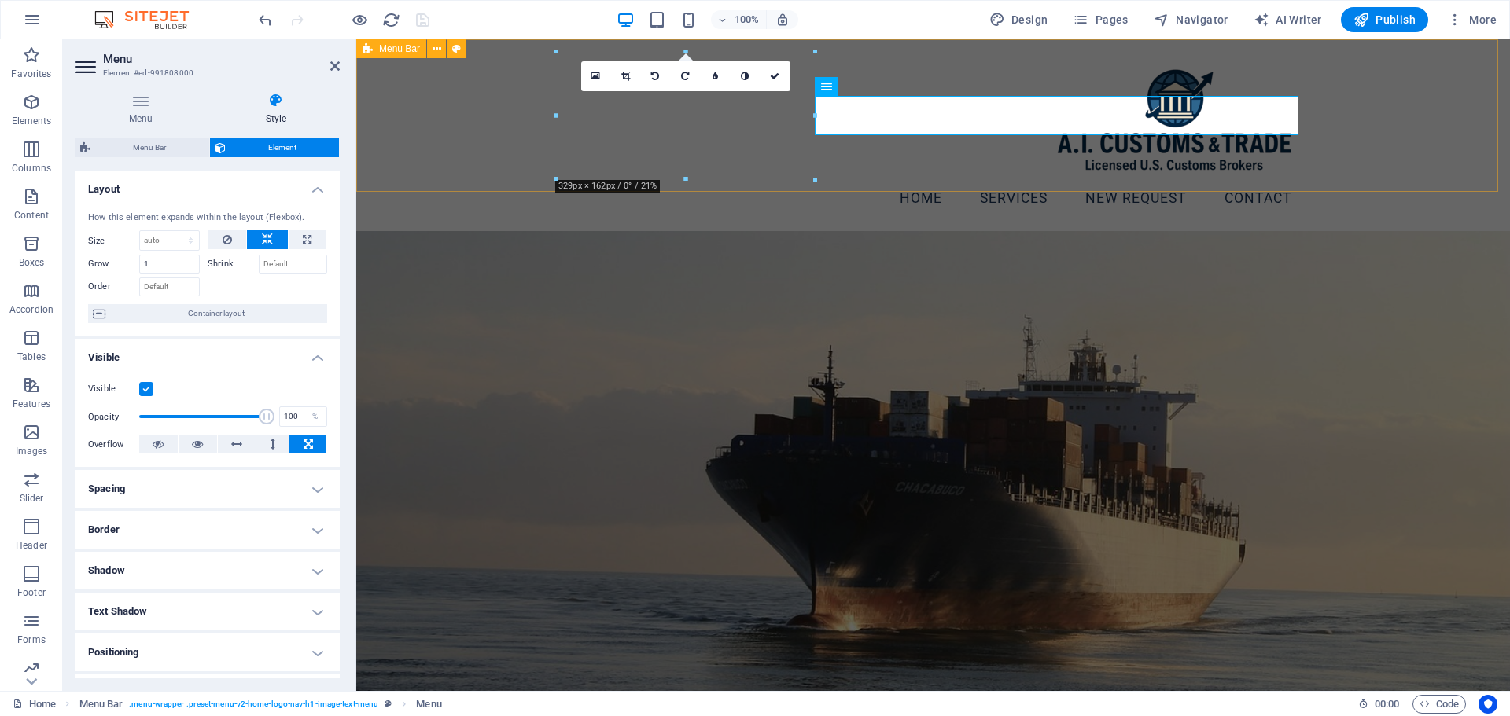
click at [1149, 151] on div "Home Services NEW REQUEST Contact" at bounding box center [933, 135] width 1154 height 192
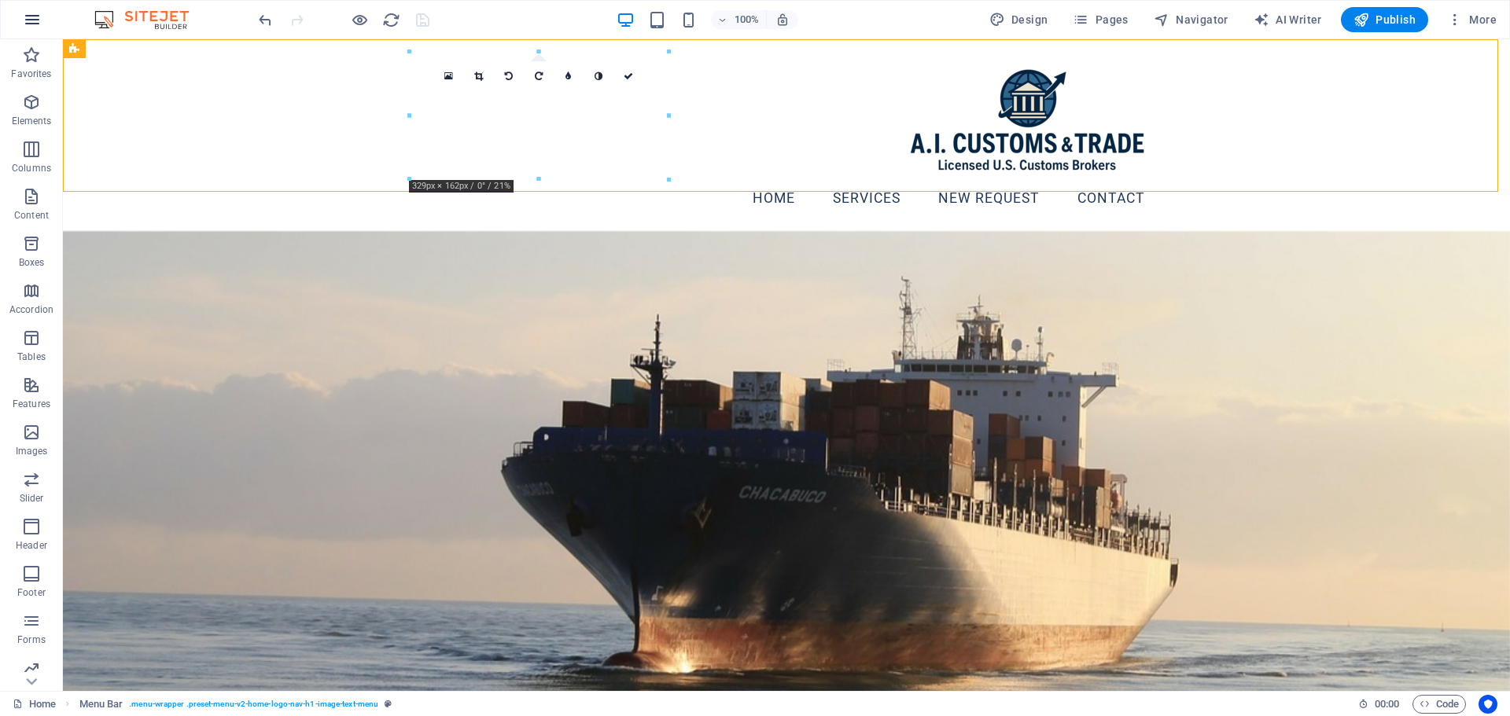
click at [28, 19] on icon "button" at bounding box center [32, 19] width 19 height 19
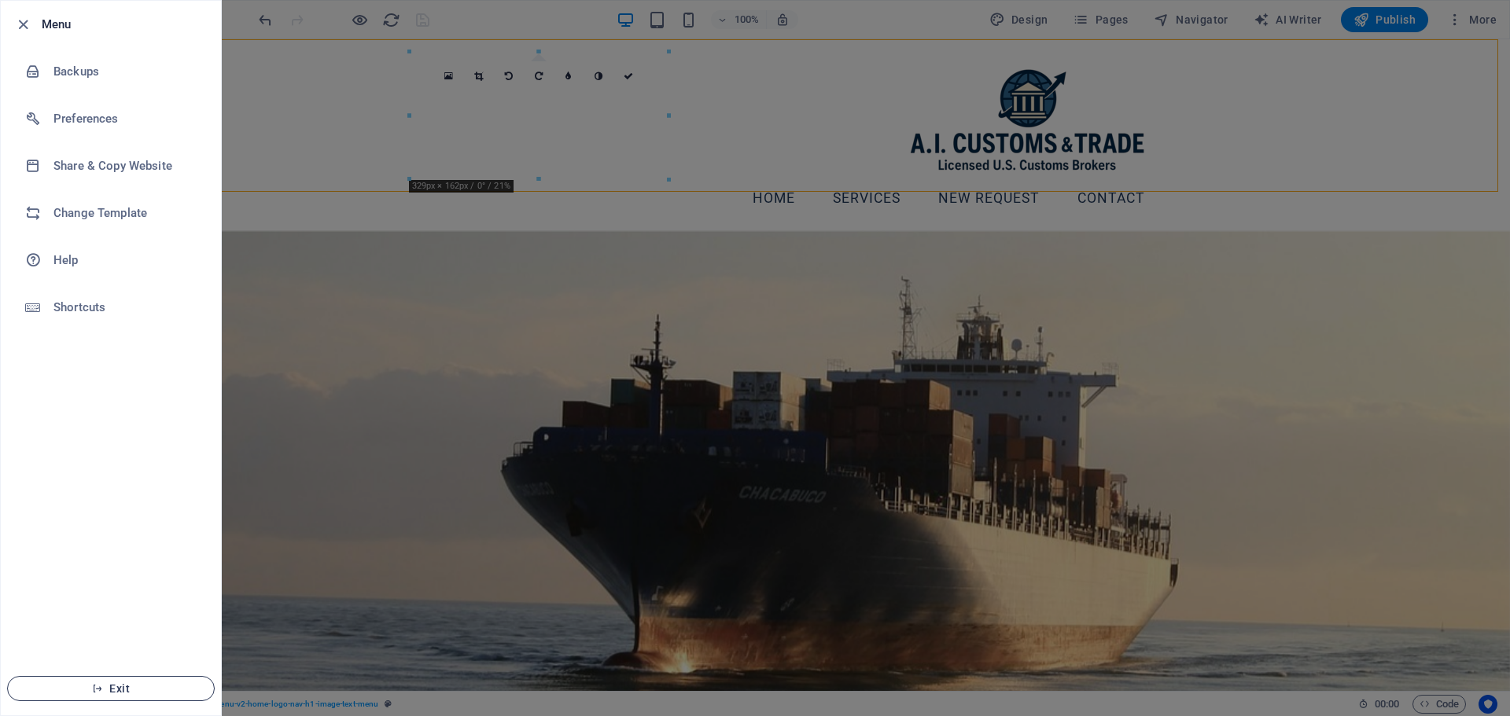
click at [94, 697] on button "Exit" at bounding box center [111, 688] width 208 height 25
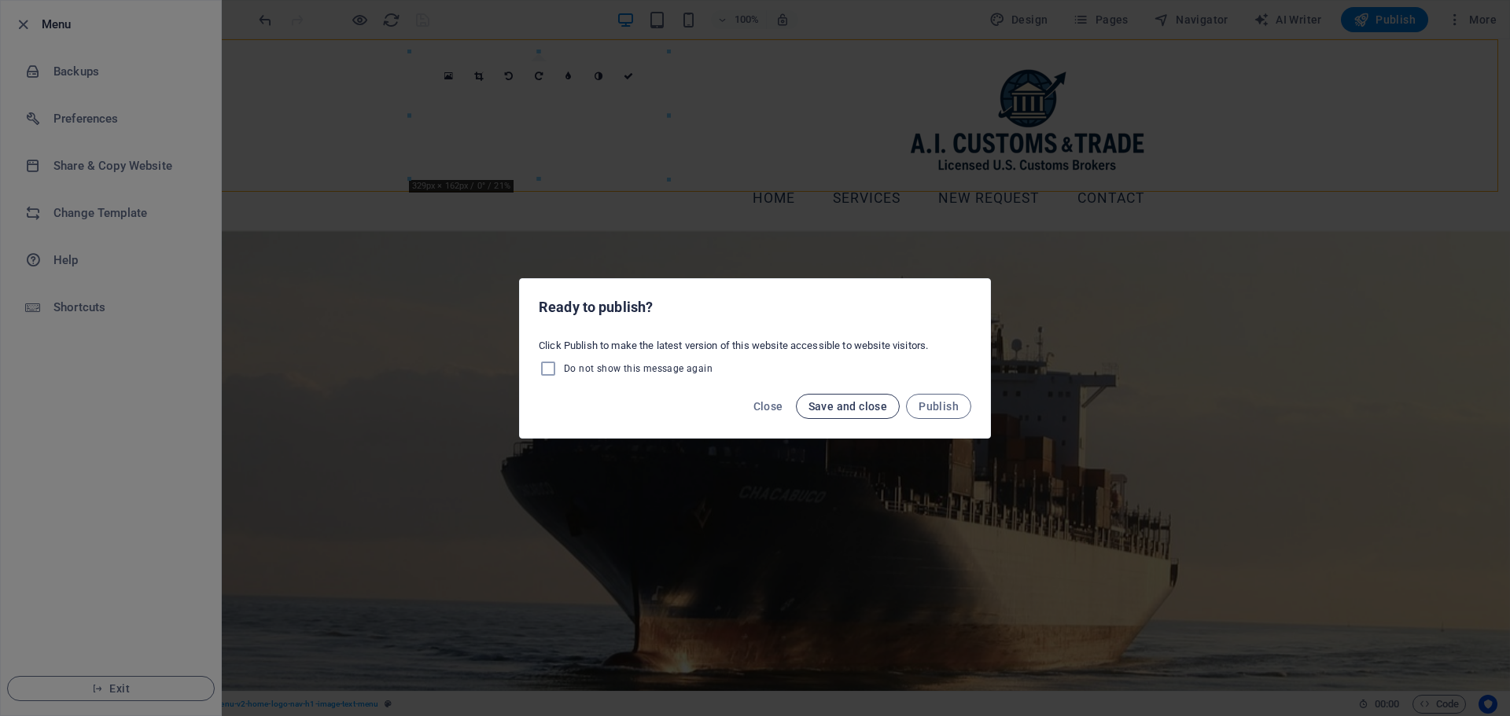
click at [835, 406] on span "Save and close" at bounding box center [847, 406] width 79 height 13
select select "header"
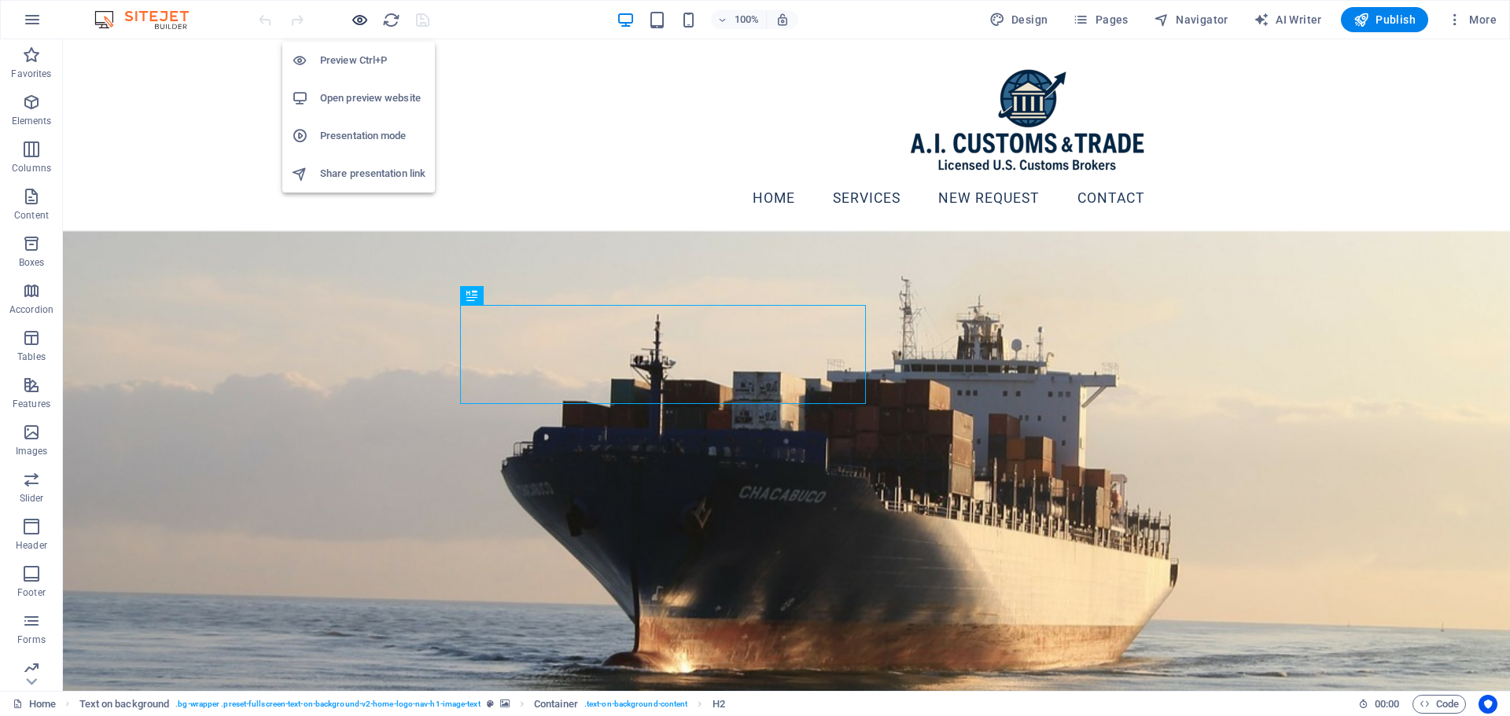
click at [365, 19] on icon "button" at bounding box center [360, 20] width 18 height 18
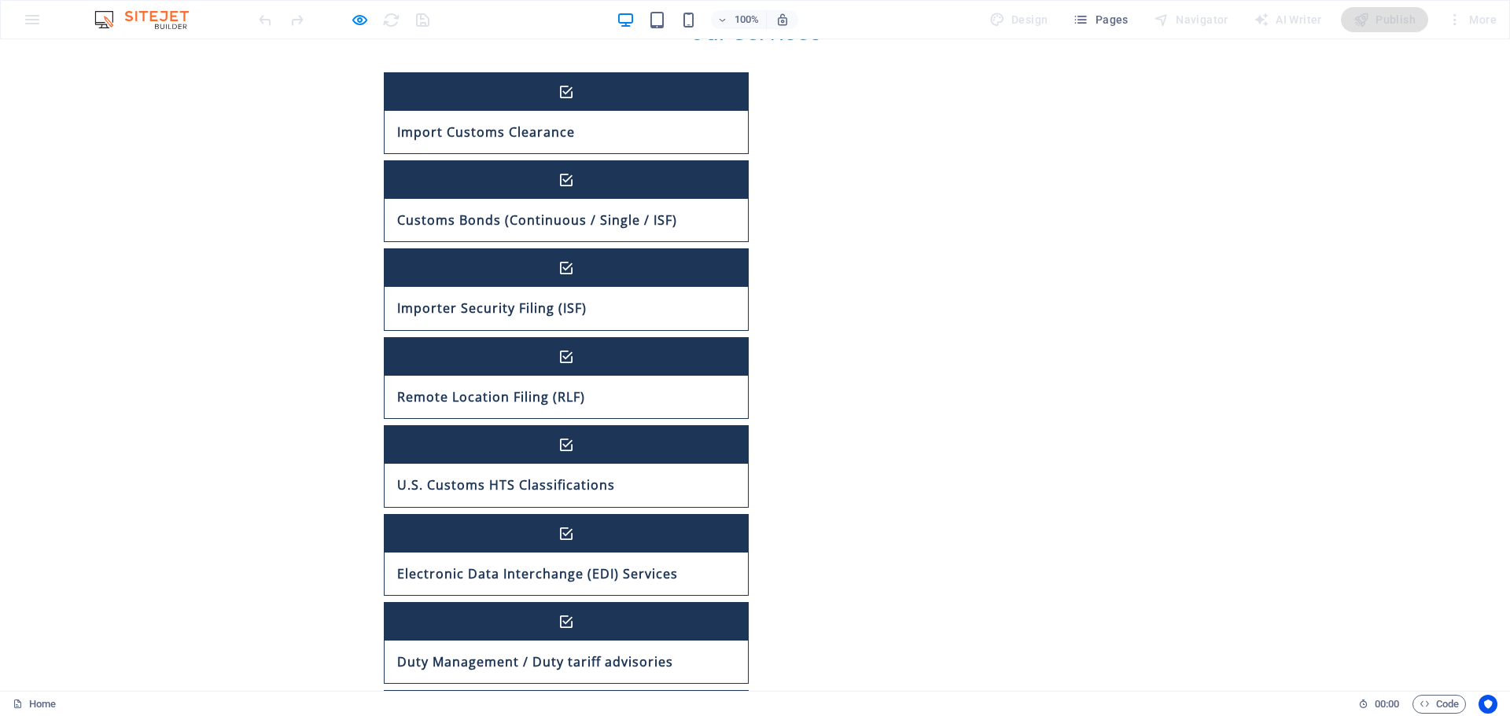
scroll to position [1154, 0]
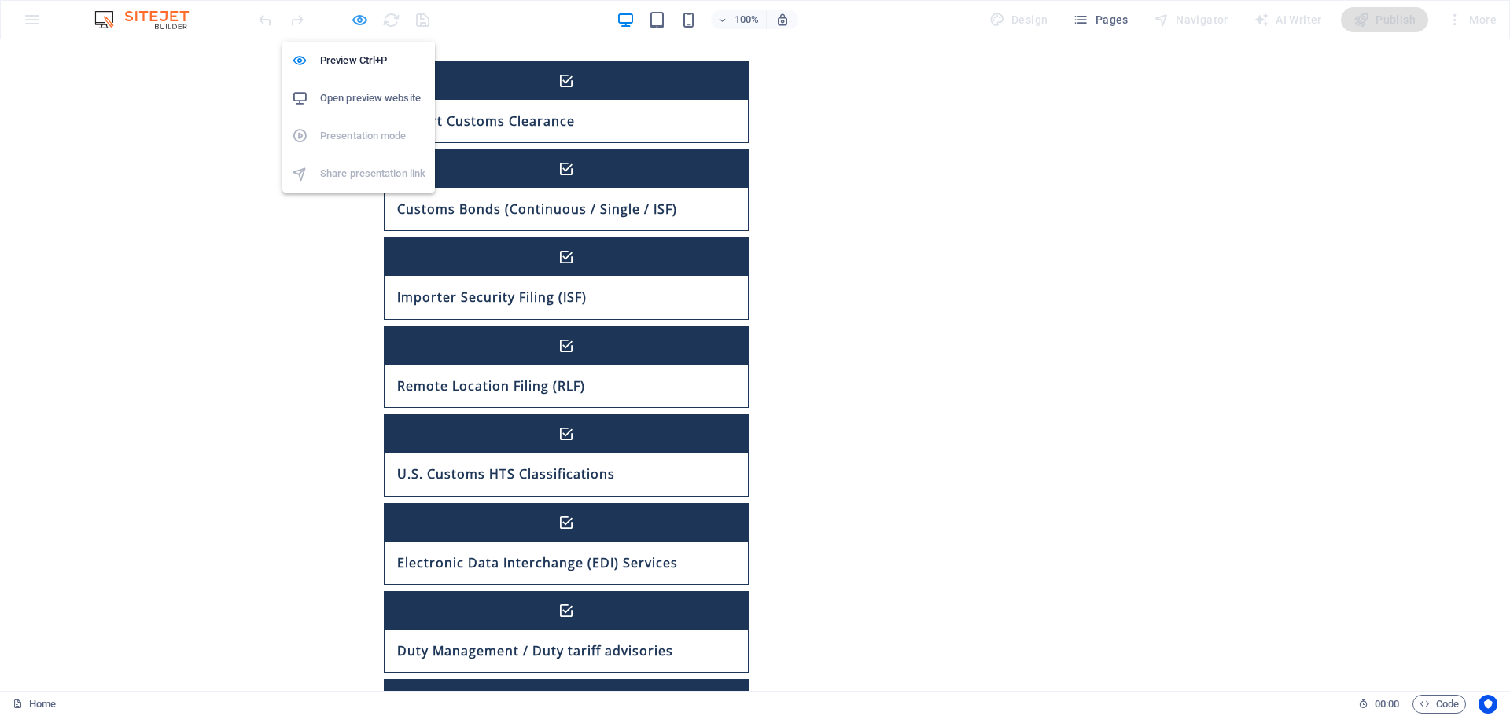
click at [357, 13] on icon "button" at bounding box center [360, 20] width 18 height 18
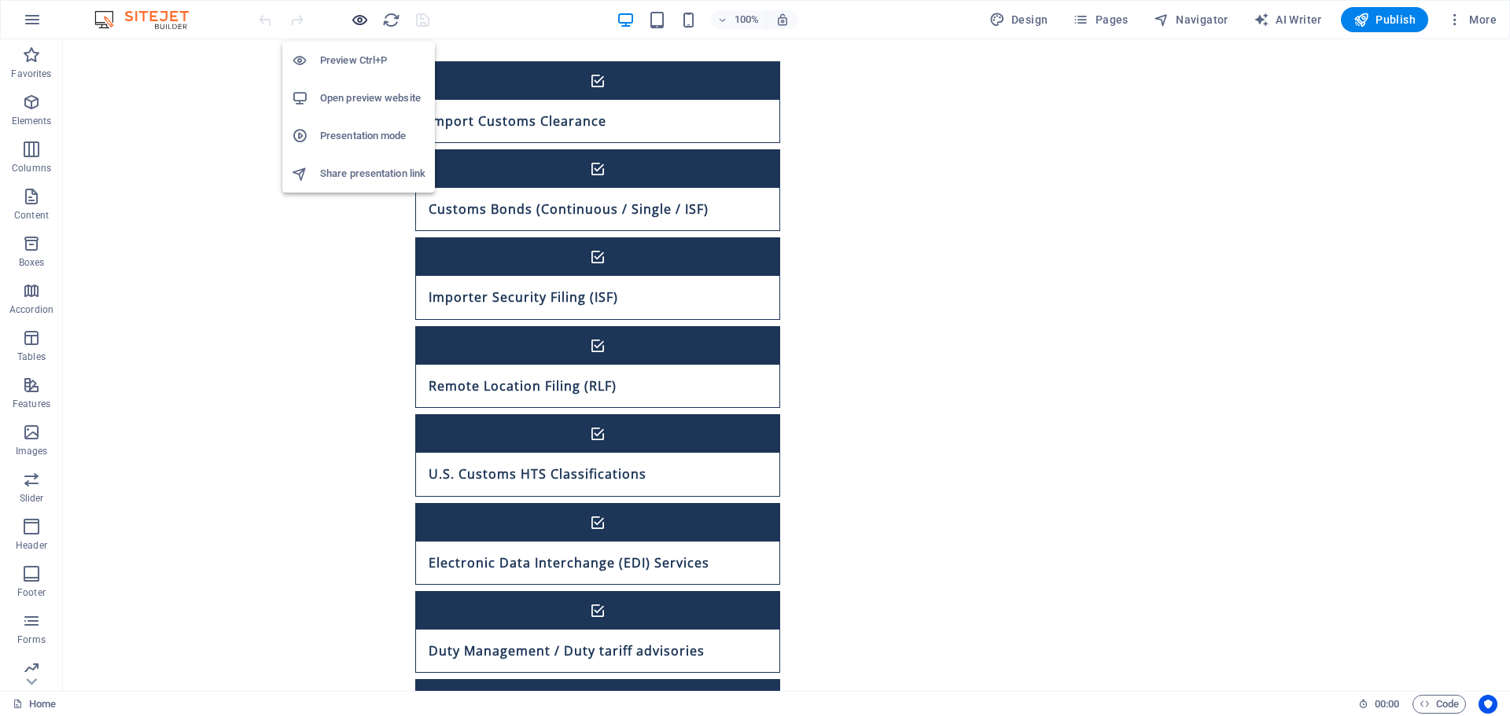
click at [357, 14] on icon "button" at bounding box center [360, 20] width 18 height 18
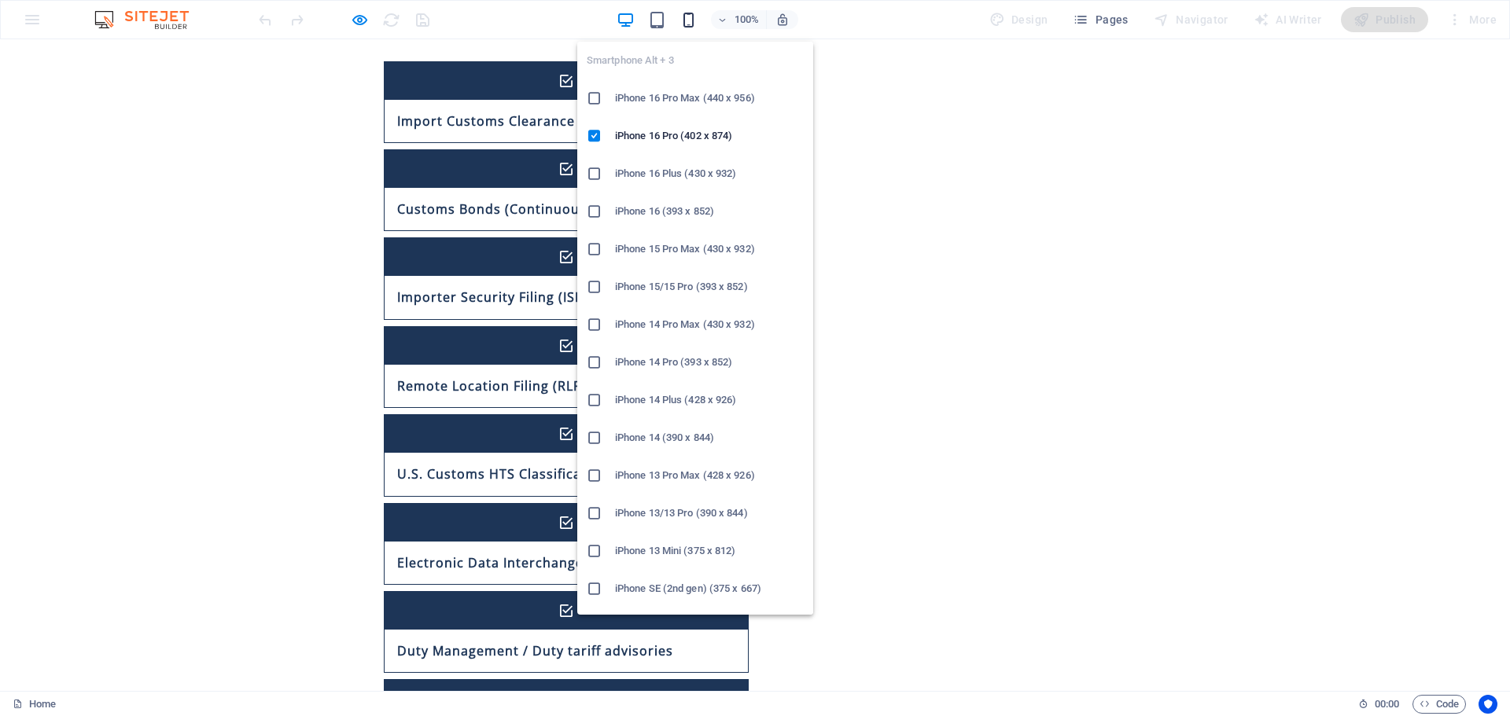
click at [696, 22] on icon "button" at bounding box center [688, 20] width 18 height 18
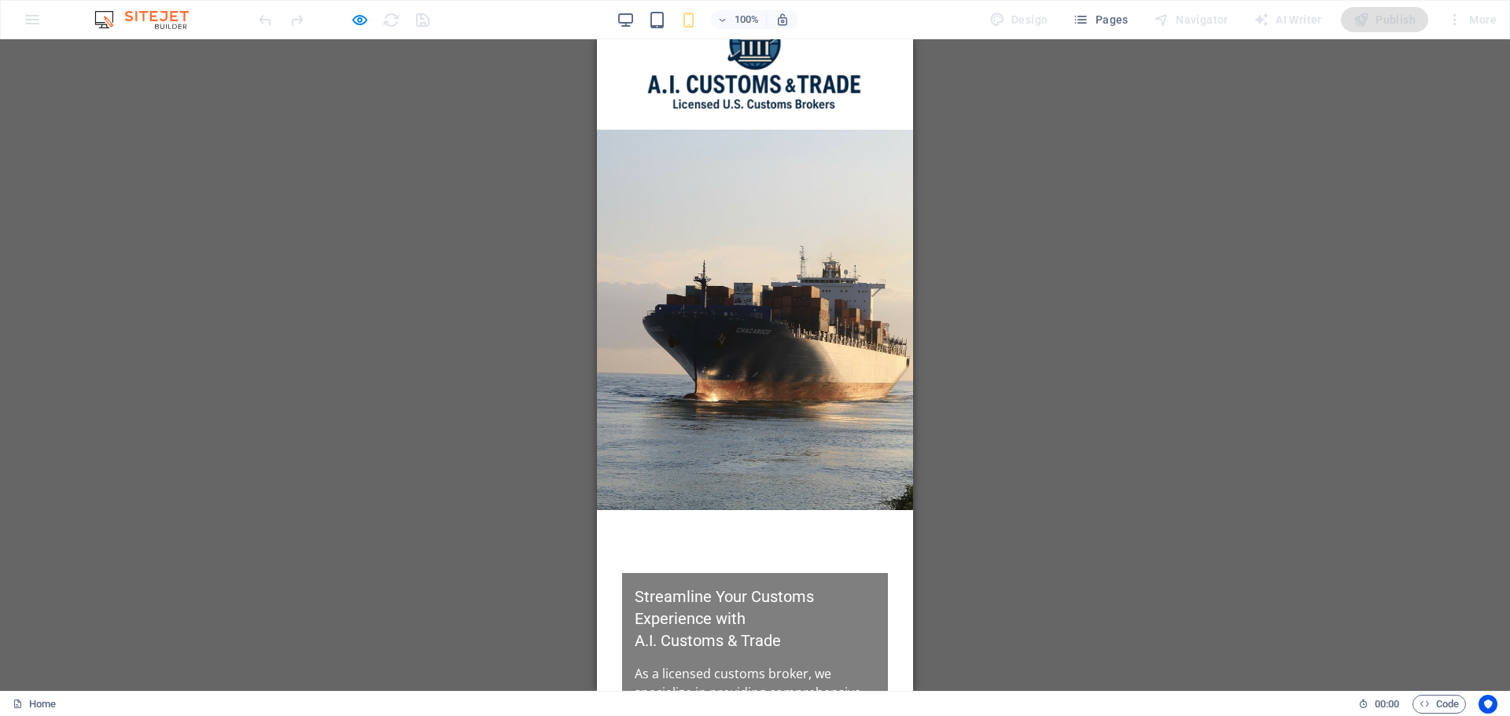
scroll to position [0, 0]
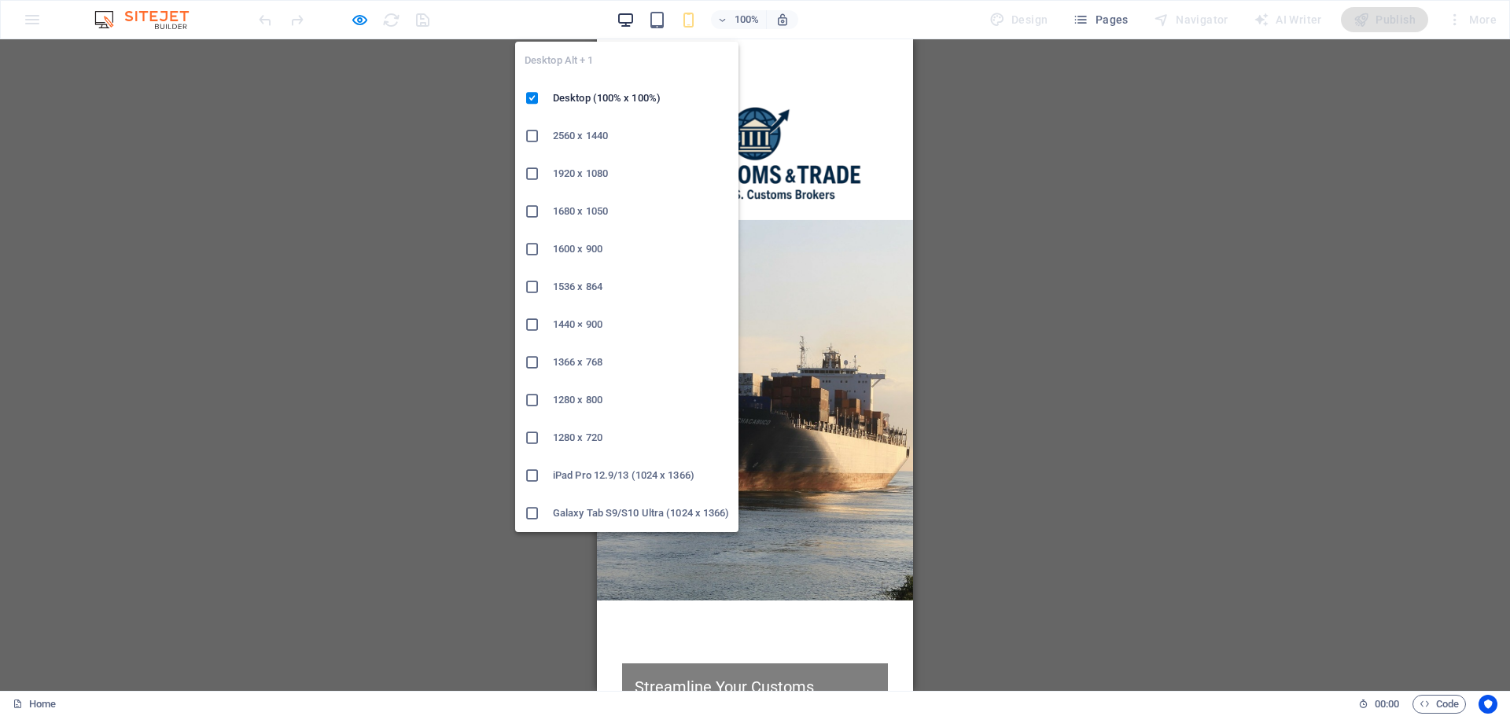
click at [631, 23] on icon "button" at bounding box center [626, 20] width 18 height 18
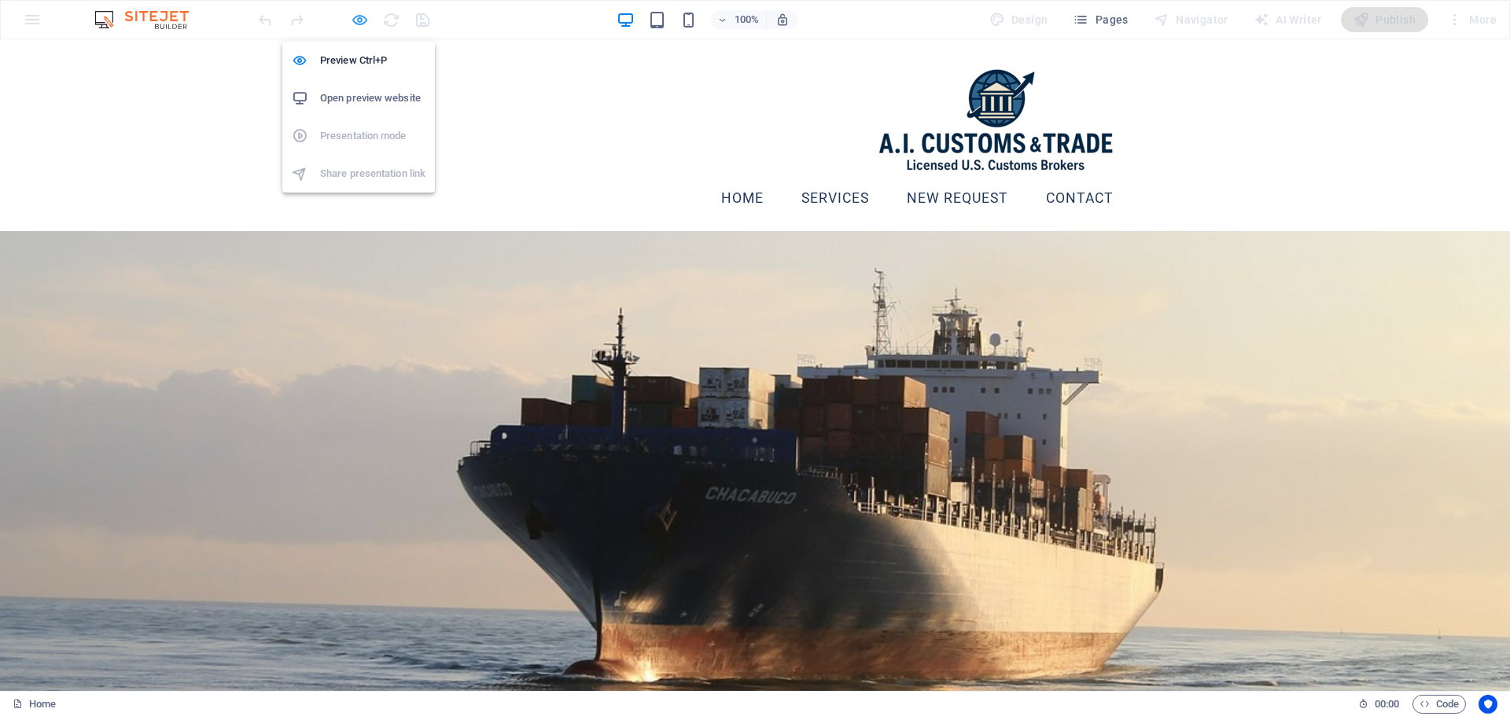
click at [359, 22] on icon "button" at bounding box center [360, 20] width 18 height 18
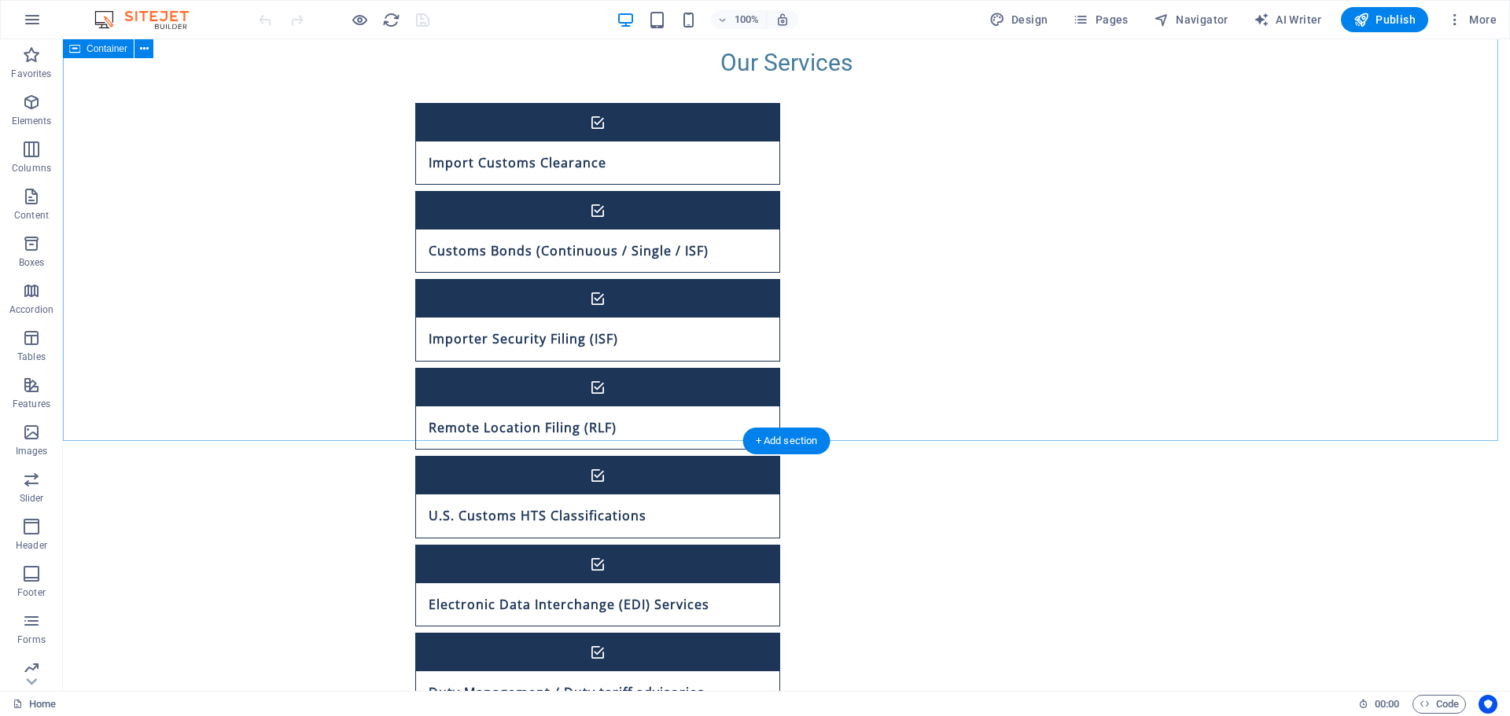
scroll to position [1154, 0]
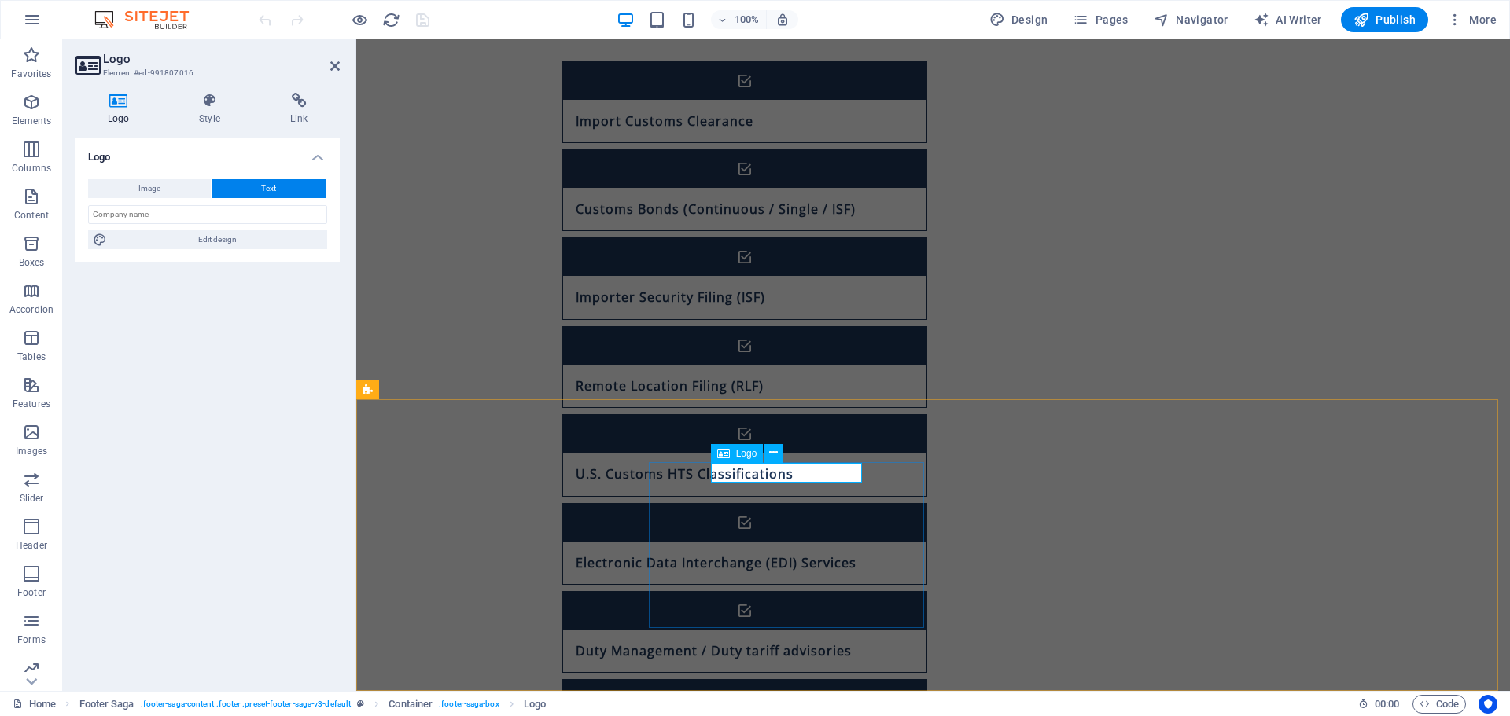
click at [774, 452] on icon at bounding box center [773, 453] width 9 height 17
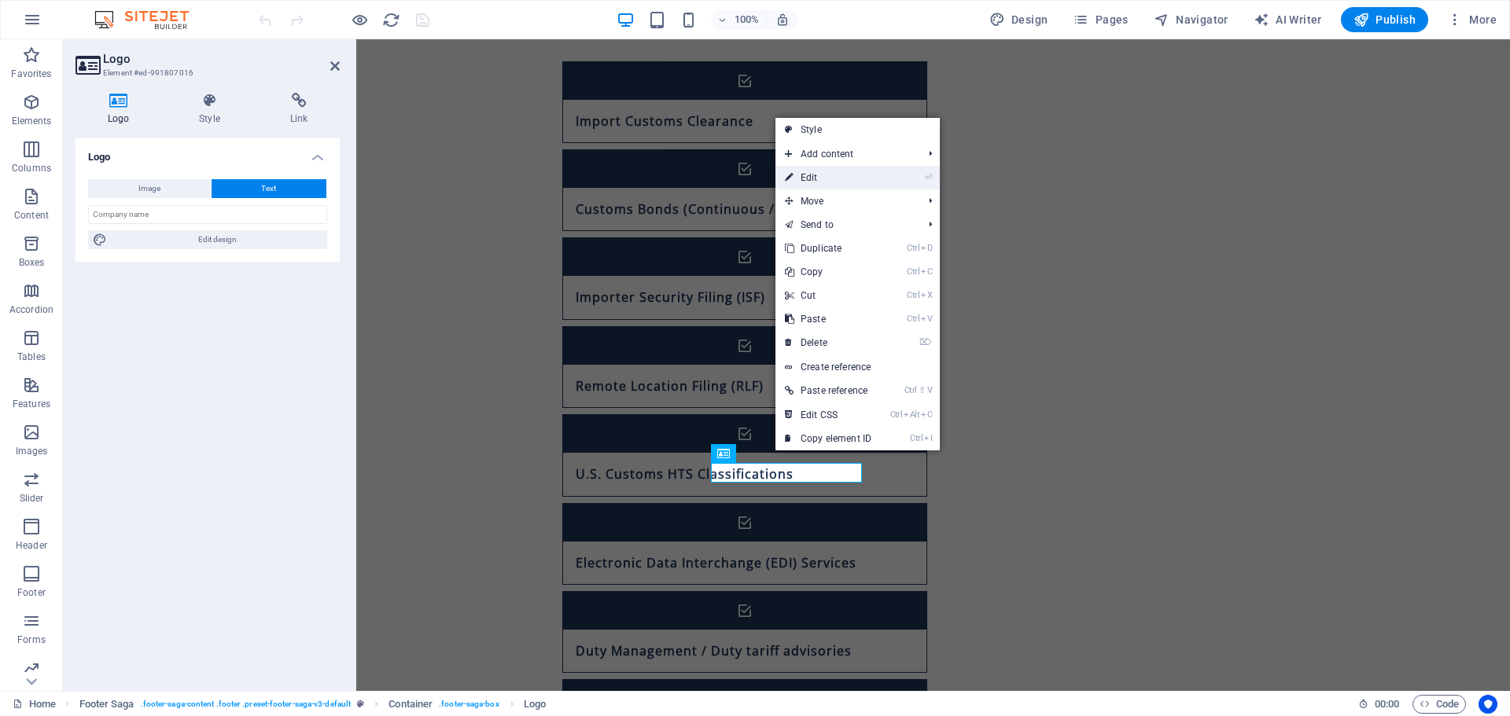
click at [835, 180] on link "⏎ Edit" at bounding box center [827, 178] width 105 height 24
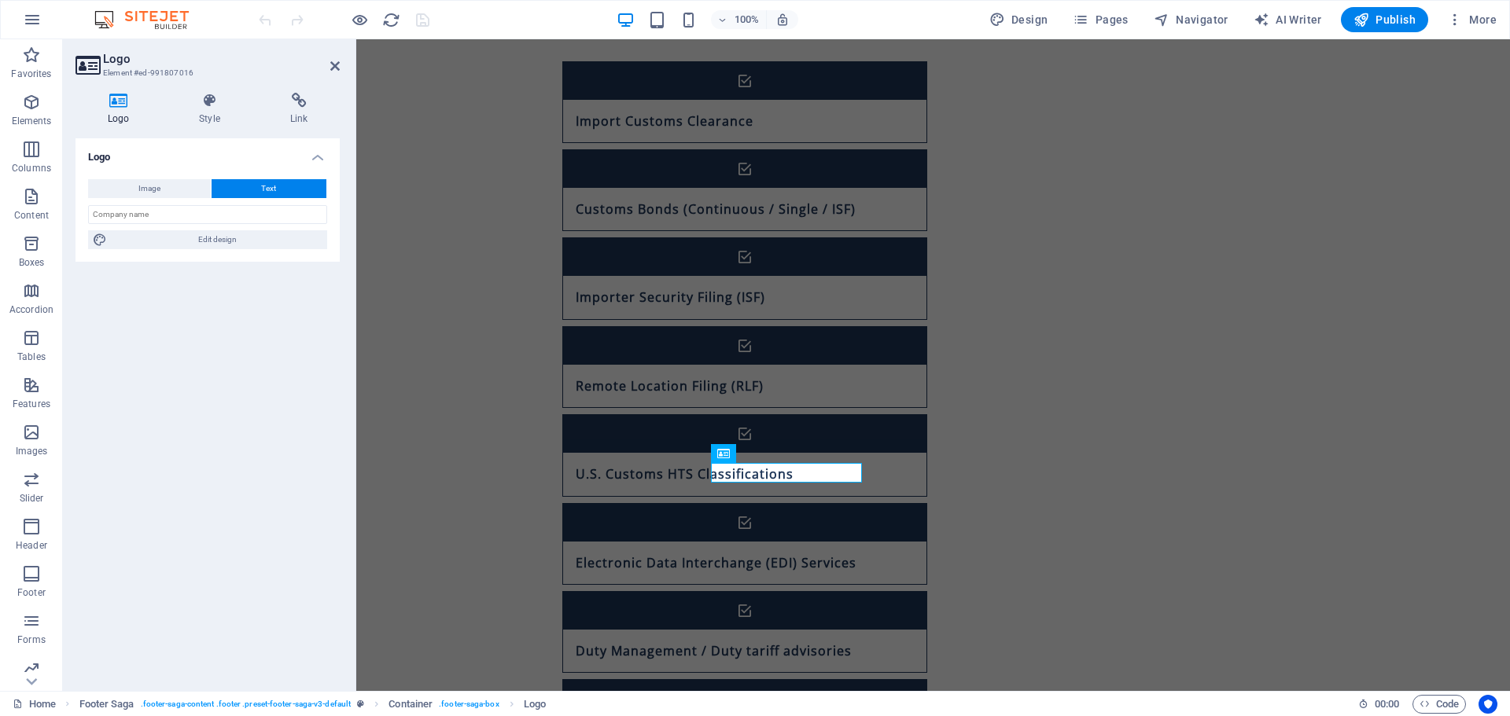
click at [255, 184] on button "Text" at bounding box center [270, 188] width 116 height 19
click at [240, 246] on span "Edit design" at bounding box center [217, 239] width 211 height 19
select select "rem"
select select "700"
select select "px"
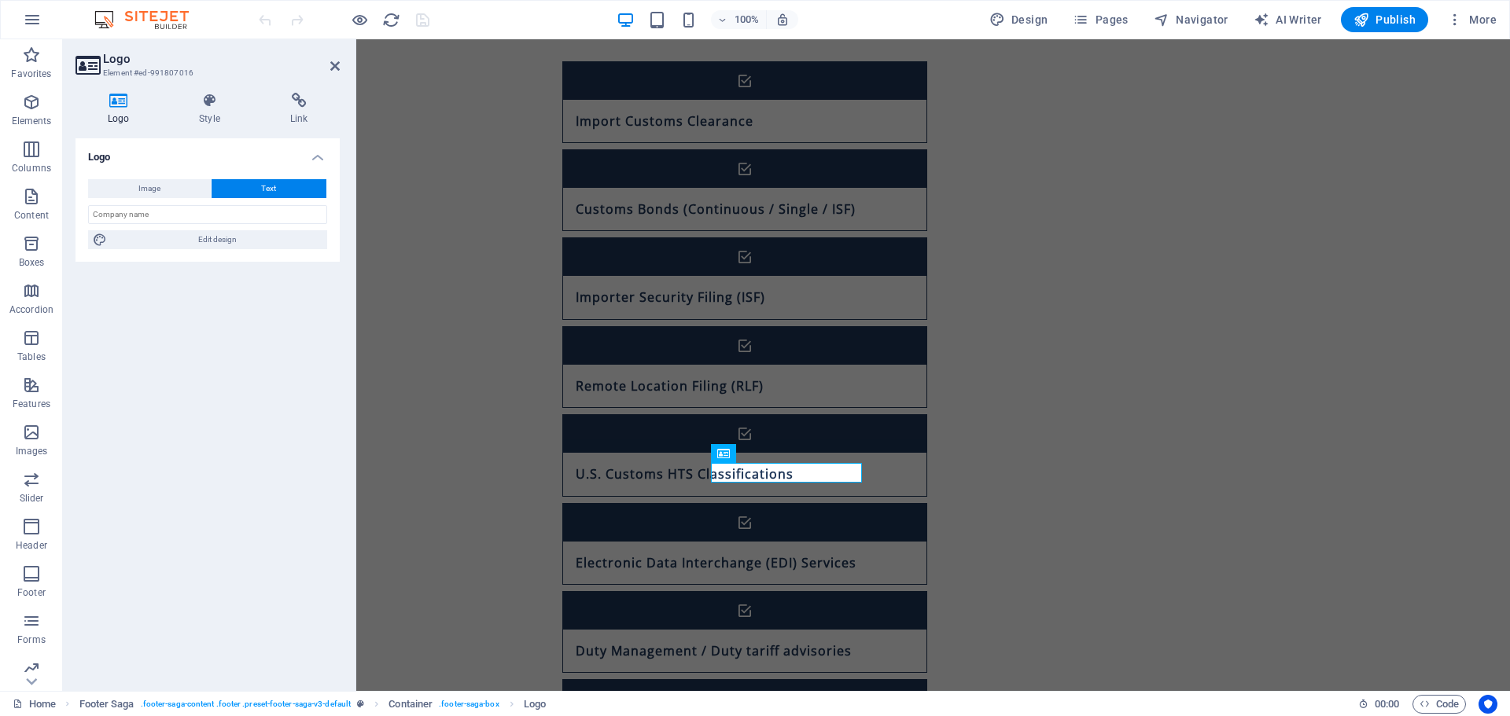
select select "rem"
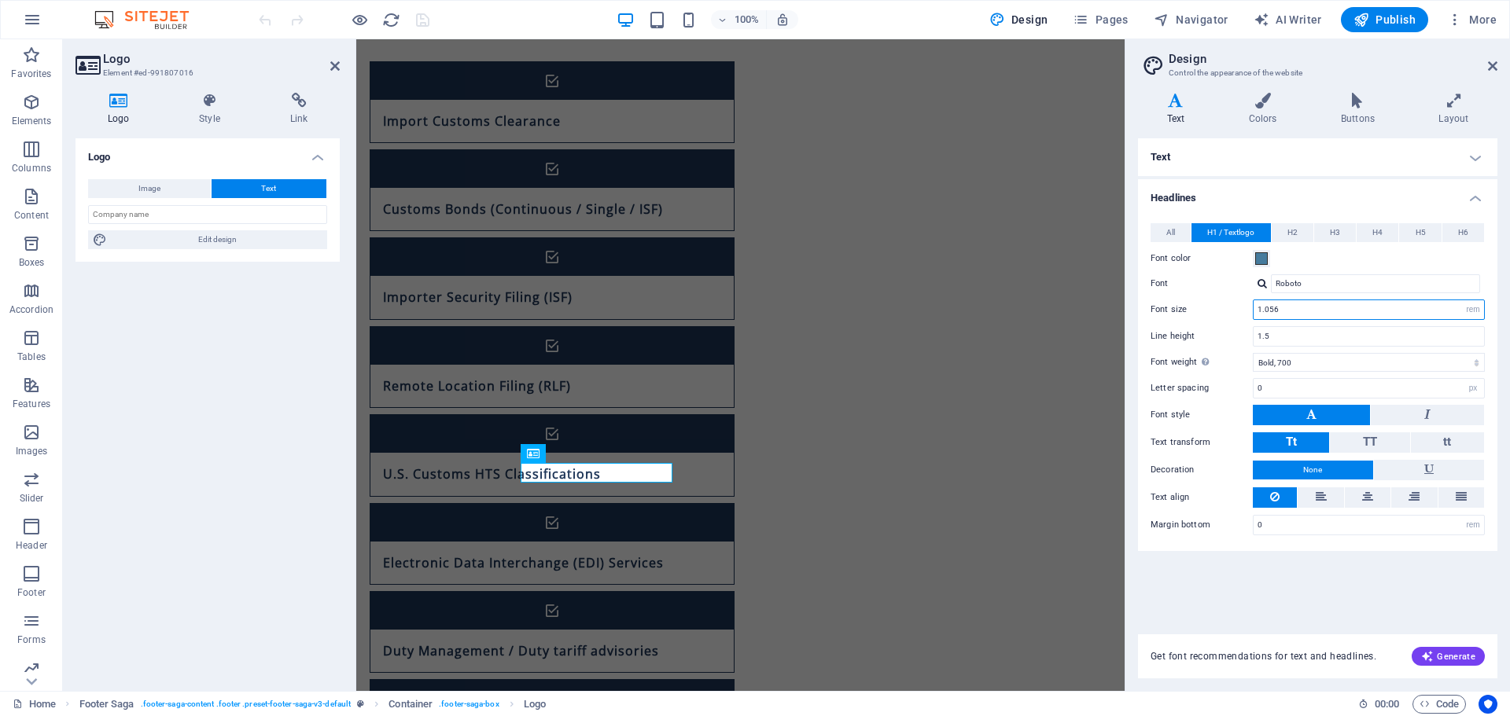
click at [1294, 311] on input "1.056" at bounding box center [1368, 309] width 230 height 19
drag, startPoint x: 1293, startPoint y: 311, endPoint x: 1265, endPoint y: 311, distance: 28.3
click at [1265, 311] on input "1.056" at bounding box center [1368, 309] width 230 height 19
type input "1.07"
click at [1492, 65] on icon at bounding box center [1492, 66] width 9 height 13
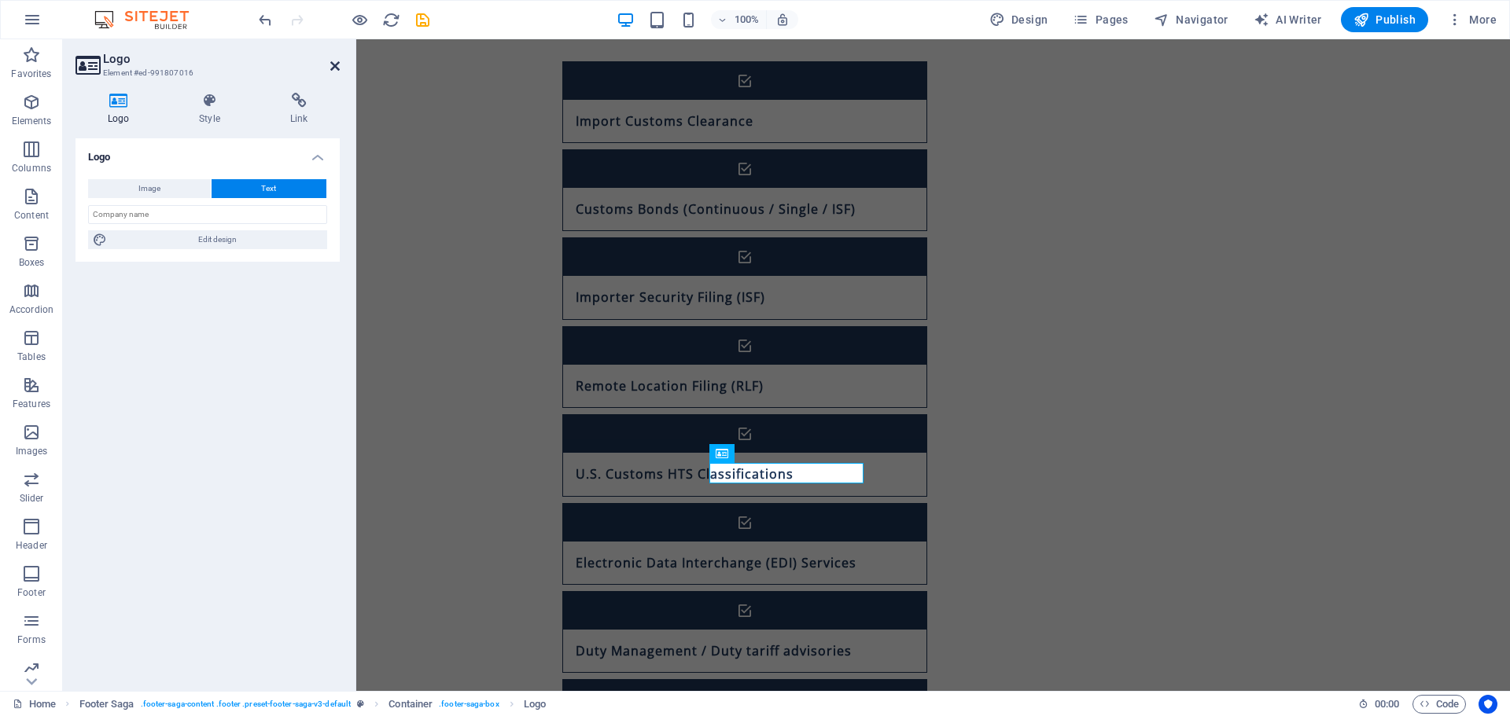
click at [333, 65] on icon at bounding box center [334, 66] width 9 height 13
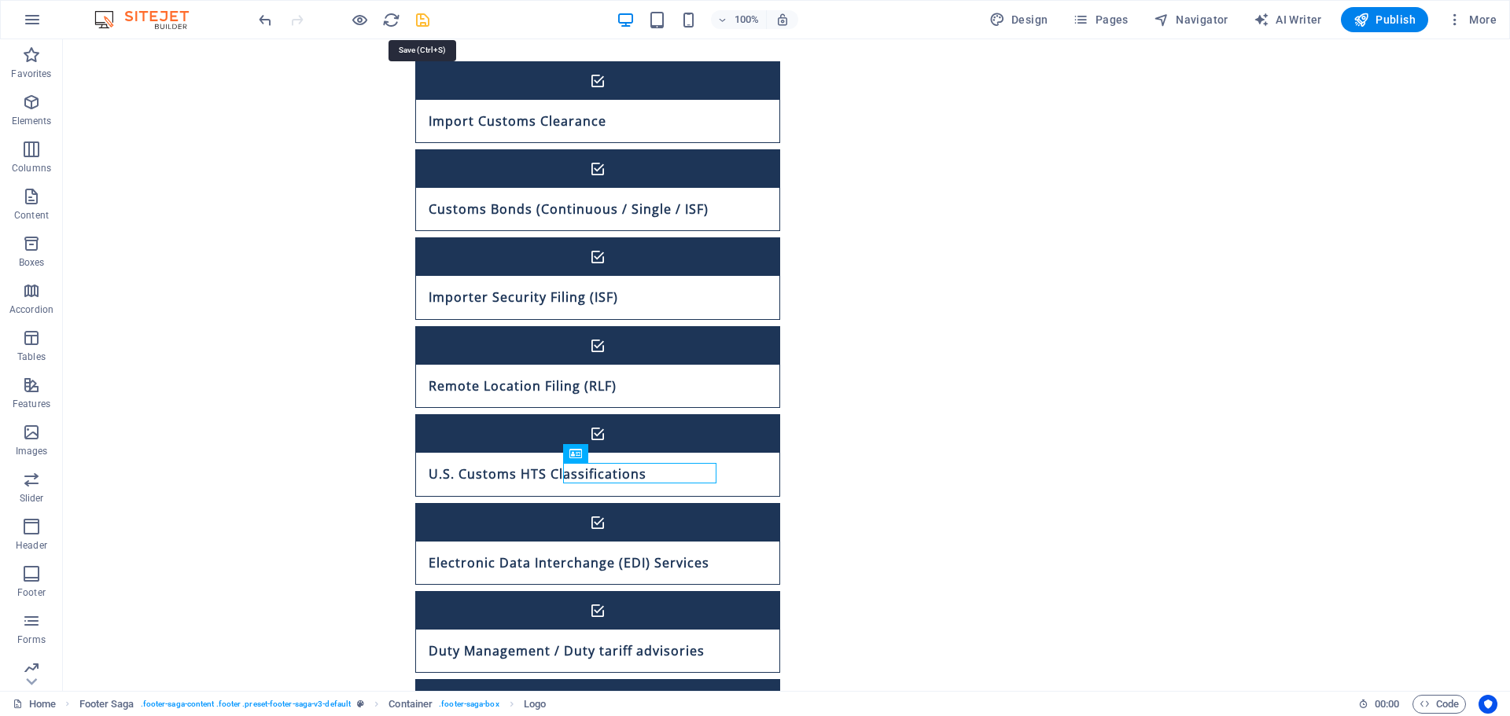
click at [425, 23] on icon "save" at bounding box center [423, 20] width 18 height 18
checkbox input "false"
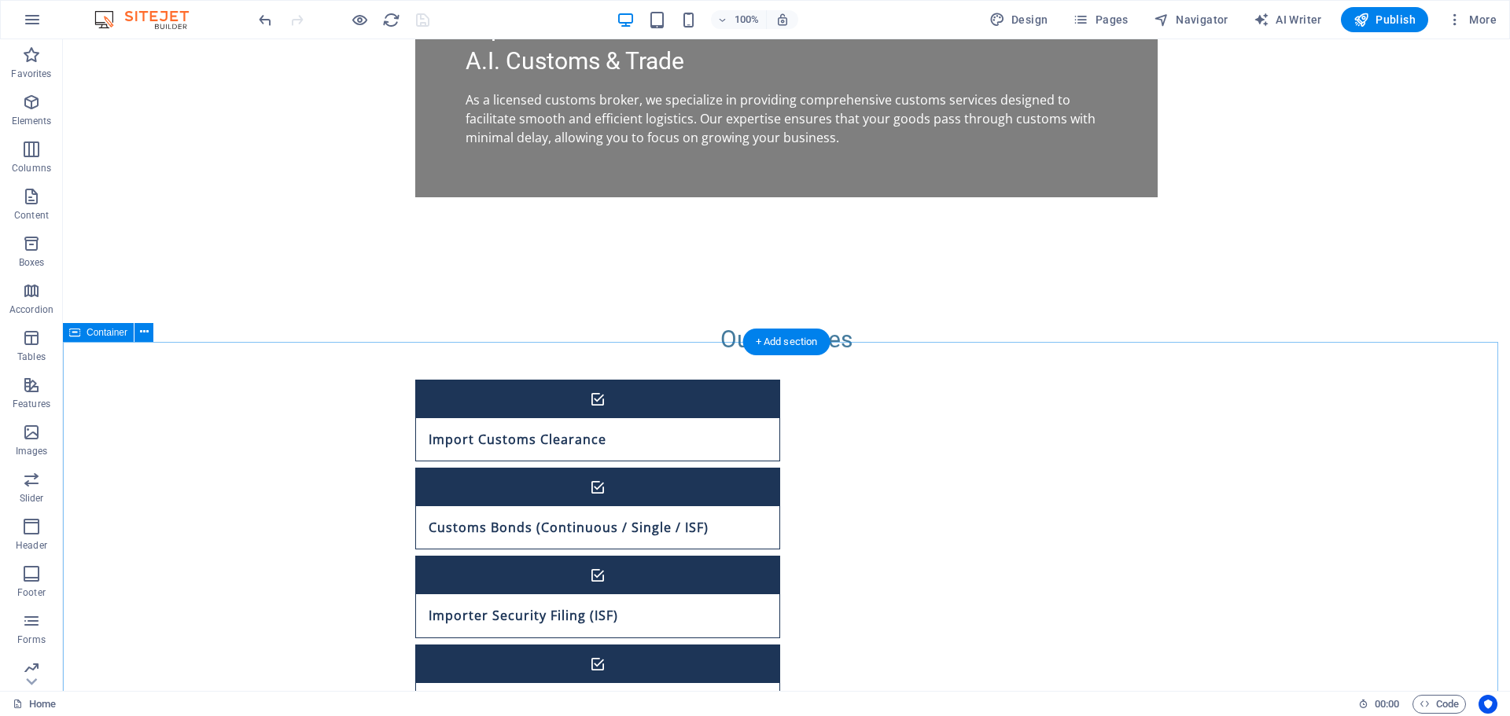
scroll to position [1076, 0]
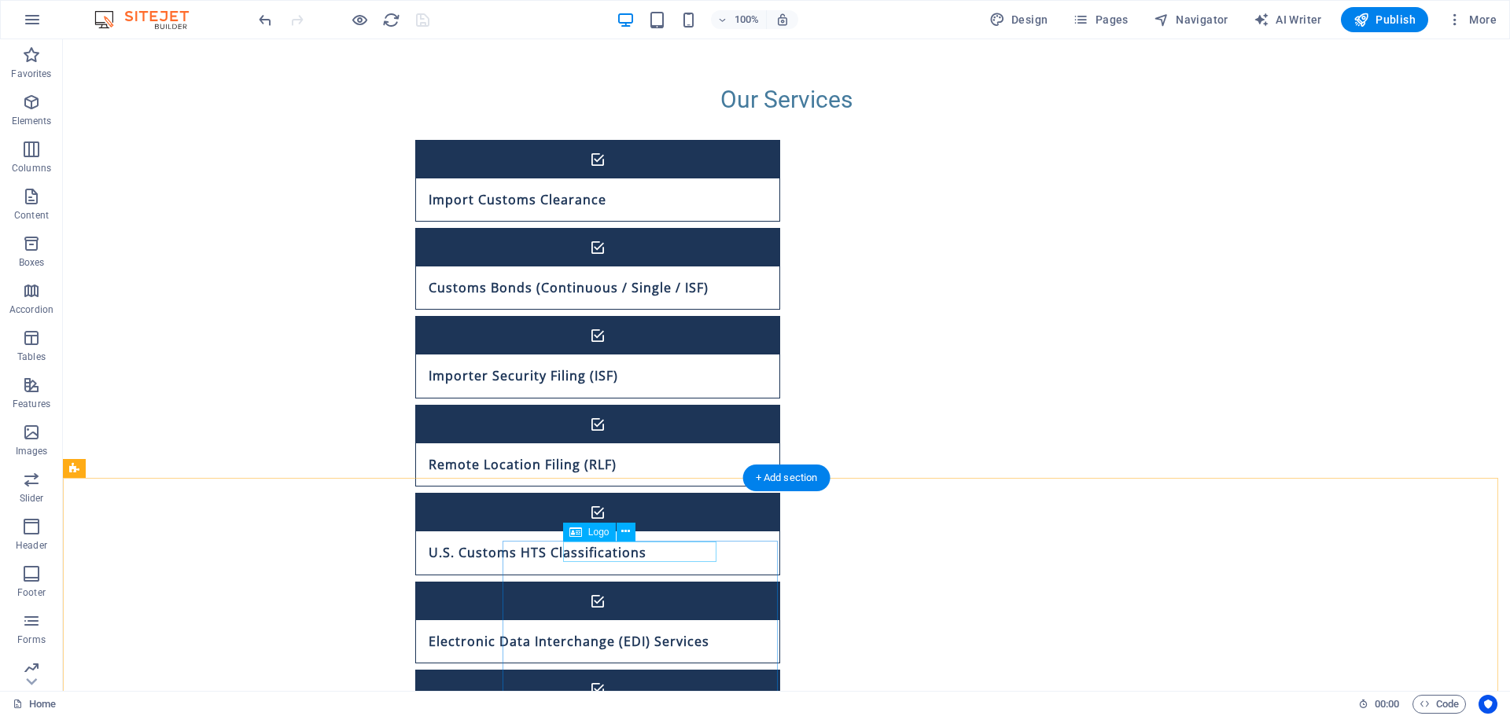
drag, startPoint x: 634, startPoint y: 547, endPoint x: 341, endPoint y: 546, distance: 293.3
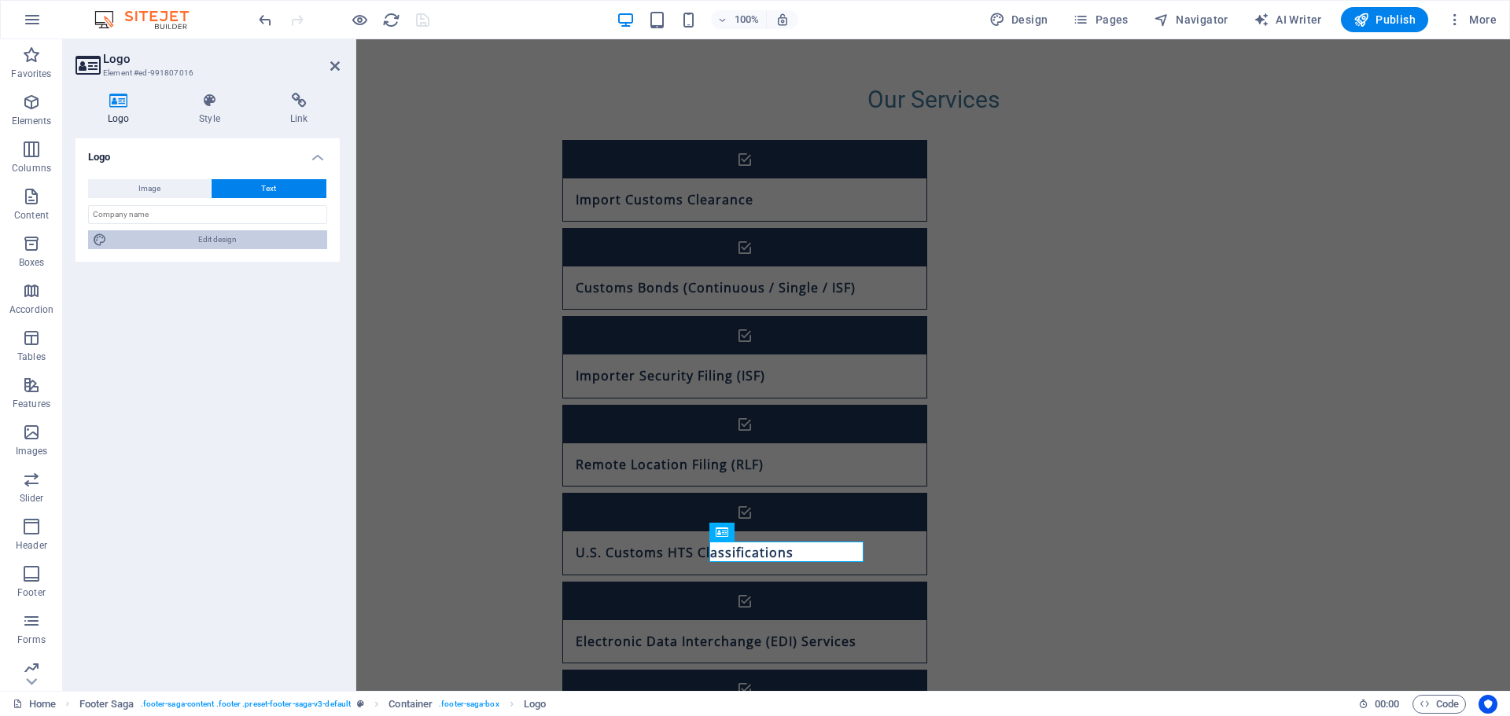
click at [223, 247] on span "Edit design" at bounding box center [217, 239] width 211 height 19
select select "rem"
select select "700"
select select "px"
select select "rem"
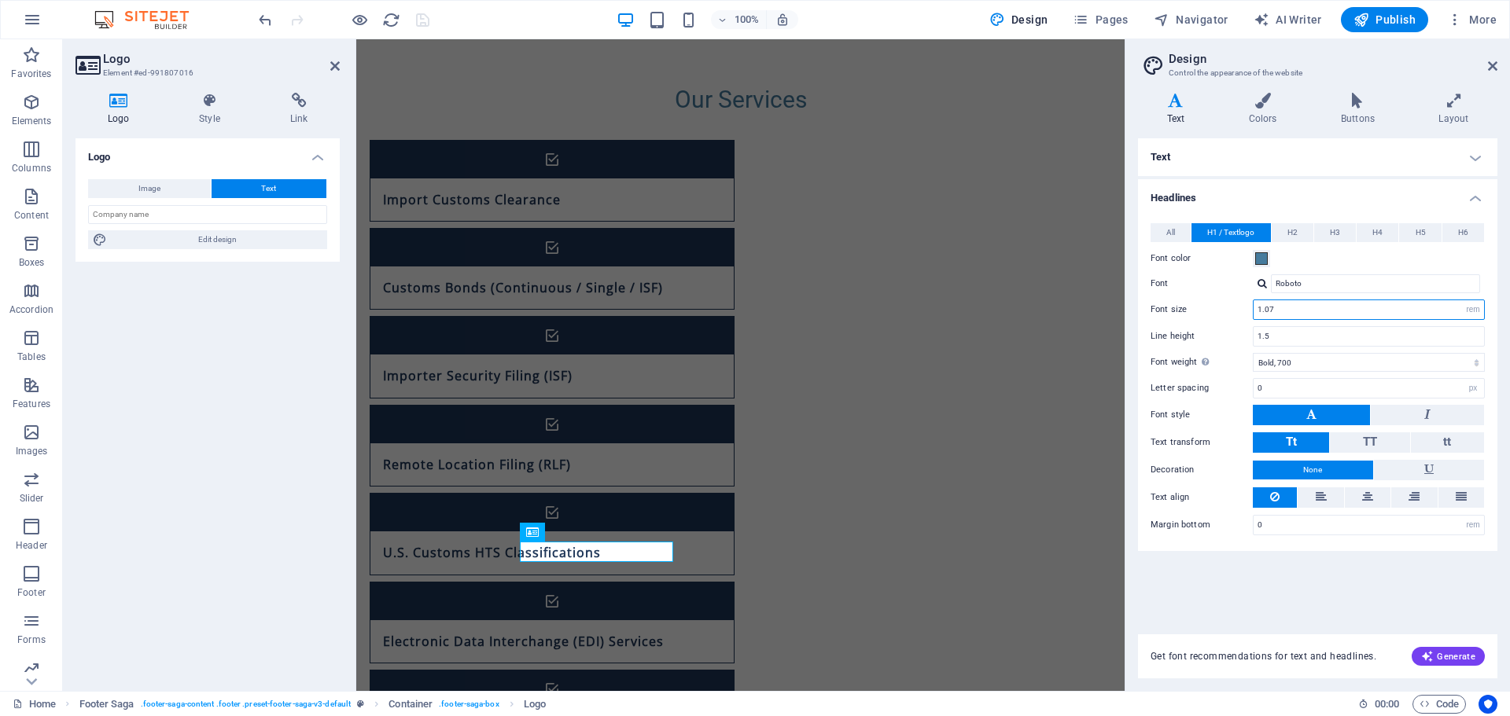
click at [1265, 313] on input "1.07" at bounding box center [1368, 309] width 230 height 19
type input "1.10"
drag, startPoint x: 1494, startPoint y: 68, endPoint x: 1136, endPoint y: 28, distance: 360.0
click at [1494, 68] on icon at bounding box center [1492, 66] width 9 height 13
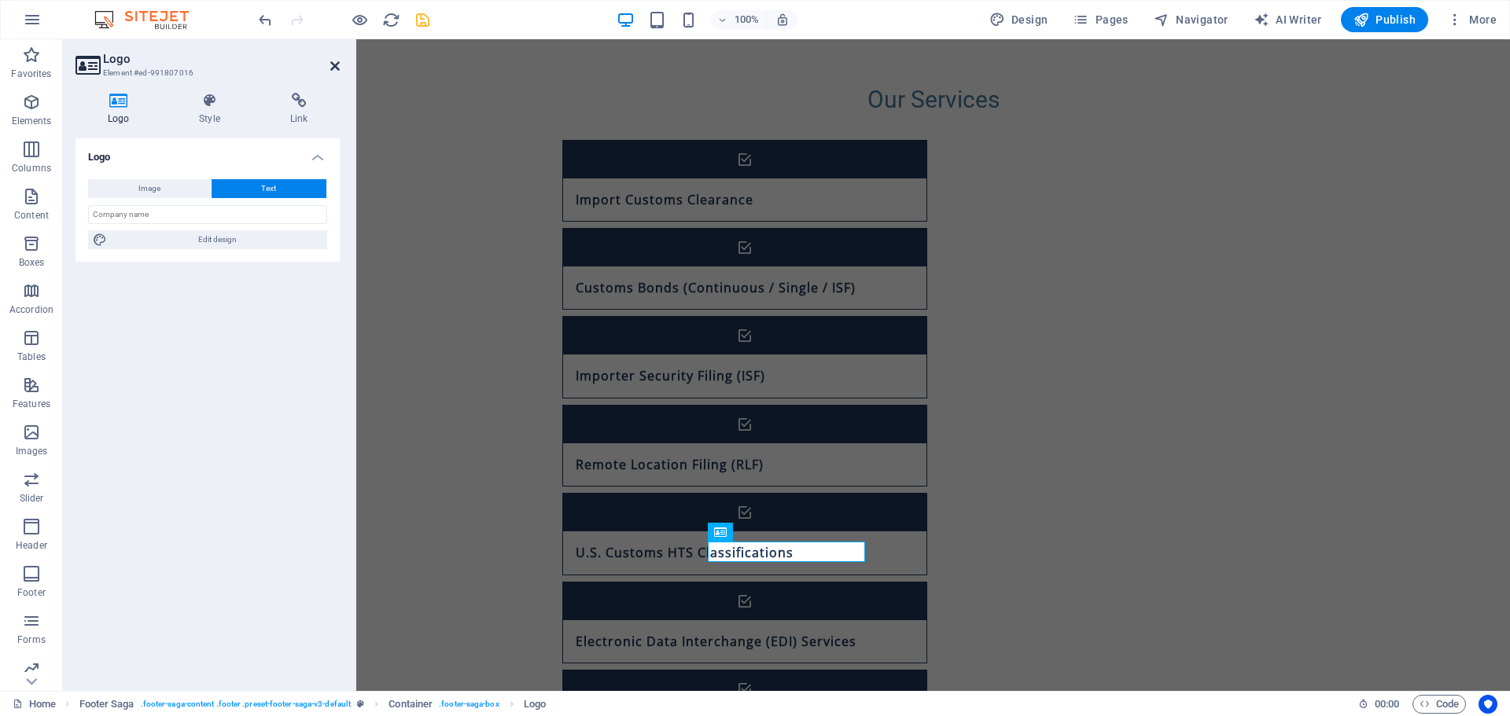
click at [335, 68] on icon at bounding box center [334, 66] width 9 height 13
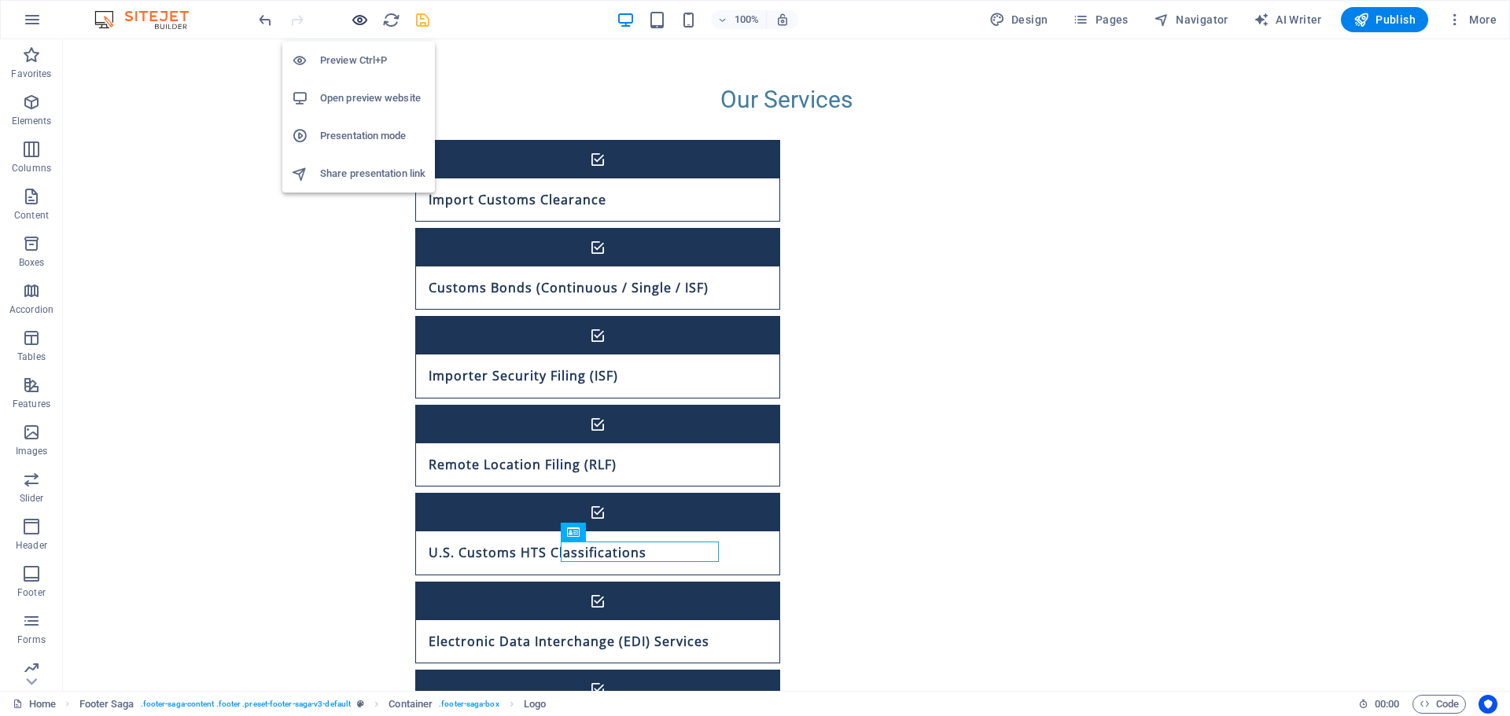
click at [363, 19] on icon "button" at bounding box center [360, 20] width 18 height 18
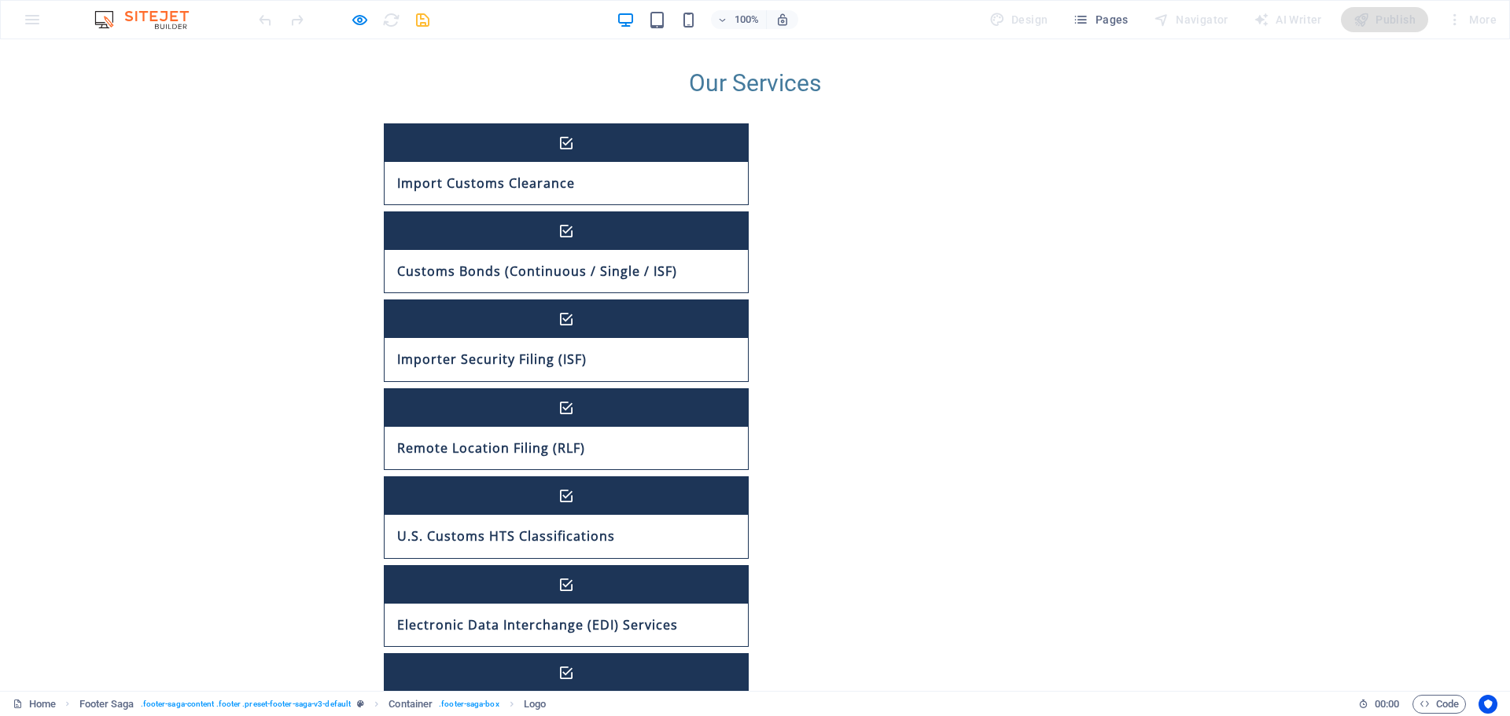
scroll to position [1155, 0]
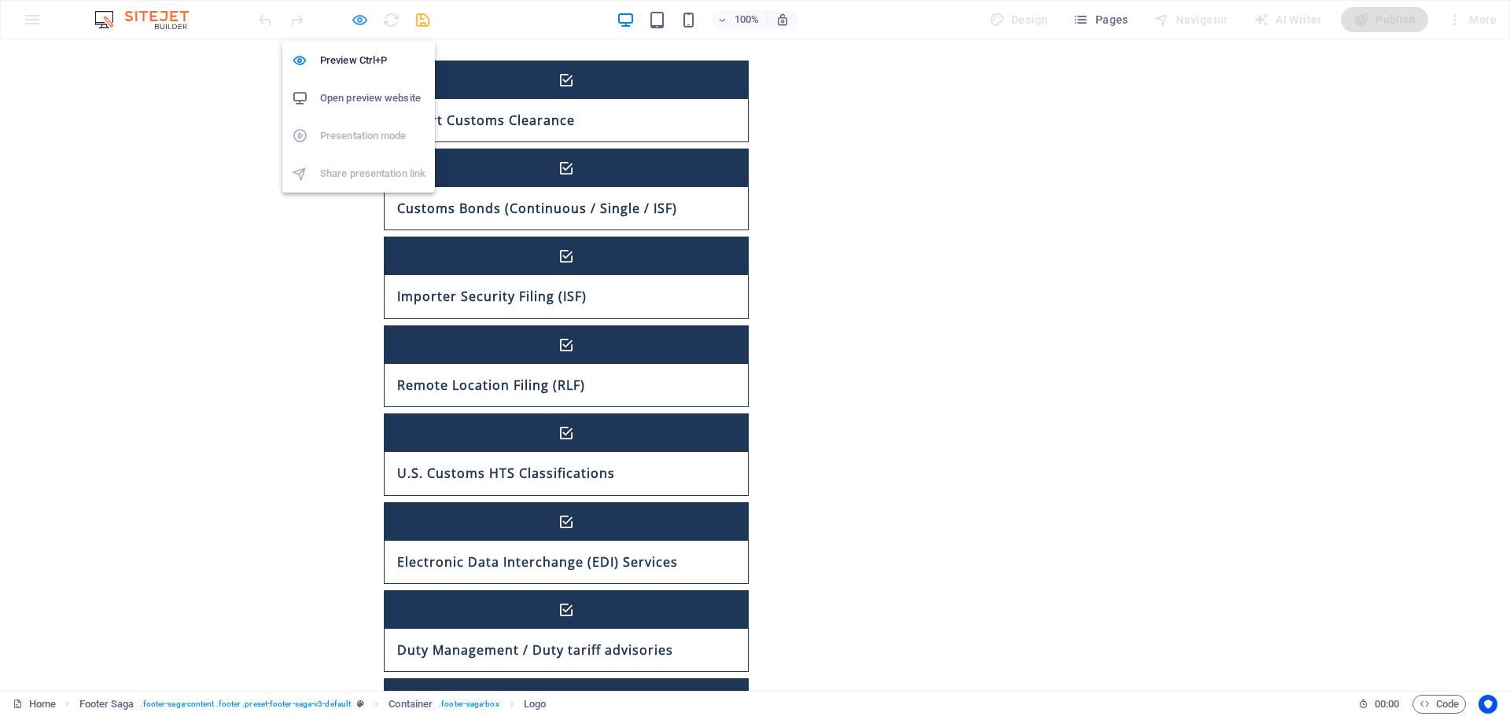
click at [361, 23] on icon "button" at bounding box center [360, 20] width 18 height 18
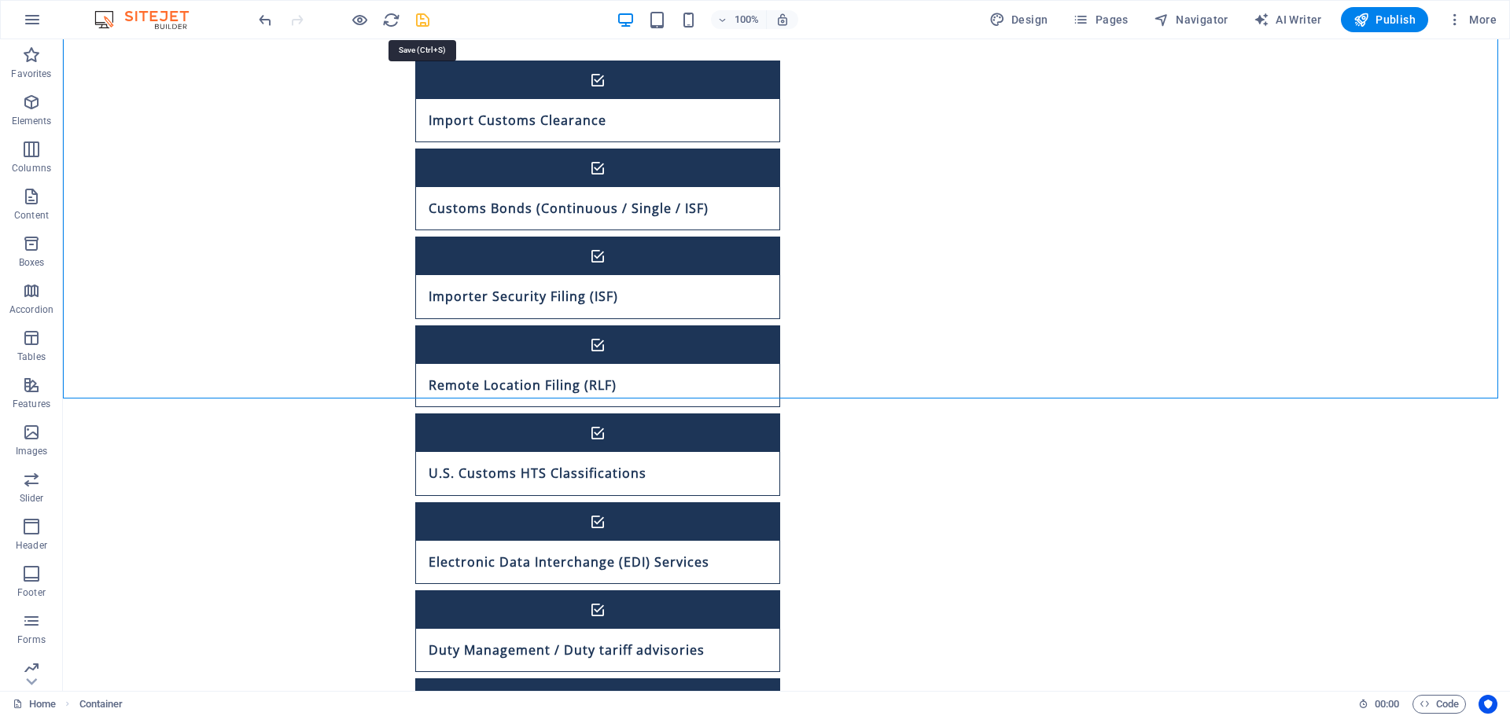
click at [420, 17] on icon "save" at bounding box center [423, 20] width 18 height 18
checkbox input "false"
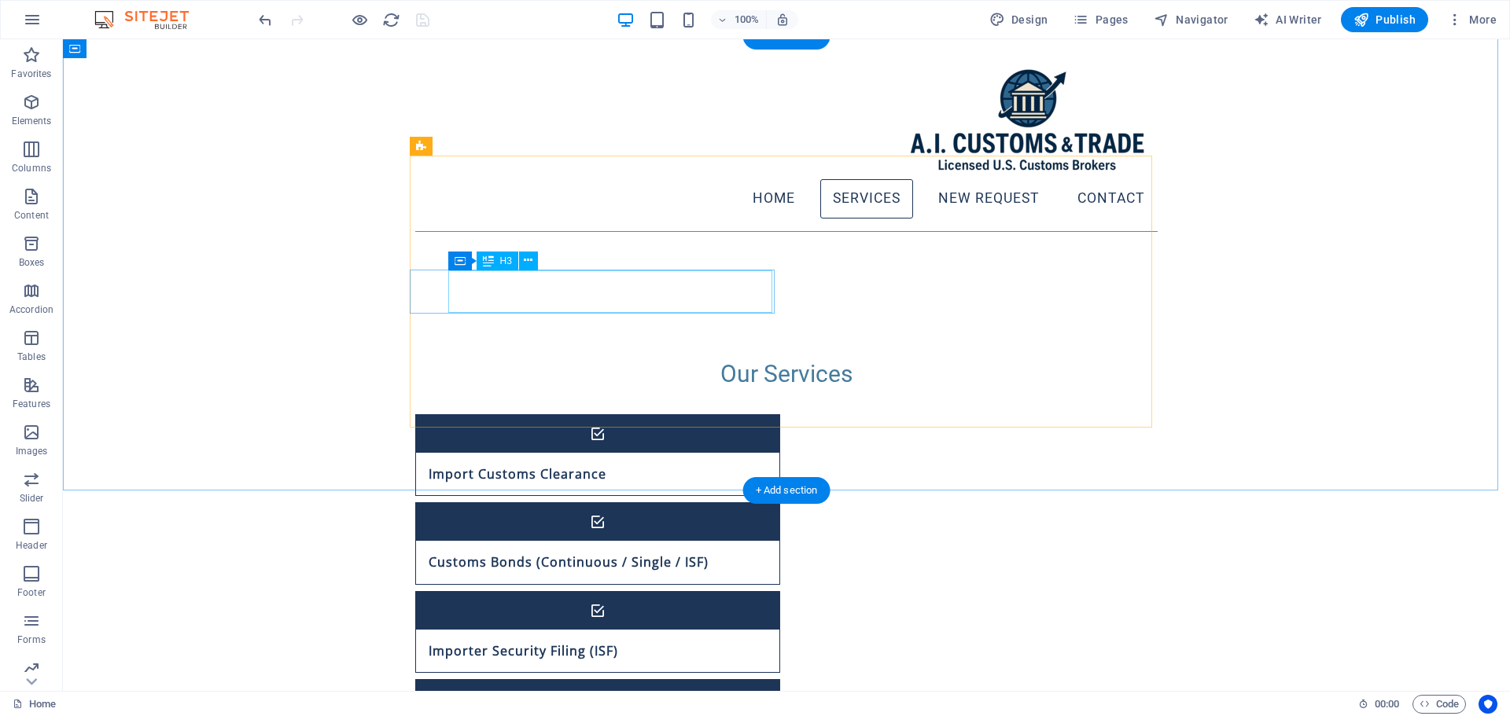
scroll to position [447, 0]
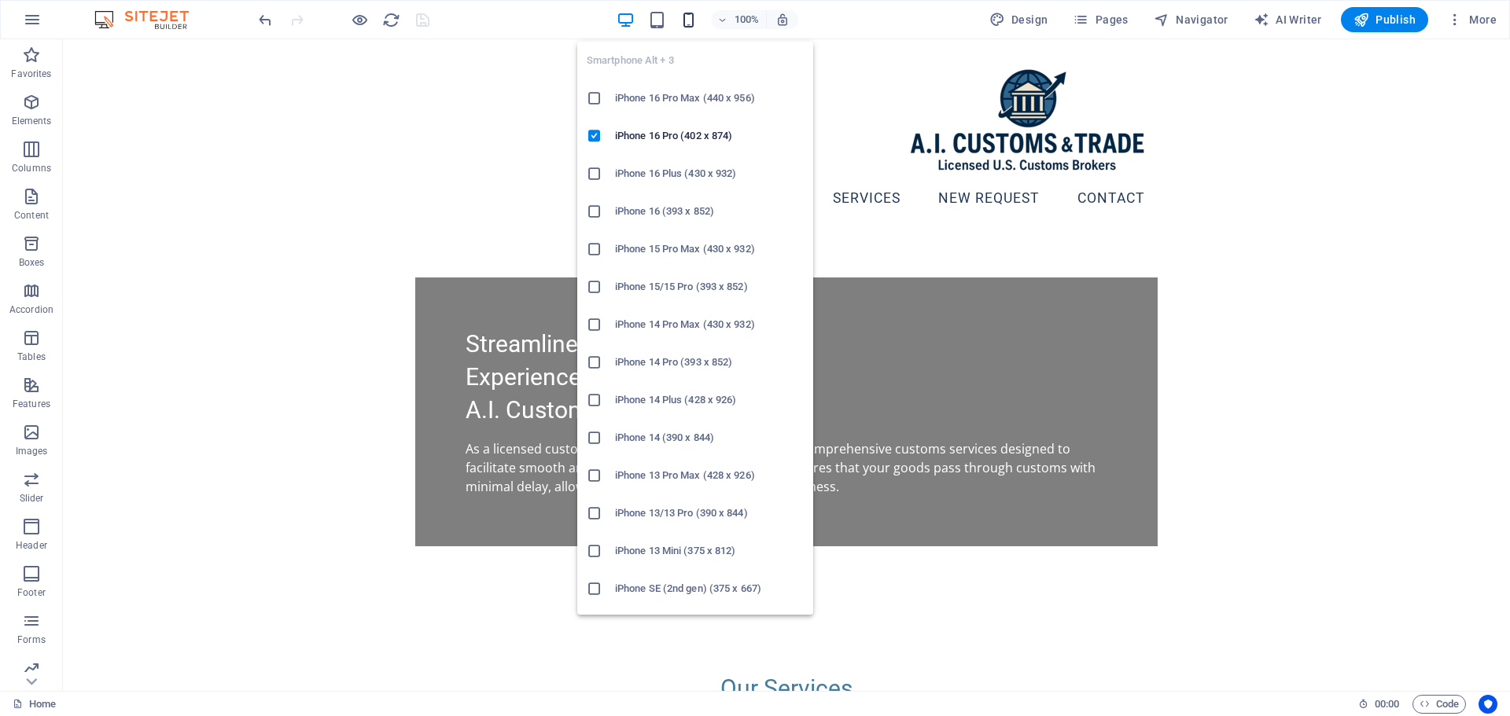
click at [689, 17] on icon "button" at bounding box center [688, 20] width 18 height 18
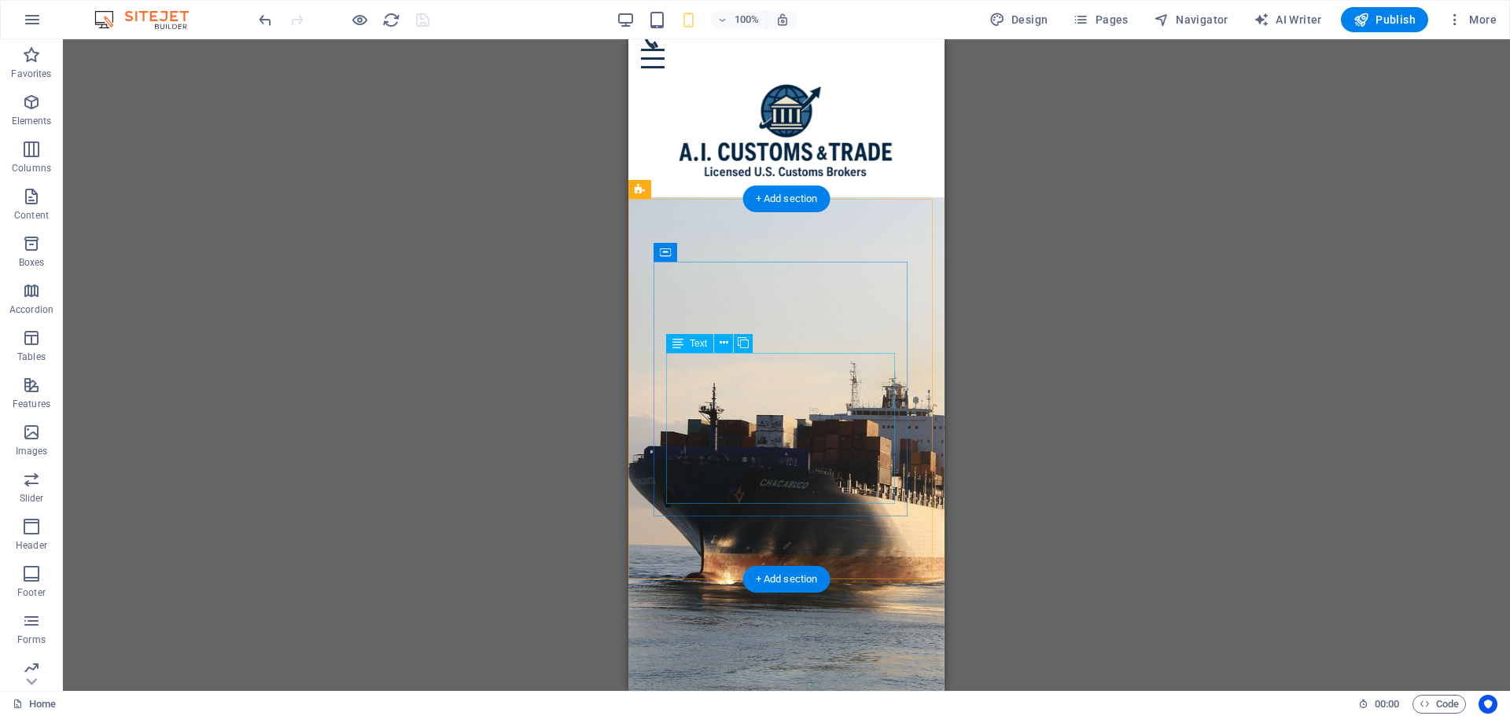
scroll to position [0, 0]
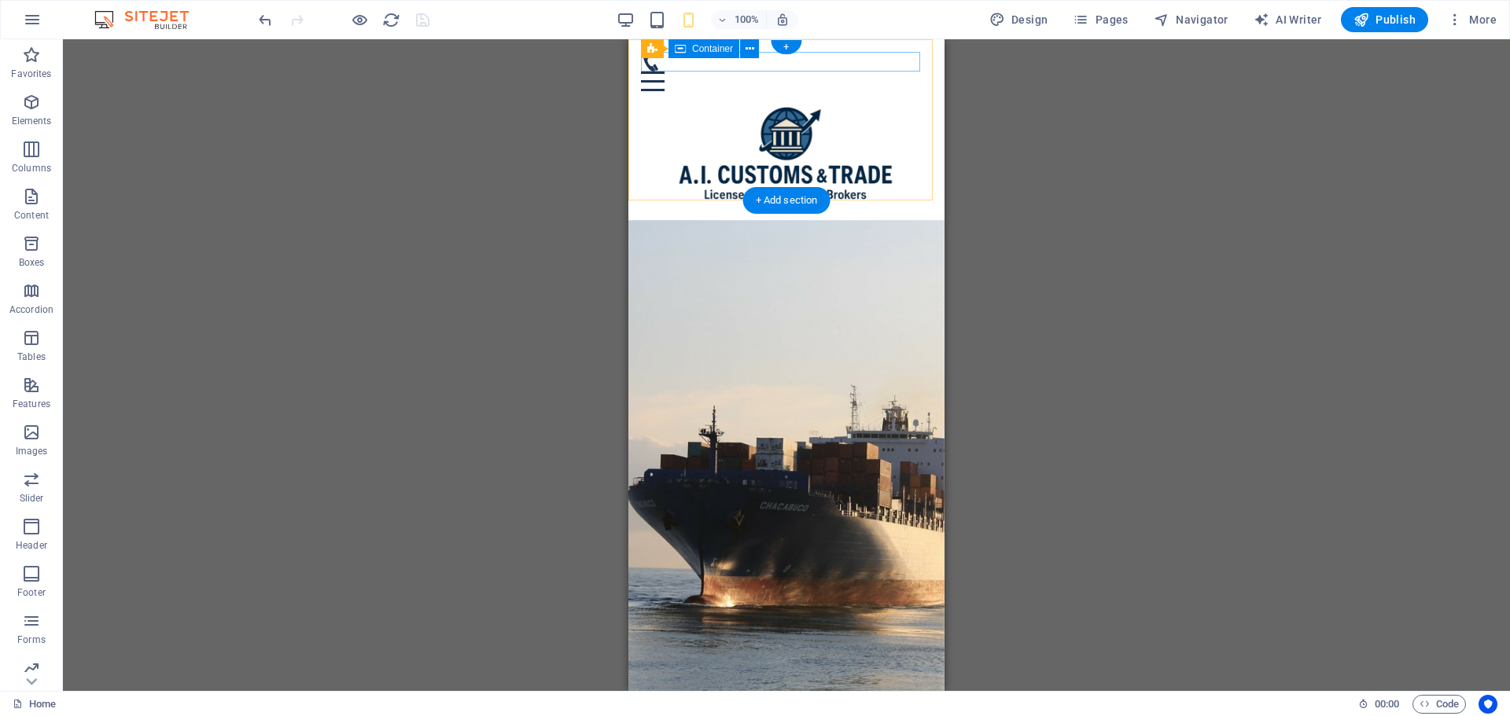
click at [824, 64] on div at bounding box center [786, 71] width 291 height 39
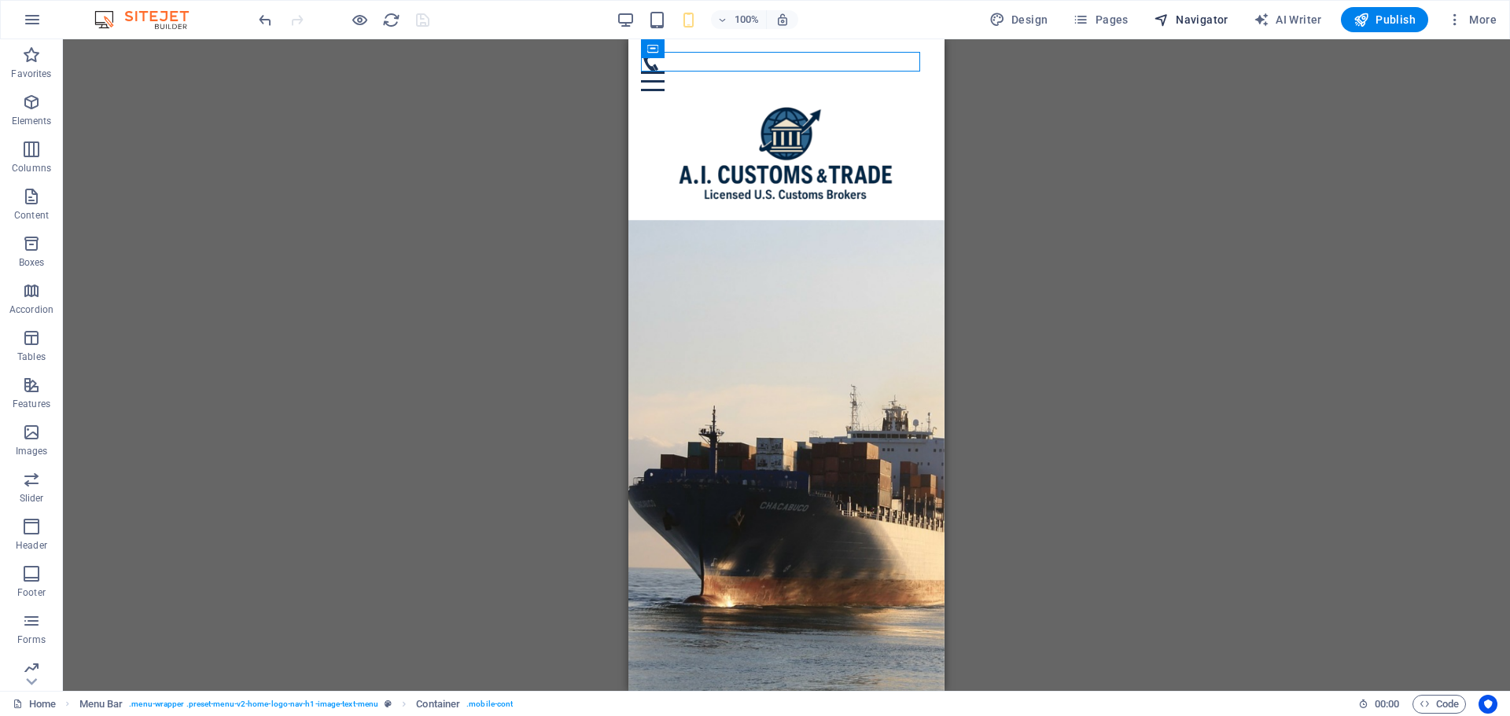
click at [1211, 19] on span "Navigator" at bounding box center [1191, 20] width 75 height 16
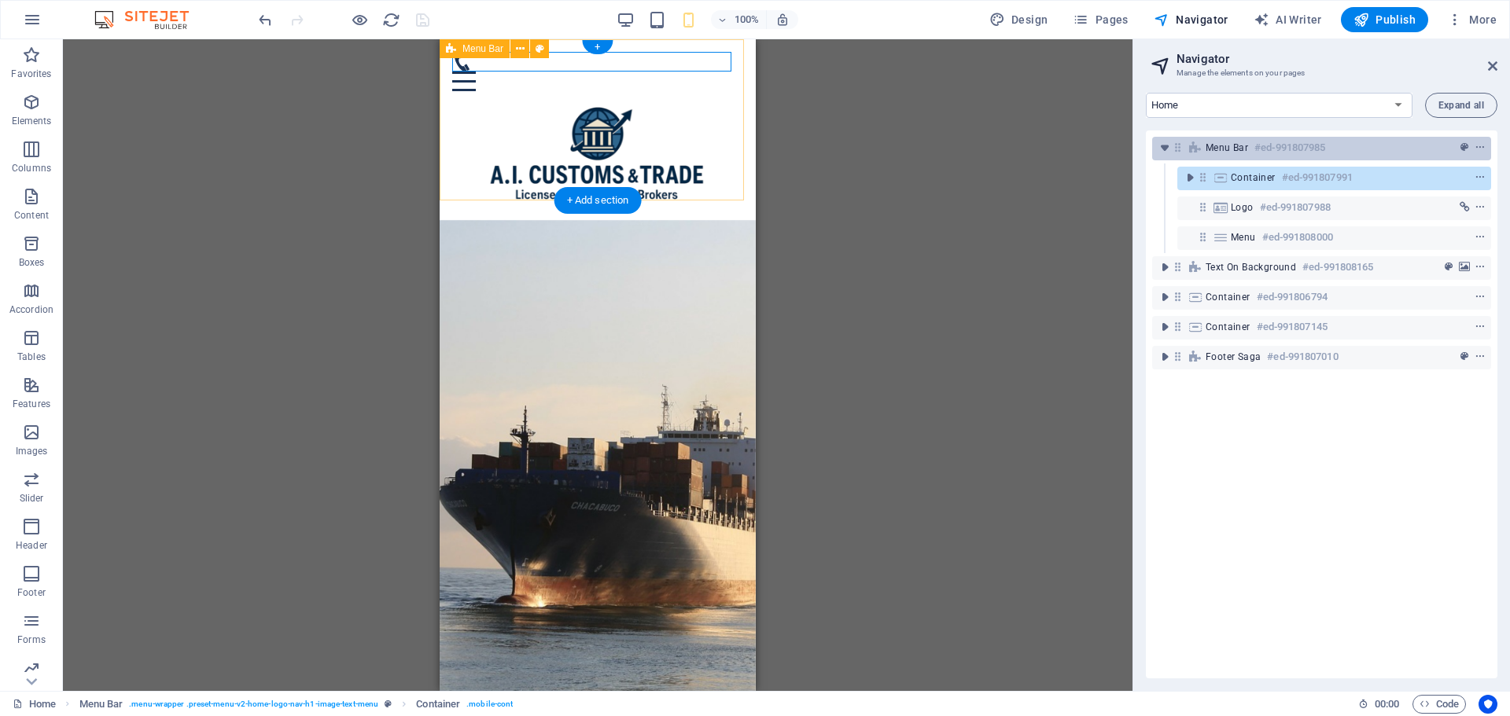
click at [1227, 149] on span "Menu Bar" at bounding box center [1227, 148] width 42 height 13
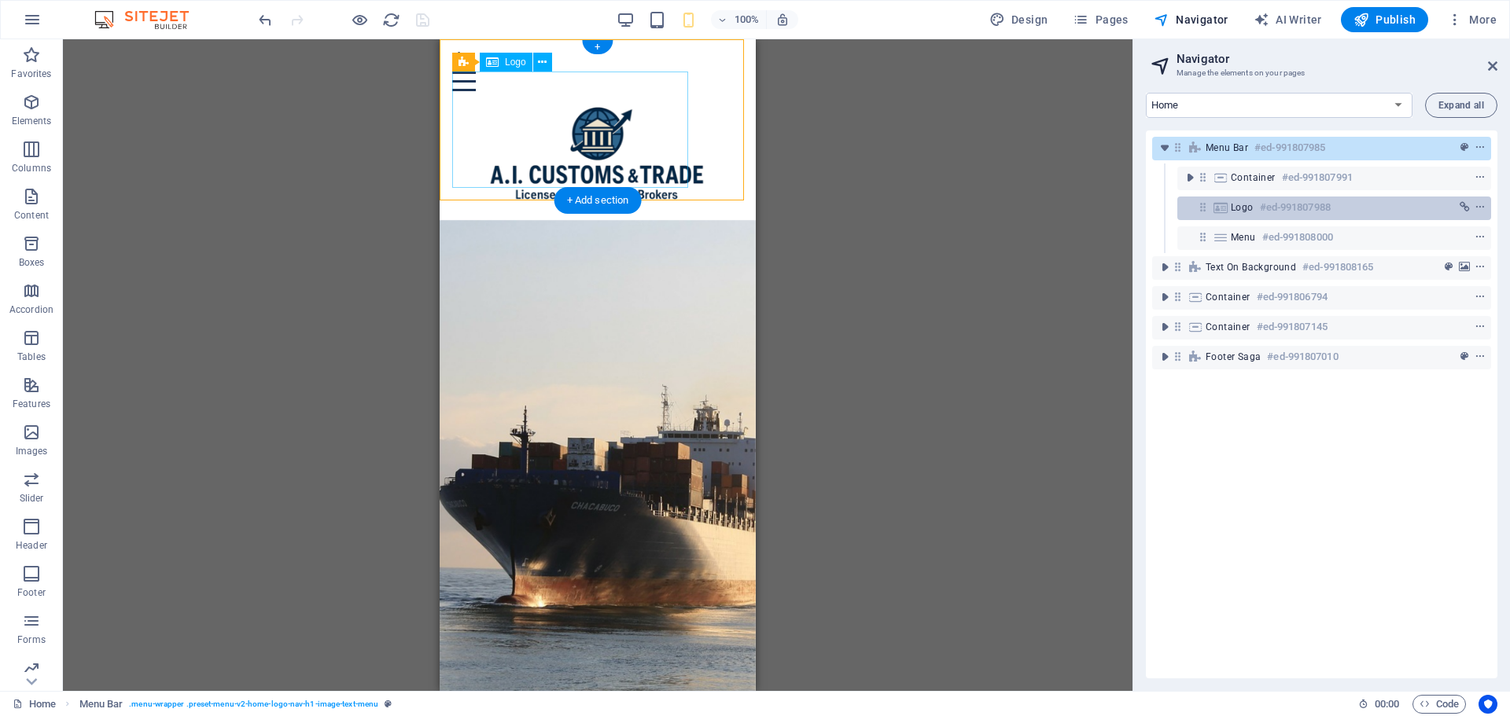
click at [1241, 210] on span "Logo" at bounding box center [1242, 207] width 23 height 13
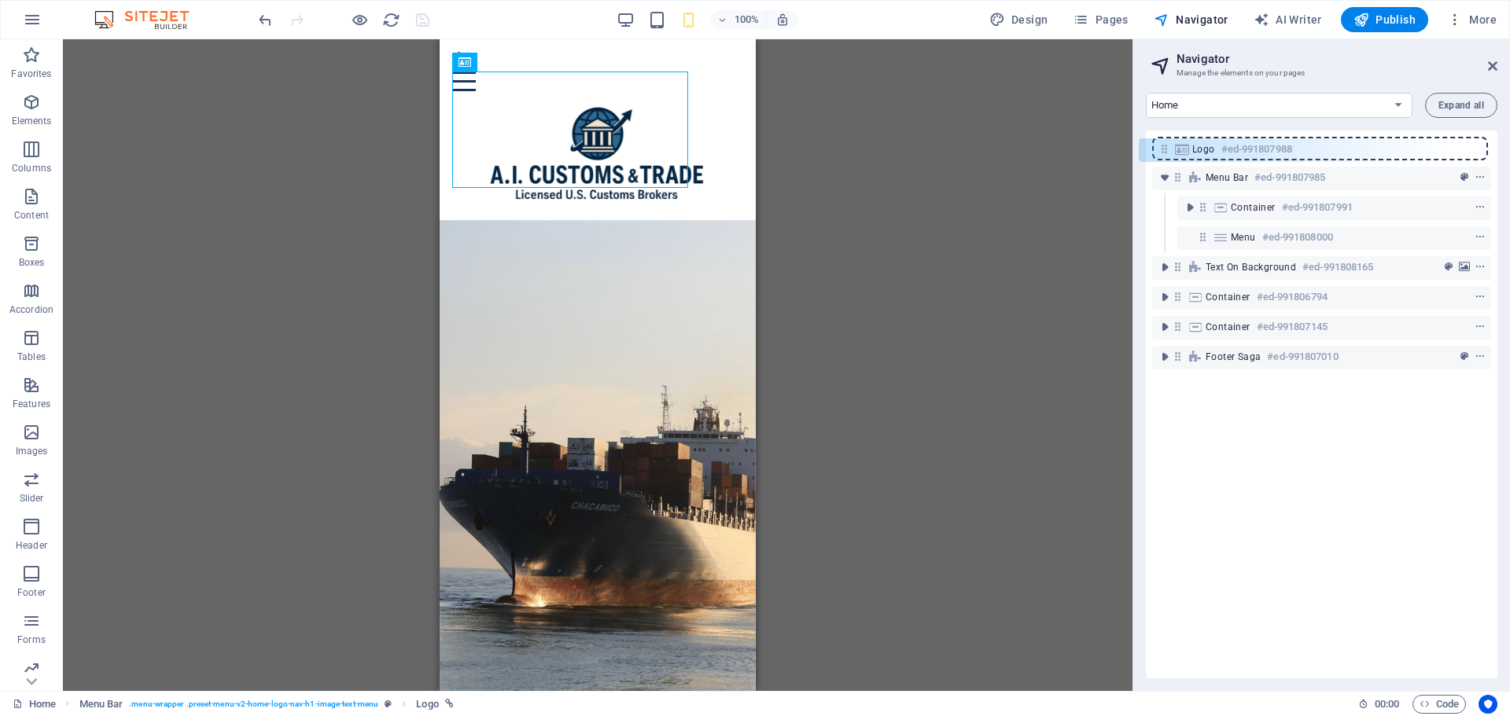
drag, startPoint x: 1202, startPoint y: 207, endPoint x: 1159, endPoint y: 153, distance: 68.8
click at [1159, 153] on div "Menu Bar #ed-991807985 Container #ed-991807991 Logo #ed-991807988 Menu #ed-9918…" at bounding box center [1322, 405] width 352 height 548
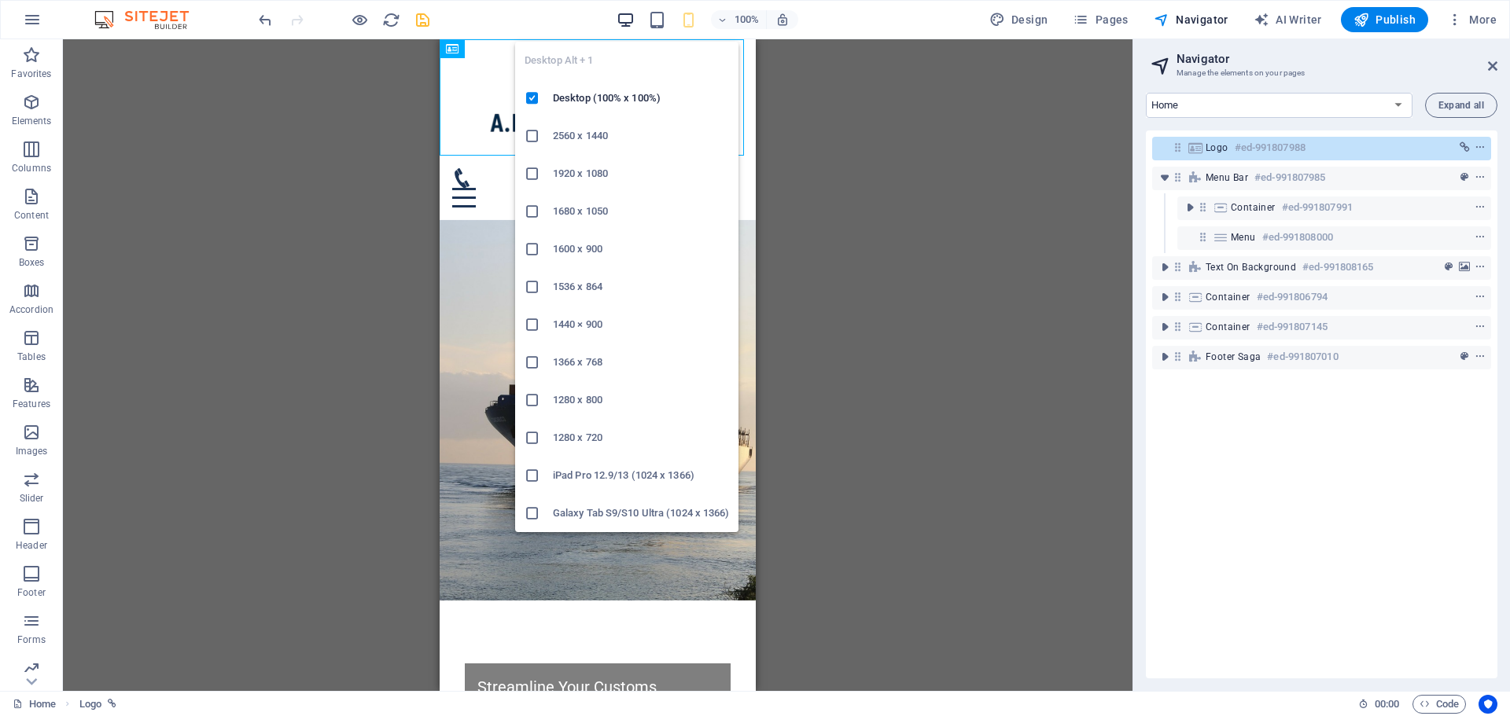
click at [631, 18] on icon "button" at bounding box center [626, 20] width 18 height 18
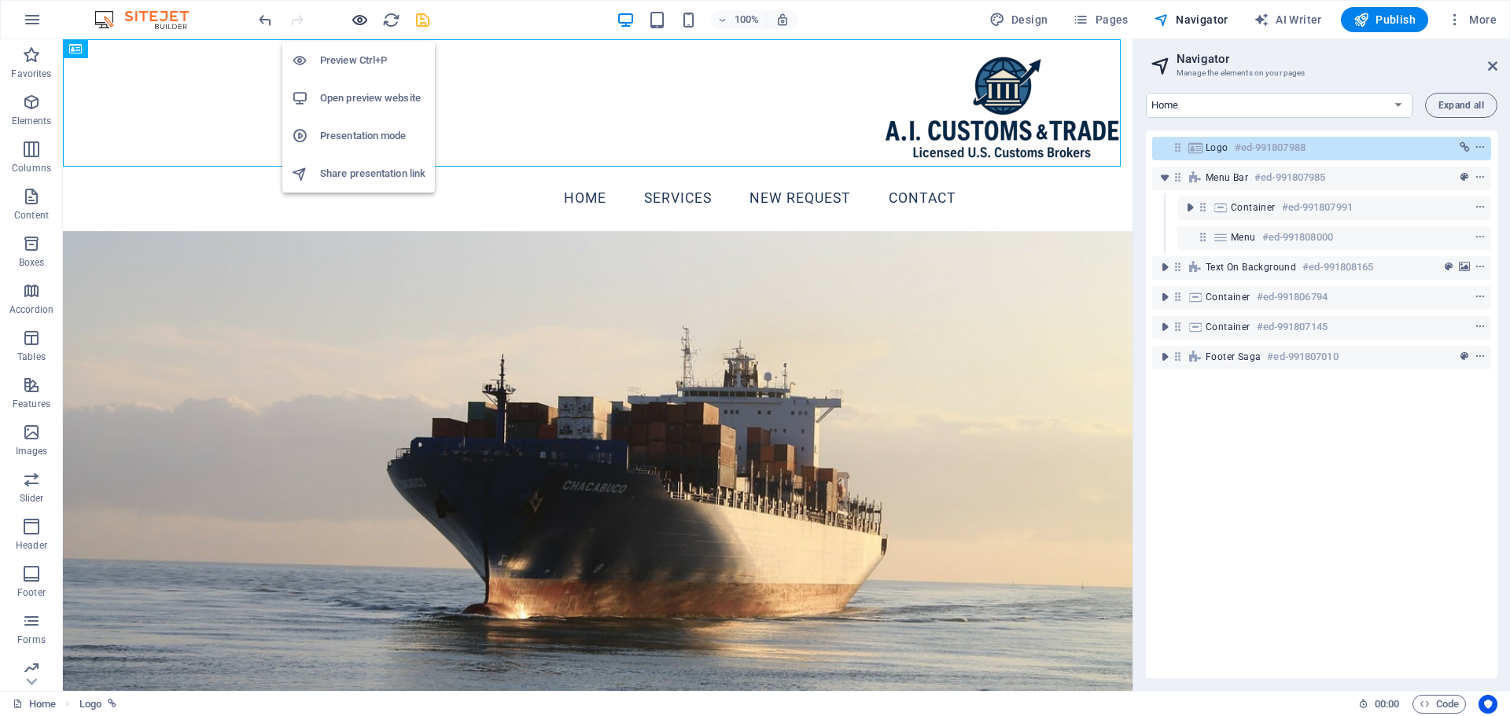
click at [365, 20] on icon "button" at bounding box center [360, 20] width 18 height 18
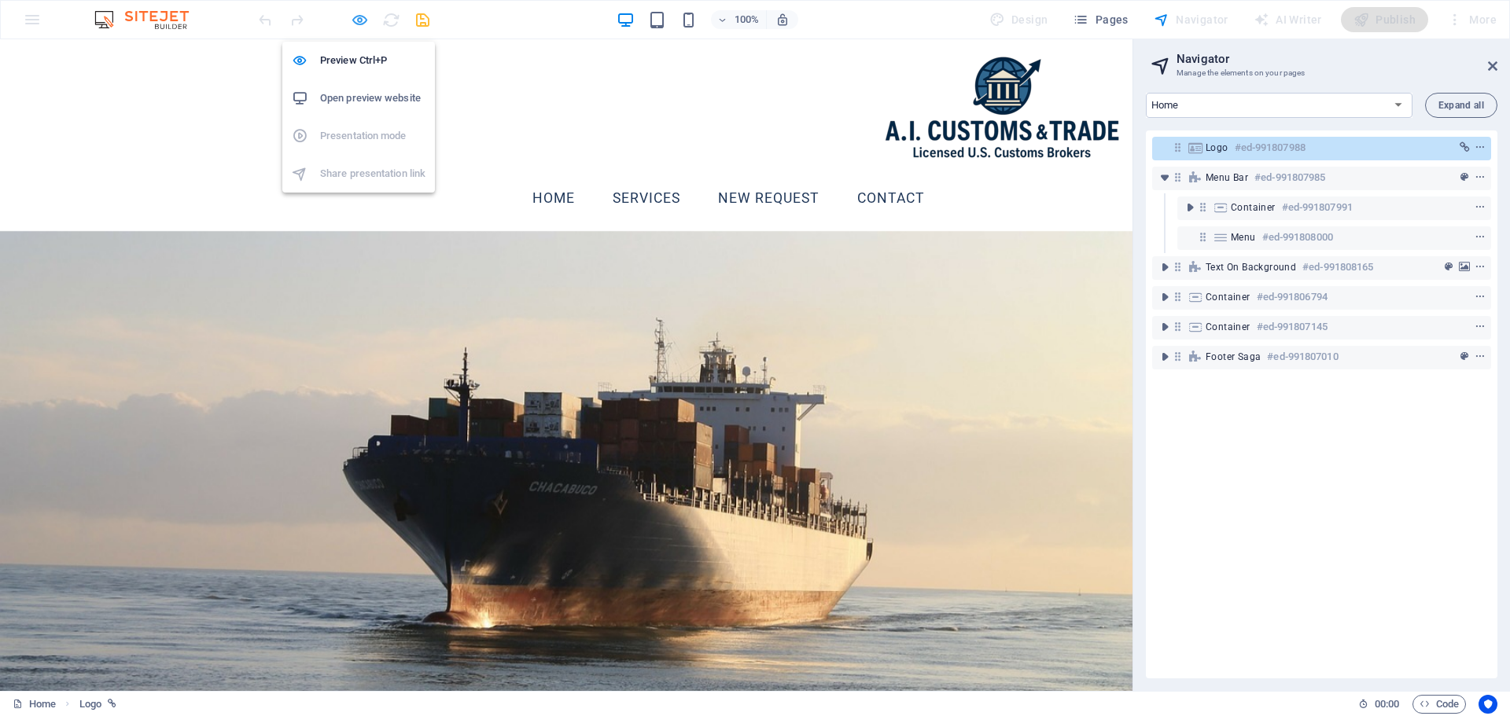
click at [365, 20] on icon "button" at bounding box center [360, 20] width 18 height 18
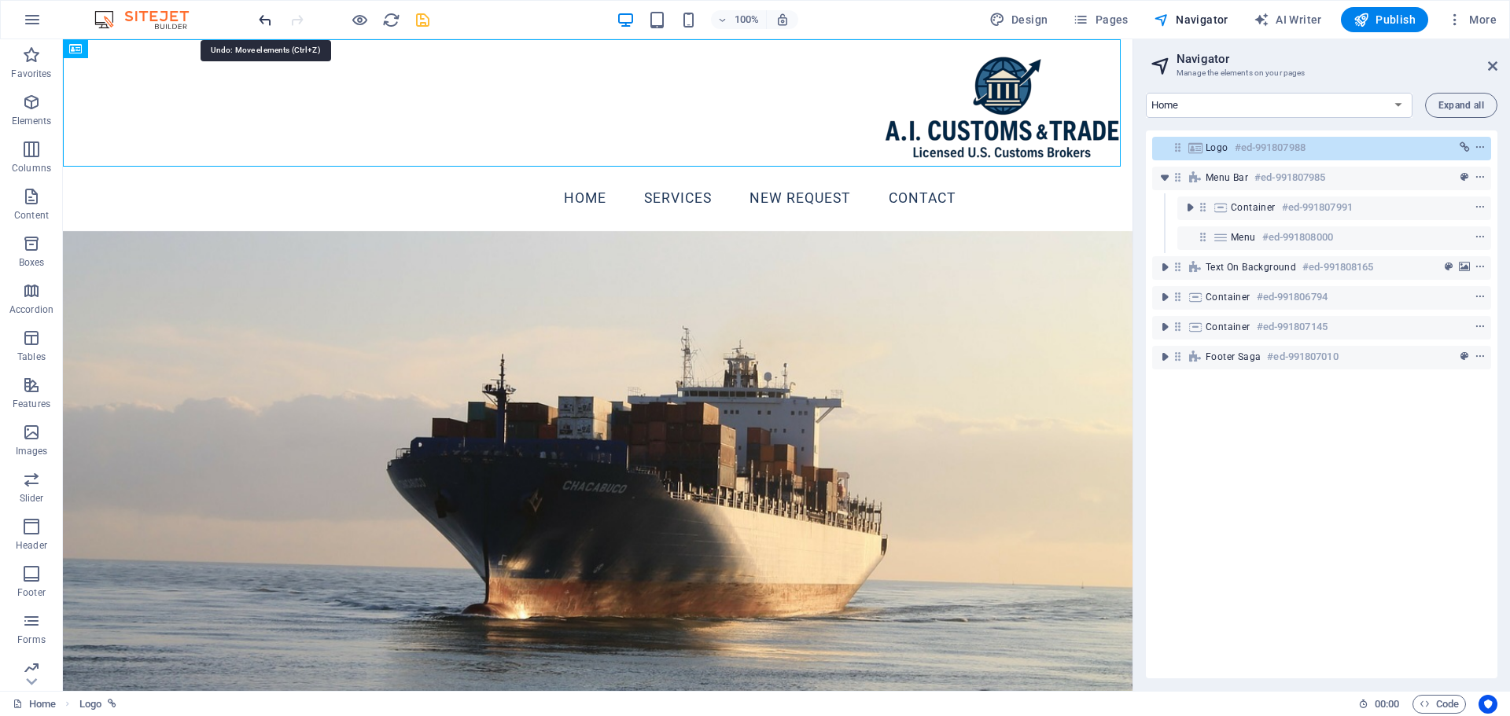
click at [266, 13] on icon "undo" at bounding box center [265, 20] width 18 height 18
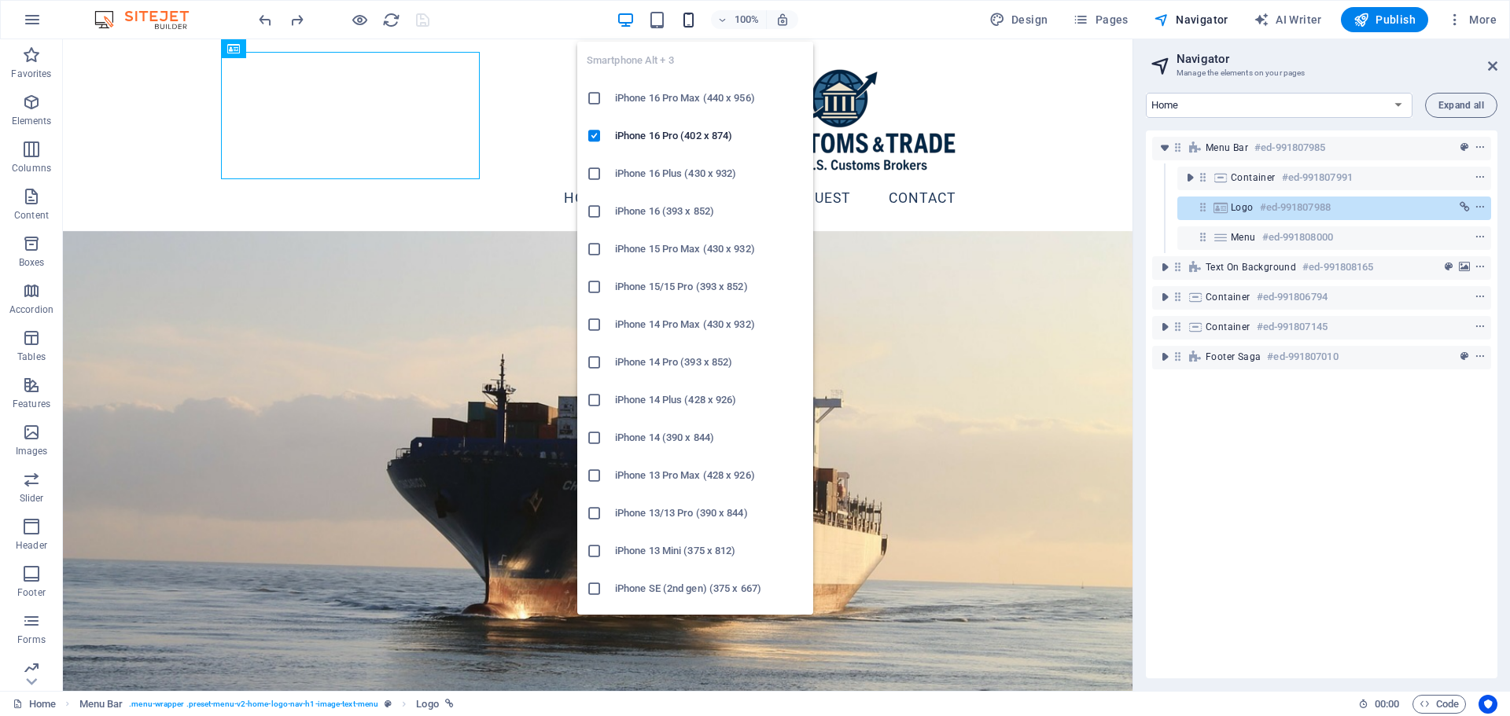
click at [690, 22] on icon "button" at bounding box center [688, 20] width 18 height 18
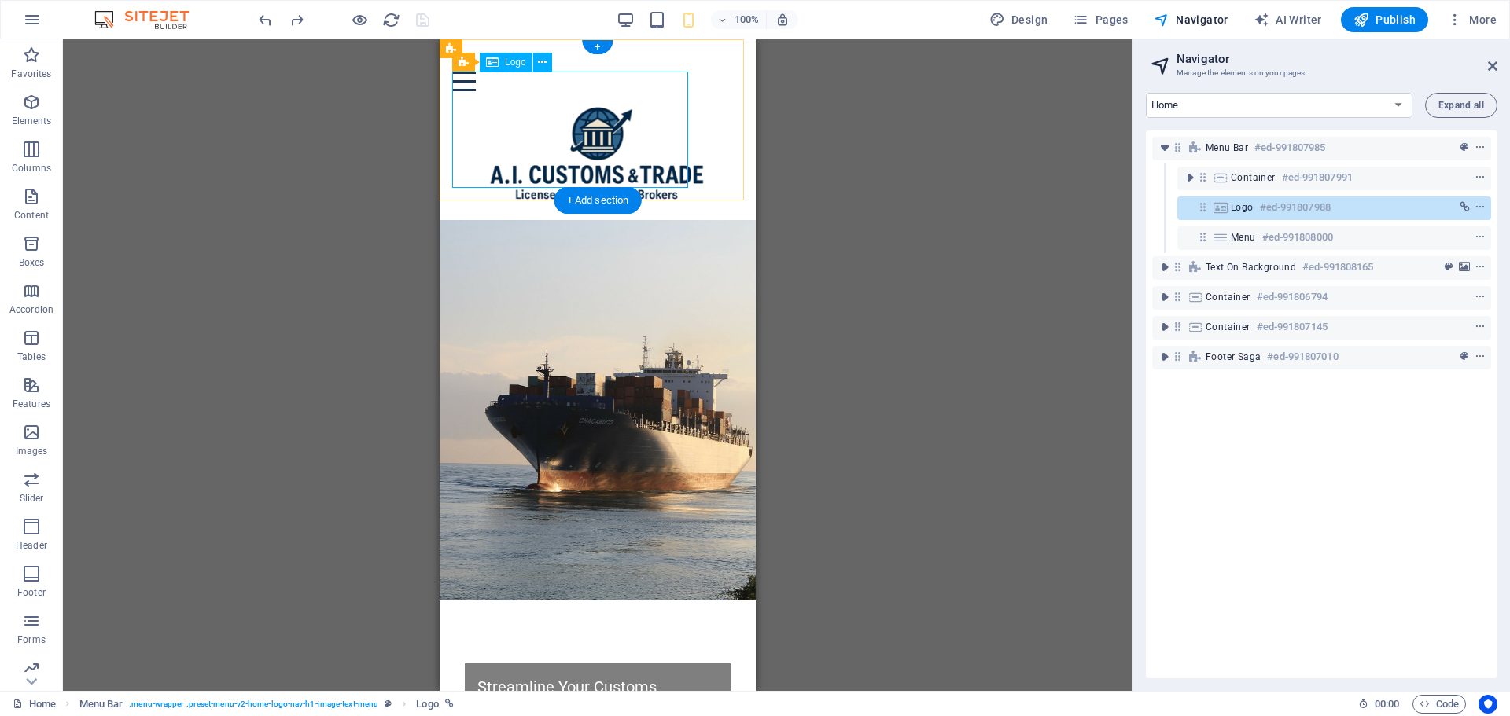
click at [608, 110] on div at bounding box center [597, 149] width 291 height 116
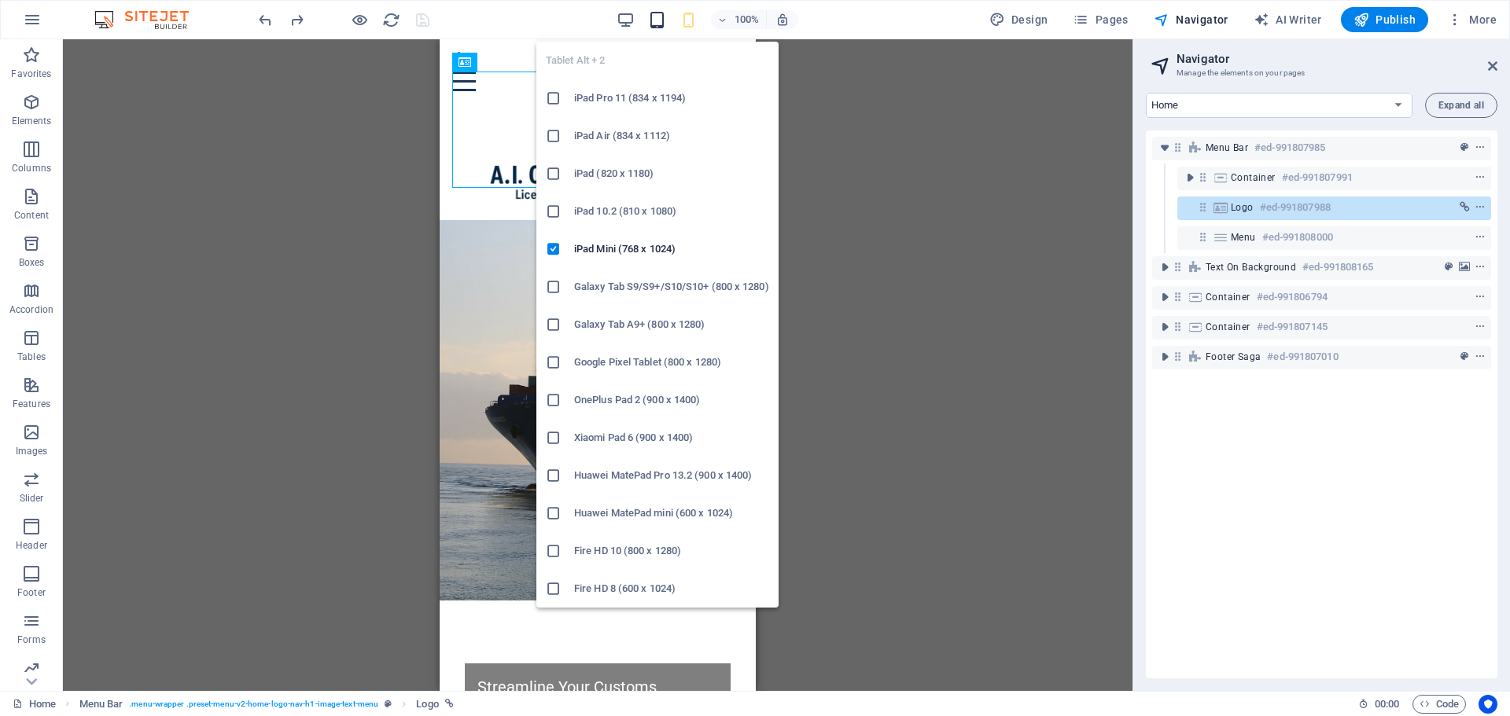
click at [654, 21] on icon "button" at bounding box center [657, 20] width 18 height 18
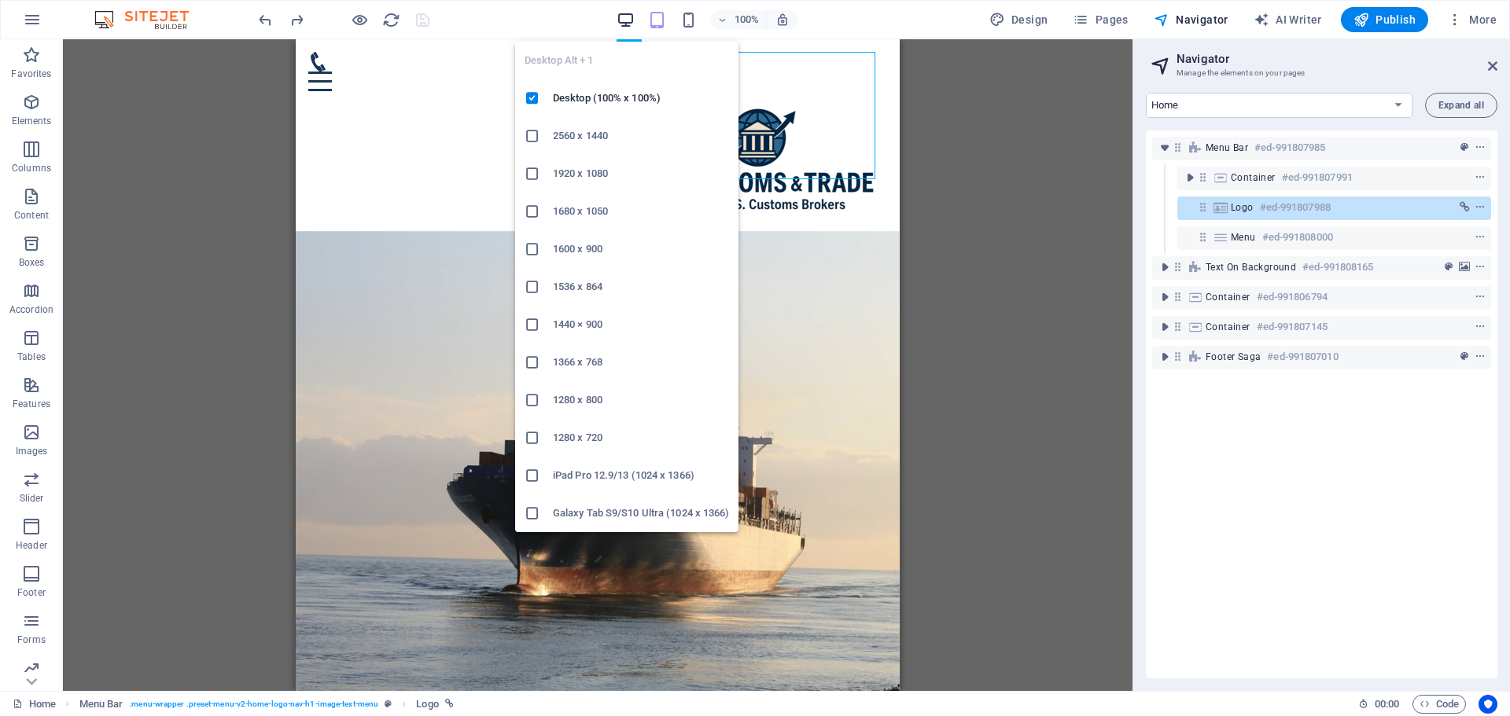
click at [630, 14] on icon "button" at bounding box center [626, 20] width 18 height 18
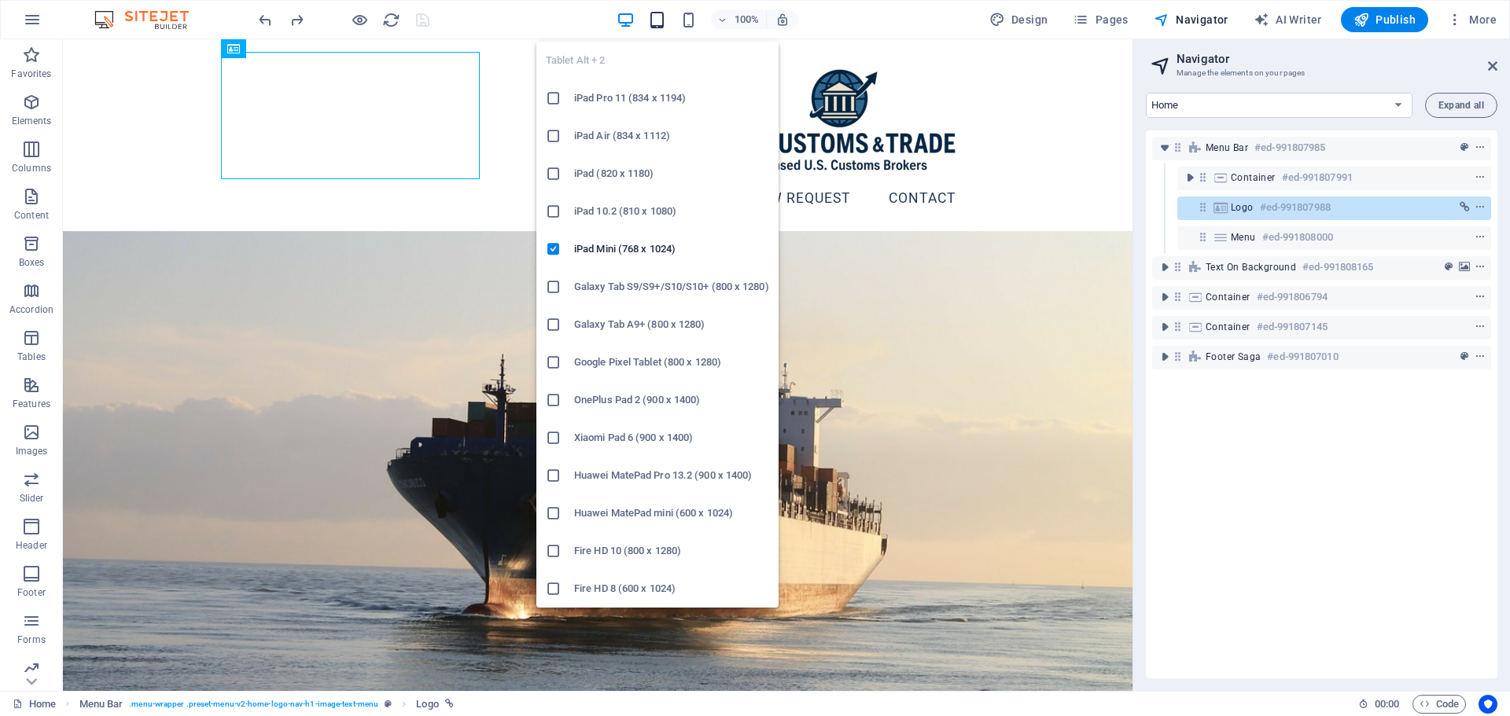
click at [666, 23] on icon "button" at bounding box center [657, 20] width 18 height 18
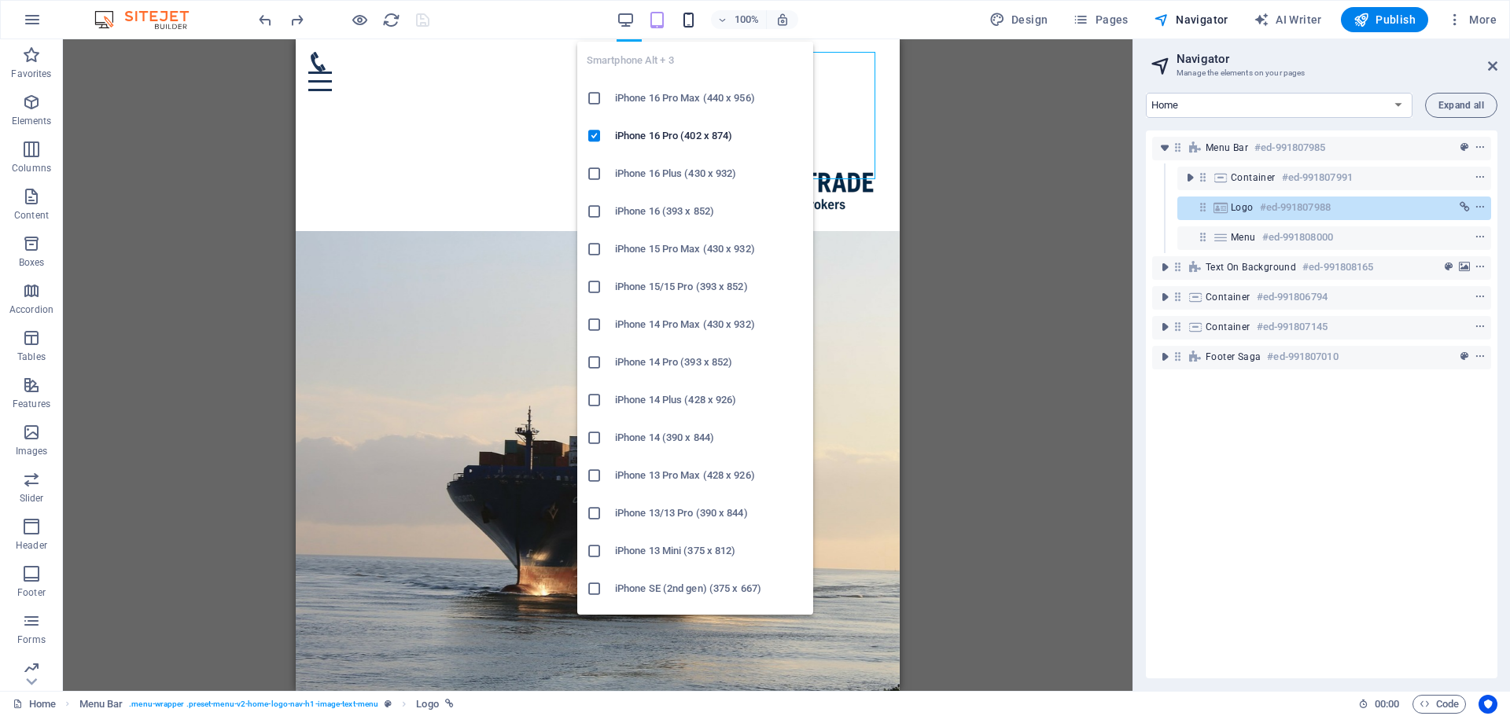
click at [690, 24] on icon "button" at bounding box center [688, 20] width 18 height 18
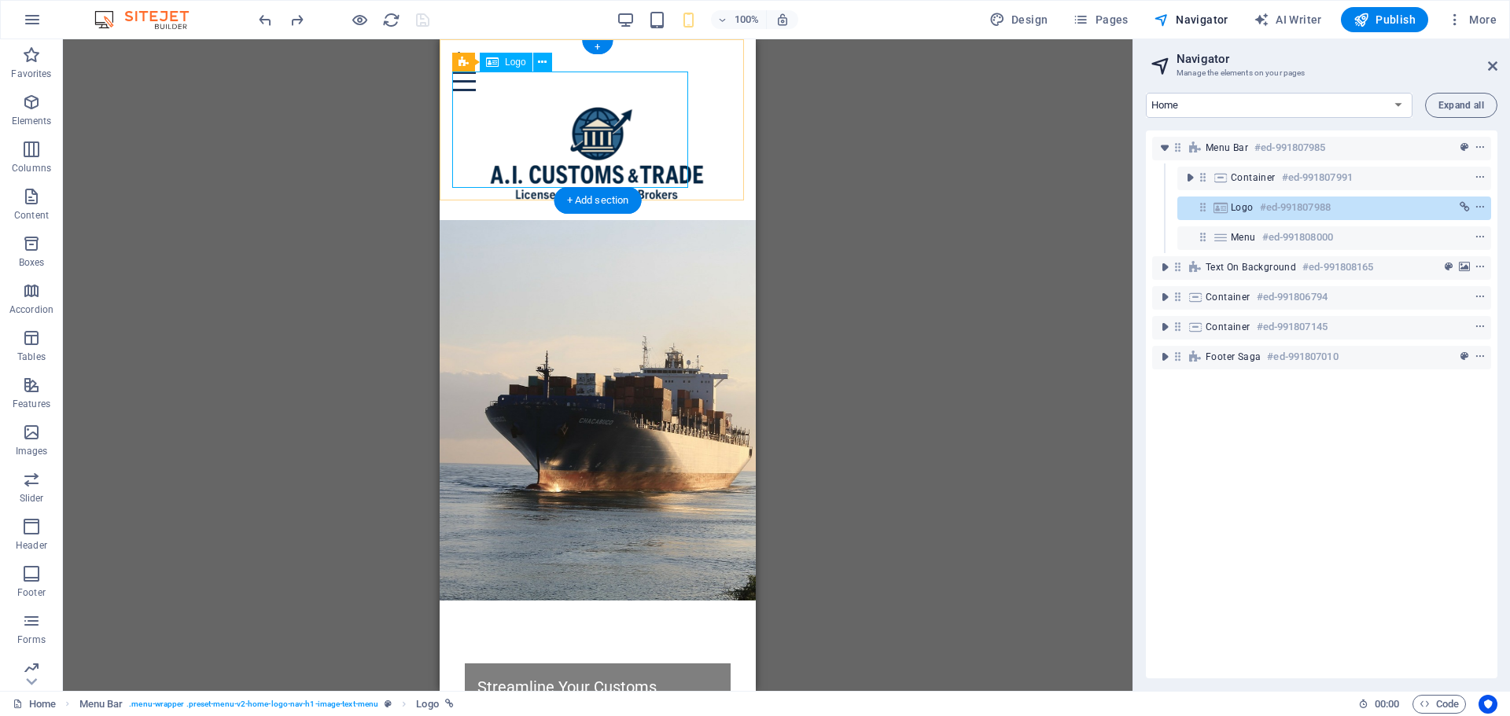
click at [578, 116] on div at bounding box center [597, 149] width 291 height 116
select select "px"
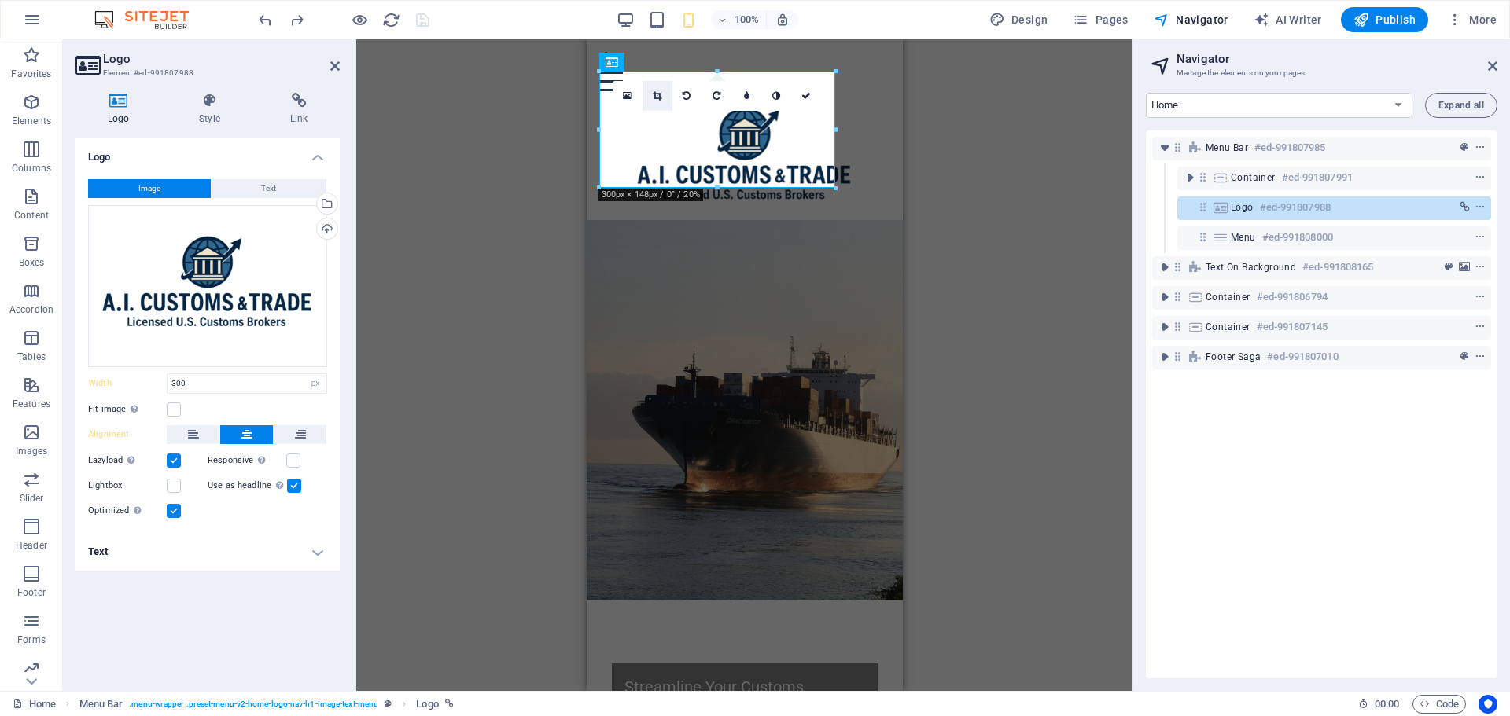
click at [656, 95] on icon at bounding box center [657, 95] width 9 height 9
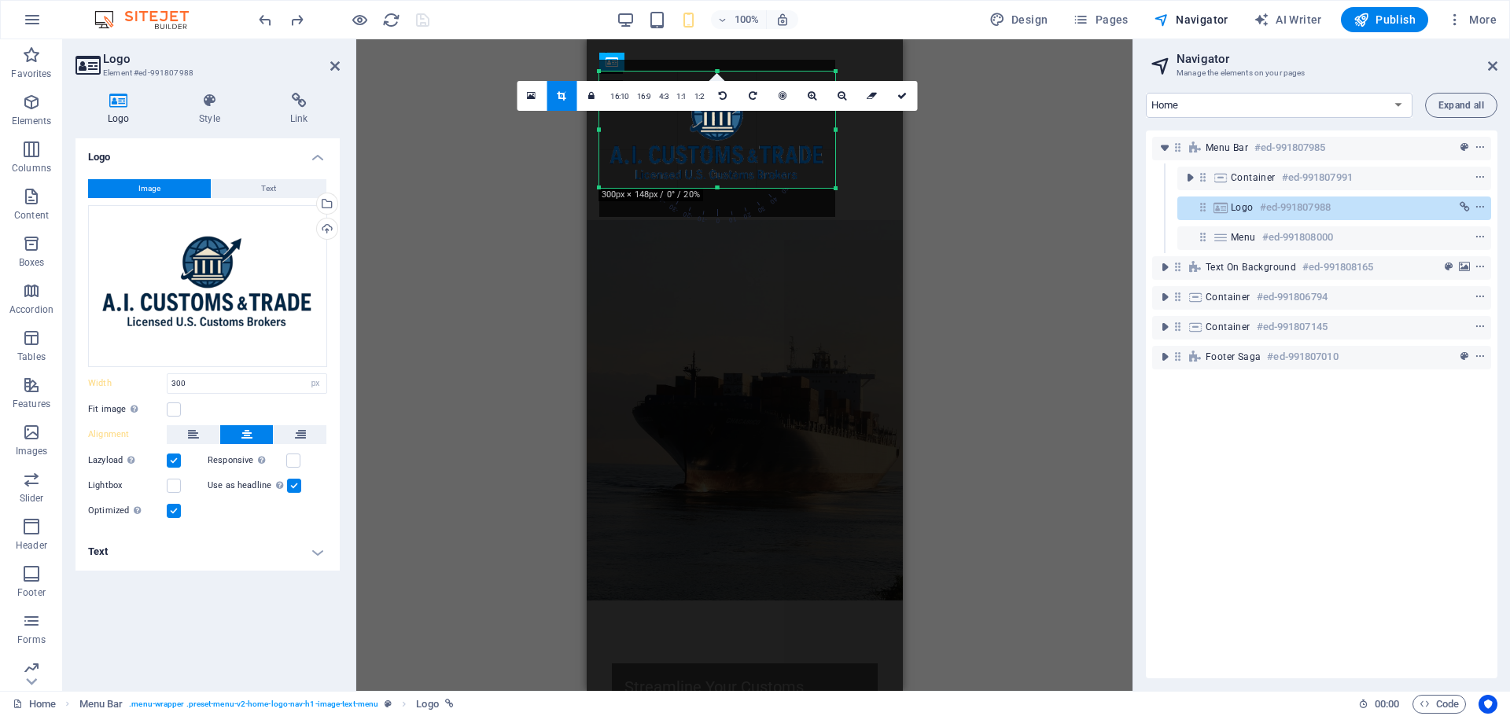
click at [966, 126] on div "Container H2 Text on background Container Menu Bar Menu Container Logo H2 Conta…" at bounding box center [744, 365] width 776 height 652
click at [897, 97] on icon at bounding box center [901, 95] width 9 height 9
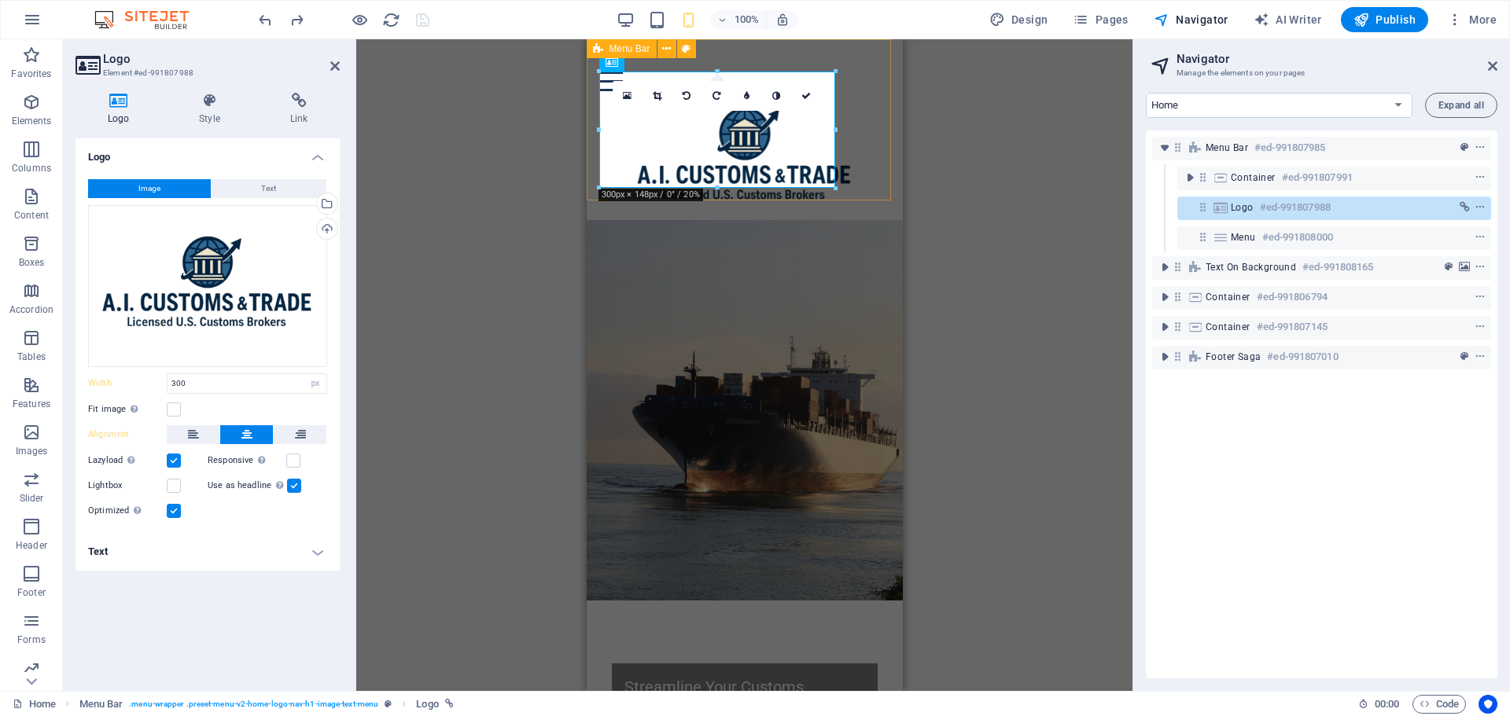
click at [878, 131] on div "Home Services NEW REQUEST Contact" at bounding box center [744, 129] width 316 height 181
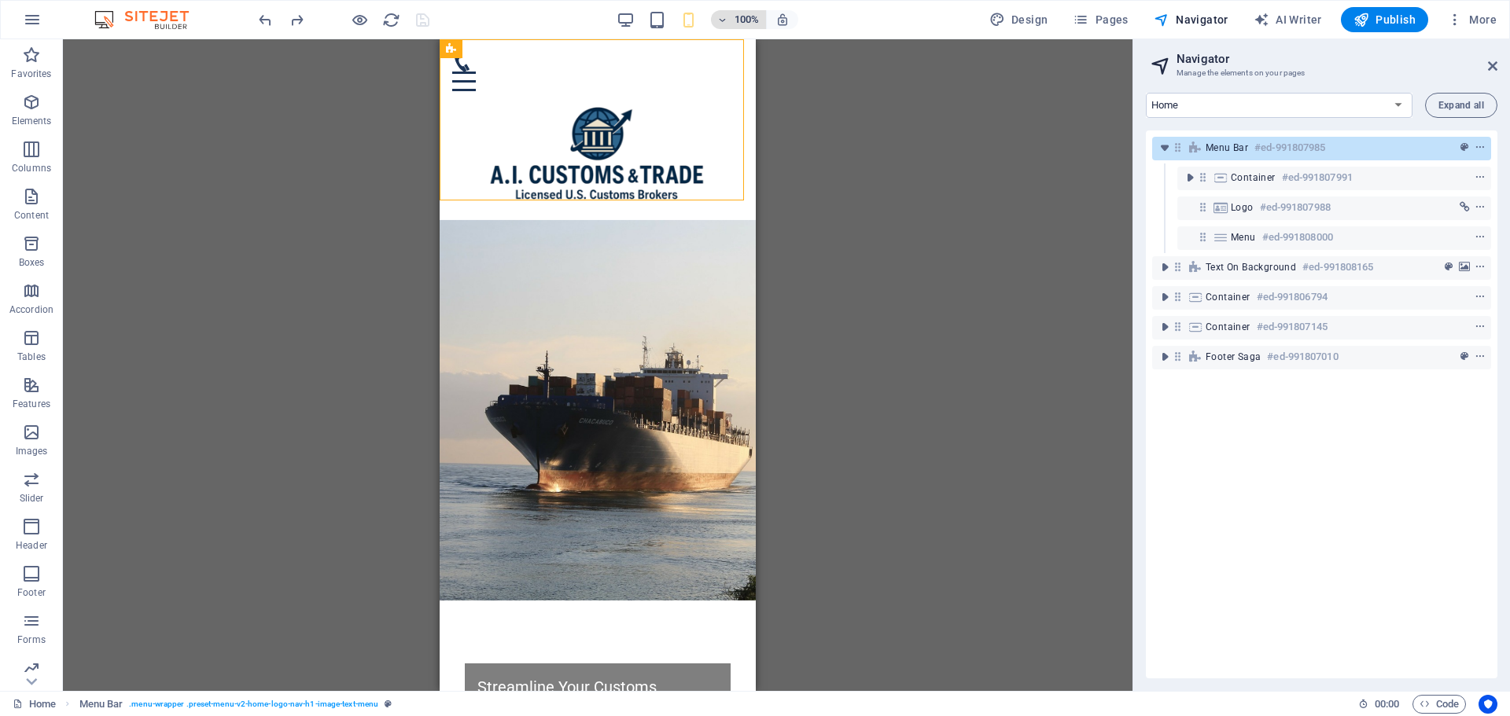
click at [738, 19] on h6 "100%" at bounding box center [746, 19] width 25 height 19
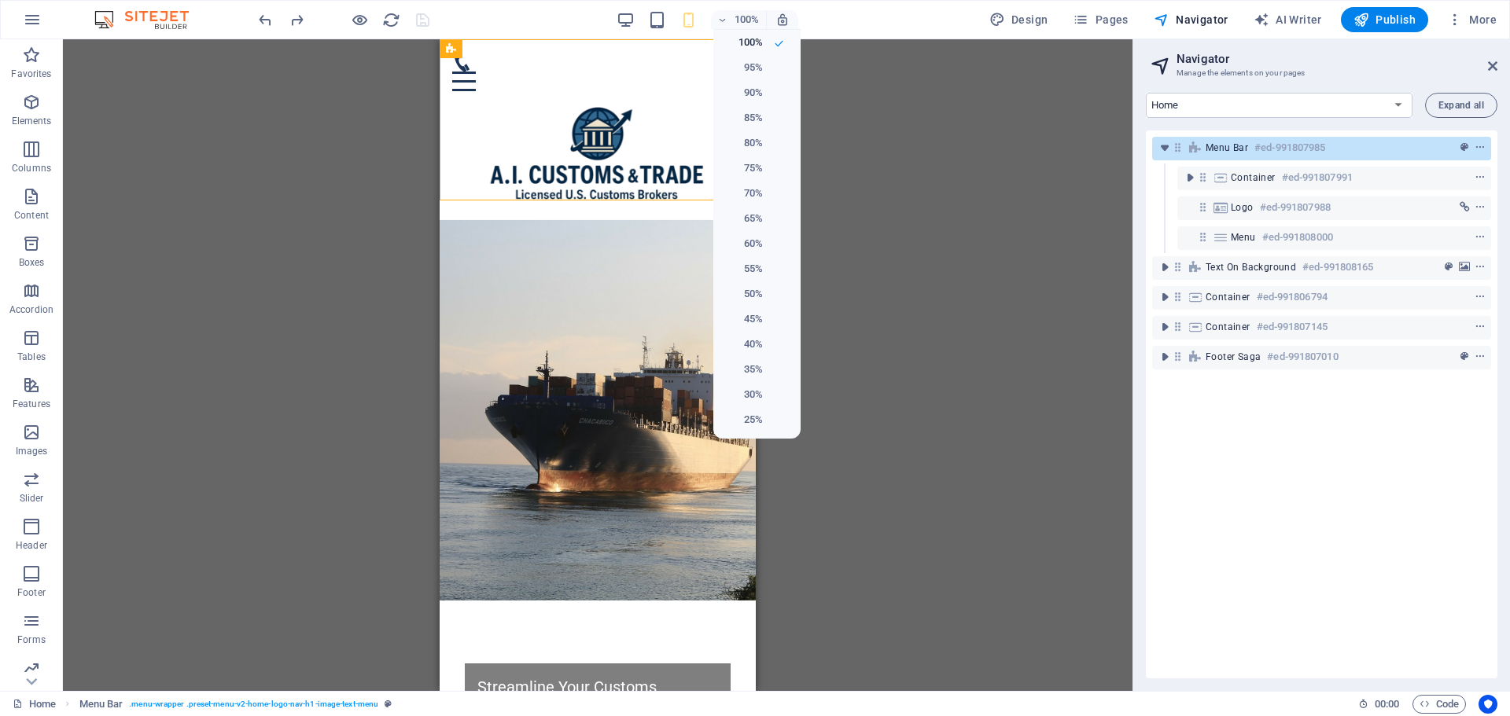
click at [743, 10] on div at bounding box center [755, 358] width 1510 height 716
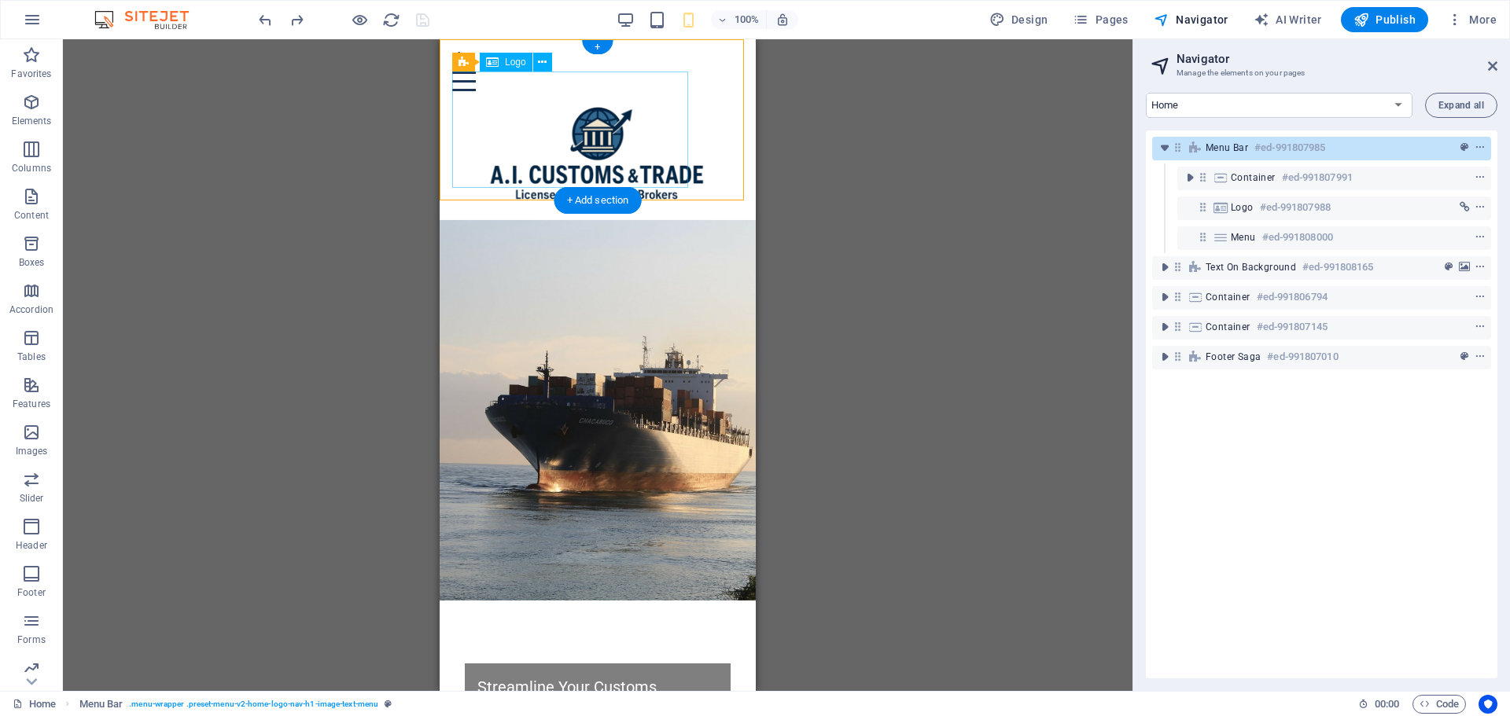
click at [597, 116] on div at bounding box center [597, 149] width 291 height 116
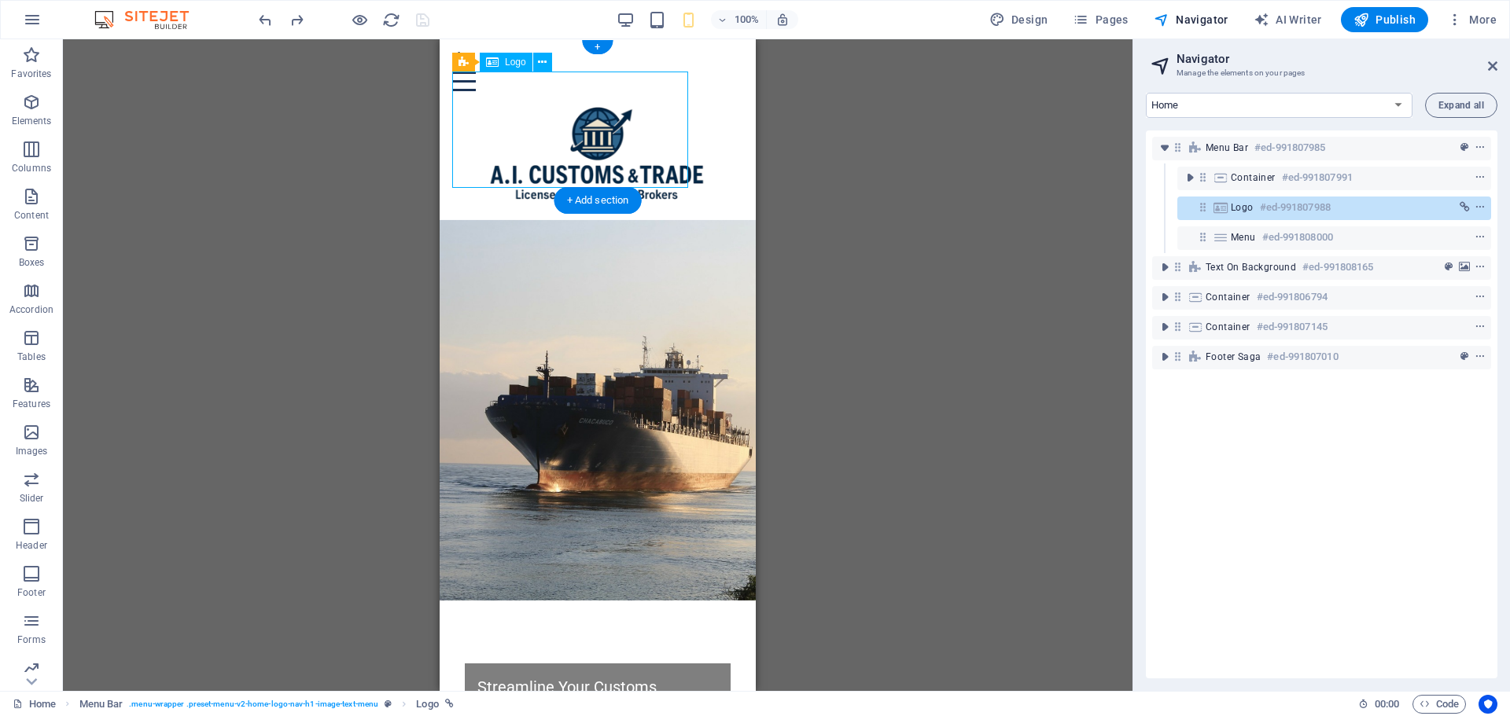
click at [620, 99] on div at bounding box center [597, 149] width 291 height 116
select select "px"
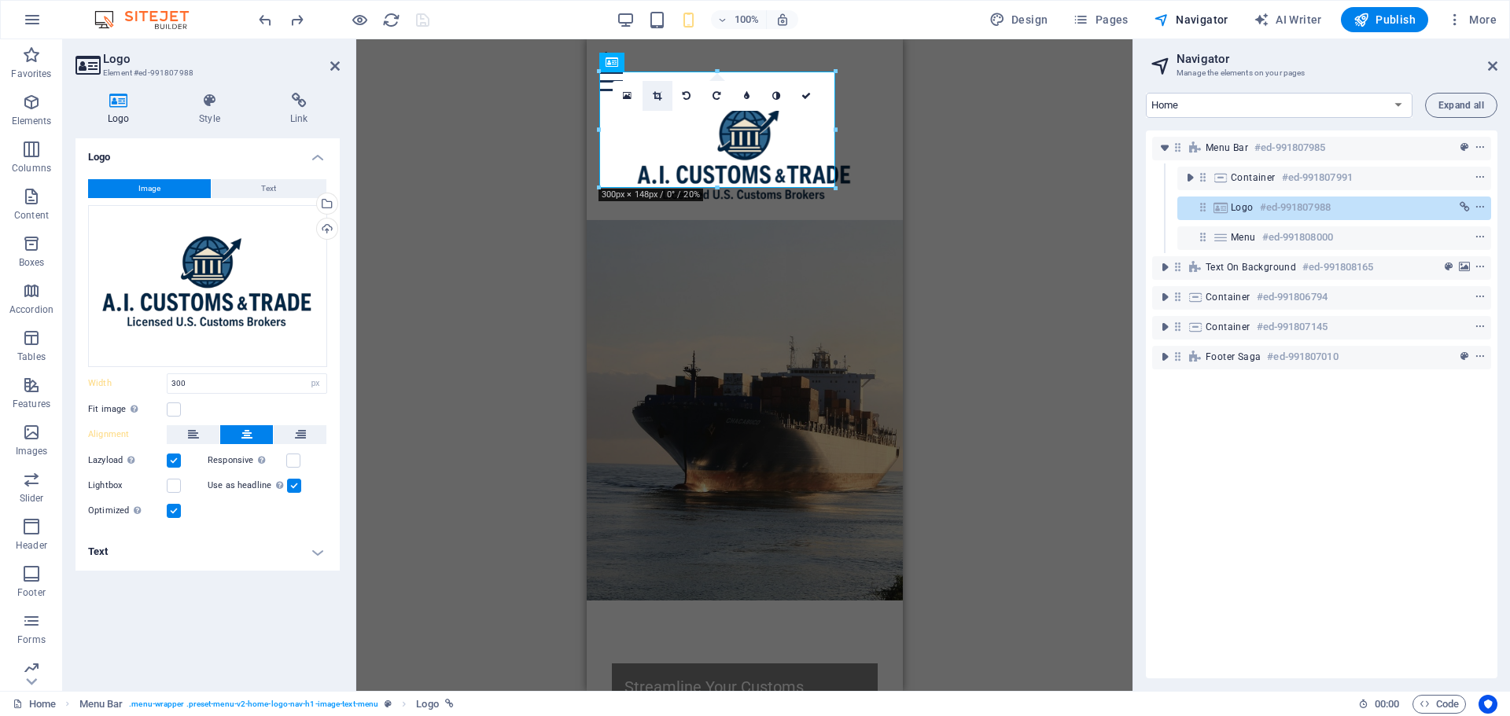
click at [660, 95] on icon at bounding box center [657, 95] width 9 height 9
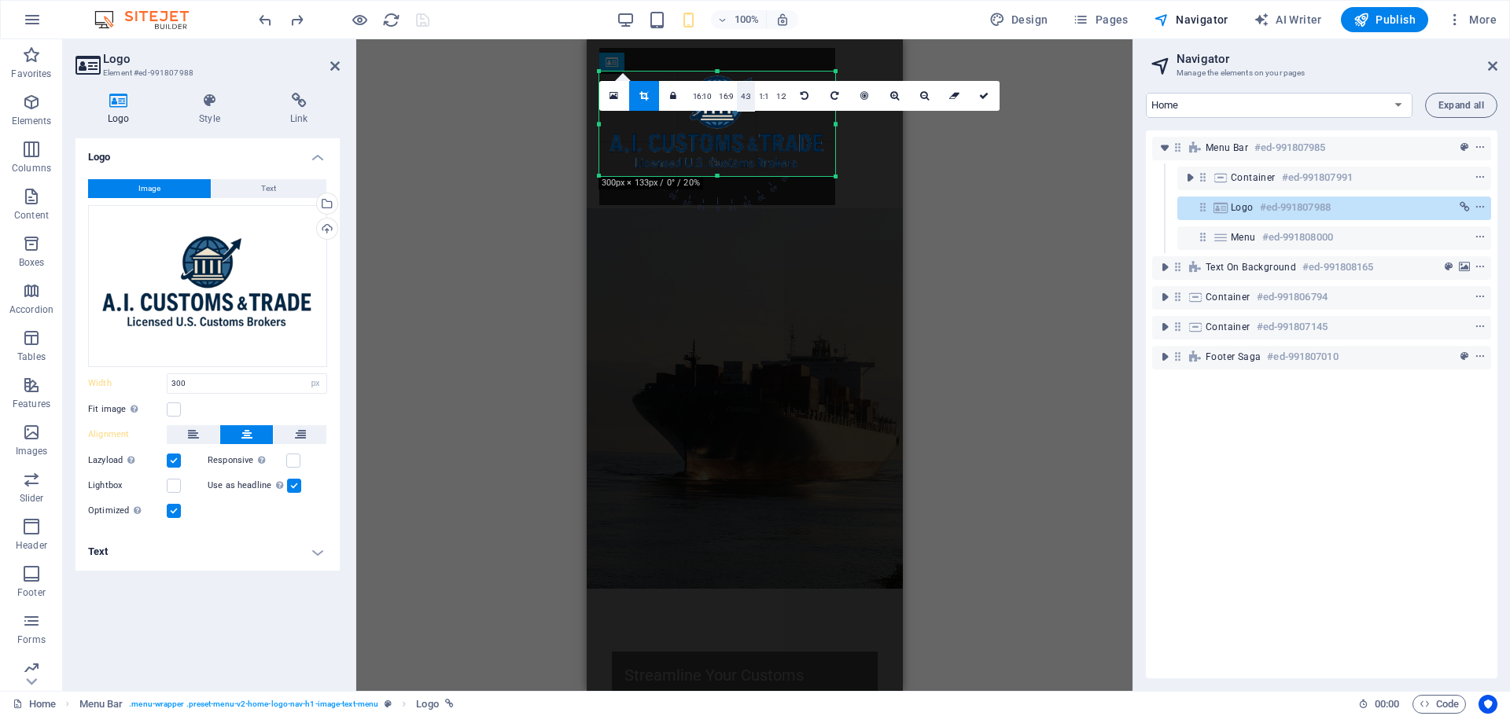
drag, startPoint x: 718, startPoint y: 72, endPoint x: 745, endPoint y: 84, distance: 29.9
click at [745, 84] on div "180 170 160 150 140 130 120 110 100 90 80 70 60 50 40 30 20 10 0 -10 -20 -30 -4…" at bounding box center [717, 124] width 236 height 105
click at [987, 95] on link at bounding box center [985, 96] width 30 height 30
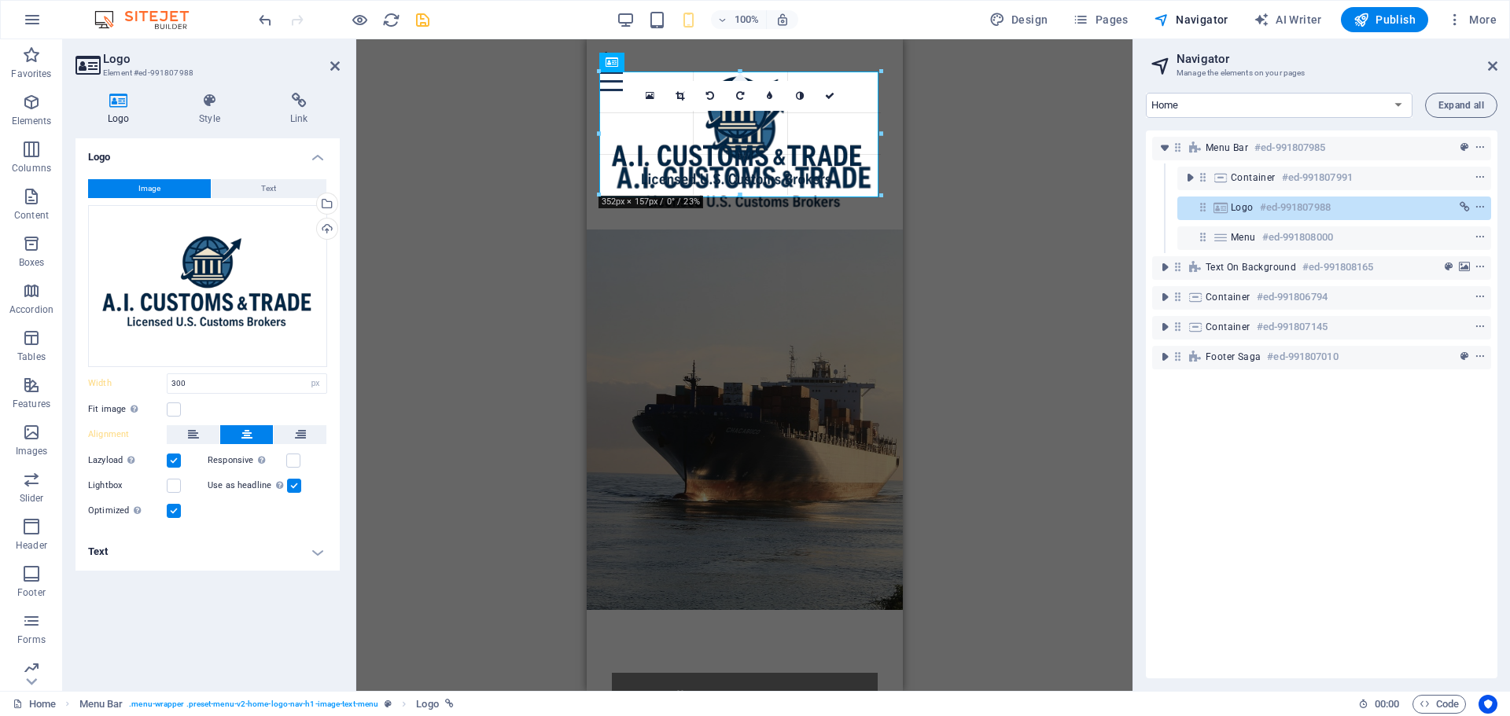
drag, startPoint x: 718, startPoint y: 71, endPoint x: 127, endPoint y: 40, distance: 591.4
type input "355"
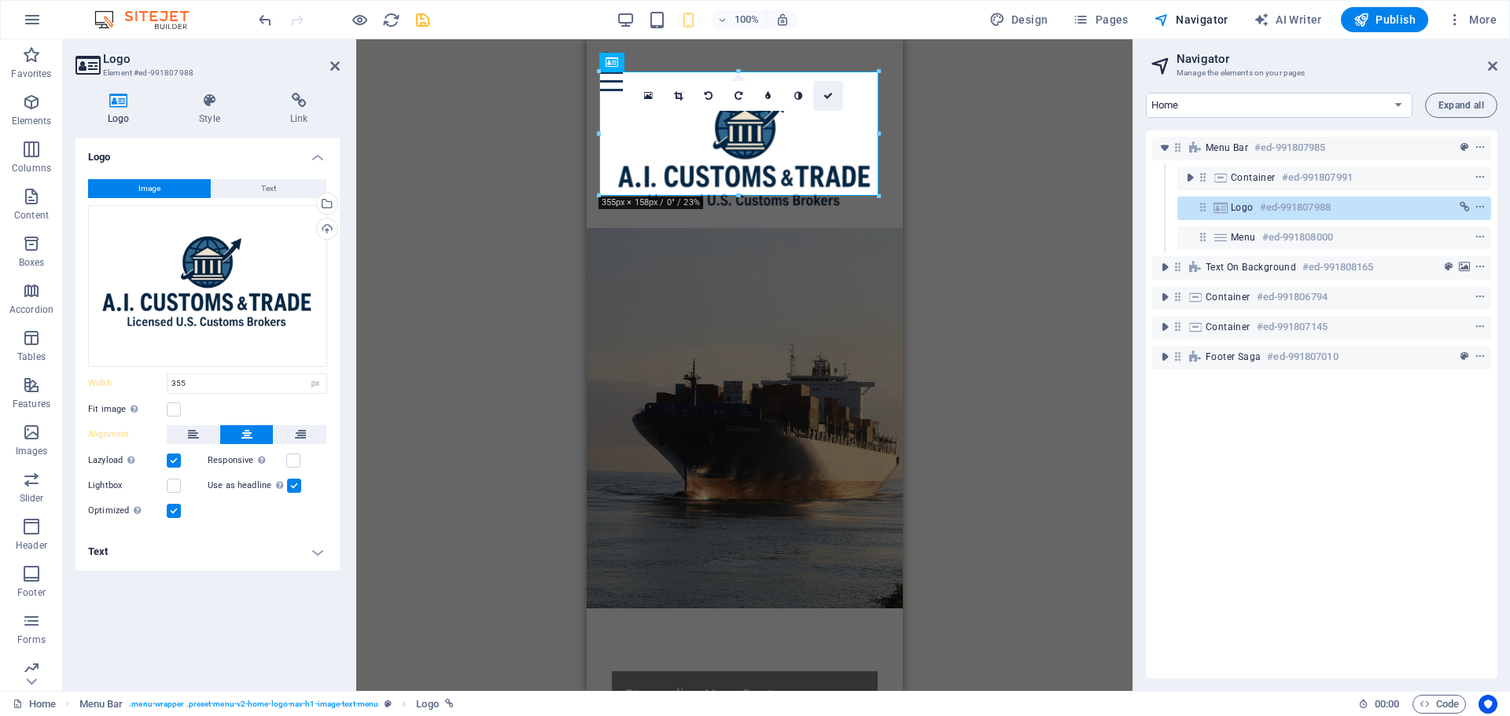
click at [833, 101] on link at bounding box center [828, 96] width 30 height 30
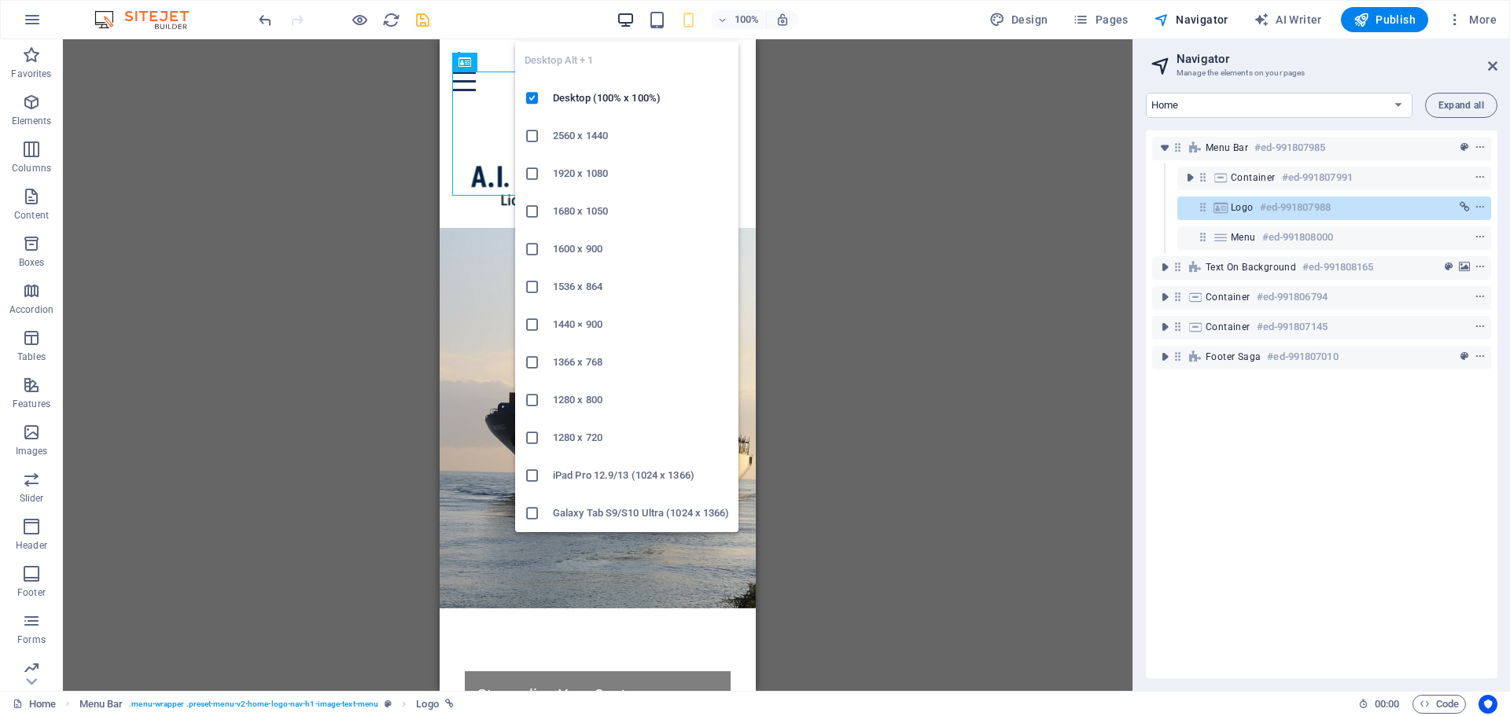
click at [632, 21] on icon "button" at bounding box center [626, 20] width 18 height 18
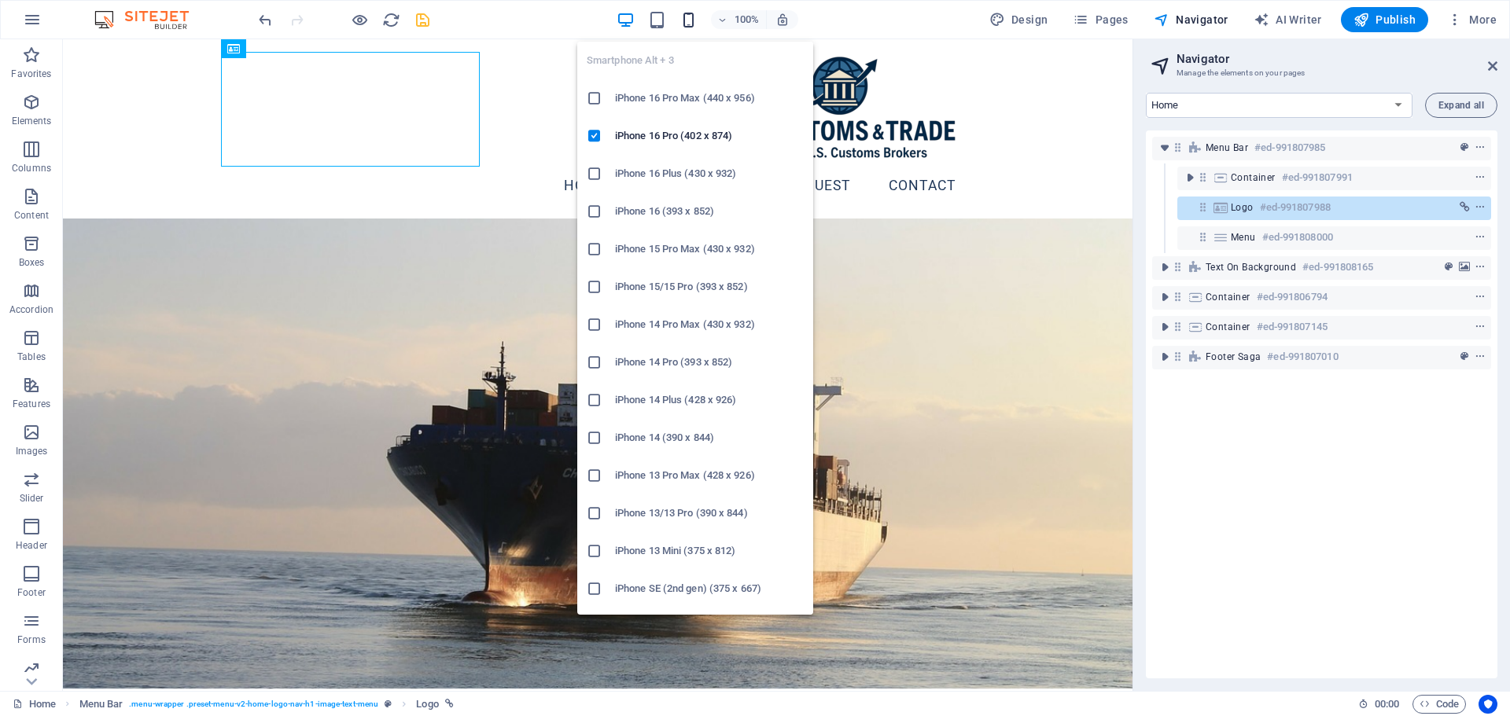
click at [690, 15] on icon "button" at bounding box center [688, 20] width 18 height 18
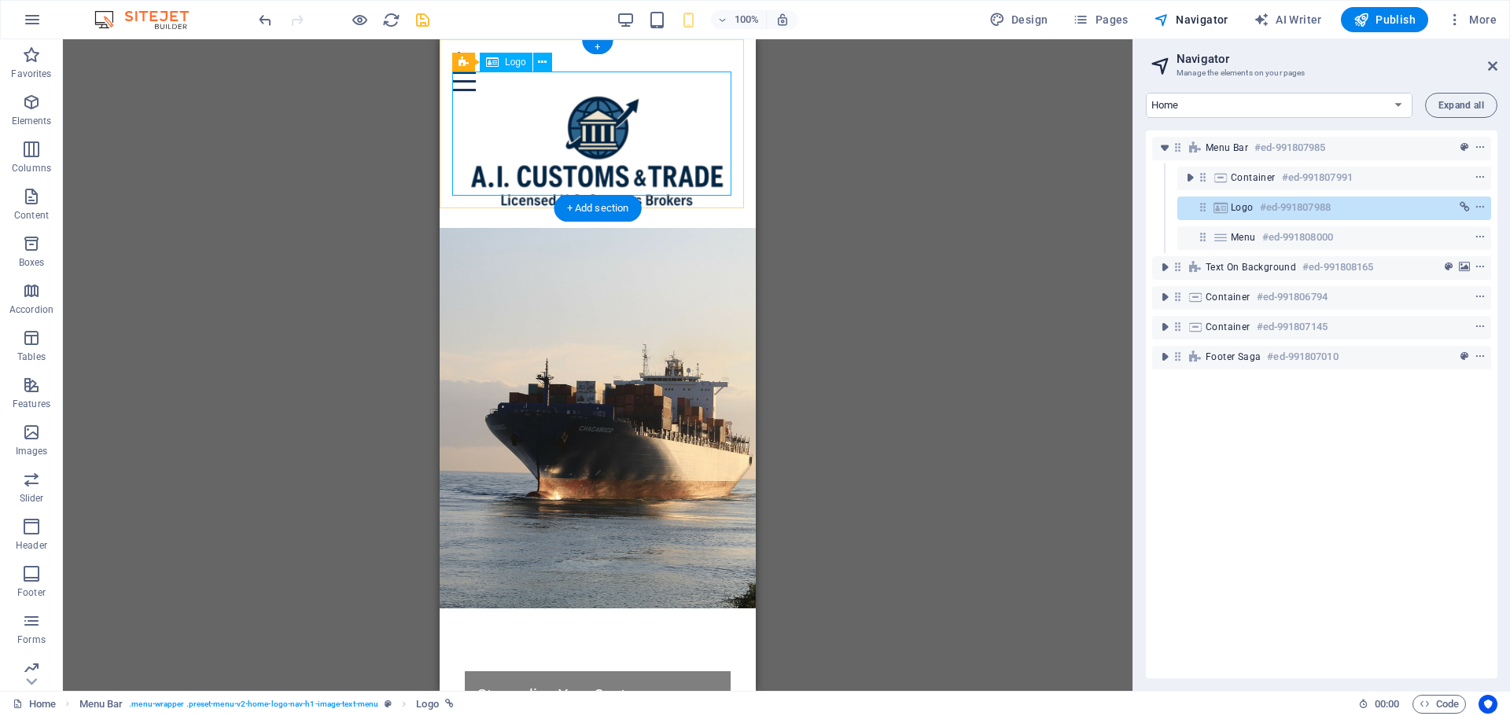
click at [642, 105] on div at bounding box center [597, 153] width 291 height 124
click at [589, 116] on div at bounding box center [597, 153] width 291 height 124
select select "px"
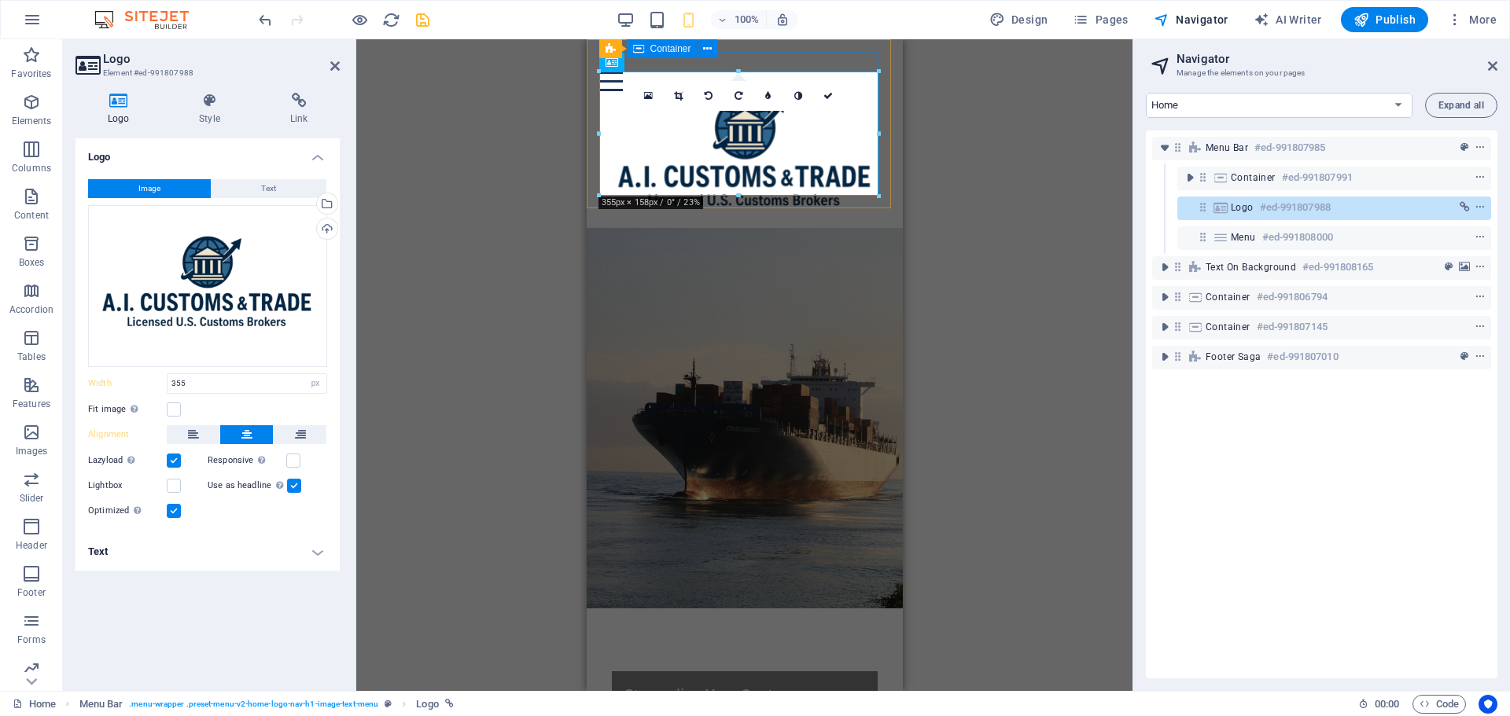
drag, startPoint x: 1325, startPoint y: 108, endPoint x: 738, endPoint y: 65, distance: 588.2
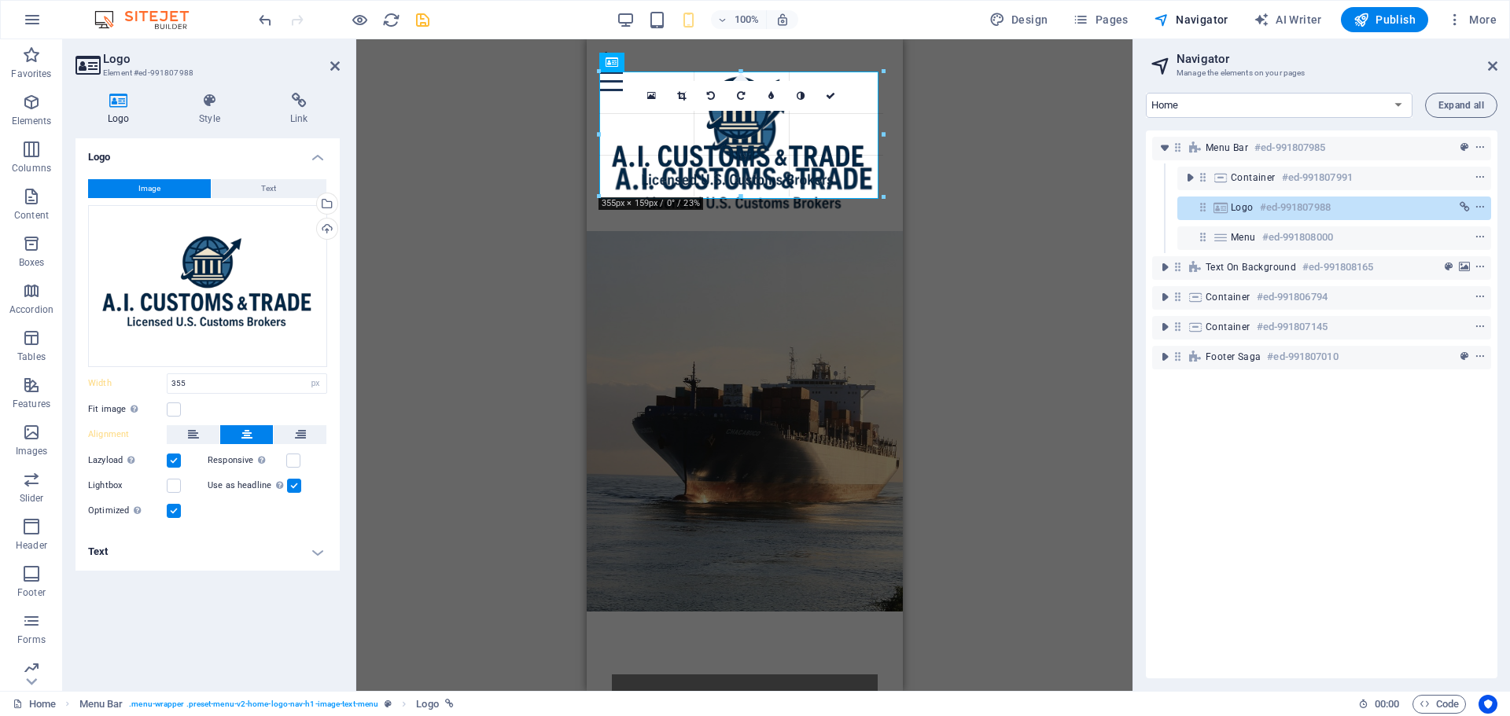
drag, startPoint x: 740, startPoint y: 71, endPoint x: 156, endPoint y: 28, distance: 585.0
drag, startPoint x: 740, startPoint y: 72, endPoint x: 153, endPoint y: 28, distance: 588.2
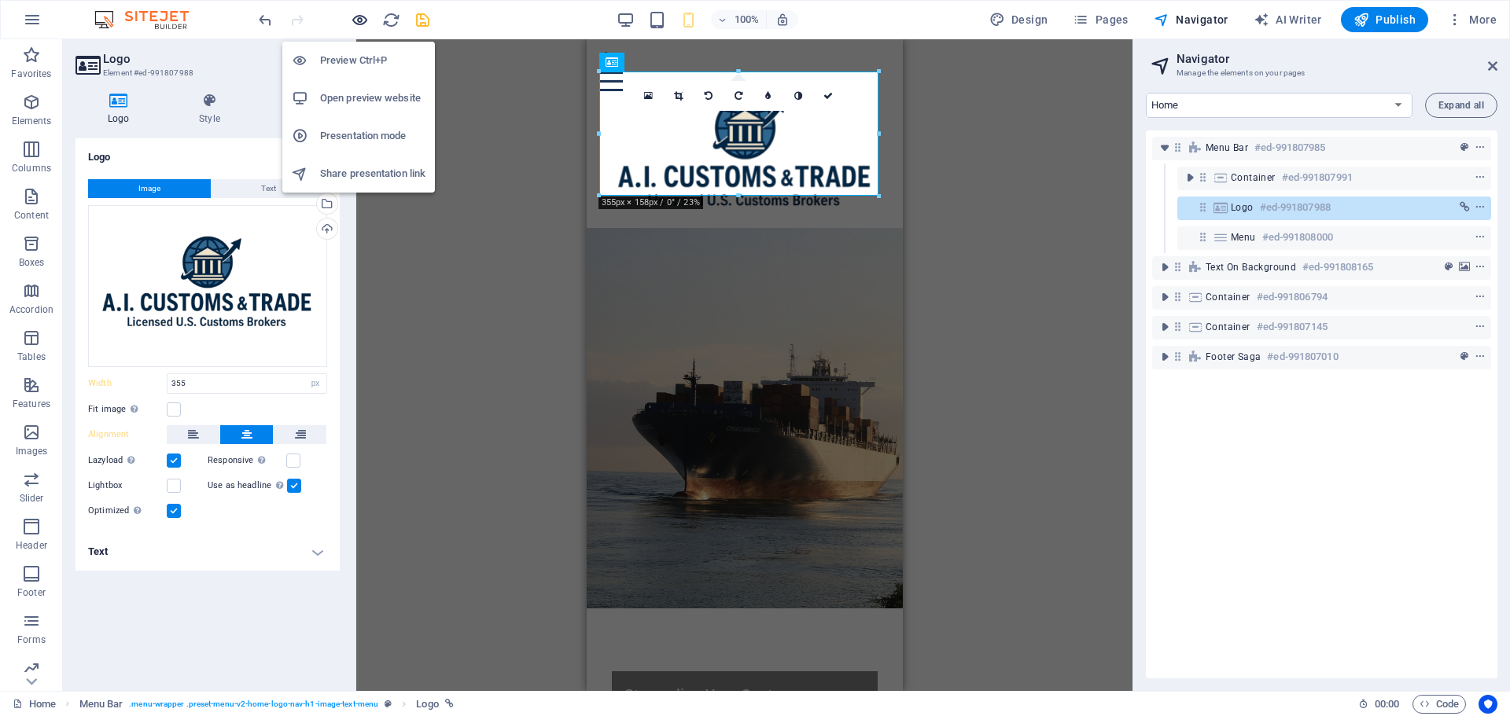
click at [358, 17] on icon "button" at bounding box center [360, 20] width 18 height 18
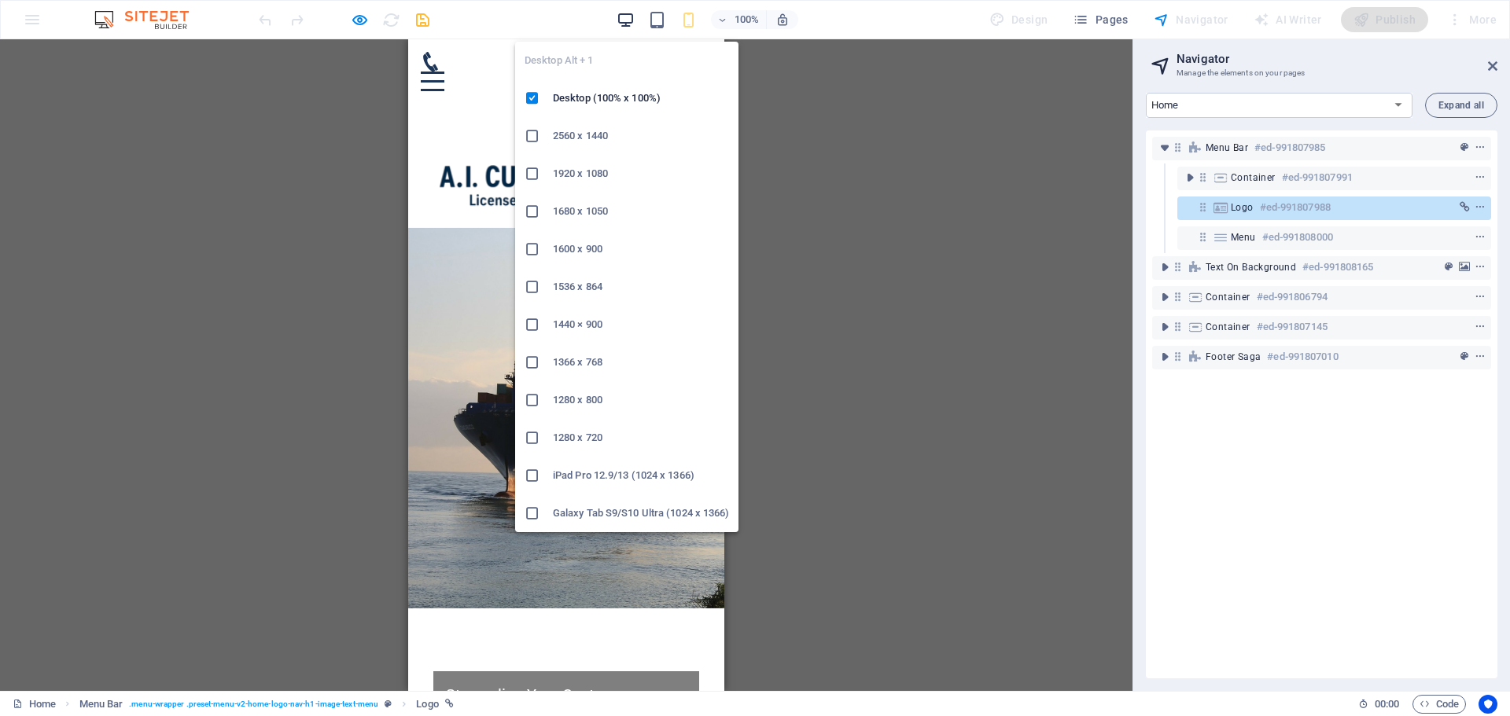
click at [620, 17] on icon "button" at bounding box center [626, 20] width 18 height 18
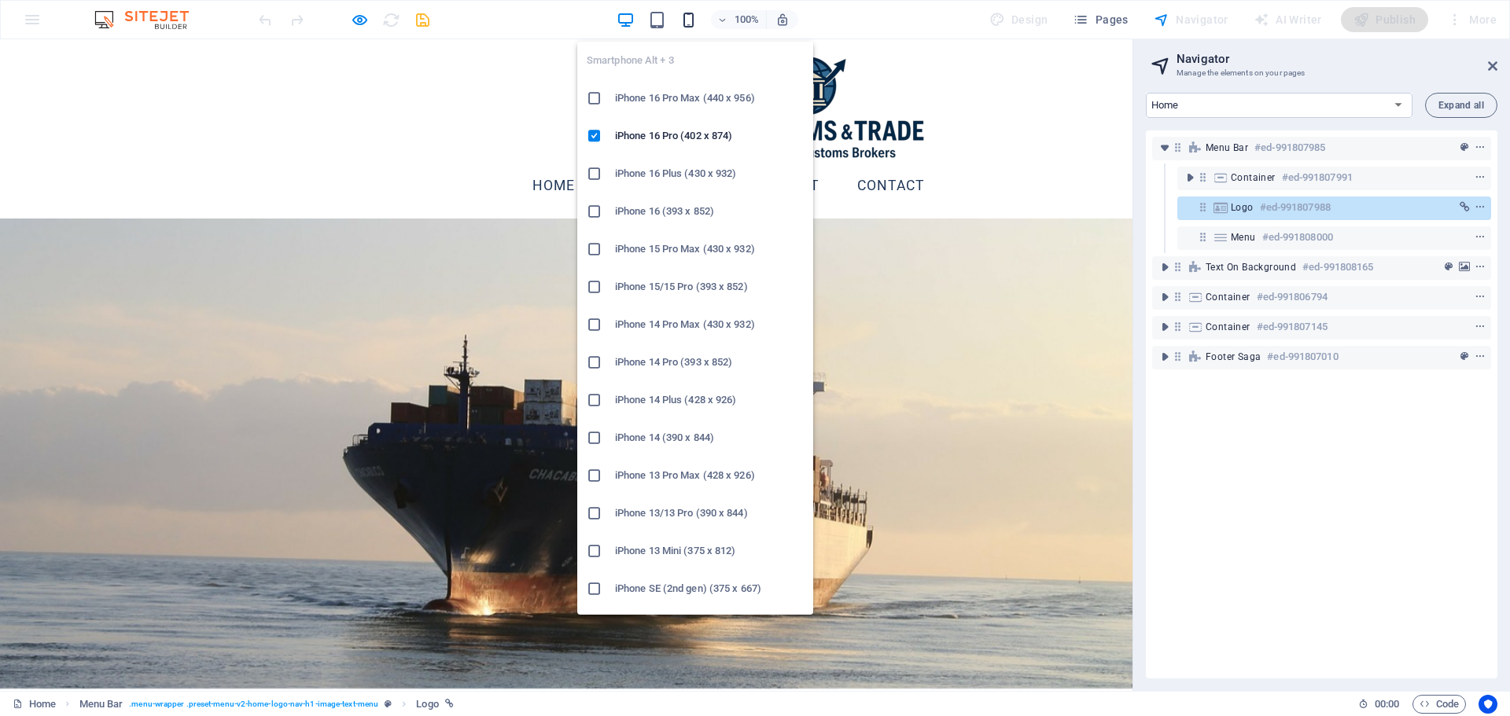
click at [694, 15] on icon "button" at bounding box center [688, 20] width 18 height 18
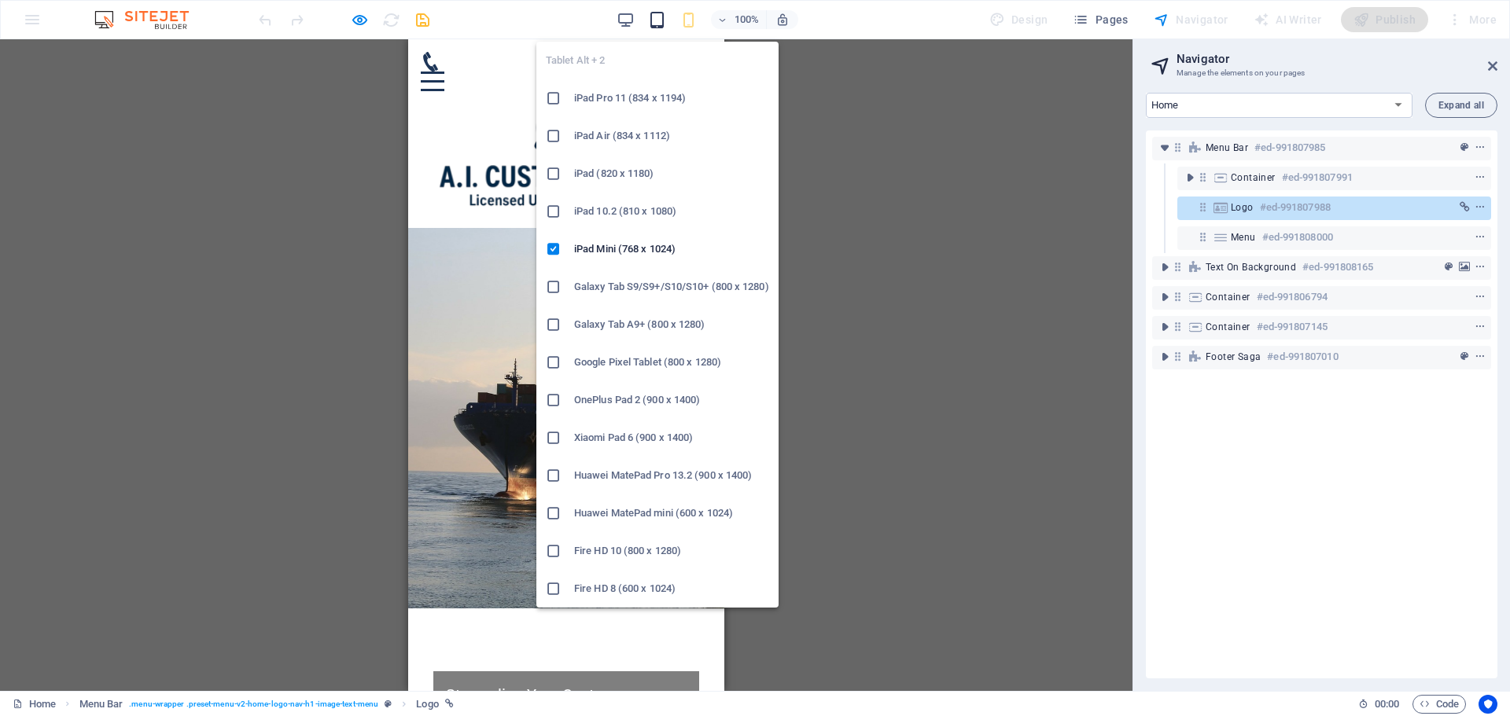
click at [659, 16] on icon "button" at bounding box center [657, 20] width 18 height 18
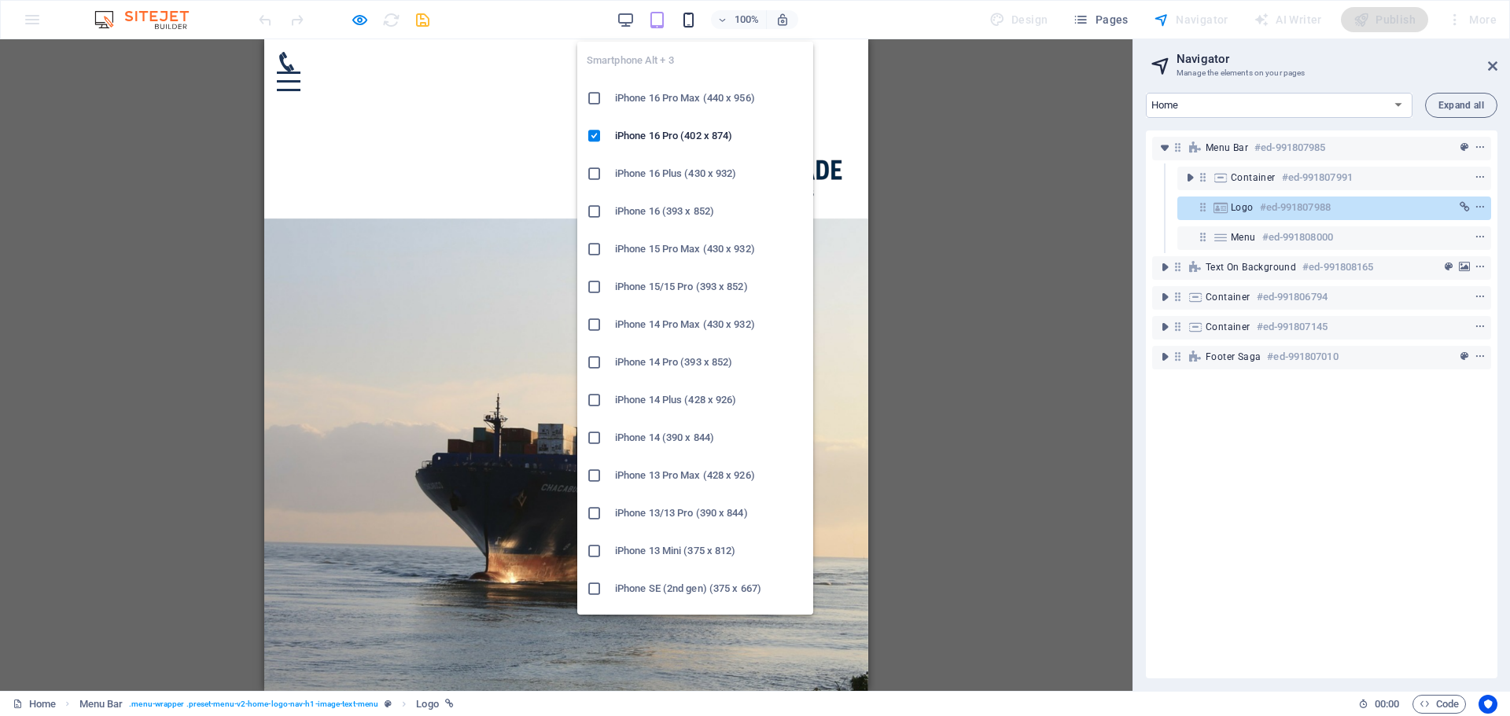
click at [693, 20] on icon "button" at bounding box center [688, 20] width 18 height 18
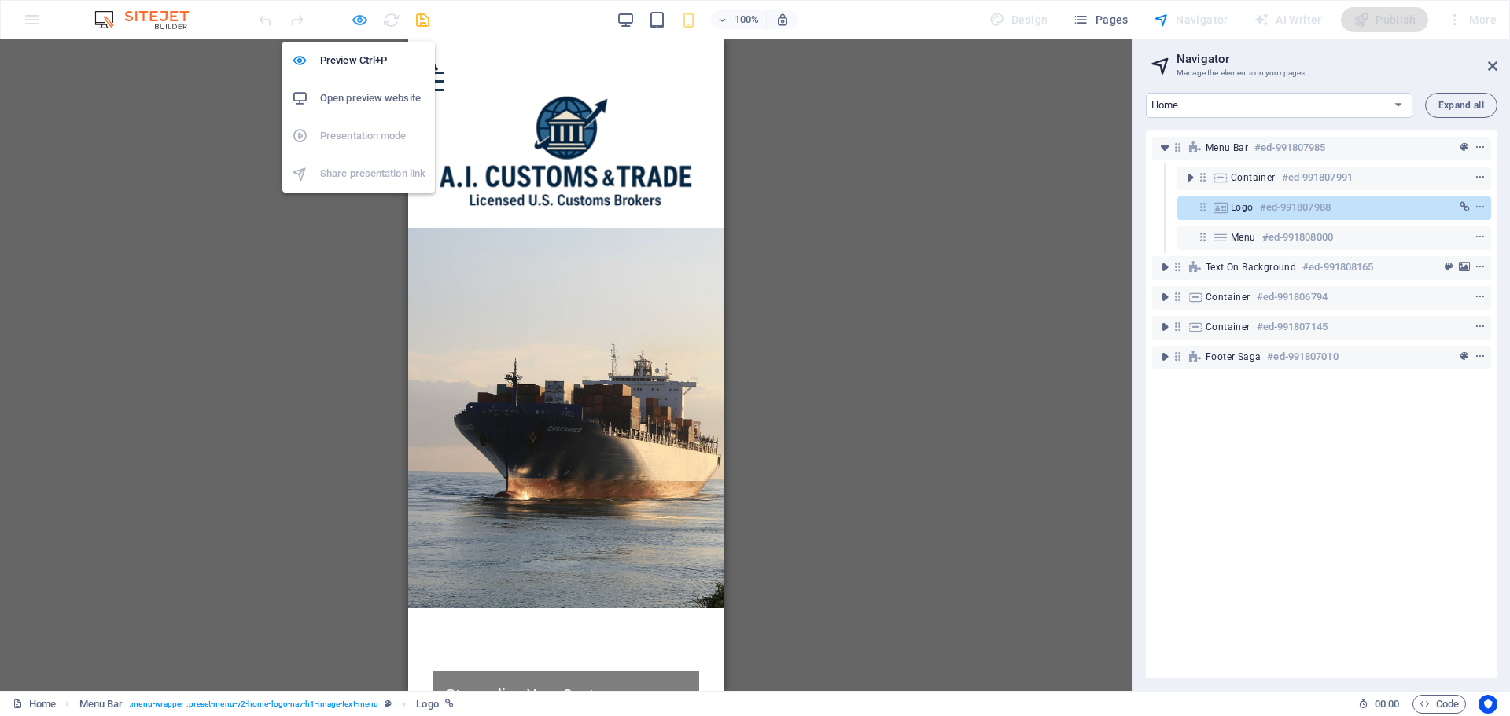
click at [360, 22] on icon "button" at bounding box center [360, 20] width 18 height 18
select select "px"
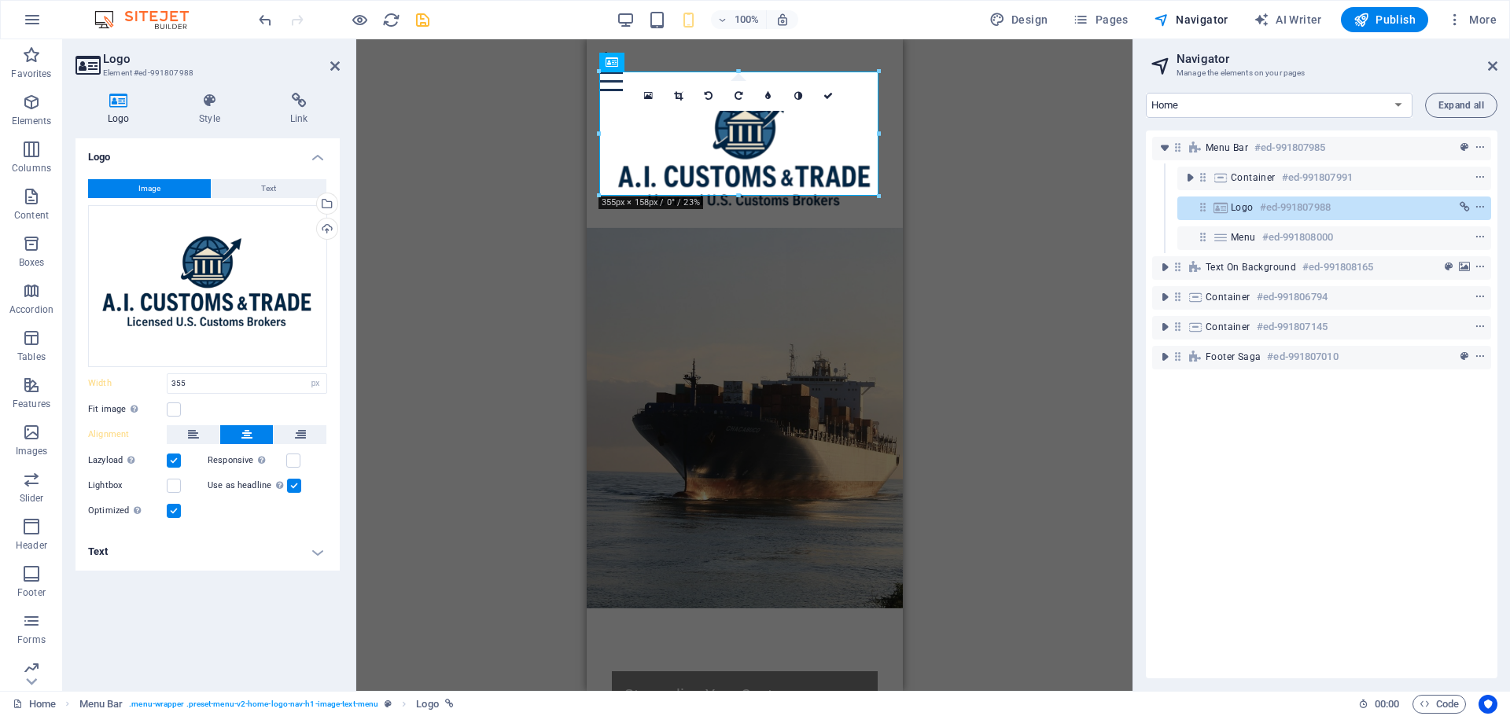
click at [992, 201] on div "Drag here to replace the existing content. Press “Ctrl” if you want to create a…" at bounding box center [744, 365] width 776 height 652
click at [874, 250] on figure at bounding box center [744, 418] width 316 height 381
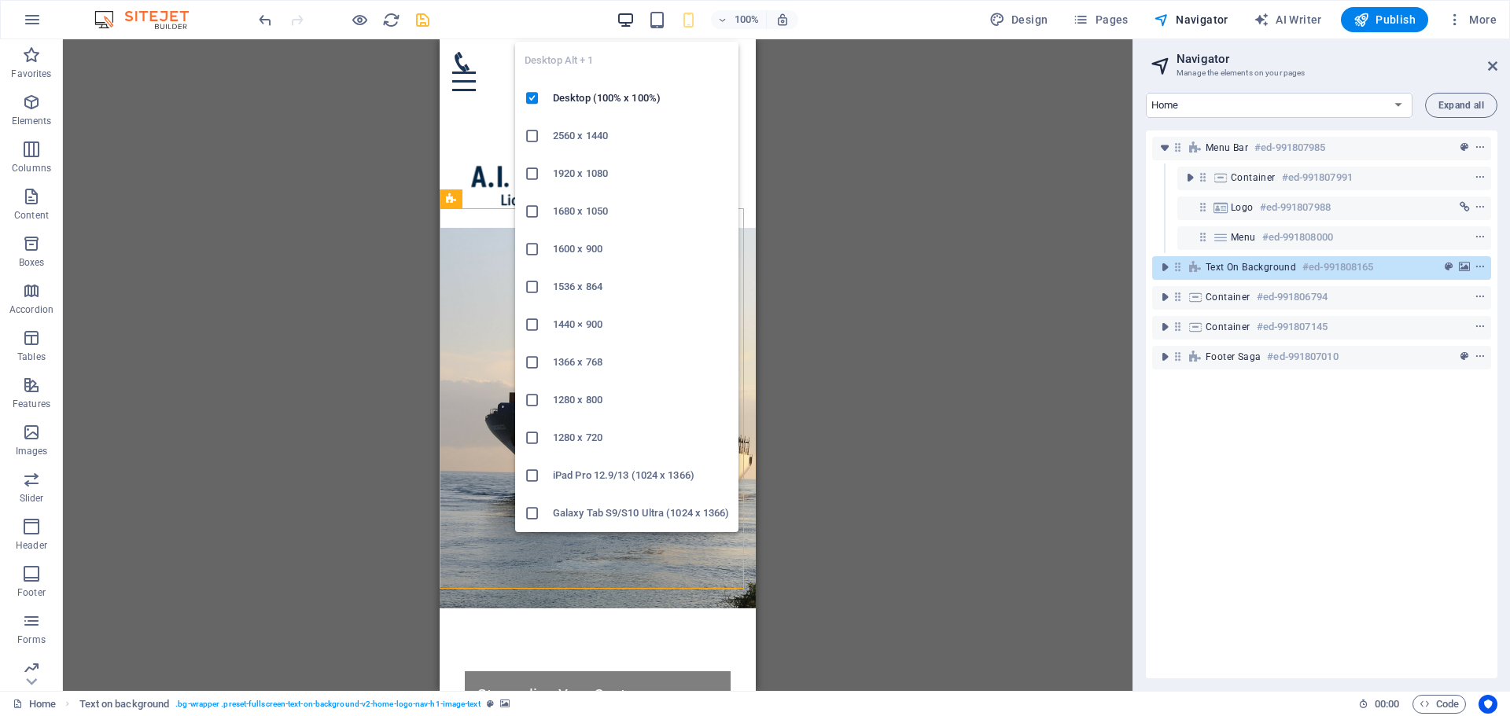
click at [635, 21] on icon "button" at bounding box center [626, 20] width 18 height 18
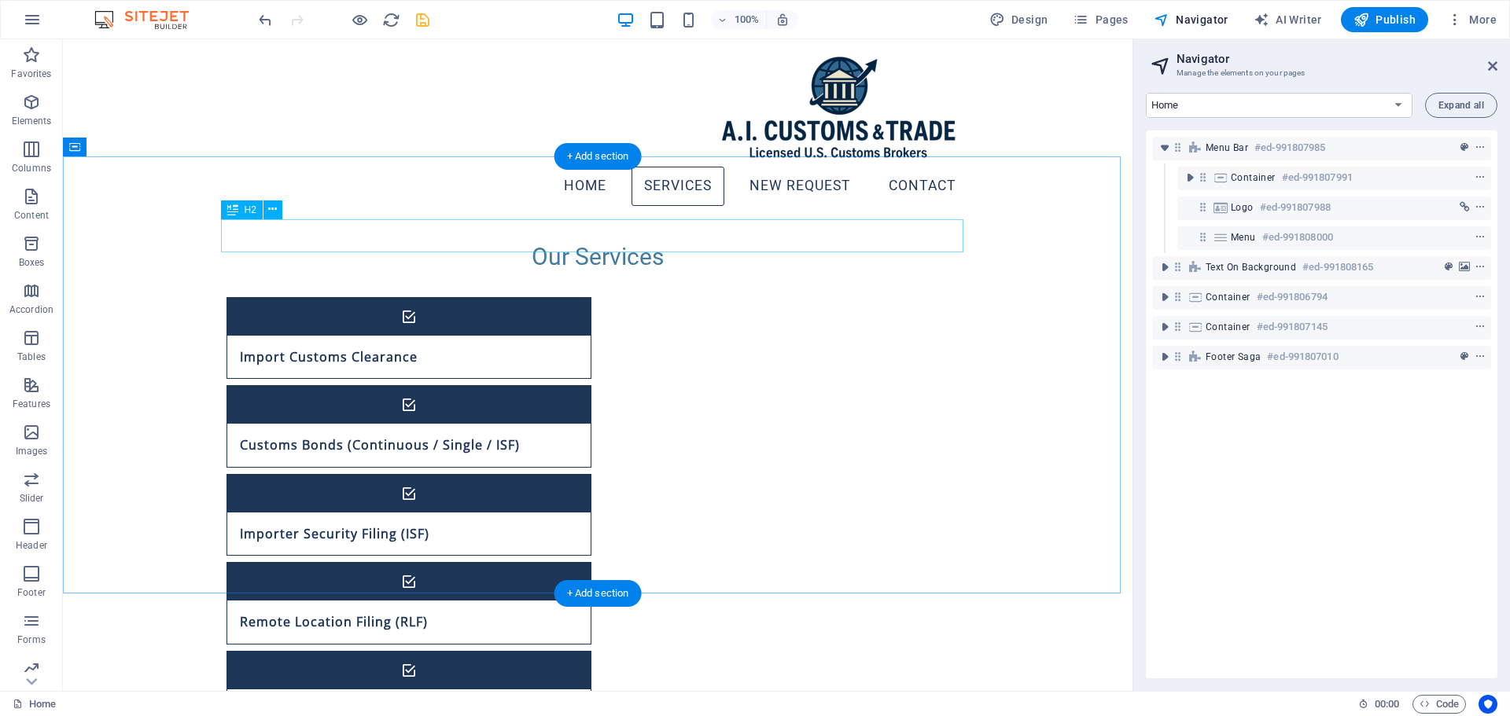
scroll to position [749, 0]
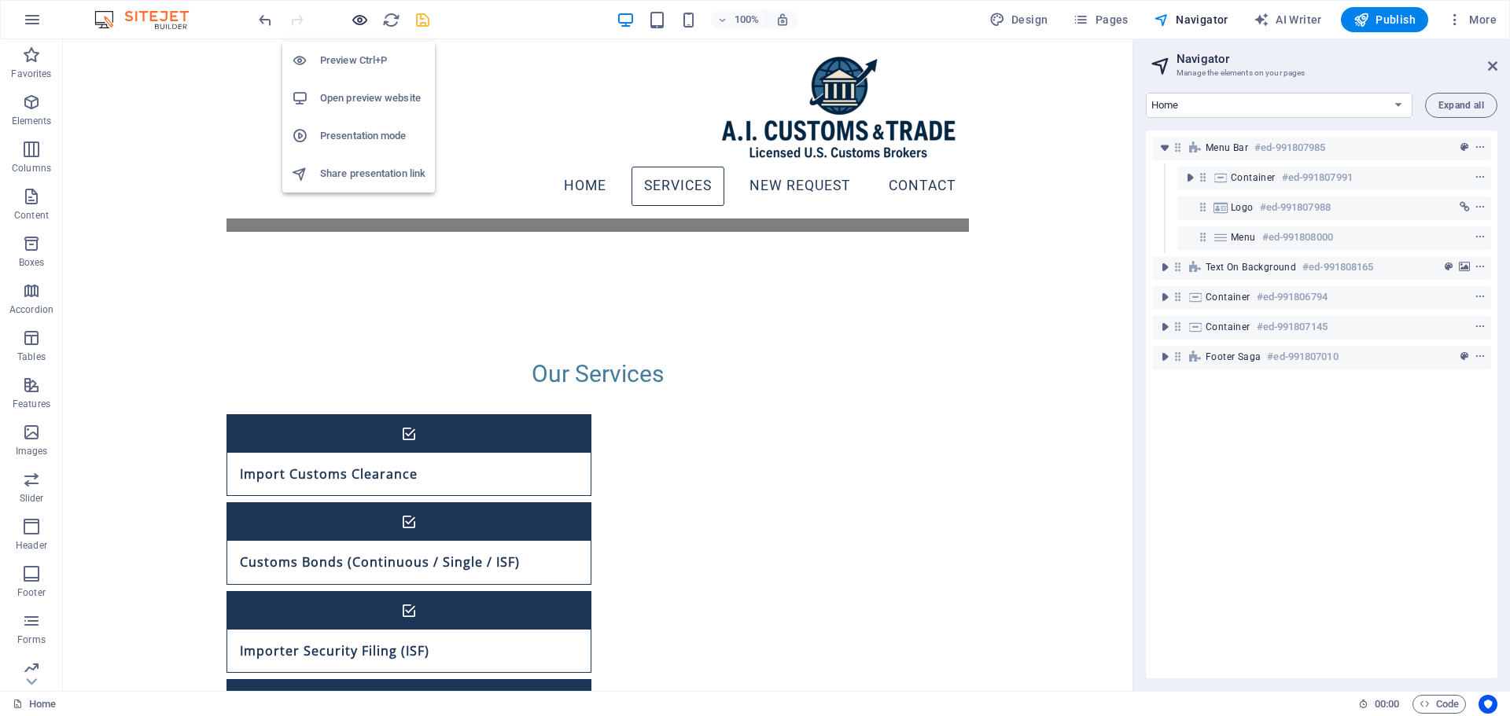
click at [364, 22] on icon "button" at bounding box center [360, 20] width 18 height 18
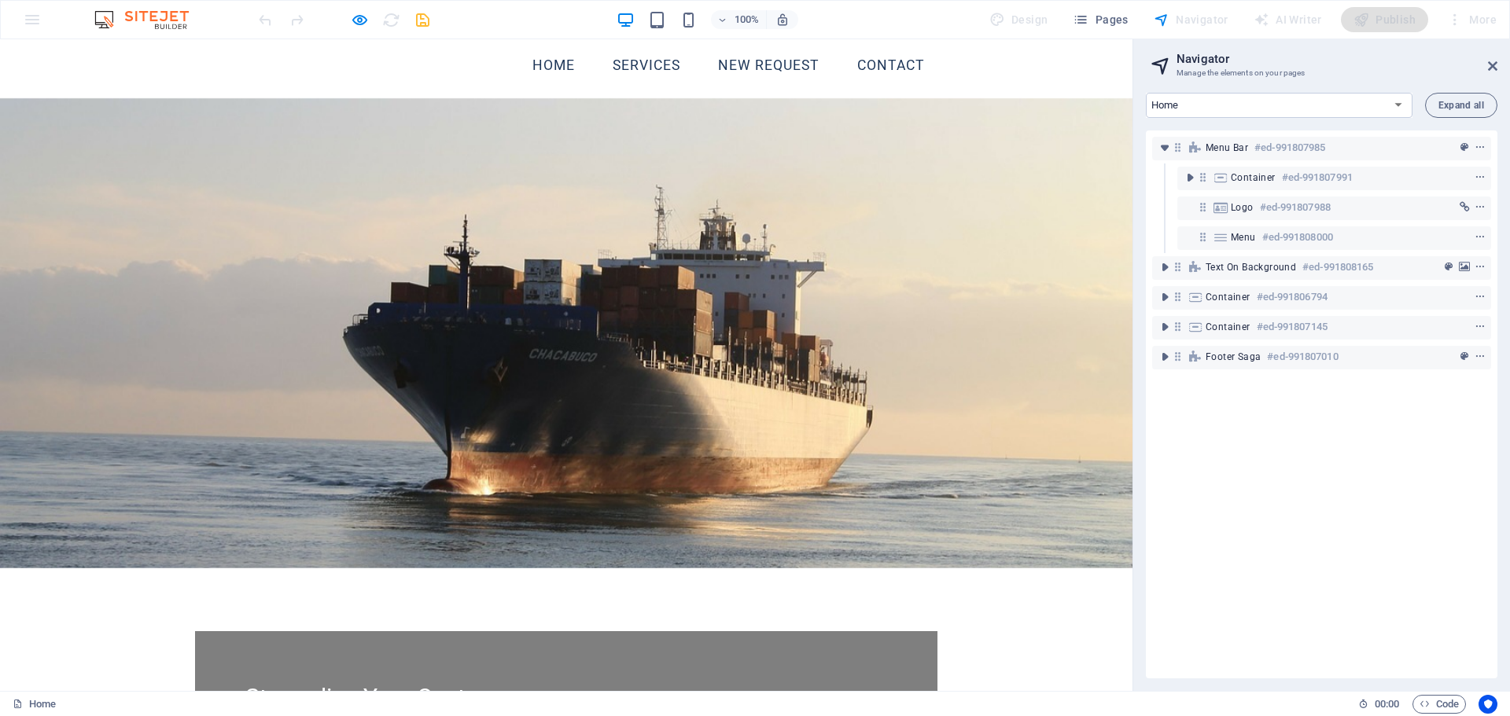
scroll to position [0, 0]
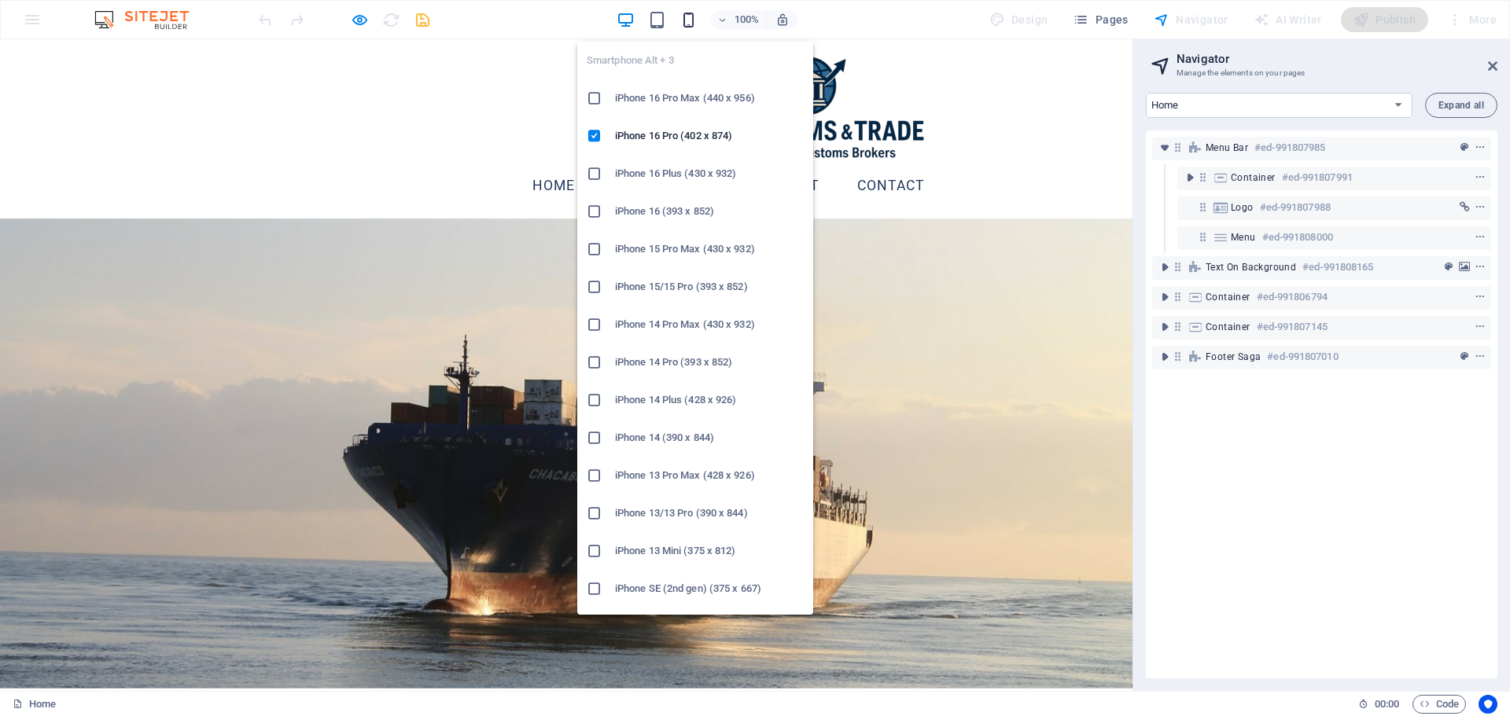
click at [693, 19] on icon "button" at bounding box center [688, 20] width 18 height 18
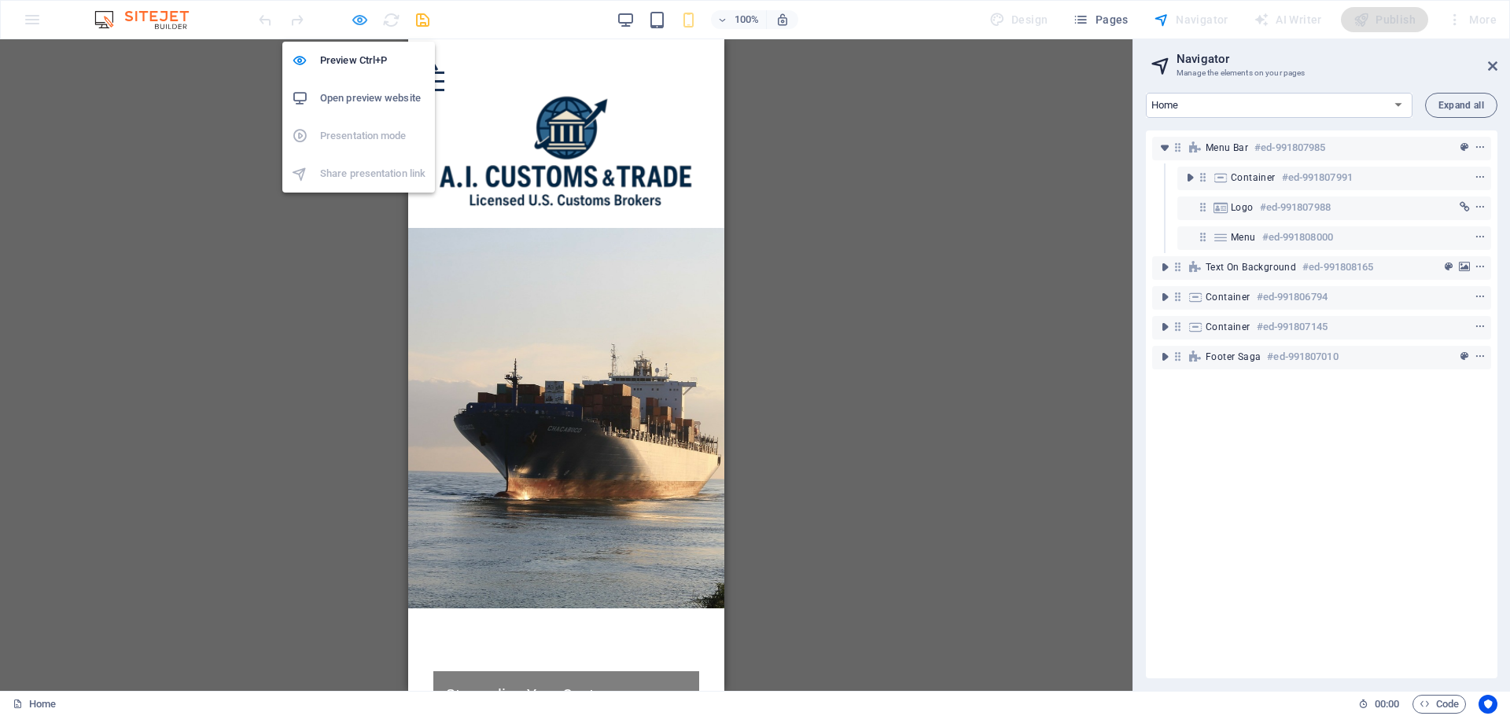
click at [351, 14] on icon "button" at bounding box center [360, 20] width 18 height 18
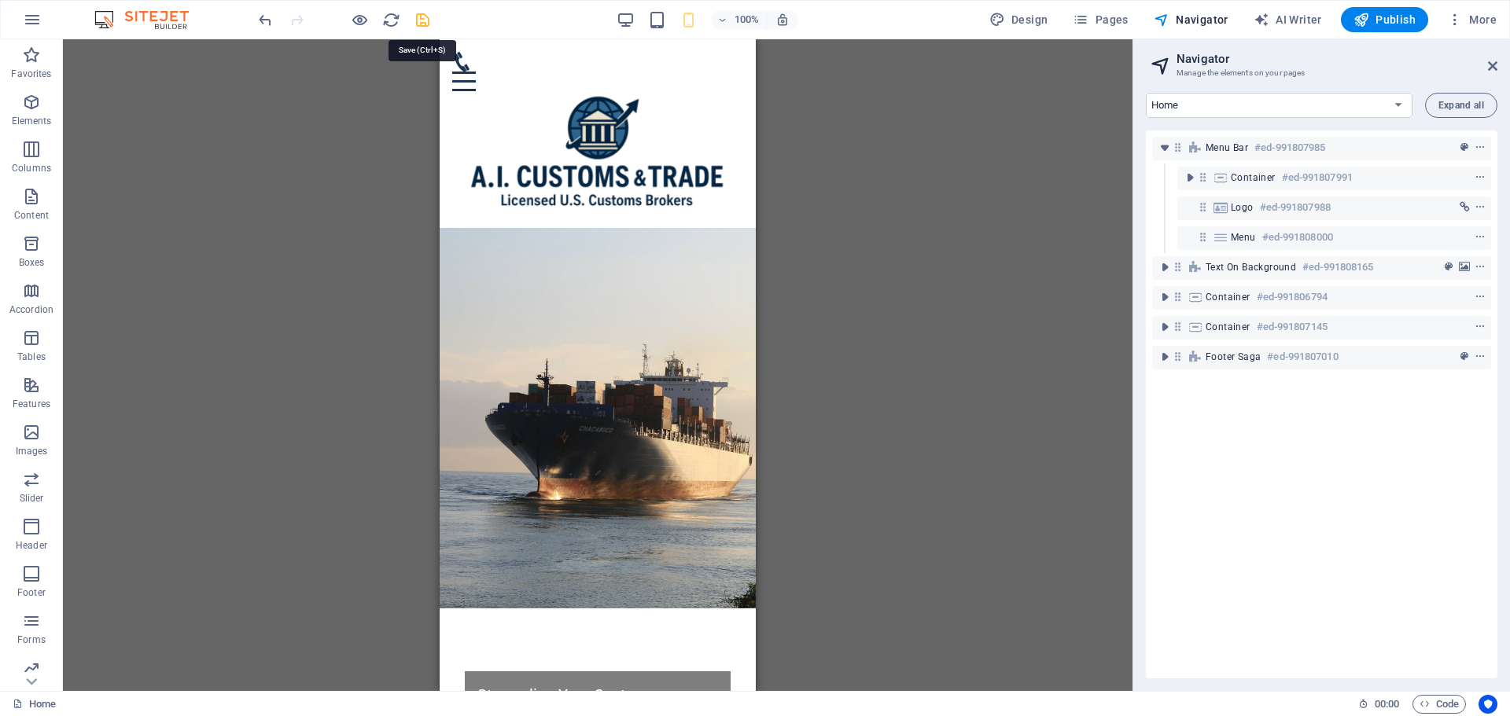
click at [424, 16] on icon "save" at bounding box center [423, 20] width 18 height 18
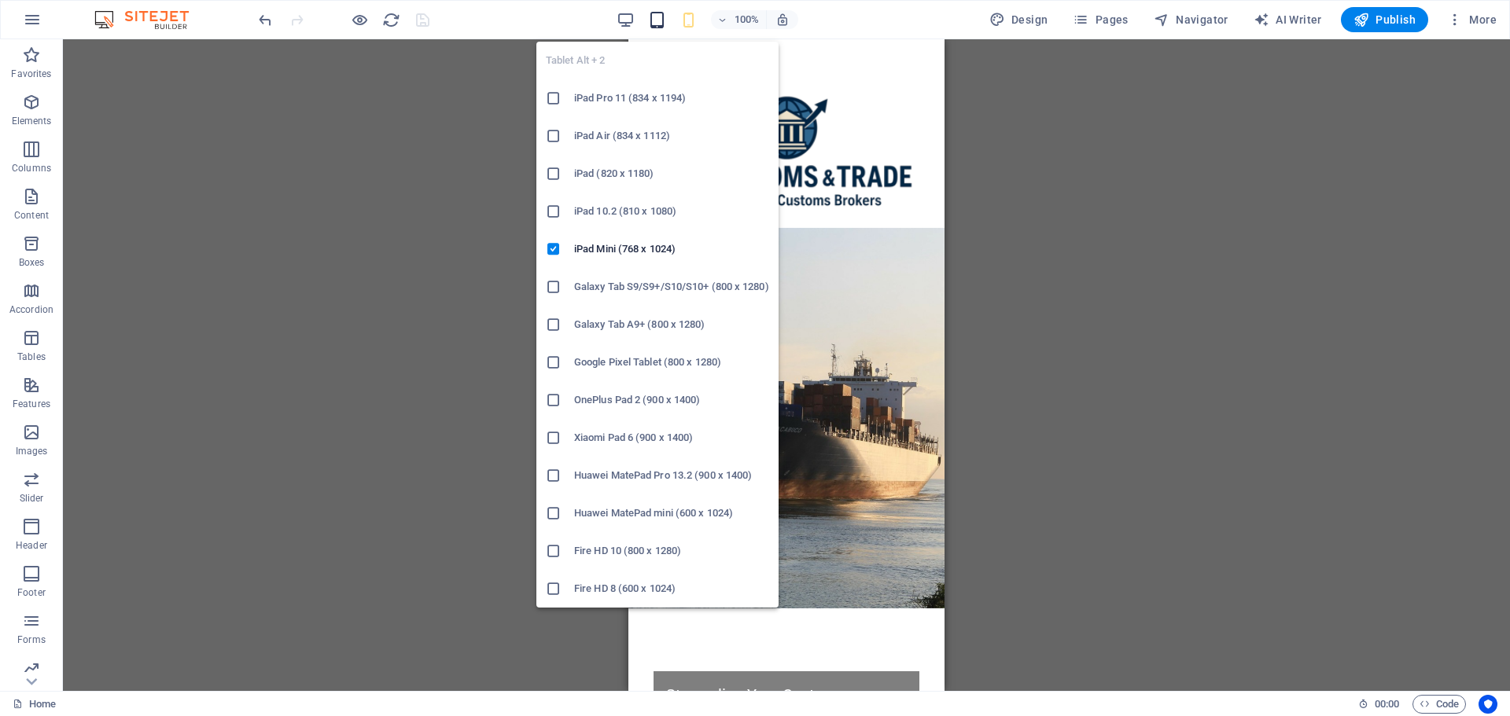
click at [662, 21] on icon "button" at bounding box center [657, 20] width 18 height 18
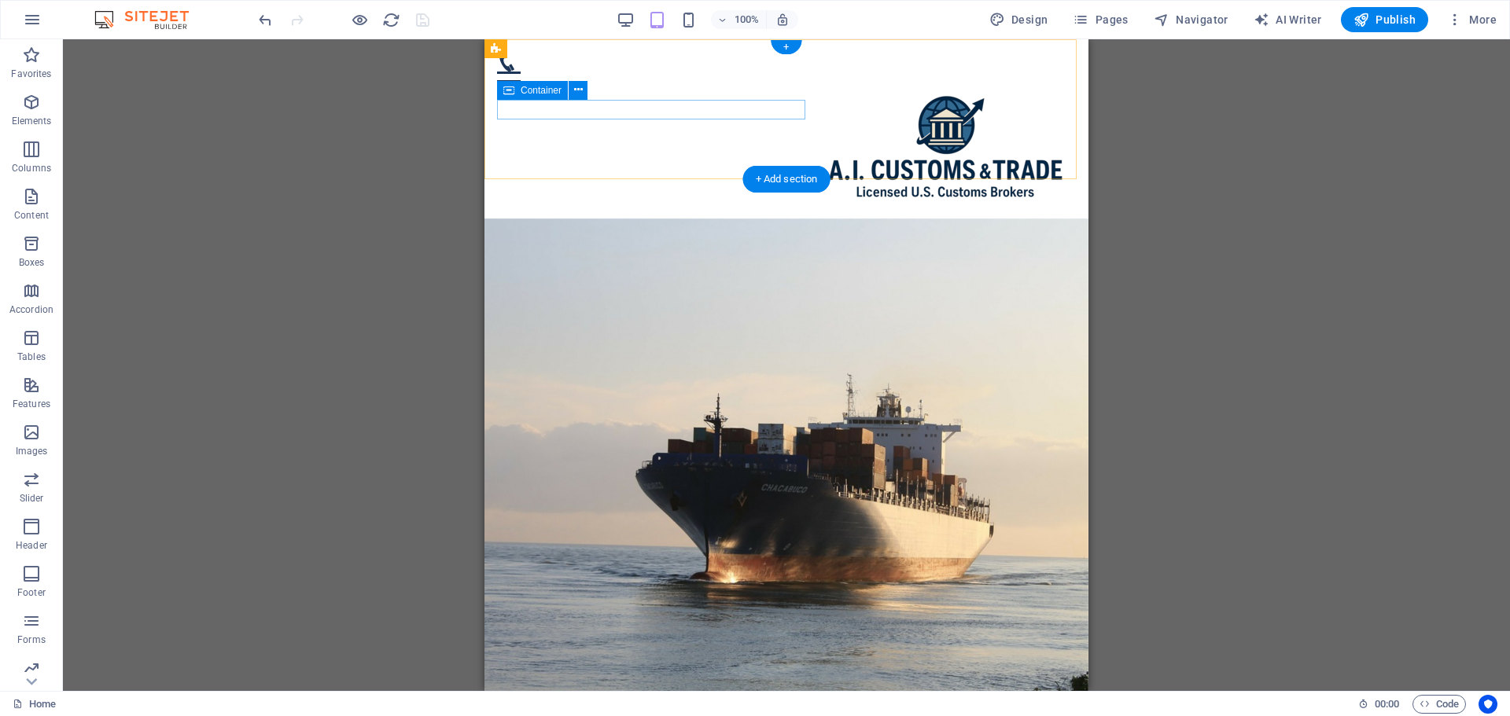
click at [717, 91] on div at bounding box center [786, 71] width 579 height 39
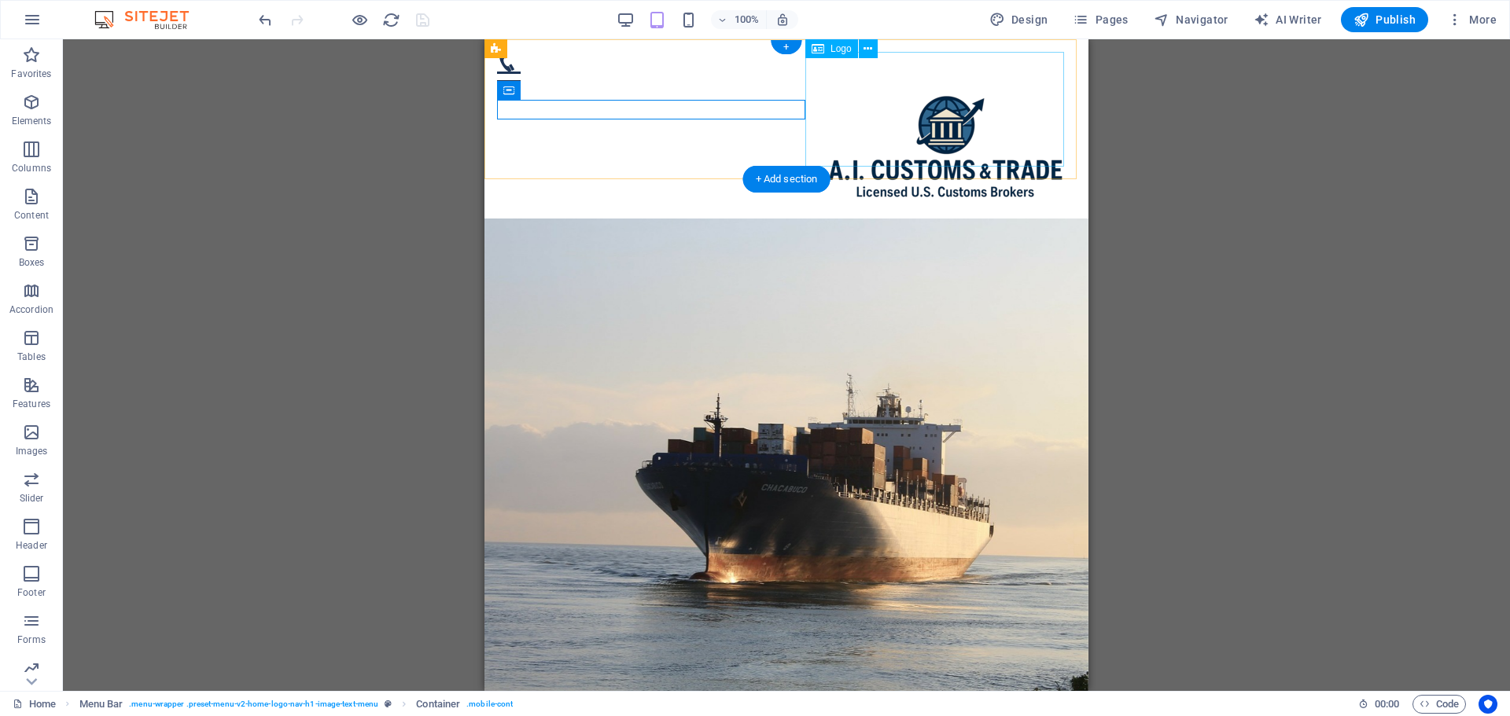
click at [893, 115] on div at bounding box center [786, 148] width 579 height 115
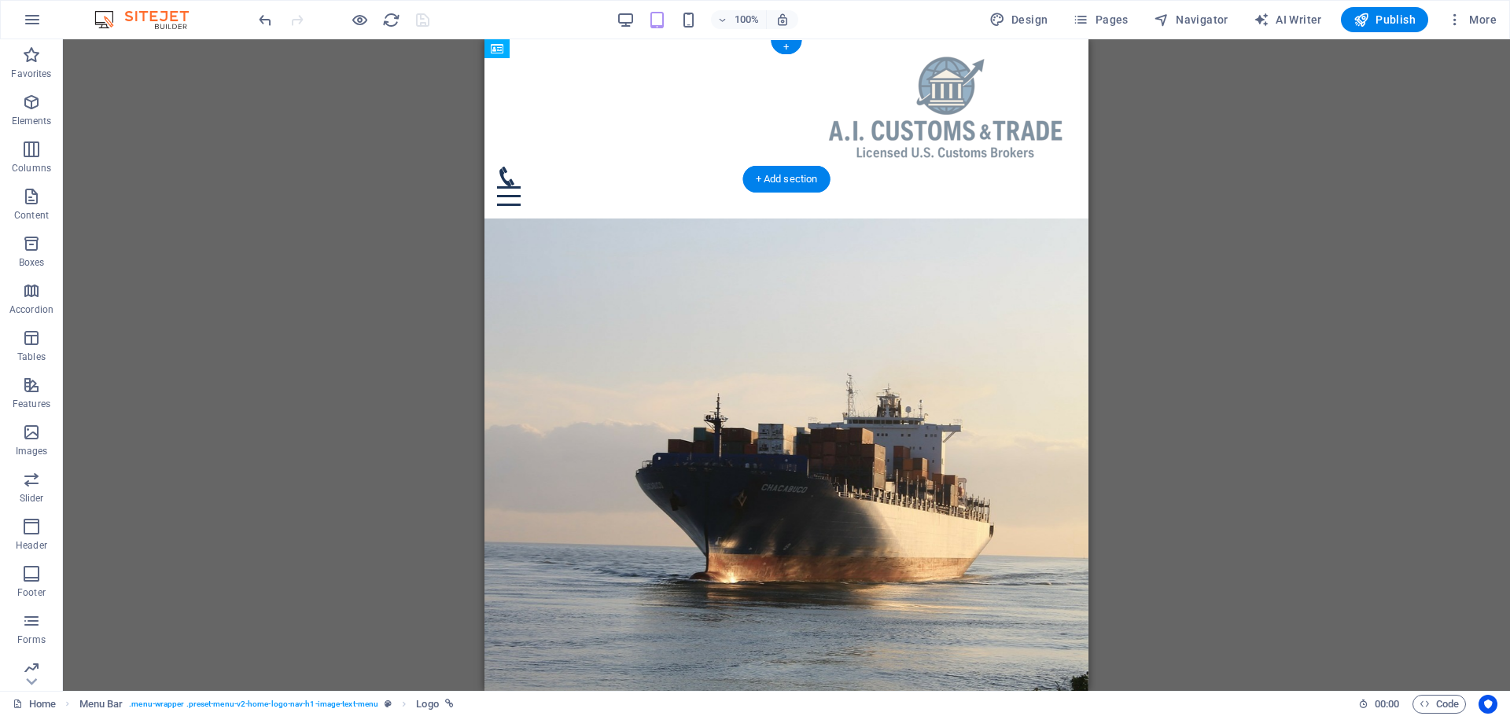
drag, startPoint x: 904, startPoint y: 117, endPoint x: 723, endPoint y: 109, distance: 181.9
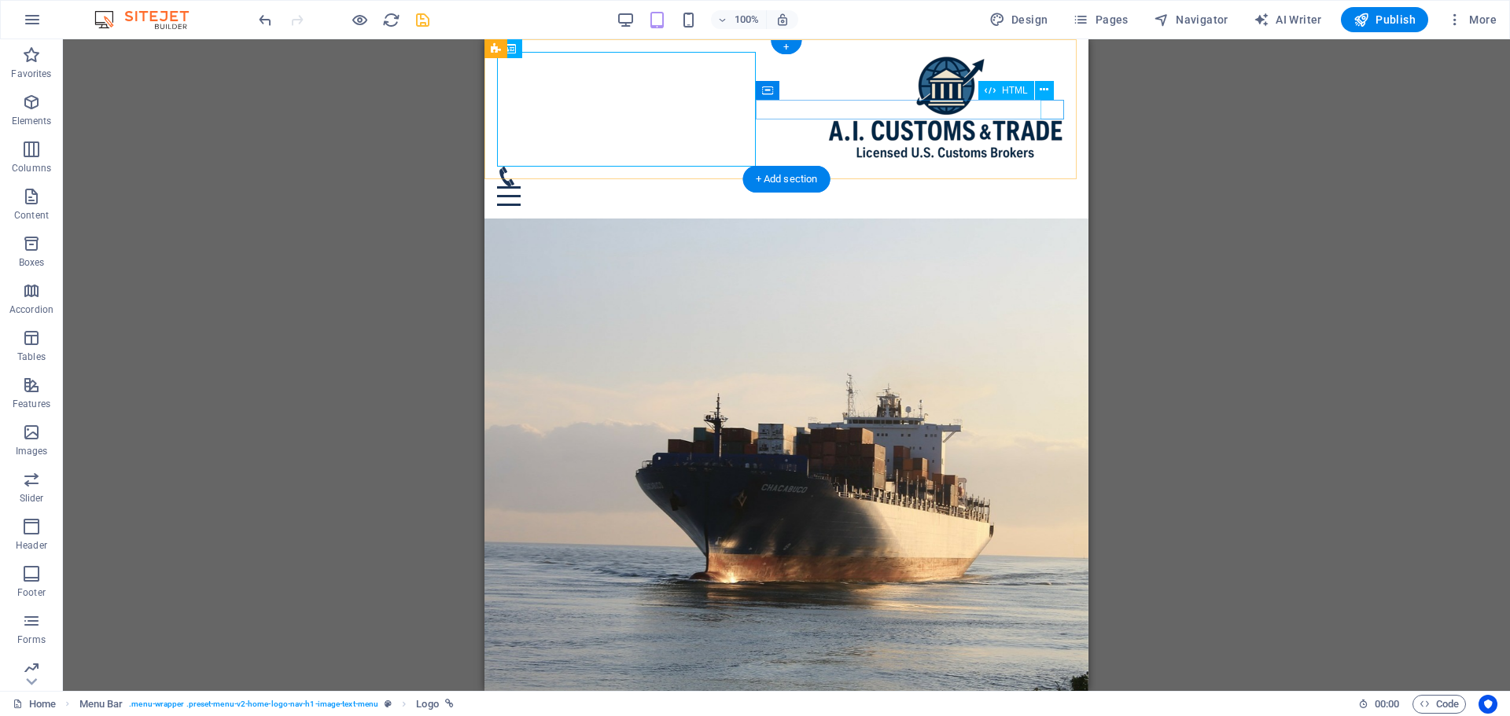
click at [1050, 186] on div at bounding box center [786, 196] width 579 height 20
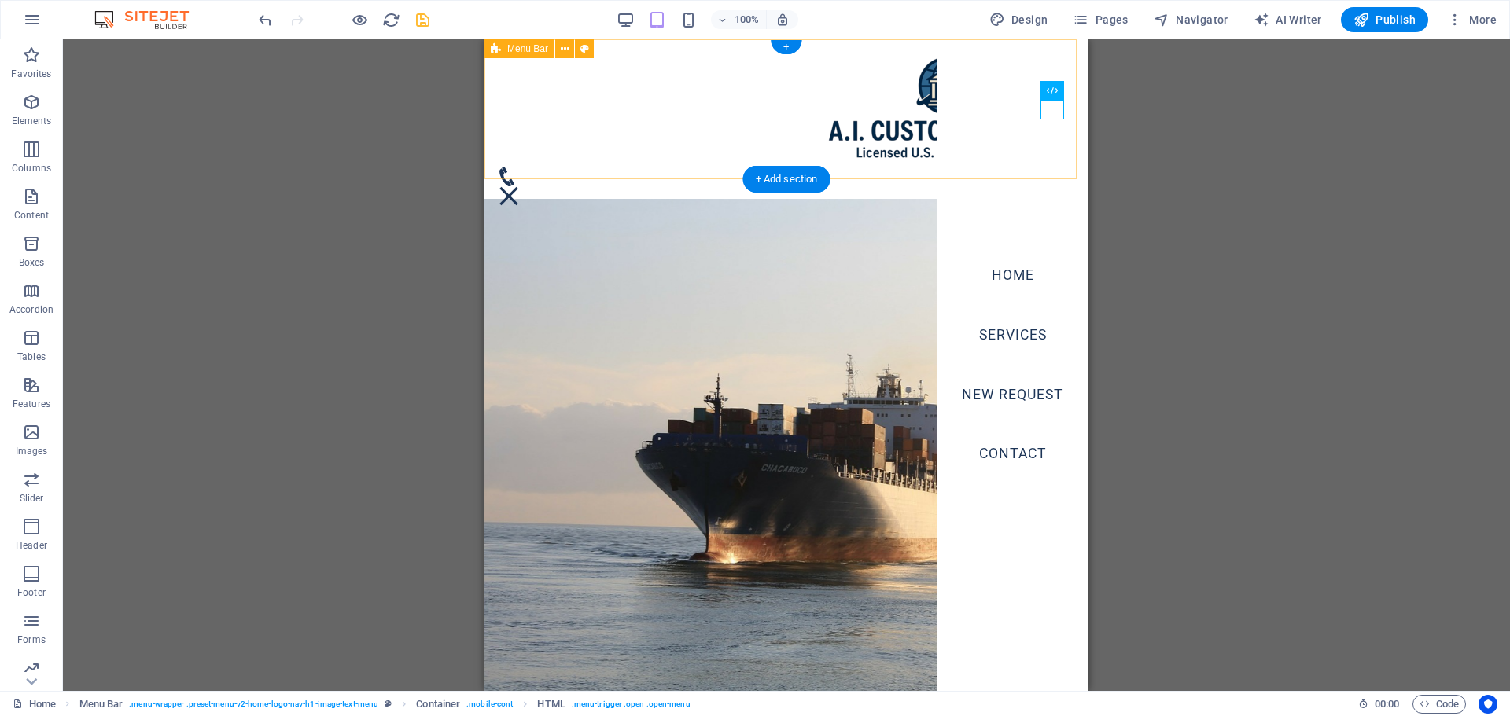
click at [903, 143] on div "Home Services NEW REQUEST Contact" at bounding box center [786, 119] width 604 height 160
click at [521, 186] on div at bounding box center [509, 196] width 24 height 20
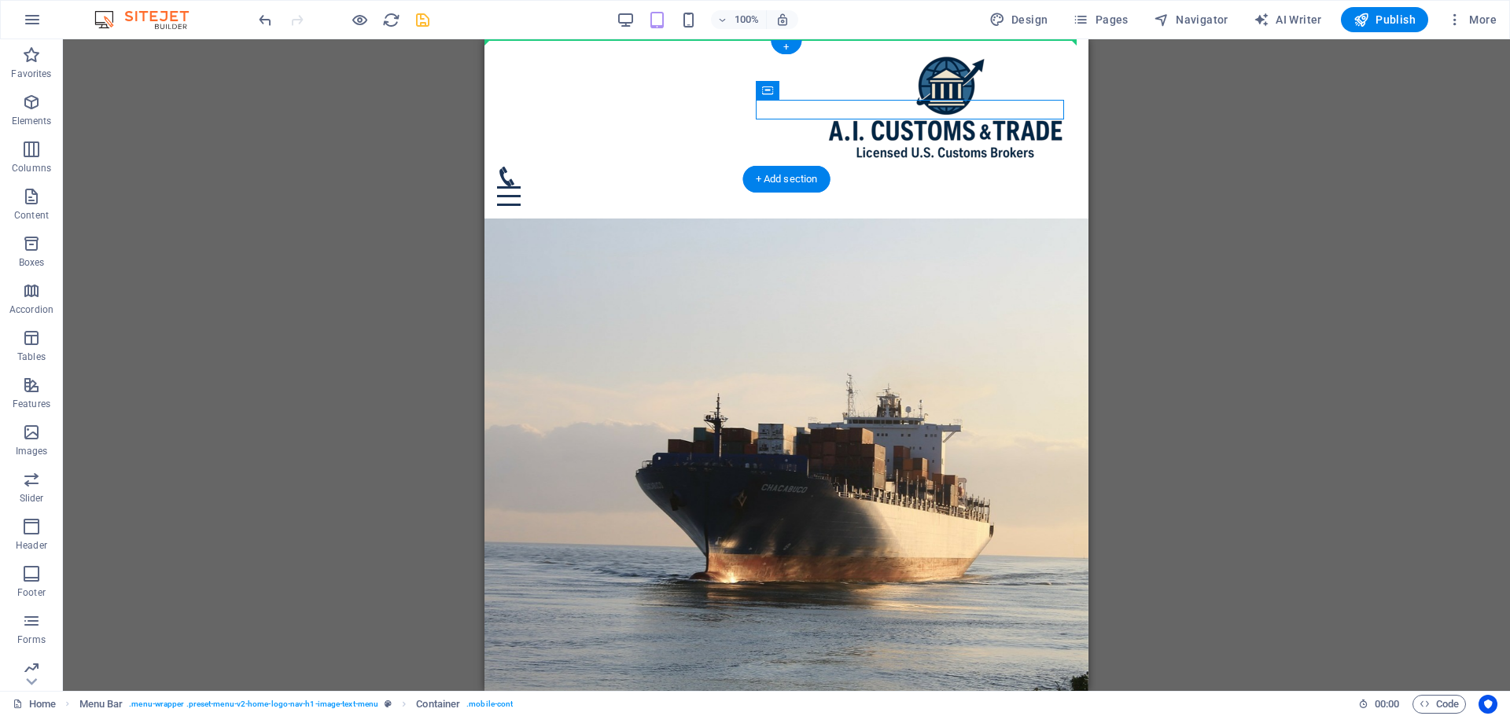
drag, startPoint x: 987, startPoint y: 113, endPoint x: 990, endPoint y: 87, distance: 26.9
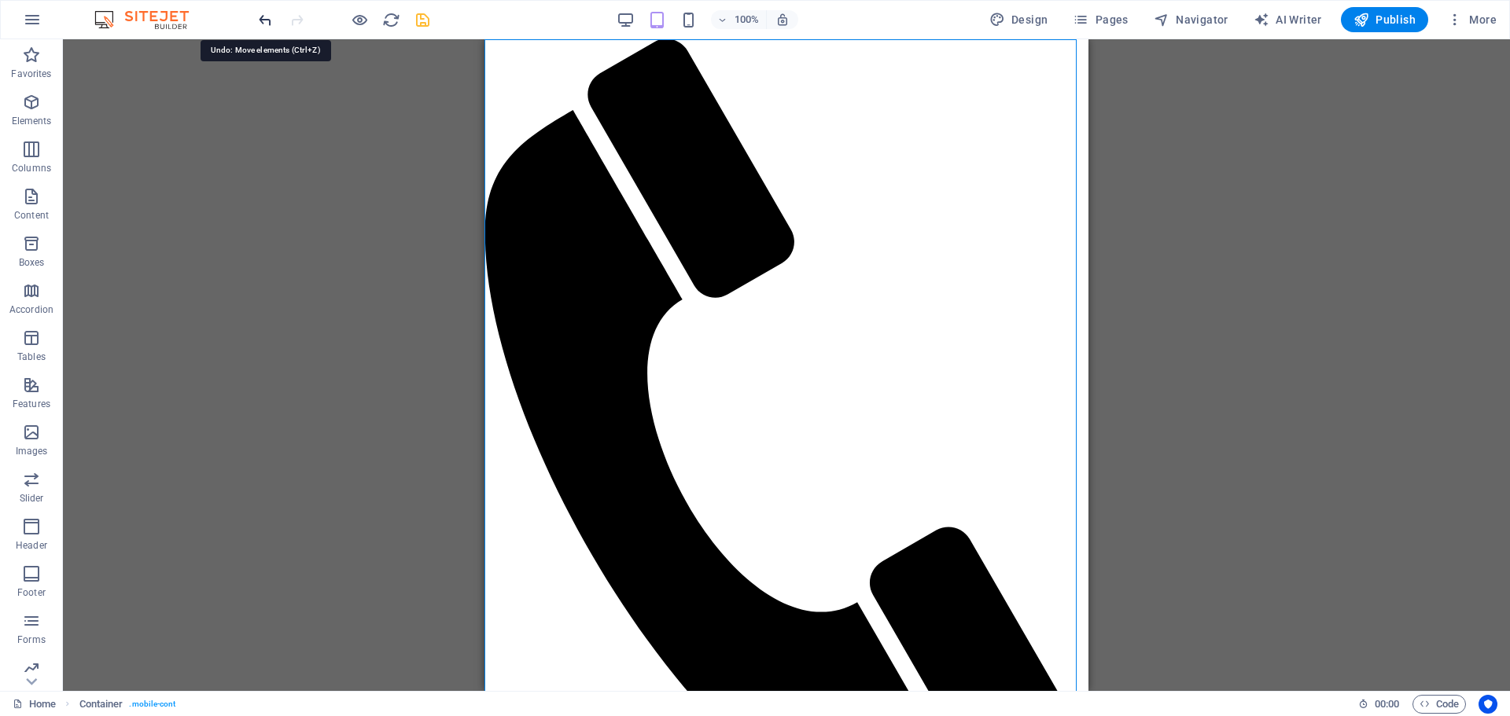
click at [271, 20] on icon "undo" at bounding box center [265, 20] width 18 height 18
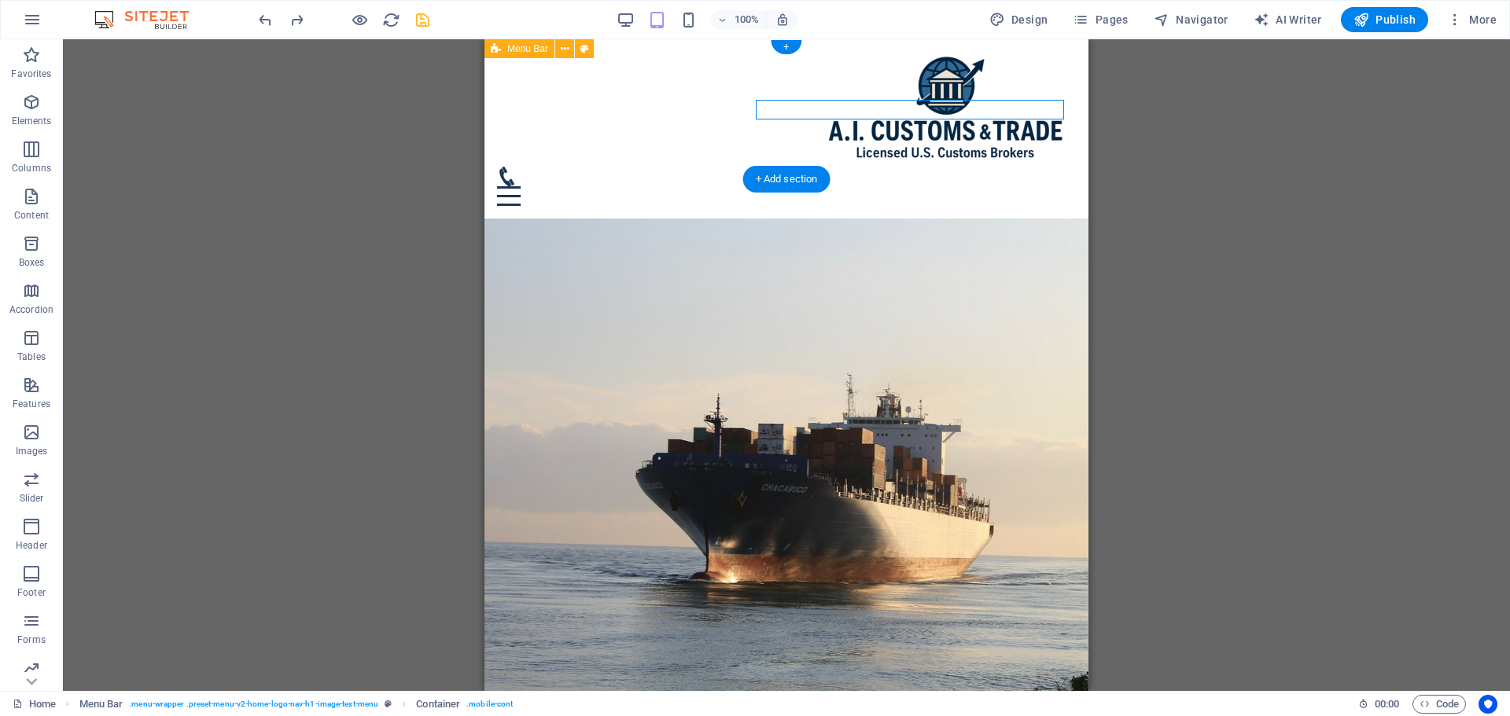
click at [935, 136] on div "Home Services NEW REQUEST Contact" at bounding box center [786, 128] width 604 height 179
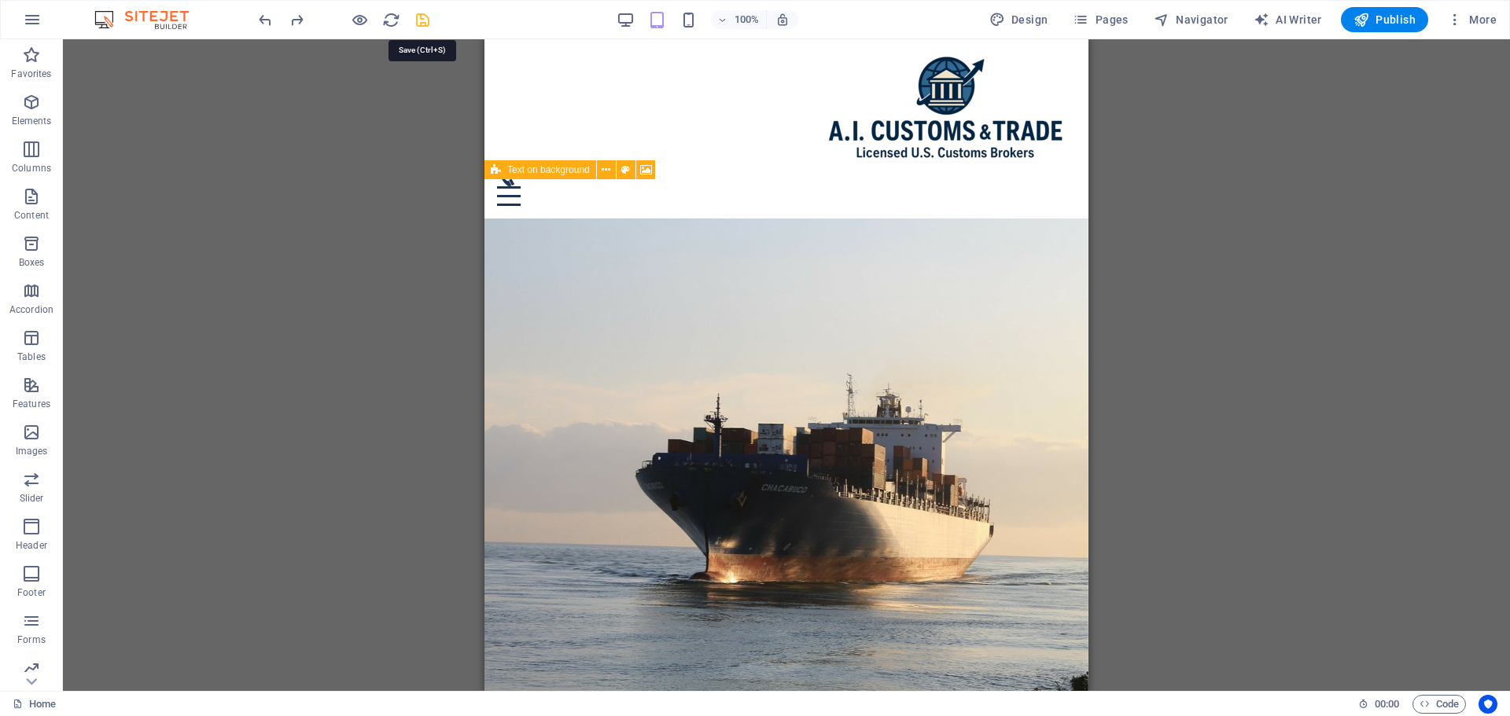
click at [422, 17] on icon "save" at bounding box center [423, 20] width 18 height 18
checkbox input "false"
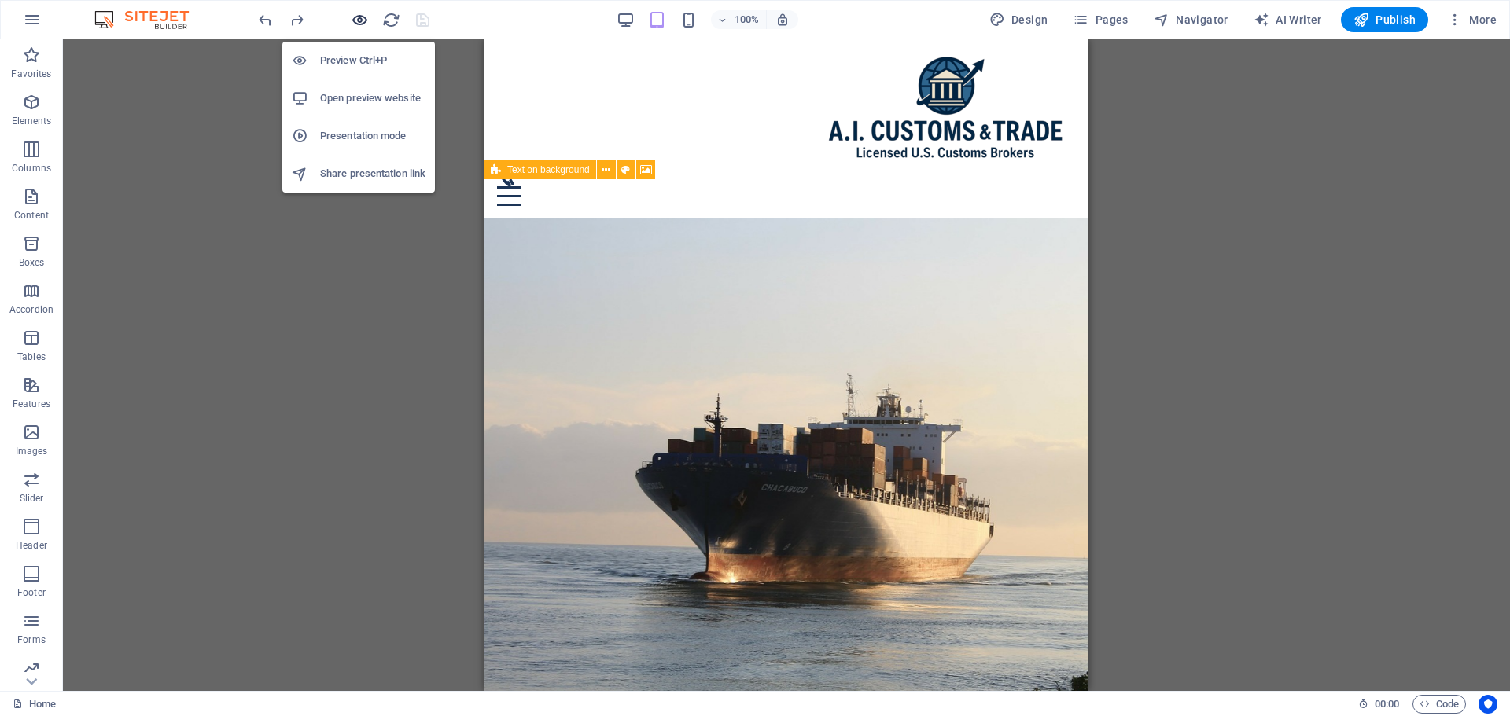
click at [354, 17] on icon "button" at bounding box center [360, 20] width 18 height 18
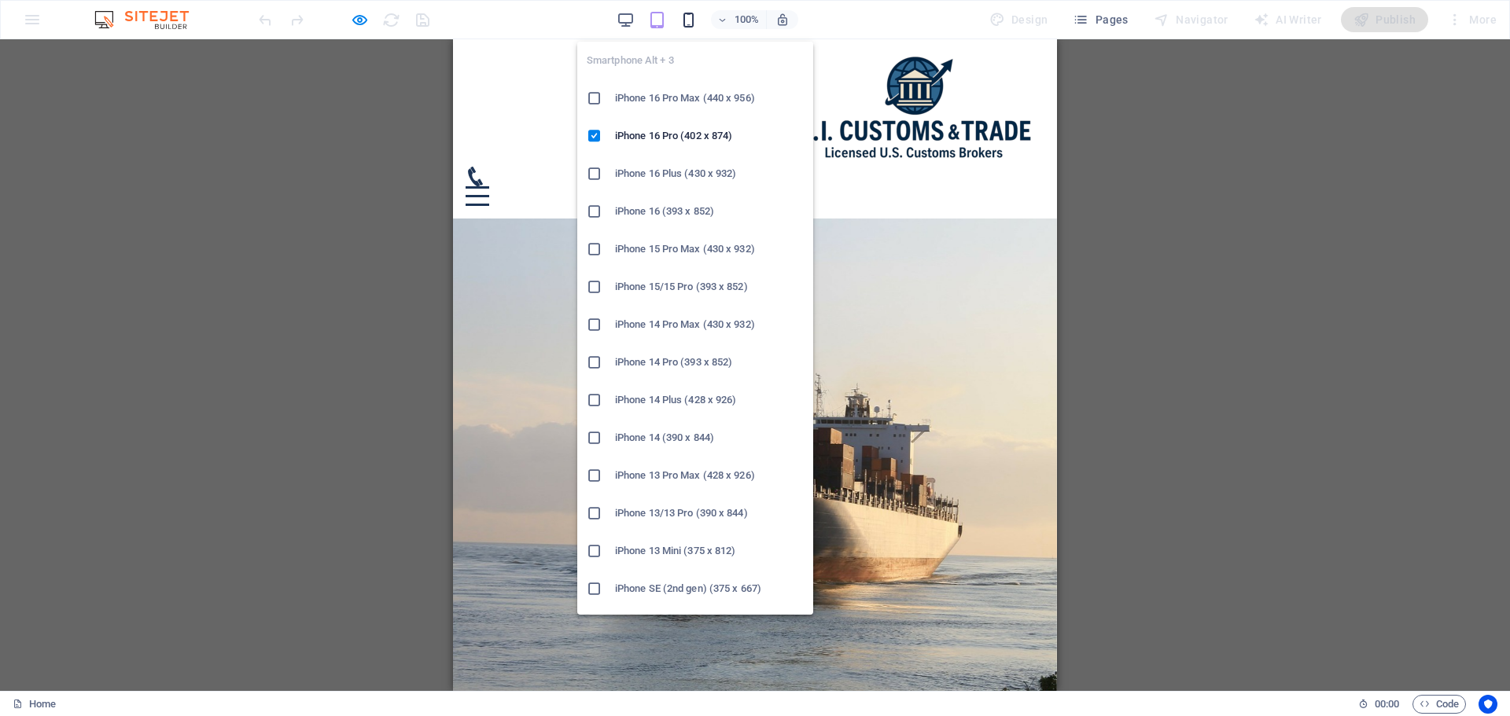
click at [689, 21] on icon "button" at bounding box center [688, 20] width 18 height 18
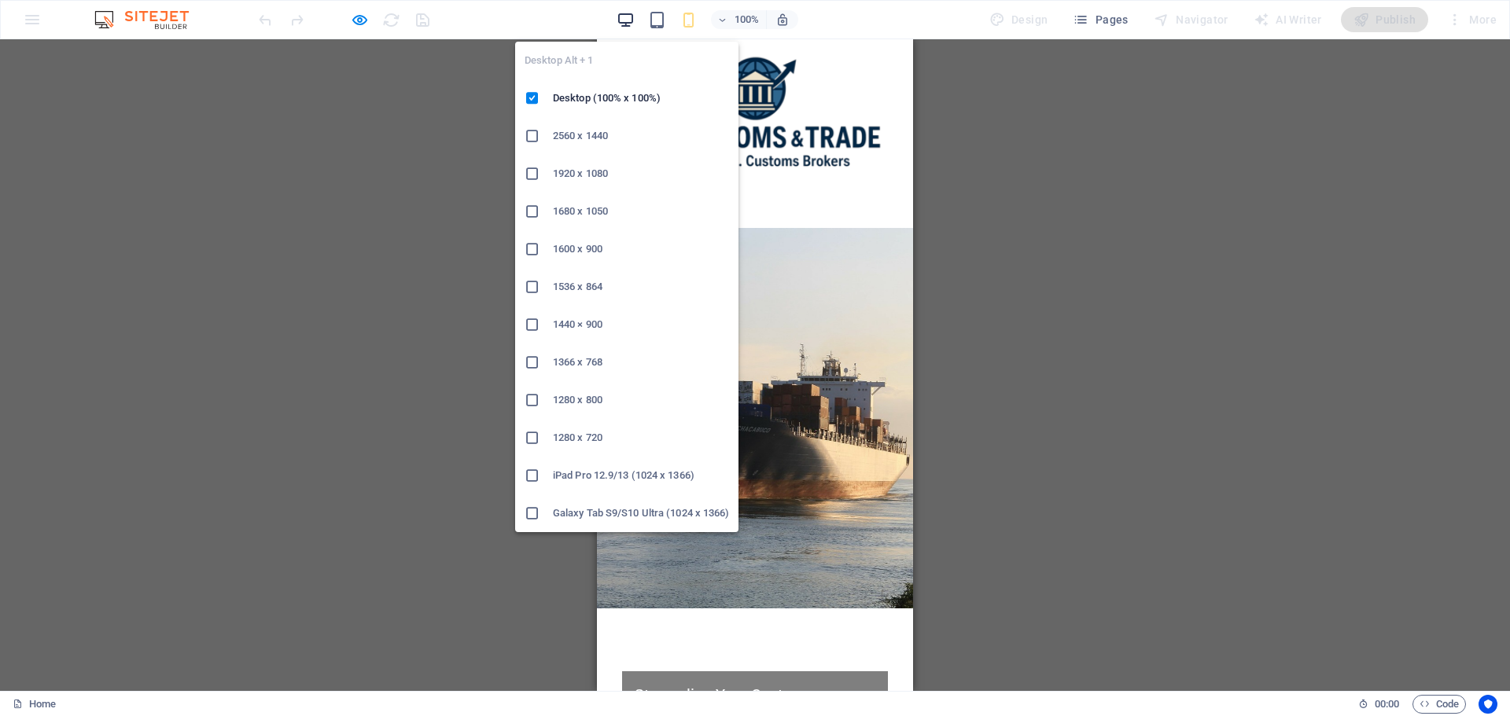
click at [633, 26] on icon "button" at bounding box center [626, 20] width 18 height 18
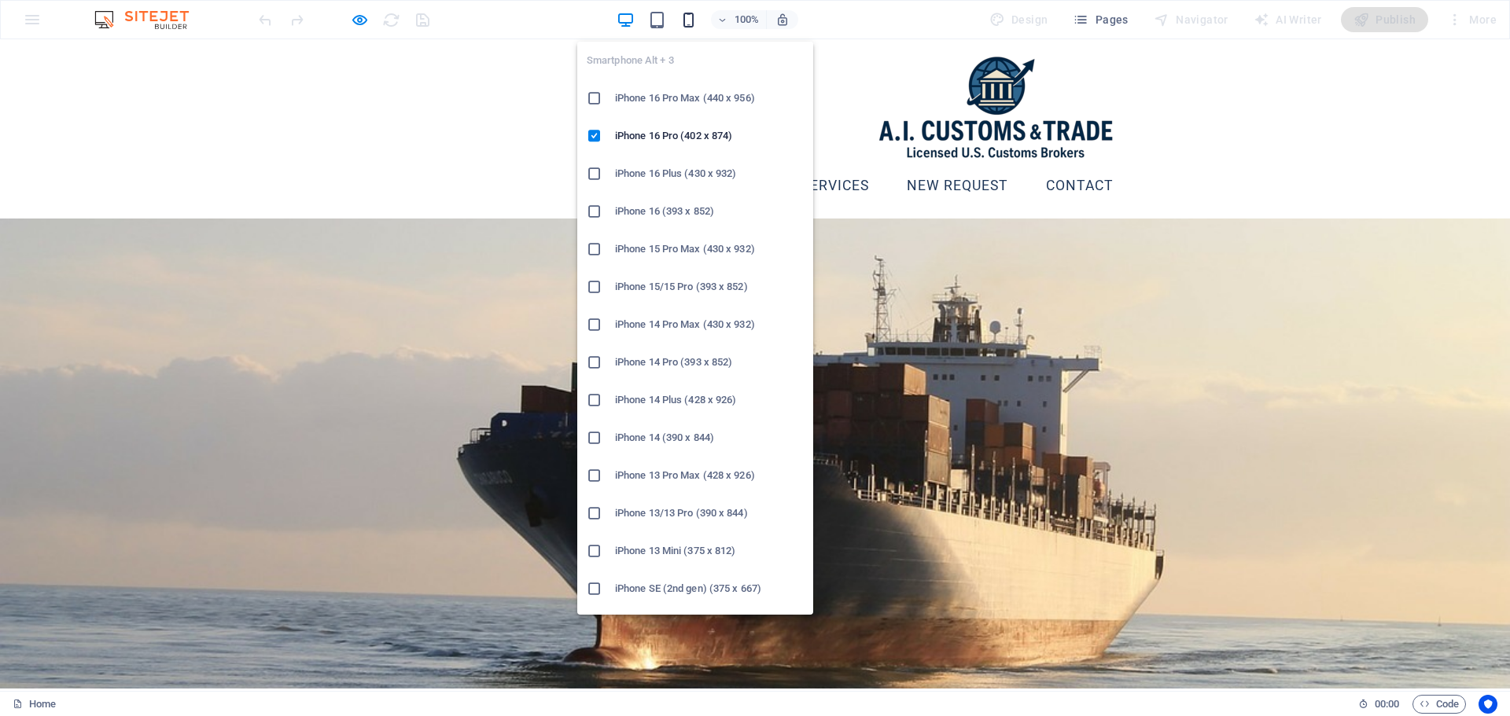
click at [684, 20] on icon "button" at bounding box center [688, 20] width 18 height 18
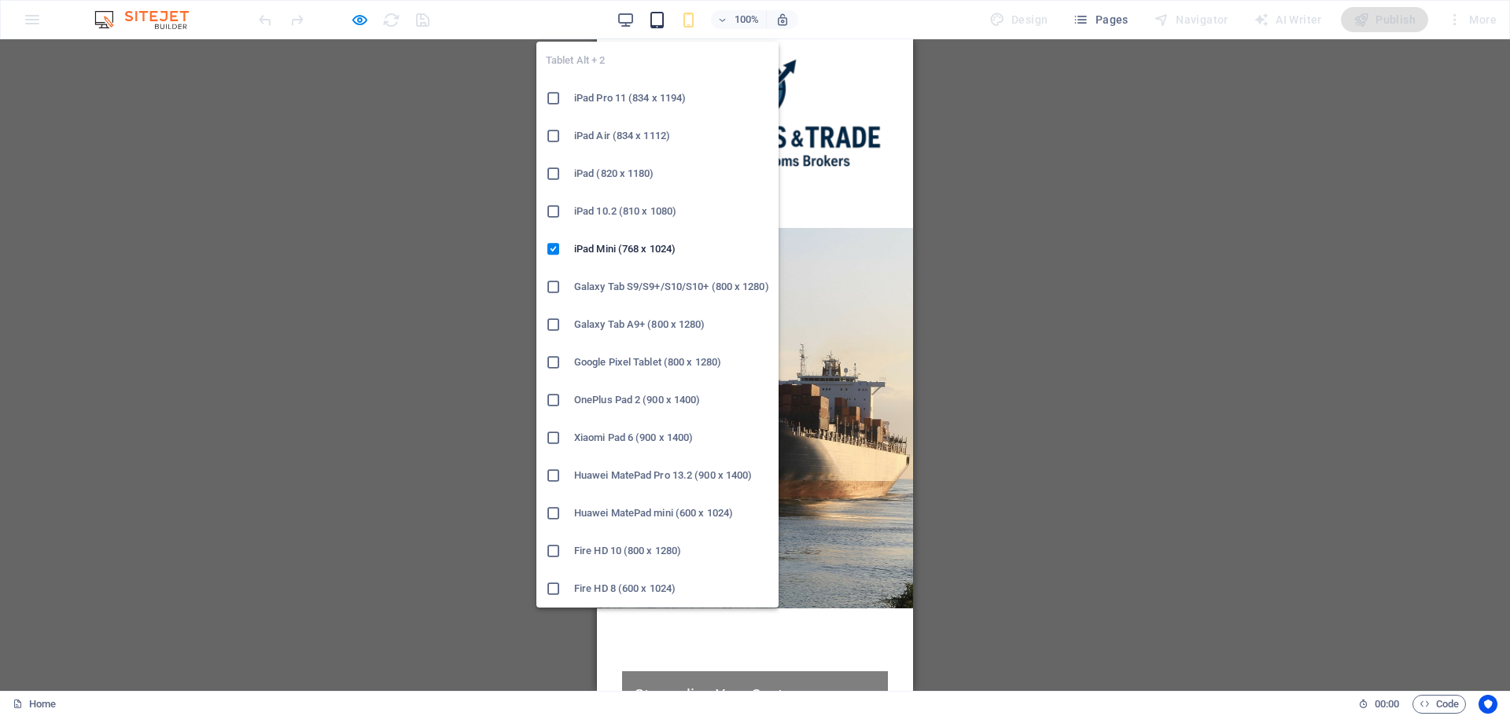
click at [662, 18] on icon "button" at bounding box center [657, 20] width 18 height 18
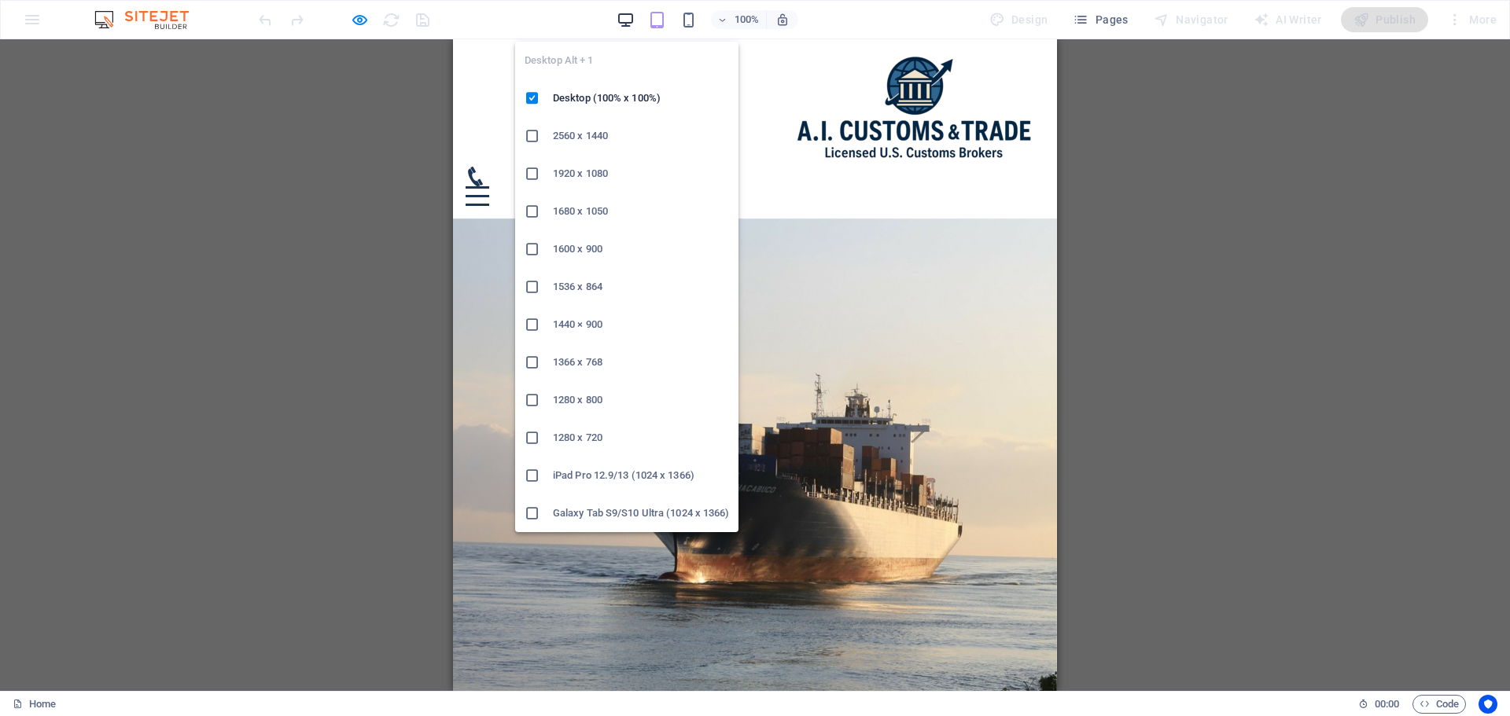
click at [632, 15] on icon "button" at bounding box center [626, 20] width 18 height 18
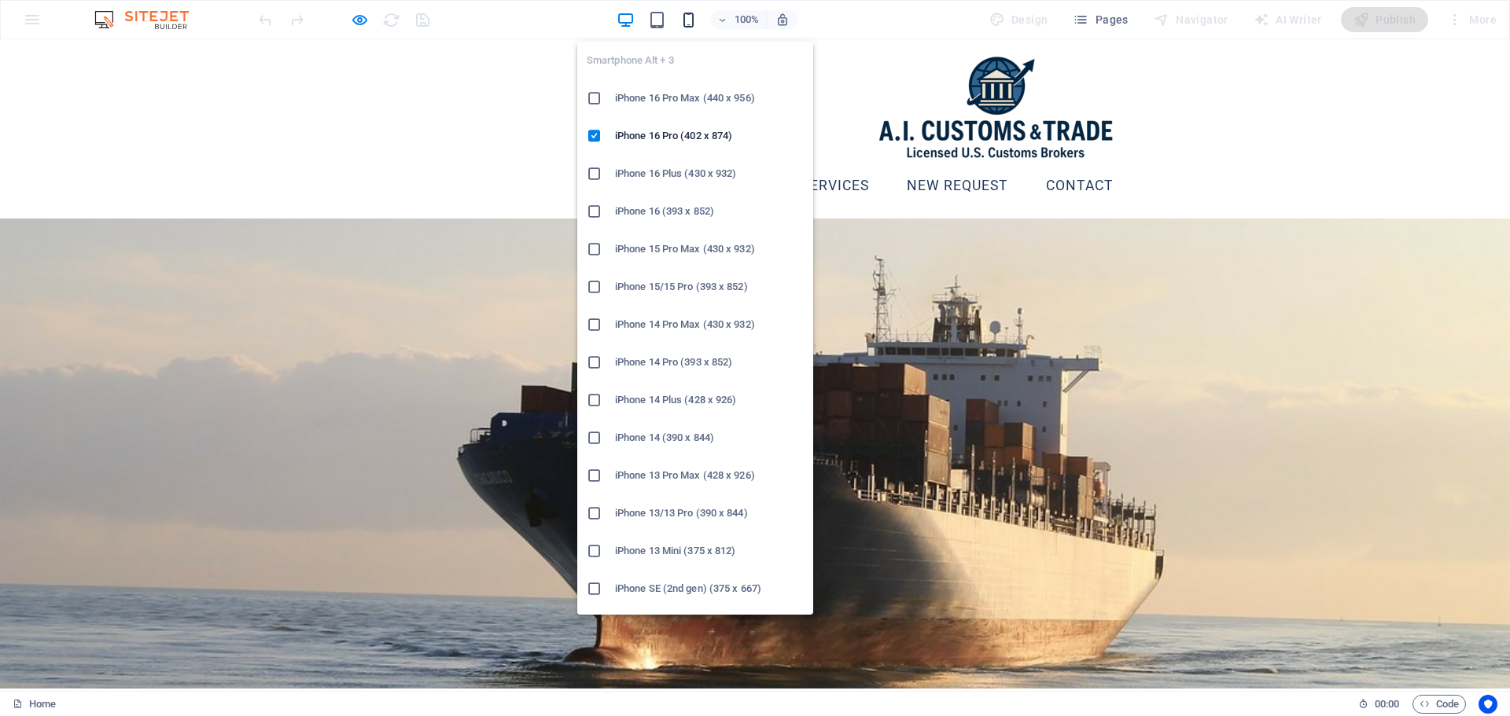
click at [689, 18] on icon "button" at bounding box center [688, 20] width 18 height 18
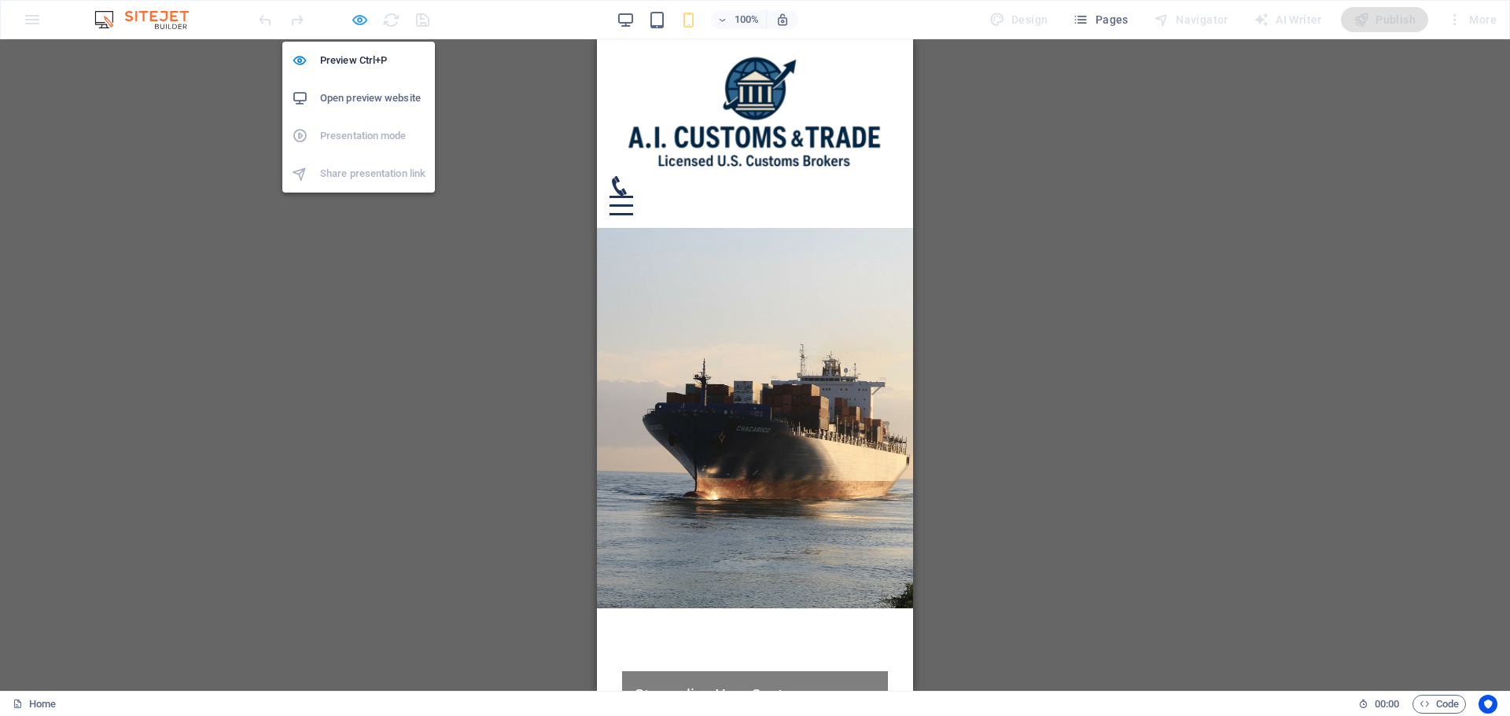
click at [357, 13] on icon "button" at bounding box center [360, 20] width 18 height 18
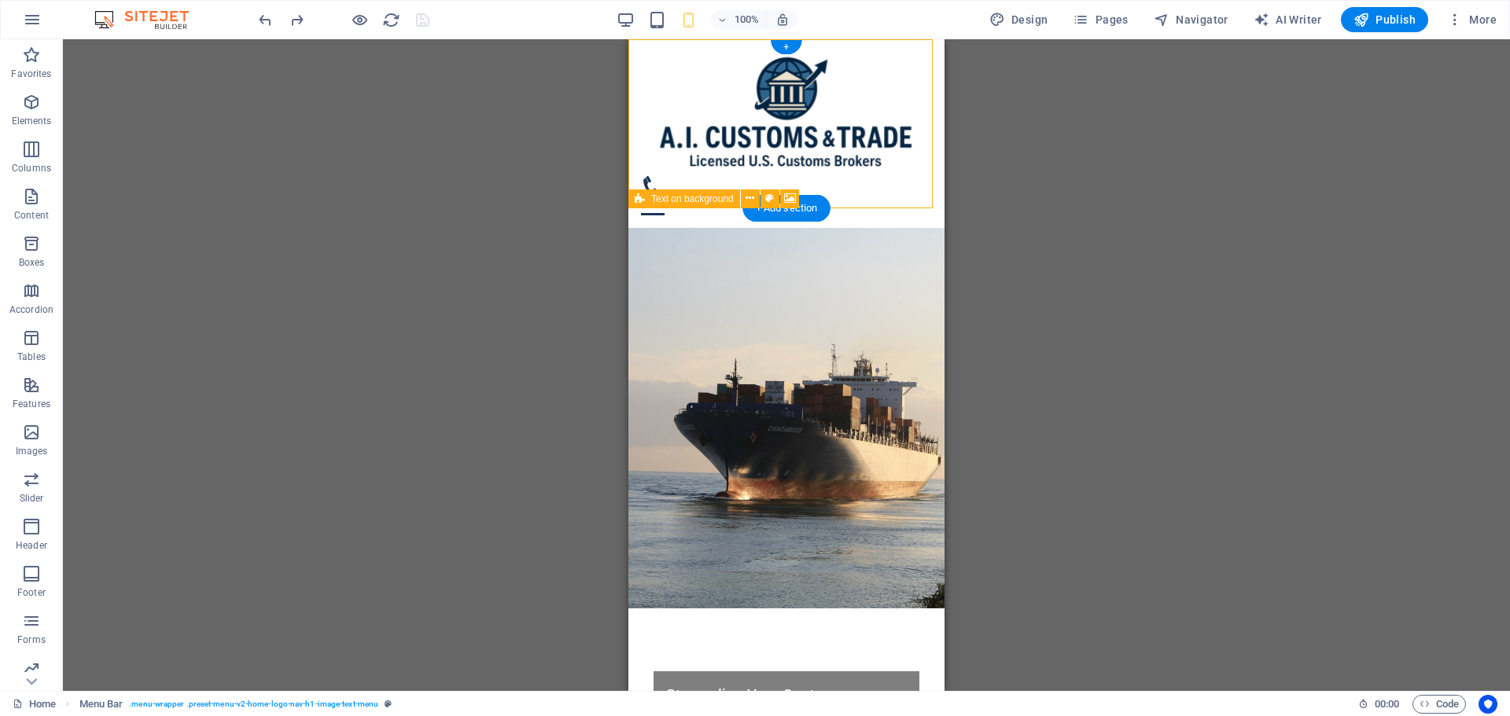
drag, startPoint x: 908, startPoint y: 167, endPoint x: 907, endPoint y: 56, distance: 110.9
click at [907, 56] on header "Home Services NEW REQUEST Contact" at bounding box center [786, 133] width 316 height 189
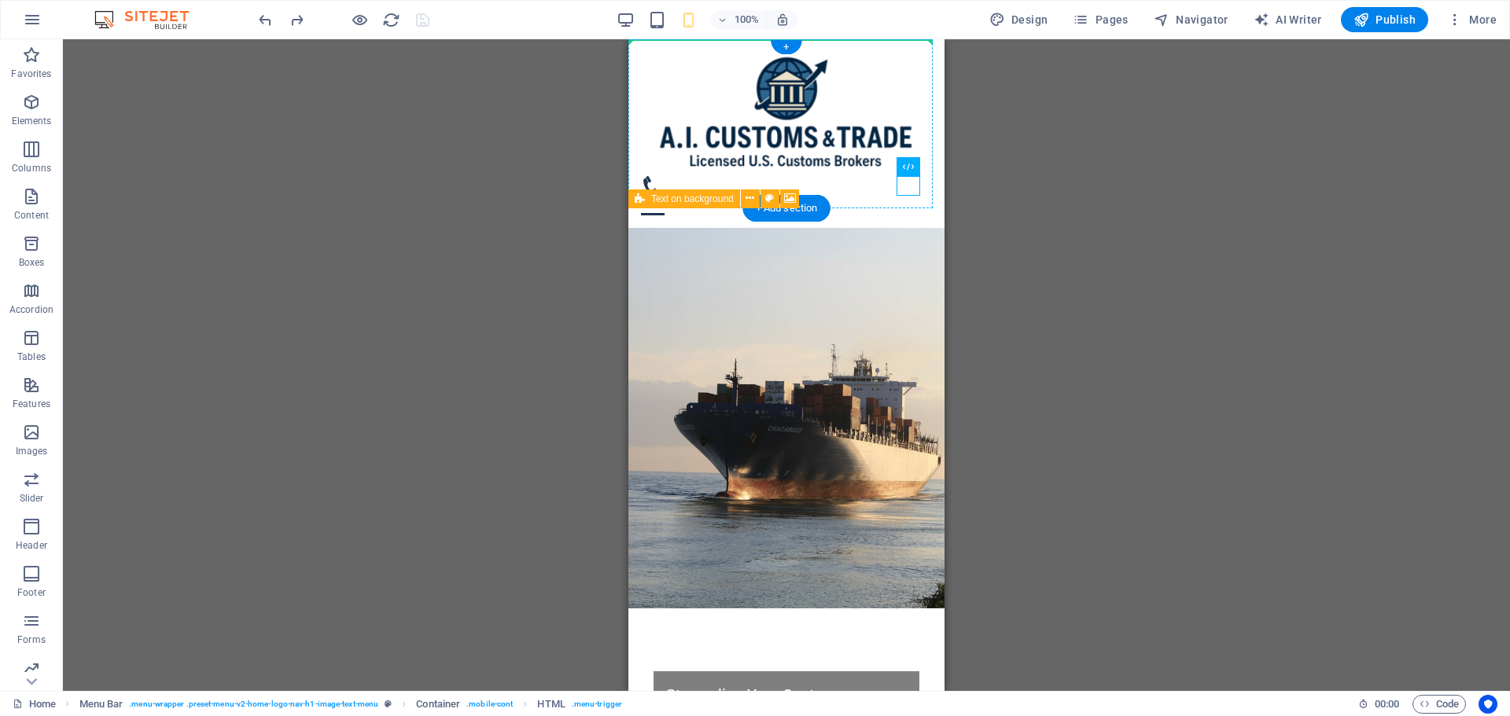
drag, startPoint x: 907, startPoint y: 186, endPoint x: 910, endPoint y: 77, distance: 109.4
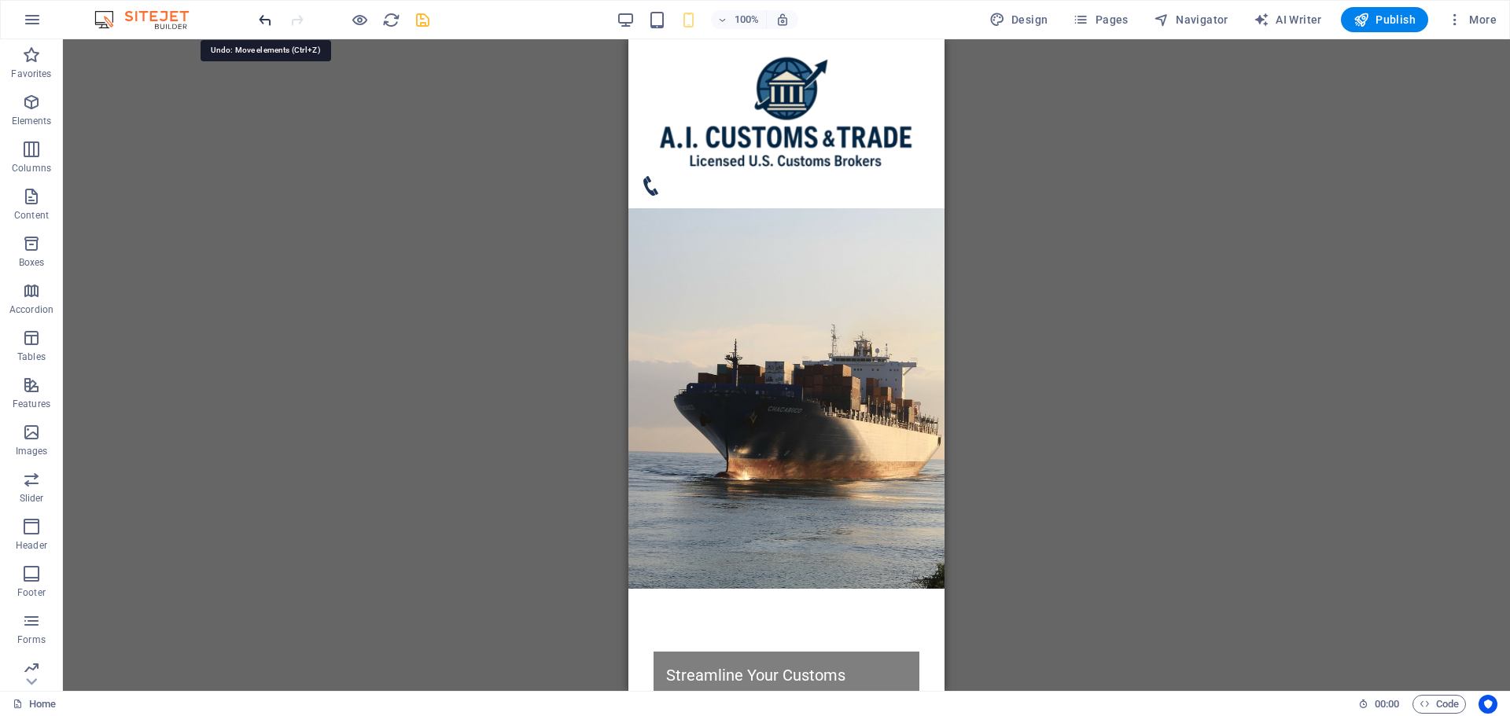
click at [267, 17] on icon "undo" at bounding box center [265, 20] width 18 height 18
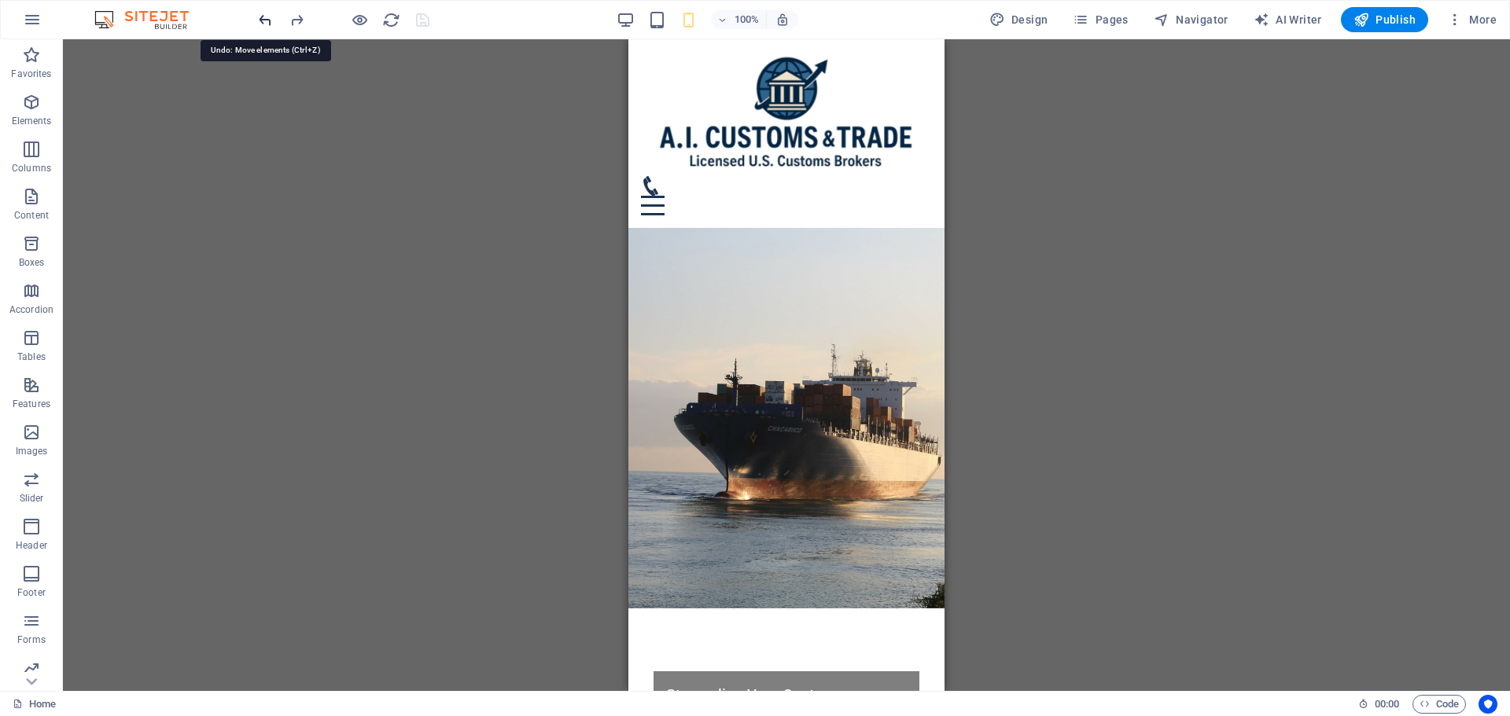
click at [267, 17] on icon "undo" at bounding box center [265, 20] width 18 height 18
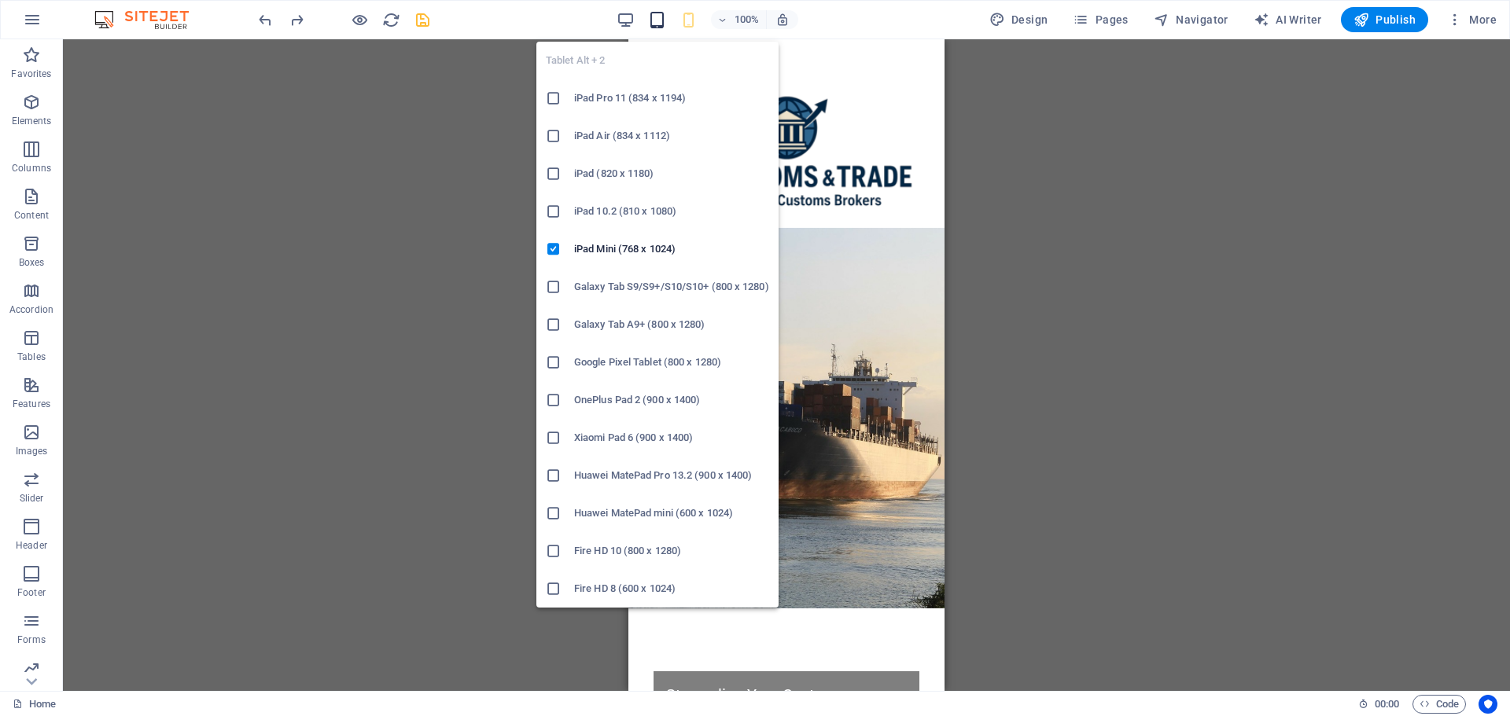
click at [661, 27] on icon "button" at bounding box center [657, 20] width 18 height 18
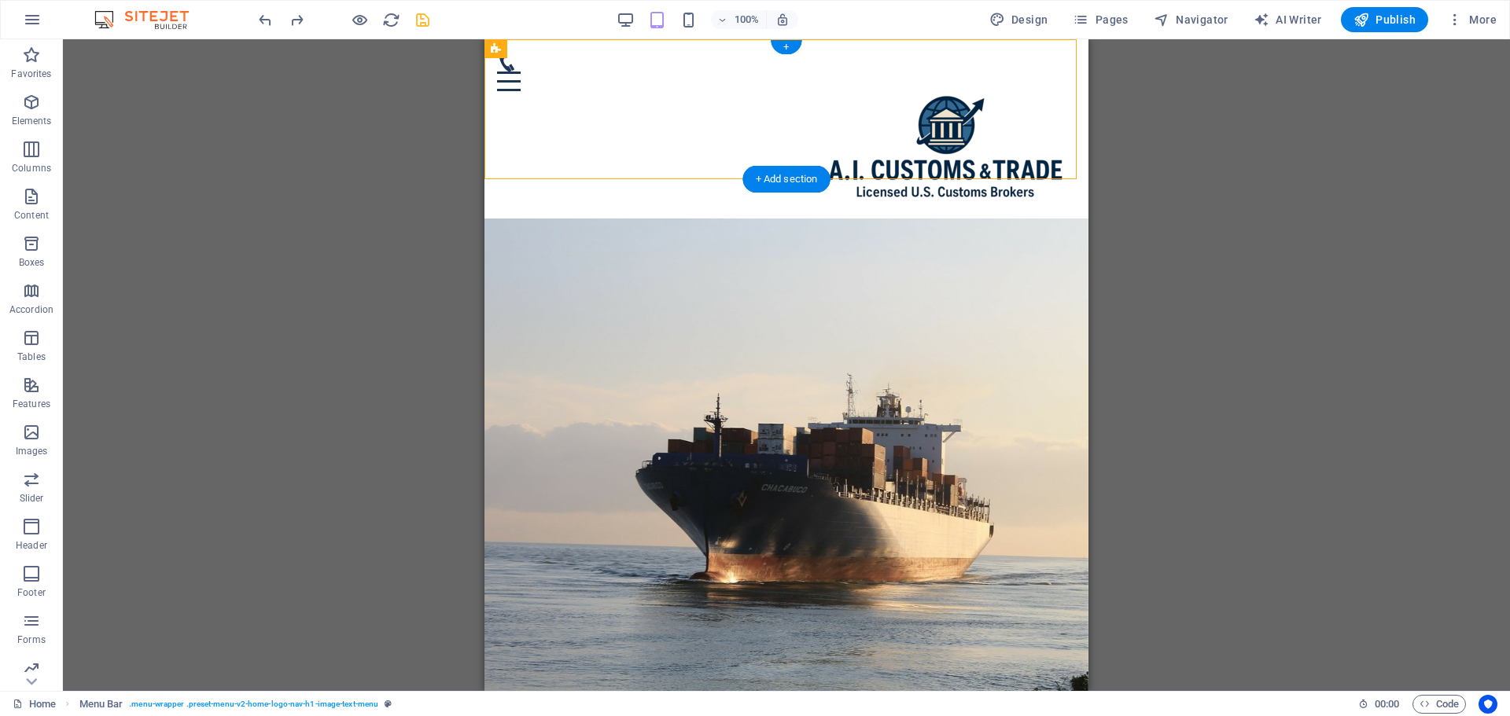
drag, startPoint x: 864, startPoint y: 113, endPoint x: 720, endPoint y: 101, distance: 144.4
click at [720, 101] on header "Home Services NEW REQUEST Contact" at bounding box center [786, 128] width 604 height 179
drag, startPoint x: 900, startPoint y: 105, endPoint x: 875, endPoint y: 116, distance: 27.5
click at [899, 106] on div at bounding box center [786, 148] width 579 height 115
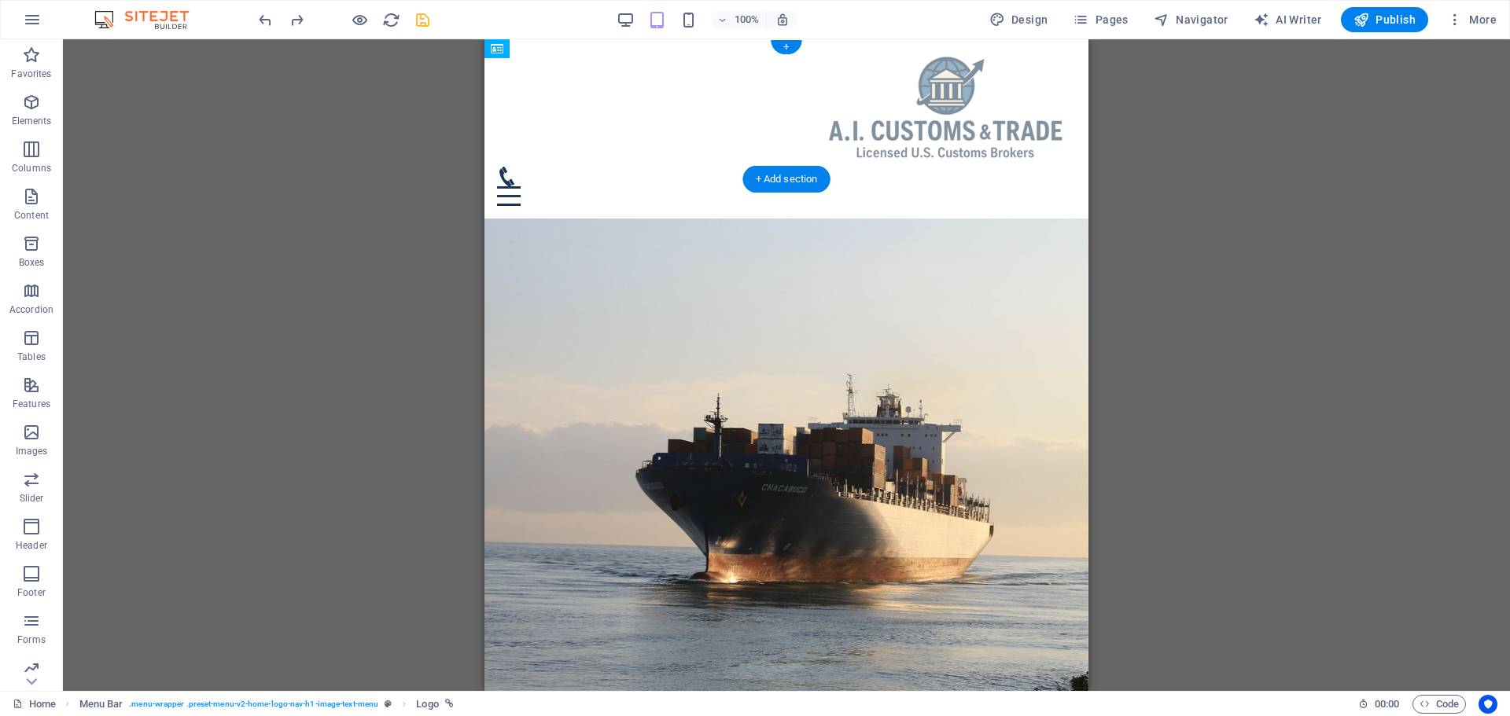
drag, startPoint x: 907, startPoint y: 112, endPoint x: 669, endPoint y: 105, distance: 237.6
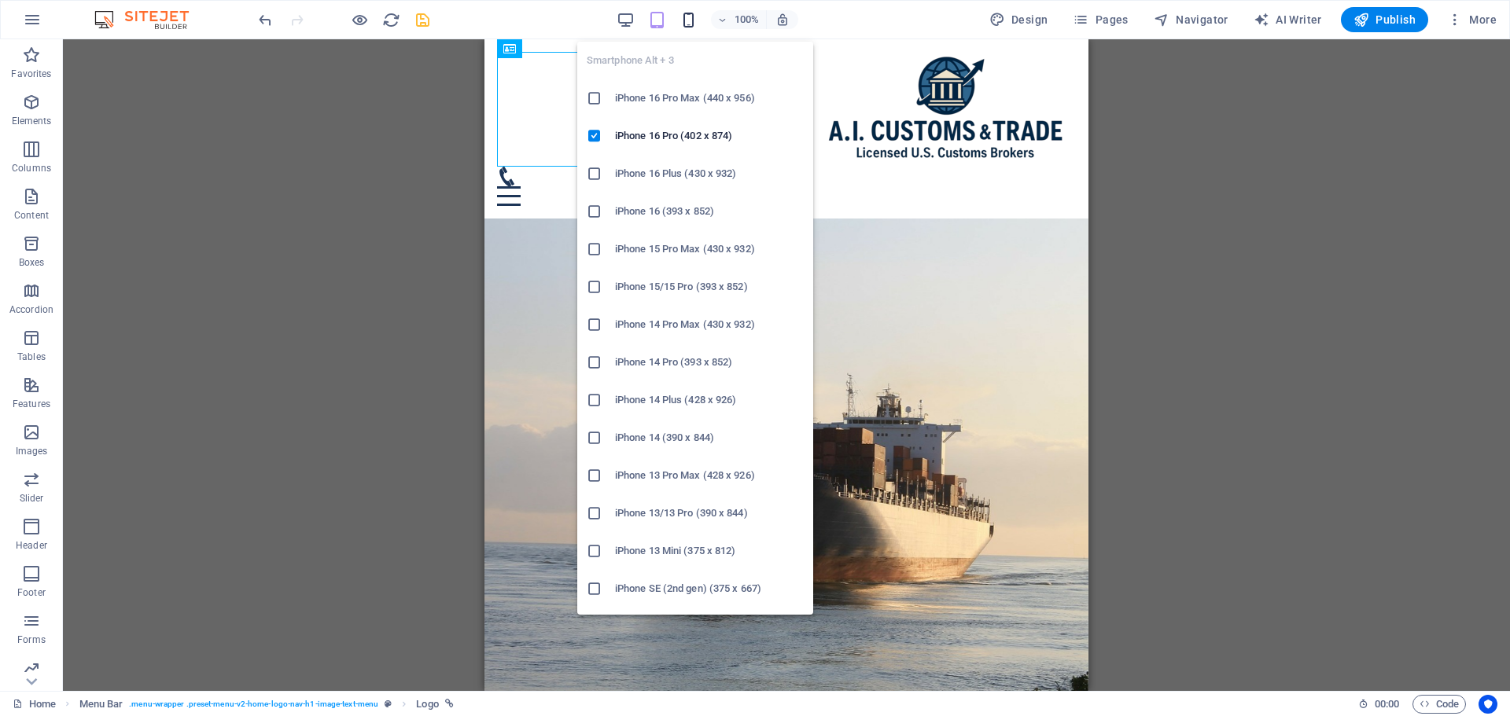
click at [685, 23] on icon "button" at bounding box center [688, 20] width 18 height 18
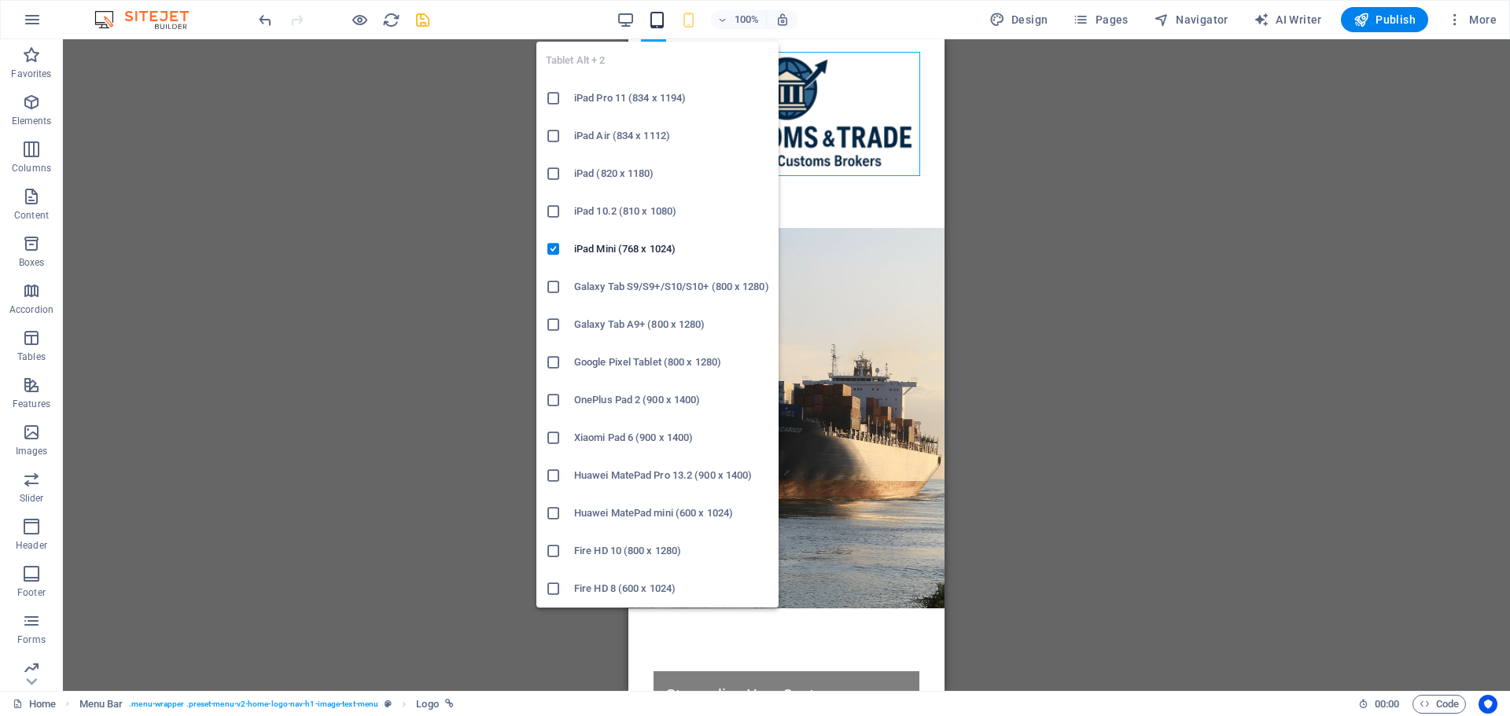
click at [666, 24] on icon "button" at bounding box center [657, 20] width 18 height 18
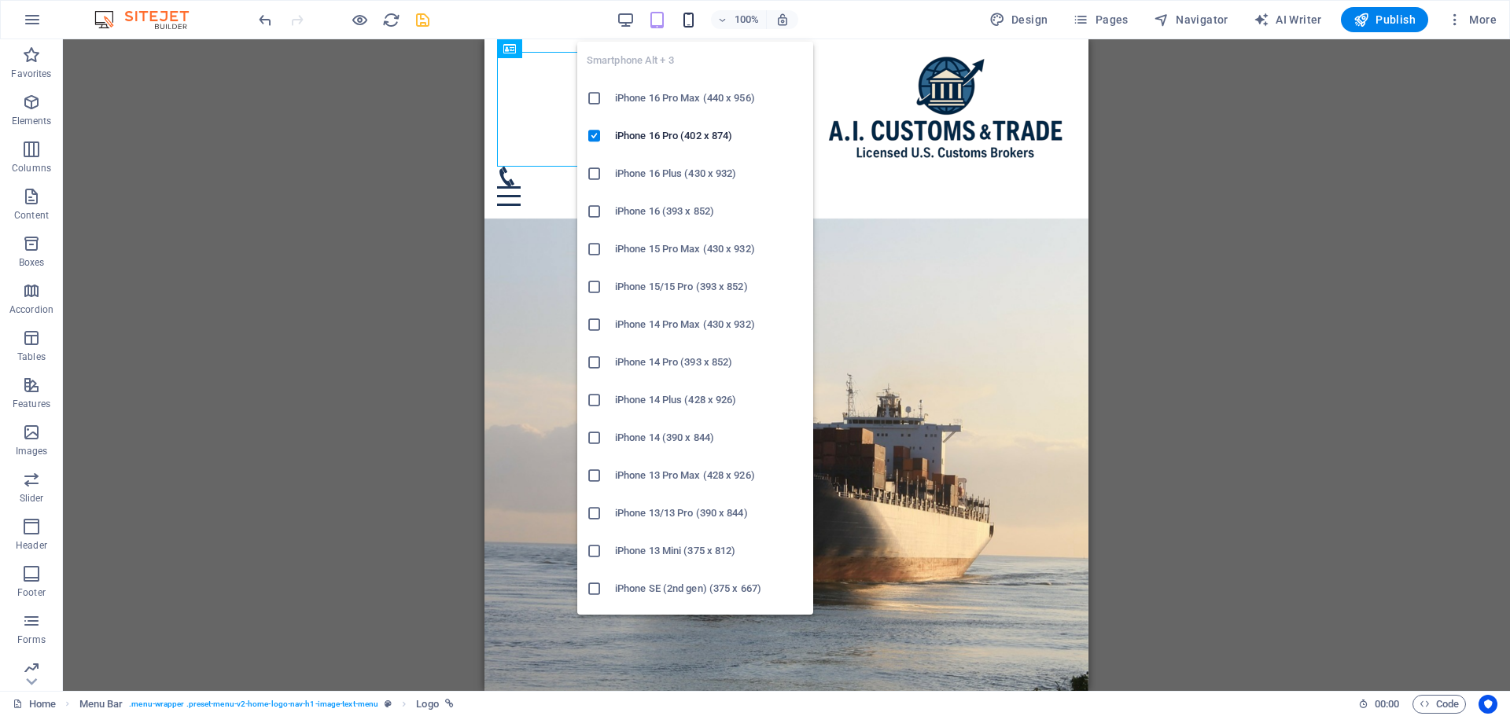
click at [690, 24] on icon "button" at bounding box center [688, 20] width 18 height 18
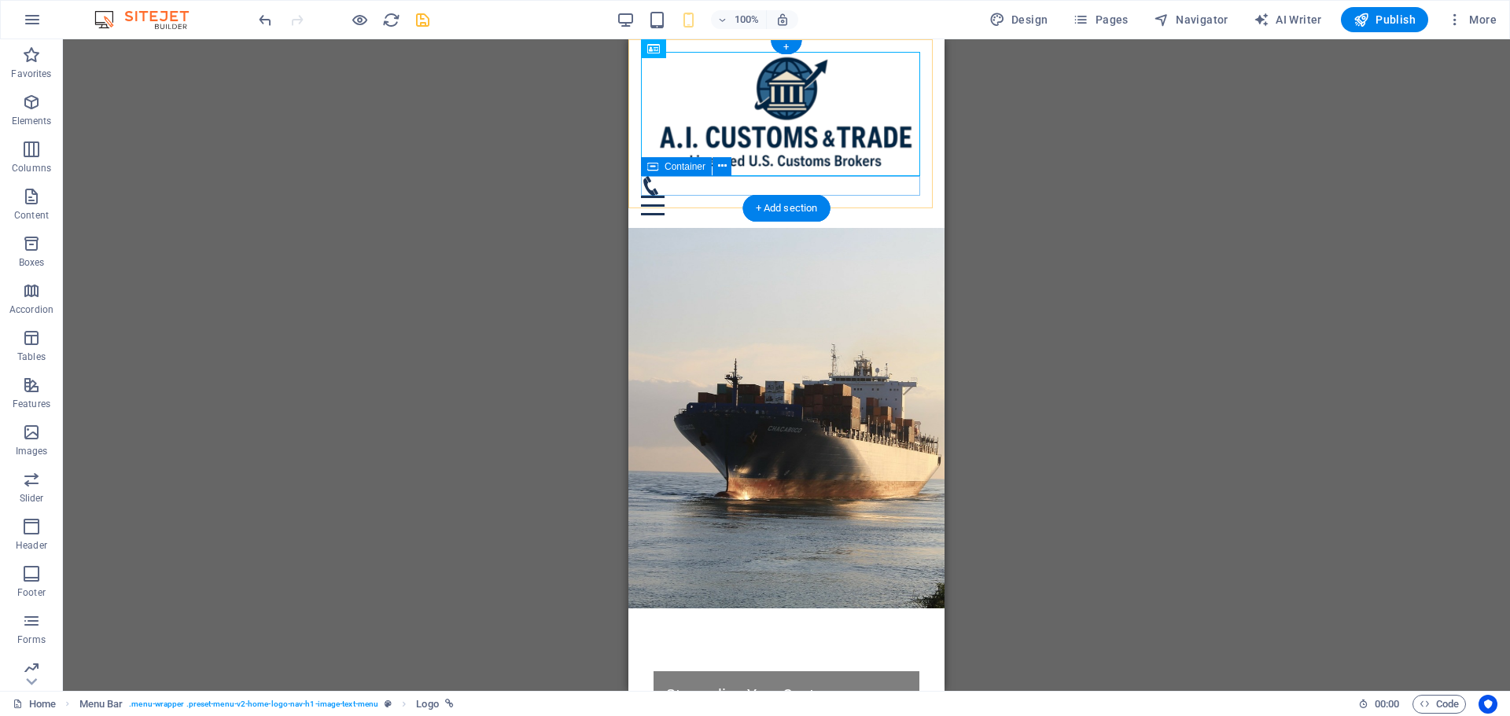
click at [849, 186] on div at bounding box center [786, 195] width 291 height 39
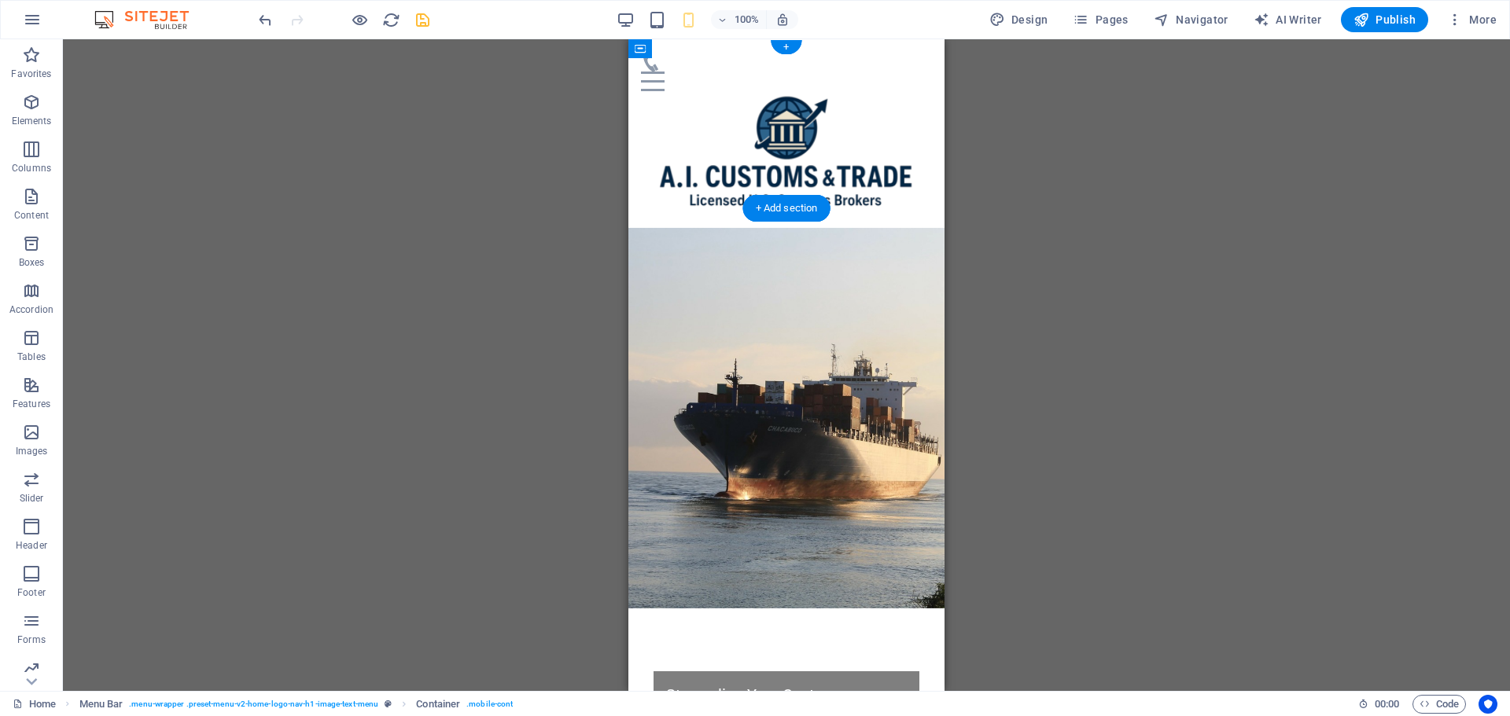
drag, startPoint x: 845, startPoint y: 187, endPoint x: 861, endPoint y: 143, distance: 46.8
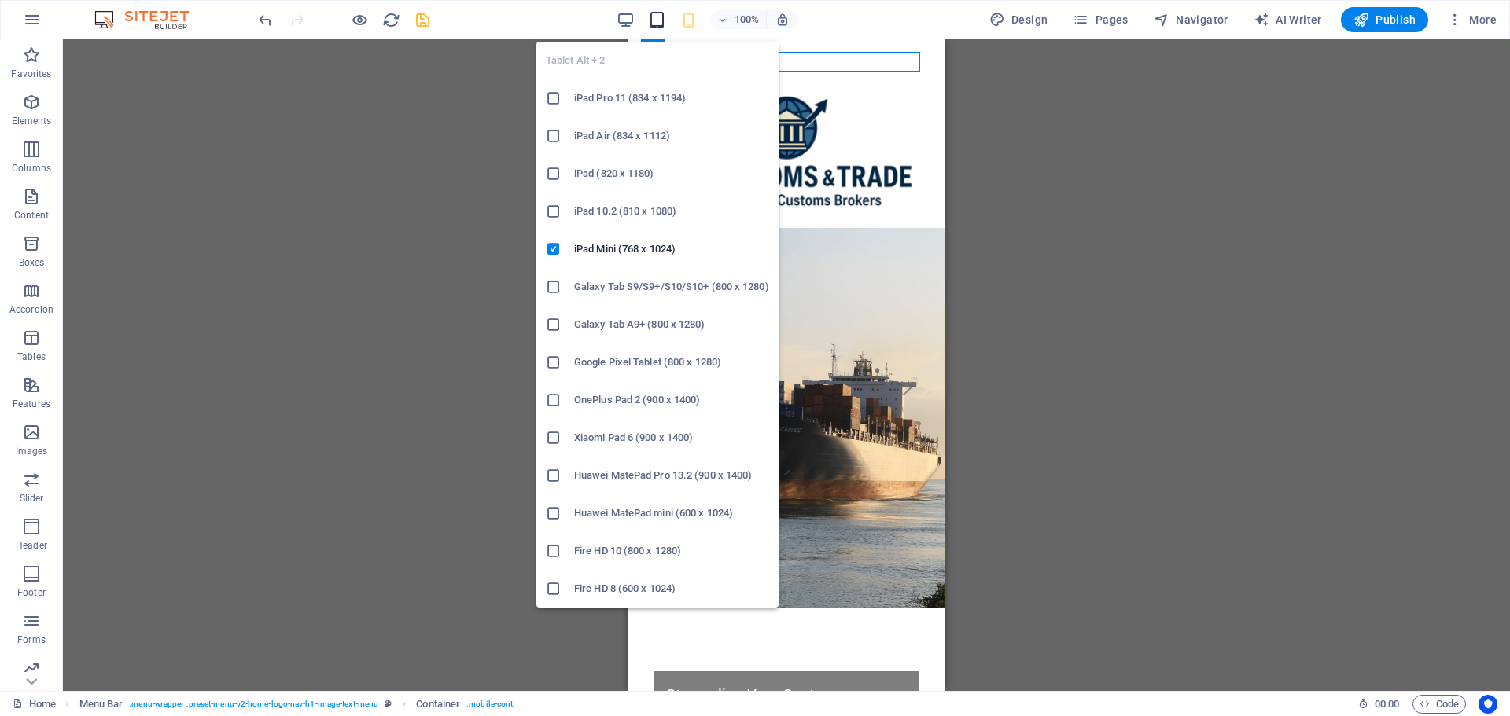
click at [666, 23] on icon "button" at bounding box center [657, 20] width 18 height 18
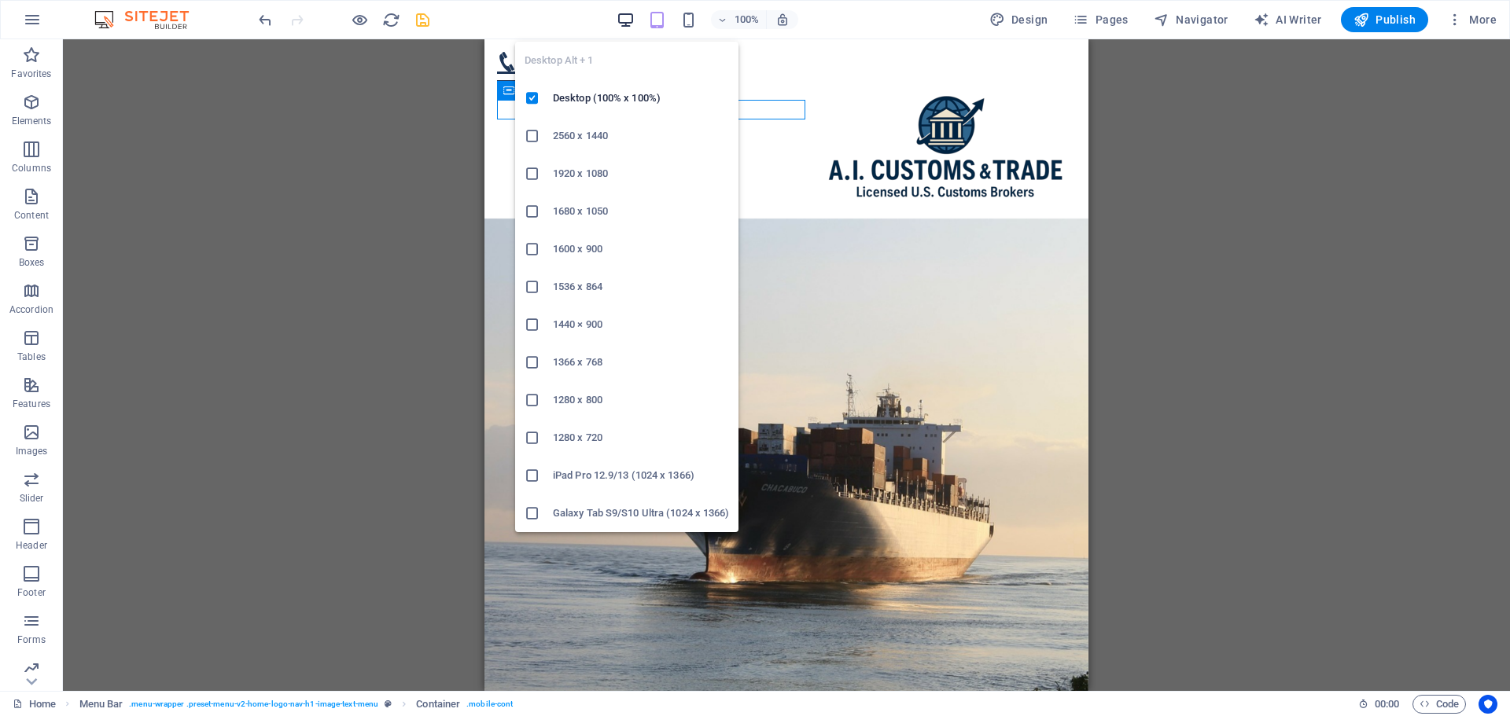
click at [628, 22] on icon "button" at bounding box center [626, 20] width 18 height 18
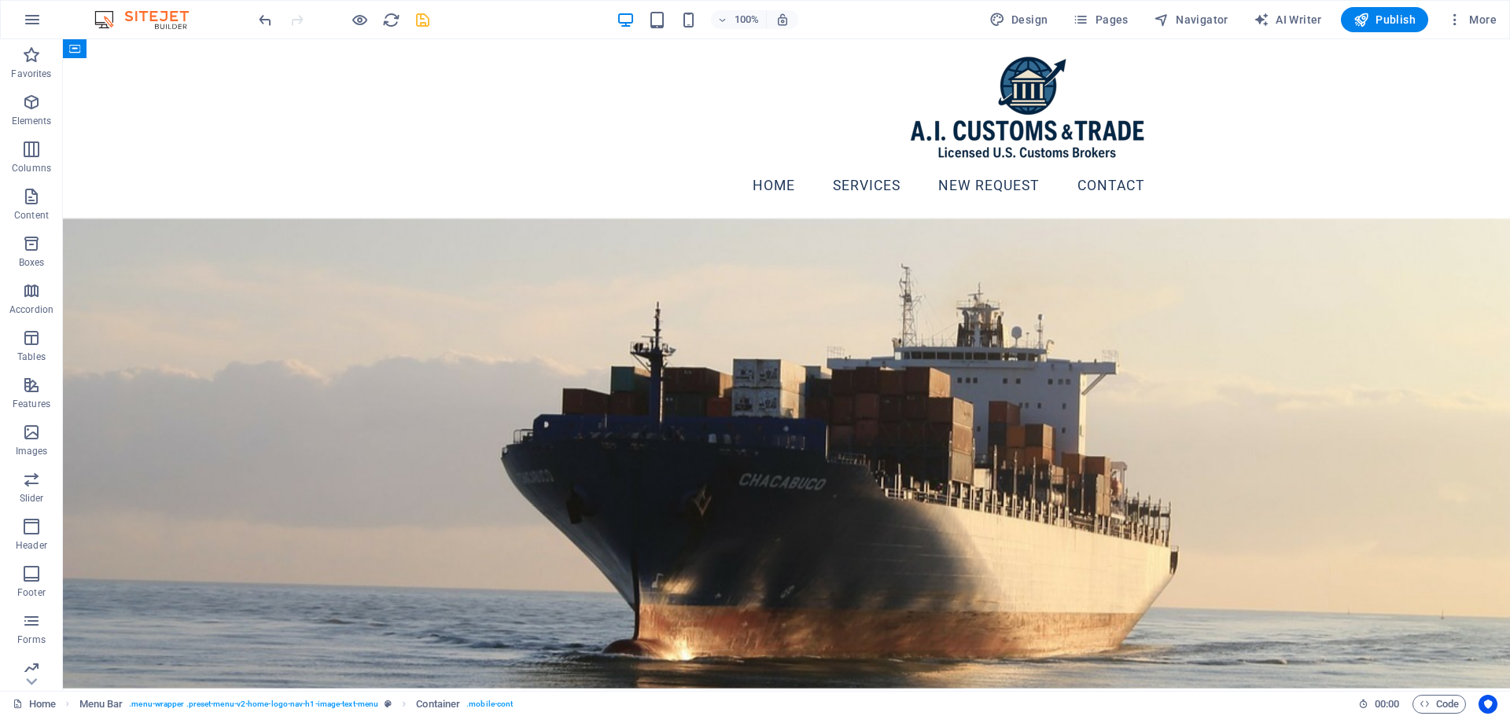
click at [701, 20] on div "100%" at bounding box center [708, 19] width 182 height 25
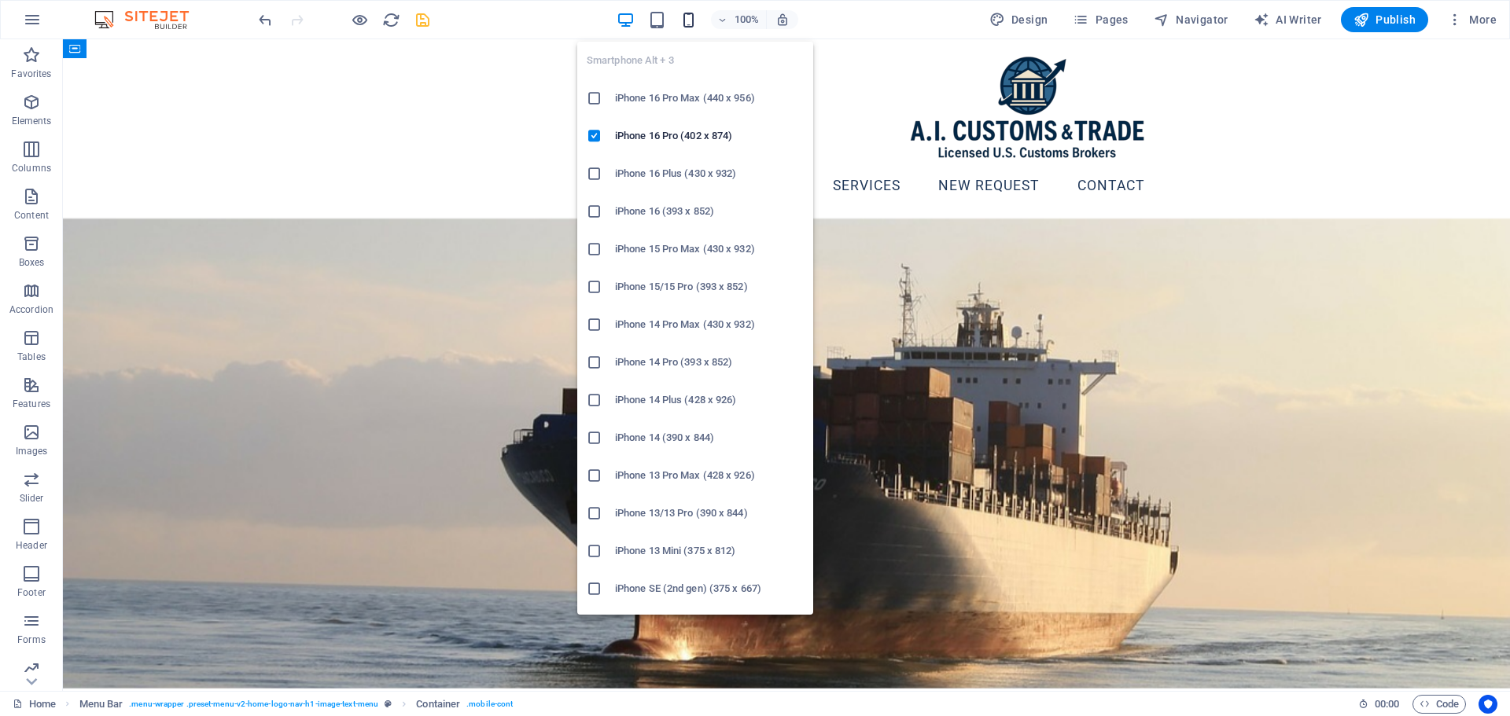
click at [695, 17] on icon "button" at bounding box center [688, 20] width 18 height 18
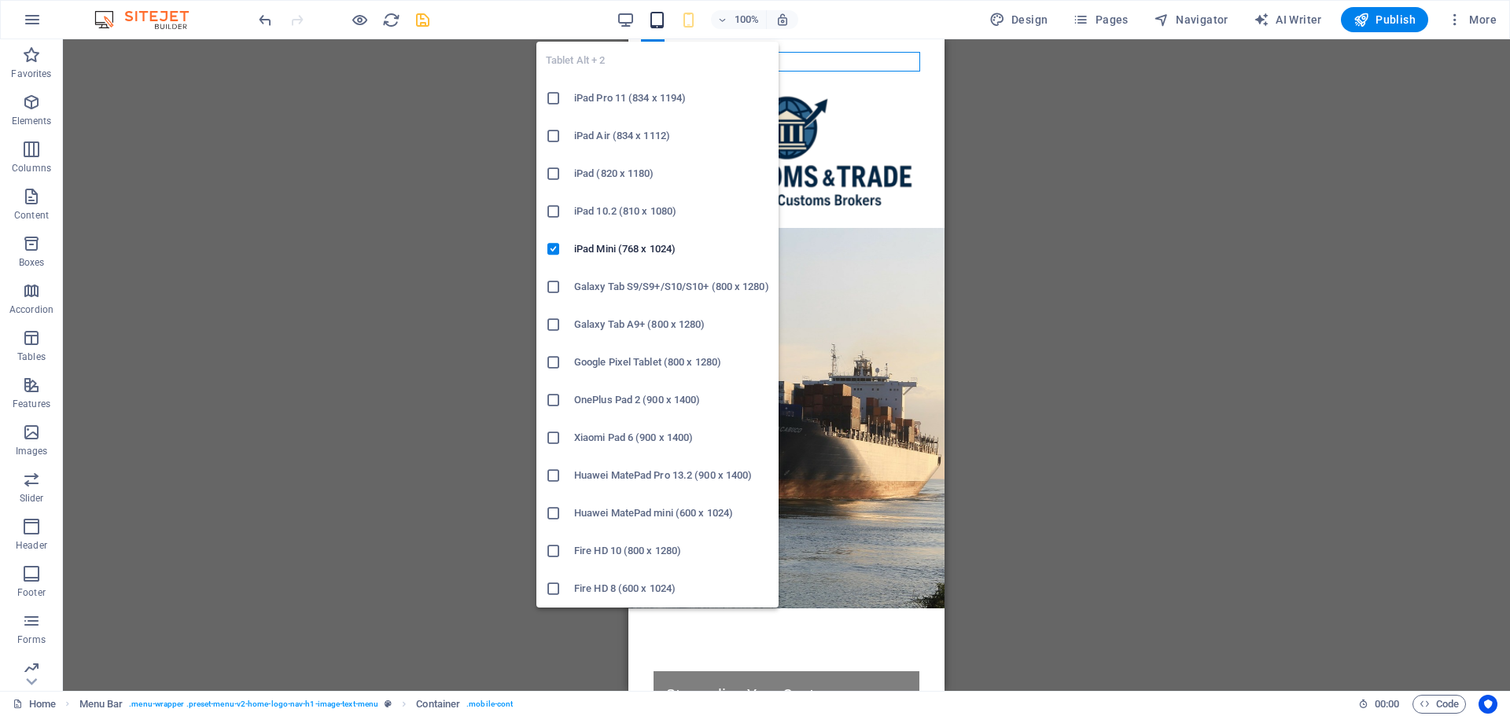
click at [662, 19] on icon "button" at bounding box center [657, 20] width 18 height 18
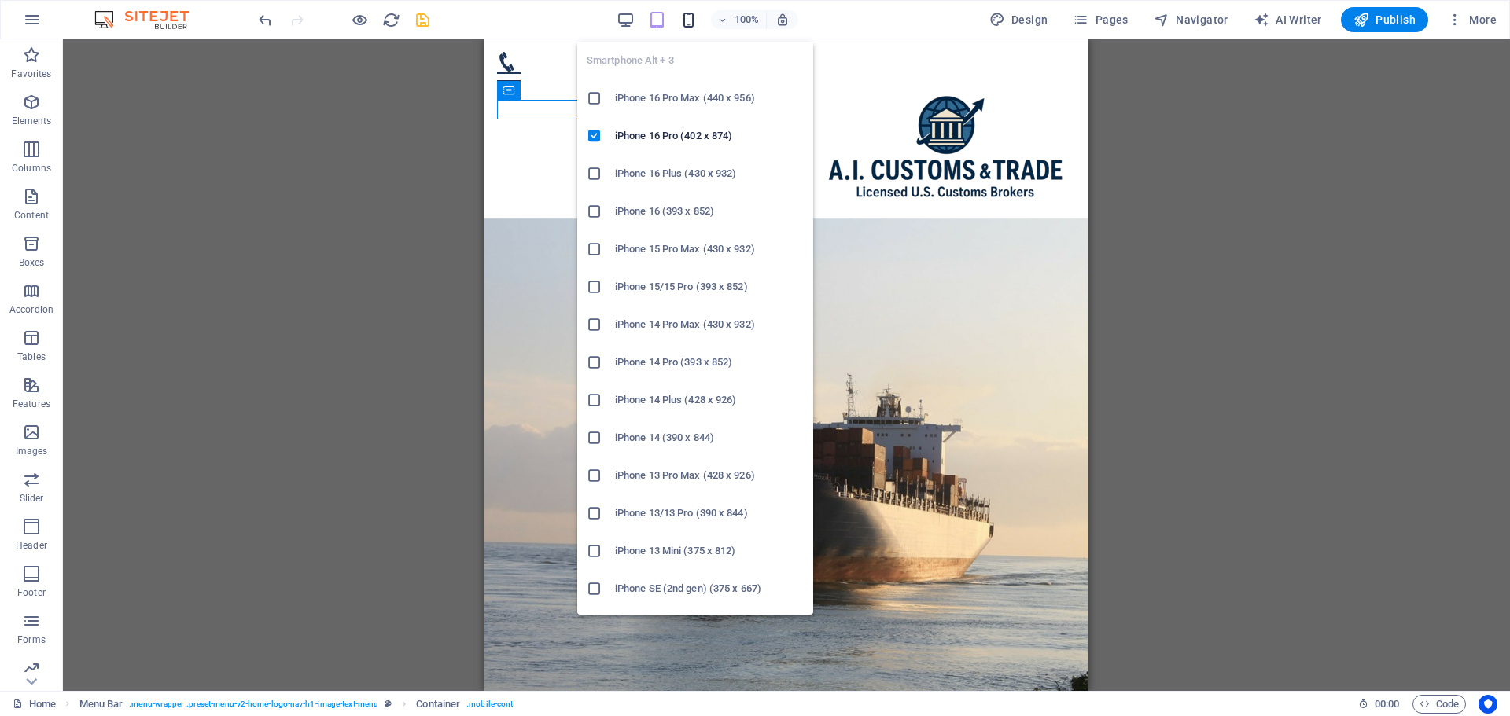
click at [690, 13] on icon "button" at bounding box center [688, 20] width 18 height 18
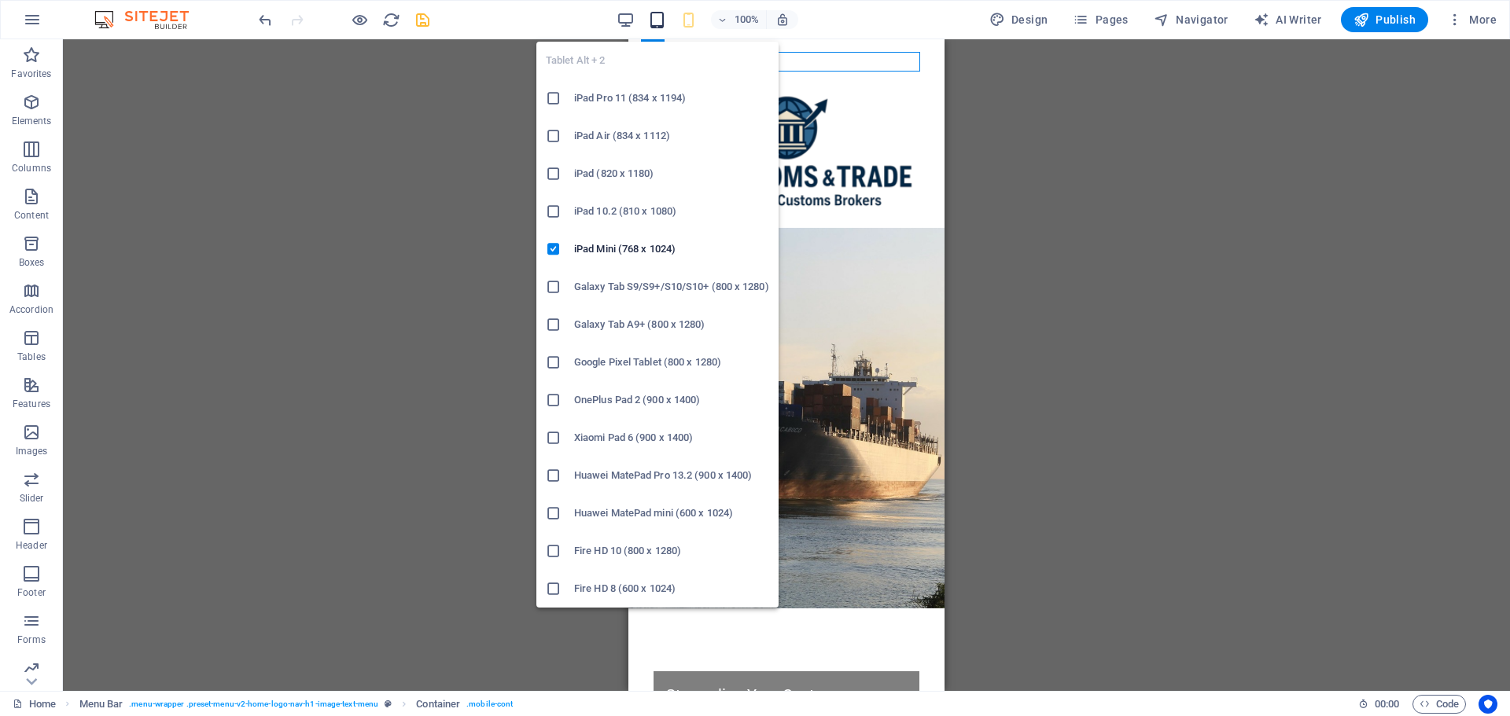
click at [653, 27] on icon "button" at bounding box center [657, 20] width 18 height 18
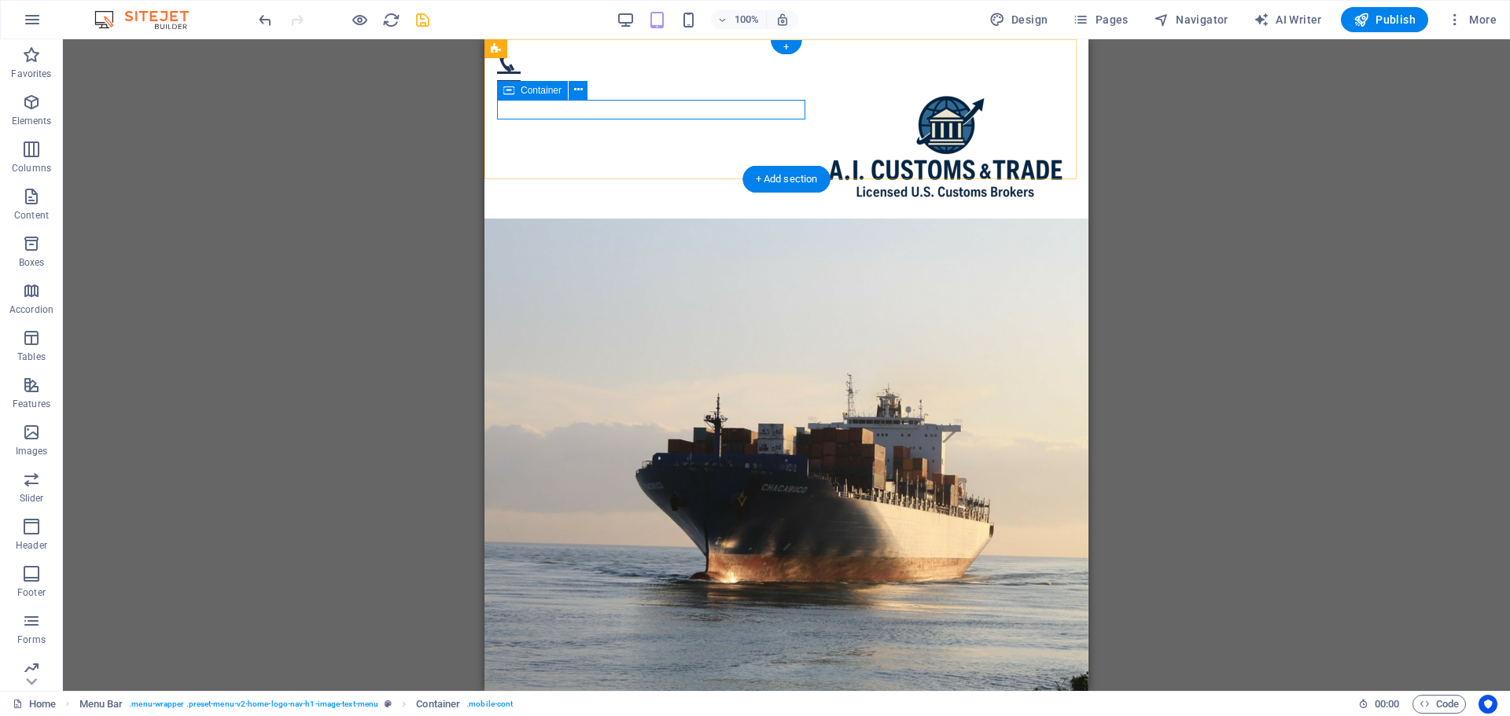
click at [578, 91] on div at bounding box center [786, 71] width 579 height 39
click at [577, 93] on icon at bounding box center [578, 90] width 9 height 17
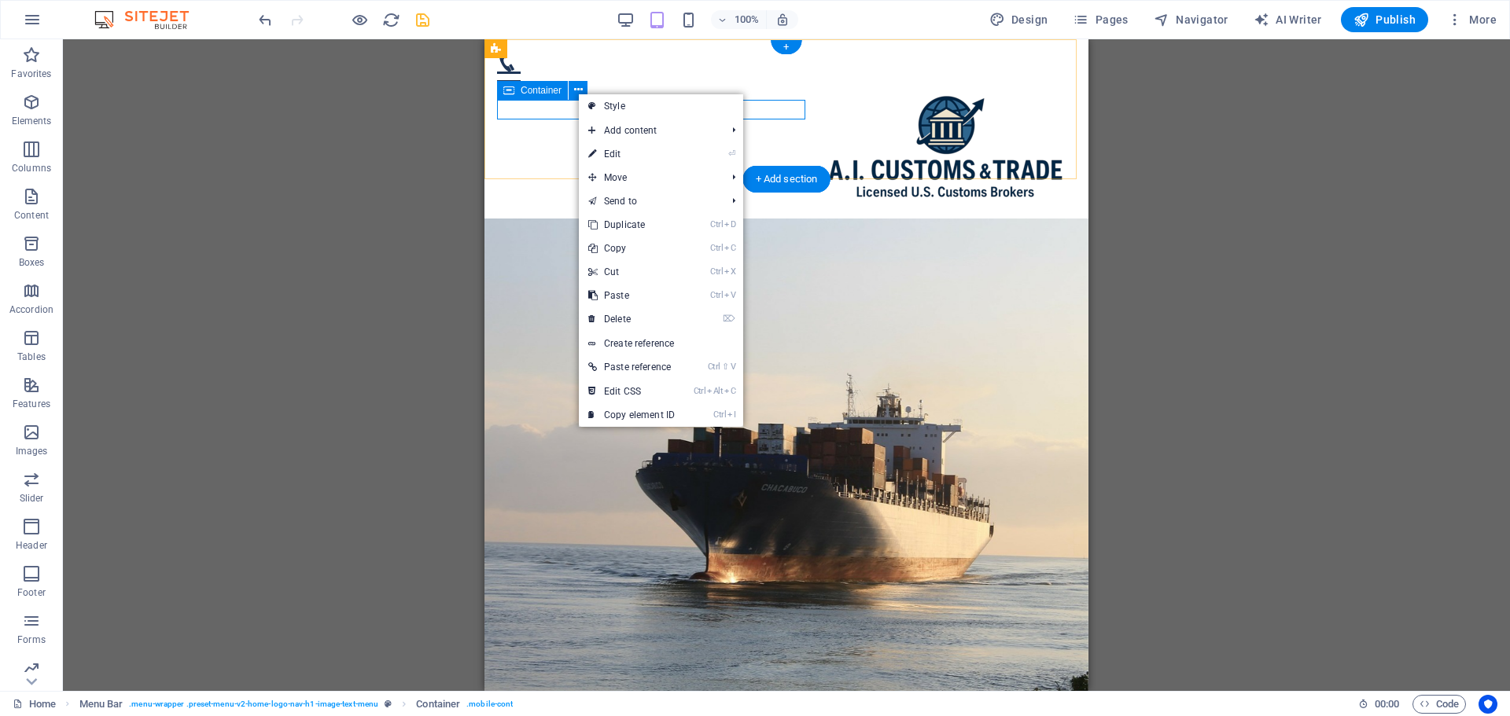
drag, startPoint x: 527, startPoint y: 108, endPoint x: 995, endPoint y: 122, distance: 468.1
click at [527, 91] on div at bounding box center [786, 71] width 579 height 39
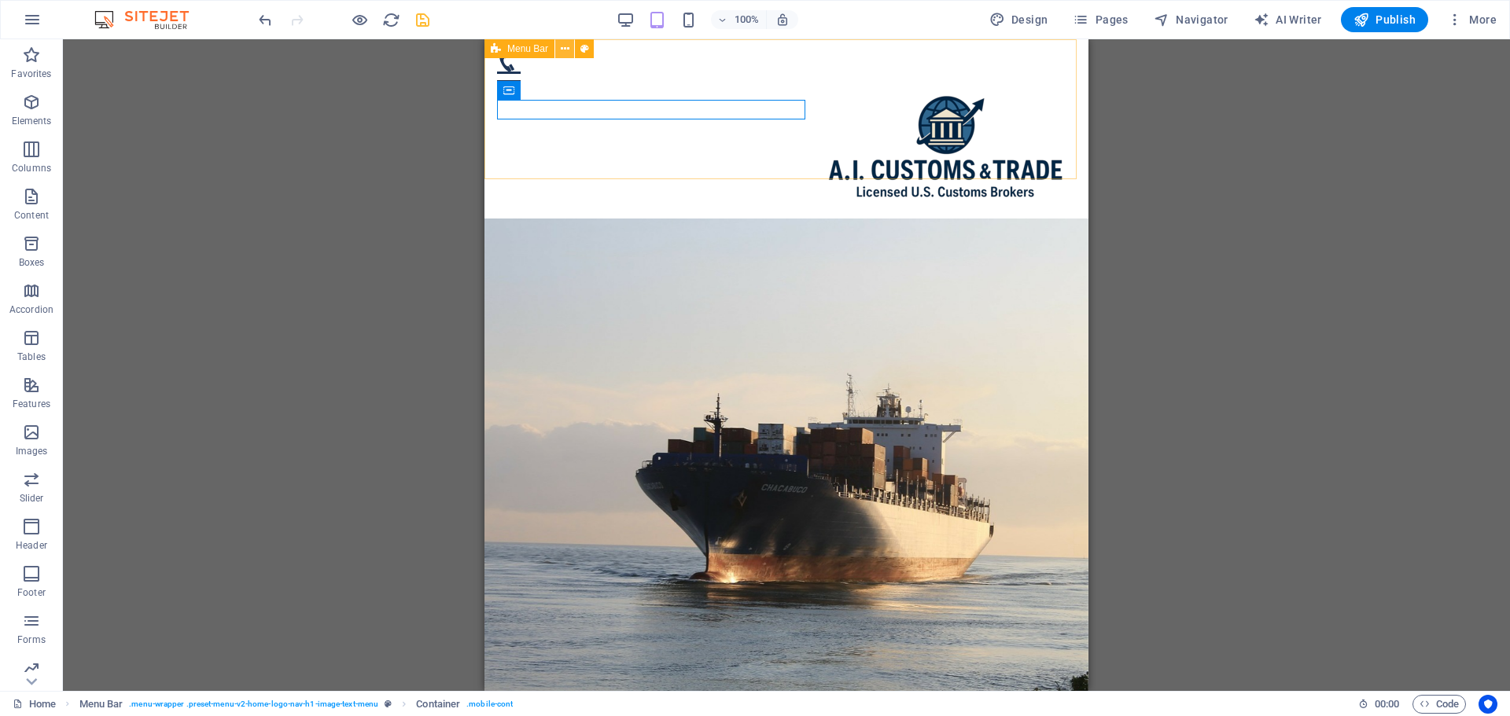
click at [565, 53] on icon at bounding box center [565, 49] width 9 height 17
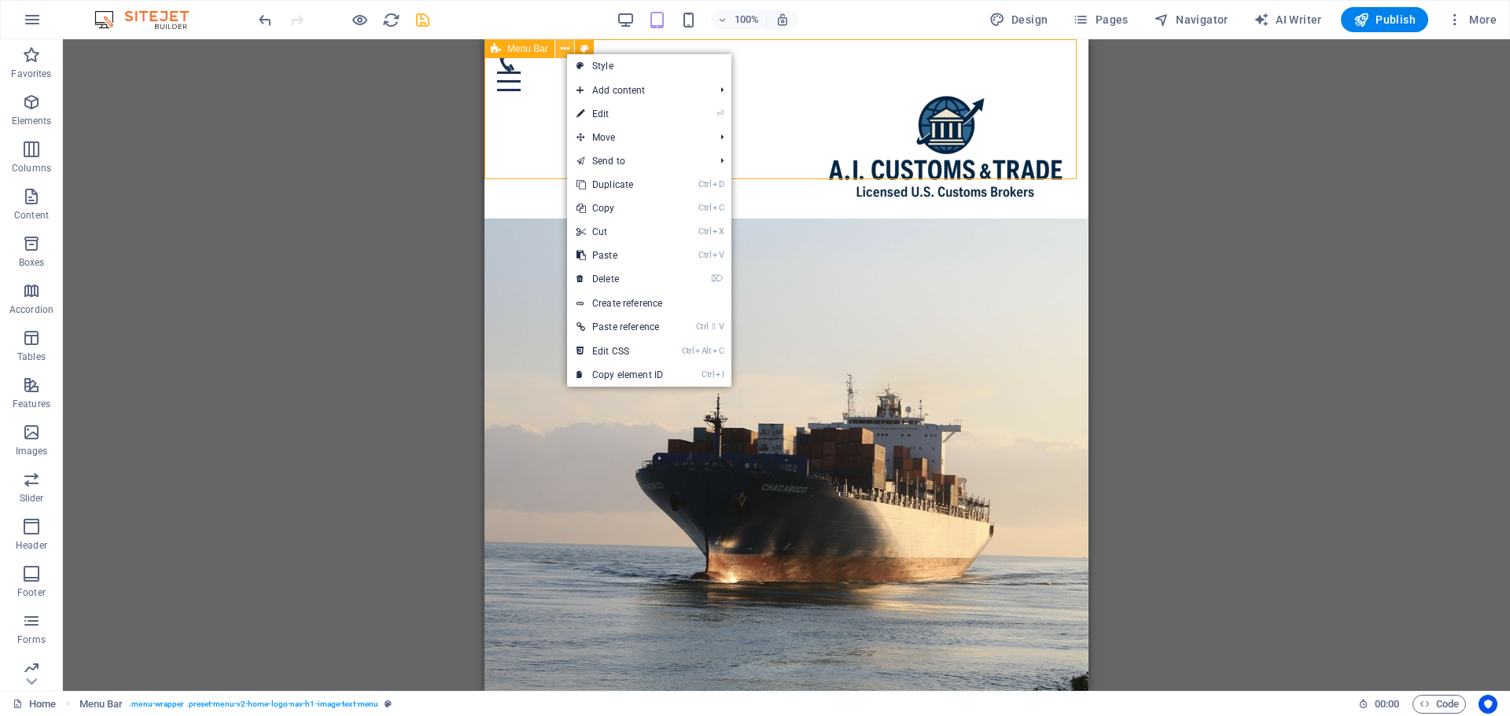
click at [567, 49] on icon at bounding box center [565, 49] width 9 height 17
click at [538, 75] on div "Home Services NEW REQUEST Contact" at bounding box center [786, 128] width 604 height 179
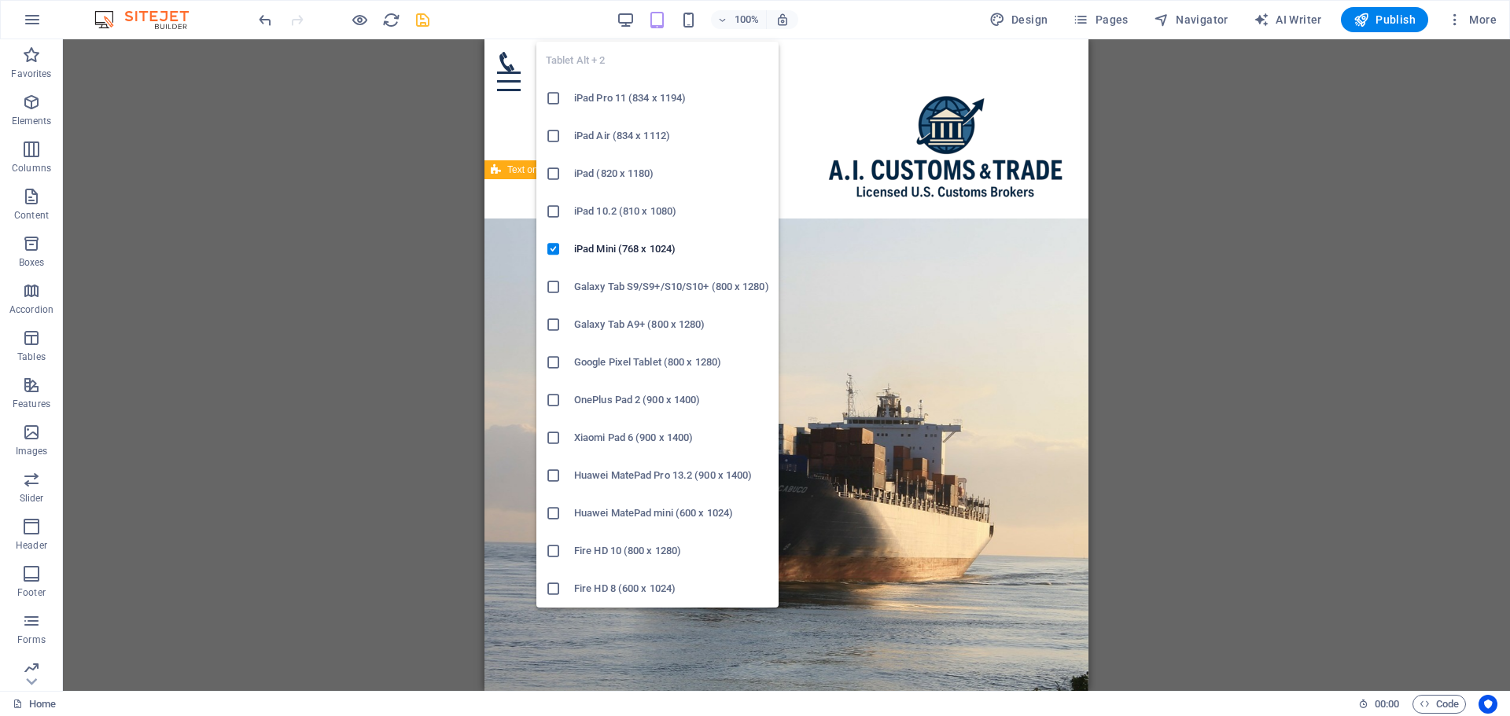
click at [626, 102] on h6 "iPad Pro 11 (834 x 1194)" at bounding box center [671, 98] width 195 height 19
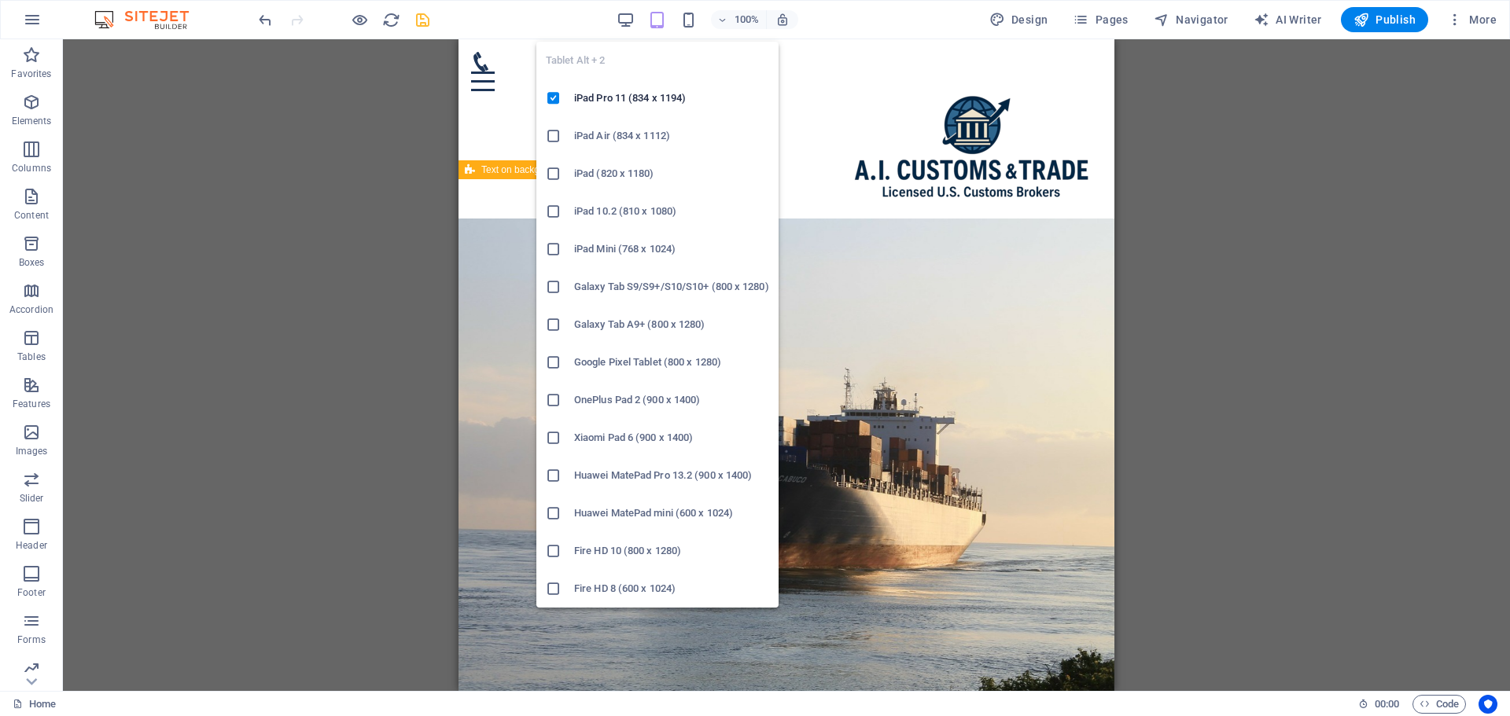
click at [598, 328] on h6 "Galaxy Tab A9+ (800 x 1280)" at bounding box center [671, 324] width 195 height 19
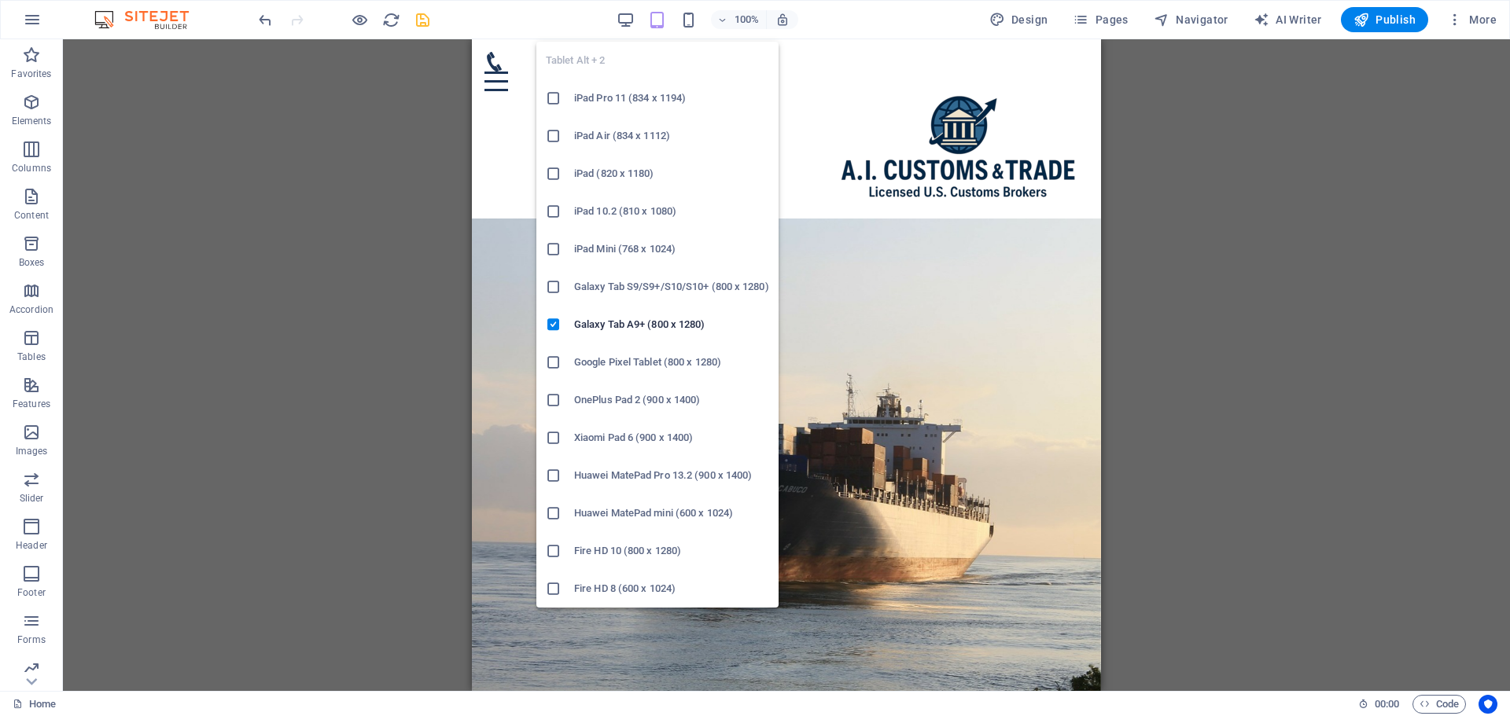
click at [606, 209] on h6 "iPad 10.2 (810 x 1080)" at bounding box center [671, 211] width 195 height 19
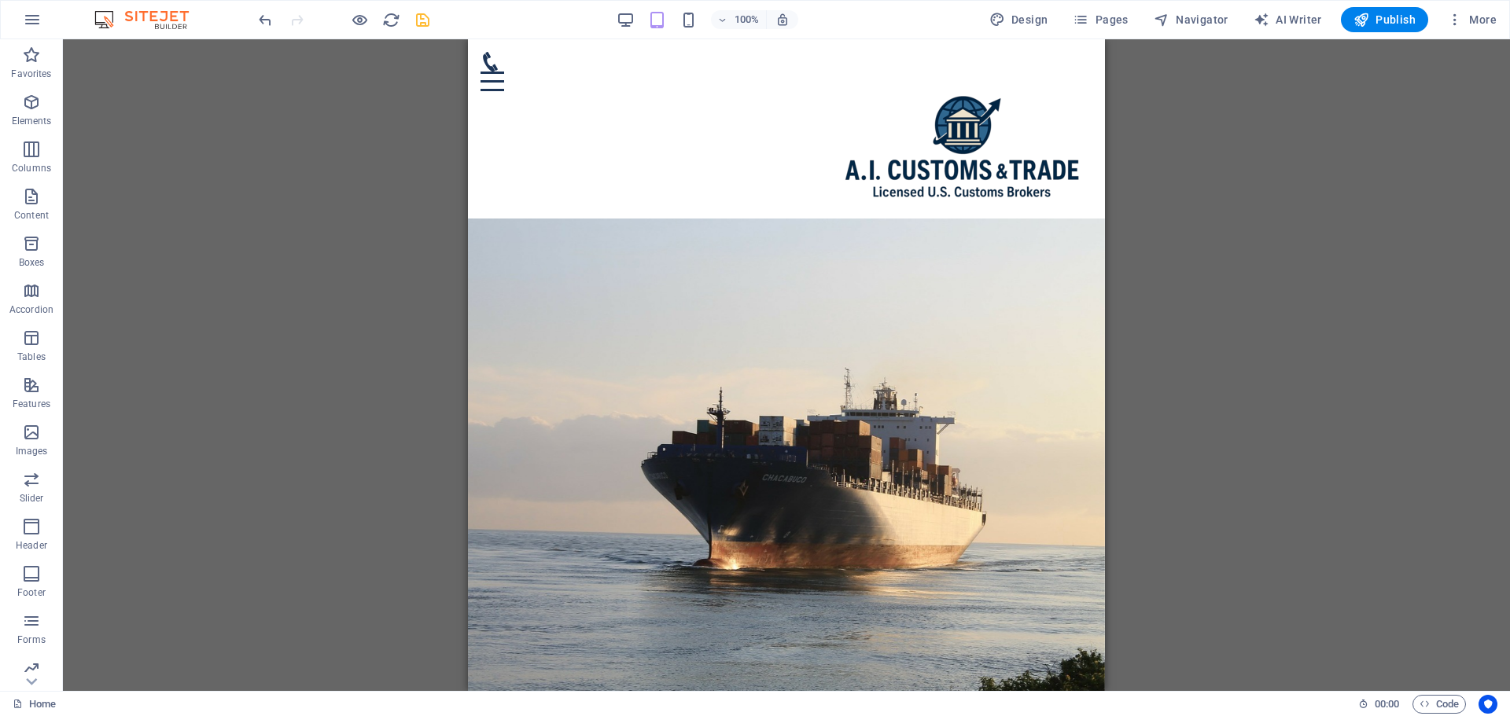
click at [701, 17] on div "100%" at bounding box center [708, 19] width 182 height 25
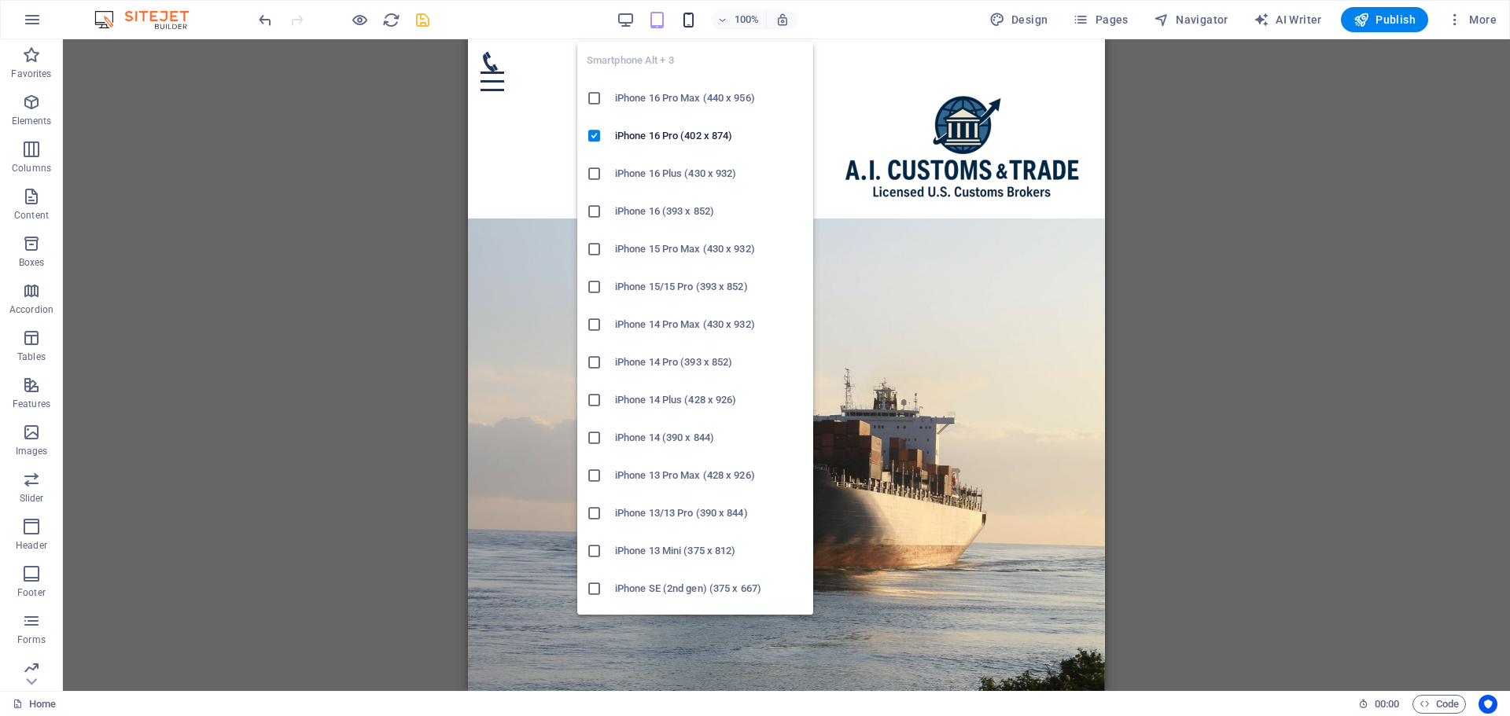
click at [694, 17] on icon "button" at bounding box center [688, 20] width 18 height 18
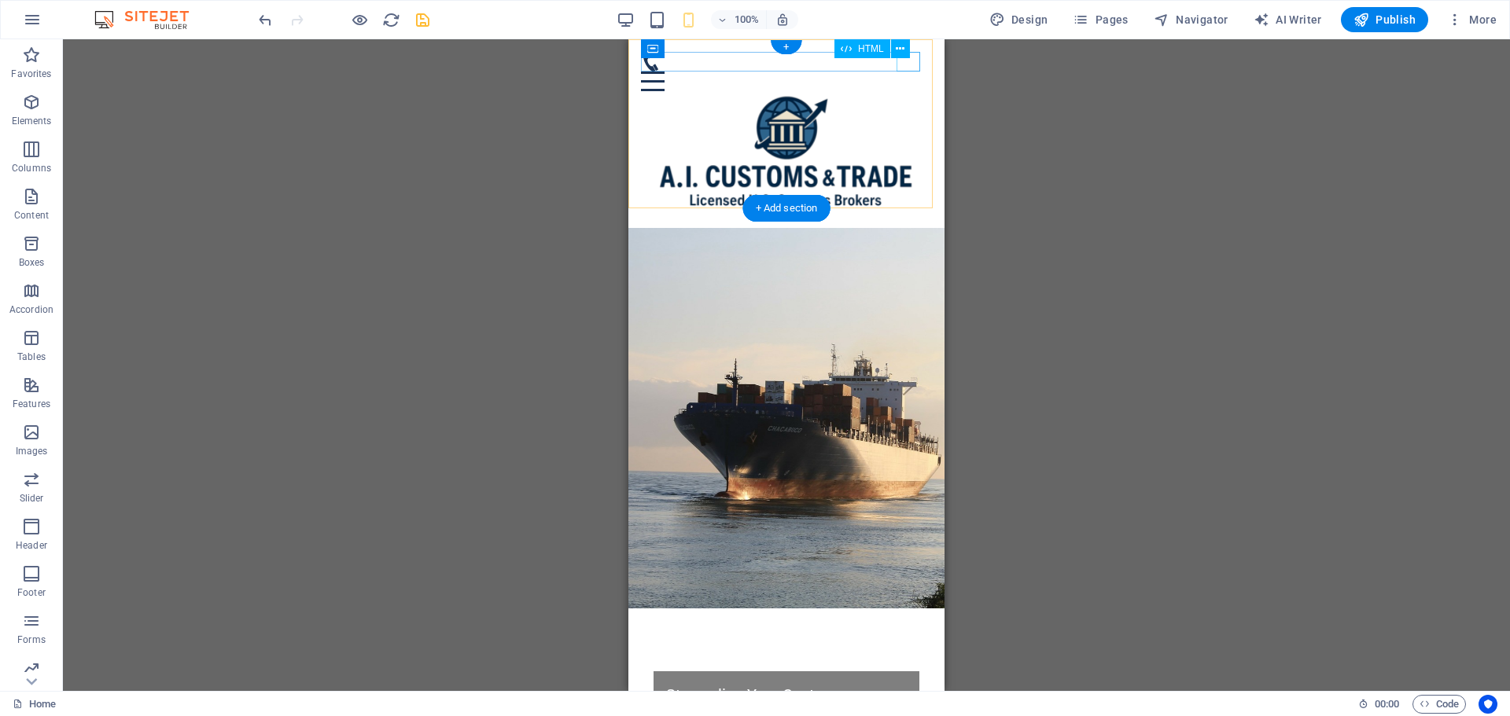
click at [908, 72] on div at bounding box center [786, 82] width 291 height 20
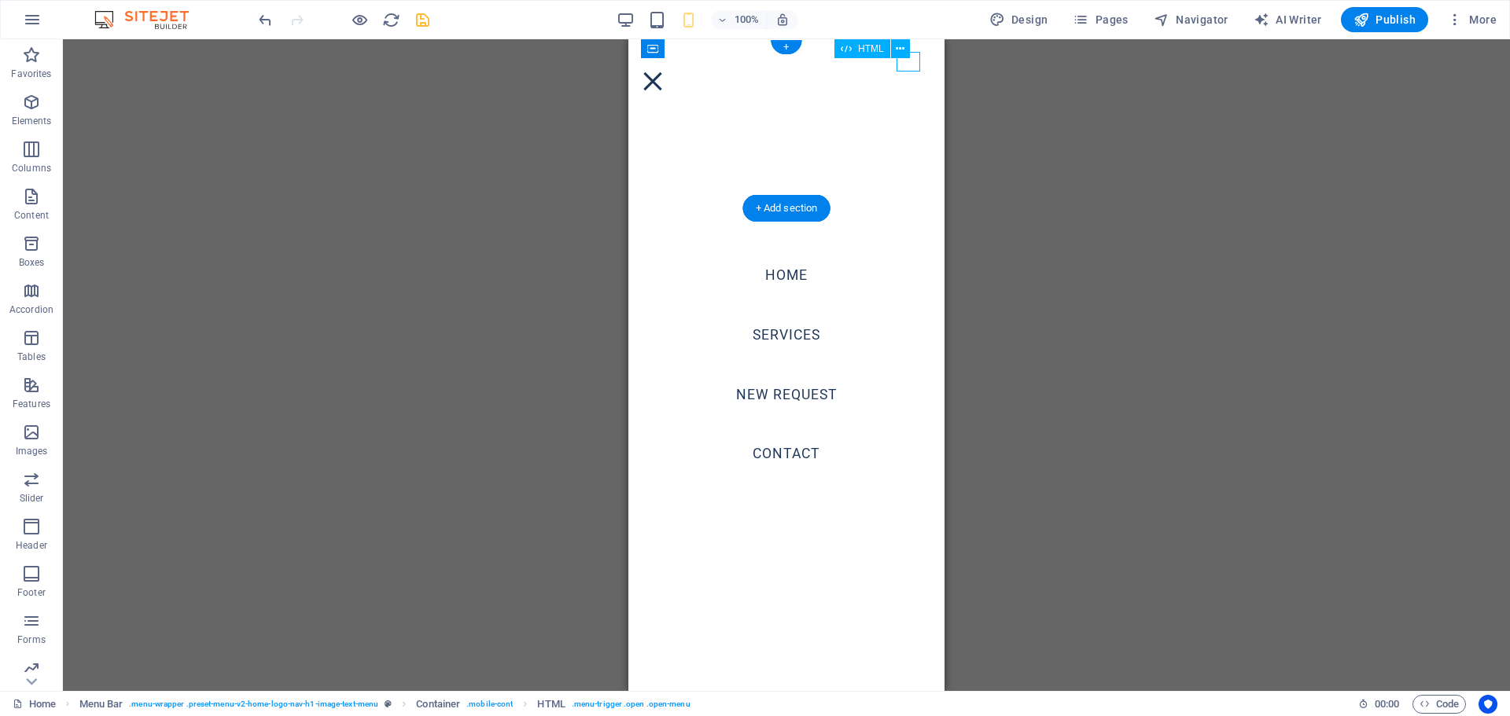
click at [664, 72] on div at bounding box center [653, 82] width 24 height 20
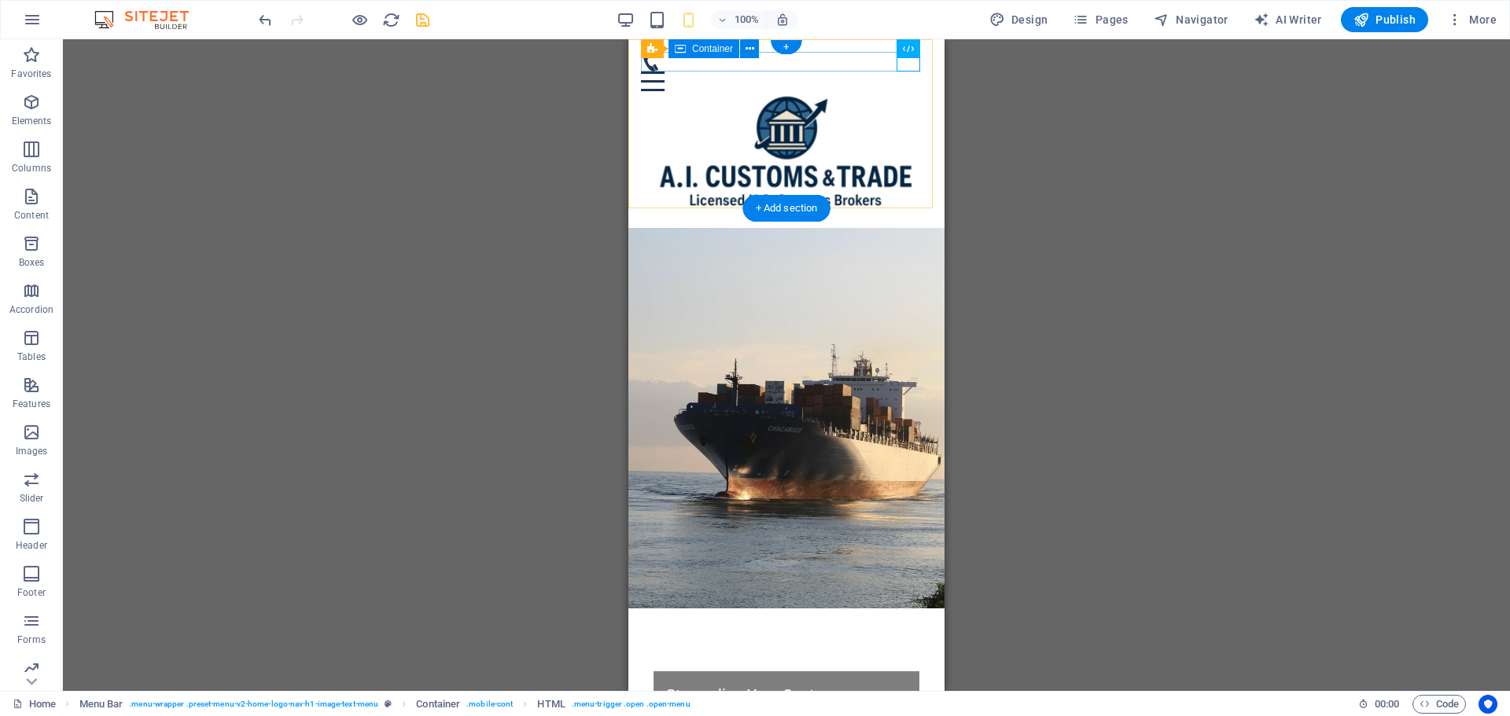
click at [852, 69] on div at bounding box center [786, 71] width 291 height 39
click at [753, 53] on icon at bounding box center [749, 49] width 9 height 17
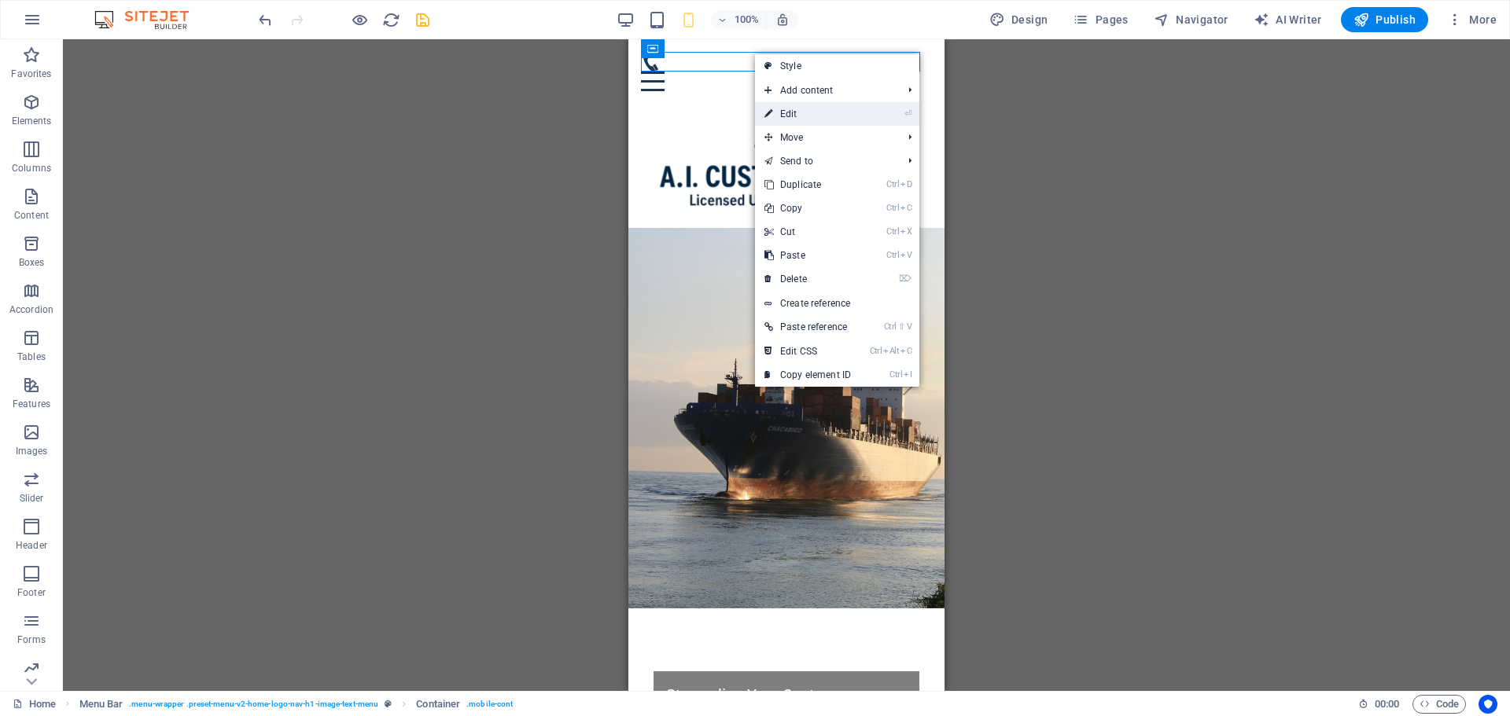
drag, startPoint x: 794, startPoint y: 108, endPoint x: 19, endPoint y: 69, distance: 776.3
click at [794, 108] on link "⏎ Edit" at bounding box center [807, 114] width 105 height 24
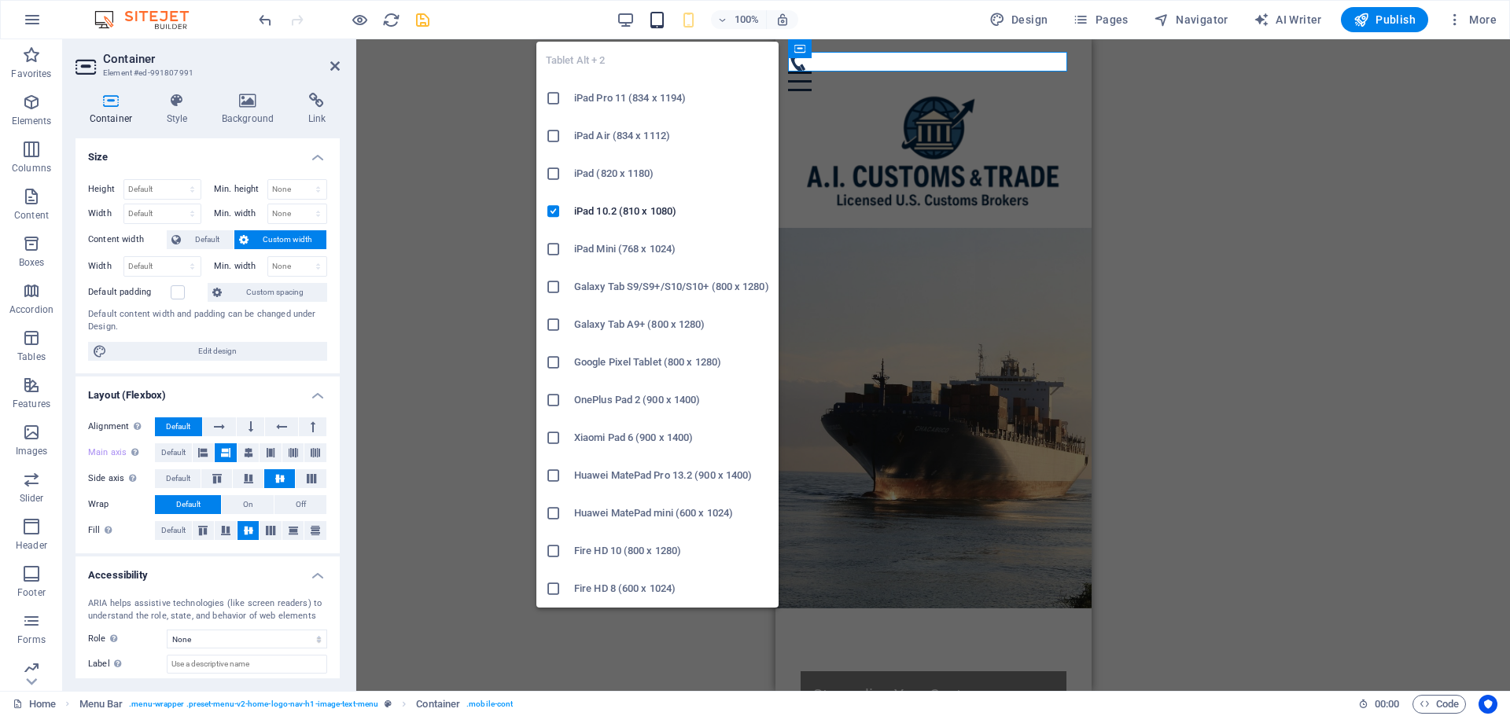
click at [661, 18] on icon "button" at bounding box center [657, 20] width 18 height 18
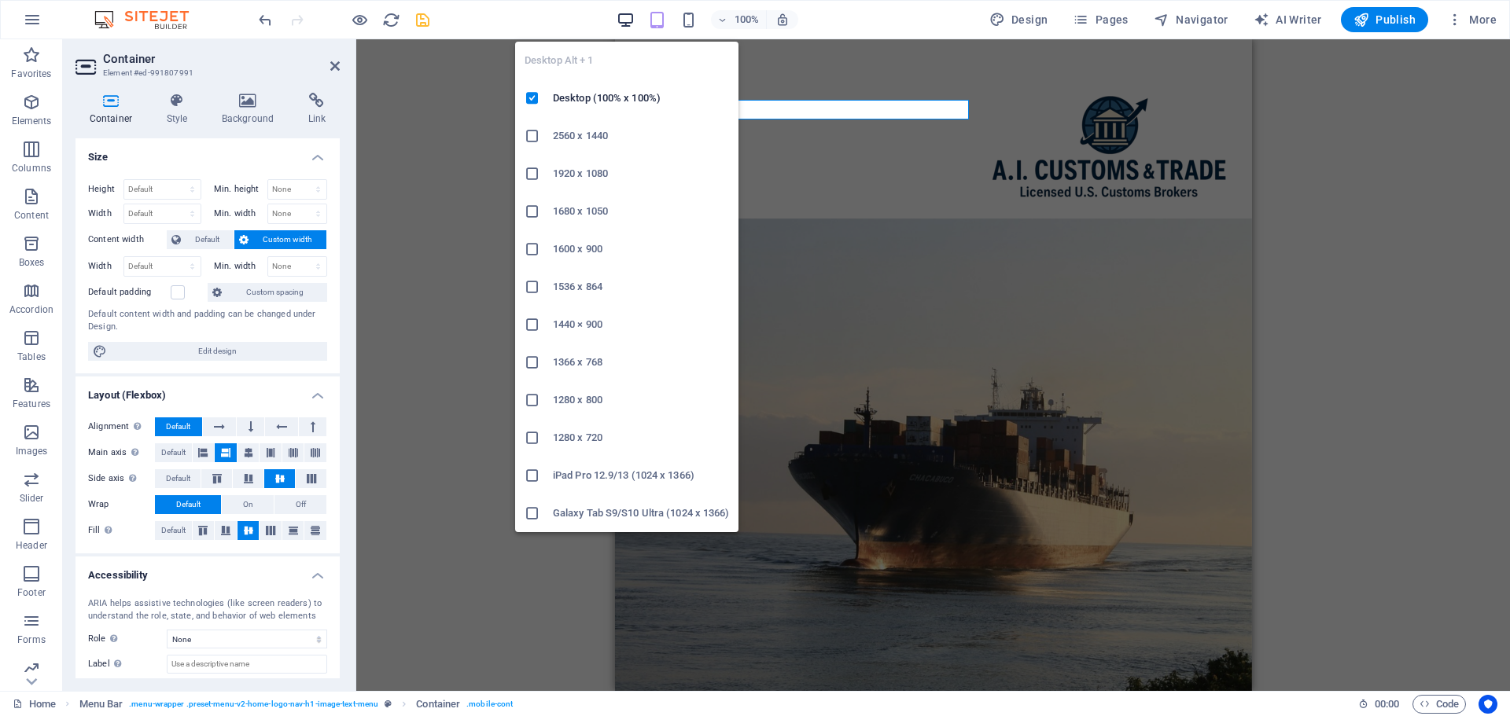
click at [630, 17] on icon "button" at bounding box center [626, 20] width 18 height 18
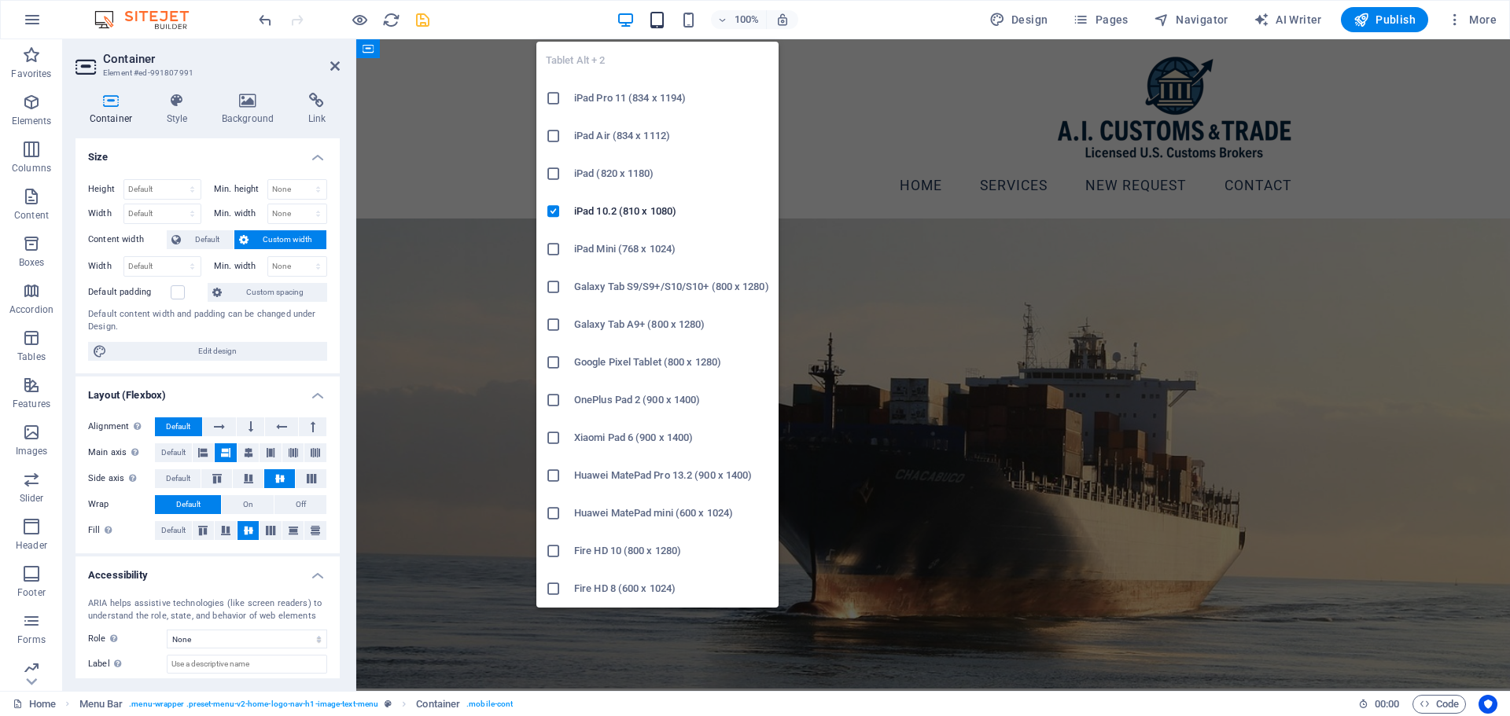
click at [659, 23] on icon "button" at bounding box center [657, 20] width 18 height 18
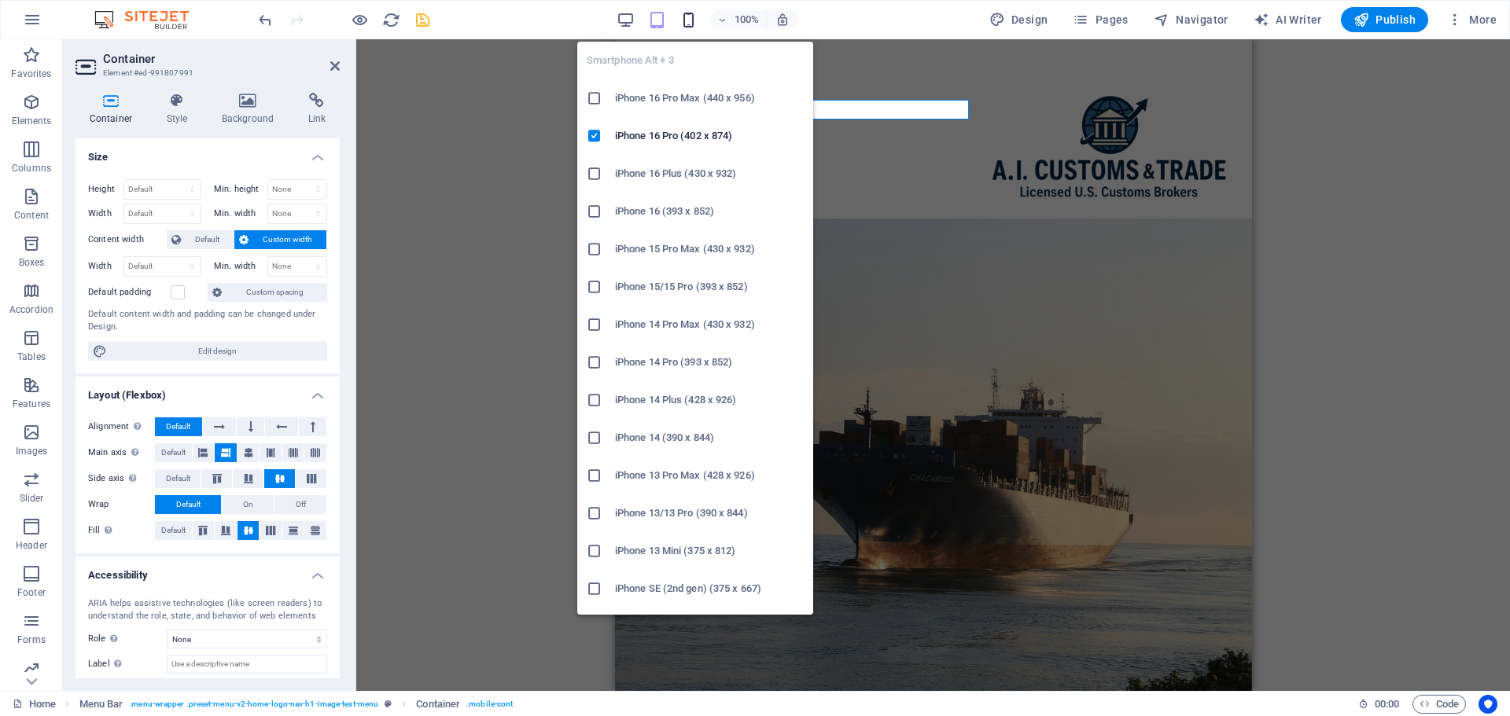
click at [694, 20] on icon "button" at bounding box center [688, 20] width 18 height 18
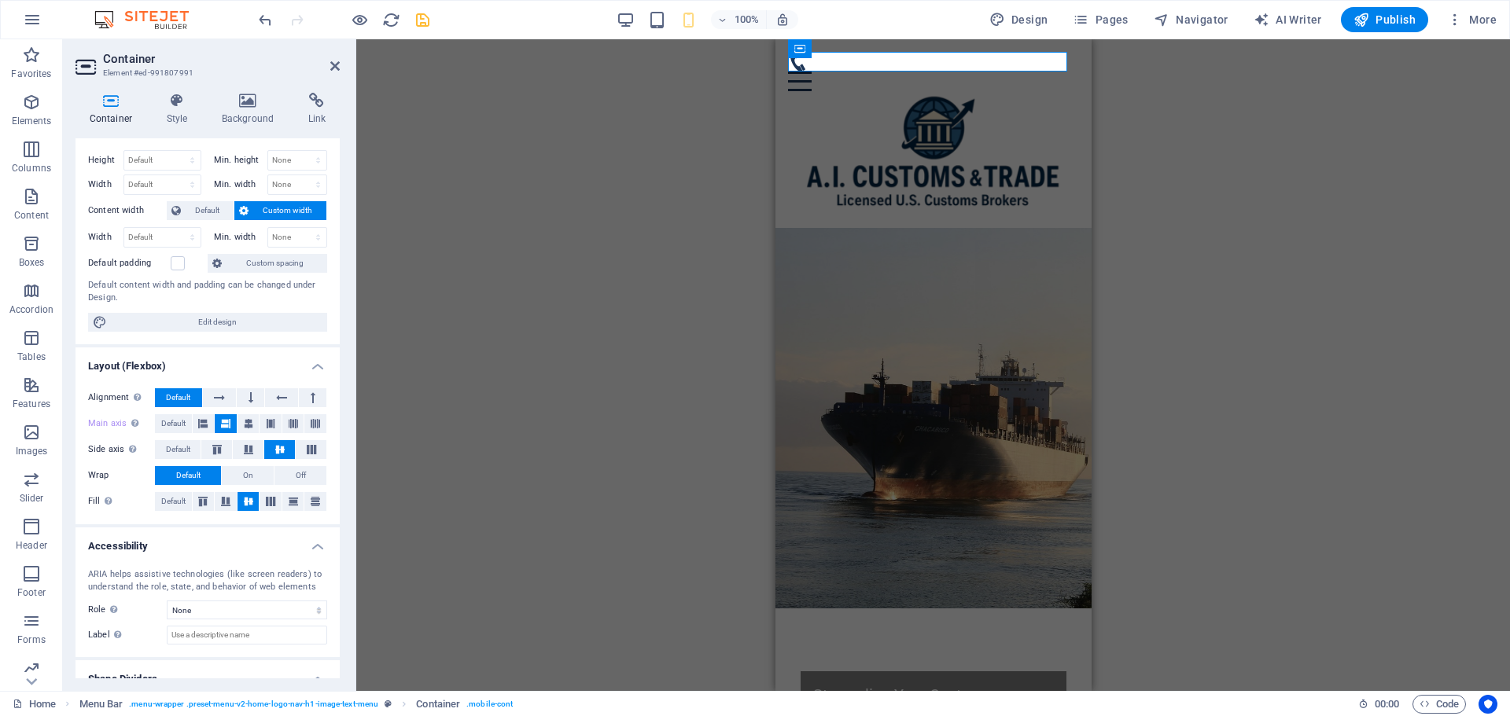
scroll to position [5, 0]
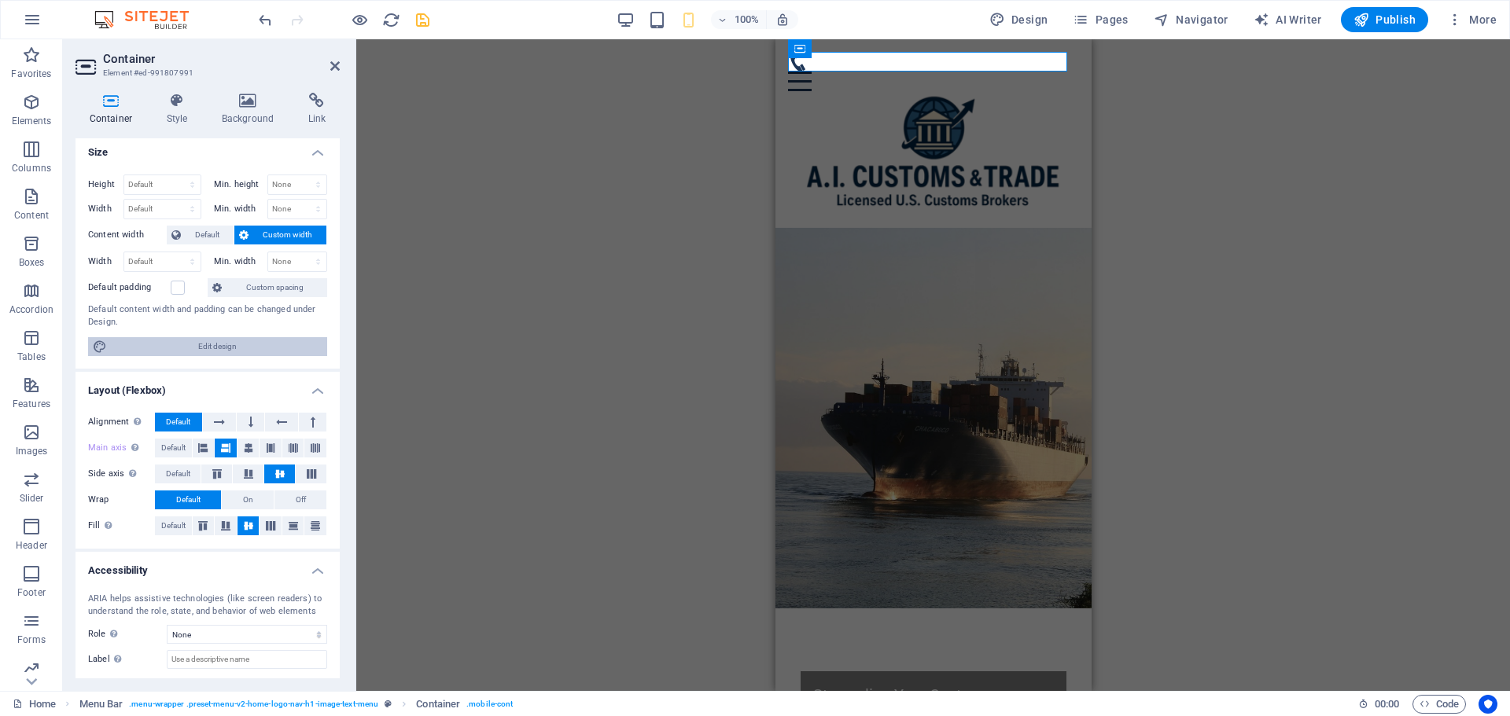
click at [237, 349] on span "Edit design" at bounding box center [217, 346] width 211 height 19
select select "rem"
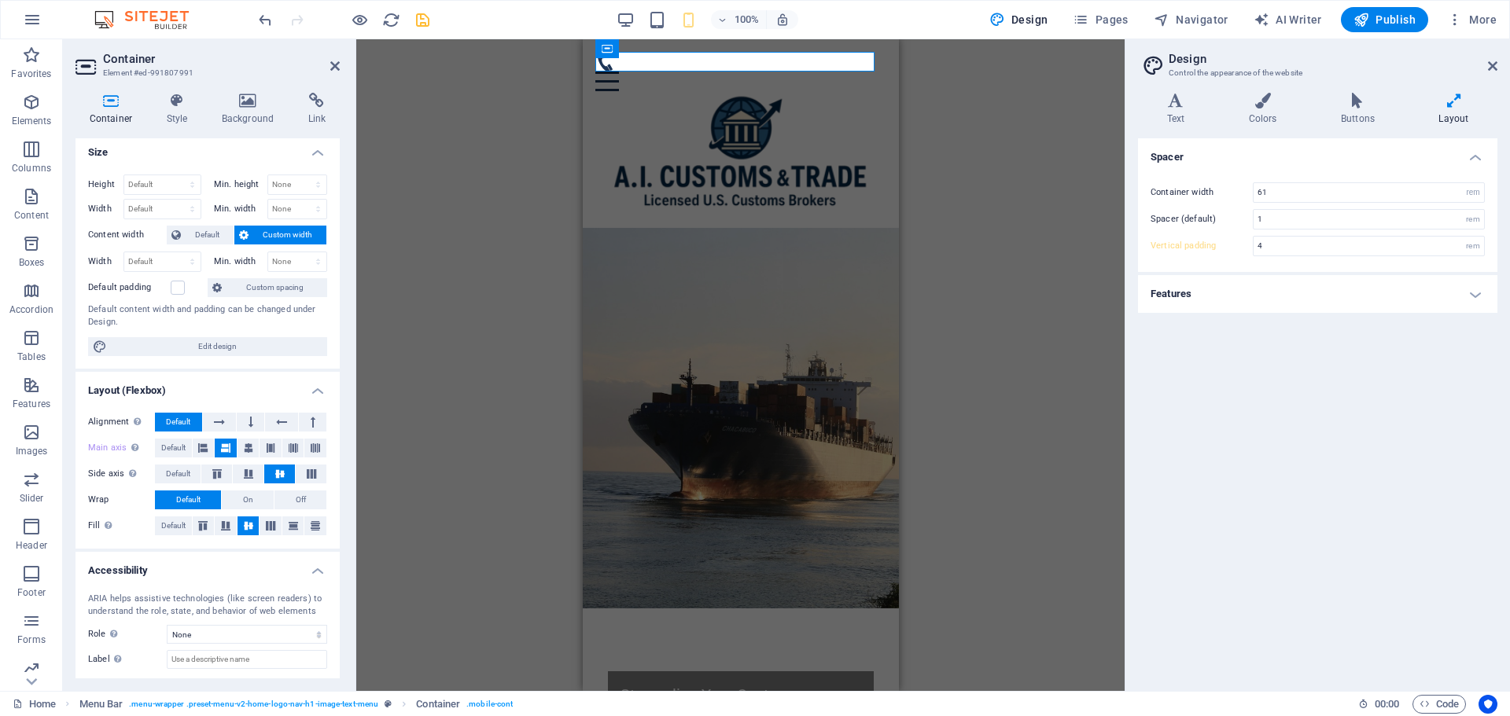
click at [1392, 303] on h4 "Features" at bounding box center [1317, 294] width 359 height 38
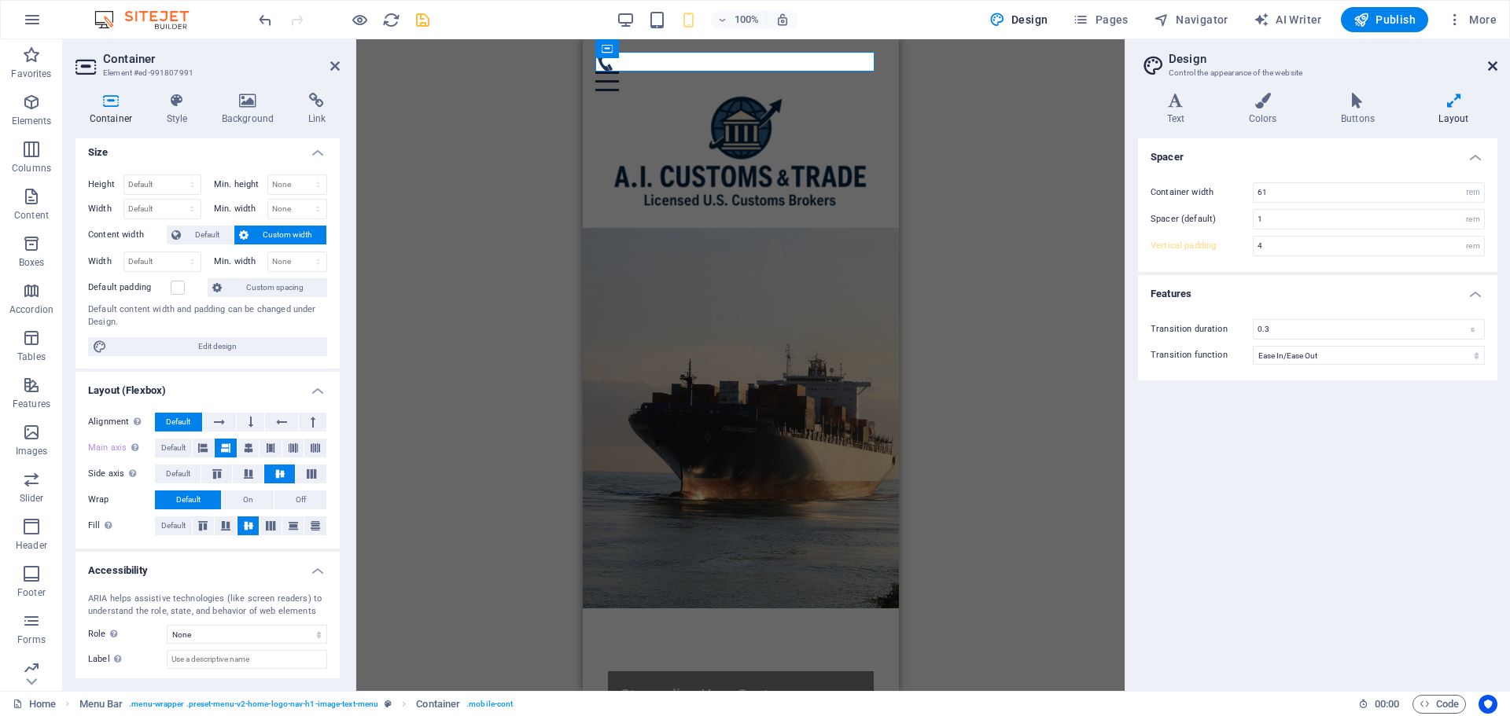
click at [1494, 63] on icon at bounding box center [1492, 66] width 9 height 13
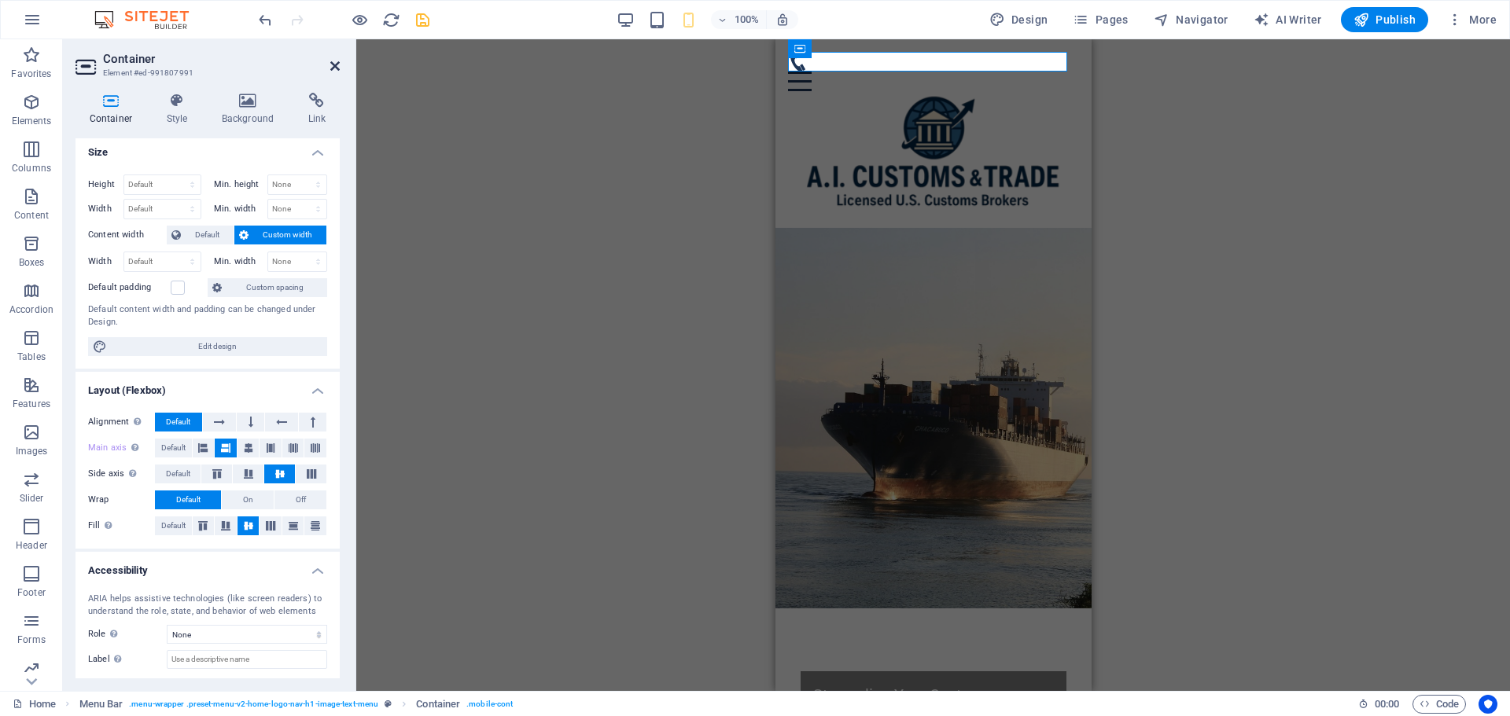
click at [337, 61] on icon at bounding box center [334, 66] width 9 height 13
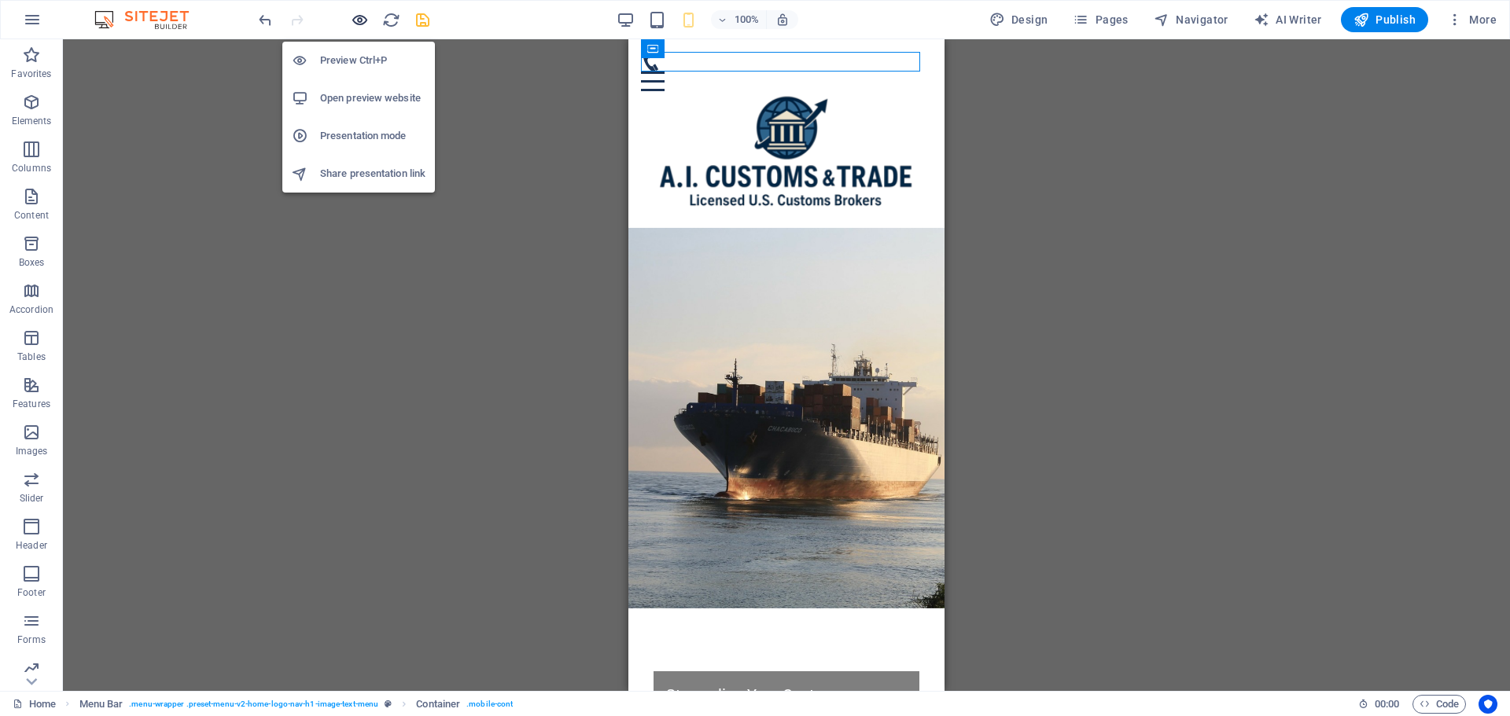
click at [361, 20] on icon "button" at bounding box center [360, 20] width 18 height 18
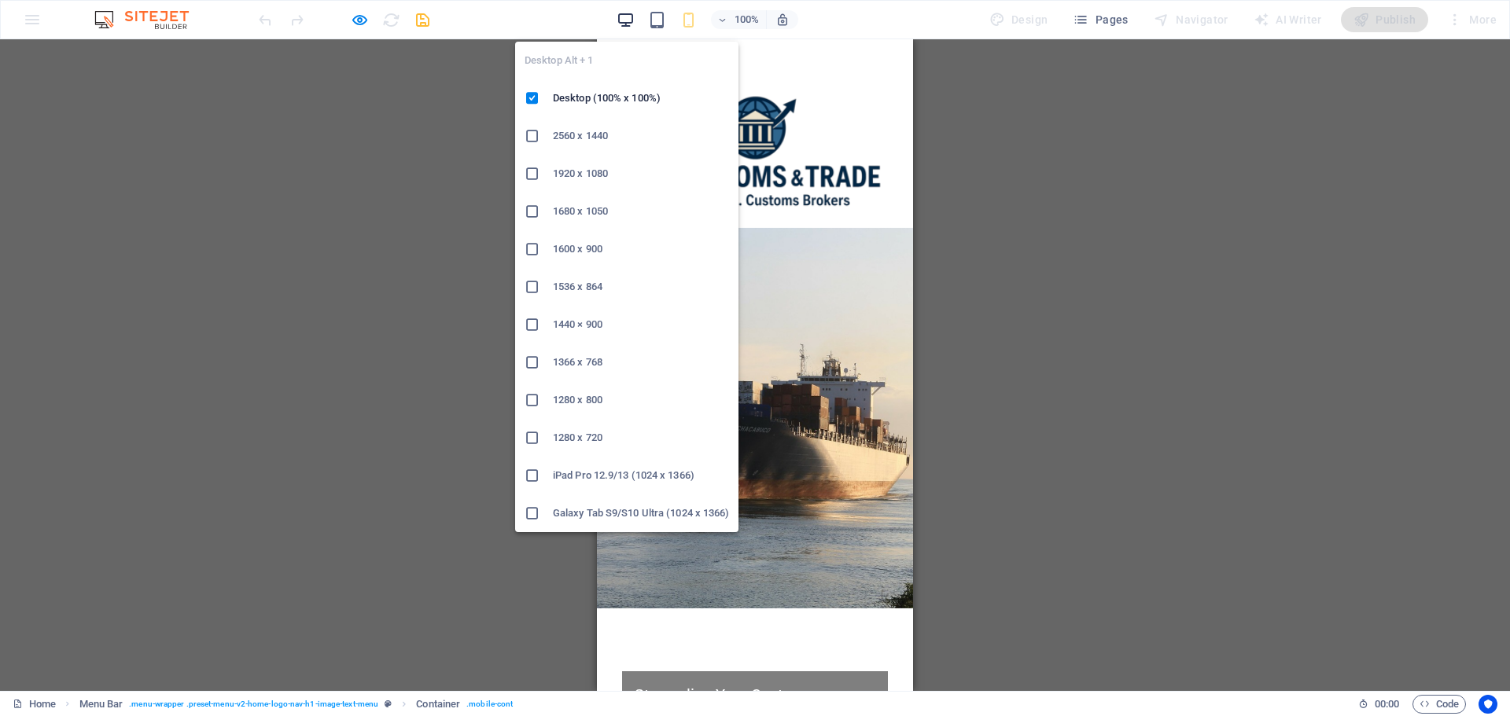
click at [628, 17] on icon "button" at bounding box center [626, 20] width 18 height 18
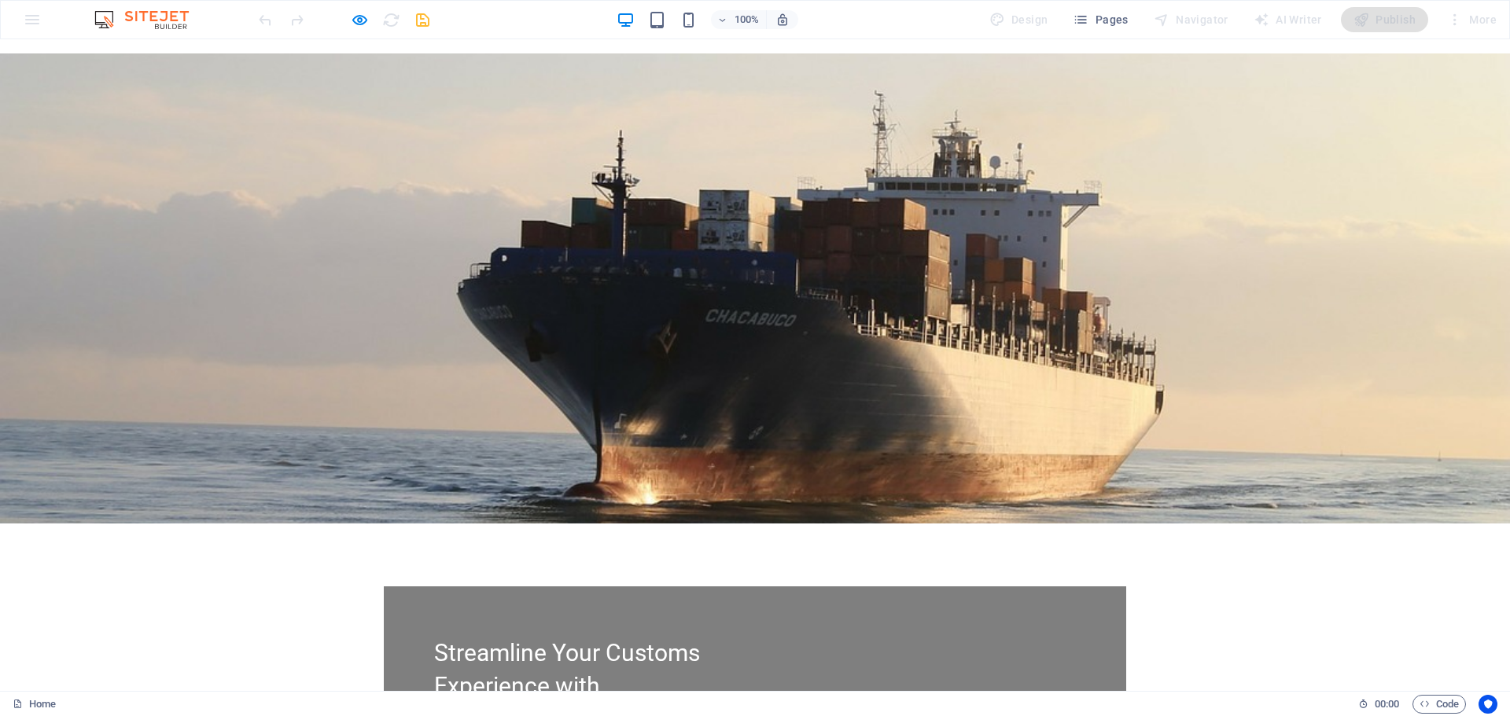
scroll to position [0, 0]
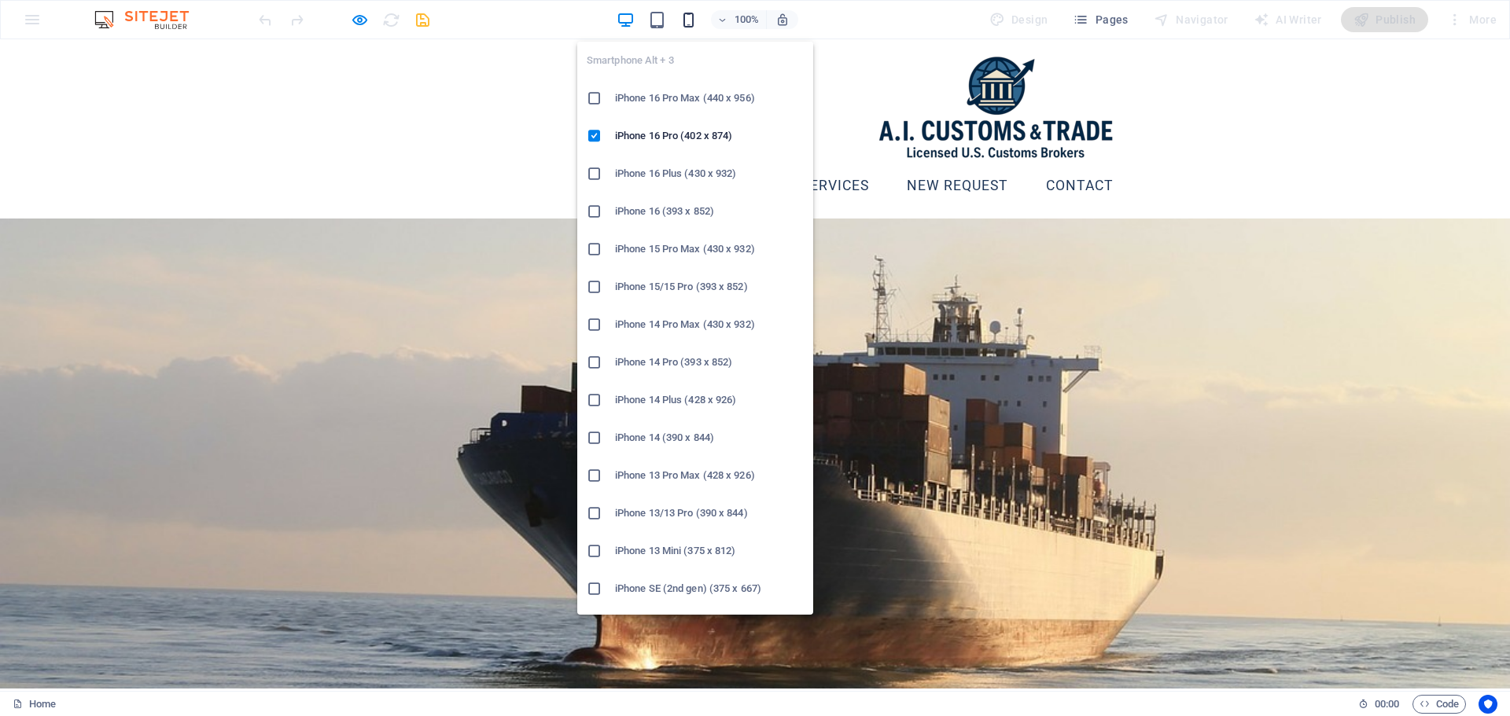
click at [693, 24] on icon "button" at bounding box center [688, 20] width 18 height 18
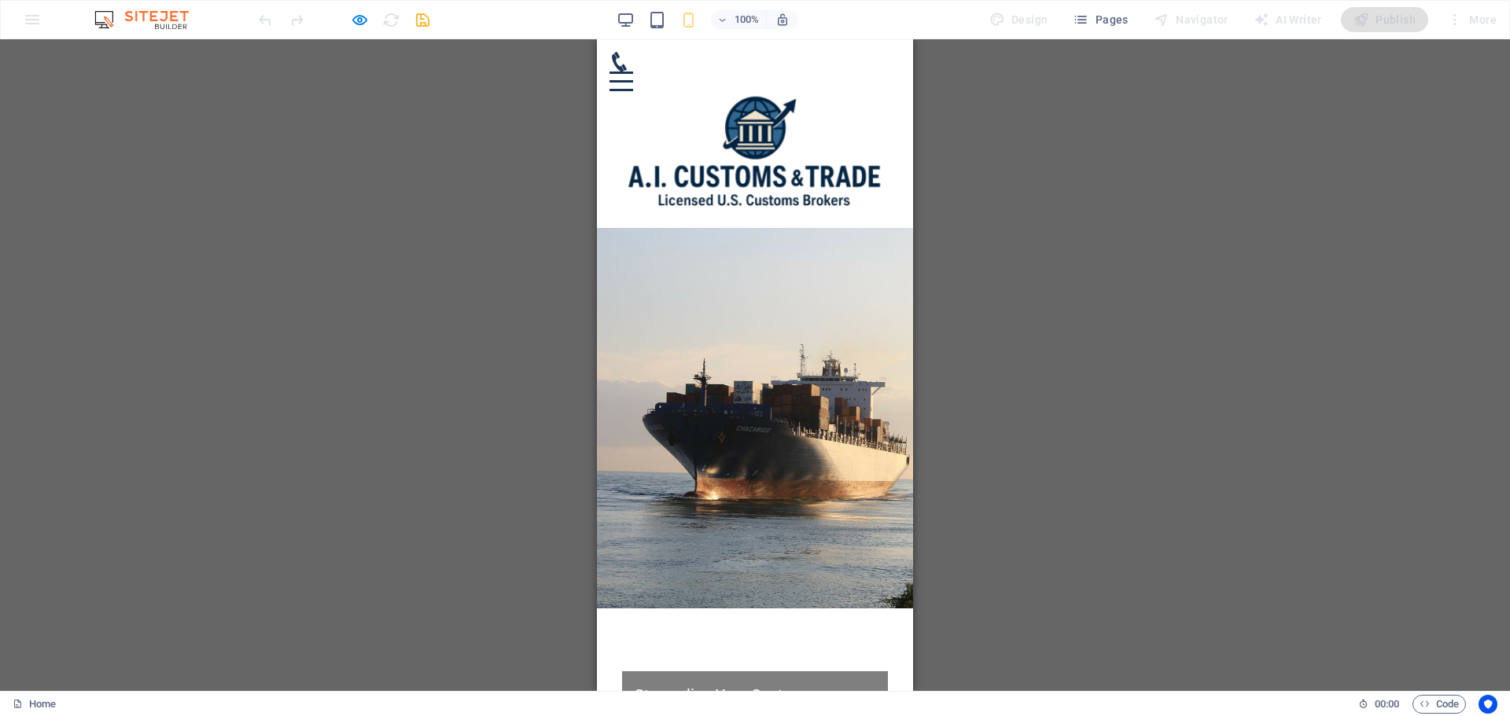
click at [633, 72] on div at bounding box center [621, 82] width 24 height 20
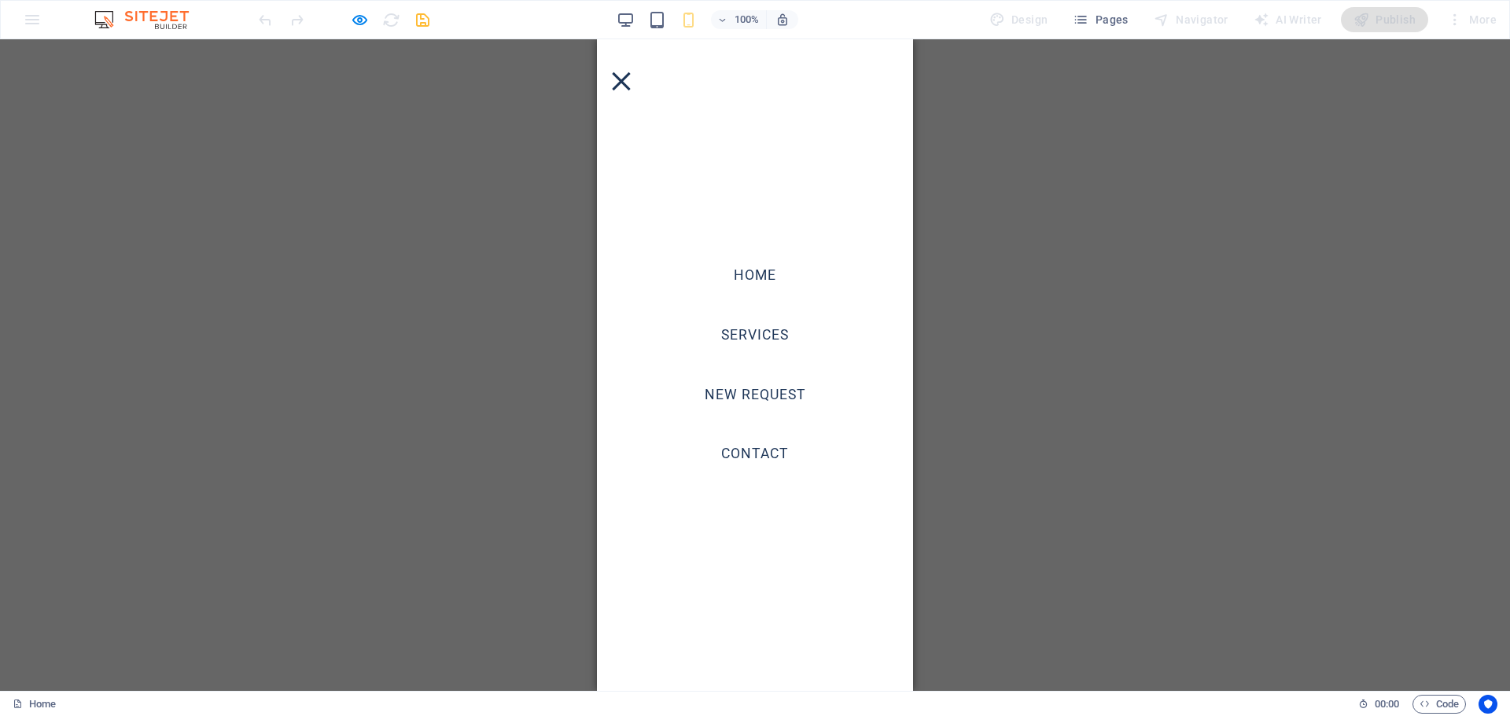
click at [630, 72] on div at bounding box center [621, 81] width 18 height 18
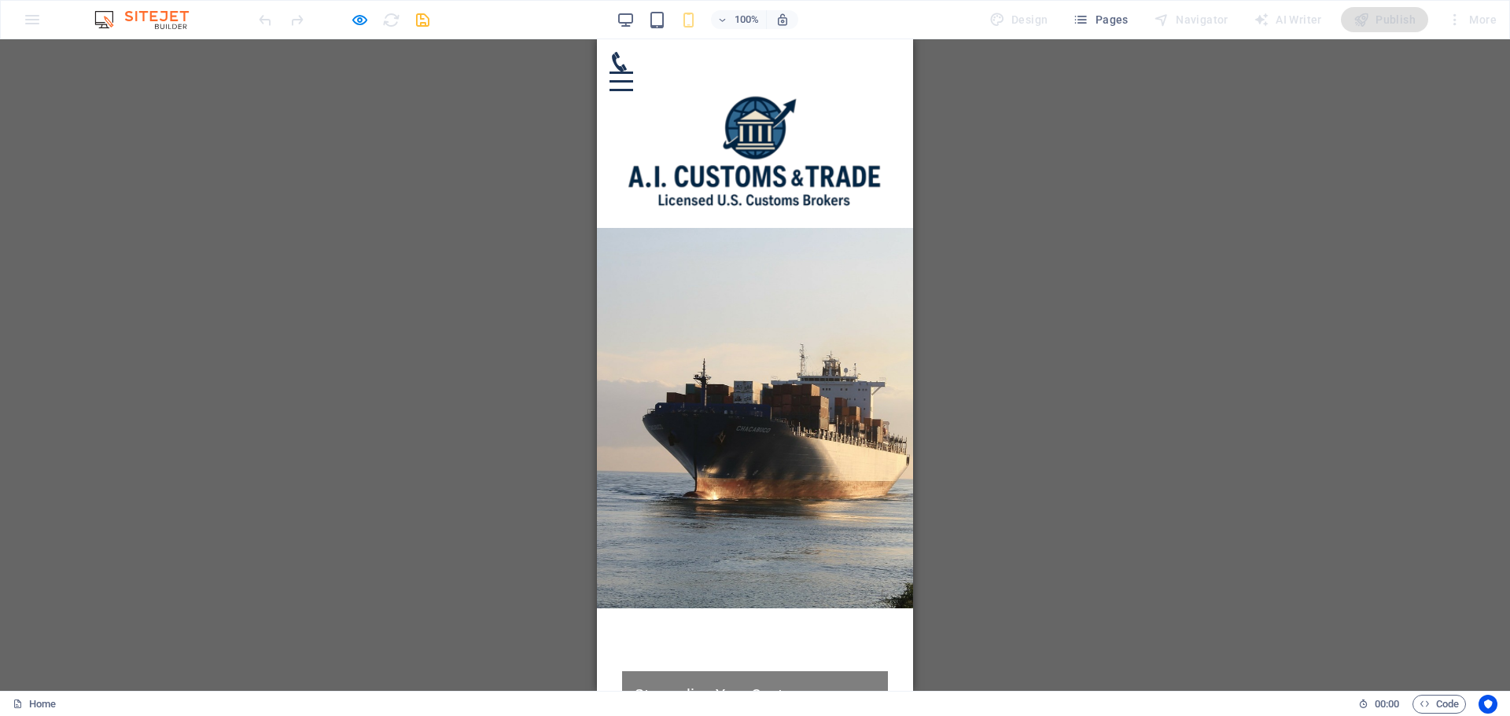
click at [629, 62] on icon at bounding box center [619, 62] width 20 height 20
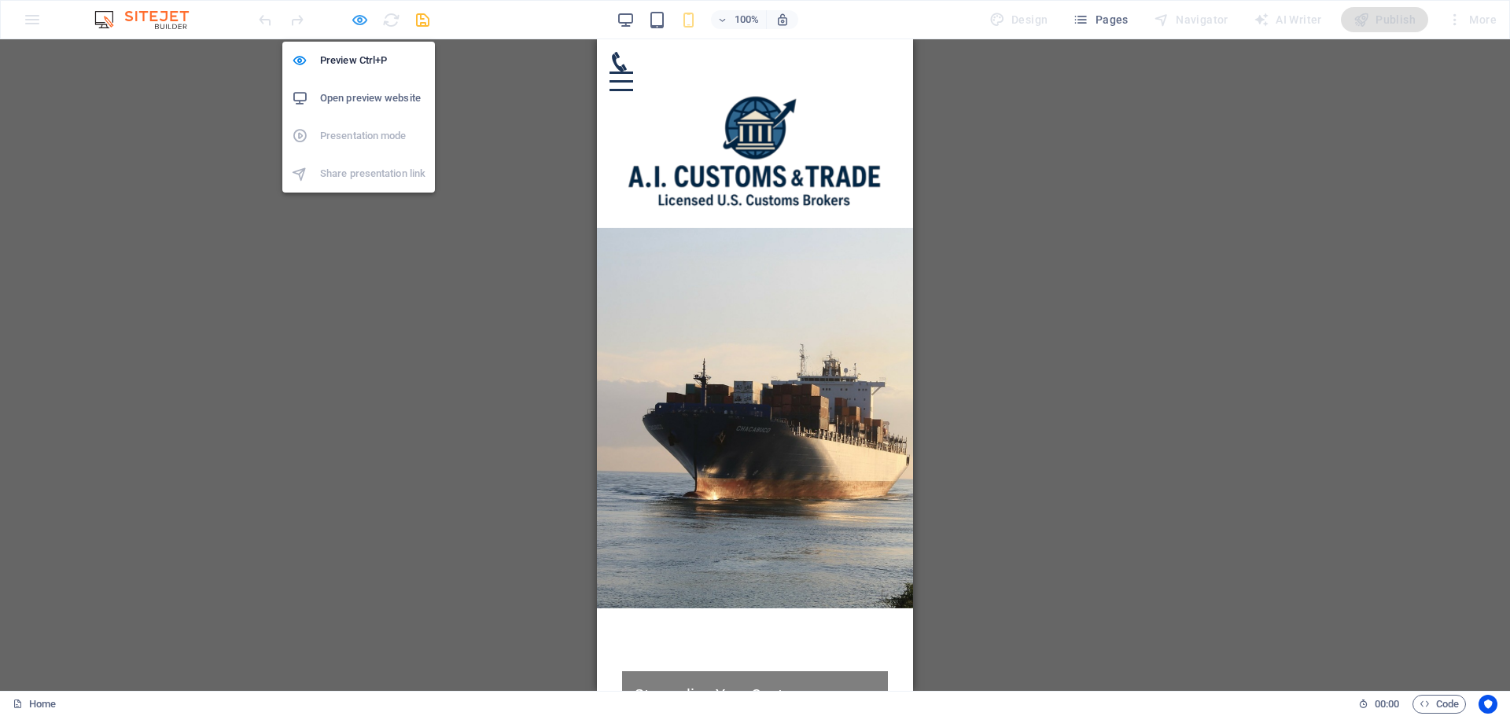
click at [365, 16] on icon "button" at bounding box center [360, 20] width 18 height 18
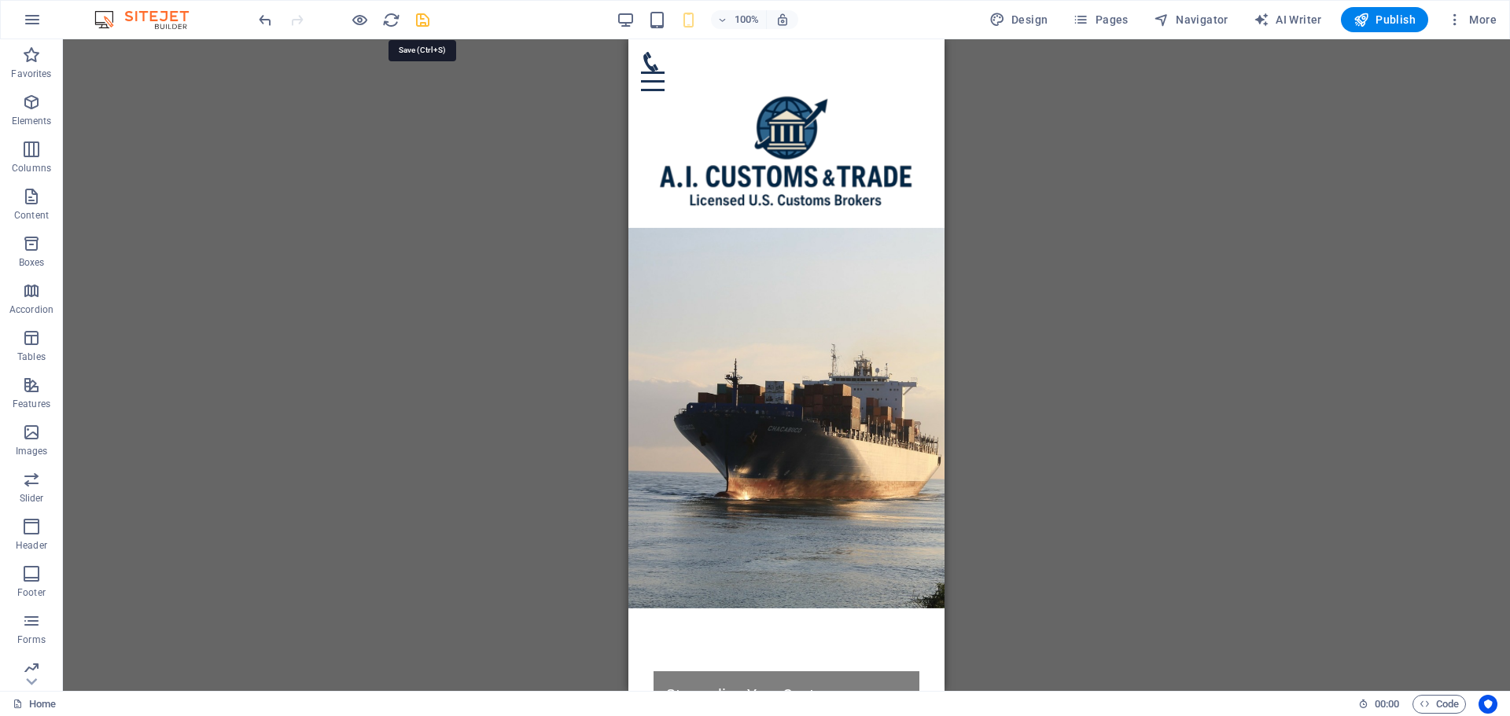
click at [428, 21] on icon "save" at bounding box center [423, 20] width 18 height 18
checkbox input "false"
click at [1399, 21] on span "Publish" at bounding box center [1384, 20] width 62 height 16
